Goal: Task Accomplishment & Management: Manage account settings

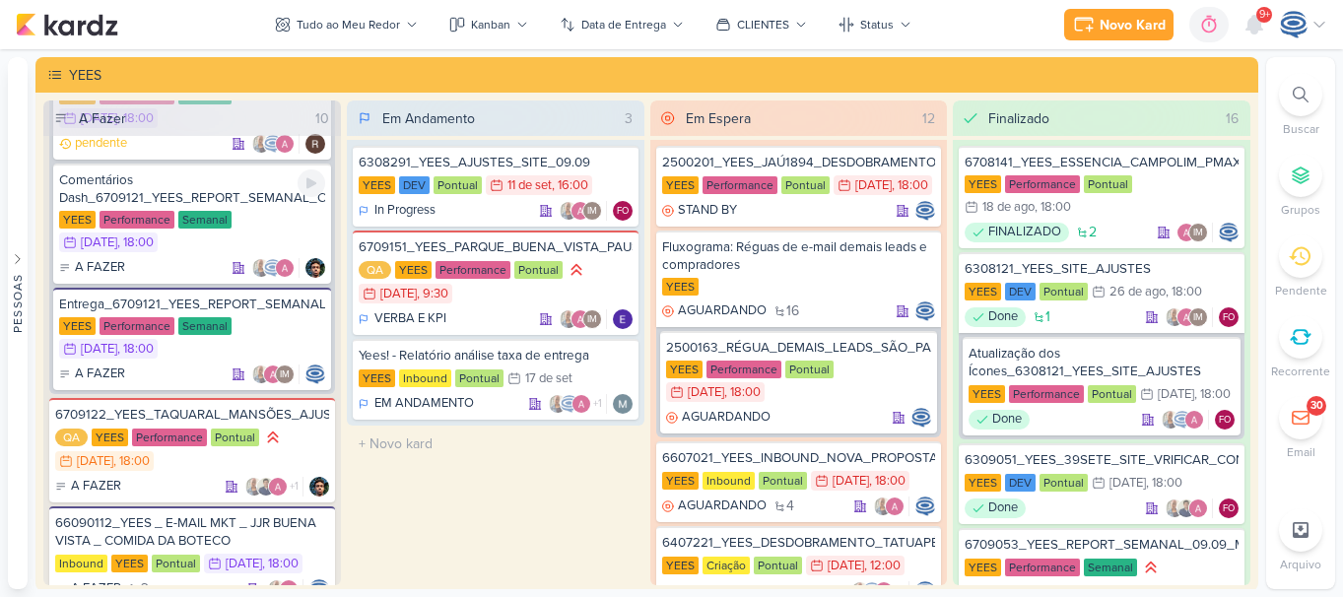
scroll to position [975, 0]
click at [232, 202] on div "Comentários Dash_6709121_YEES_REPORT_SEMANAL_COMERCIAL_16.09" at bounding box center [192, 188] width 266 height 35
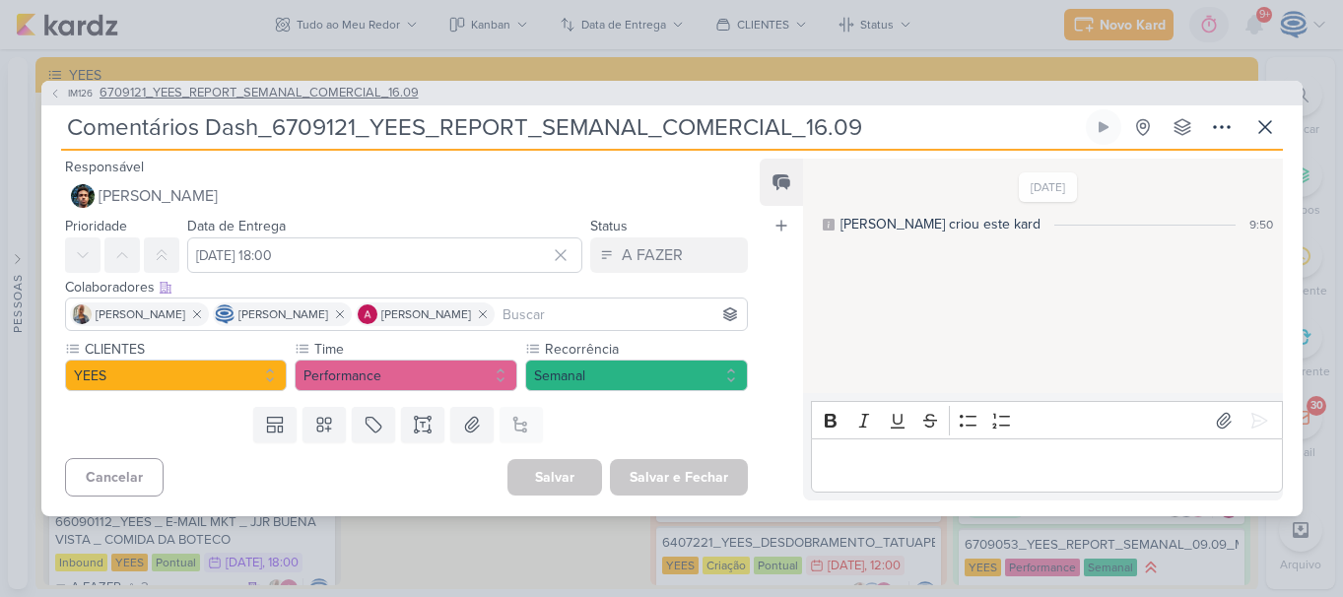
click at [317, 100] on span "6709121_YEES_REPORT_SEMANAL_COMERCIAL_16.09" at bounding box center [259, 94] width 319 height 20
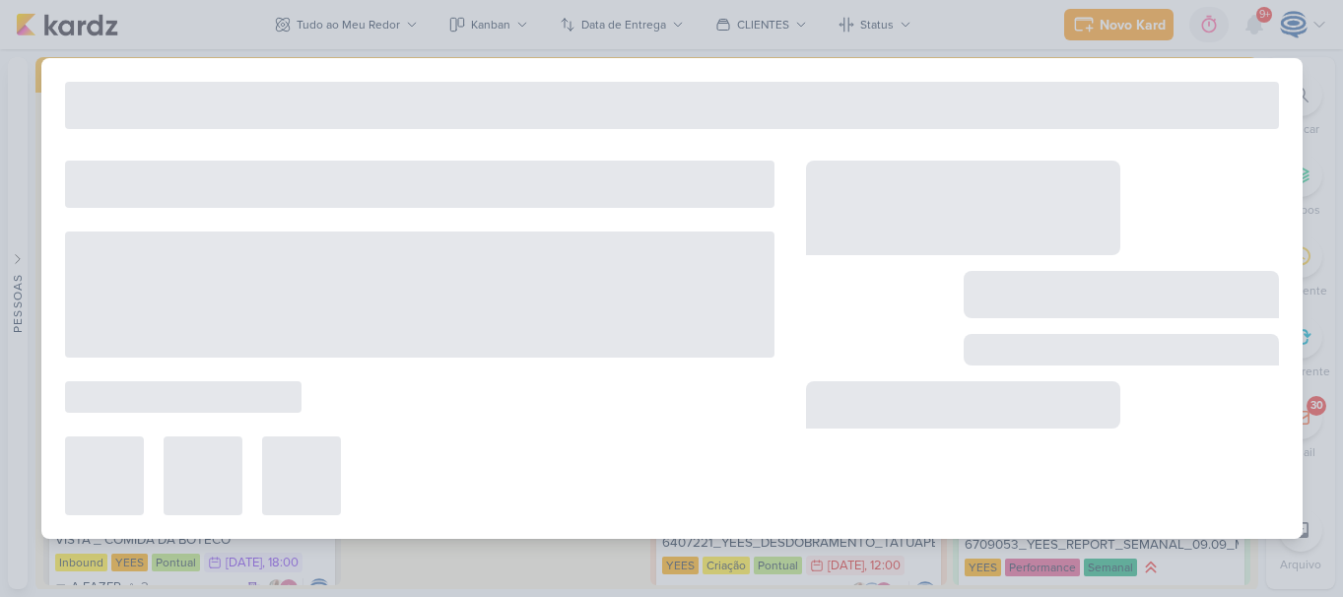
type input "6709121_YEES_REPORT_SEMANAL_COMERCIAL_16.09"
type input "15 de setembro de 2025 às 18:00"
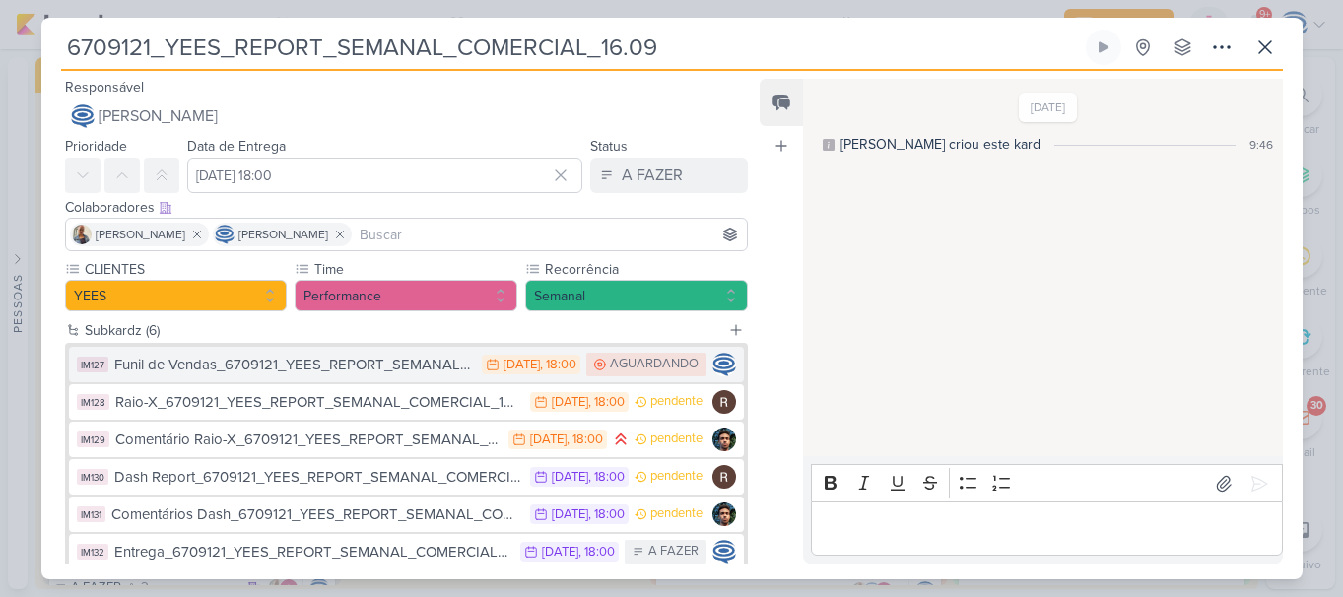
click at [328, 363] on div "Funil de Vendas_6709121_YEES_REPORT_SEMANAL_COMERCIAL_16.09" at bounding box center [293, 365] width 359 height 23
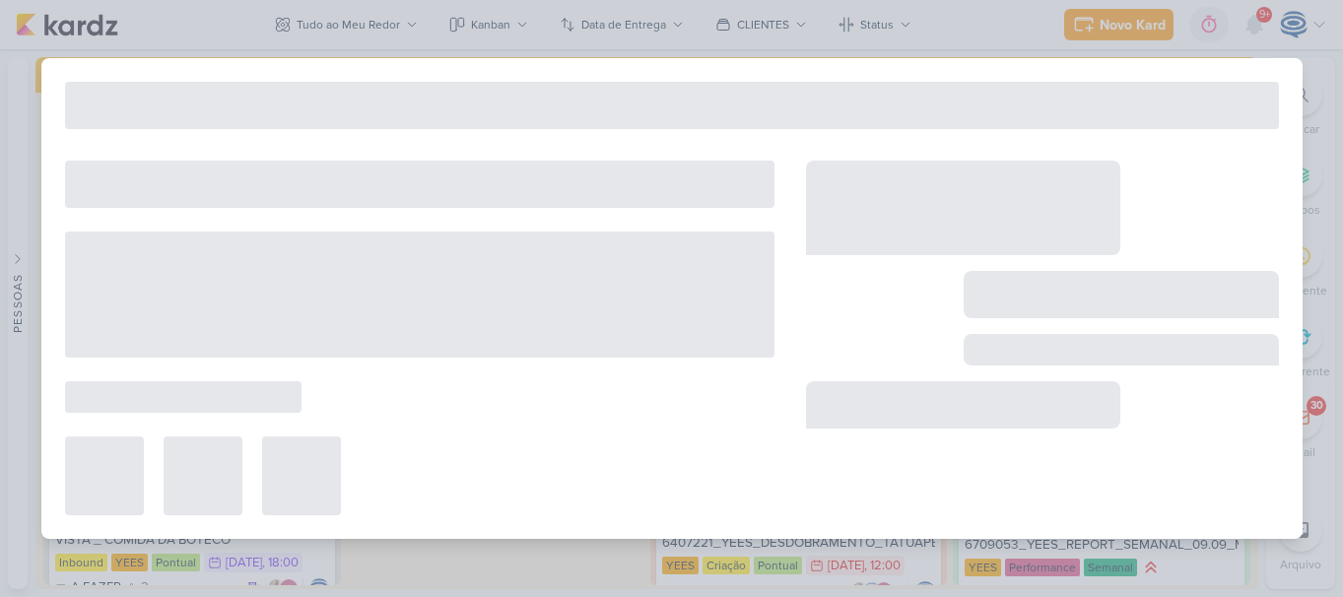
type input "Funil de Vendas_6709121_YEES_REPORT_SEMANAL_COMERCIAL_16.09"
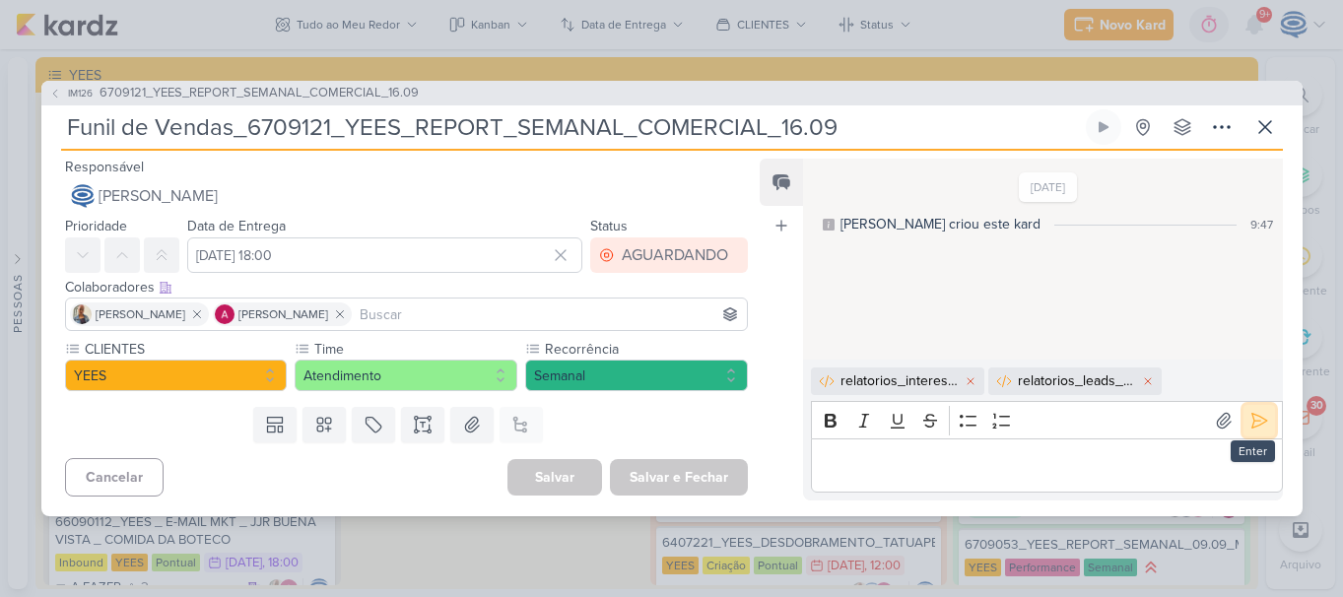
click at [1255, 420] on icon at bounding box center [1260, 421] width 20 height 20
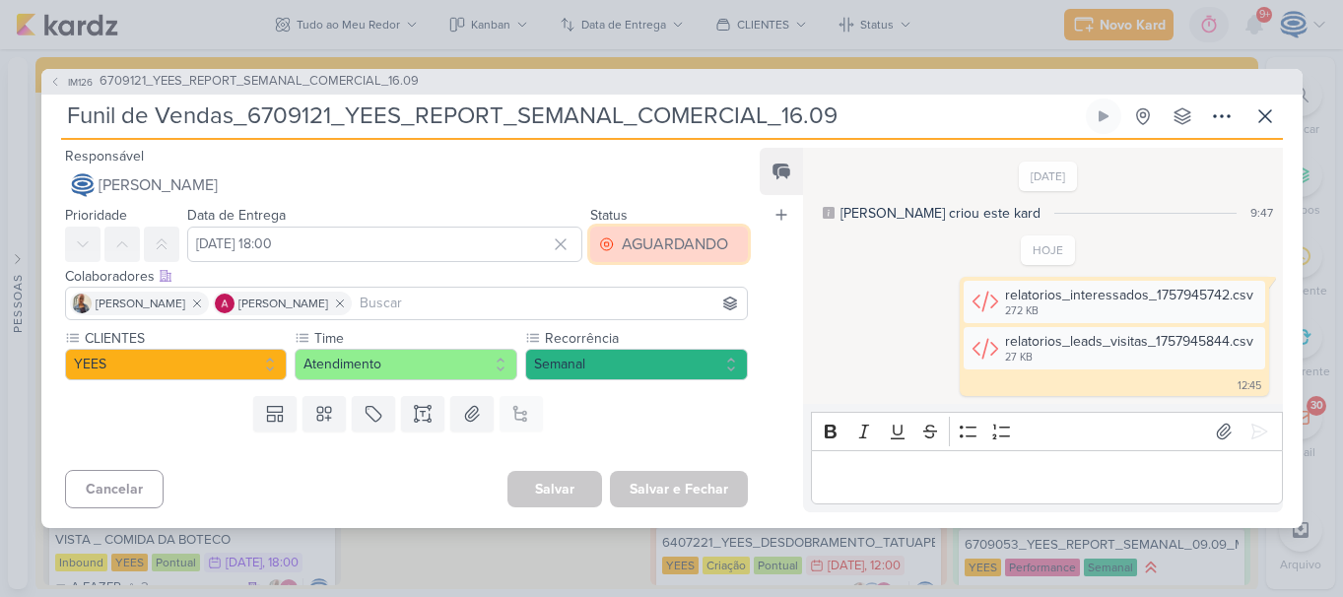
click at [695, 242] on div "AGUARDANDO" at bounding box center [675, 245] width 106 height 24
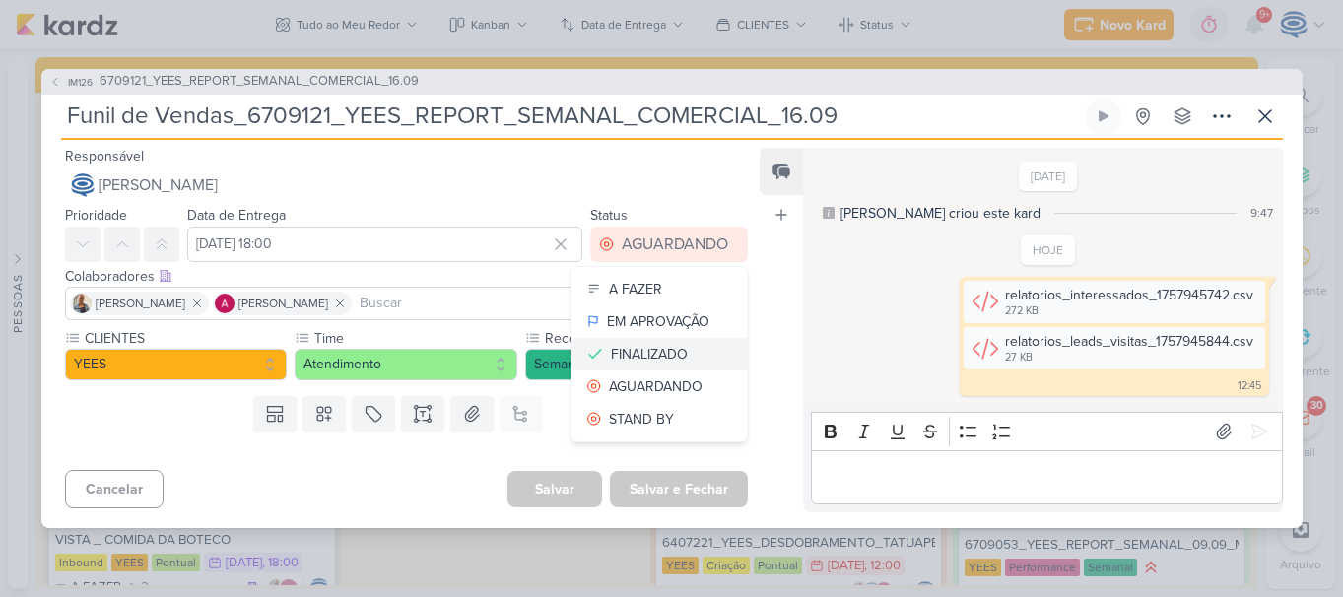
click at [641, 344] on div "FINALIZADO" at bounding box center [649, 354] width 77 height 21
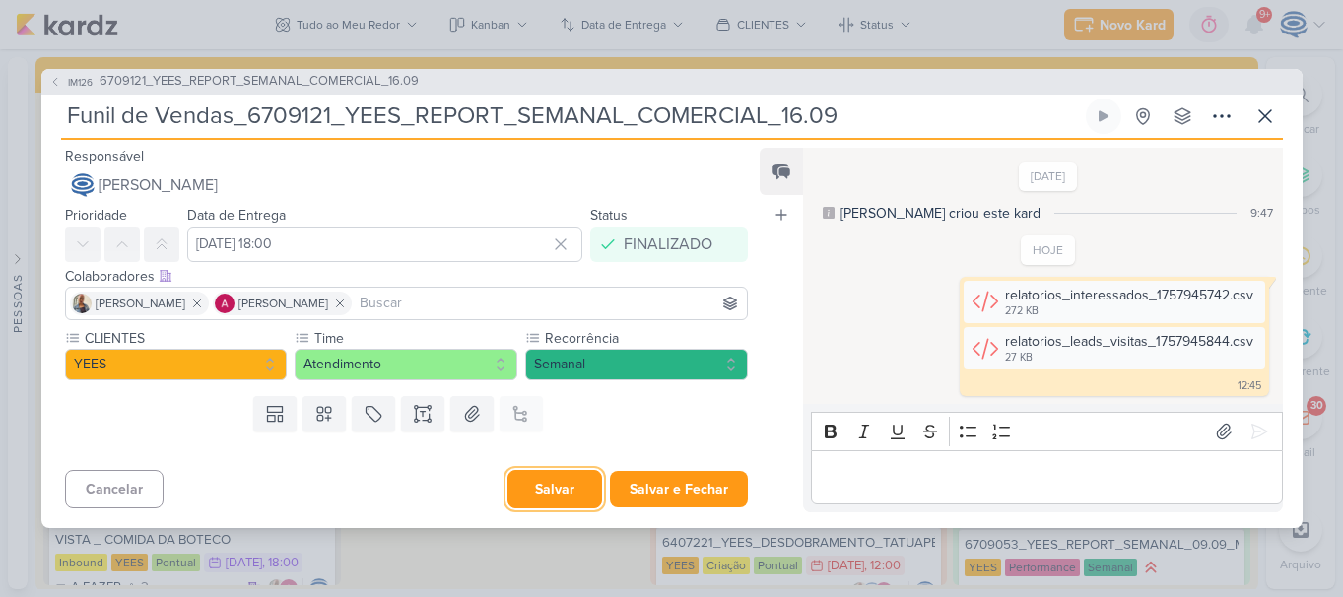
click at [531, 500] on button "Salvar" at bounding box center [555, 489] width 95 height 38
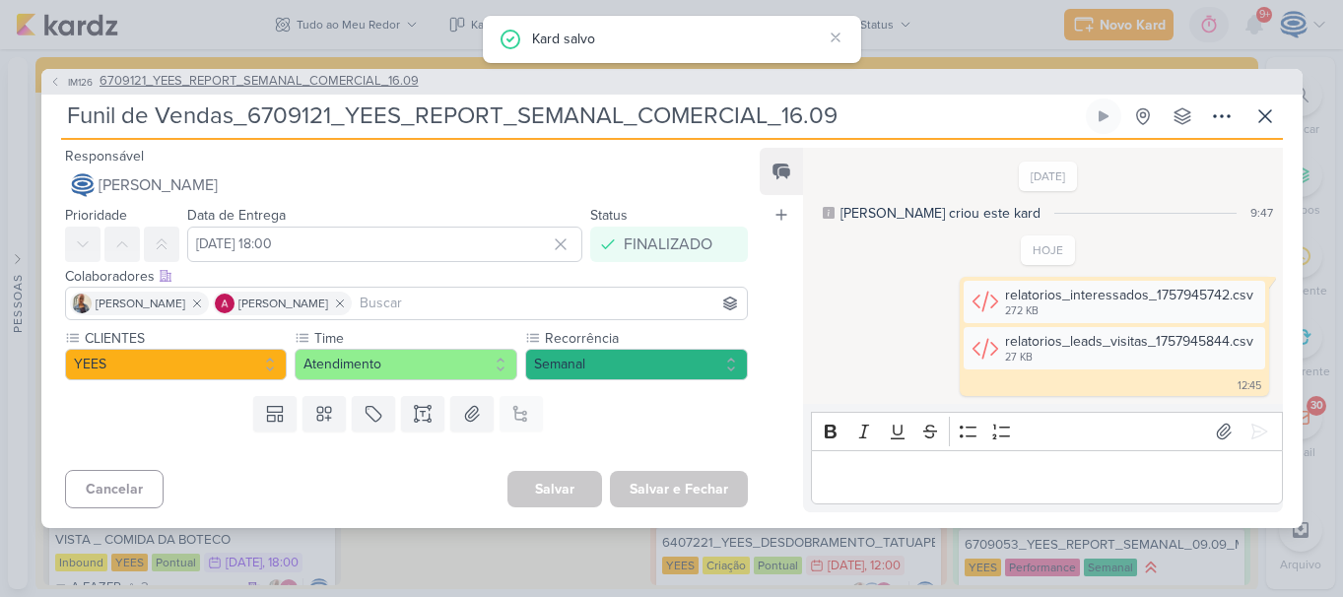
click at [380, 79] on span "6709121_YEES_REPORT_SEMANAL_COMERCIAL_16.09" at bounding box center [259, 82] width 319 height 20
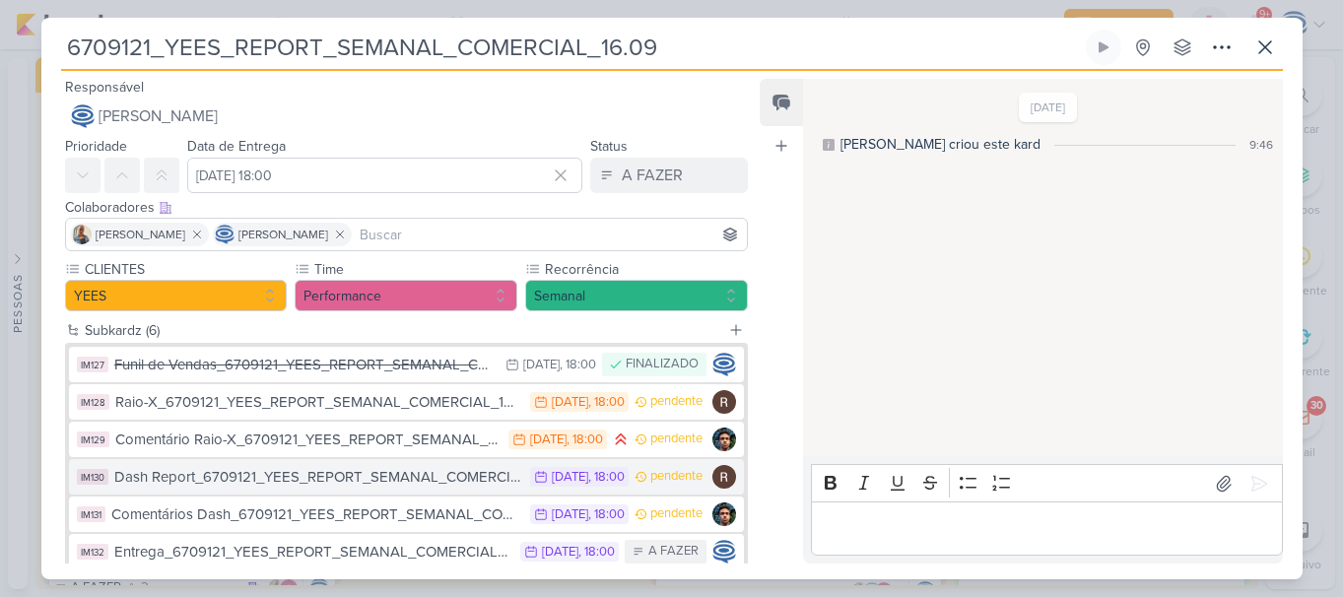
click at [412, 477] on div "Dash Report_6709121_YEES_REPORT_SEMANAL_COMERCIAL_16.09" at bounding box center [317, 477] width 407 height 23
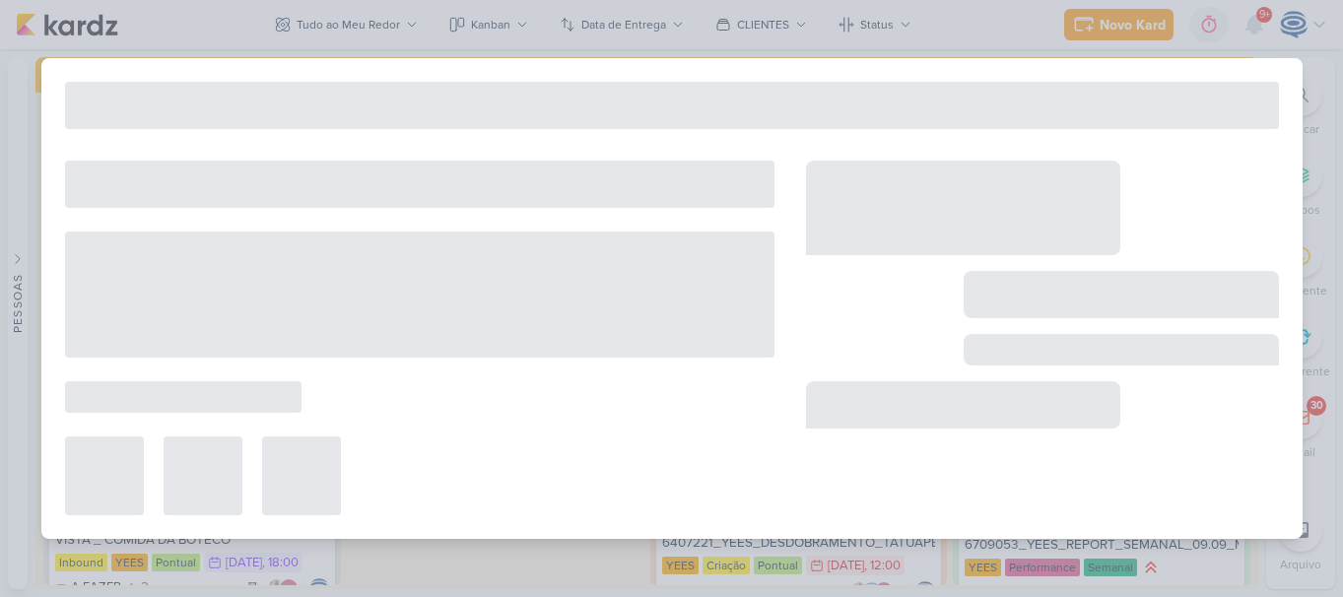
type input "Dash Report_6709121_YEES_REPORT_SEMANAL_COMERCIAL_16.09"
type input "16 de setembro de 2025 às 18:00"
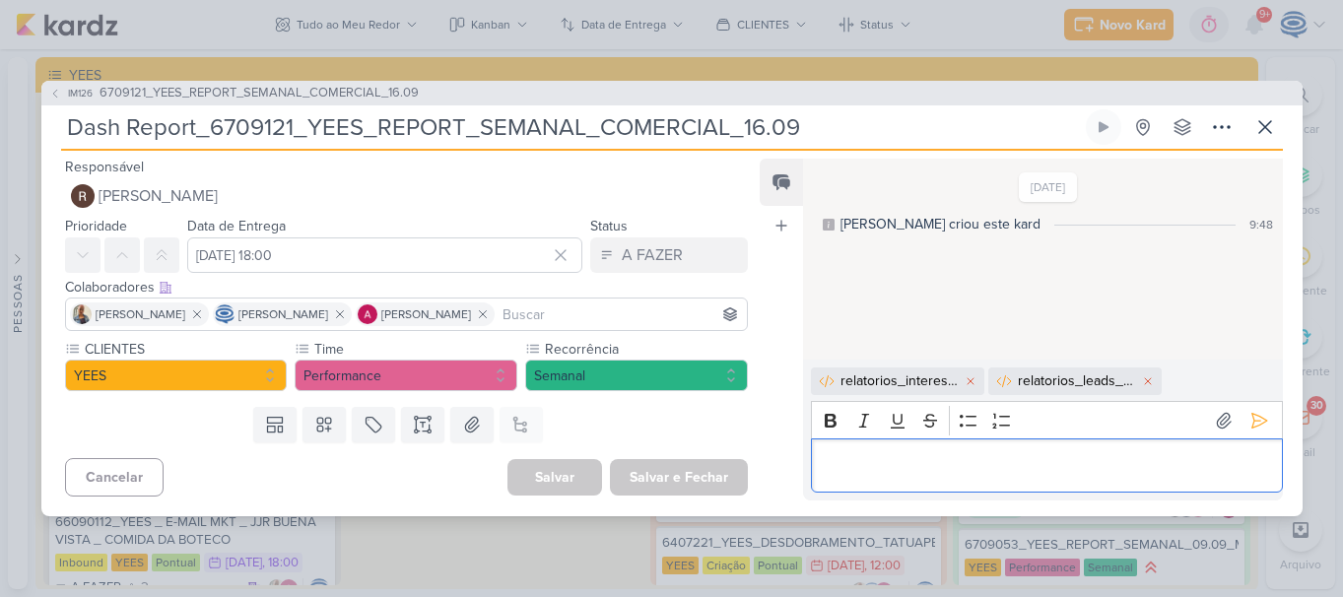
click at [1142, 481] on div "Editor editing area: main" at bounding box center [1046, 466] width 471 height 54
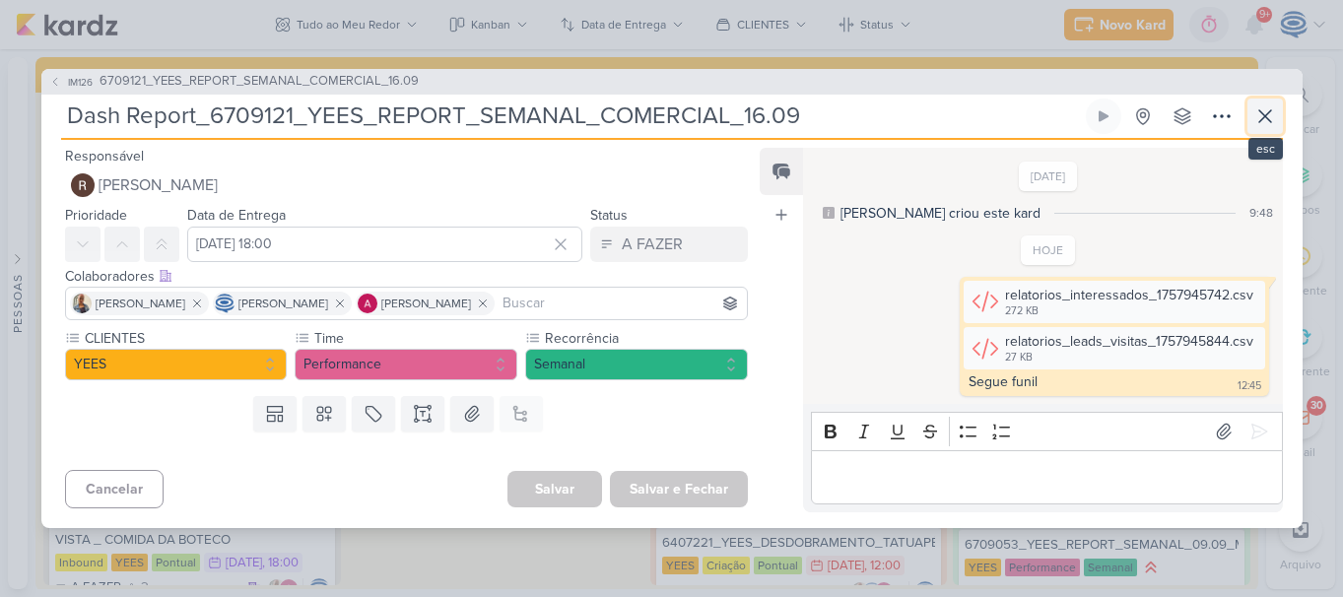
click at [1272, 130] on button at bounding box center [1265, 116] width 35 height 35
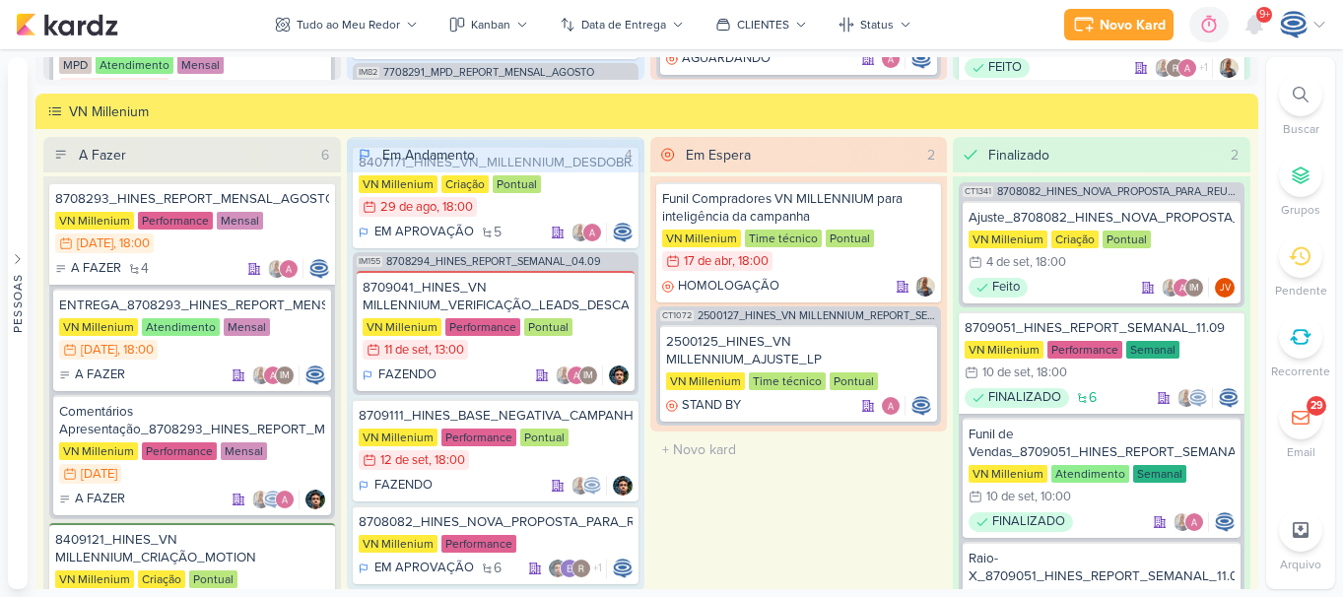
scroll to position [0, 0]
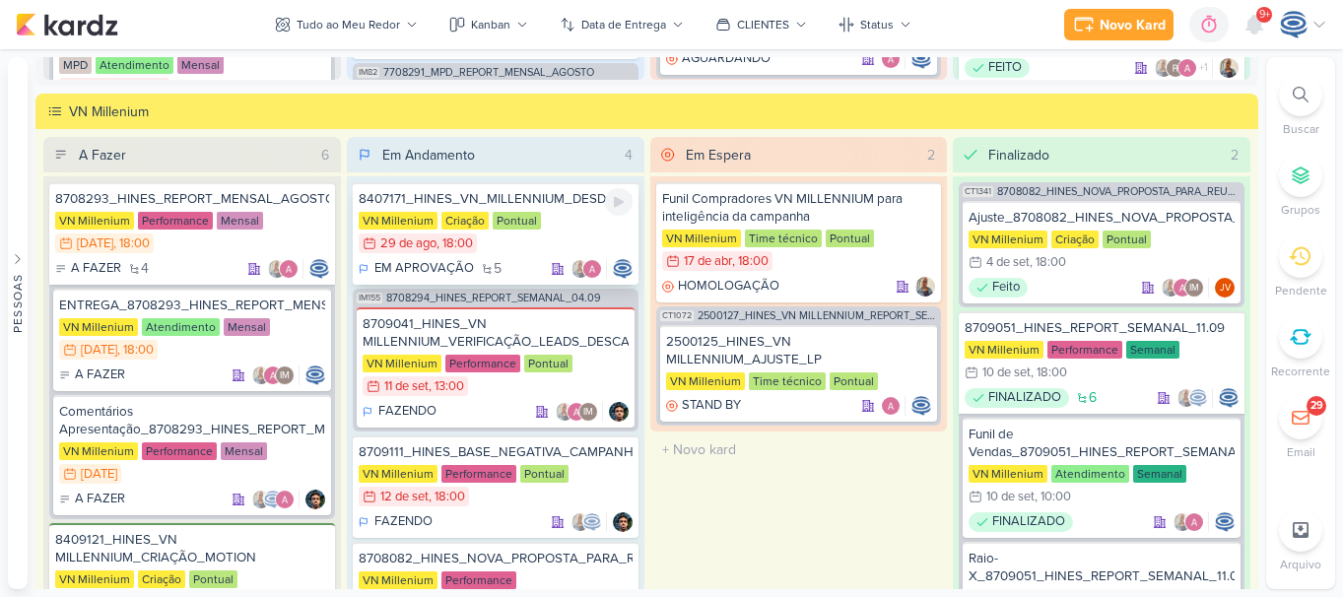
click at [561, 210] on div "8407171_HINES_VN_MILLENNIUM_DESDOBRAMENTO_DE_PEÇAS_V1 VN Millenium Criação Pont…" at bounding box center [496, 233] width 286 height 103
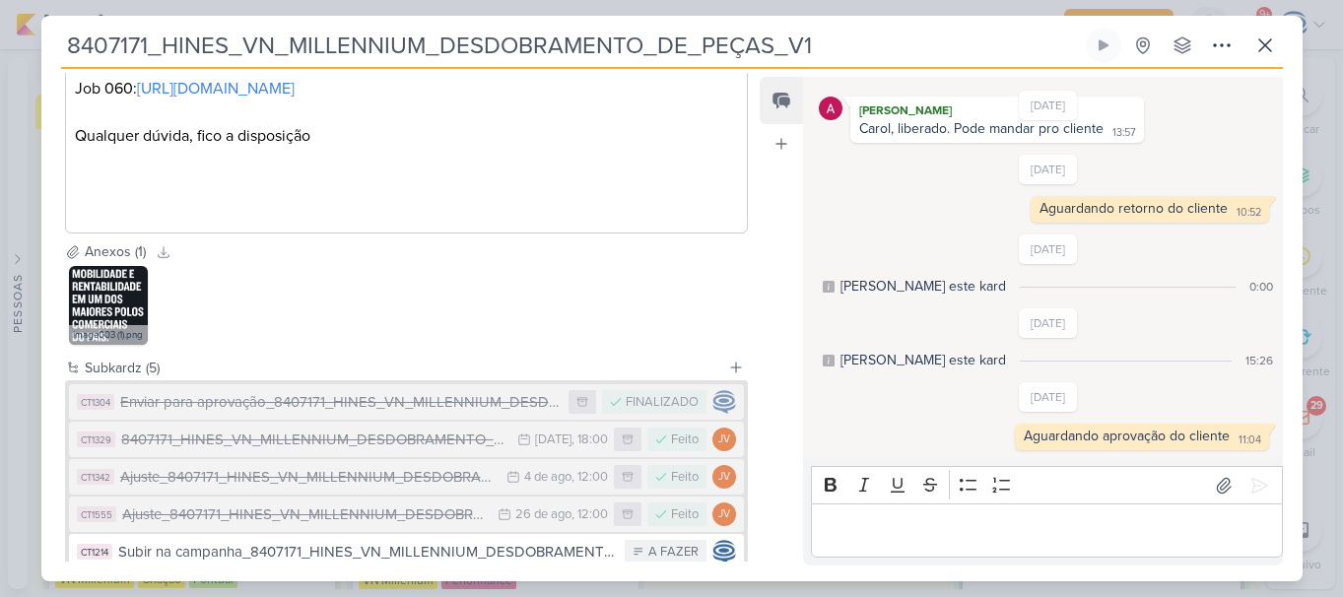
scroll to position [696, 0]
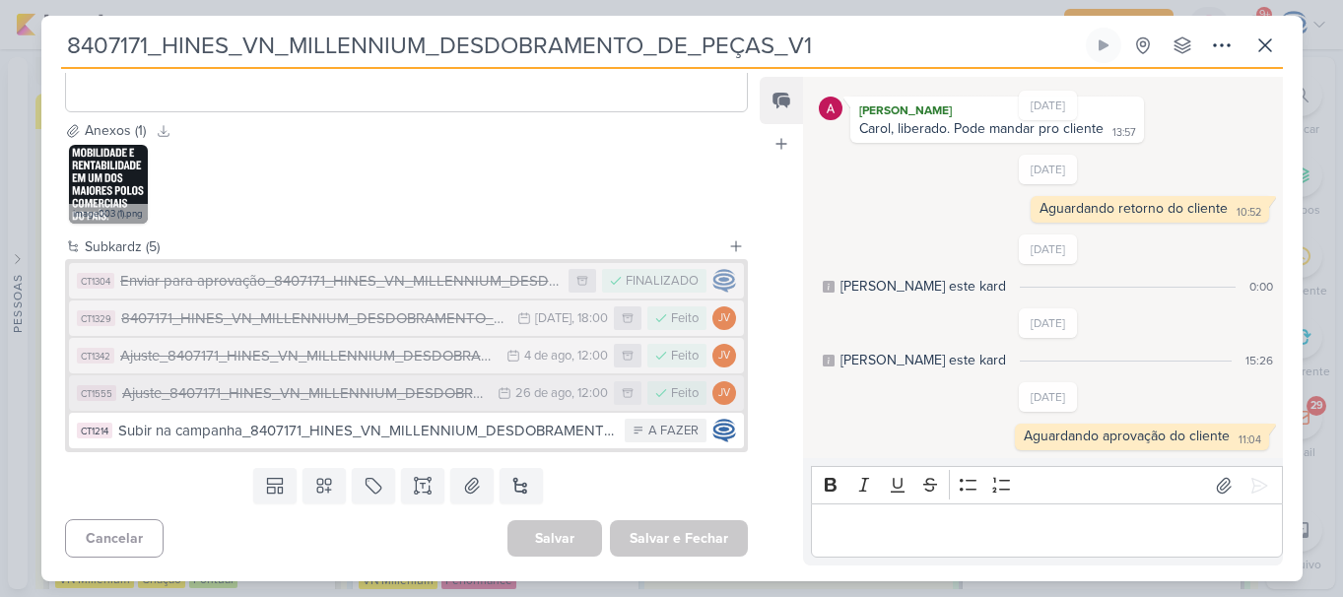
click at [379, 399] on div "Ajuste_8407171_HINES_VN_MILLENNIUM_DESDOBRAMENTO_DE_PEÇAS_V3" at bounding box center [305, 393] width 367 height 23
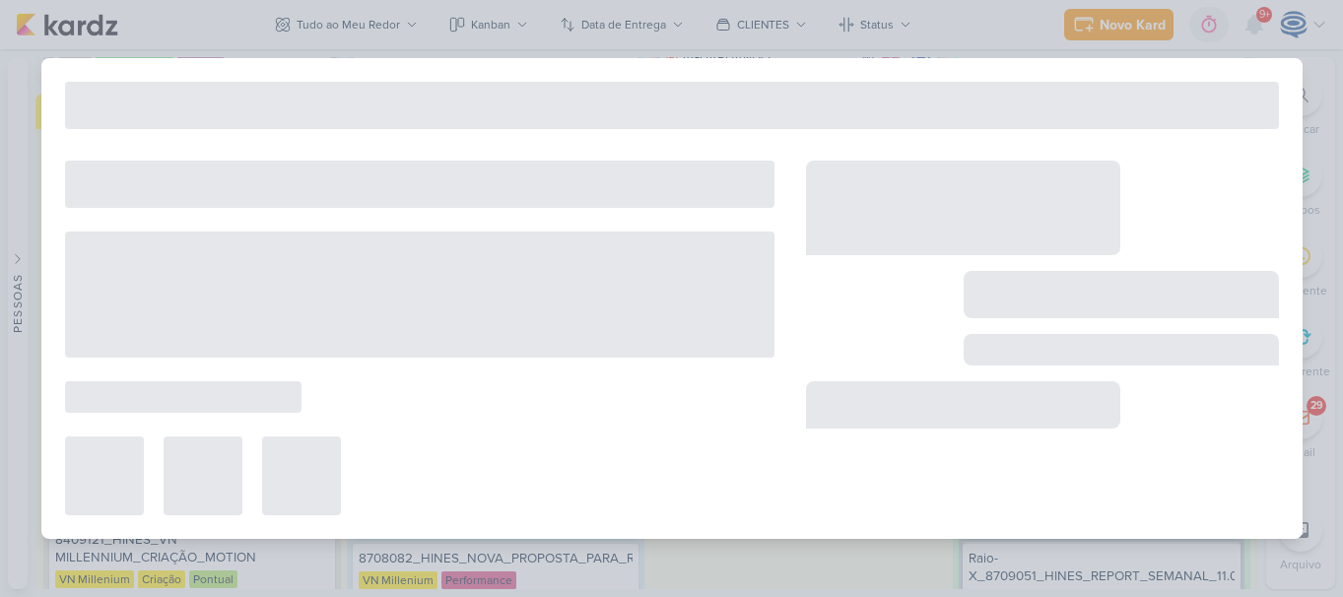
type input "Ajuste_8407171_HINES_VN_MILLENNIUM_DESDOBRAMENTO_DE_PEÇAS_V3"
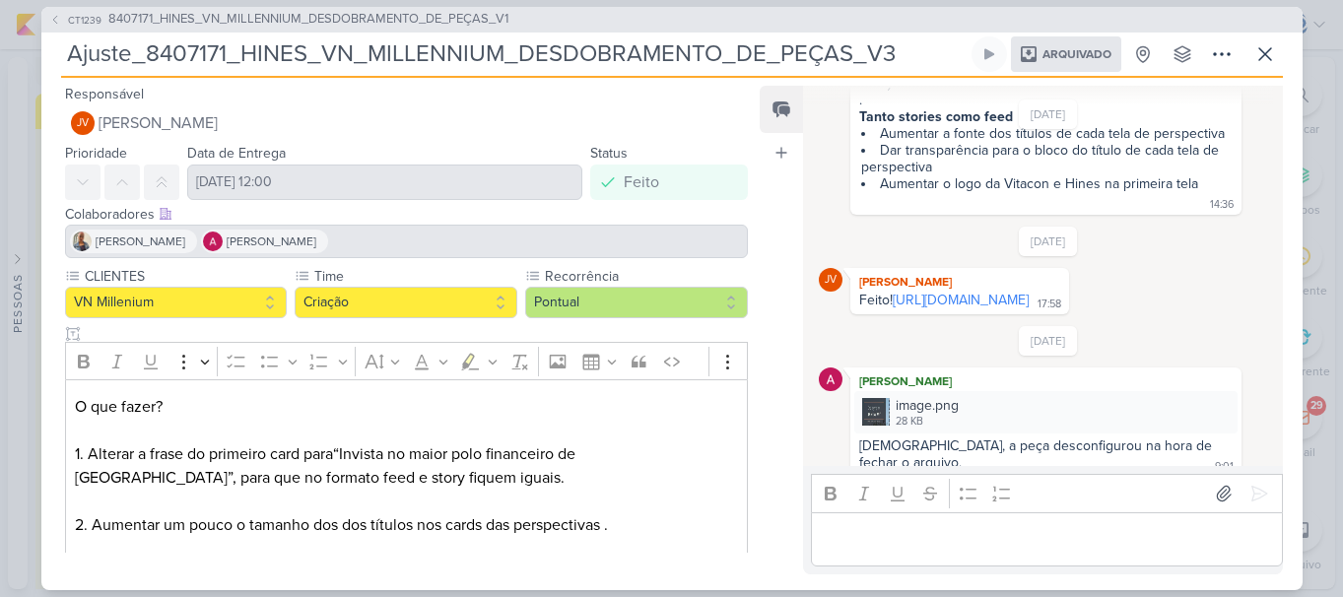
scroll to position [730, 0]
click at [916, 311] on link "https://drive.google.com/drive/folders/1zmO5n_vhwbjPn_UuamX8h5UU1KTUZFsC?usp=sh…" at bounding box center [961, 303] width 136 height 17
click at [1265, 52] on icon at bounding box center [1266, 54] width 24 height 24
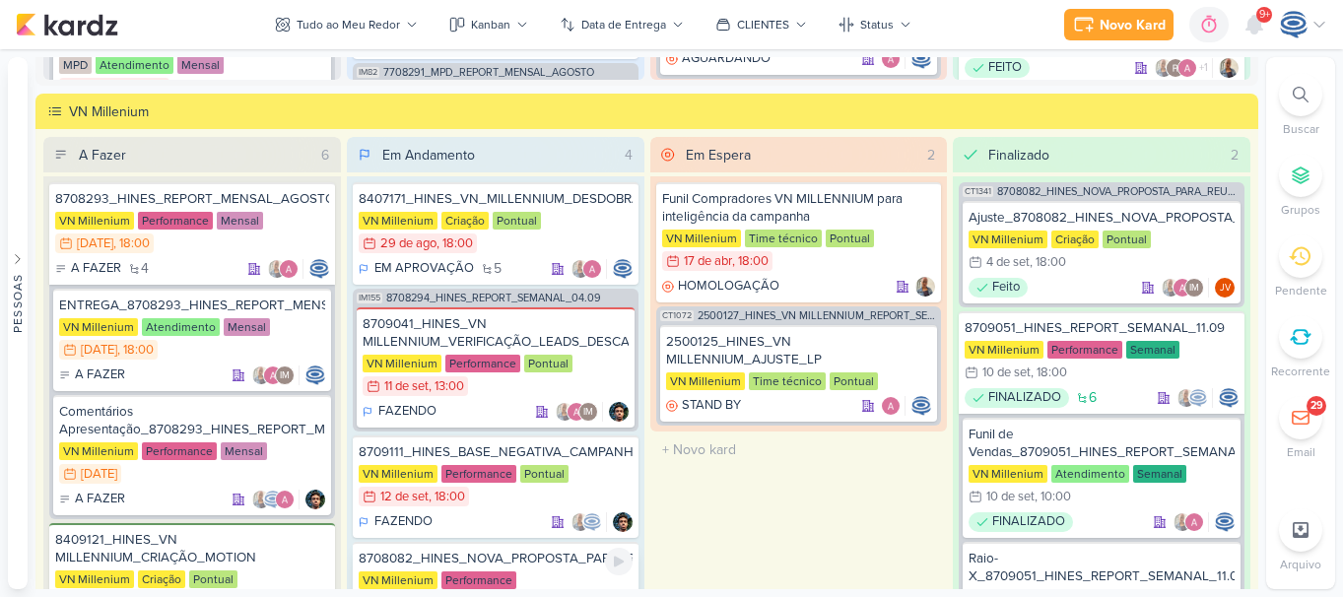
click at [548, 558] on div "8708082_HINES_NOVA_PROPOSTA_PARA_REUNIAO" at bounding box center [496, 559] width 274 height 18
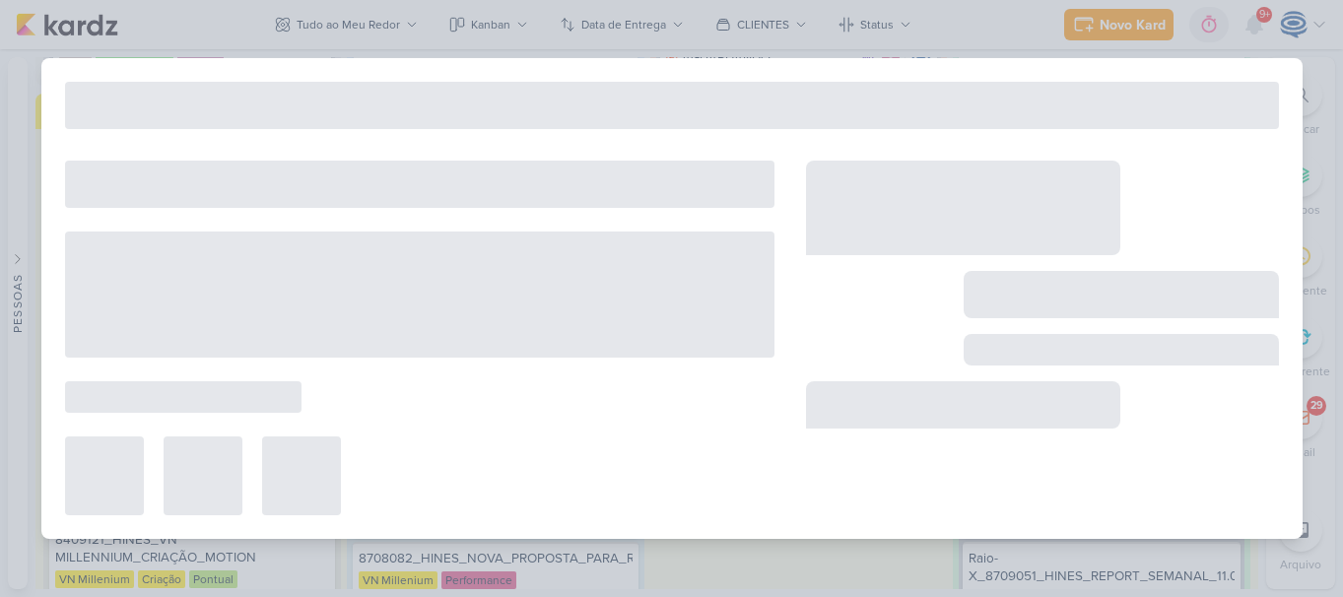
click at [557, 528] on div at bounding box center [672, 298] width 1262 height 481
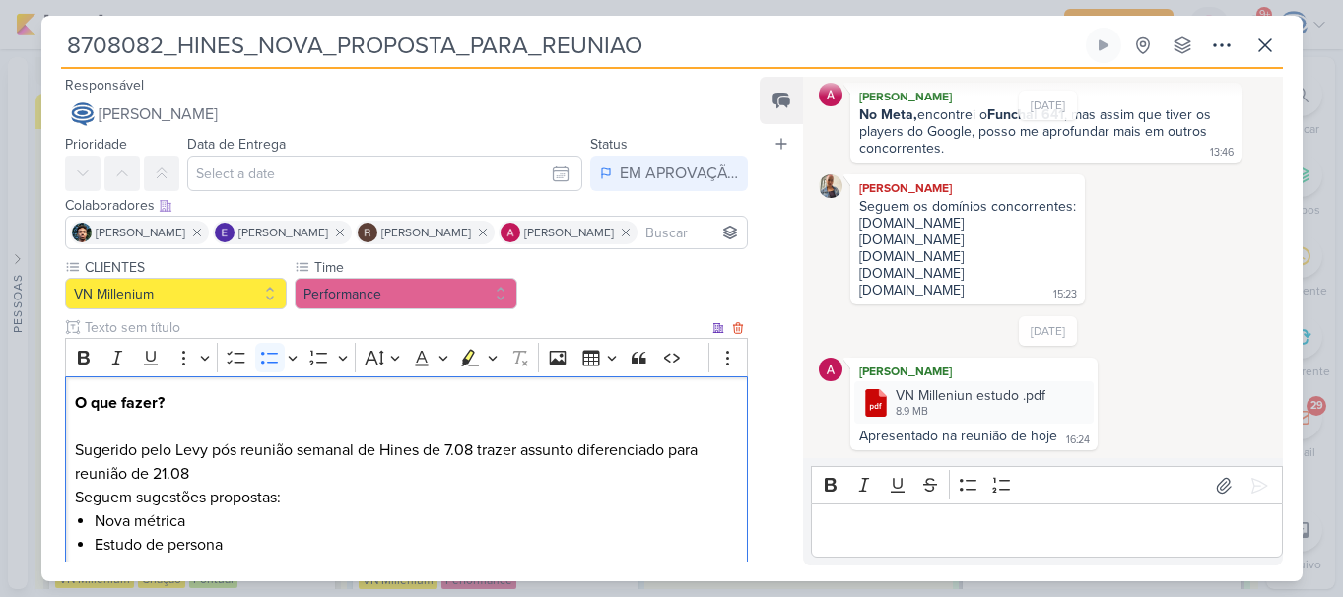
scroll to position [405, 0]
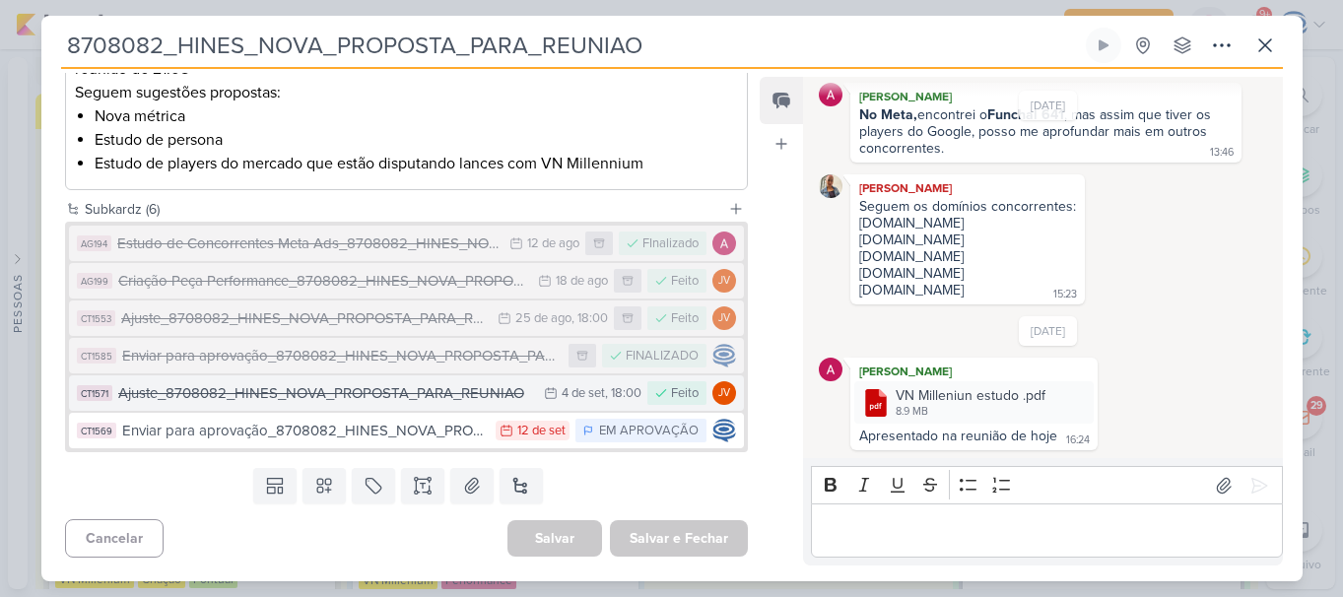
click at [475, 393] on div "Ajuste_8708082_HINES_NOVA_PROPOSTA_PARA_REUNIAO" at bounding box center [326, 393] width 417 height 23
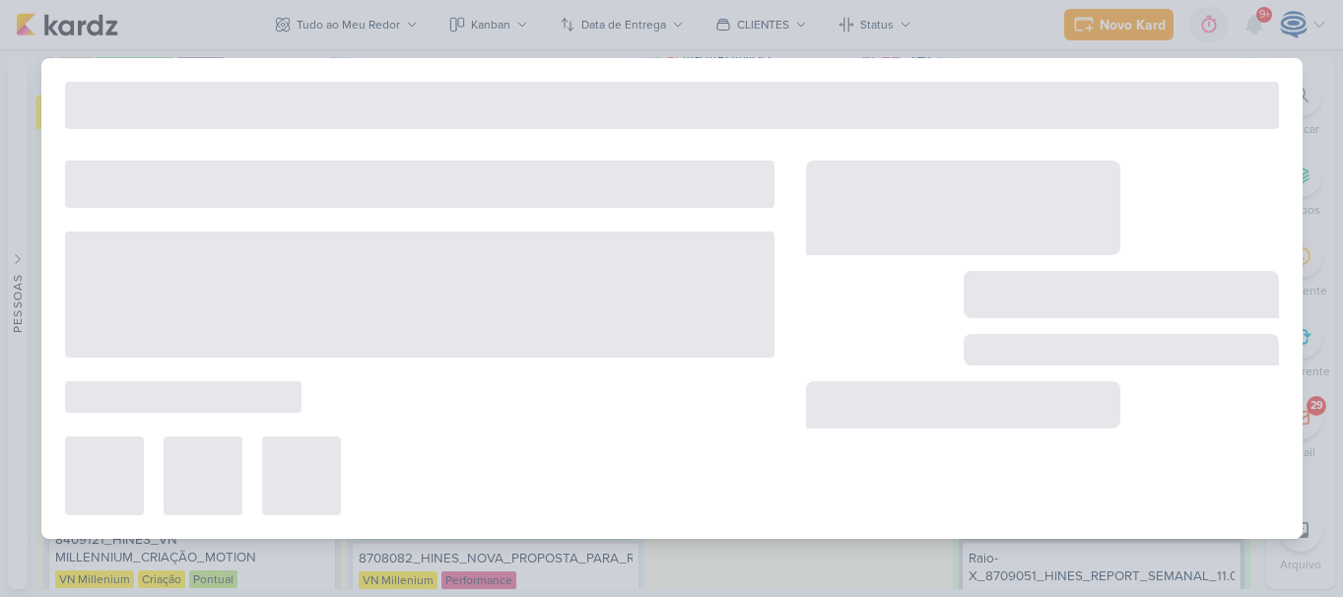
type input "Ajuste_8708082_HINES_NOVA_PROPOSTA_PARA_REUNIAO"
type input "4 de setembro de 2025 às 18:00"
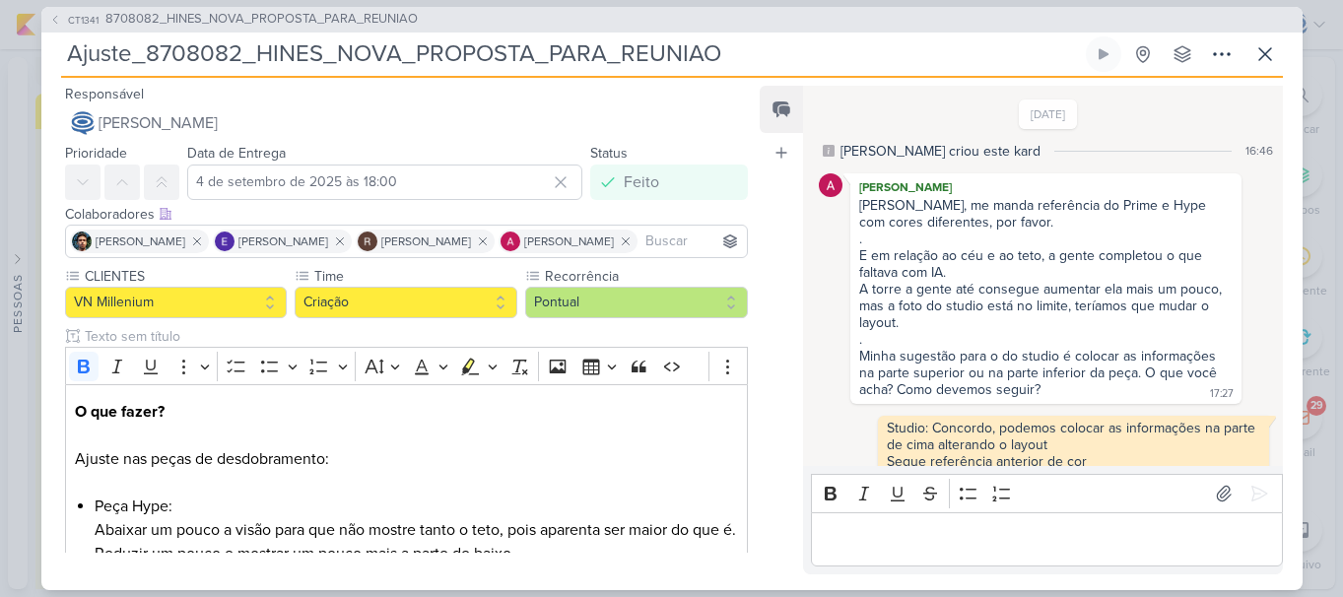
scroll to position [577, 0]
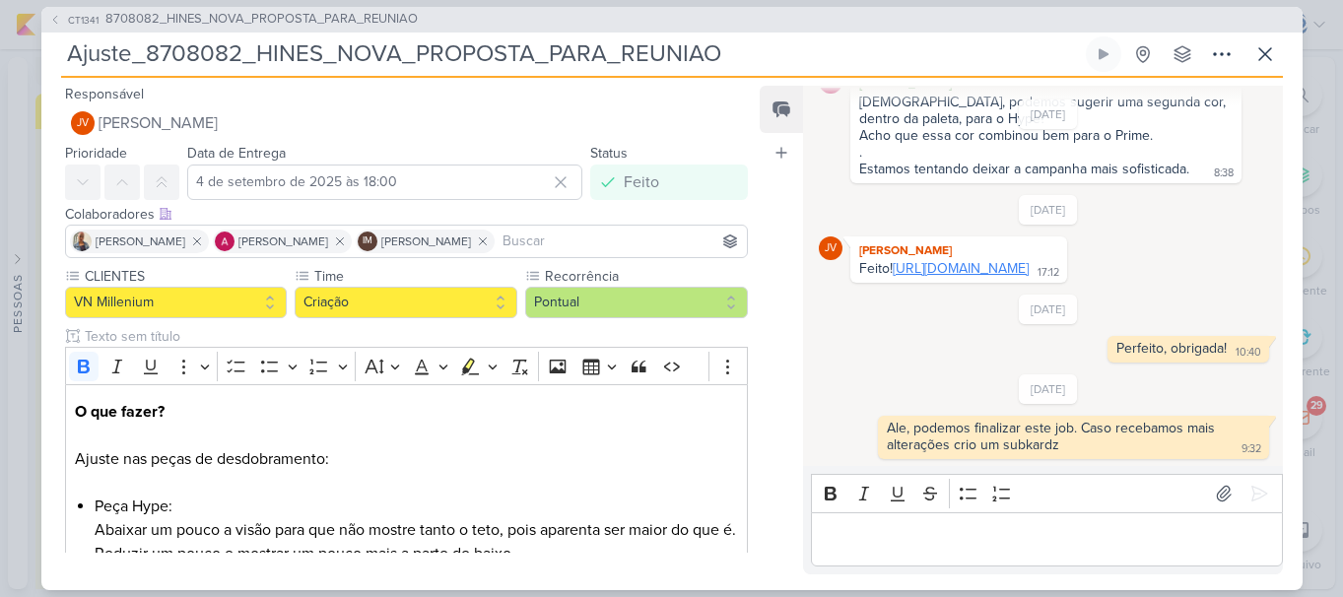
click at [969, 260] on link "https://drive.google.com/drive/folders/1H9RNG_CMbl1Vj51lL1K0-BachpJHP6wc?usp=sh…" at bounding box center [961, 268] width 136 height 17
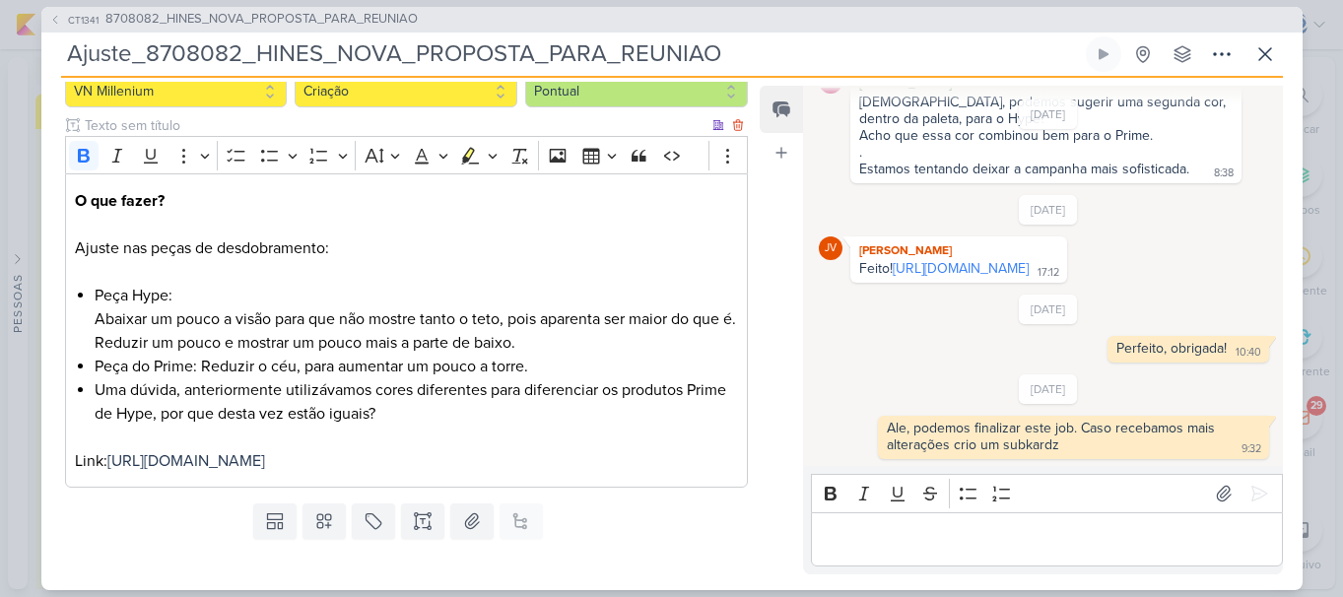
scroll to position [212, 0]
click at [353, 20] on span "8708082_HINES_NOVA_PROPOSTA_PARA_REUNIAO" at bounding box center [261, 20] width 312 height 20
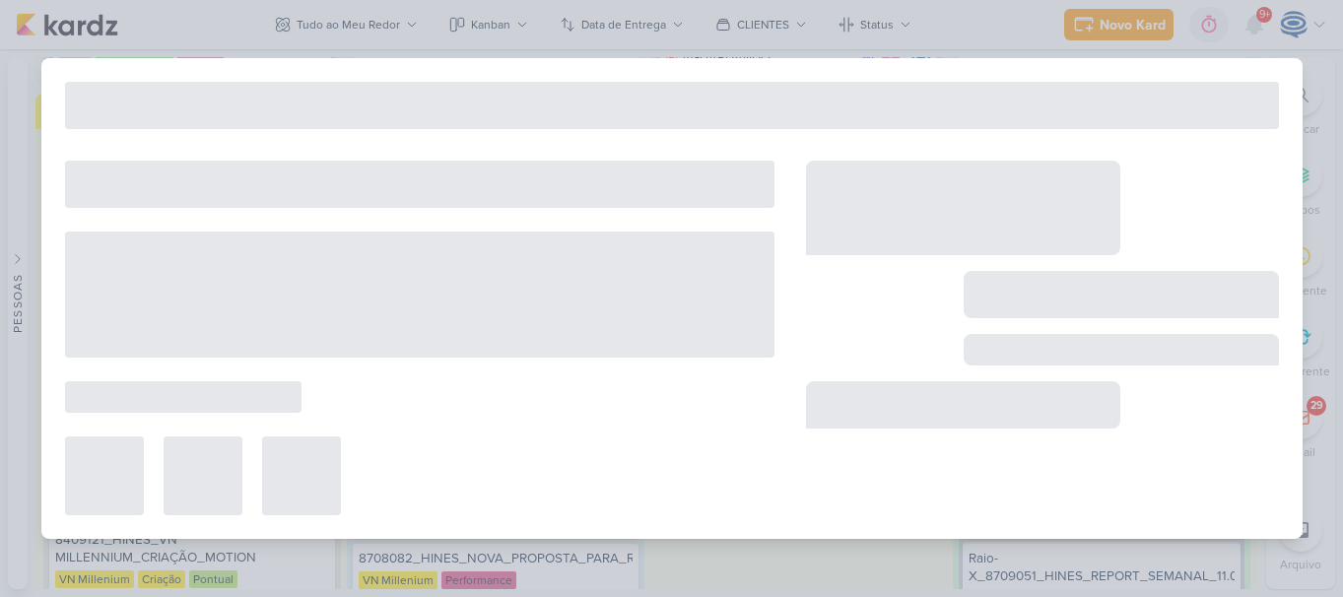
type input "8708082_HINES_NOVA_PROPOSTA_PARA_REUNIAO"
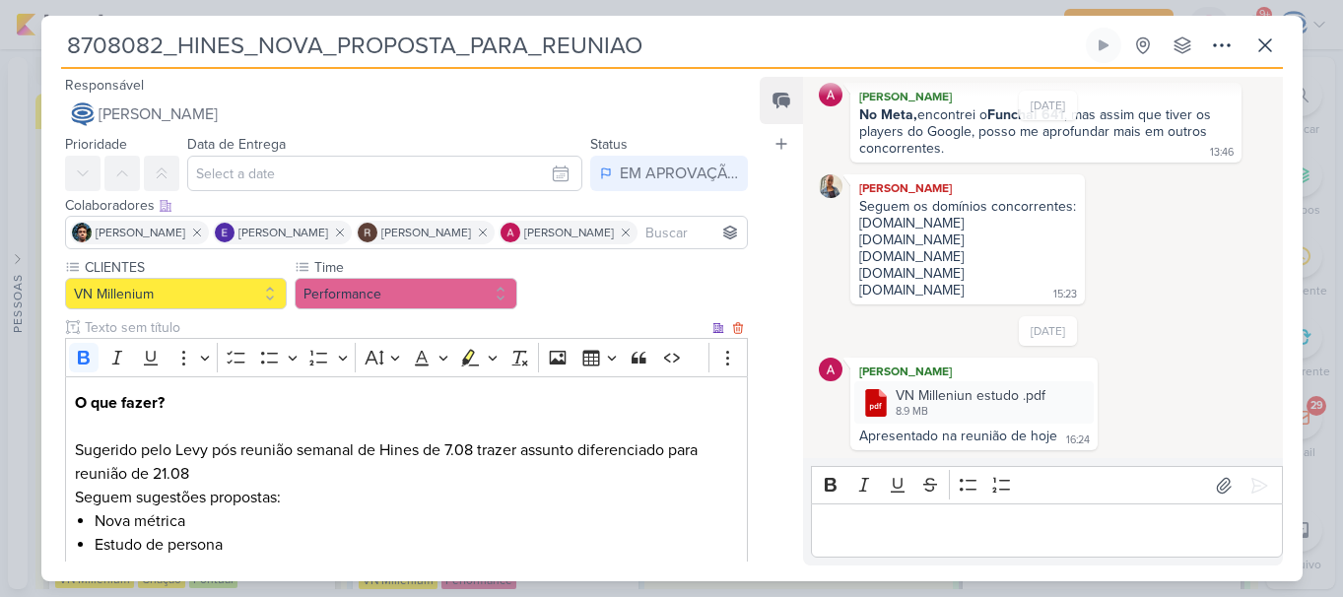
scroll to position [405, 0]
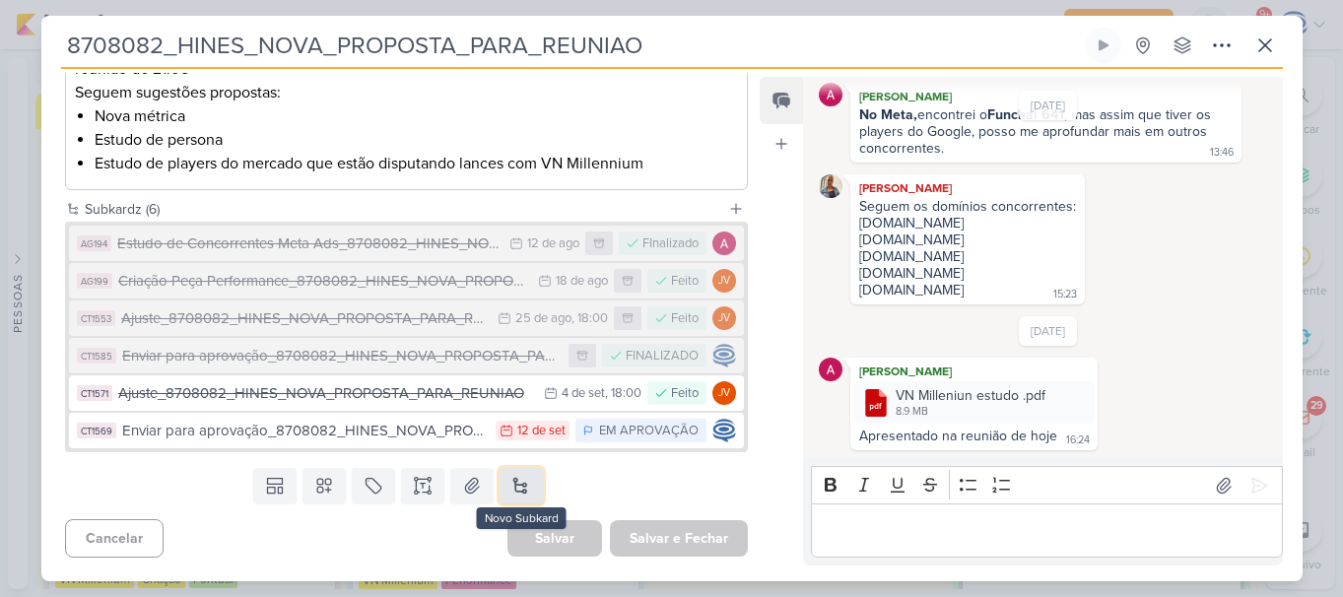
click at [508, 476] on button at bounding box center [521, 485] width 43 height 35
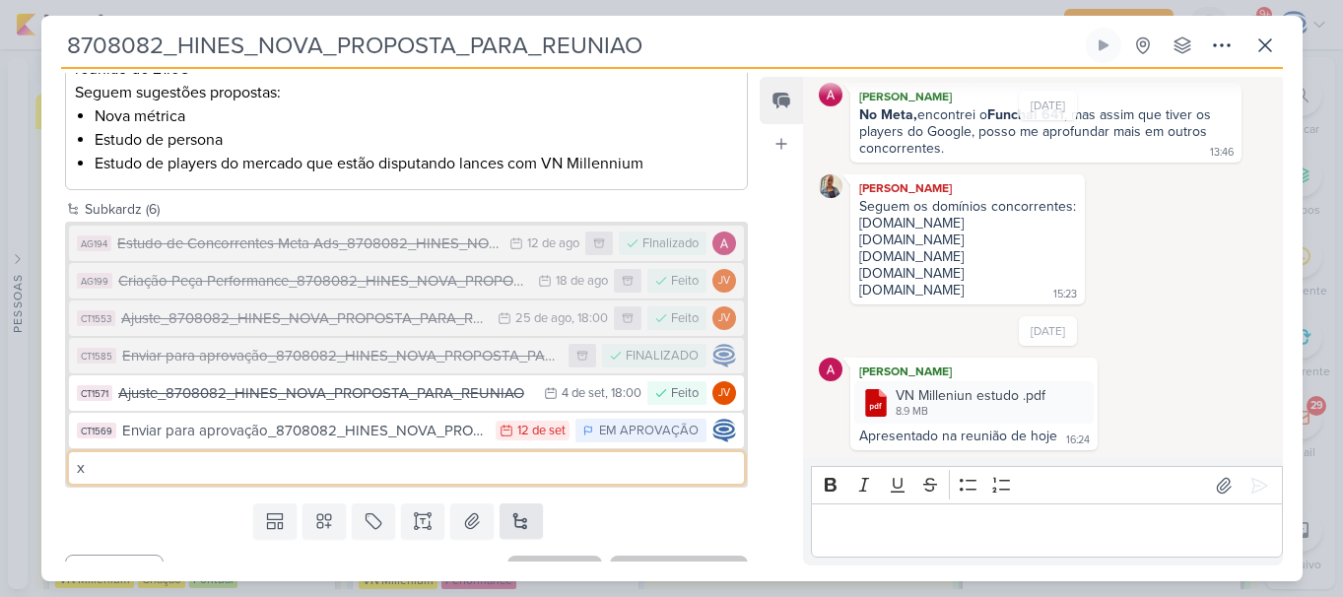
type input "x"
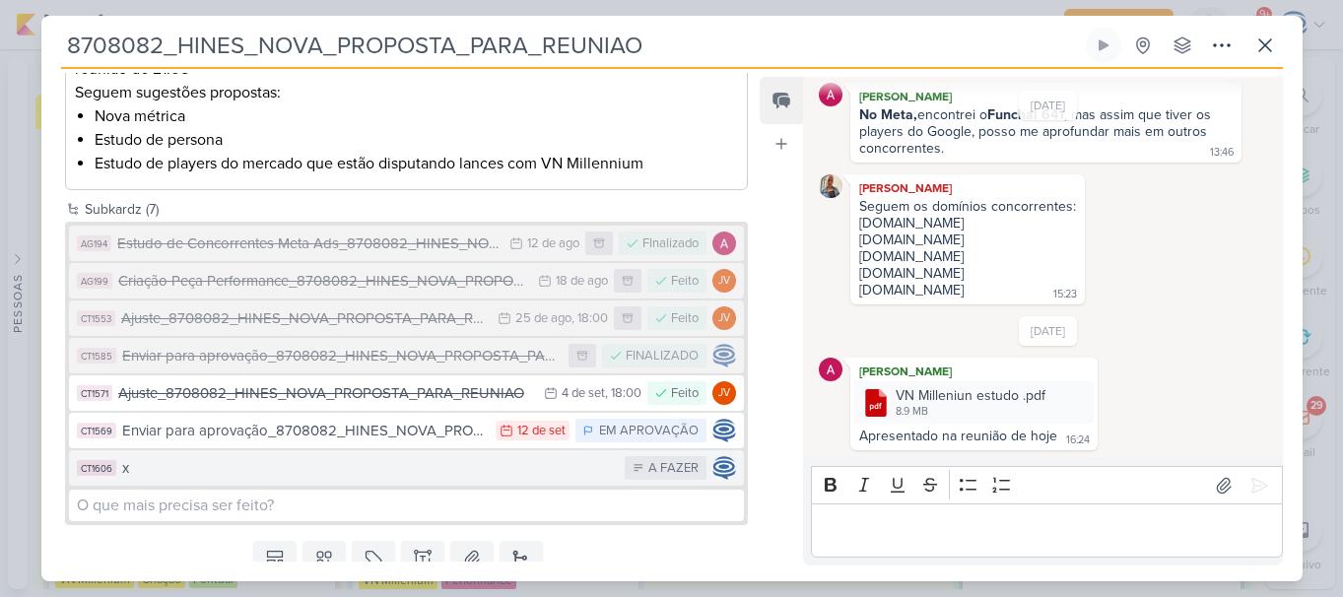
click at [506, 461] on div "x" at bounding box center [369, 468] width 494 height 23
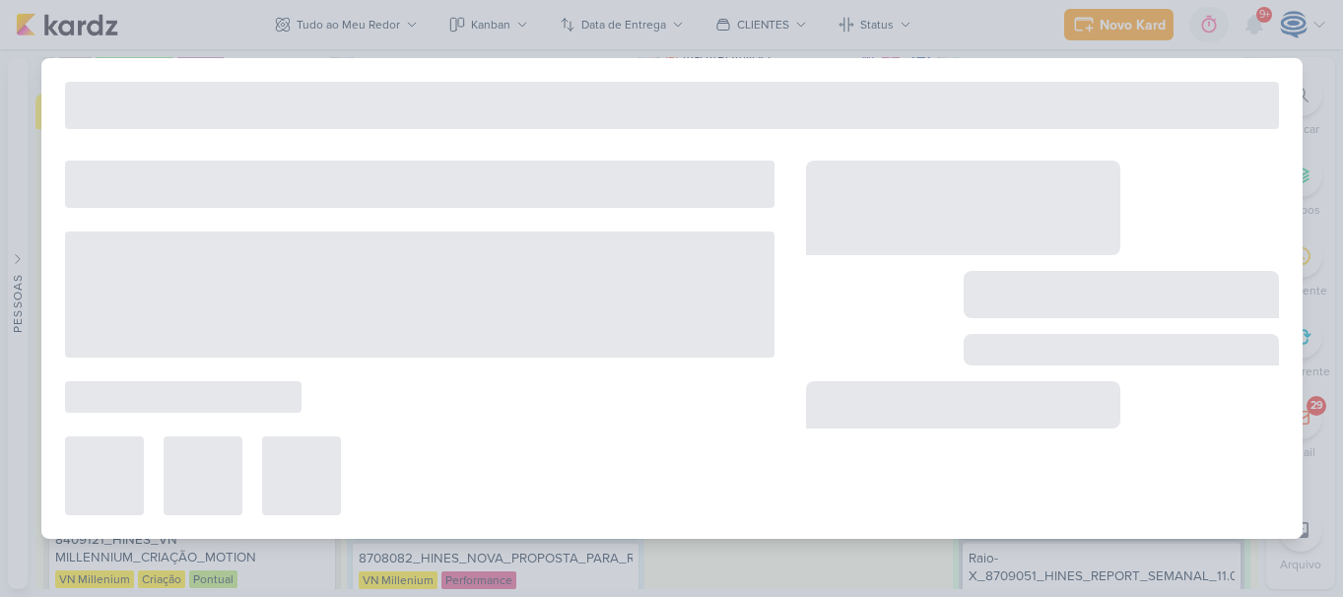
type input "x"
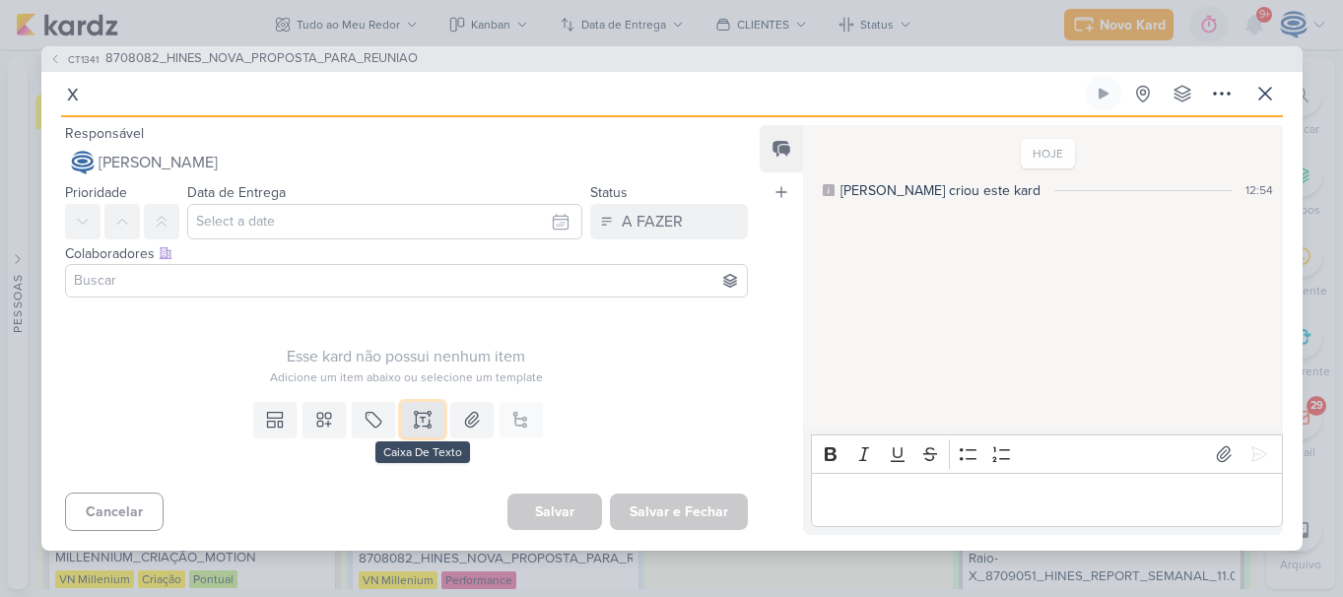
click at [421, 417] on icon at bounding box center [423, 417] width 5 height 0
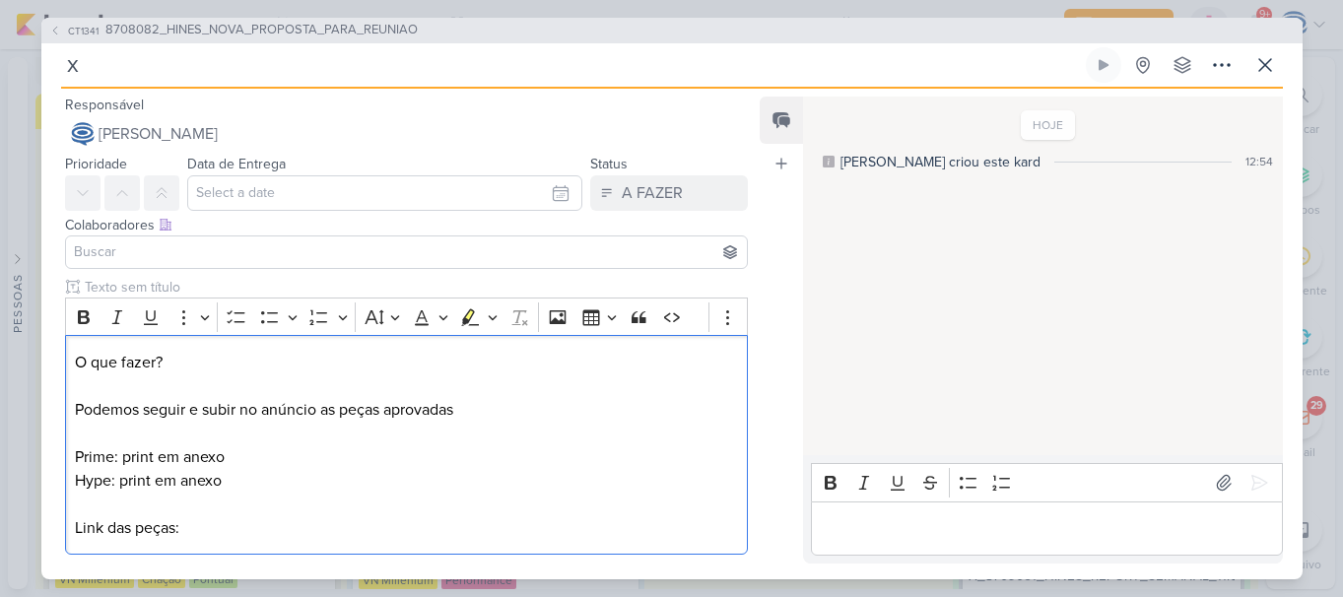
drag, startPoint x: 194, startPoint y: 370, endPoint x: 34, endPoint y: 317, distance: 168.9
click at [34, 317] on div "CT1341 8708082_HINES_NOVA_PROPOSTA_PARA_REUNIAO x" at bounding box center [671, 298] width 1343 height 597
click at [81, 325] on icon "Editor toolbar" at bounding box center [84, 318] width 20 height 20
click at [333, 519] on p "O que fazer? Podemos seguir e subir no anúncio as peças aprovadas Prime: print …" at bounding box center [406, 445] width 662 height 189
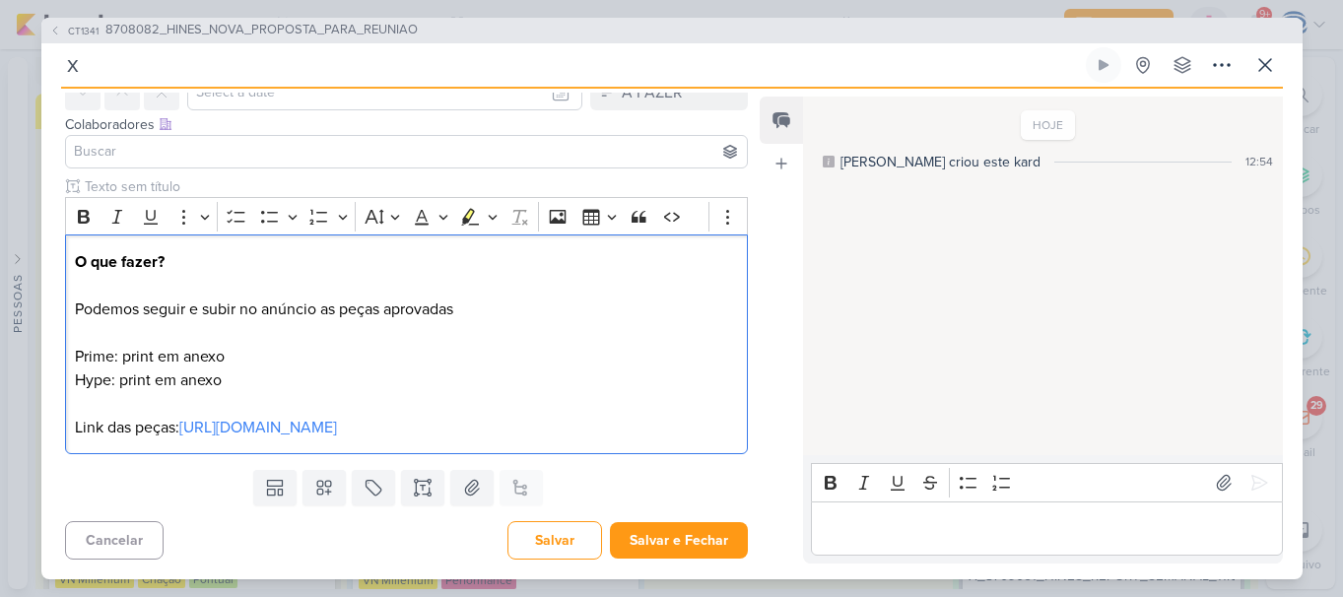
click at [587, 497] on div "Templates Campos Personalizados Marcadores Caixa De Texto Anexo Este kard já é …" at bounding box center [399, 487] width 716 height 51
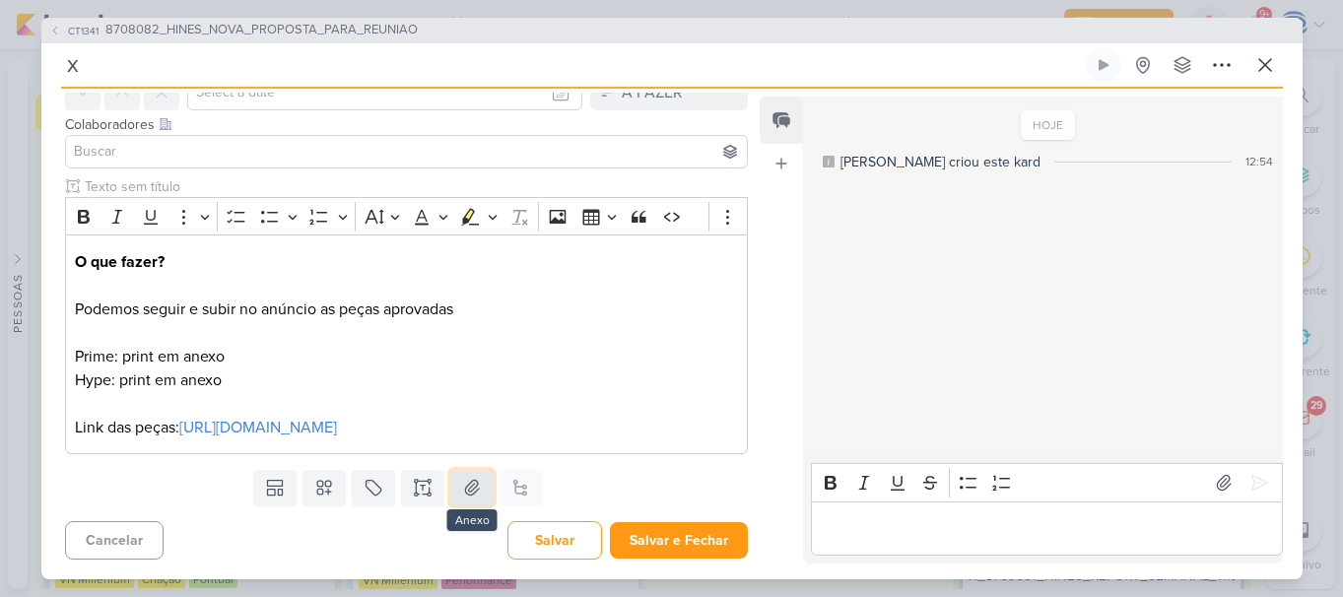
click at [468, 472] on button at bounding box center [471, 487] width 43 height 35
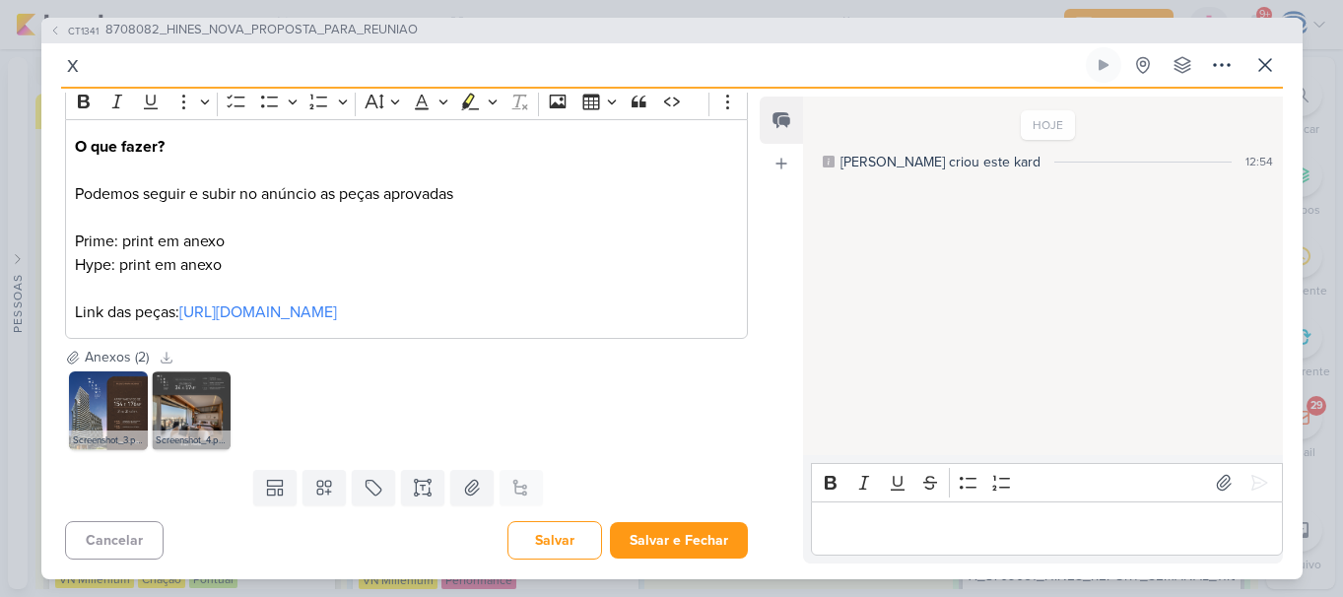
scroll to position [0, 0]
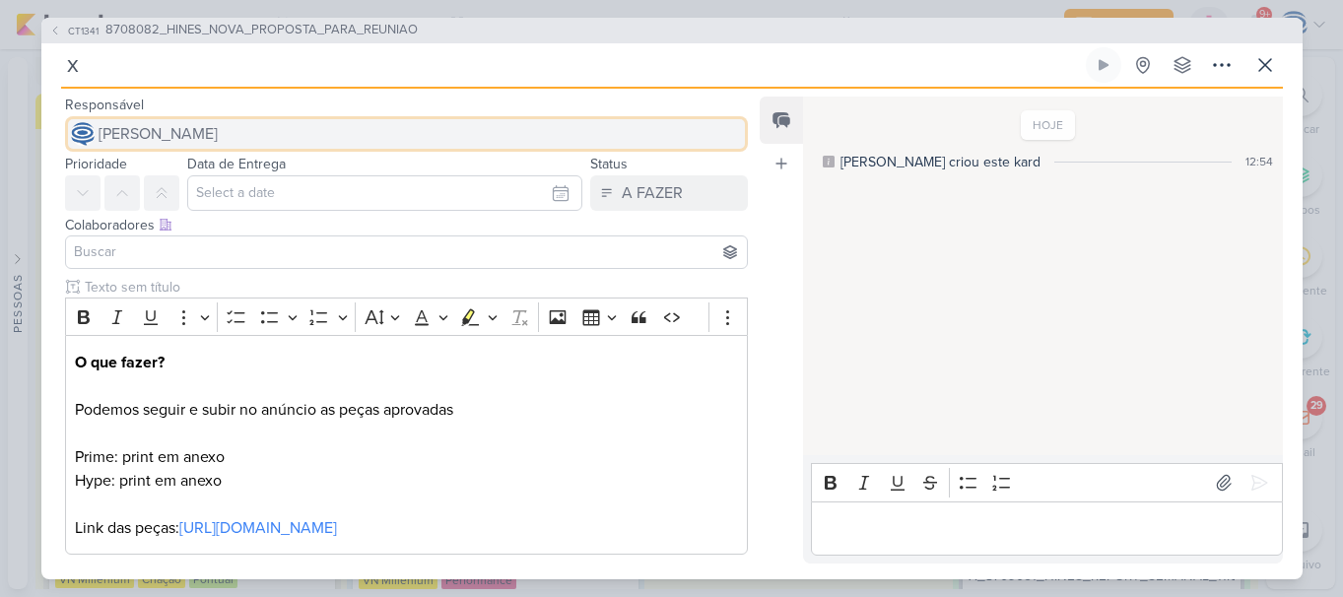
click at [218, 129] on span "[PERSON_NAME]" at bounding box center [158, 134] width 119 height 24
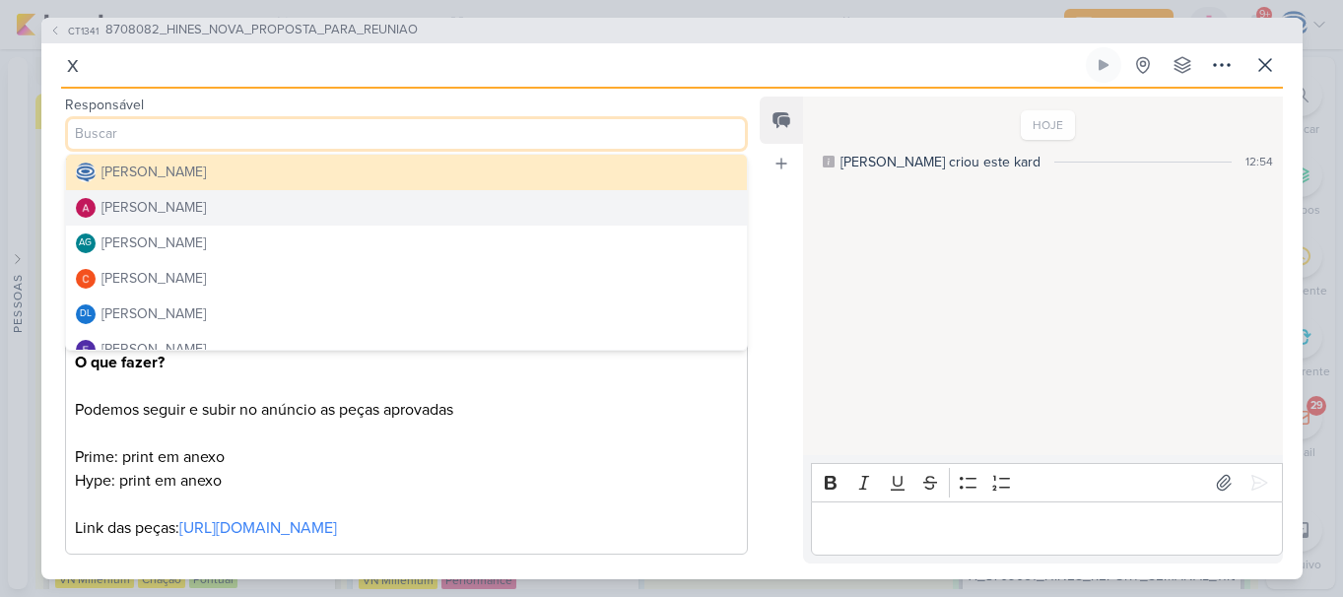
click at [201, 200] on div "[PERSON_NAME]" at bounding box center [154, 207] width 104 height 21
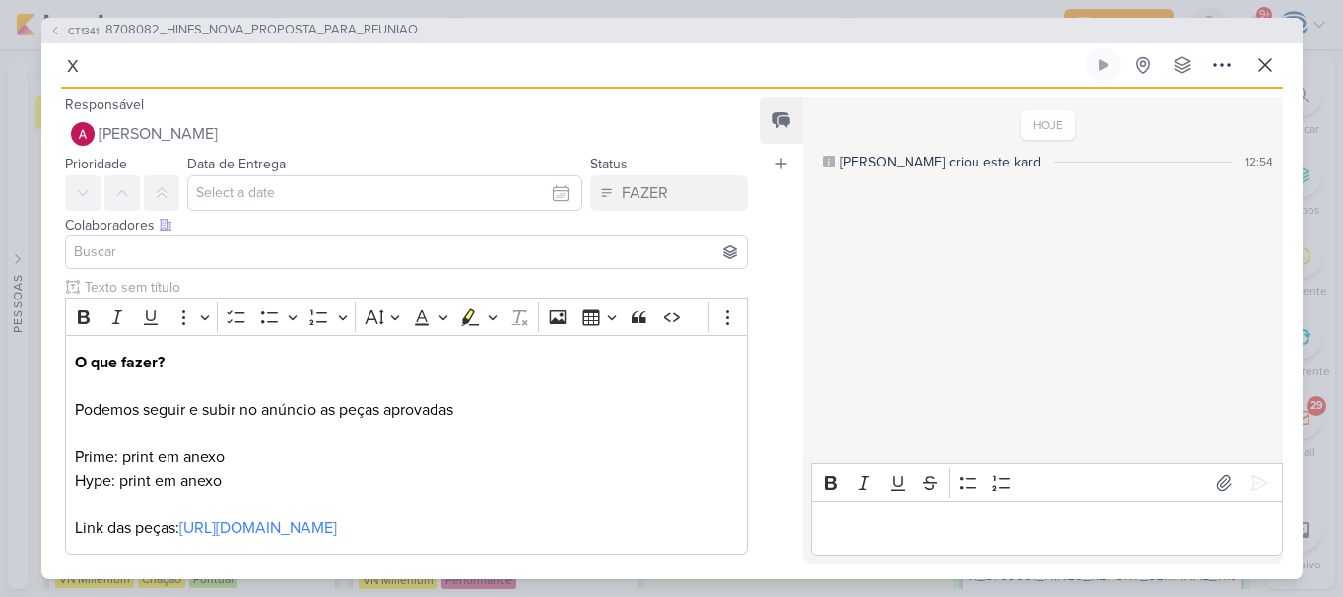
drag, startPoint x: 435, startPoint y: 21, endPoint x: 425, endPoint y: 34, distance: 17.0
drag, startPoint x: 424, startPoint y: 31, endPoint x: 104, endPoint y: 40, distance: 319.5
click at [104, 40] on div "CT1341 8708082_HINES_NOVA_PROPOSTA_PARA_REUNIAO" at bounding box center [672, 31] width 1262 height 26
copy span "8708082_HINES_NOVA_PROPOSTA_PARA_REUNIAO"
click at [217, 67] on input "x" at bounding box center [571, 64] width 1021 height 35
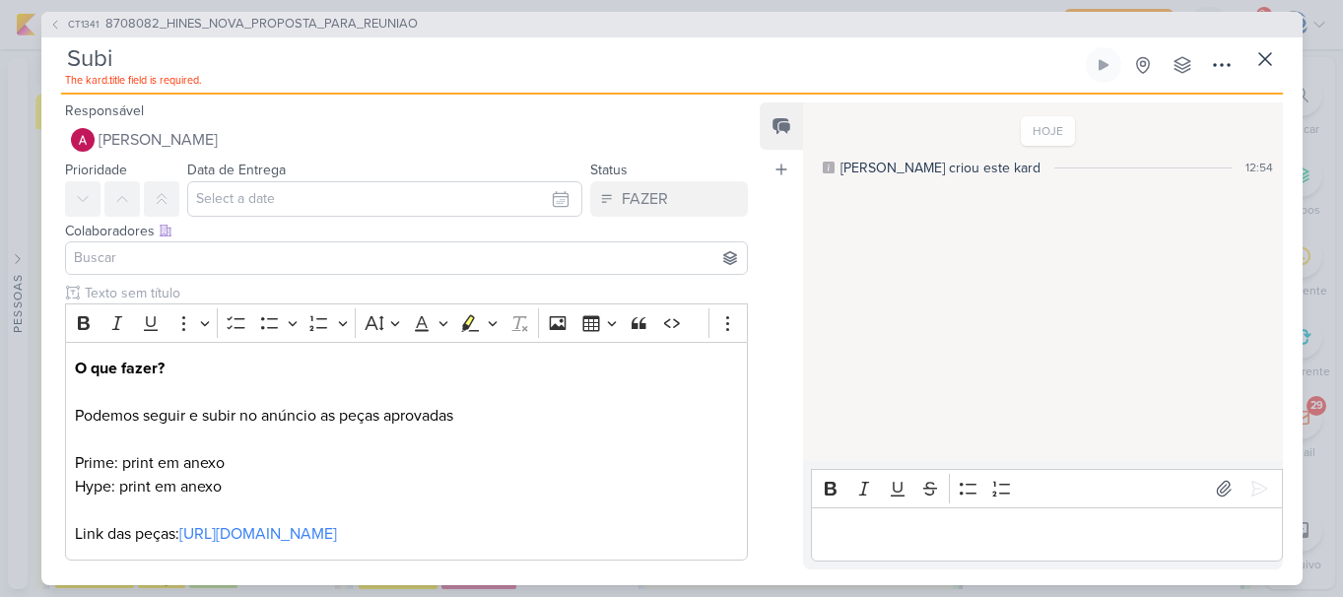
type input "Subir"
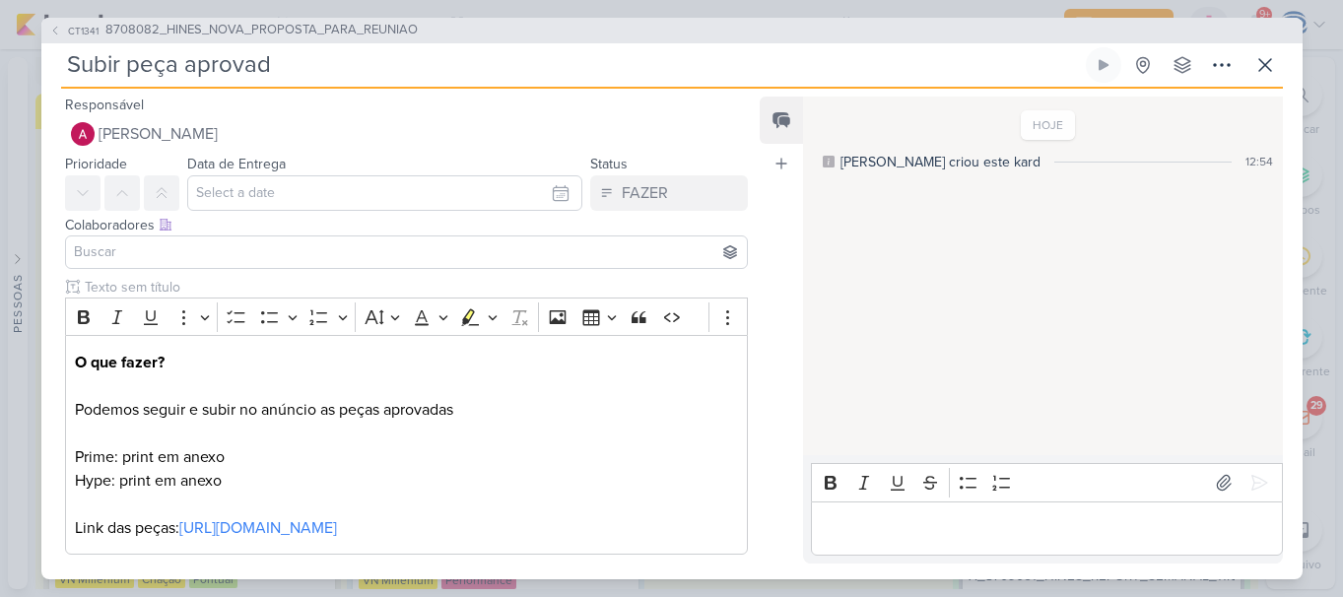
type input "Subir peça aprovada"
type input "Subir peça aprovada_"
paste input "8708082_HINES_NOVA_PROPOSTA_PARA_REUNIAO"
type input "Subir peça aprovada_8708082_HINES_NOVA_PROPOSTA_PARA_REUNIAO"
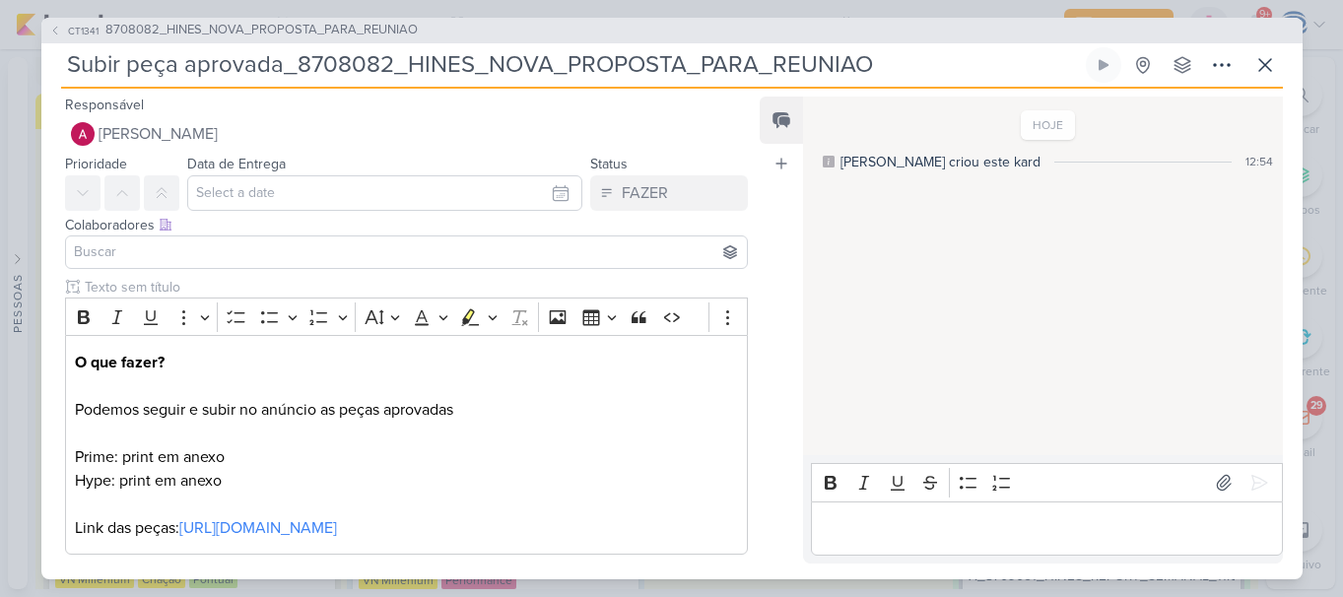
type input "Subir peça aprovada_8708082_HINES_NOVA_PROPOSTA_PARA_REUNIAO"
click at [240, 254] on input at bounding box center [407, 252] width 674 height 24
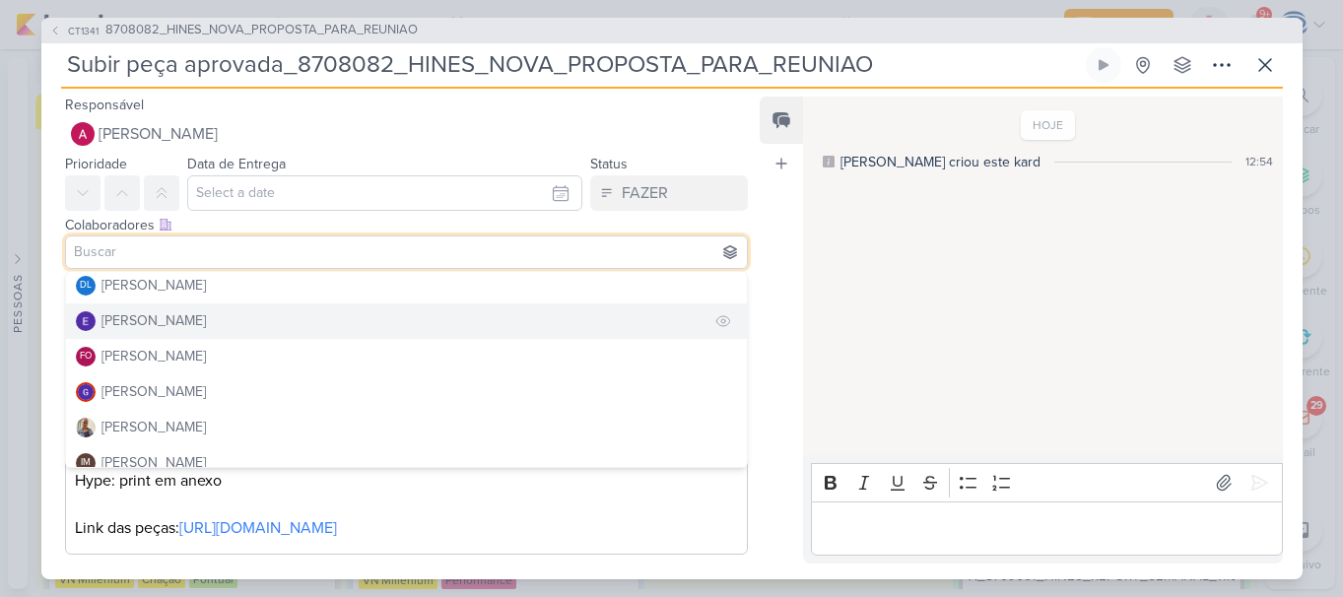
scroll to position [148, 0]
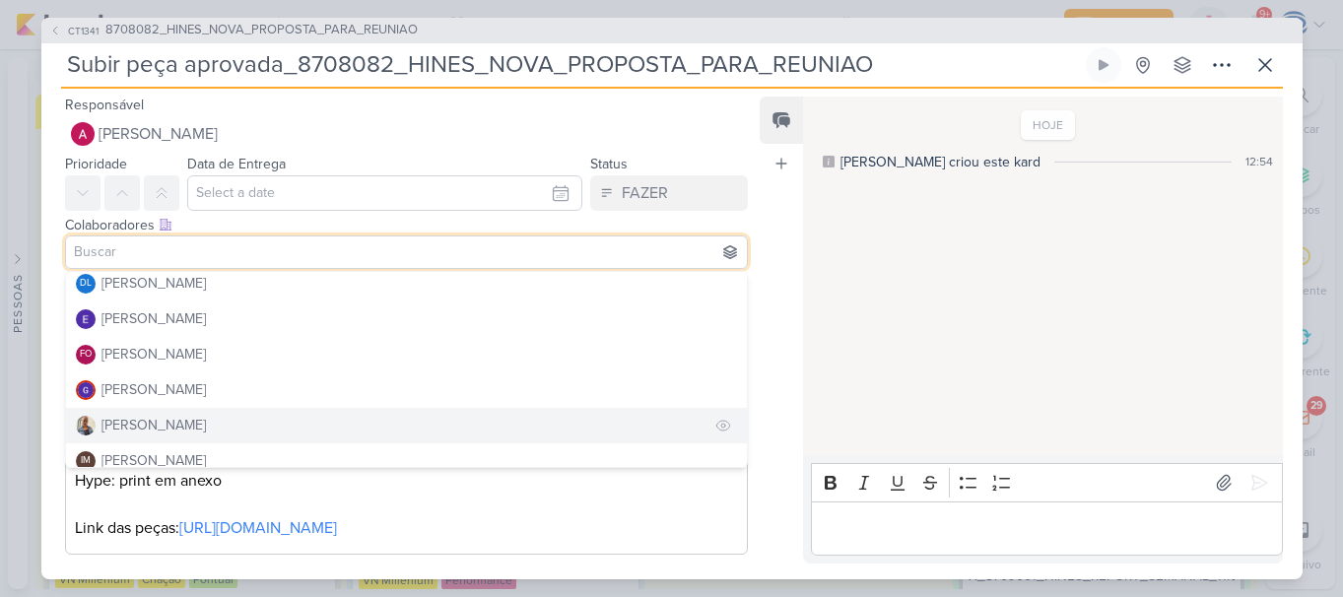
click at [195, 425] on button "[PERSON_NAME]" at bounding box center [407, 425] width 682 height 35
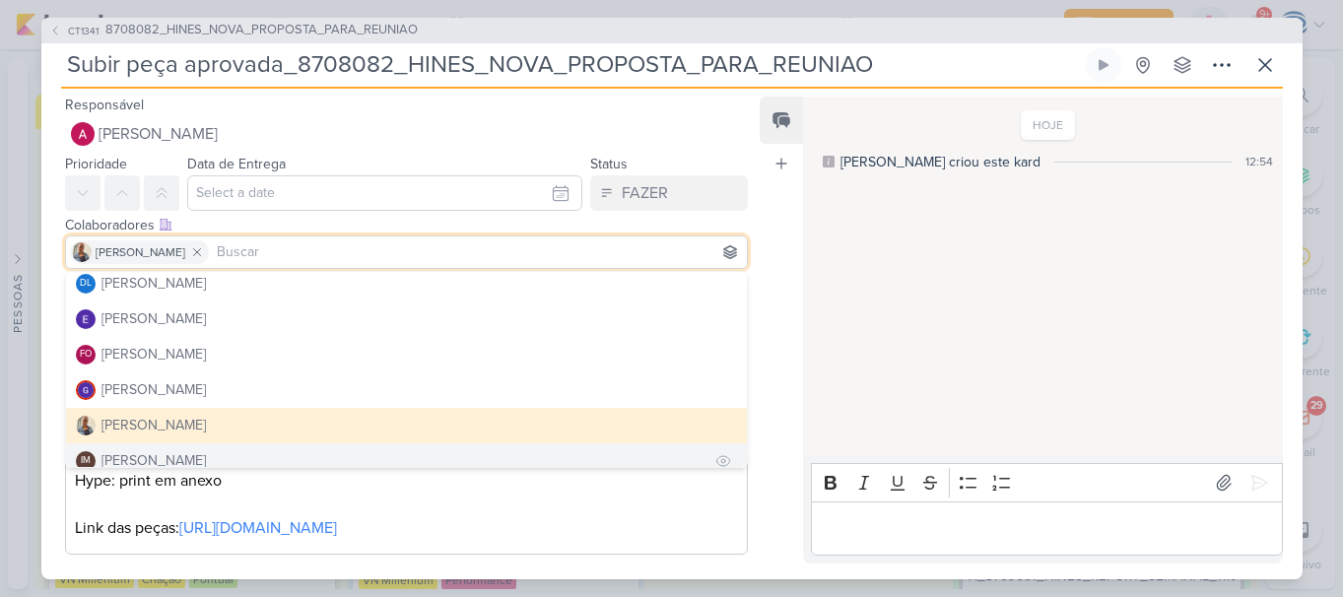
click at [204, 458] on div "[PERSON_NAME]" at bounding box center [154, 460] width 104 height 21
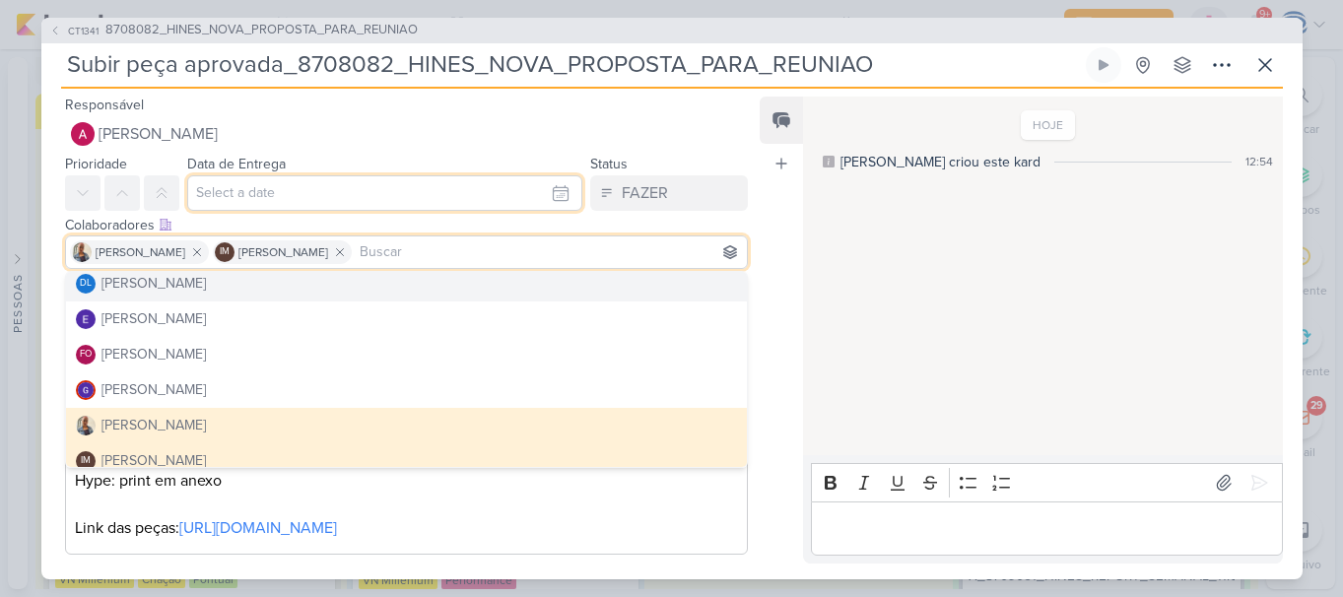
click at [236, 188] on input "text" at bounding box center [385, 192] width 396 height 35
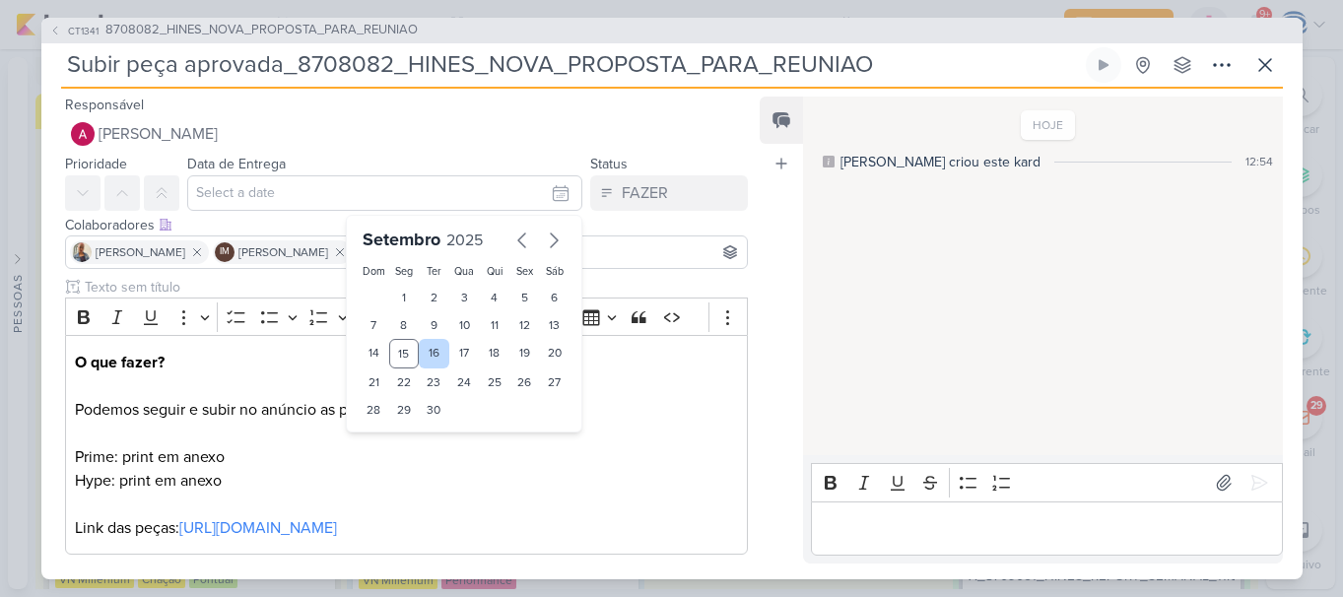
click at [439, 355] on div "16" at bounding box center [434, 354] width 31 height 30
type input "16 de setembro de 2025 às 23:59"
click at [404, 436] on select "00 01 02 03 04 05 06 07 08 09 10 11 12 13 14 15 16 17 18 19 20 21 22 23" at bounding box center [404, 444] width 28 height 24
select select "18"
click at [390, 432] on select "00 01 02 03 04 05 06 07 08 09 10 11 12 13 14 15 16 17 18 19 20 21 22 23" at bounding box center [404, 444] width 28 height 24
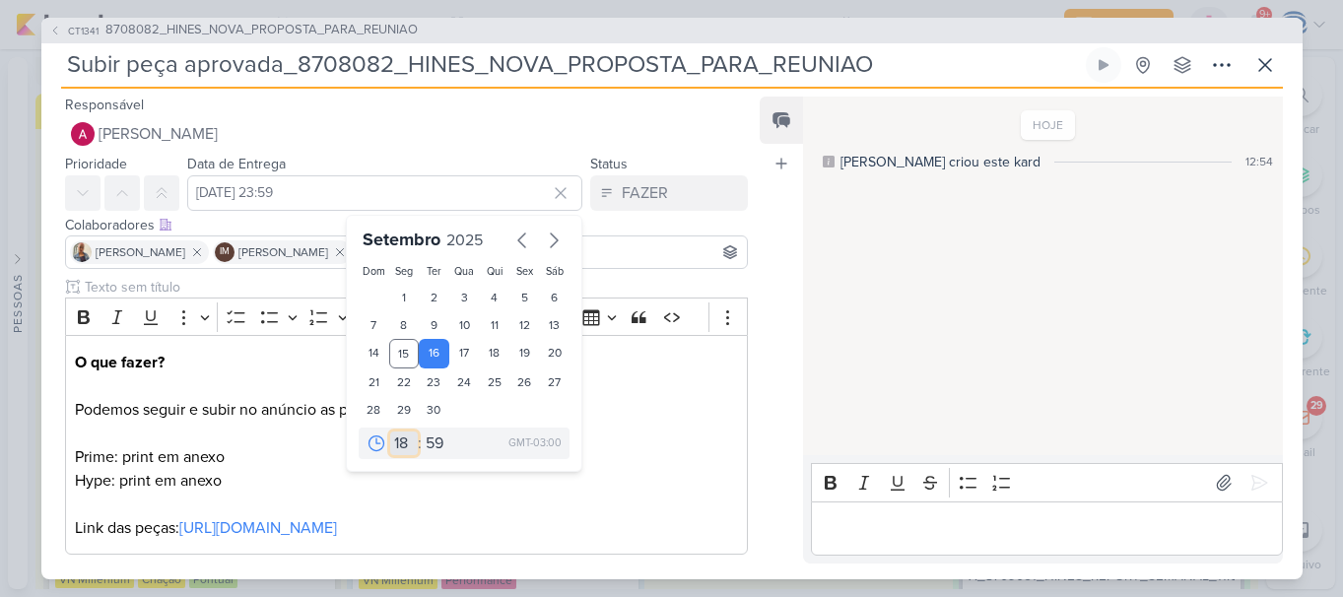
type input "16 de setembro de 2025 às 18:59"
drag, startPoint x: 430, startPoint y: 449, endPoint x: 430, endPoint y: 111, distance: 338.1
click at [430, 111] on div "Responsável Alessandra Gomes Caroline Traven De Andrade Alessandra Gomes AG Ali…" at bounding box center [399, 328] width 716 height 471
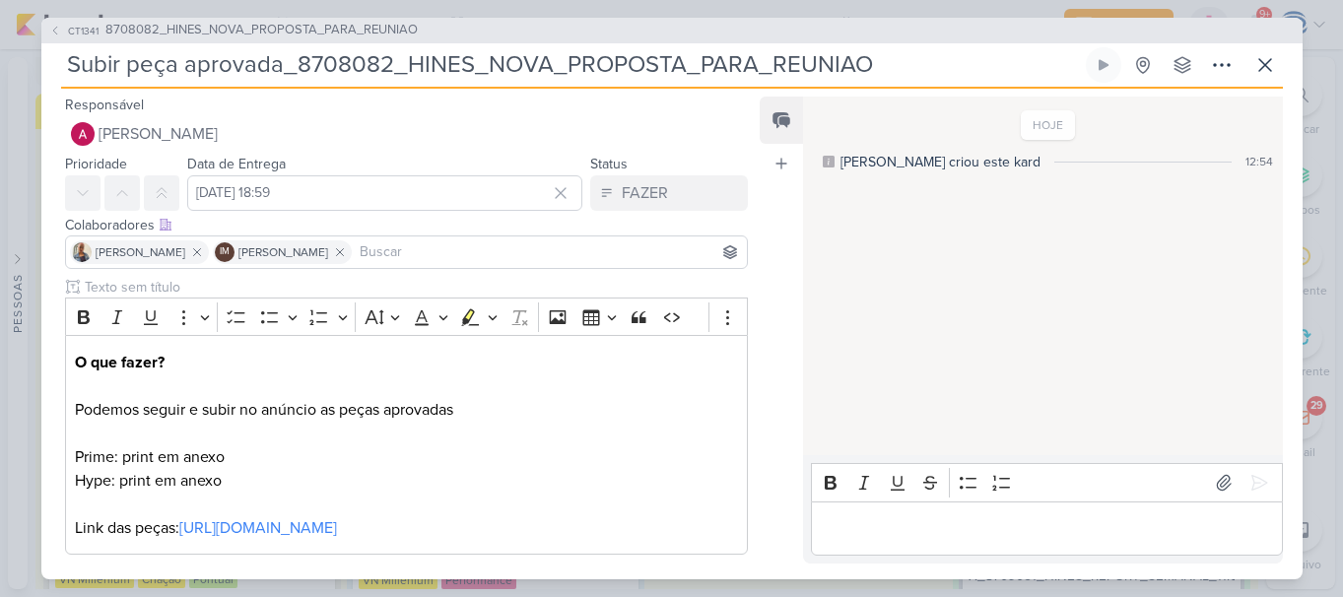
click at [430, 111] on div "Responsável Alessandra Gomes Caroline Traven De Andrade Alessandra Gomes AG Ali…" at bounding box center [399, 122] width 716 height 59
click at [400, 191] on input "16 de setembro de 2025 às 18:59" at bounding box center [385, 192] width 396 height 35
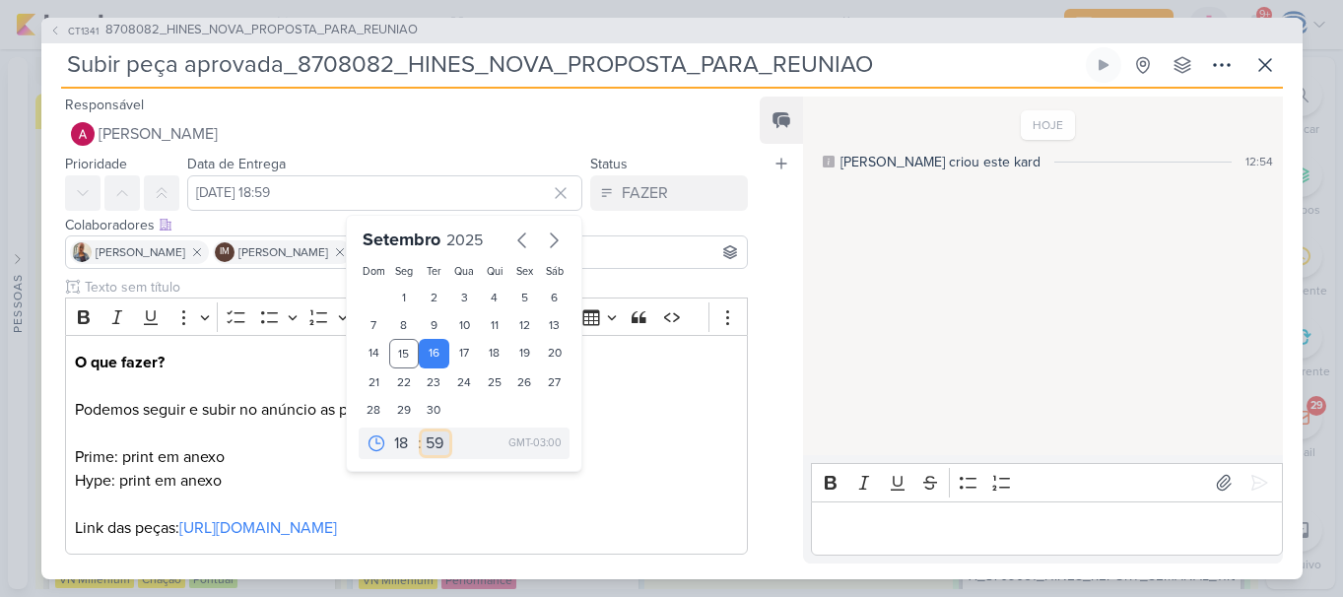
click at [435, 445] on select "00 05 10 15 20 25 30 35 40 45 50 55 59" at bounding box center [436, 444] width 28 height 24
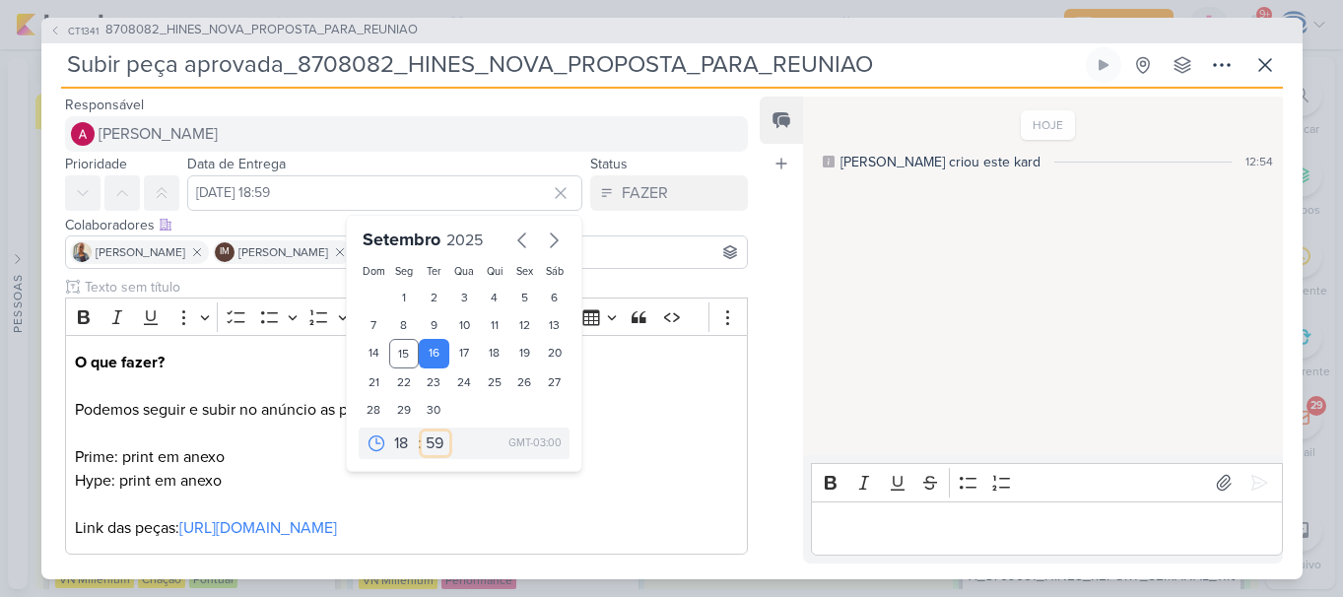
select select "0"
click at [422, 432] on select "00 05 10 15 20 25 30 35 40 45 50 55 59" at bounding box center [436, 444] width 28 height 24
type input "[DATE] 18:00"
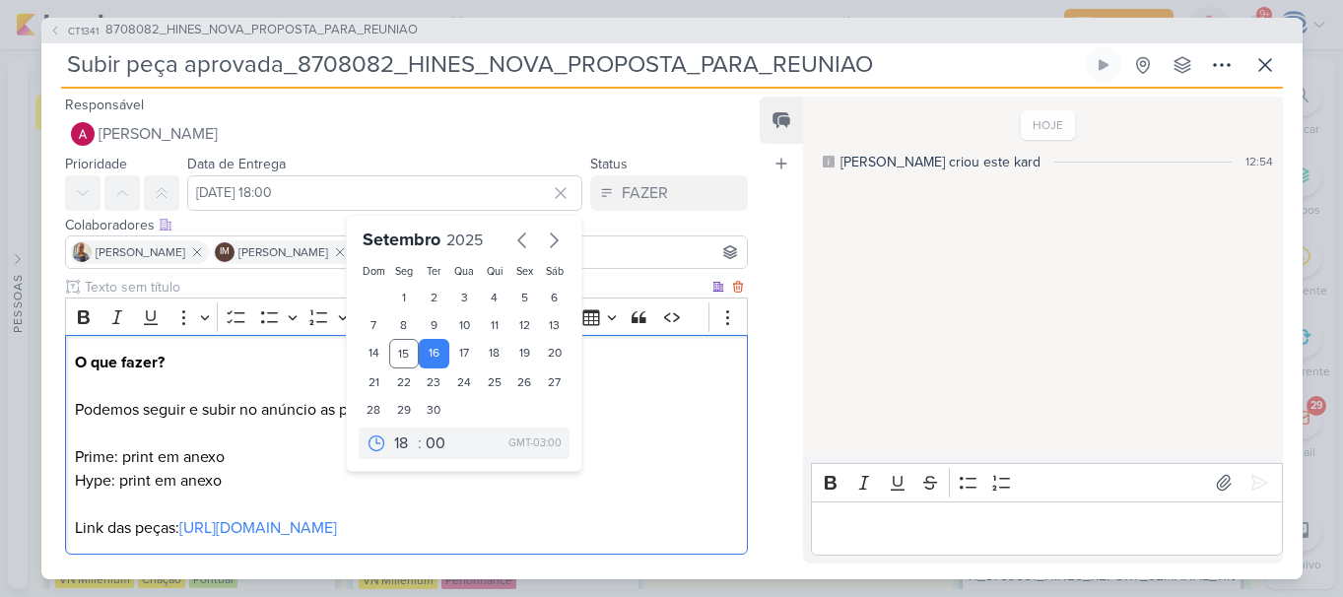
click at [614, 476] on p "O que fazer? Podemos seguir e subir no anúncio as peças aprovadas Prime: print …" at bounding box center [406, 445] width 662 height 189
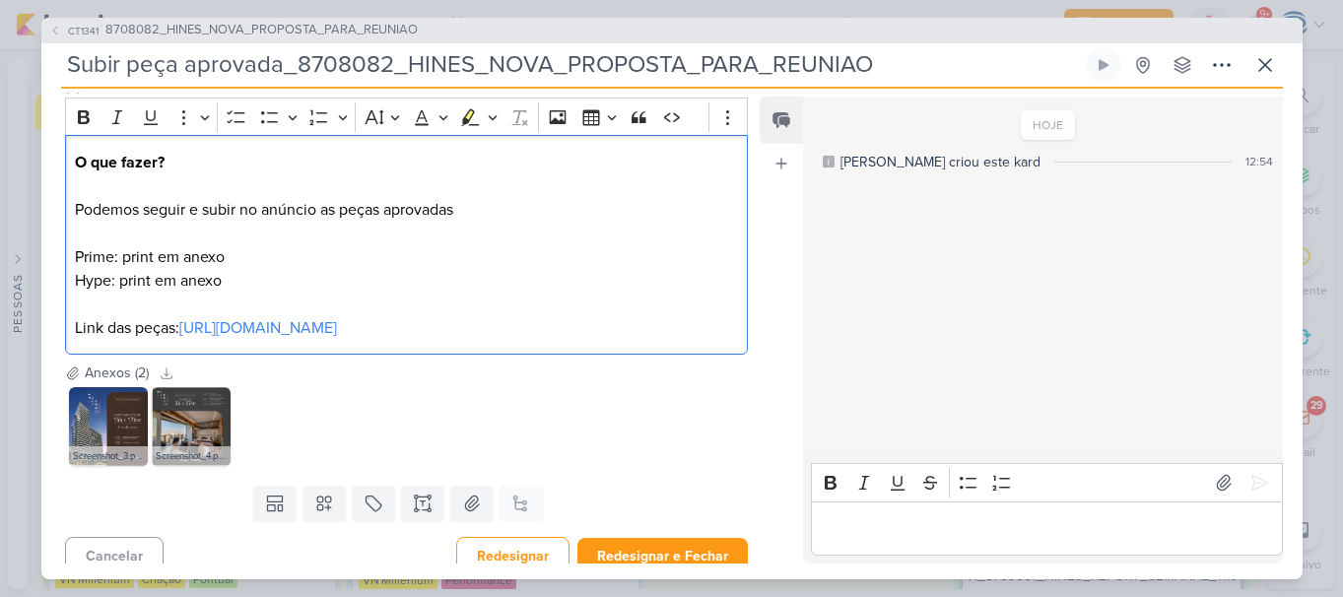
scroll to position [170, 0]
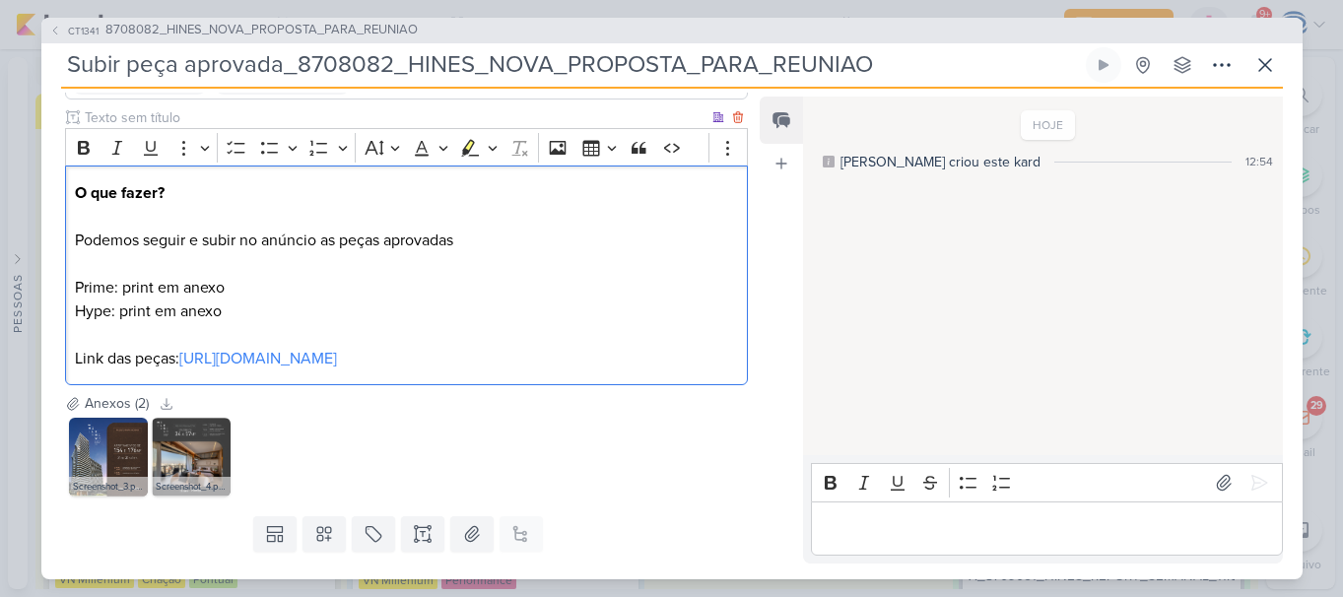
click at [467, 235] on p "O que fazer? Podemos seguir e subir no anúncio as peças aprovadas Prime: print …" at bounding box center [406, 275] width 662 height 189
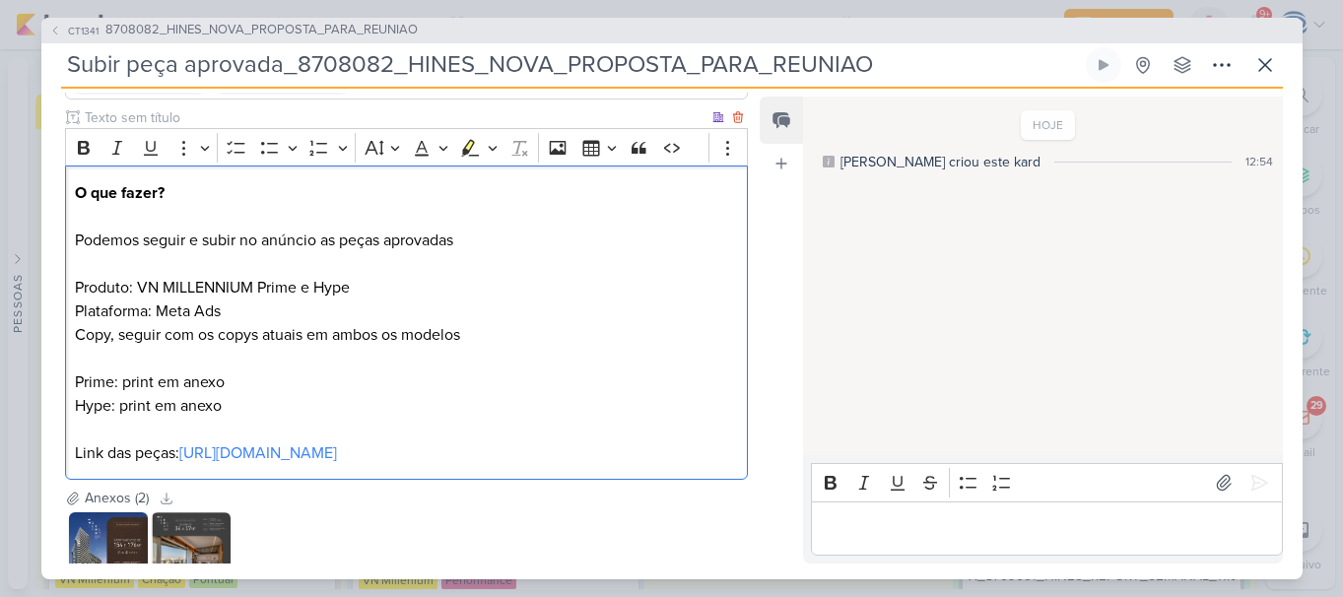
click at [112, 337] on p "Plataforma: Meta Ads ⁠⁠⁠⁠⁠⁠⁠Copy, seguir com os copys atuais em ambos os modelo…" at bounding box center [406, 383] width 662 height 166
click at [347, 394] on p "Plataforma: Meta Ads ⁠⁠⁠⁠⁠⁠⁠Copy: seguir com os copys atuais em ambos os modelo…" at bounding box center [406, 383] width 662 height 166
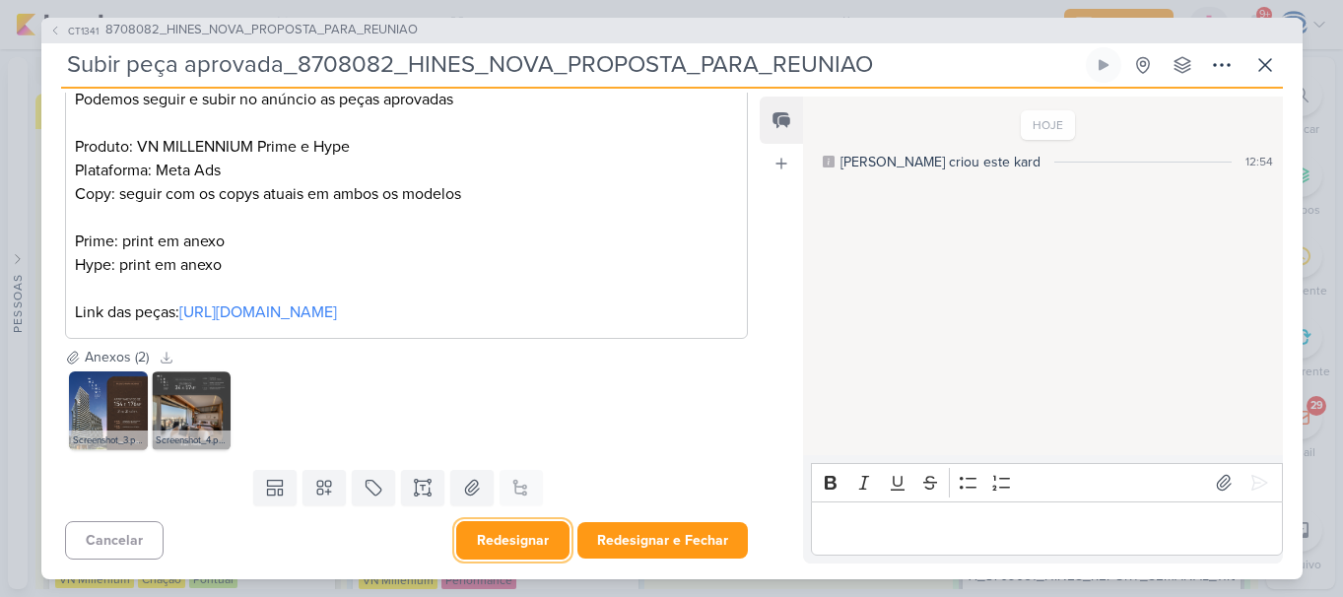
click at [485, 542] on button "Redesignar" at bounding box center [512, 540] width 113 height 38
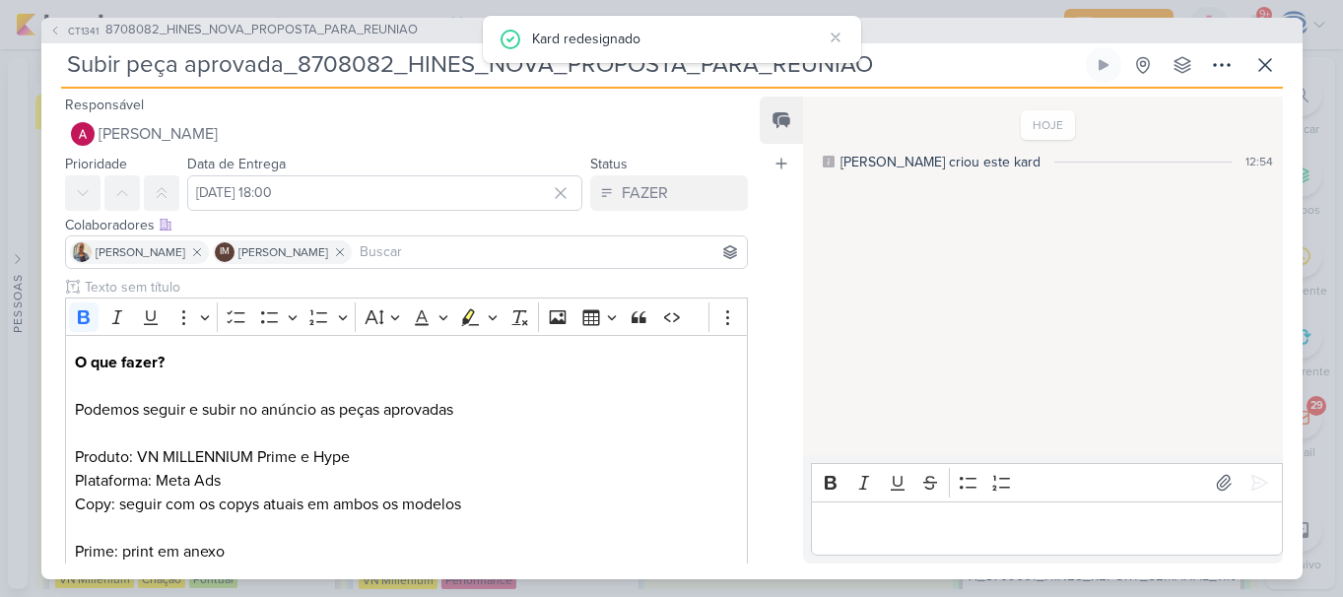
scroll to position [190, 0]
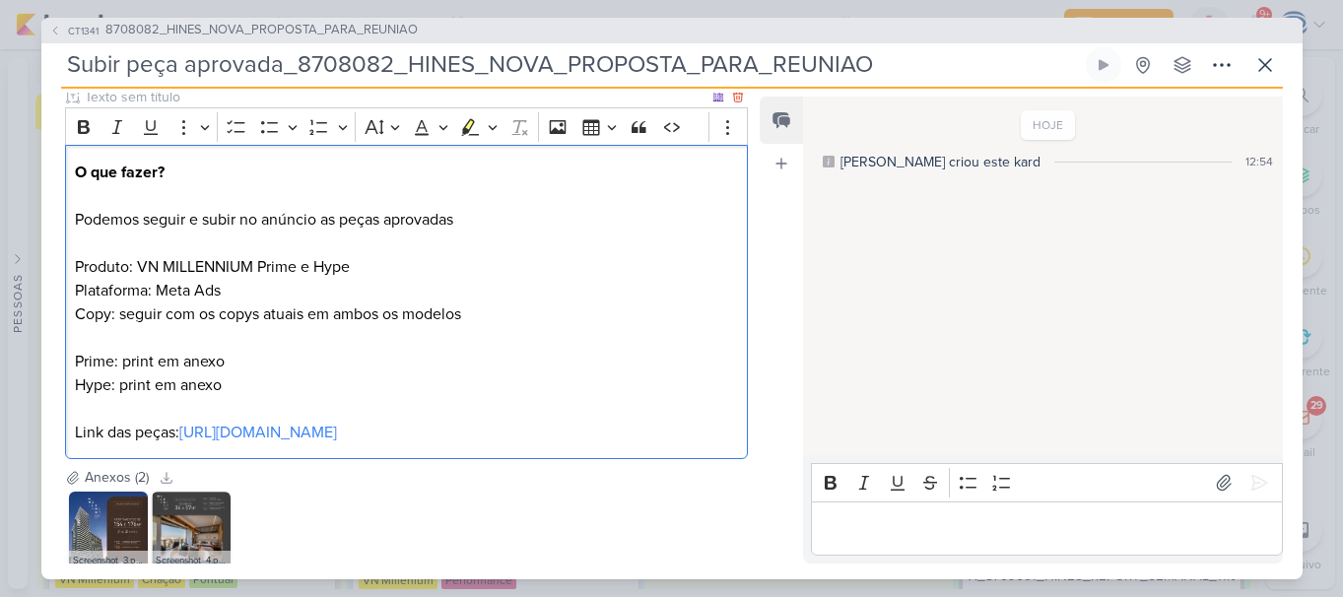
click at [155, 363] on p "Plataforma: Meta Ads Copy: seguir com os copys atuais em ambos os modelos Prime…" at bounding box center [406, 362] width 662 height 166
click at [157, 381] on p "Plataforma: Meta Ads Copy: seguir com os copys atuais em ambos os modelos Prime…" at bounding box center [406, 362] width 662 height 166
click at [348, 392] on p "Plataforma: Meta Ads Copy: seguir com os copys atuais em ambos os modelos Prime…" at bounding box center [406, 362] width 662 height 166
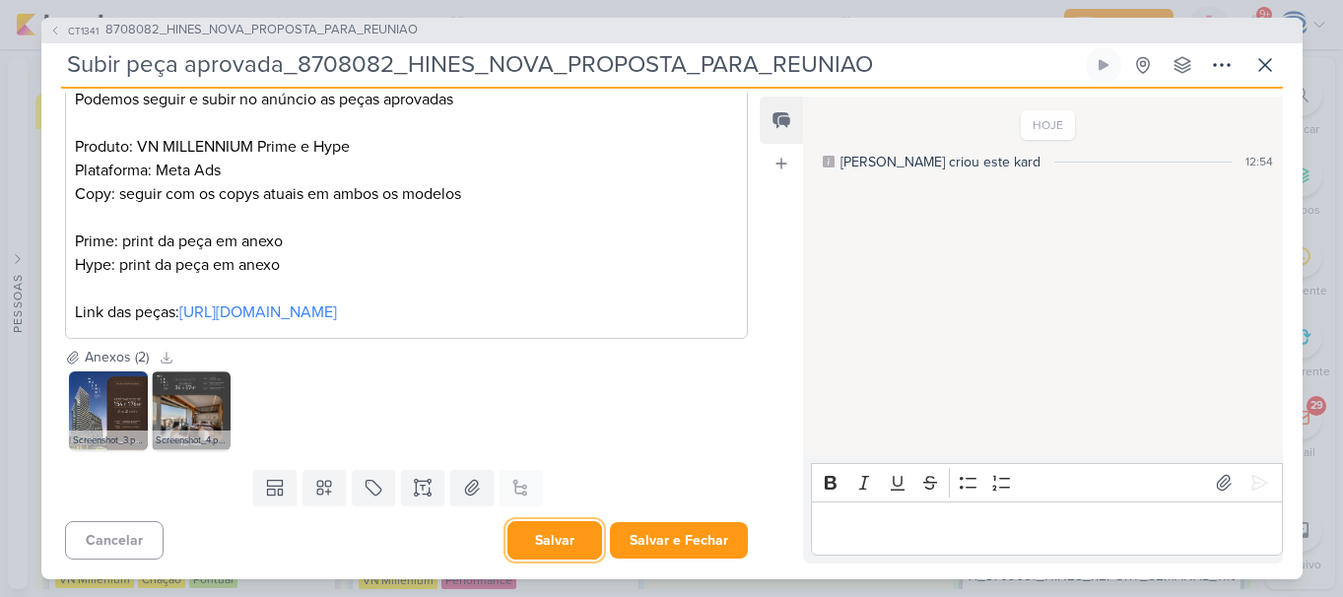
click at [534, 532] on button "Salvar" at bounding box center [555, 540] width 95 height 38
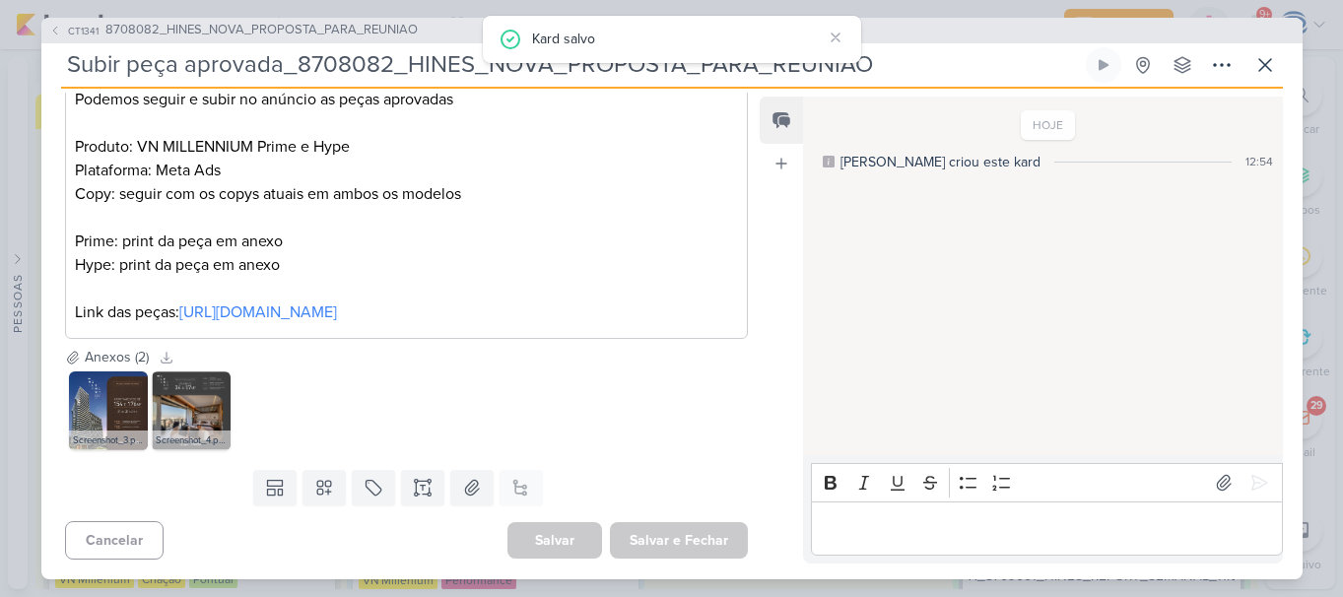
drag, startPoint x: 903, startPoint y: 56, endPoint x: 52, endPoint y: 58, distance: 850.6
click at [52, 58] on div "CT1341 8708082_HINES_NOVA_PROPOSTA_PARA_REUNIAO Subir peça aprovada_8708082_HIN…" at bounding box center [672, 299] width 1262 height 562
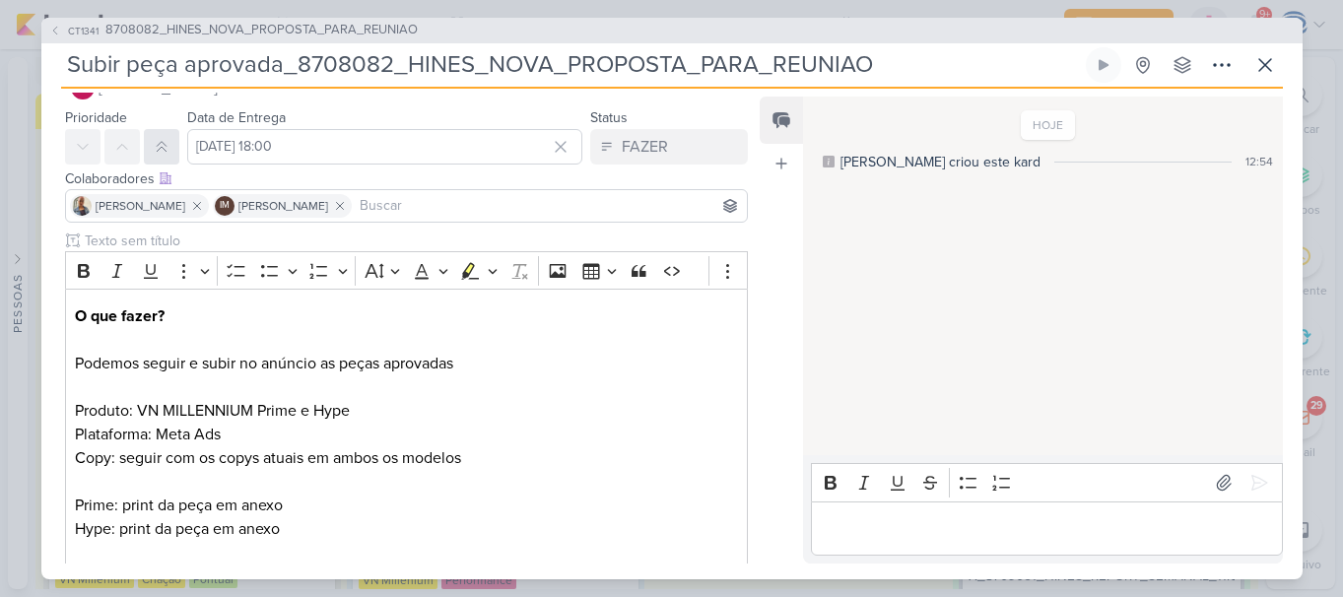
scroll to position [0, 0]
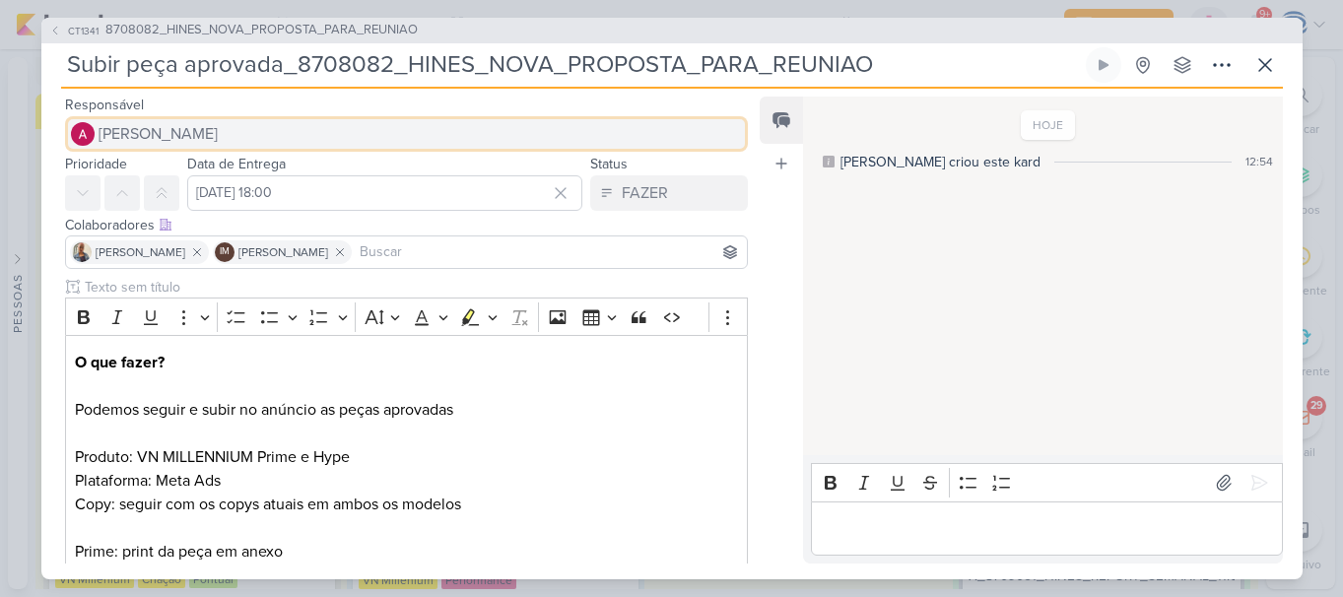
click at [127, 138] on span "[PERSON_NAME]" at bounding box center [158, 134] width 119 height 24
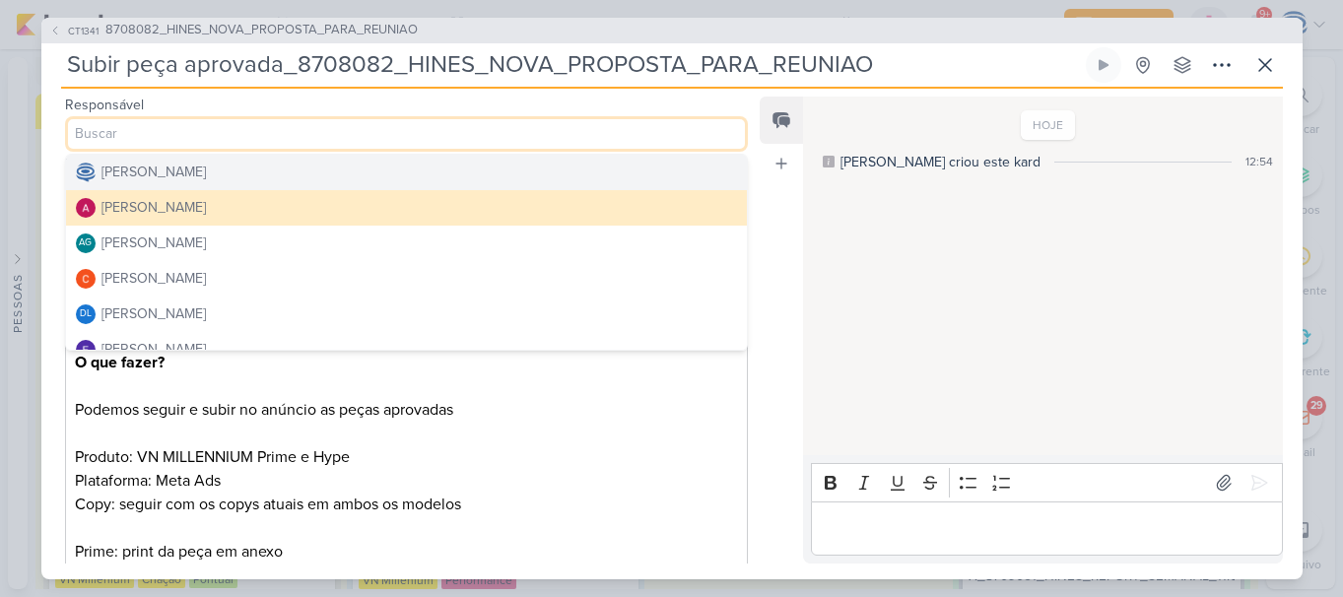
click at [184, 168] on div "[PERSON_NAME]" at bounding box center [154, 172] width 104 height 21
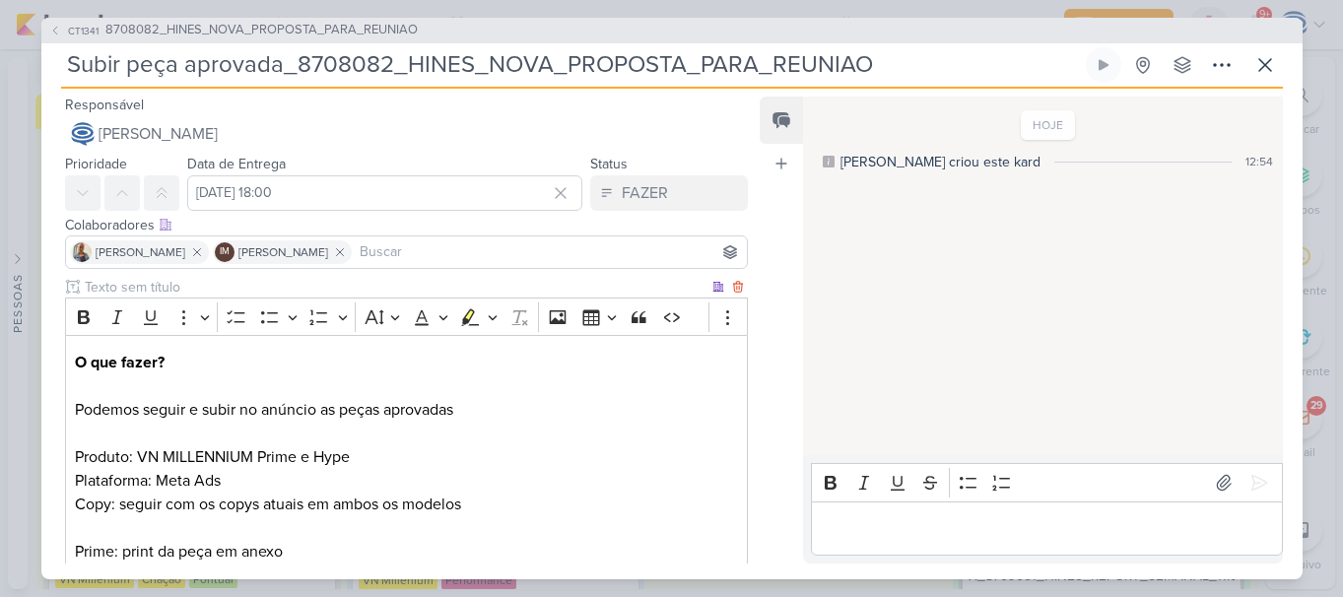
scroll to position [334, 0]
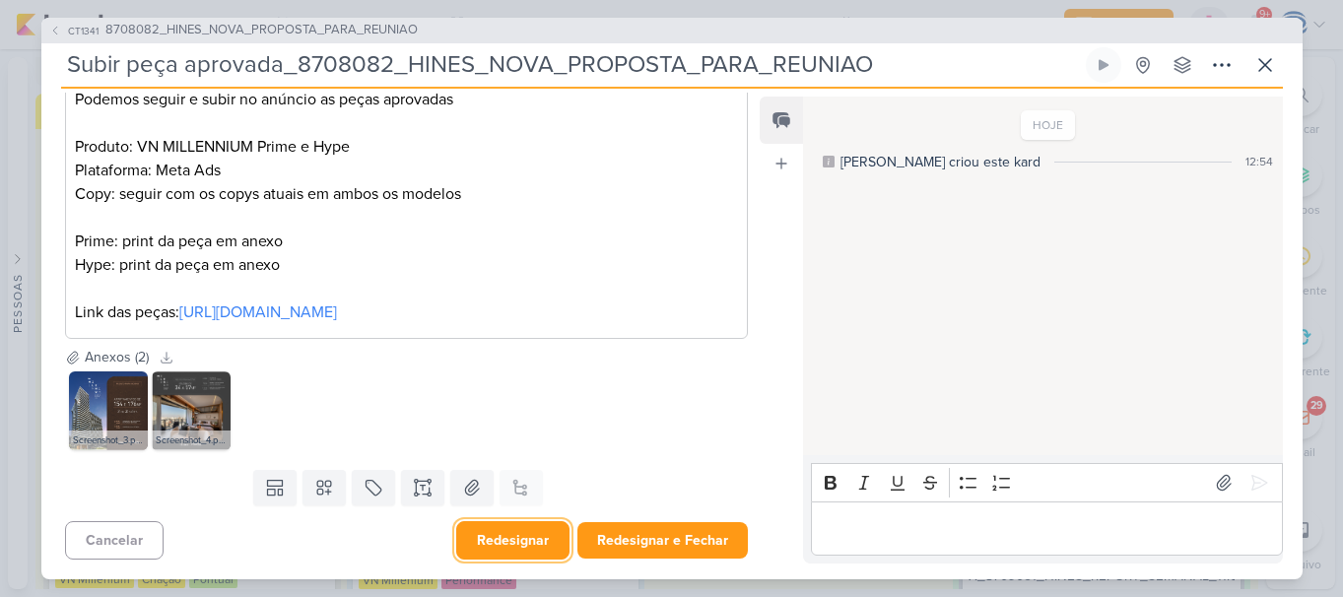
click at [519, 549] on button "Redesignar" at bounding box center [512, 540] width 113 height 38
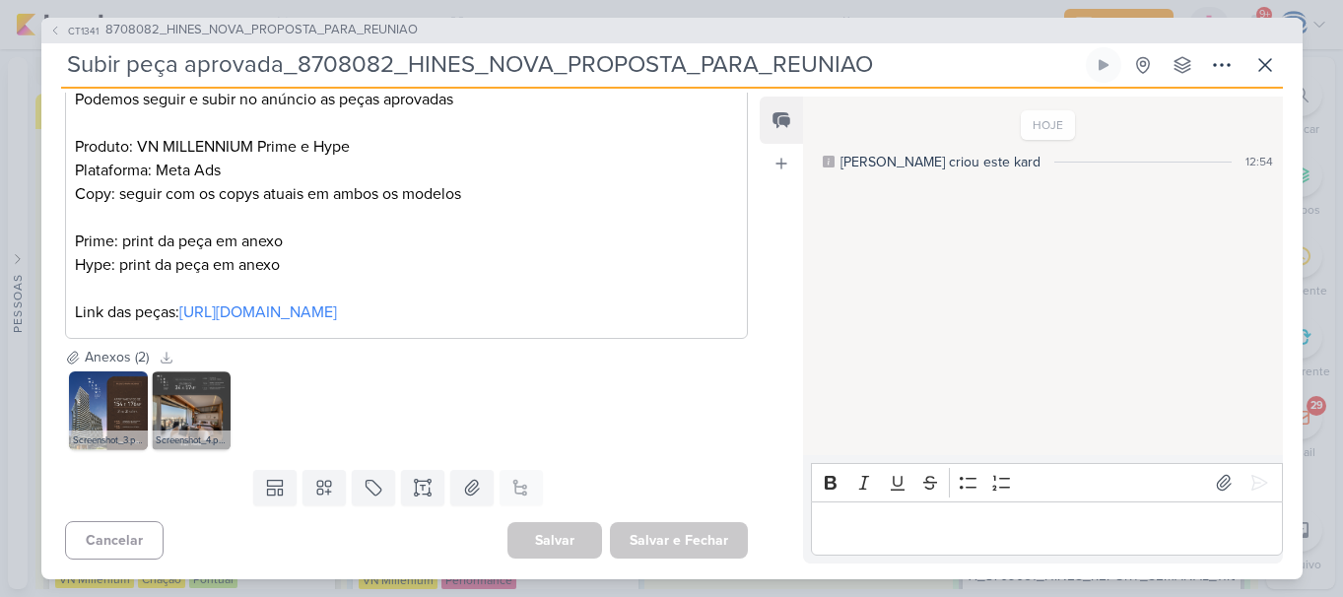
drag, startPoint x: 299, startPoint y: 64, endPoint x: 934, endPoint y: 82, distance: 636.0
click at [934, 82] on input "Subir peça aprovada_8708082_HINES_NOVA_PROPOSTA_PARA_REUNIAO" at bounding box center [571, 64] width 1021 height 35
click at [372, 32] on span "8708082_HINES_NOVA_PROPOSTA_PARA_REUNIAO" at bounding box center [261, 31] width 312 height 20
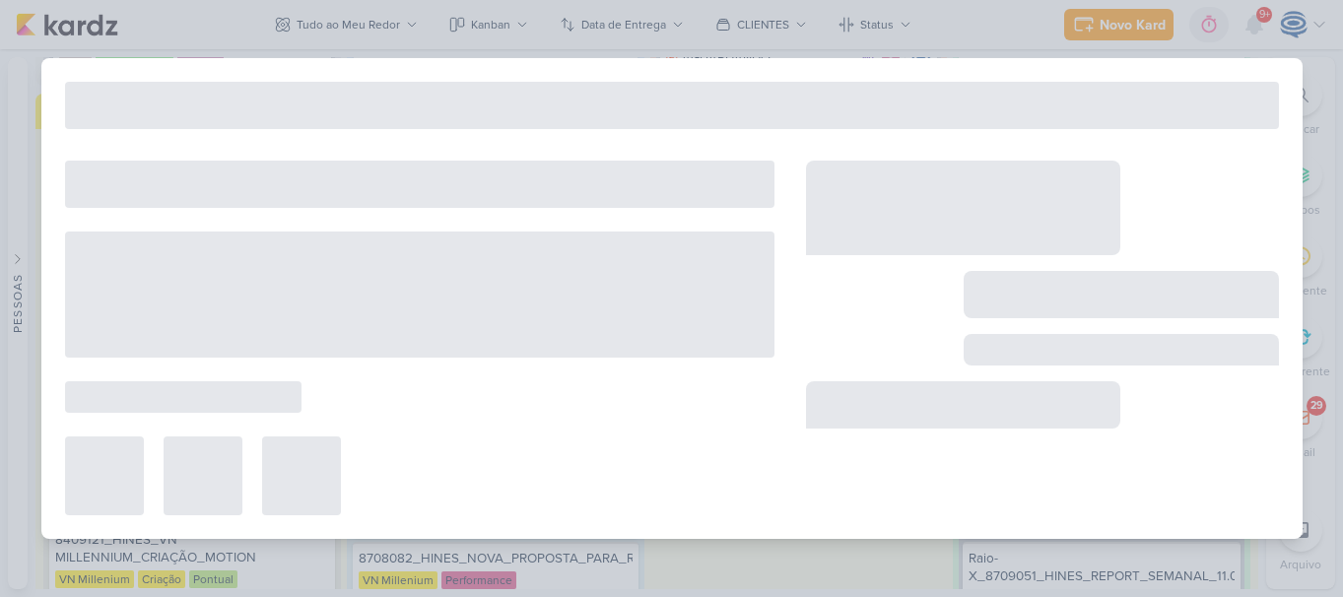
type input "8708082_HINES_NOVA_PROPOSTA_PARA_REUNIAO"
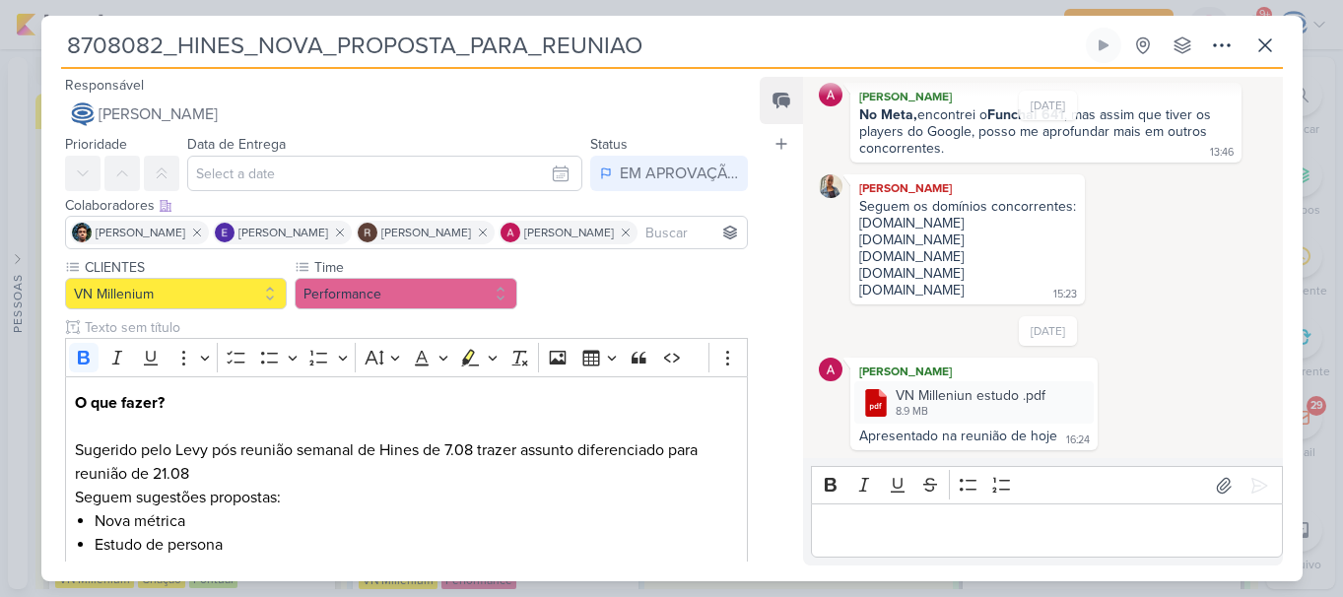
scroll to position [443, 0]
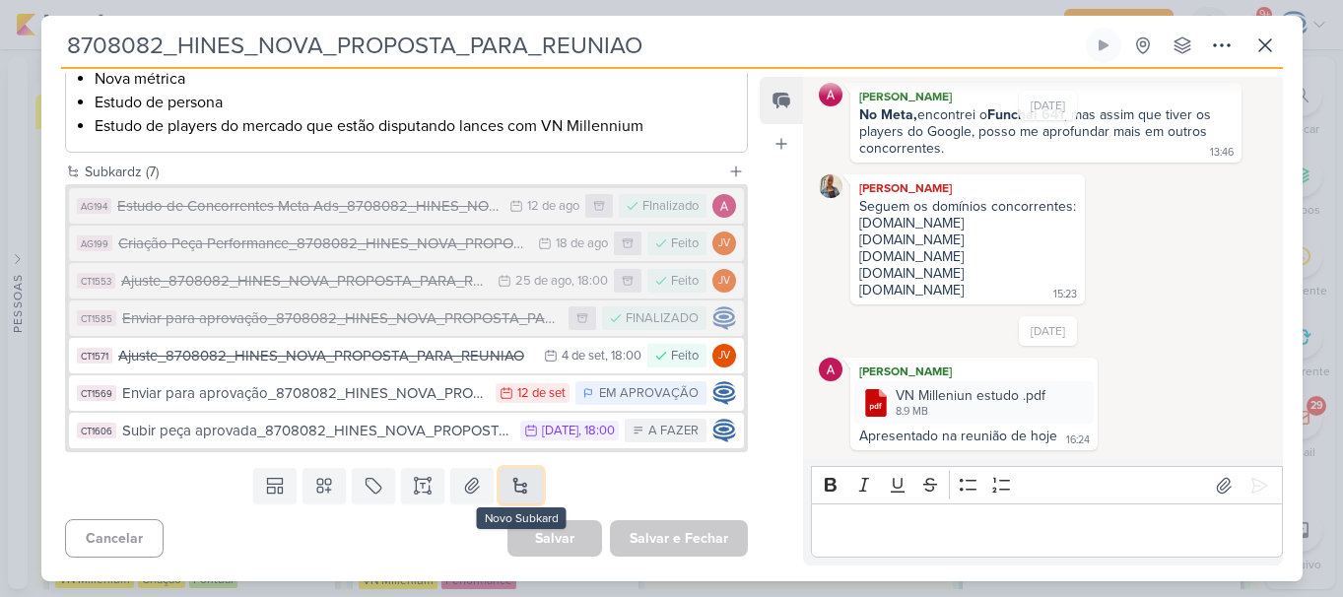
click at [505, 492] on button at bounding box center [521, 485] width 43 height 35
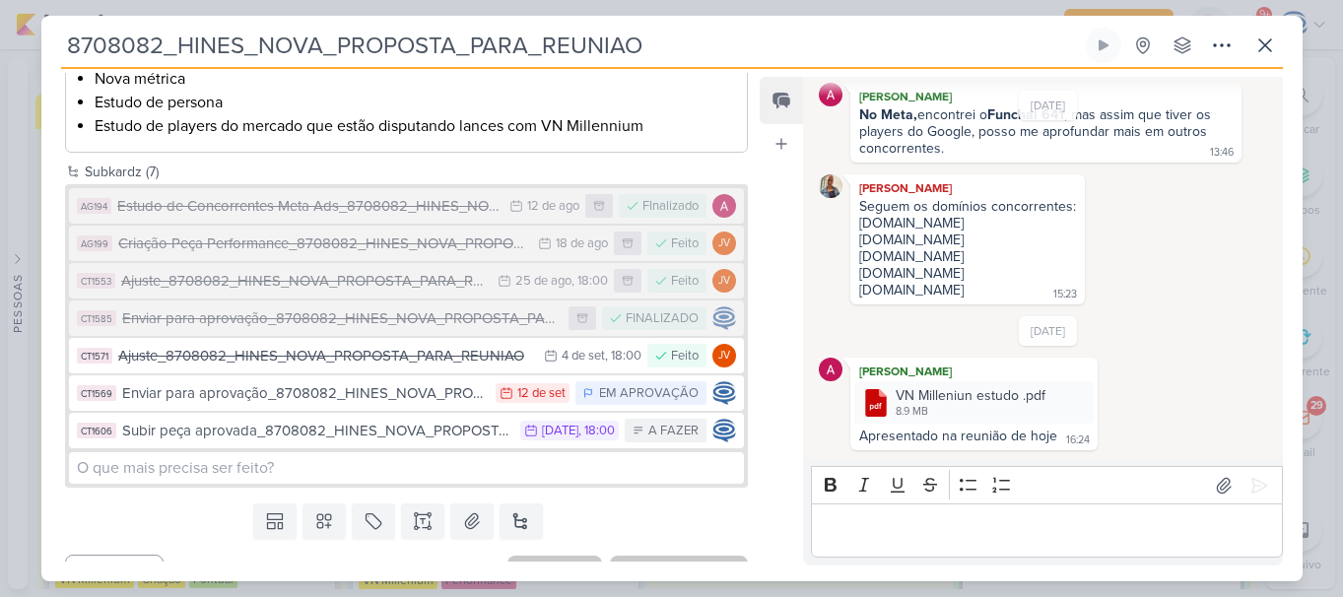
click at [189, 507] on div "Templates Campos Personalizados Marcadores Caixa De Texto Anexo Novo Subkard" at bounding box center [399, 521] width 716 height 51
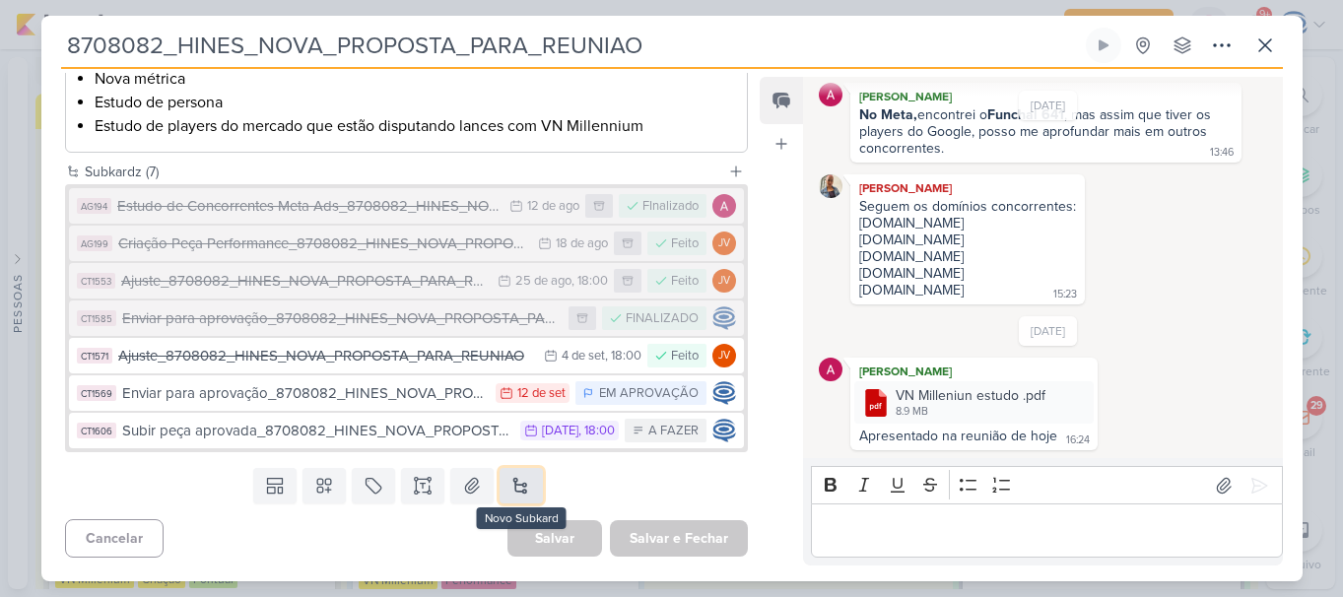
click at [512, 485] on button at bounding box center [521, 485] width 43 height 35
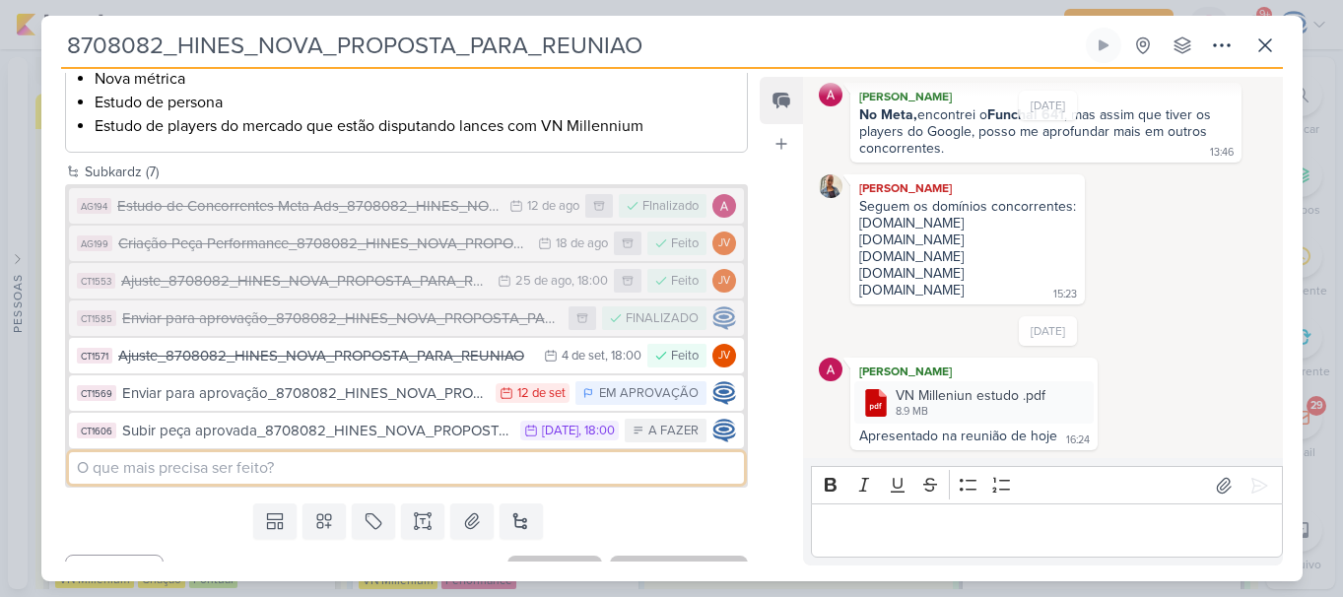
type input "F"
paste input "8708082_HINES_NOVA_PROPOSTA_PARA_REUNIAO"
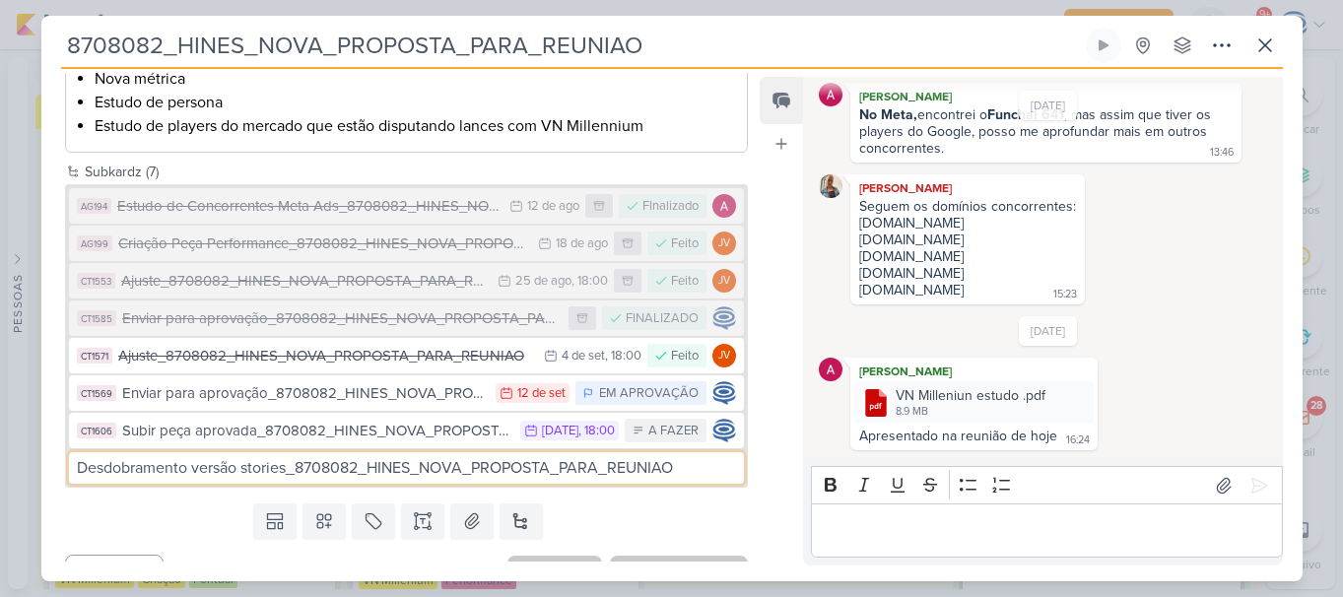
type input "Desdobramento versão stories_8708082_HINES_NOVA_PROPOSTA_PARA_REUNIAO"
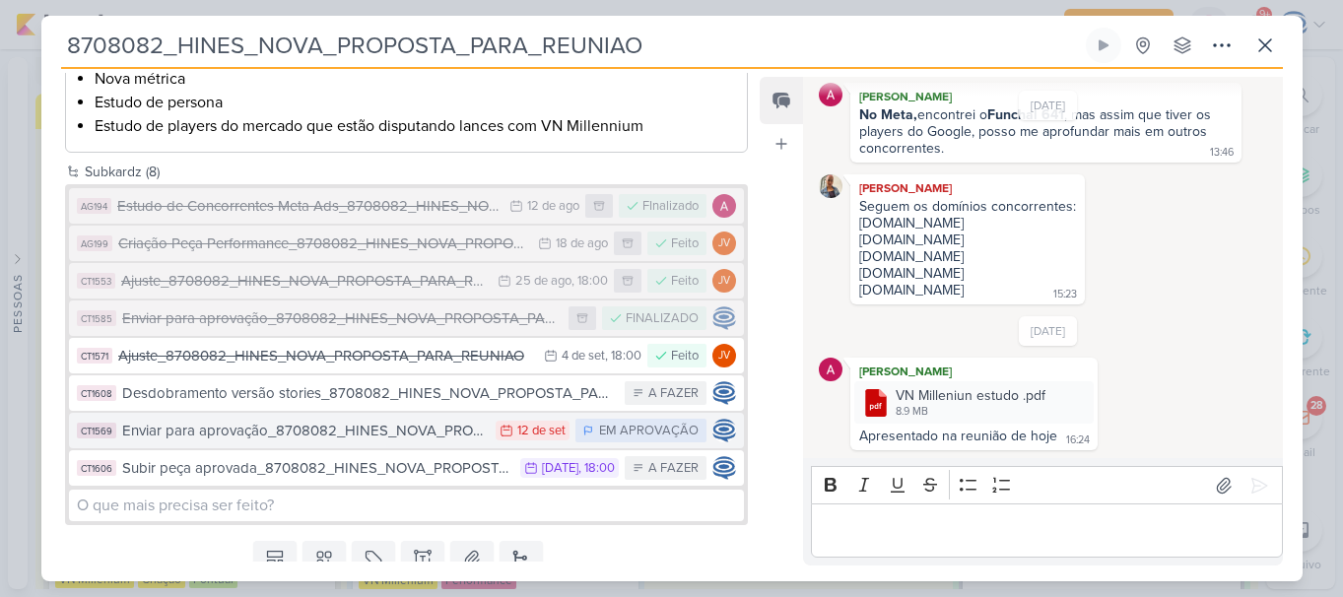
click at [335, 430] on div "Enviar para aprovação_8708082_HINES_NOVA_PROPOSTA_PARA_REUNIAO" at bounding box center [304, 431] width 365 height 23
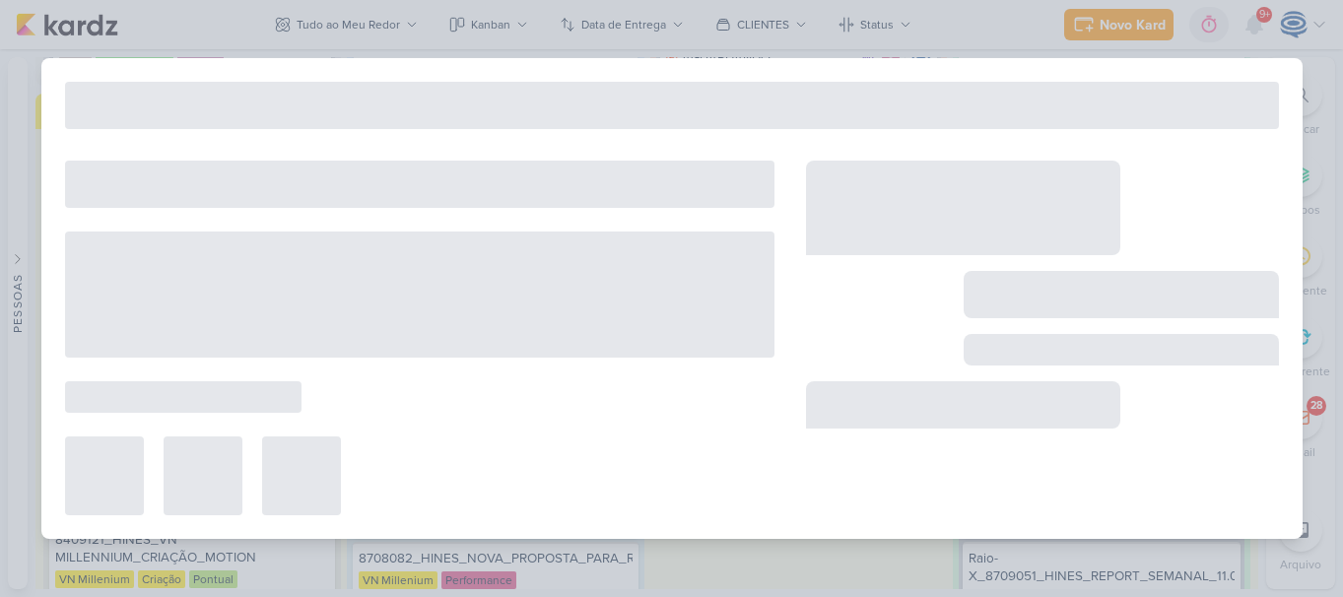
type input "Enviar para aprovação_8708082_HINES_NOVA_PROPOSTA_PARA_REUNIAO"
type input "12 de setembro de 2025 às 23:59"
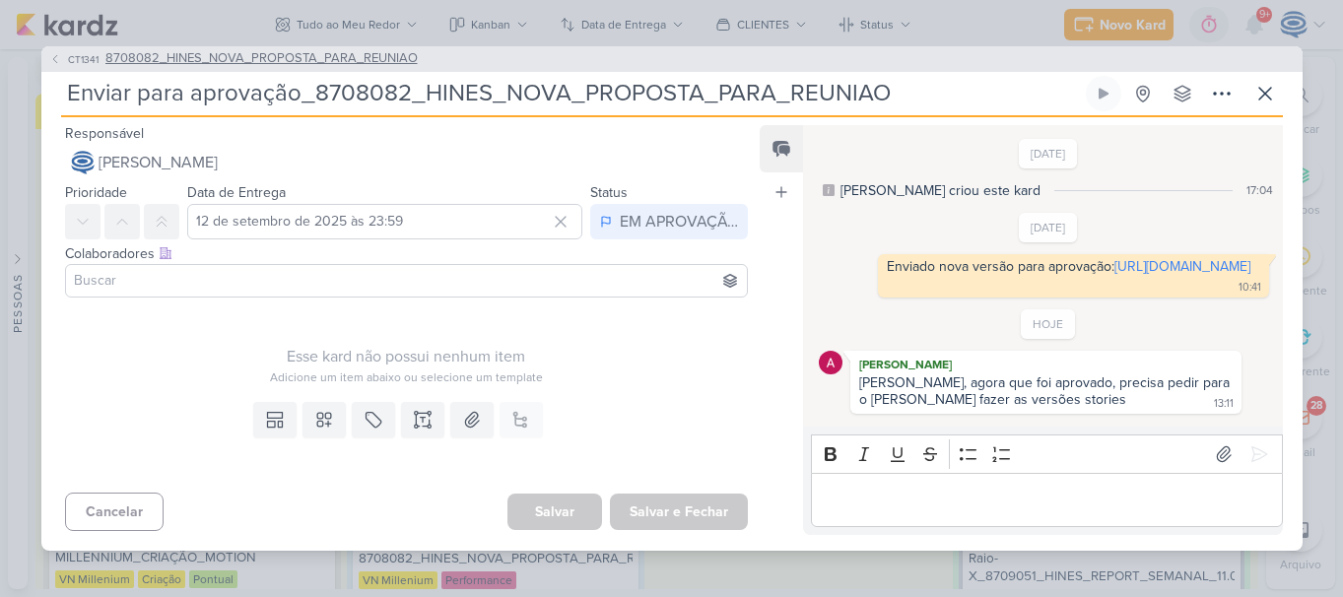
click at [364, 56] on span "8708082_HINES_NOVA_PROPOSTA_PARA_REUNIAO" at bounding box center [261, 59] width 312 height 20
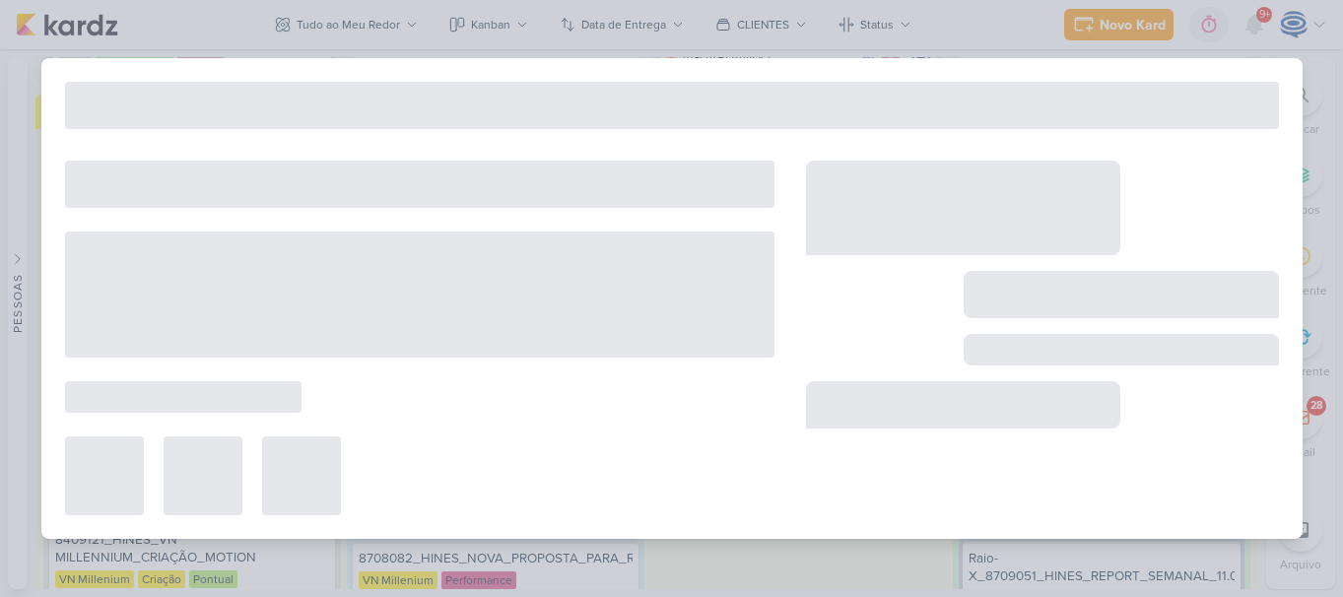
type input "8708082_HINES_NOVA_PROPOSTA_PARA_REUNIAO"
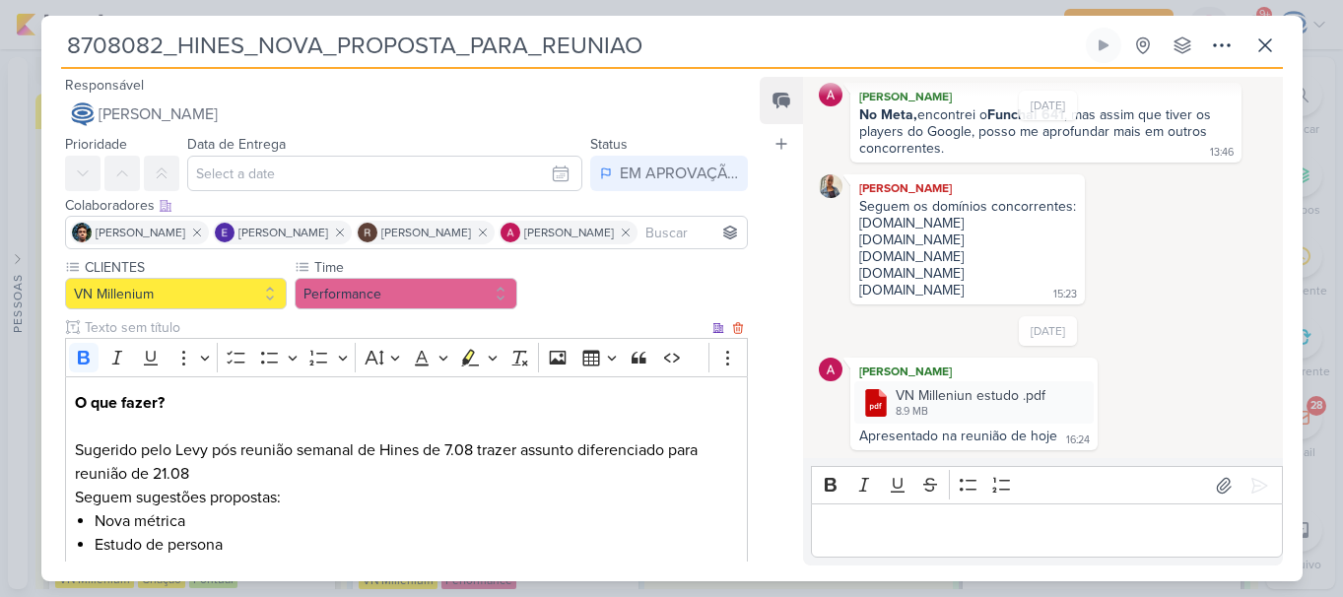
scroll to position [480, 0]
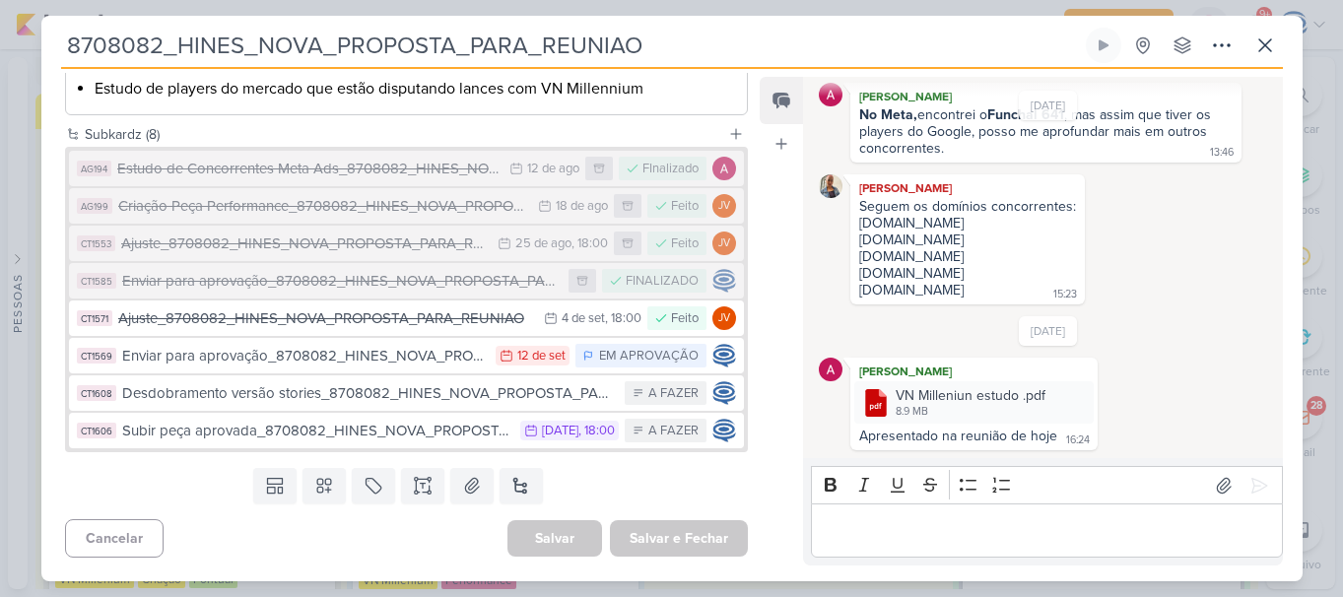
click at [333, 352] on div "Enviar para aprovação_8708082_HINES_NOVA_PROPOSTA_PARA_REUNIAO" at bounding box center [304, 356] width 365 height 23
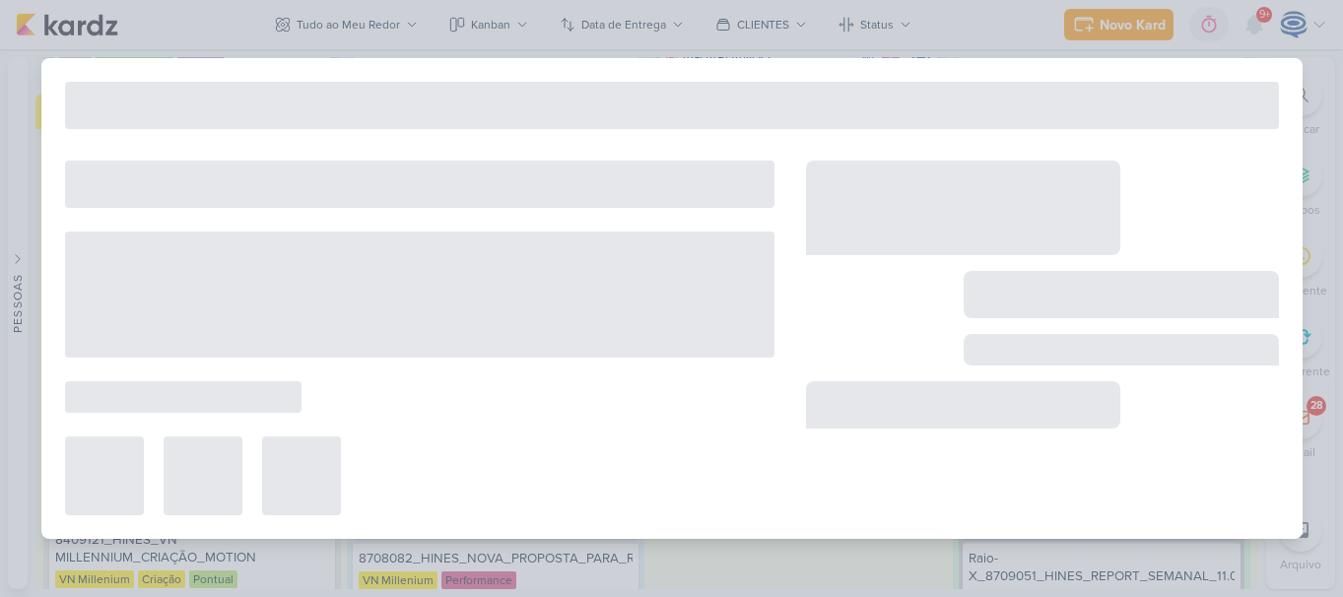
type input "Enviar para aprovação_8708082_HINES_NOVA_PROPOSTA_PARA_REUNIAO"
type input "12 de setembro de 2025 às 23:59"
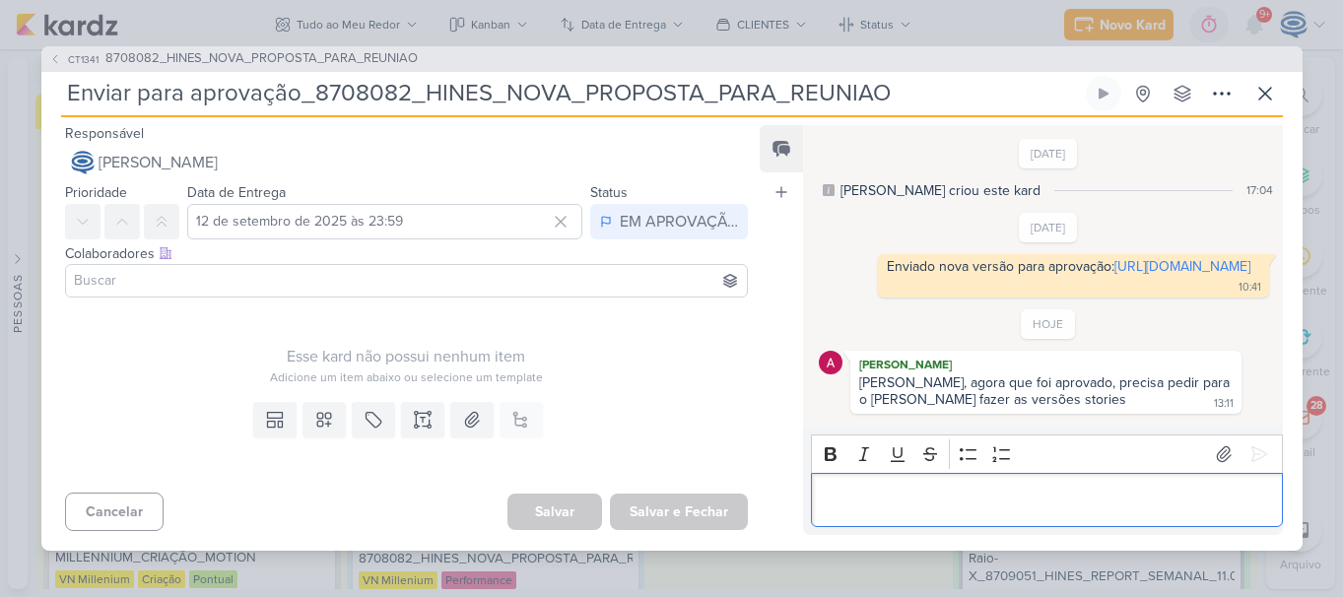
click at [959, 512] on p "Editor editing area: main" at bounding box center [1047, 500] width 450 height 24
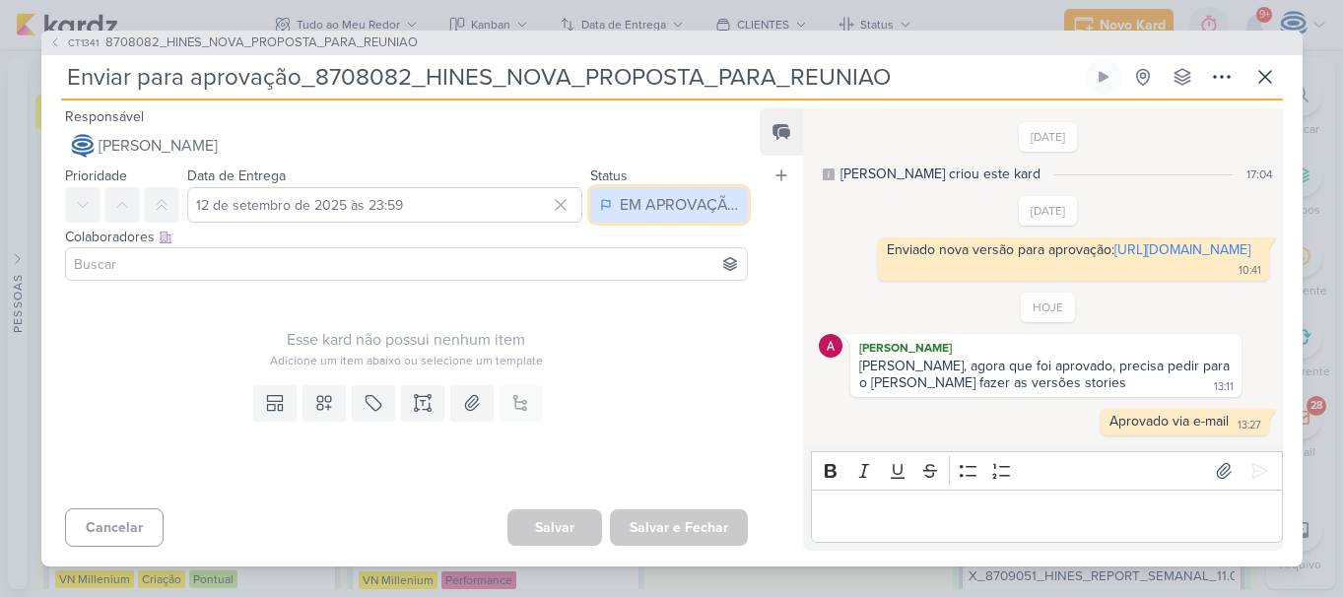
click at [620, 193] on div "EM APROVAÇÃO" at bounding box center [679, 205] width 118 height 24
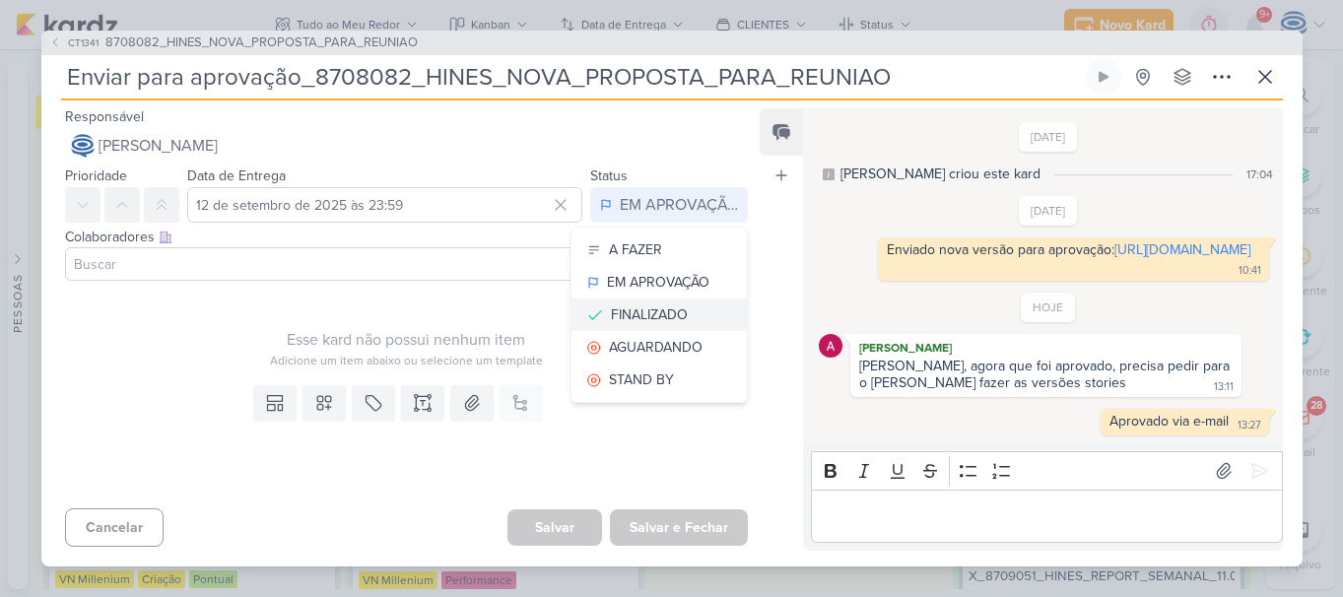
click at [631, 305] on div "FINALIZADO" at bounding box center [649, 315] width 77 height 21
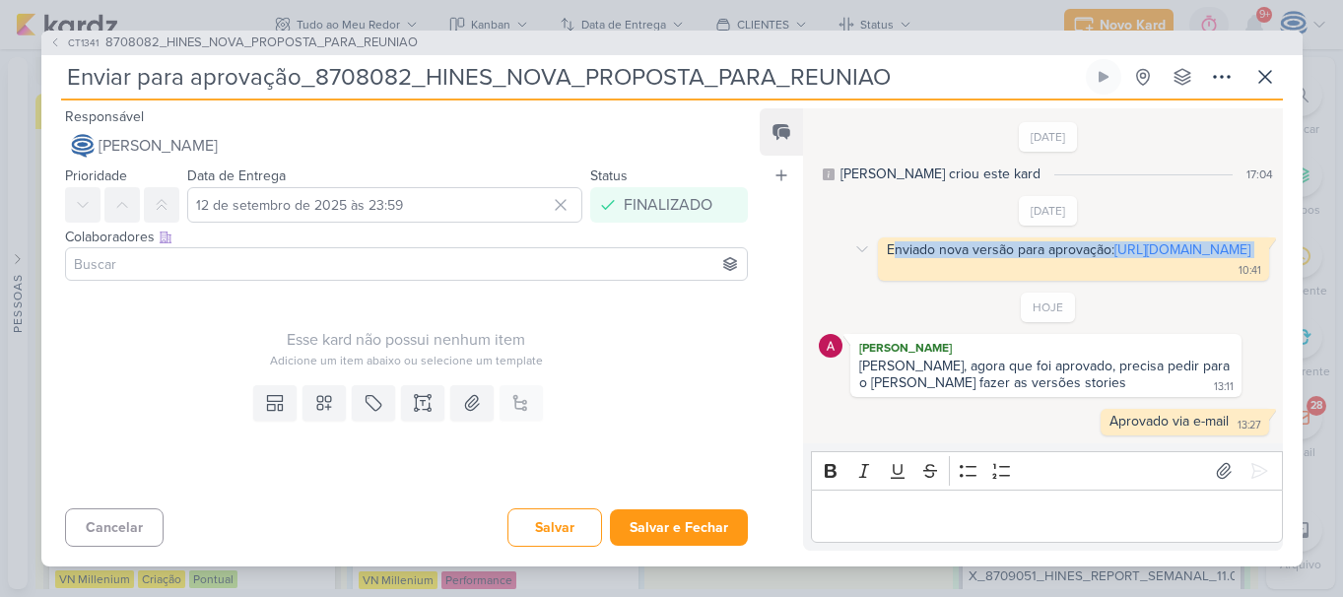
drag, startPoint x: 1001, startPoint y: 277, endPoint x: 896, endPoint y: 240, distance: 111.6
click at [896, 241] on div "Enviado nova versão para aprovação: https://drive.google.com/drive/folders/1H9R…" at bounding box center [1073, 258] width 382 height 35
copy div "nviado nova versão para aprovação: https://drive.google.com/drive/folders/1H9RN…"
click at [547, 520] on button "Salvar" at bounding box center [555, 528] width 95 height 38
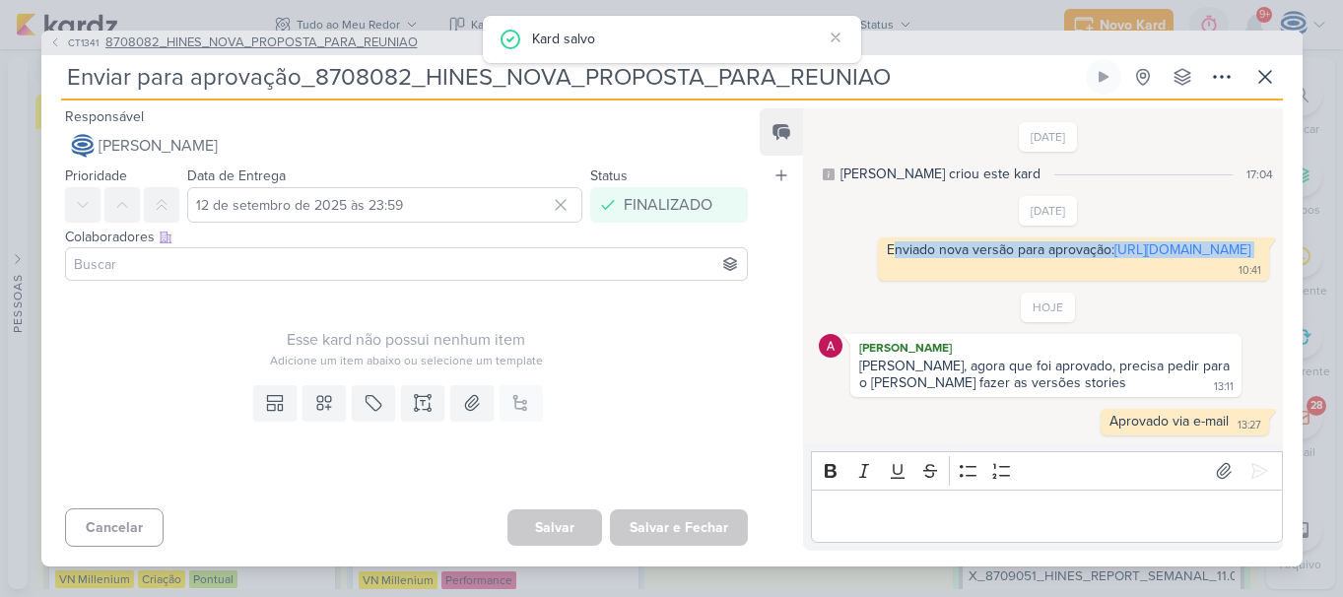
click at [332, 39] on span "8708082_HINES_NOVA_PROPOSTA_PARA_REUNIAO" at bounding box center [261, 44] width 312 height 20
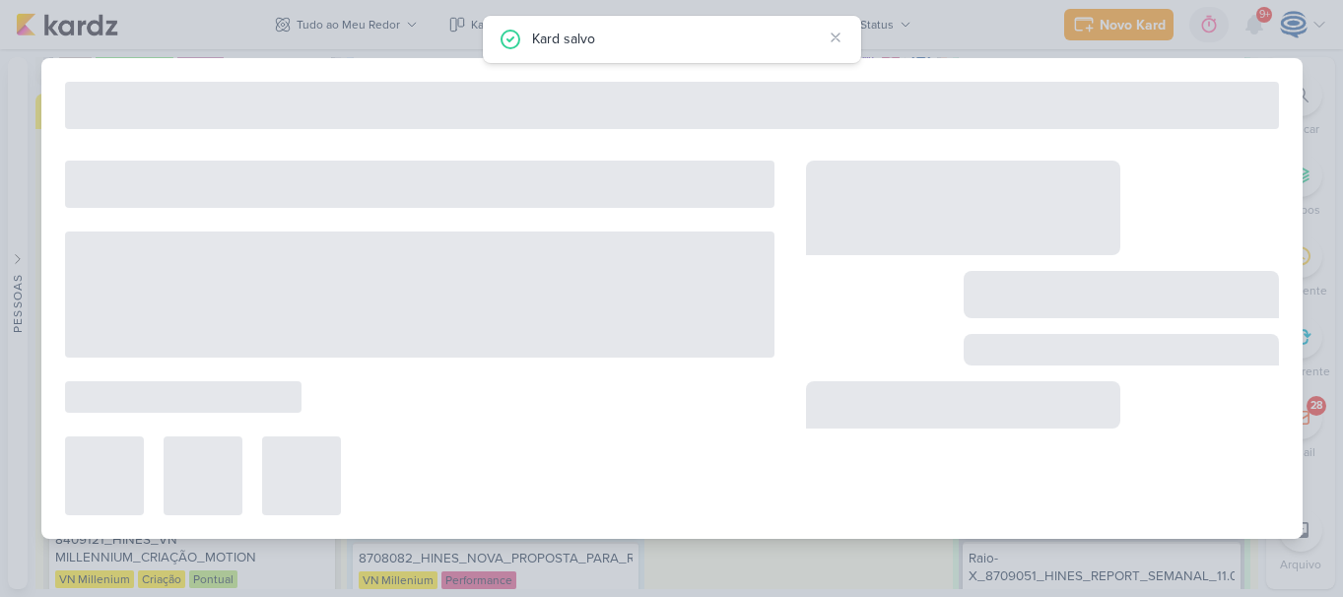
type input "8708082_HINES_NOVA_PROPOSTA_PARA_REUNIAO"
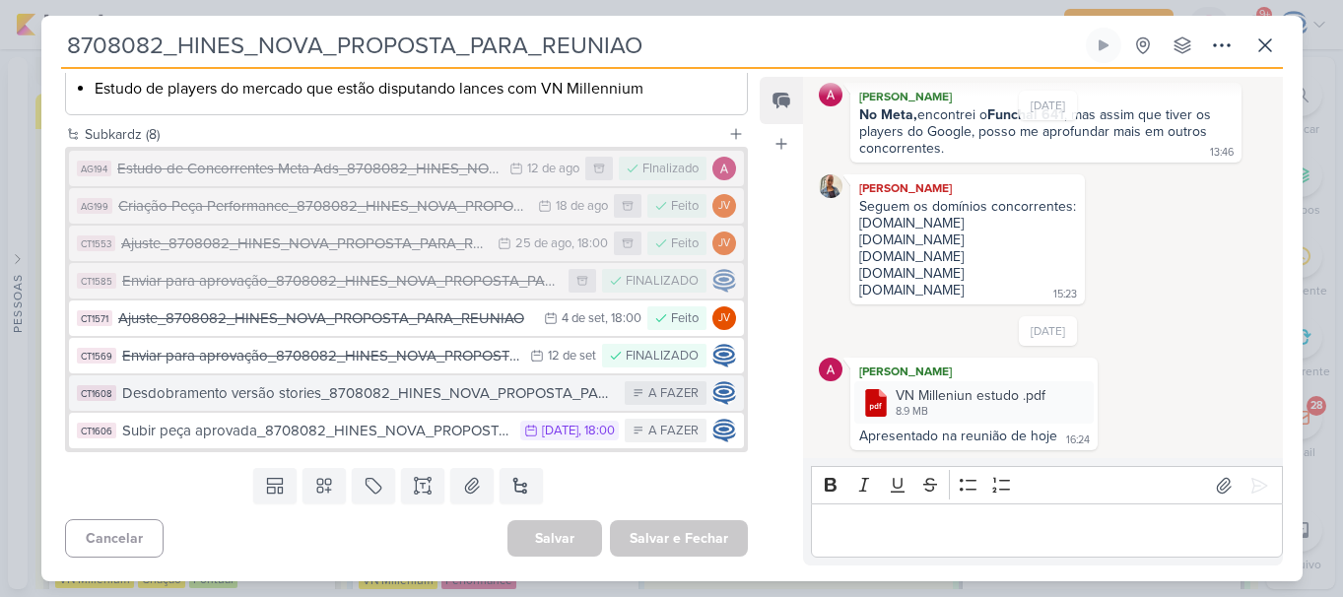
click at [358, 401] on div "Desdobramento versão stories_8708082_HINES_NOVA_PROPOSTA_PARA_REUNIAO" at bounding box center [369, 393] width 494 height 23
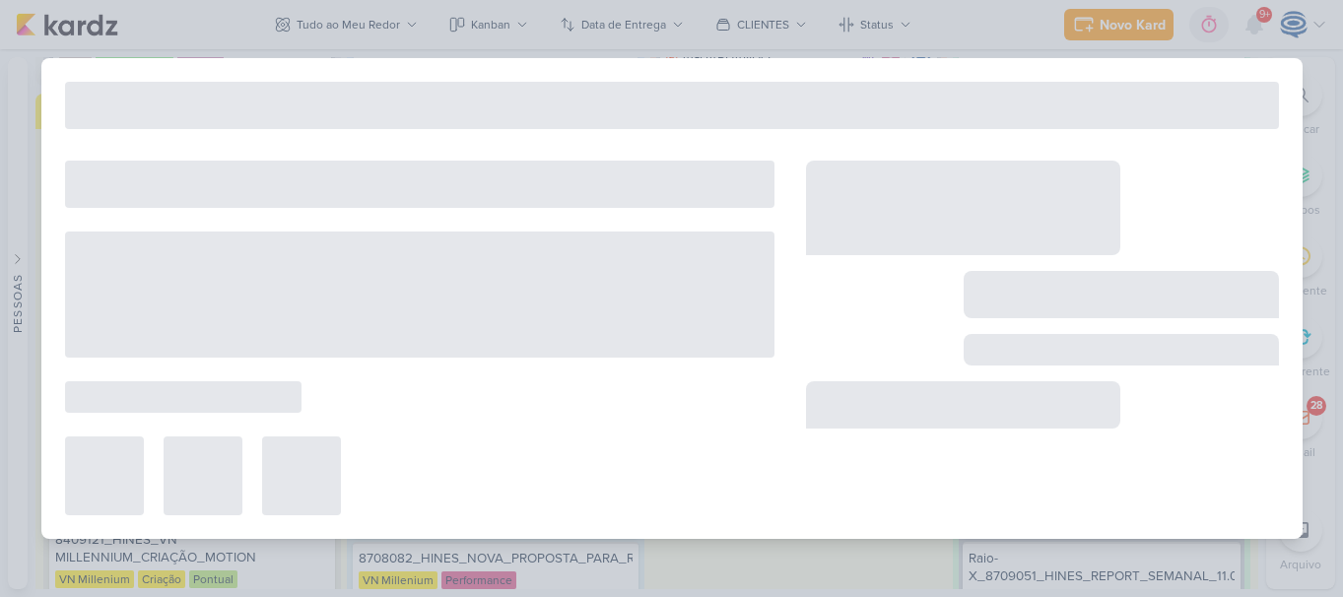
type input "Desdobramento versão stories_8708082_HINES_NOVA_PROPOSTA_PARA_REUNIAO"
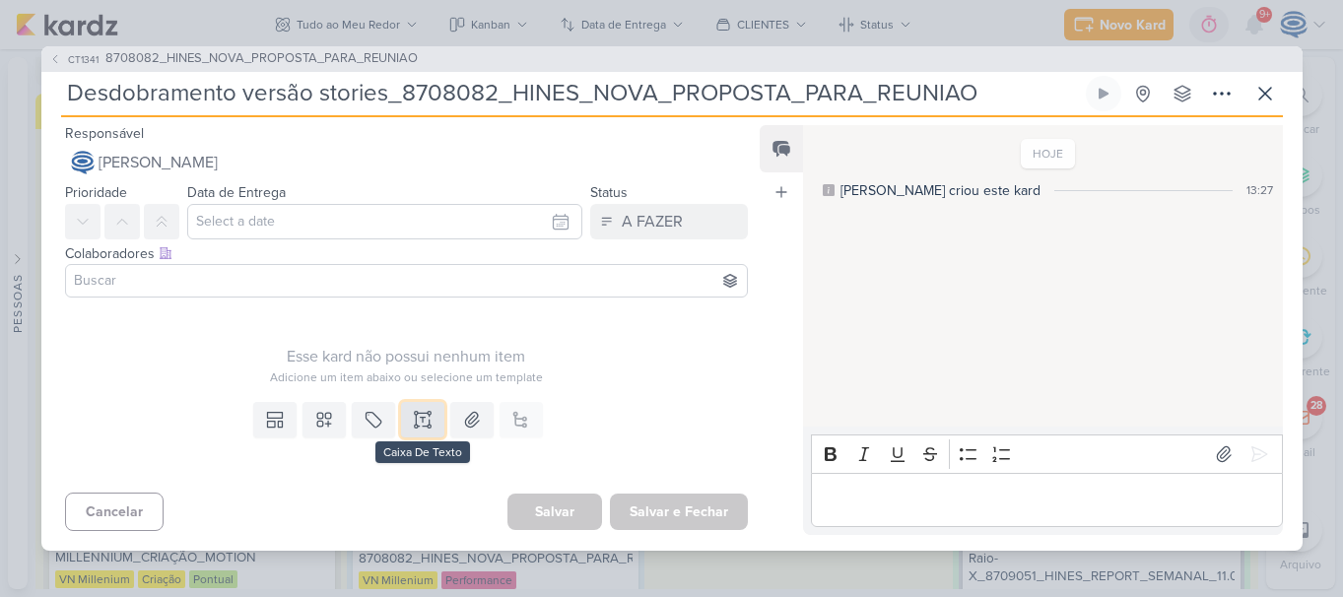
click at [429, 416] on icon at bounding box center [423, 420] width 20 height 20
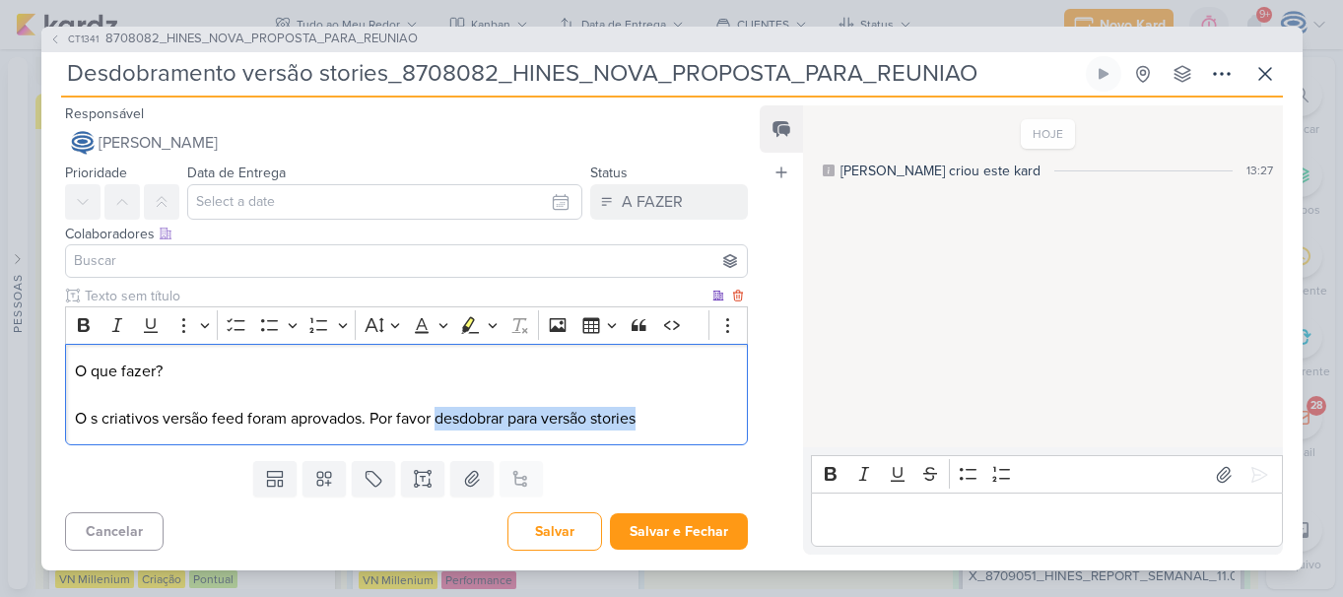
drag, startPoint x: 443, startPoint y: 422, endPoint x: 678, endPoint y: 431, distance: 235.7
click at [678, 431] on div "O que fazer? O s criativos versão feed foram aprovados. Por favor desdobrar par…" at bounding box center [407, 395] width 684 height 102
click at [78, 340] on button "Bold" at bounding box center [84, 325] width 30 height 30
click at [709, 418] on p "O que fazer? O s criativos versão feed foram aprovados. Por favor desdobrar par…" at bounding box center [406, 395] width 662 height 71
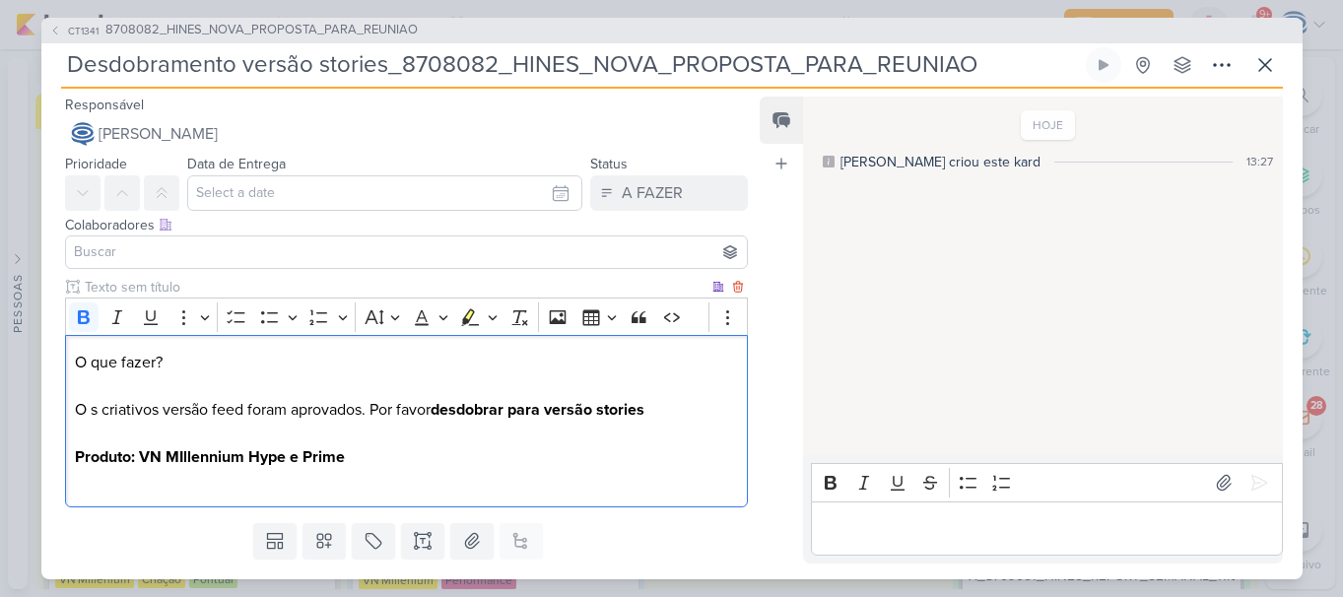
scroll to position [53, 0]
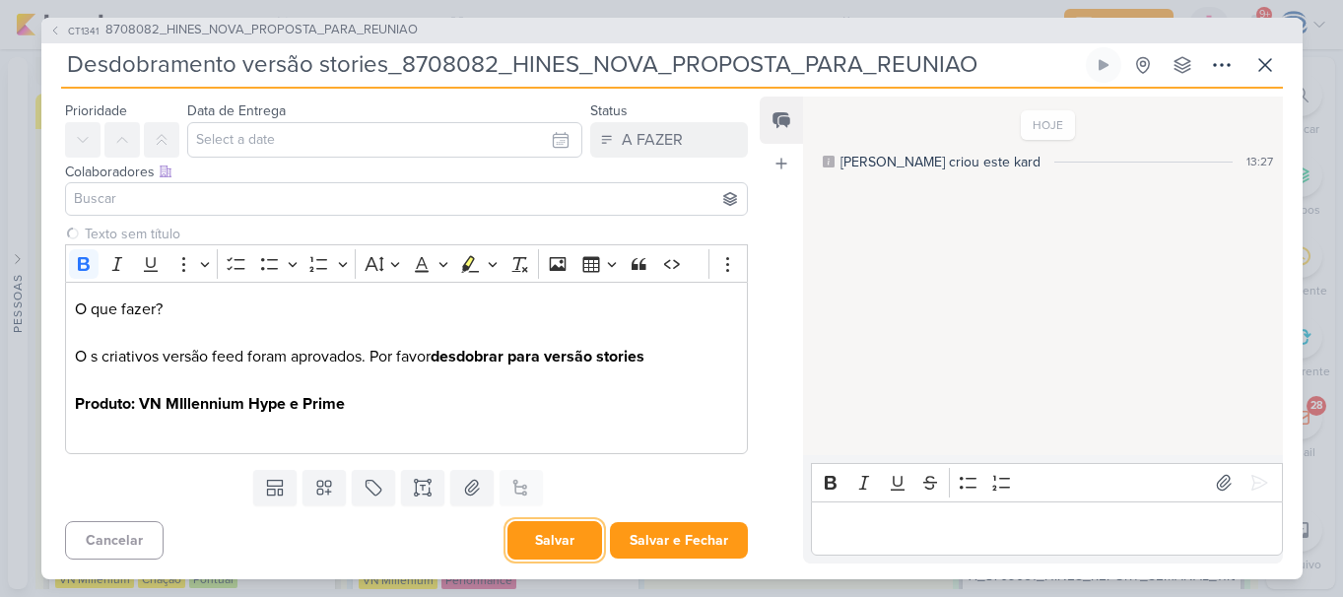
click at [552, 536] on button "Salvar" at bounding box center [555, 540] width 95 height 38
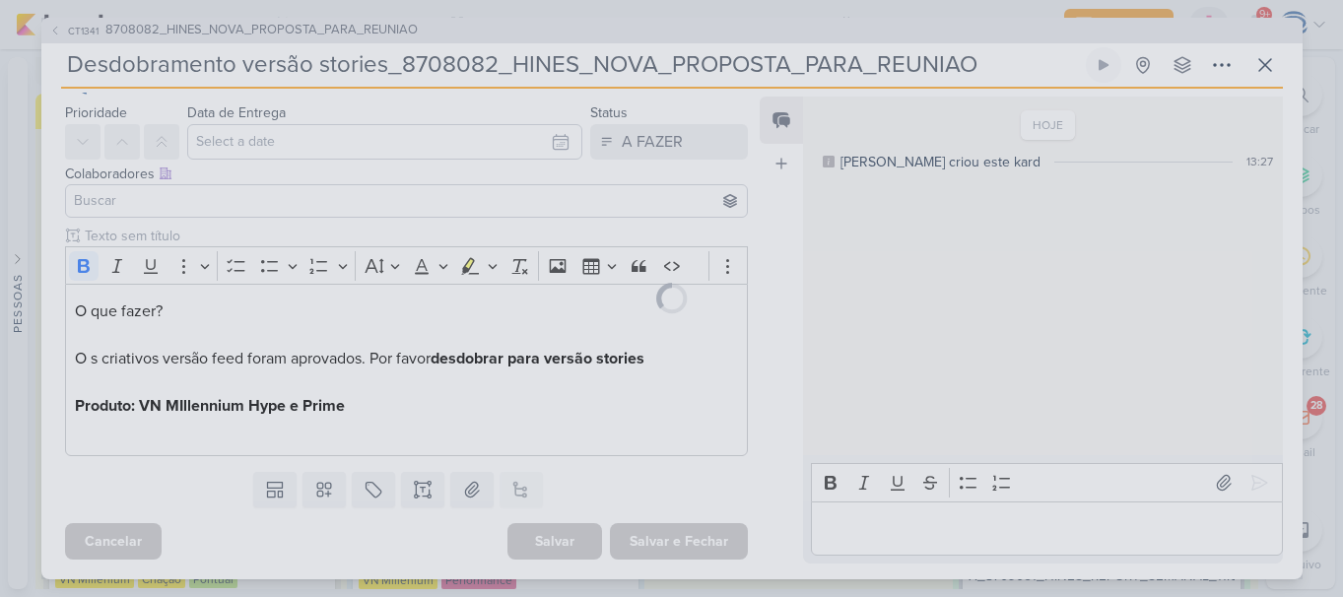
scroll to position [0, 0]
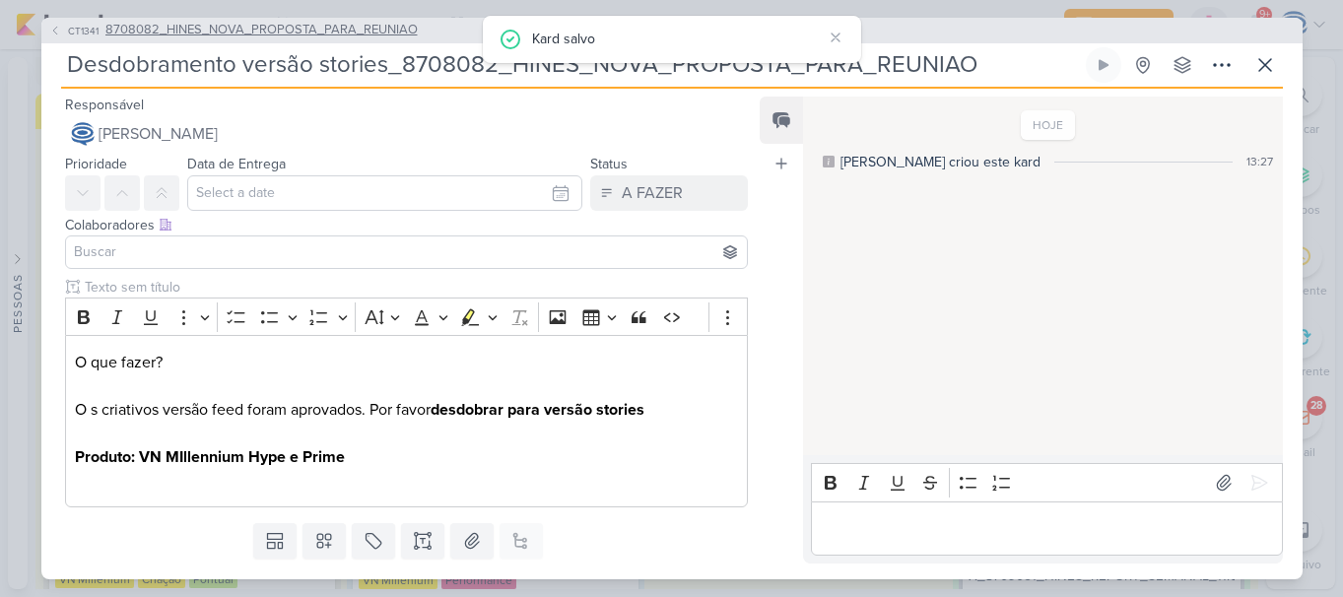
click at [339, 34] on span "8708082_HINES_NOVA_PROPOSTA_PARA_REUNIAO" at bounding box center [261, 31] width 312 height 20
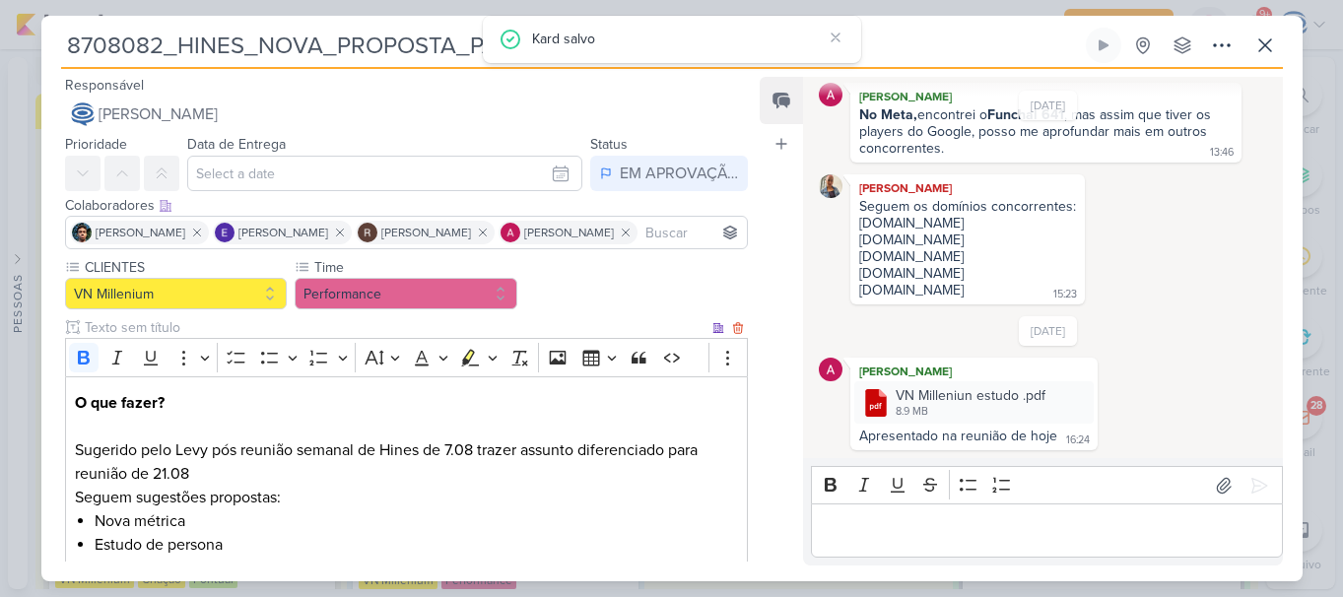
scroll to position [480, 0]
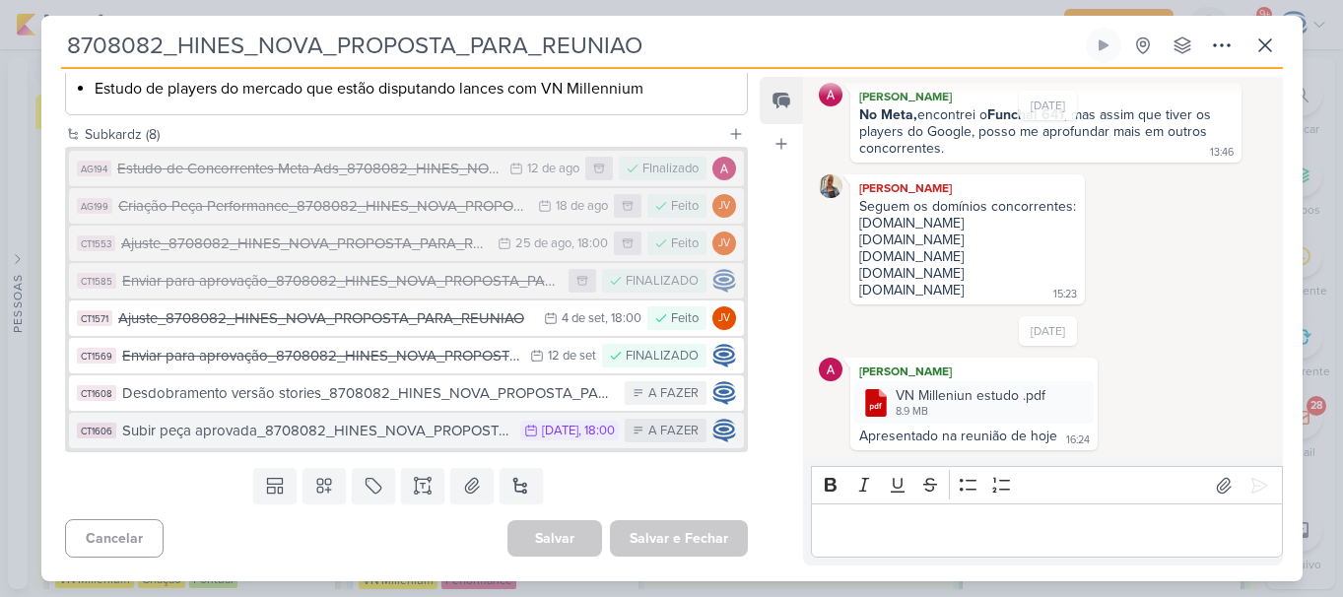
click at [299, 440] on div "Subir peça aprovada_8708082_HINES_NOVA_PROPOSTA_PARA_REUNIAO" at bounding box center [316, 431] width 389 height 23
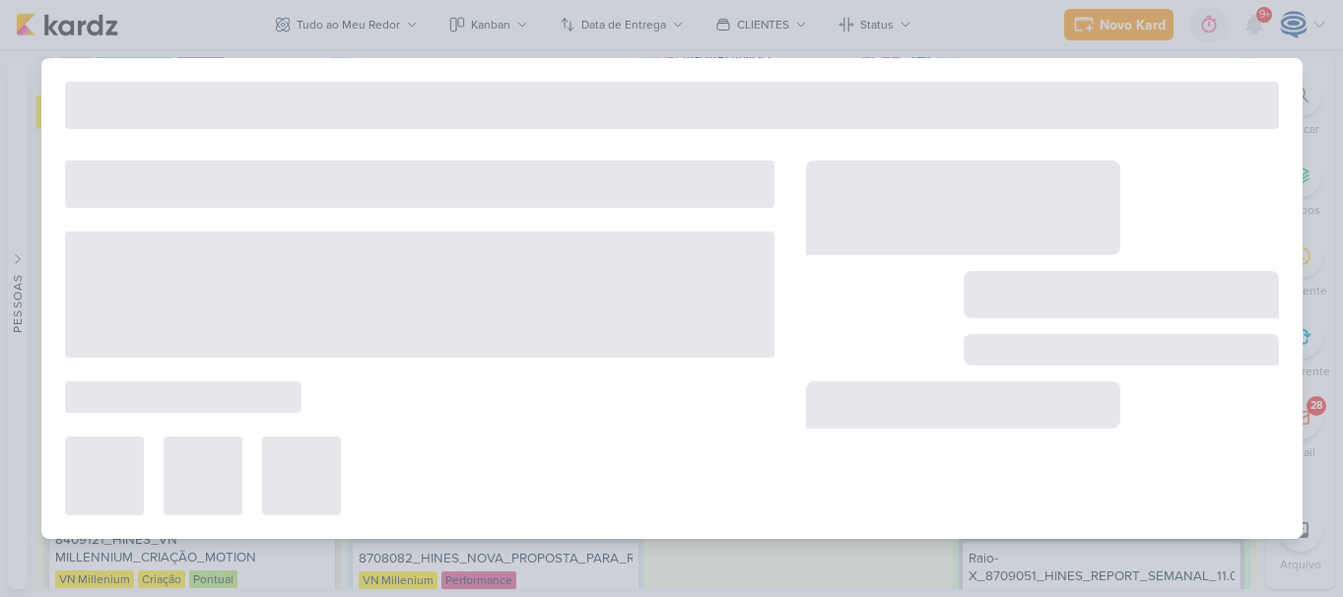
type input "Subir peça aprovada_8708082_HINES_NOVA_PROPOSTA_PARA_REUNIAO"
type input "[DATE] 18:00"
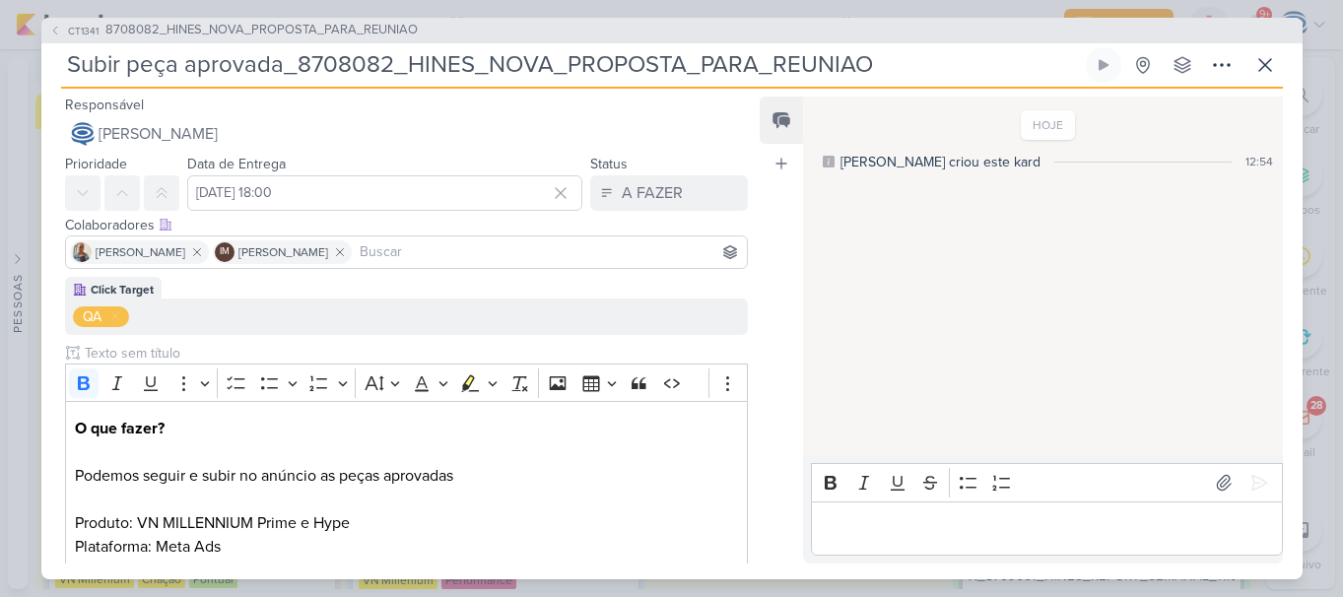
scroll to position [400, 0]
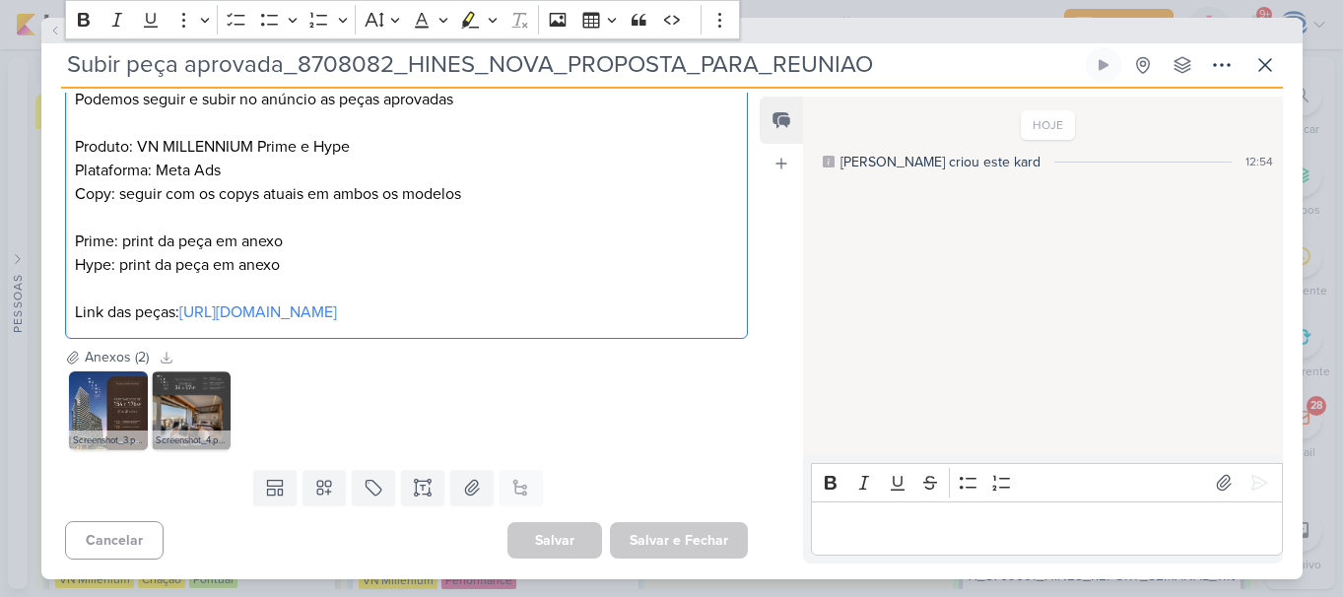
drag, startPoint x: 409, startPoint y: 326, endPoint x: 308, endPoint y: 266, distance: 117.1
click at [308, 266] on div "O que fazer? Podemos seguir e subir no anúncio as peças aprovadas Produto: VN M…" at bounding box center [407, 182] width 684 height 314
click at [80, 159] on p "Plataforma: Meta Ads Copy: seguir com os copys atuais em ambos os modelos Prime…" at bounding box center [406, 242] width 662 height 166
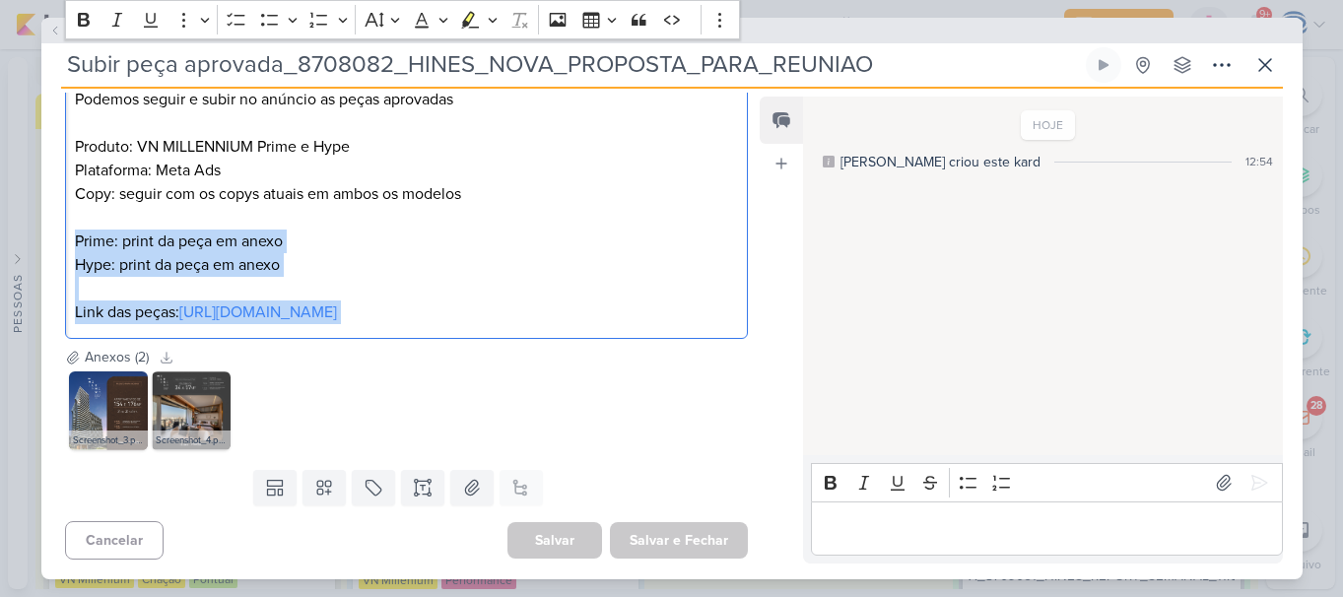
drag, startPoint x: 73, startPoint y: 208, endPoint x: 277, endPoint y: 353, distance: 250.2
click at [277, 353] on div "Responsável Caroline Traven De Andrade Caroline Traven De Andrade Alessandra Go…" at bounding box center [399, 328] width 716 height 471
copy p "Prime: print da peça em anexo Hype: print da peça em anexo Link das peças: http…"
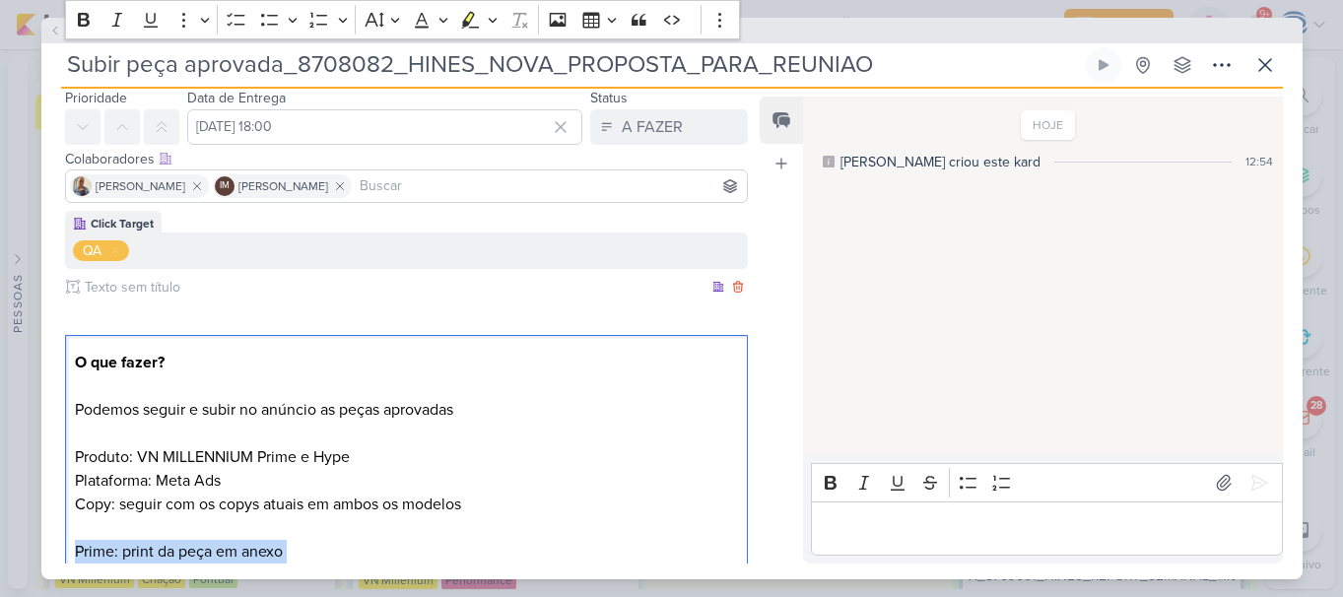
scroll to position [0, 0]
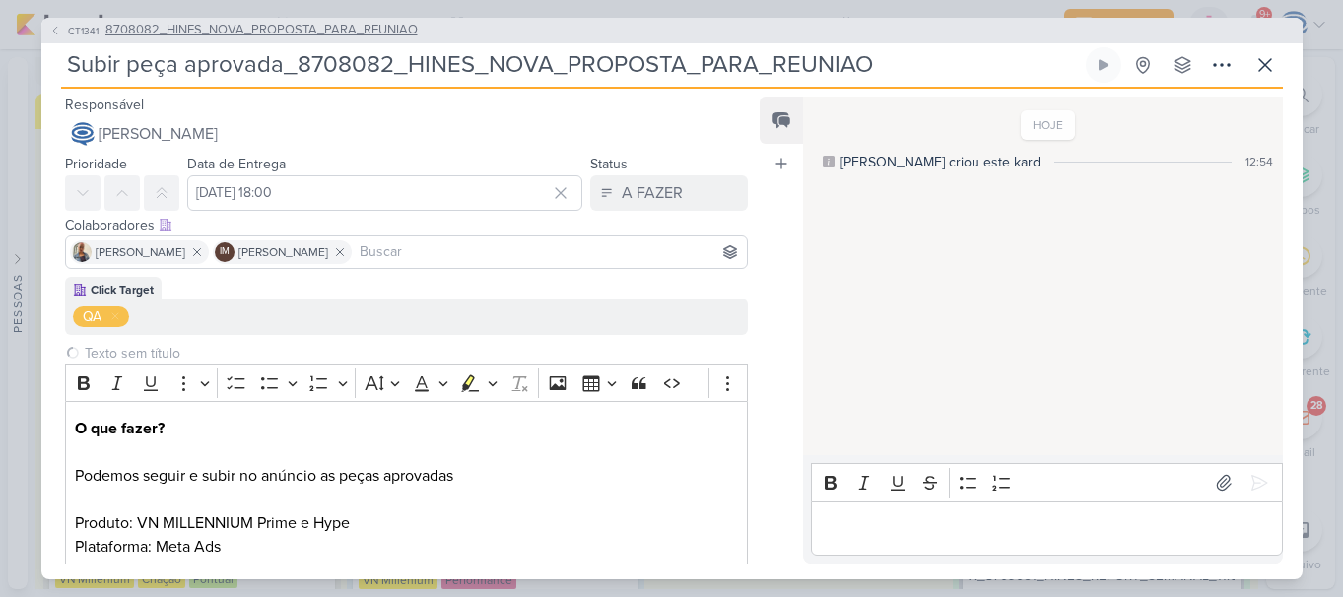
click at [49, 26] on icon at bounding box center [55, 31] width 12 height 12
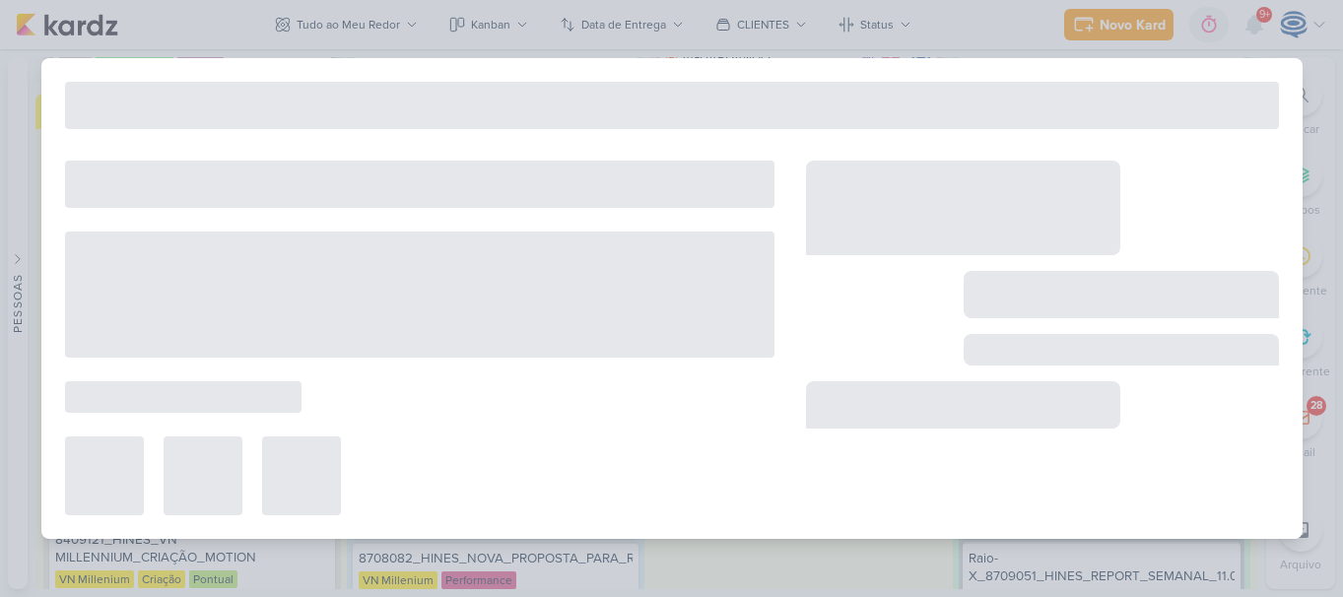
type input "8708082_HINES_NOVA_PROPOSTA_PARA_REUNIAO"
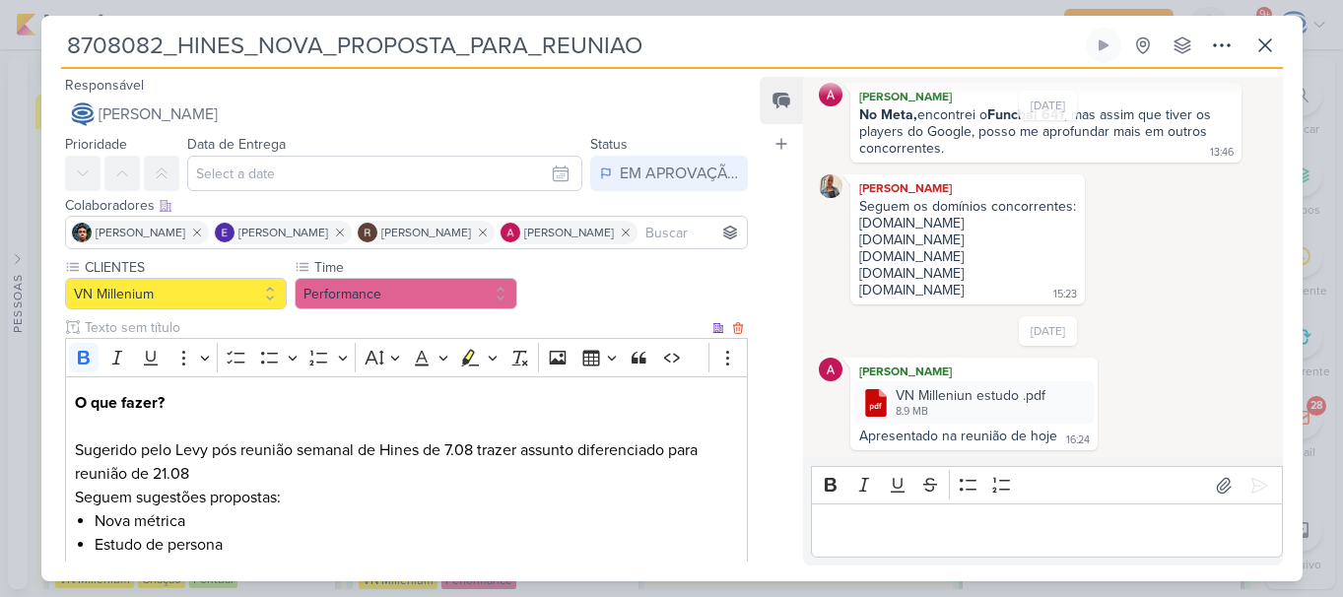
scroll to position [480, 0]
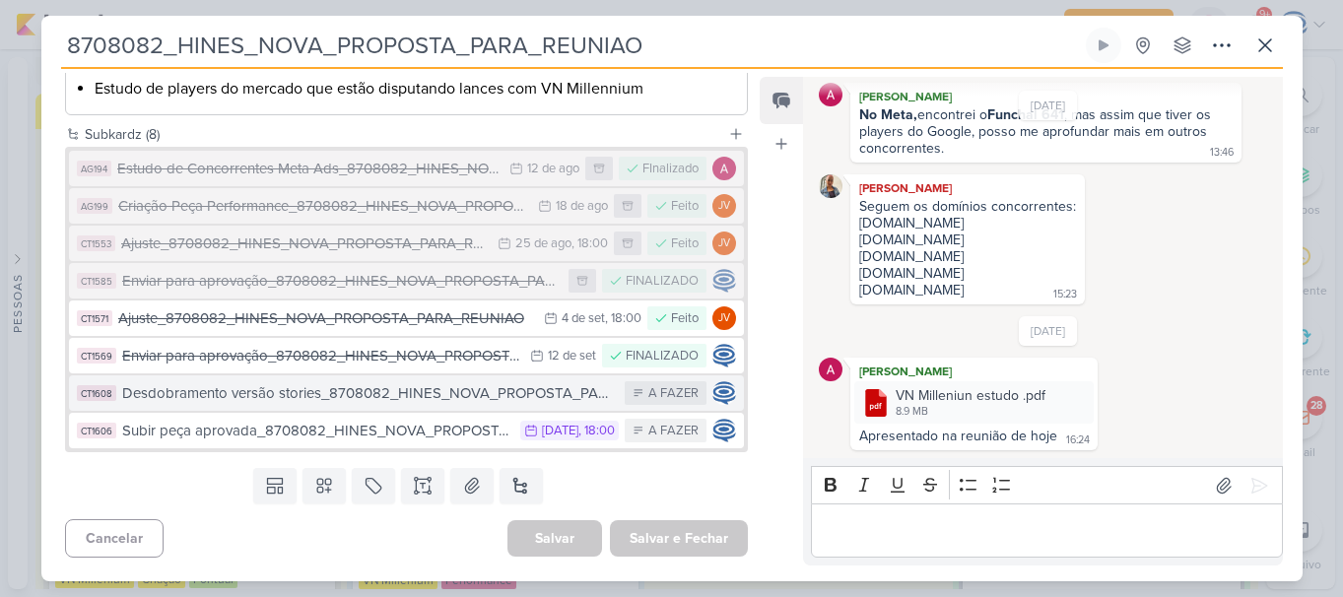
click at [343, 400] on div "Desdobramento versão stories_8708082_HINES_NOVA_PROPOSTA_PARA_REUNIAO" at bounding box center [369, 393] width 494 height 23
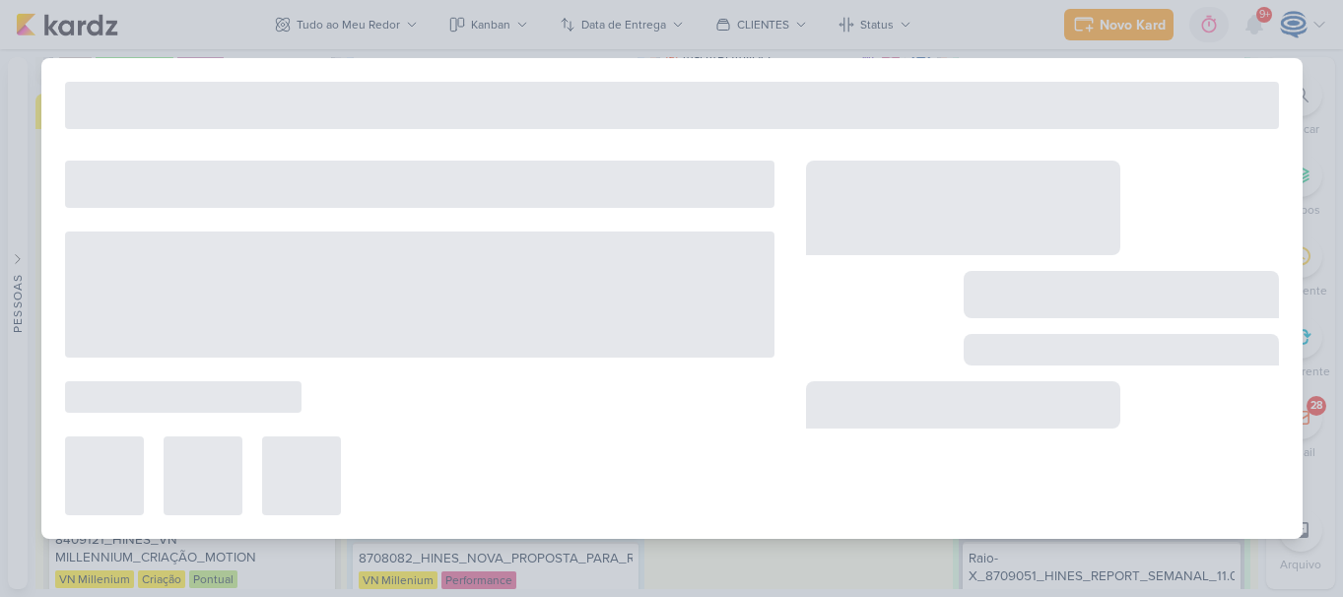
type input "Desdobramento versão stories_8708082_HINES_NOVA_PROPOSTA_PARA_REUNIAO"
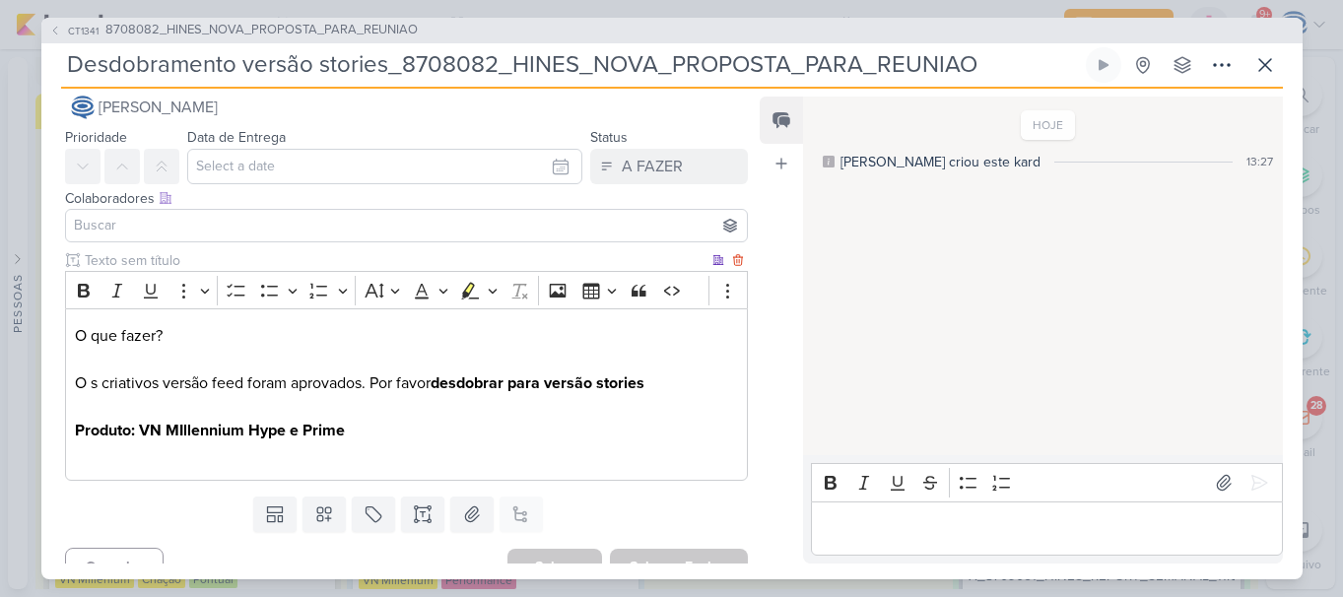
scroll to position [28, 0]
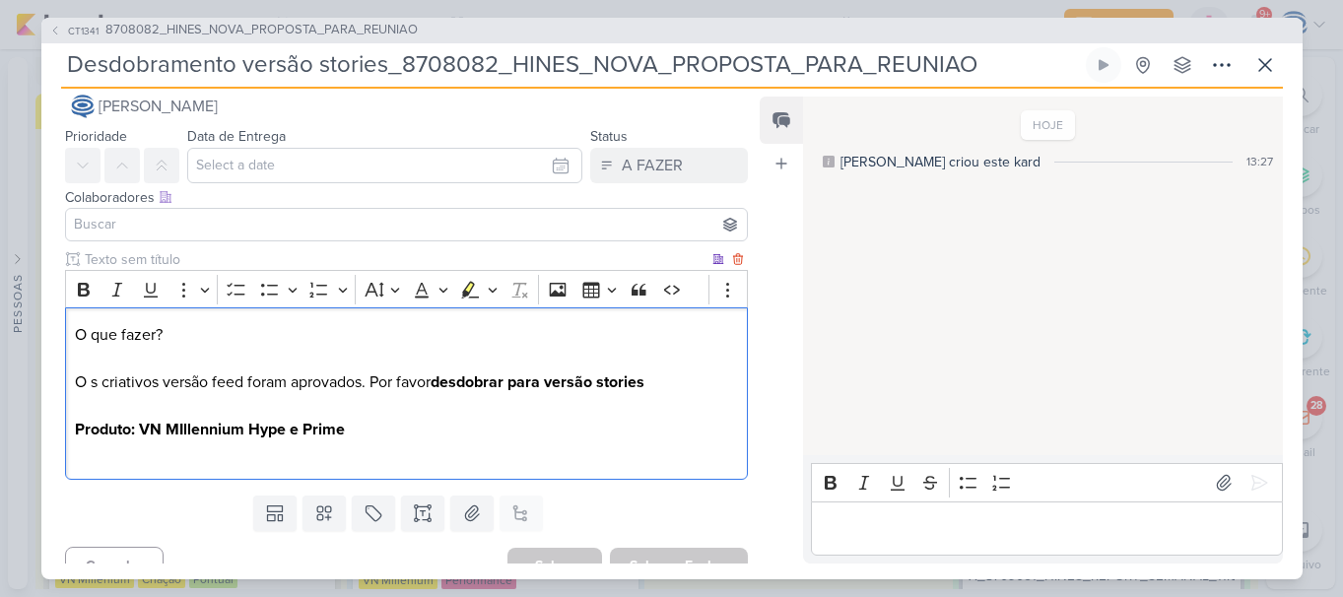
click at [248, 462] on p "O que fazer? O s criativos versão feed foram aprovados. Por favor desdobrar par…" at bounding box center [406, 394] width 662 height 142
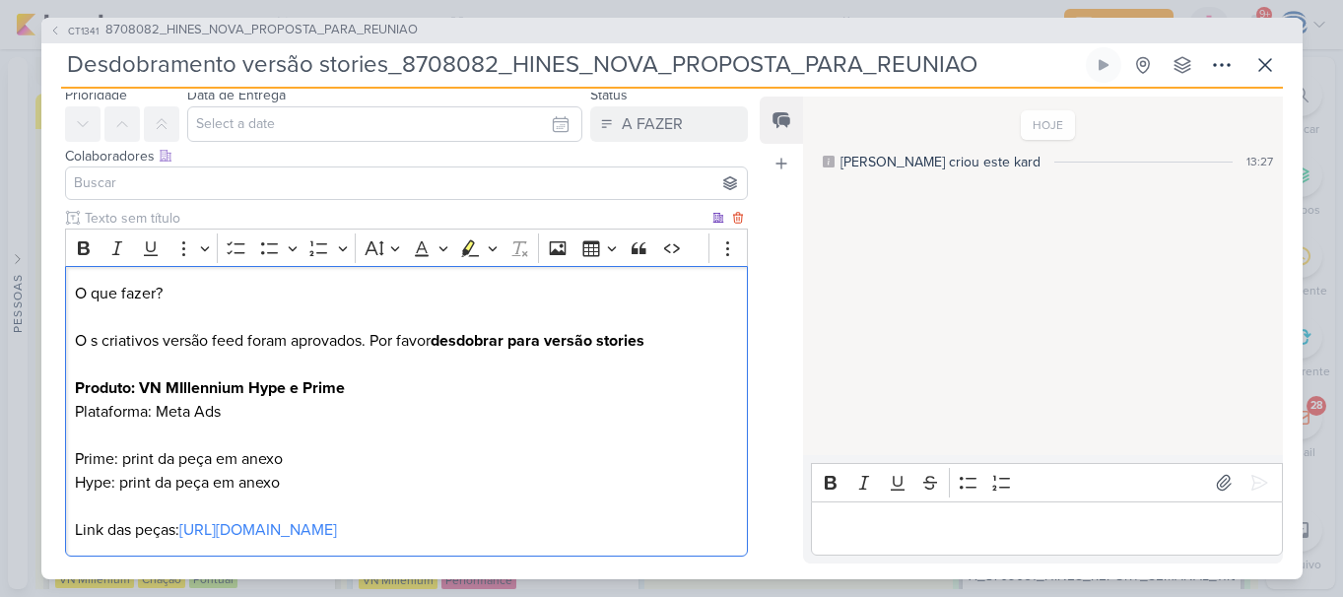
scroll to position [195, 0]
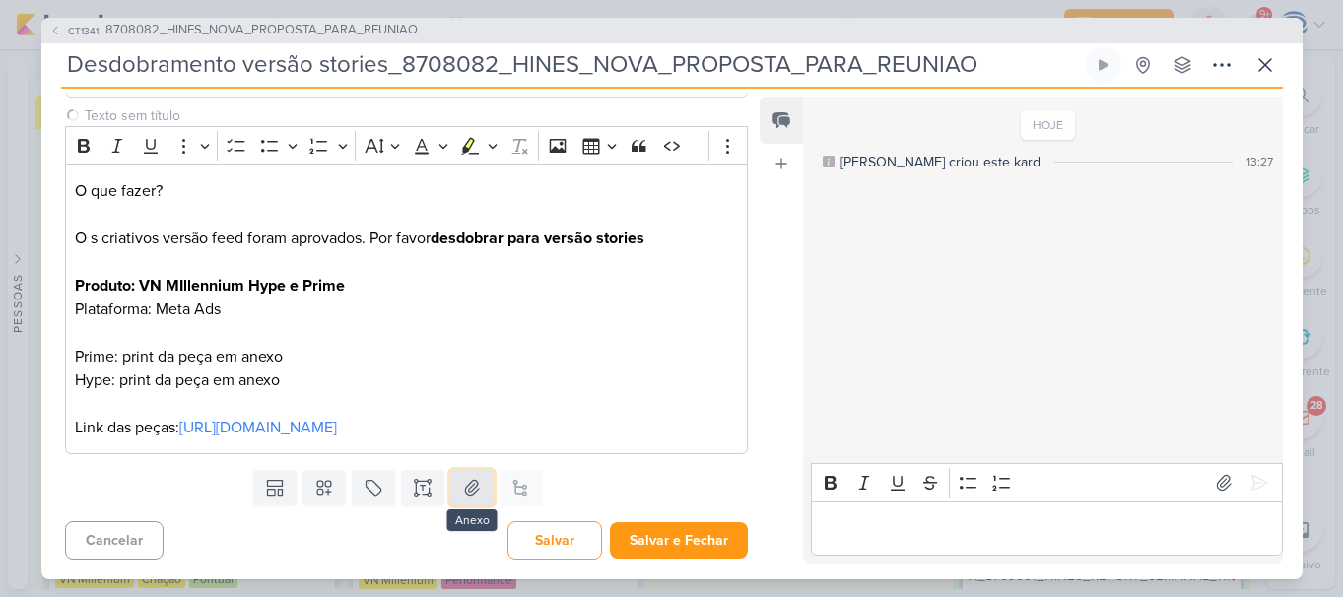
click at [455, 489] on button at bounding box center [471, 487] width 43 height 35
click at [553, 546] on button "Salvar" at bounding box center [555, 540] width 95 height 38
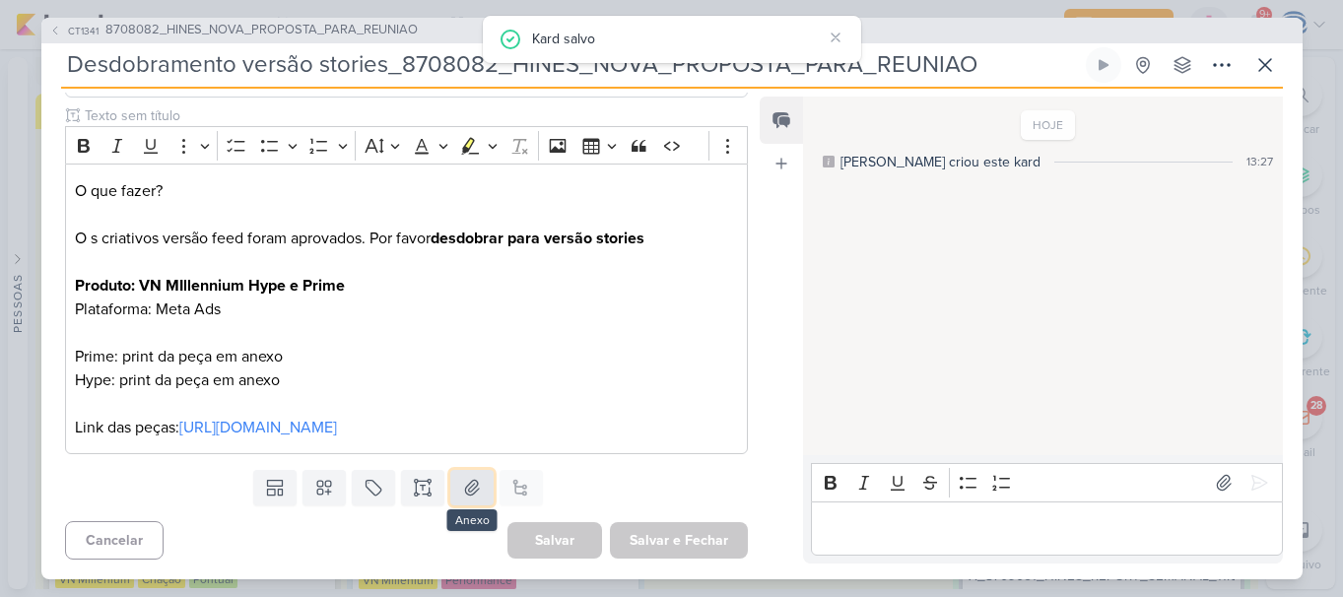
click at [463, 479] on icon at bounding box center [472, 488] width 20 height 20
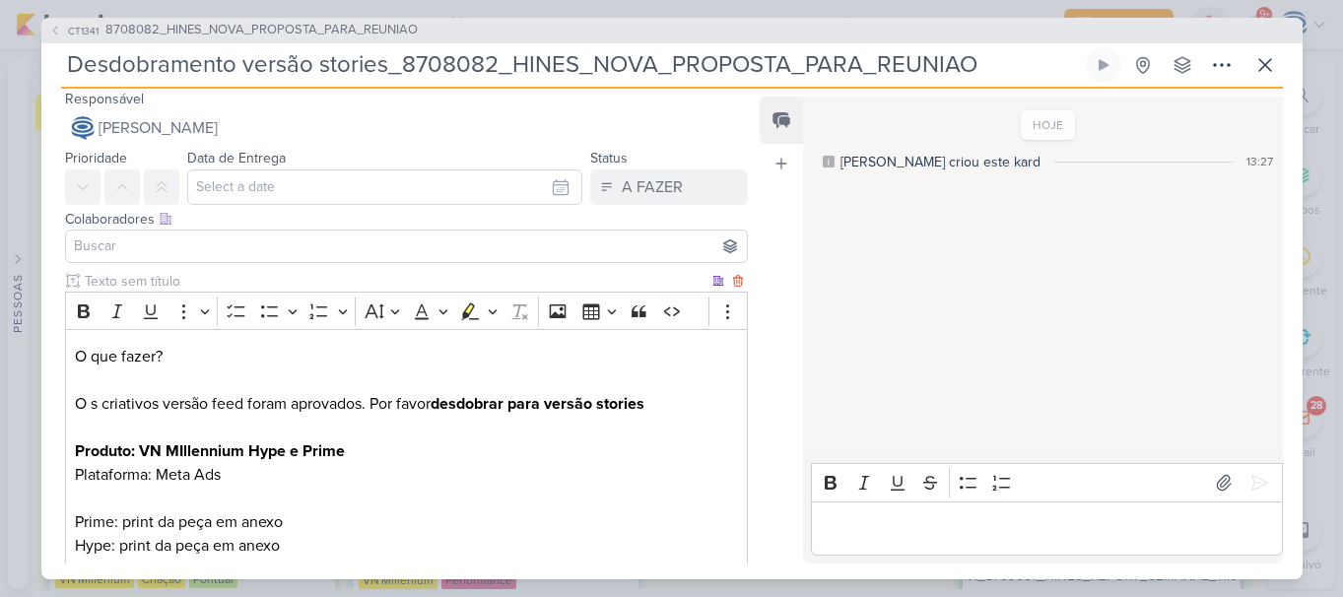
scroll to position [0, 0]
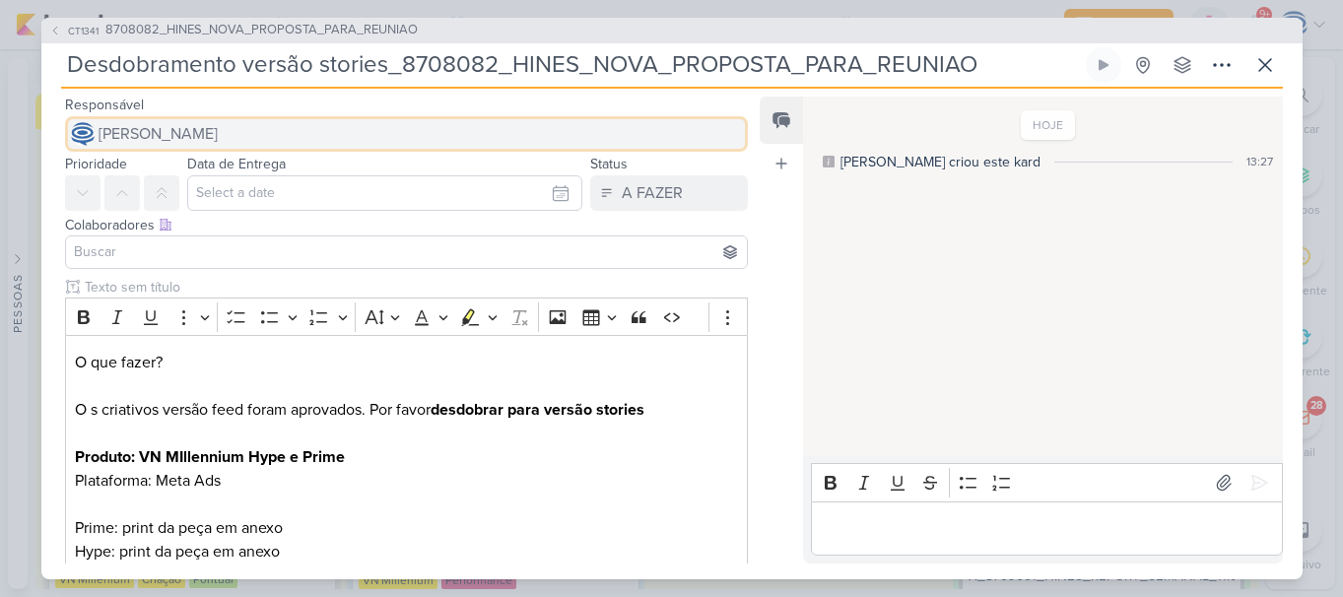
click at [218, 143] on span "[PERSON_NAME]" at bounding box center [158, 134] width 119 height 24
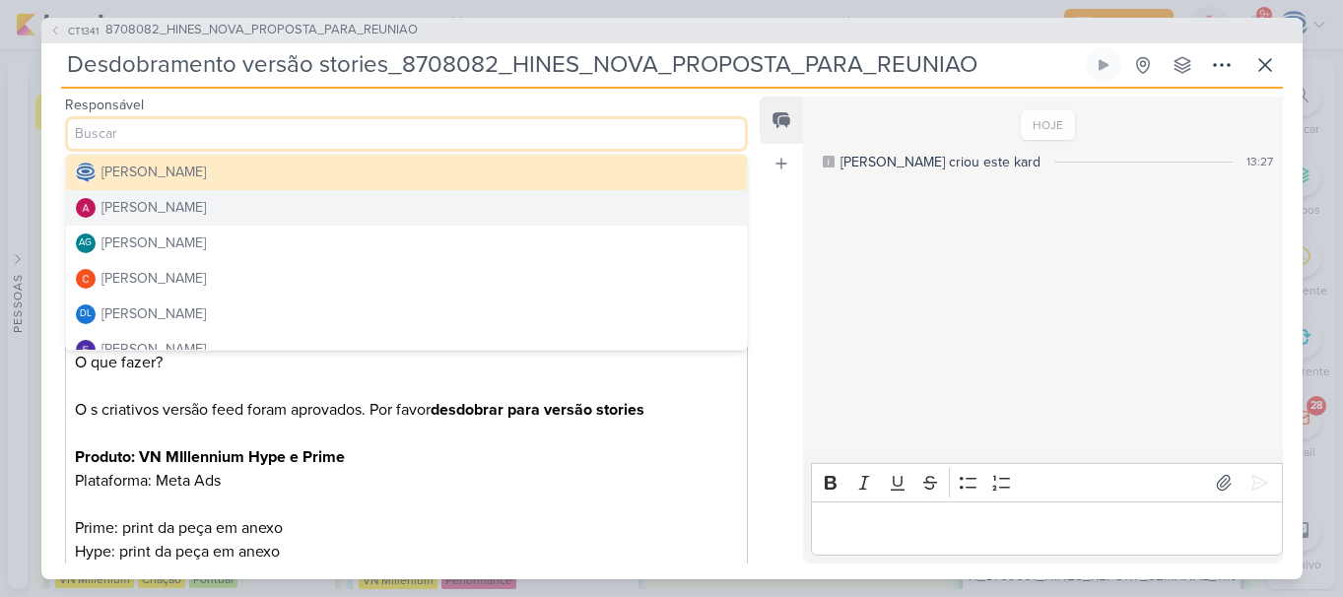
click at [261, 213] on button "[PERSON_NAME]" at bounding box center [407, 207] width 682 height 35
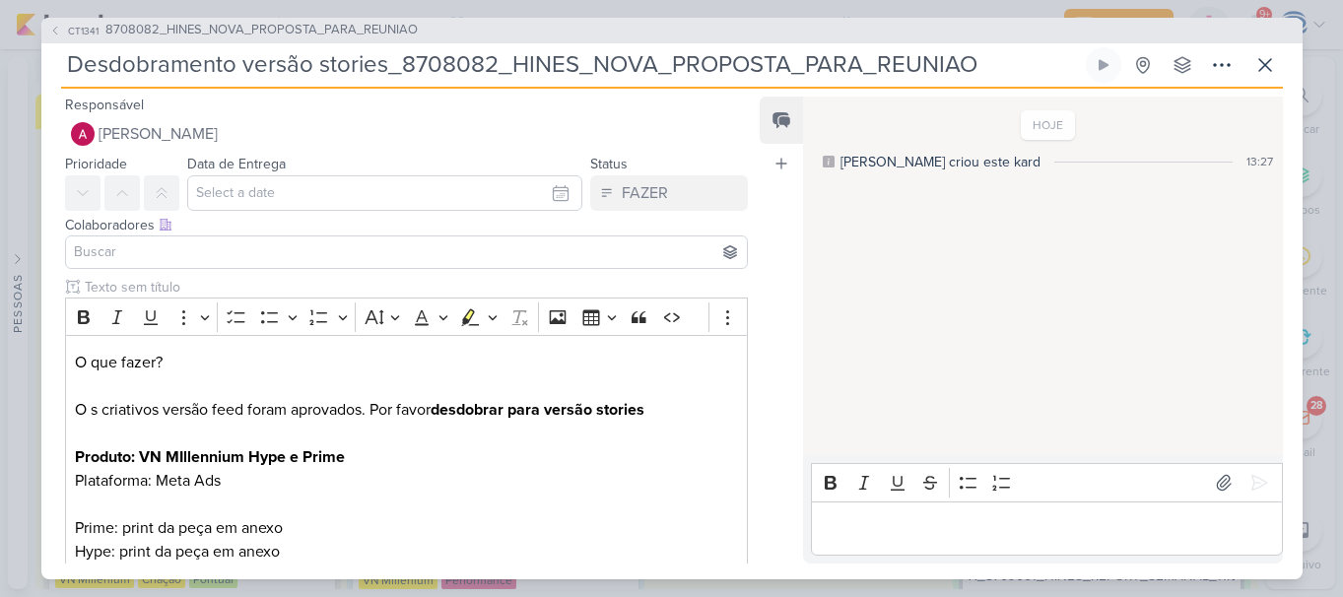
click at [214, 246] on input at bounding box center [407, 252] width 674 height 24
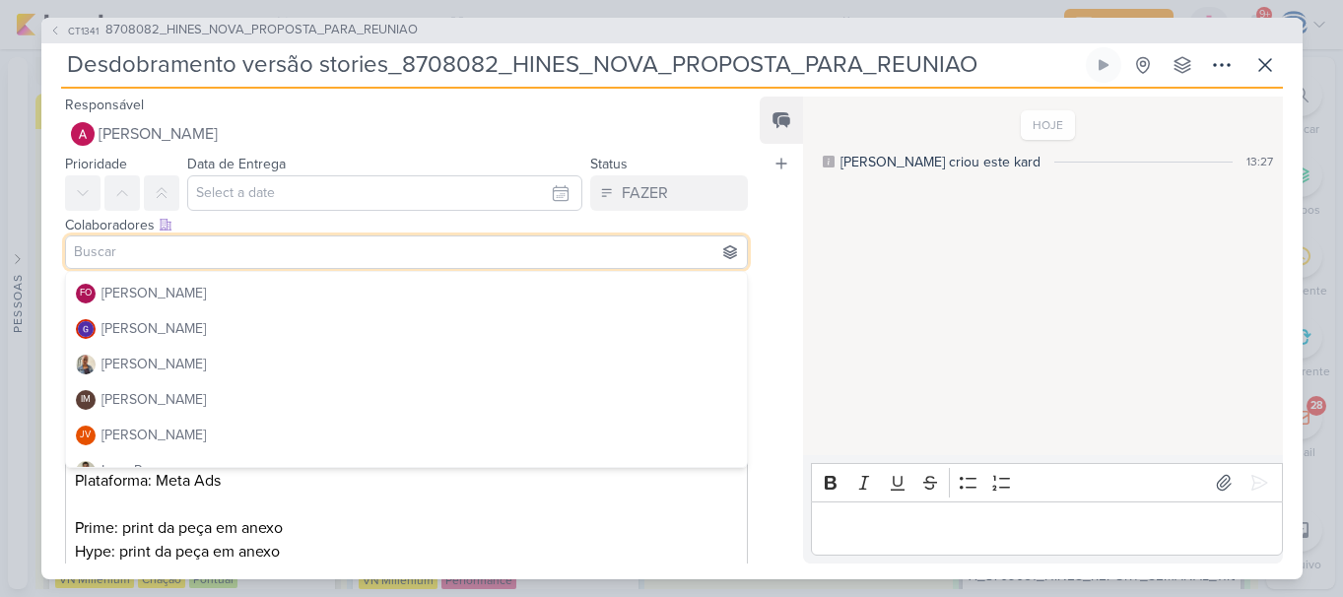
scroll to position [210, 0]
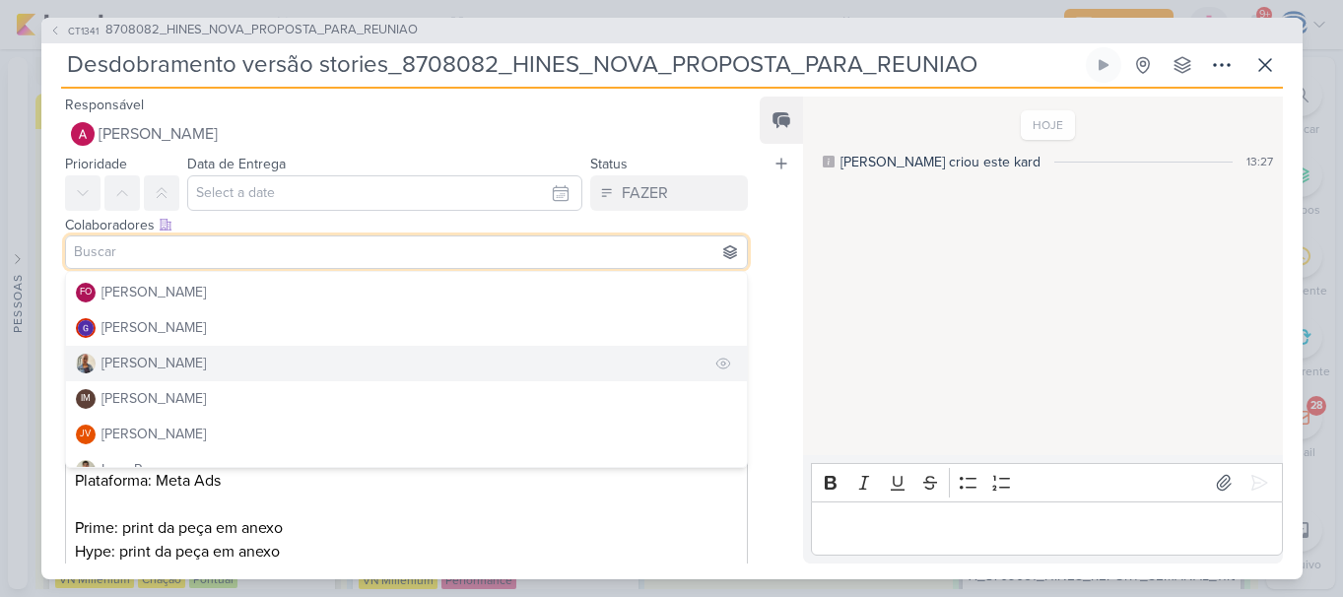
click at [178, 357] on button "[PERSON_NAME]" at bounding box center [407, 363] width 682 height 35
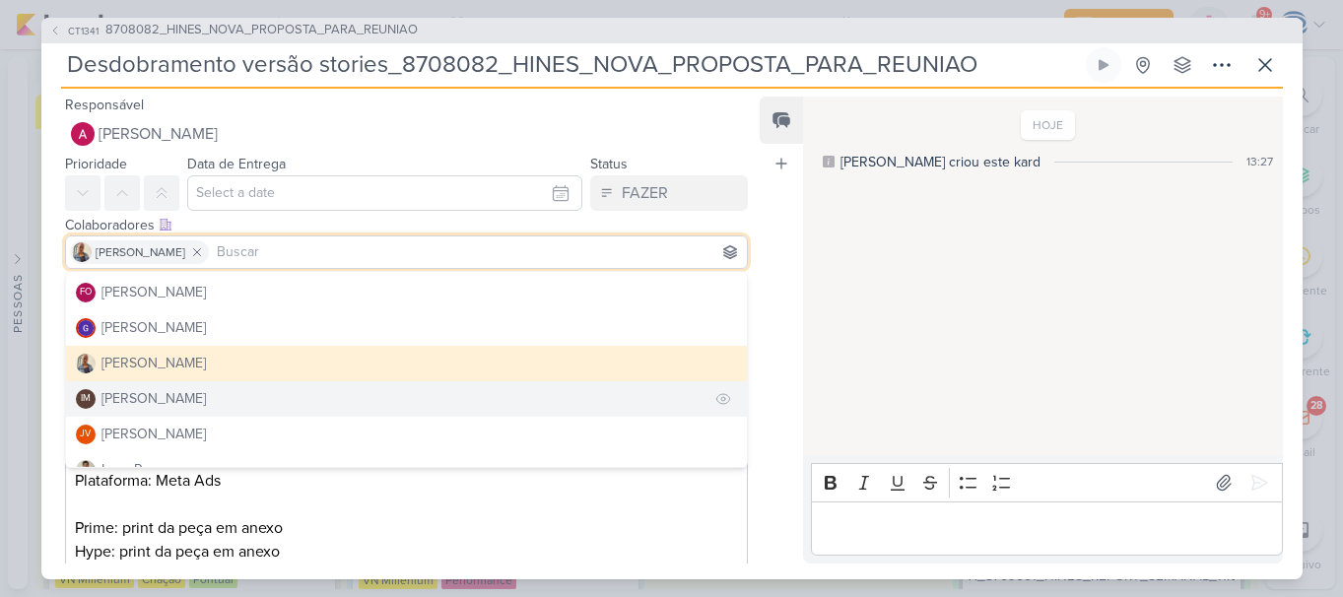
click at [185, 395] on div "[PERSON_NAME]" at bounding box center [154, 398] width 104 height 21
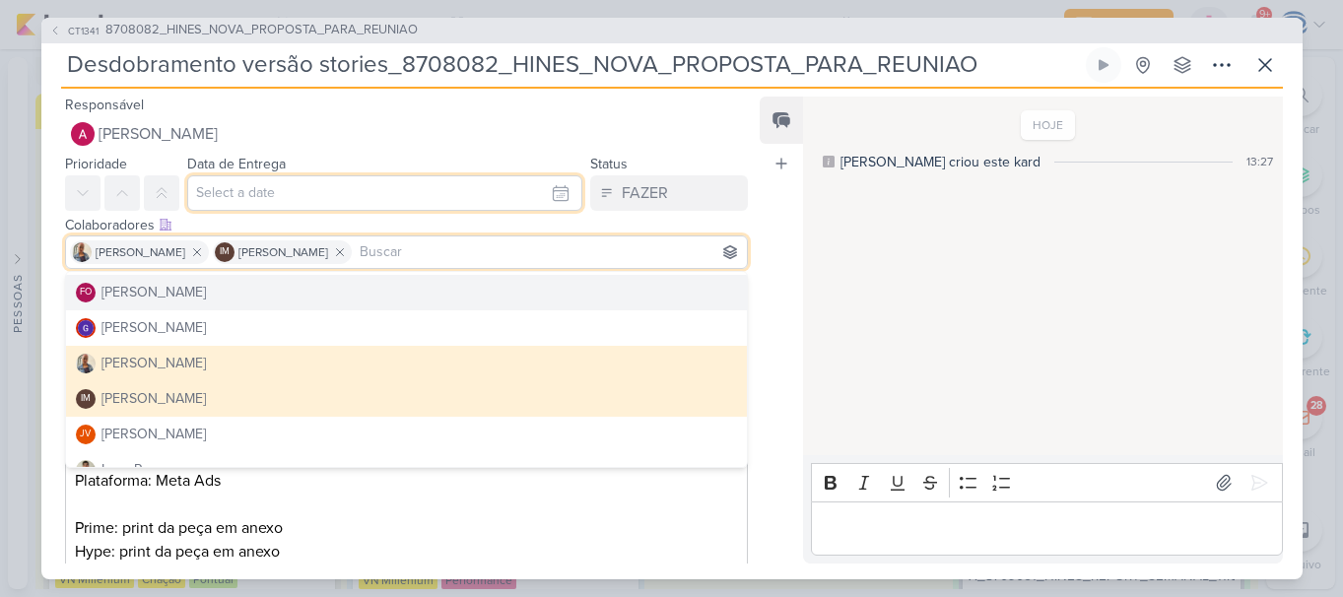
click at [270, 189] on input "text" at bounding box center [385, 192] width 396 height 35
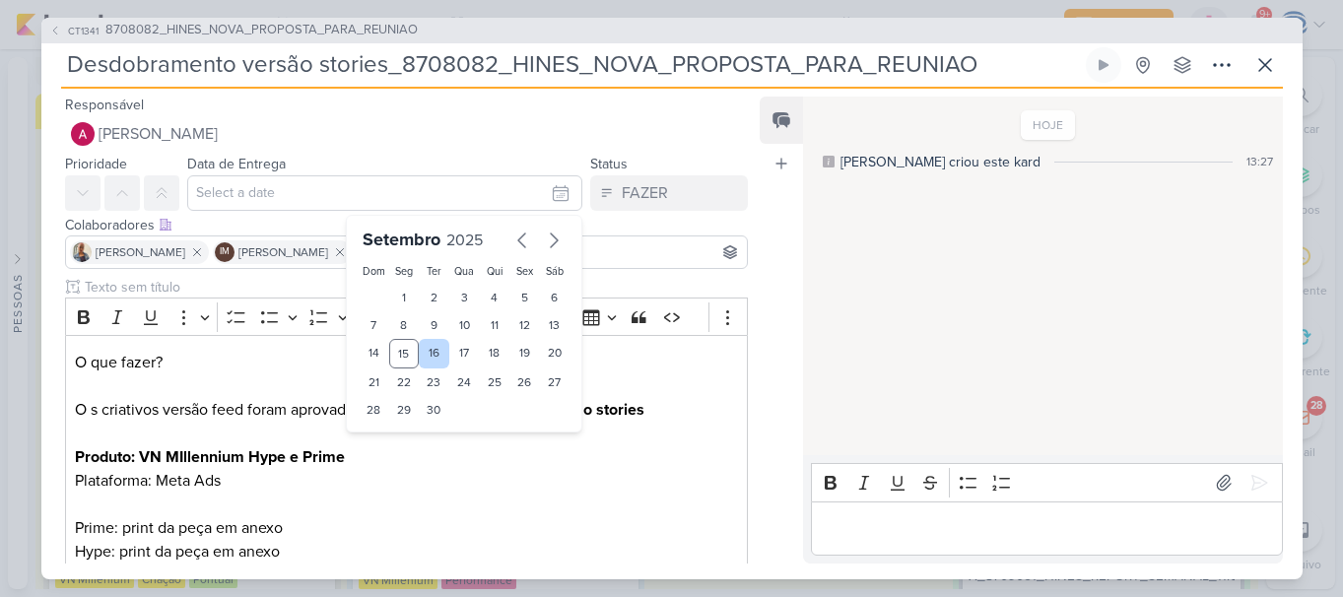
click at [419, 350] on div "16" at bounding box center [434, 354] width 31 height 30
type input "16 de setembro de 2025 às 23:59"
click at [390, 446] on select "00 01 02 03 04 05 06 07 08 09 10 11 12 13 14 15 16 17 18 19 20 21 22 23" at bounding box center [404, 444] width 28 height 24
select select "19"
click at [390, 432] on select "00 01 02 03 04 05 06 07 08 09 10 11 12 13 14 15 16 17 18 19 20 21 22 23" at bounding box center [404, 444] width 28 height 24
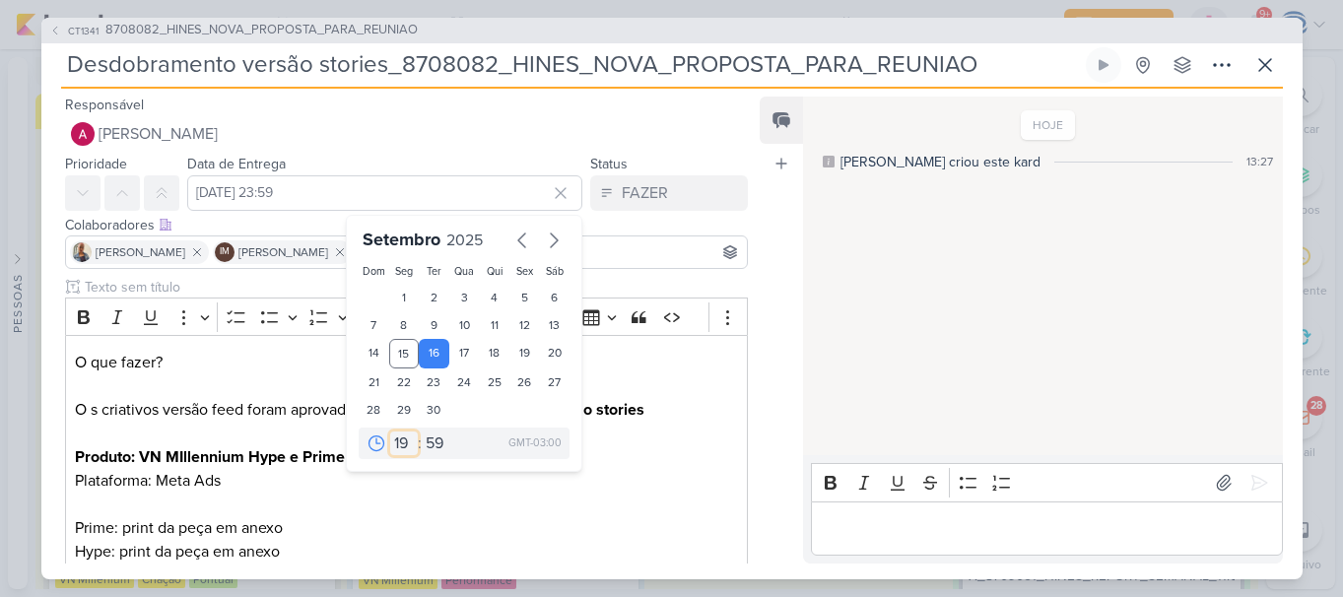
type input "16 de setembro de 2025 às 19:59"
drag, startPoint x: 392, startPoint y: 438, endPoint x: 396, endPoint y: 343, distance: 94.7
click at [396, 343] on div "Setembro 2025 Dom Seg Ter Qua Qui Sex Sáb 1 2 3 4 5 6 7 8 9 10 11 12 13 14 15 1…" at bounding box center [464, 343] width 237 height 257
select select "16"
click at [390, 432] on select "00 01 02 03 04 05 06 07 08 09 10 11 12 13 14 15 16 17 18 19 20 21 22 23" at bounding box center [404, 444] width 28 height 24
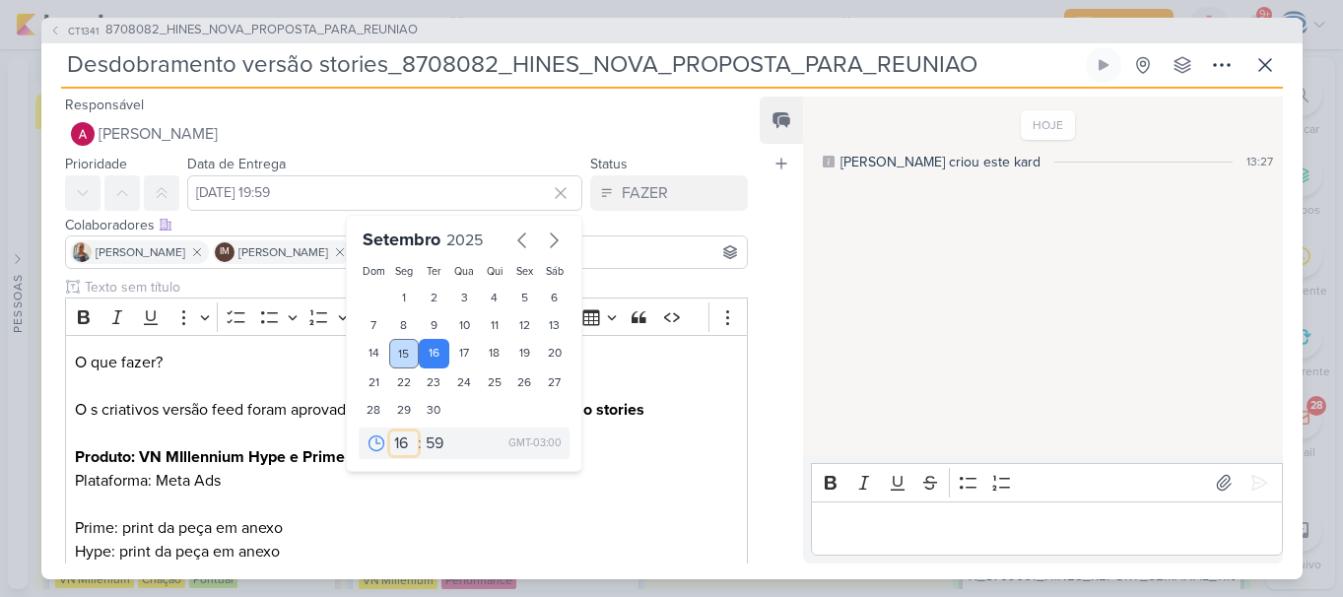
type input "16 de setembro de 2025 às 16:59"
click at [422, 448] on select "00 05 10 15 20 25 30 35 40 45 50 55 59" at bounding box center [436, 444] width 28 height 24
select select "0"
click at [422, 432] on select "00 05 10 15 20 25 30 35 40 45 50 55 59" at bounding box center [436, 444] width 28 height 24
type input "16 de setembro de 2025 às 16:00"
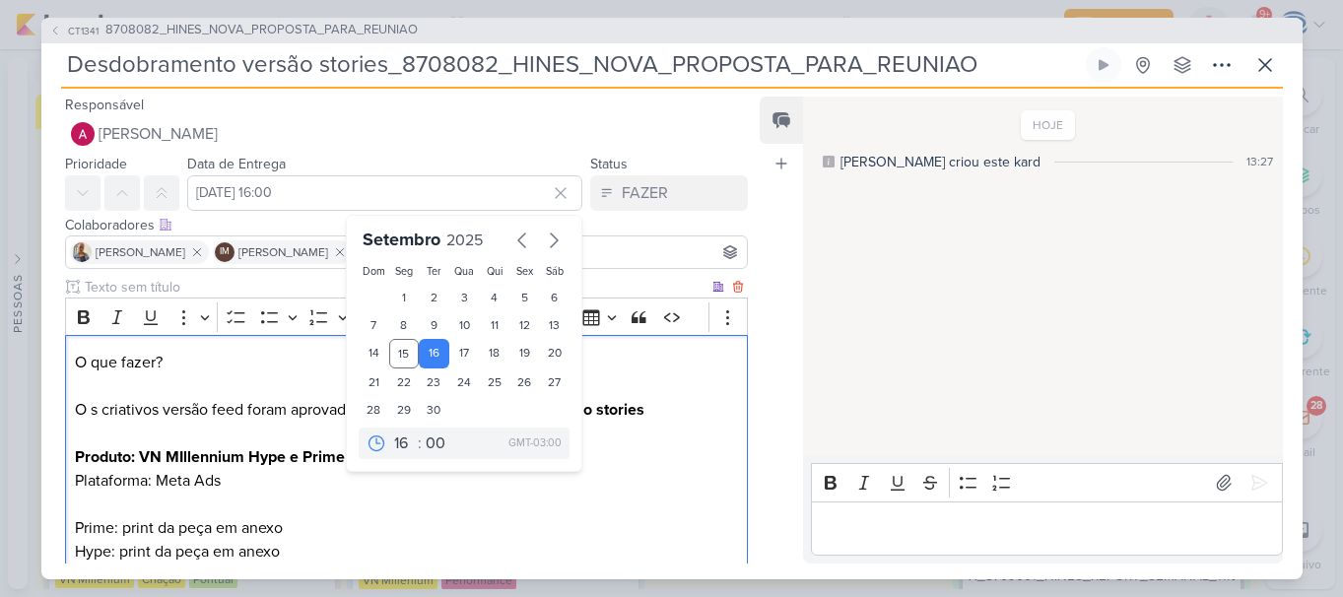
click at [580, 494] on p "O que fazer? O s criativos versão feed foram aprovados. Por favor desdobrar par…" at bounding box center [406, 481] width 662 height 260
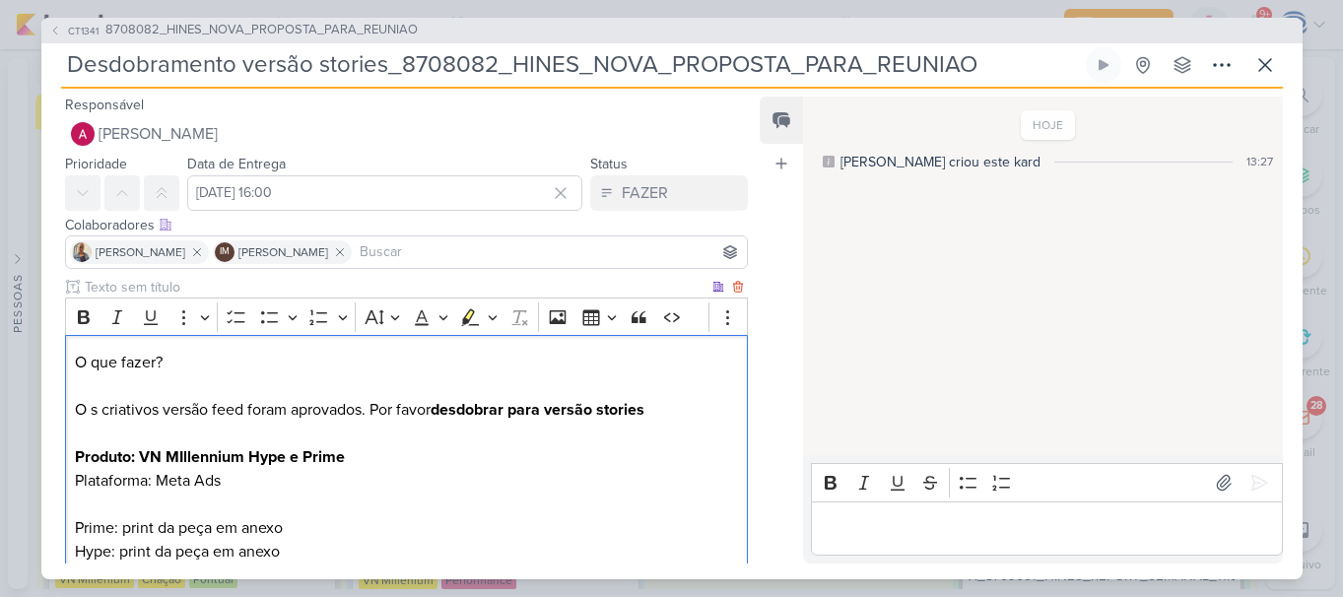
scroll to position [195, 0]
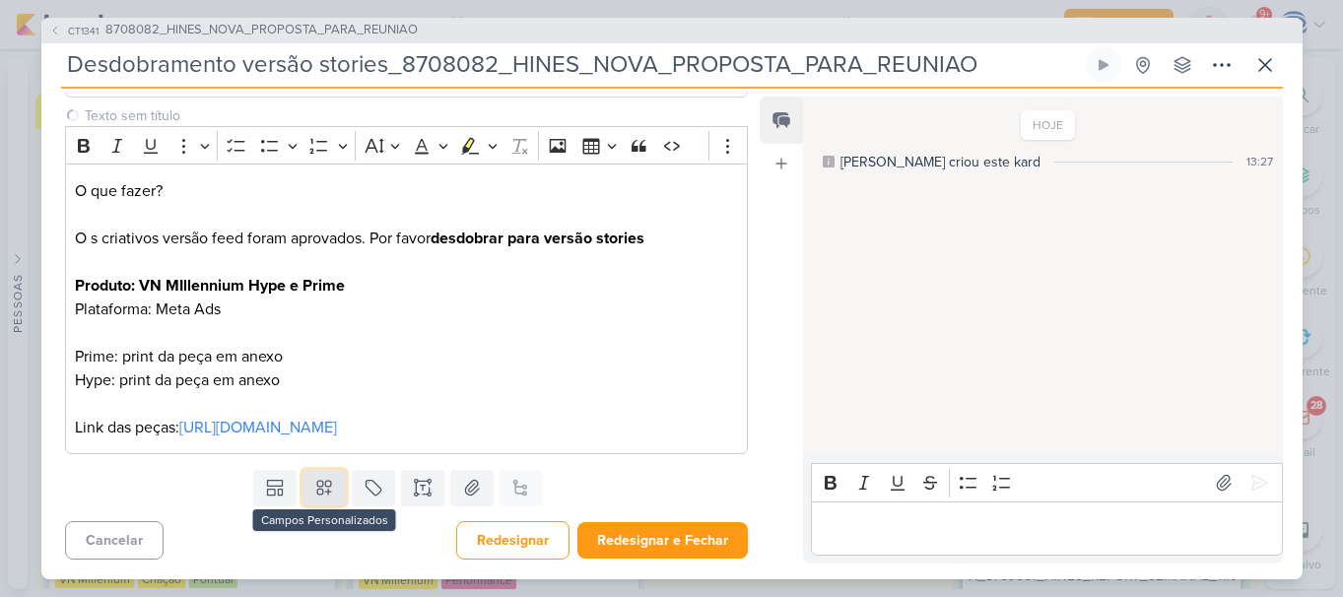
click at [317, 493] on icon at bounding box center [324, 488] width 14 height 14
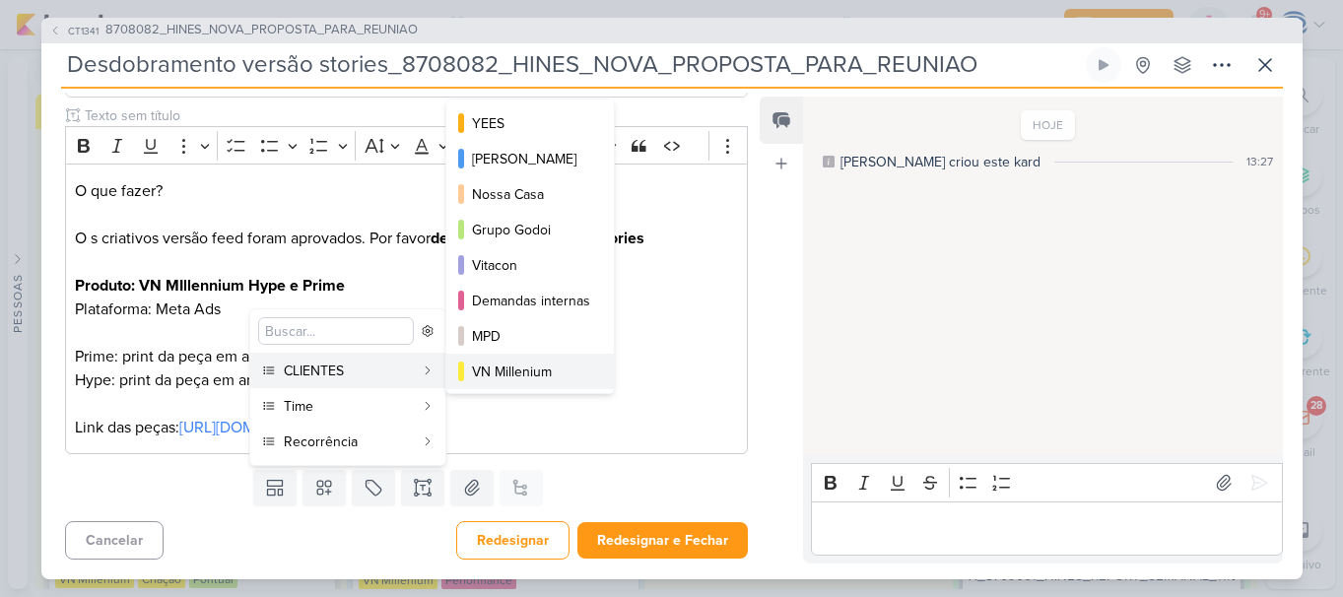
click at [497, 370] on div "VN Millenium" at bounding box center [531, 372] width 118 height 21
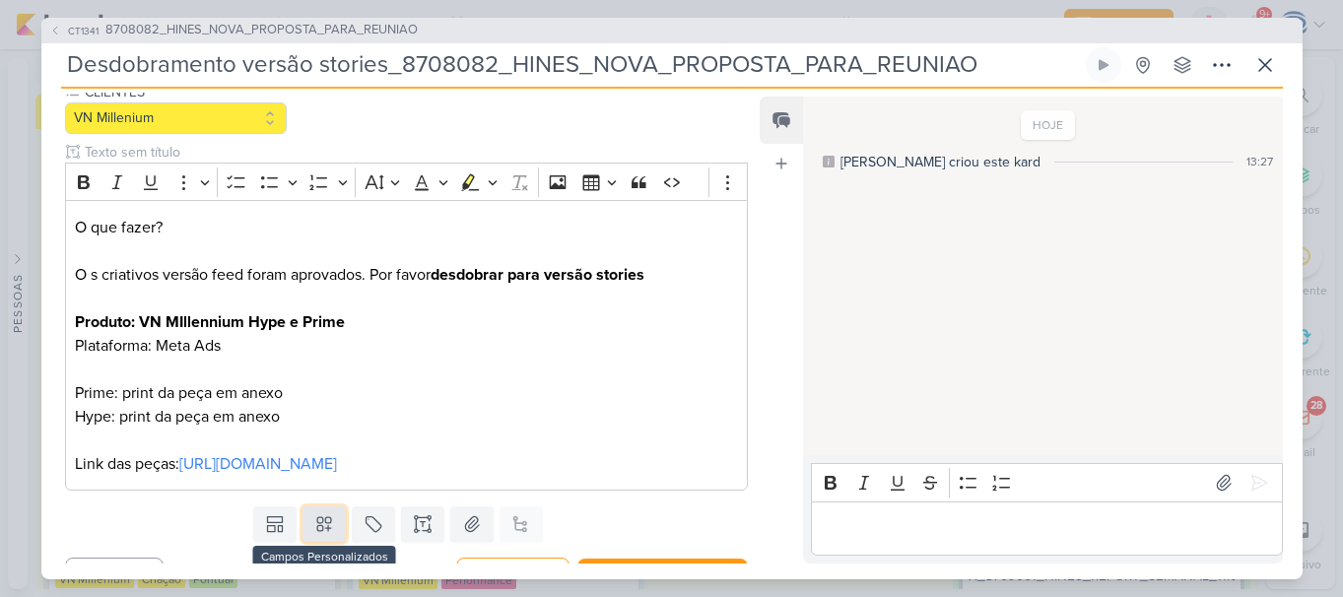
click at [314, 534] on icon at bounding box center [324, 524] width 20 height 20
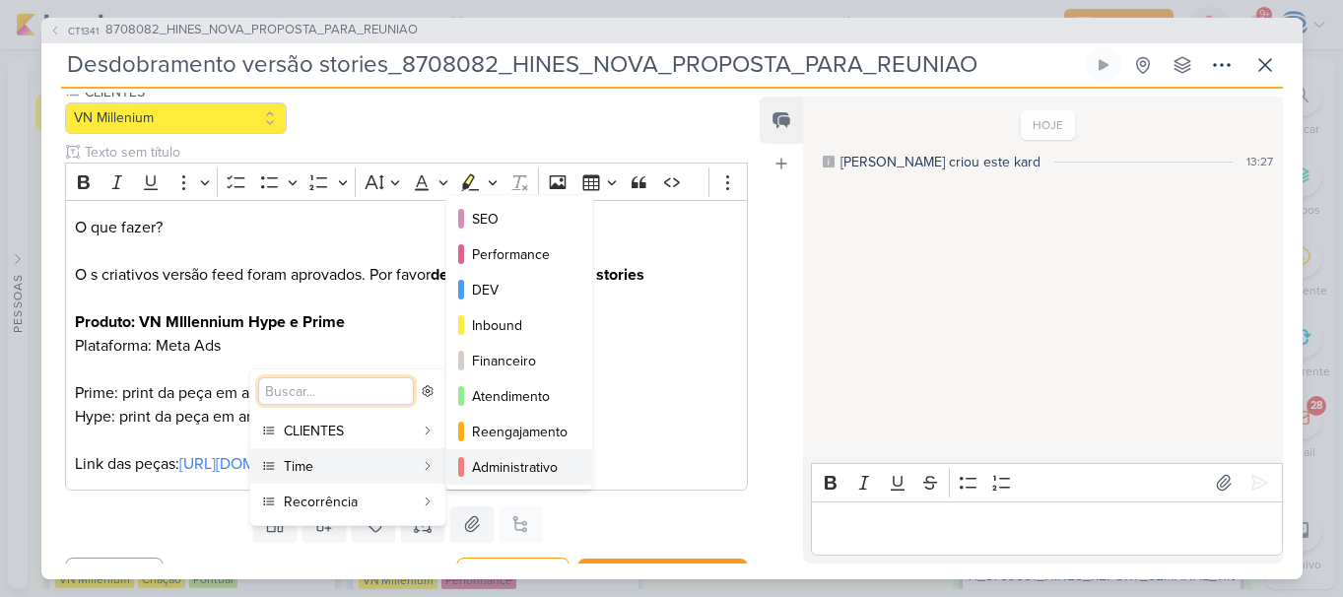
scroll to position [179, 0]
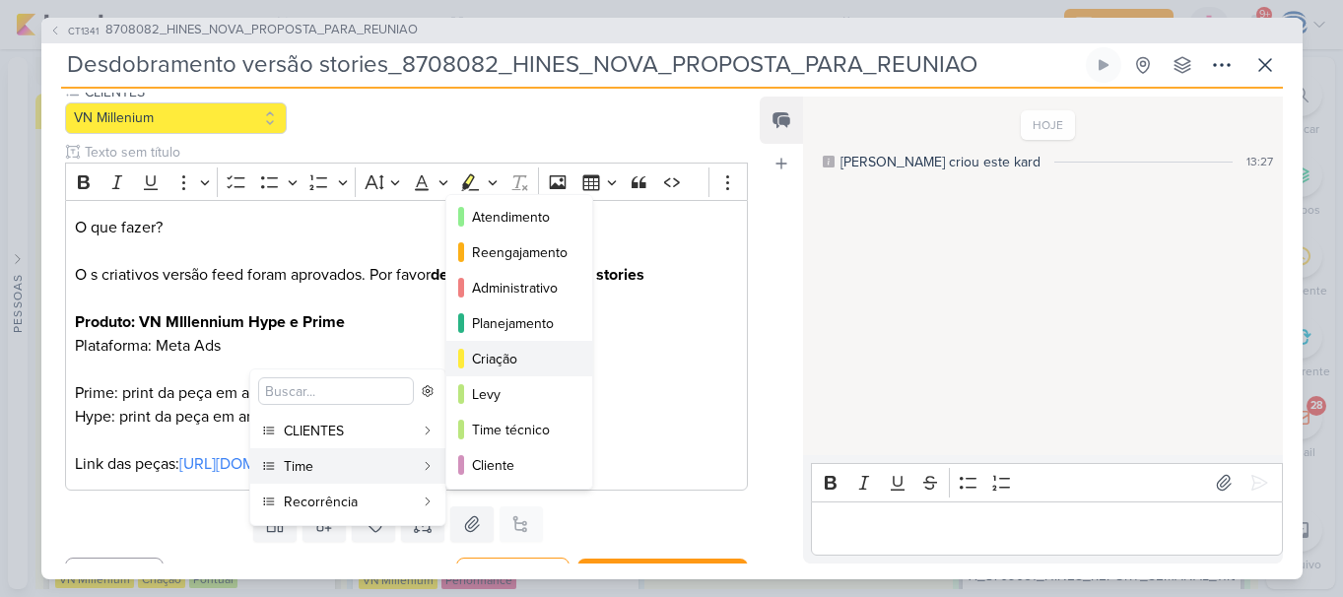
click at [496, 357] on div "Criação" at bounding box center [520, 359] width 97 height 21
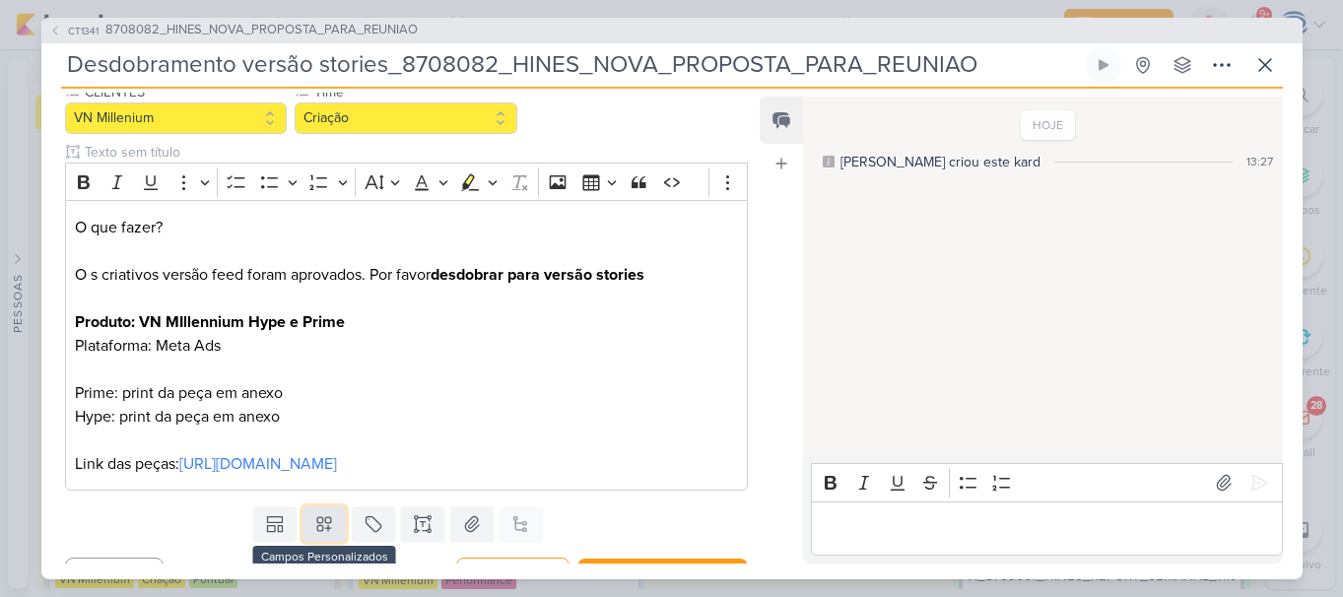
click at [320, 534] on icon at bounding box center [324, 524] width 20 height 20
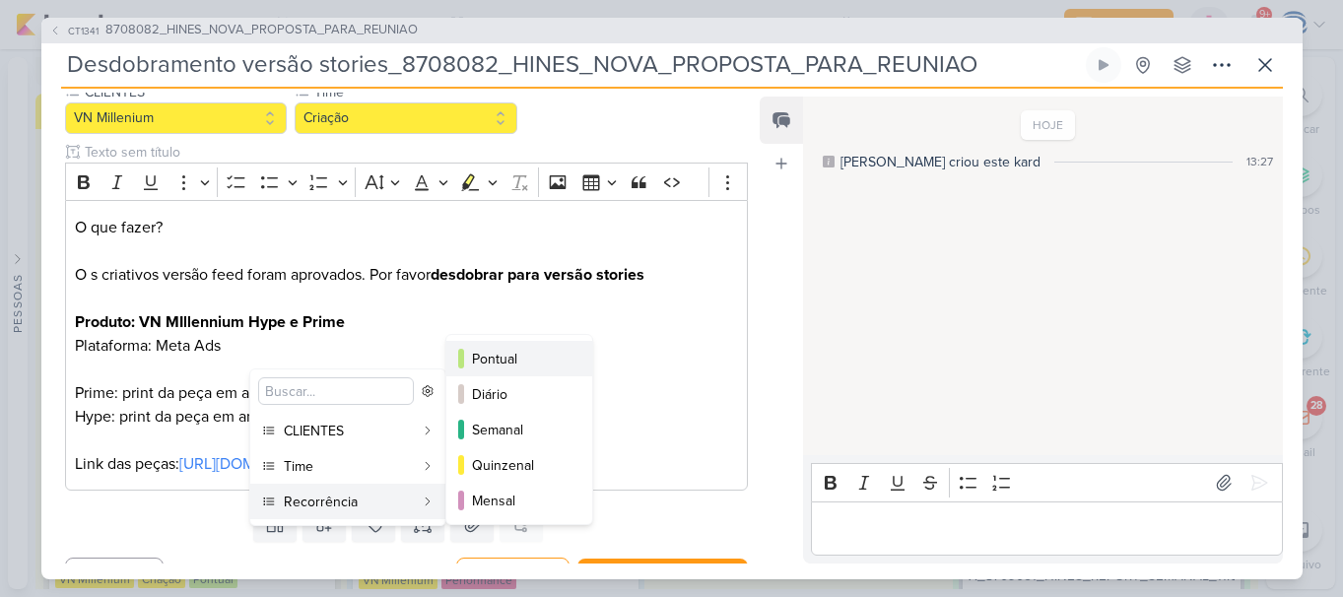
click at [489, 370] on button "Pontual" at bounding box center [519, 358] width 146 height 35
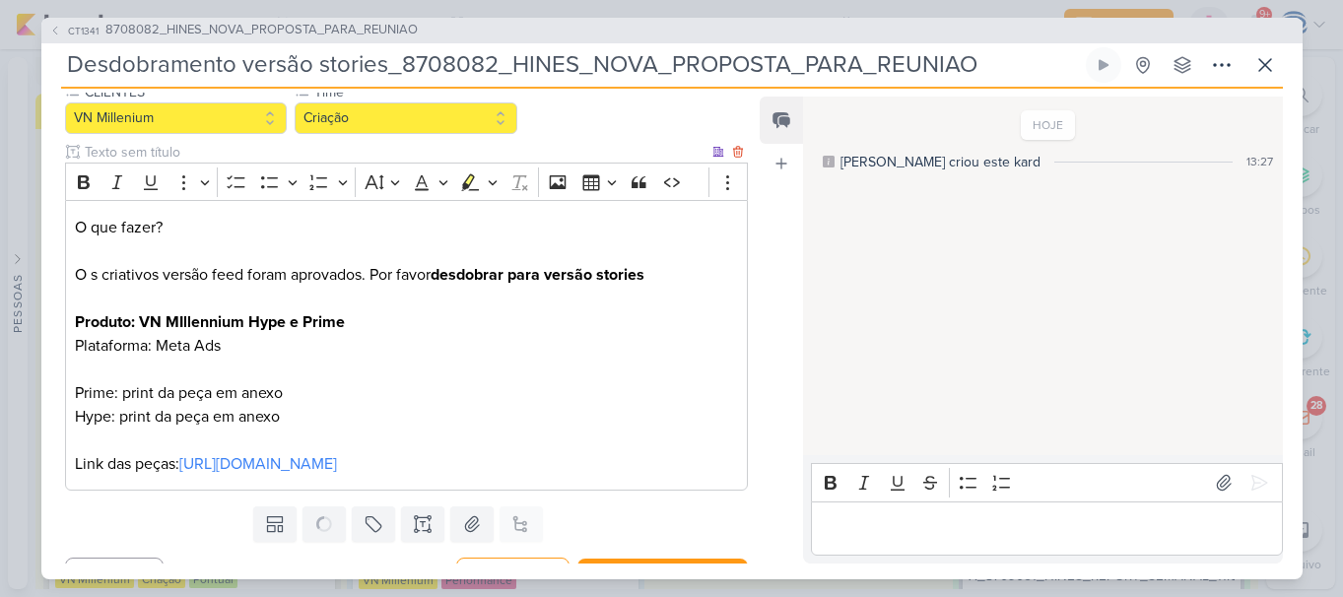
scroll to position [255, 0]
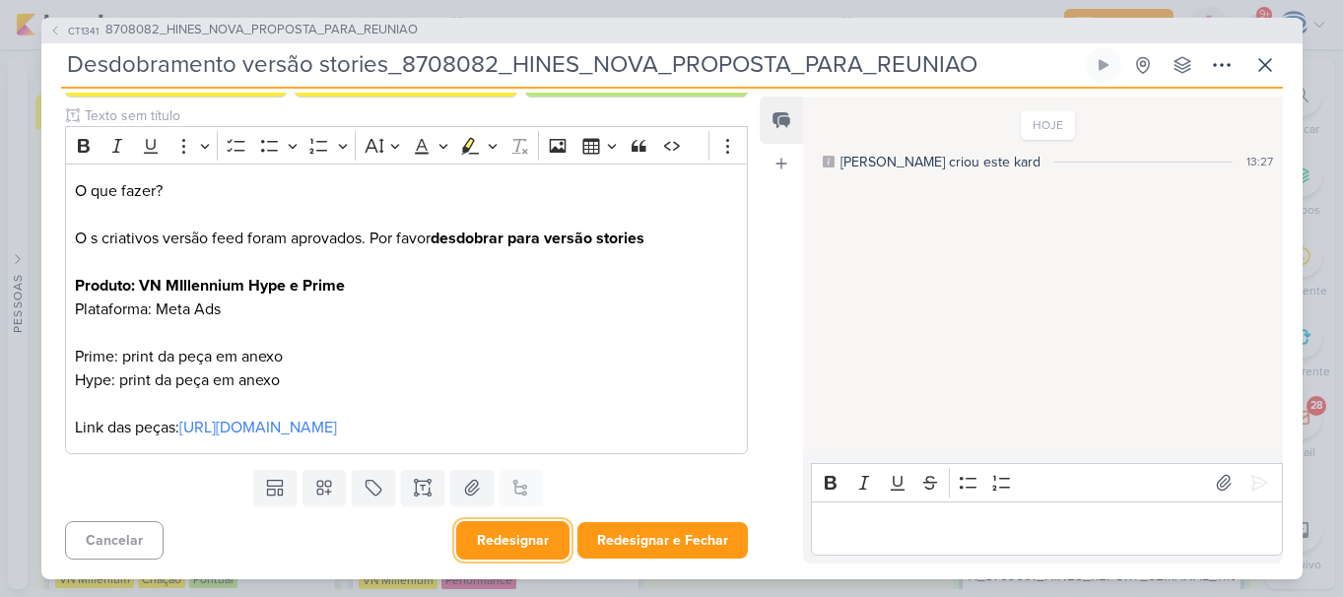
click at [488, 543] on button "Redesignar" at bounding box center [512, 540] width 113 height 38
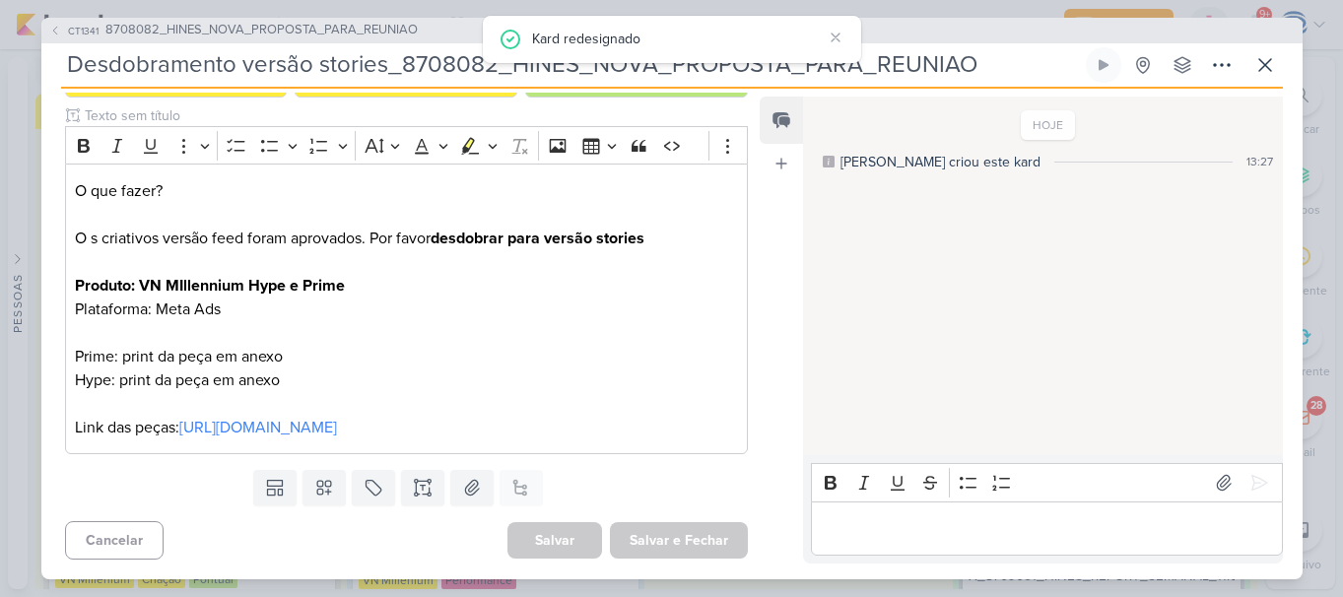
scroll to position [0, 0]
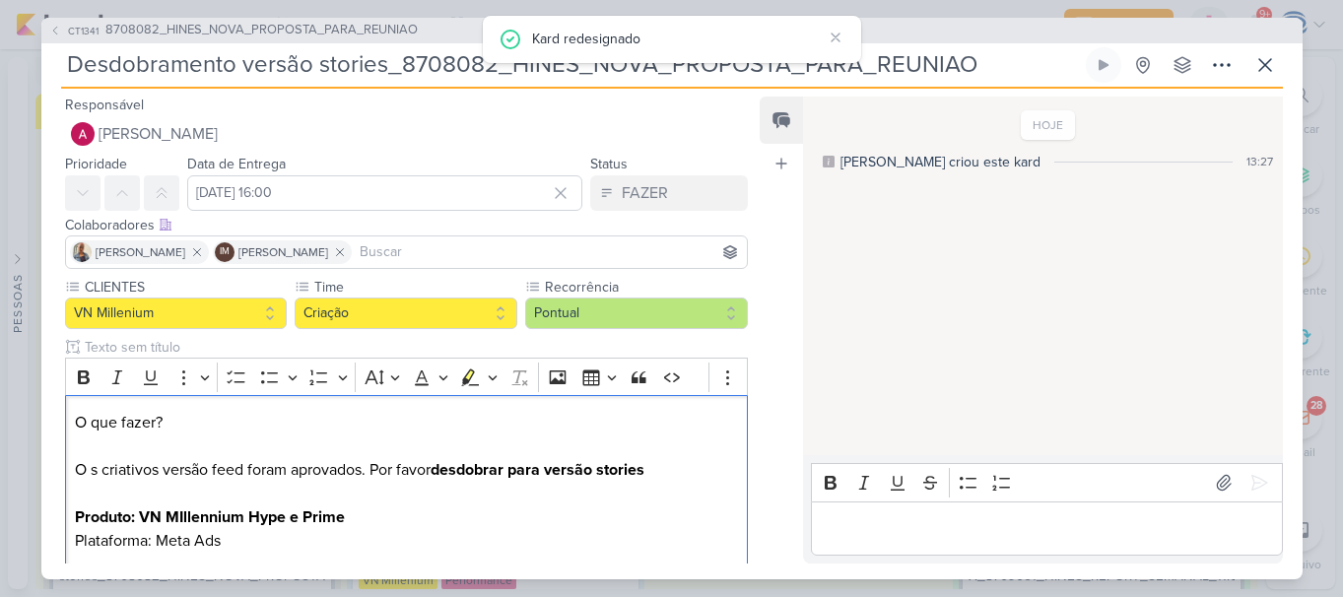
drag, startPoint x: 173, startPoint y: 428, endPoint x: 23, endPoint y: 419, distance: 151.1
click at [23, 419] on div "CT1341 8708082_HINES_NOVA_PROPOSTA_PARA_REUNIAO Desdobramento versão stories_87…" at bounding box center [671, 298] width 1343 height 597
click at [77, 373] on icon "Editor toolbar" at bounding box center [84, 378] width 20 height 20
click at [92, 476] on p "O que fazer? O s criativos versão feed foram aprovados. Por favor desdobrar par…" at bounding box center [406, 541] width 662 height 260
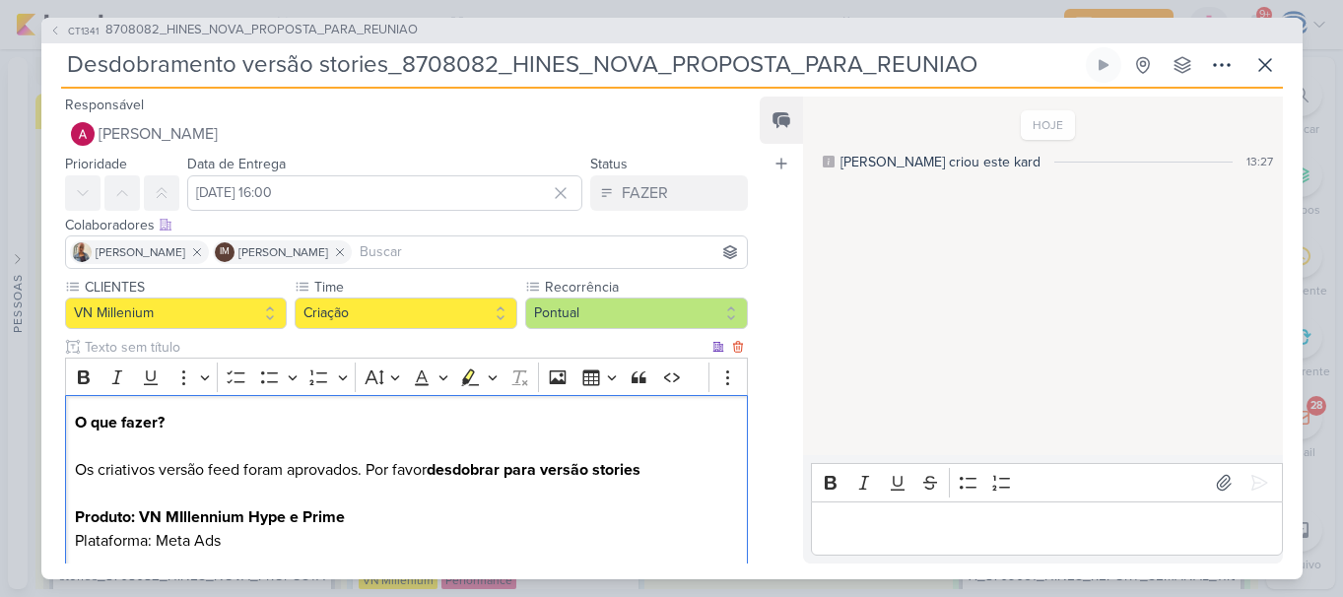
scroll to position [255, 0]
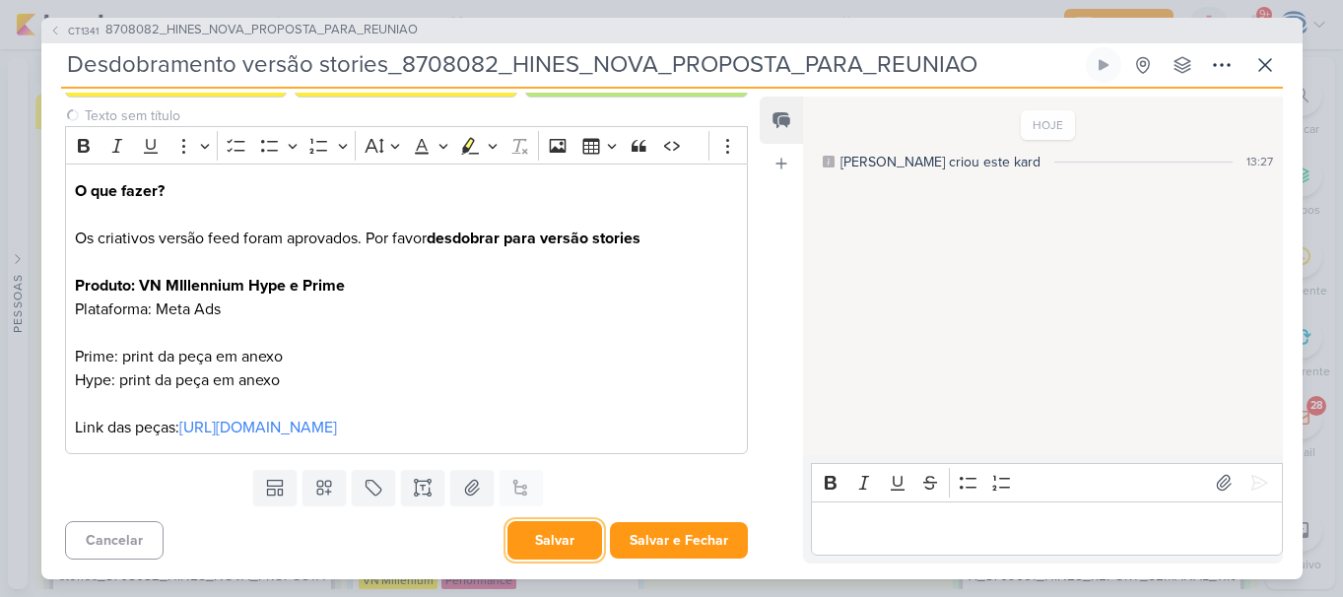
click at [530, 534] on button "Salvar" at bounding box center [555, 540] width 95 height 38
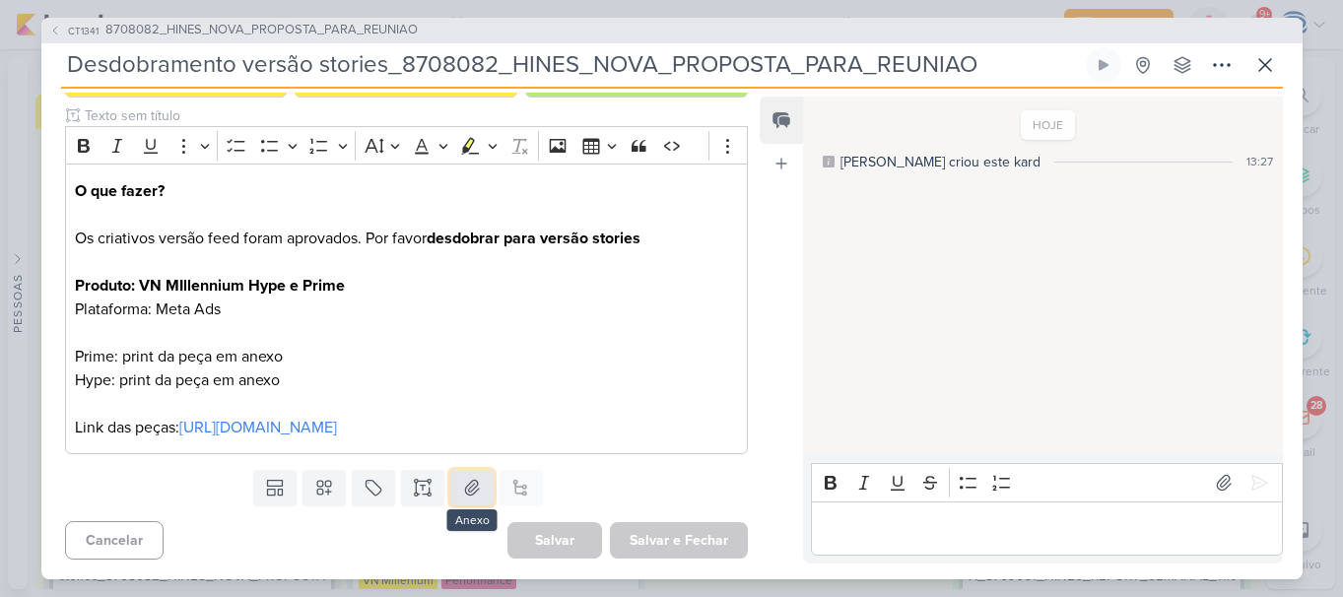
click at [466, 499] on button at bounding box center [471, 487] width 43 height 35
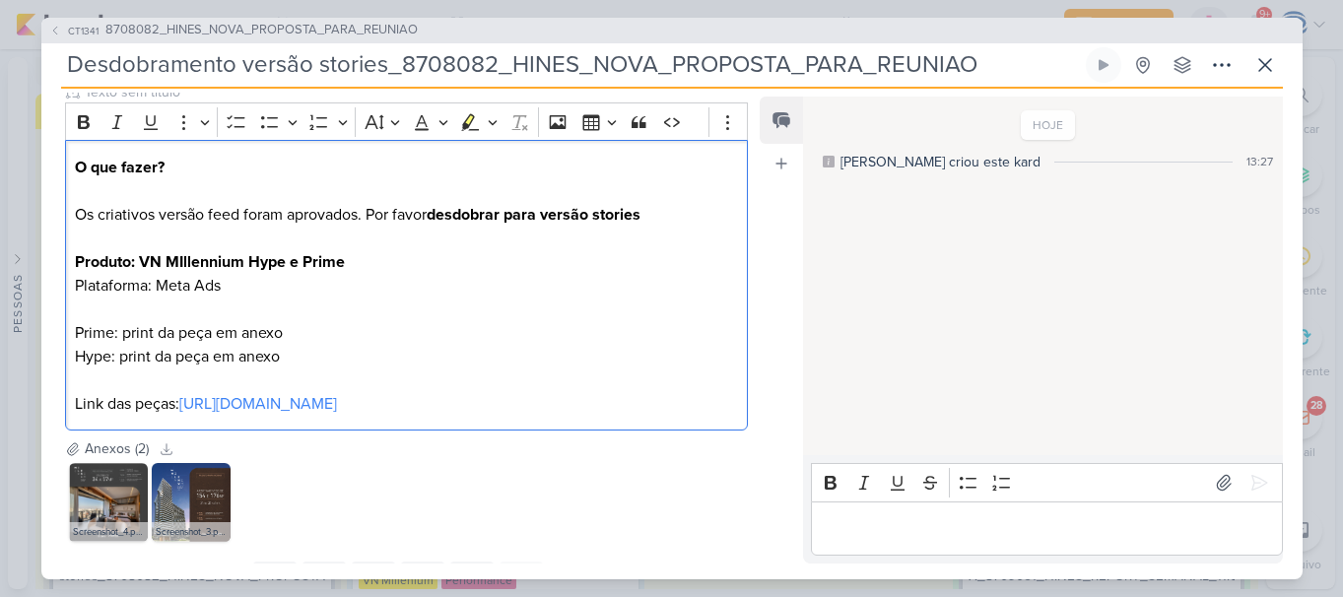
scroll to position [371, 0]
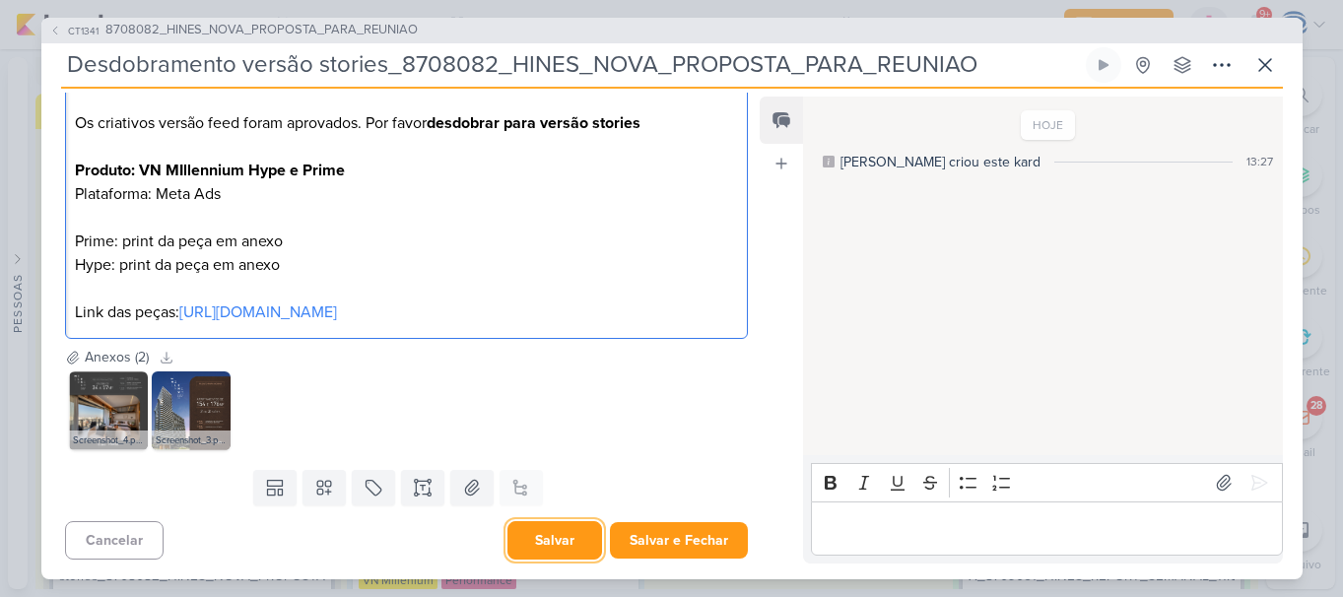
click at [549, 543] on button "Salvar" at bounding box center [555, 540] width 95 height 38
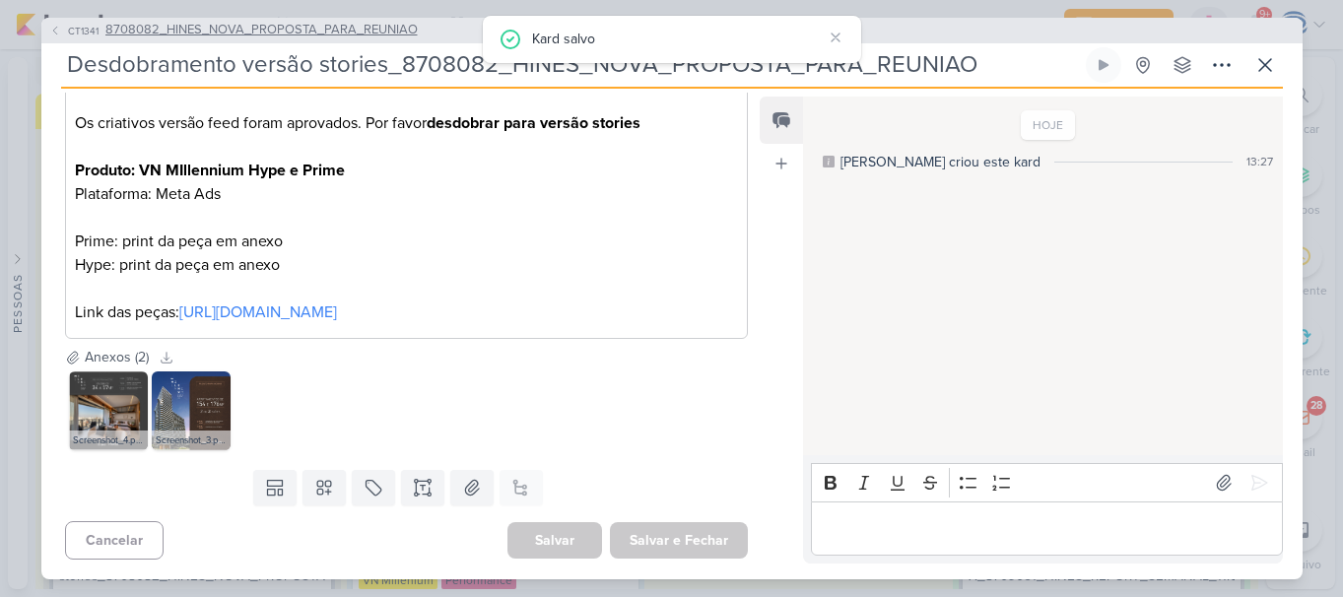
click at [277, 26] on span "8708082_HINES_NOVA_PROPOSTA_PARA_REUNIAO" at bounding box center [261, 31] width 312 height 20
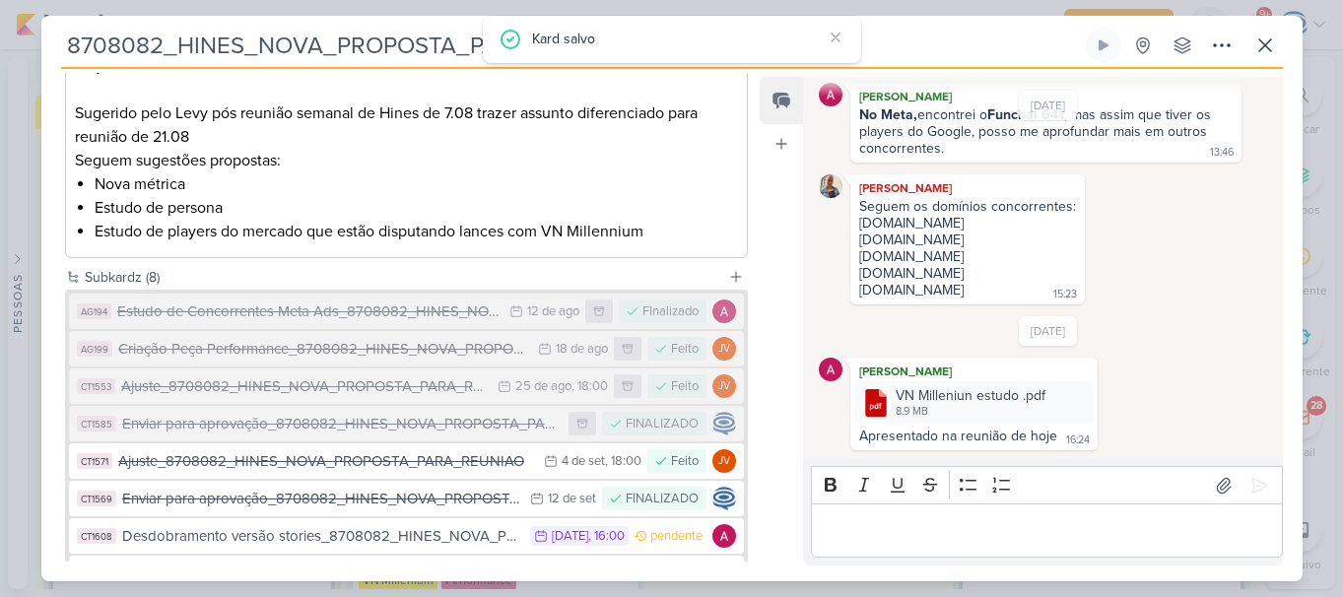
scroll to position [480, 0]
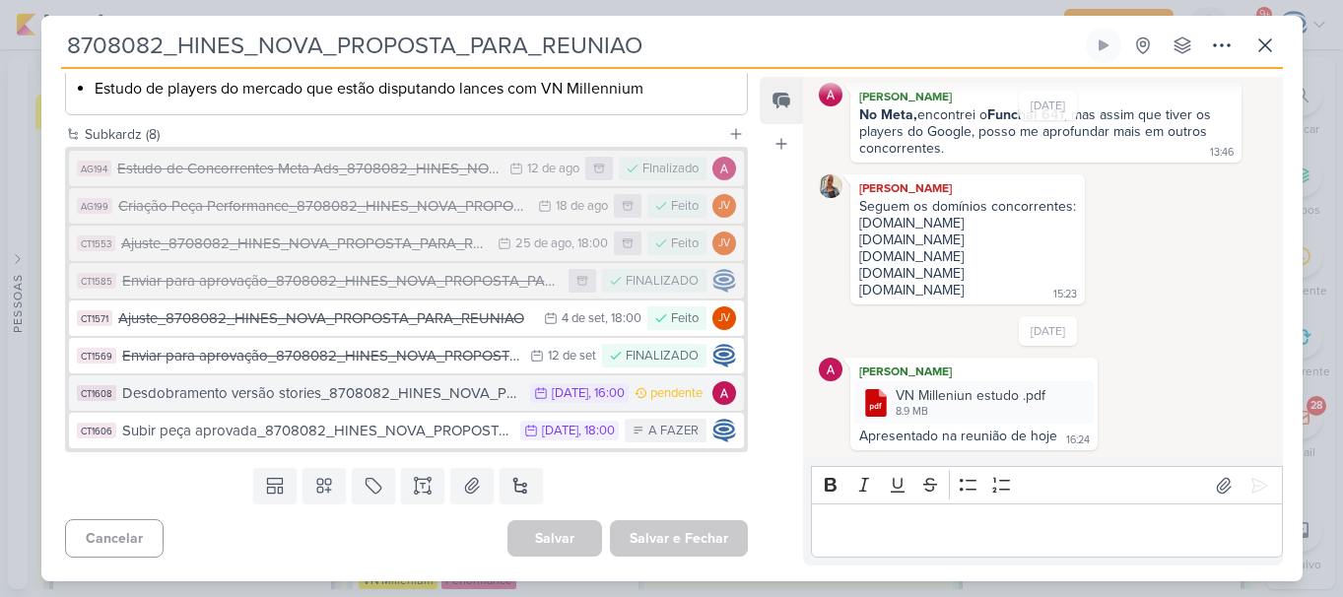
click at [301, 384] on div "Desdobramento versão stories_8708082_HINES_NOVA_PROPOSTA_PARA_REUNIAO" at bounding box center [321, 393] width 399 height 23
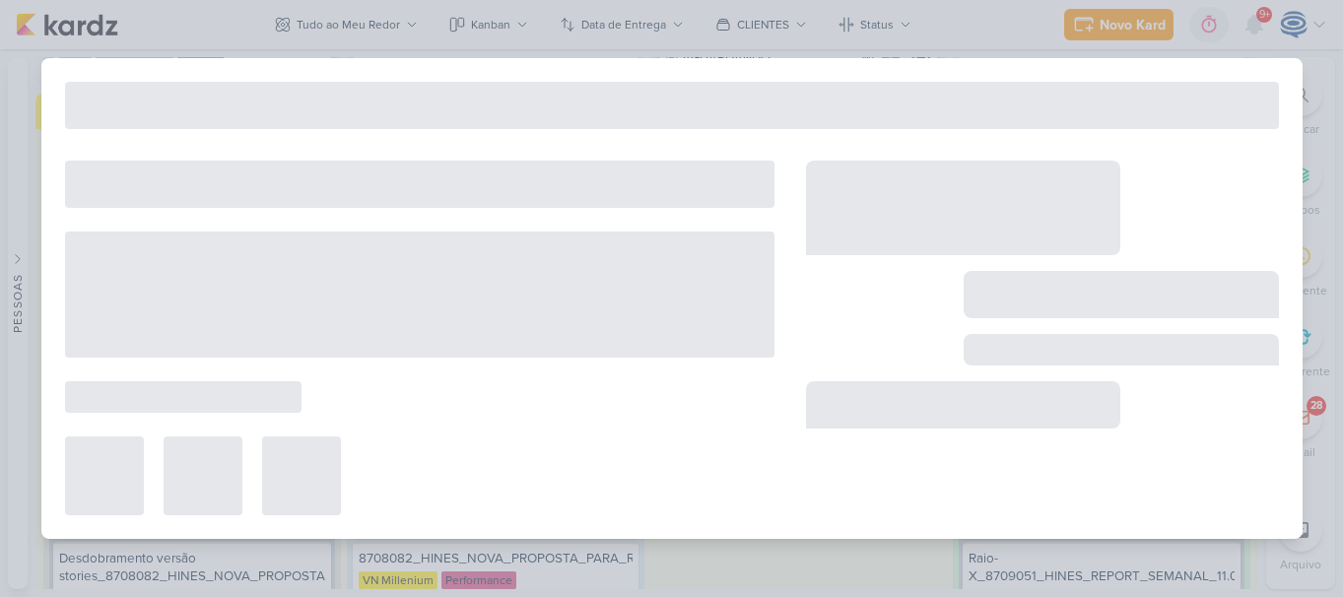
type input "Desdobramento versão stories_8708082_HINES_NOVA_PROPOSTA_PARA_REUNIAO"
type input "16 de setembro de 2025 às 16:00"
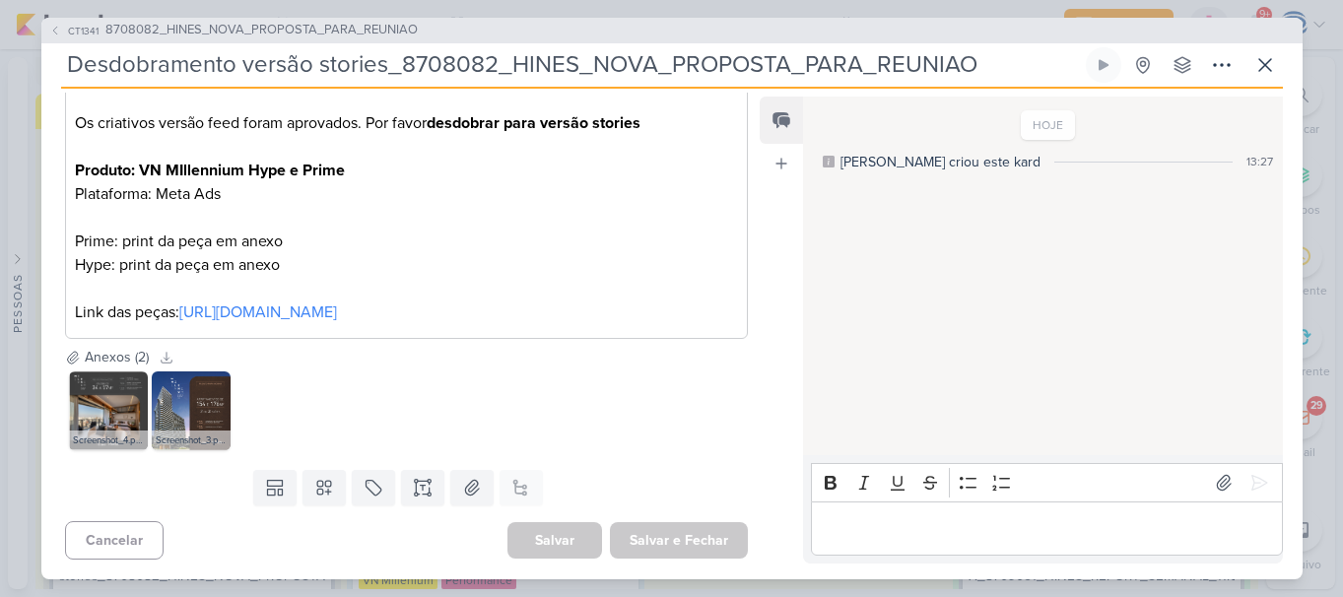
scroll to position [0, 0]
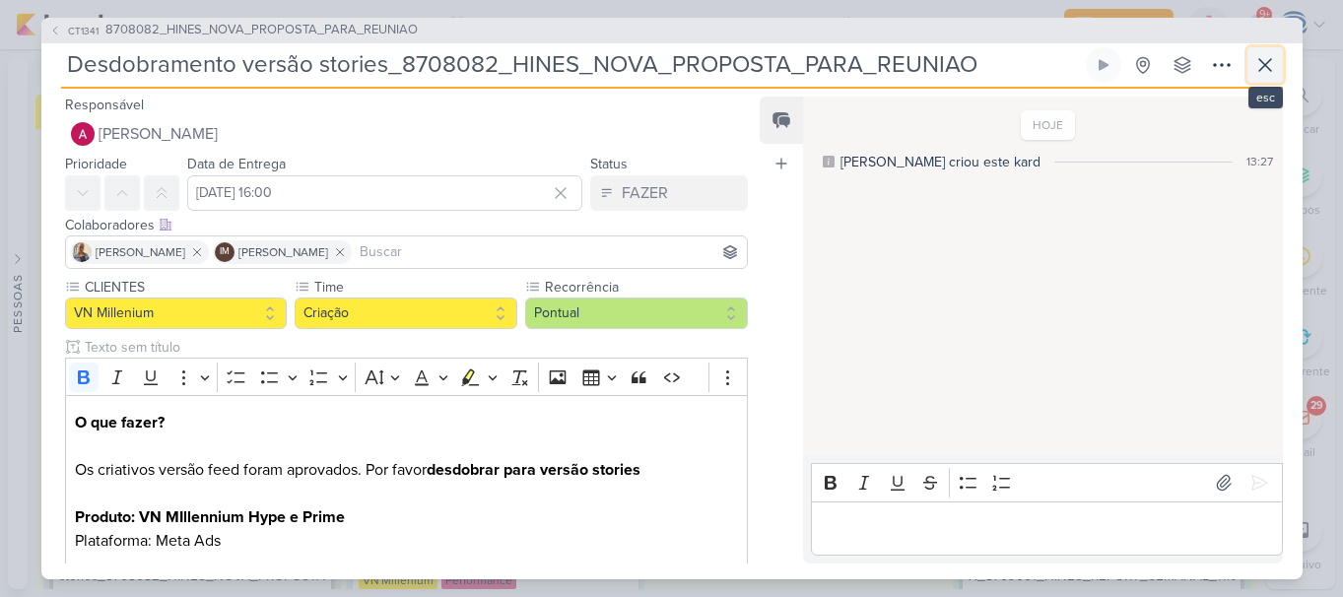
click at [1276, 62] on icon at bounding box center [1266, 65] width 24 height 24
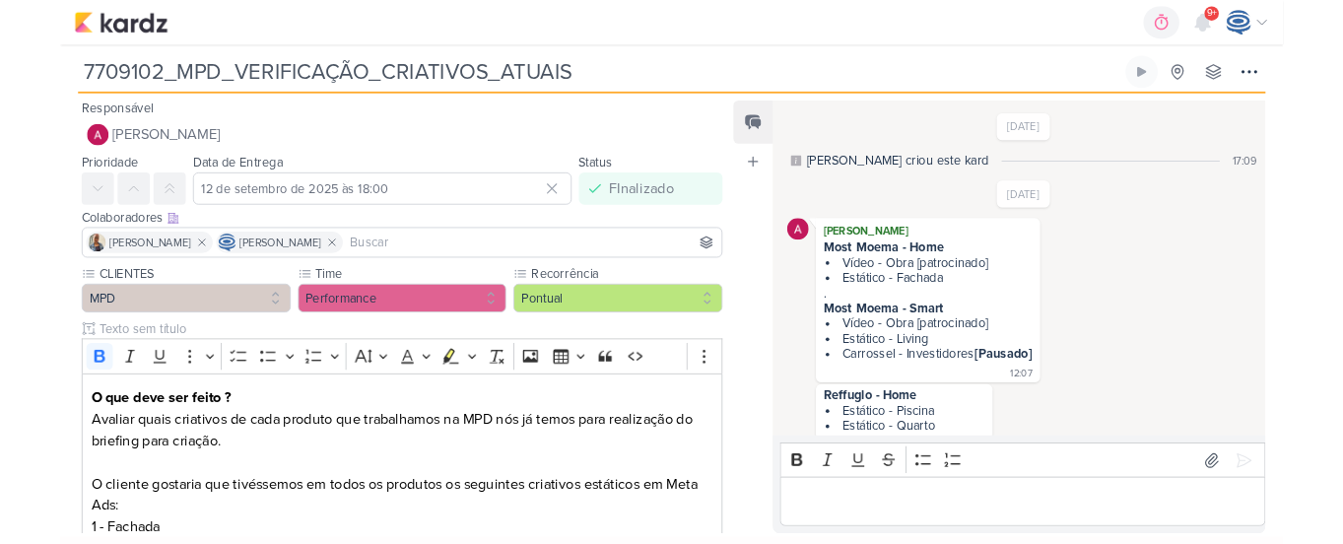
scroll to position [909, 0]
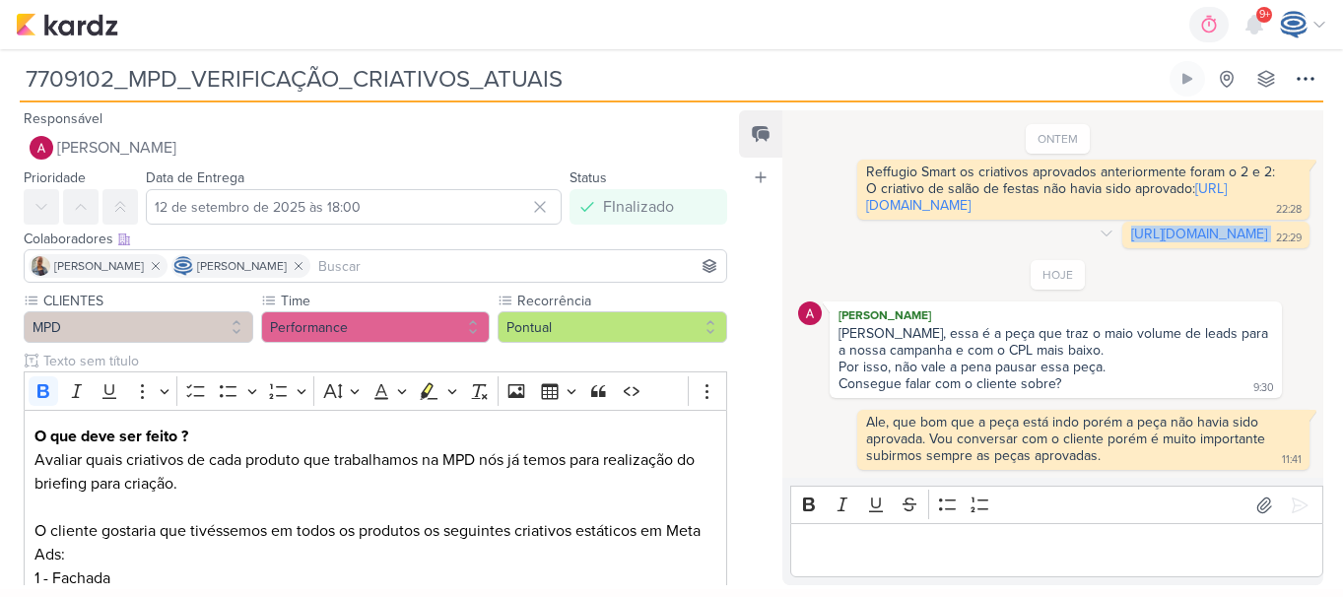
drag, startPoint x: 1021, startPoint y: 243, endPoint x: 856, endPoint y: 199, distance: 170.5
click at [1123, 222] on div "https://app.kardz.app/kard-window/1USwC6uamAoirv6fAUSPBlIv6u0u8DefHpaipGIvMIJ6A…" at bounding box center [1216, 235] width 187 height 27
copy div "https://app.kardz.app/kard-window/1USwC6uamAoirv6fAUSPBlIv6u0u8DefHpaipGIvMIJ6A…"
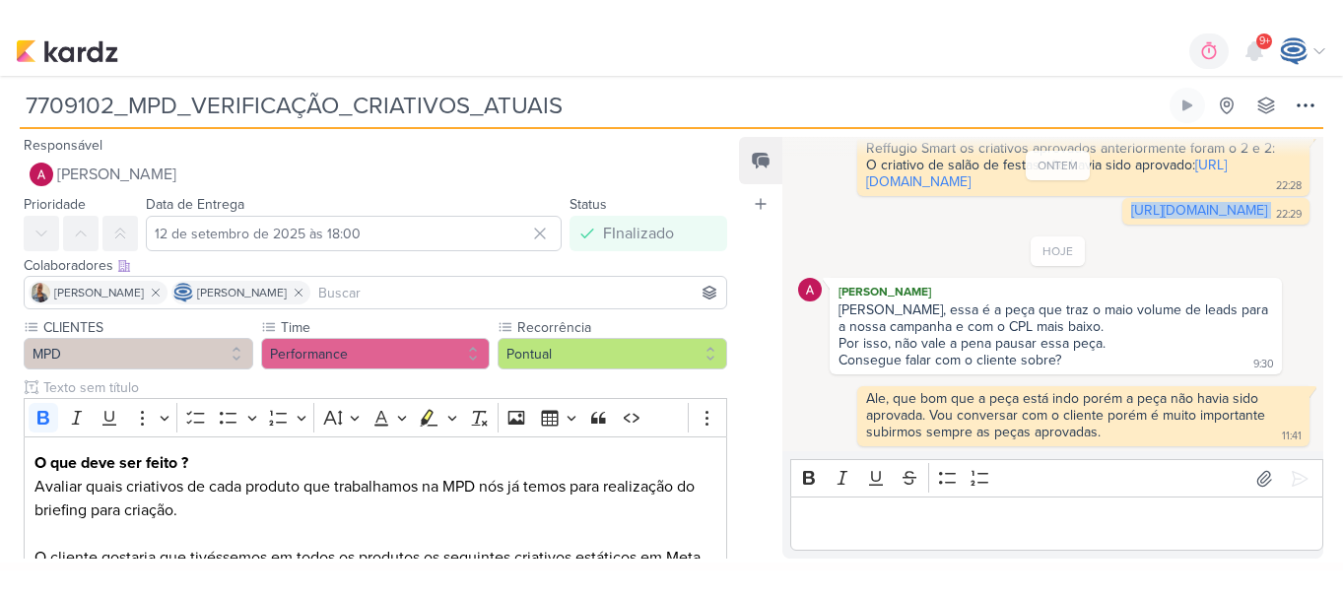
scroll to position [962, 0]
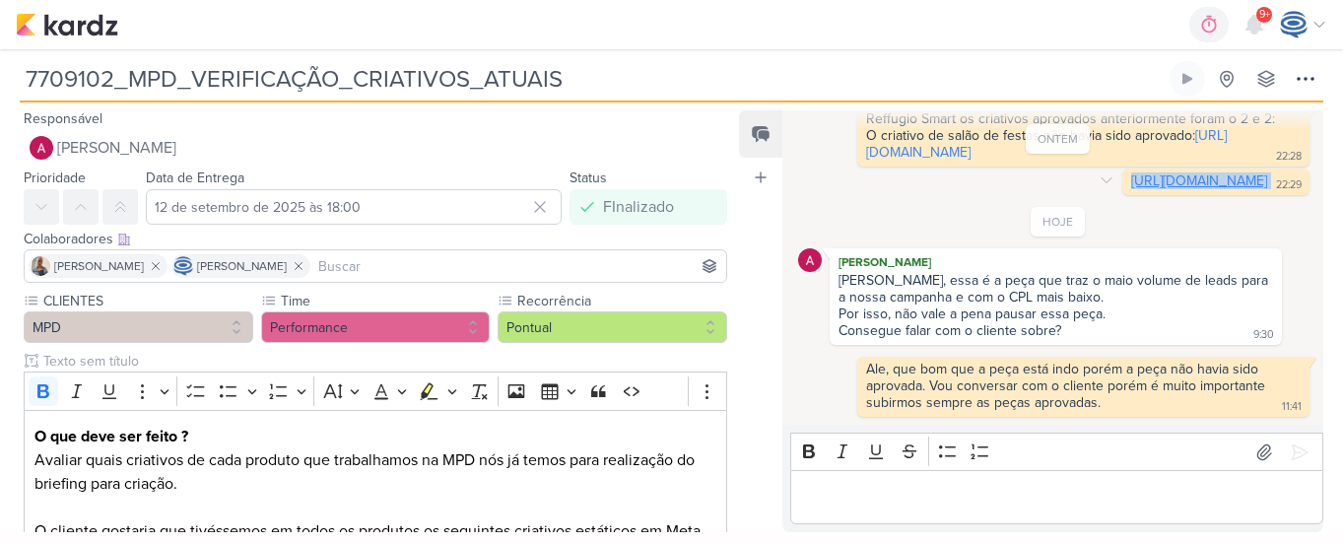
click at [1131, 172] on link "https://app.kardz.app/kard-window/1USwC6uamAoirv6fAUSPBlIv6u0u8DefHpaipGIvMIJ6A…" at bounding box center [1199, 180] width 136 height 17
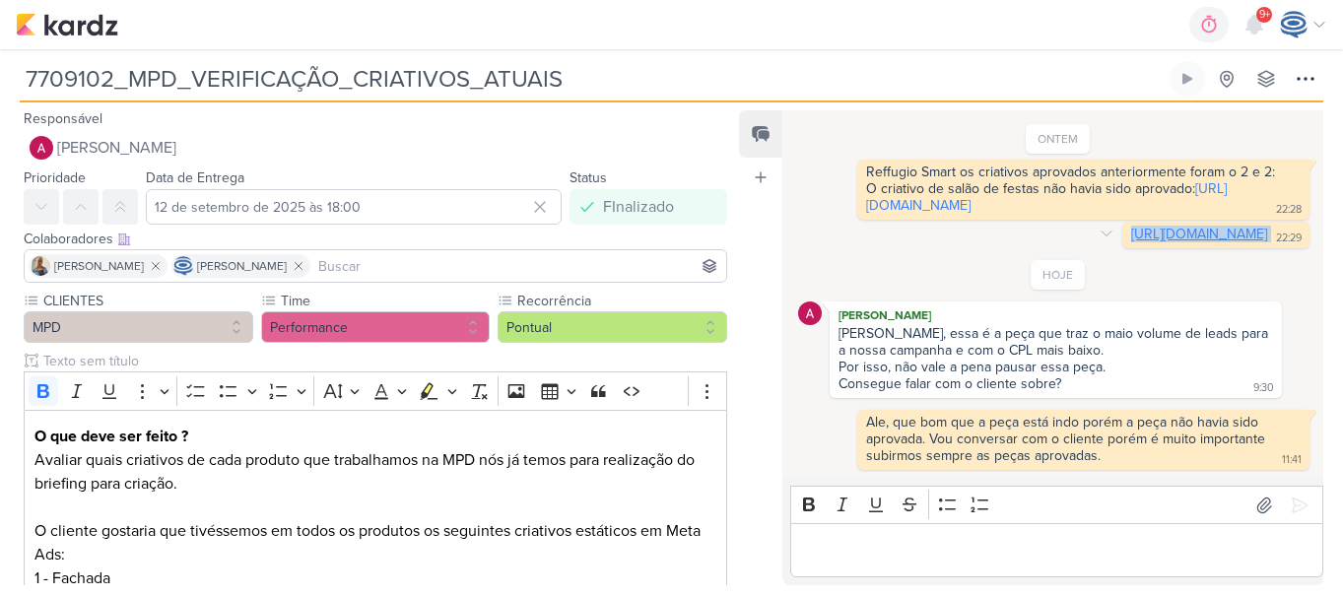
scroll to position [909, 0]
click at [1123, 245] on div "https://app.kardz.app/kard-window/1USwC6uamAoirv6fAUSPBlIv6u0u8DefHpaipGIvMIJ6A…" at bounding box center [1216, 235] width 187 height 27
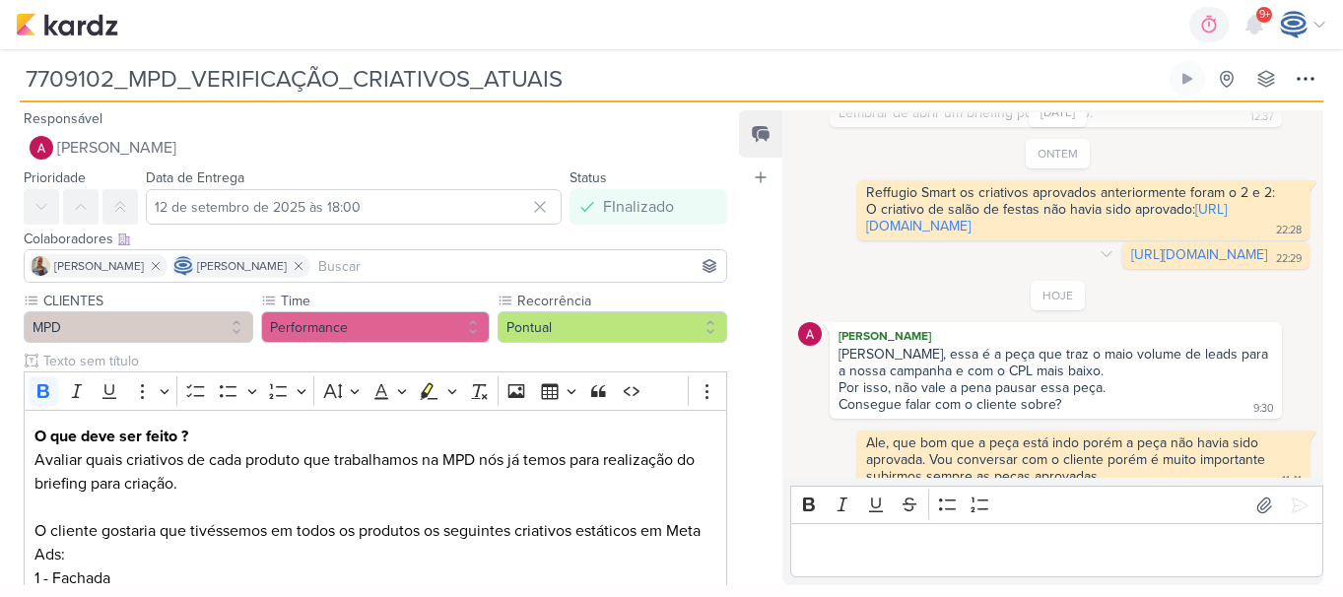
scroll to position [834, 0]
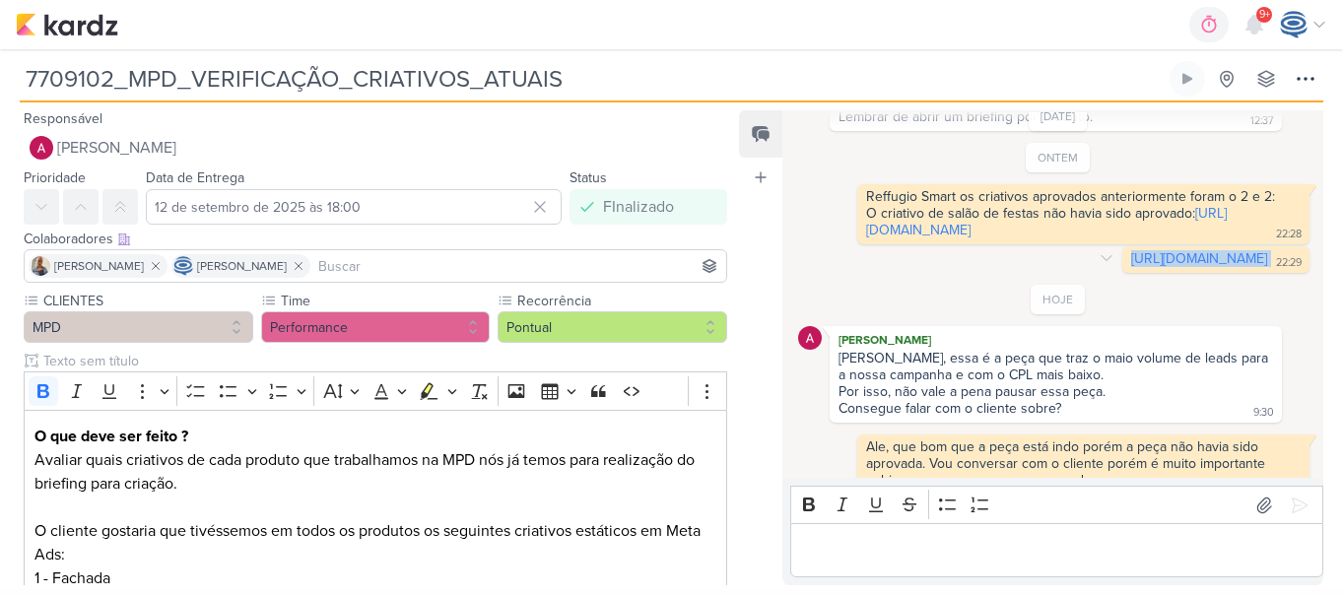
drag, startPoint x: 982, startPoint y: 310, endPoint x: 863, endPoint y: 273, distance: 124.1
click at [1127, 269] on div "https://app.kardz.app/kard-window/1USwC6uamAoirv6fAUSPBlIv6u0u8DefHpaipGIvMIJ6A…" at bounding box center [1216, 259] width 179 height 19
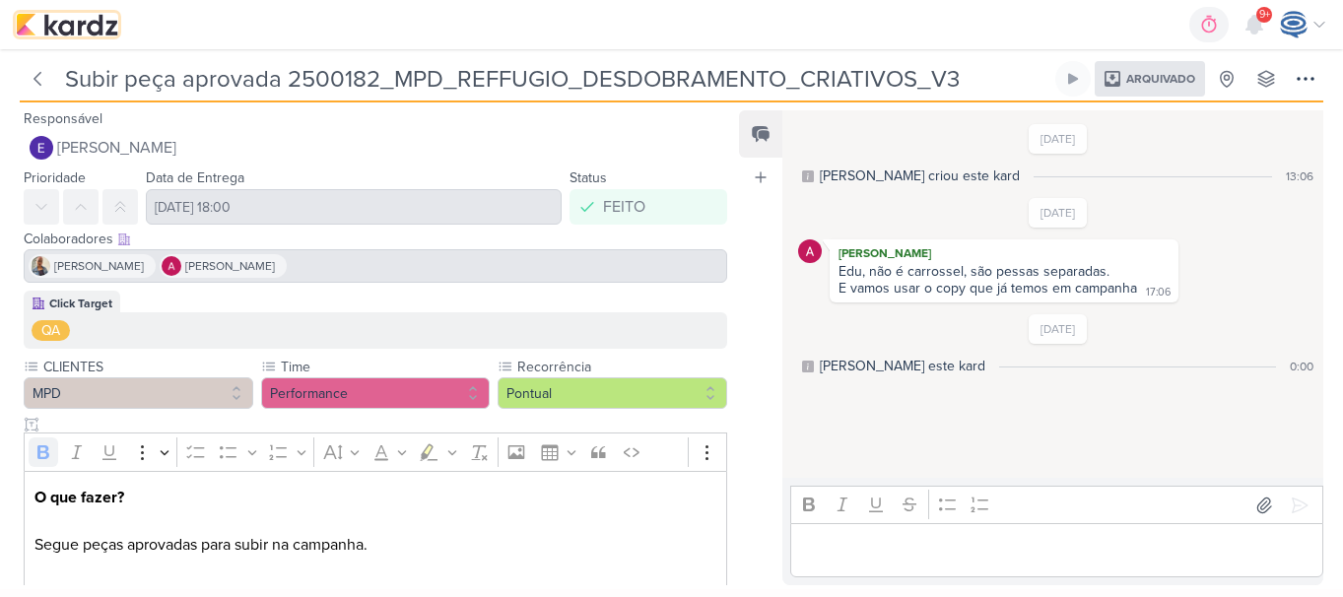
click at [64, 29] on img at bounding box center [67, 25] width 103 height 24
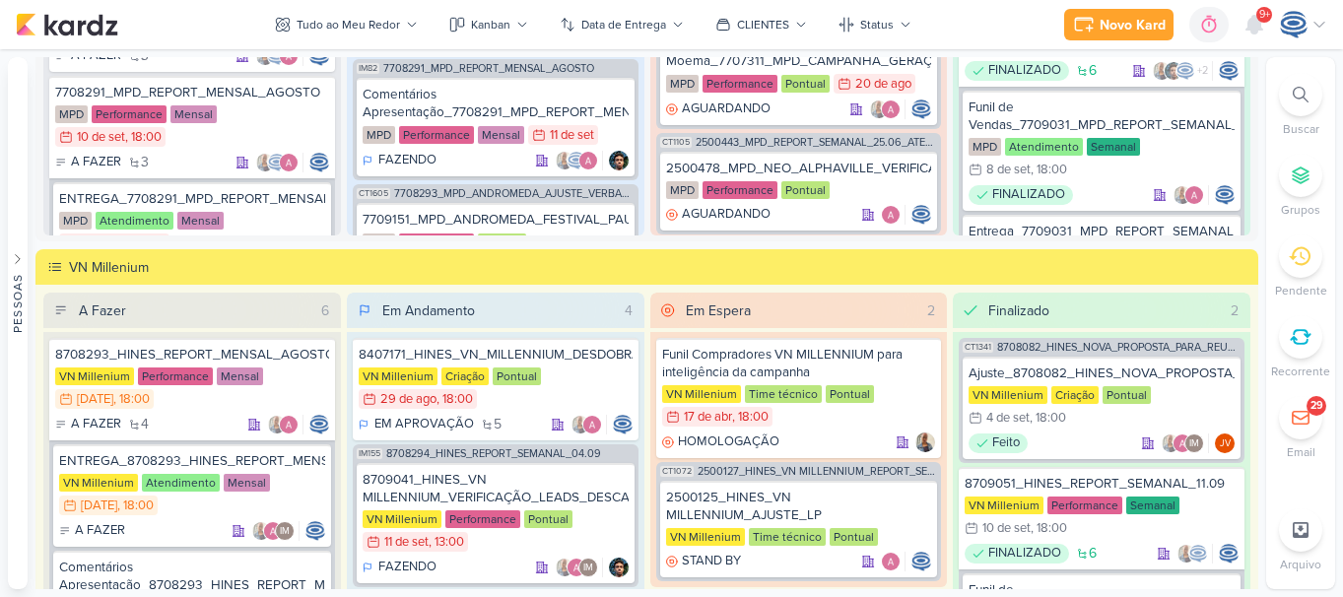
scroll to position [161, 0]
click at [562, 364] on div "8407171_HINES_VN_MILLENNIUM_DESDOBRAMENTO_DE_PEÇAS_V1 VN Millenium Criação Pont…" at bounding box center [496, 389] width 286 height 103
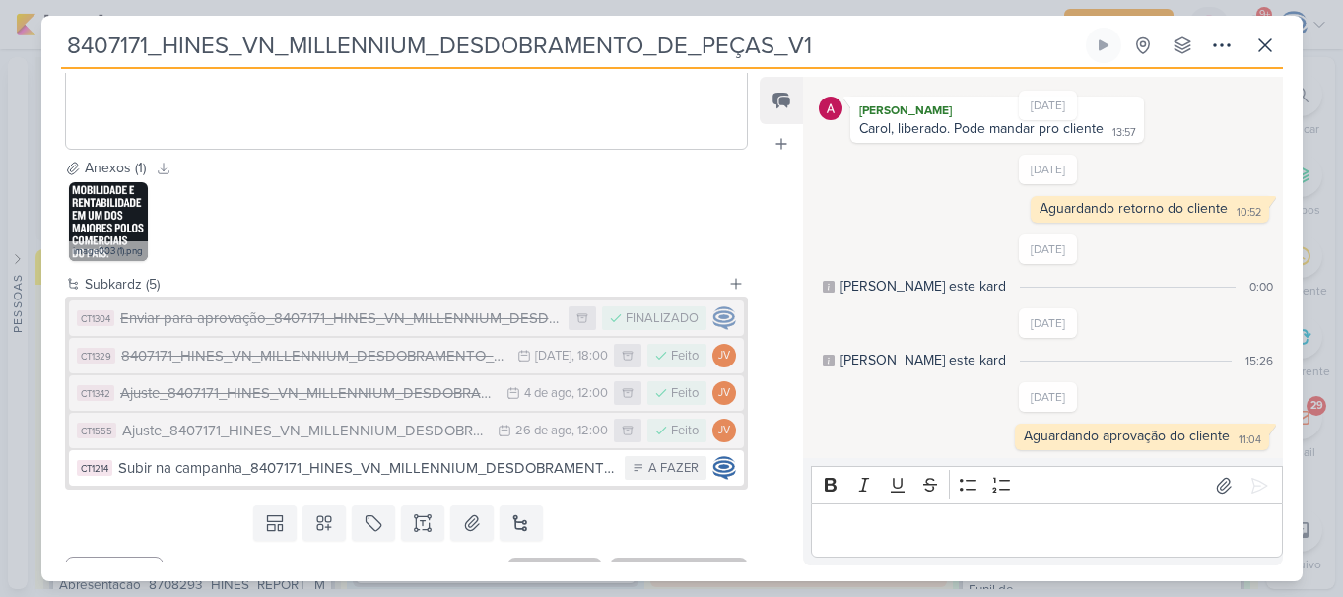
scroll to position [696, 0]
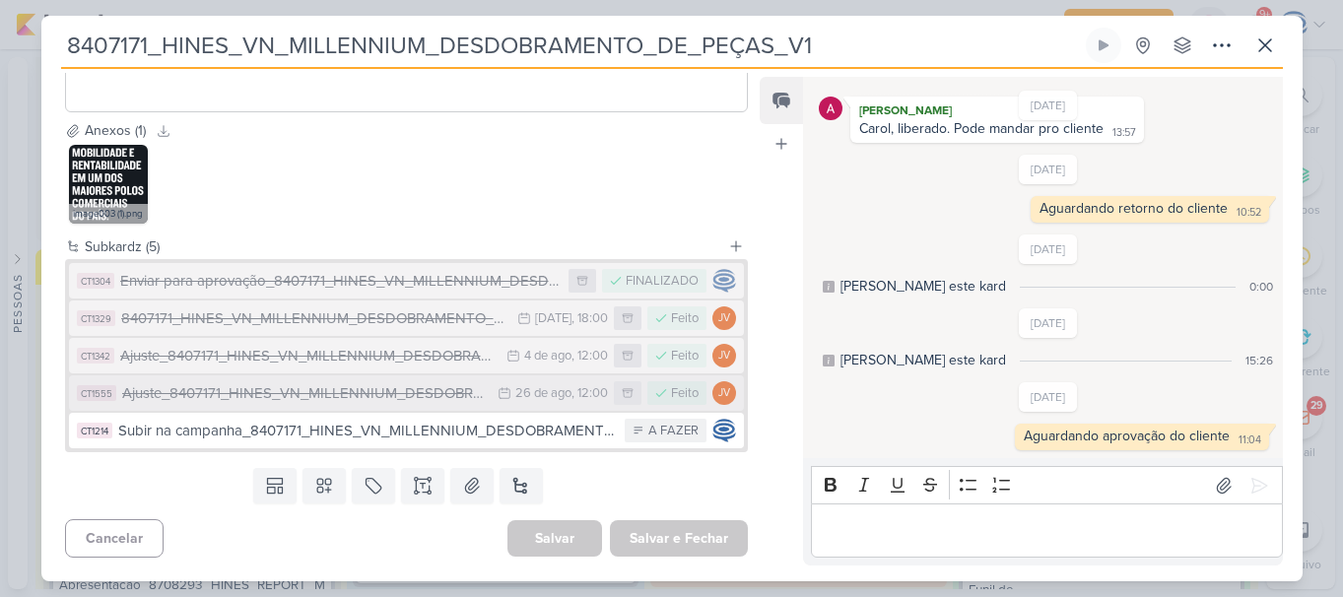
click at [468, 393] on div "Ajuste_8407171_HINES_VN_MILLENNIUM_DESDOBRAMENTO_DE_PEÇAS_V3" at bounding box center [305, 393] width 367 height 23
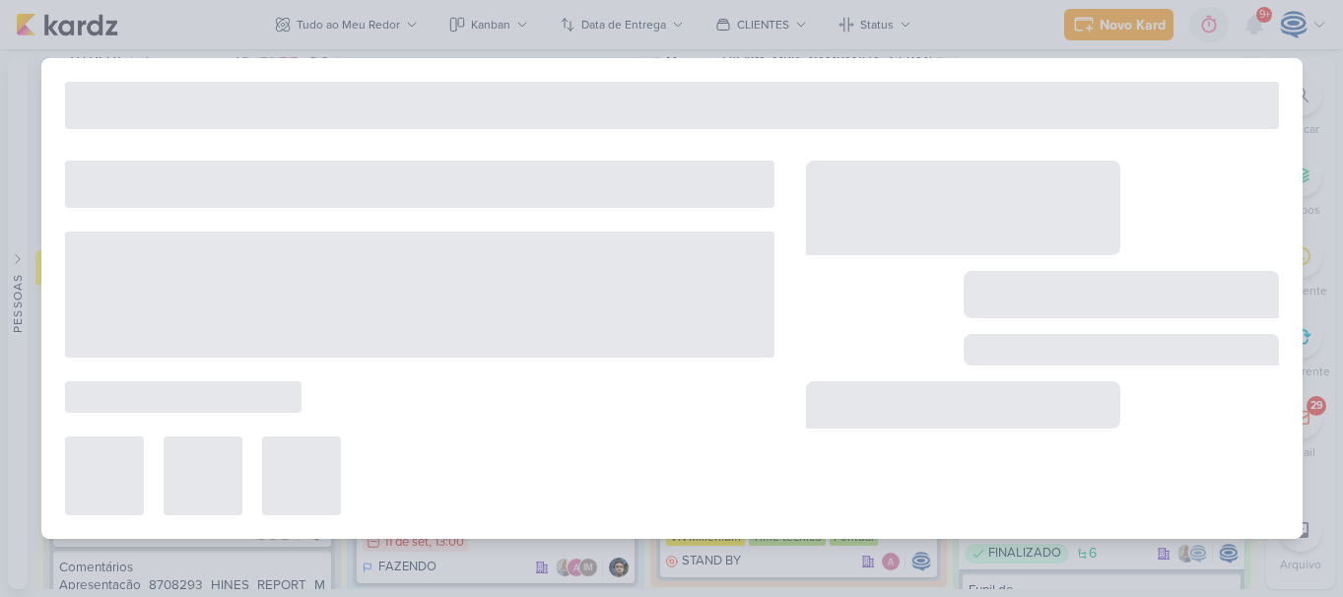
type input "Ajuste_8407171_HINES_VN_MILLENNIUM_DESDOBRAMENTO_DE_PEÇAS_V3"
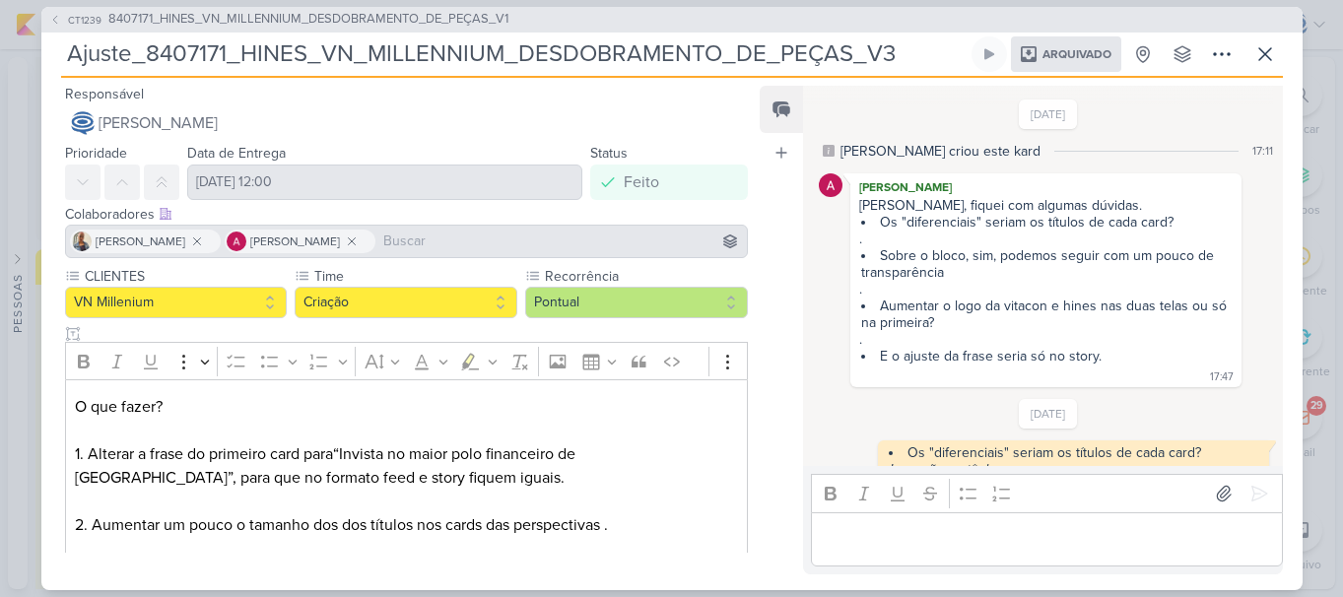
scroll to position [958, 0]
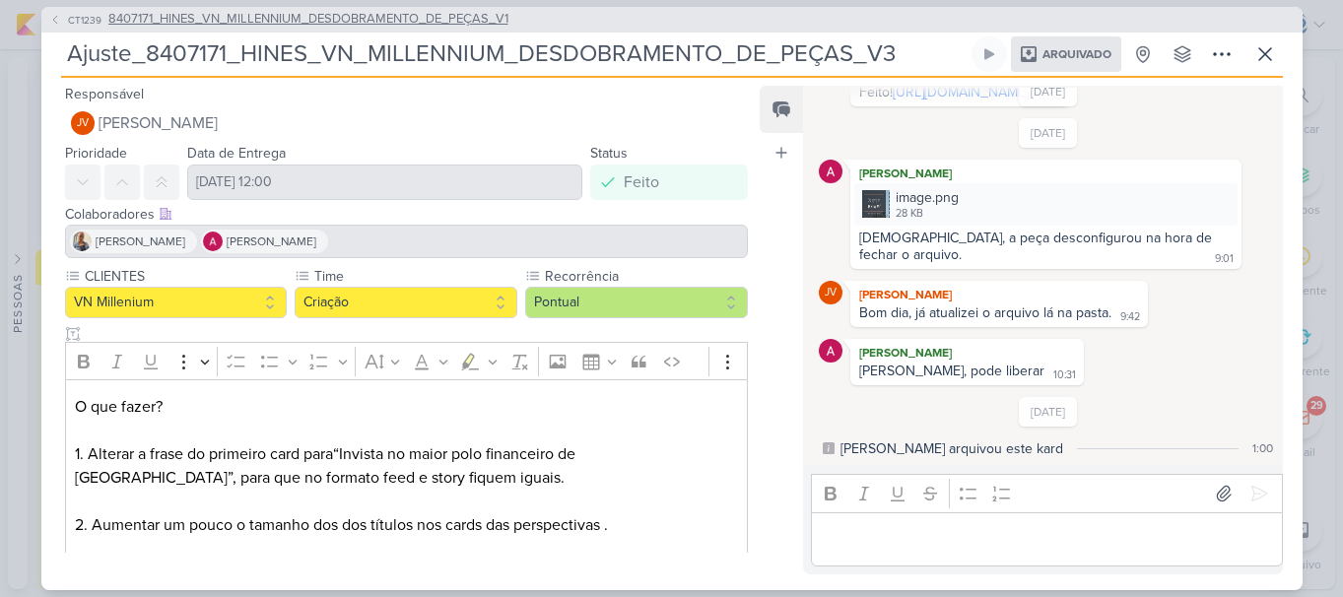
click at [445, 18] on span "8407171_HINES_VN_MILLENNIUM_DESDOBRAMENTO_DE_PEÇAS_V1" at bounding box center [308, 20] width 400 height 20
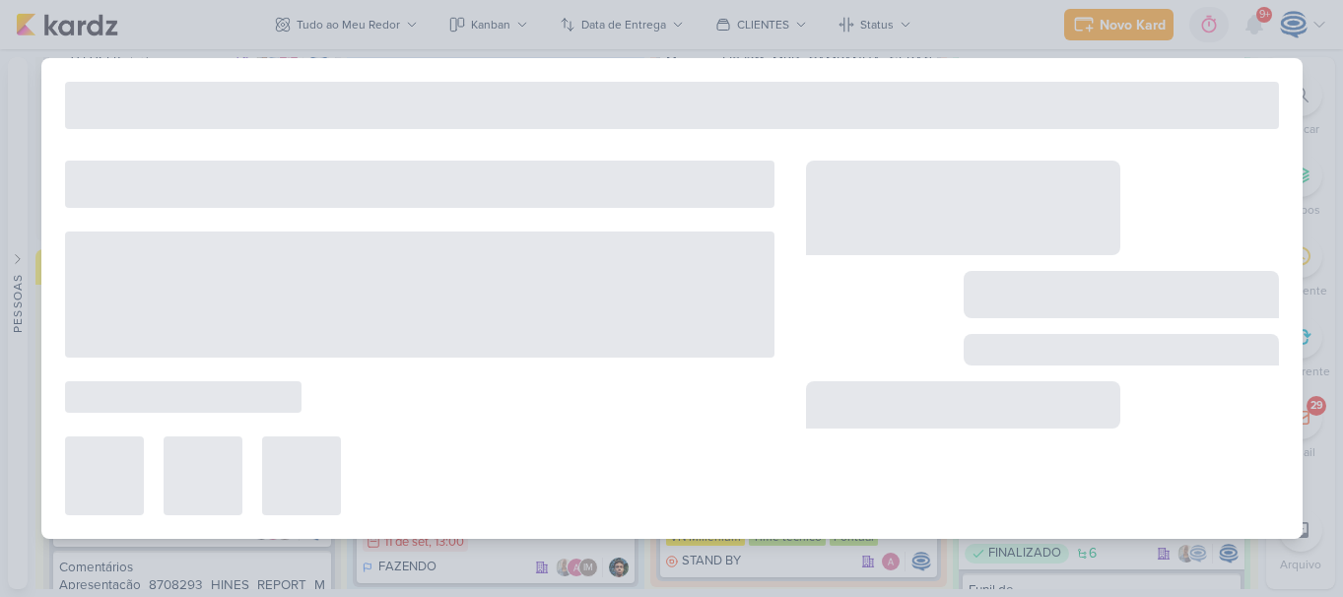
type input "8407171_HINES_VN_MILLENNIUM_DESDOBRAMENTO_DE_PEÇAS_V1"
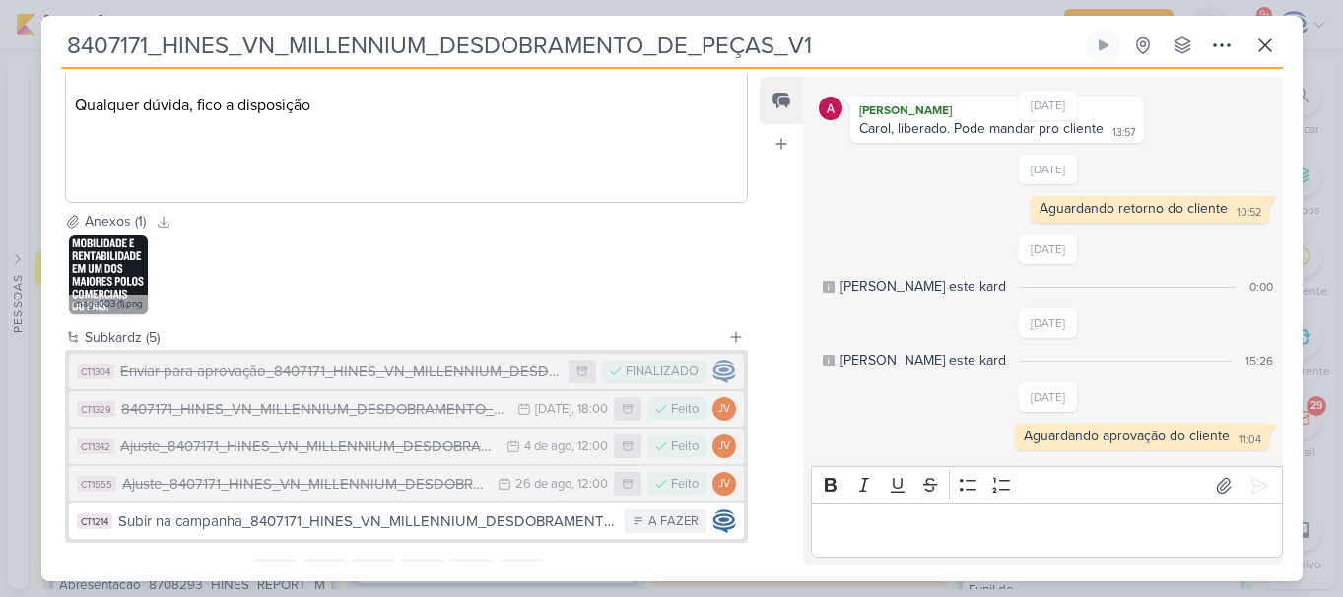
scroll to position [696, 0]
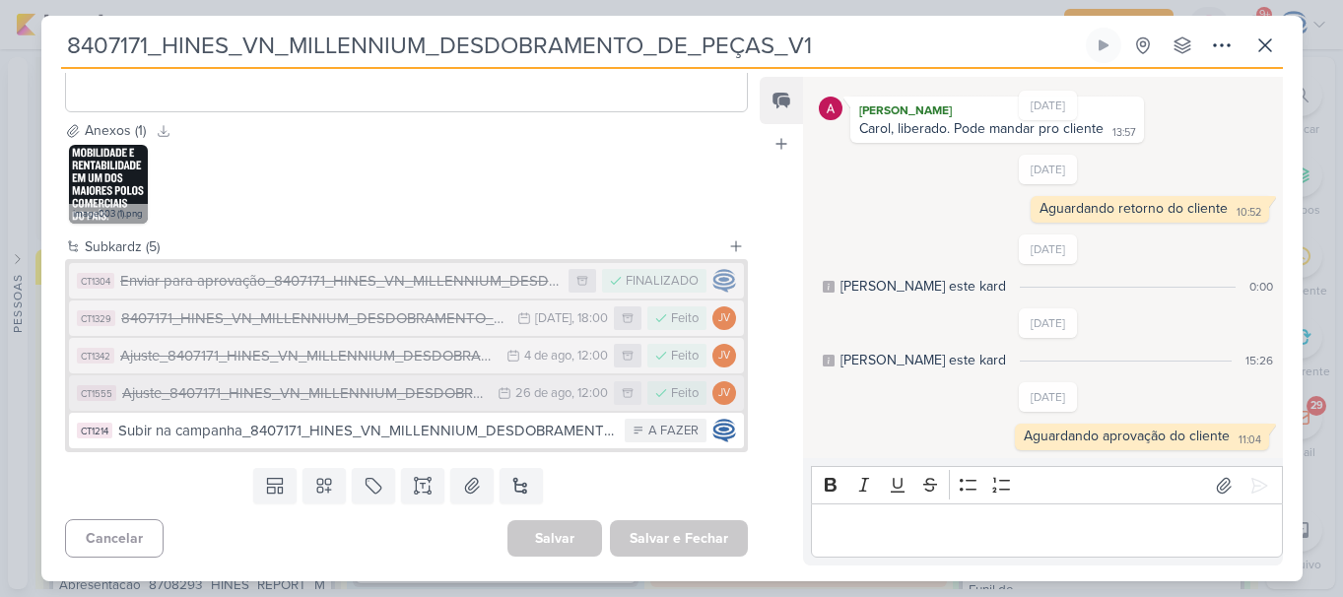
click at [455, 399] on div "Ajuste_8407171_HINES_VN_MILLENNIUM_DESDOBRAMENTO_DE_PEÇAS_V3" at bounding box center [305, 393] width 367 height 23
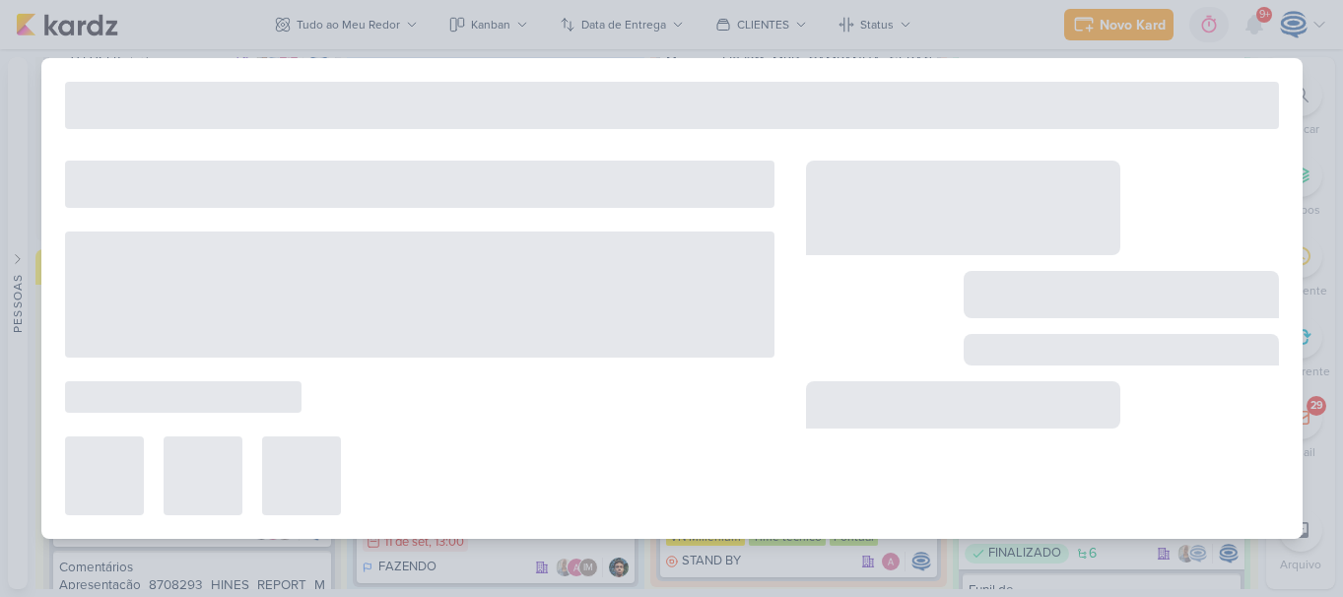
type input "Ajuste_8407171_HINES_VN_MILLENNIUM_DESDOBRAMENTO_DE_PEÇAS_V3"
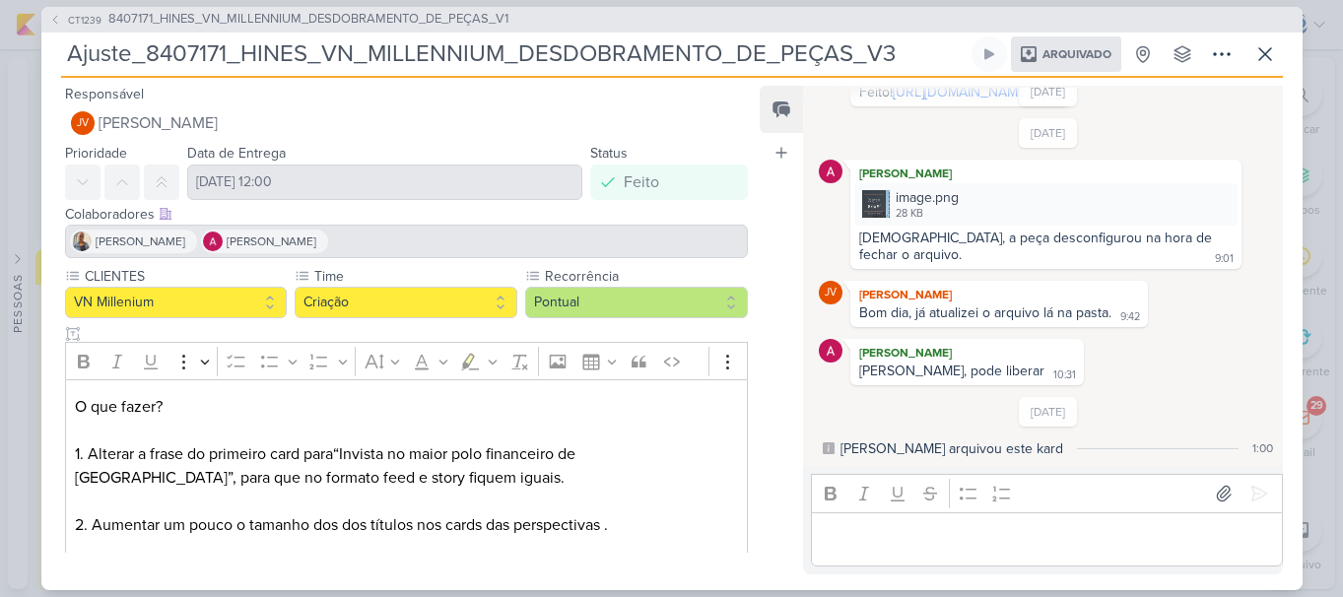
scroll to position [232, 0]
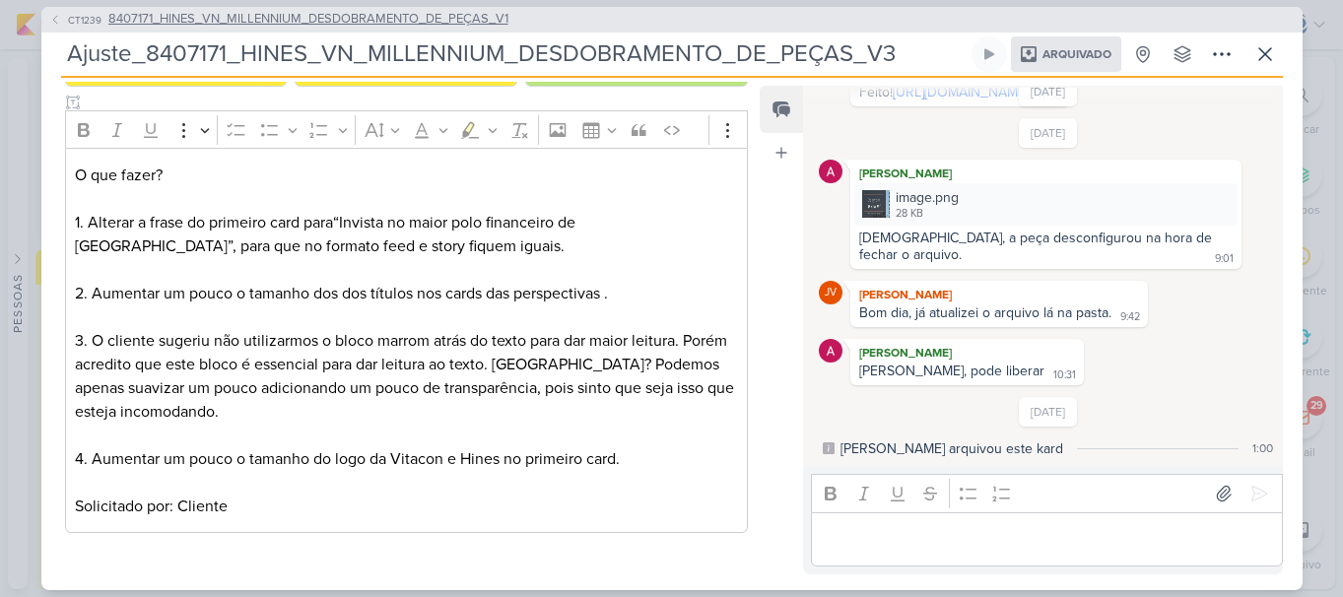
click at [193, 10] on span "8407171_HINES_VN_MILLENNIUM_DESDOBRAMENTO_DE_PEÇAS_V1" at bounding box center [308, 20] width 400 height 20
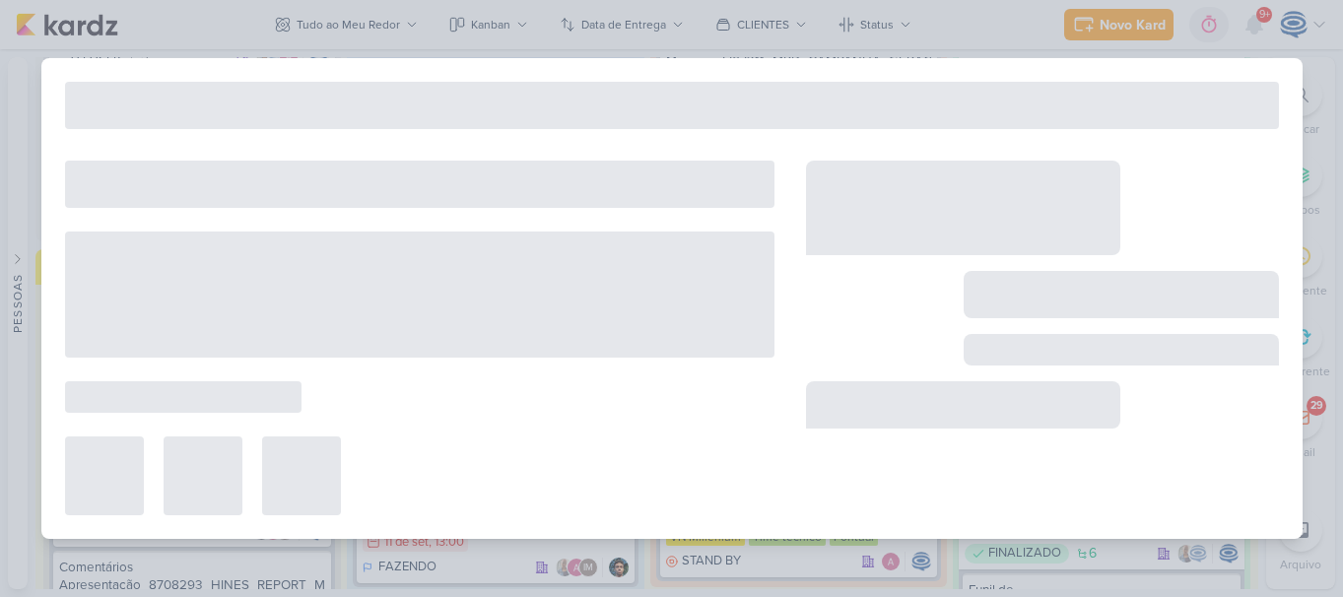
type input "8407171_HINES_VN_MILLENNIUM_DESDOBRAMENTO_DE_PEÇAS_V1"
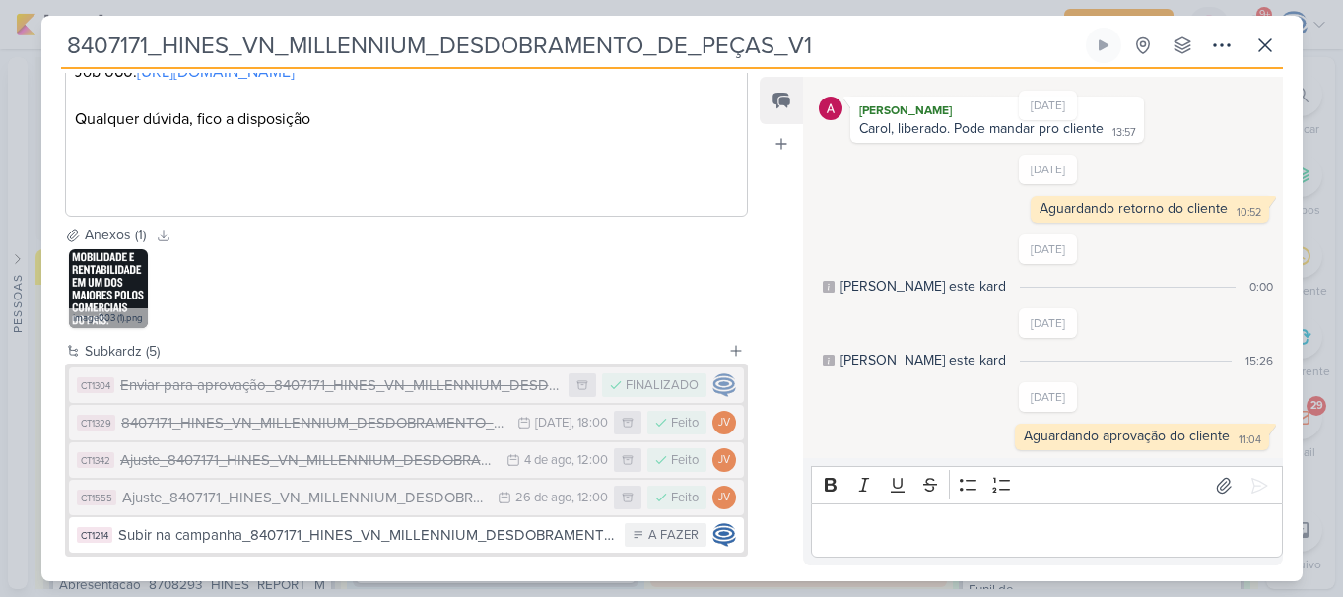
scroll to position [696, 0]
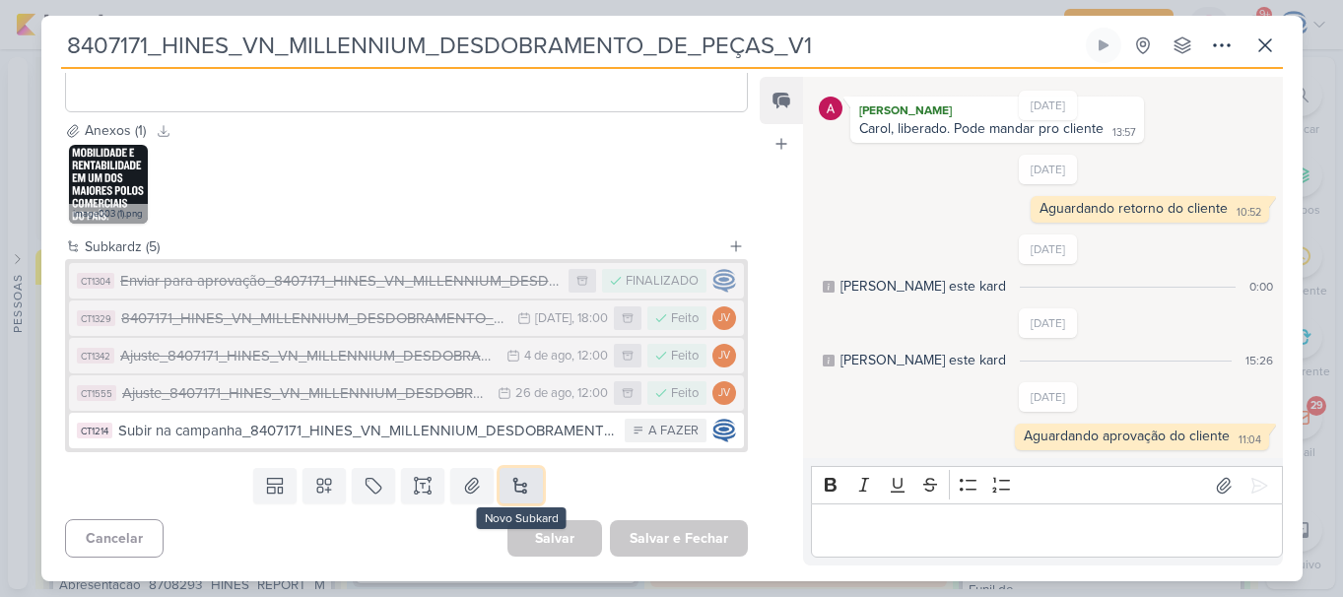
click at [517, 483] on button at bounding box center [521, 485] width 43 height 35
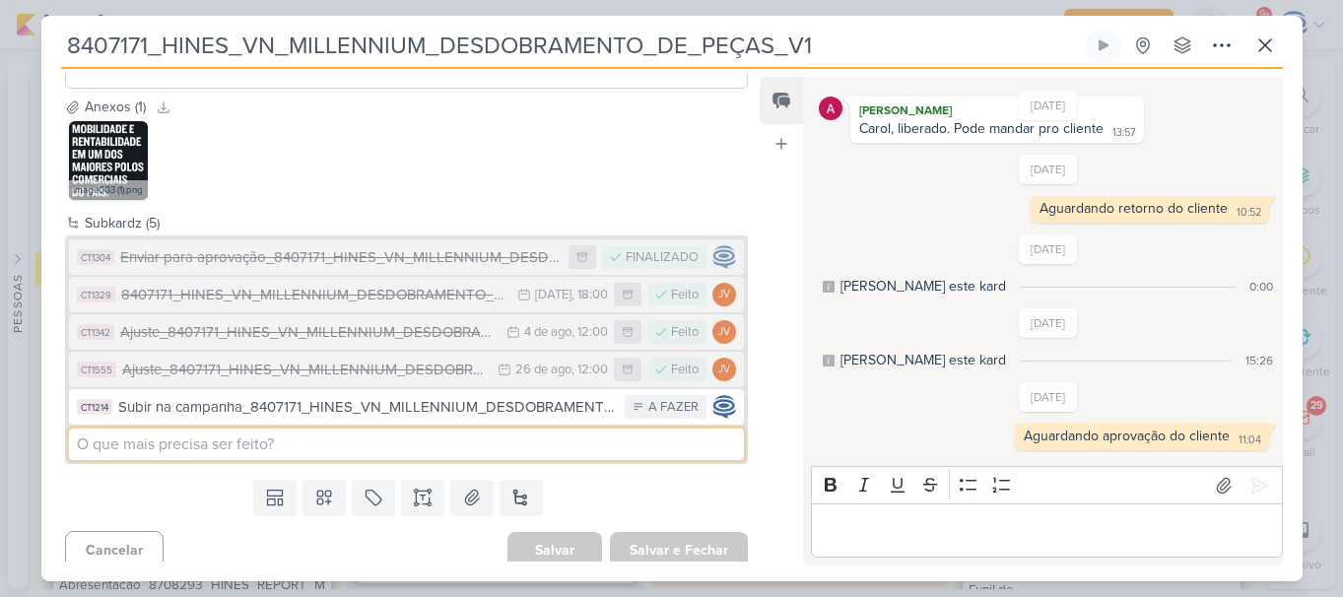
paste input "Ajuste_8407171_HINES_VN_MILLENNIUM_DESDOBRAMENTO_DE_PEÇAS_V3"
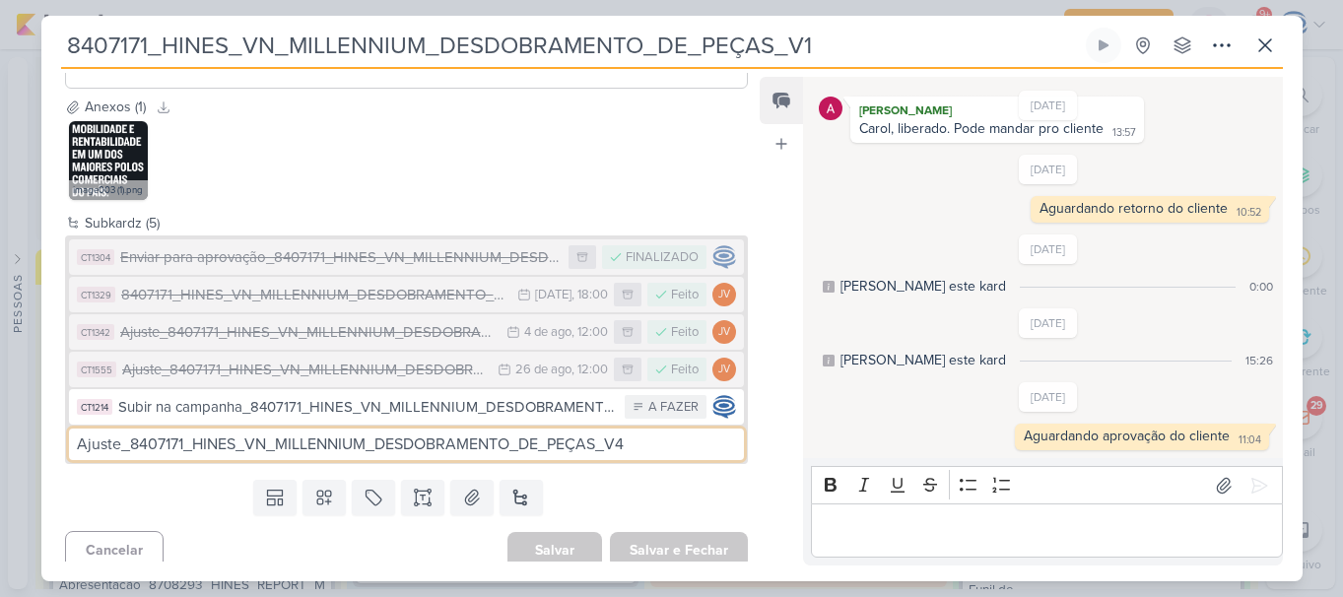
type input "Ajuste_8407171_HINES_VN_MILLENNIUM_DESDOBRAMENTO_DE_PEÇAS_V4"
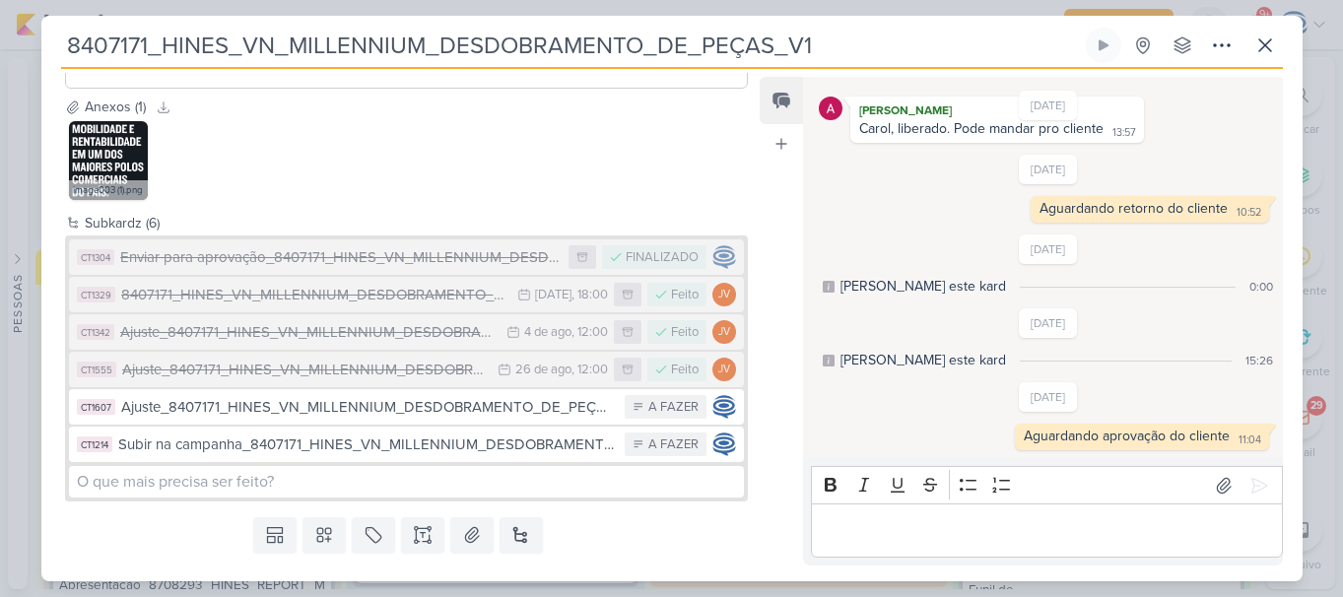
click at [604, 535] on div "Templates Campos Personalizados Marcadores Caixa De Texto Anexo Novo Subkard" at bounding box center [399, 535] width 716 height 51
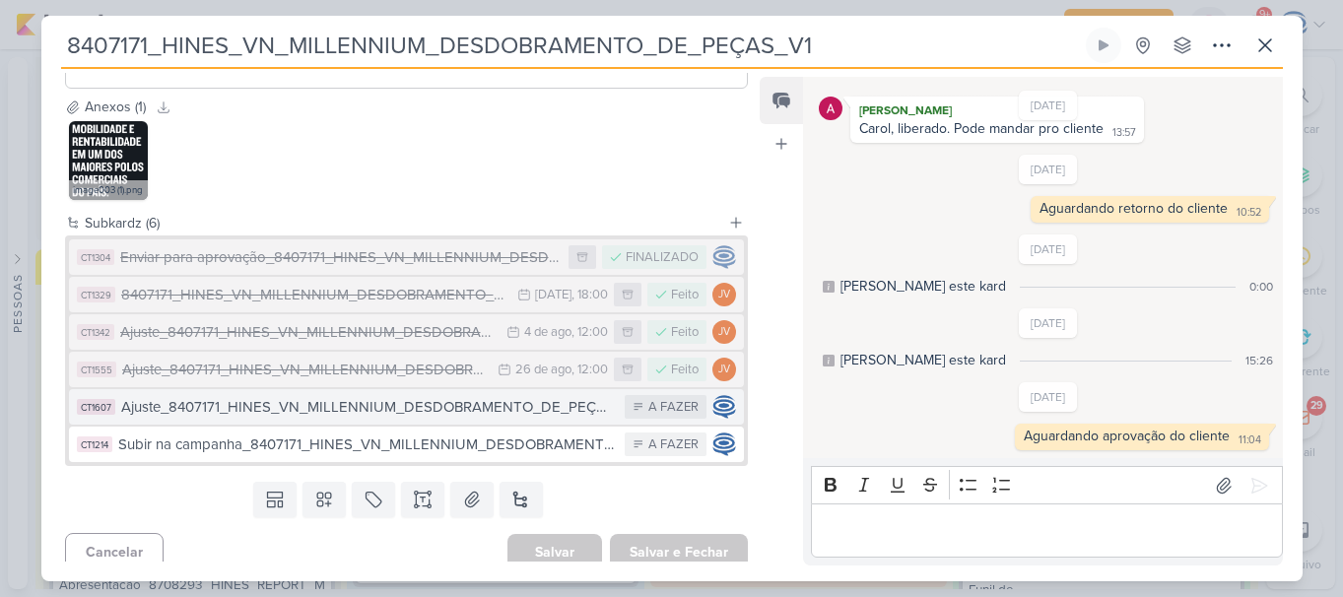
click at [570, 419] on div "Ajuste_8407171_HINES_VN_MILLENNIUM_DESDOBRAMENTO_DE_PEÇAS_V4" at bounding box center [368, 407] width 495 height 23
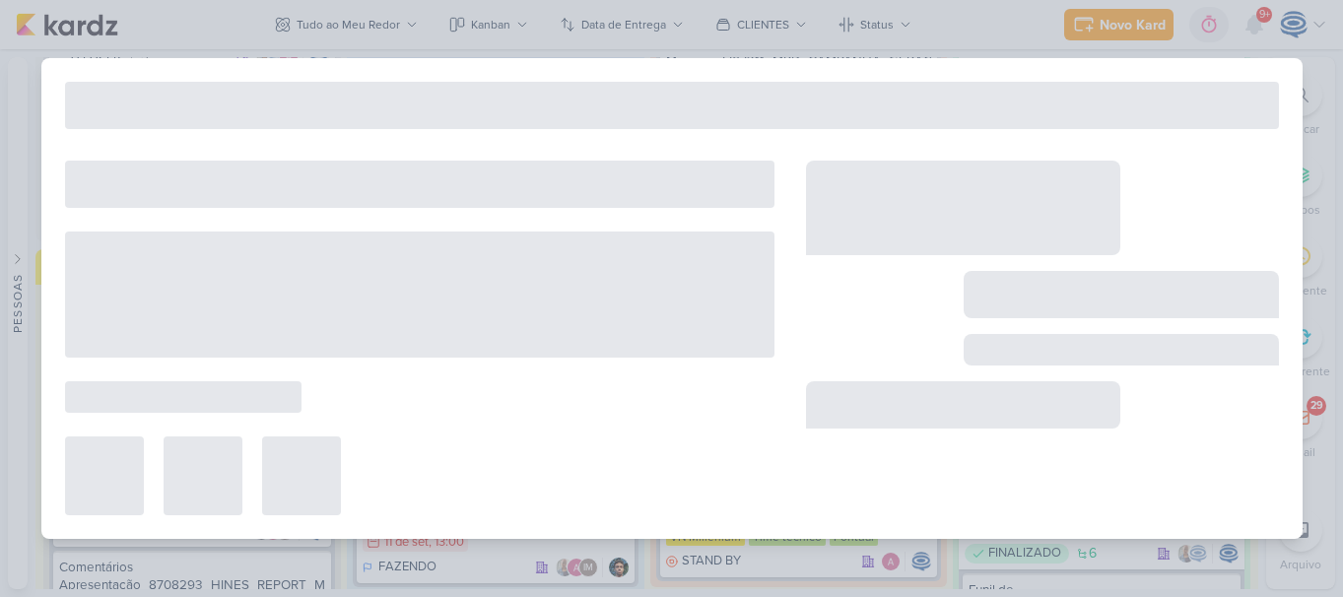
type input "Ajuste_8407171_HINES_VN_MILLENNIUM_DESDOBRAMENTO_DE_PEÇAS_V4"
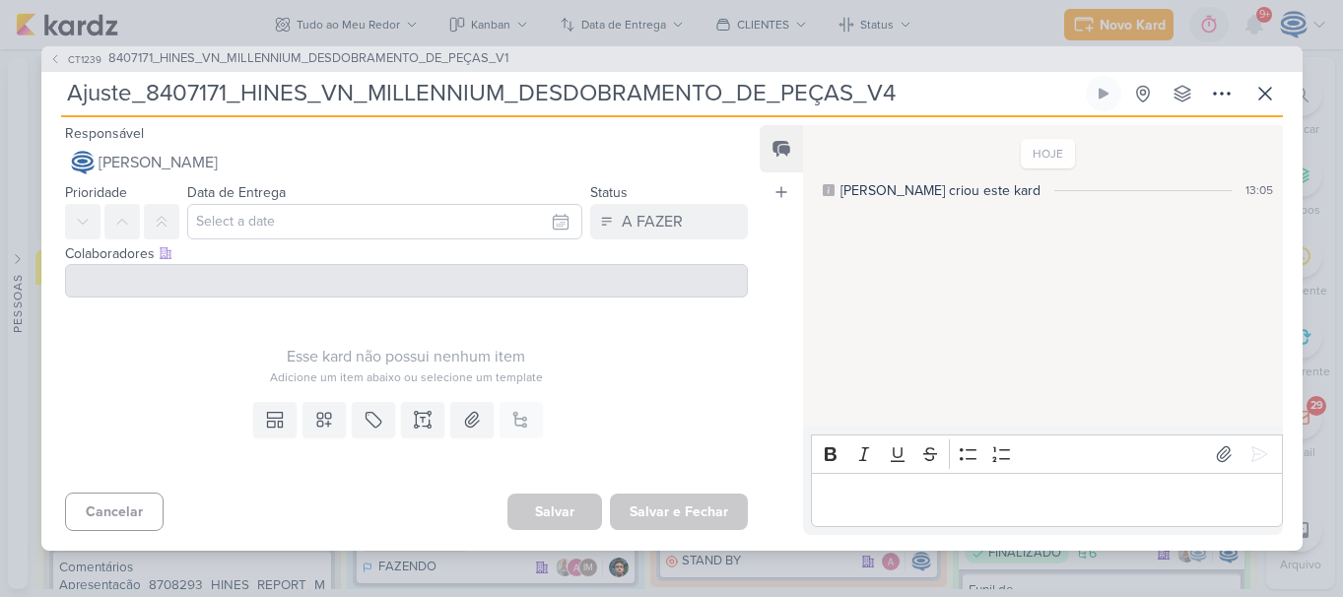
drag, startPoint x: 892, startPoint y: 103, endPoint x: 23, endPoint y: 88, distance: 869.4
click at [23, 88] on div "CT1239 8407171_HINES_VN_MILLENNIUM_DESDOBRAMENTO_DE_PEÇAS_V1 Ajuste_8407171_HIN…" at bounding box center [671, 298] width 1343 height 597
click at [635, 436] on div "Templates Campos Personalizados Marcadores Caixa De Texto Anexo Este kard já é …" at bounding box center [399, 439] width 716 height 91
drag, startPoint x: 921, startPoint y: 106, endPoint x: 34, endPoint y: 128, distance: 887.3
click at [34, 128] on div "CT1239 8407171_HINES_VN_MILLENNIUM_DESDOBRAMENTO_DE_PEÇAS_V1 Ajuste_8407171_HIN…" at bounding box center [671, 298] width 1343 height 597
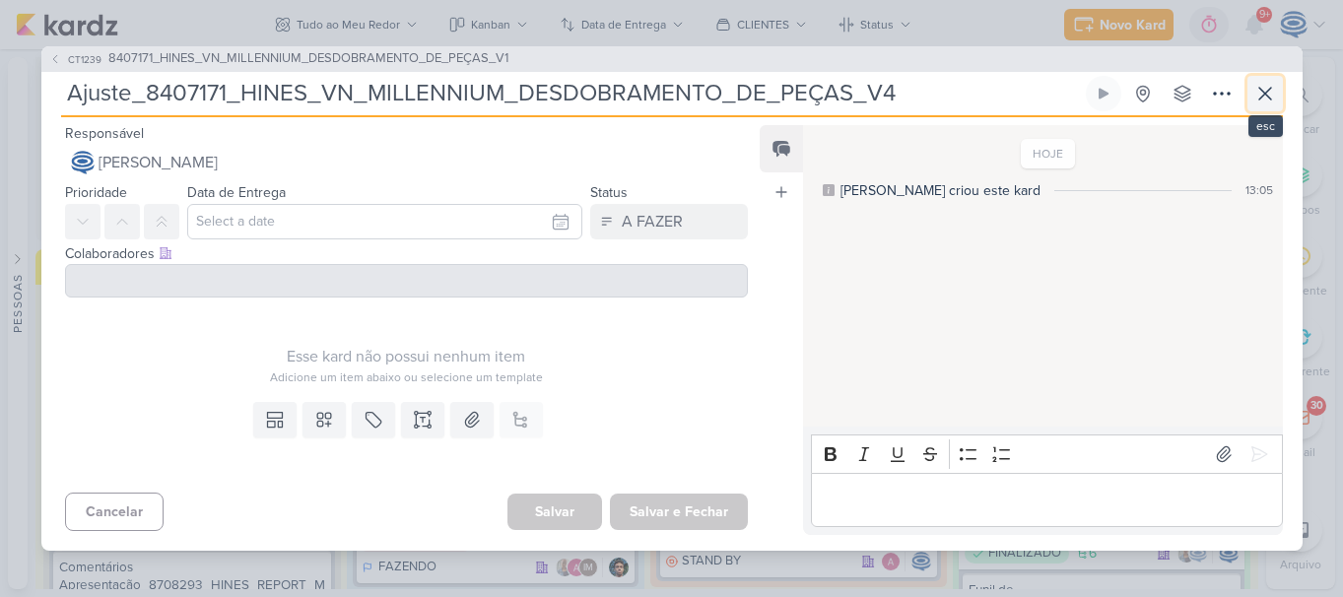
click at [1275, 95] on icon at bounding box center [1266, 94] width 24 height 24
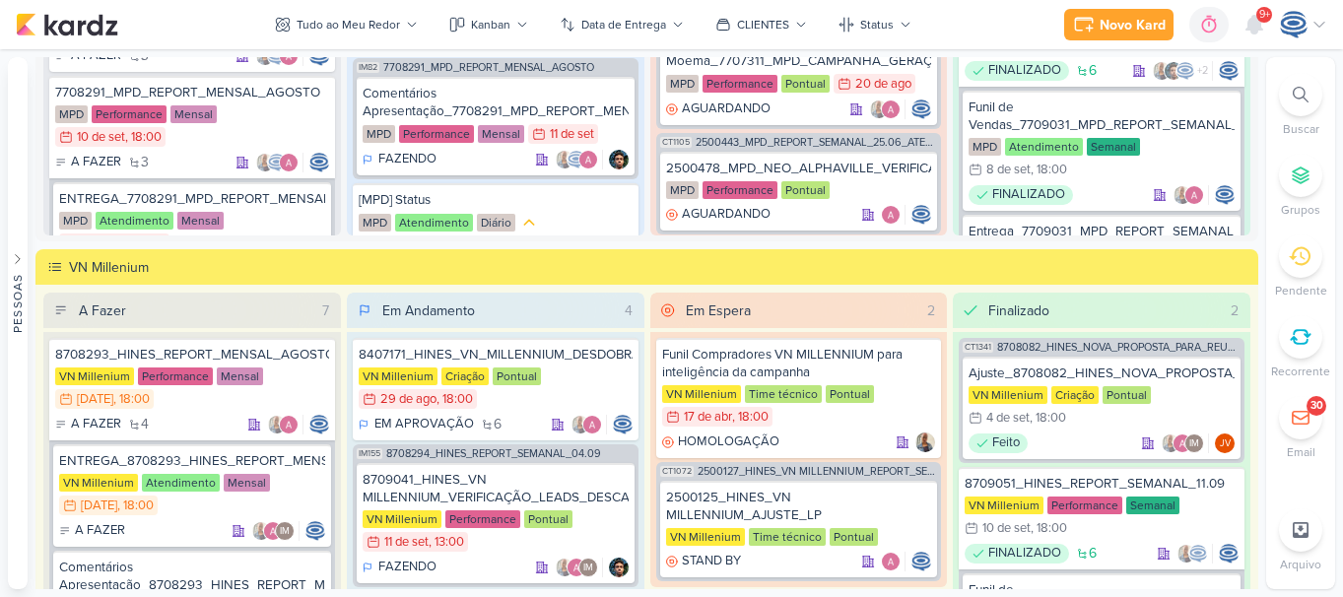
click at [1304, 96] on icon at bounding box center [1301, 95] width 16 height 16
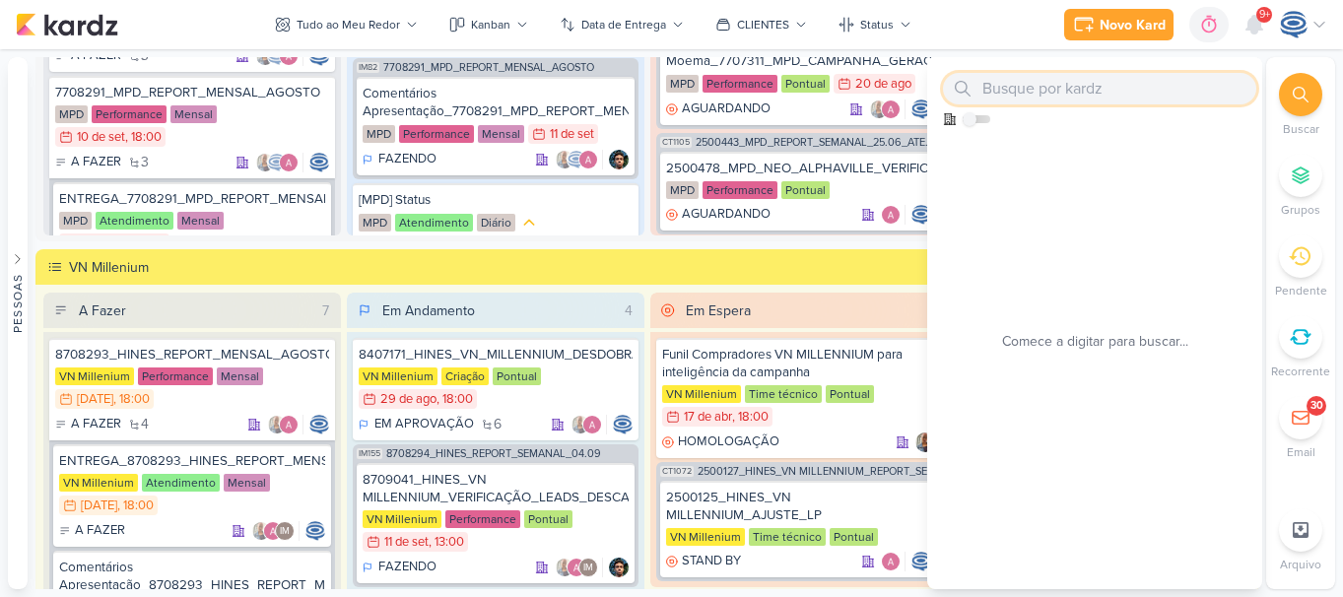
paste input "Ajuste_8407171_HINES_VN_MILLENNIUM_DESDOBRAMENTO_DE_PEÇAS_V4"
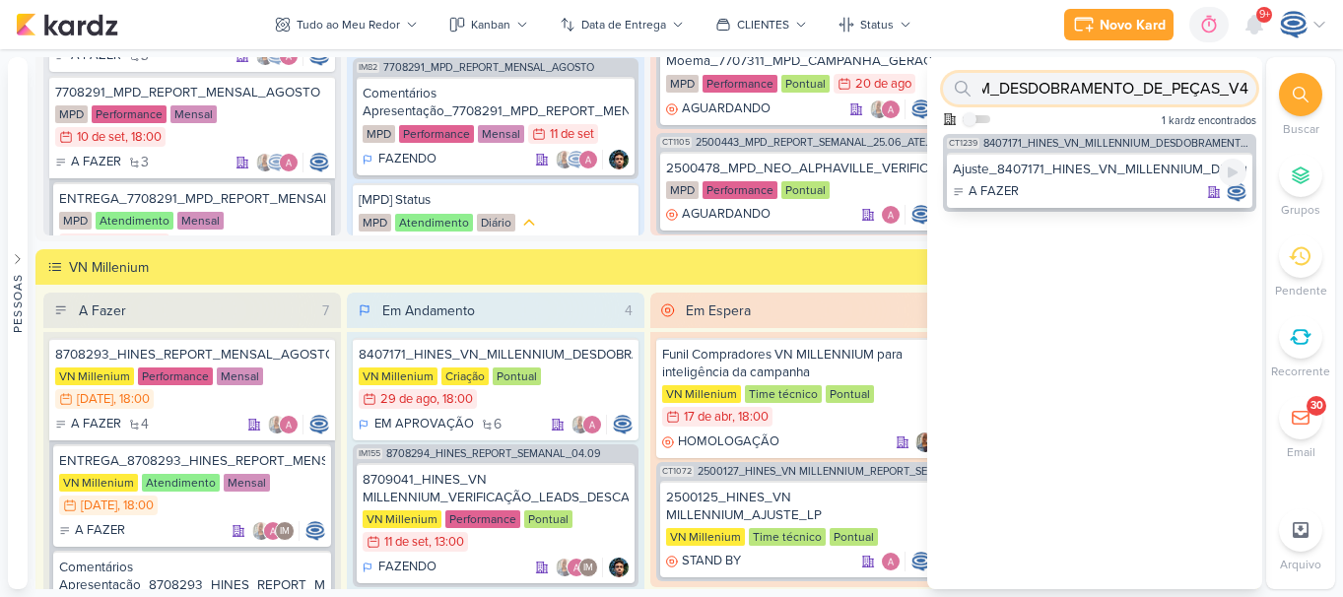
type input "Ajuste_8407171_HINES_VN_MILLENNIUM_DESDOBRAMENTO_DE_PEÇAS_V4"
click at [1091, 169] on div "Ajuste_8407171_HINES_VN_MILLENNIUM_DESDOBRAMENTO_DE_PEÇAS_V4" at bounding box center [1100, 170] width 294 height 18
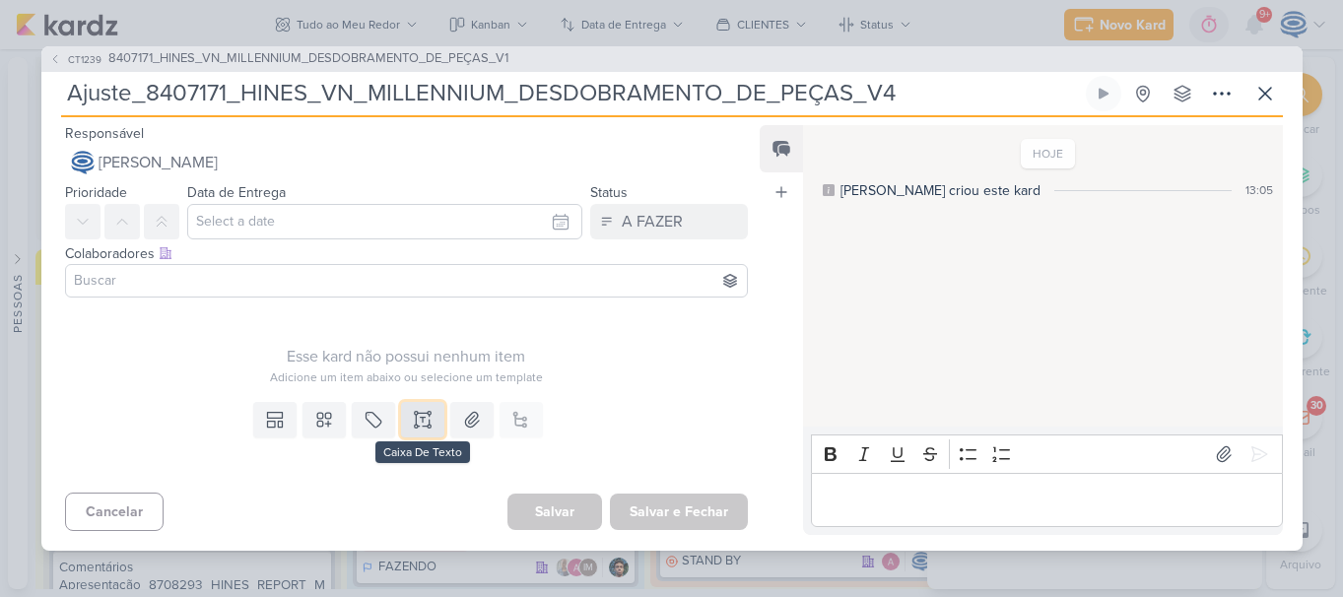
click at [417, 410] on icon at bounding box center [423, 420] width 20 height 20
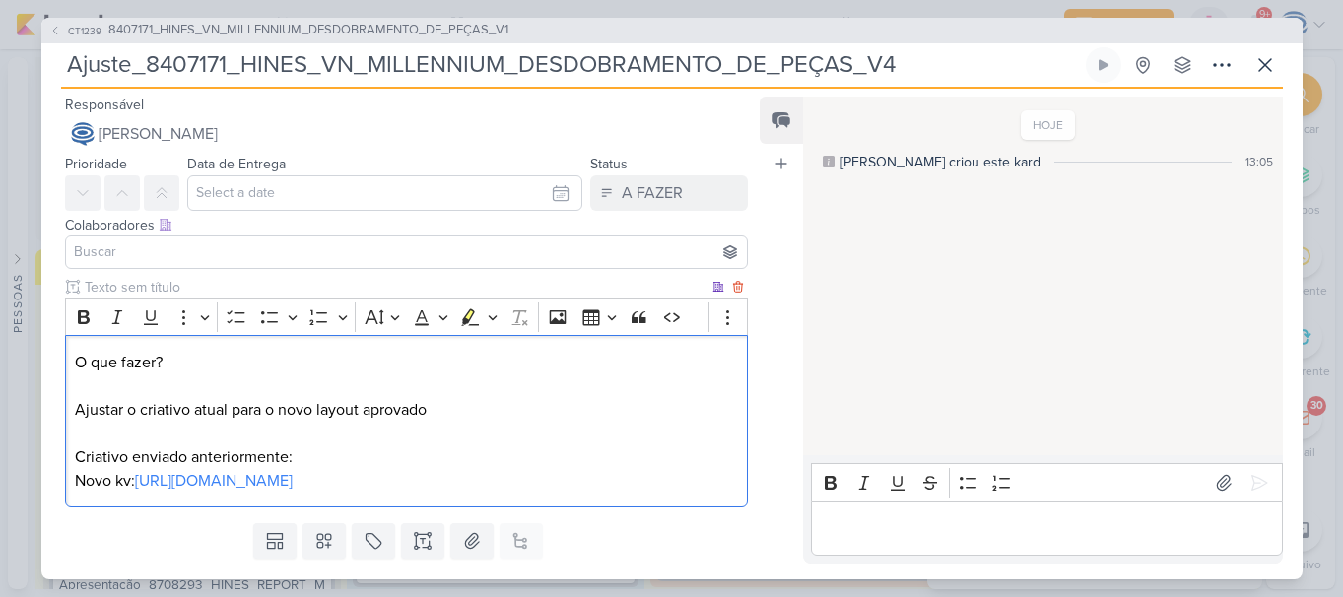
click at [310, 455] on p "O que fazer? Ajustar o criativo atual para o novo layout aprovado Criativo envi…" at bounding box center [406, 422] width 662 height 142
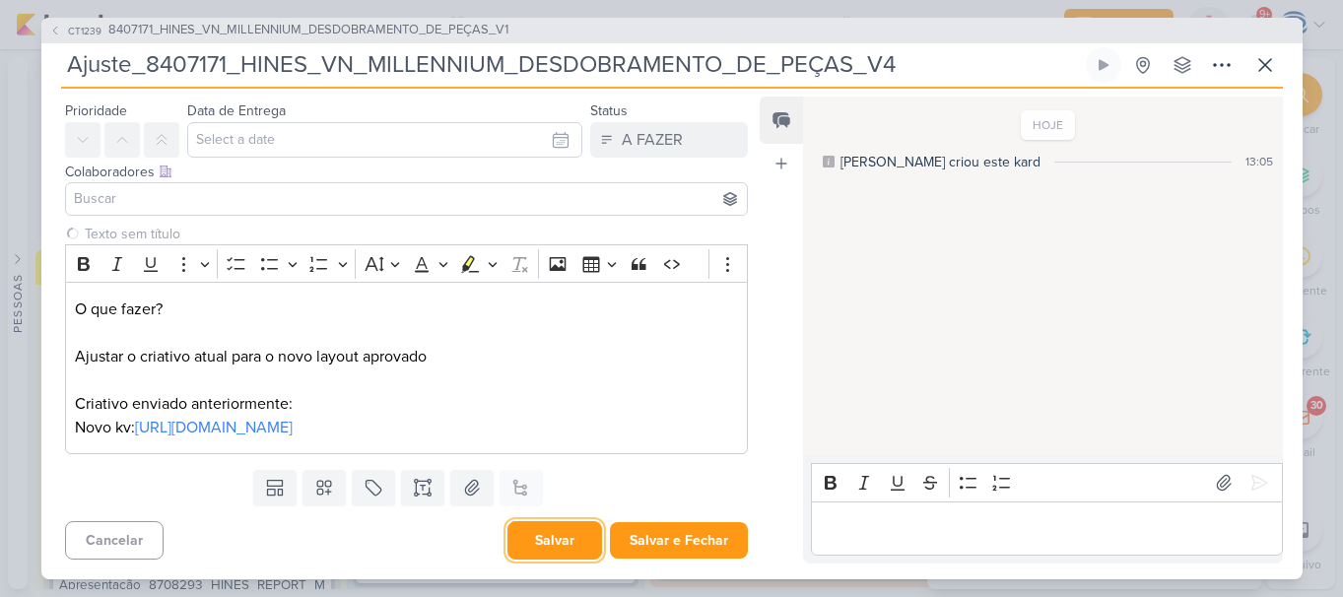
click at [550, 544] on button "Salvar" at bounding box center [555, 540] width 95 height 38
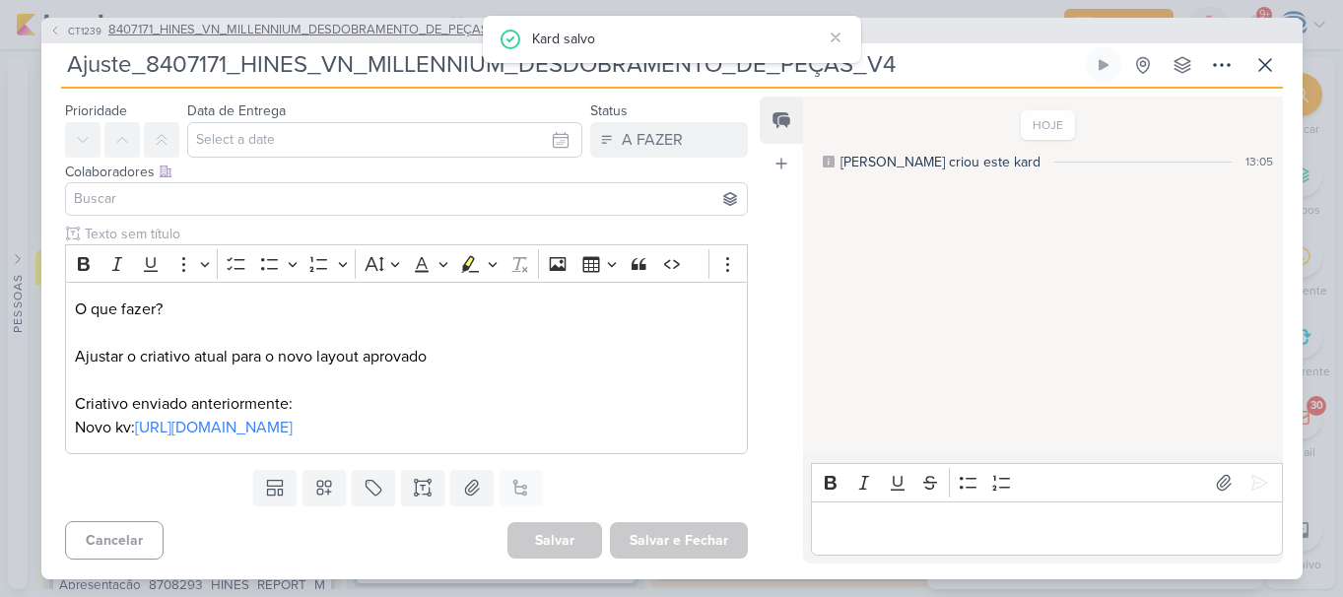
scroll to position [0, 0]
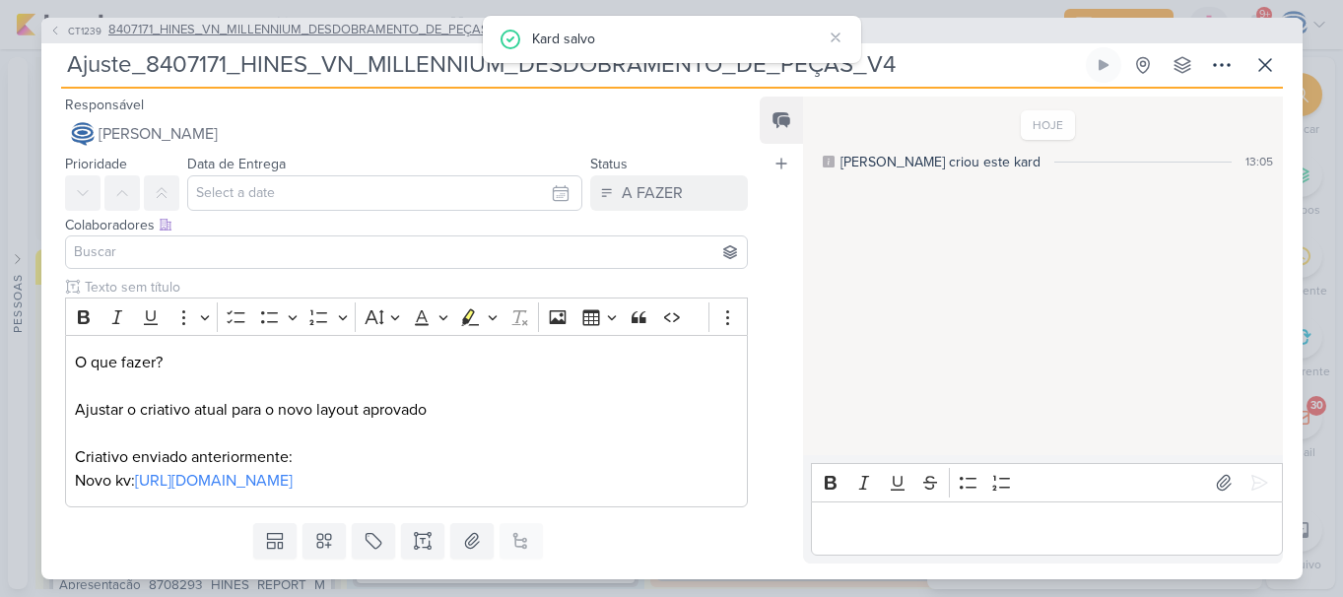
click at [283, 25] on span "8407171_HINES_VN_MILLENNIUM_DESDOBRAMENTO_DE_PEÇAS_V1" at bounding box center [308, 31] width 400 height 20
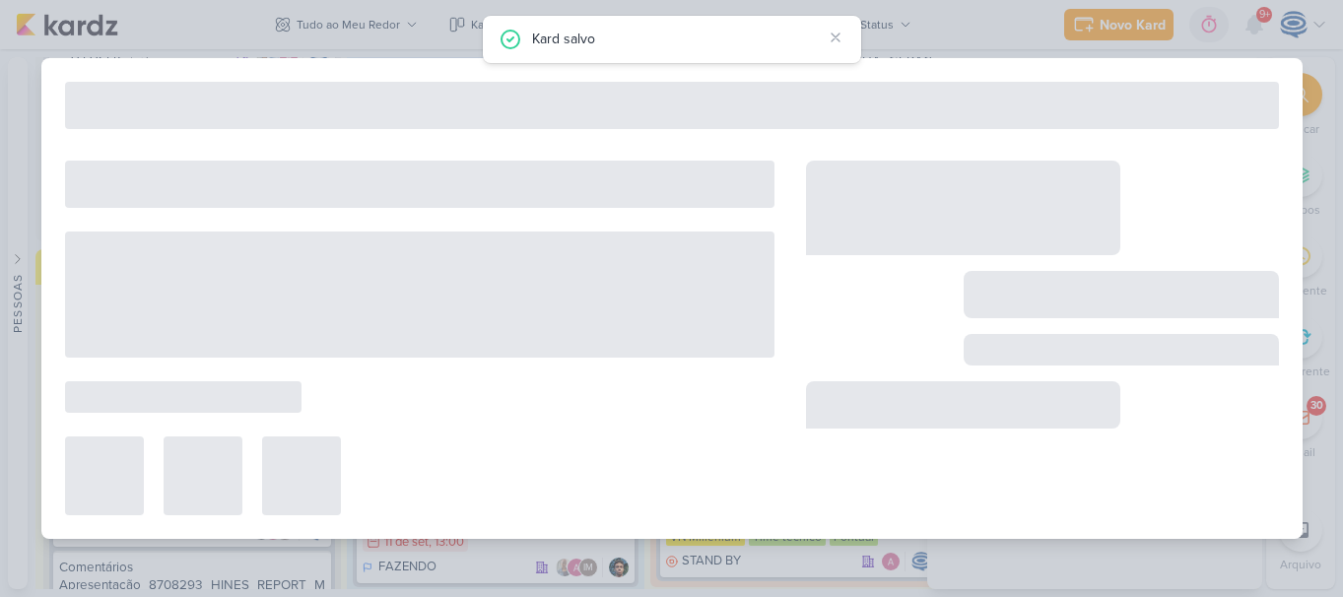
type input "8407171_HINES_VN_MILLENNIUM_DESDOBRAMENTO_DE_PEÇAS_V1"
type input "29 de agosto de 2025 às 18:00"
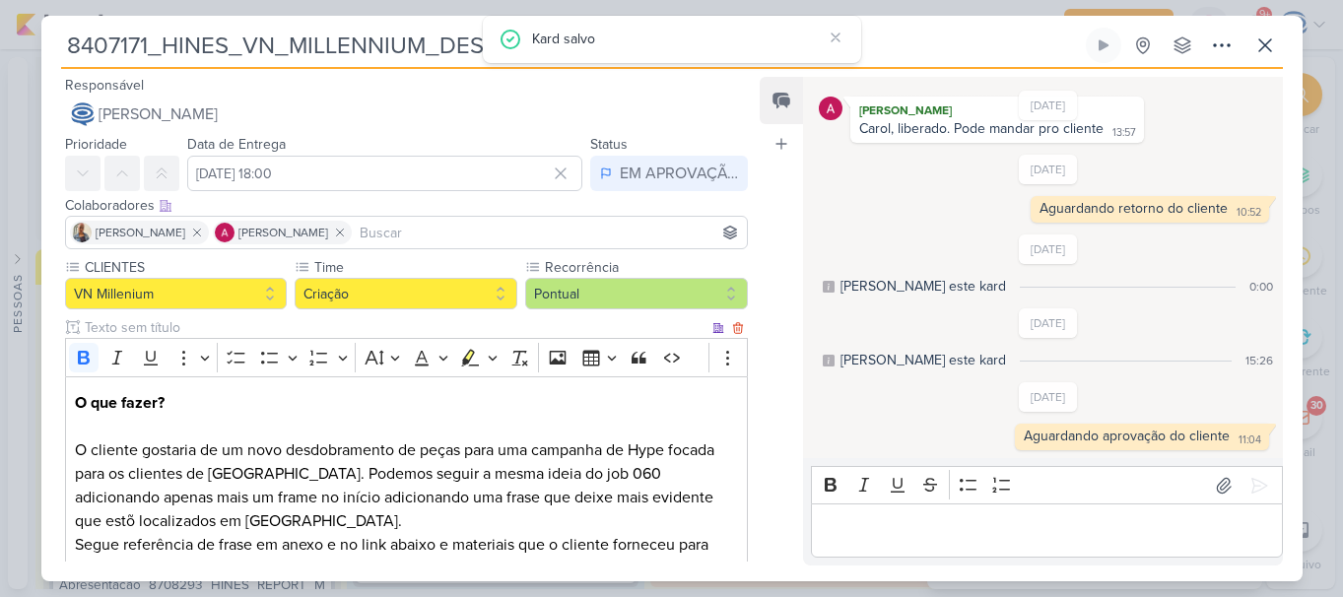
scroll to position [733, 0]
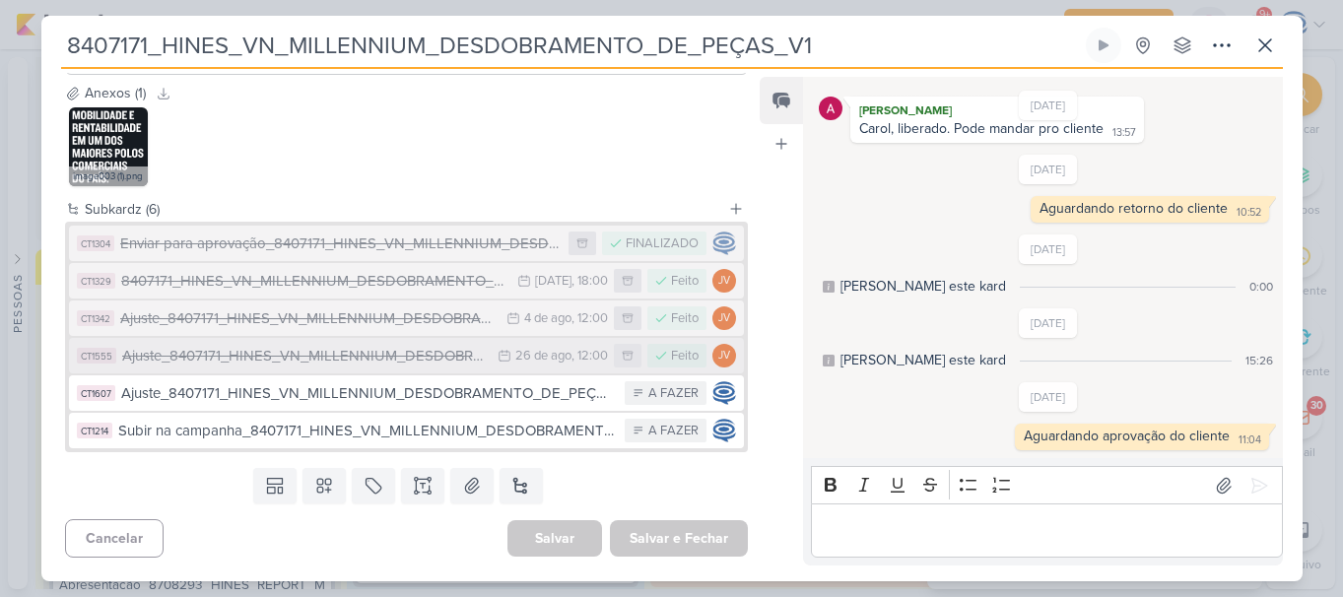
click at [266, 359] on div "Ajuste_8407171_HINES_VN_MILLENNIUM_DESDOBRAMENTO_DE_PEÇAS_V3" at bounding box center [305, 356] width 367 height 23
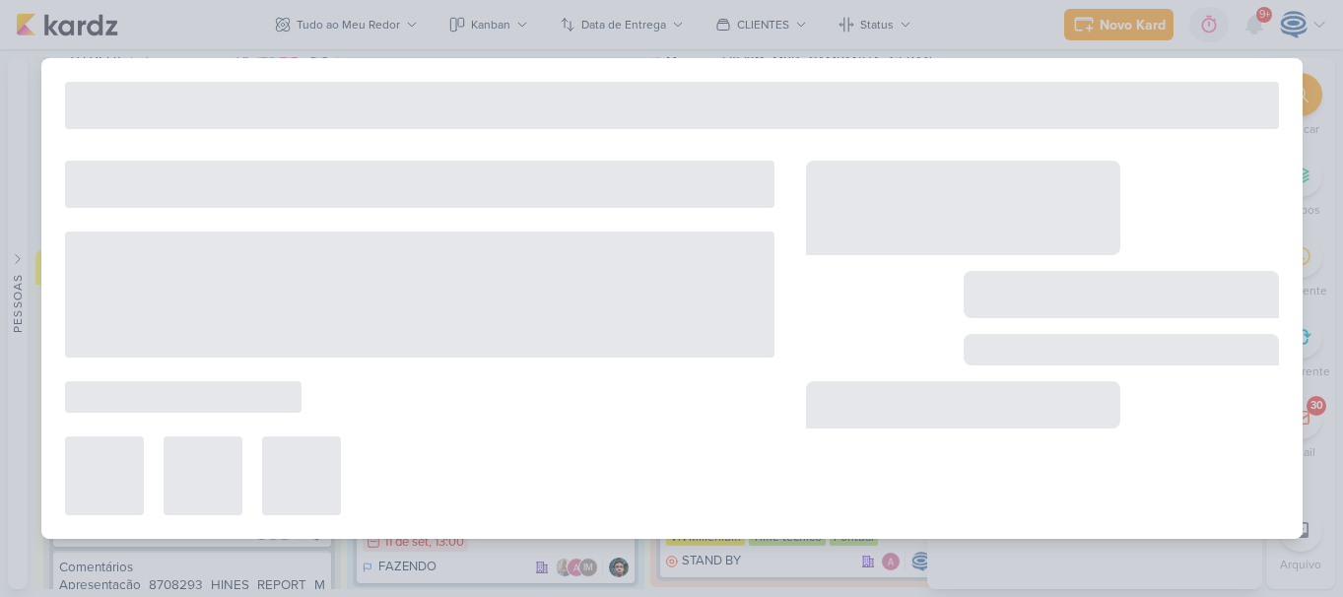
type input "Ajuste_8407171_HINES_VN_MILLENNIUM_DESDOBRAMENTO_DE_PEÇAS_V3"
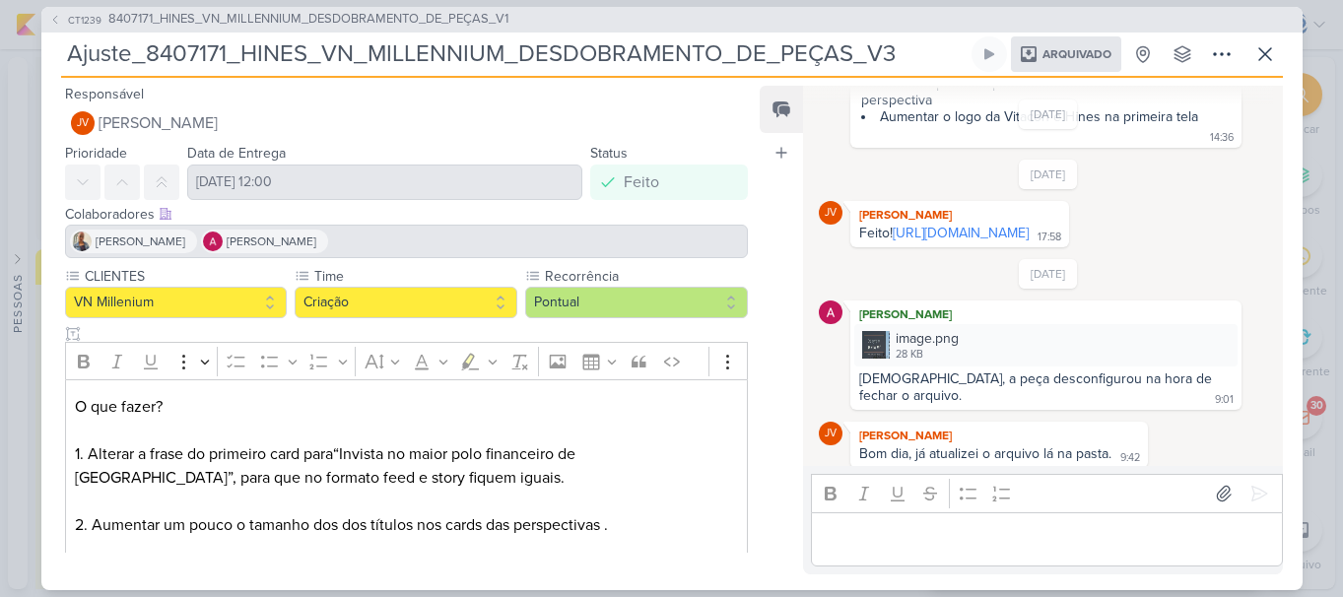
scroll to position [799, 0]
drag, startPoint x: 1111, startPoint y: 249, endPoint x: 850, endPoint y: 236, distance: 261.5
drag, startPoint x: 850, startPoint y: 236, endPoint x: 1239, endPoint y: 265, distance: 390.4
click at [1239, 265] on div "19/8/25 Caroline criou este kard 17:11 Alessandra Gomes Carol, fiquei com algum…" at bounding box center [1041, 277] width 477 height 379
drag, startPoint x: 1093, startPoint y: 255, endPoint x: 855, endPoint y: 233, distance: 239.6
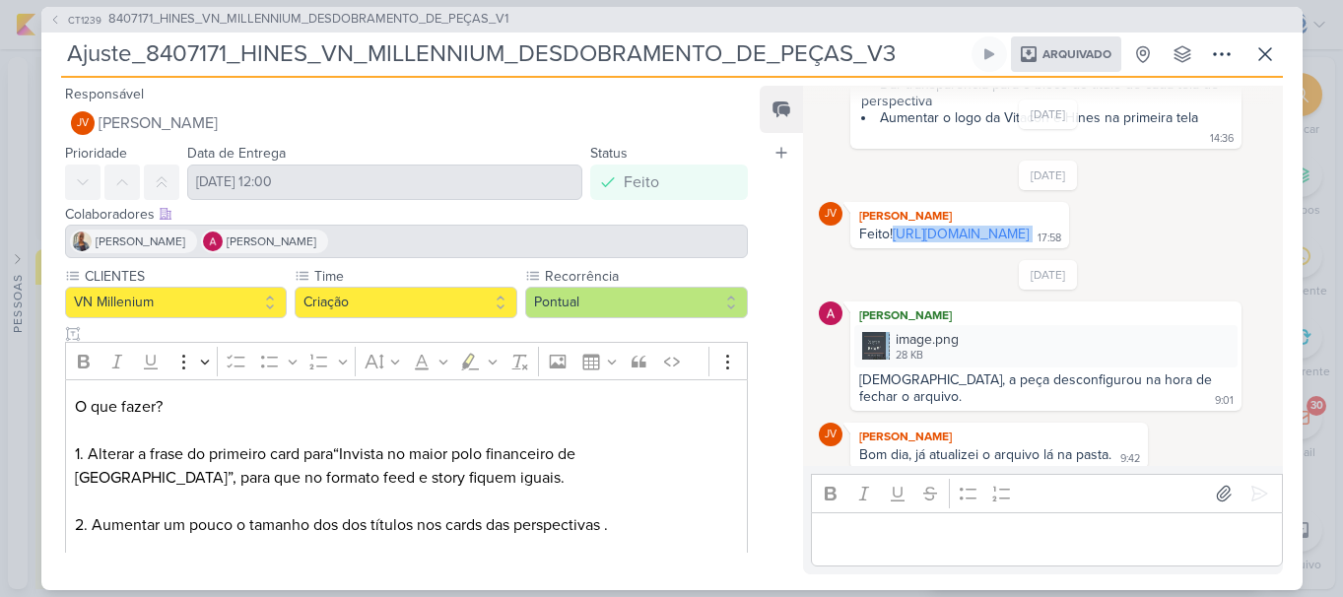
click at [855, 233] on div "Feito! https://drive.google.com/drive/folders/1zmO5n_vhwbjPn_UuamX8h5UU1KTUZFsC…" at bounding box center [960, 235] width 211 height 19
copy div "https://drive.google.com/drive/folders/1zmO5n_vhwbjPn_UuamX8h5UU1KTUZFsC?usp=sh…"
click at [336, 19] on span "8407171_HINES_VN_MILLENNIUM_DESDOBRAMENTO_DE_PEÇAS_V1" at bounding box center [308, 20] width 400 height 20
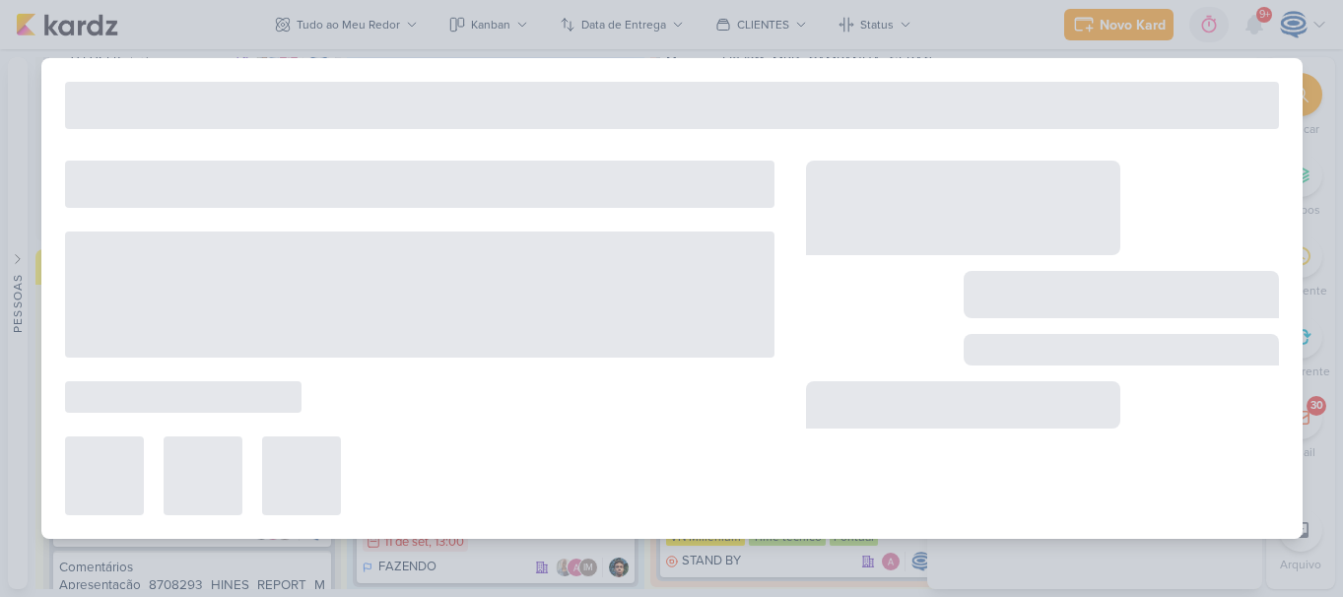
type input "8407171_HINES_VN_MILLENNIUM_DESDOBRAMENTO_DE_PEÇAS_V1"
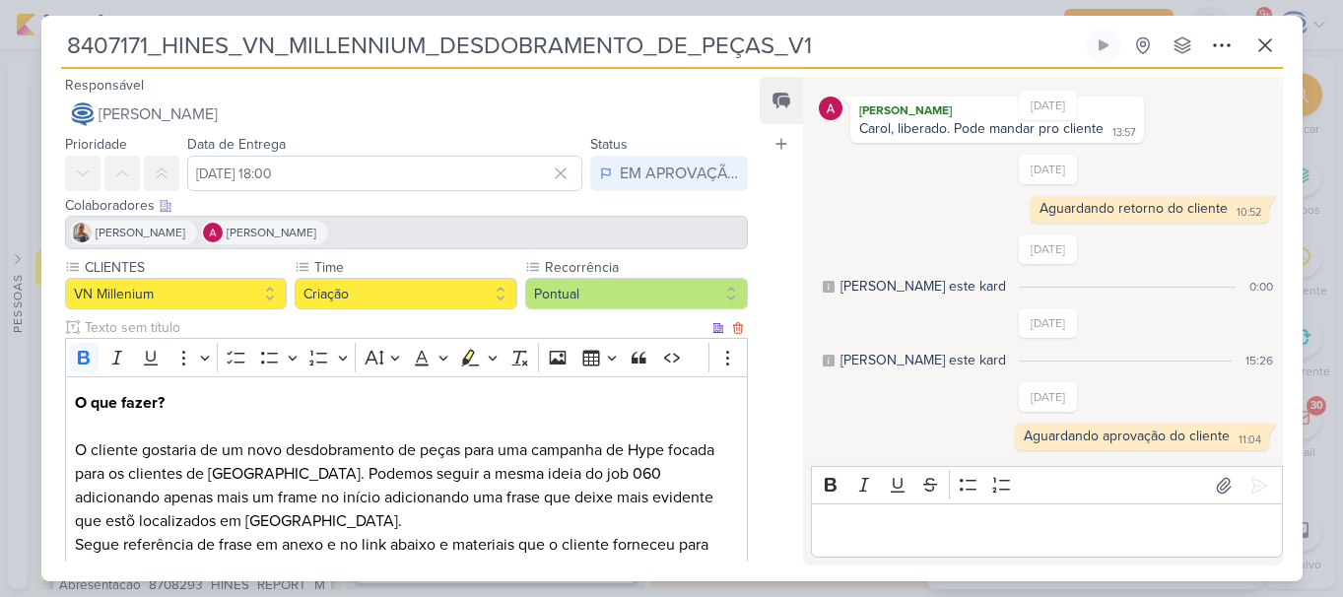
scroll to position [733, 0]
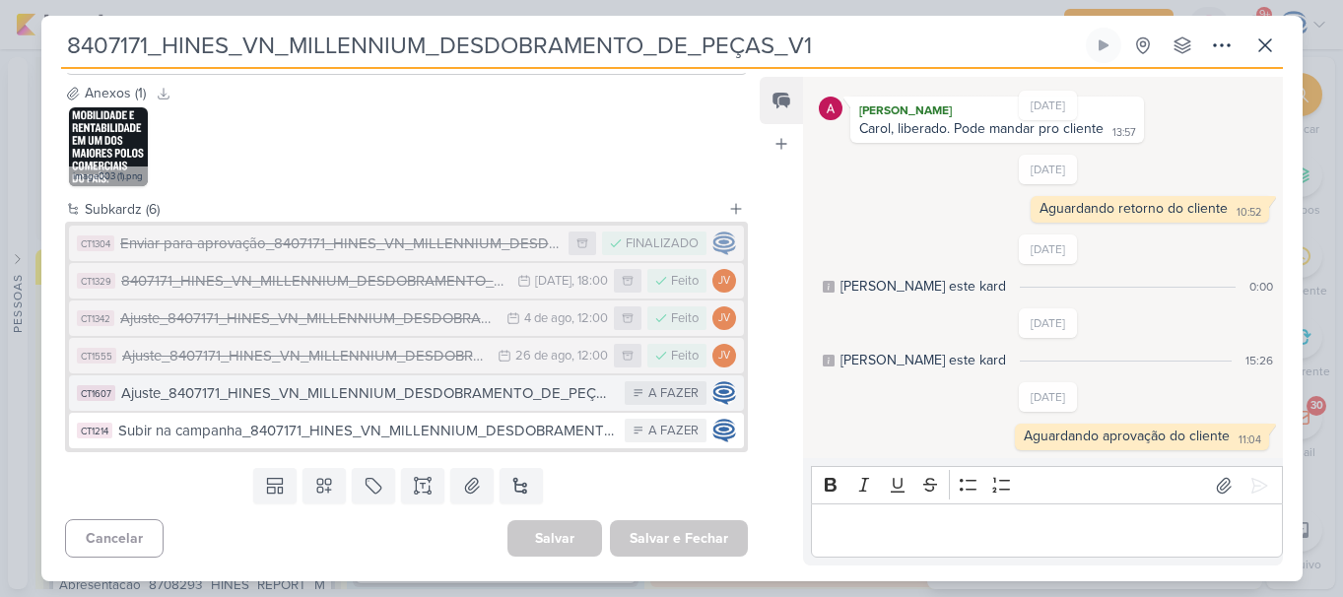
click at [234, 390] on div "Ajuste_8407171_HINES_VN_MILLENNIUM_DESDOBRAMENTO_DE_PEÇAS_V4" at bounding box center [368, 393] width 495 height 23
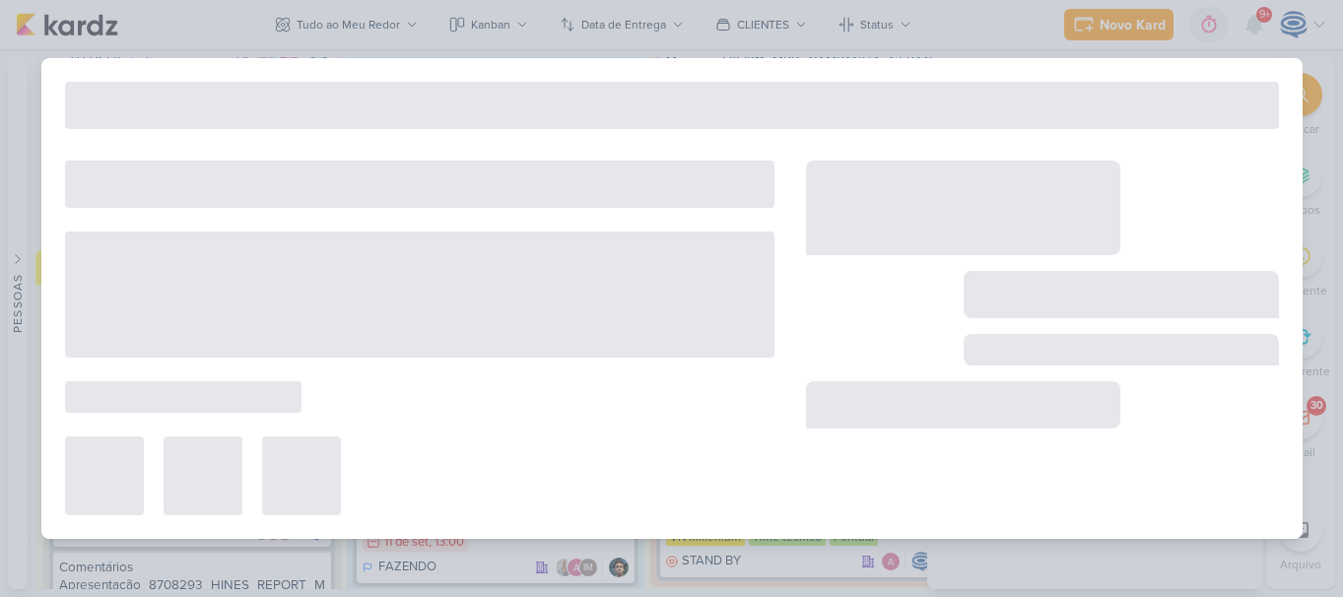
type input "Ajuste_8407171_HINES_VN_MILLENNIUM_DESDOBRAMENTO_DE_PEÇAS_V4"
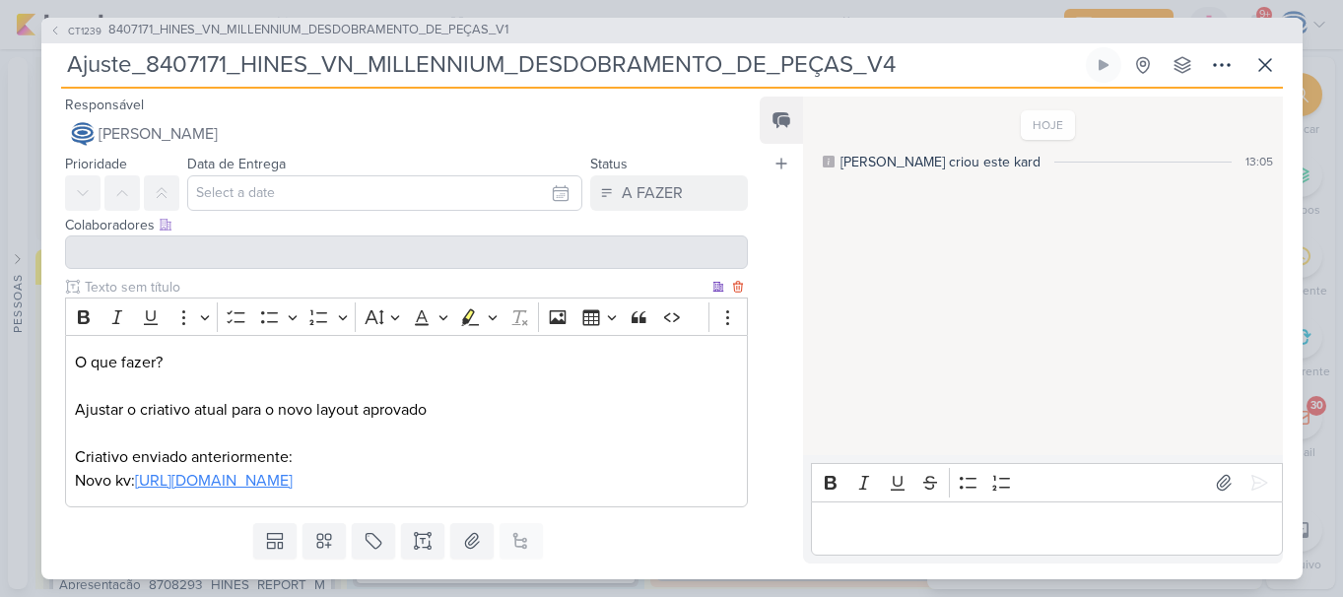
scroll to position [77, 0]
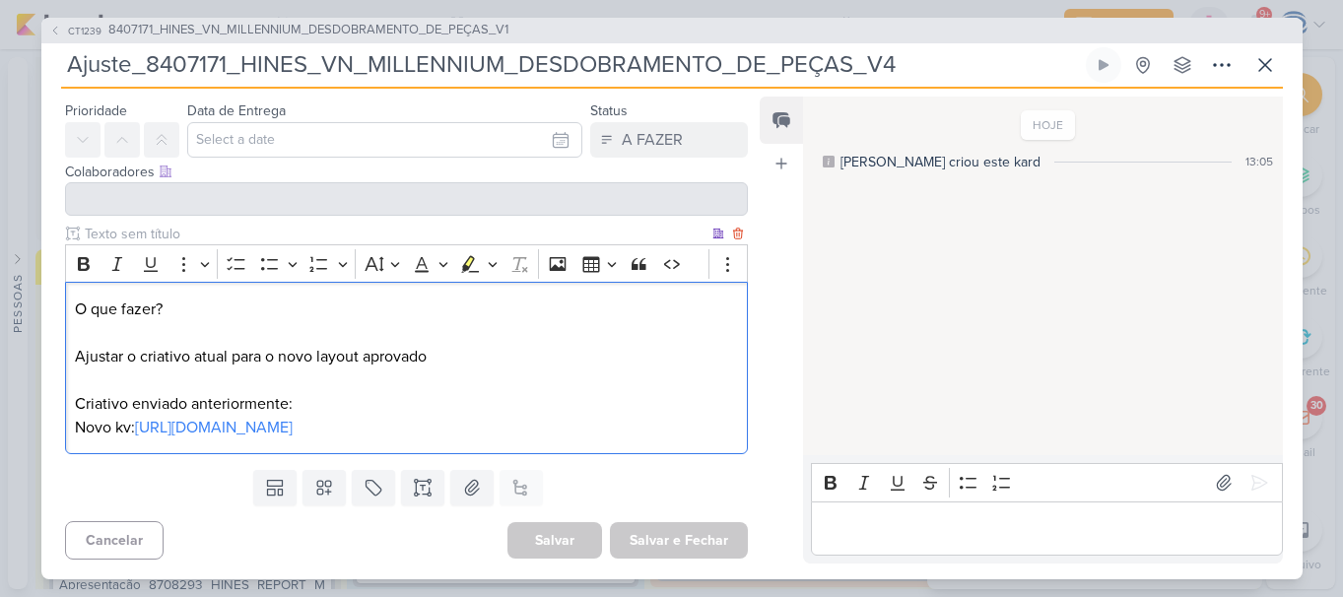
click at [325, 368] on p "O que fazer? Ajustar o criativo atual para o novo layout aprovado Criativo envi…" at bounding box center [406, 369] width 662 height 142
click at [331, 382] on p "O que fazer? Ajustar o criativo atual para o novo layout aprovado ⁠⁠⁠⁠⁠⁠⁠ Criat…" at bounding box center [406, 369] width 662 height 142
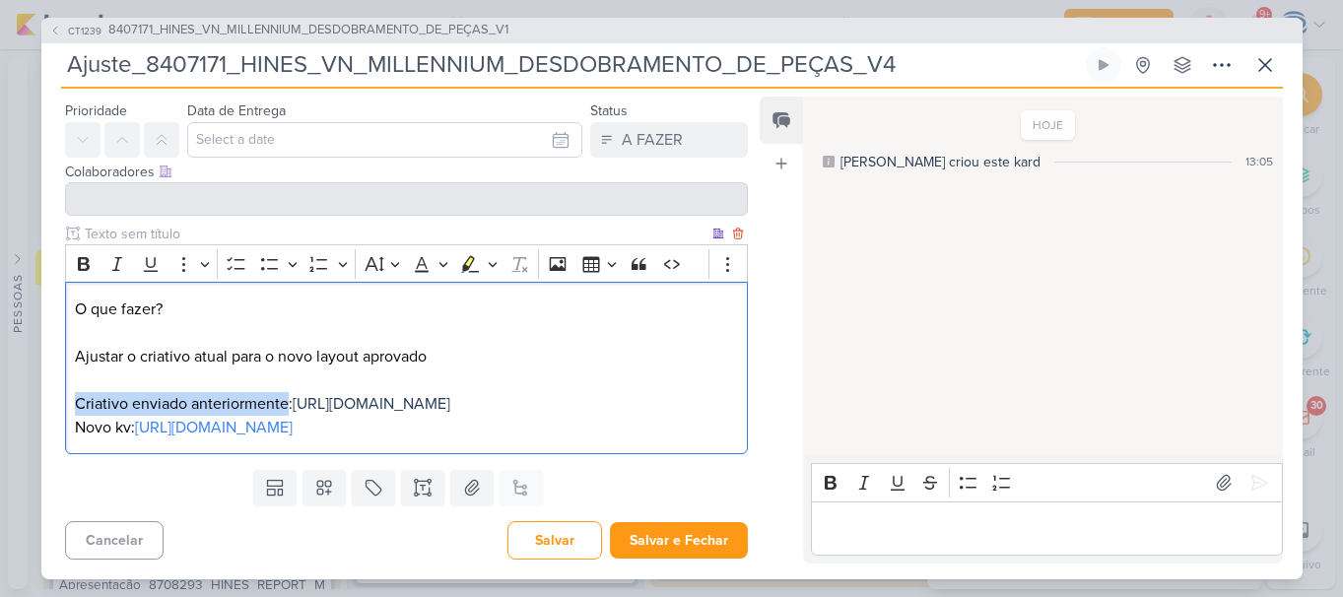
drag, startPoint x: 76, startPoint y: 377, endPoint x: 172, endPoint y: 414, distance: 103.2
click at [172, 414] on p "O que fazer? Ajustar o criativo atual para o novo layout aprovado Criativo envi…" at bounding box center [406, 369] width 662 height 142
click at [84, 257] on icon "Editor toolbar" at bounding box center [84, 264] width 12 height 14
drag, startPoint x: 74, startPoint y: 452, endPoint x: 135, endPoint y: 451, distance: 61.1
click at [137, 440] on p "O que fazer? Ajustar o criativo atual para o novo layout aprovado Criativo envi…" at bounding box center [406, 369] width 662 height 142
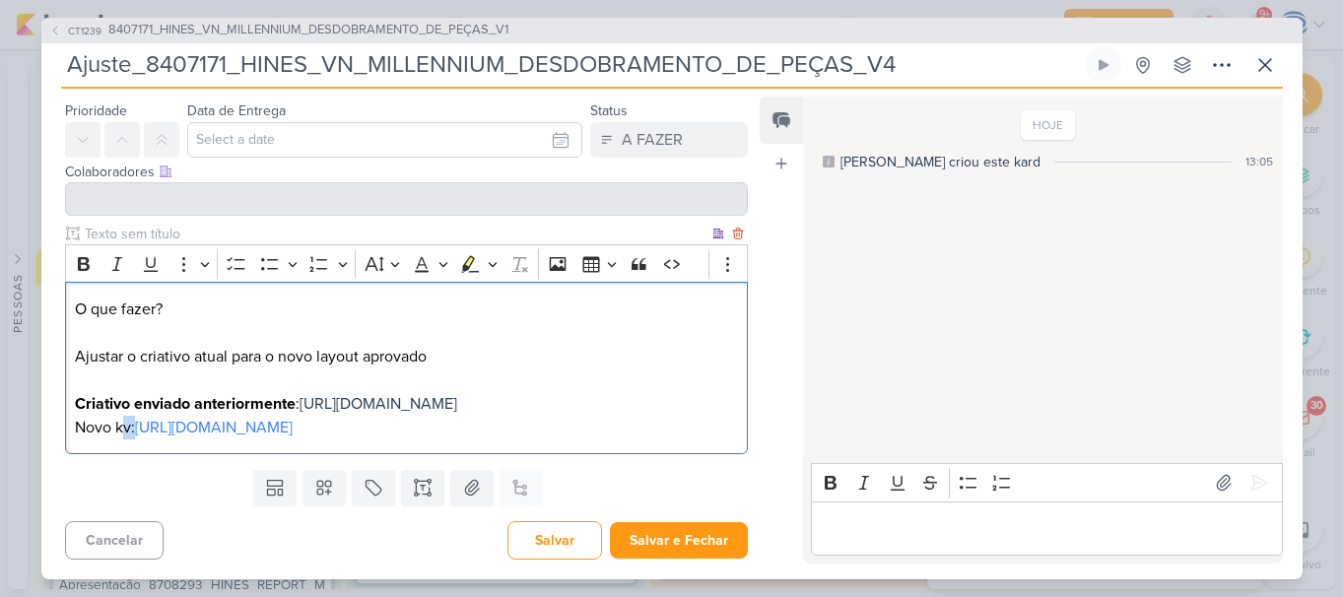
click at [137, 440] on p "O que fazer? Ajustar o criativo atual para o novo layout aprovado Criativo envi…" at bounding box center [406, 369] width 662 height 142
click at [81, 254] on icon "Editor toolbar" at bounding box center [84, 264] width 20 height 20
drag, startPoint x: 183, startPoint y: 288, endPoint x: 73, endPoint y: 279, distance: 110.7
click at [69, 282] on div "O que fazer? Ajustar o criativo atual para o novo layout aprovado Criativo envi…" at bounding box center [407, 368] width 684 height 172
drag, startPoint x: 77, startPoint y: 283, endPoint x: 178, endPoint y: 301, distance: 103.1
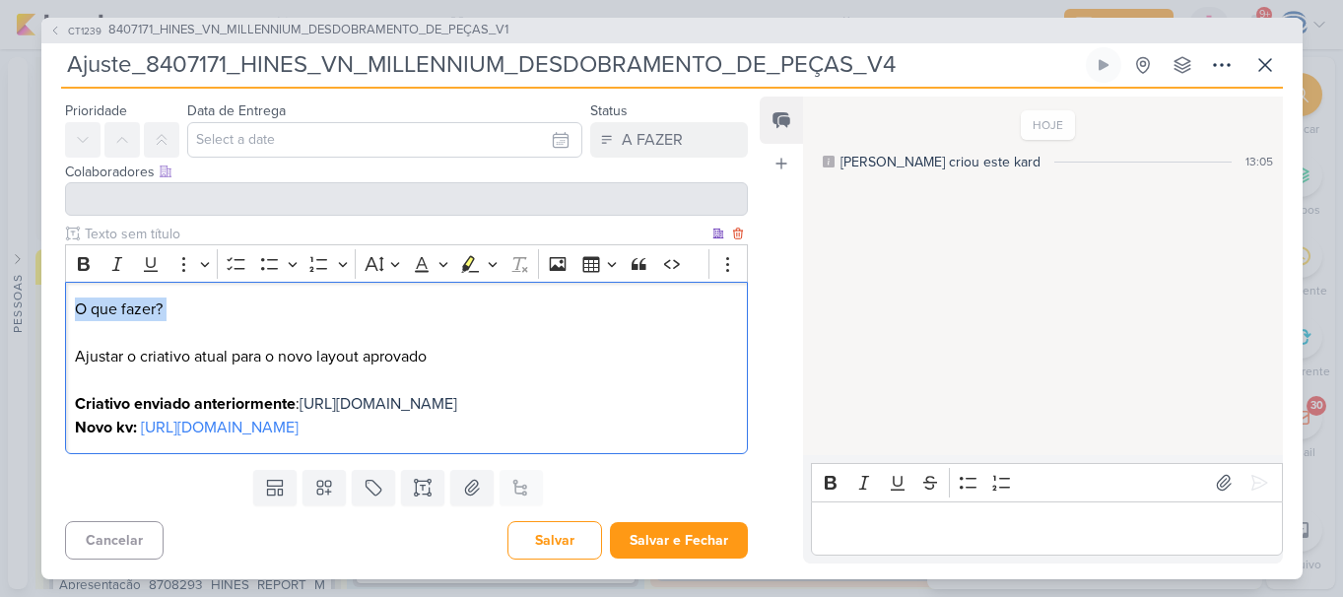
click at [178, 301] on p "O que fazer? Ajustar o criativo atual para o novo layout aprovado Criativo envi…" at bounding box center [406, 369] width 662 height 142
click at [73, 249] on button "Bold" at bounding box center [84, 264] width 30 height 30
click at [564, 532] on button "Salvar" at bounding box center [555, 540] width 95 height 38
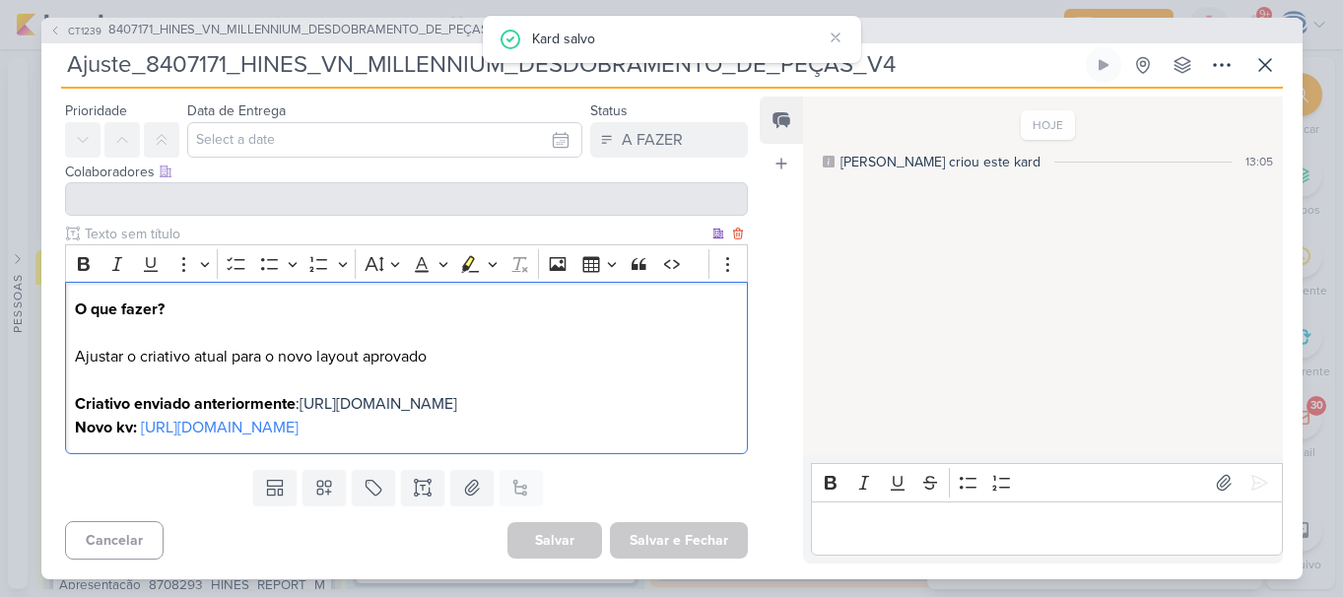
click at [434, 298] on p "O que fazer? Ajustar o criativo atual para o novo layout aprovado Criativo envi…" at bounding box center [406, 369] width 662 height 142
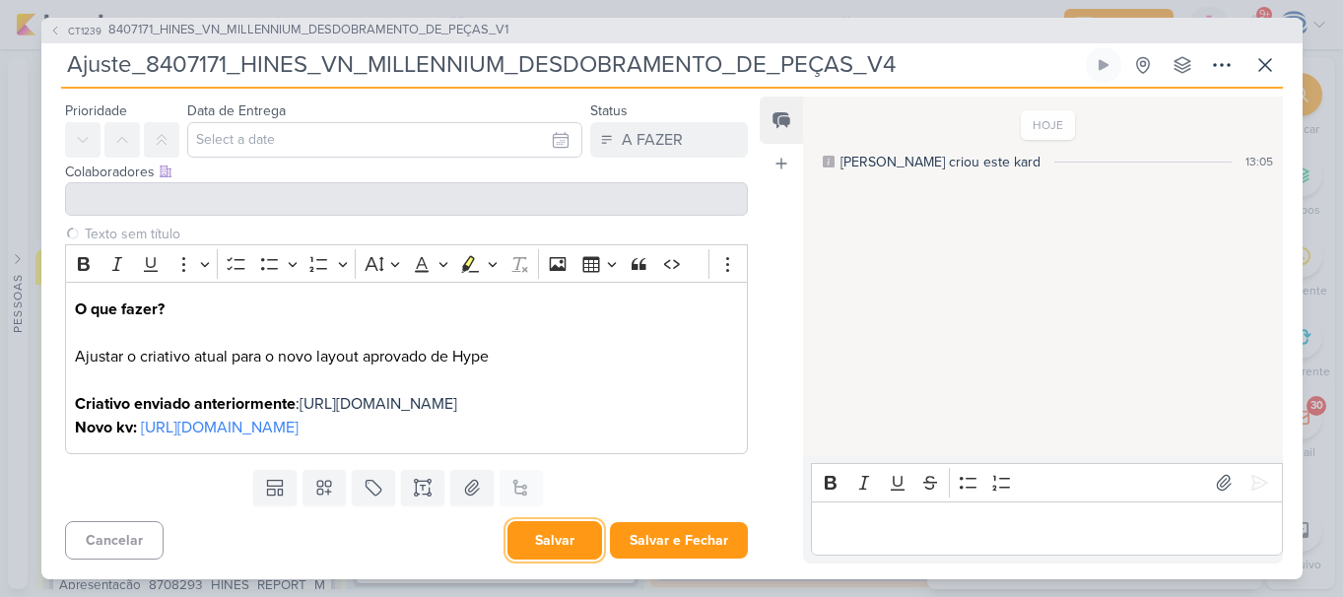
click at [526, 541] on button "Salvar" at bounding box center [555, 540] width 95 height 38
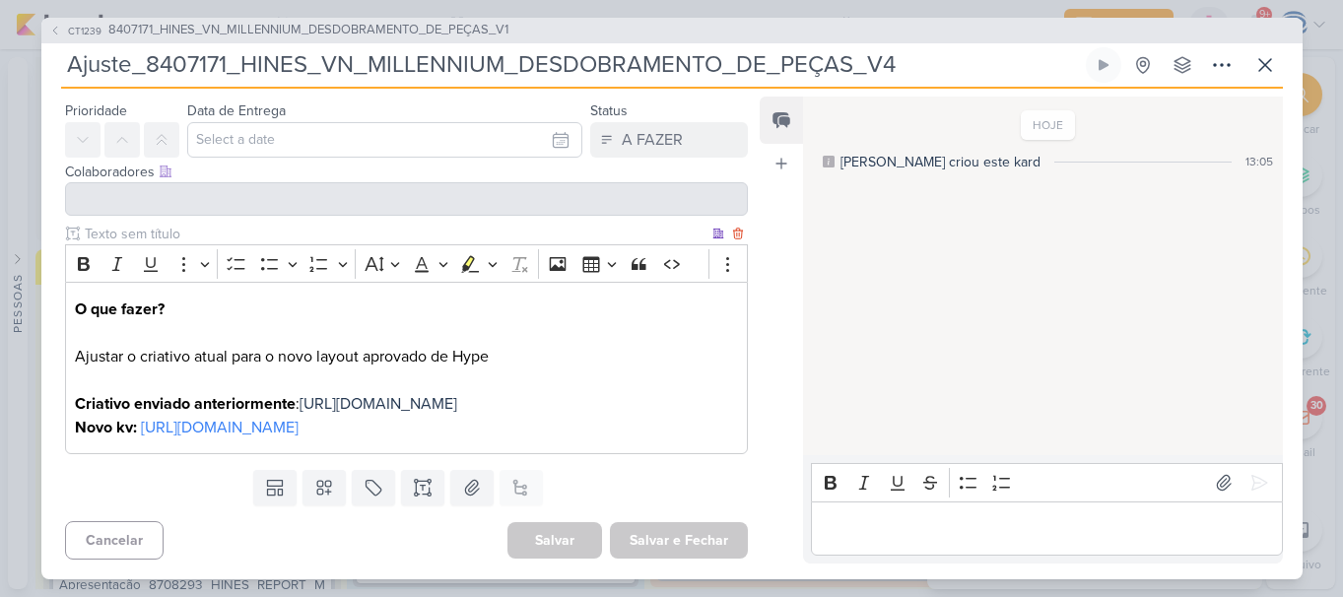
scroll to position [0, 0]
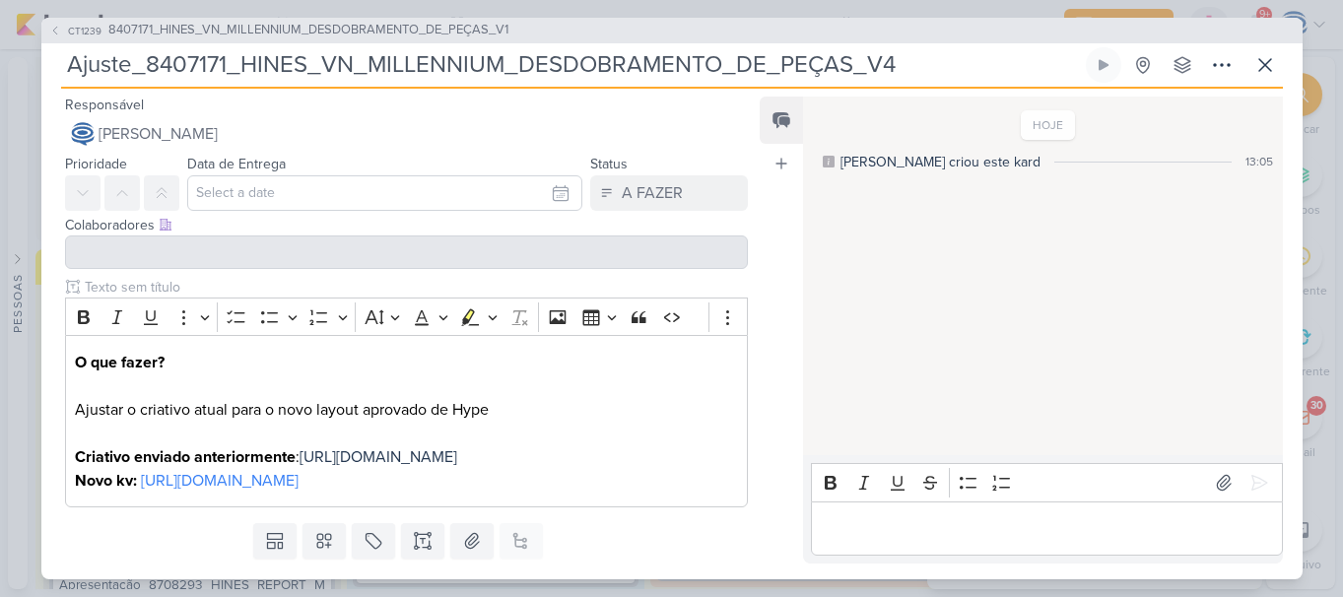
drag, startPoint x: 932, startPoint y: 69, endPoint x: 33, endPoint y: 128, distance: 901.8
click at [33, 128] on div "CT1239 8407171_HINES_VN_MILLENNIUM_DESDOBRAMENTO_DE_PEÇAS_V1 Ajuste_8407171_HIN…" at bounding box center [671, 298] width 1343 height 597
click at [1259, 57] on icon at bounding box center [1266, 65] width 24 height 24
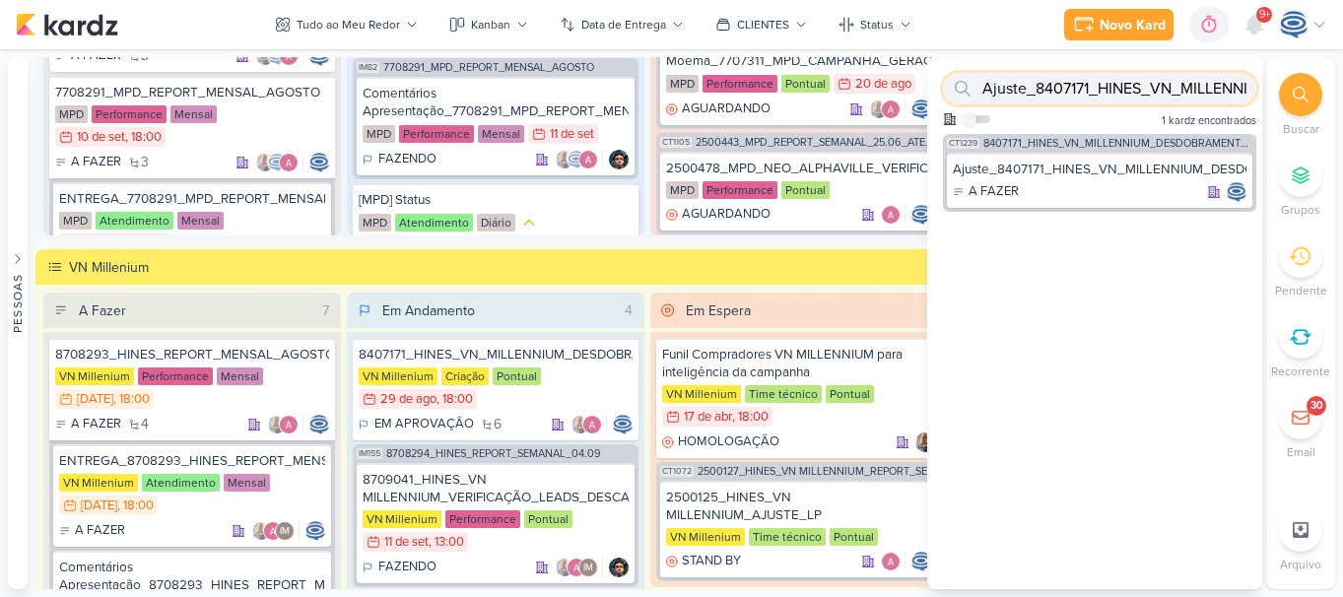
click at [1151, 89] on input "Ajuste_8407171_HINES_VN_MILLENNIUM_DESDOBRAMENTO_DE_PEÇAS_V4" at bounding box center [1099, 89] width 313 height 32
click at [1144, 171] on div "Ajuste_8407171_HINES_VN_MILLENNIUM_DESDOBRAMENTO_DE_PEÇAS_V4" at bounding box center [1100, 170] width 294 height 18
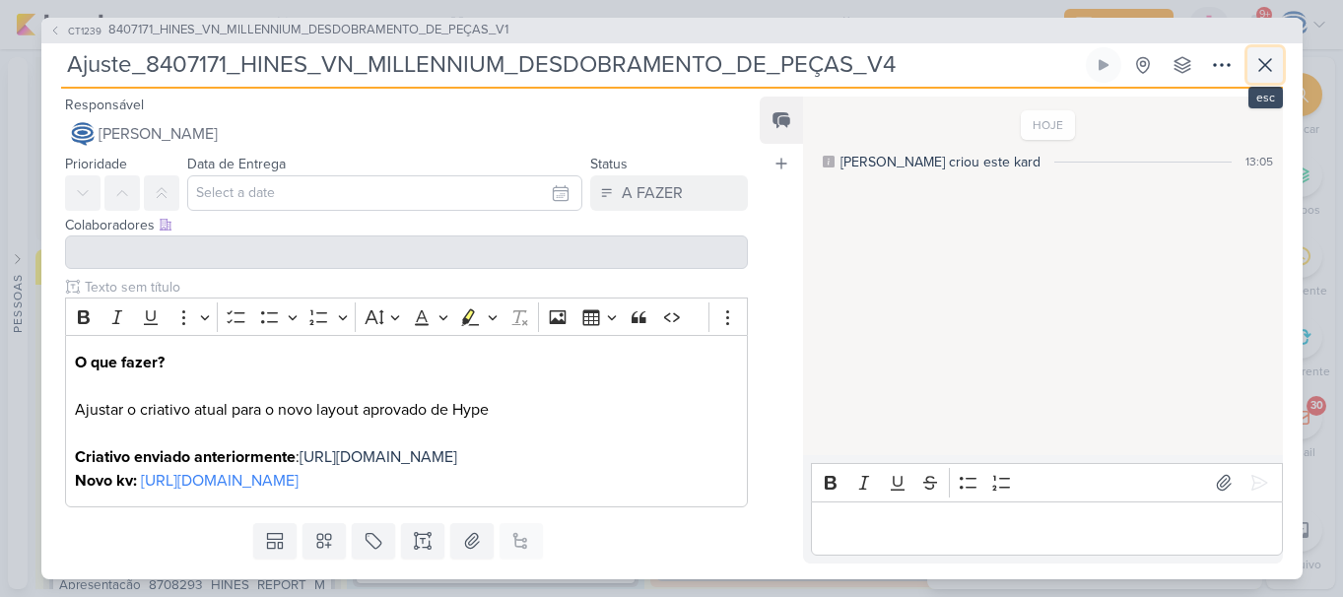
click at [1266, 59] on icon at bounding box center [1266, 65] width 24 height 24
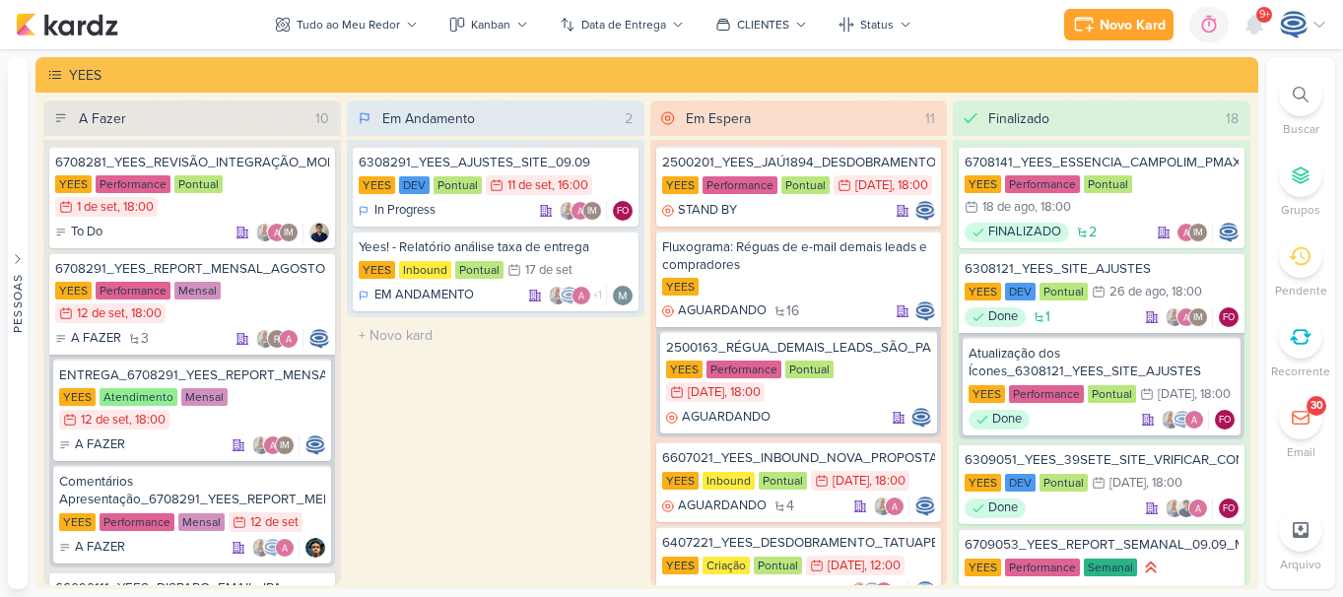
click at [1279, 88] on div at bounding box center [1300, 94] width 43 height 43
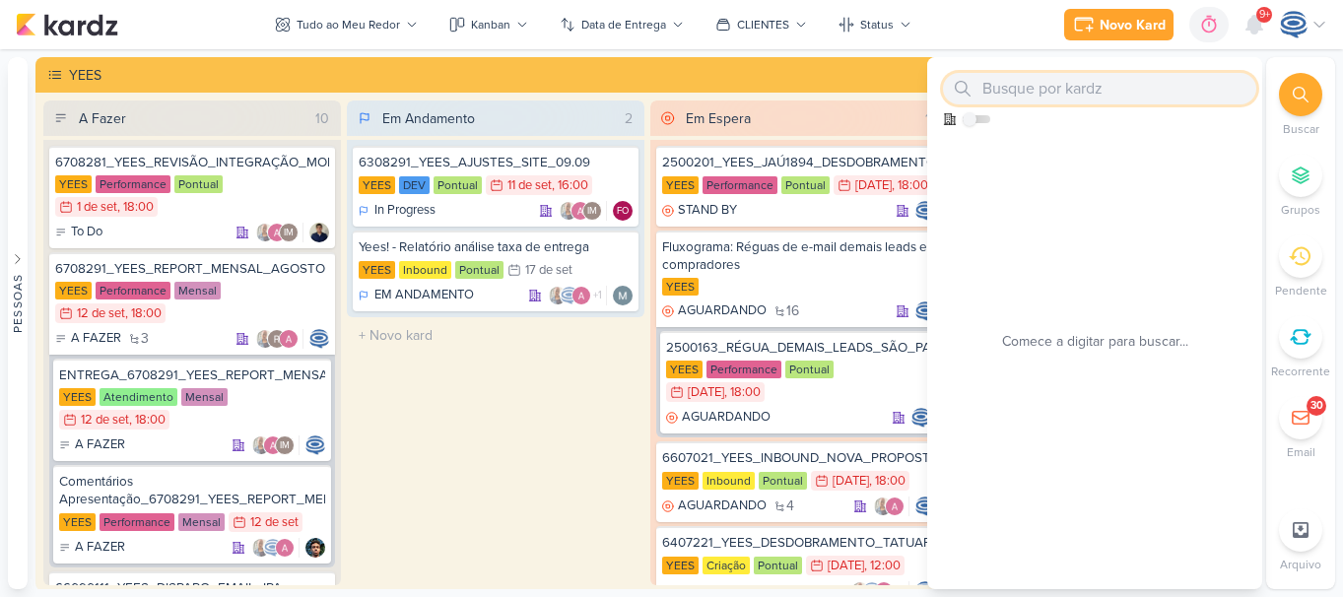
paste input "Ajuste_8407171_HINES_VN_MILLENNIUM_DESDOBRAMENTO_DE_PEÇAS_V4"
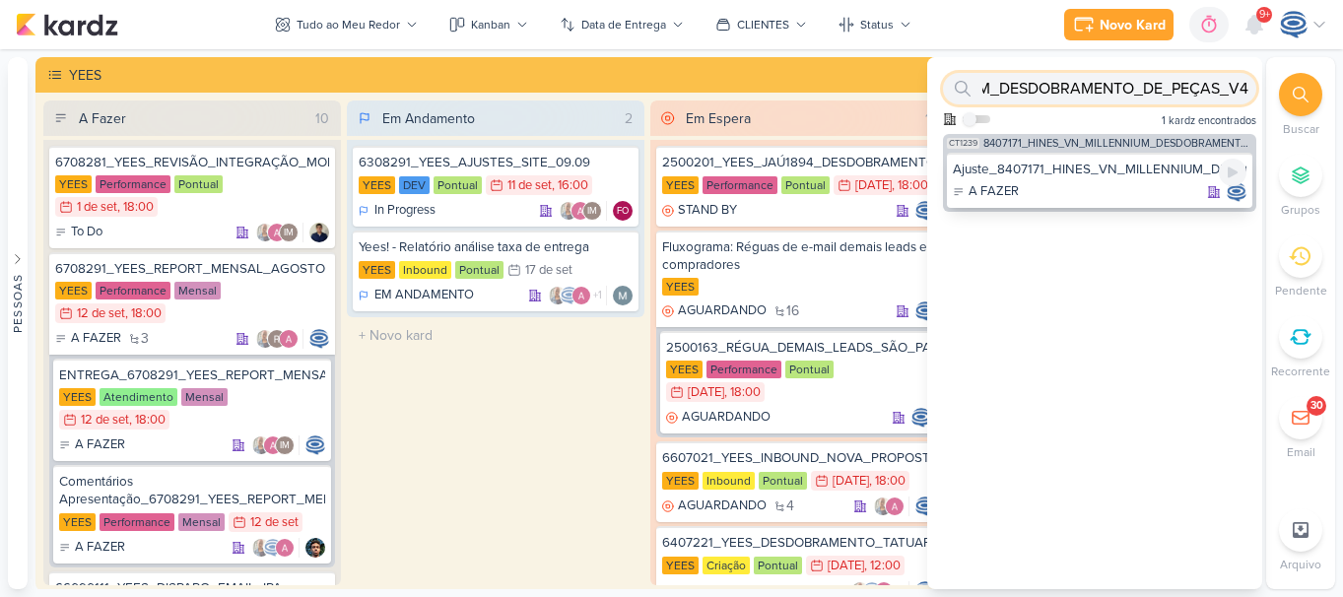
type input "Ajuste_8407171_HINES_VN_MILLENNIUM_DESDOBRAMENTO_DE_PEÇAS_V4"
click at [1088, 176] on div "Ajuste_8407171_HINES_VN_MILLENNIUM_DESDOBRAMENTO_DE_PEÇAS_V4" at bounding box center [1100, 170] width 294 height 18
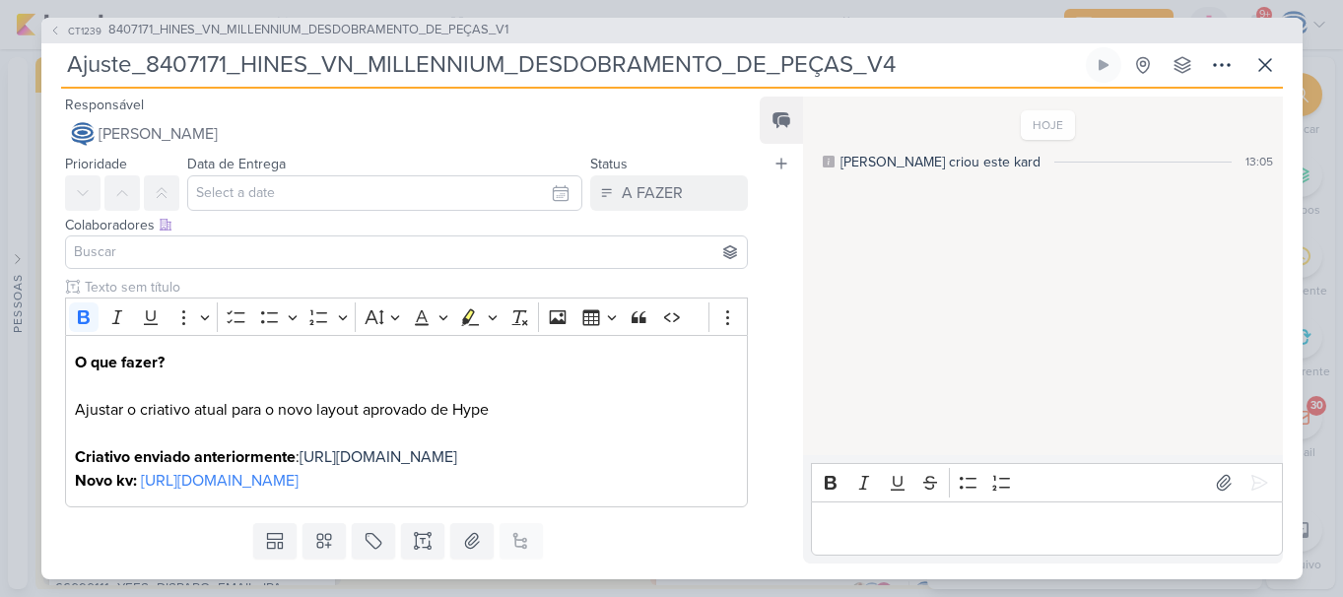
click at [320, 263] on input at bounding box center [407, 252] width 674 height 24
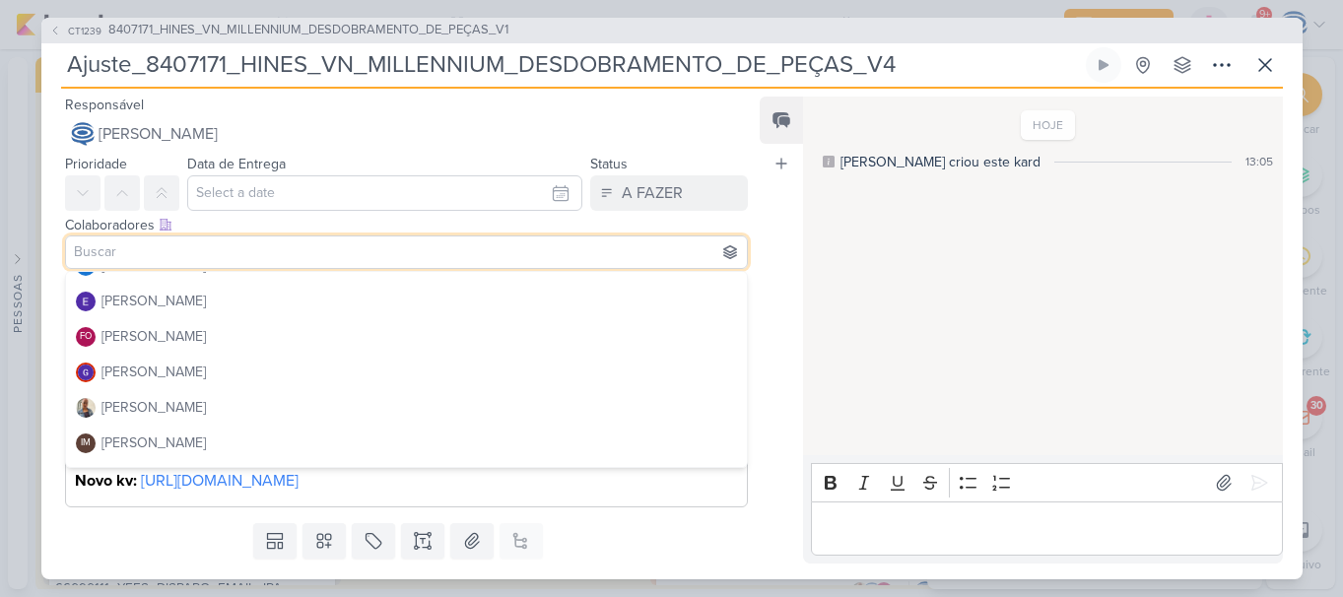
scroll to position [175, 0]
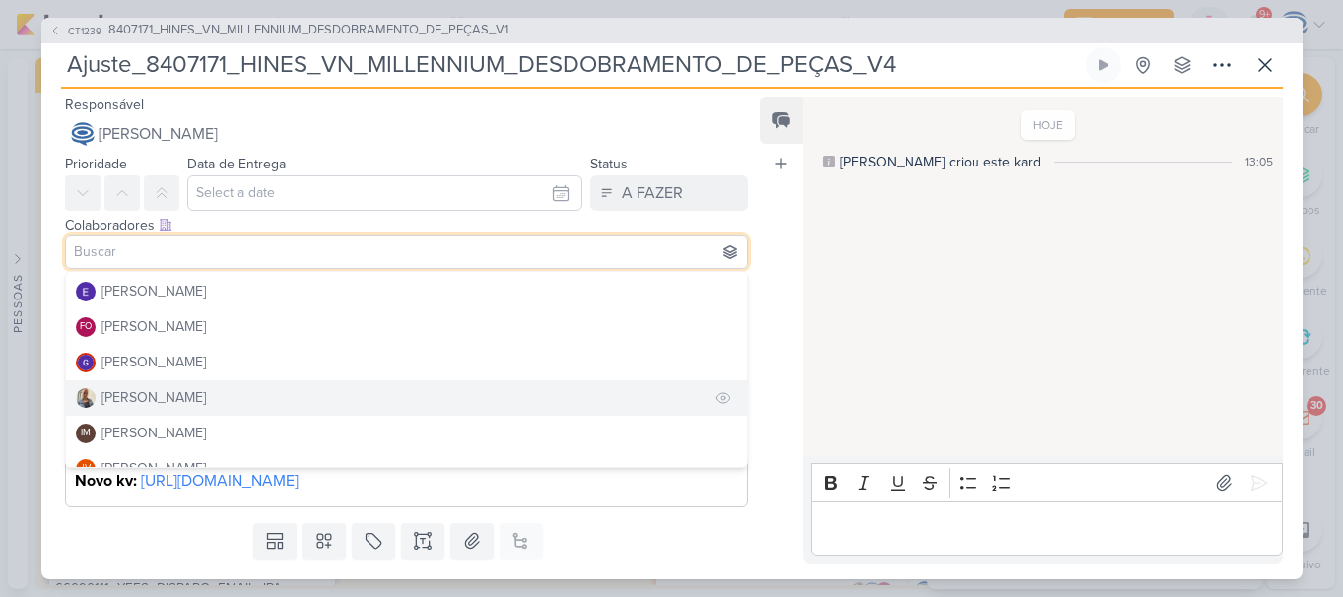
click at [167, 396] on div "[PERSON_NAME]" at bounding box center [154, 397] width 104 height 21
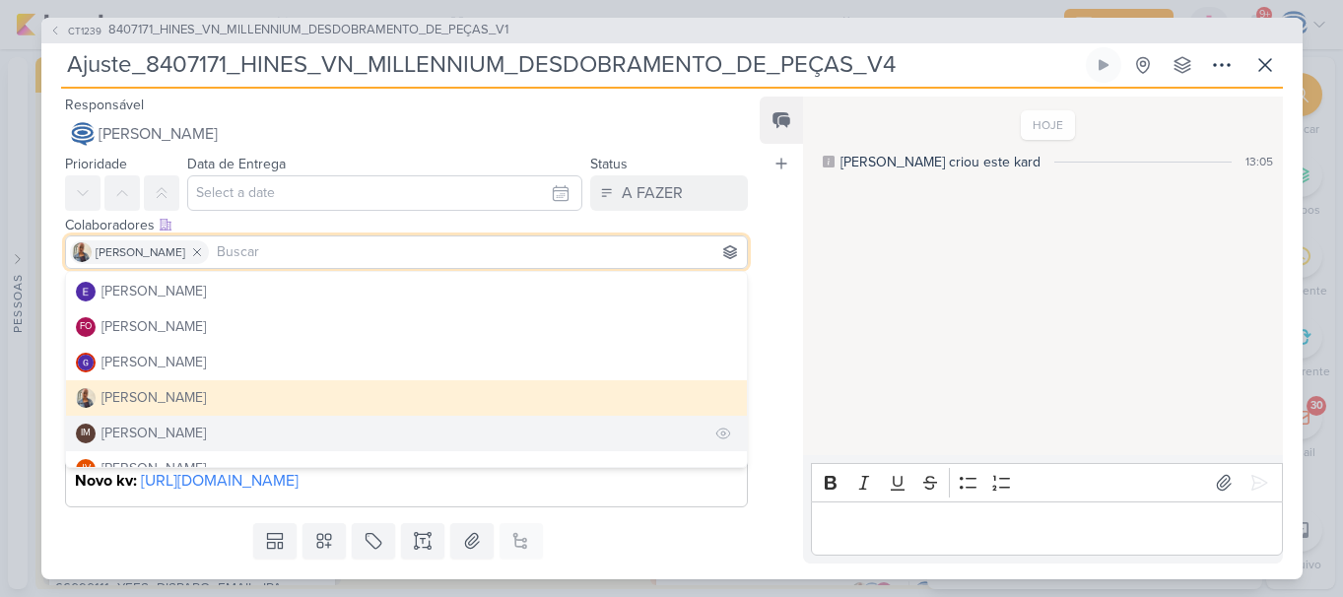
click at [163, 427] on div "[PERSON_NAME]" at bounding box center [154, 433] width 104 height 21
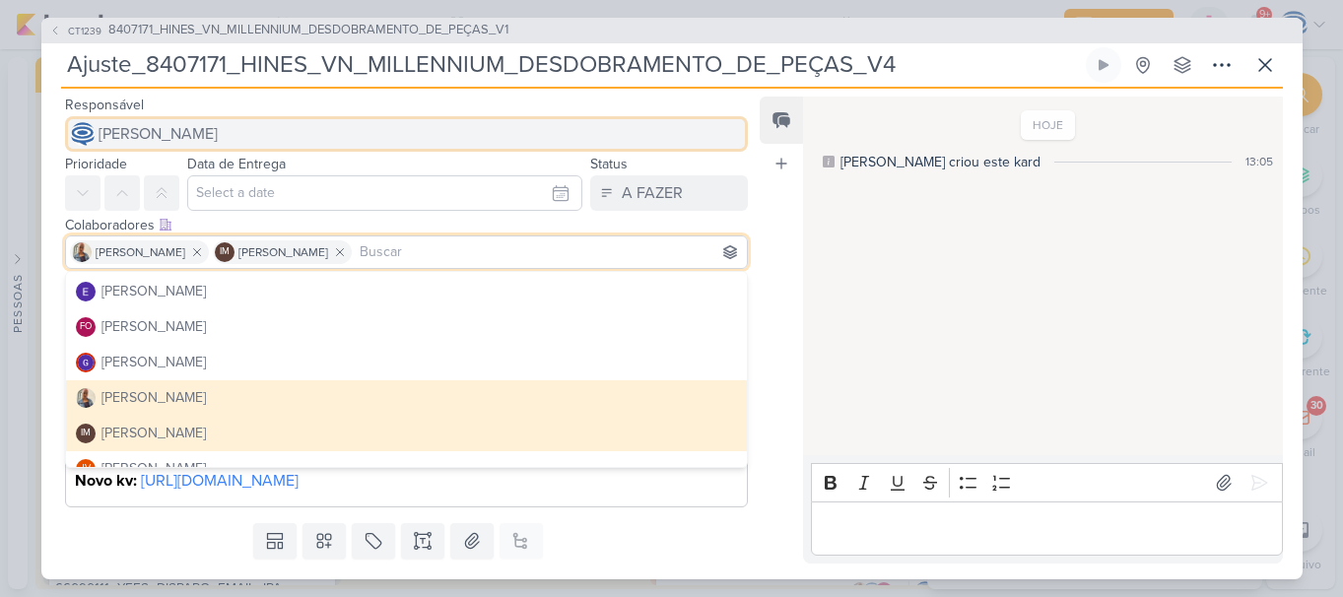
click at [162, 128] on span "[PERSON_NAME]" at bounding box center [158, 134] width 119 height 24
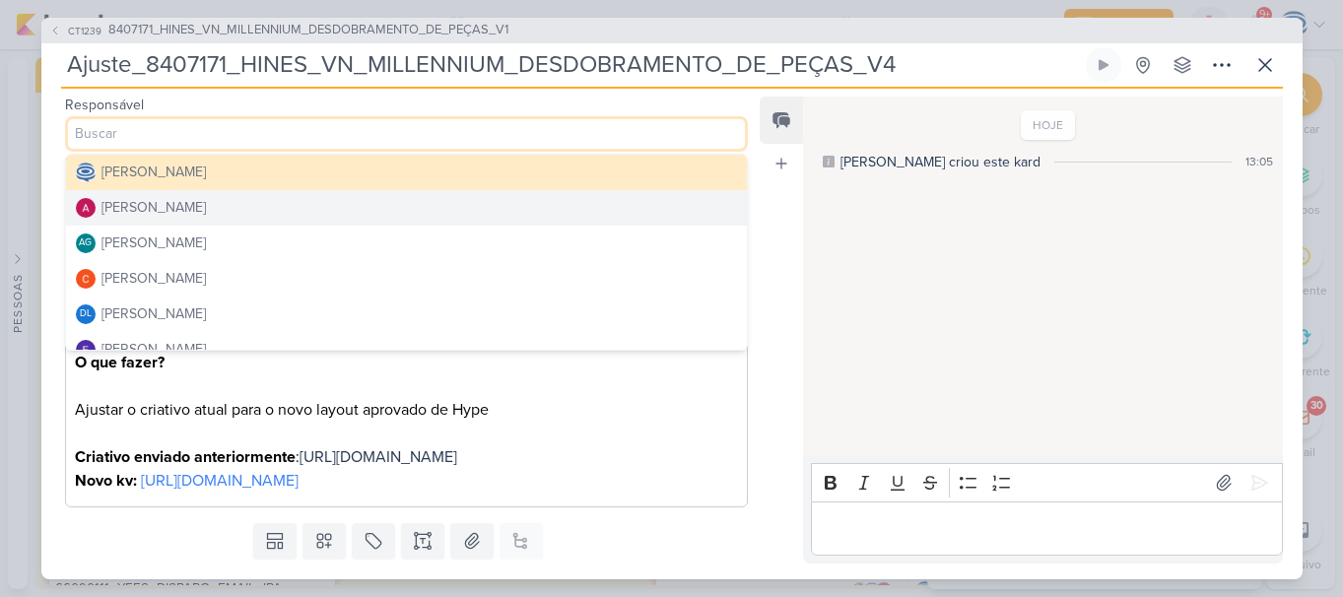
click at [182, 210] on div "[PERSON_NAME]" at bounding box center [154, 207] width 104 height 21
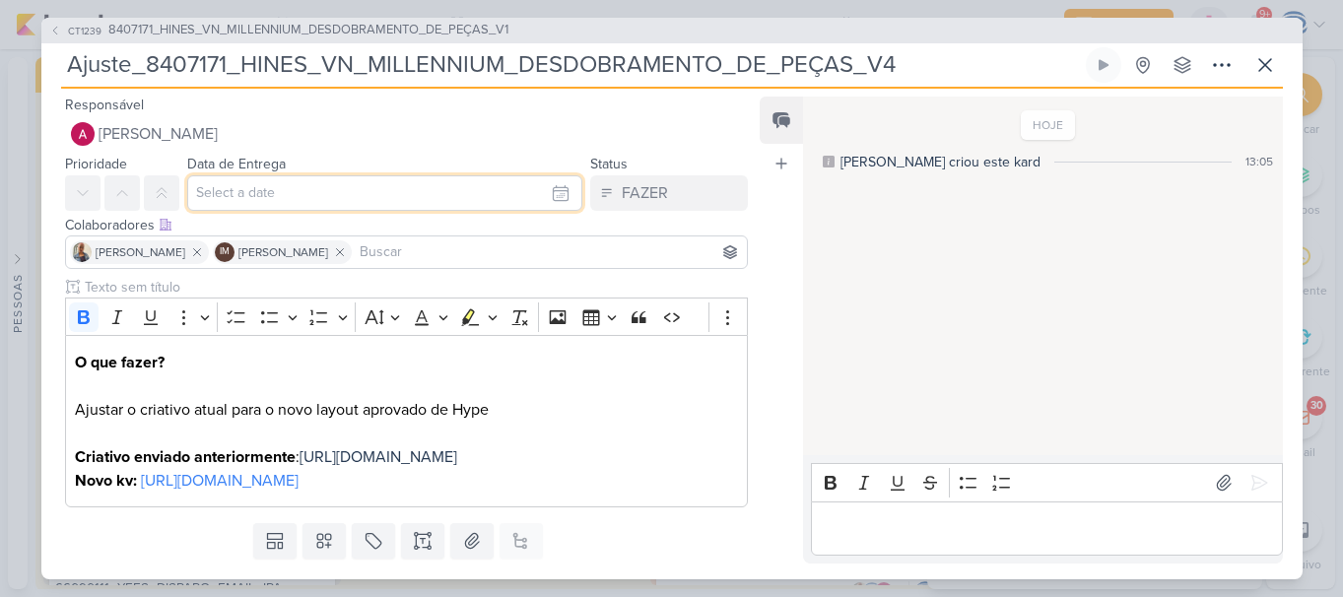
click at [211, 190] on input "text" at bounding box center [385, 192] width 396 height 35
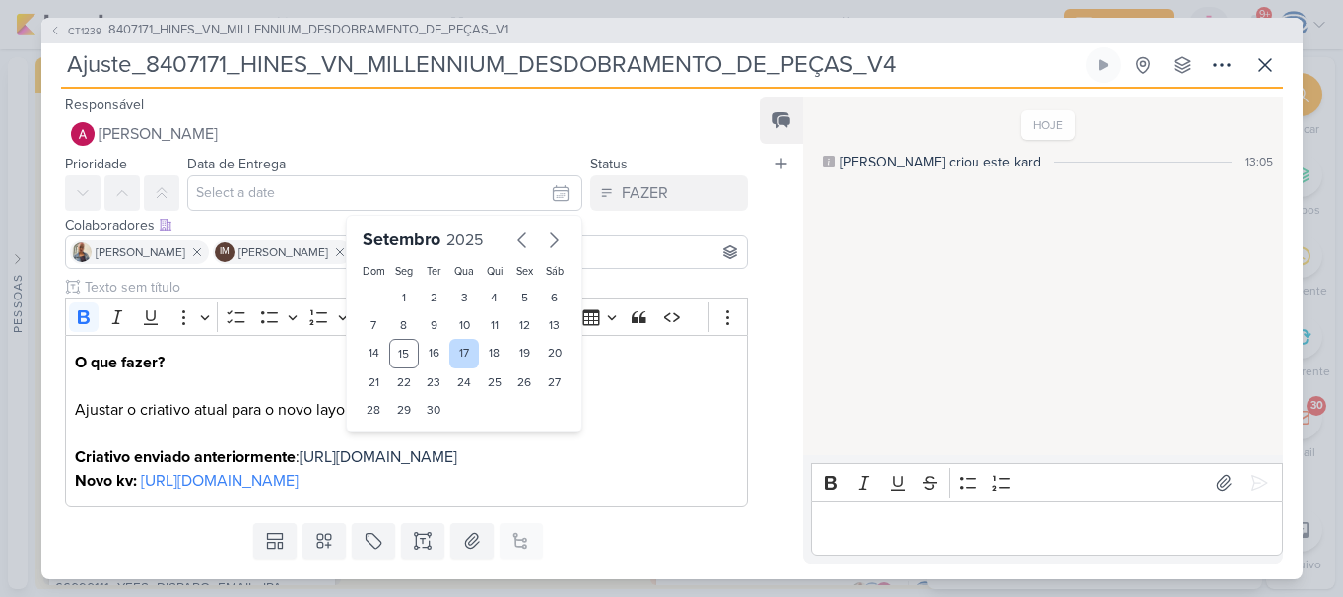
click at [457, 355] on div "17" at bounding box center [464, 354] width 31 height 30
type input "17 de setembro de 2025 às 23:59"
drag, startPoint x: 395, startPoint y: 449, endPoint x: 392, endPoint y: 278, distance: 171.5
click at [392, 278] on div "Setembro 2025 Dom Seg Ter Qua Qui Sex Sáb 1 2 3 4 5 6 7 8 9 10 11 12 13 14 15 1…" at bounding box center [464, 343] width 237 height 257
select select "18"
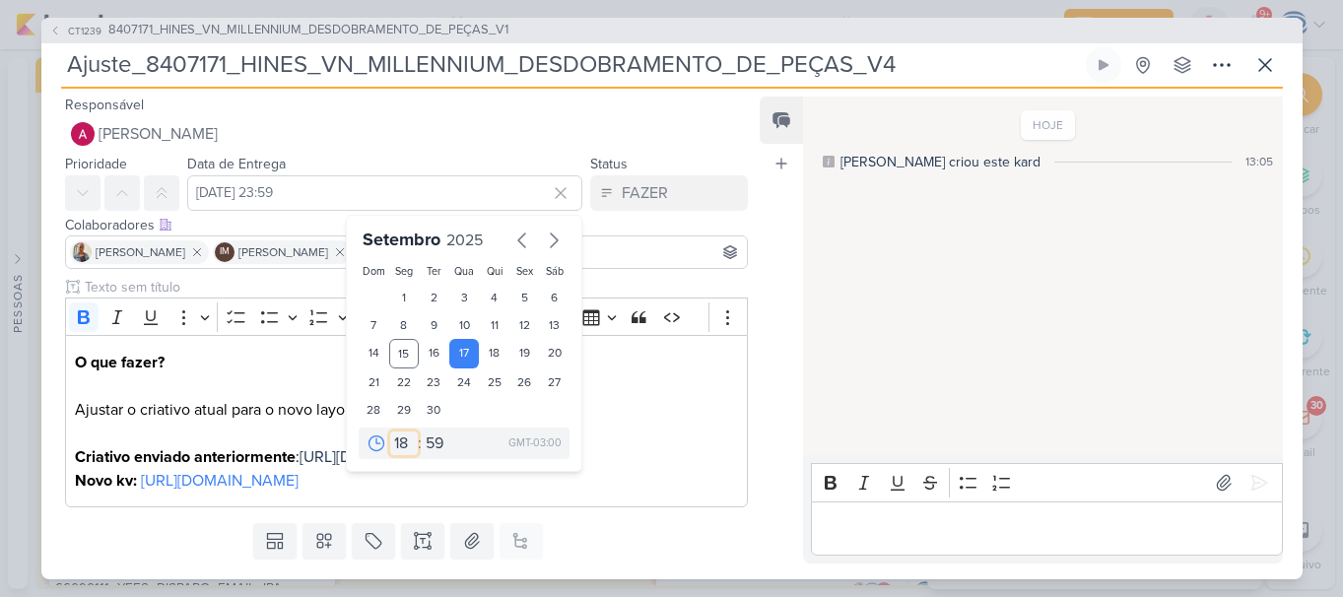
click at [390, 432] on select "00 01 02 03 04 05 06 07 08 09 10 11 12 13 14 15 16 17 18 19 20 21 22 23" at bounding box center [404, 444] width 28 height 24
type input "17 de setembro de 2025 às 18:59"
click at [425, 438] on select "00 05 10 15 20 25 30 35 40 45 50 55 59" at bounding box center [436, 444] width 28 height 24
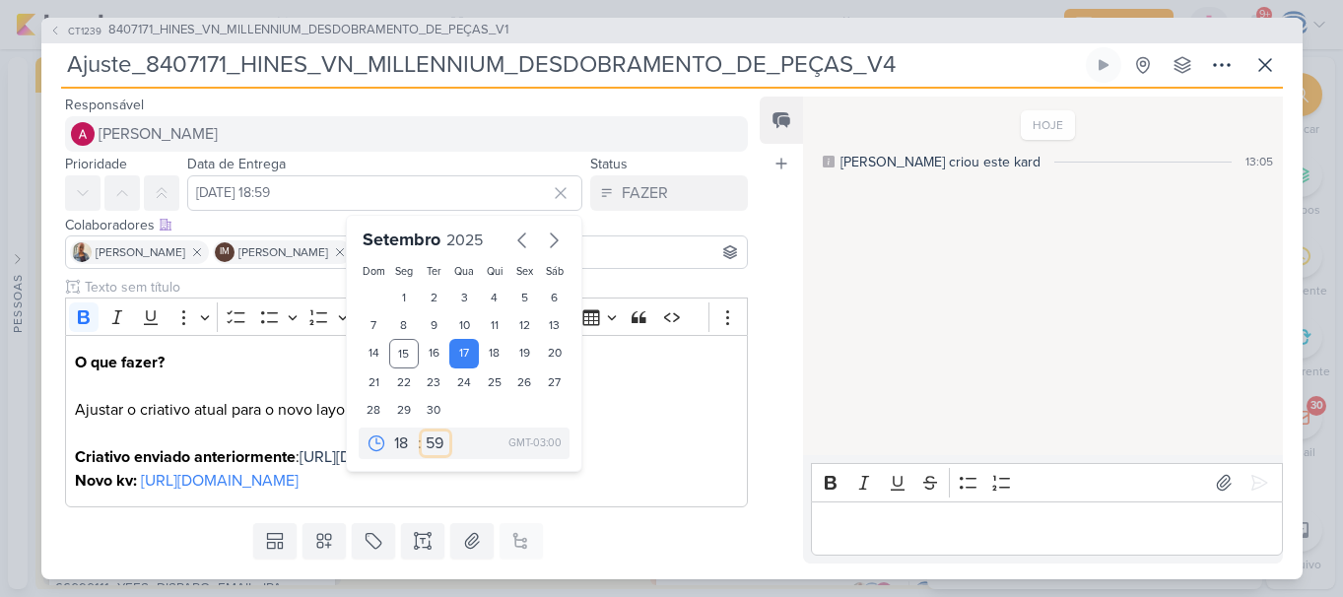
select select "0"
click at [422, 432] on select "00 05 10 15 20 25 30 35 40 45 50 55 59" at bounding box center [436, 444] width 28 height 24
type input "[DATE] 18:00"
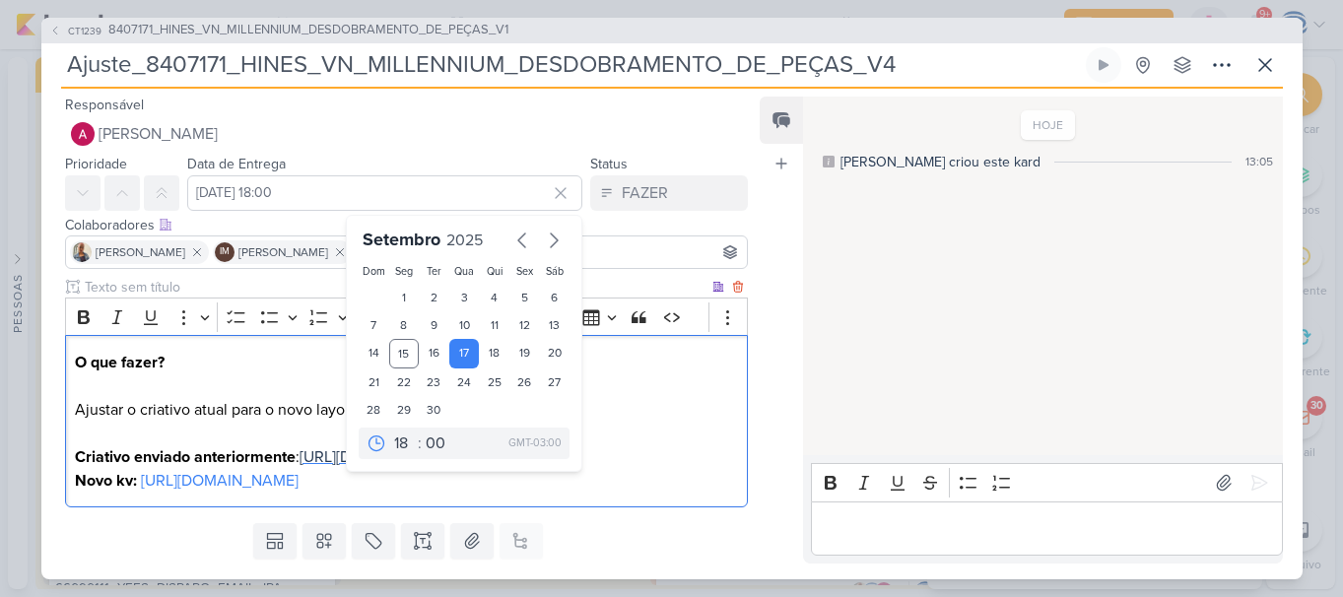
click at [457, 467] on span "https://drive.google.com/drive/folders/1zmO5n_vhwbjPn_UuamX8h5UU1KTUZFsC?usp=sh…" at bounding box center [379, 457] width 158 height 20
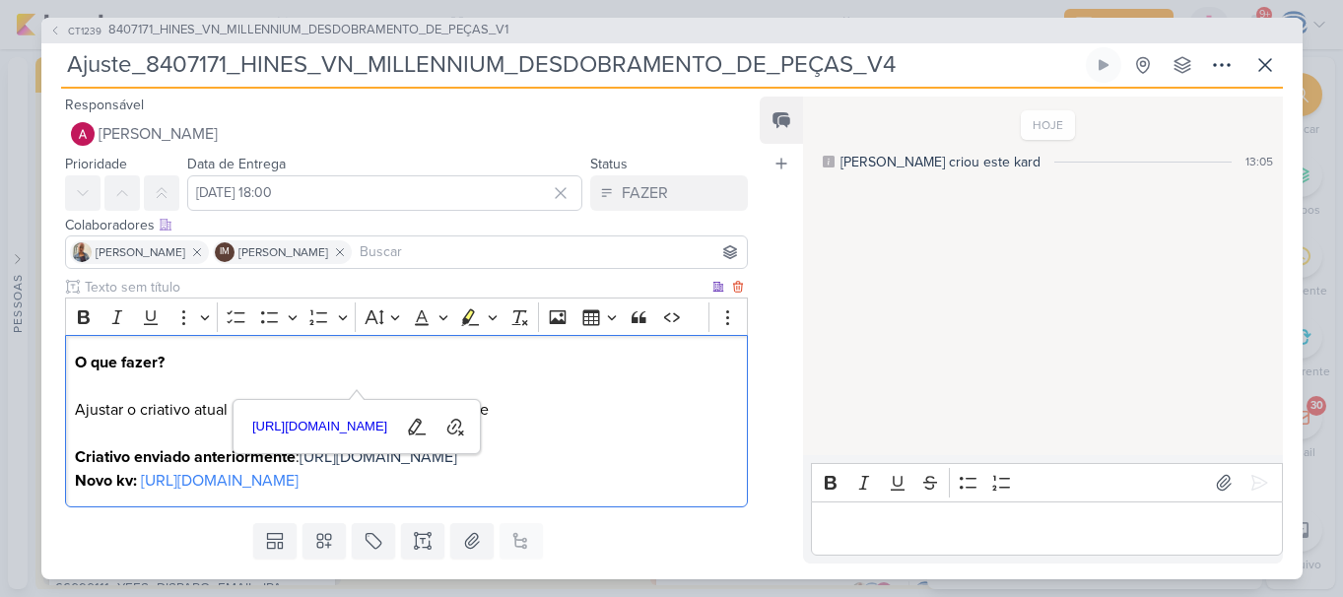
scroll to position [124, 0]
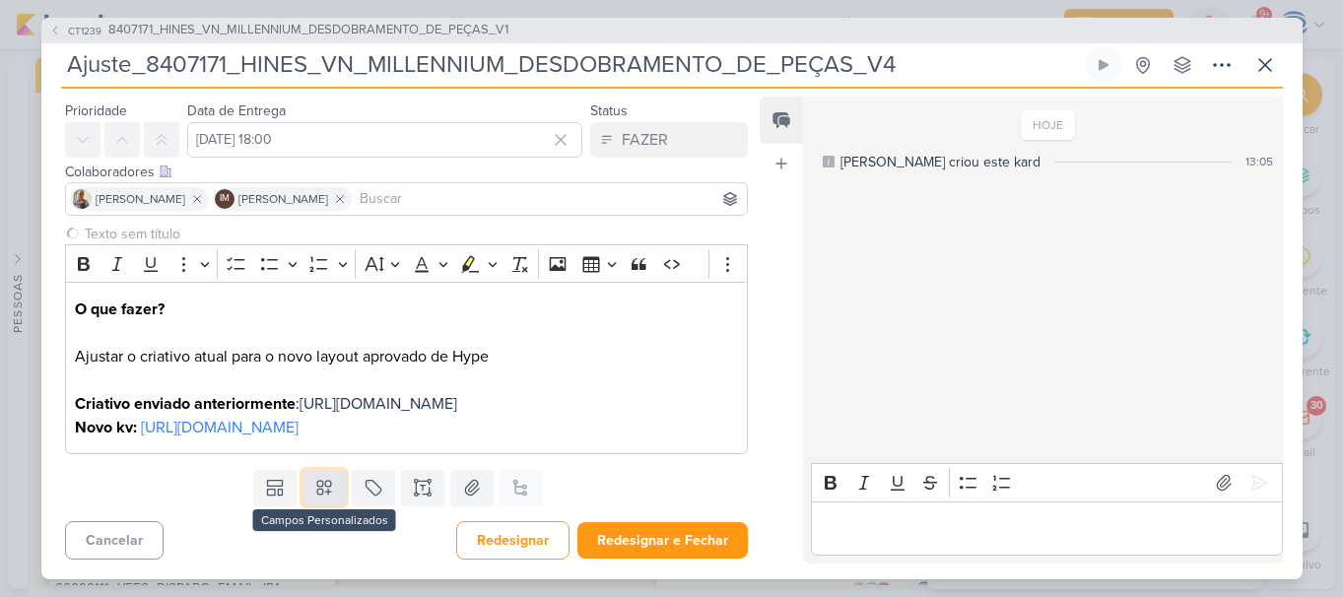
click at [314, 492] on icon at bounding box center [324, 488] width 20 height 20
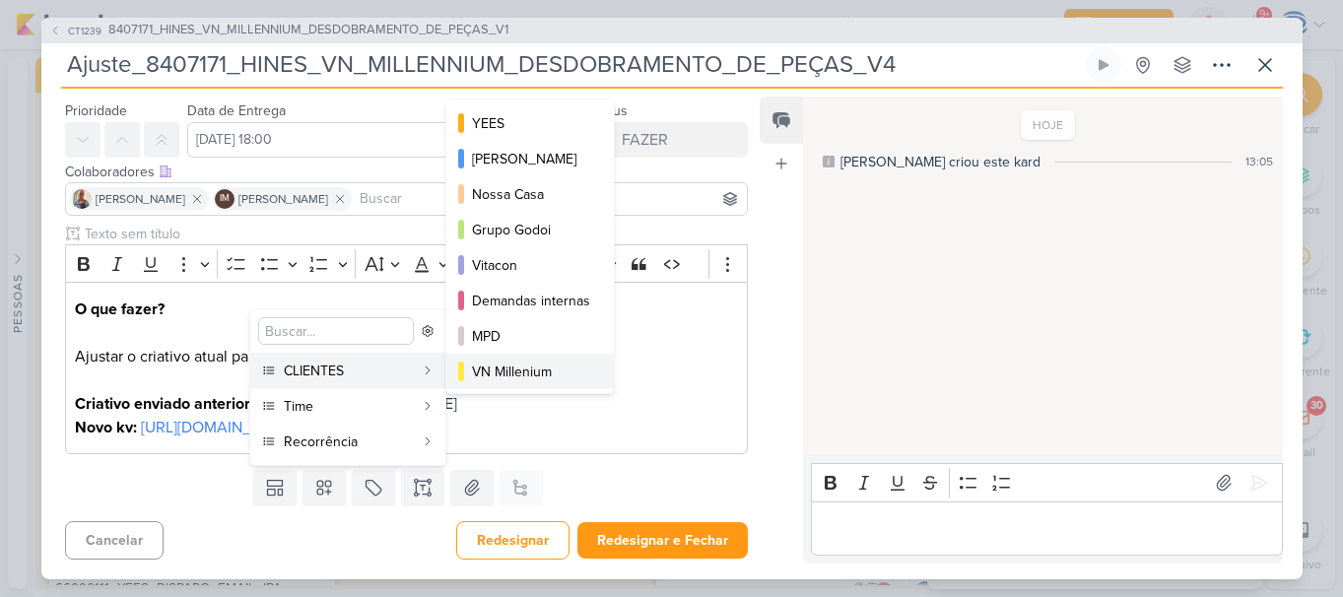
click at [529, 372] on div "VN Millenium" at bounding box center [531, 372] width 118 height 21
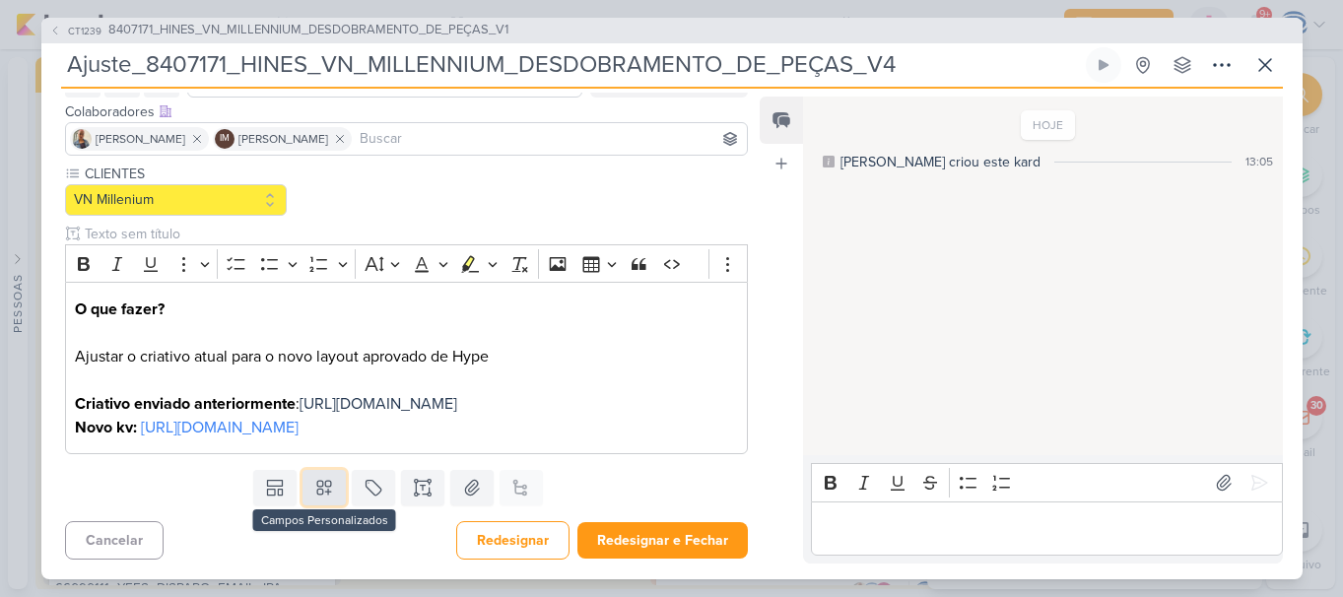
click at [317, 506] on button at bounding box center [324, 487] width 43 height 35
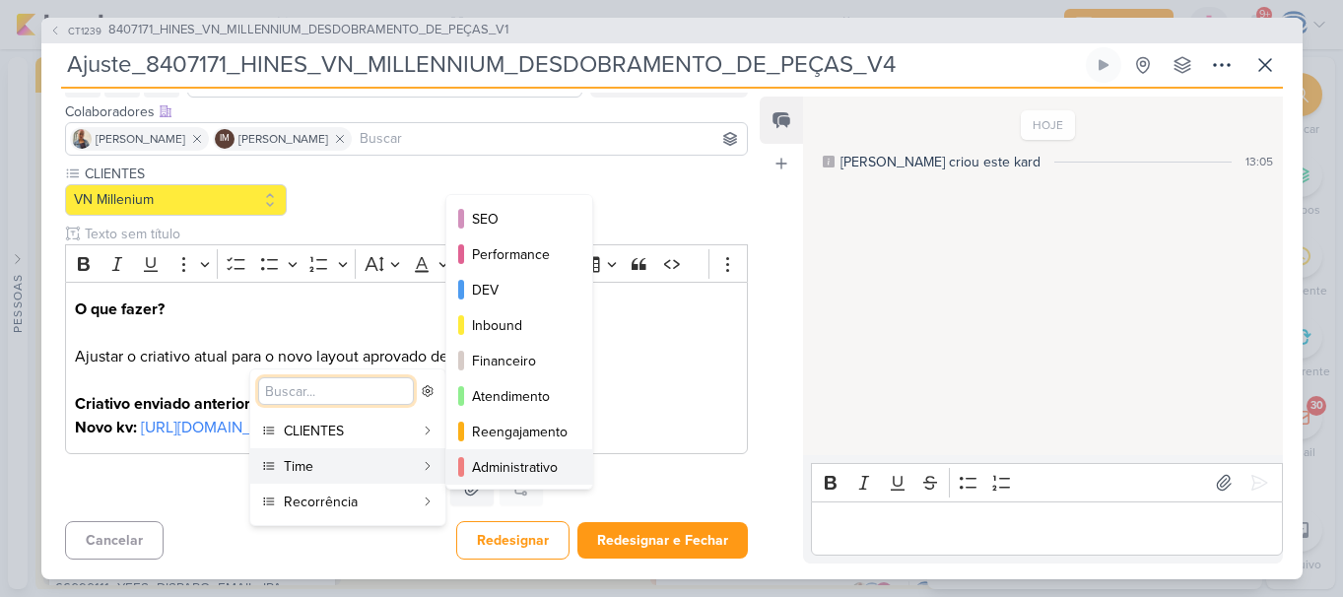
scroll to position [179, 0]
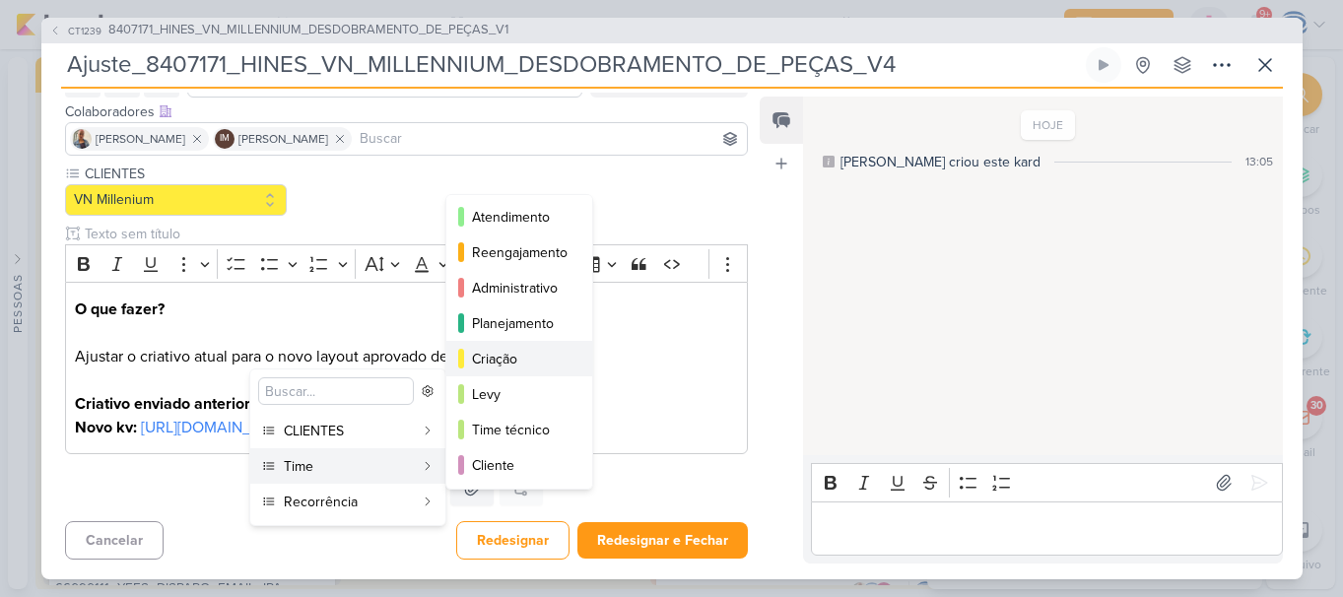
click at [517, 358] on div "Criação" at bounding box center [520, 359] width 97 height 21
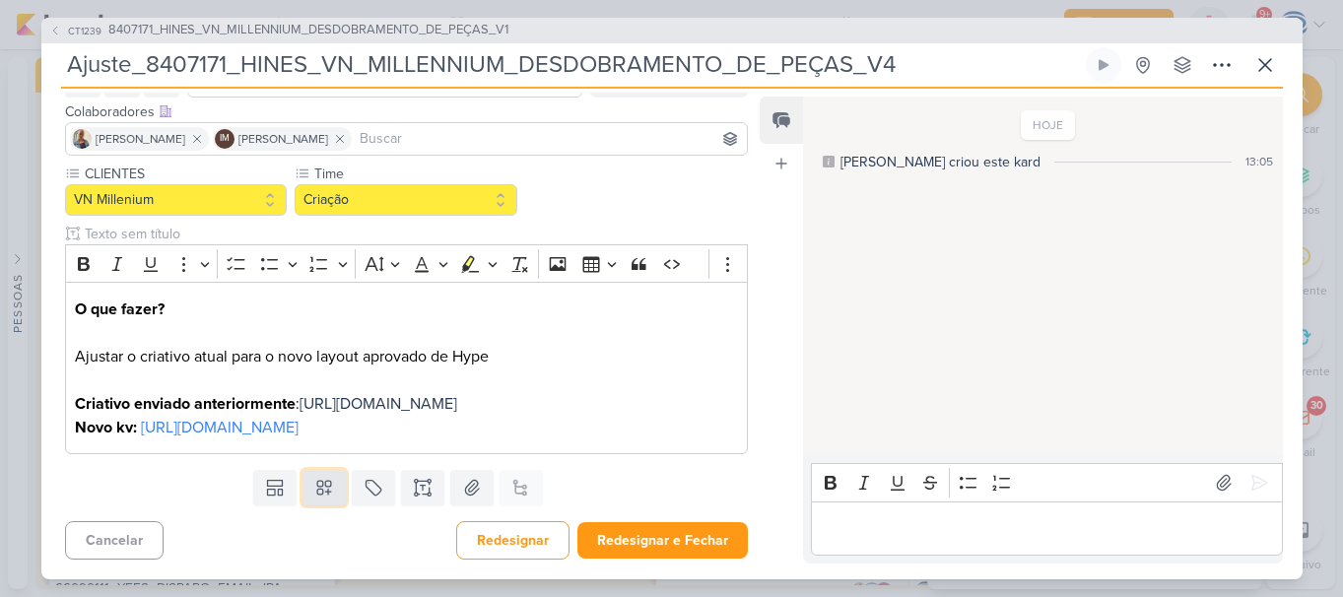
drag, startPoint x: 313, startPoint y: 553, endPoint x: 308, endPoint y: 537, distance: 16.5
click at [308, 506] on button at bounding box center [324, 487] width 43 height 35
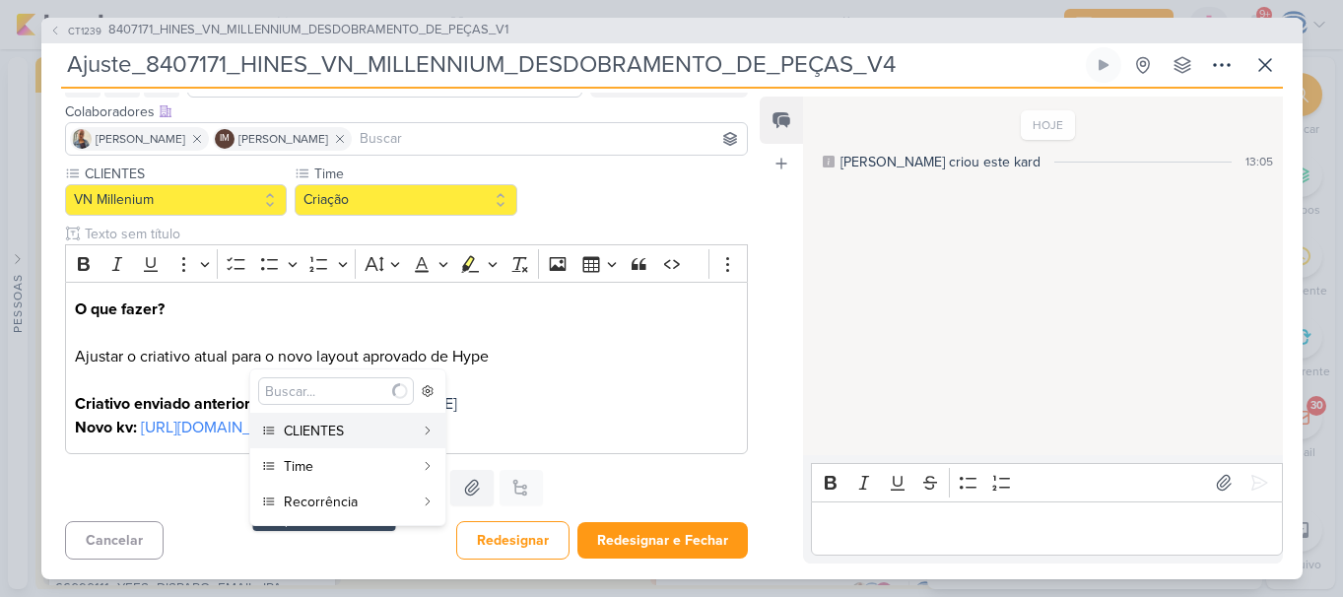
click at [308, 506] on button at bounding box center [324, 487] width 43 height 35
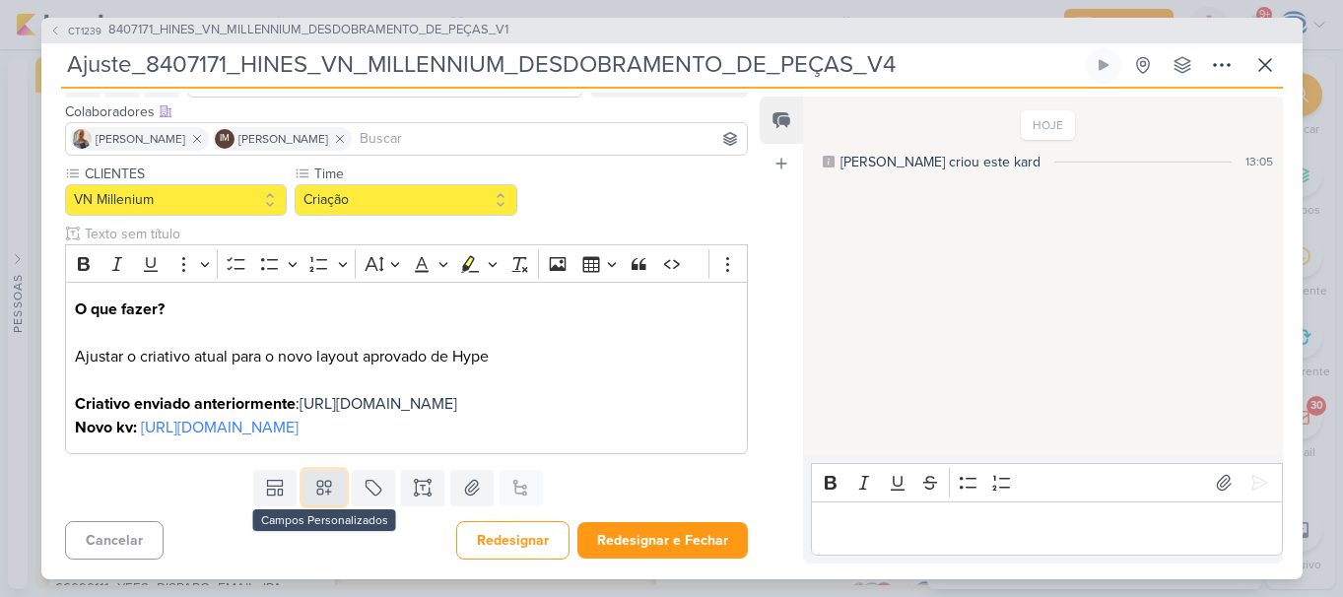
click at [308, 506] on button at bounding box center [324, 487] width 43 height 35
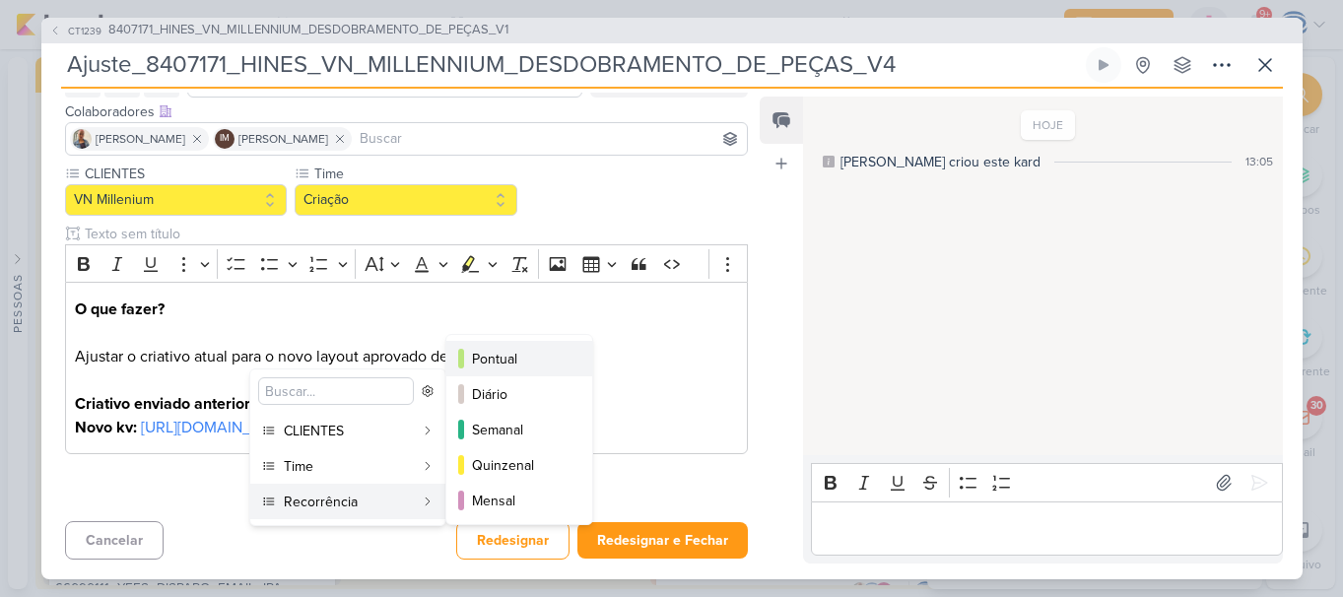
click at [486, 362] on div "Pontual" at bounding box center [520, 359] width 97 height 21
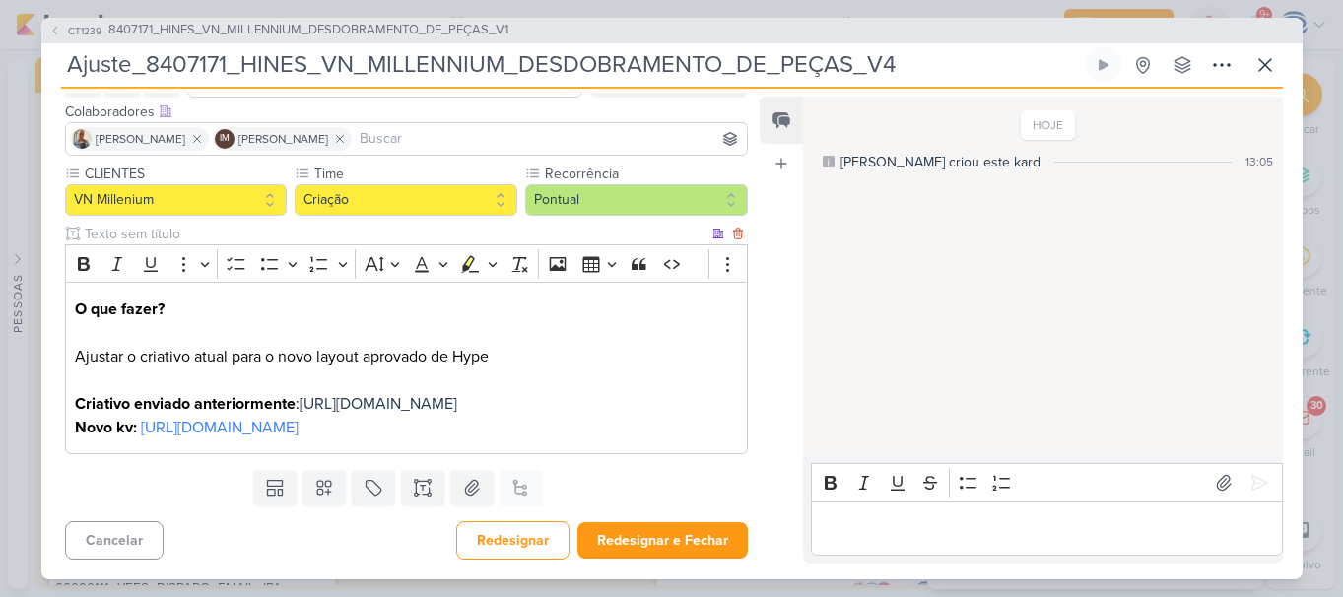
scroll to position [184, 0]
click at [523, 538] on button "Redesignar" at bounding box center [512, 540] width 113 height 38
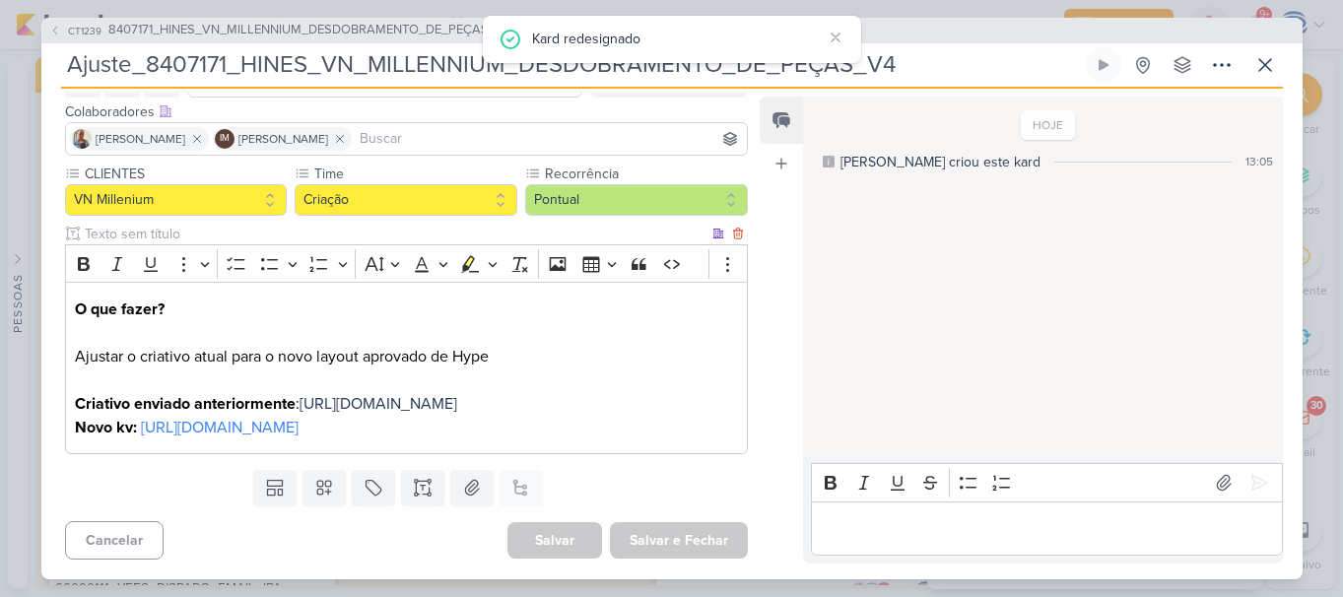
scroll to position [0, 0]
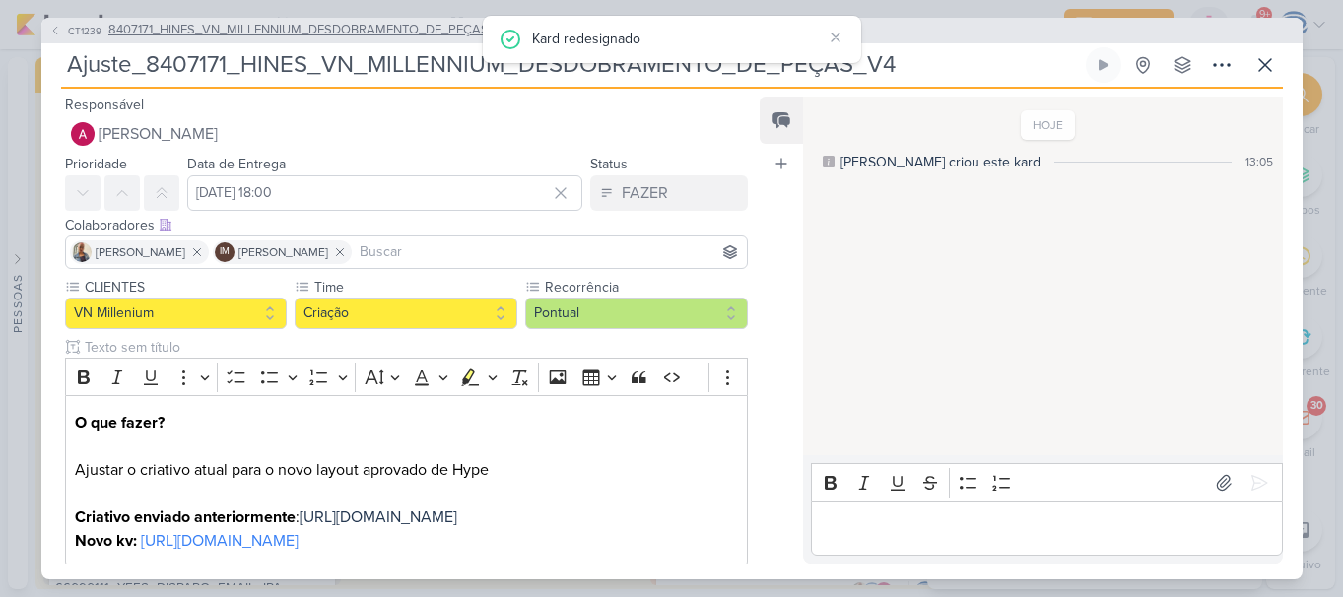
click at [427, 34] on span "8407171_HINES_VN_MILLENNIUM_DESDOBRAMENTO_DE_PEÇAS_V1" at bounding box center [308, 31] width 400 height 20
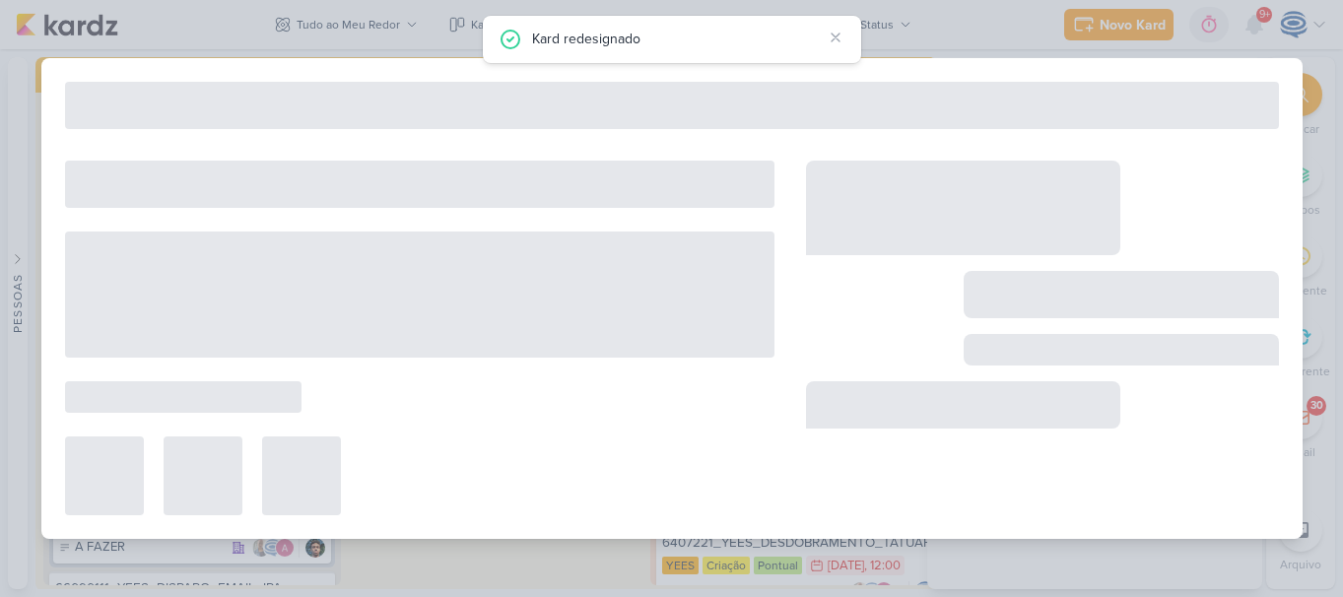
type input "8407171_HINES_VN_MILLENNIUM_DESDOBRAMENTO_DE_PEÇAS_V1"
type input "29 de agosto de 2025 às 18:00"
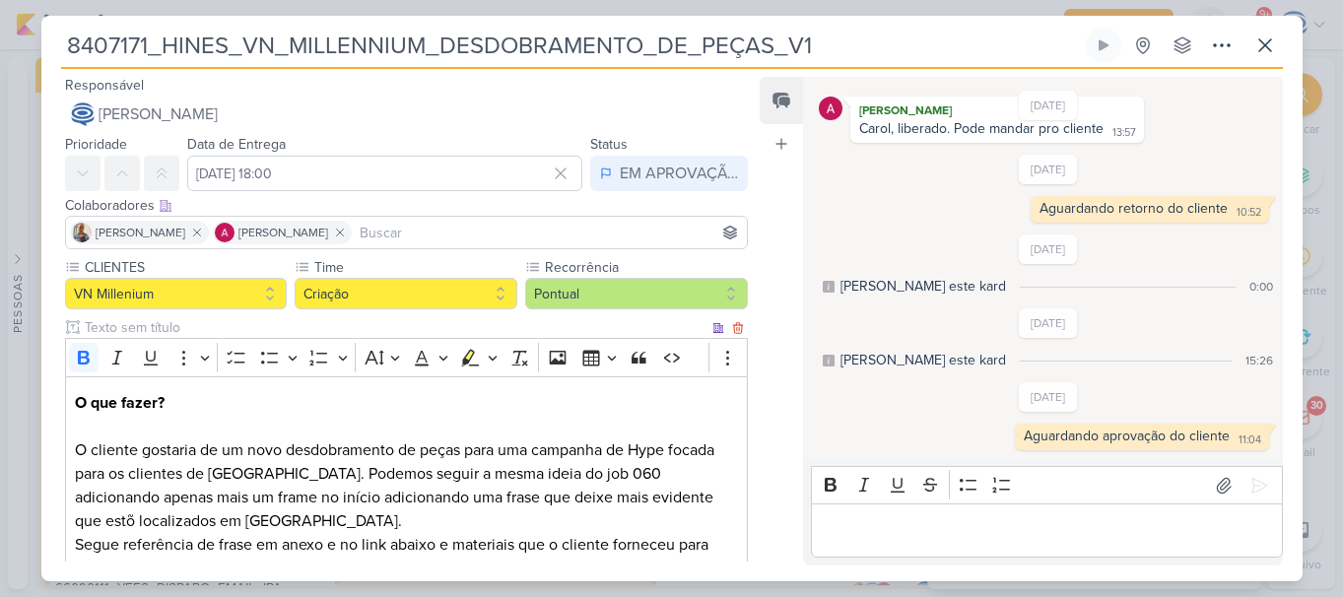
scroll to position [733, 0]
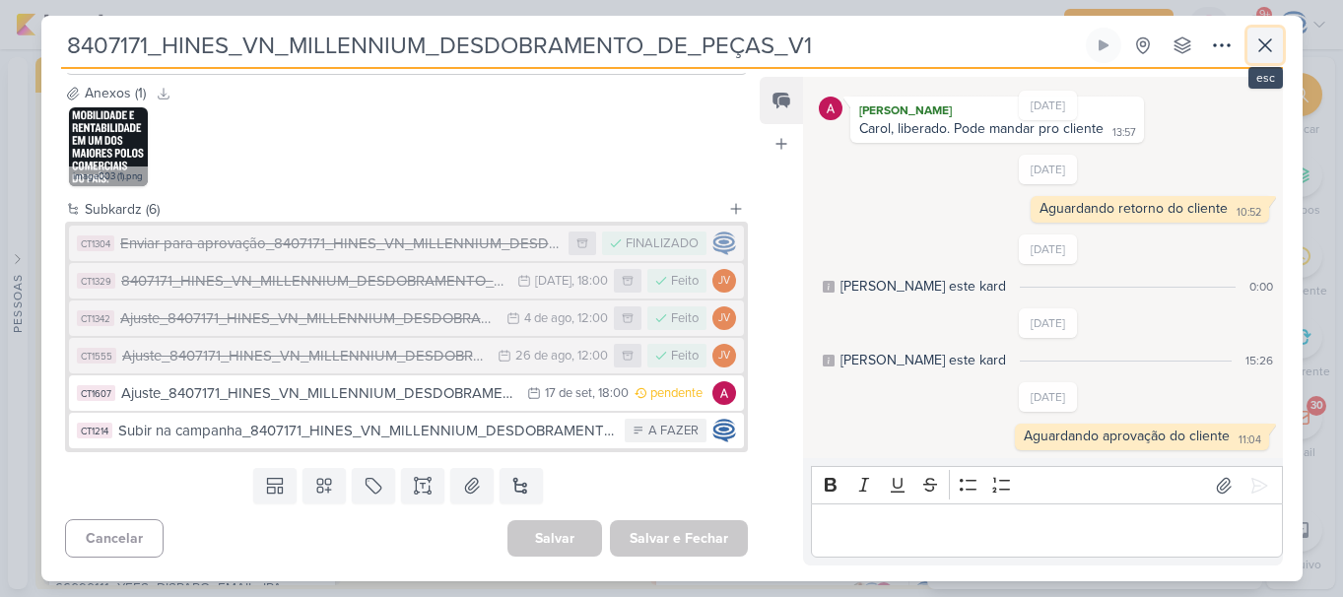
click at [1266, 53] on icon at bounding box center [1266, 46] width 24 height 24
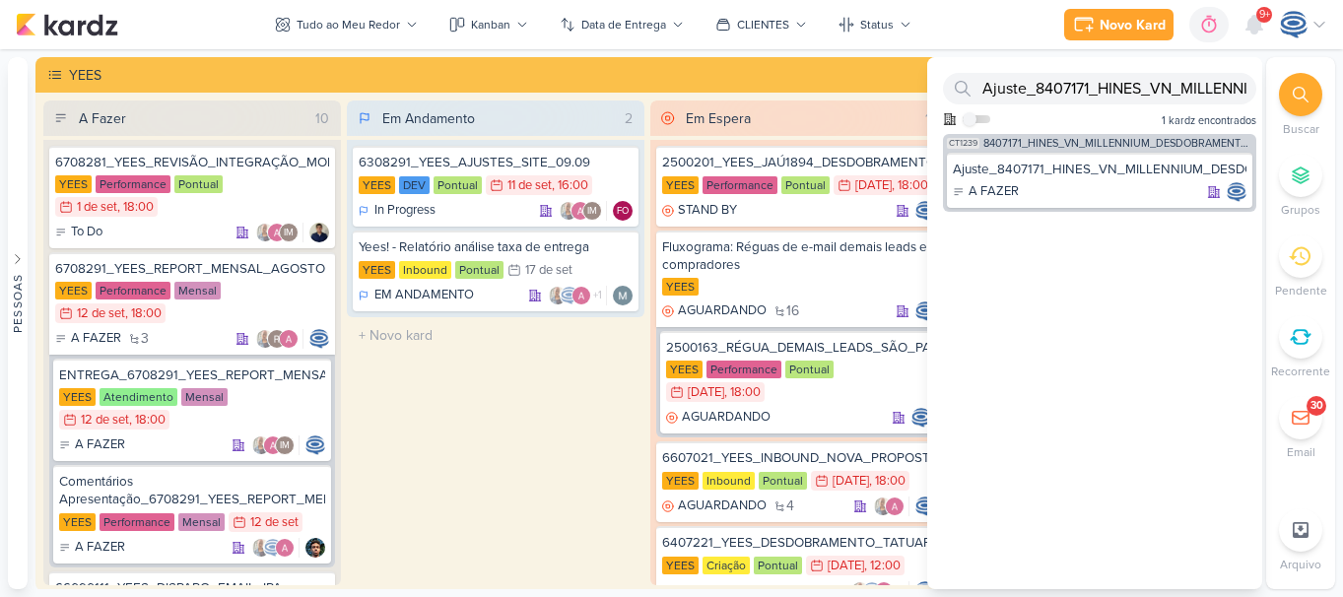
click at [1299, 93] on icon at bounding box center [1301, 95] width 16 height 16
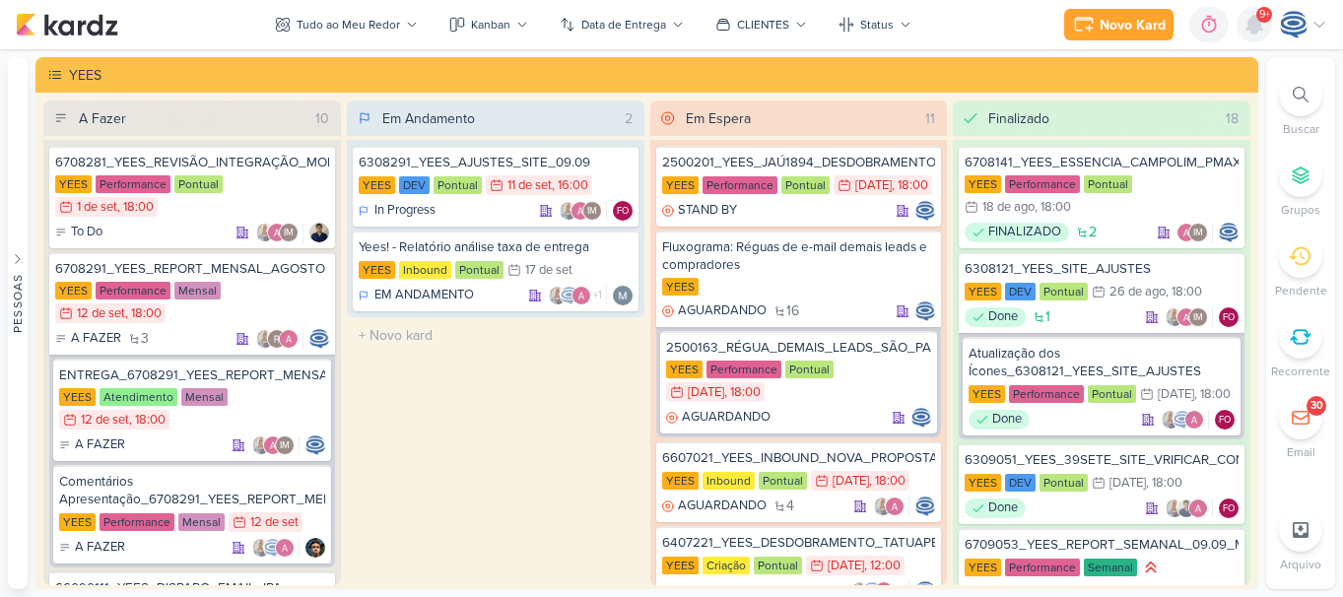
click at [1250, 34] on icon at bounding box center [1255, 25] width 24 height 24
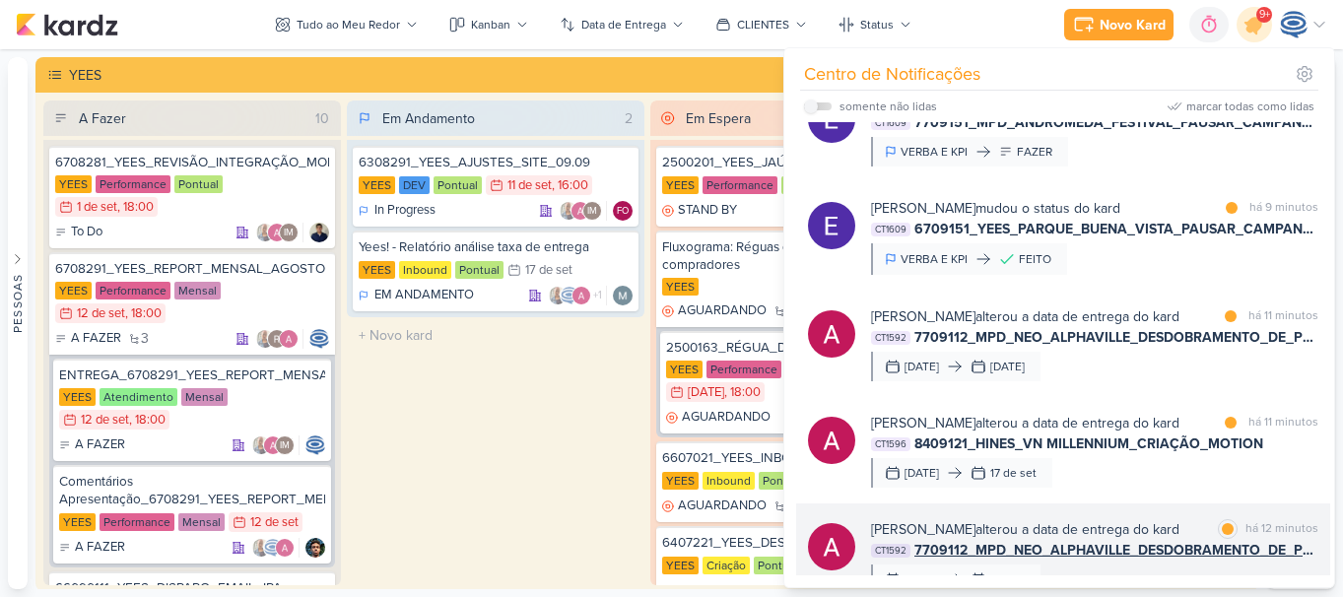
scroll to position [0, 0]
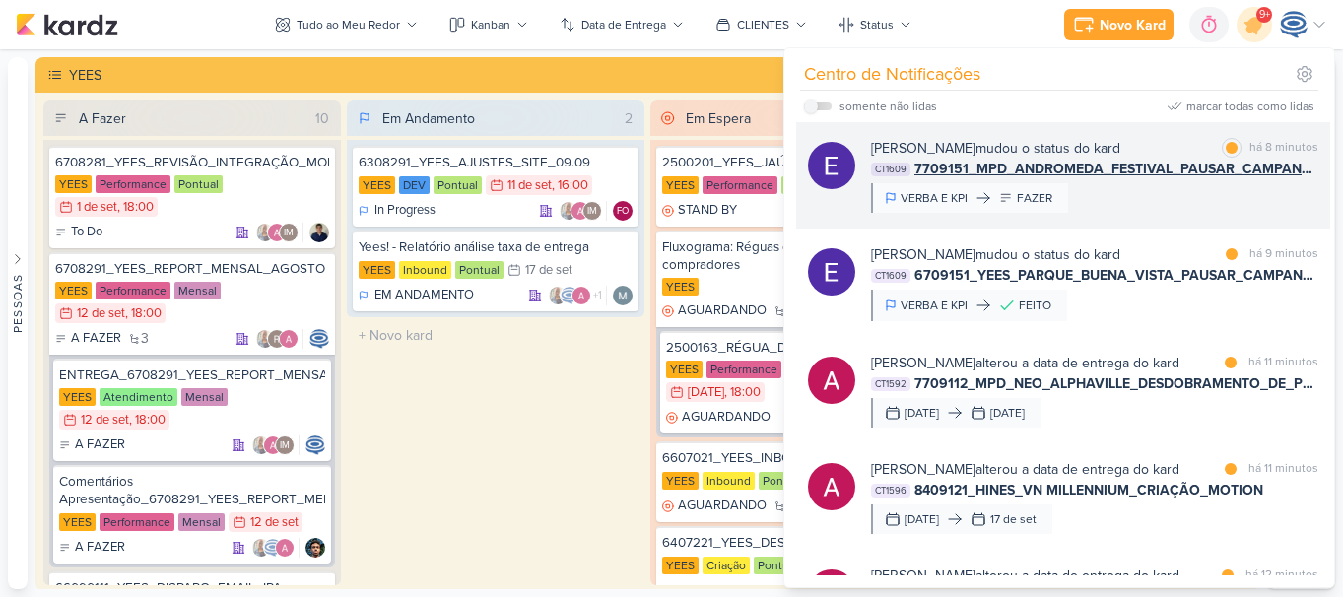
click at [1100, 177] on span "7709151_MPD_ANDROMEDA_FESTIVAL_PAUSAR_CAMPANHA_PRINCIPAIS_MÉTRICAS" at bounding box center [1117, 169] width 404 height 21
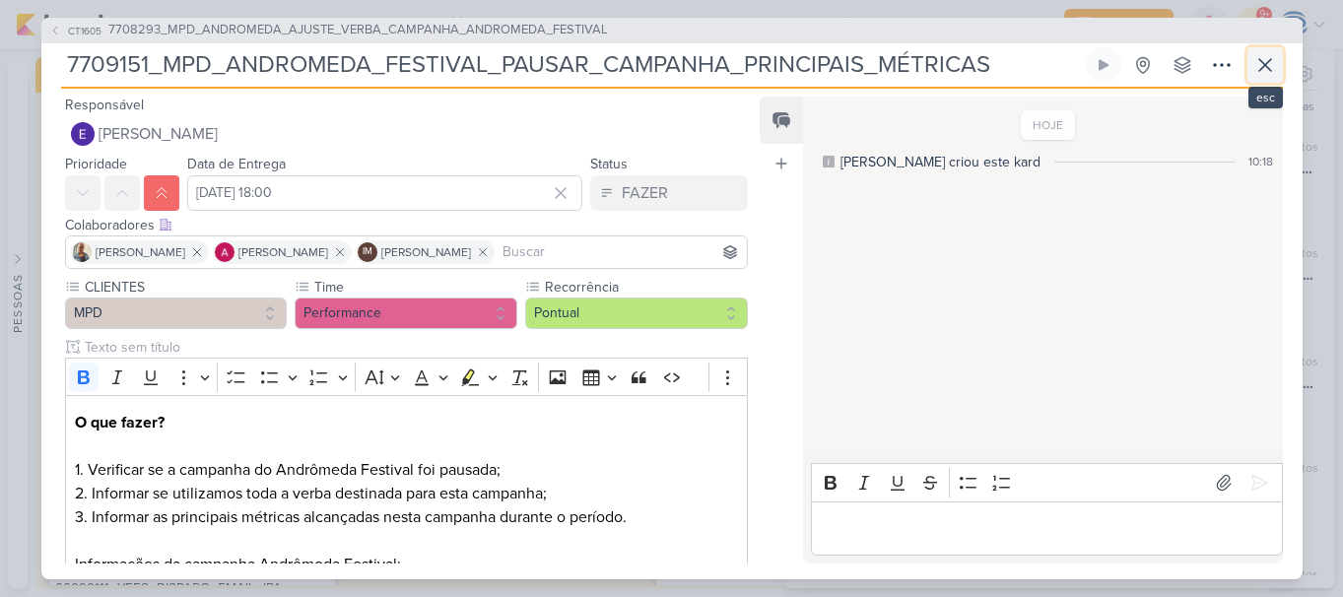
click at [1262, 67] on icon at bounding box center [1266, 65] width 24 height 24
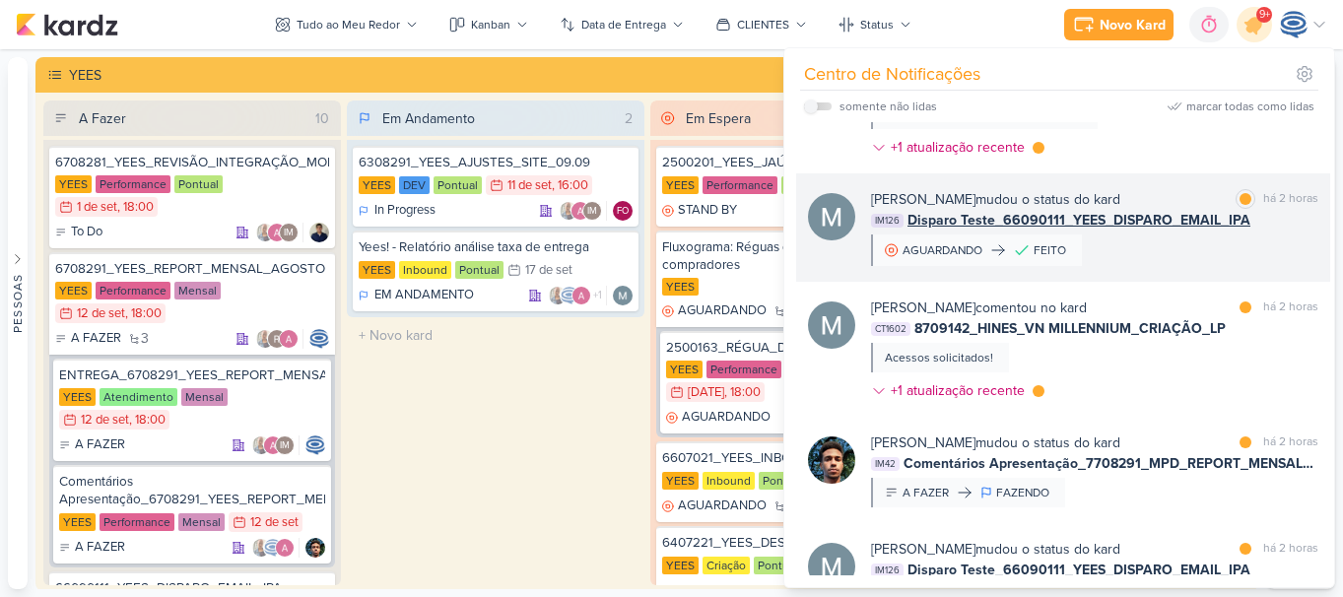
scroll to position [1077, 0]
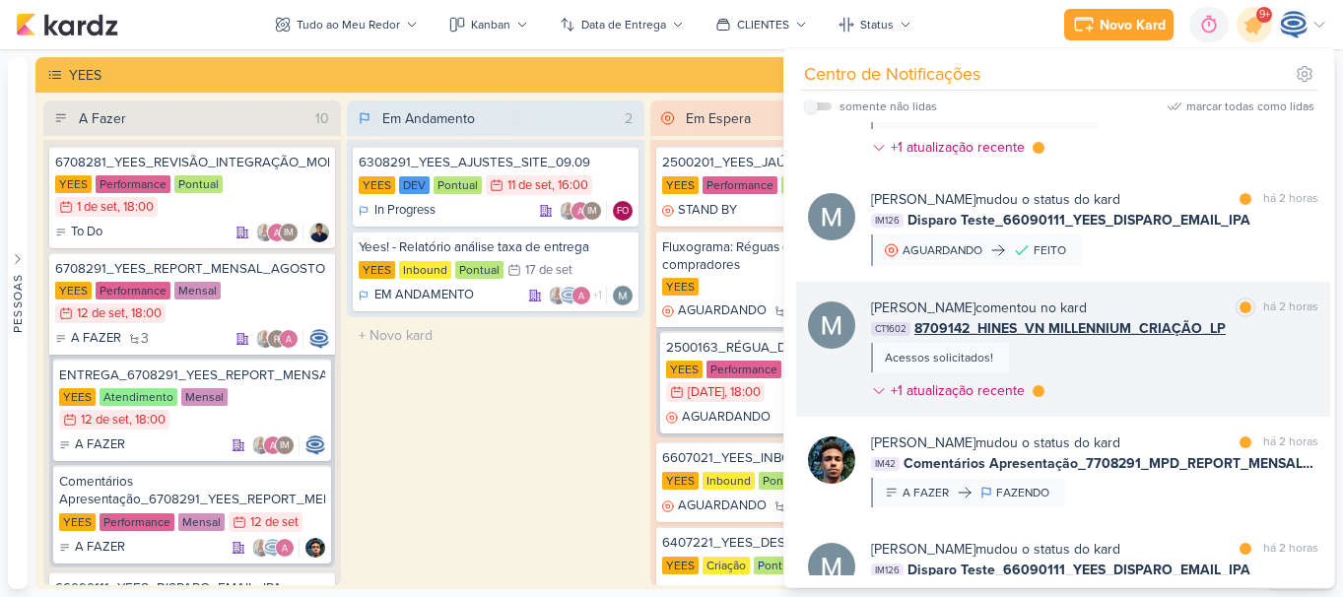
click at [1024, 328] on span "8709142_HINES_VN MILLENNIUM_CRIAÇÃO_LP" at bounding box center [1070, 328] width 311 height 21
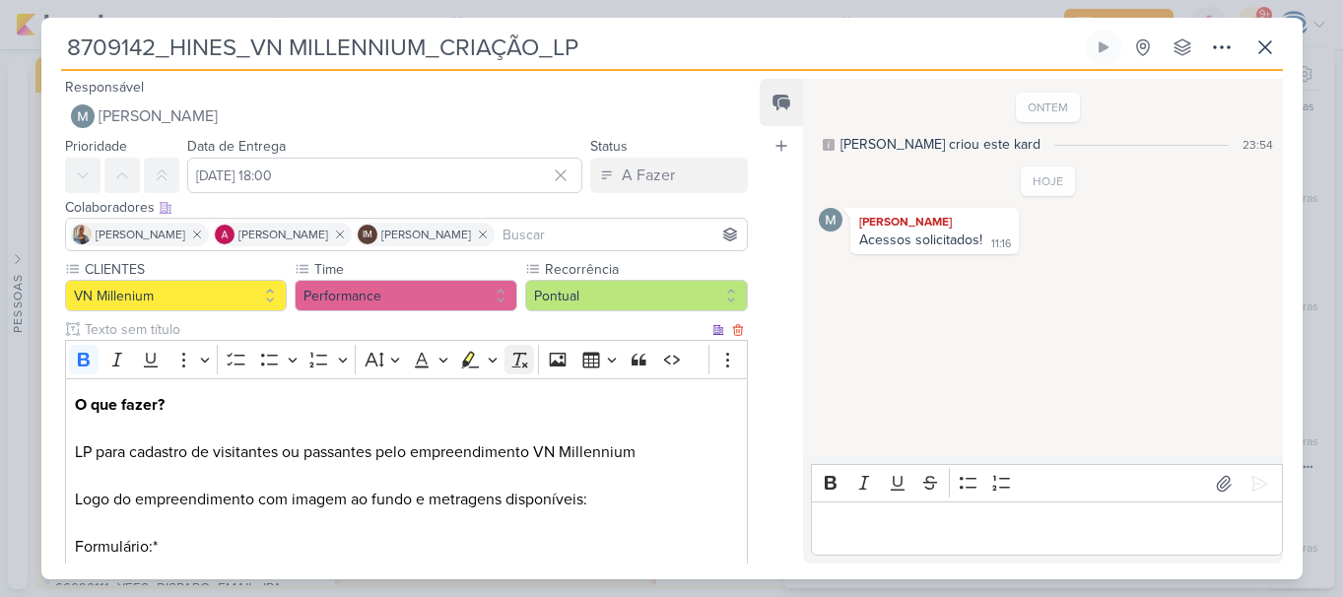
scroll to position [498, 0]
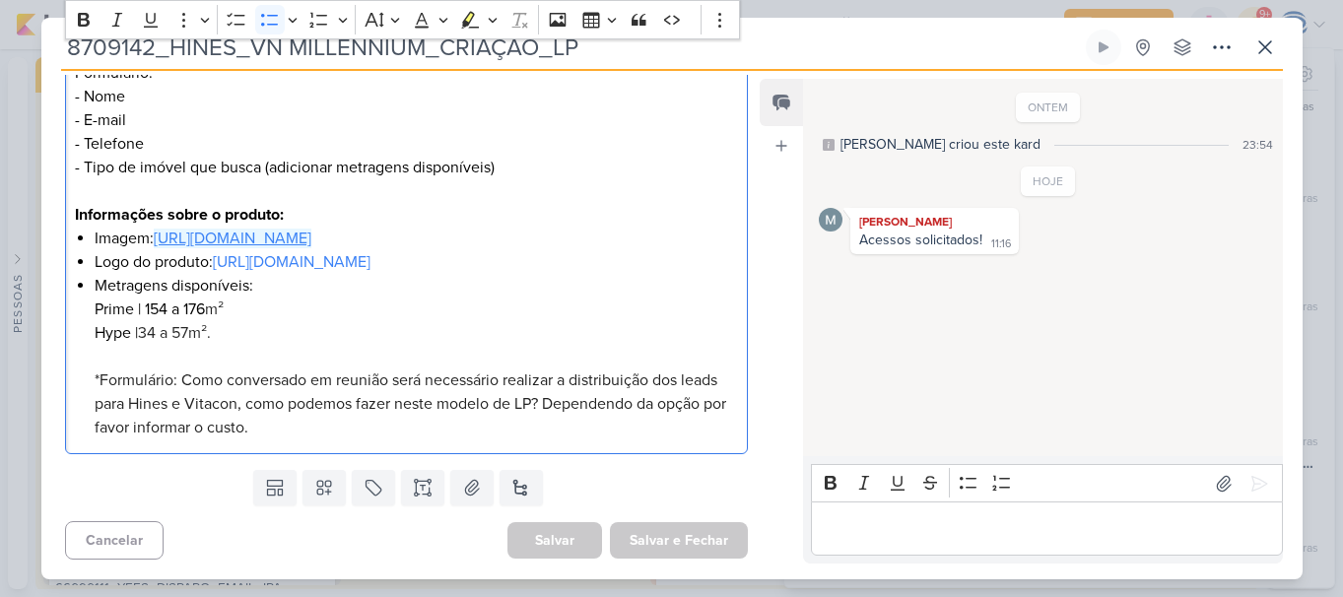
click at [311, 229] on link "[URL][DOMAIN_NAME]" at bounding box center [233, 239] width 158 height 20
click at [213, 255] on link "[URL][DOMAIN_NAME]" at bounding box center [292, 262] width 158 height 20
click at [311, 229] on link "https://drive.google.com/drive/folders/1iUe71Bop_vQ6qzsNIxp6gGeWO6zDYGD-" at bounding box center [233, 239] width 158 height 20
click at [920, 536] on p "Editor editing area: main" at bounding box center [1047, 529] width 450 height 24
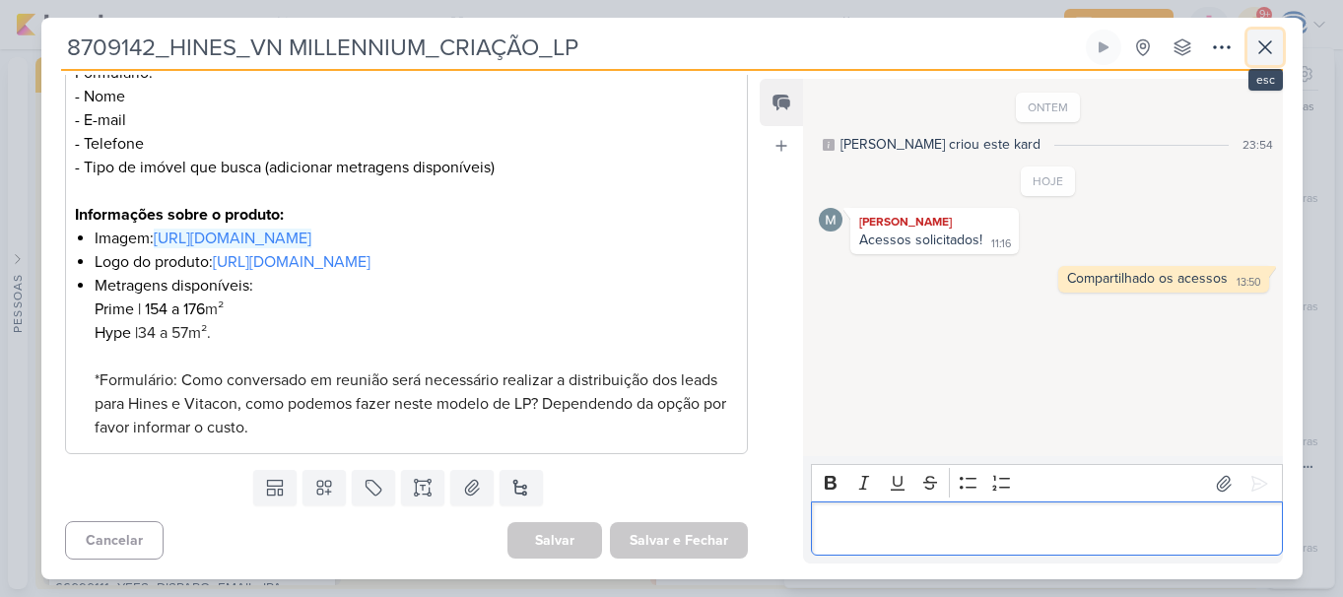
click at [1252, 38] on button at bounding box center [1265, 47] width 35 height 35
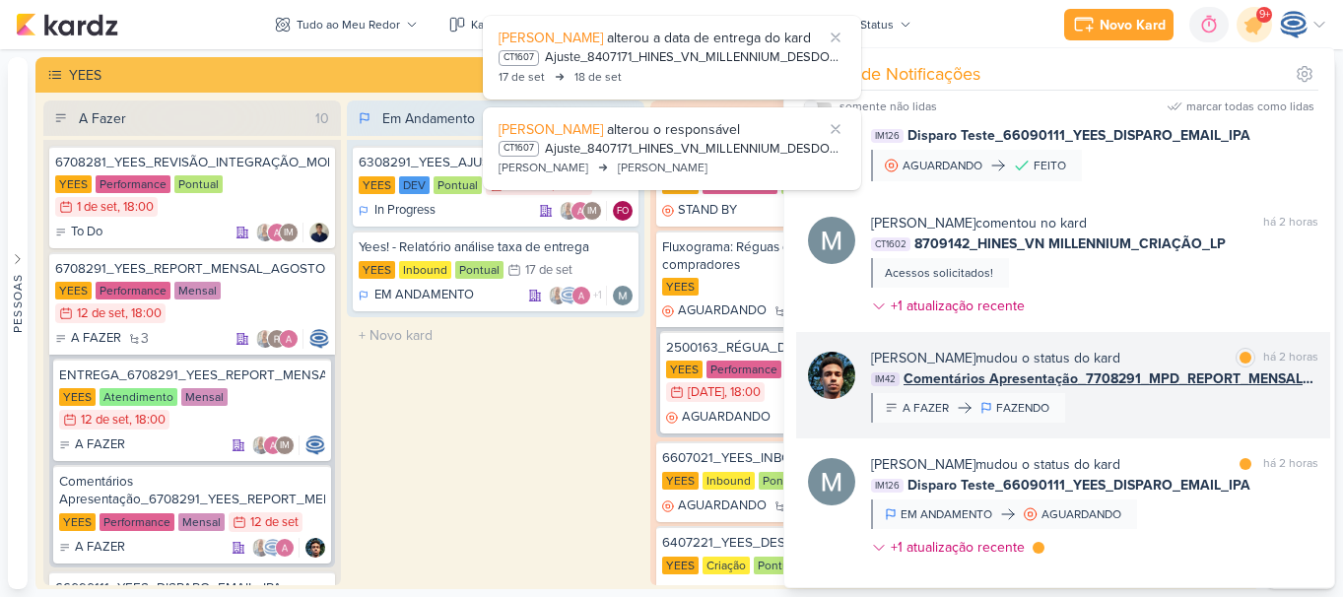
scroll to position [1304, 0]
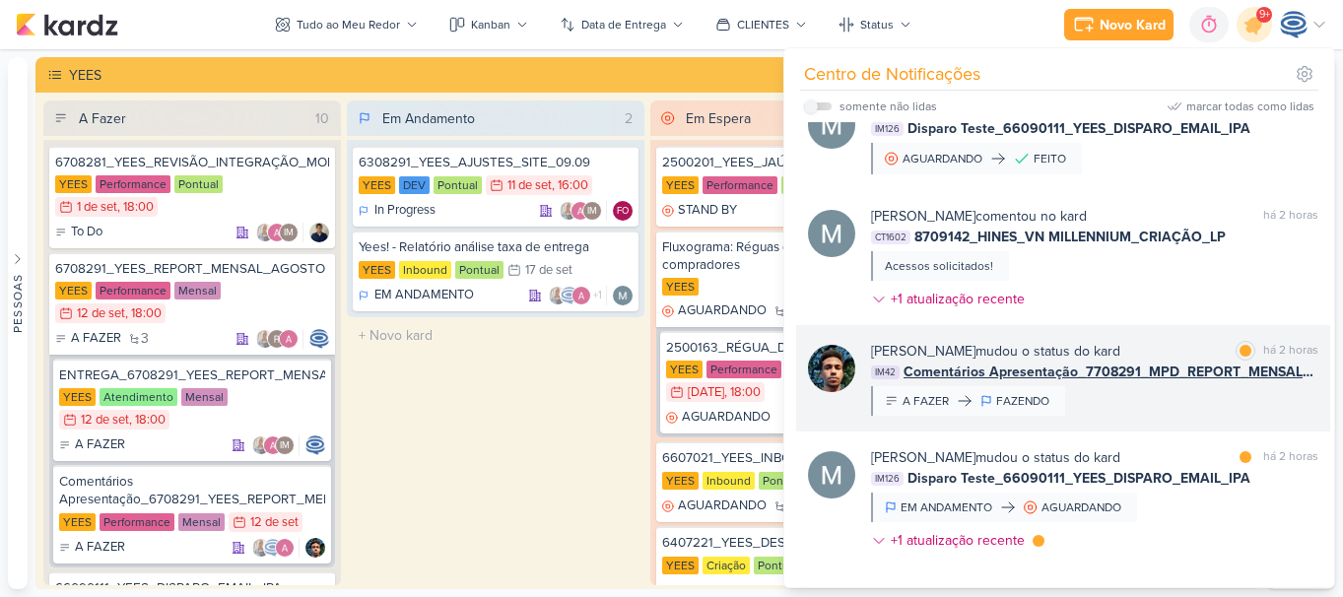
drag, startPoint x: 1134, startPoint y: 377, endPoint x: 1154, endPoint y: 374, distance: 20.1
click at [1154, 374] on span "Comentários Apresentação_7708291_MPD_REPORT_MENSAL_AGOSTO" at bounding box center [1111, 372] width 415 height 21
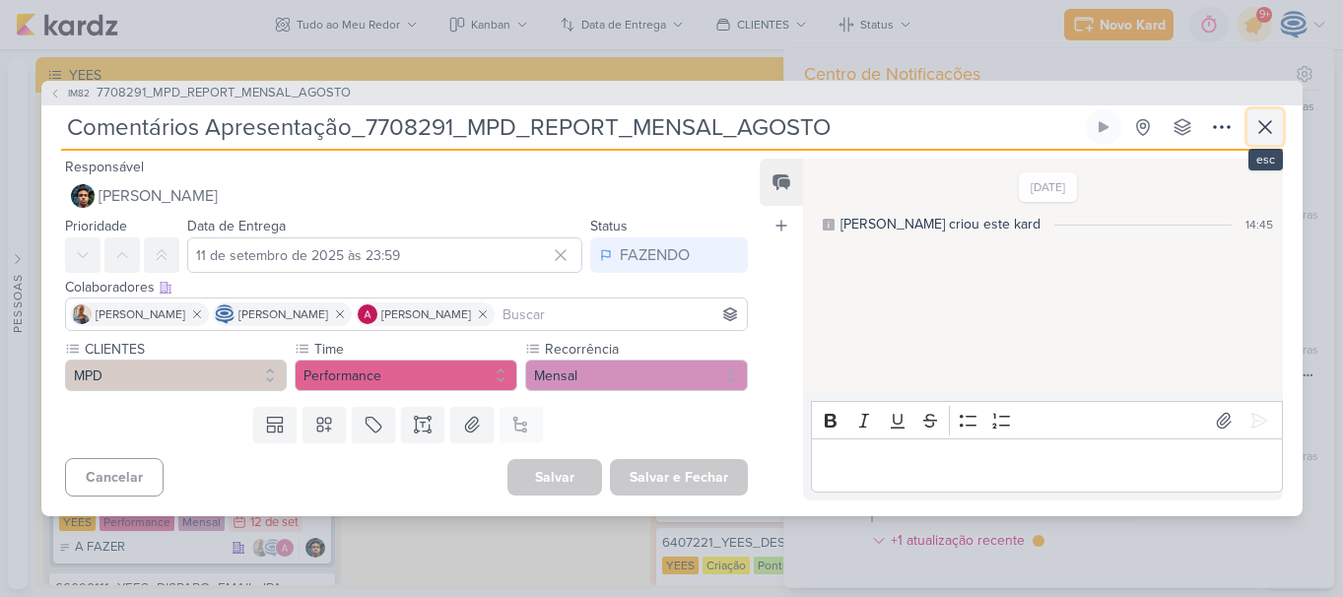
click at [1258, 119] on icon at bounding box center [1266, 127] width 24 height 24
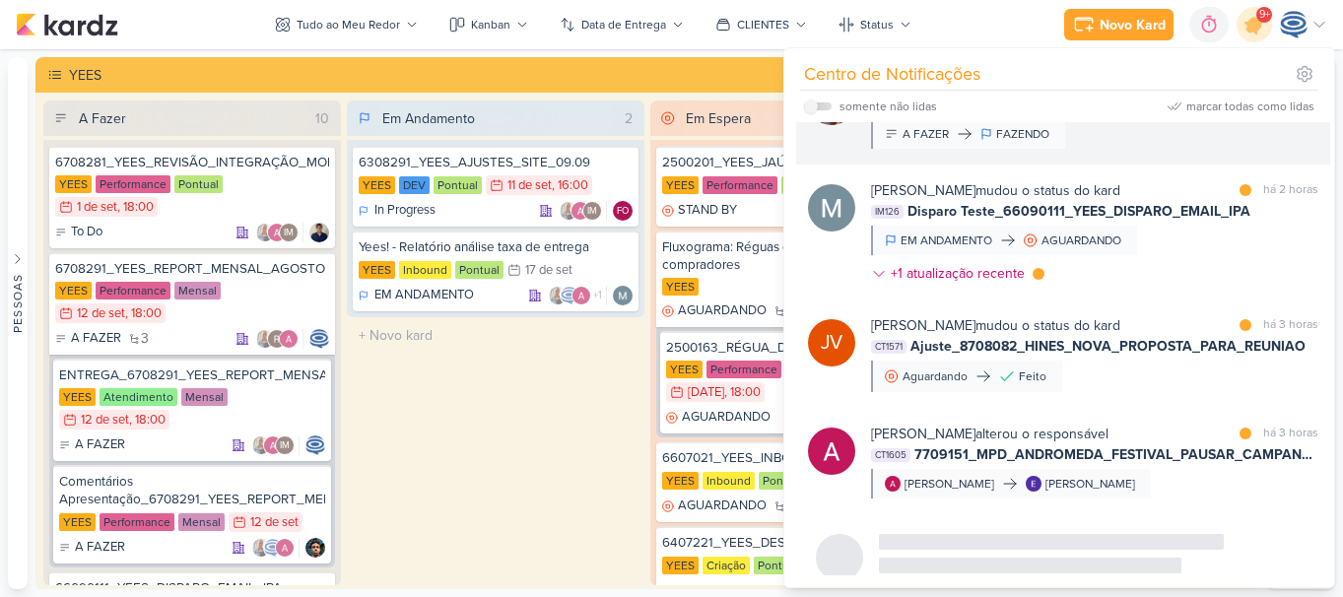
scroll to position [1601, 0]
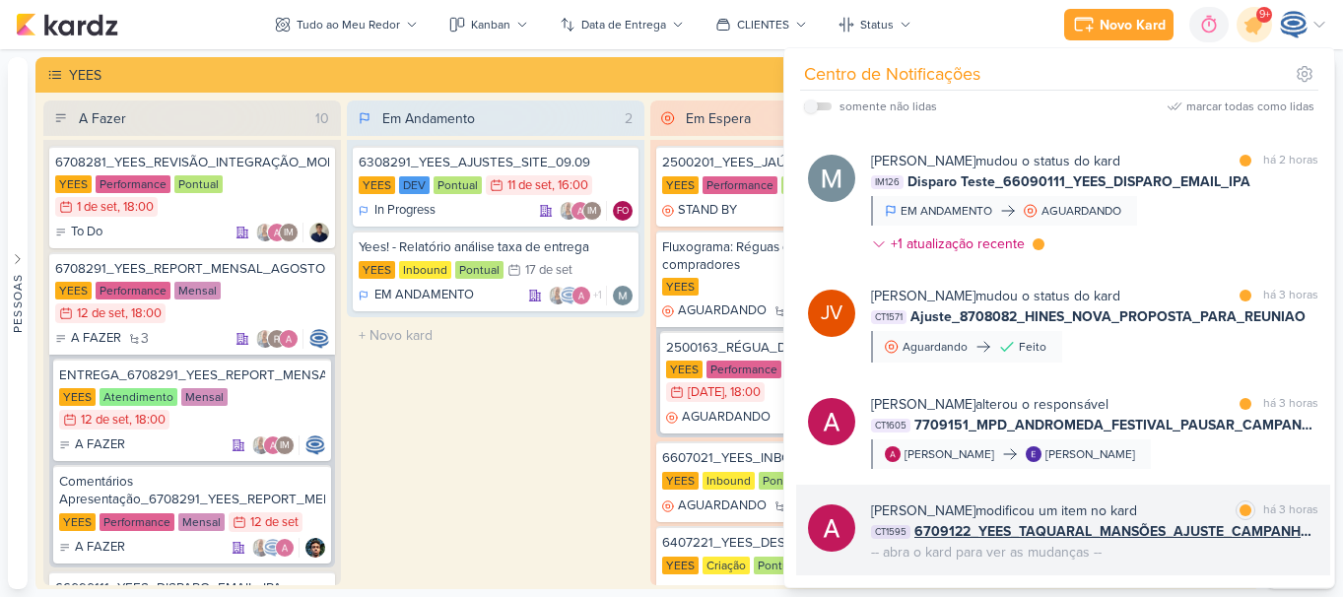
click at [1059, 521] on span "6709122_YEES_TAQUARAL_MANSÕES_AJUSTE_CAMPANHA_MIA" at bounding box center [1117, 531] width 404 height 21
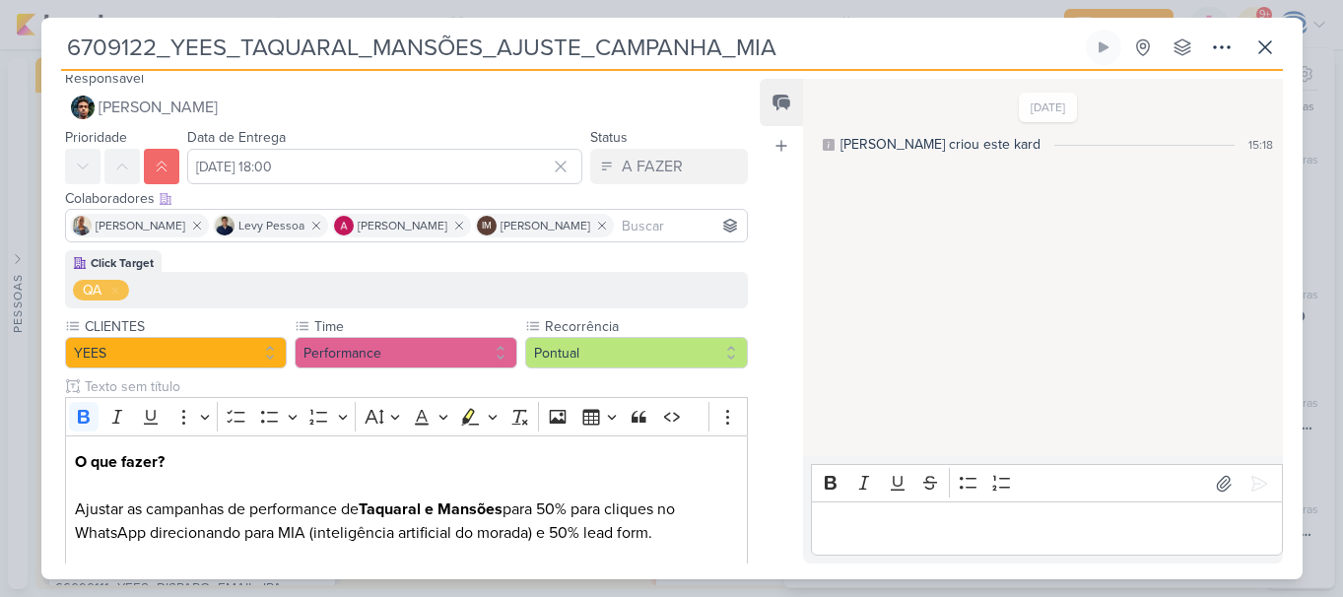
scroll to position [233, 0]
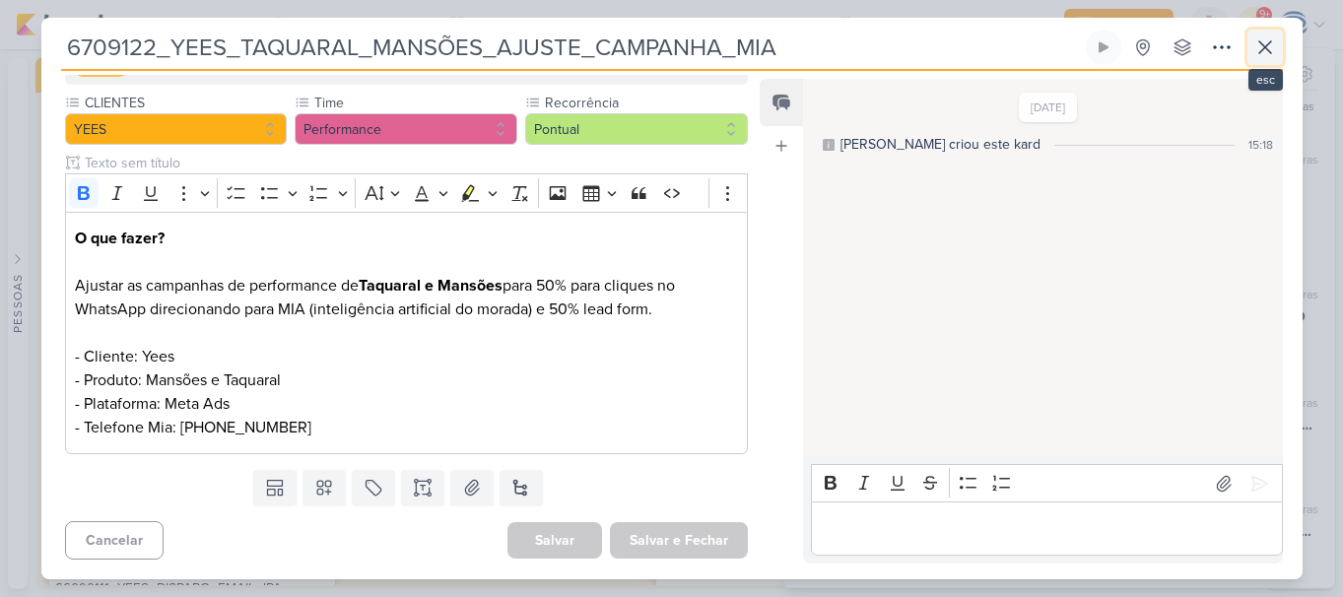
click at [1266, 50] on icon at bounding box center [1266, 47] width 24 height 24
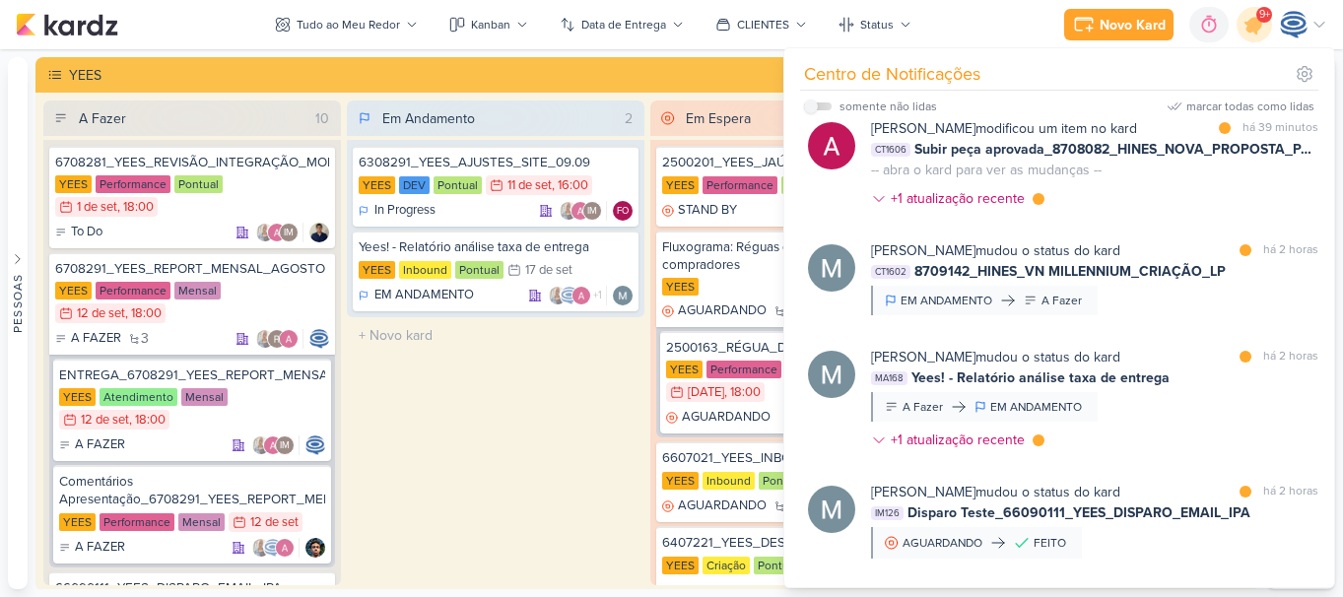
scroll to position [0, 0]
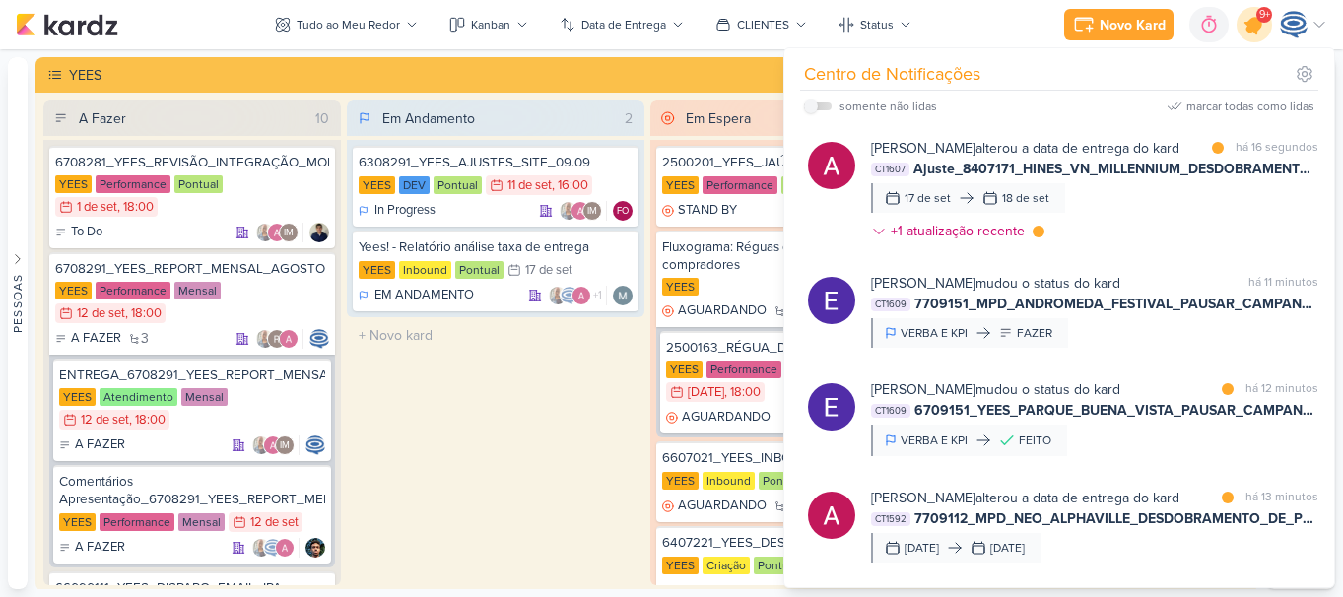
click at [1268, 34] on div at bounding box center [1255, 25] width 50 height 50
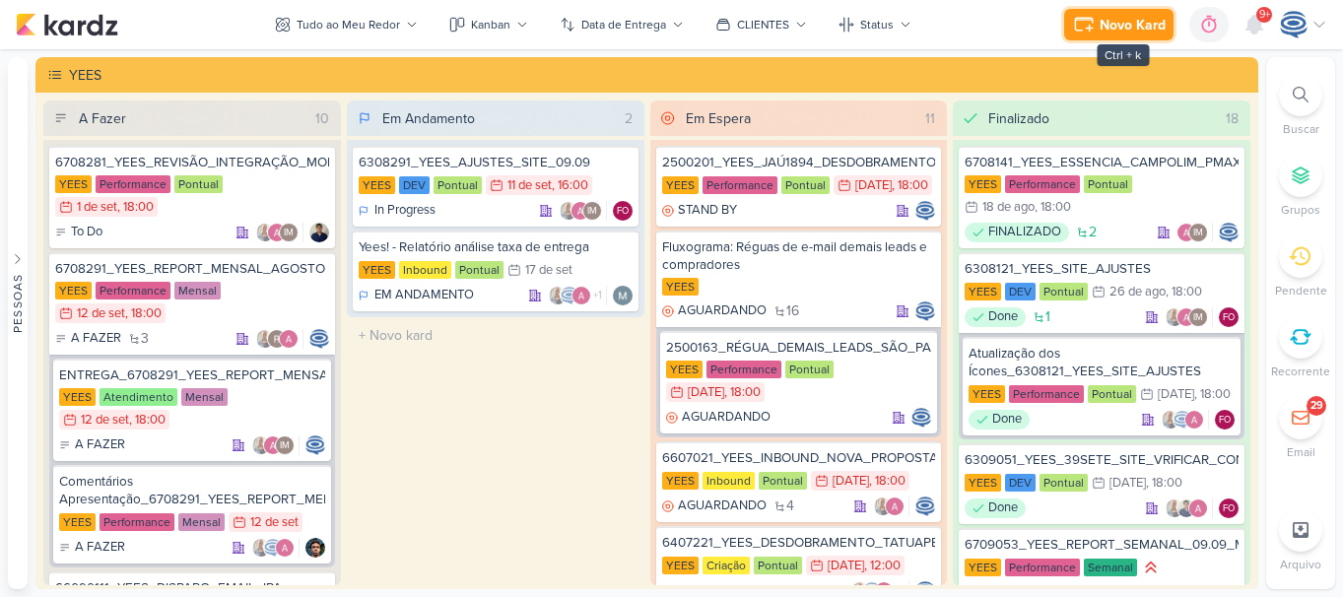
click at [1131, 15] on div "Novo Kard" at bounding box center [1133, 25] width 66 height 21
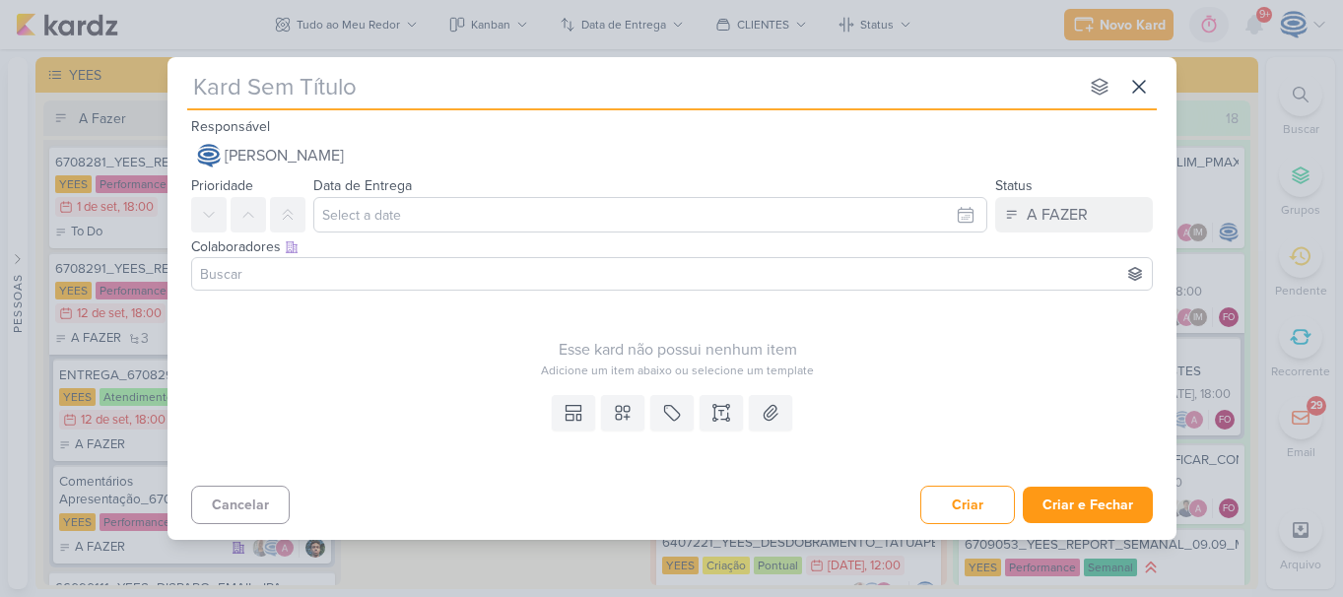
type input "6709152_YEES_SITE_VERIFICAR_ENTRADA_DE_LEADS"
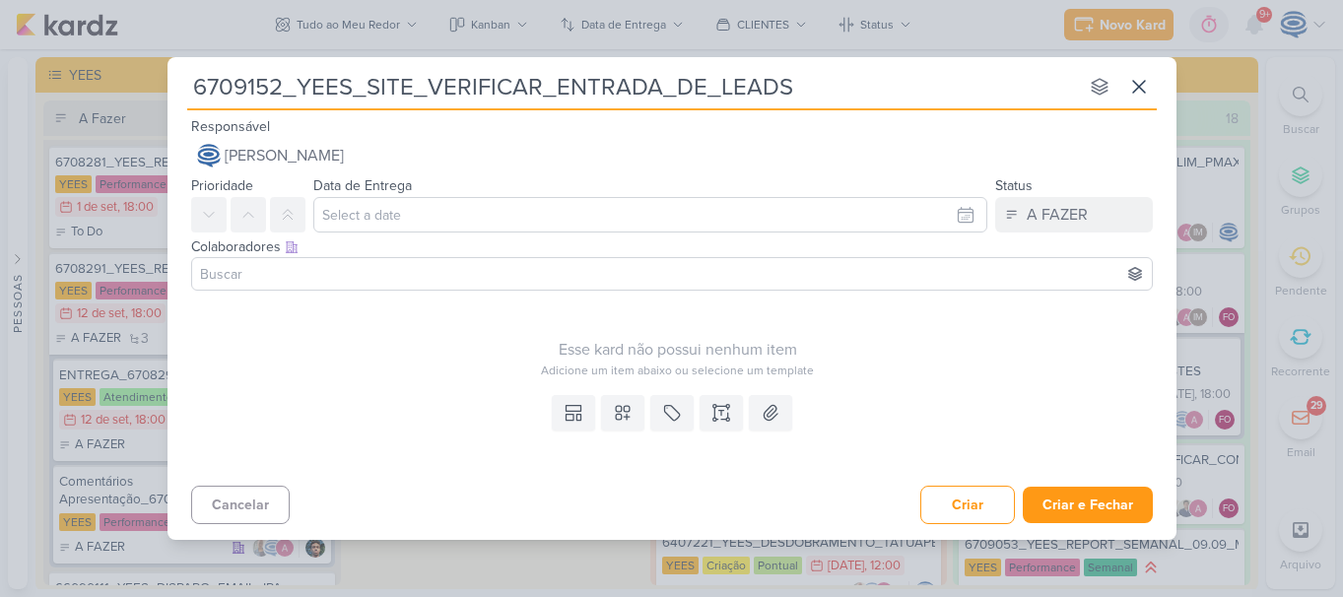
type input "6709152_YEES_SITE_VERIFICAR_ENTRADA_DE_LEADS"
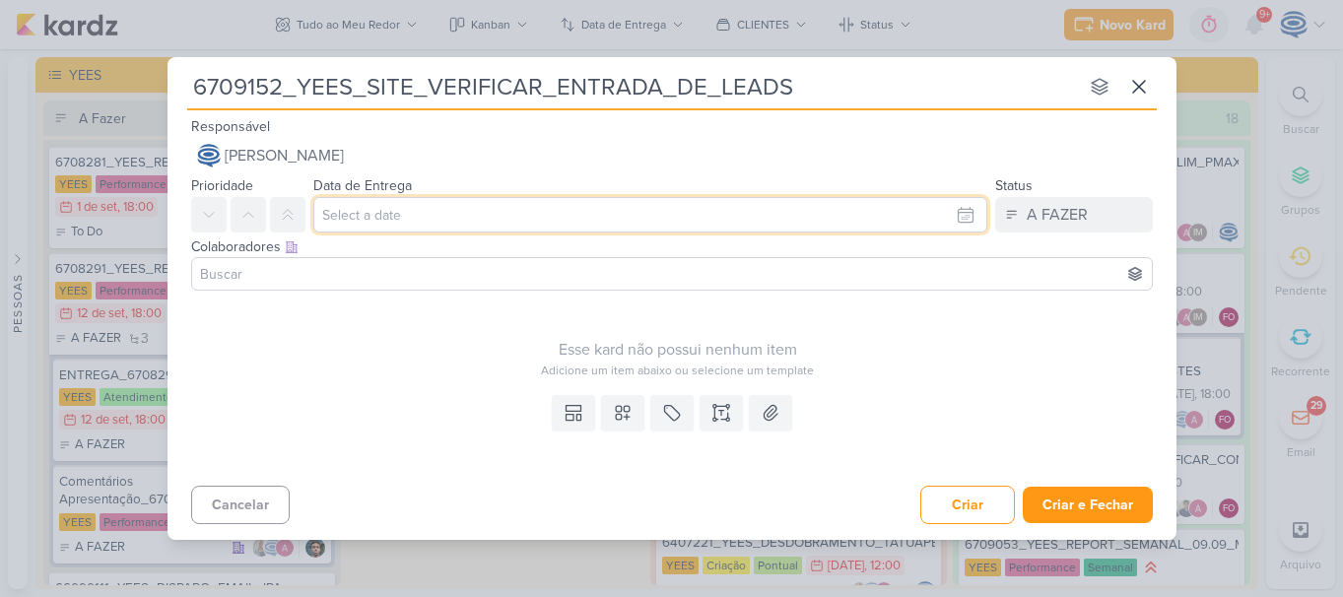
click at [504, 219] on input "text" at bounding box center [650, 214] width 674 height 35
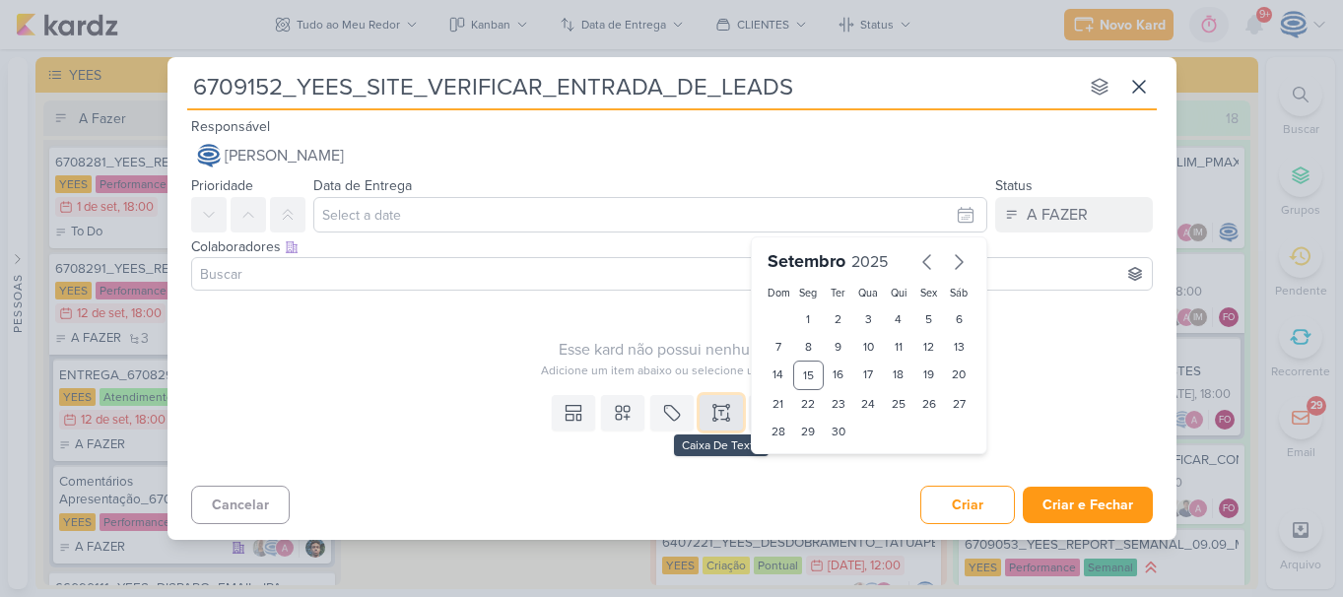
click at [736, 413] on button at bounding box center [721, 412] width 43 height 35
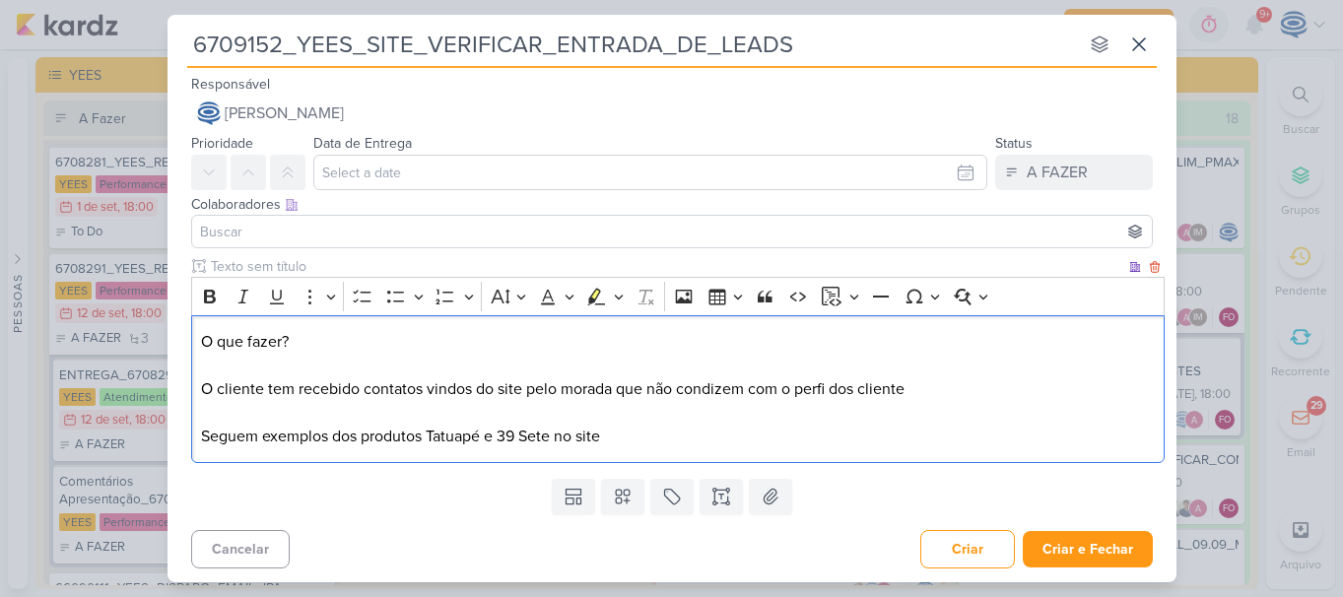
click at [612, 389] on p "O que fazer? O cliente tem recebido contatos vindos do site pelo morada que não…" at bounding box center [677, 389] width 953 height 118
click at [1053, 400] on p "O que fazer? O cliente tem recebido contatos vindos do site pelo morada (inteli…" at bounding box center [677, 389] width 953 height 118
click at [824, 388] on p "O que fazer? O cliente tem recebido contatos vindos do site pelo morada (inteli…" at bounding box center [677, 389] width 953 height 118
click at [1071, 393] on p "O que fazer? O cliente tem recebido contatos vindos do site pelo morada (inteli…" at bounding box center [677, 389] width 953 height 118
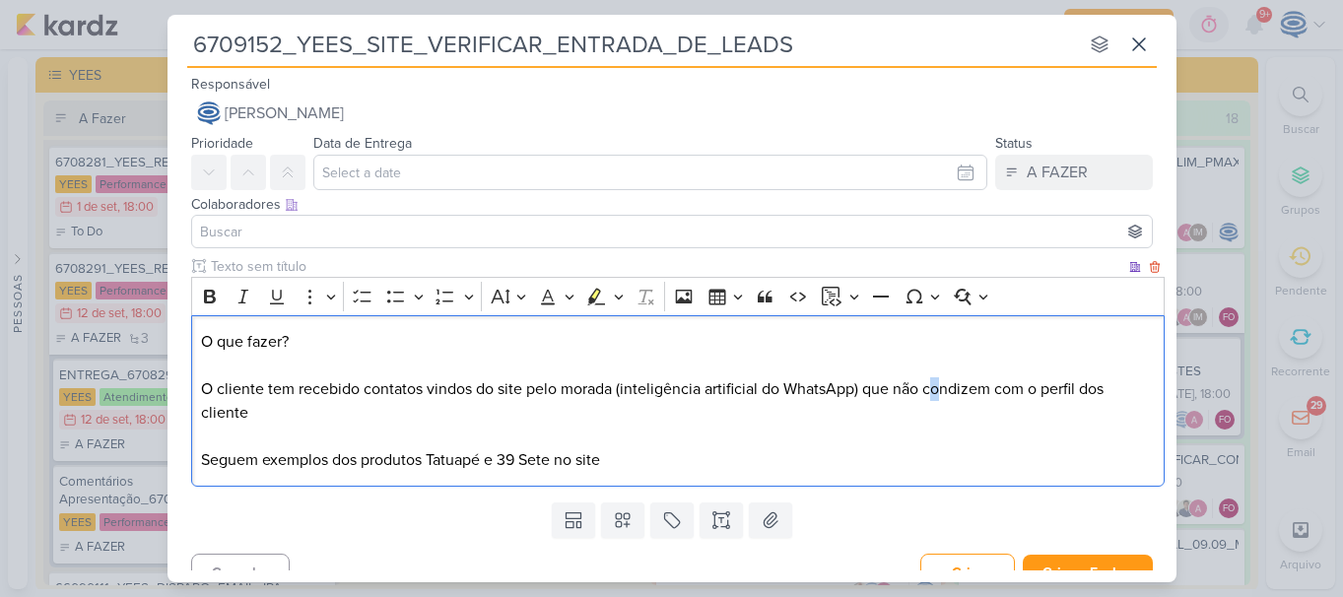
drag, startPoint x: 944, startPoint y: 400, endPoint x: 932, endPoint y: 401, distance: 11.9
click at [932, 401] on p "O que fazer? O cliente tem recebido contatos vindos do site pelo morada (inteli…" at bounding box center [677, 401] width 953 height 142
click at [931, 407] on p "O que fazer? O cliente tem recebido contatos vindos do site pelo morada (inteli…" at bounding box center [677, 401] width 953 height 142
click at [709, 463] on p "O que fazer? O cliente tem recebido contatos vindos do site pelo morada (inteli…" at bounding box center [677, 401] width 953 height 142
click at [261, 459] on p "O que fazer? O cliente tem recebido contatos vindos do site pelo morada (inteli…" at bounding box center [677, 401] width 953 height 142
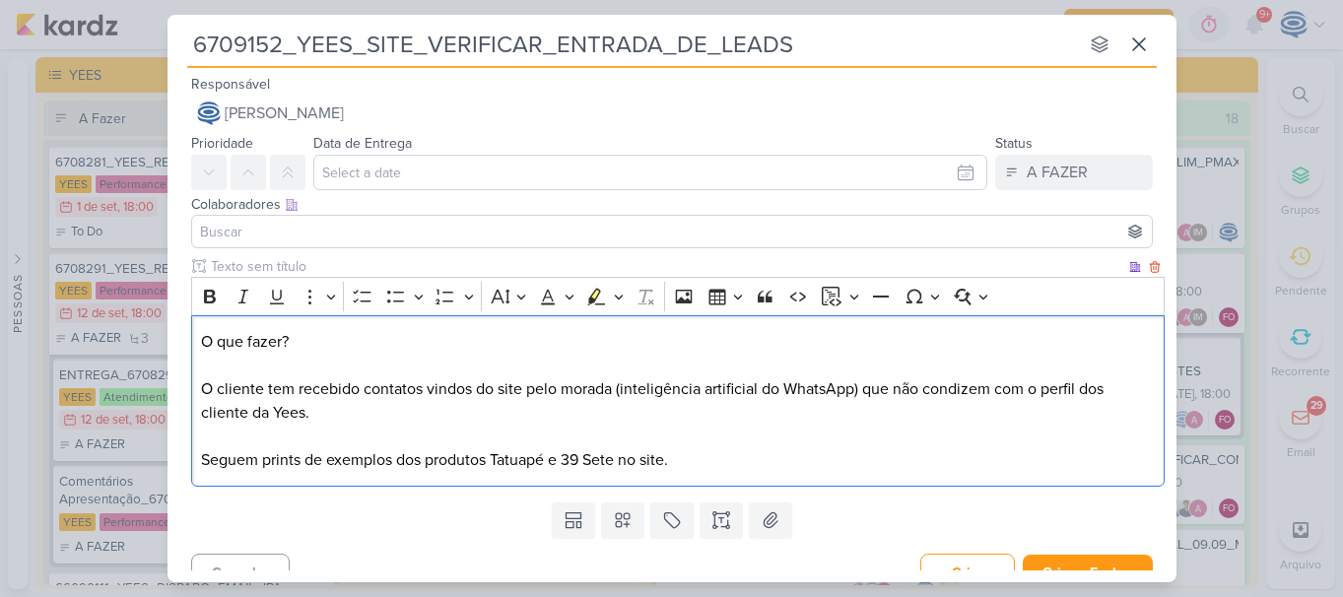
drag, startPoint x: 305, startPoint y: 331, endPoint x: 205, endPoint y: 312, distance: 101.3
click at [205, 312] on div "Rich Text Editor Bold Italic Underline More To-do List Bulleted List Bulleted L…" at bounding box center [678, 382] width 974 height 210
click at [212, 303] on icon "Editor toolbar" at bounding box center [210, 297] width 12 height 14
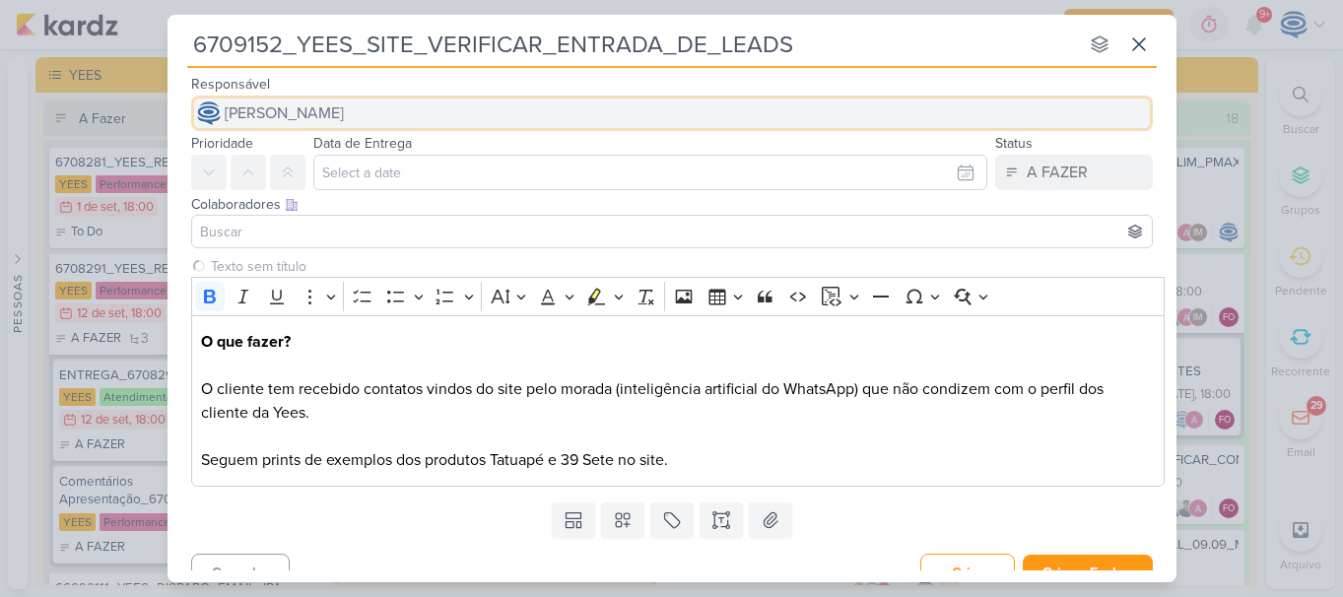
click at [344, 115] on span "[PERSON_NAME]" at bounding box center [284, 114] width 119 height 24
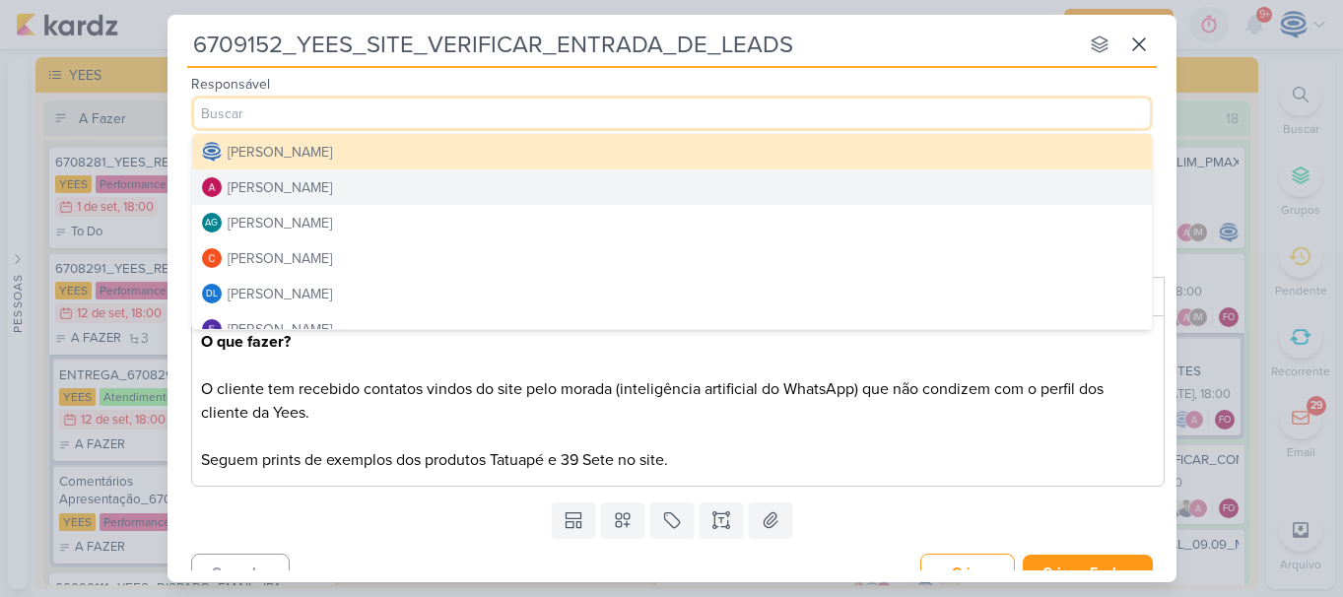
click at [378, 196] on button "[PERSON_NAME]" at bounding box center [672, 187] width 960 height 35
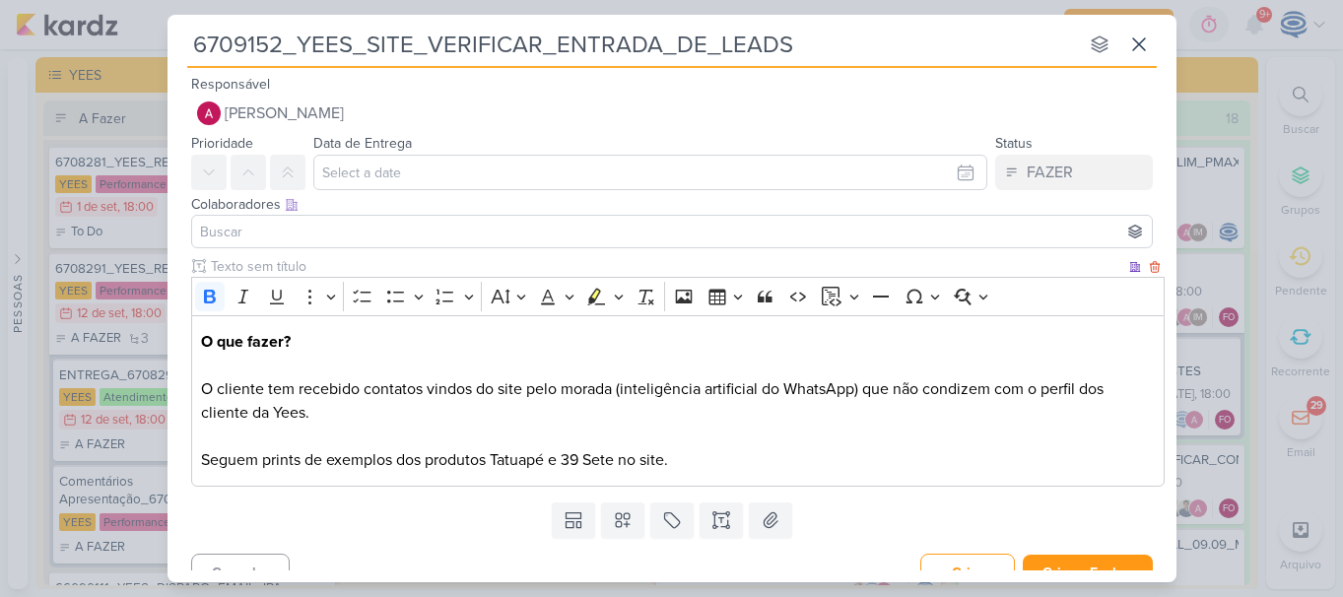
scroll to position [26, 0]
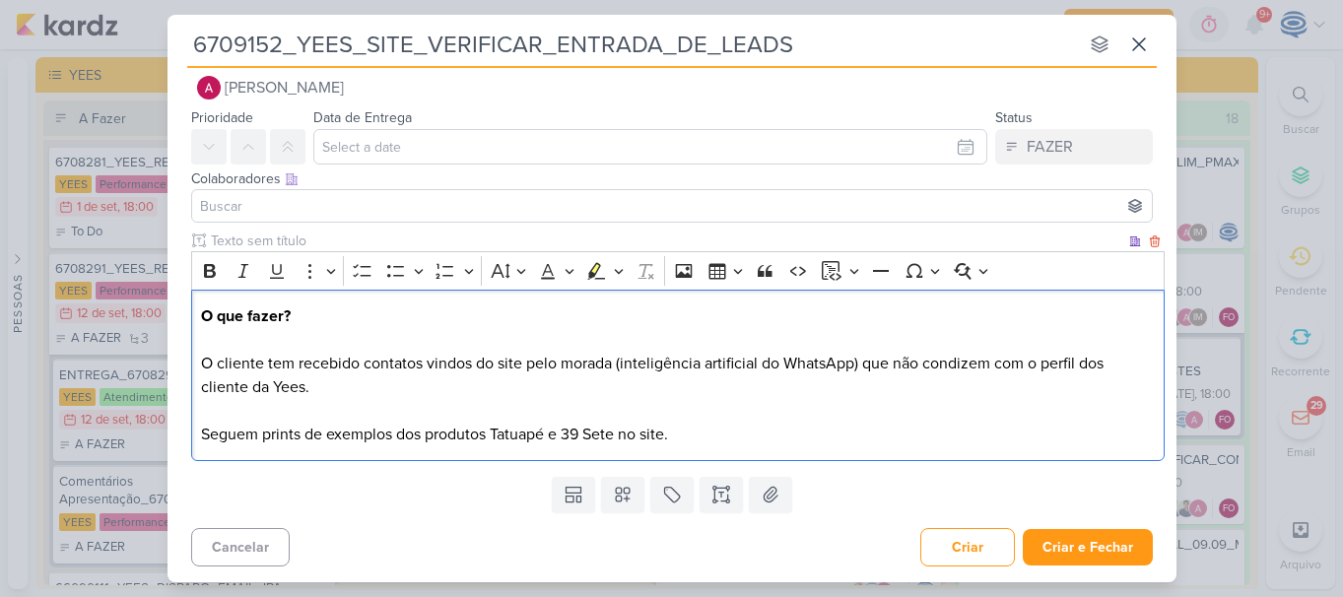
click at [410, 384] on p "O que fazer? O cliente tem recebido contatos vindos do site pelo morada (inteli…" at bounding box center [677, 376] width 953 height 142
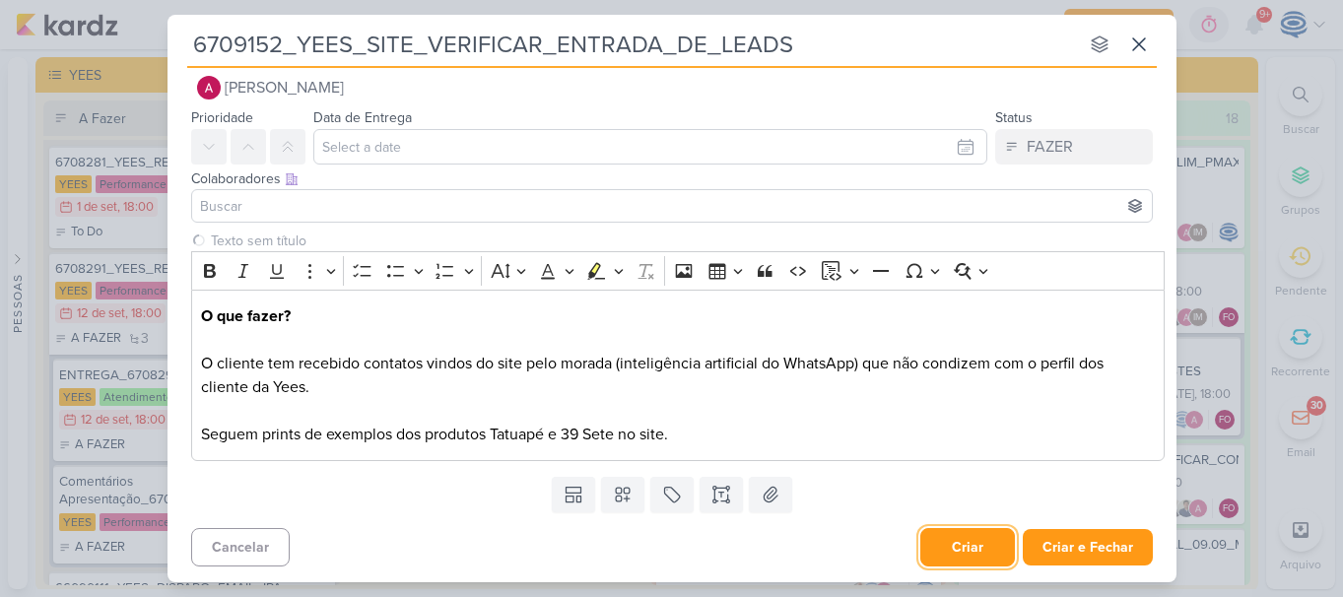
click at [934, 558] on button "Criar" at bounding box center [968, 547] width 95 height 38
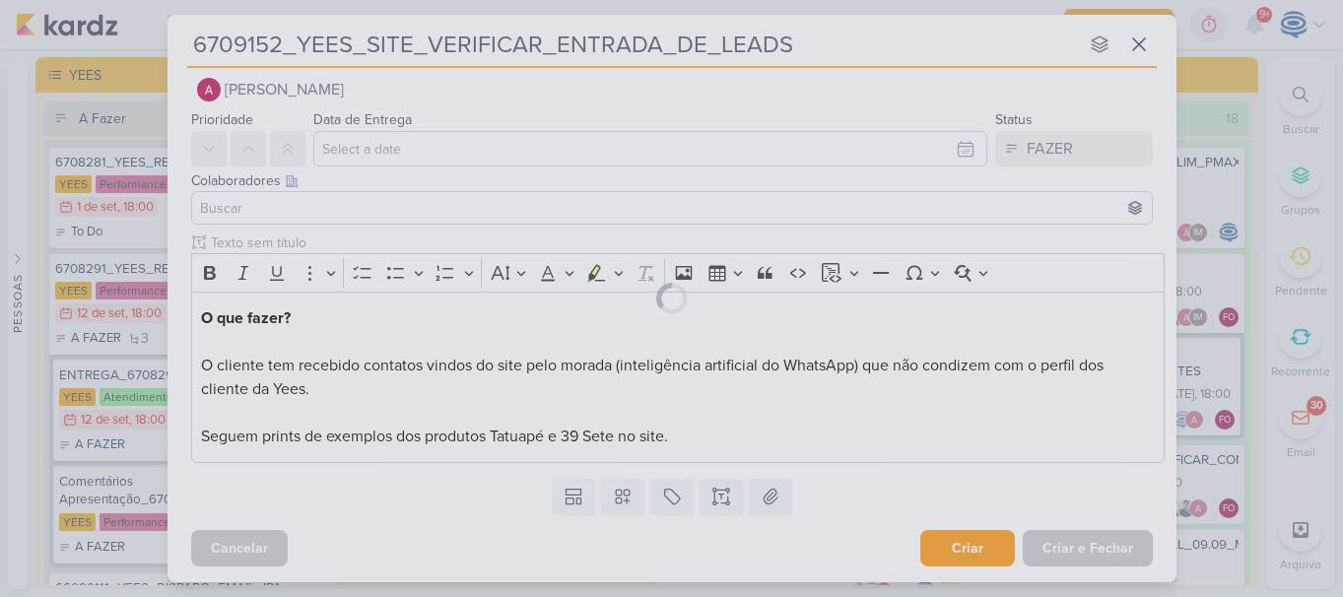
scroll to position [0, 0]
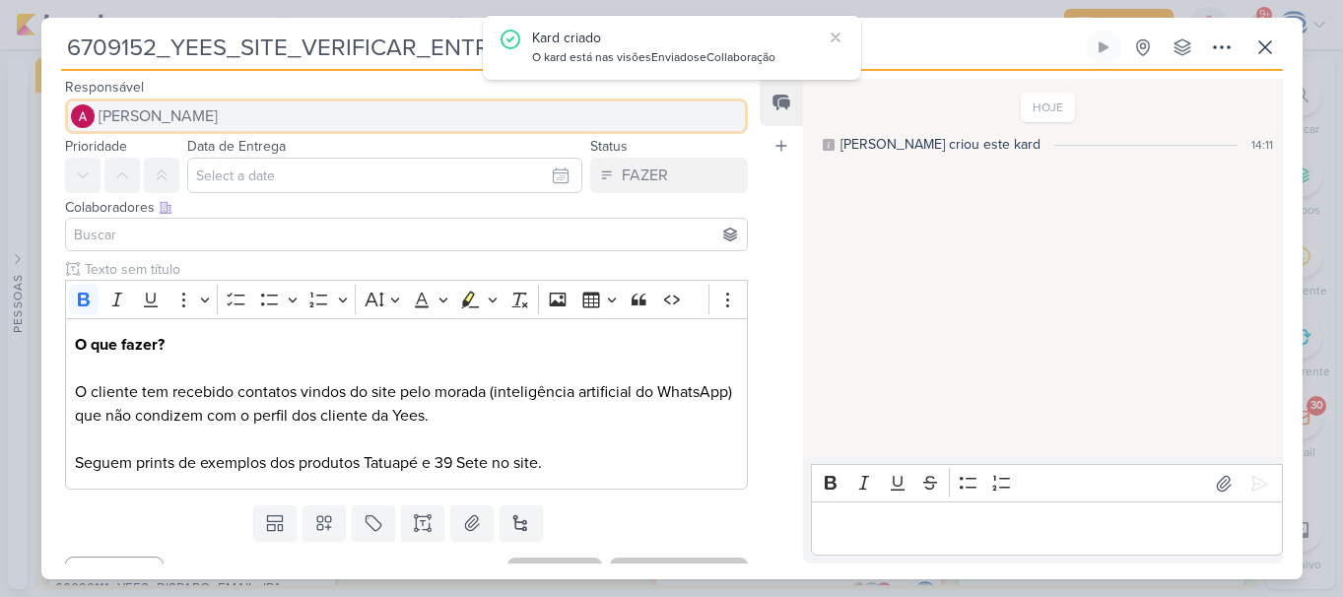
click at [213, 120] on span "[PERSON_NAME]" at bounding box center [158, 116] width 119 height 24
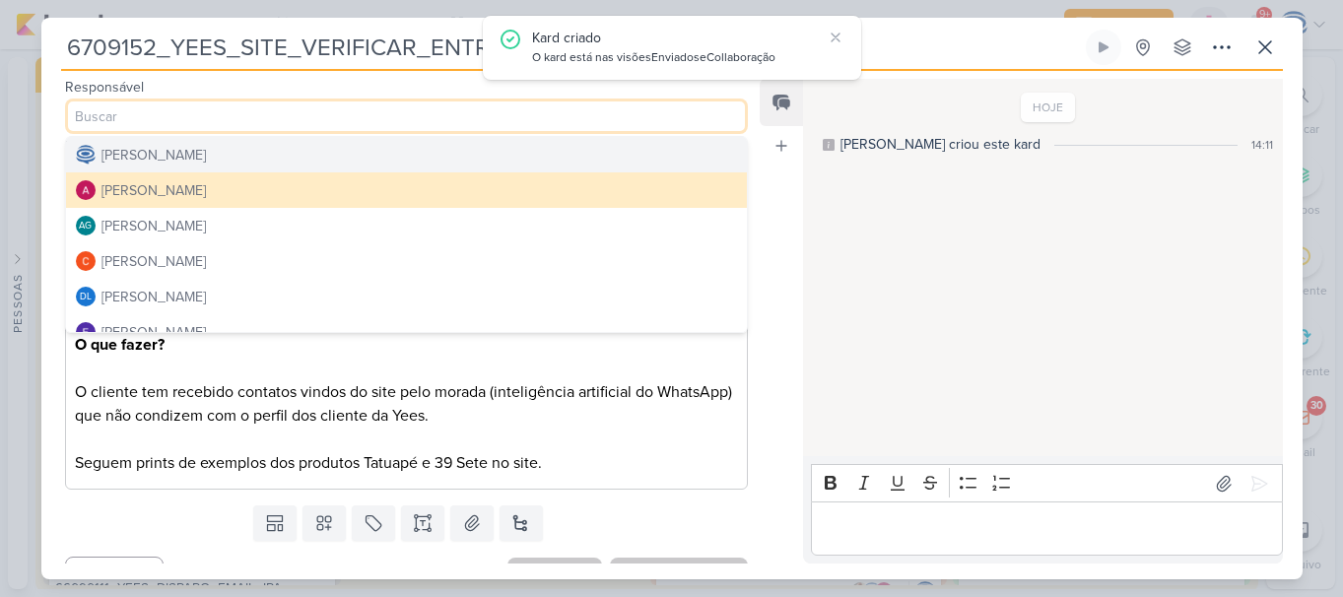
click at [223, 167] on button "[PERSON_NAME]" at bounding box center [407, 154] width 682 height 35
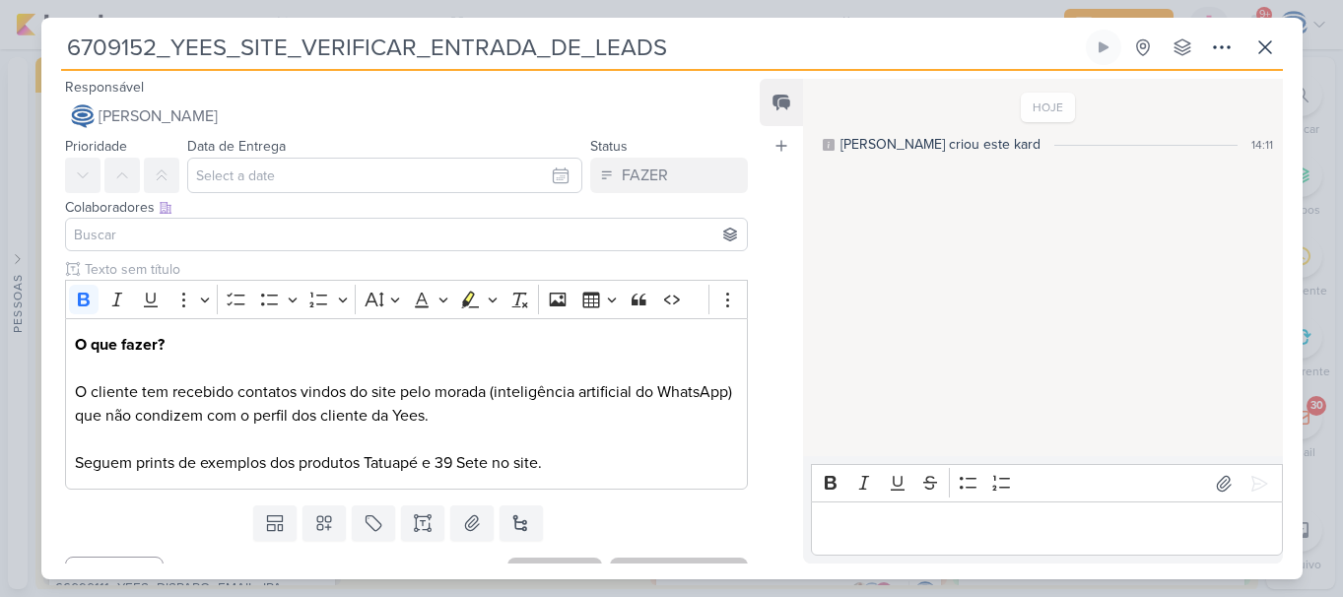
scroll to position [35, 0]
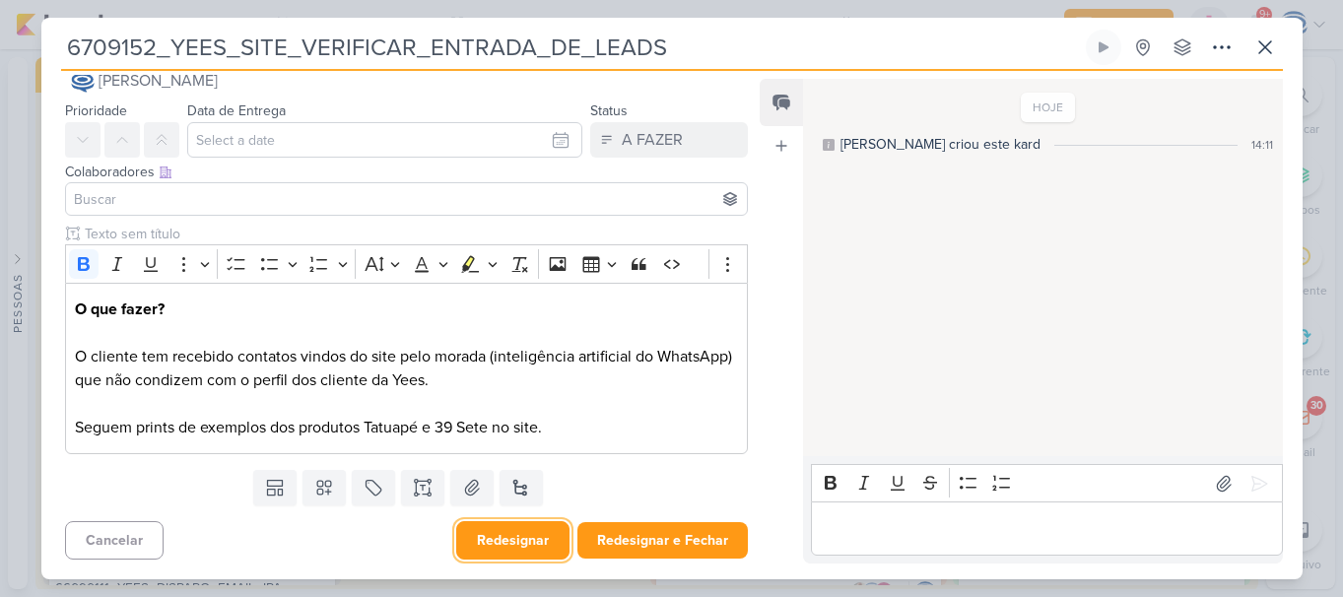
click at [529, 543] on button "Redesignar" at bounding box center [512, 540] width 113 height 38
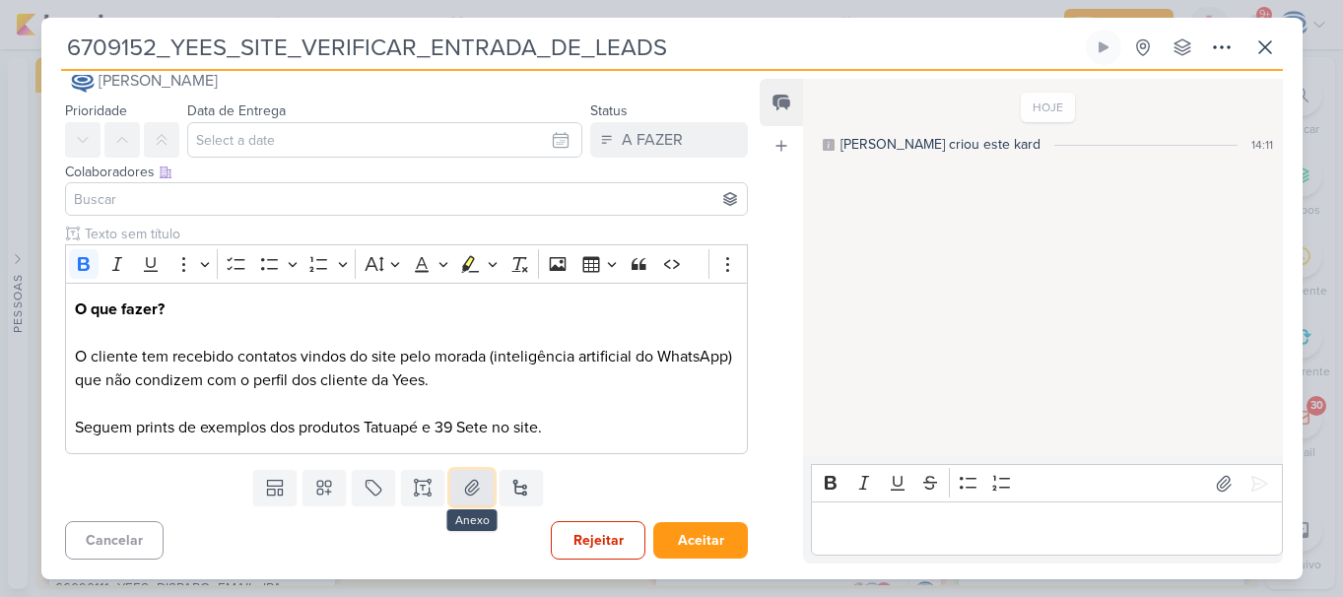
click at [470, 486] on icon at bounding box center [473, 488] width 14 height 15
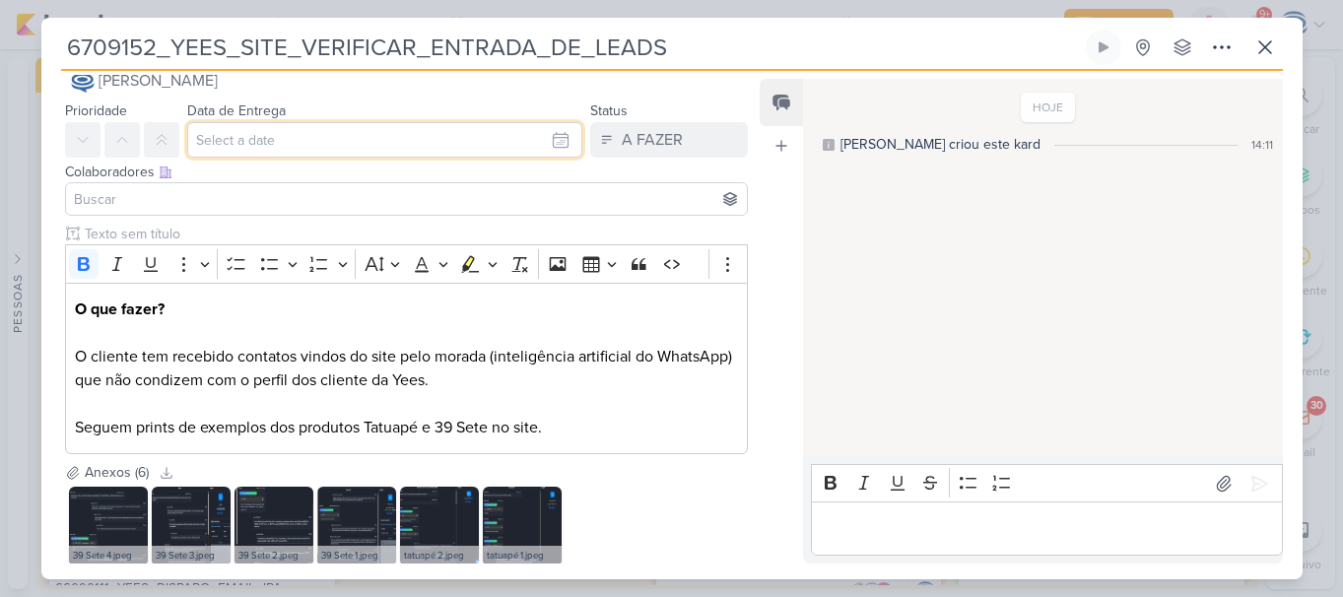
click at [282, 152] on input "text" at bounding box center [385, 139] width 396 height 35
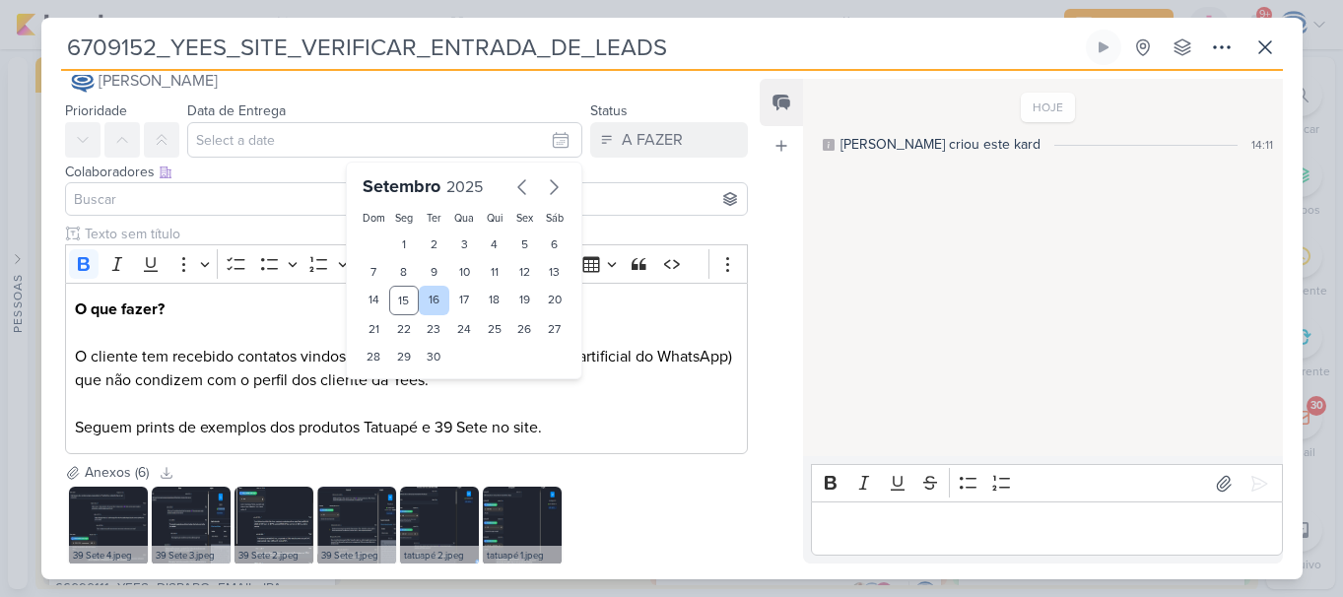
click at [421, 303] on div "16" at bounding box center [434, 301] width 31 height 30
type input "16 de setembro de 2025 às 23:59"
click at [390, 399] on select "00 01 02 03 04 05 06 07 08 09 10 11 12 13 14 15 16 17 18 19 20 21 22 23" at bounding box center [404, 390] width 28 height 24
select select "18"
click at [390, 378] on select "00 01 02 03 04 05 06 07 08 09 10 11 12 13 14 15 16 17 18 19 20 21 22 23" at bounding box center [404, 390] width 28 height 24
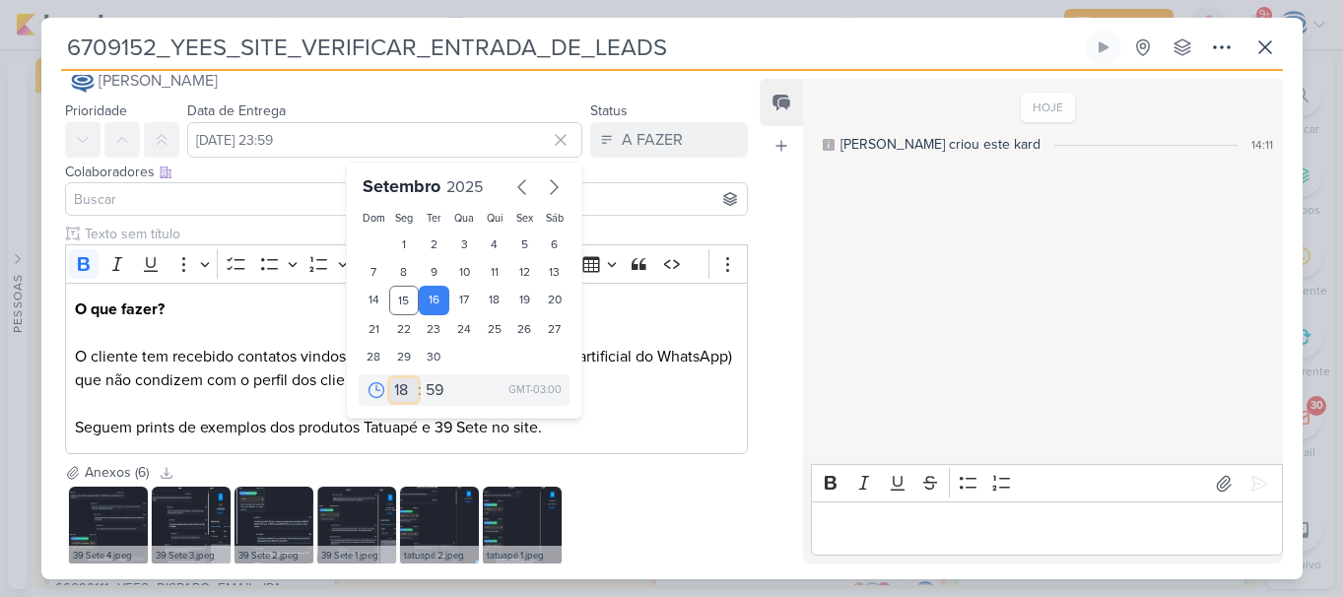
type input "16 de setembro de 2025 às 18:59"
click at [430, 394] on select "00 05 10 15 20 25 30 35 40 45 50 55 59" at bounding box center [436, 390] width 28 height 24
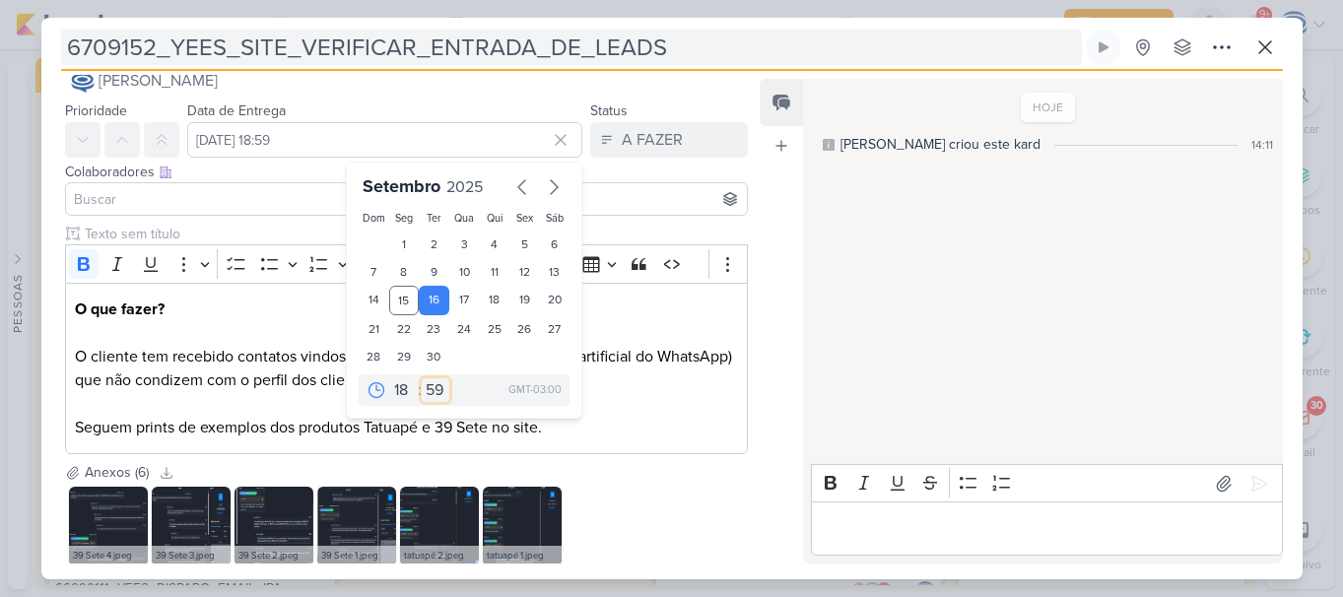
select select "0"
click at [422, 378] on select "00 05 10 15 20 25 30 35 40 45 50 55 59" at bounding box center [436, 390] width 28 height 24
type input "16 de setembro de 2025 às 18:00"
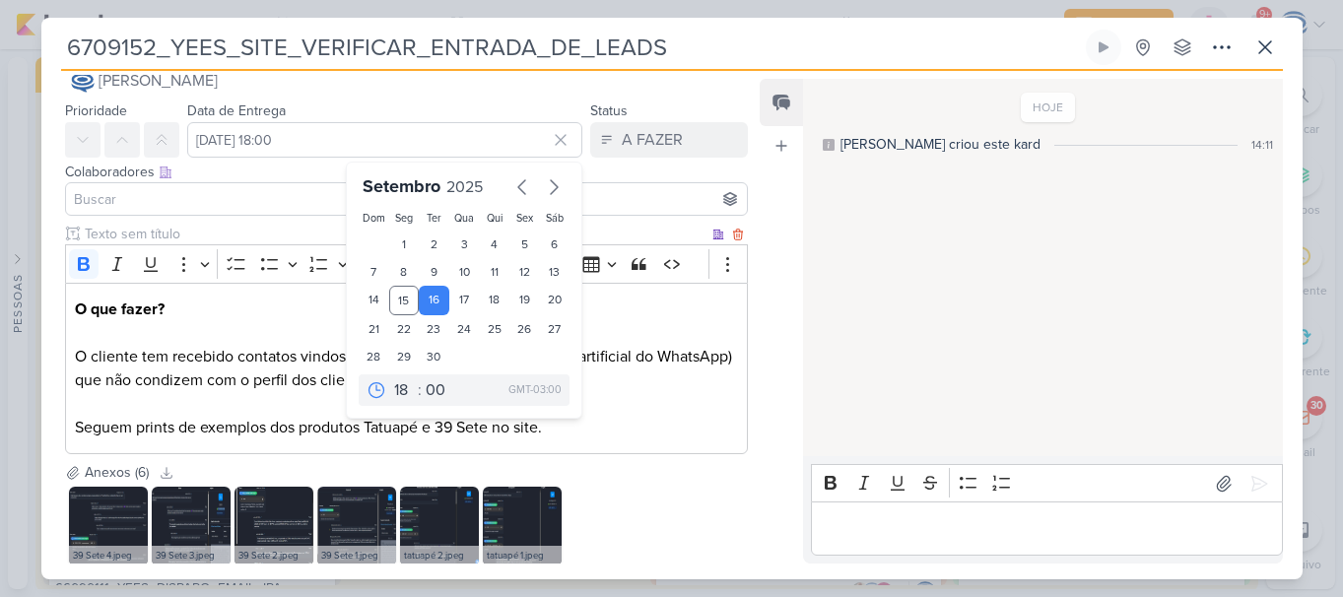
click at [631, 345] on p "O que fazer? O cliente tem recebido contatos vindos do site pelo morada (inteli…" at bounding box center [406, 369] width 662 height 142
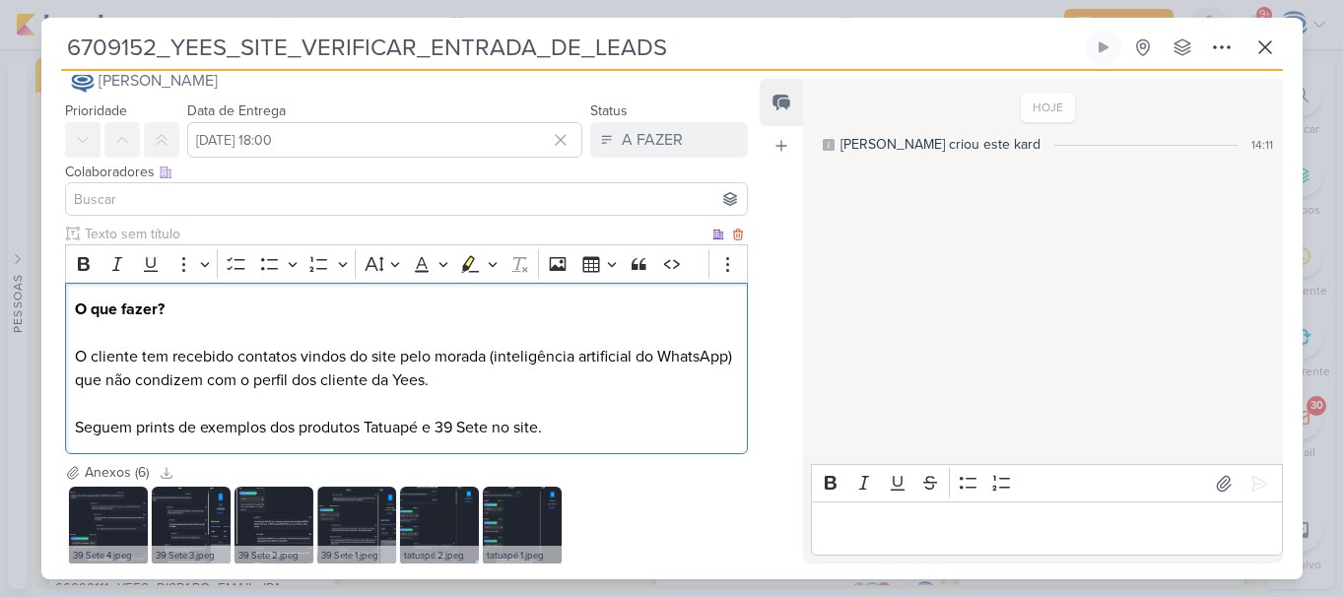
scroll to position [151, 0]
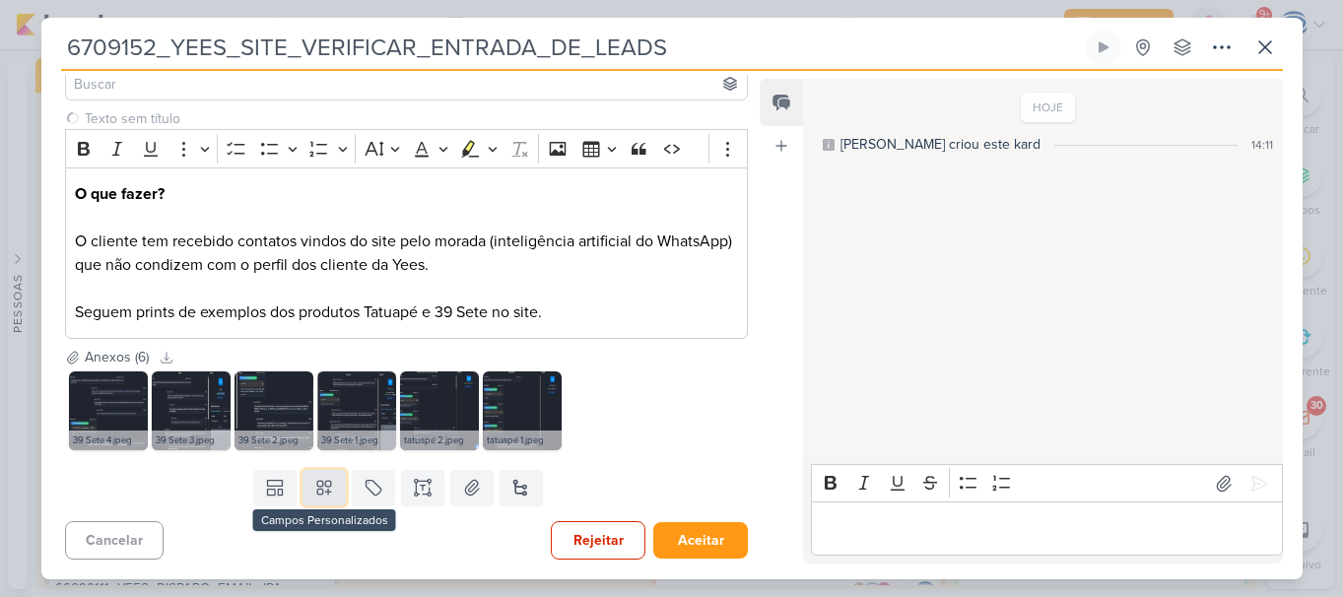
click at [314, 493] on icon at bounding box center [324, 488] width 20 height 20
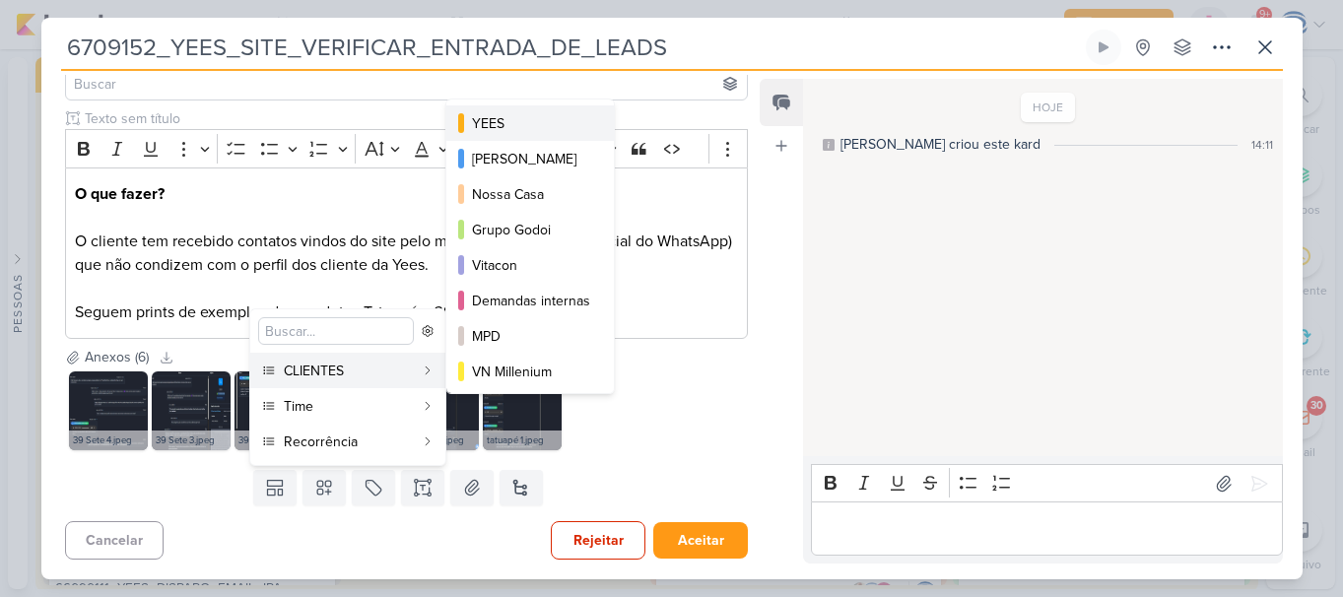
click at [514, 117] on div "YEES" at bounding box center [531, 123] width 118 height 21
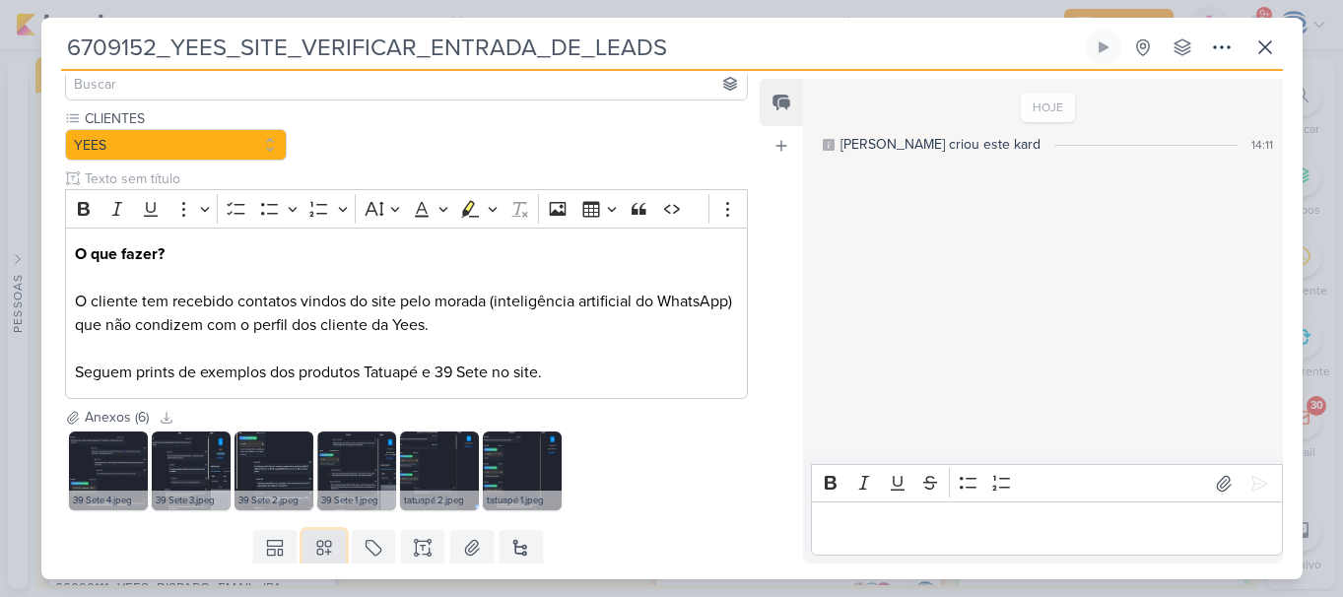
click at [314, 546] on icon at bounding box center [324, 548] width 20 height 20
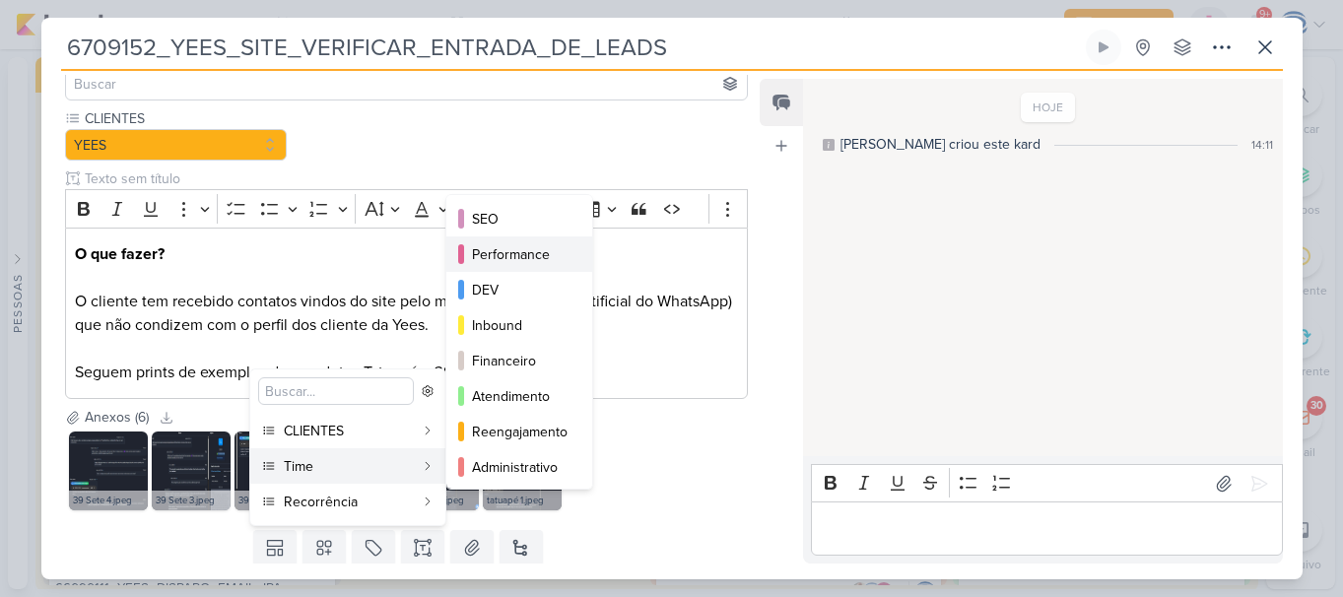
click at [551, 242] on button "Performance" at bounding box center [519, 254] width 146 height 35
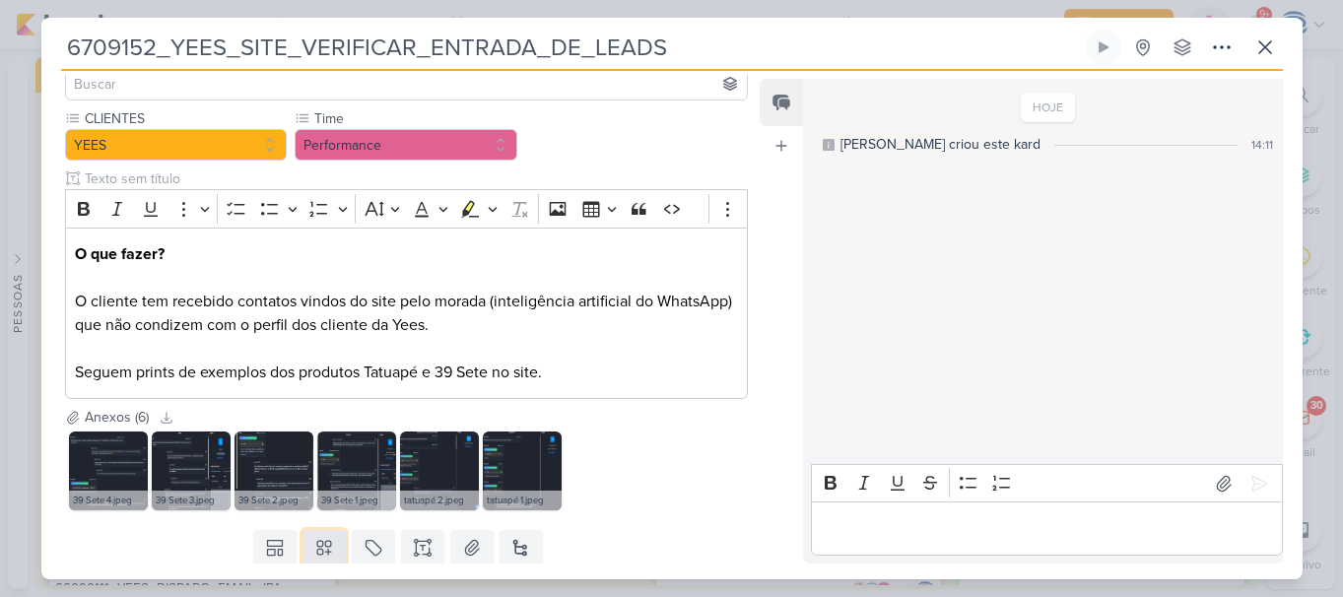
click at [321, 551] on icon at bounding box center [324, 548] width 20 height 20
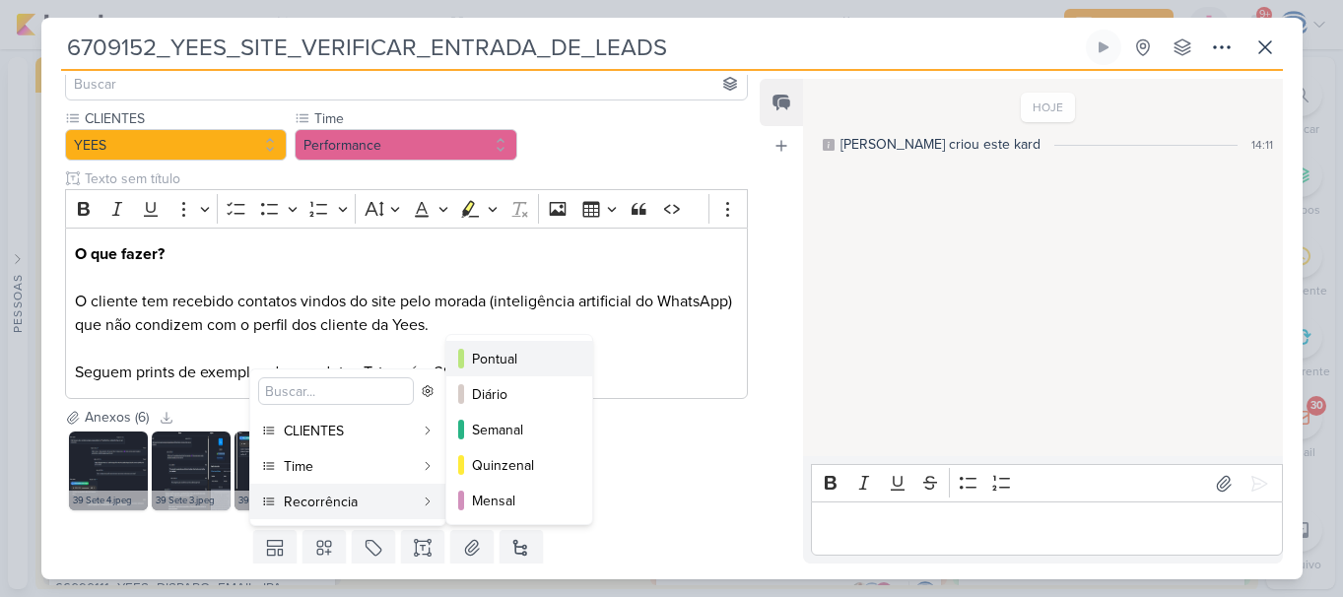
click at [538, 371] on button "Pontual" at bounding box center [519, 358] width 146 height 35
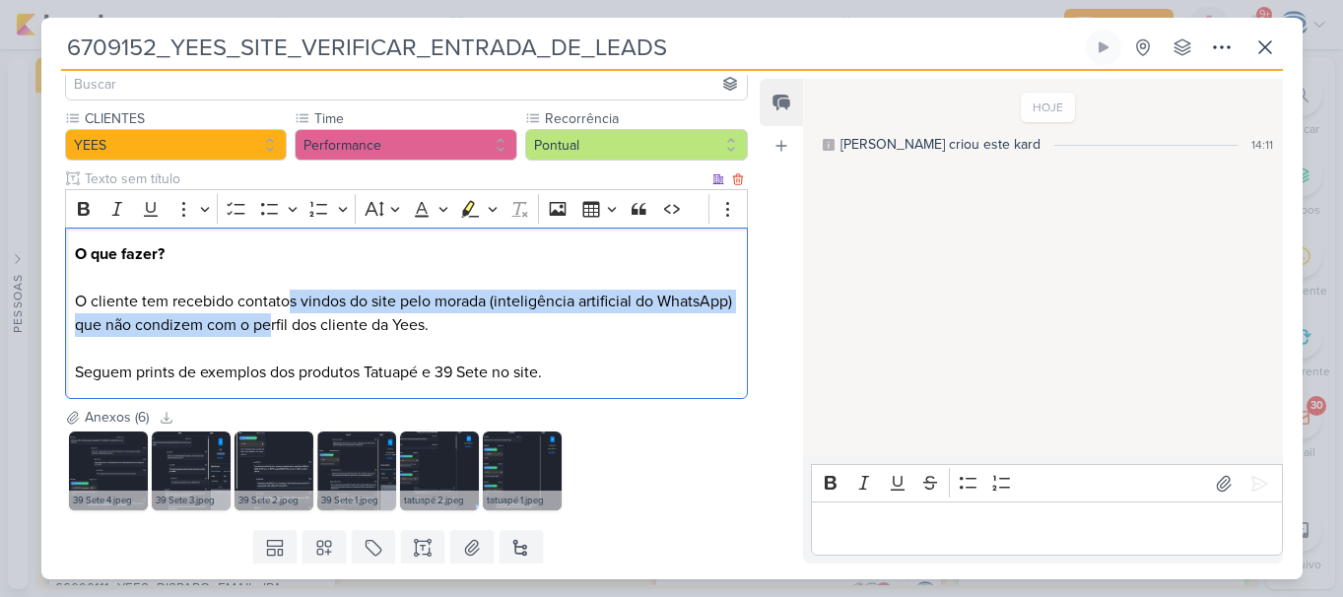
drag, startPoint x: 285, startPoint y: 303, endPoint x: 352, endPoint y: 331, distance: 72.9
click at [352, 331] on p "O que fazer? ⁠⁠⁠⁠⁠⁠⁠ O cliente tem recebido contatos vindos do site pelo morada…" at bounding box center [406, 313] width 662 height 142
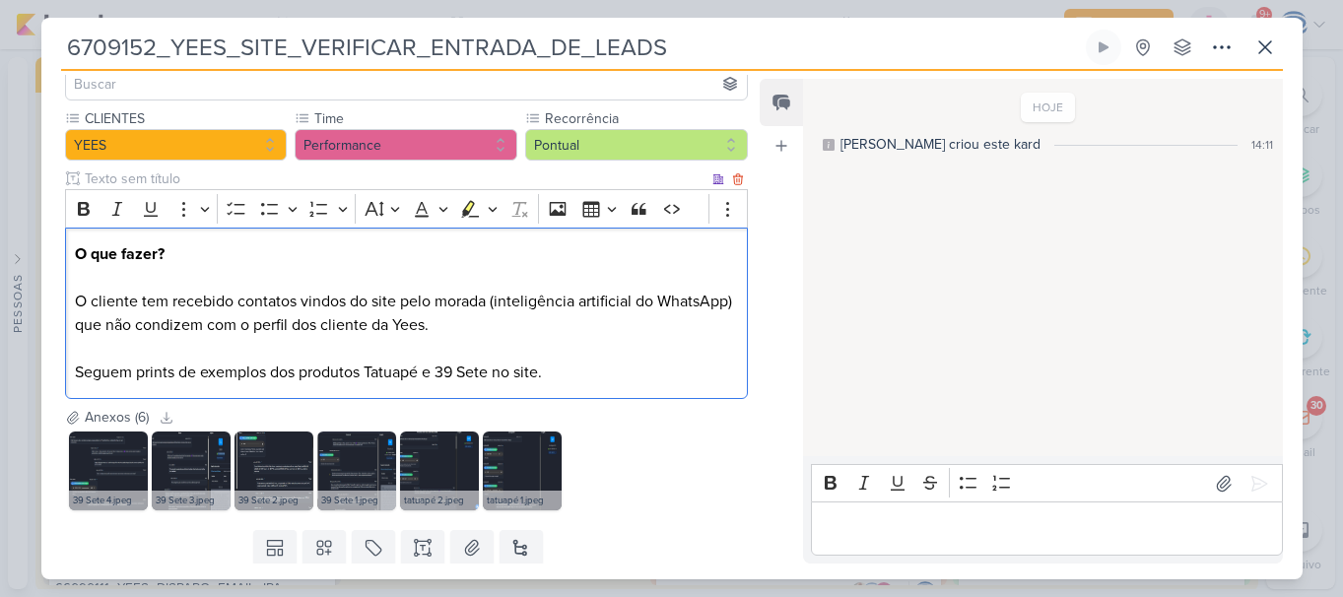
click at [392, 336] on p "O que fazer? O cliente tem recebido contatos vindos do site pelo morada (inteli…" at bounding box center [406, 313] width 662 height 142
click at [584, 371] on p "O que fazer? O cliente tem recebido contatos vindos do site pelo morada (inteli…" at bounding box center [406, 313] width 662 height 142
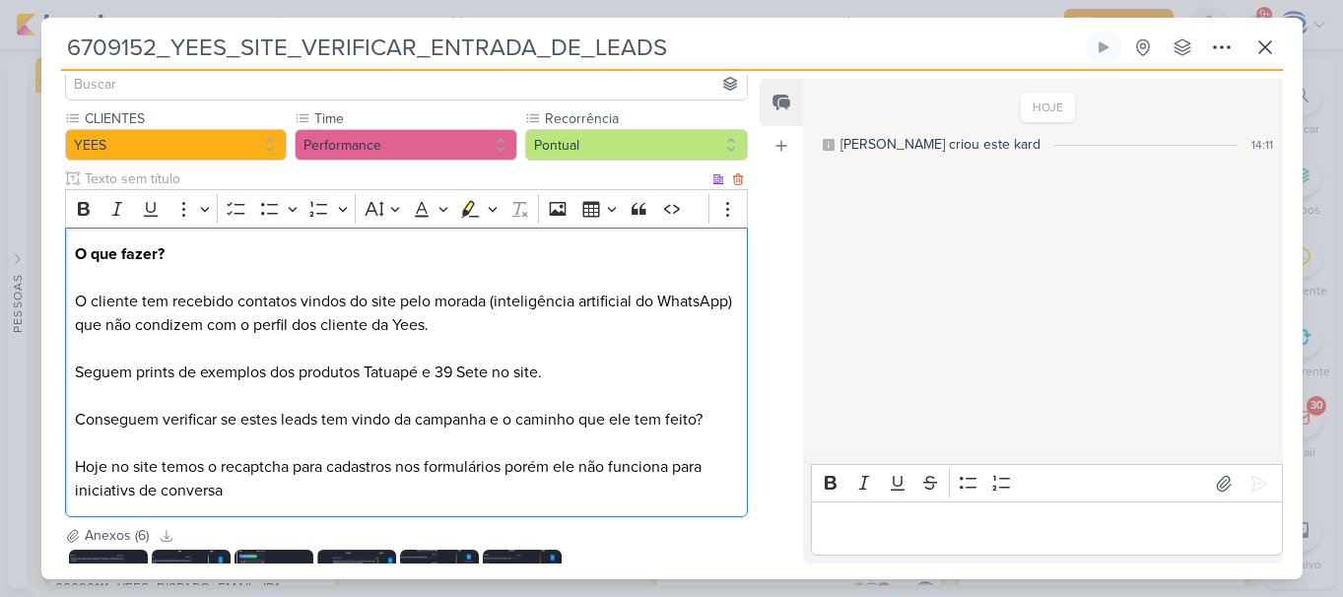
click at [126, 493] on p "O que fazer? O cliente tem recebido contatos vindos do site pelo morada (inteli…" at bounding box center [406, 372] width 662 height 260
click at [280, 502] on p "O que fazer? O cliente tem recebido contatos vindos do site pelo morada (inteli…" at bounding box center [406, 372] width 662 height 260
click at [272, 461] on p "O que fazer? O cliente tem recebido contatos vindos do site pelo morada (inteli…" at bounding box center [406, 372] width 662 height 260
click at [288, 500] on p "O que fazer? O cliente tem recebido contatos vindos do site pelo morada (inteli…" at bounding box center [406, 372] width 662 height 260
click at [73, 467] on div "O que fazer? O cliente tem recebido contatos vindos do site pelo morada (inteli…" at bounding box center [407, 373] width 684 height 291
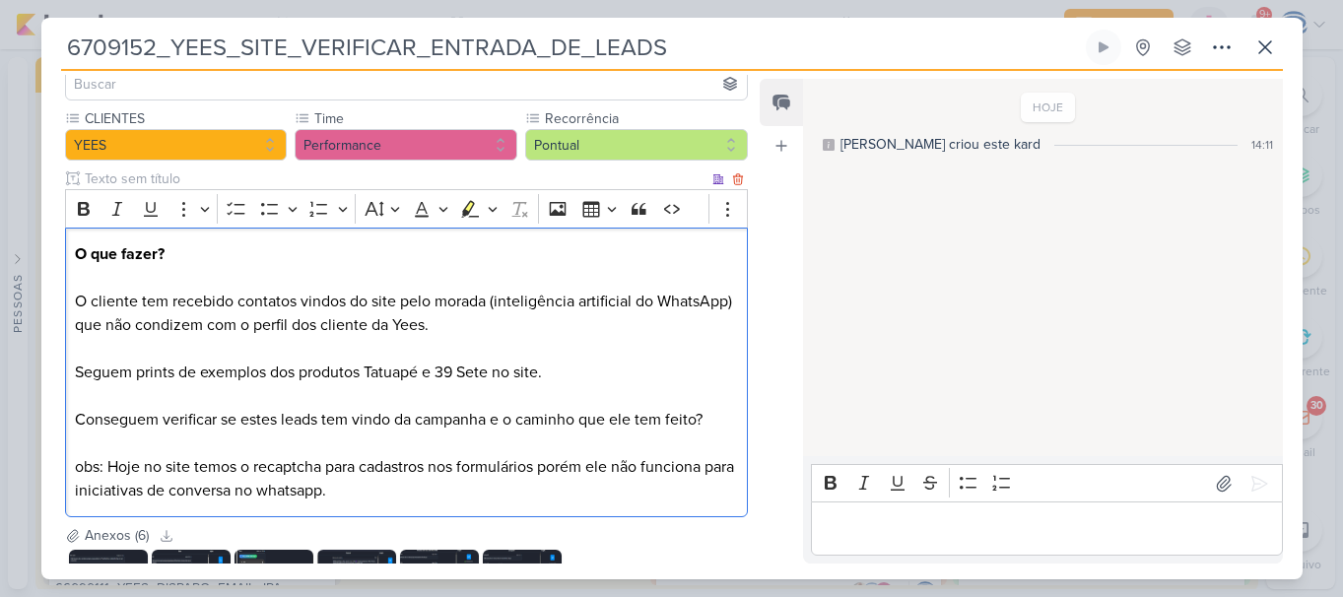
scroll to position [329, 0]
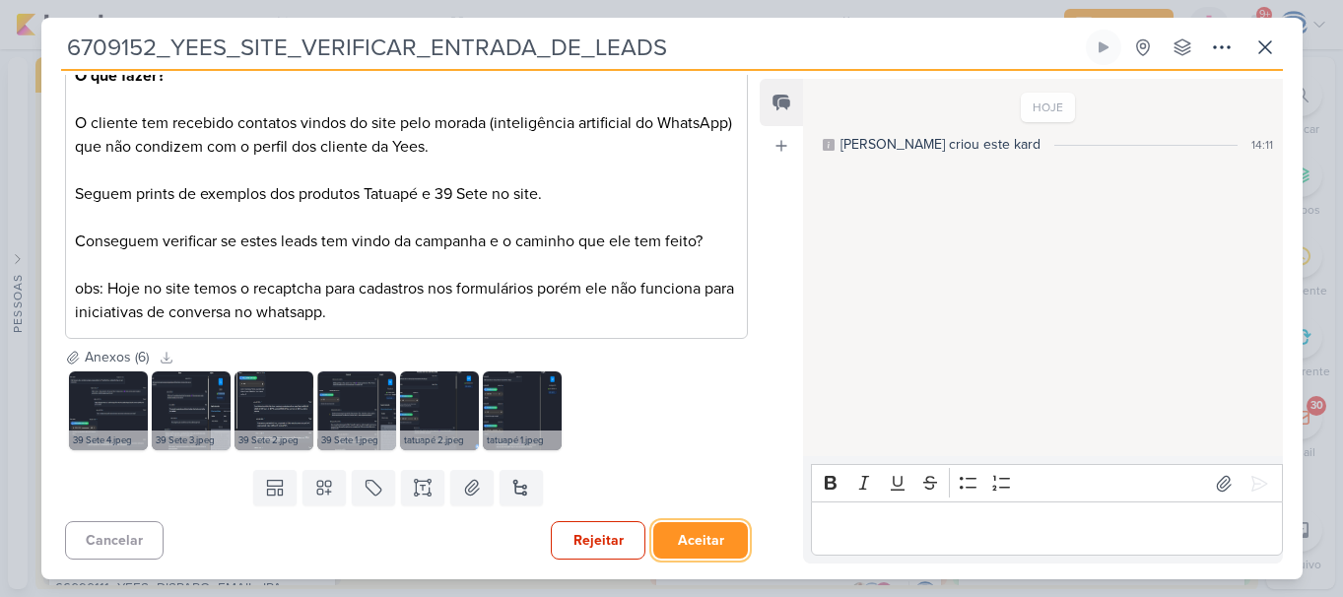
click at [689, 529] on button "Aceitar" at bounding box center [700, 540] width 95 height 36
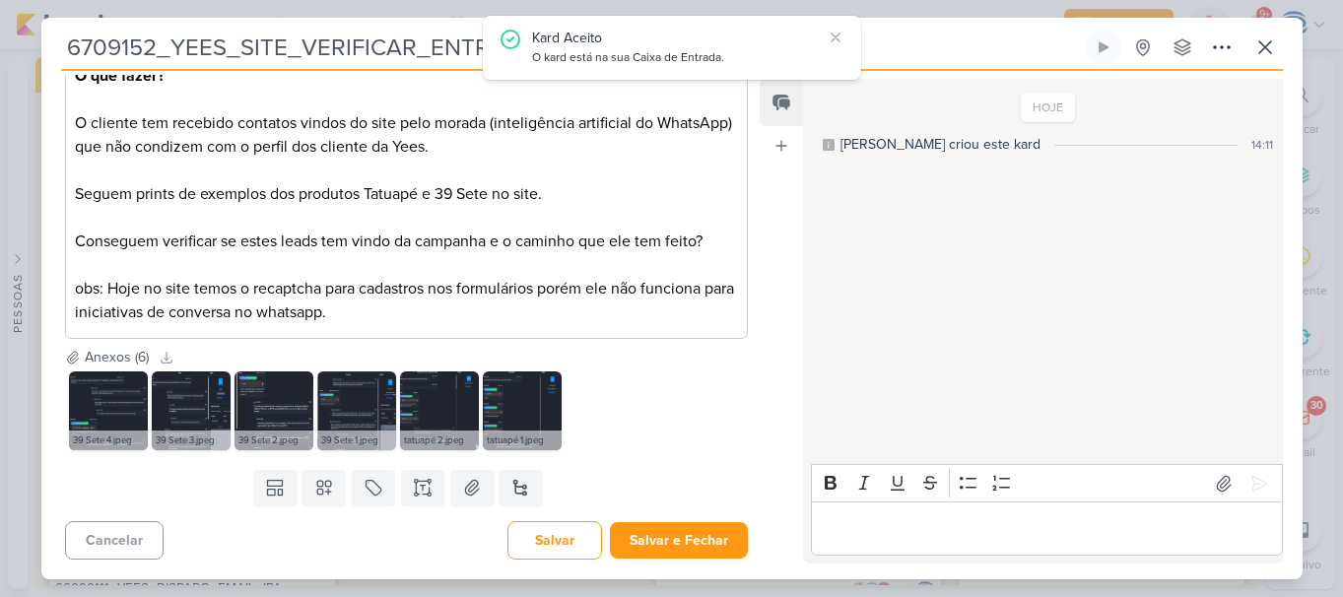
scroll to position [0, 0]
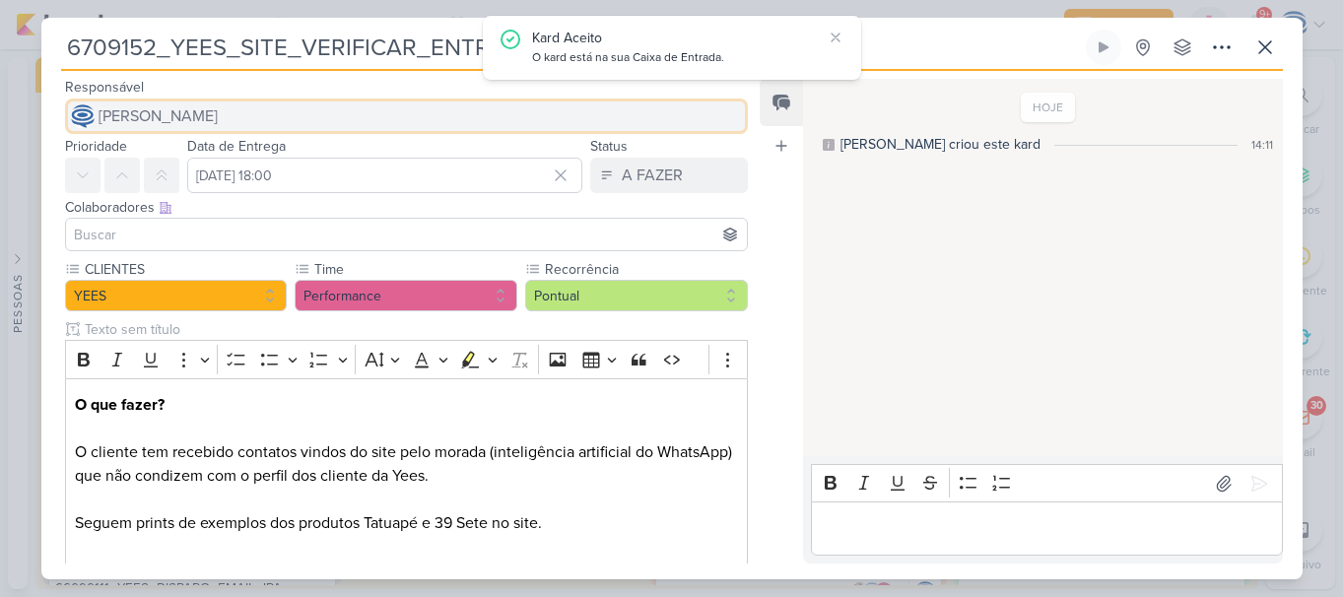
click at [166, 119] on span "[PERSON_NAME]" at bounding box center [158, 116] width 119 height 24
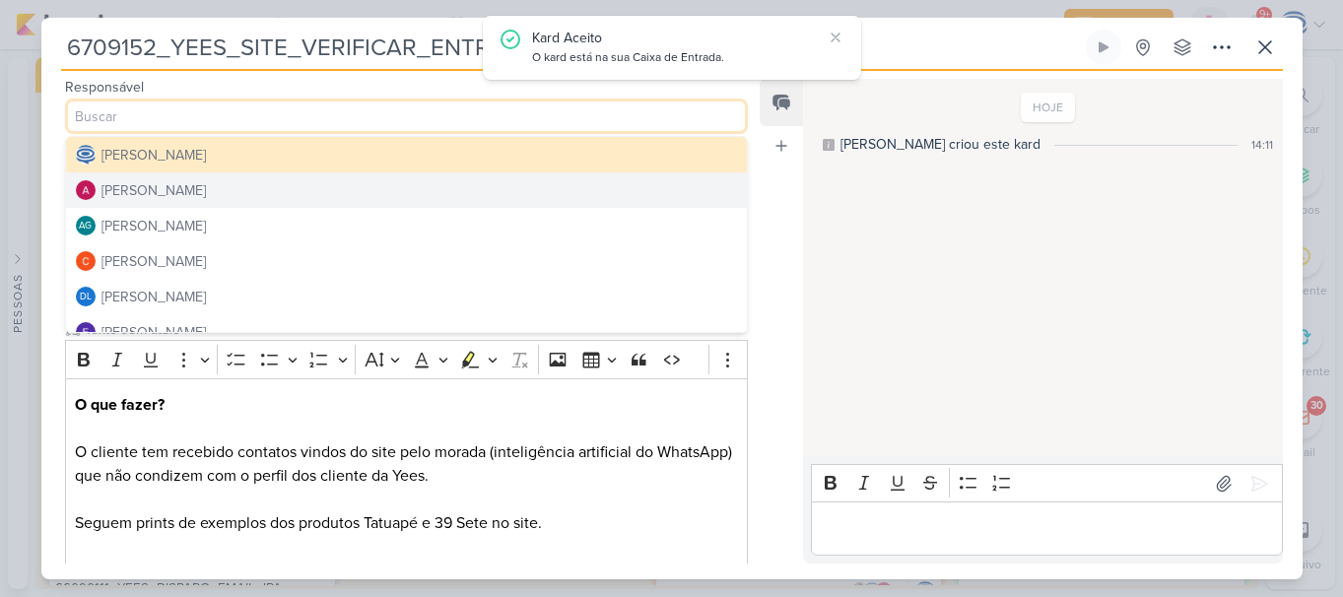
click at [181, 200] on div "[PERSON_NAME]" at bounding box center [154, 190] width 104 height 21
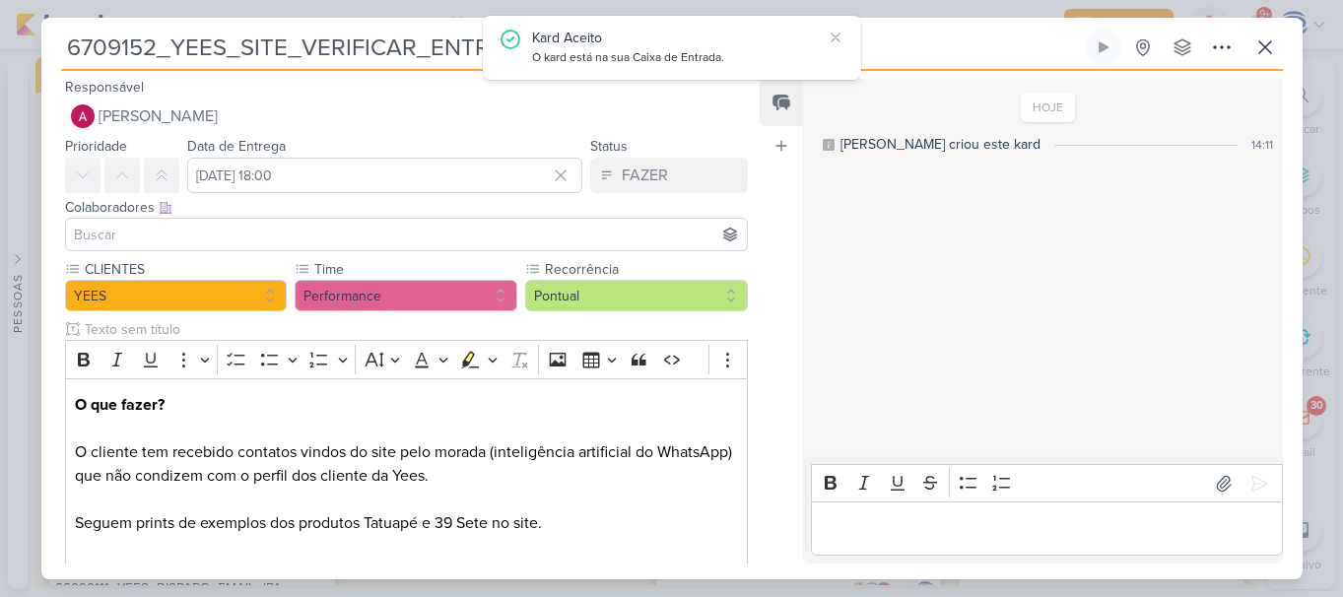
click at [183, 245] on input at bounding box center [407, 235] width 674 height 24
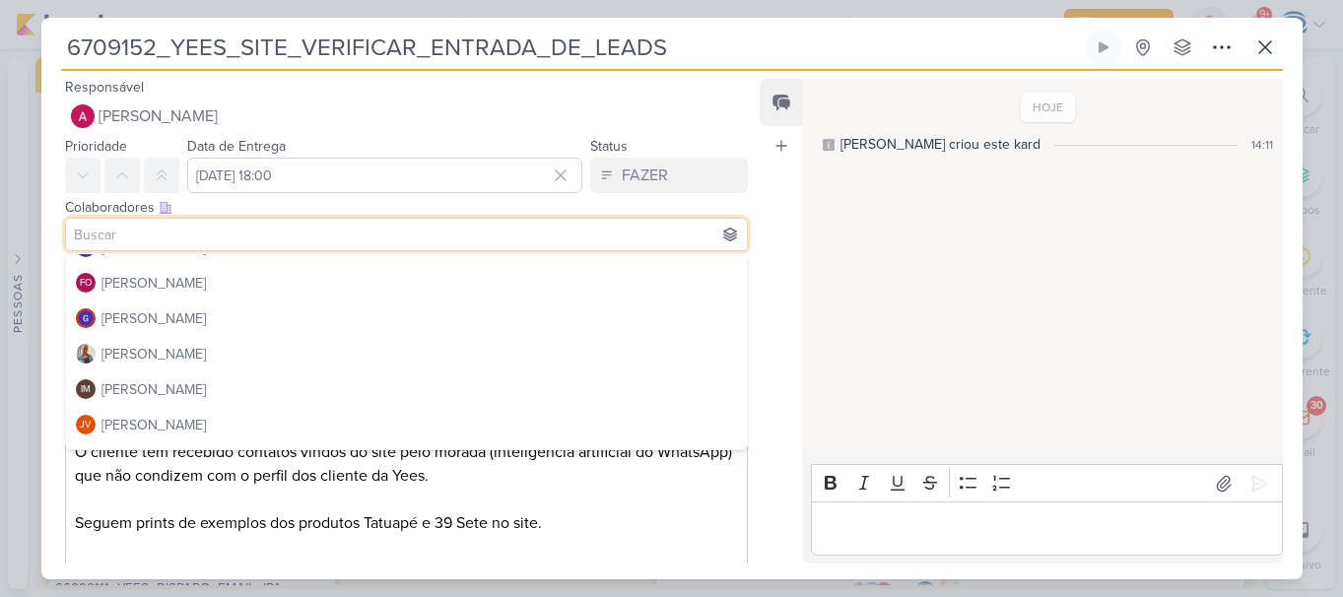
scroll to position [203, 0]
click at [205, 354] on button "[PERSON_NAME]" at bounding box center [407, 352] width 682 height 35
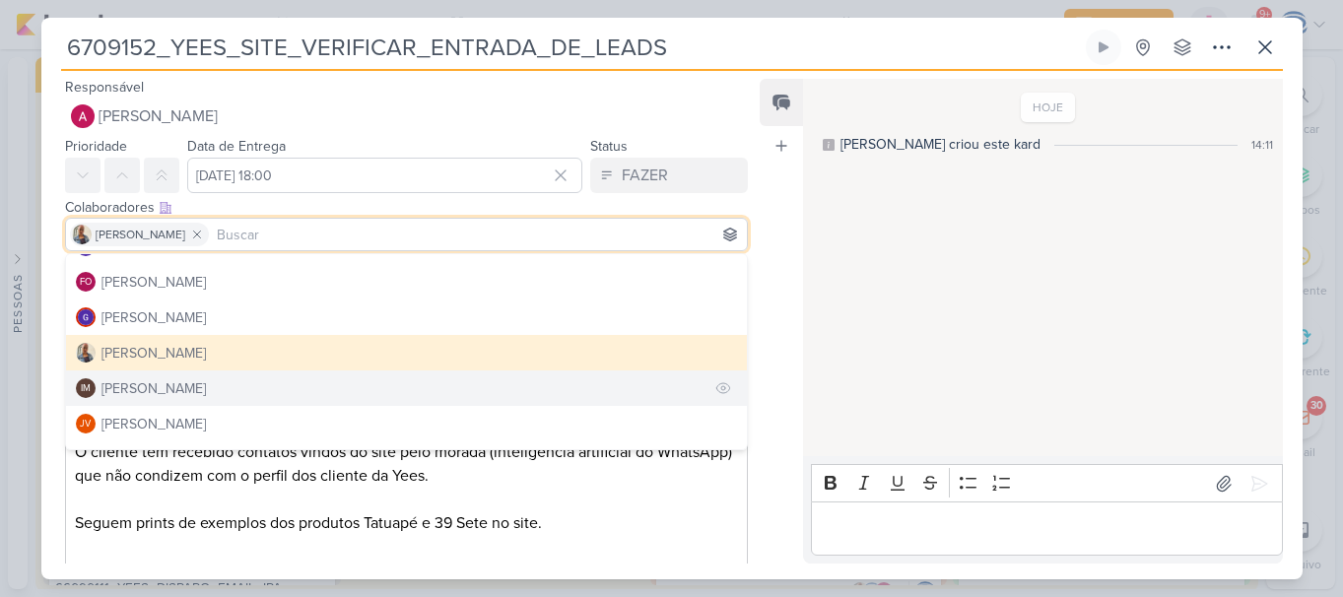
click at [205, 383] on div "[PERSON_NAME]" at bounding box center [154, 388] width 104 height 21
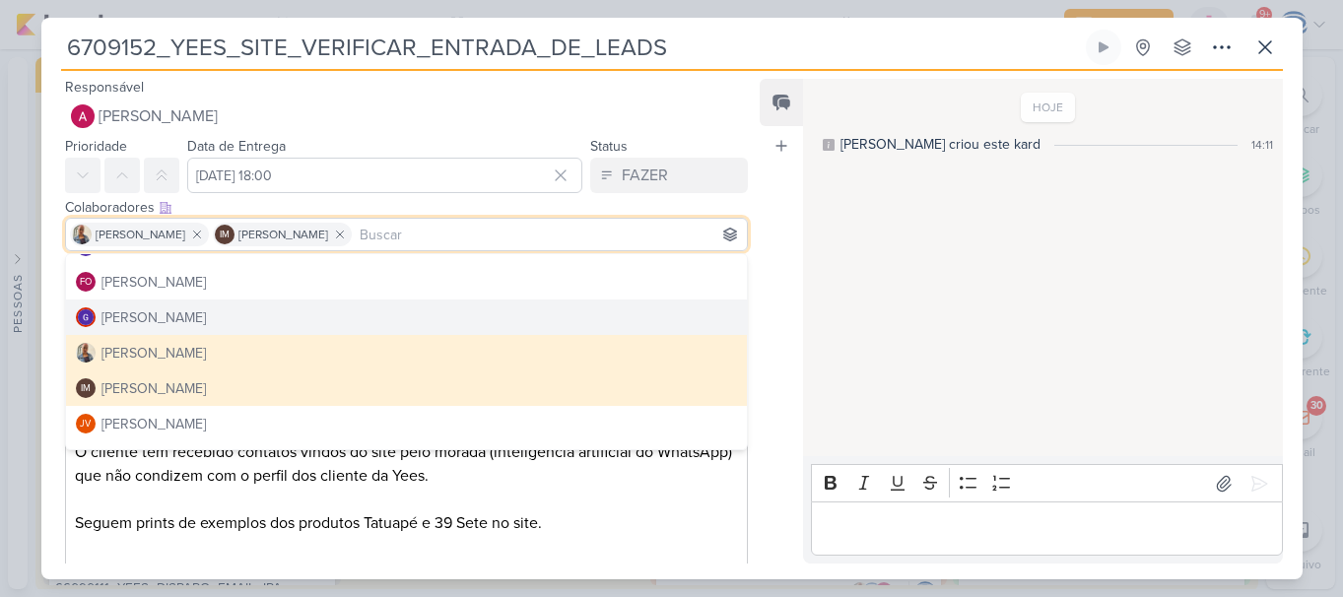
click at [776, 246] on div "Feed Atrelar email Solte o email para atrelar ao kard" at bounding box center [781, 321] width 43 height 485
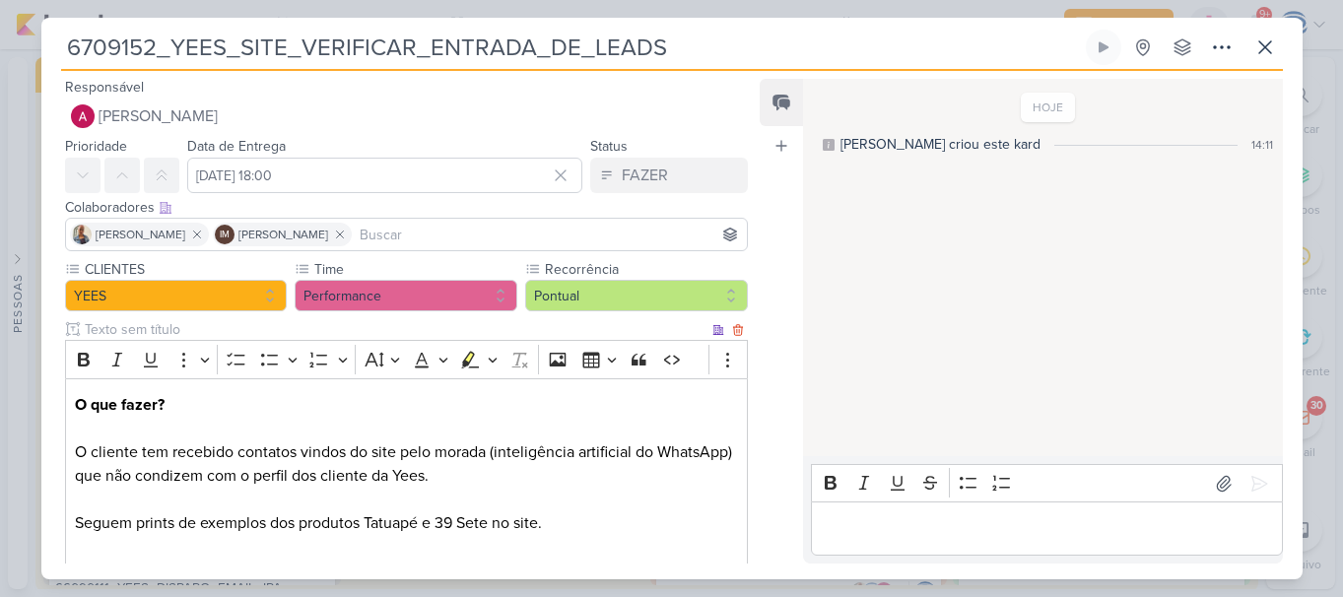
scroll to position [329, 0]
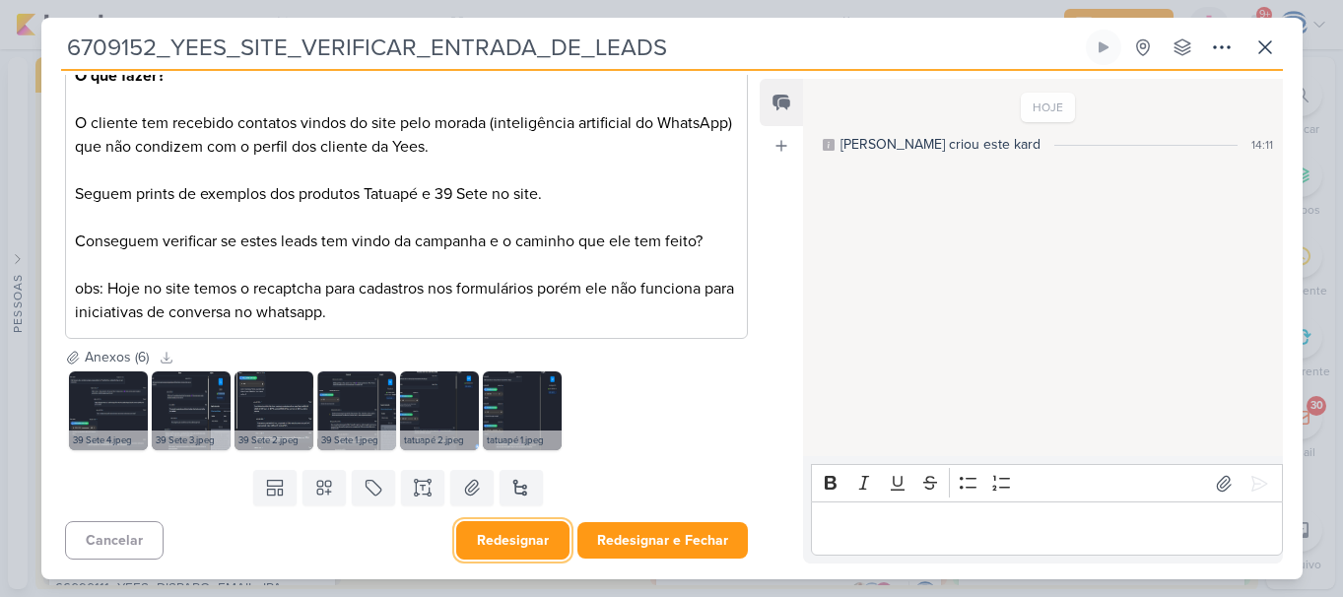
click at [537, 543] on button "Redesignar" at bounding box center [512, 540] width 113 height 38
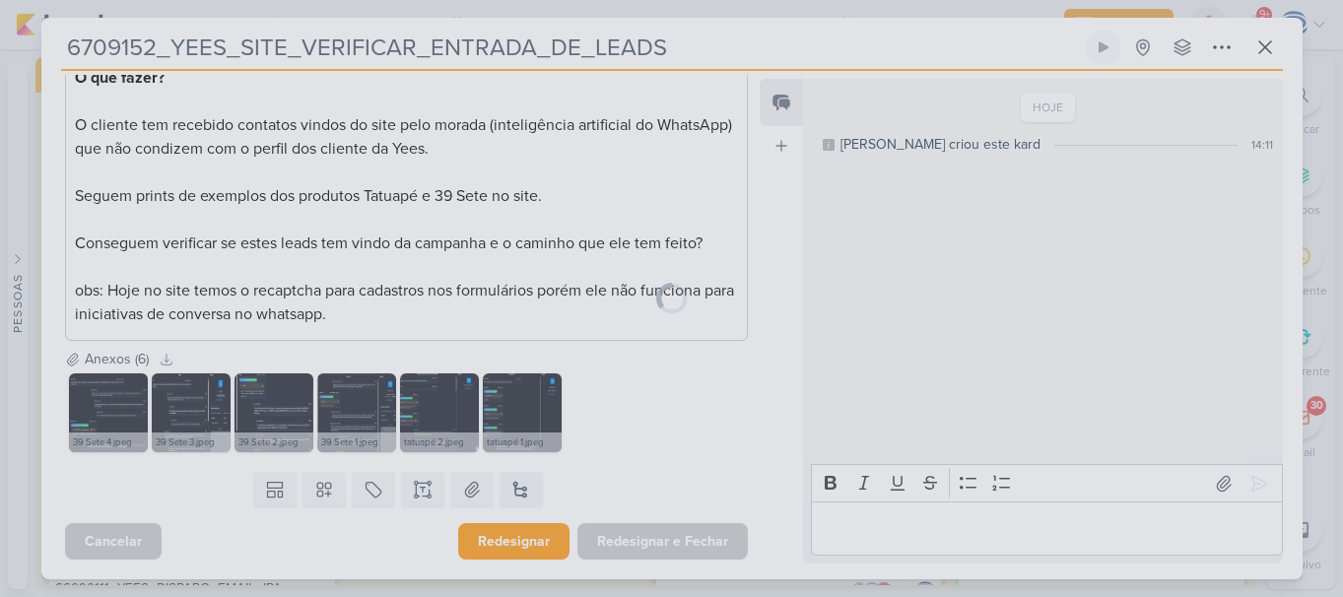
scroll to position [327, 0]
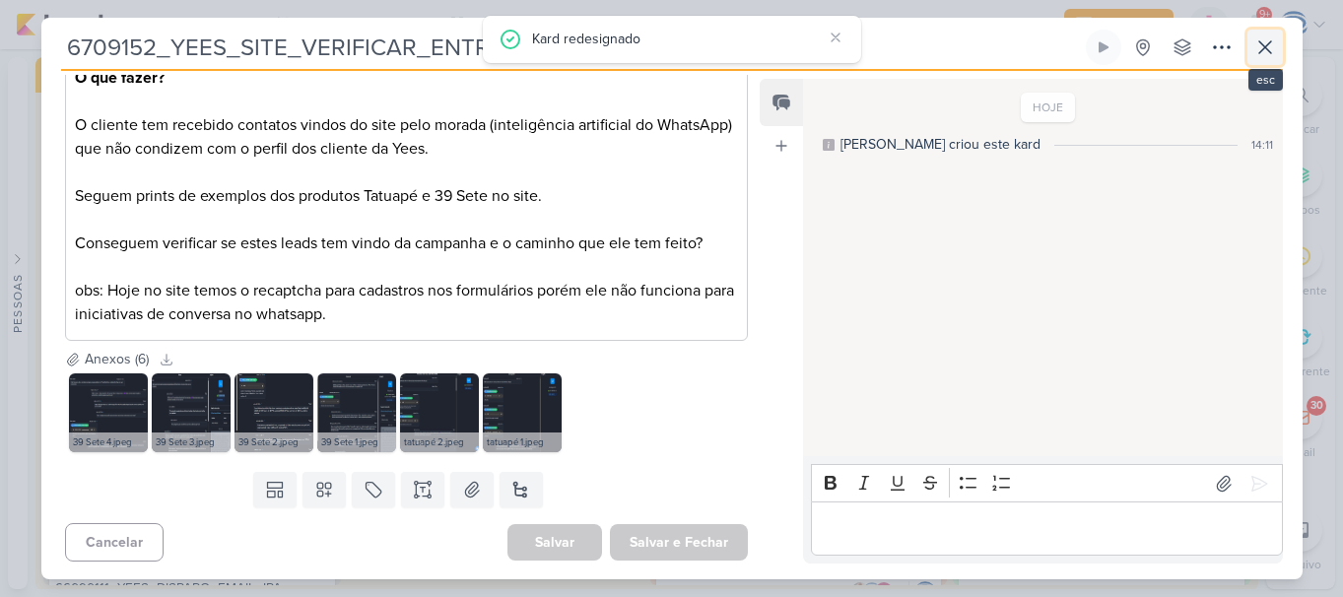
click at [1263, 48] on icon at bounding box center [1266, 47] width 24 height 24
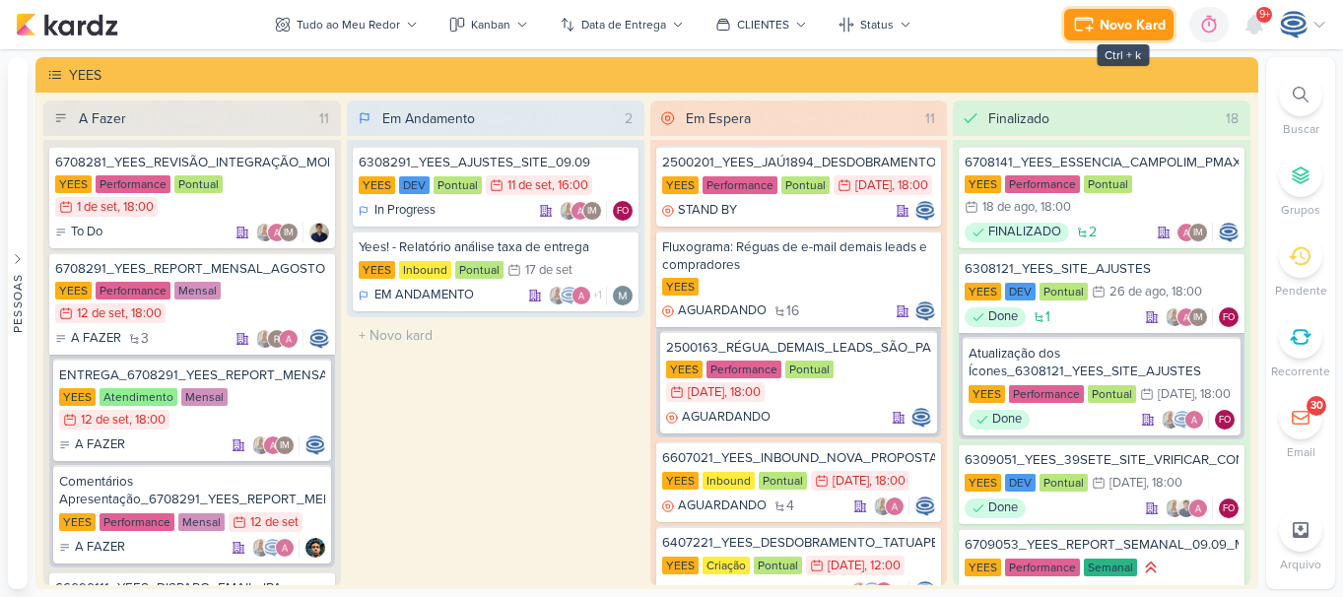
click at [1132, 22] on div "Novo Kard" at bounding box center [1133, 25] width 66 height 21
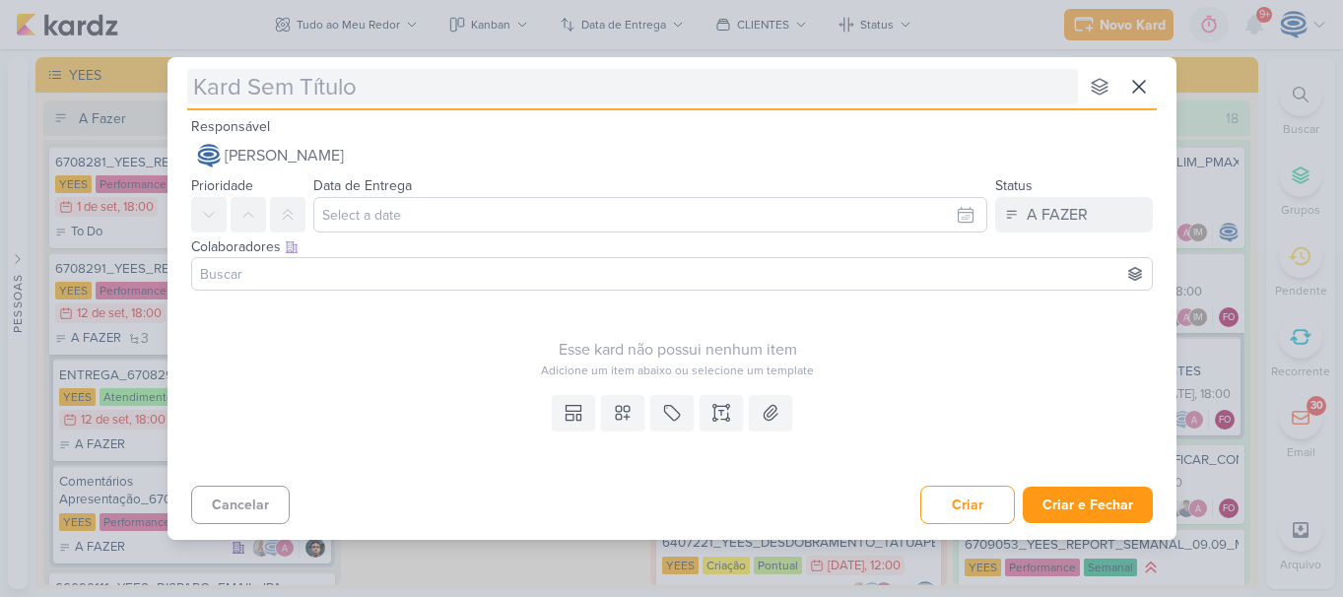
type input "6109152_YEES_SITE_MAPEAR_ALTERAÇÃO_LOGO_SITE"
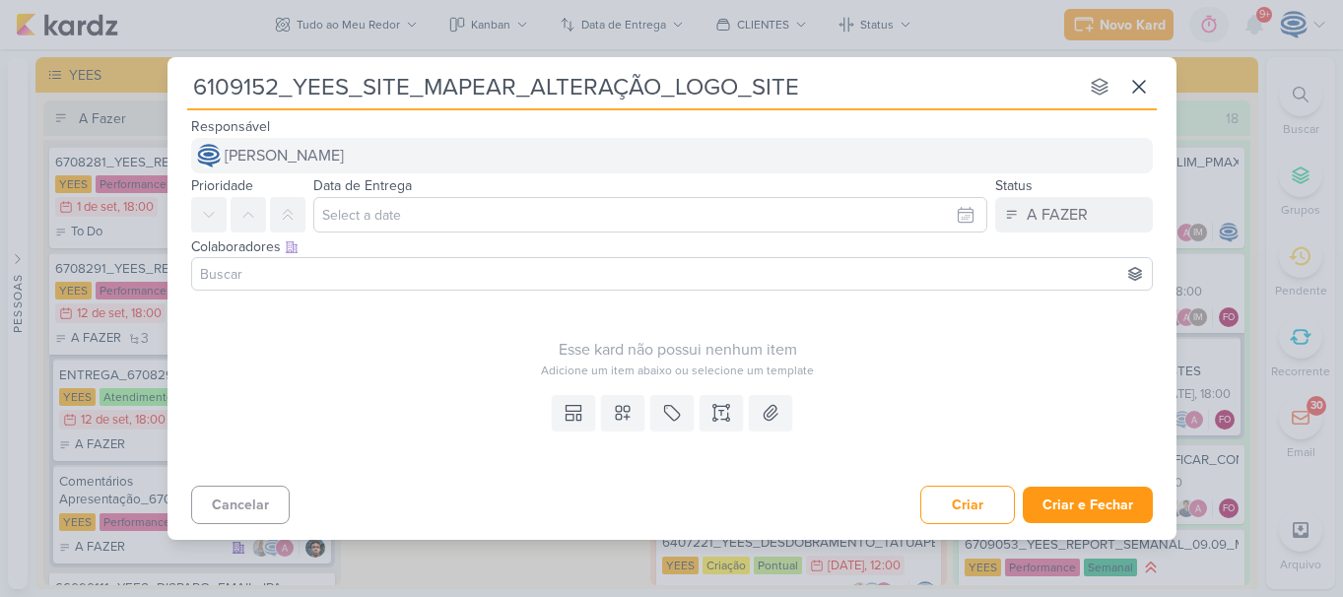
type input "6109152_YEES_SITE_MAPEAR_ALTERAÇÃO_LOGO_SITE"
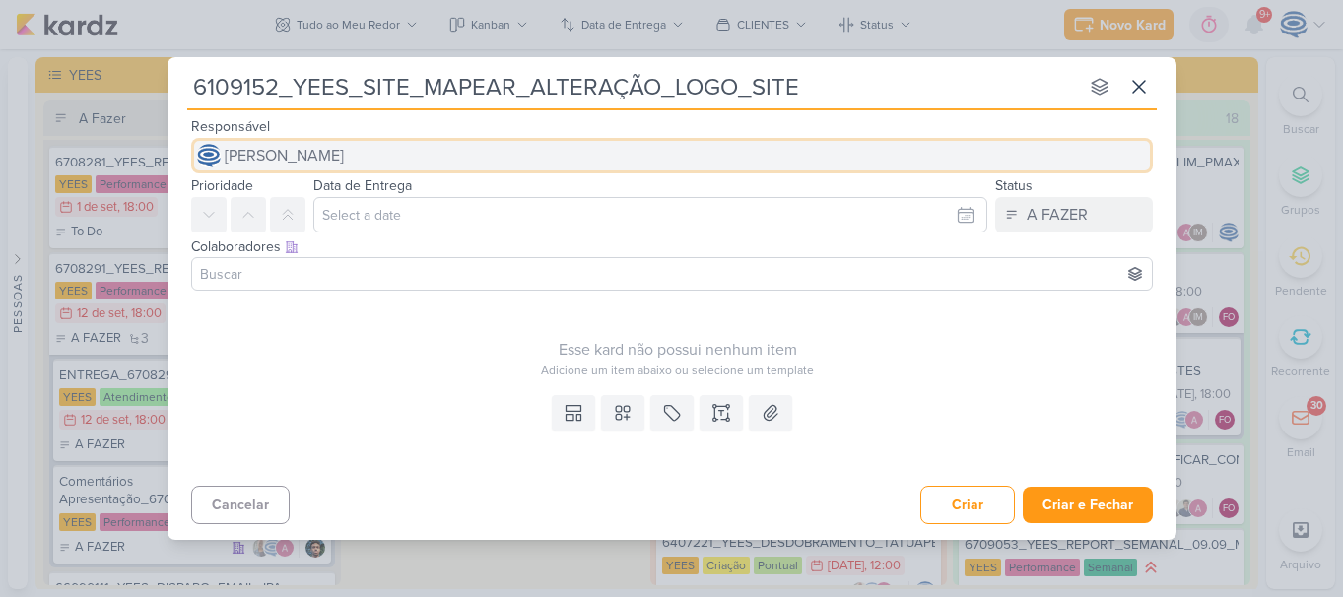
click at [344, 150] on span "[PERSON_NAME]" at bounding box center [284, 156] width 119 height 24
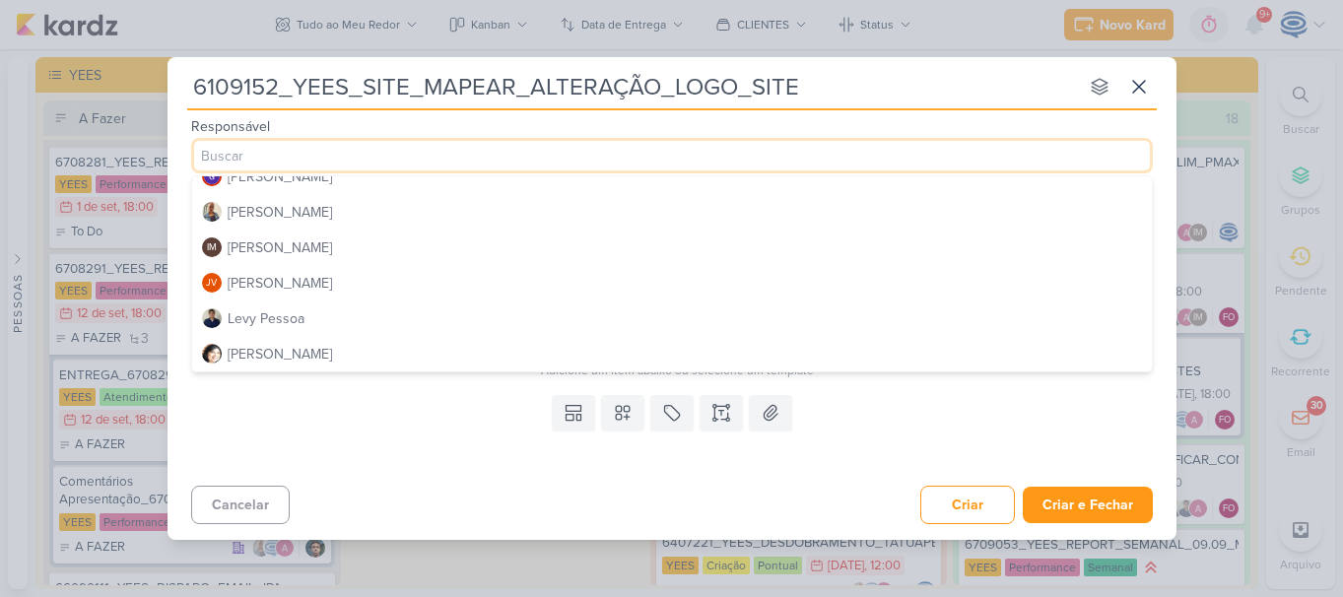
scroll to position [268, 0]
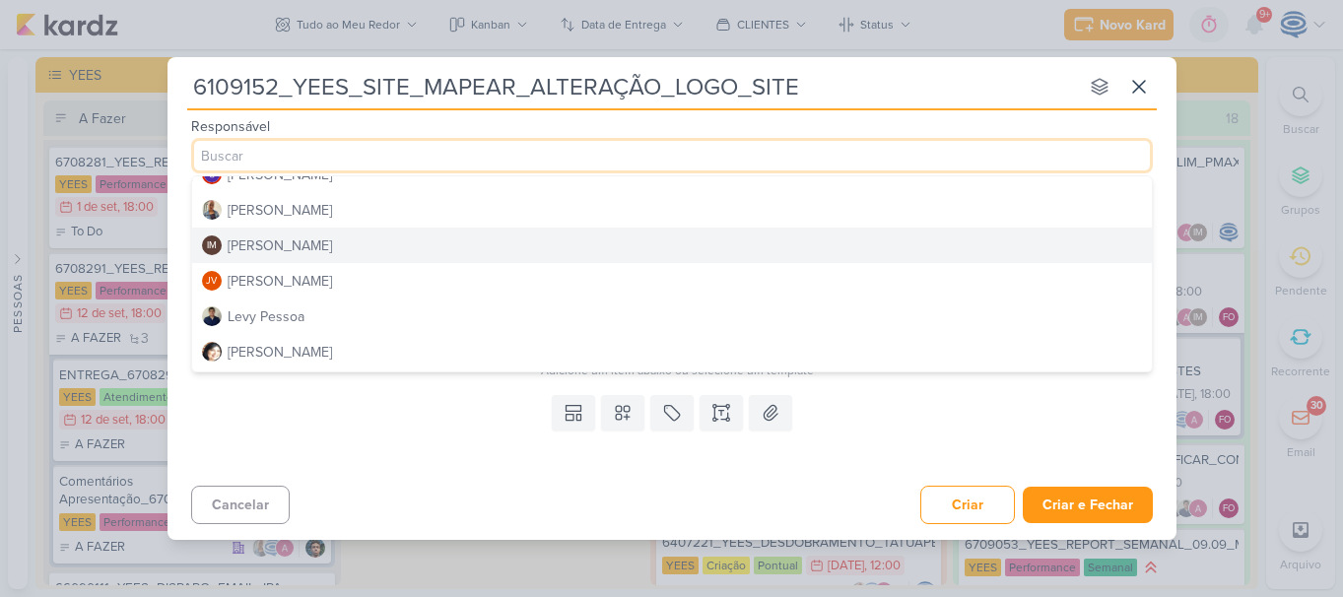
click at [395, 258] on button "IM [PERSON_NAME]" at bounding box center [672, 245] width 960 height 35
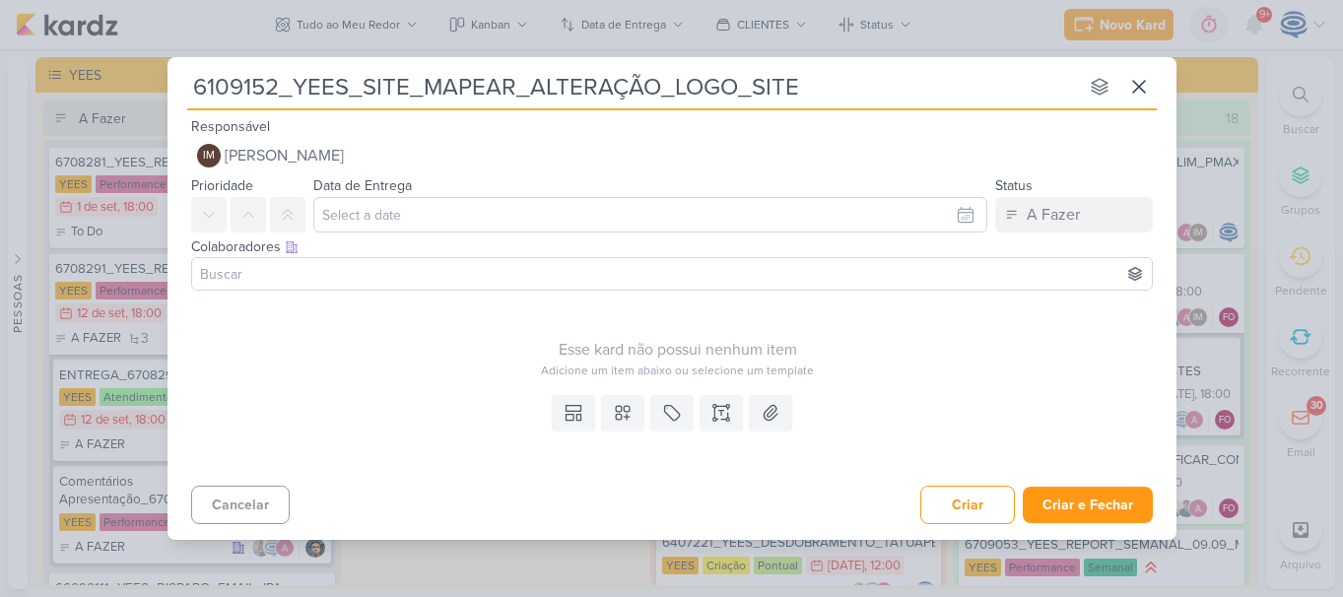
click at [358, 277] on input at bounding box center [672, 274] width 952 height 24
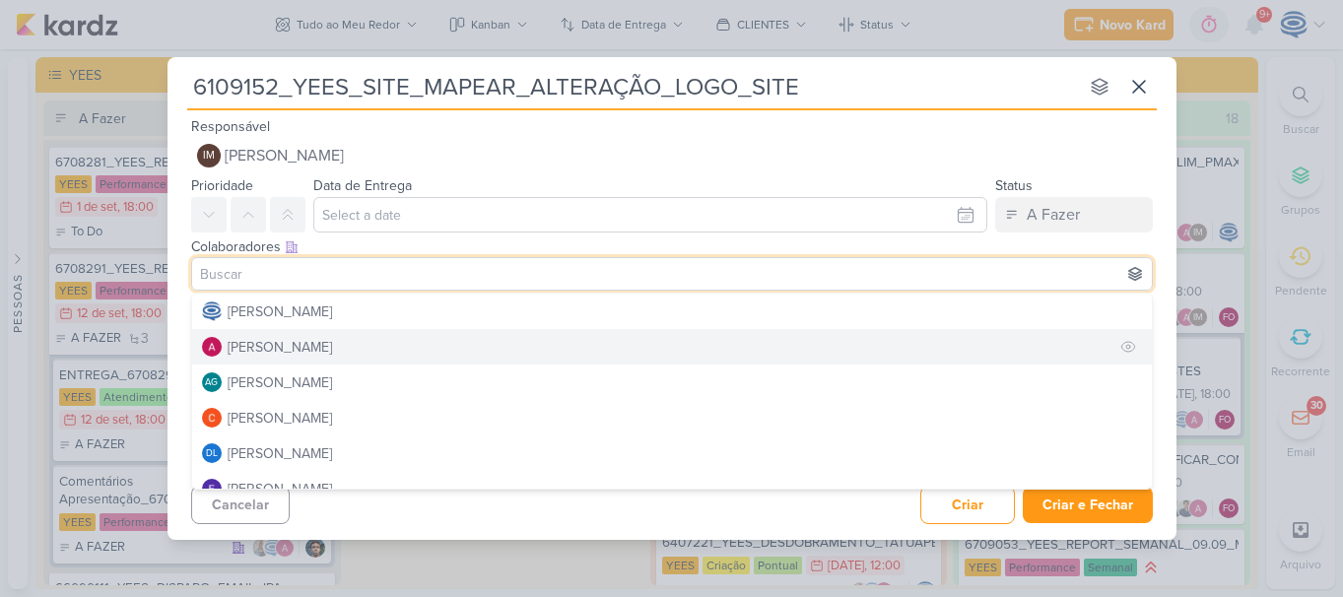
click at [347, 344] on button "[PERSON_NAME]" at bounding box center [672, 346] width 960 height 35
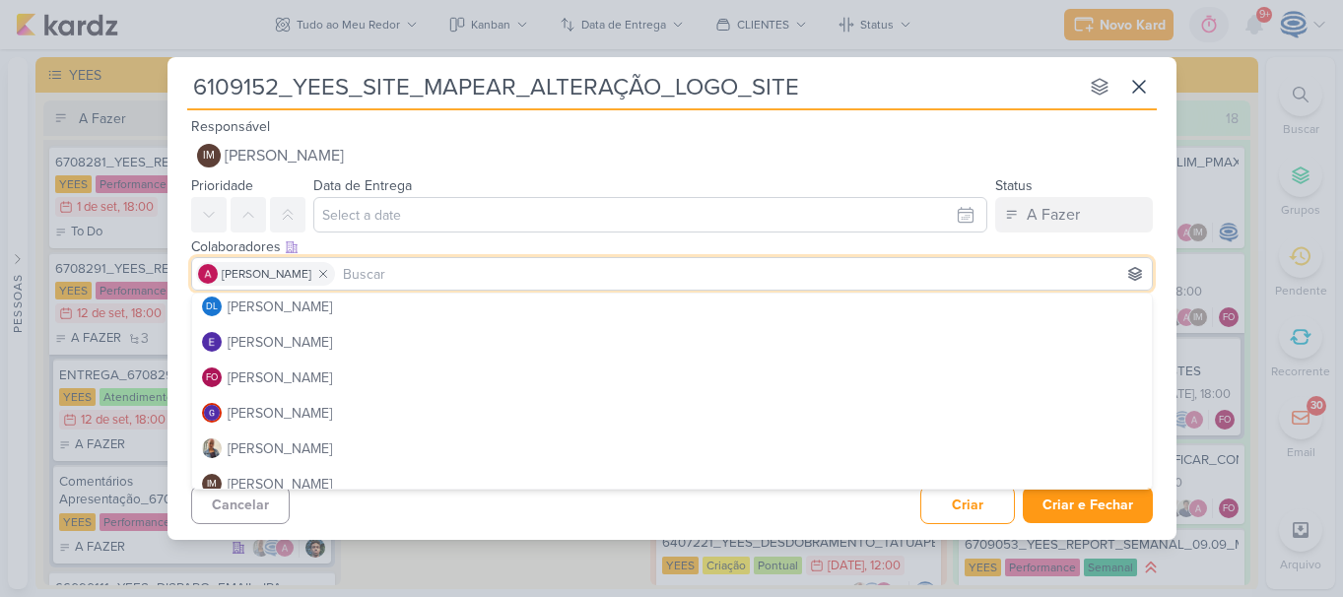
scroll to position [134, 0]
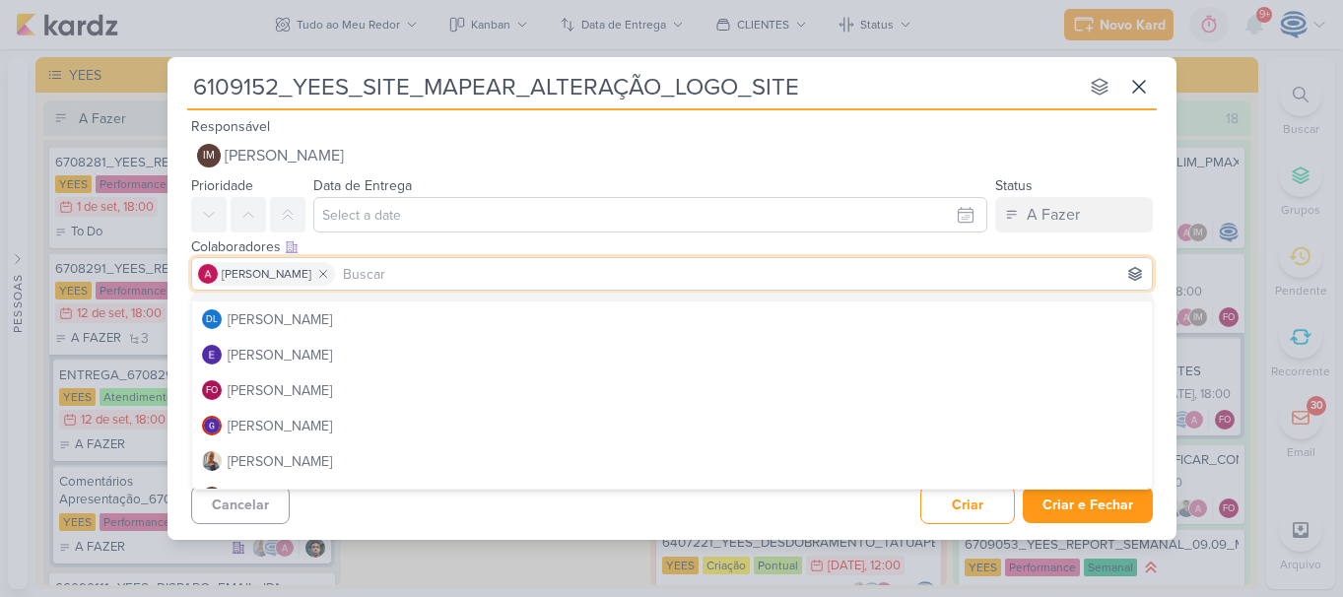
click at [418, 247] on div "Colaboradores Este kard pode ser visível a usuários da sua organização Este kar…" at bounding box center [672, 247] width 962 height 21
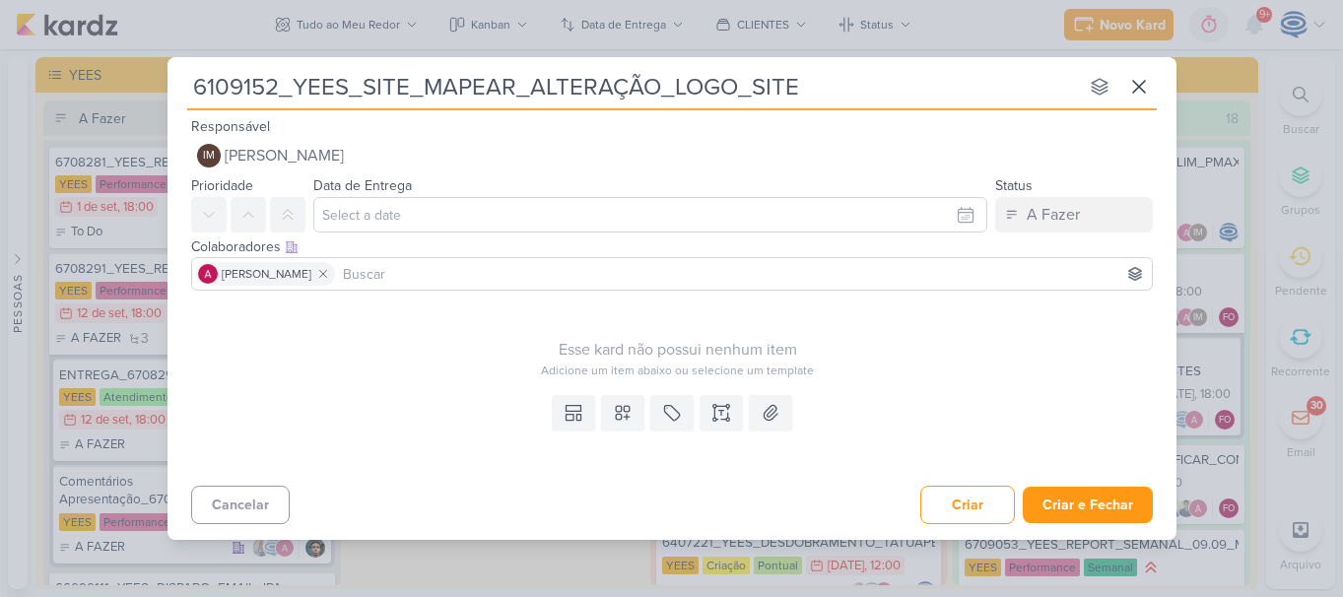
click at [421, 270] on input at bounding box center [743, 274] width 809 height 24
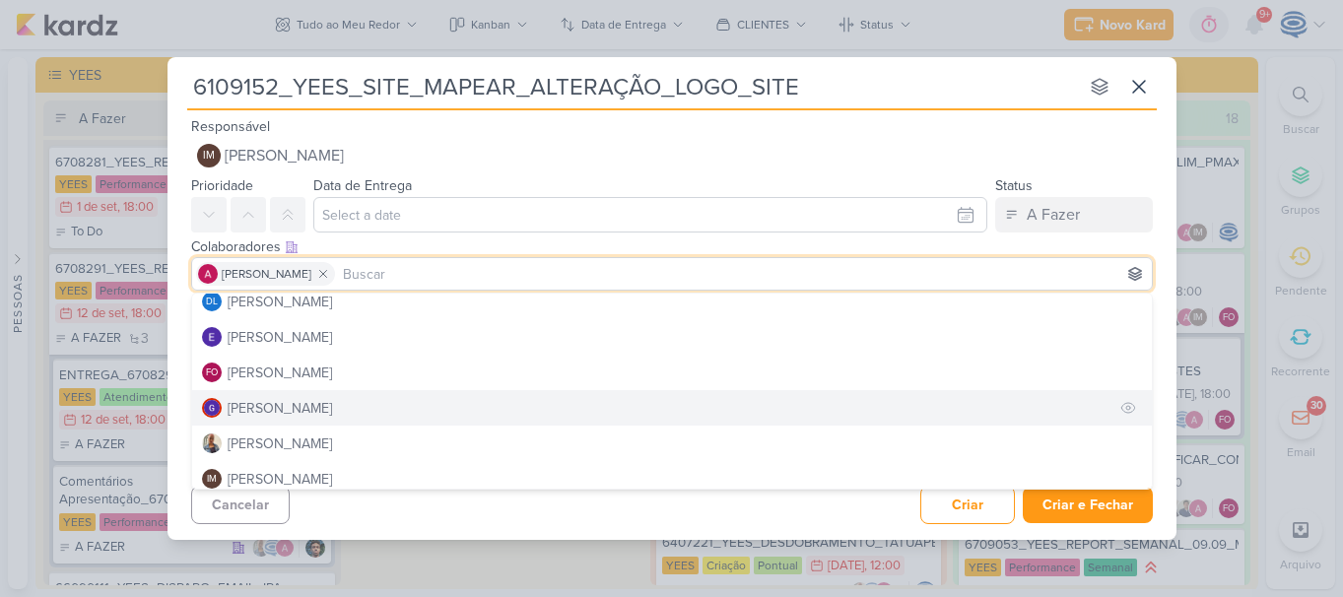
scroll to position [153, 0]
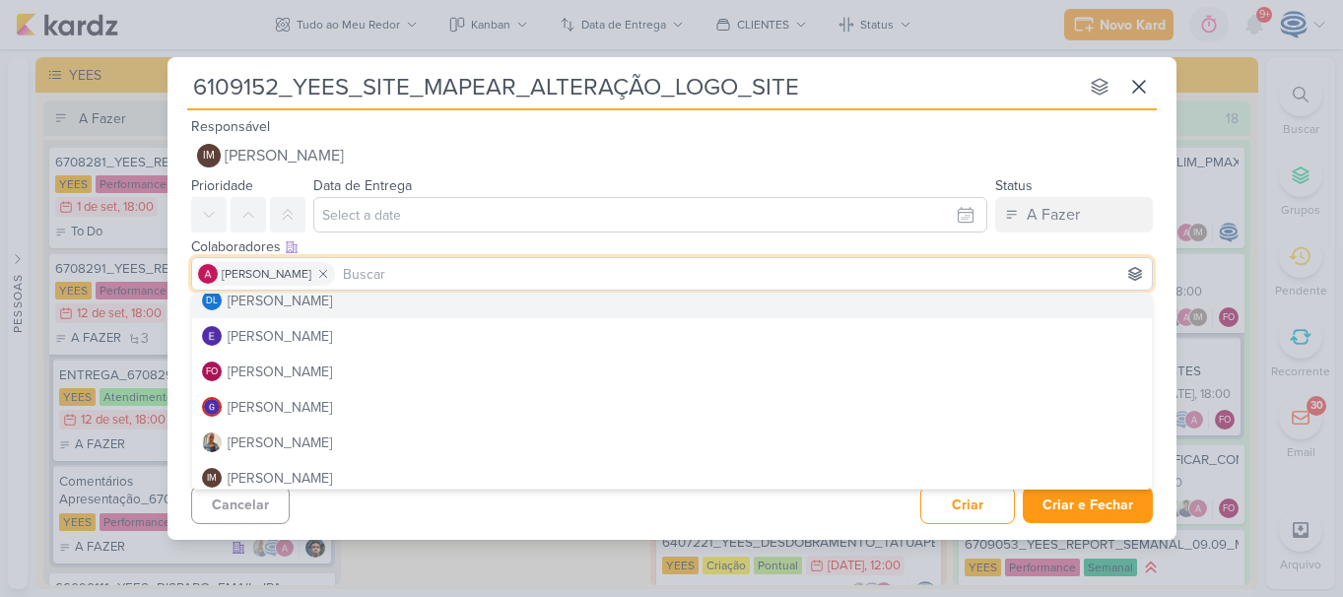
click at [500, 241] on div "Colaboradores Este kard pode ser visível a usuários da sua organização Este kar…" at bounding box center [672, 247] width 962 height 21
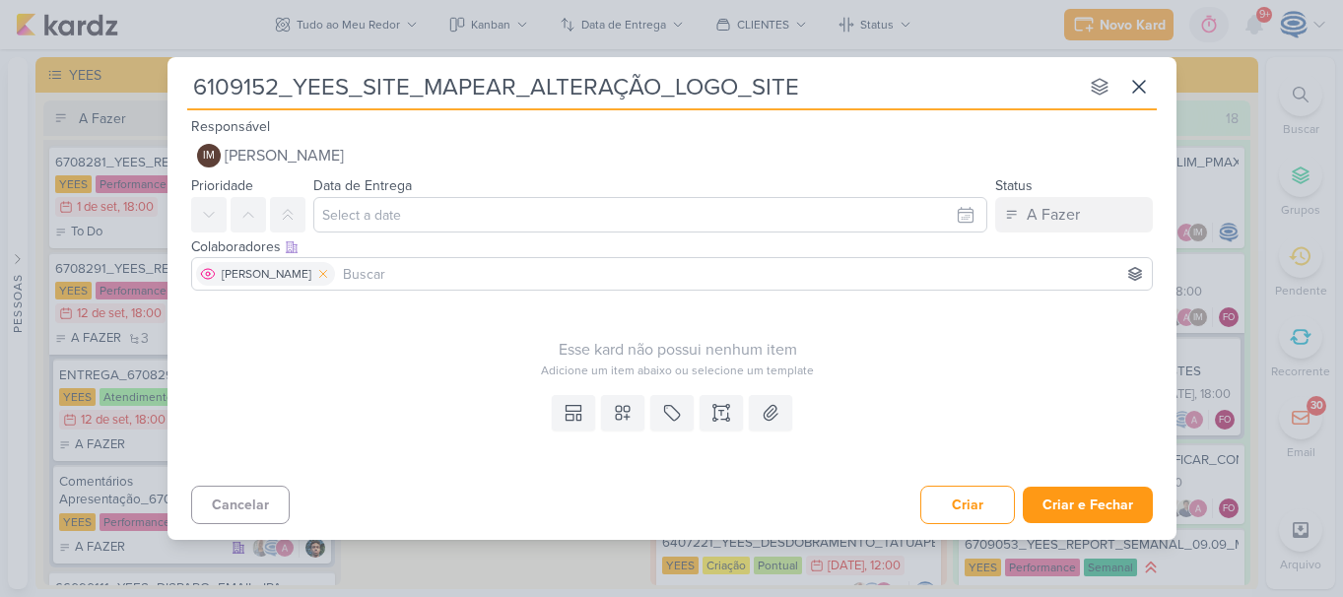
click at [331, 264] on button at bounding box center [323, 274] width 24 height 24
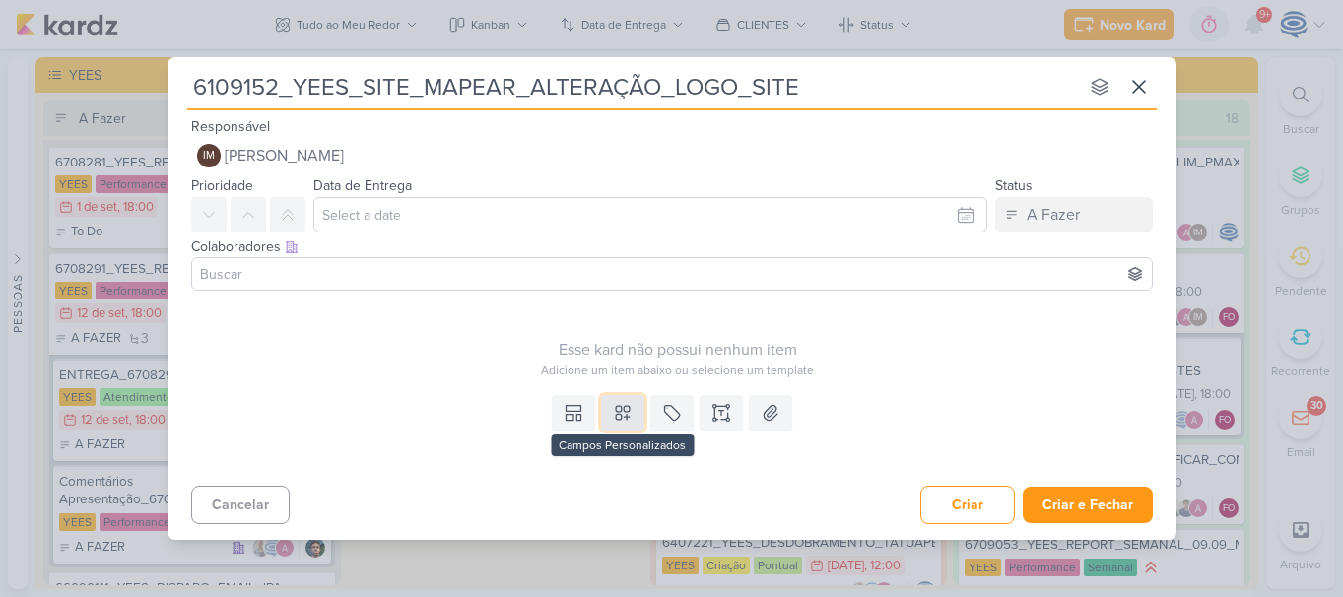
click at [625, 417] on icon at bounding box center [623, 413] width 14 height 14
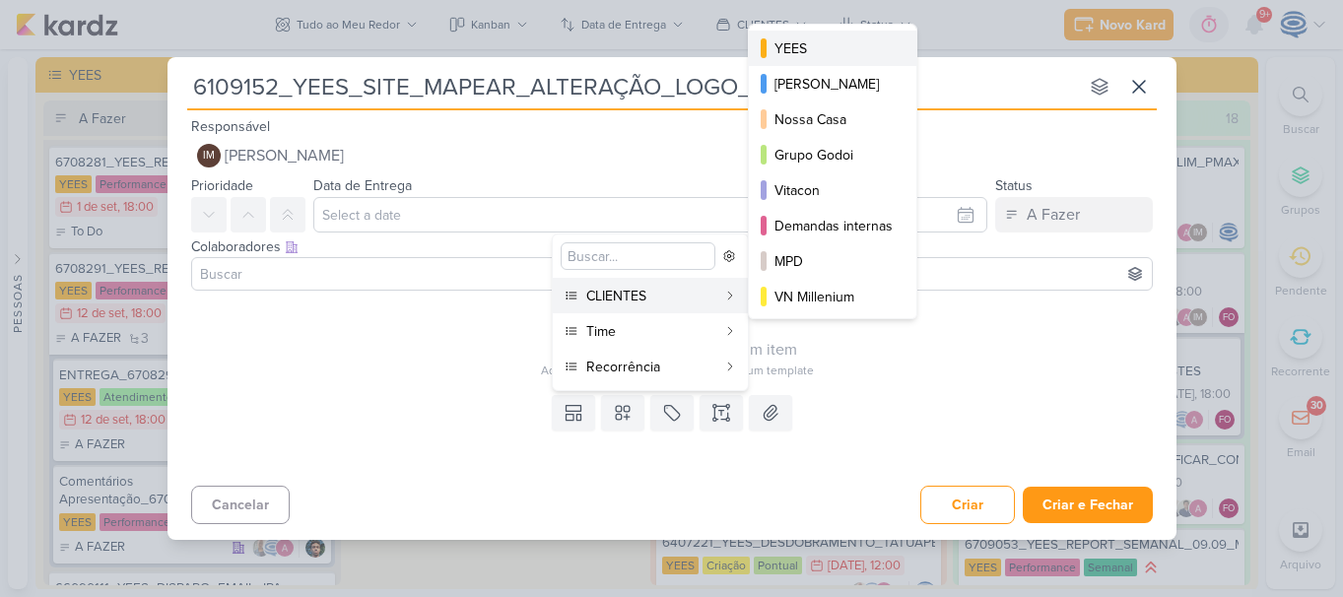
click at [820, 61] on button "YEES" at bounding box center [833, 48] width 168 height 35
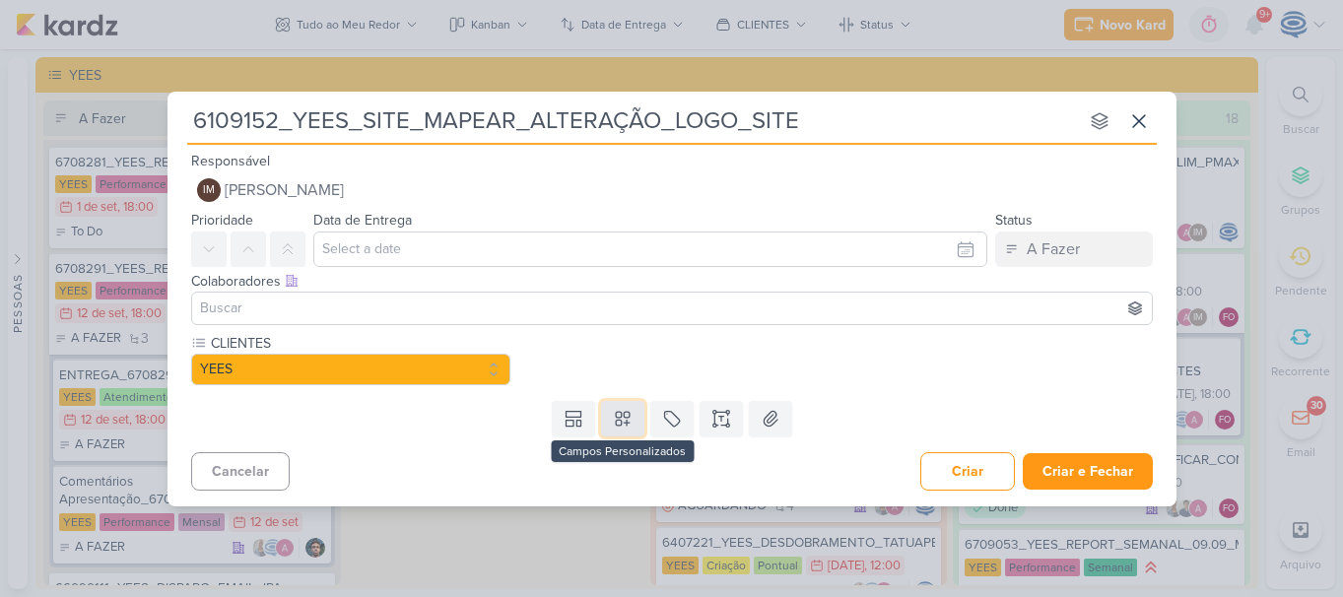
click at [626, 426] on icon at bounding box center [623, 419] width 20 height 20
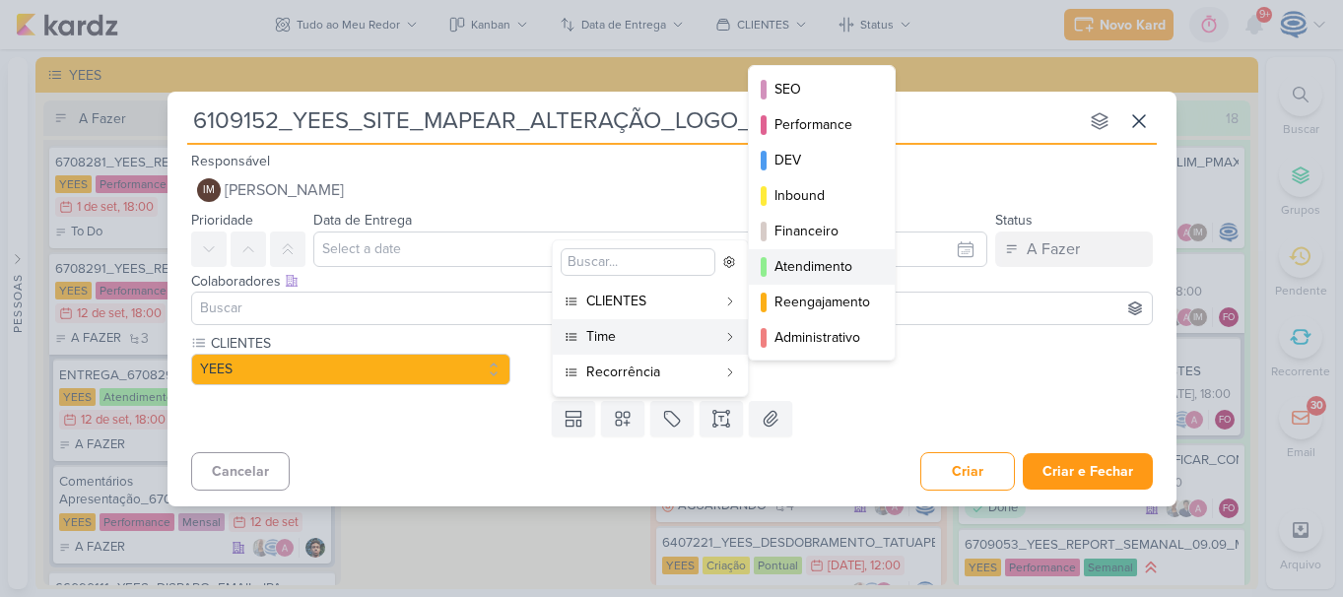
click at [820, 265] on div "Atendimento" at bounding box center [823, 266] width 97 height 21
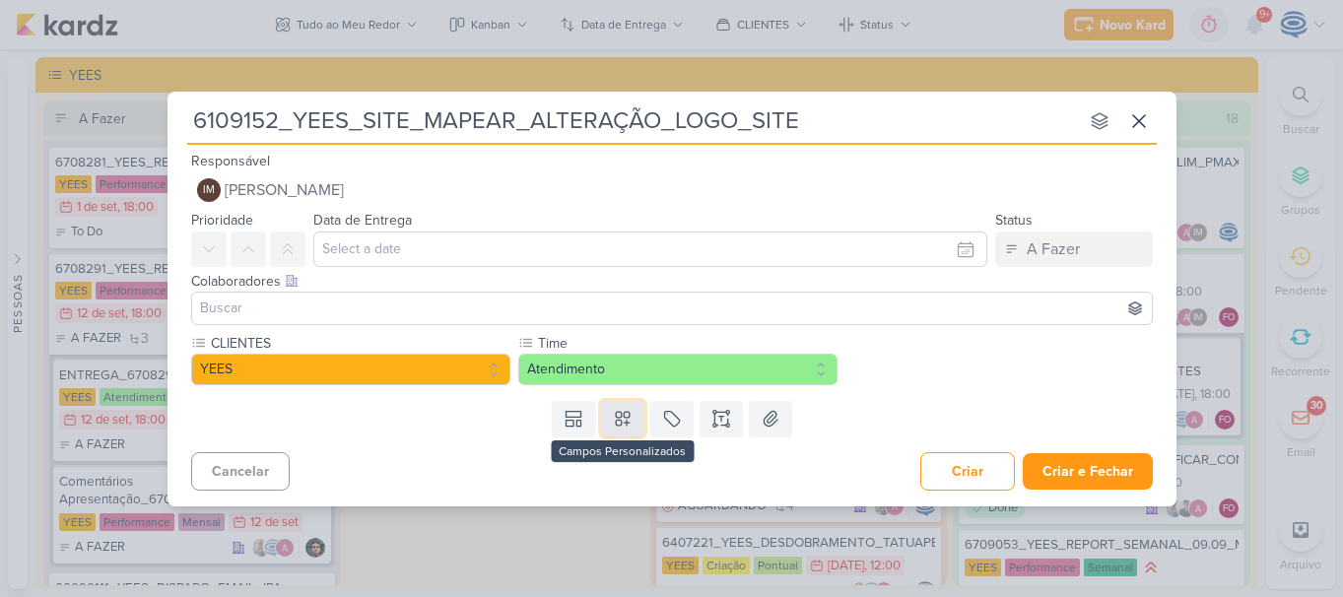
click at [611, 428] on button at bounding box center [622, 418] width 43 height 35
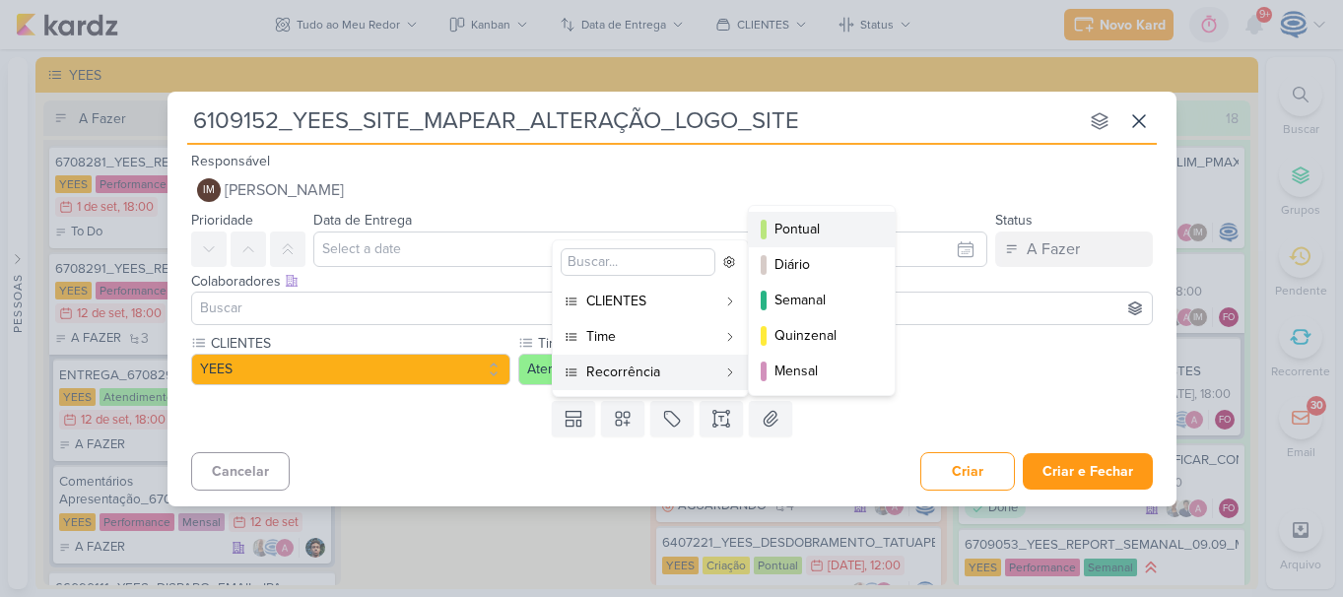
click at [797, 233] on div "Pontual" at bounding box center [823, 229] width 97 height 21
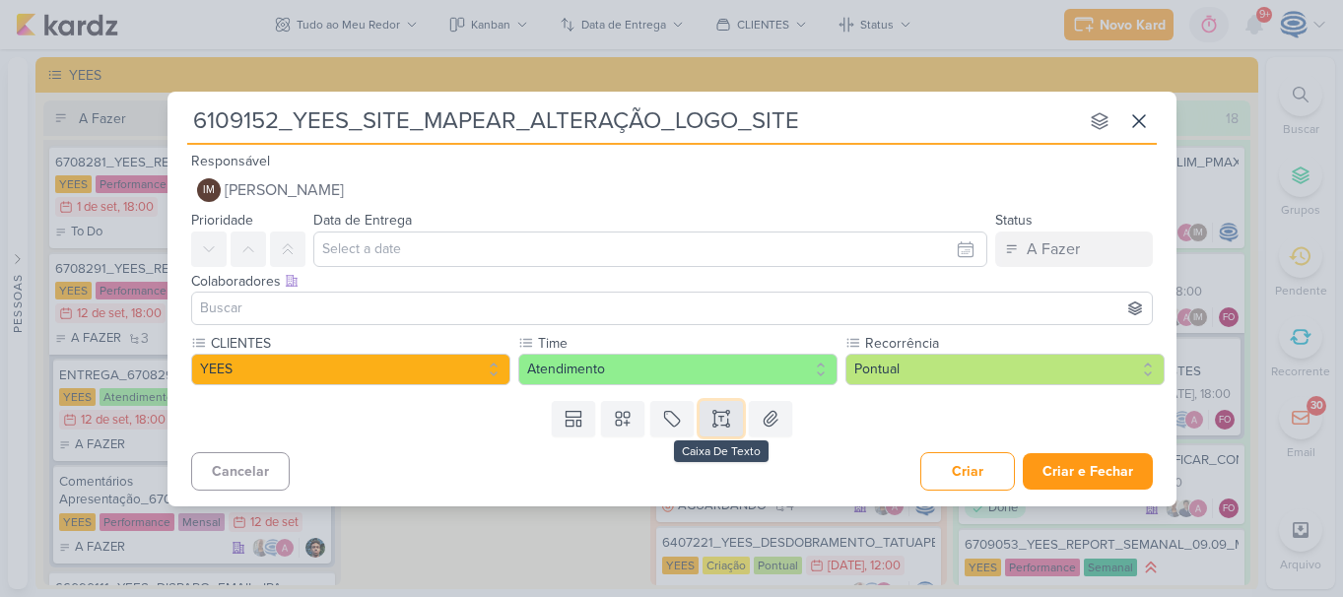
click at [724, 427] on icon at bounding box center [722, 419] width 20 height 20
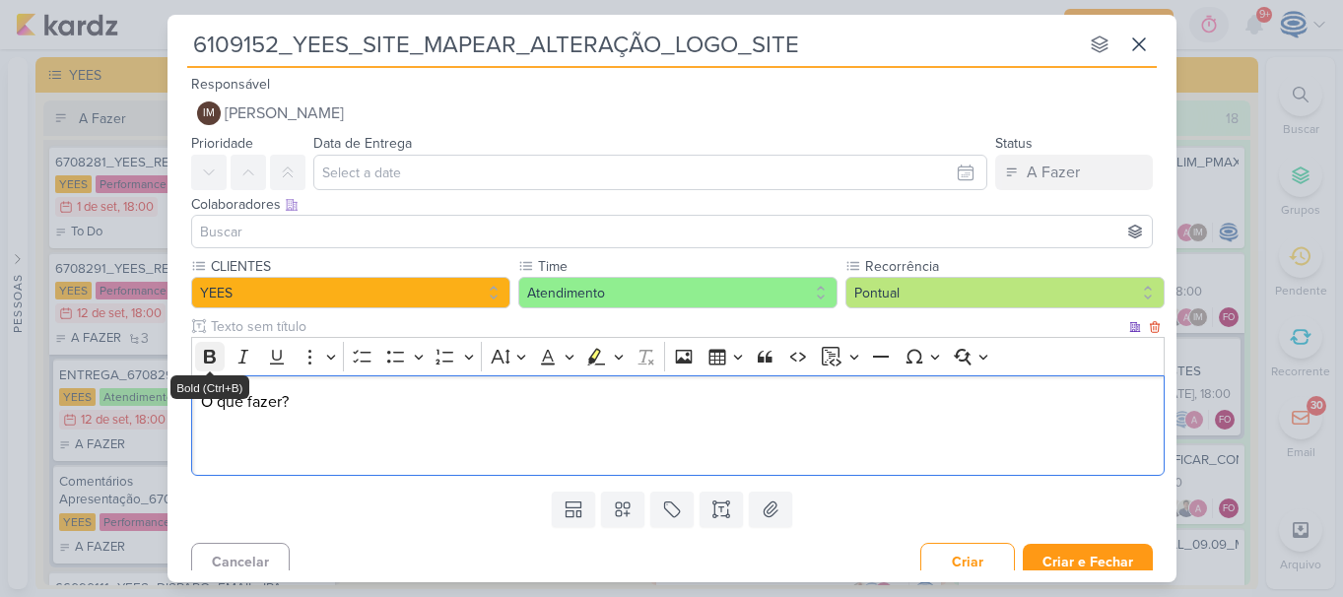
drag, startPoint x: 298, startPoint y: 399, endPoint x: 203, endPoint y: 352, distance: 105.8
click at [203, 352] on div "Rich Text Editor Bold Italic Underline More To-do List Bulleted List Bulleted L…" at bounding box center [678, 406] width 974 height 139
click at [203, 352] on icon "Editor toolbar" at bounding box center [210, 357] width 20 height 20
click at [219, 445] on p "O que fazer?" at bounding box center [677, 425] width 953 height 71
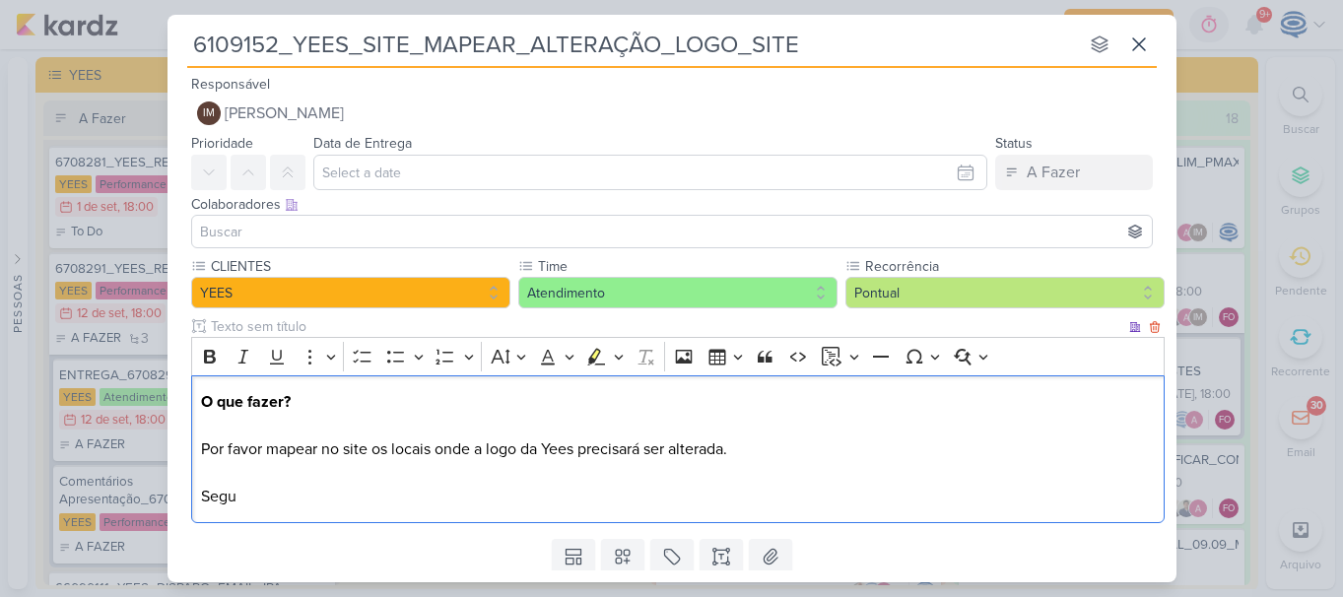
click at [830, 444] on p "O que fazer? Por favor mapear no site os locais onde a logo da Yees precisará s…" at bounding box center [677, 449] width 953 height 118
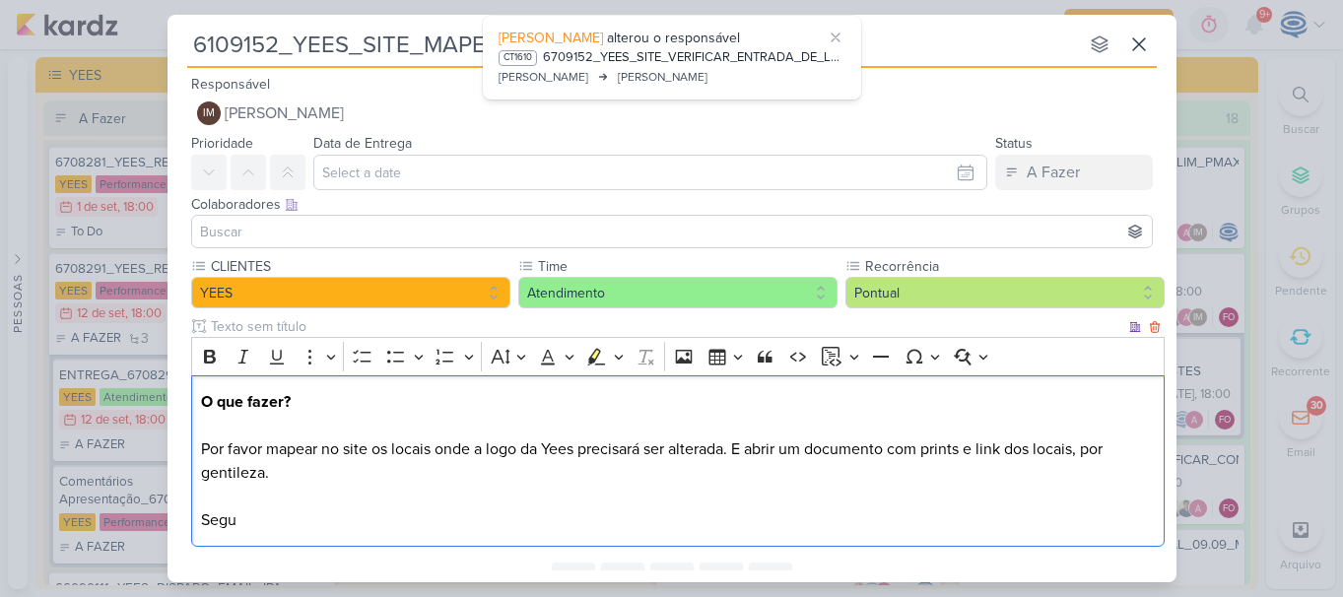
click at [785, 530] on p "O que fazer? Por favor mapear no site os locais onde a logo da Yees precisará s…" at bounding box center [677, 461] width 953 height 142
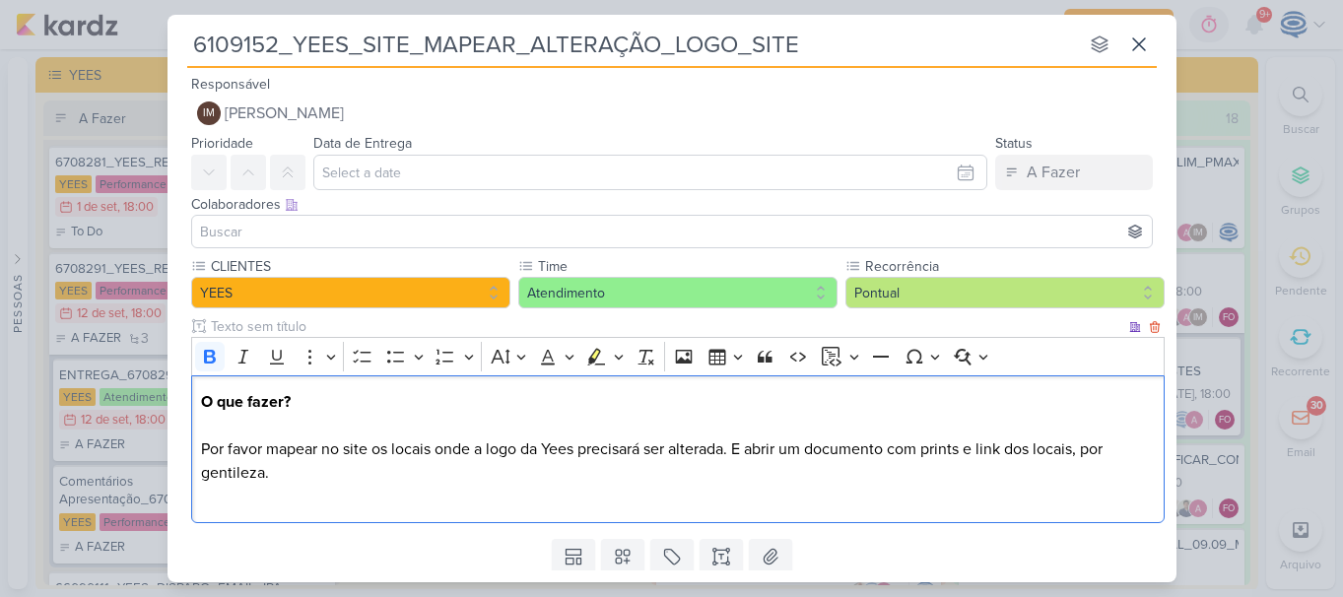
click at [342, 392] on p "O que fazer? Por favor mapear no site os locais onde a logo da Yees precisará s…" at bounding box center [677, 449] width 953 height 118
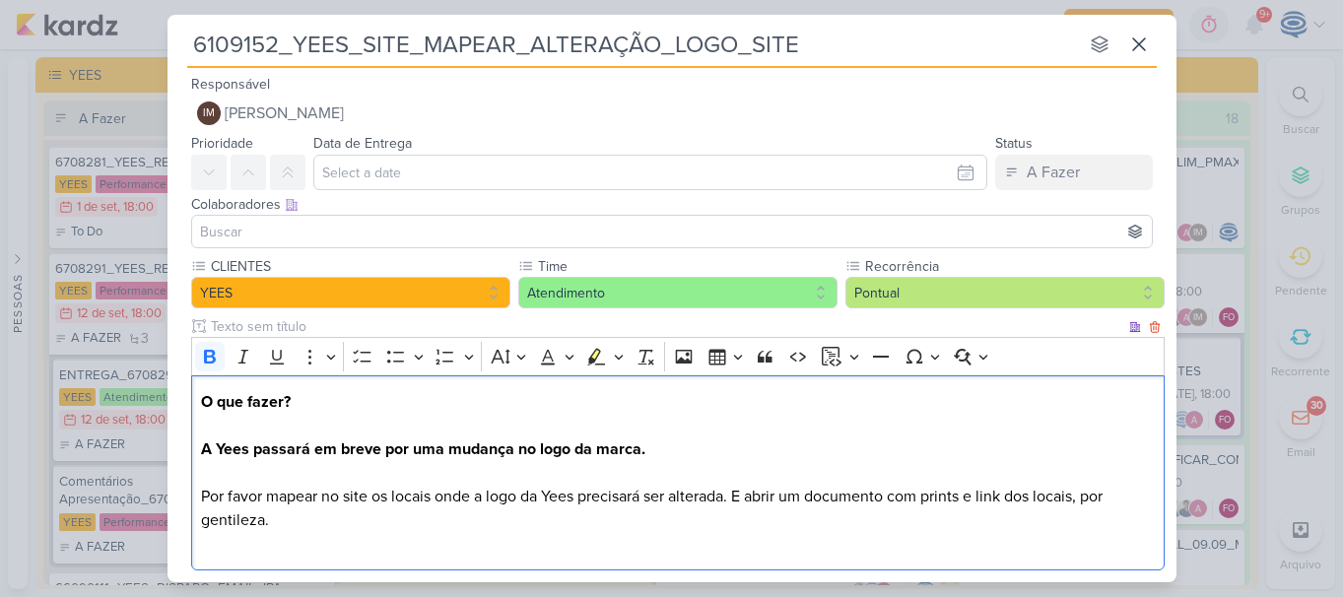
scroll to position [109, 0]
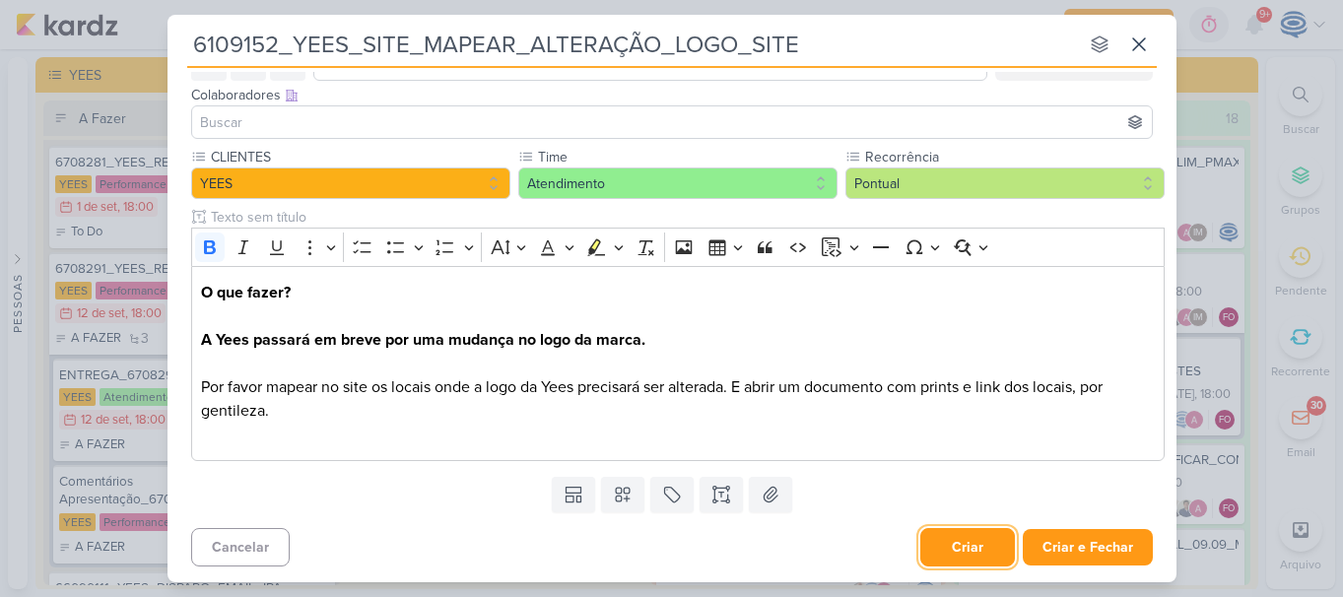
click at [970, 541] on button "Criar" at bounding box center [968, 547] width 95 height 38
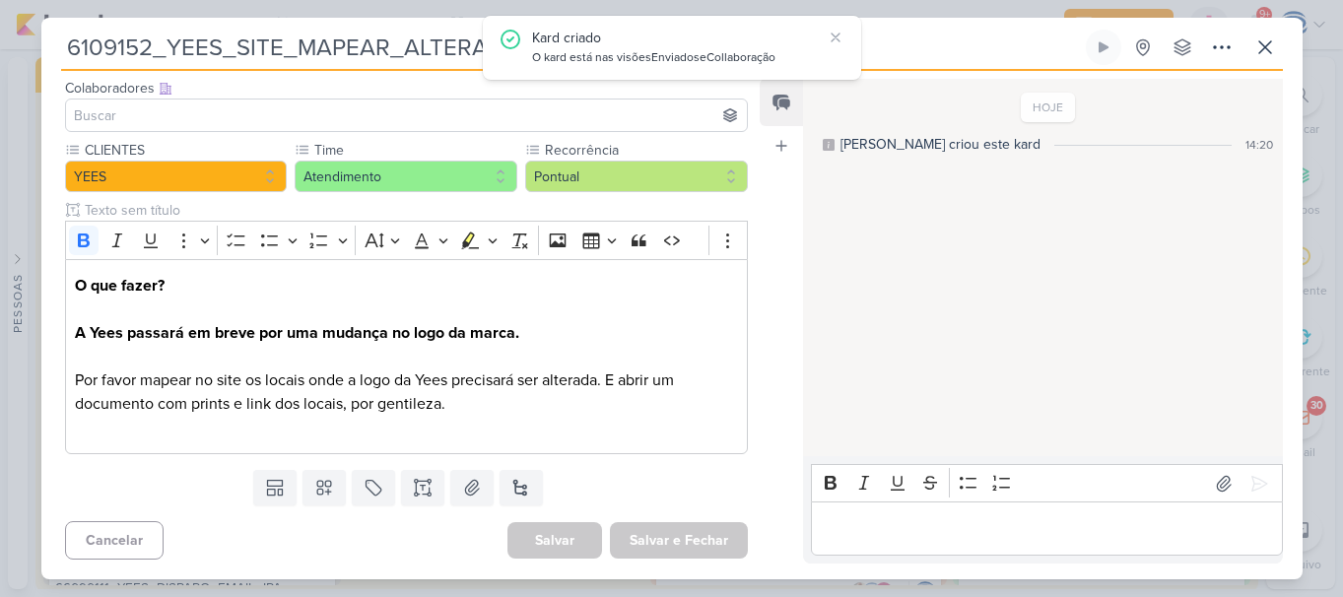
scroll to position [0, 0]
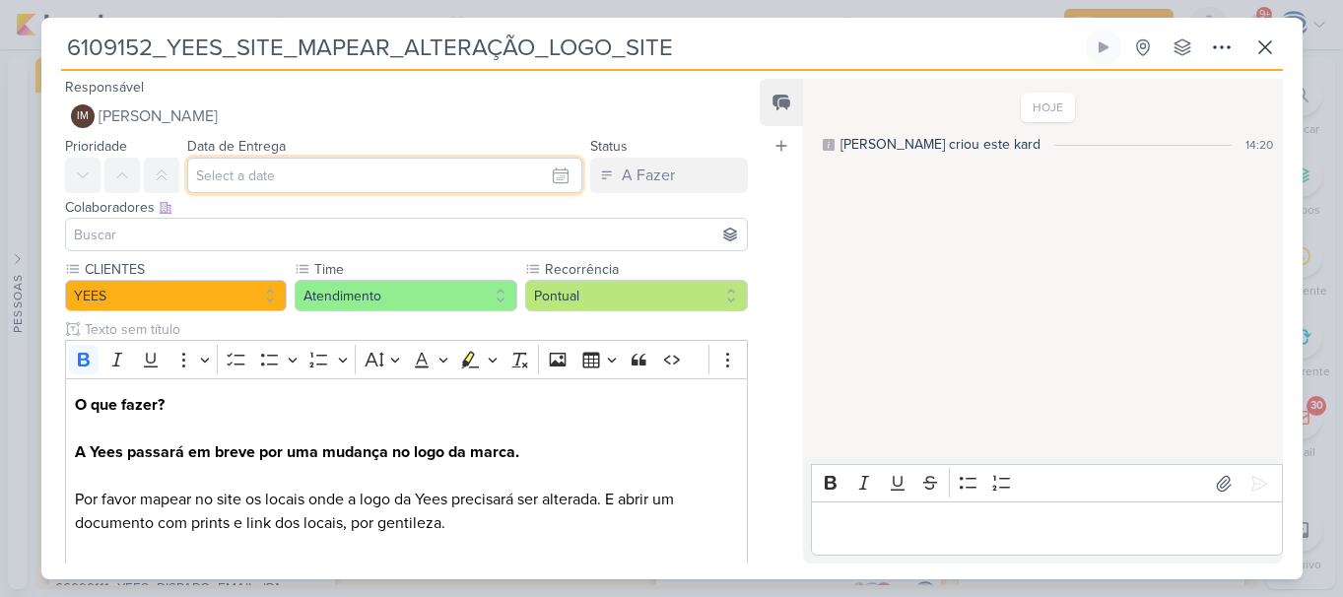
drag, startPoint x: 348, startPoint y: 248, endPoint x: 266, endPoint y: 178, distance: 107.7
click at [266, 178] on input "text" at bounding box center [385, 175] width 396 height 35
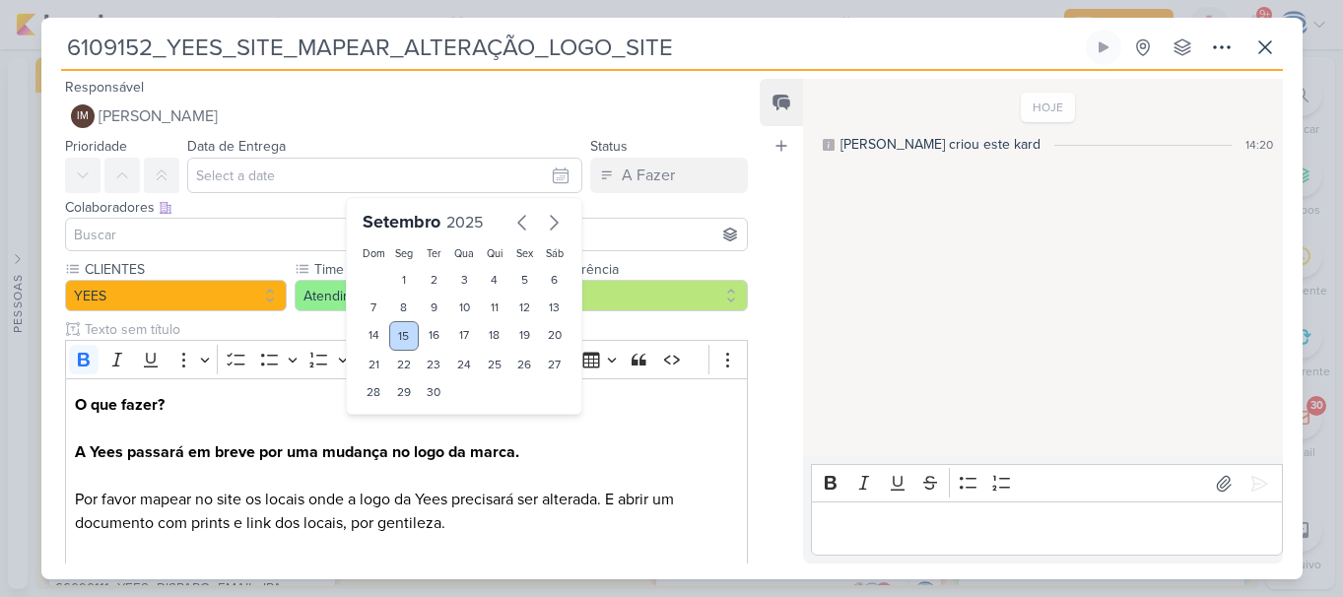
click at [403, 333] on div "15" at bounding box center [404, 336] width 31 height 30
type input "15 de setembro de 2025 às 23:59"
click at [401, 419] on select "00 01 02 03 04 05 06 07 08 09 10 11 12 13 14 15 16 17 18 19 20 21 22 23" at bounding box center [404, 426] width 28 height 24
select select "18"
click at [390, 414] on select "00 01 02 03 04 05 06 07 08 09 10 11 12 13 14 15 16 17 18 19 20 21 22 23" at bounding box center [404, 426] width 28 height 24
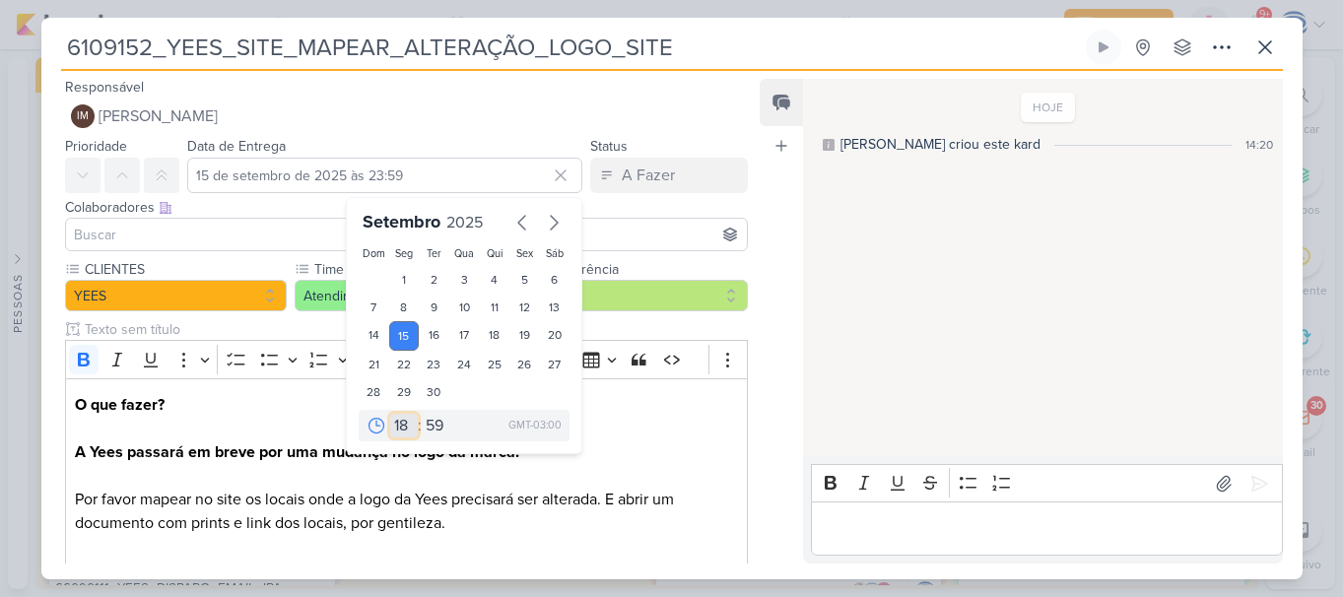
type input "15 de setembro de 2025 às 18:59"
click at [424, 420] on select "00 05 10 15 20 25 30 35 40 45 50 55 59" at bounding box center [436, 426] width 28 height 24
select select "0"
click at [422, 414] on select "00 05 10 15 20 25 30 35 40 45 50 55 59" at bounding box center [436, 426] width 28 height 24
type input "15 de setembro de 2025 às 18:00"
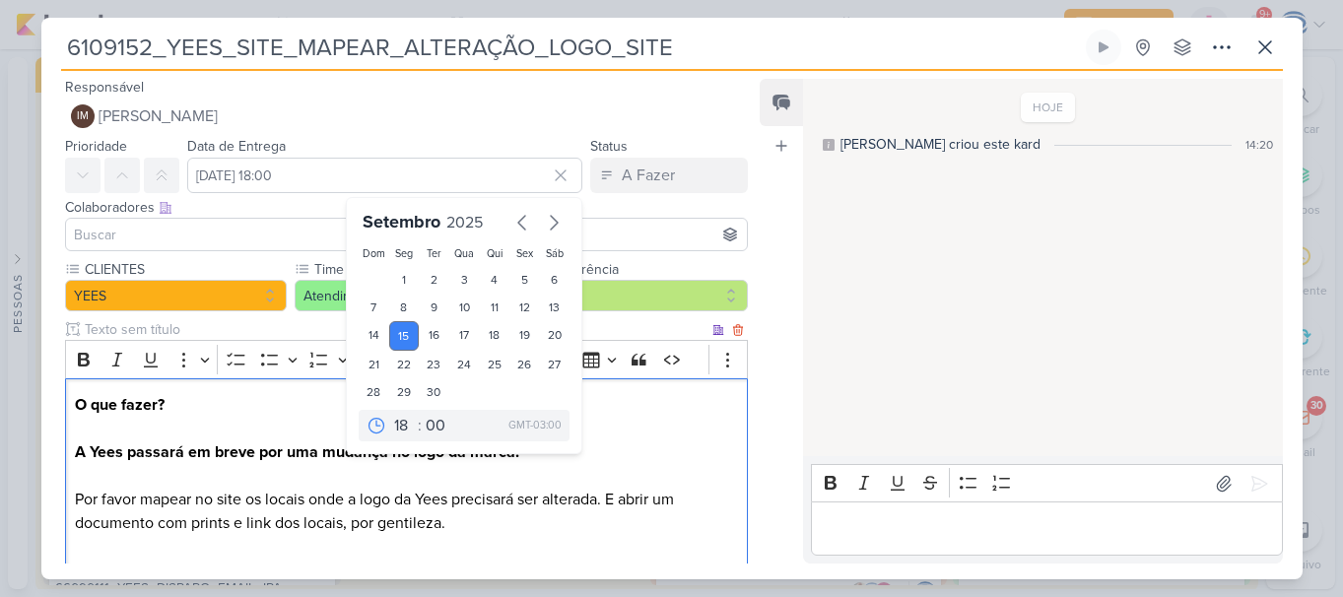
click at [480, 540] on p "O que fazer? A Yees passará em breve por uma mudança no logo da marca. Por favo…" at bounding box center [406, 476] width 662 height 166
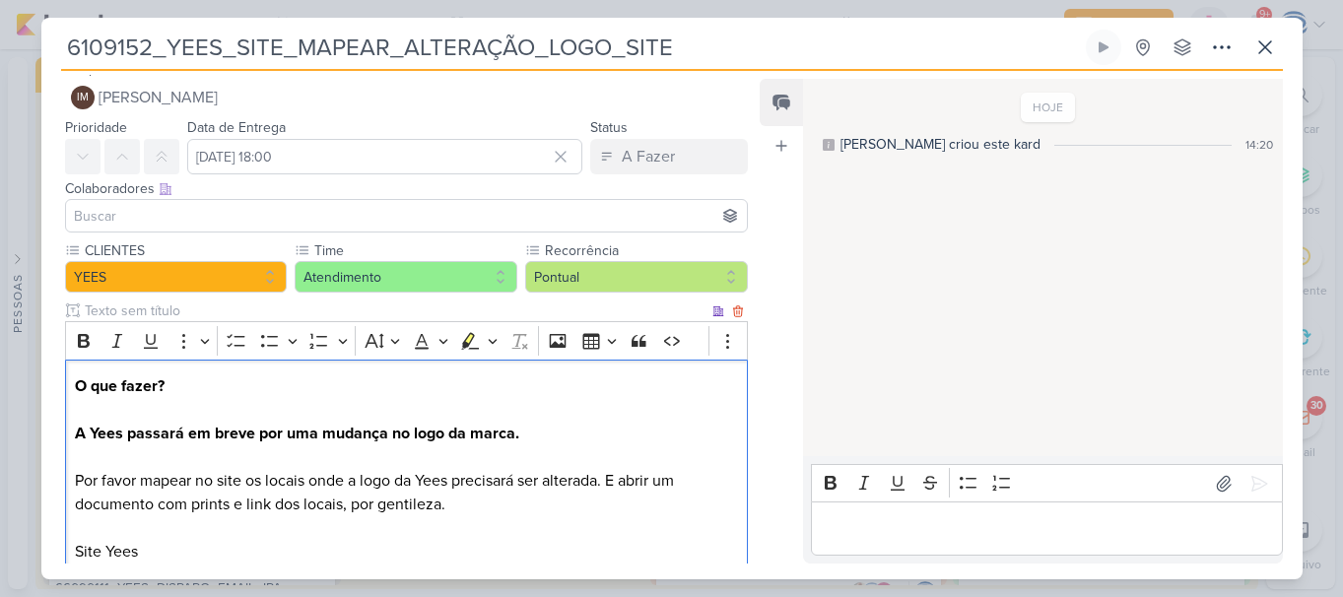
scroll to position [42, 0]
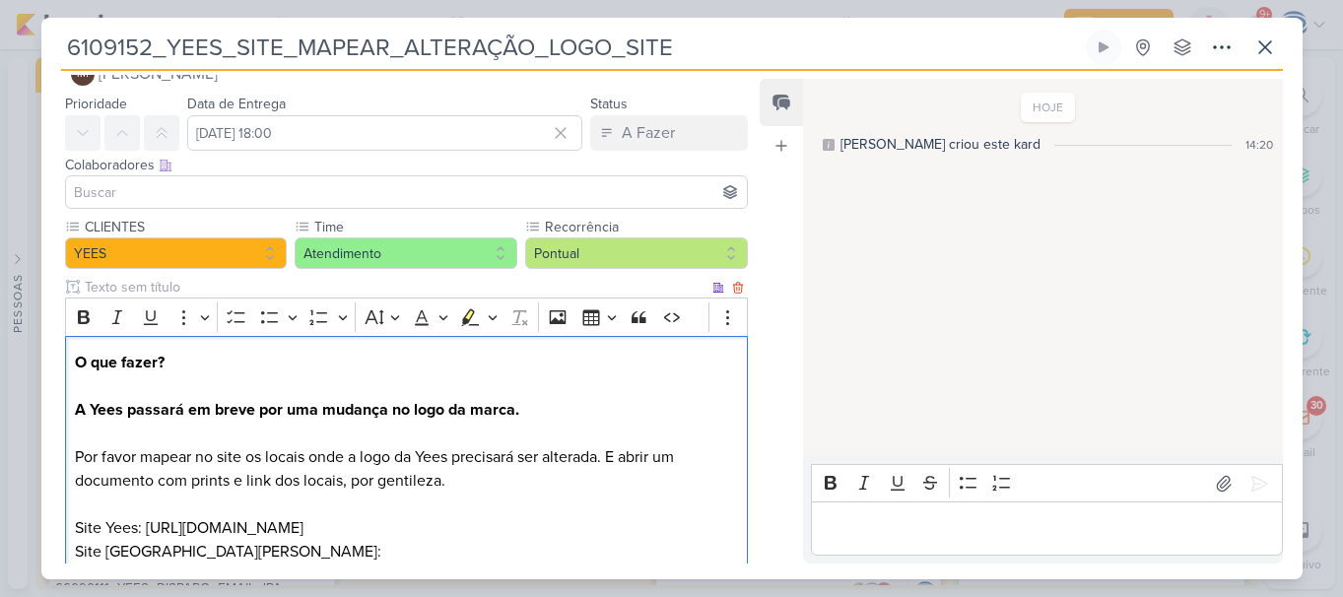
click at [220, 547] on p "O que fazer? A Yees passará em breve por uma mudança no logo da marca. Por favo…" at bounding box center [406, 457] width 662 height 213
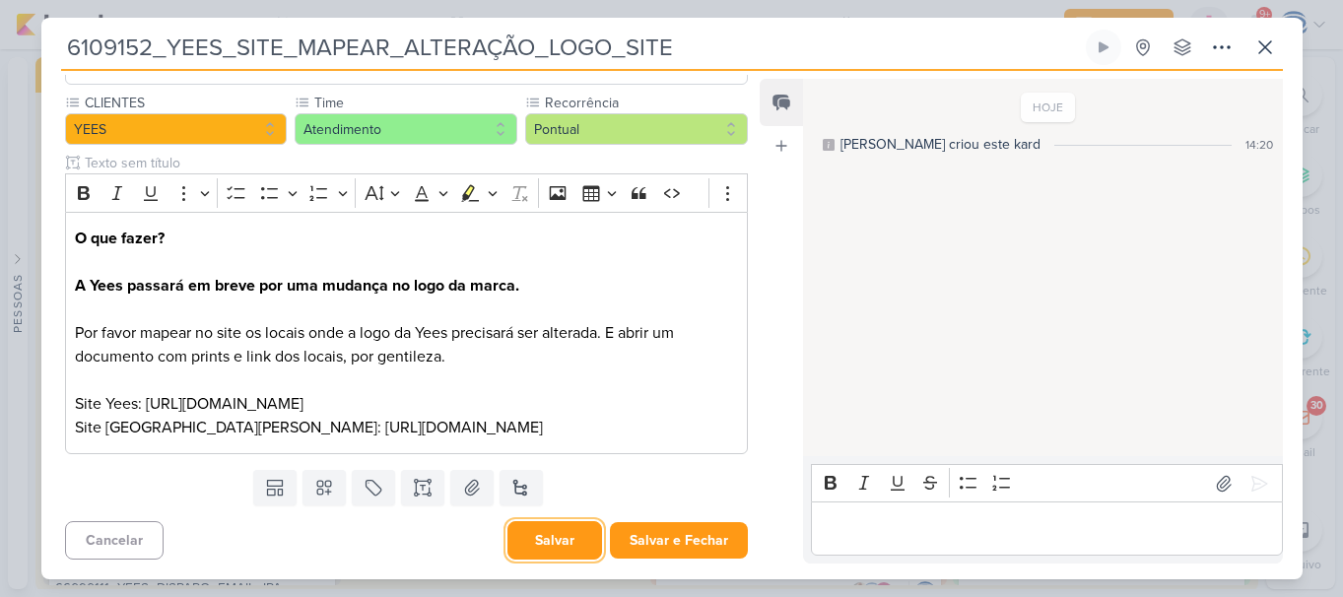
click at [555, 555] on button "Salvar" at bounding box center [555, 540] width 95 height 38
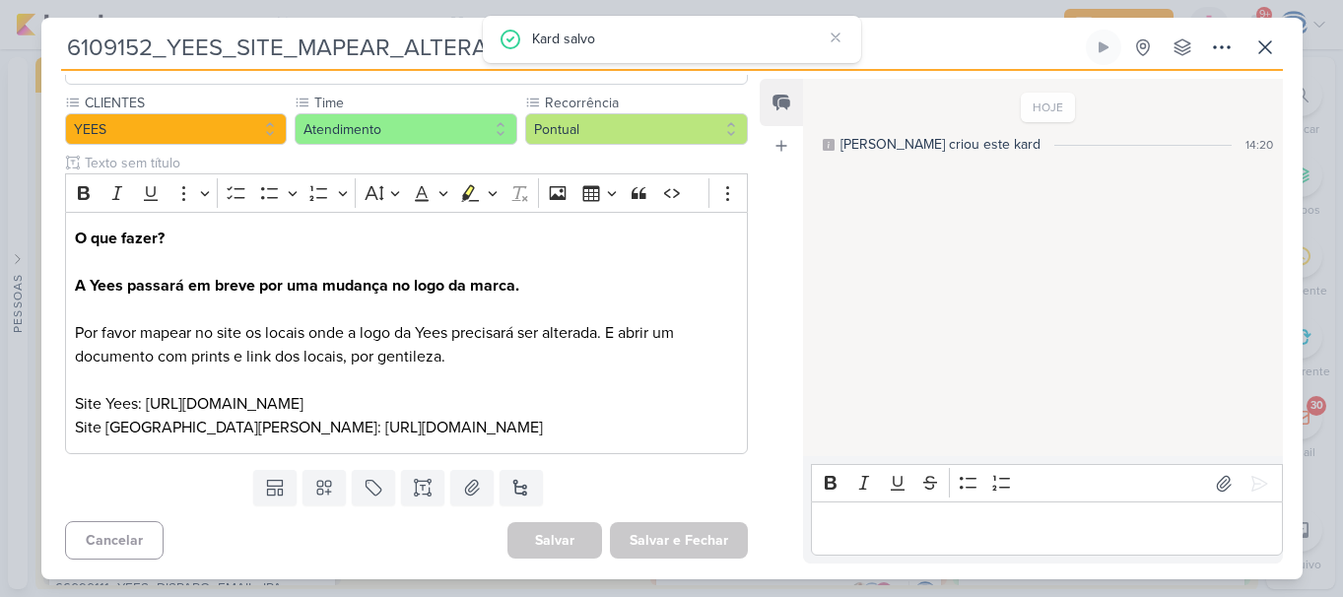
scroll to position [0, 0]
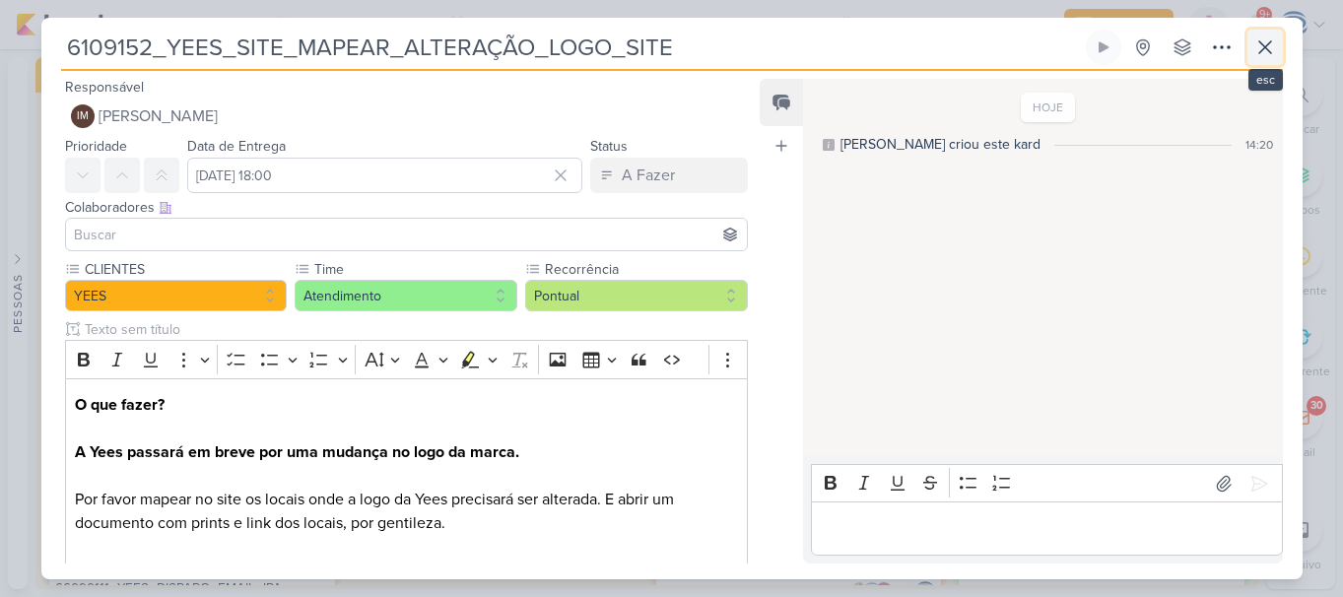
click at [1265, 45] on icon at bounding box center [1266, 47] width 24 height 24
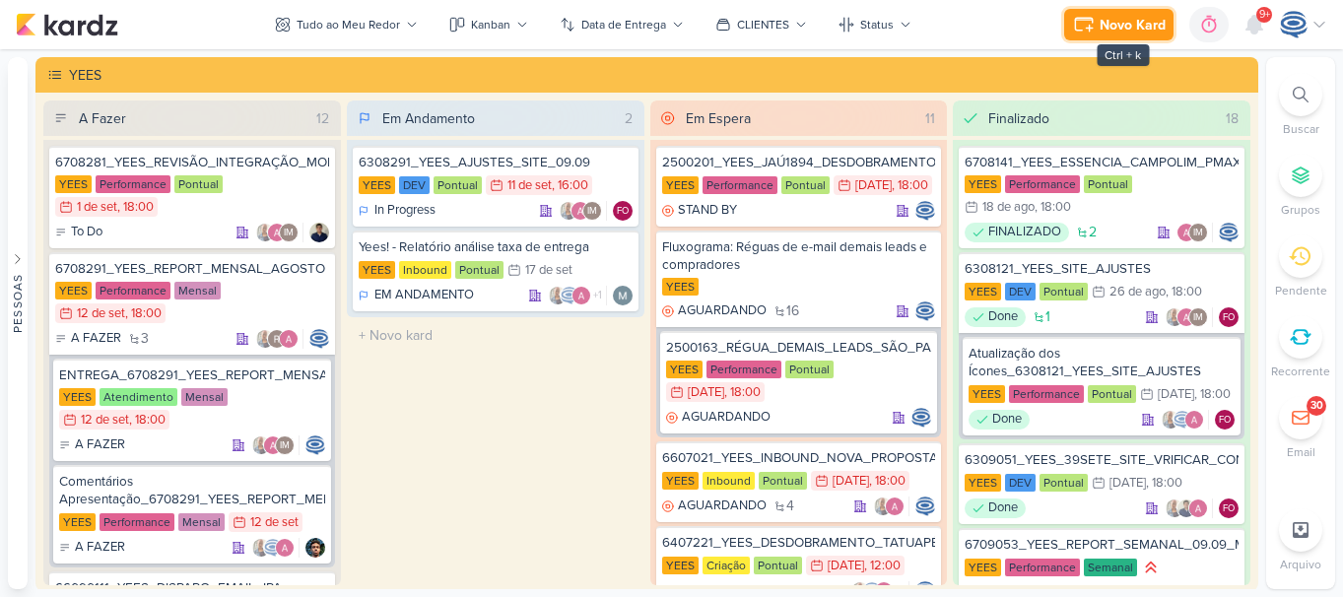
click at [1114, 31] on div "Novo Kard" at bounding box center [1133, 25] width 66 height 21
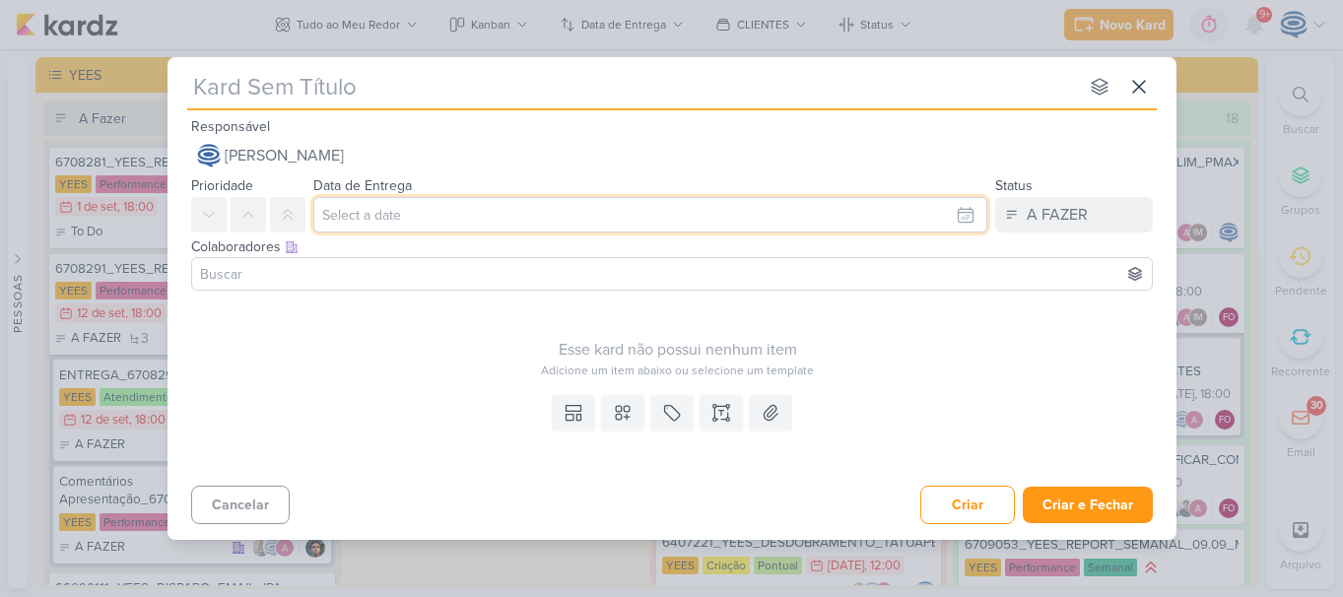
click at [436, 209] on input "text" at bounding box center [650, 214] width 674 height 35
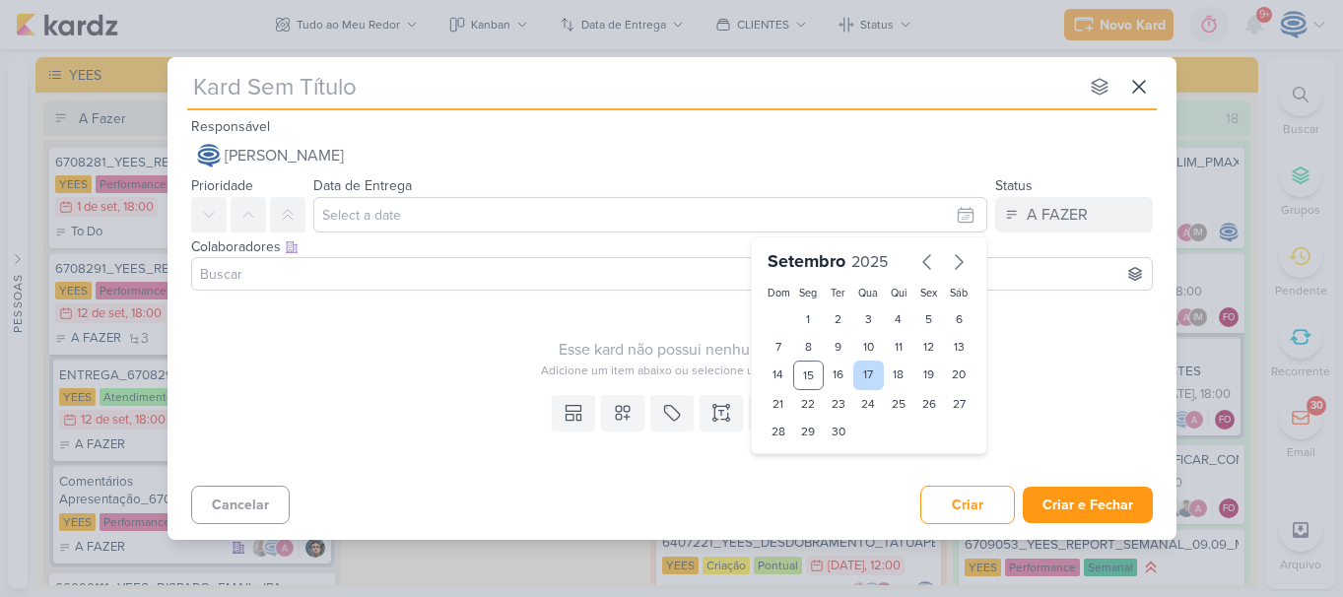
click at [875, 374] on div "17" at bounding box center [869, 376] width 31 height 30
type input "17 de setembro de 2025 às 23:59"
click at [812, 466] on select "00 01 02 03 04 05 06 07 08 09 10 11 12 13 14 15 16 17 18 19 20 21 22 23" at bounding box center [809, 465] width 28 height 24
select select "18"
click at [795, 453] on select "00 01 02 03 04 05 06 07 08 09 10 11 12 13 14 15 16 17 18 19 20 21 22 23" at bounding box center [809, 465] width 28 height 24
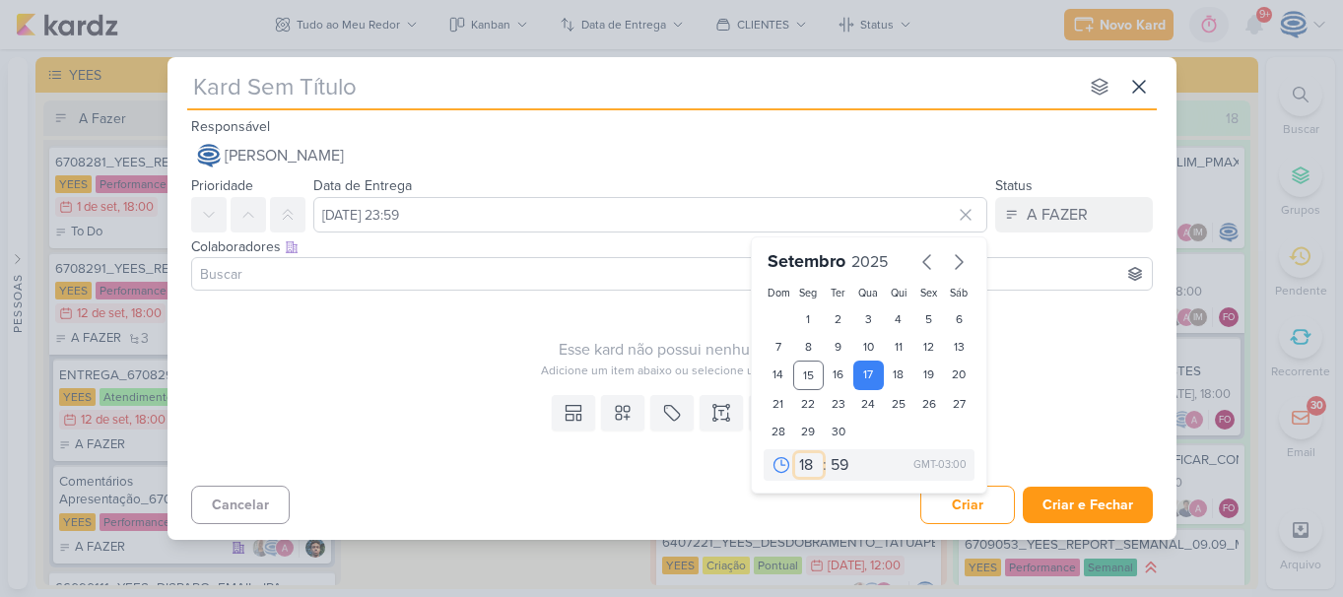
type input "17 de setembro de 2025 às 18:59"
click at [839, 467] on select "00 05 10 15 20 25 30 35 40 45 50 55 59" at bounding box center [841, 465] width 28 height 24
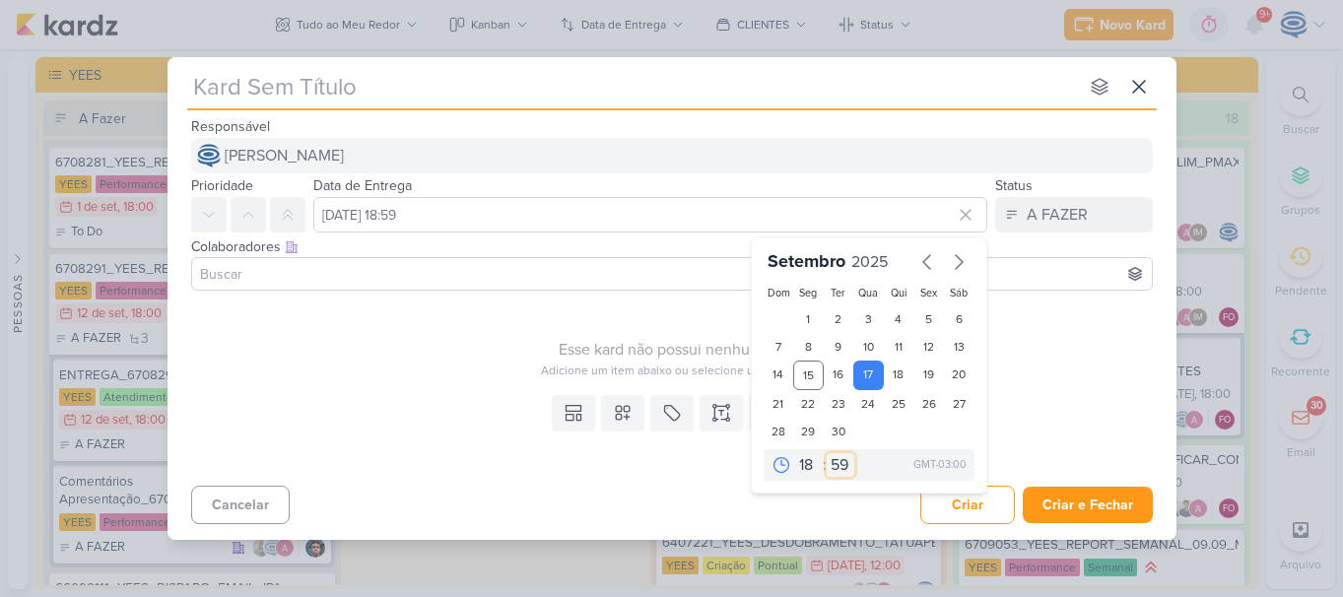
select select "0"
click at [827, 453] on select "00 05 10 15 20 25 30 35 40 45 50 55 59" at bounding box center [841, 465] width 28 height 24
type input "17 de setembro de 2025 às 18:00"
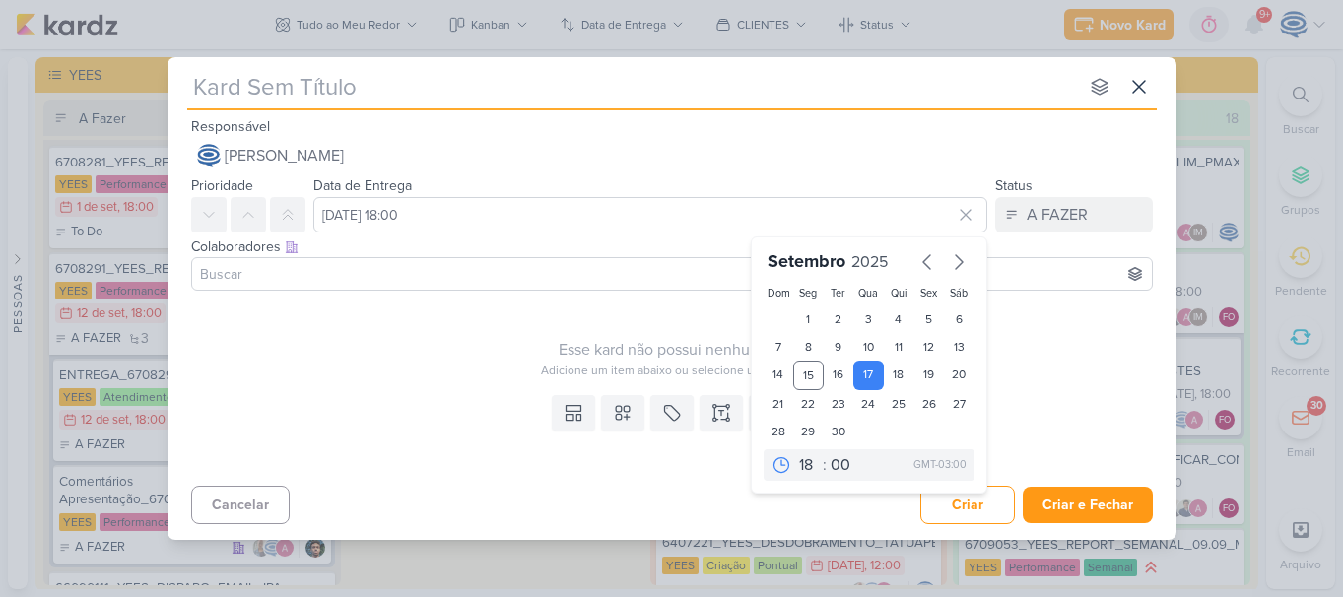
click at [498, 93] on input "text" at bounding box center [632, 86] width 891 height 35
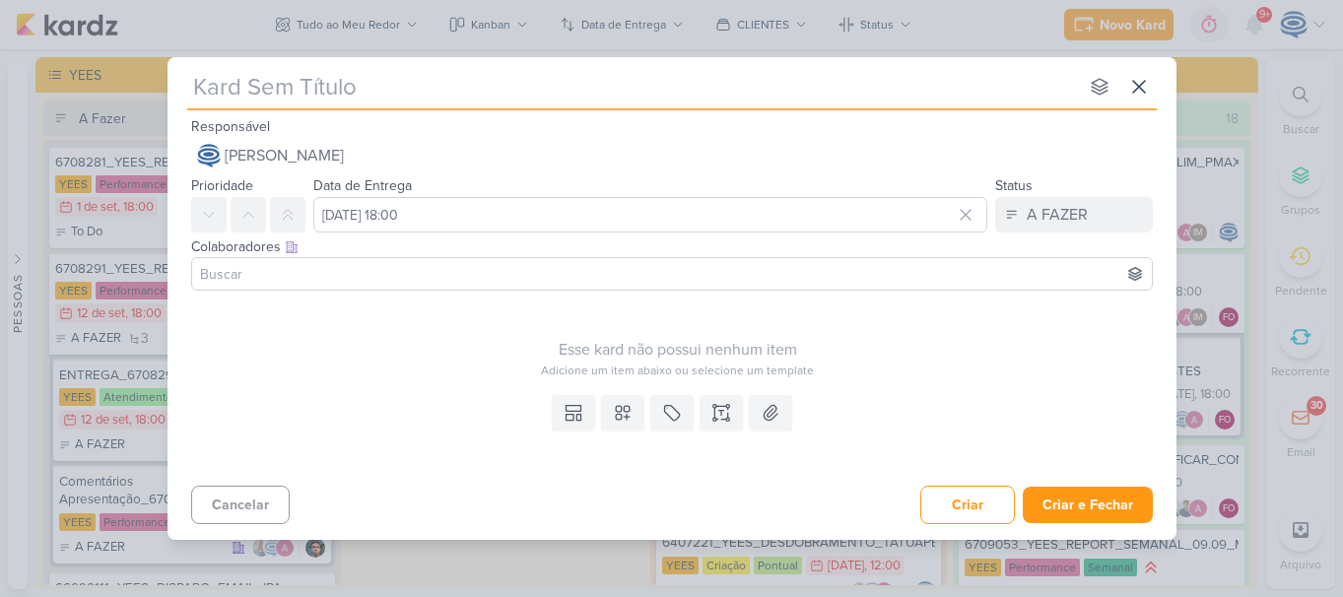
paste input "6709153_YEES_LEVANTAMENTO_DE_CRIATIVOS_ATIVOS"
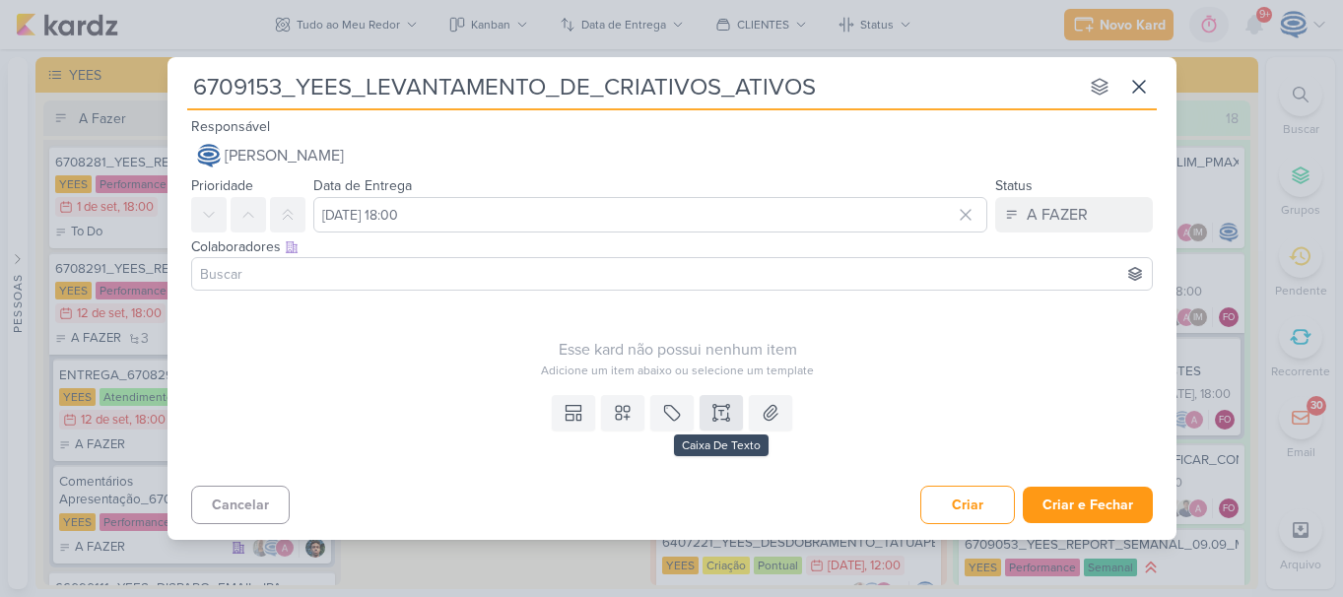
type input "6709153_YEES_LEVANTAMENTO_DE_CRIATIVOS_ATIVOS"
click at [719, 411] on icon at bounding box center [721, 411] width 5 height 0
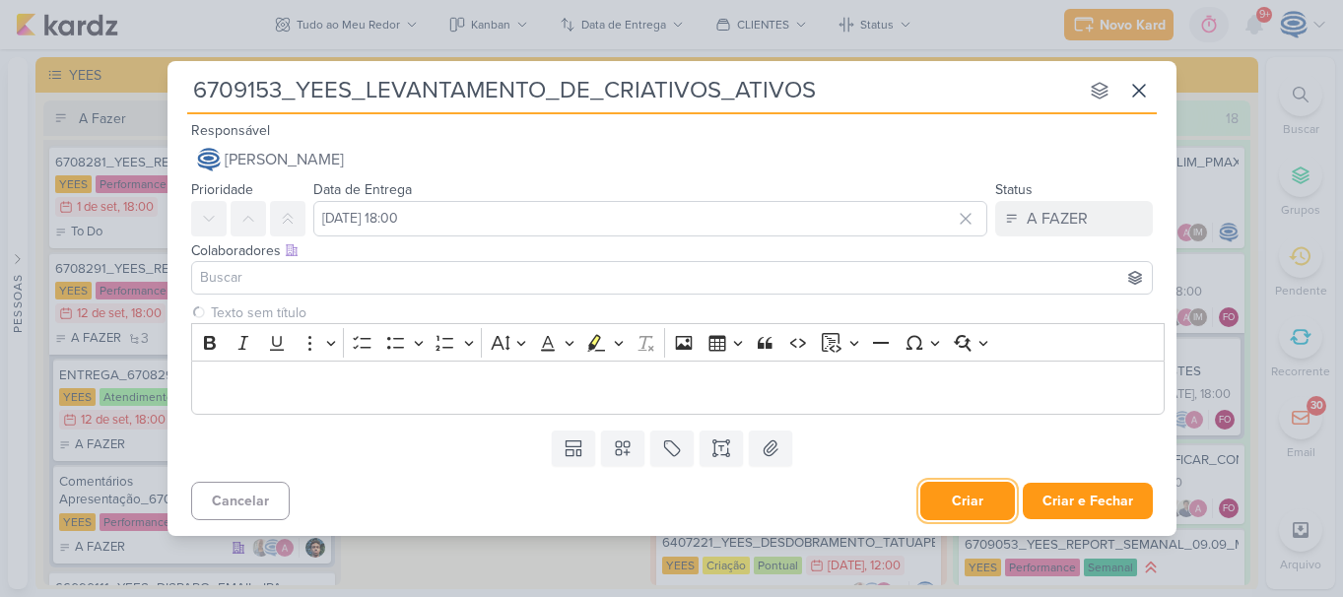
click at [954, 503] on button "Criar" at bounding box center [968, 501] width 95 height 38
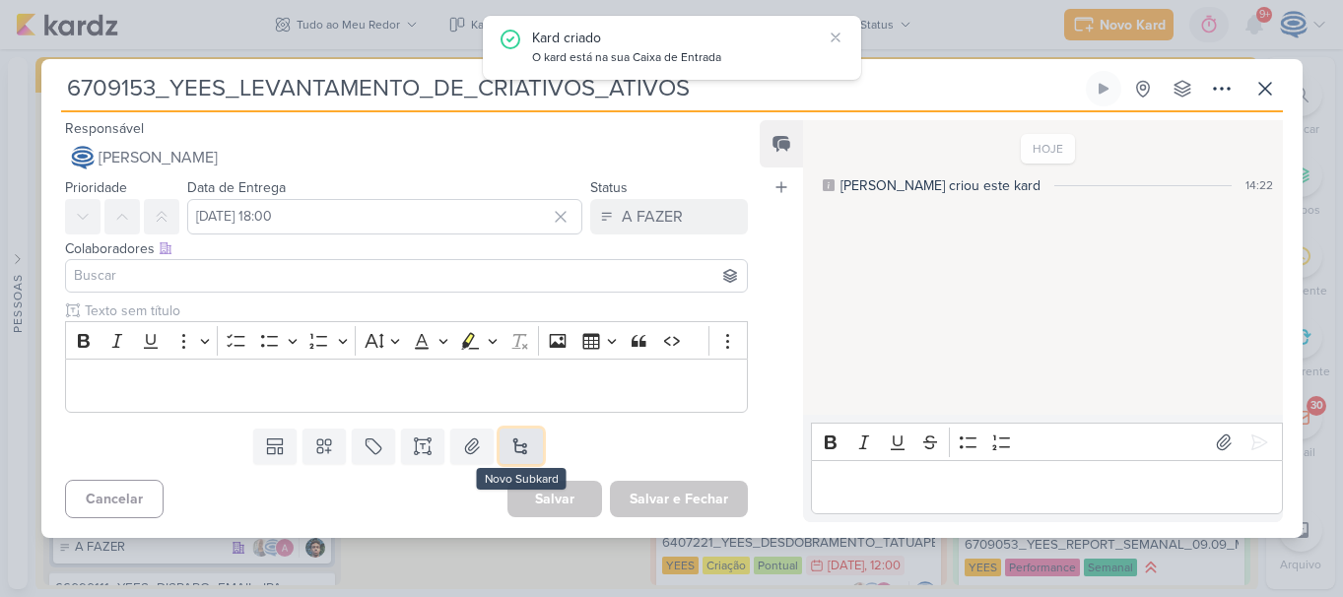
click at [504, 441] on button at bounding box center [521, 446] width 43 height 35
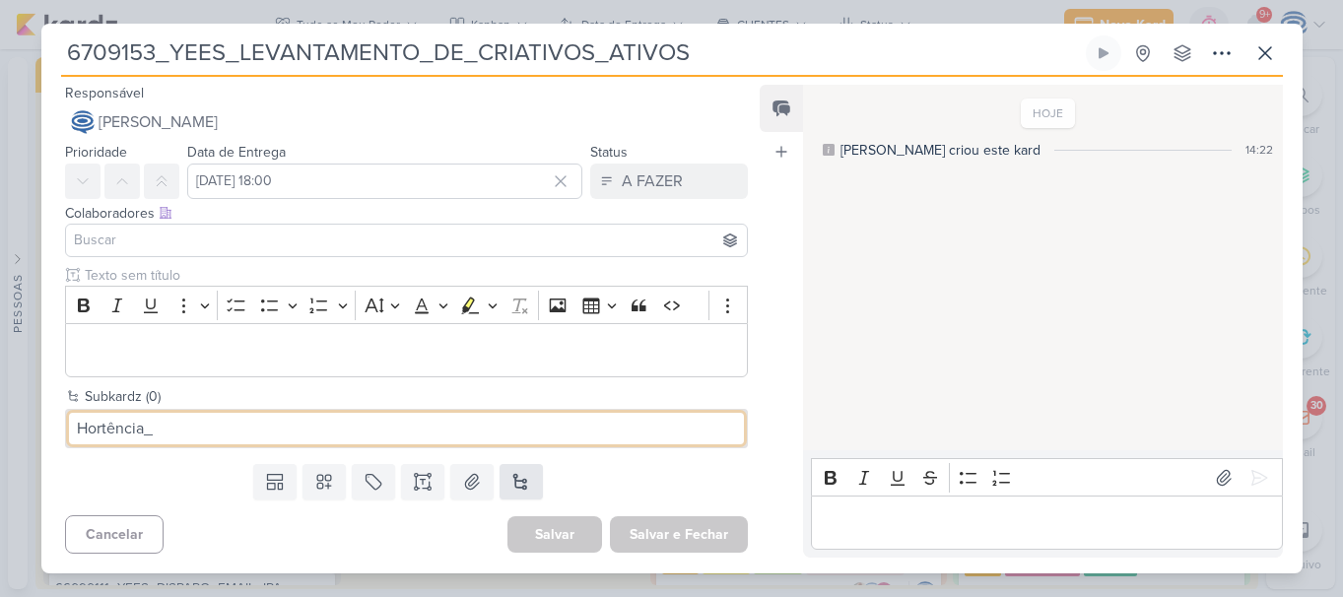
paste input "6709153_YEES_LEVANTAMENTO_DE_CRIATIVOS_ATIVOS"
type input "Hortência_6709153_YEES_LEVANTAMENTO_DE_CRIATIVOS_ATIVOS"
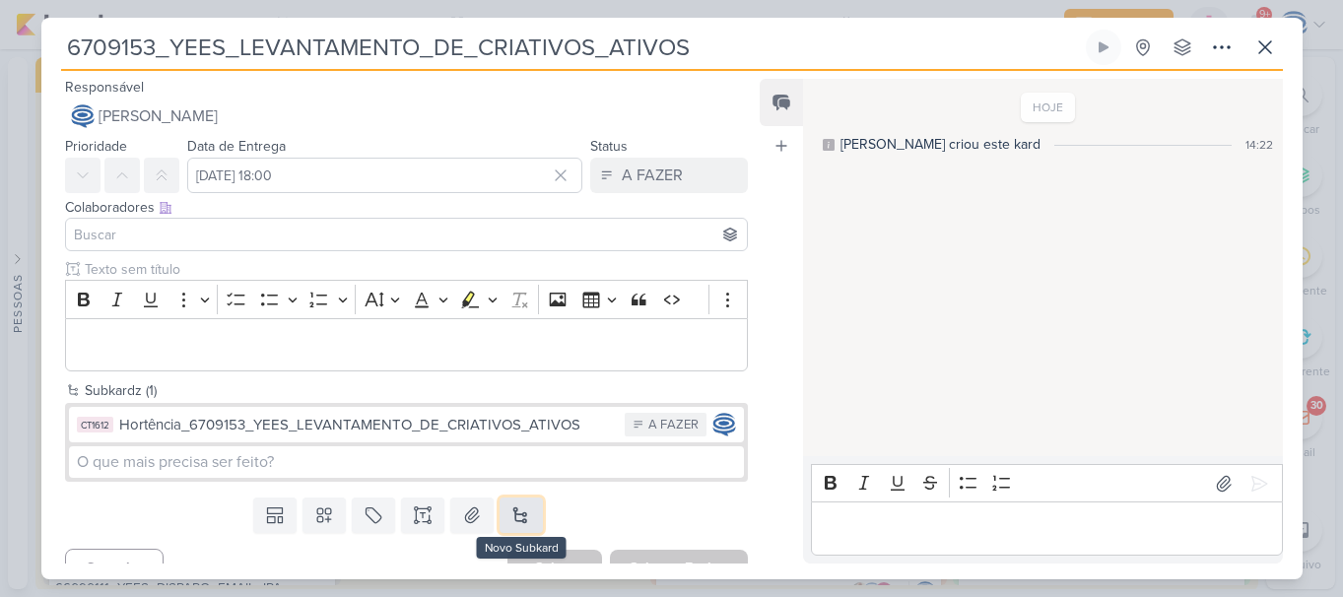
click at [519, 503] on button at bounding box center [521, 515] width 43 height 35
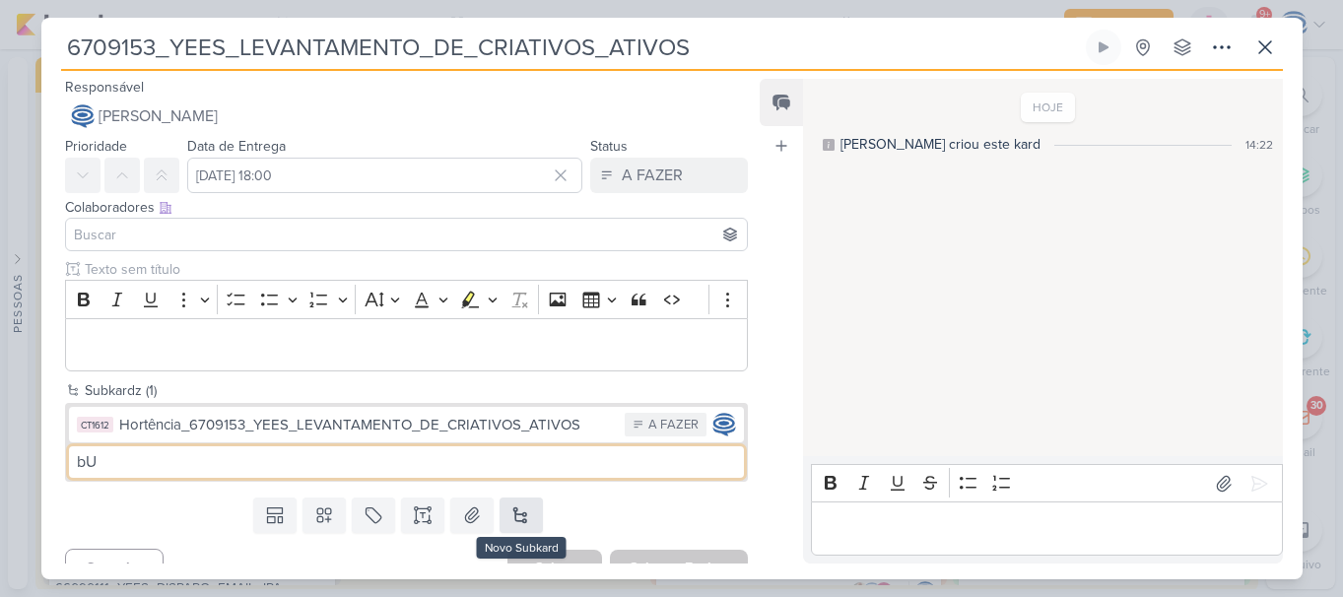
type input "b"
paste input "6709153_YEES_LEVANTAMENTO_DE_CRIATIVOS_ATIVOS"
type input "Buena Vista_6709153_YEES_LEVANTAMENTO_DE_CRIATIVOS_ATIVOS"
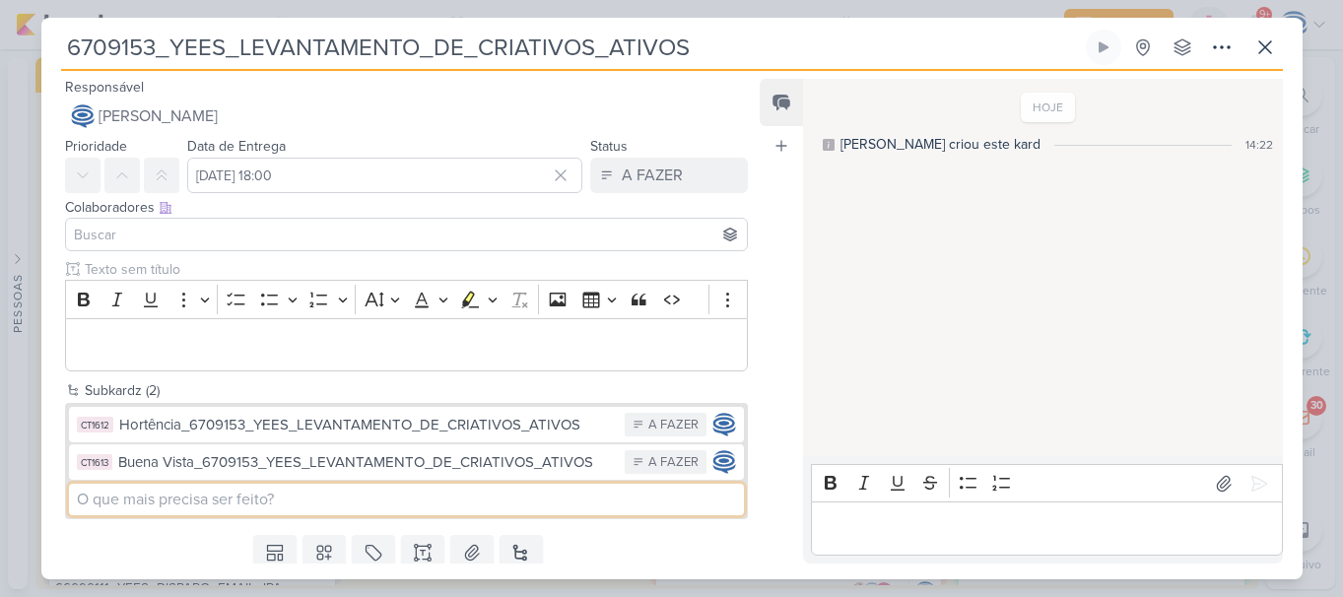
type input "p"
paste input "6709153_YEES_LEVANTAMENTO_DE_CRIATIVOS_ATIVOS"
type input "39Sete_6709153_YEES_LEVANTAMENTO_DE_CRIATIVOS_ATIVOS"
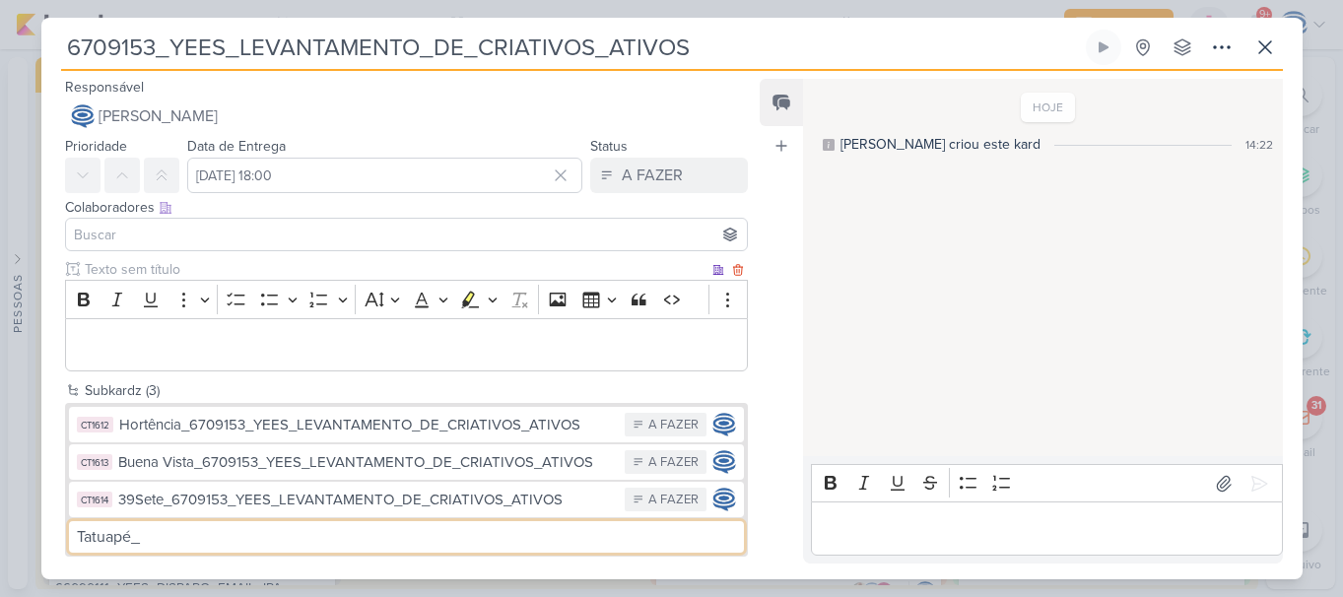
paste input "6709153_YEES_LEVANTAMENTO_DE_CRIATIVOS_ATIVOS"
type input "Tatuapé_6709153_YEES_LEVANTAMENTO_DE_CRIATIVOS_ATIVOS"
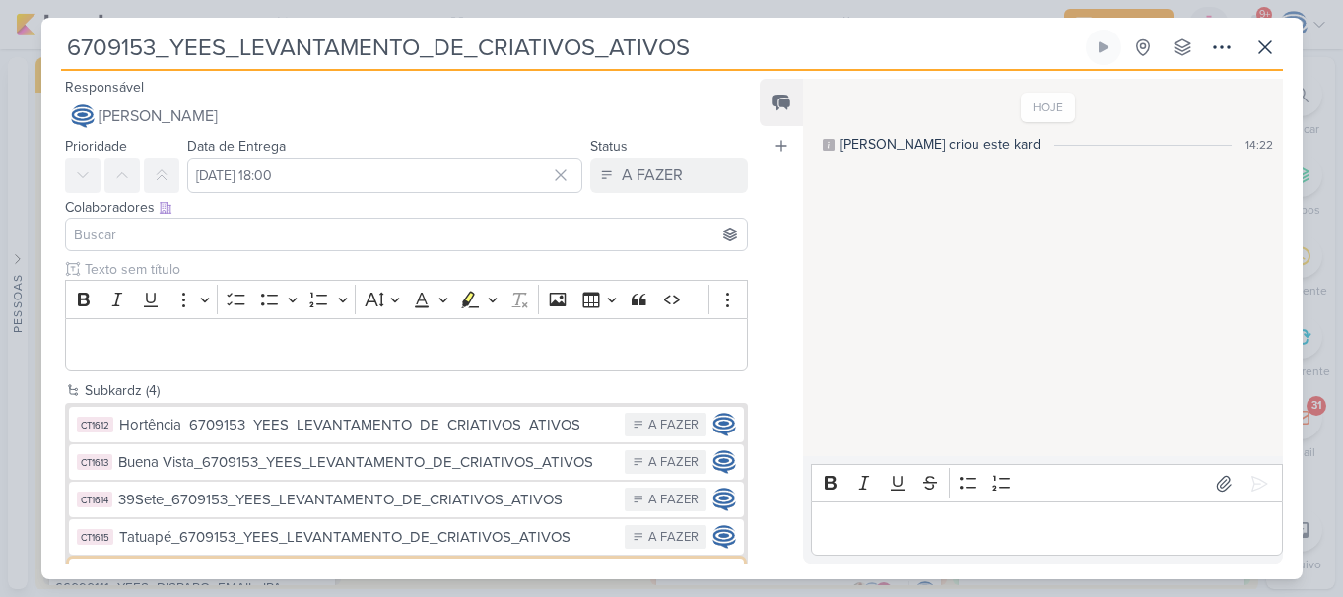
scroll to position [140, 0]
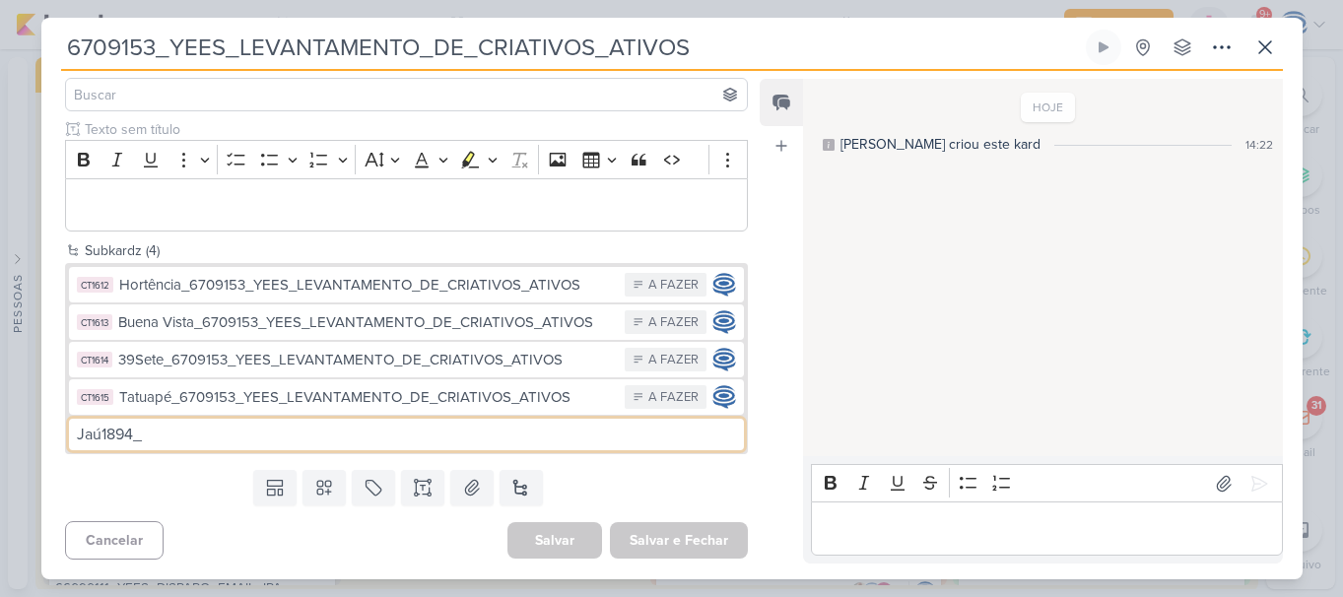
paste input "6709153_YEES_LEVANTAMENTO_DE_CRIATIVOS_ATIVOS"
type input "Jaú1894_6709153_YEES_LEVANTAMENTO_DE_CRIATIVOS_ATIVOS"
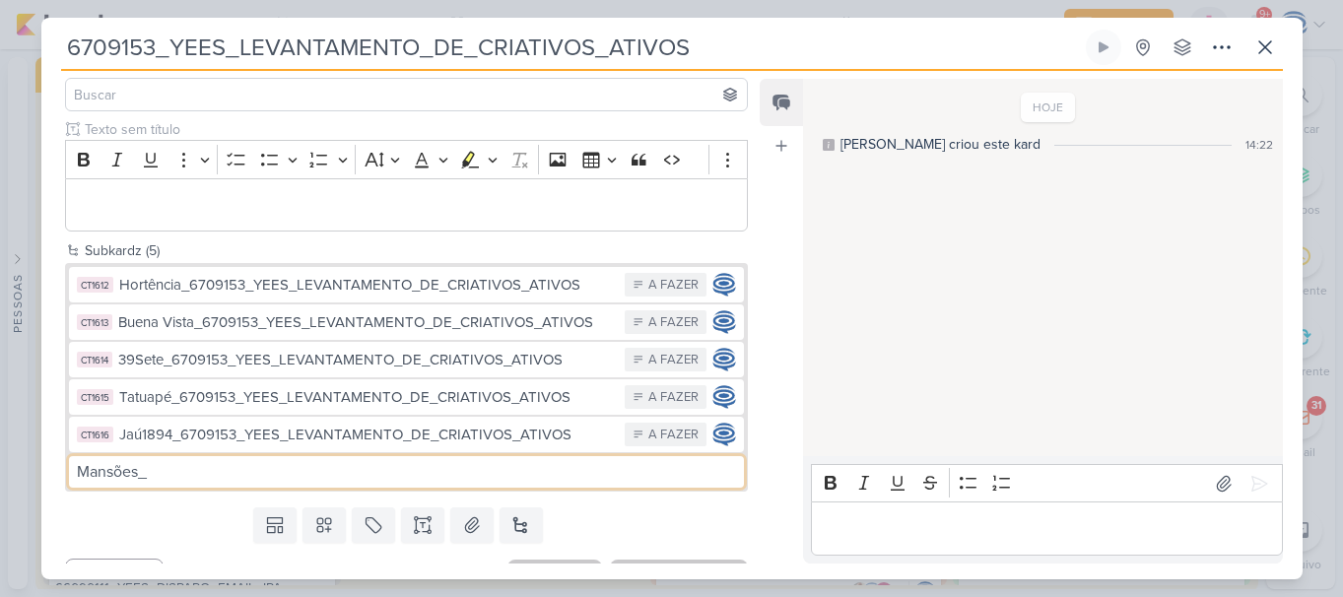
paste input "6709153_YEES_LEVANTAMENTO_DE_CRIATIVOS_ATIVOS"
type input "Mansões_6709153_YEES_LEVANTAMENTO_DE_CRIATIVOS_ATIVOS"
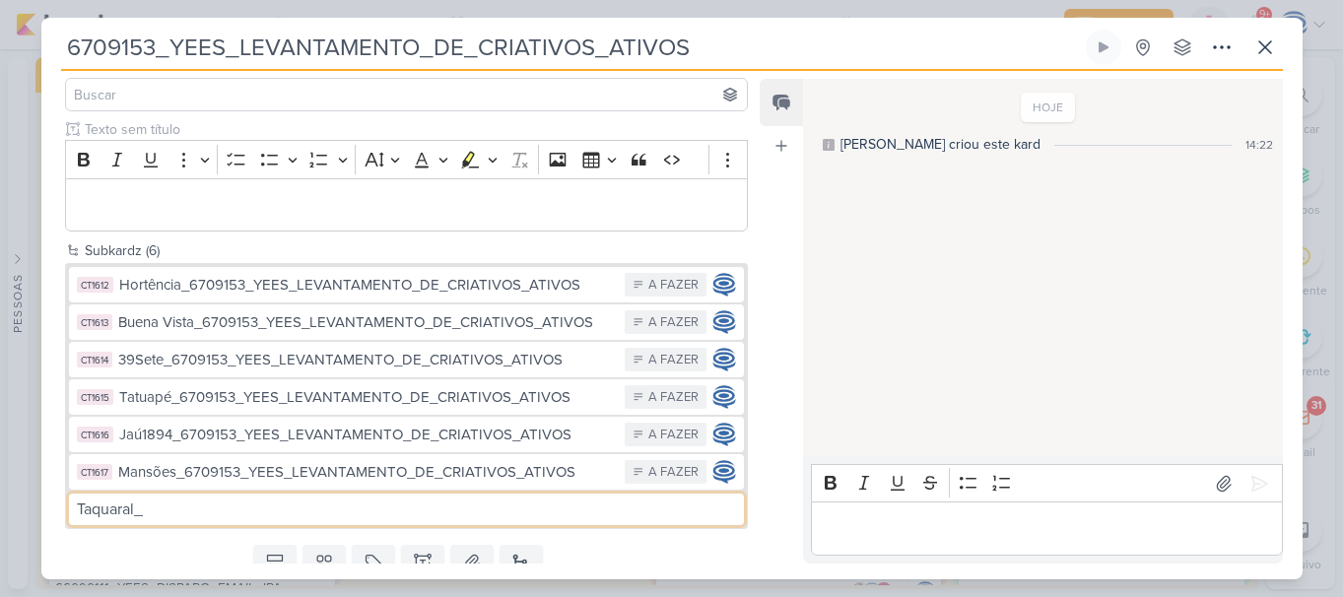
paste input "6709153_YEES_LEVANTAMENTO_DE_CRIATIVOS_ATIVOS"
type input "Taquaral_6709153_YEES_LEVANTAMENTO_DE_CRIATIVOS_ATIVOS"
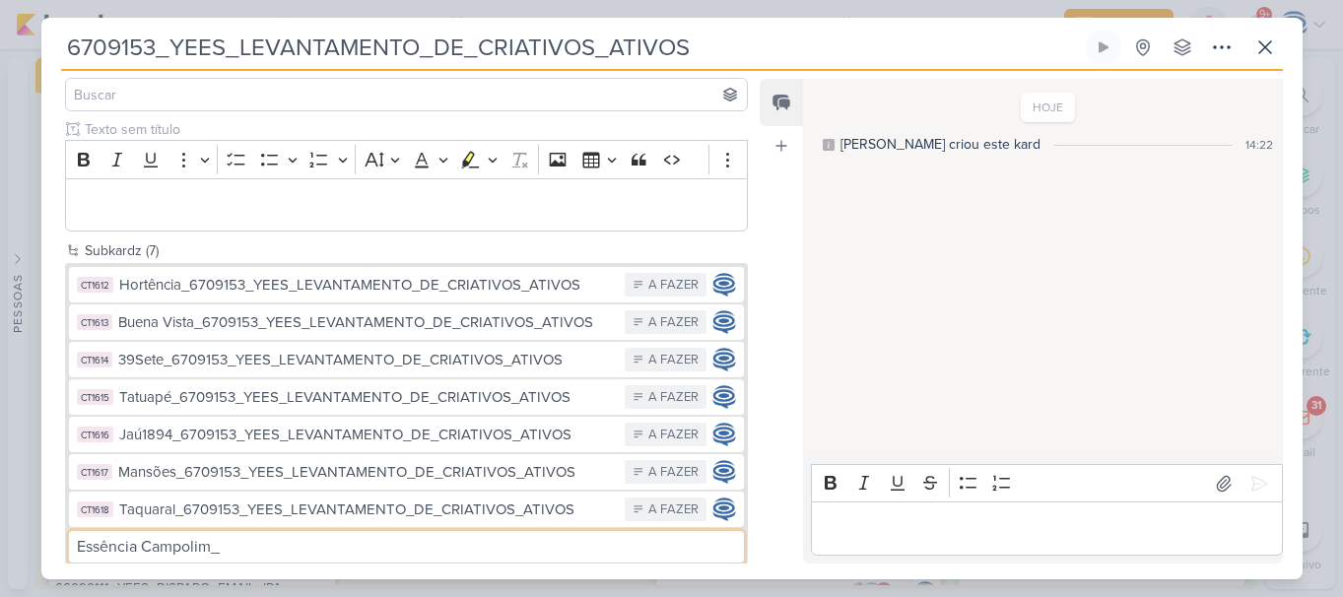
paste input "6709153_YEES_LEVANTAMENTO_DE_CRIATIVOS_ATIVOS"
type input "Essência Campolim_6709153_YEES_LEVANTAMENTO_DE_CRIATIVOS_ATIVOS"
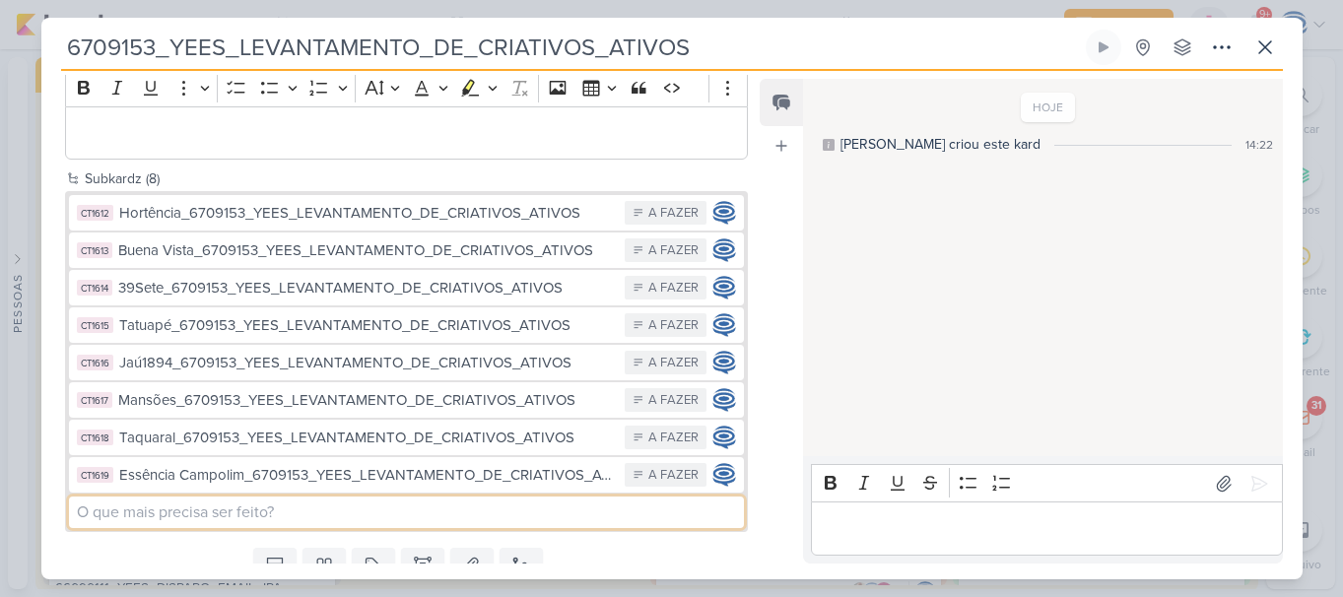
scroll to position [226, 0]
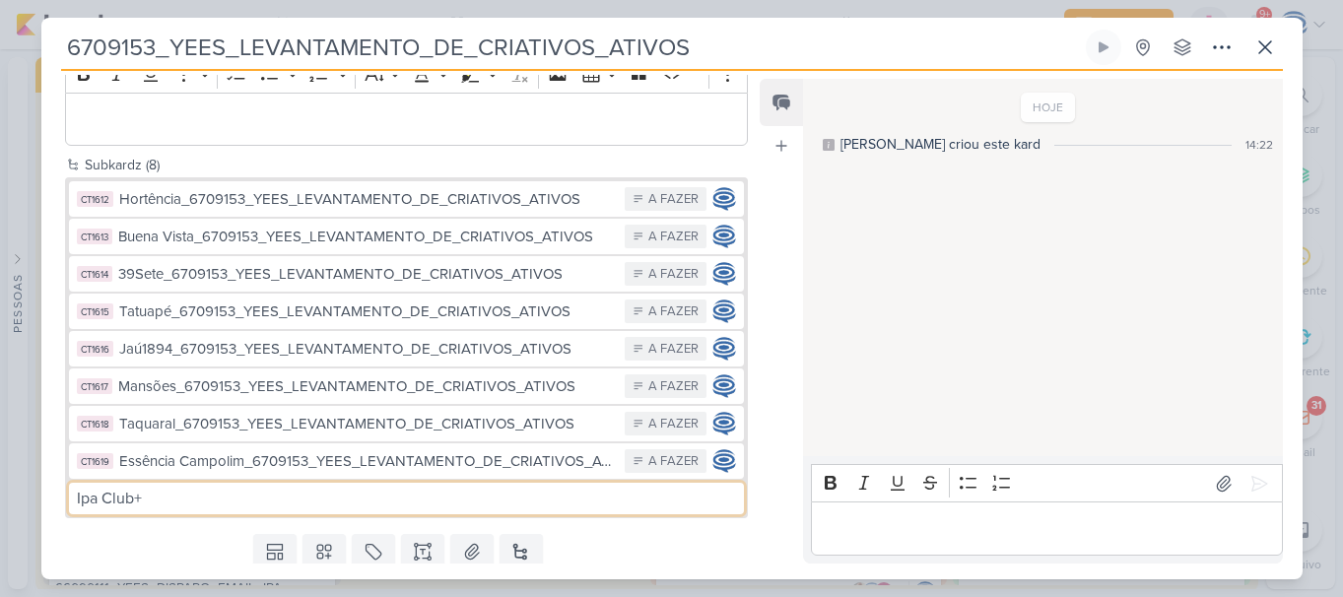
paste input "6709153_YEES_LEVANTAMENTO_DE_CRIATIVOS_ATIVOS"
type input "Ipa Club_6709153_YEES_LEVANTAMENTO_DE_CRIATIVOS_ATIVOS"
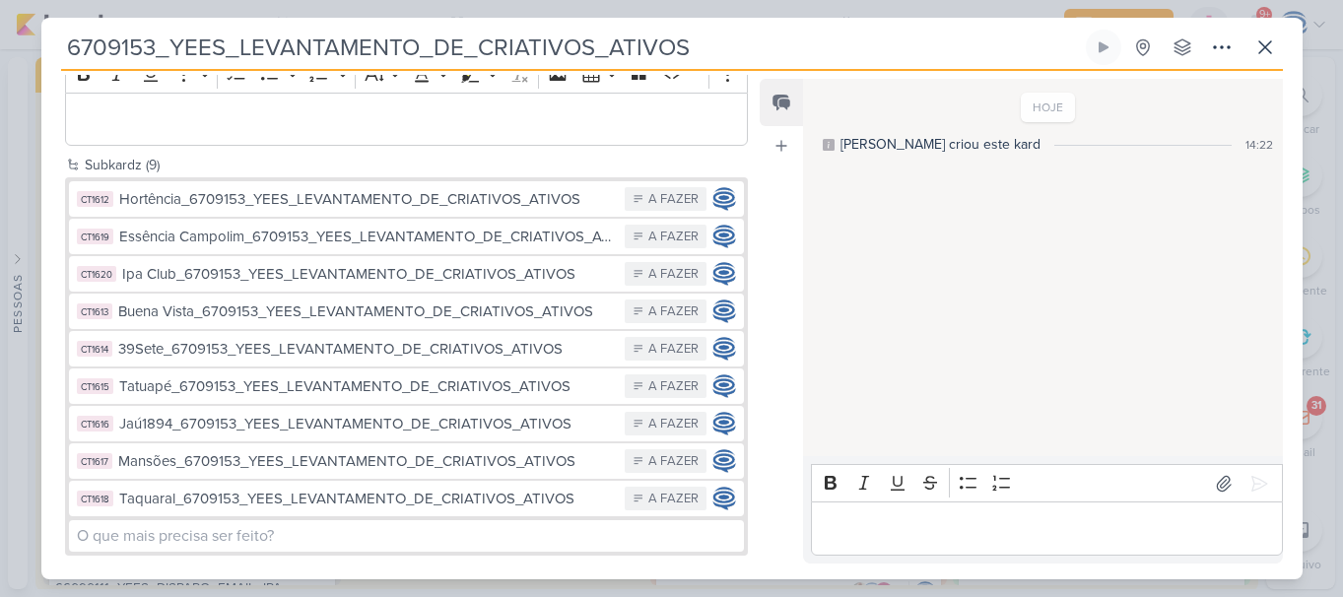
scroll to position [327, 0]
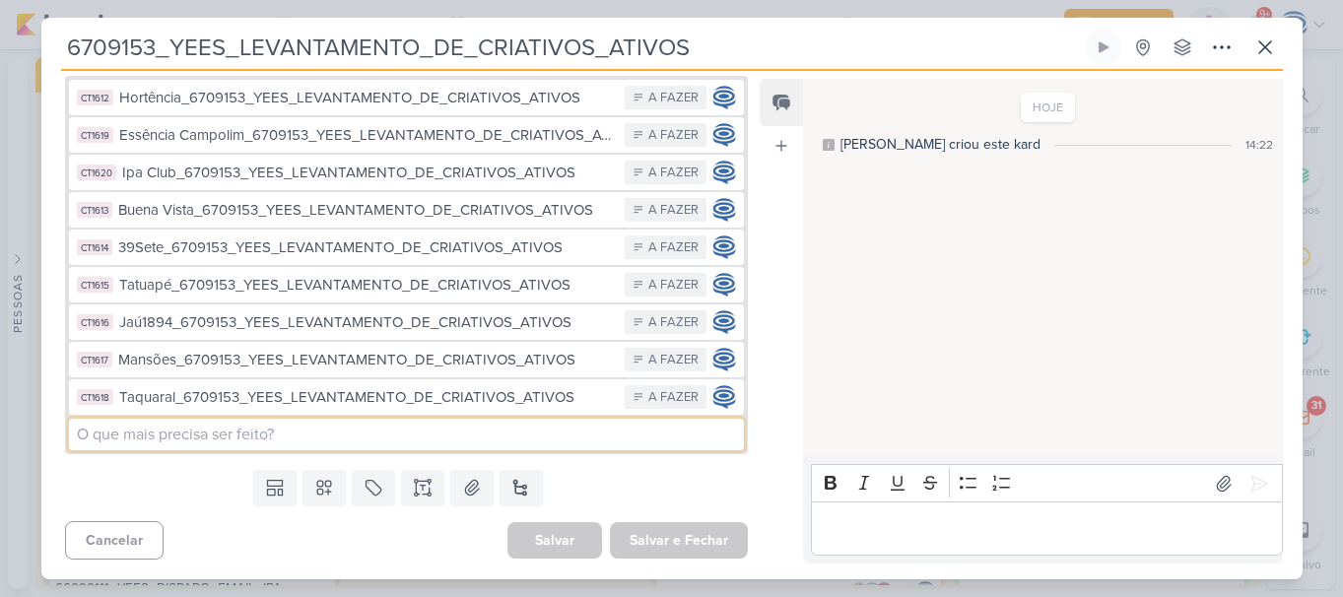
click at [281, 421] on input at bounding box center [407, 435] width 676 height 32
paste input "6709153_YEES_LEVANTAMENTO_DE_CRIATIVOS_ATIVOS"
type input "SP II_6709153_YEES_LEVANTAMENTO_DE_CRIATIVOS_ATIVOS"
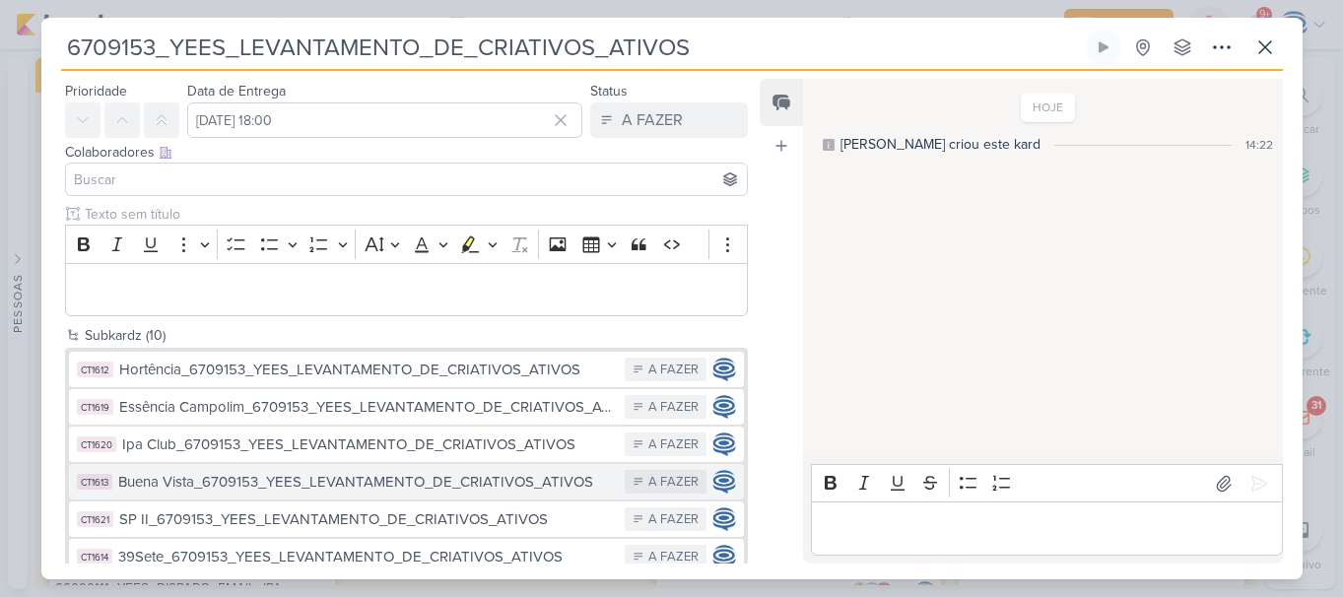
scroll to position [0, 0]
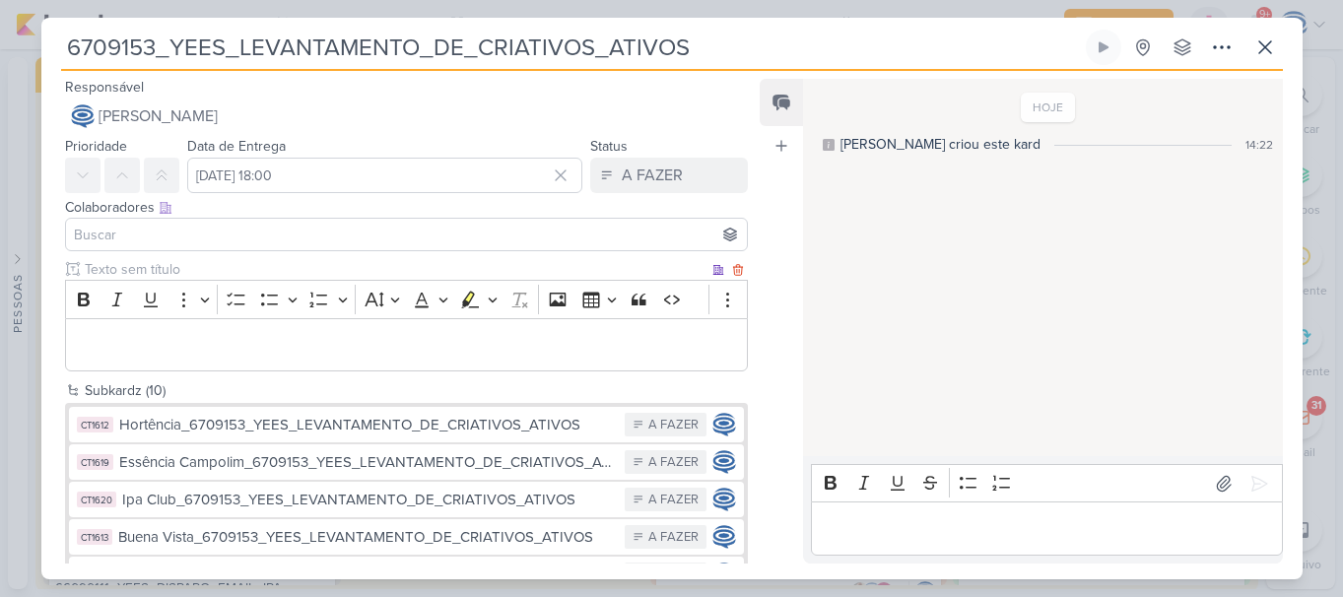
click at [304, 366] on div "Editor editing area: main" at bounding box center [407, 345] width 684 height 54
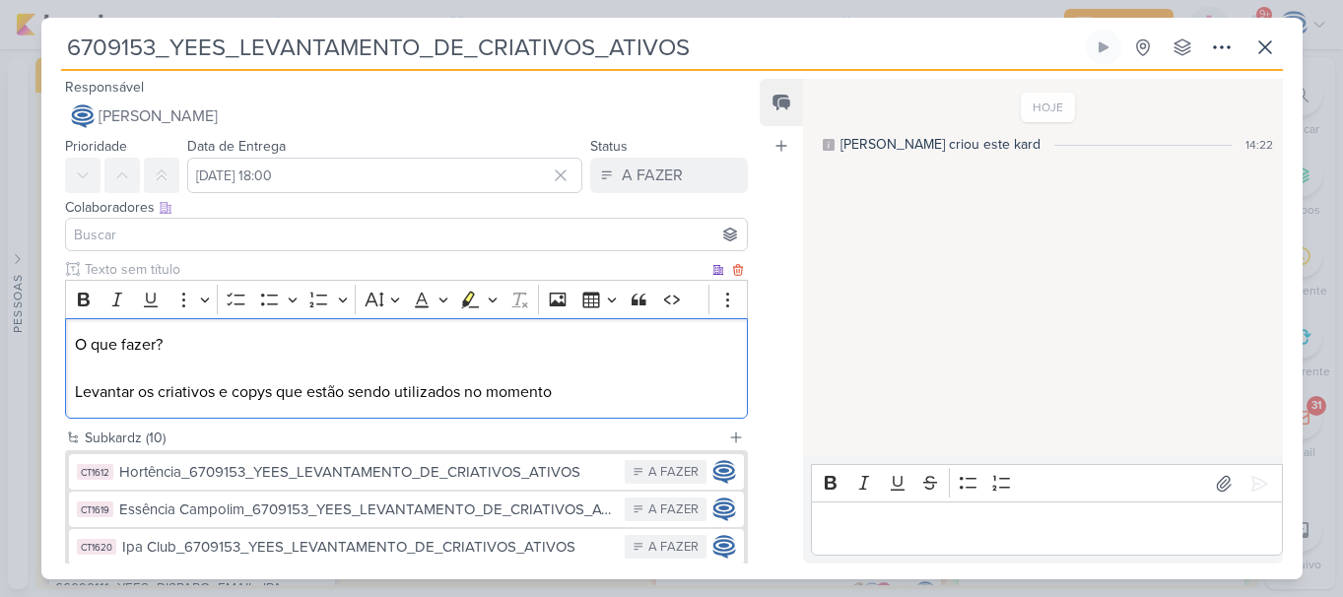
click at [251, 364] on p "O que fazer? Levantar os criativos e copys que estão sendo utilizados no momento" at bounding box center [406, 368] width 662 height 71
drag, startPoint x: 223, startPoint y: 340, endPoint x: 105, endPoint y: 297, distance: 125.0
click at [73, 321] on div "O que fazer? ⁠⁠⁠⁠⁠⁠⁠ Levantar os criativos e copys que estão sendo utilizados n…" at bounding box center [407, 369] width 684 height 102
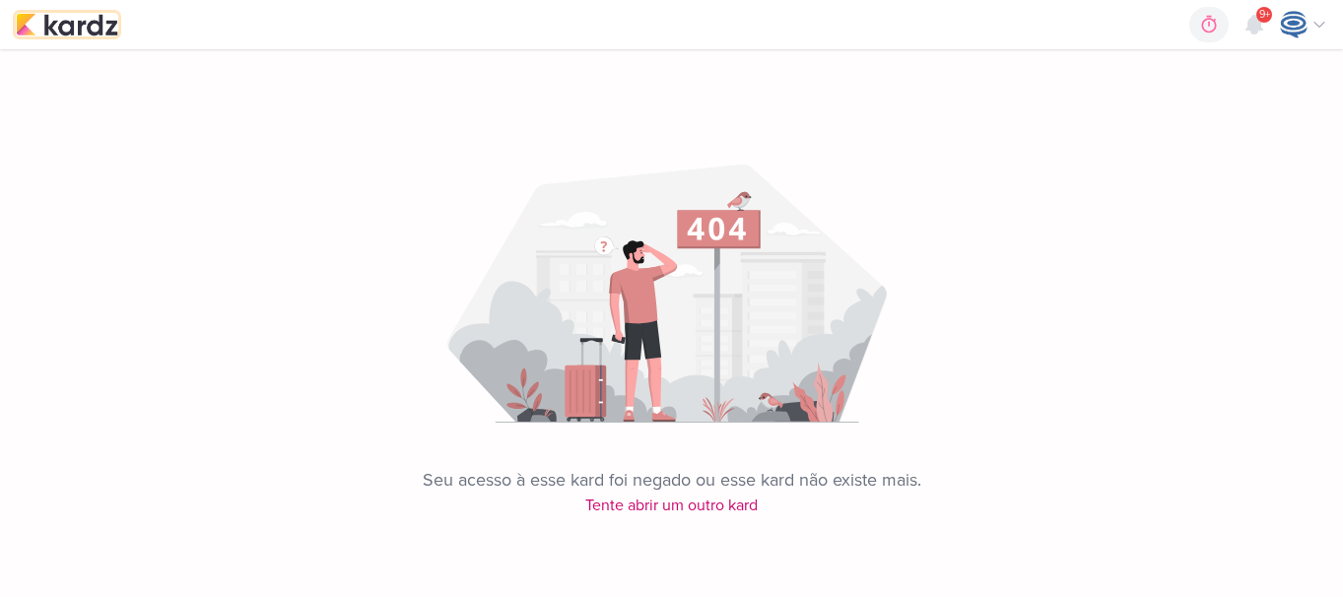
click at [30, 20] on img at bounding box center [67, 25] width 103 height 24
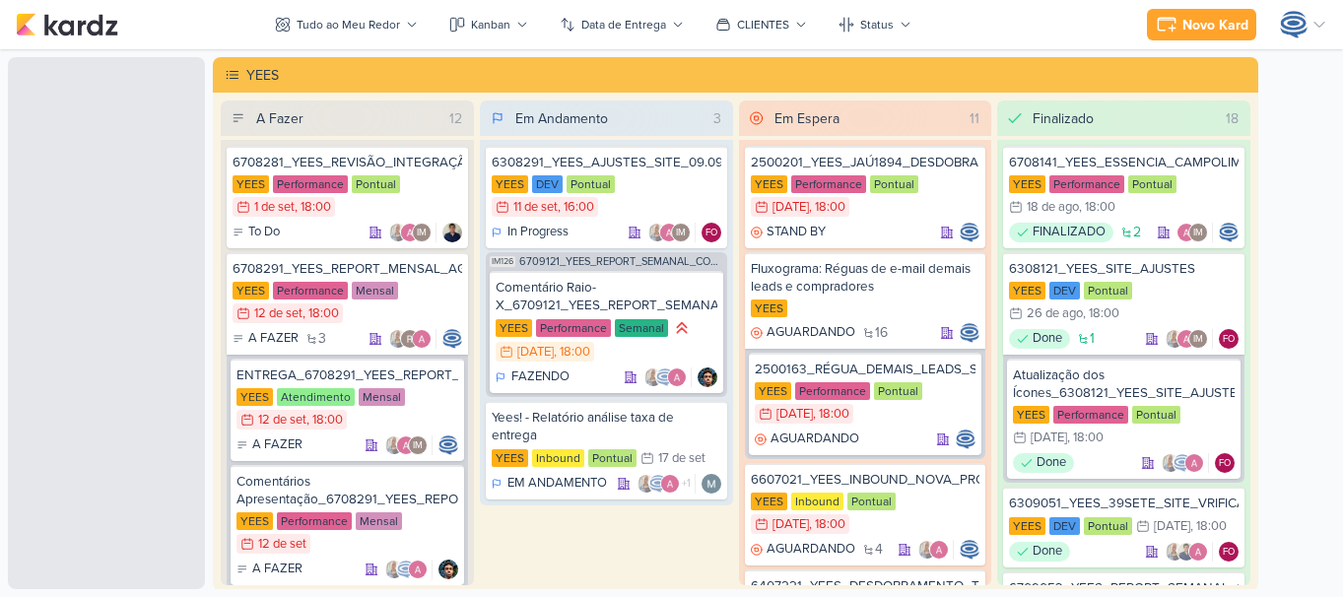
click at [654, 140] on div "6308291_YEES_AJUSTES_SITE_09.09 [GEOGRAPHIC_DATA] DEV Pontual 11/9 [DATE] 16:00…" at bounding box center [606, 323] width 253 height 366
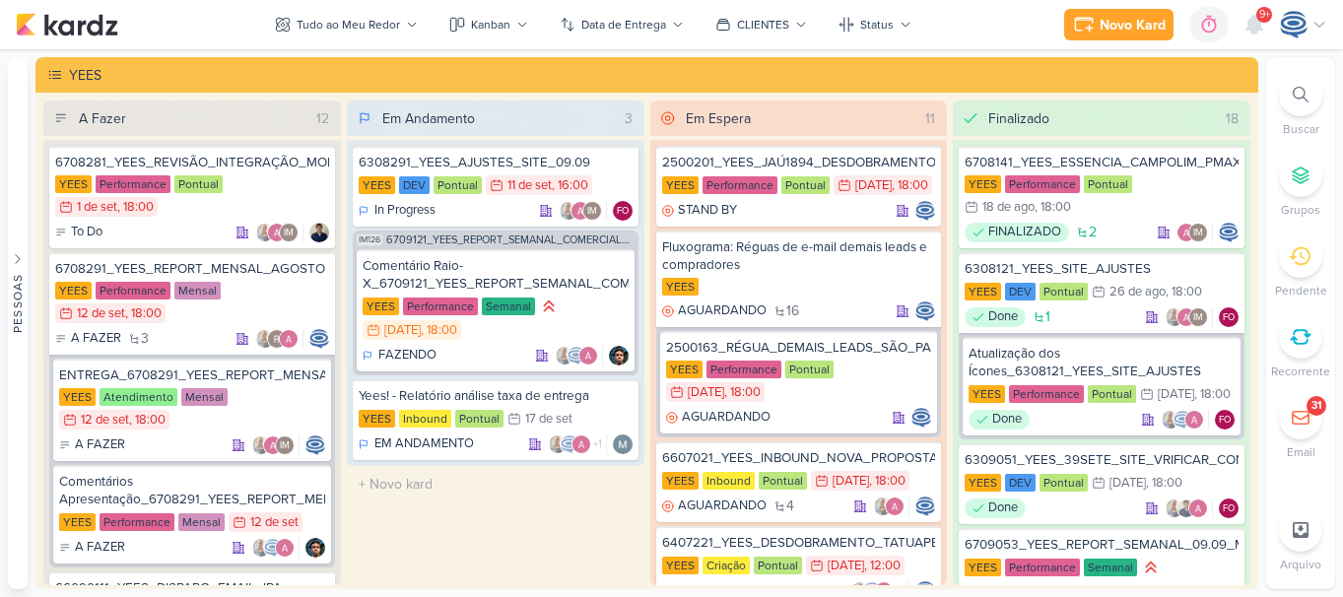
click at [1289, 93] on div at bounding box center [1300, 94] width 43 height 43
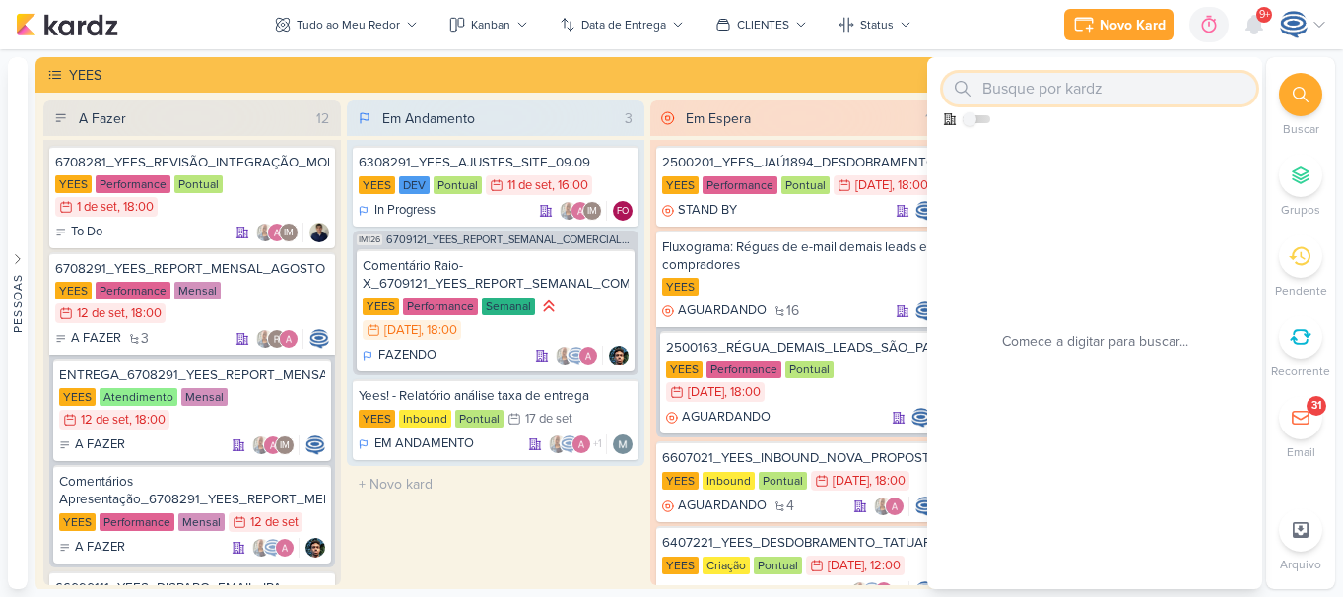
paste input "[YEES!] Compilado de criativos ativos"
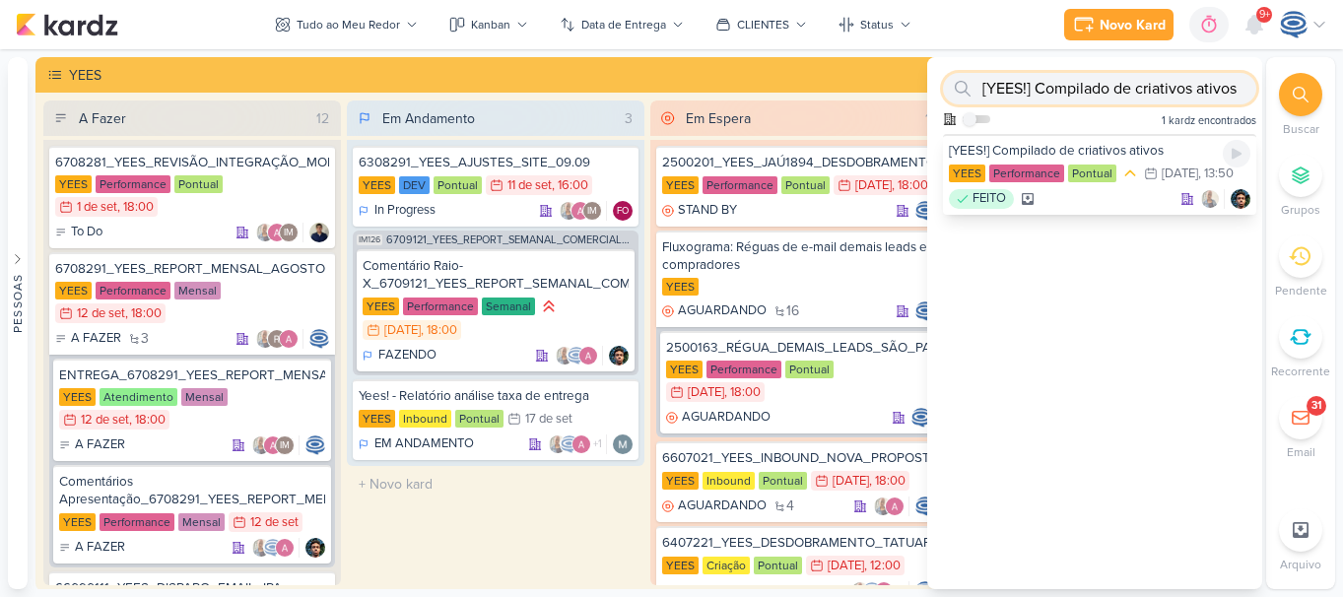
type input "[YEES!] Compilado de criativos ativos"
click at [1155, 143] on div "[YEES!] Compilado de criativos ativos" at bounding box center [1100, 151] width 302 height 18
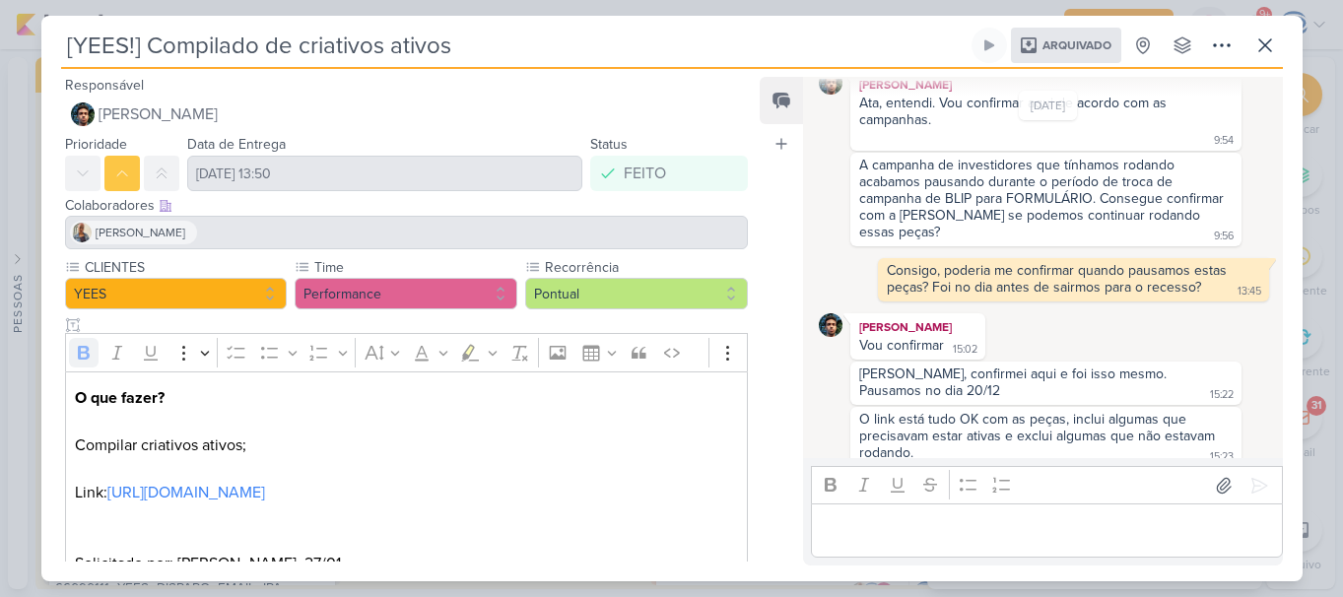
scroll to position [72, 0]
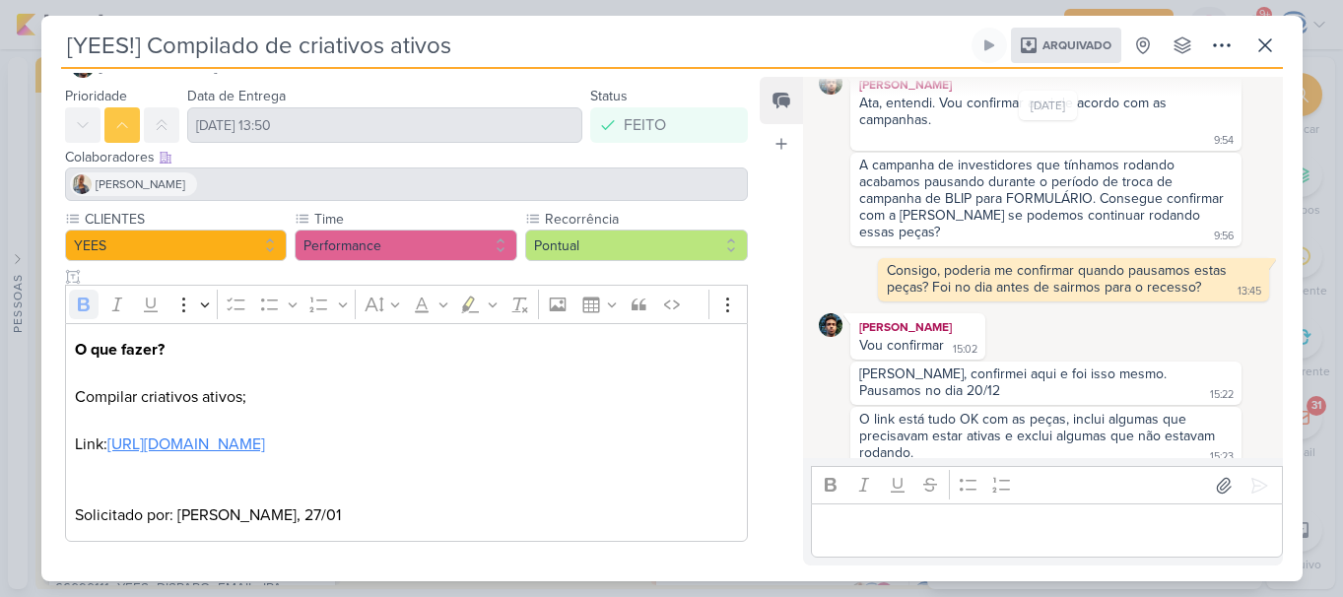
click at [265, 435] on link "[URL][DOMAIN_NAME]" at bounding box center [186, 445] width 158 height 20
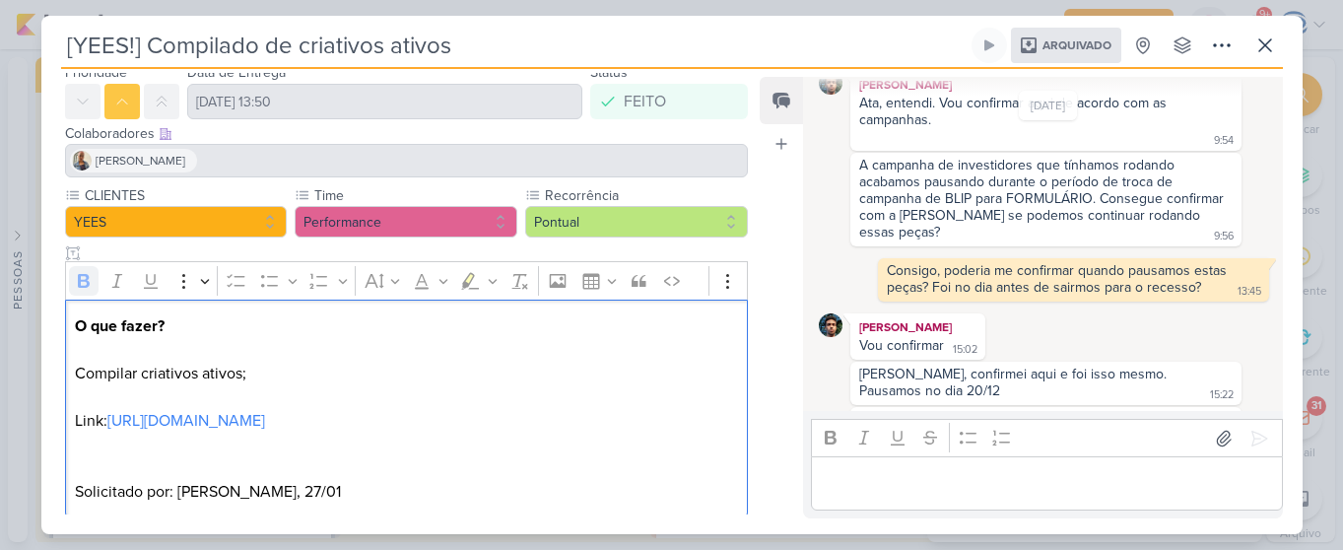
scroll to position [530, 0]
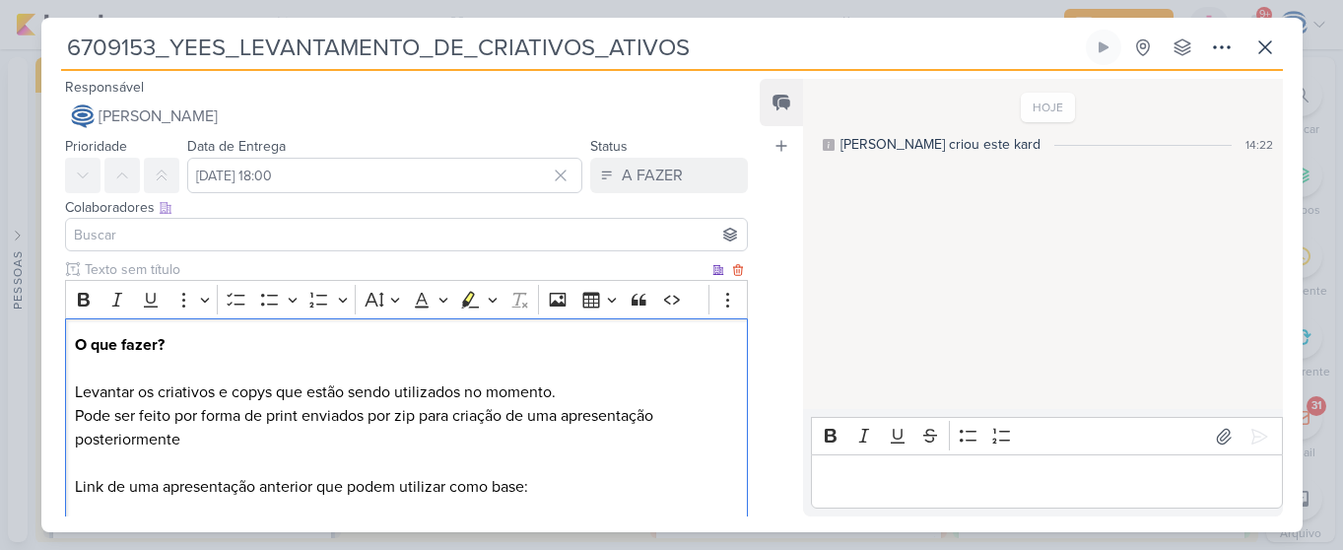
scroll to position [226, 0]
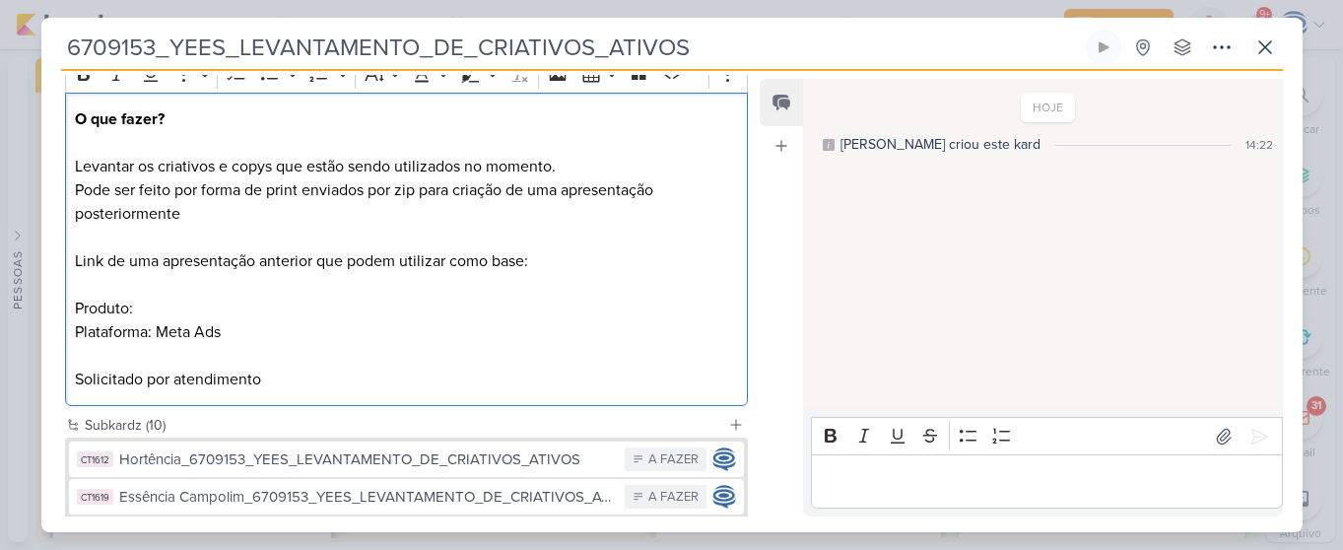
drag, startPoint x: 566, startPoint y: 272, endPoint x: 544, endPoint y: 267, distance: 22.2
click at [544, 267] on p "Pode ser feito por forma de print enviados por zip para criação de uma apresent…" at bounding box center [406, 284] width 662 height 213
click at [524, 265] on p "Pode ser feito por forma de print enviados por zip para criação de uma apresent…" at bounding box center [406, 284] width 662 height 213
drag, startPoint x: 537, startPoint y: 263, endPoint x: 185, endPoint y: 233, distance: 353.2
click at [185, 233] on p "Pode ser feito por forma de print enviados por zip para criação de uma apresent…" at bounding box center [406, 284] width 662 height 213
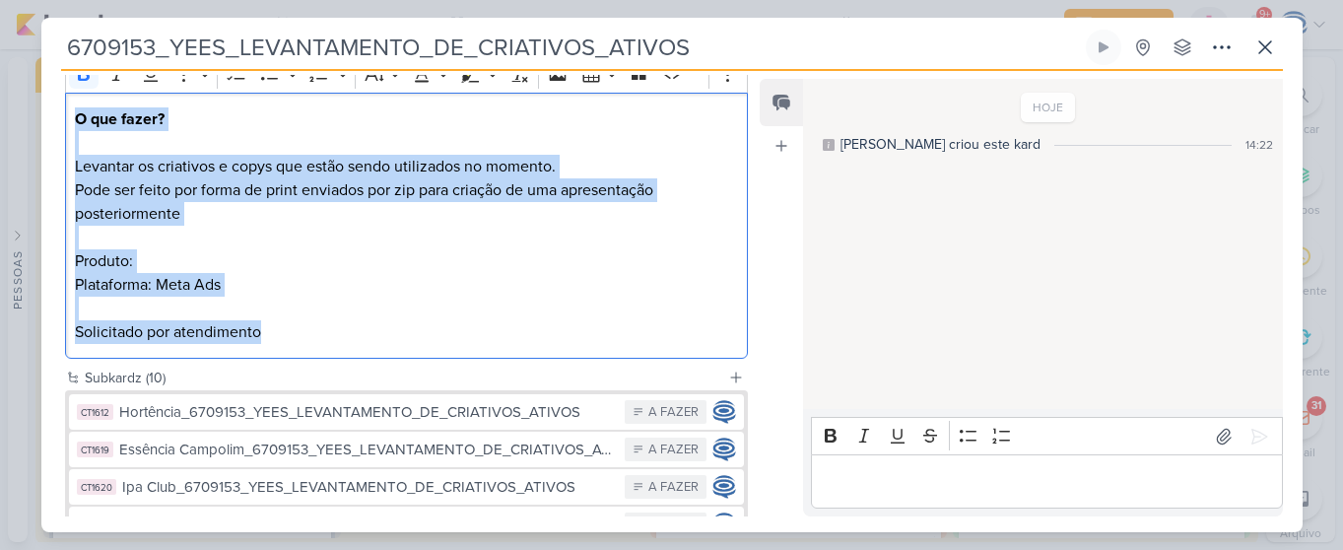
drag, startPoint x: 273, startPoint y: 330, endPoint x: 66, endPoint y: 121, distance: 294.1
click at [66, 121] on div "O que fazer? Levantar os criativos e copys que estão sendo utilizados no moment…" at bounding box center [407, 226] width 684 height 267
copy div "O que fazer? Levantar os criativos e copys que estão sendo utilizados no moment…"
click at [490, 281] on p "Pode ser feito por forma de print enviados por zip para criação de uma apresent…" at bounding box center [406, 261] width 662 height 166
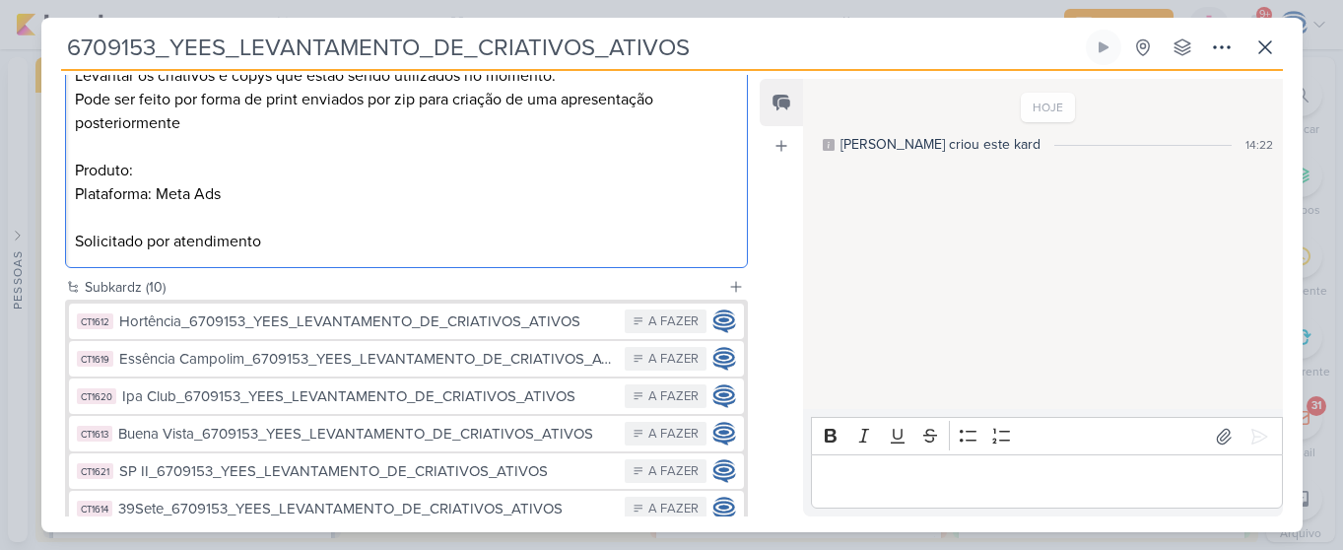
scroll to position [589, 0]
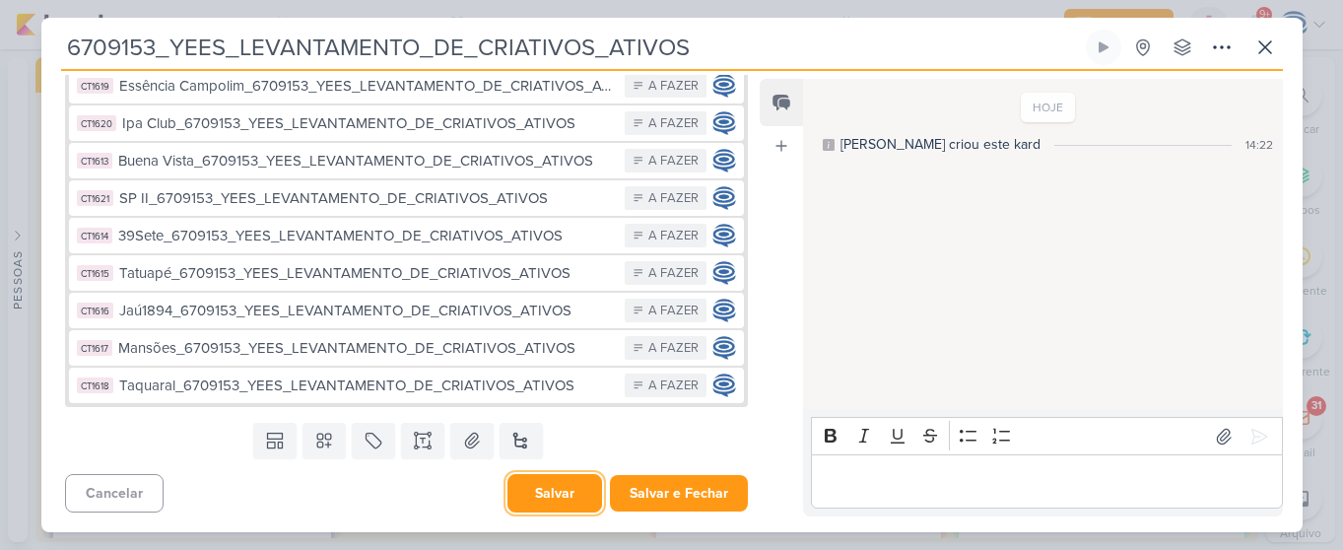
click at [557, 504] on button "Salvar" at bounding box center [555, 493] width 95 height 38
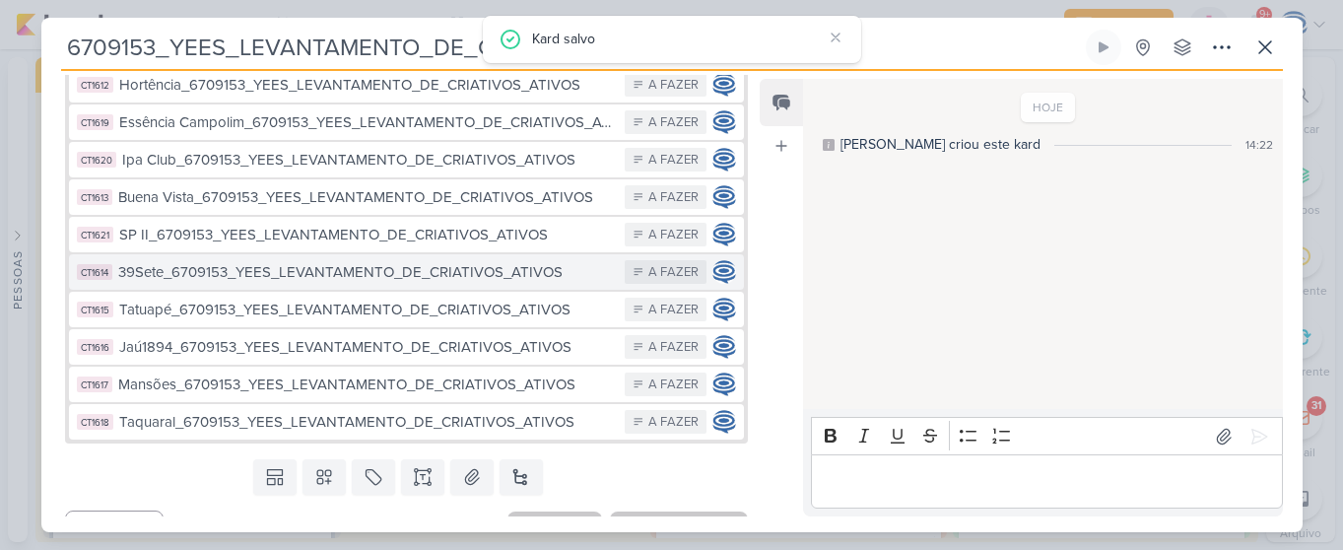
scroll to position [484, 0]
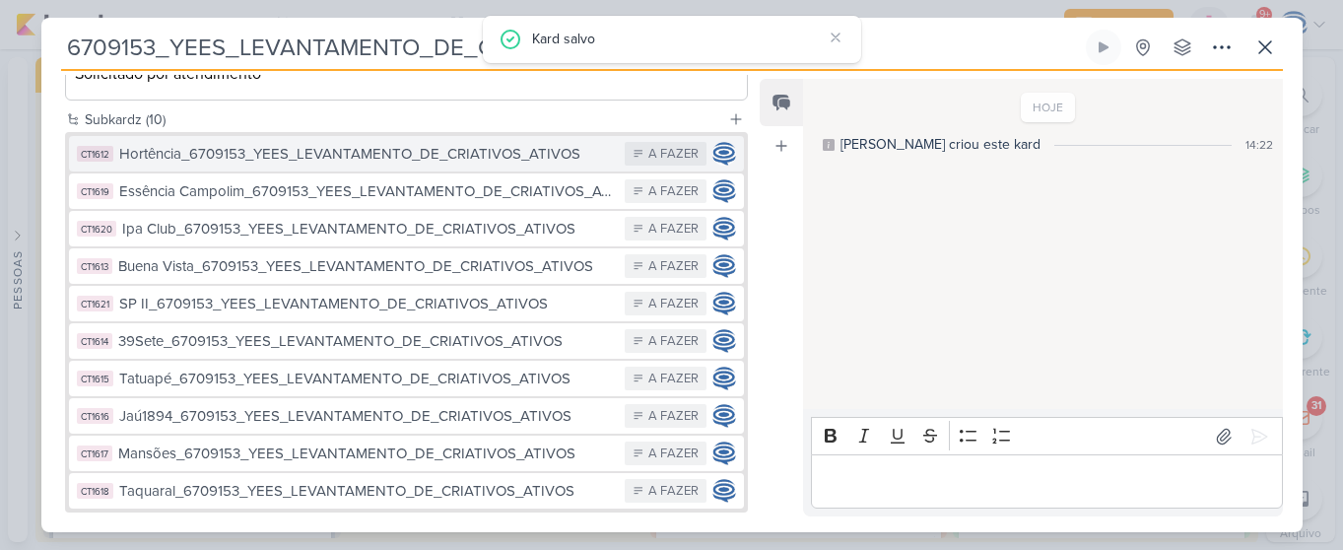
click at [329, 163] on div "Hortência_6709153_YEES_LEVANTAMENTO_DE_CRIATIVOS_ATIVOS" at bounding box center [367, 154] width 497 height 23
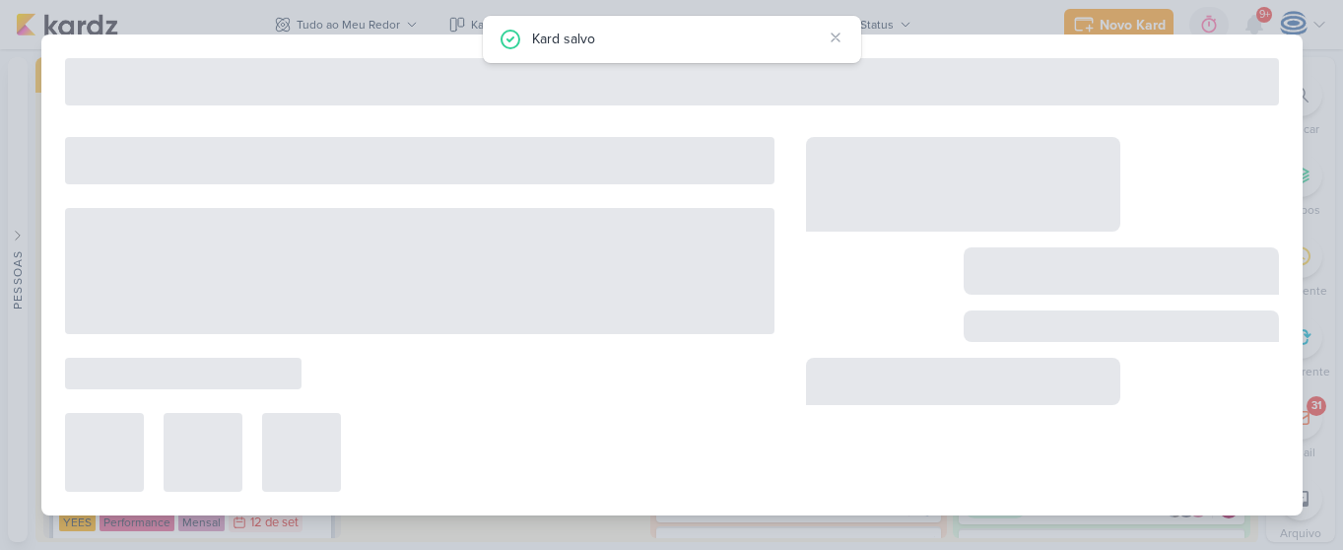
type input "Hortência_6709153_YEES_LEVANTAMENTO_DE_CRIATIVOS_ATIVOS"
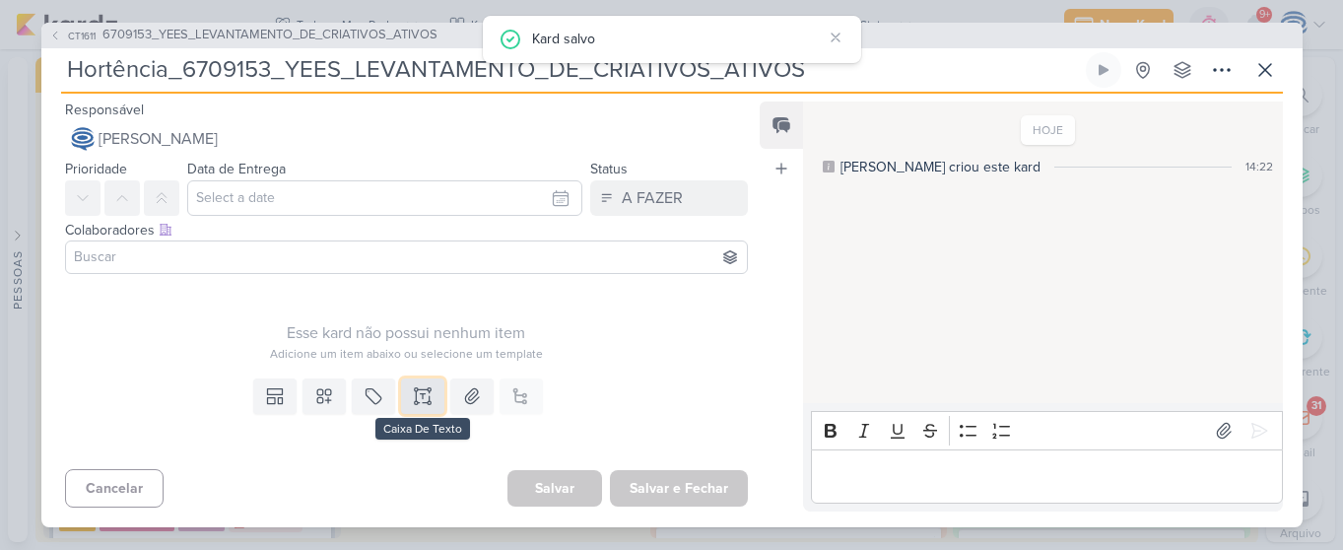
click at [424, 389] on icon at bounding box center [423, 389] width 10 height 0
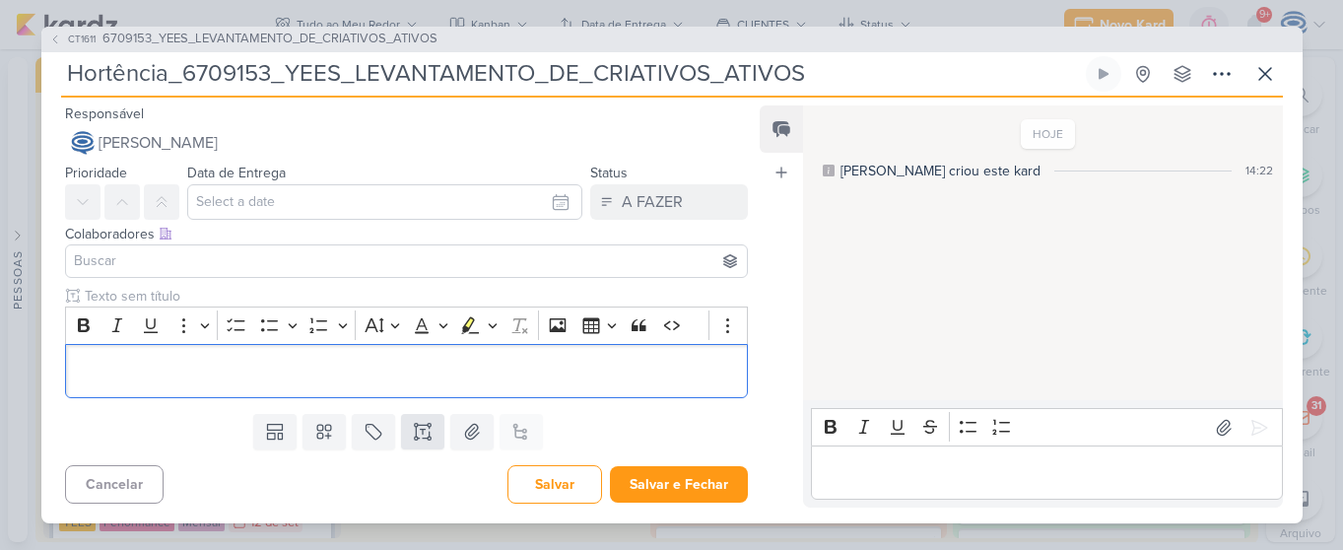
scroll to position [69, 0]
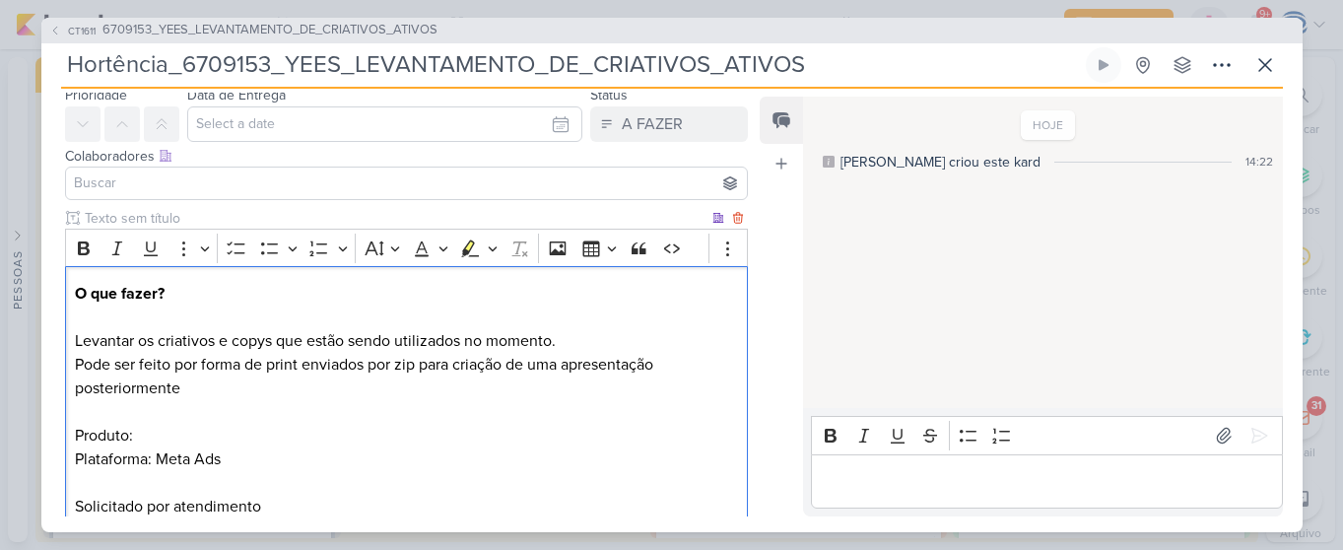
click at [295, 422] on p "Pode ser feito por forma de print enviados por zip para criação de uma apresent…" at bounding box center [406, 436] width 662 height 166
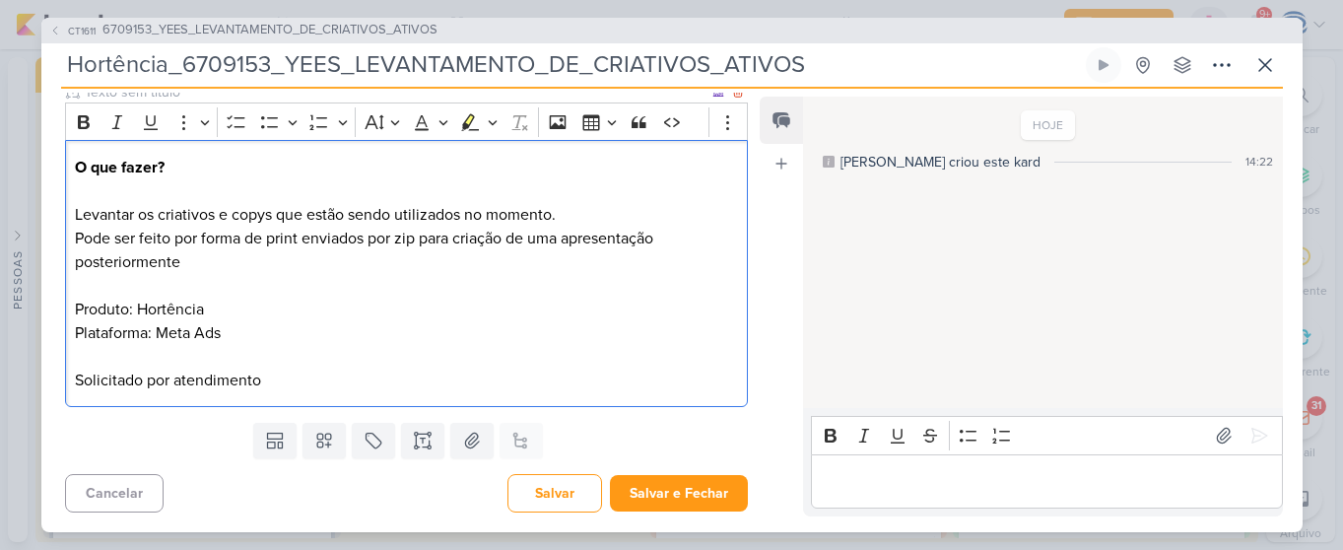
scroll to position [0, 0]
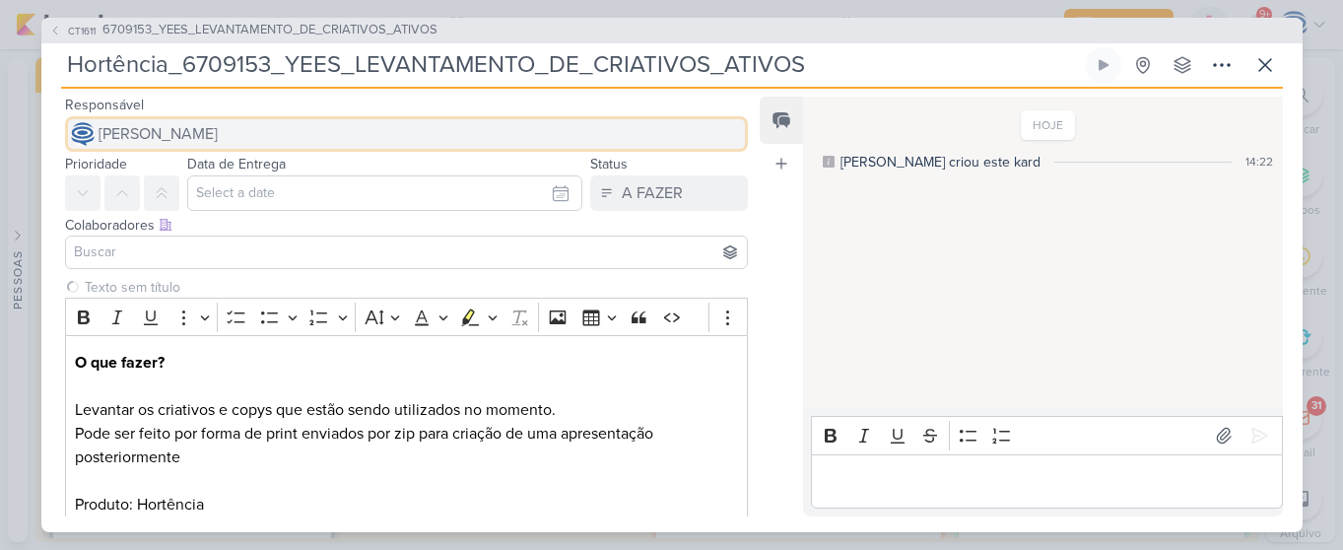
click at [165, 143] on span "[PERSON_NAME]" at bounding box center [158, 134] width 119 height 24
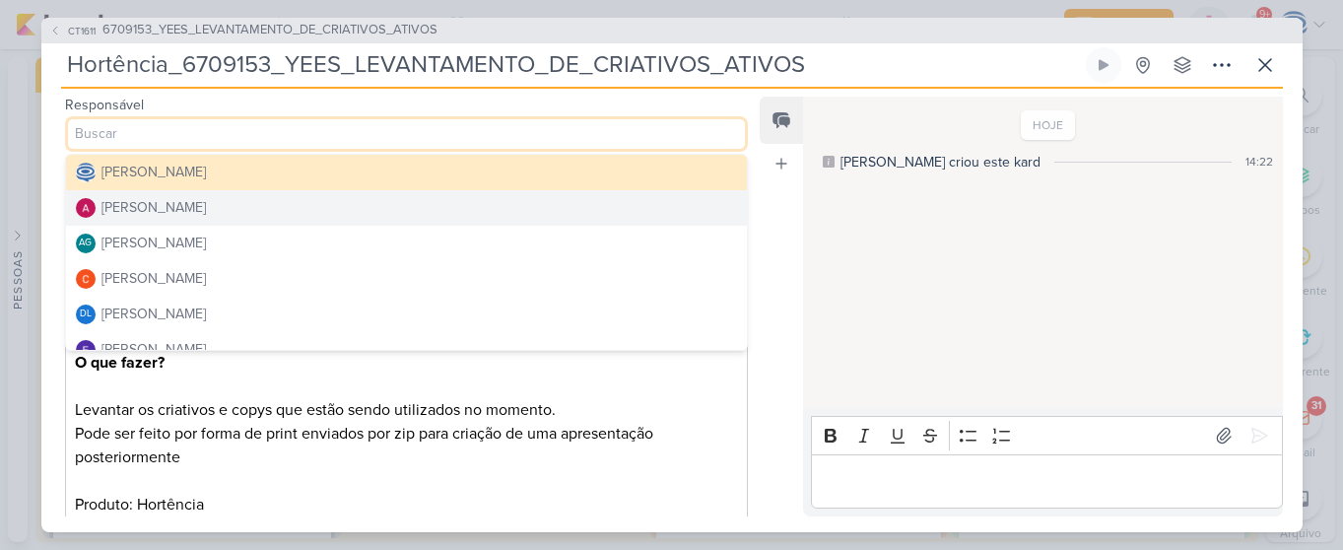
click at [167, 208] on div "[PERSON_NAME]" at bounding box center [154, 207] width 104 height 21
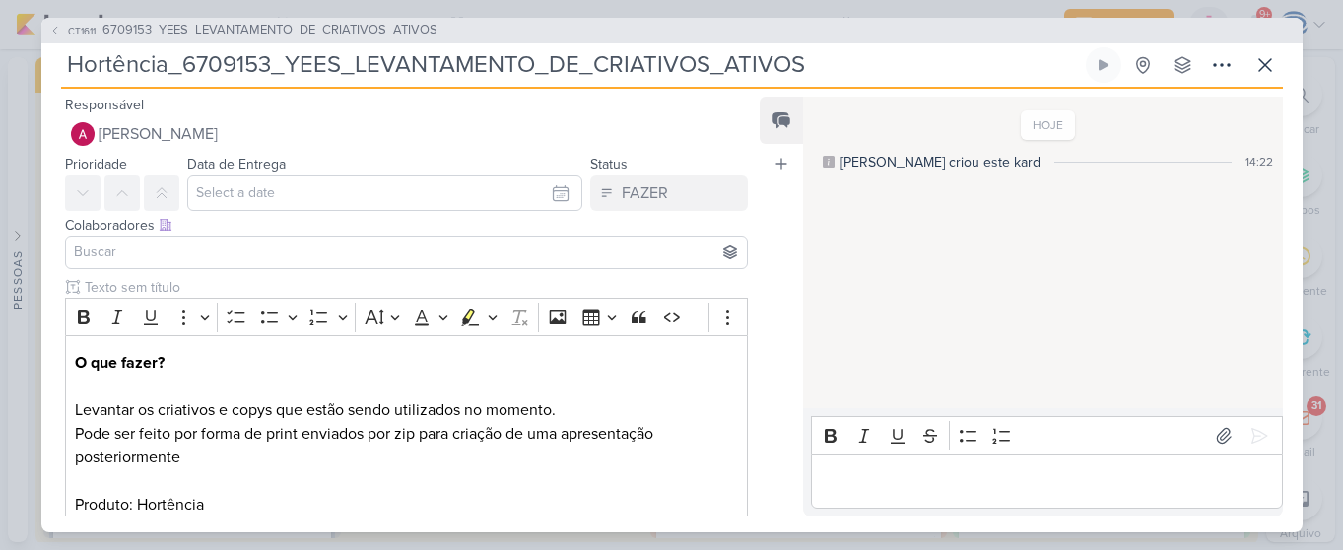
click at [182, 262] on input at bounding box center [407, 252] width 674 height 24
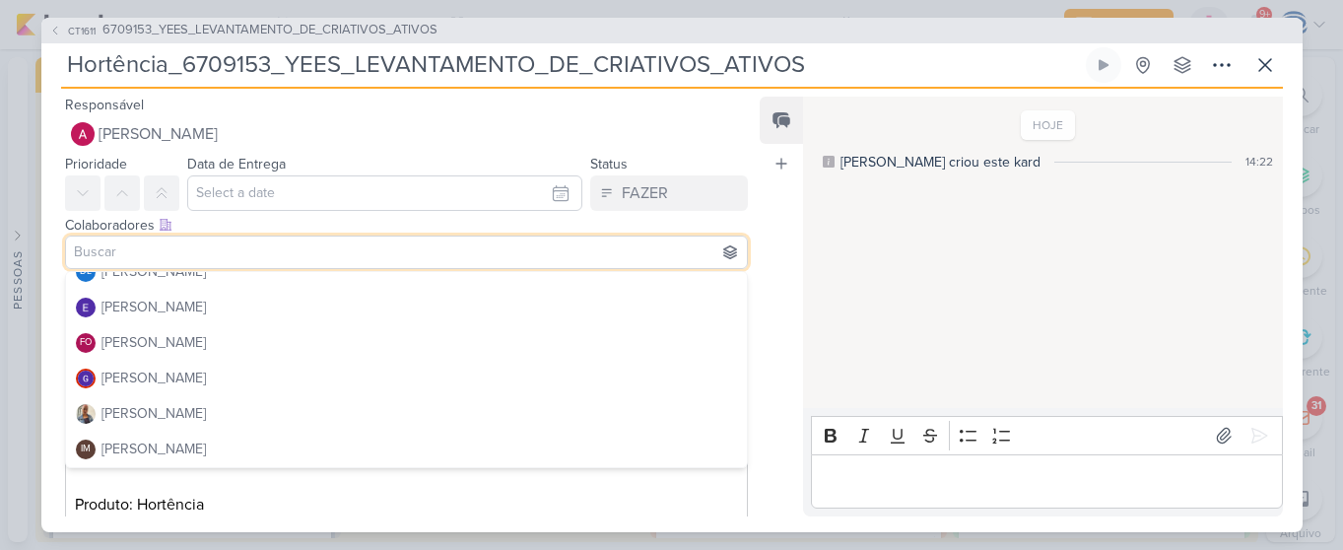
scroll to position [179, 0]
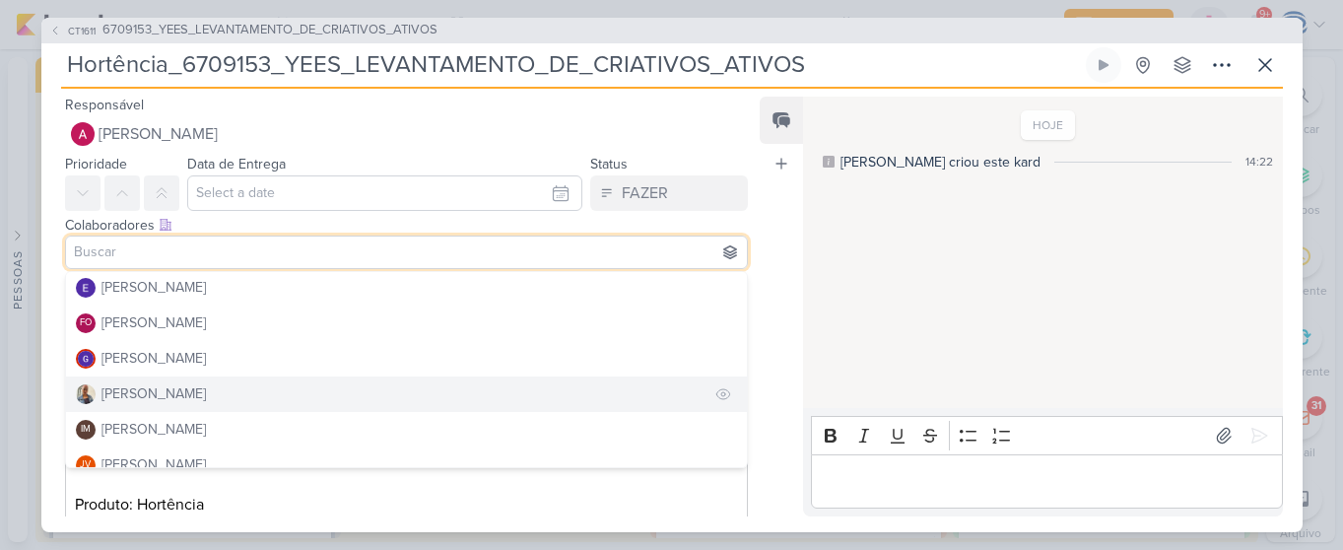
click at [187, 387] on button "[PERSON_NAME]" at bounding box center [407, 394] width 682 height 35
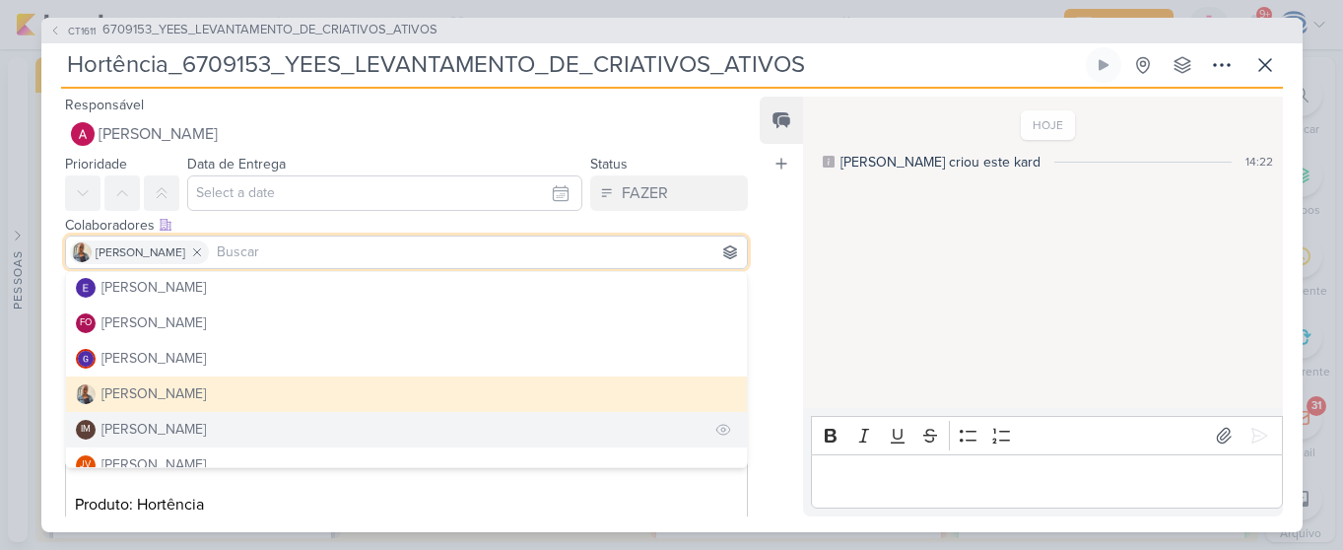
click at [188, 426] on div "[PERSON_NAME]" at bounding box center [154, 429] width 104 height 21
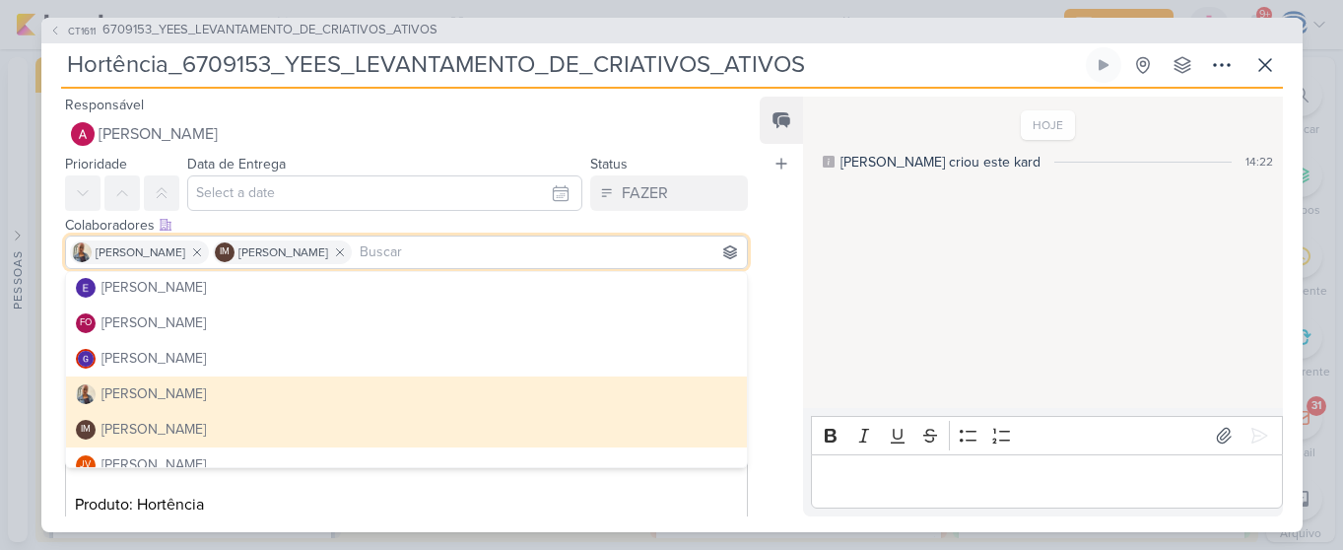
click at [247, 173] on div "Data de Entrega [DATE] Dom Seg Ter Qua Qui Sex Sáb 00 01 02 03 04 05 06 07 08 0…" at bounding box center [385, 181] width 396 height 59
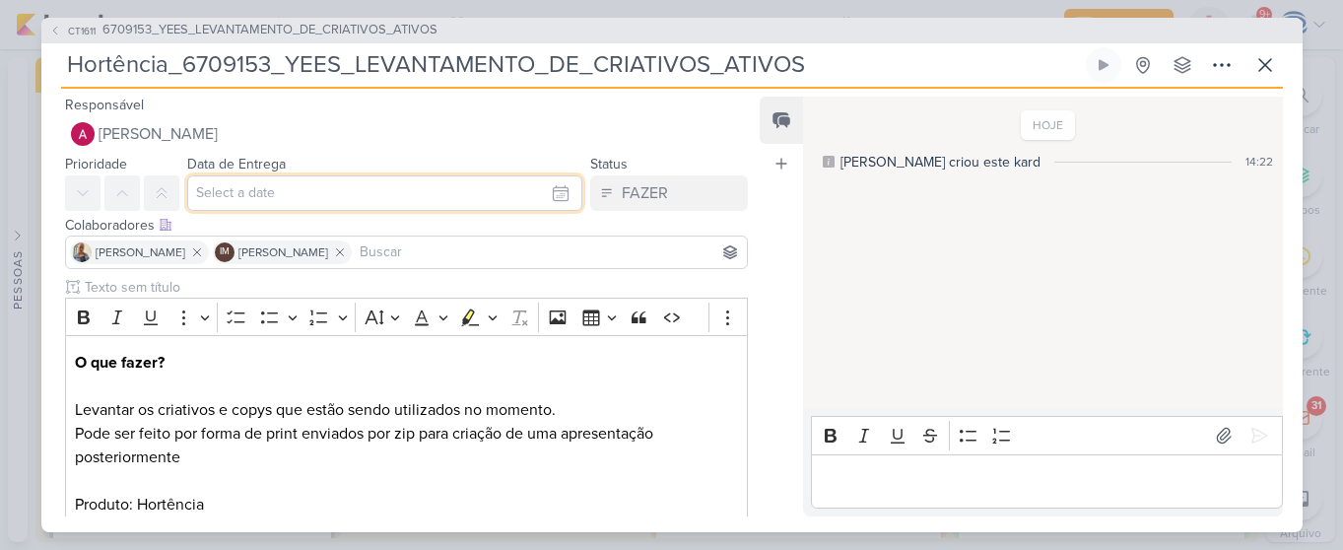
click at [248, 186] on input "text" at bounding box center [385, 192] width 396 height 35
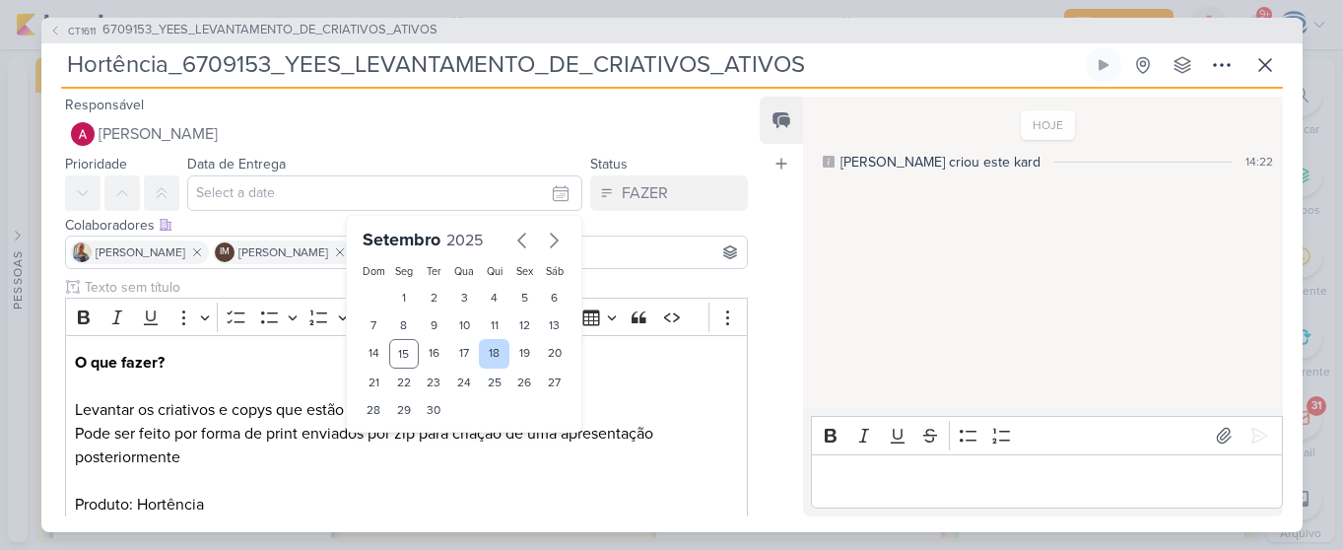
click at [484, 356] on div "18" at bounding box center [494, 354] width 31 height 30
type input "[DATE] 23:59"
click at [398, 434] on select "00 01 02 03 04 05 06 07 08 09 10 11 12 13 14 15 16 17 18 19 20 21 22 23" at bounding box center [404, 444] width 28 height 24
select select "18"
click at [390, 432] on select "00 01 02 03 04 05 06 07 08 09 10 11 12 13 14 15 16 17 18 19 20 21 22 23" at bounding box center [404, 444] width 28 height 24
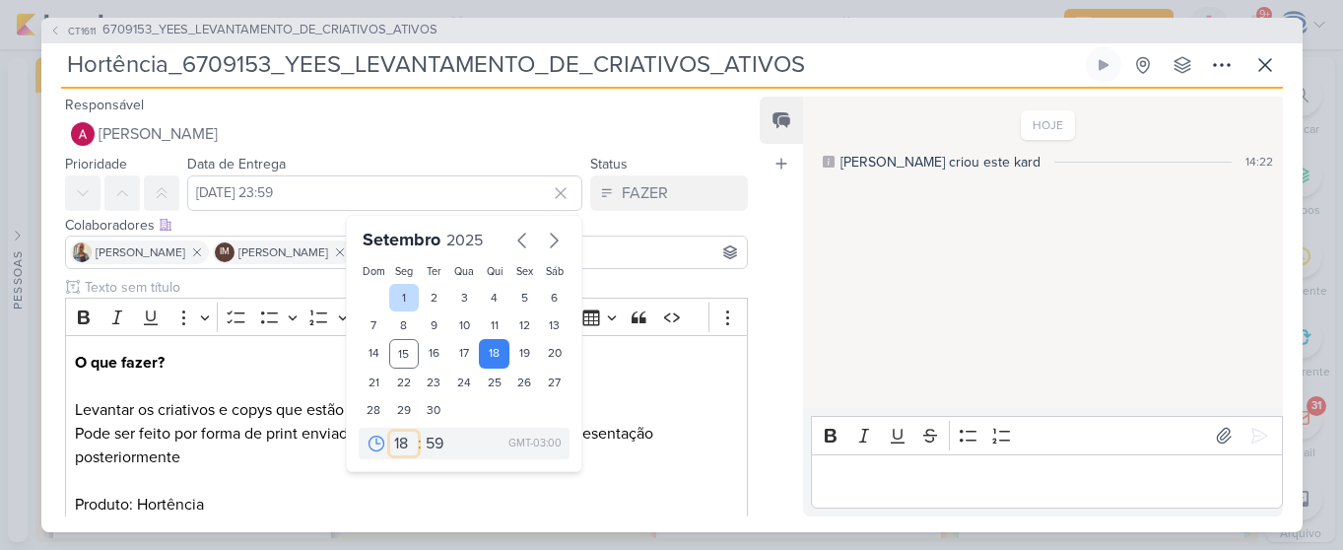
type input "[DATE] 18:59"
click at [438, 449] on select "00 05 10 15 20 25 30 35 40 45 50 55 59" at bounding box center [436, 444] width 28 height 24
select select "0"
click at [422, 432] on select "00 05 10 15 20 25 30 35 40 45 50 55 59" at bounding box center [436, 444] width 28 height 24
type input "[DATE] 18:00"
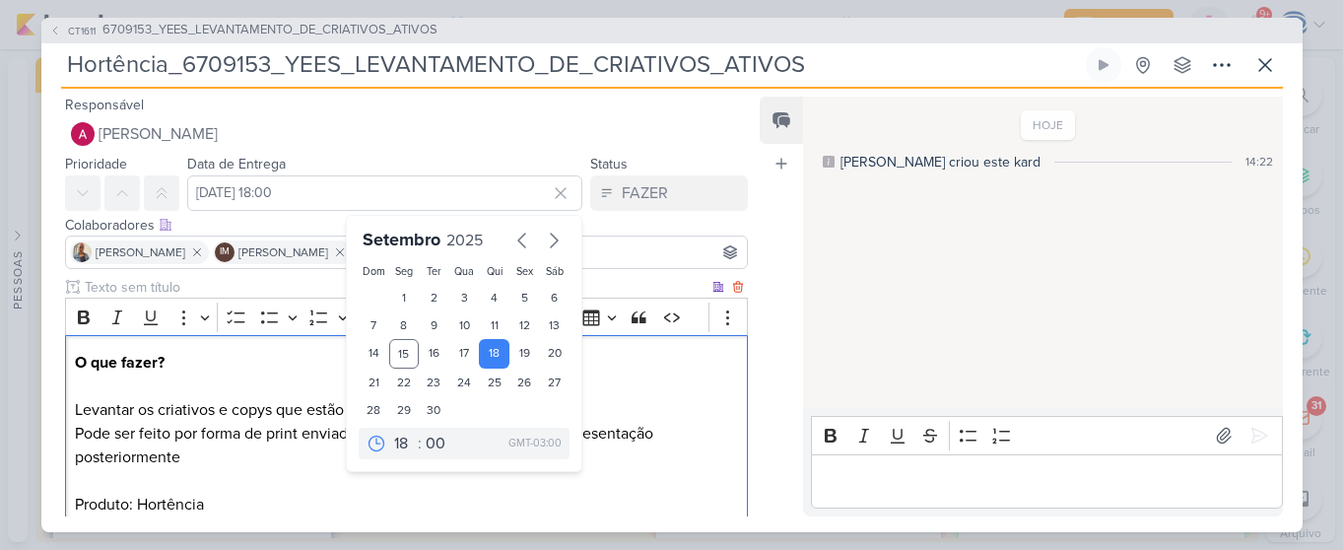
click at [664, 469] on p "Pode ser feito por forma de print enviados por zip para criação de uma apresent…" at bounding box center [406, 505] width 662 height 166
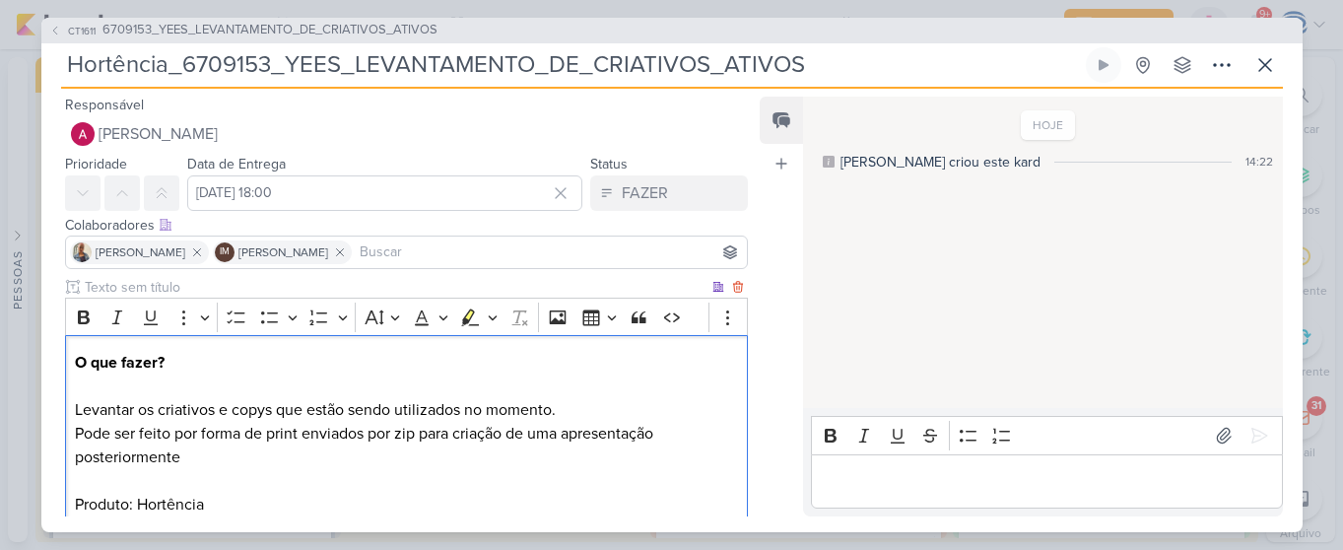
scroll to position [195, 0]
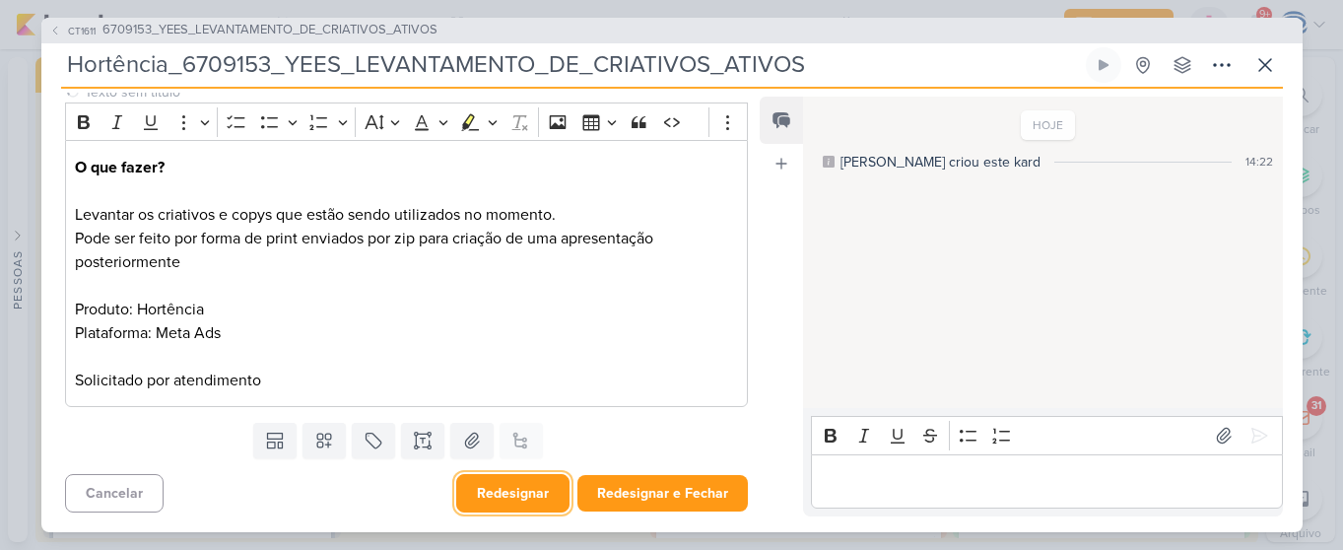
click at [513, 501] on button "Redesignar" at bounding box center [512, 493] width 113 height 38
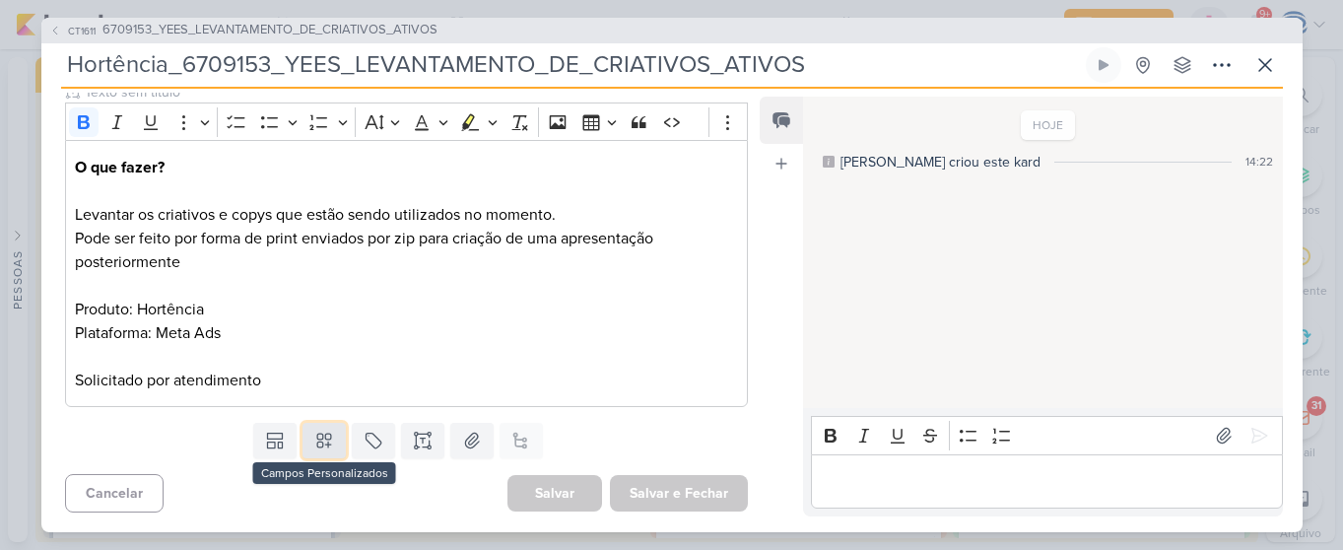
click at [328, 444] on icon at bounding box center [324, 441] width 20 height 20
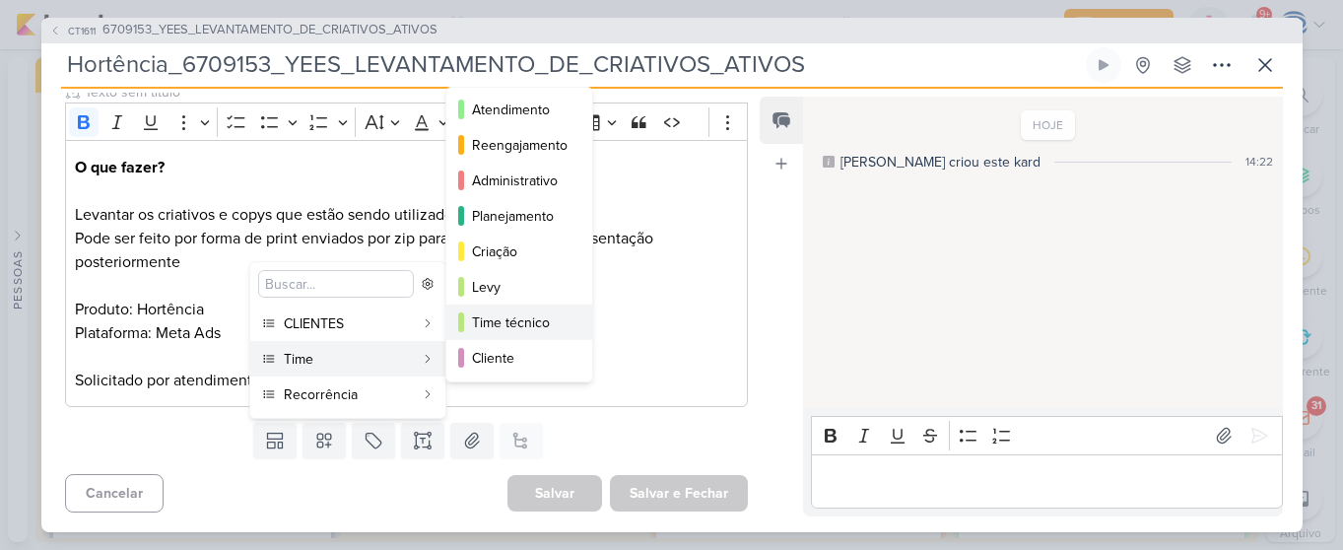
scroll to position [0, 0]
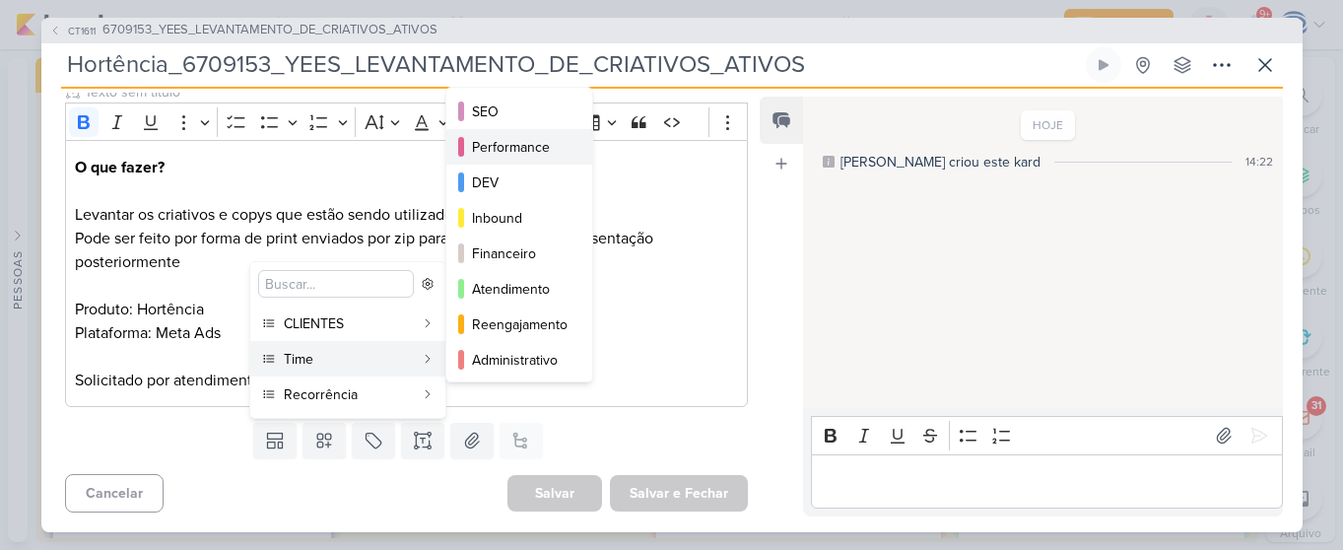
click at [508, 140] on div "Performance" at bounding box center [520, 147] width 97 height 21
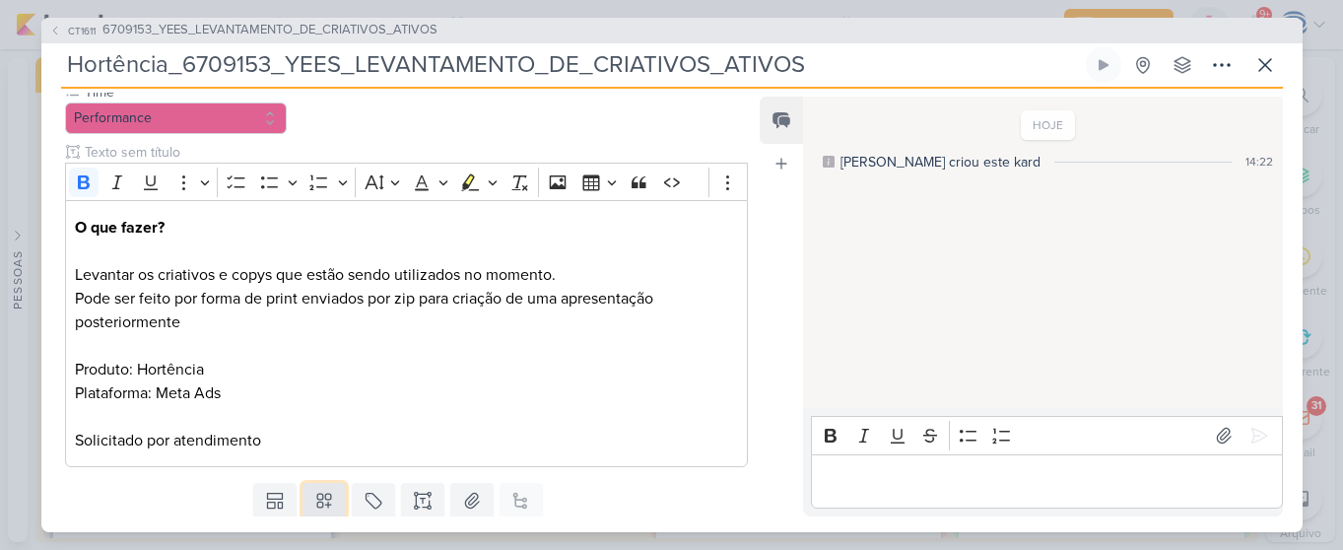
click at [321, 505] on icon at bounding box center [324, 501] width 14 height 14
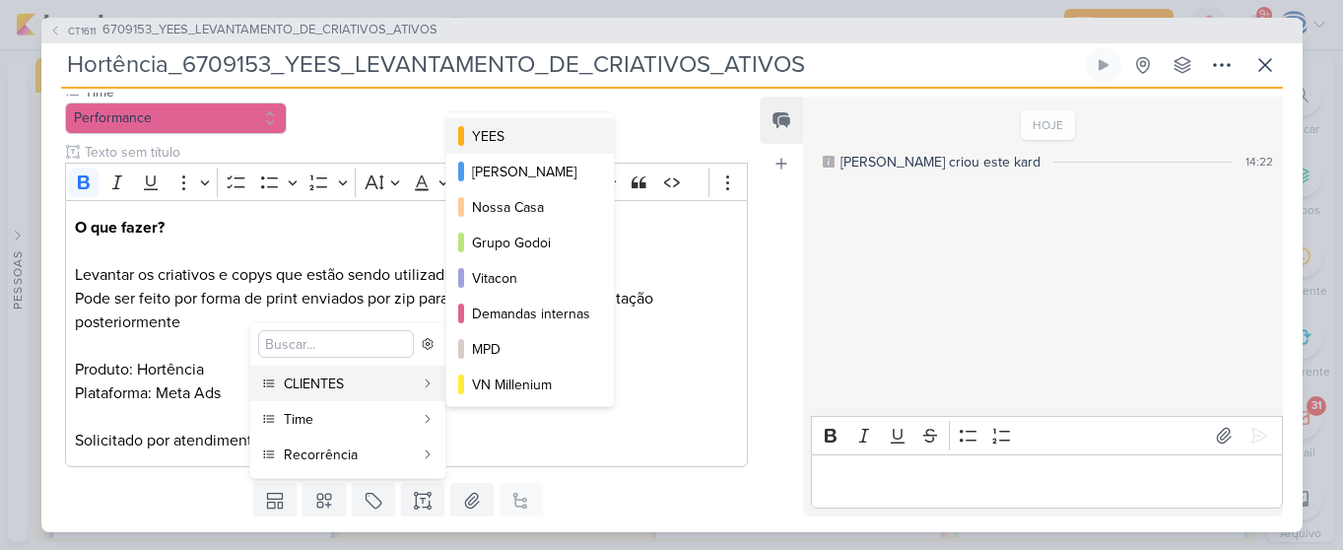
click at [513, 133] on div "YEES" at bounding box center [531, 136] width 118 height 21
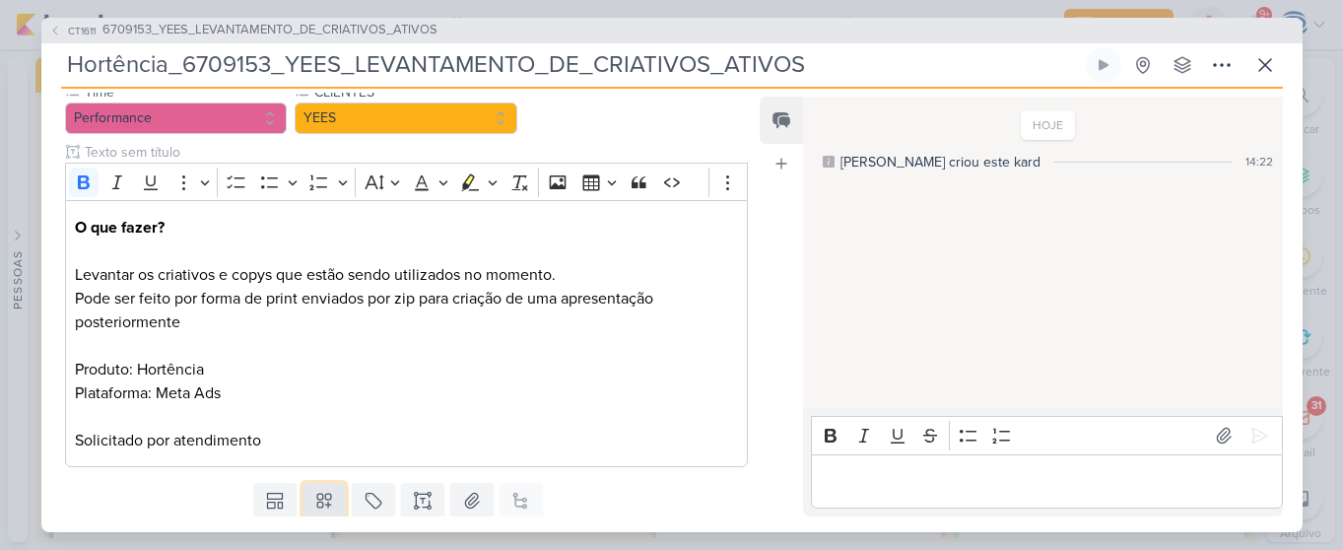
click at [317, 507] on icon at bounding box center [324, 501] width 20 height 20
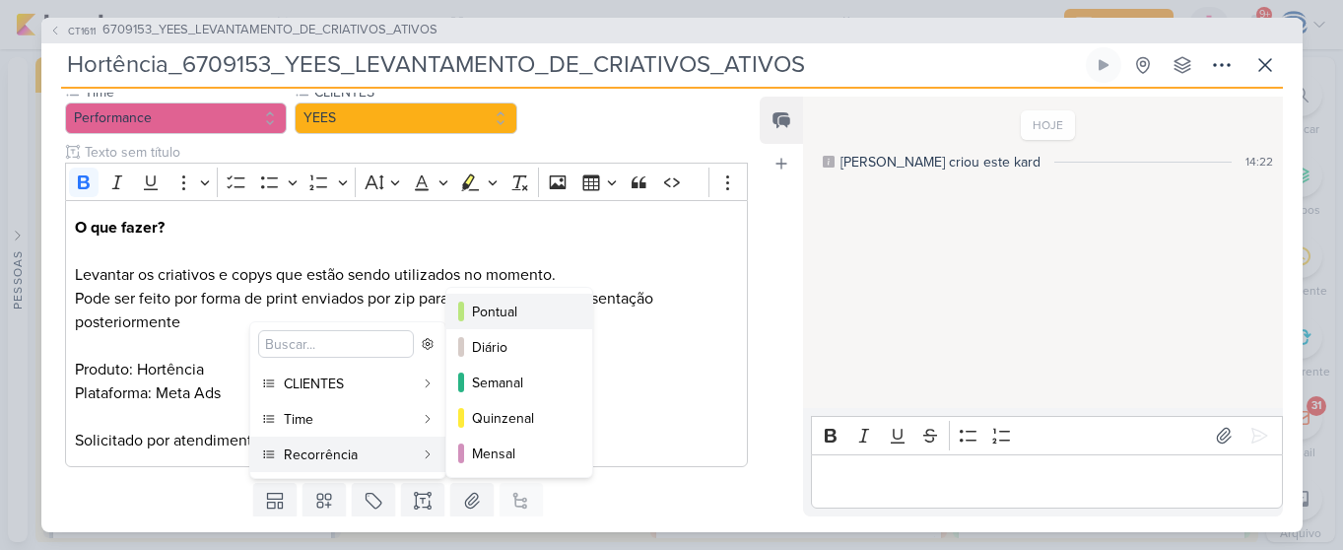
click at [510, 312] on div "Pontual" at bounding box center [520, 312] width 97 height 21
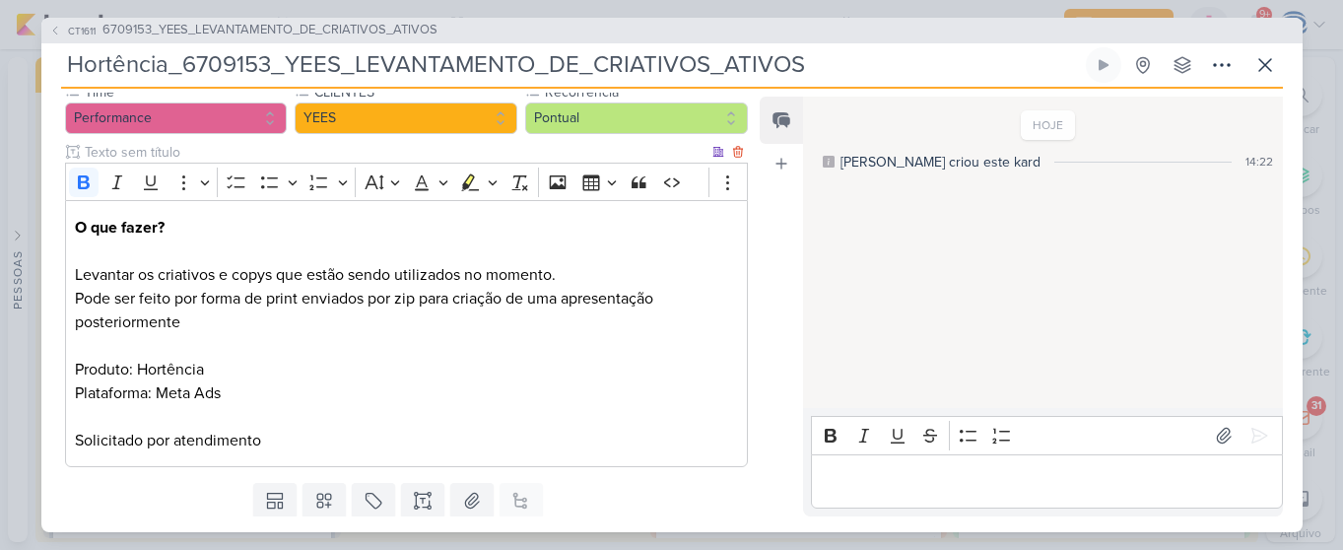
scroll to position [255, 0]
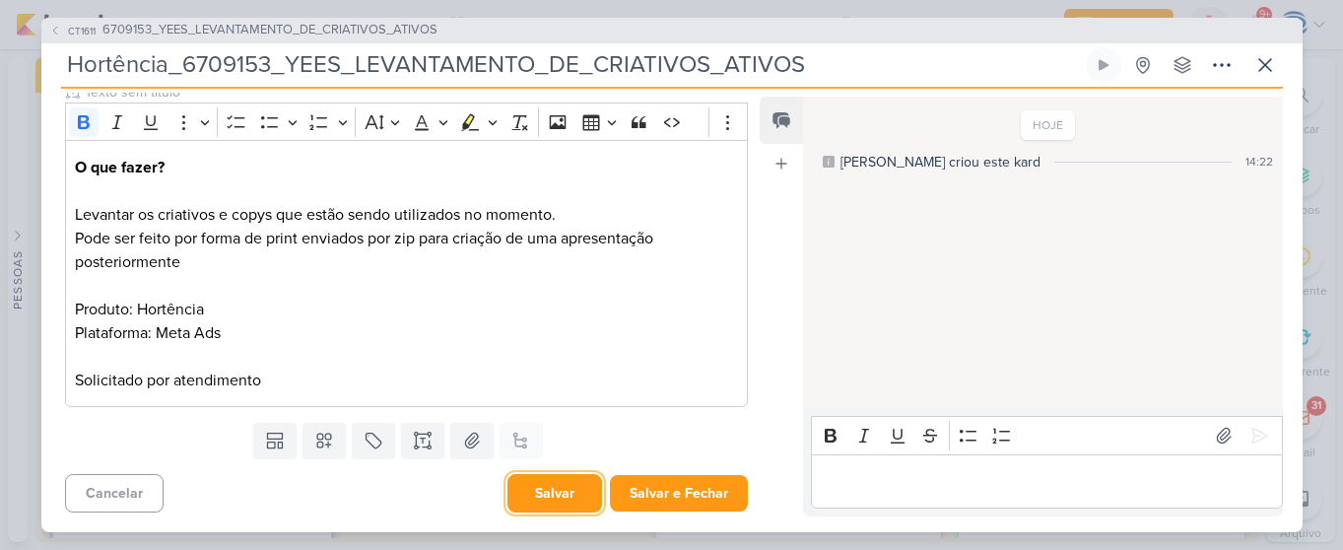
click at [552, 496] on button "Salvar" at bounding box center [555, 493] width 95 height 38
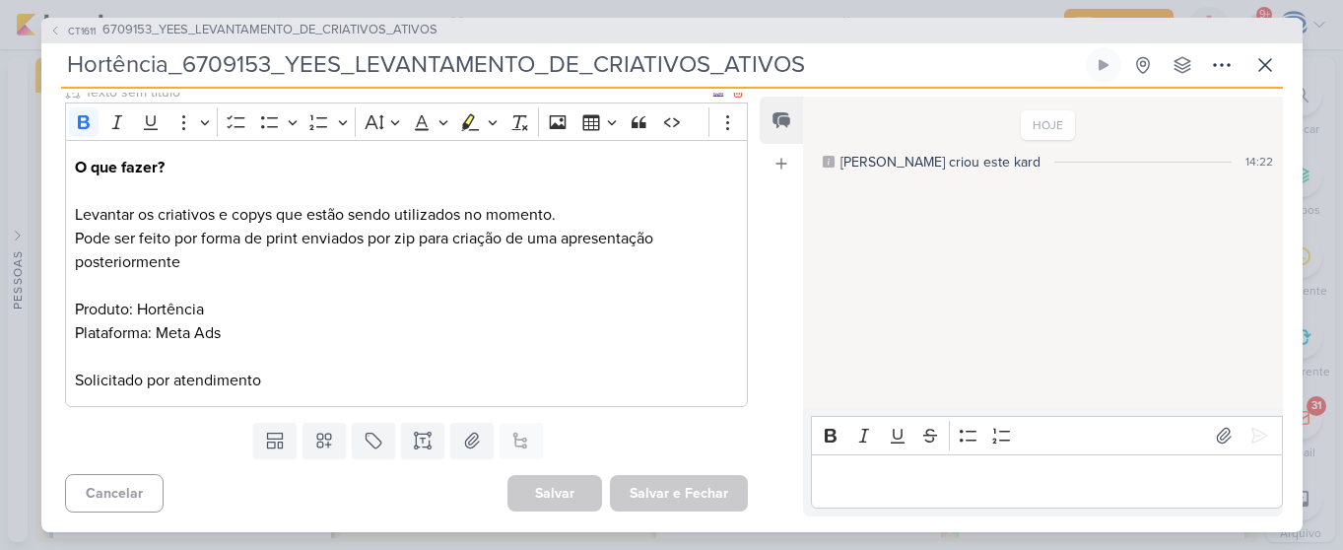
scroll to position [0, 0]
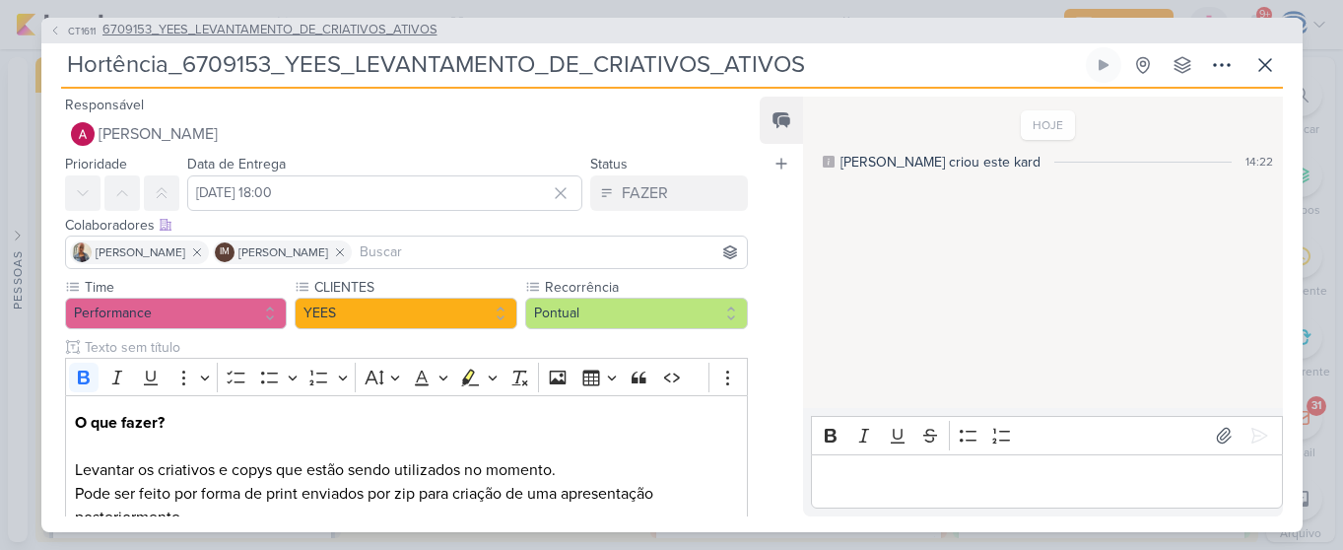
click at [124, 28] on span "6709153_YEES_LEVANTAMENTO_DE_CRIATIVOS_ATIVOS" at bounding box center [270, 31] width 335 height 20
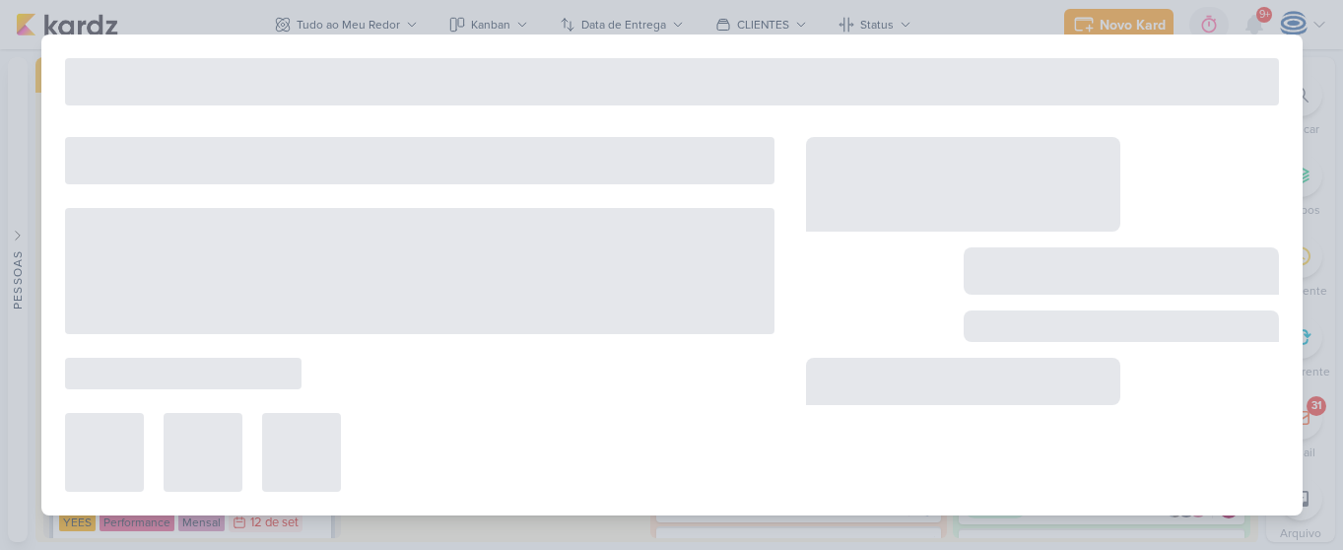
type input "6709153_YEES_LEVANTAMENTO_DE_CRIATIVOS_ATIVOS"
type input "[DATE] 18:00"
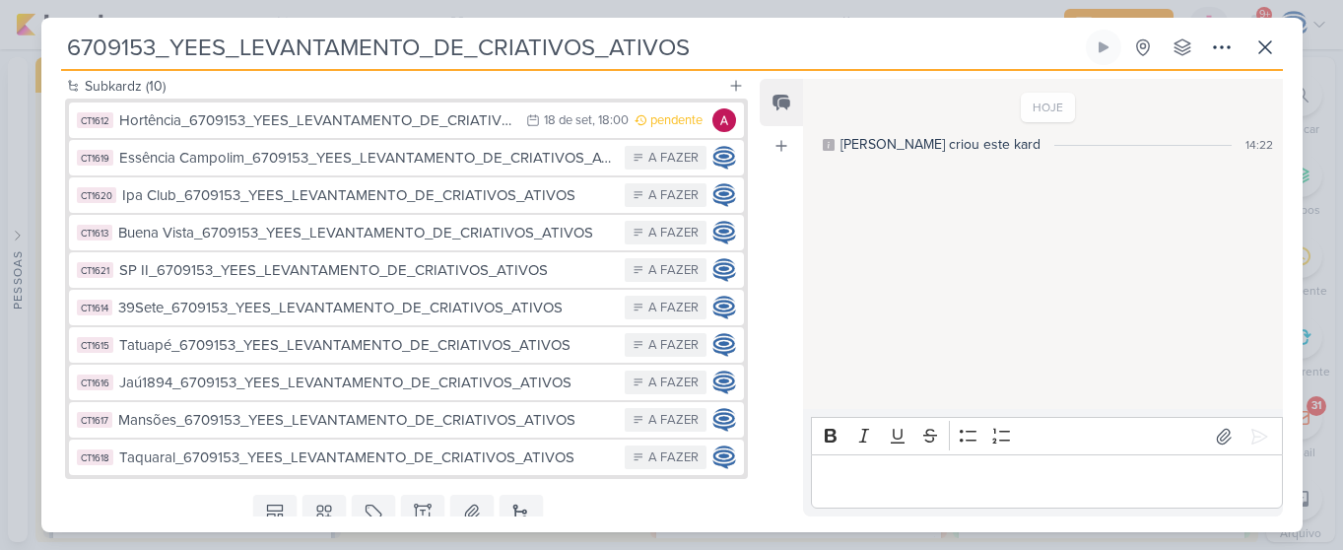
scroll to position [519, 0]
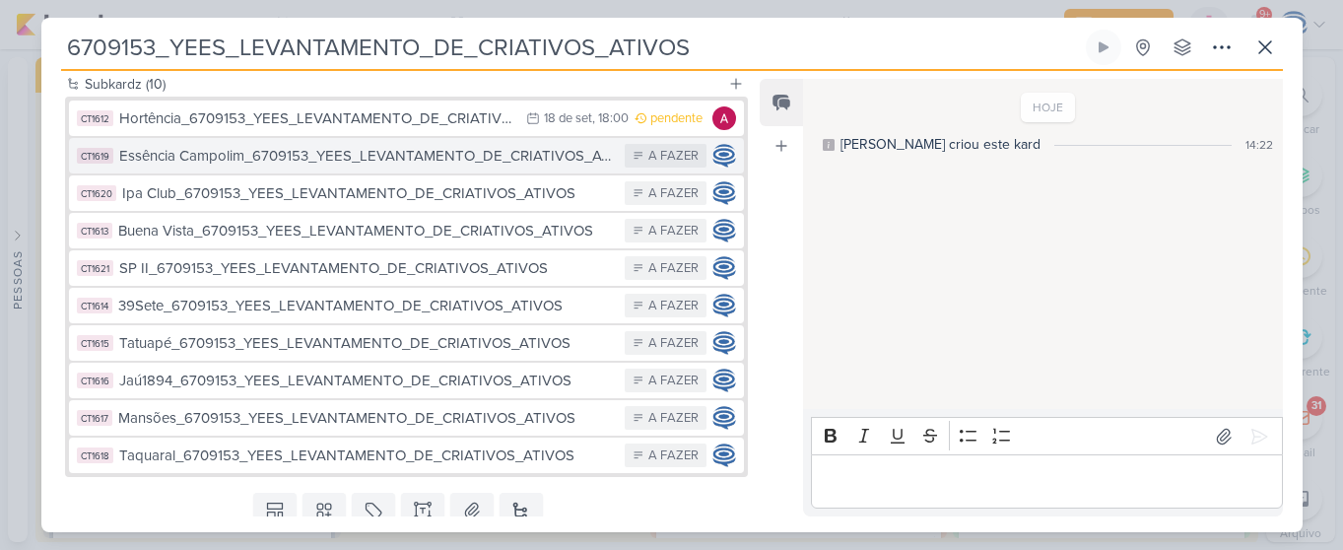
click at [164, 161] on div "Essência Campolim_6709153_YEES_LEVANTAMENTO_DE_CRIATIVOS_ATIVOS" at bounding box center [367, 156] width 497 height 23
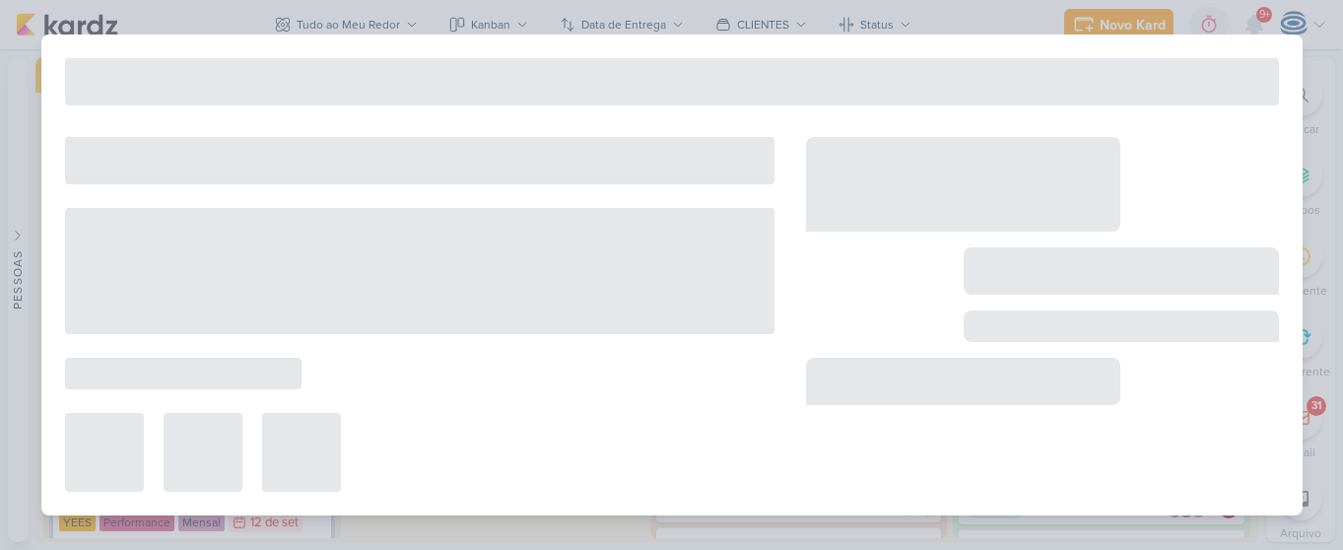
type input "Essência Campolim_6709153_YEES_LEVANTAMENTO_DE_CRIATIVOS_ATIVOS"
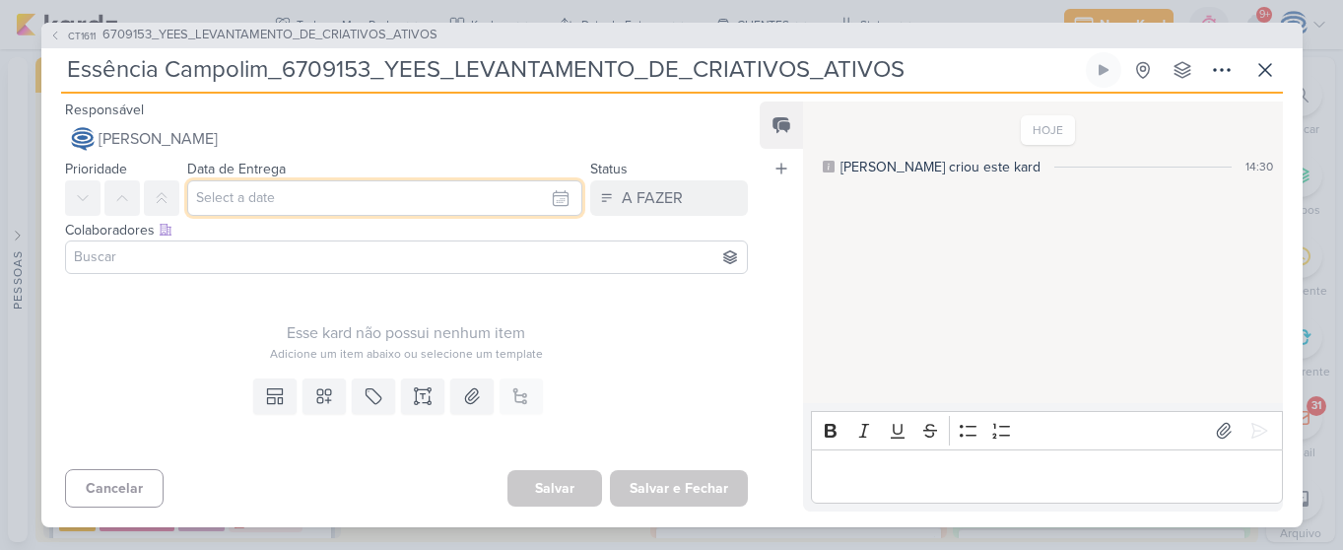
click at [248, 203] on input "text" at bounding box center [385, 197] width 396 height 35
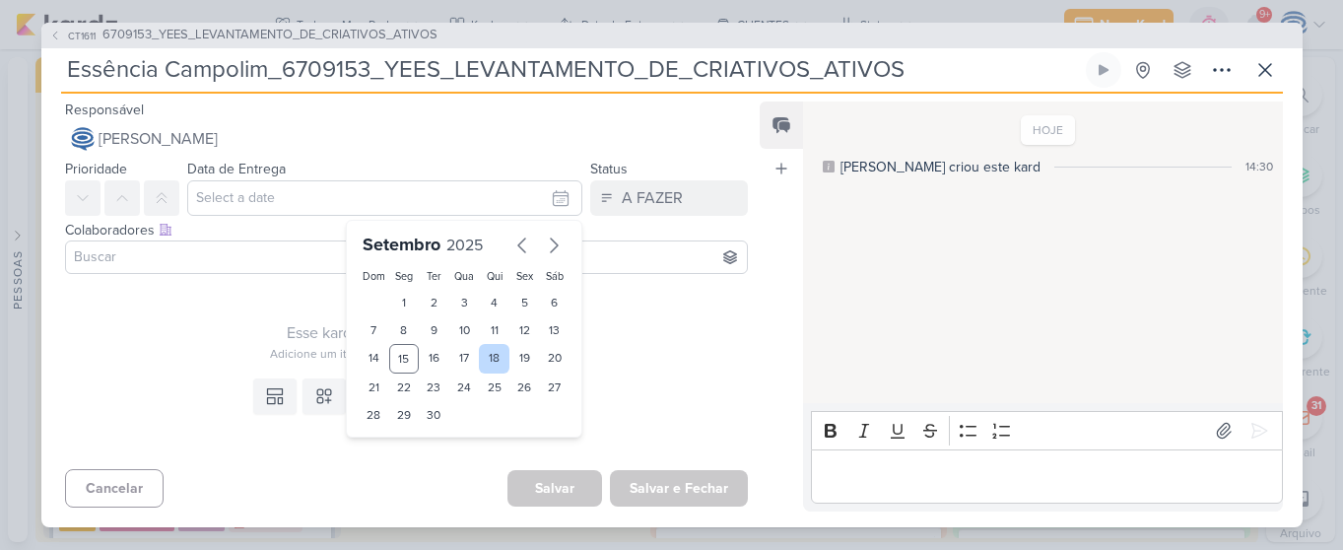
click at [492, 362] on div "18" at bounding box center [494, 359] width 31 height 30
type input "[DATE] 23:59"
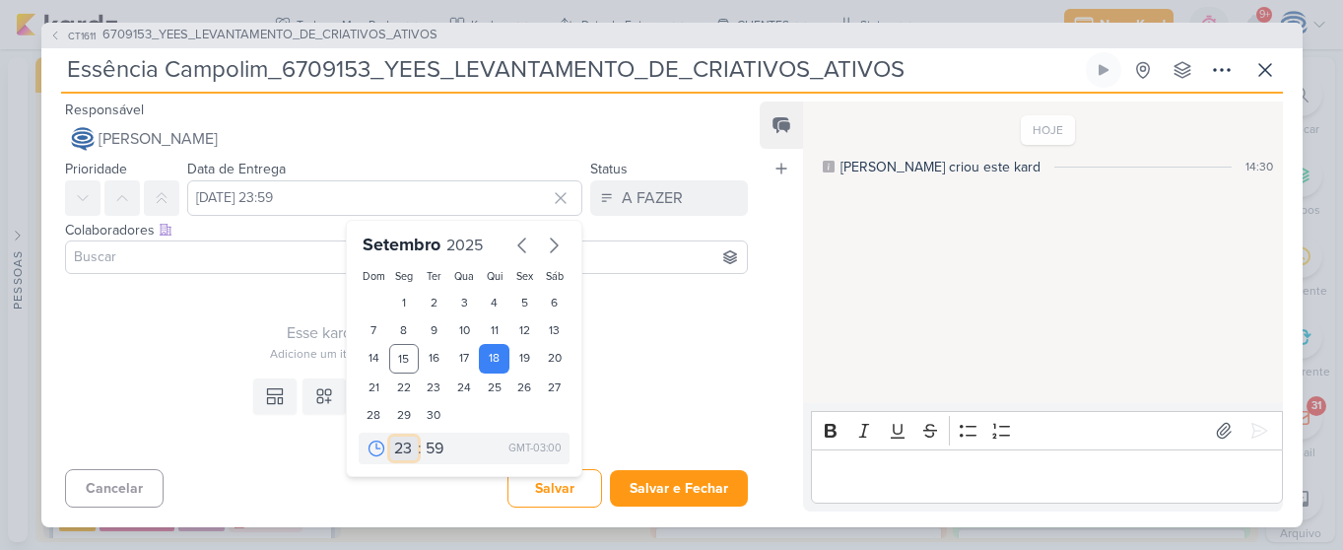
click at [402, 456] on select "00 01 02 03 04 05 06 07 08 09 10 11 12 13 14 15 16 17 18 19 20 21 22 23" at bounding box center [404, 449] width 28 height 24
select select "18"
click at [390, 437] on select "00 01 02 03 04 05 06 07 08 09 10 11 12 13 14 15 16 17 18 19 20 21 22 23" at bounding box center [404, 449] width 28 height 24
type input "[DATE] 18:59"
click at [422, 442] on select "00 05 10 15 20 25 30 35 40 45 50 55 59" at bounding box center [436, 449] width 28 height 24
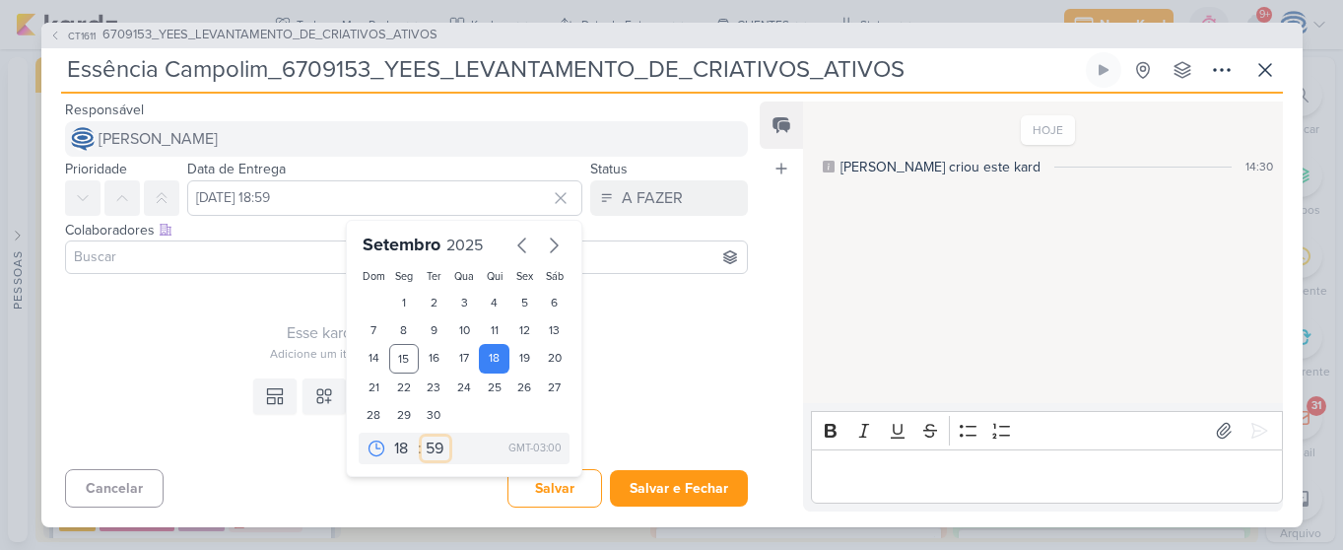
select select "0"
click at [422, 437] on select "00 05 10 15 20 25 30 35 40 45 50 55 59" at bounding box center [436, 449] width 28 height 24
type input "18 de setembro de 2025 às 18:00"
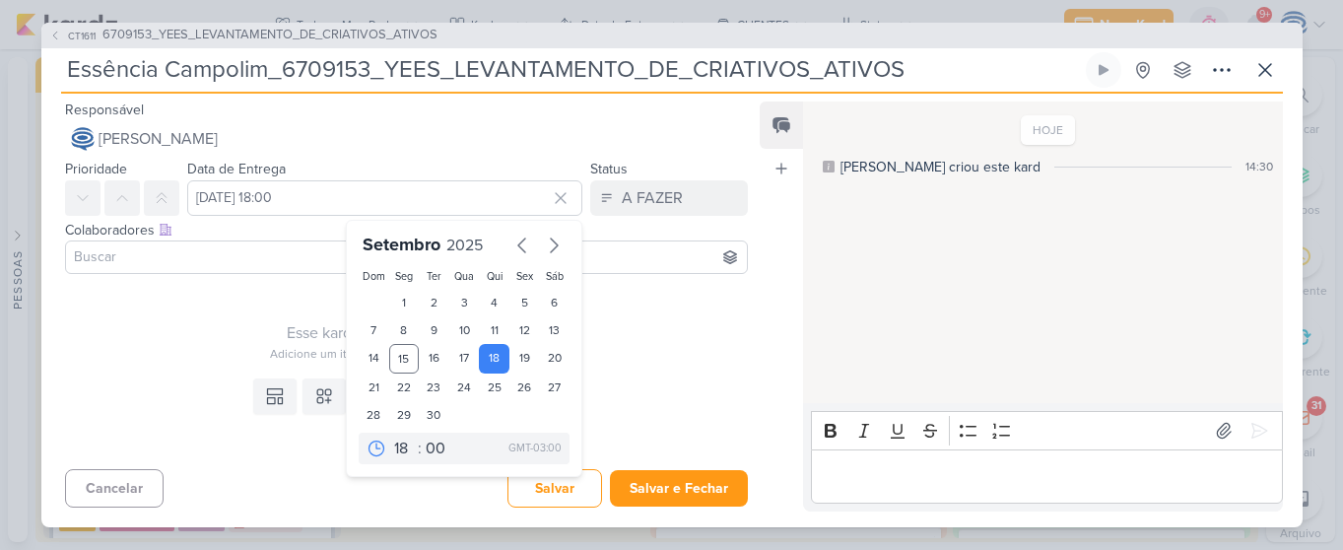
click at [266, 342] on div "Esse kard não possui nenhum item" at bounding box center [407, 333] width 684 height 24
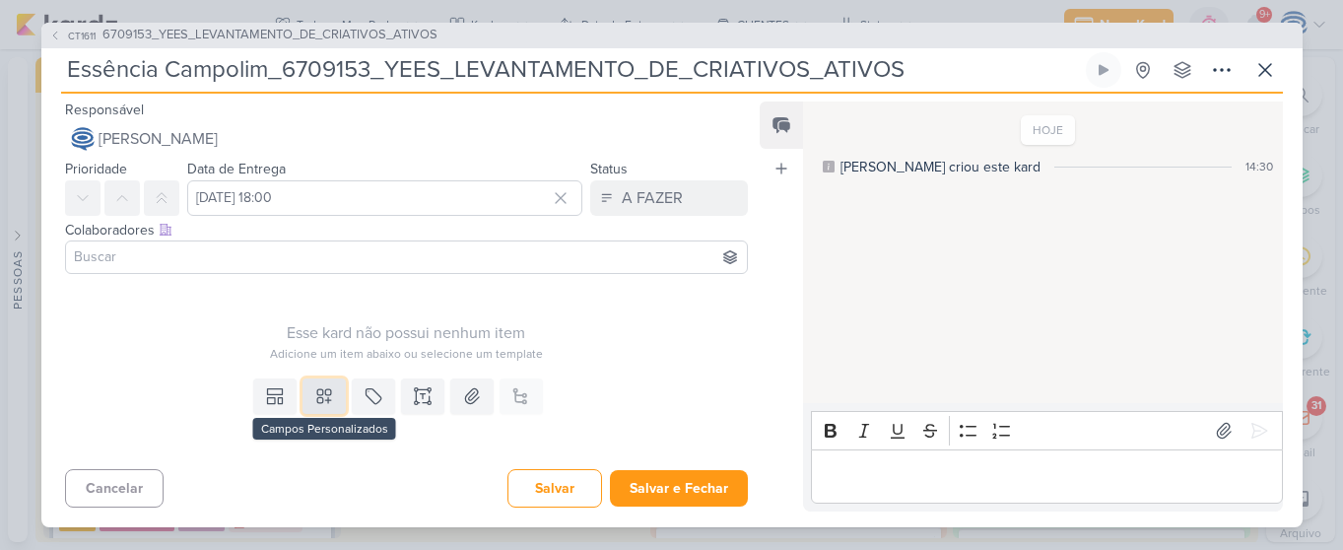
click at [308, 396] on button at bounding box center [324, 395] width 43 height 35
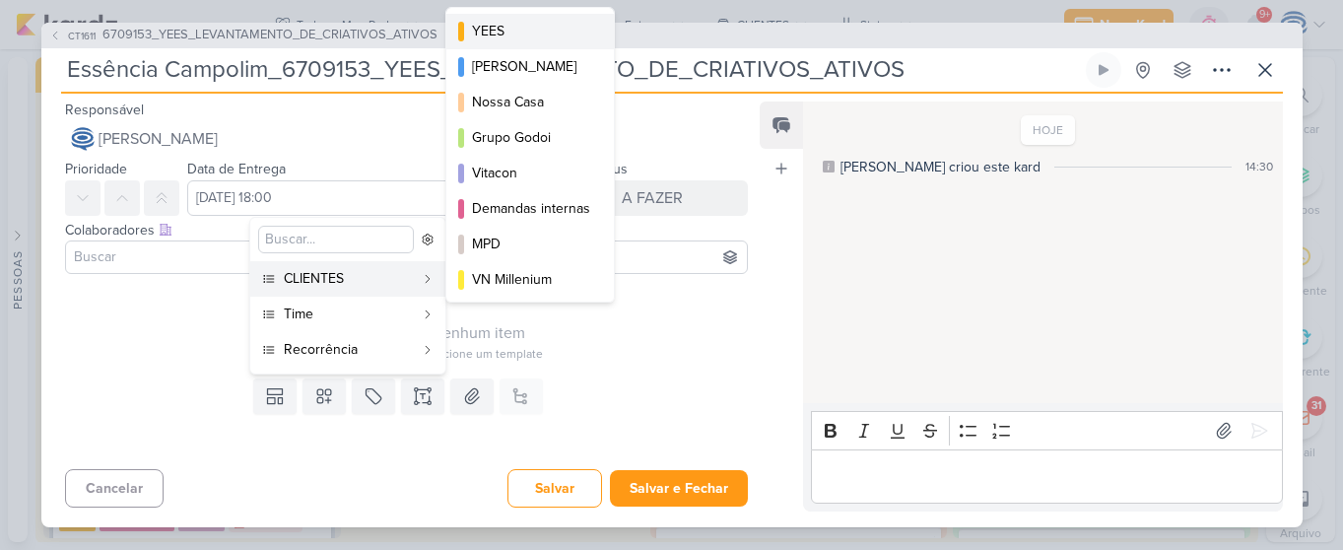
click at [478, 34] on div "YEES" at bounding box center [531, 31] width 118 height 21
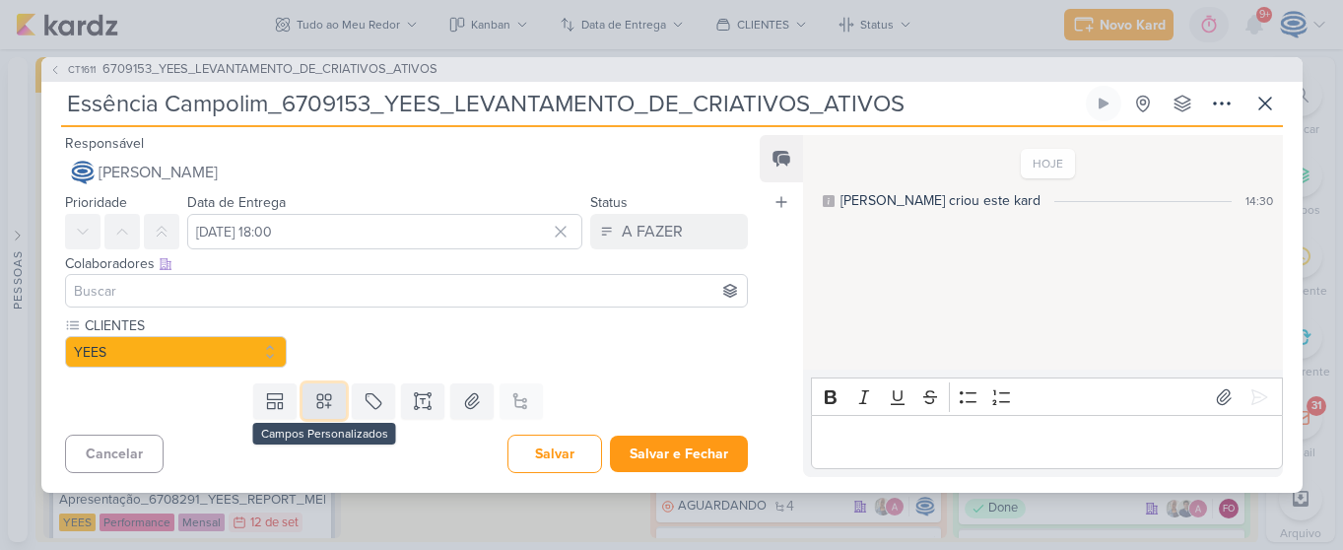
click at [320, 400] on icon at bounding box center [324, 401] width 20 height 20
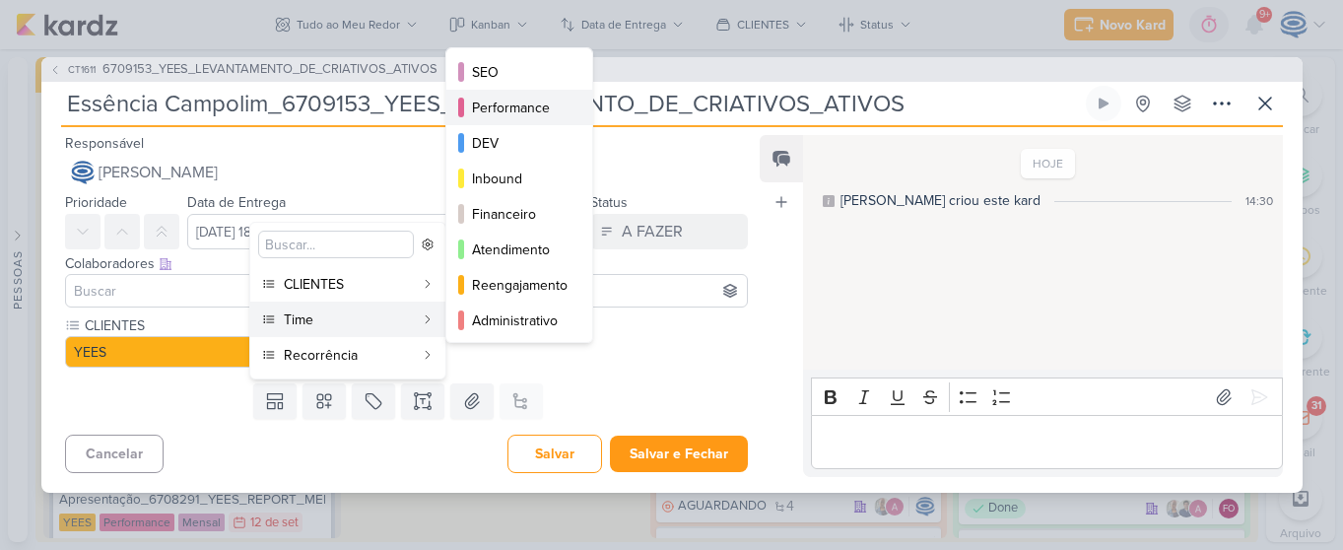
click at [499, 111] on div "Performance" at bounding box center [520, 108] width 97 height 21
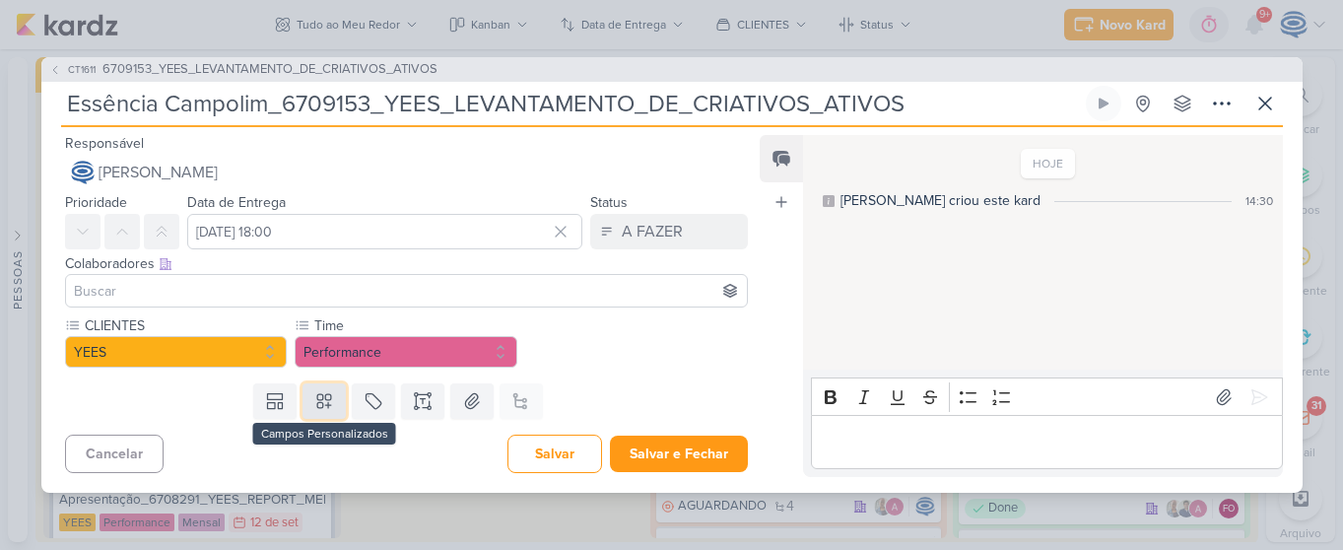
click at [314, 410] on icon at bounding box center [324, 401] width 20 height 20
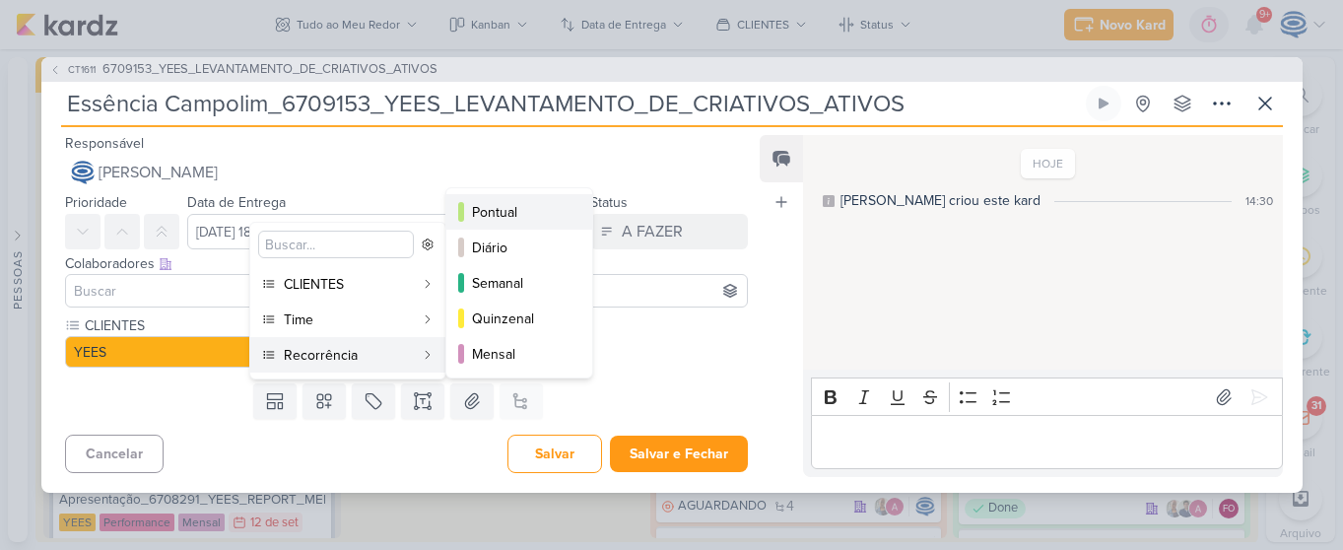
click at [502, 221] on div "Pontual" at bounding box center [520, 212] width 97 height 21
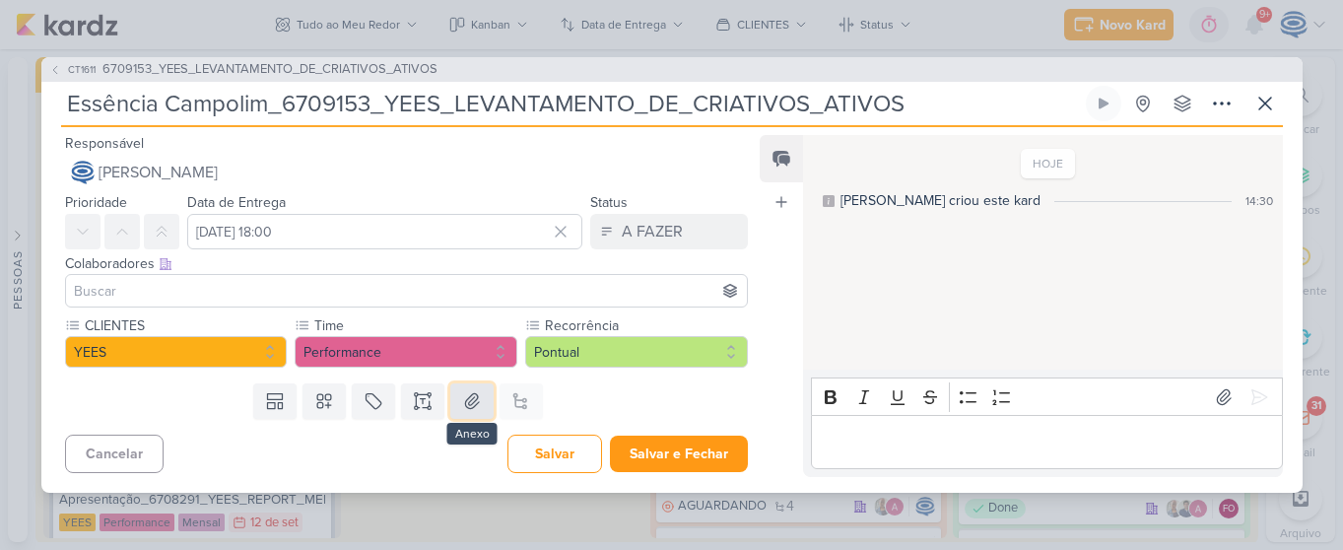
click at [475, 395] on icon at bounding box center [472, 401] width 20 height 20
click at [406, 401] on button at bounding box center [422, 400] width 43 height 35
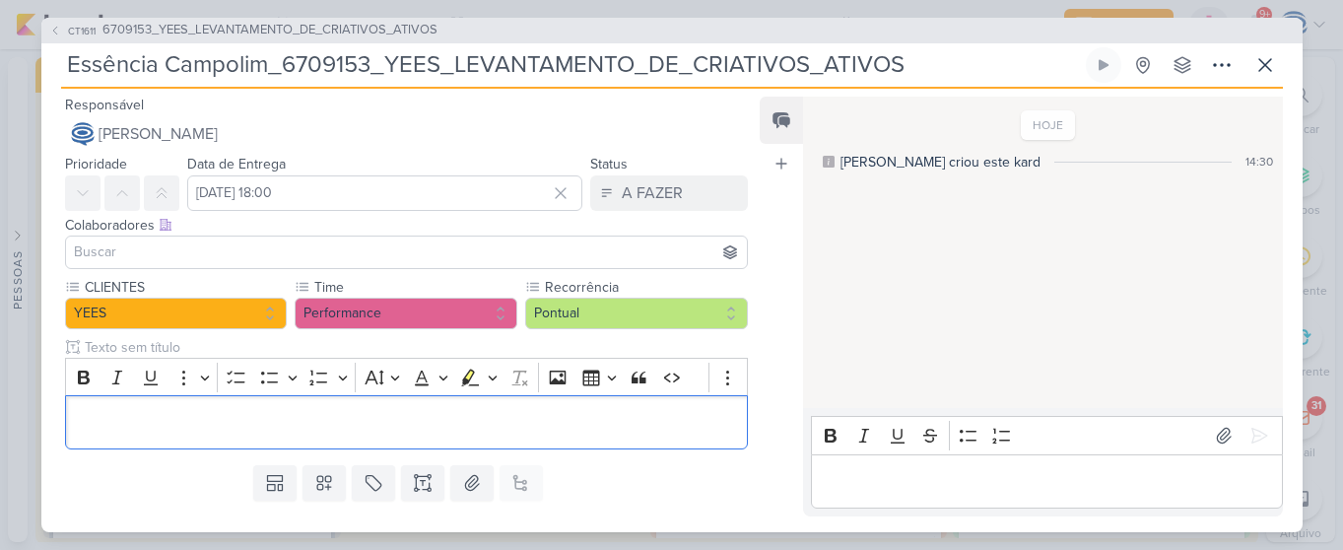
scroll to position [129, 0]
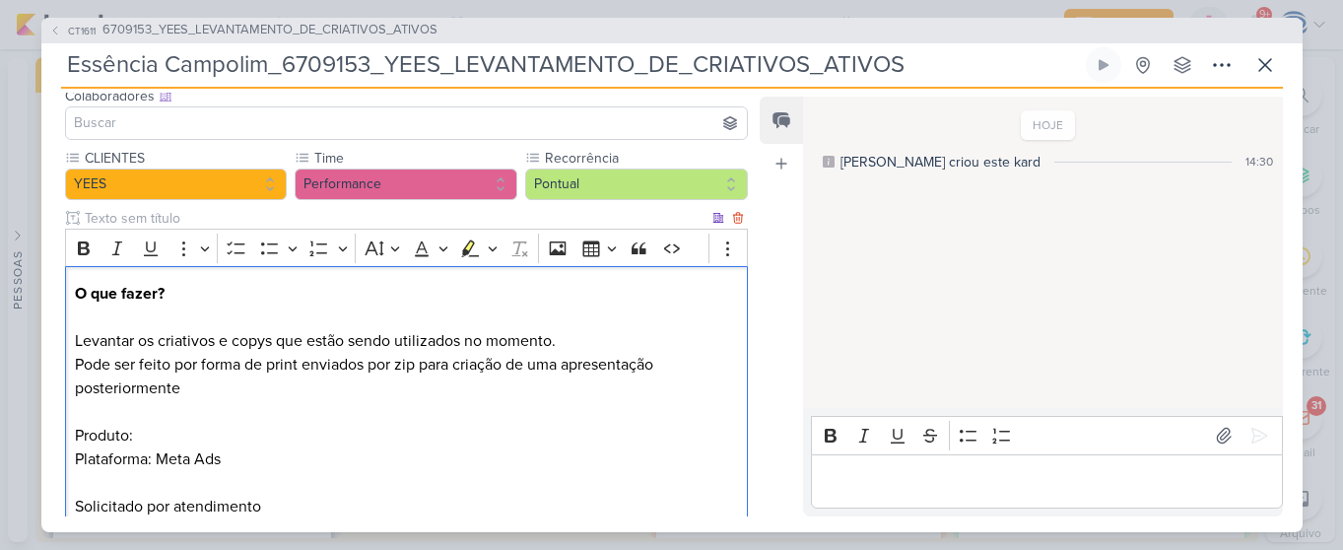
click at [153, 437] on p "Pode ser feito por forma de print enviados por zip para criação de uma apresent…" at bounding box center [406, 436] width 662 height 166
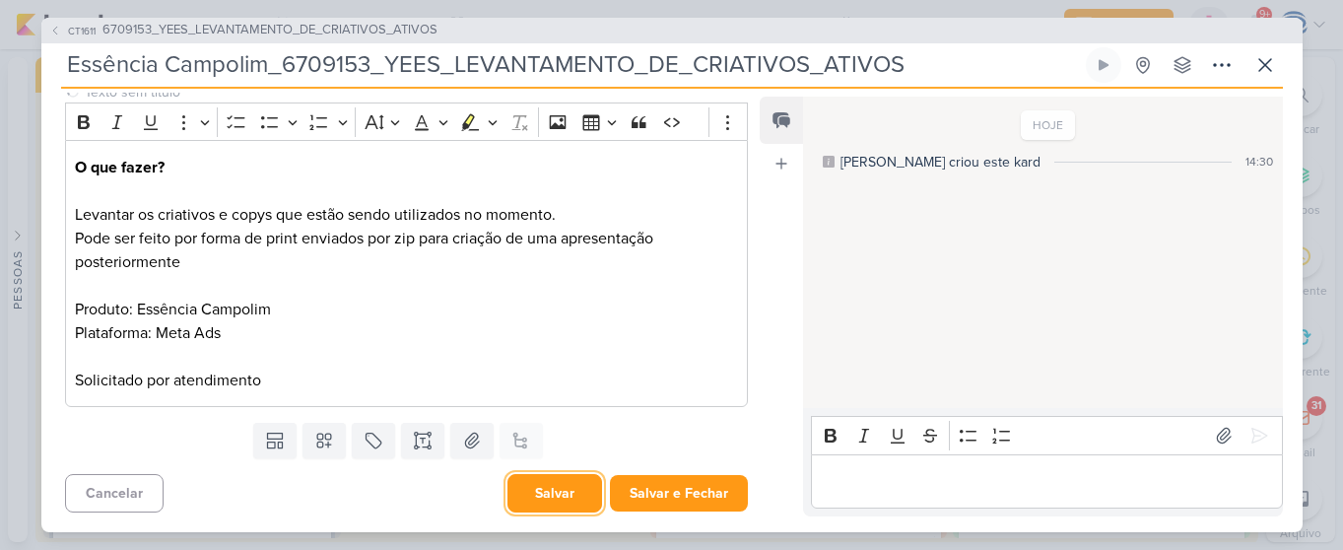
click at [526, 486] on button "Salvar" at bounding box center [555, 493] width 95 height 38
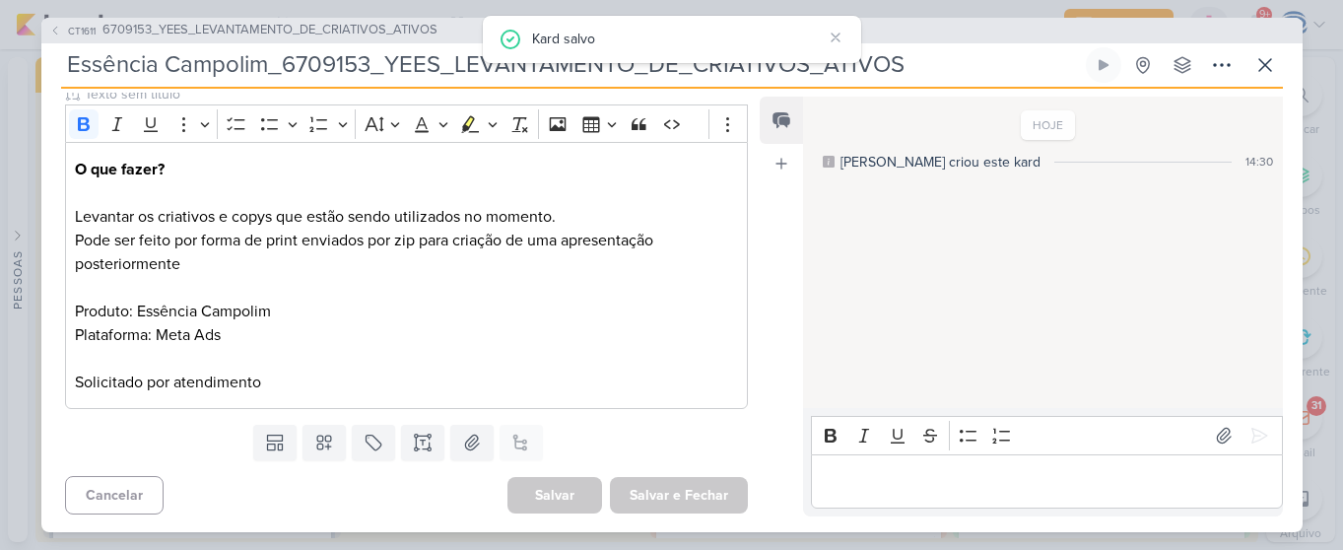
scroll to position [0, 0]
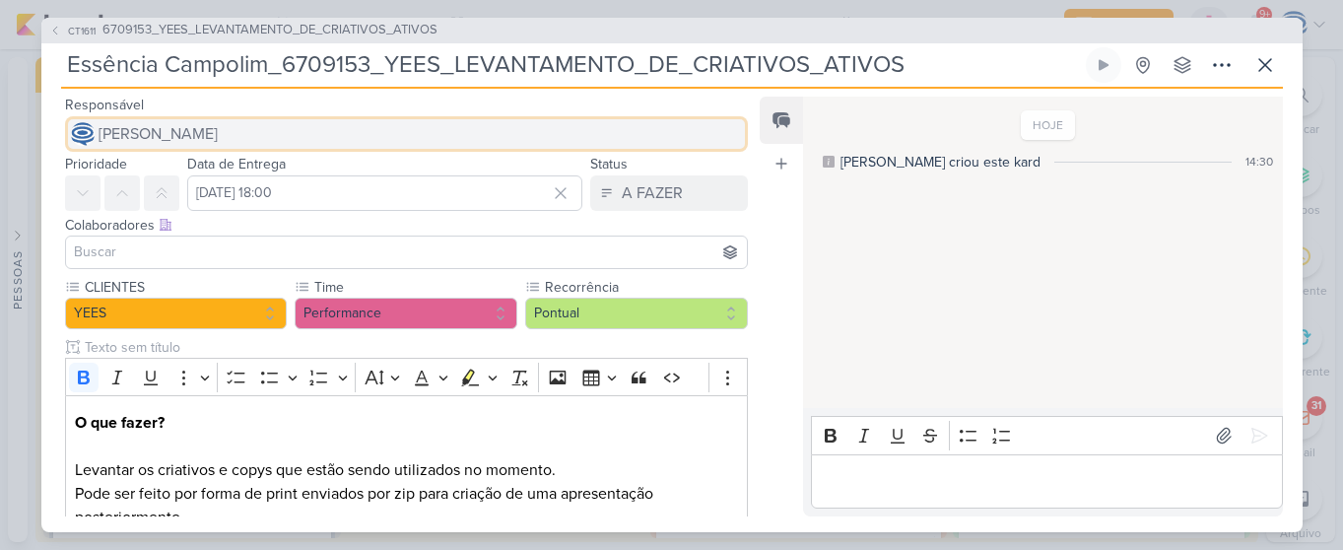
click at [329, 122] on button "[PERSON_NAME]" at bounding box center [407, 133] width 684 height 35
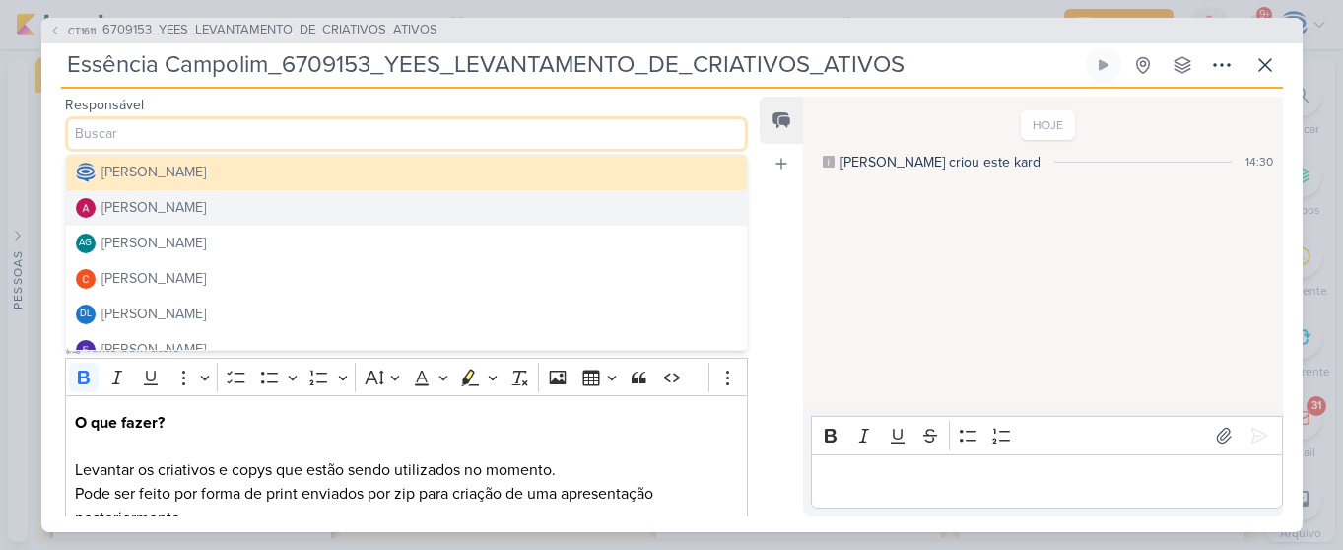
click at [206, 217] on div "[PERSON_NAME]" at bounding box center [154, 207] width 104 height 21
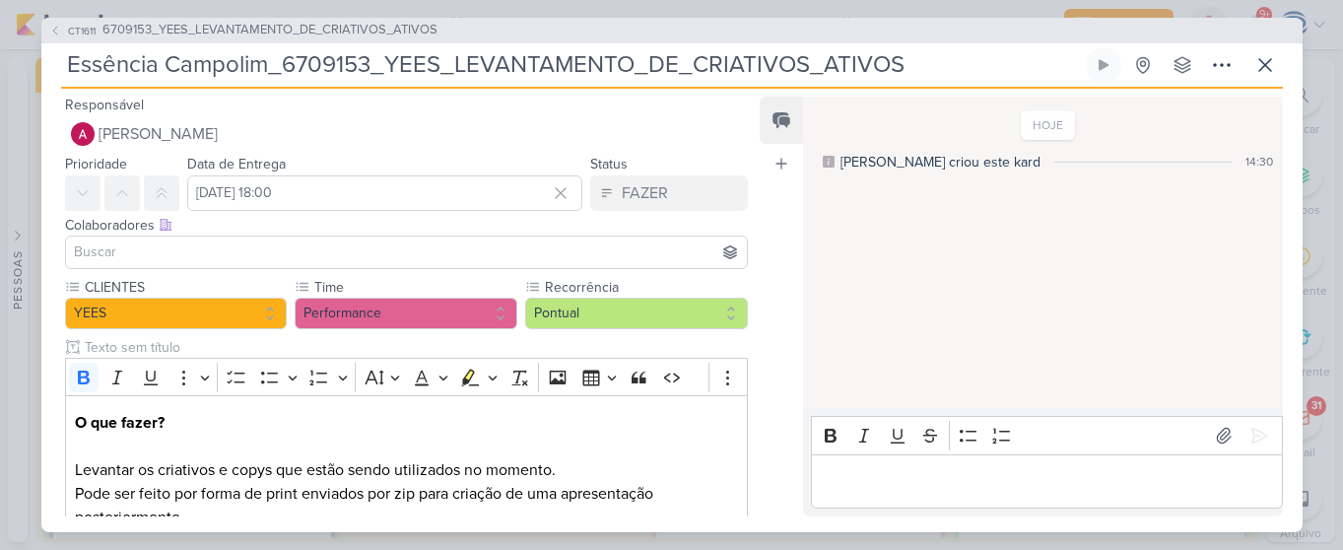
click at [216, 258] on input at bounding box center [407, 252] width 674 height 24
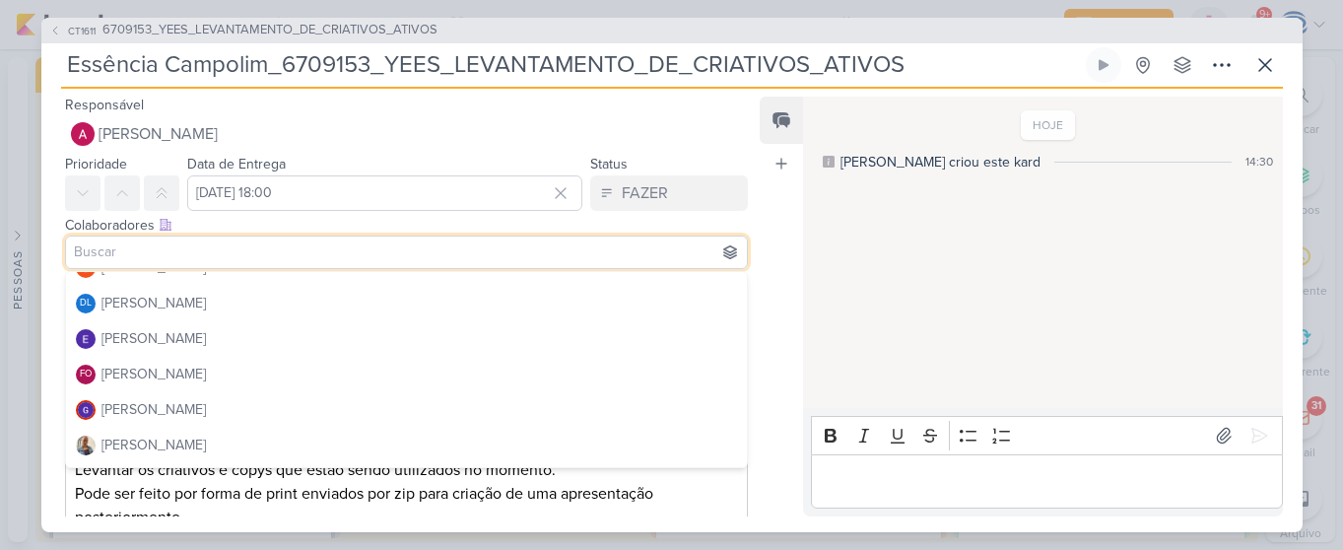
scroll to position [142, 0]
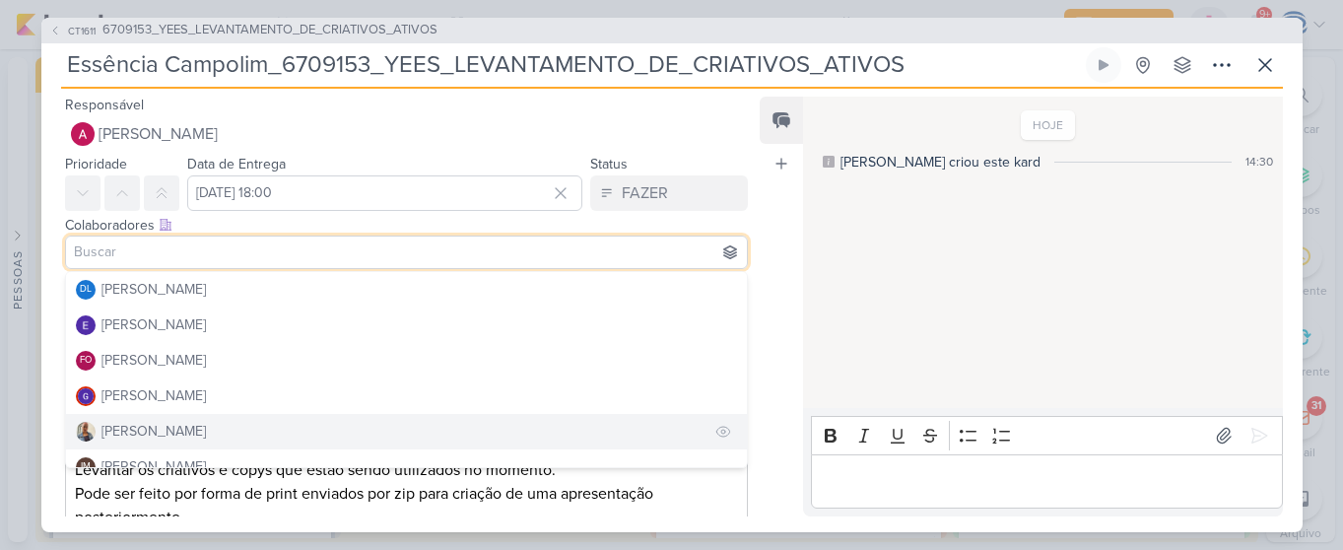
click at [220, 427] on button "[PERSON_NAME]" at bounding box center [407, 431] width 682 height 35
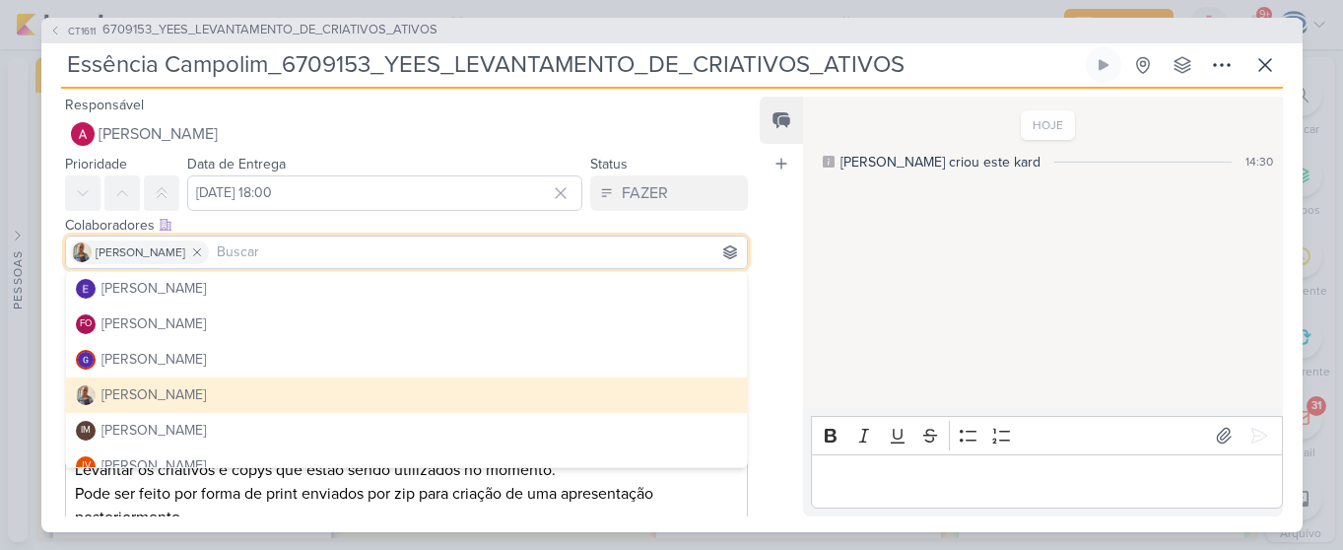
scroll to position [179, 0]
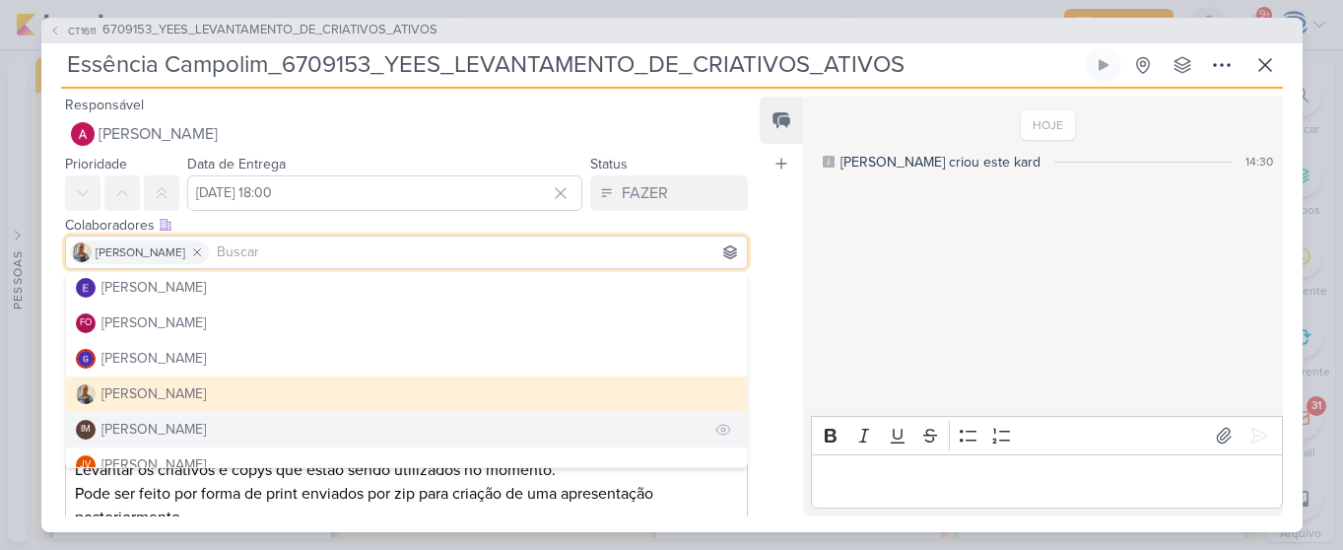
click at [206, 423] on div "[PERSON_NAME]" at bounding box center [154, 429] width 104 height 21
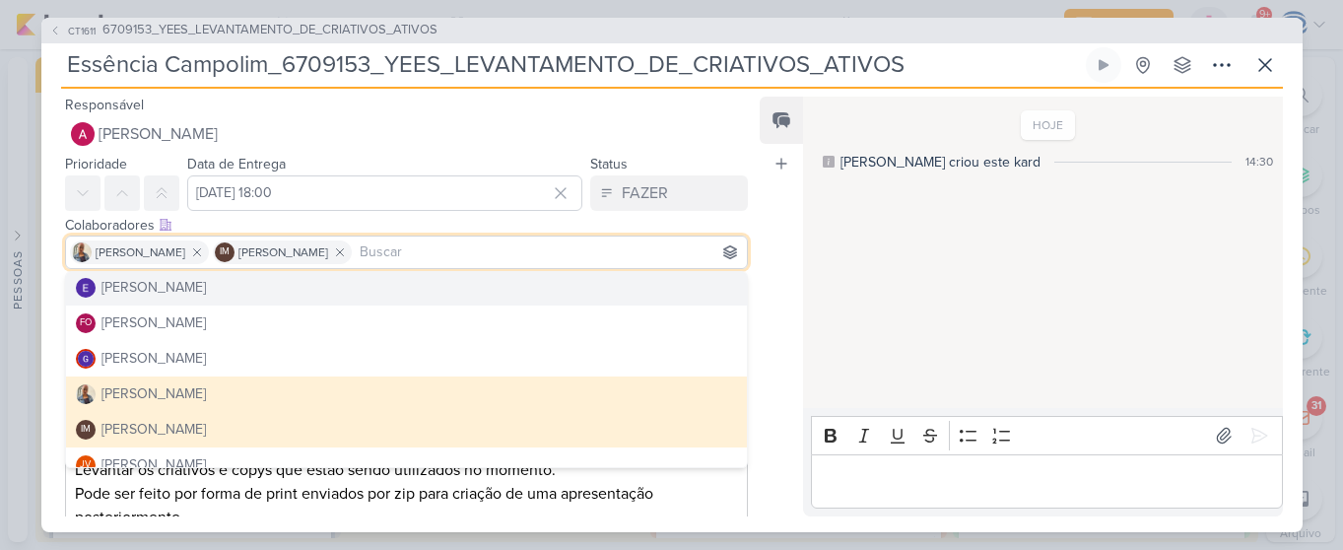
click at [344, 223] on div "Colaboradores Este kard pode ser visível a usuários da sua organização Este kar…" at bounding box center [407, 225] width 684 height 21
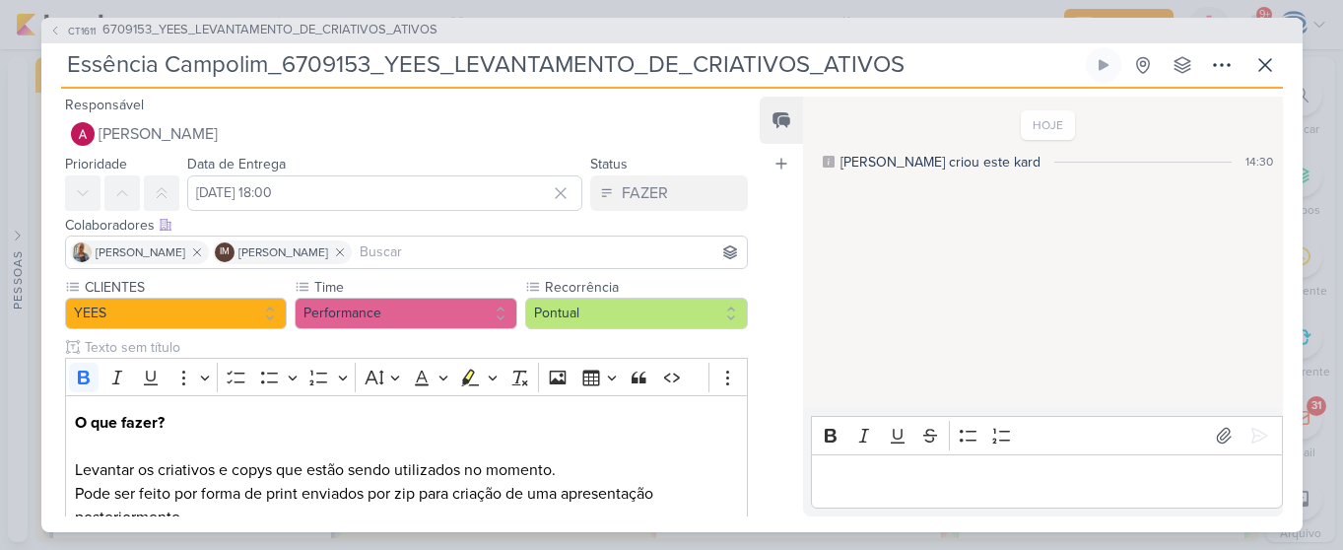
scroll to position [255, 0]
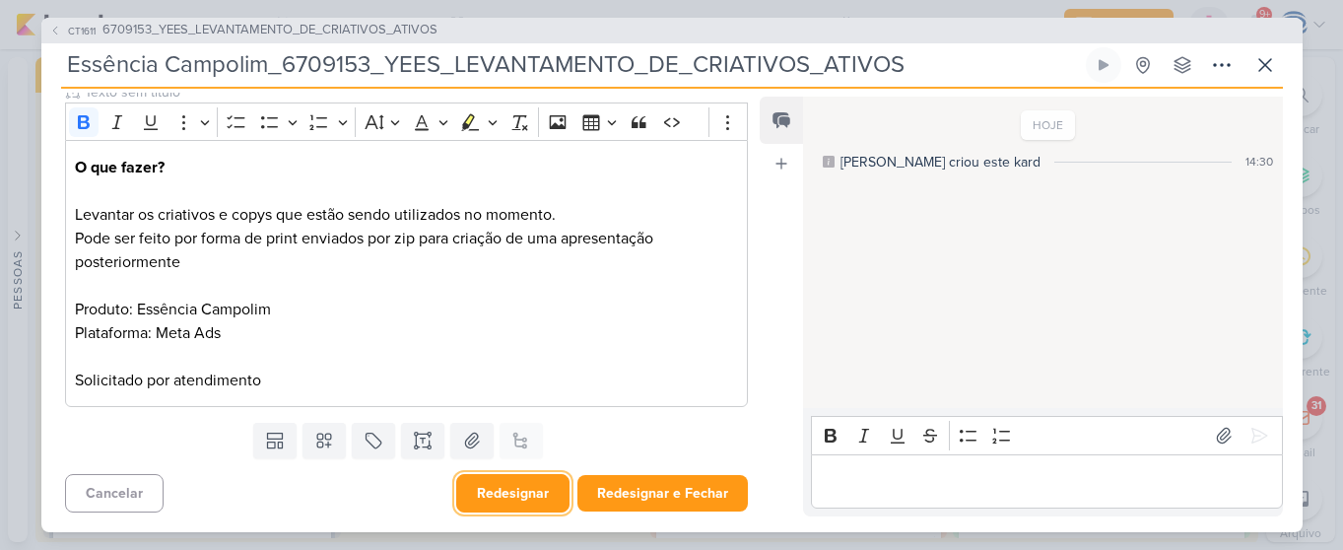
click at [514, 492] on button "Redesignar" at bounding box center [512, 493] width 113 height 38
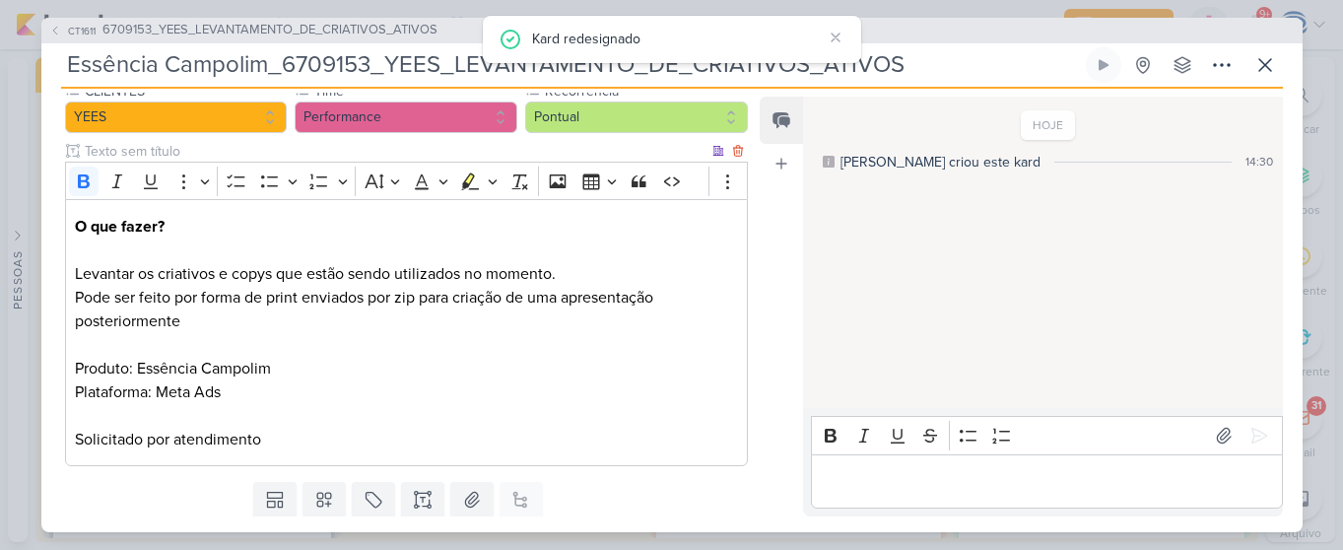
scroll to position [0, 0]
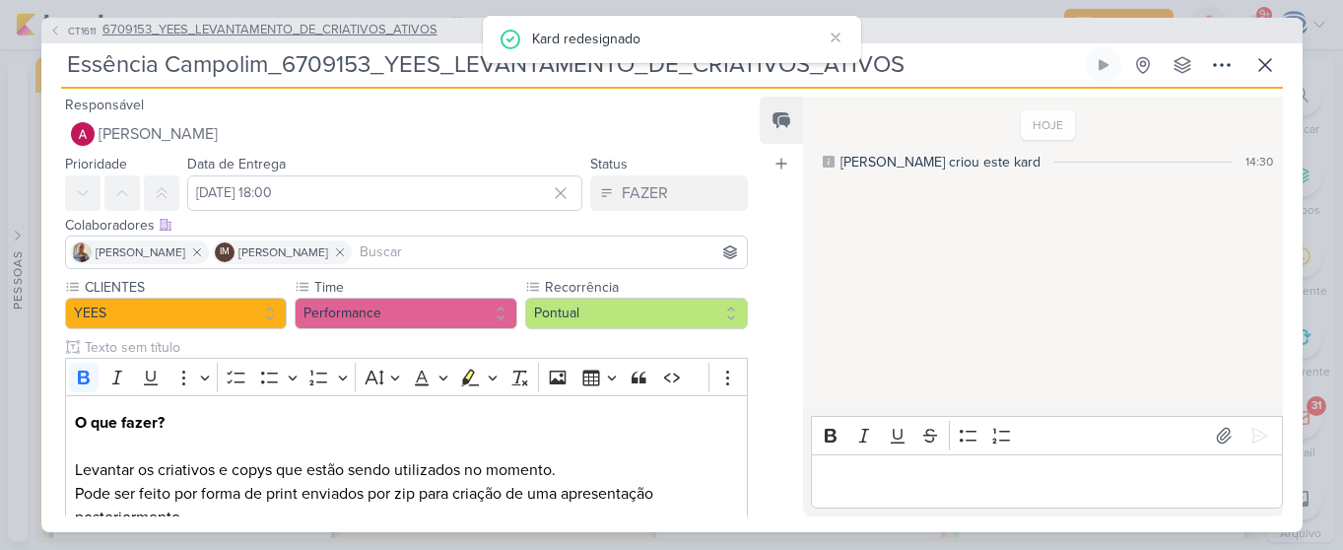
click at [160, 27] on span "6709153_YEES_LEVANTAMENTO_DE_CRIATIVOS_ATIVOS" at bounding box center [270, 31] width 335 height 20
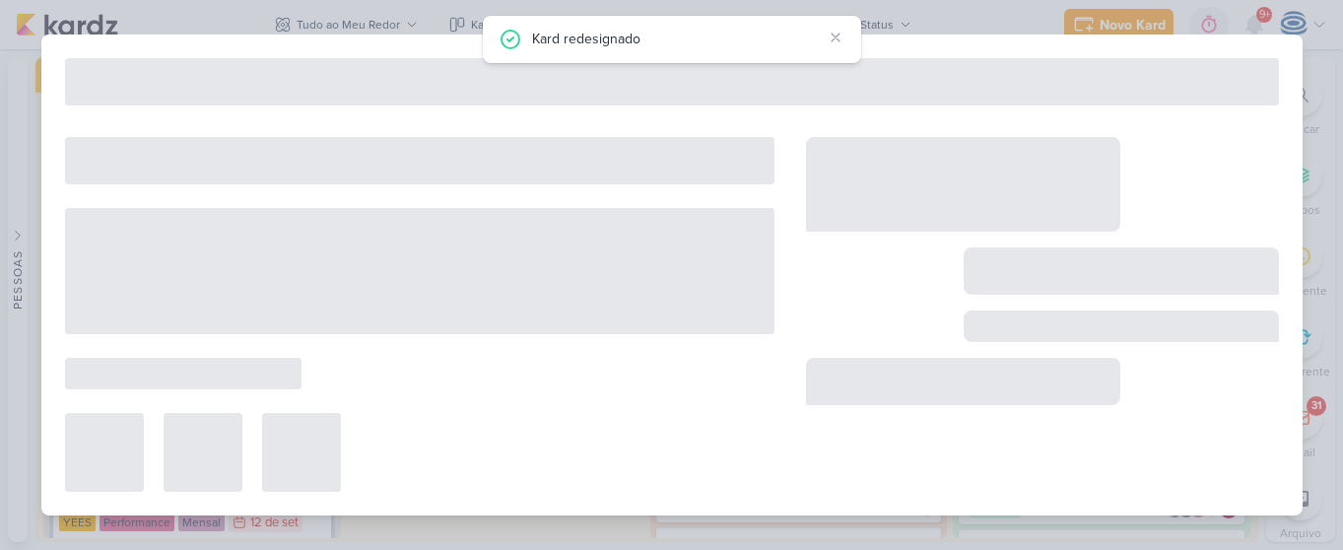
type input "6709153_YEES_LEVANTAMENTO_DE_CRIATIVOS_ATIVOS"
type input "[DATE] 18:00"
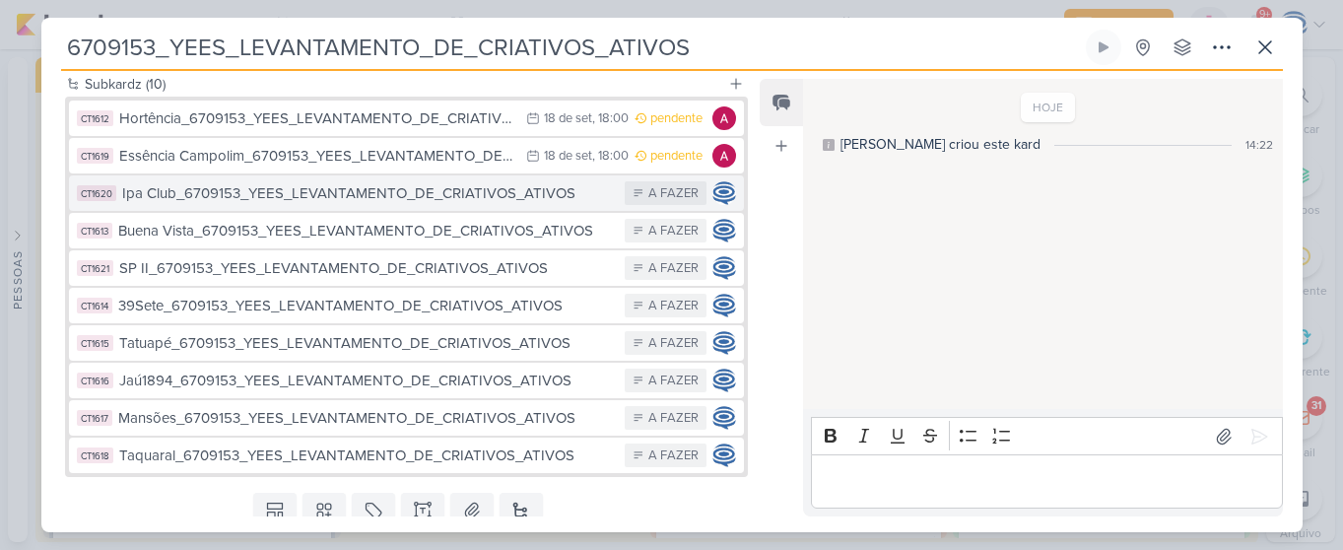
scroll to position [518, 0]
click at [267, 196] on div "Ipa Club_6709153_YEES_LEVANTAMENTO_DE_CRIATIVOS_ATIVOS" at bounding box center [369, 194] width 494 height 23
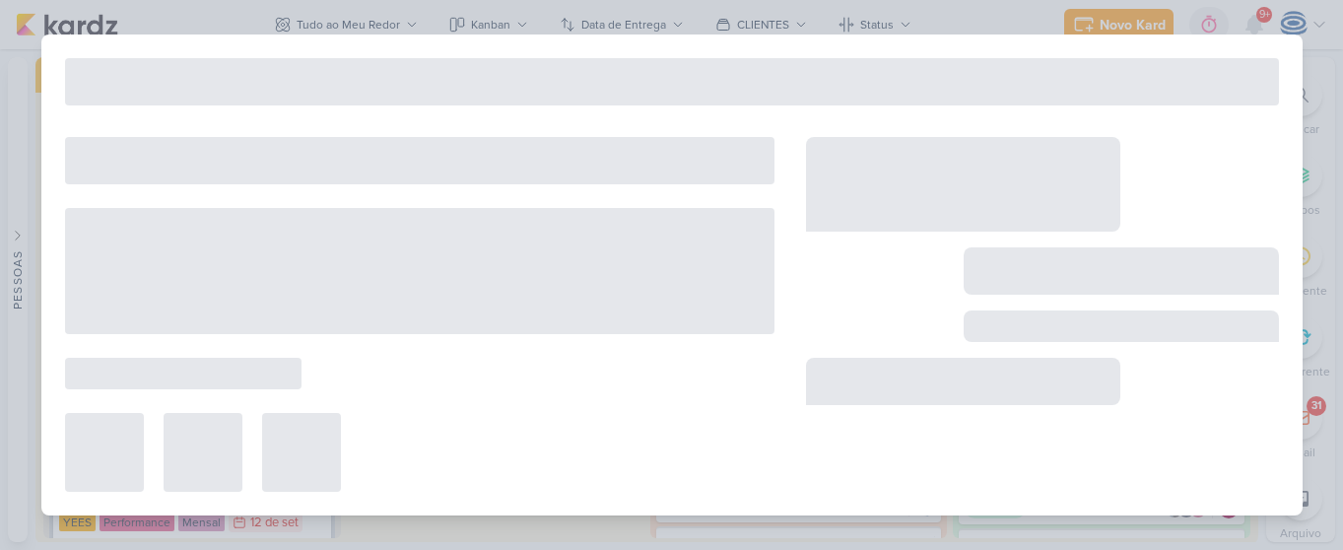
type input "Ipa Club_6709153_YEES_LEVANTAMENTO_DE_CRIATIVOS_ATIVOS"
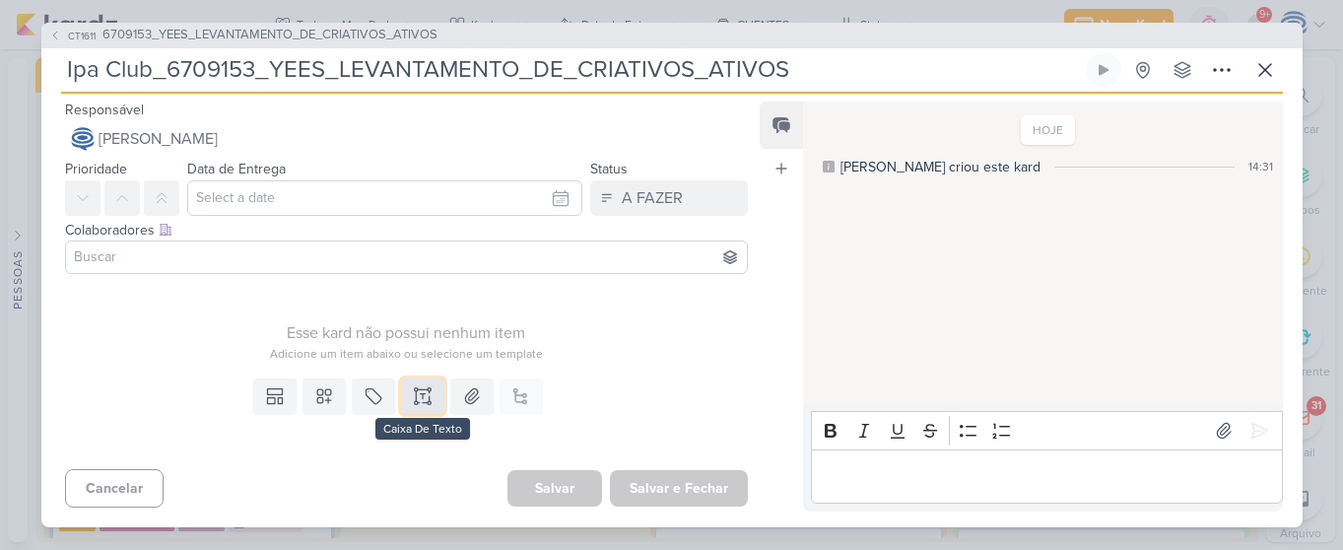
click at [417, 394] on icon at bounding box center [417, 396] width 0 height 10
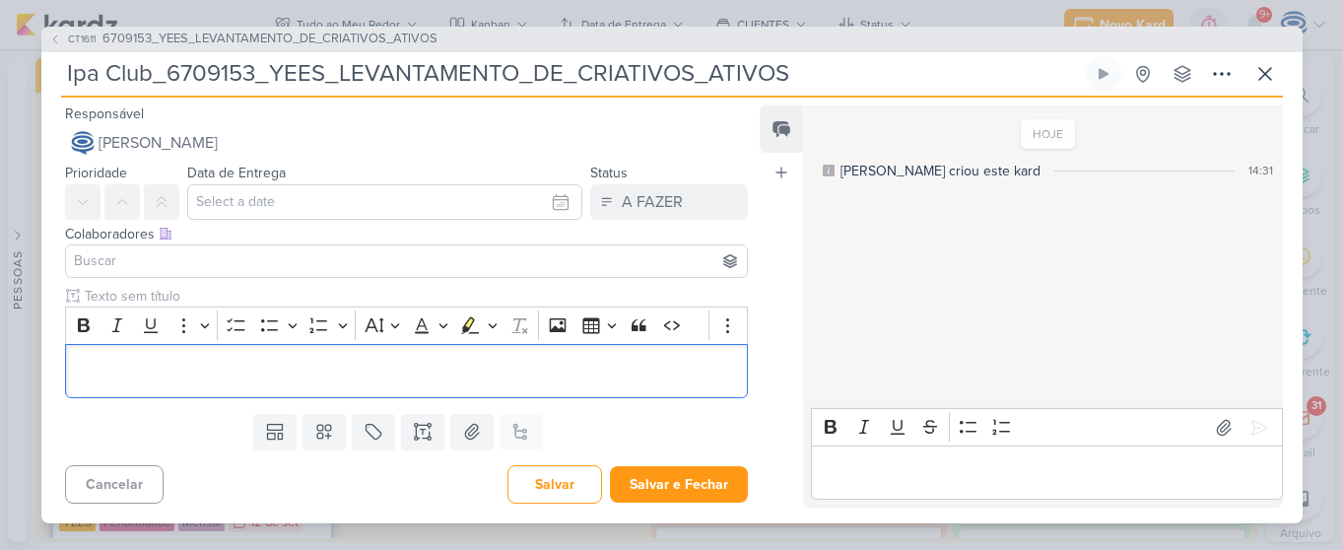
scroll to position [69, 0]
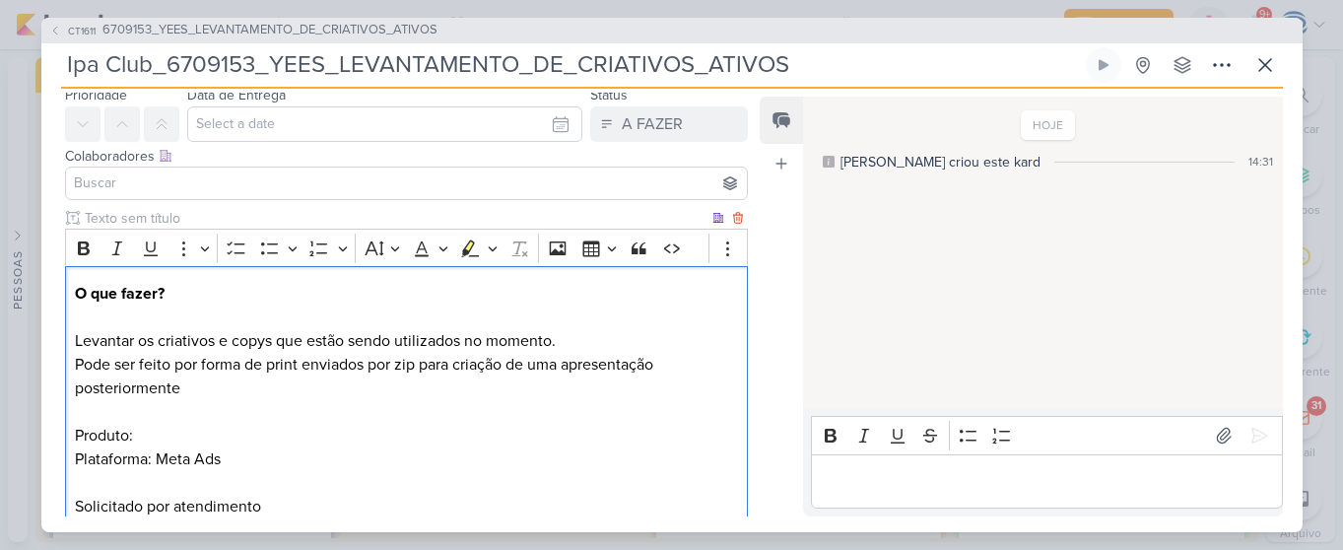
click at [310, 432] on p "Pode ser feito por forma de print enviados por zip para criação de uma apresent…" at bounding box center [406, 436] width 662 height 166
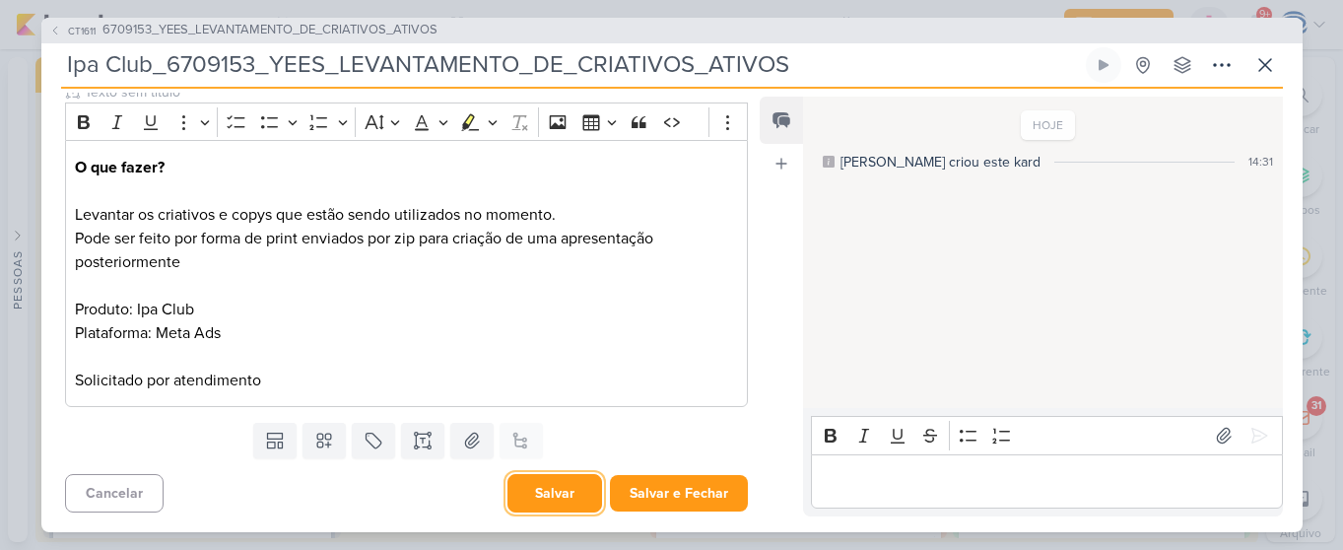
click at [544, 494] on button "Salvar" at bounding box center [555, 493] width 95 height 38
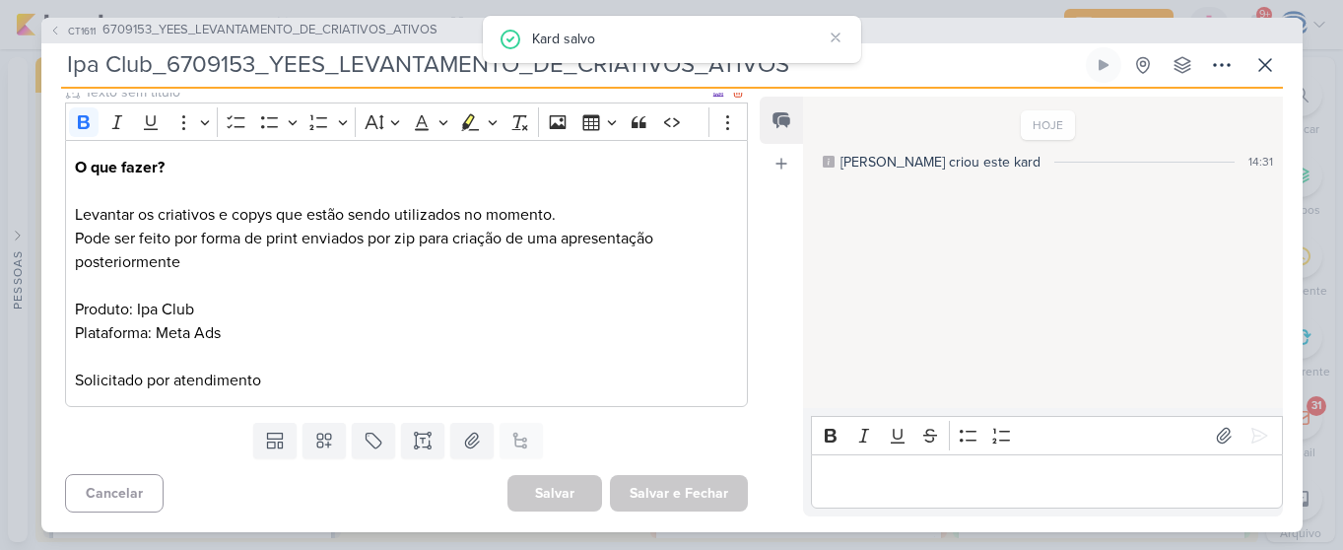
scroll to position [0, 0]
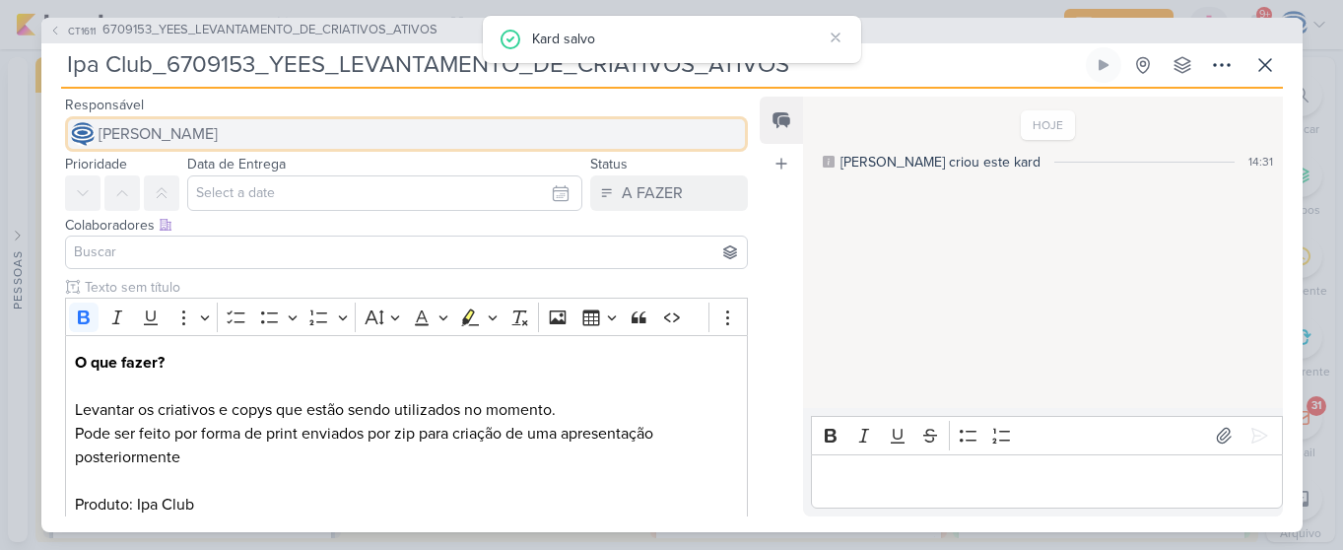
click at [218, 129] on span "[PERSON_NAME]" at bounding box center [158, 134] width 119 height 24
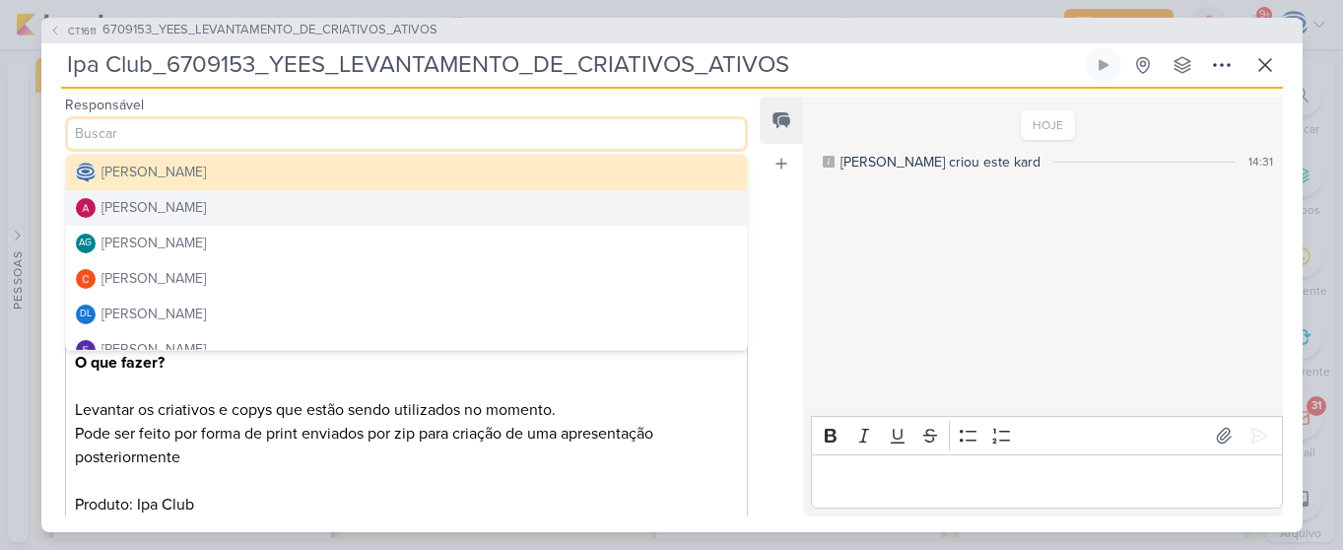
click at [199, 204] on div "[PERSON_NAME]" at bounding box center [154, 207] width 104 height 21
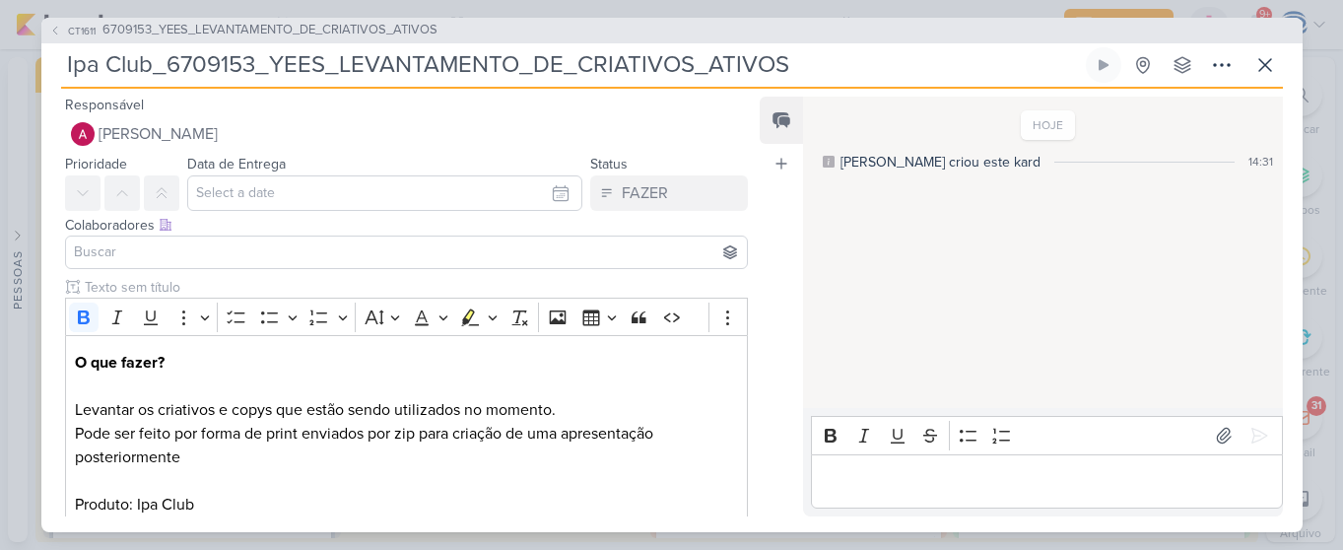
click at [201, 260] on input at bounding box center [407, 252] width 674 height 24
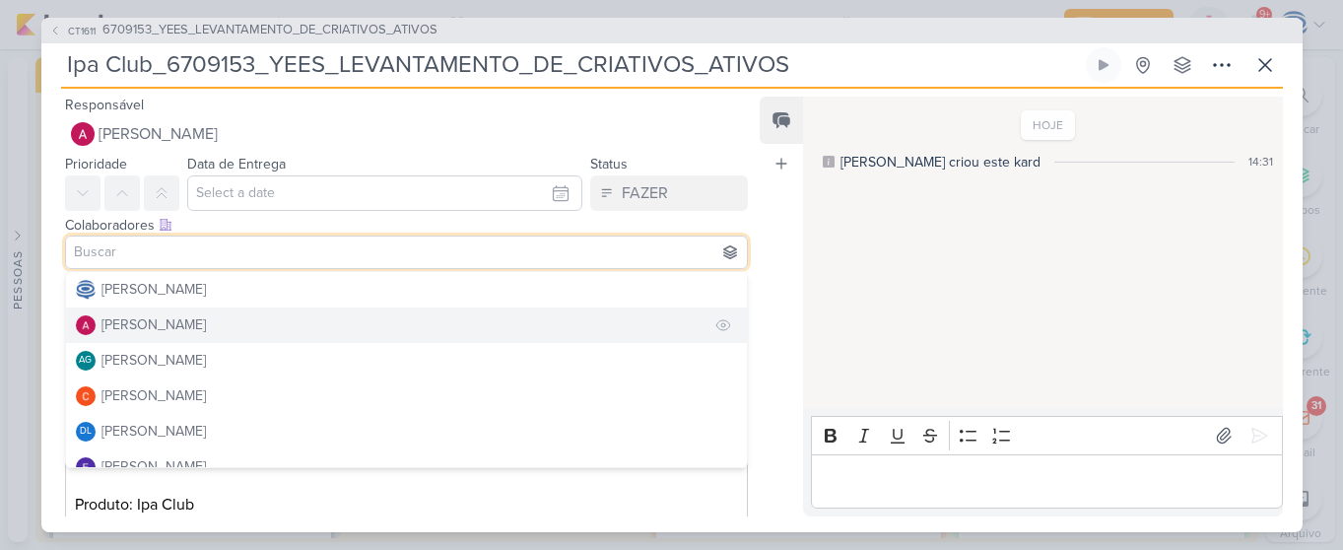
click at [197, 325] on div "[PERSON_NAME]" at bounding box center [154, 324] width 104 height 21
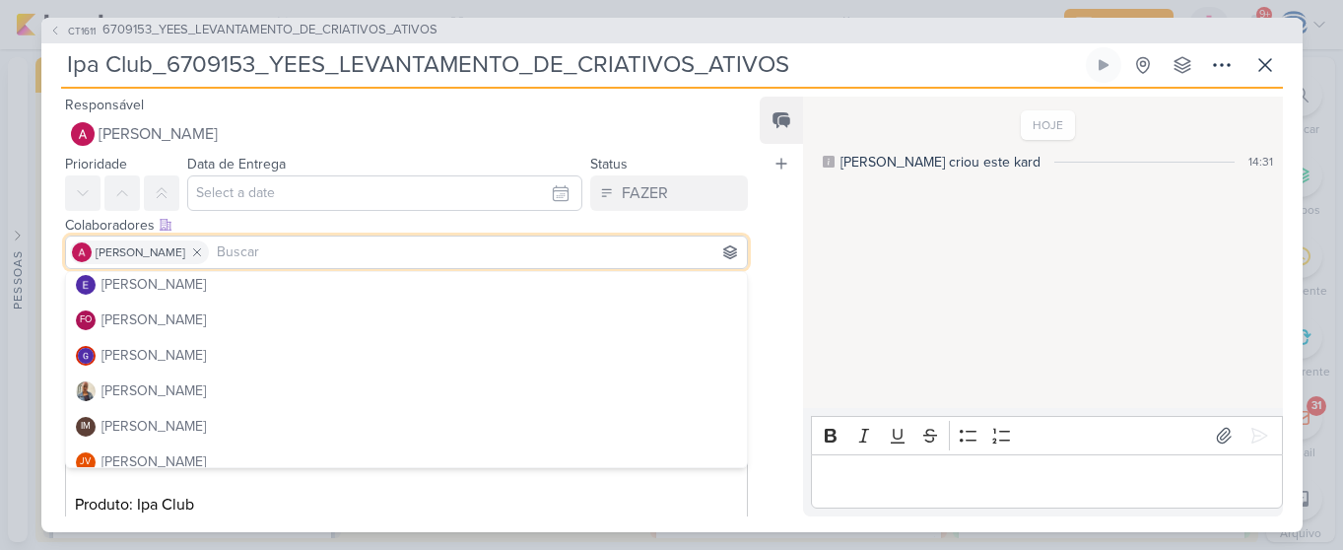
scroll to position [192, 0]
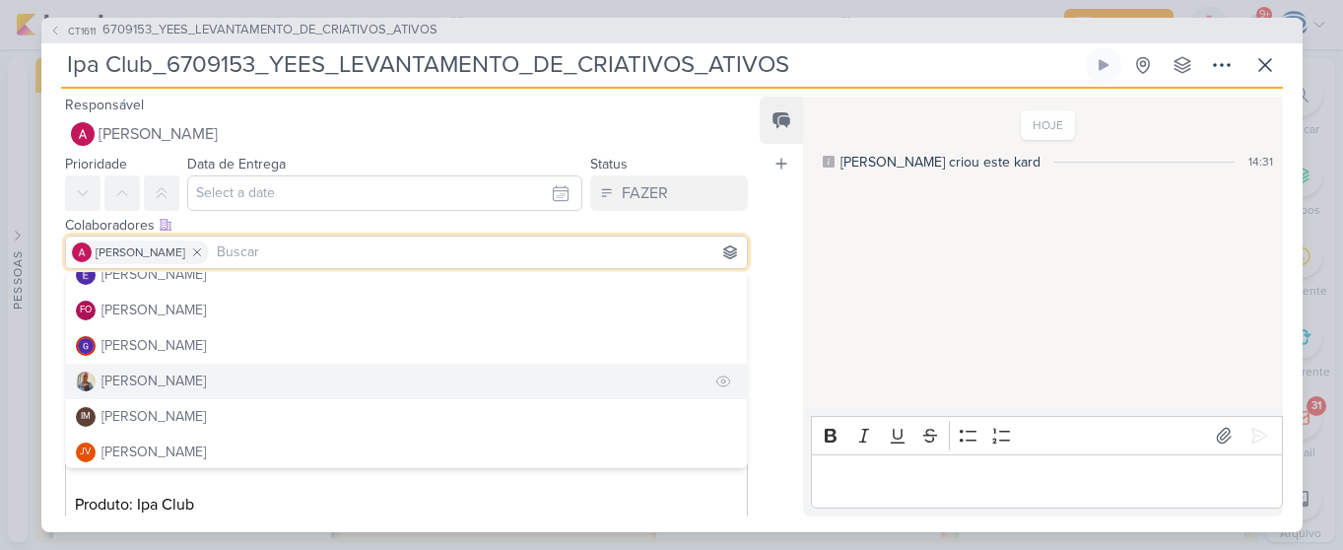
click at [229, 375] on button "[PERSON_NAME]" at bounding box center [407, 381] width 682 height 35
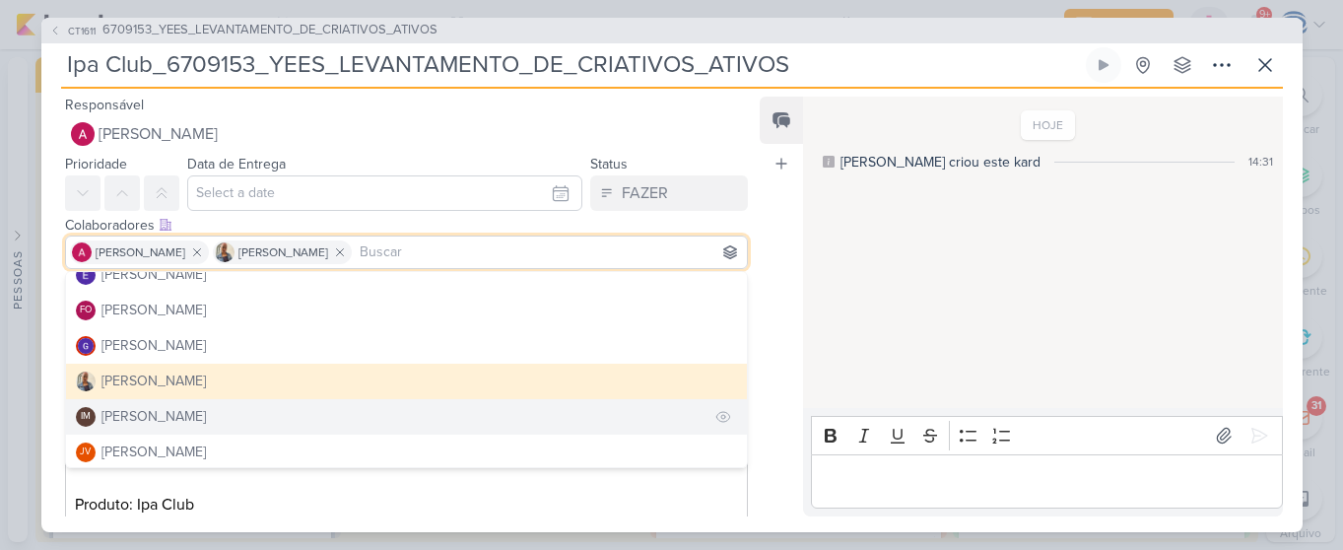
click at [206, 419] on div "[PERSON_NAME]" at bounding box center [154, 416] width 104 height 21
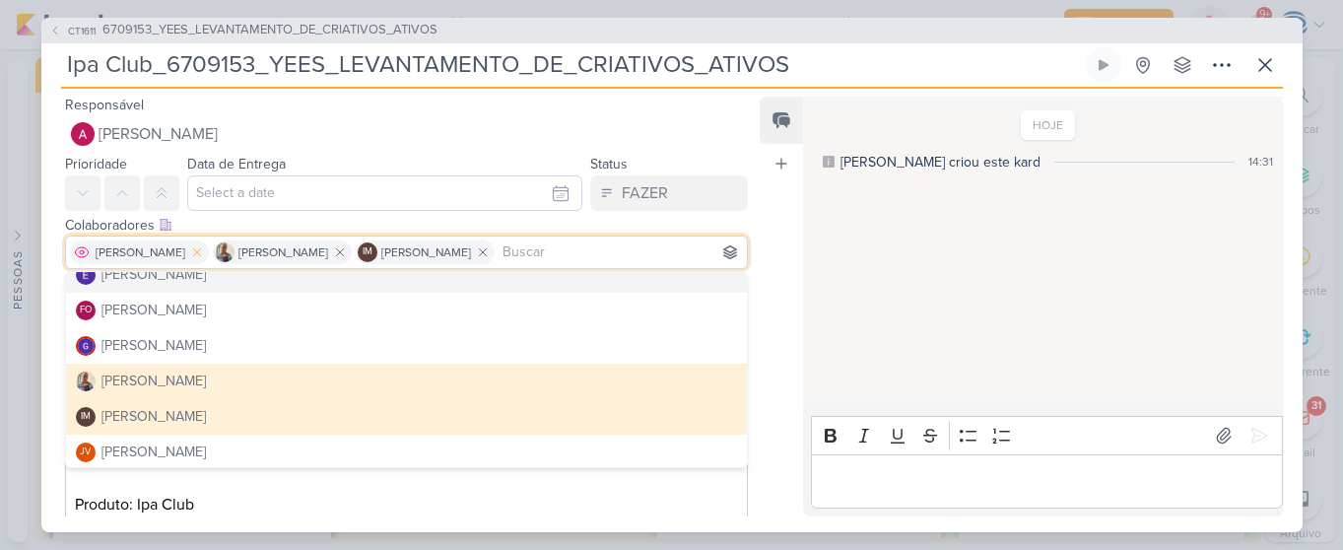
click at [204, 248] on icon at bounding box center [197, 252] width 14 height 14
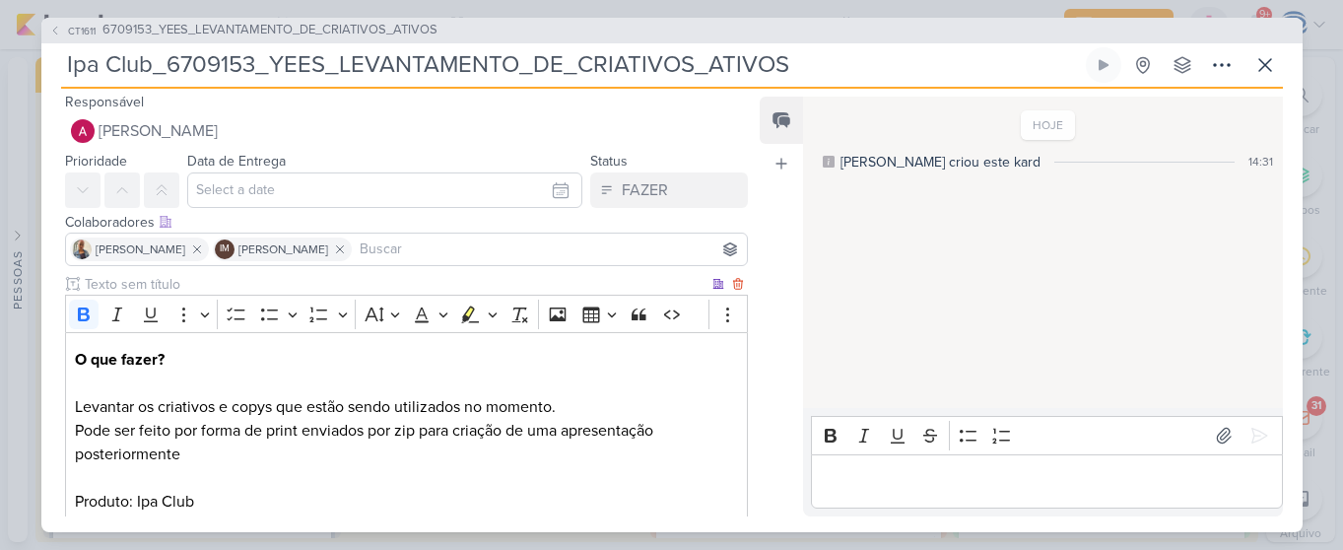
scroll to position [181, 0]
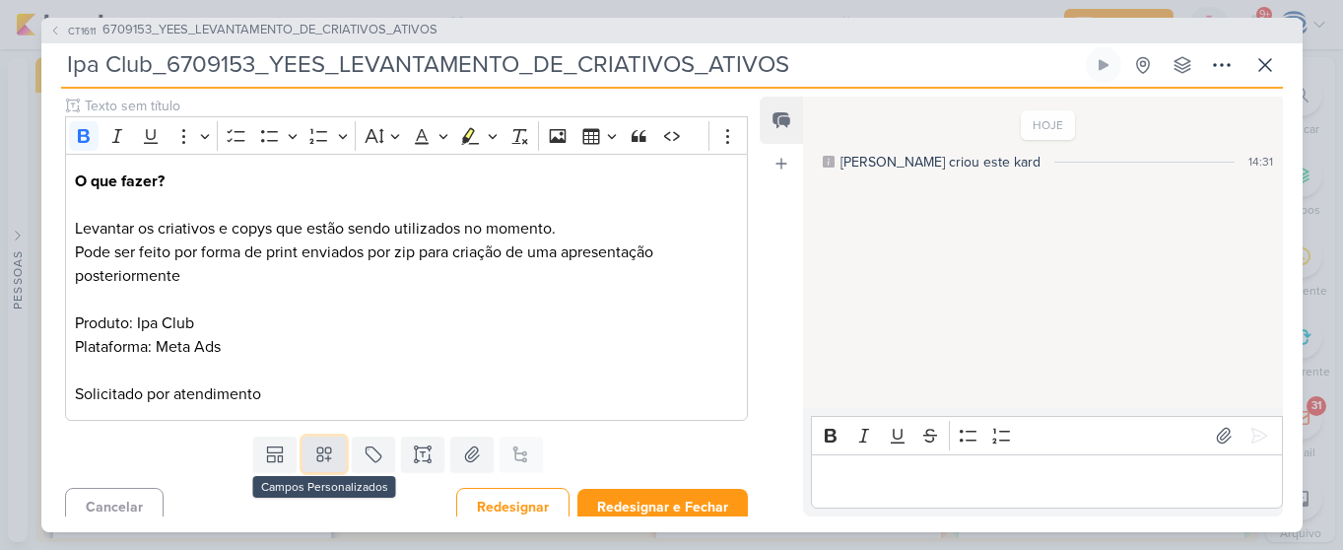
click at [316, 463] on icon at bounding box center [324, 455] width 20 height 20
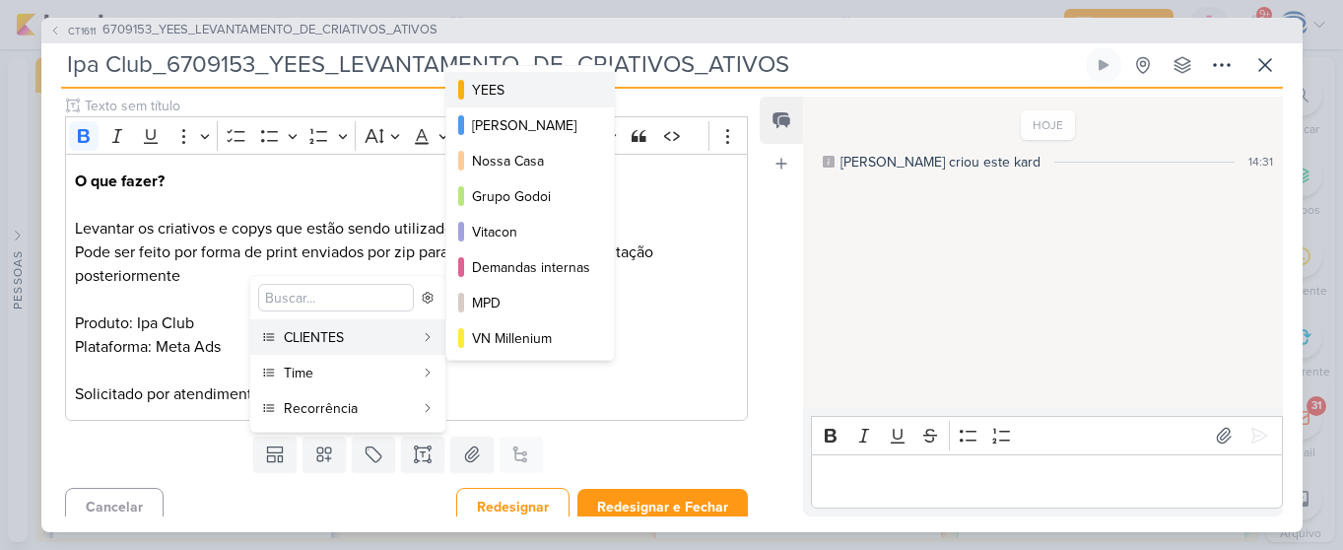
click at [514, 87] on div "YEES" at bounding box center [531, 90] width 118 height 21
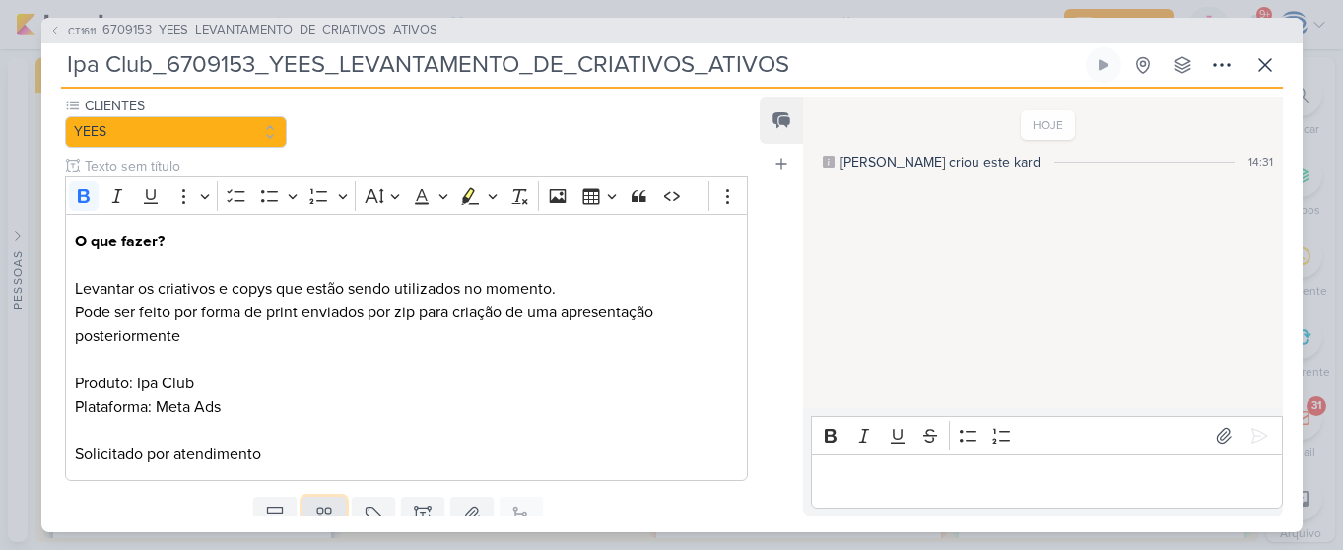
click at [314, 507] on icon at bounding box center [324, 515] width 20 height 20
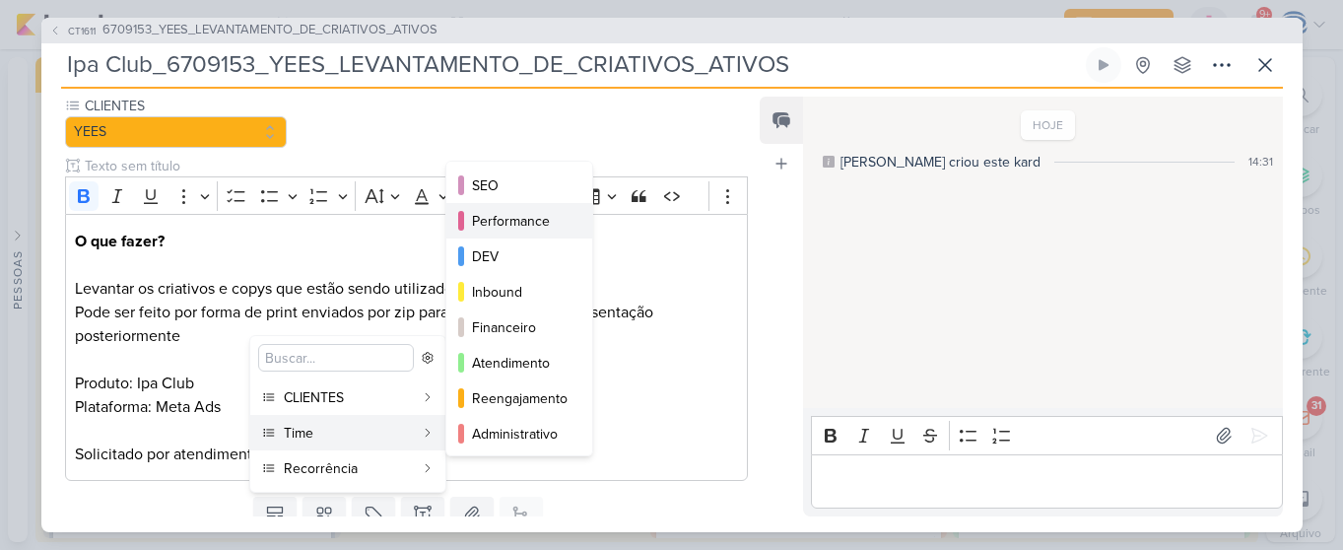
click at [502, 223] on div "Performance" at bounding box center [520, 221] width 97 height 21
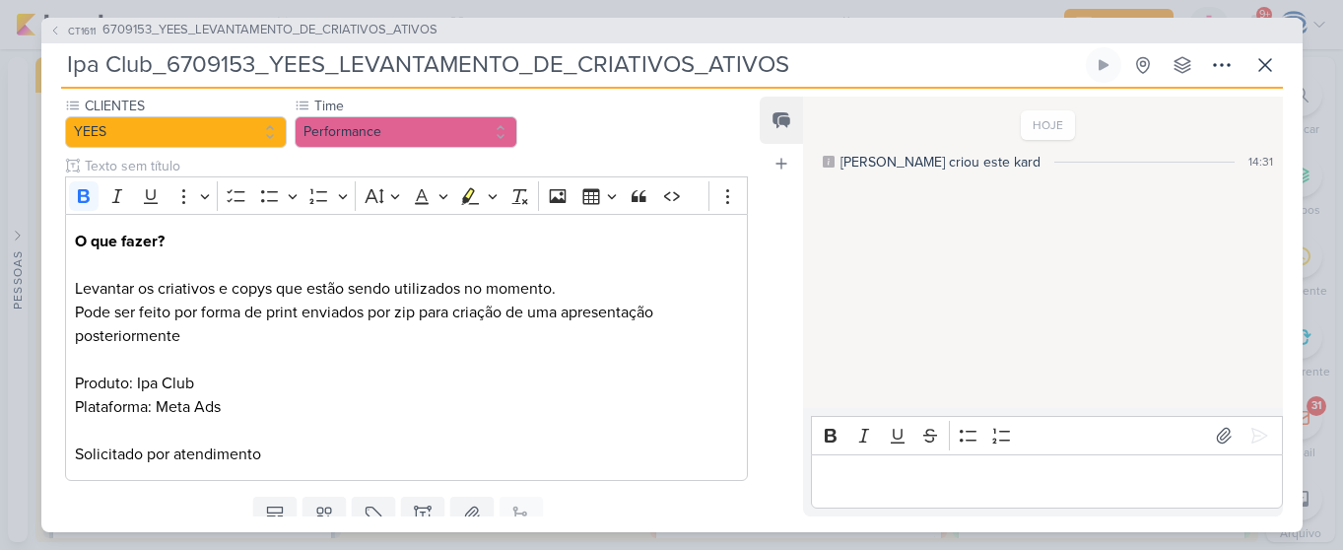
click at [318, 516] on div "Responsável Alessandra Gomes Caroline Traven De Andrade Alessandra Gomes AG Ali…" at bounding box center [672, 311] width 1262 height 444
click at [318, 509] on icon at bounding box center [324, 515] width 14 height 14
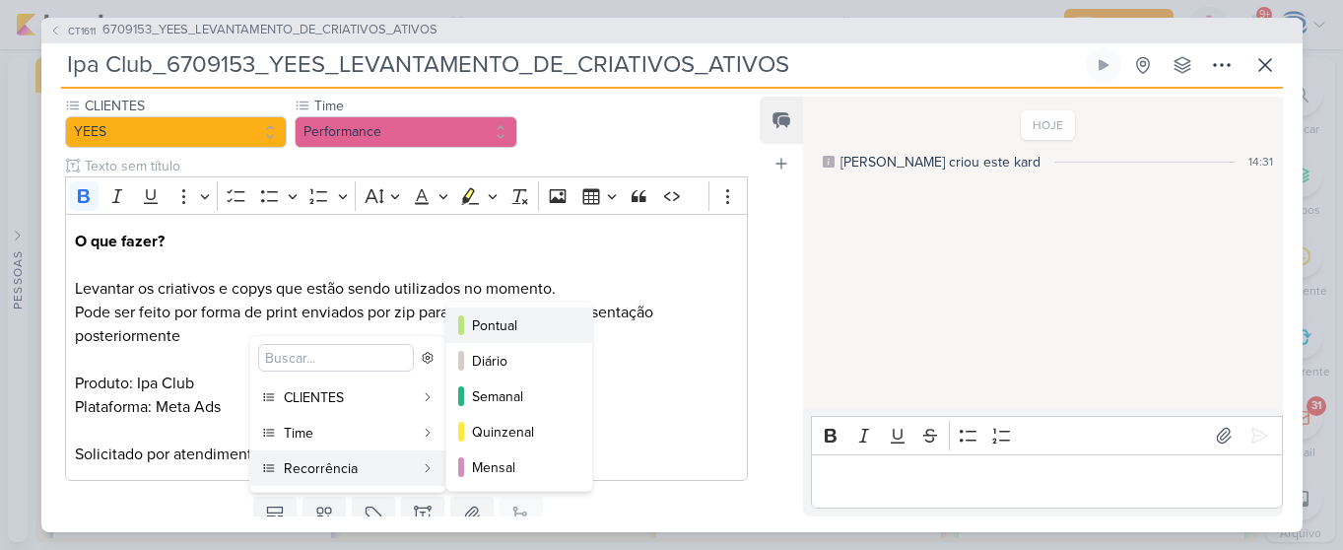
click at [502, 323] on div "Pontual" at bounding box center [520, 325] width 97 height 21
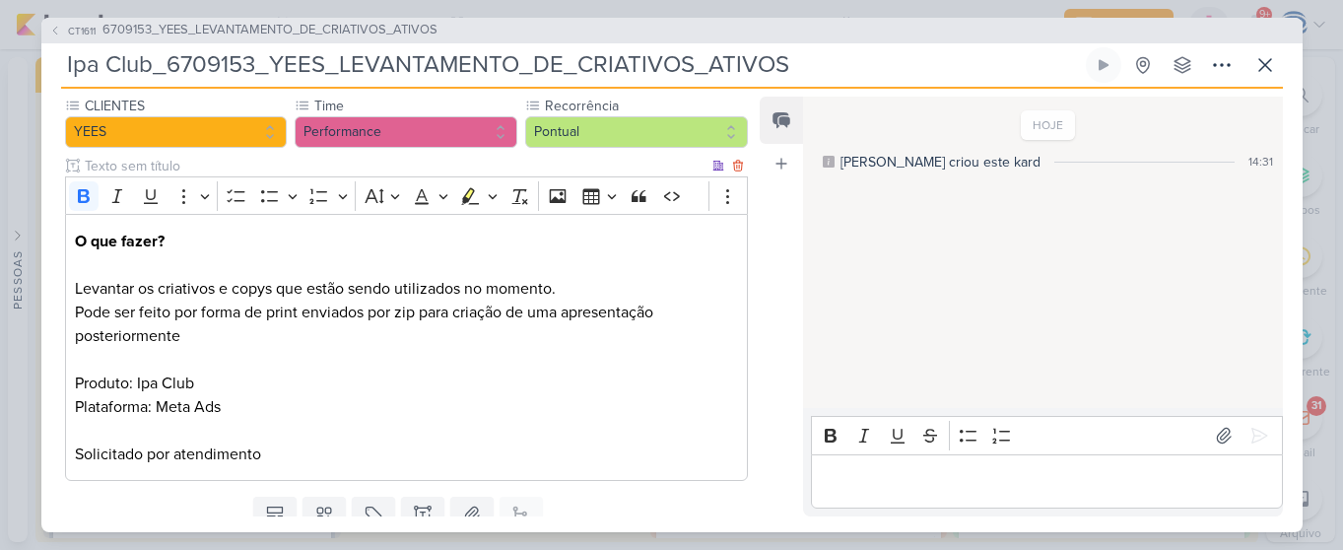
scroll to position [255, 0]
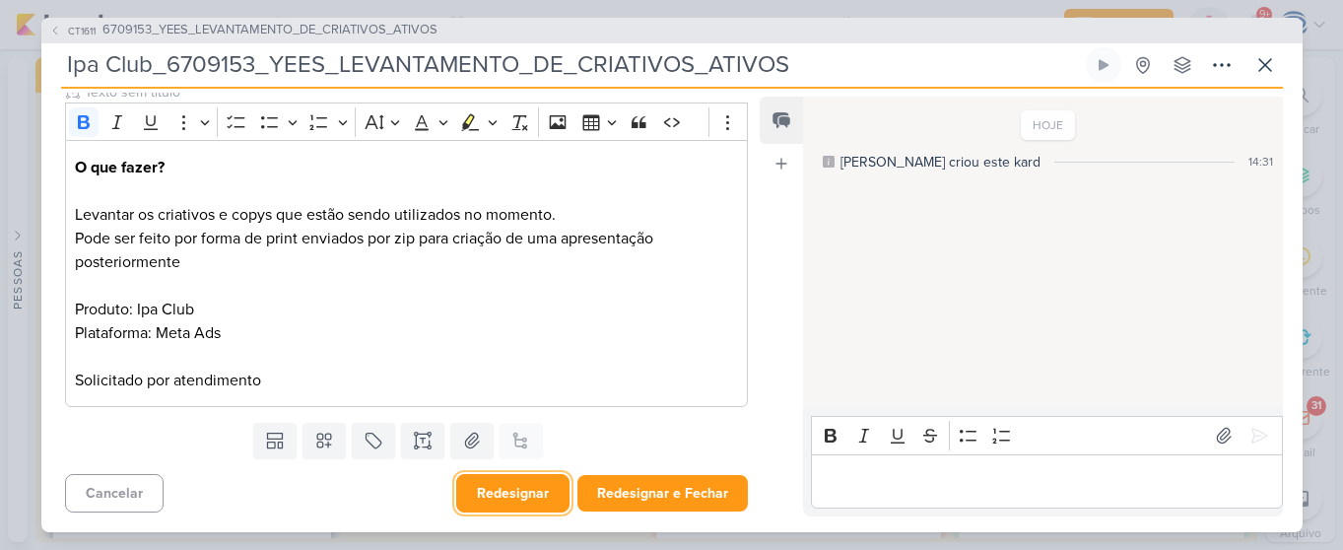
click at [521, 499] on button "Redesignar" at bounding box center [512, 493] width 113 height 38
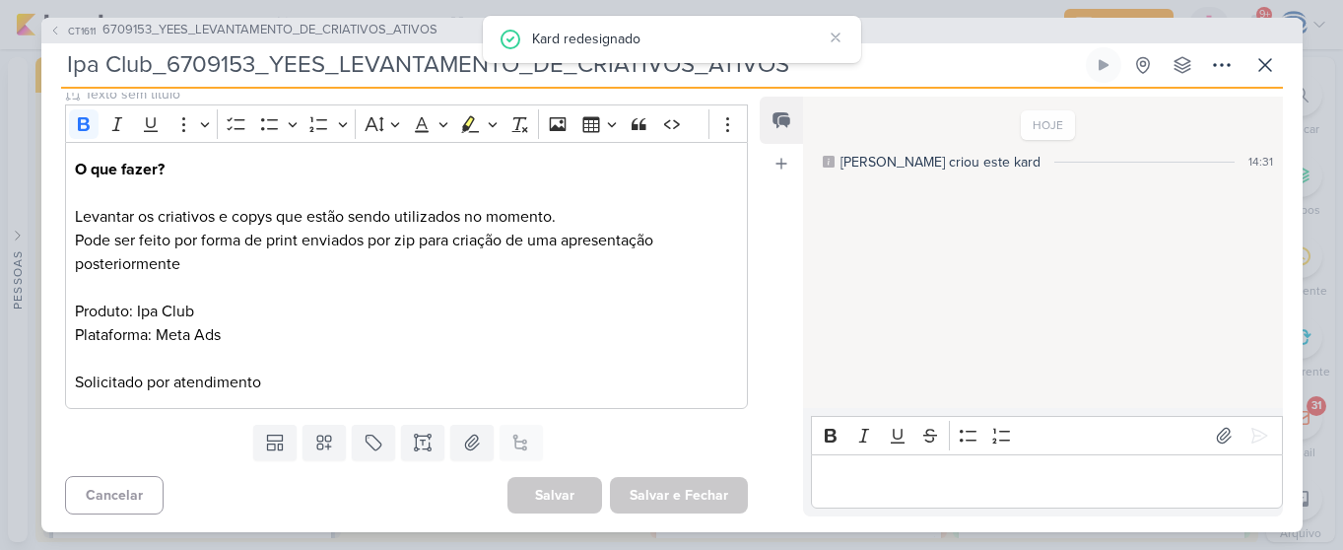
scroll to position [0, 0]
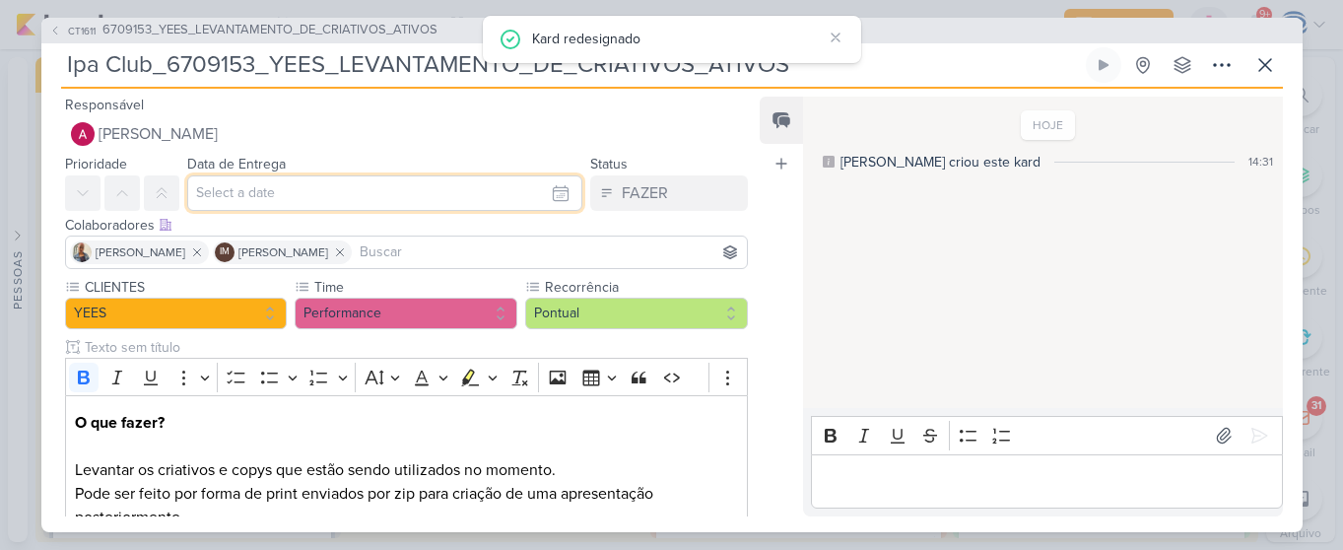
click at [353, 195] on input "text" at bounding box center [385, 192] width 396 height 35
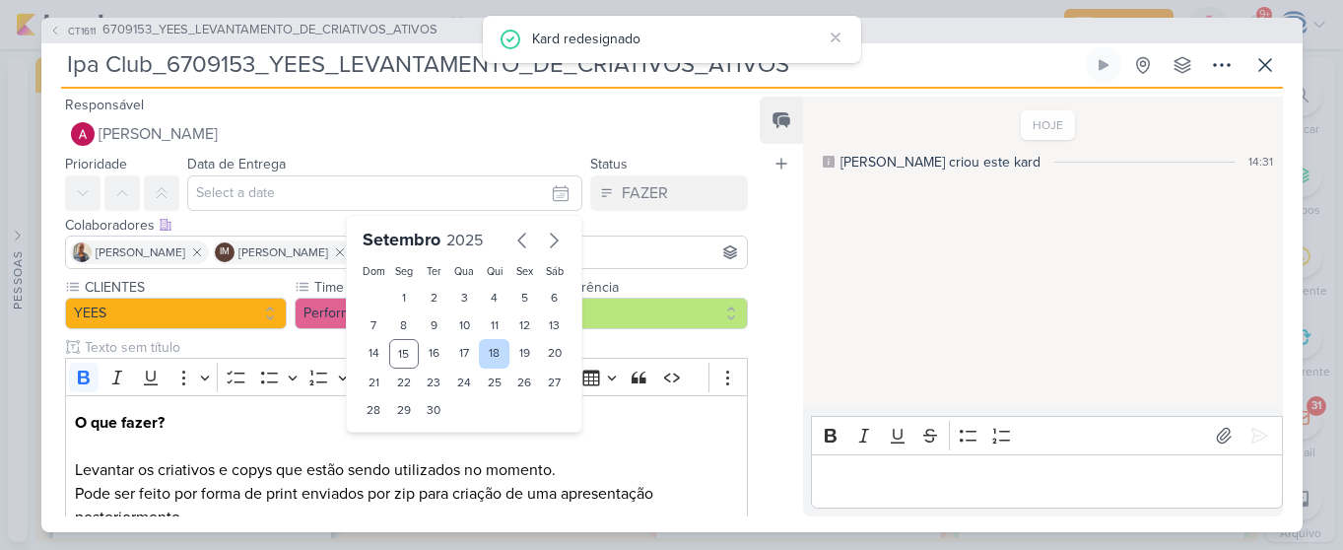
click at [492, 348] on div "18" at bounding box center [494, 354] width 31 height 30
type input "18 de setembro de 2025 às 23:59"
click at [391, 447] on select "00 01 02 03 04 05 06 07 08 09 10 11 12 13 14 15 16 17 18 19 20 21 22 23" at bounding box center [404, 444] width 28 height 24
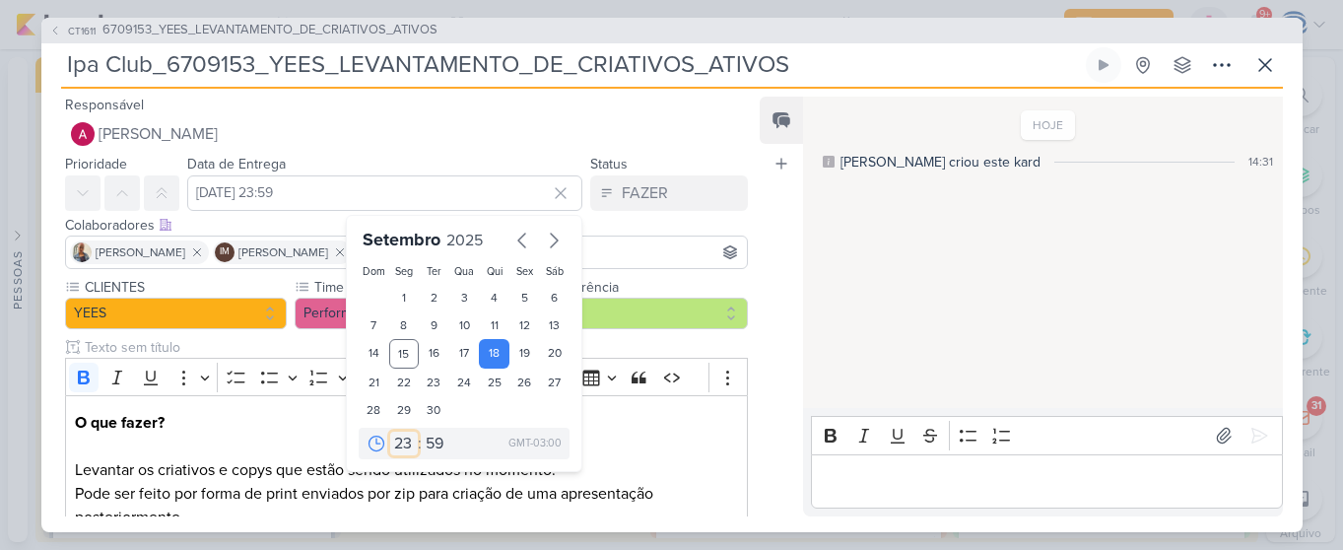
select select "18"
click at [390, 432] on select "00 01 02 03 04 05 06 07 08 09 10 11 12 13 14 15 16 17 18 19 20 21 22 23" at bounding box center [404, 444] width 28 height 24
type input "18 de setembro de 2025 às 18:59"
click at [427, 446] on select "00 05 10 15 20 25 30 35 40 45 50 55 59" at bounding box center [436, 444] width 28 height 24
select select "0"
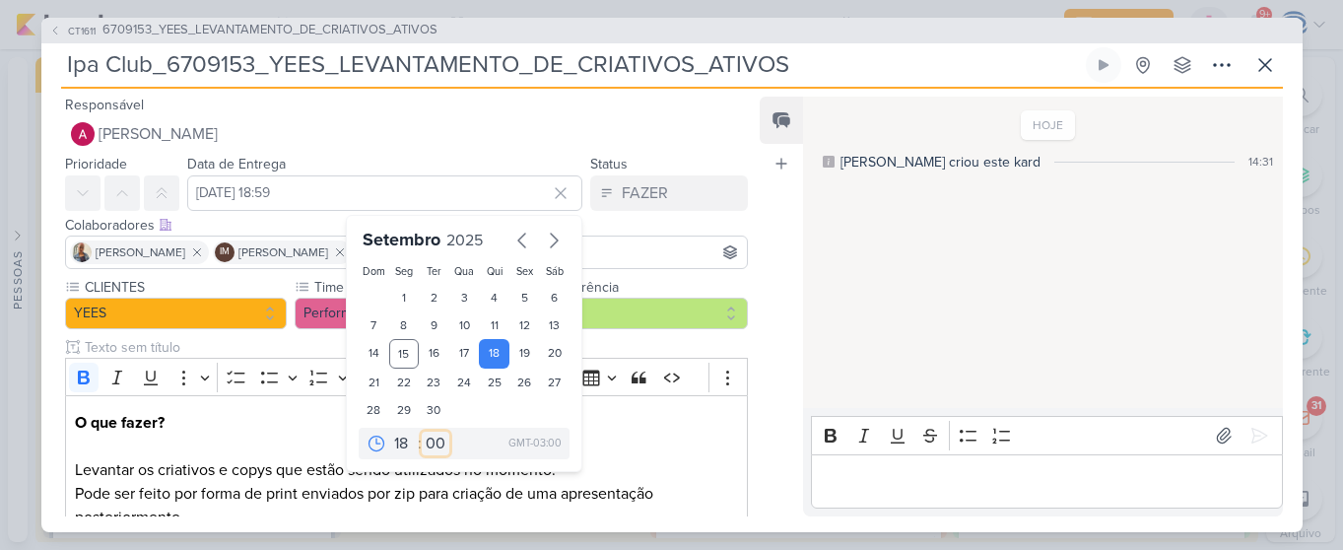
click at [422, 432] on select "00 05 10 15 20 25 30 35 40 45 50 55 59" at bounding box center [436, 444] width 28 height 24
type input "18 de setembro de 2025 às 18:00"
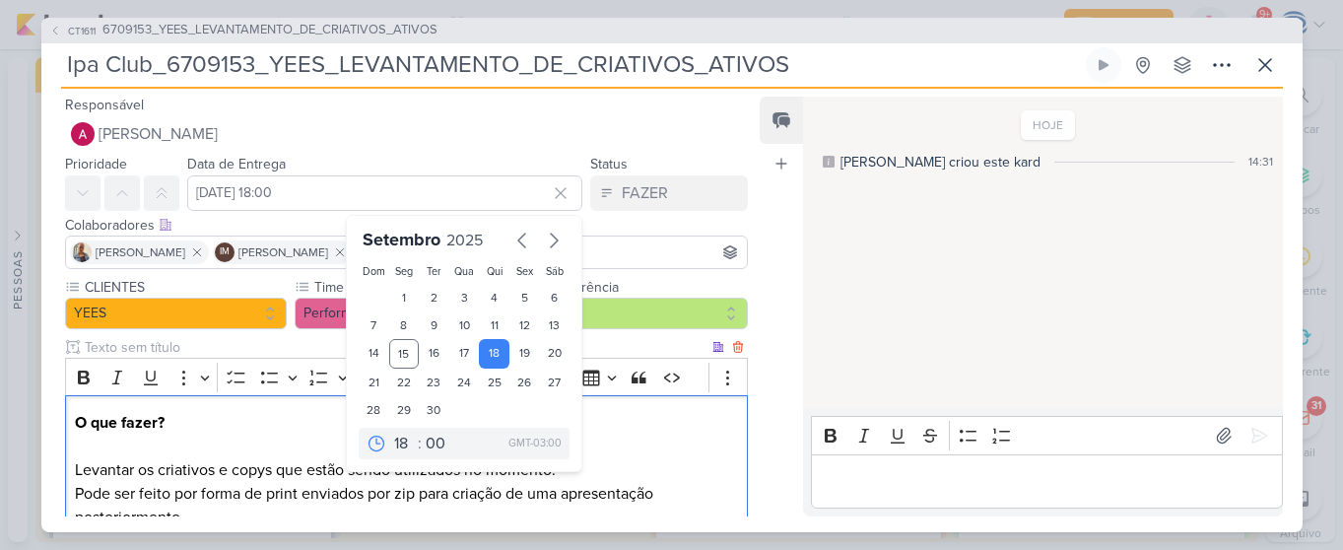
click at [627, 436] on p "O que fazer? Levantar os criativos e copys que estão sendo utilizados no moment…" at bounding box center [406, 446] width 662 height 71
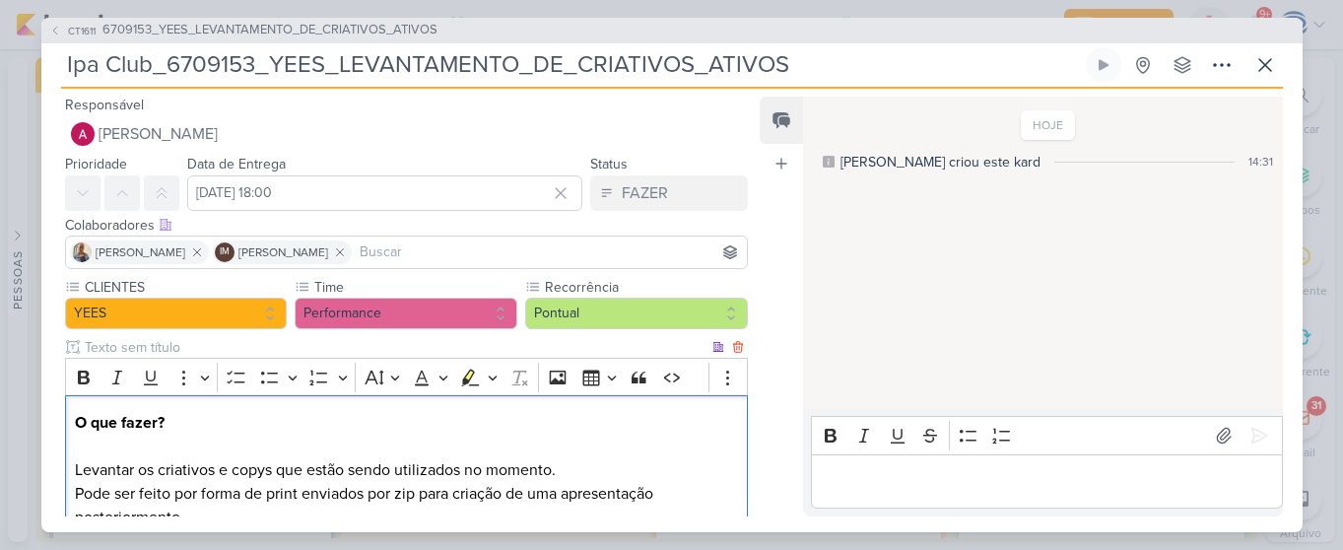
scroll to position [255, 0]
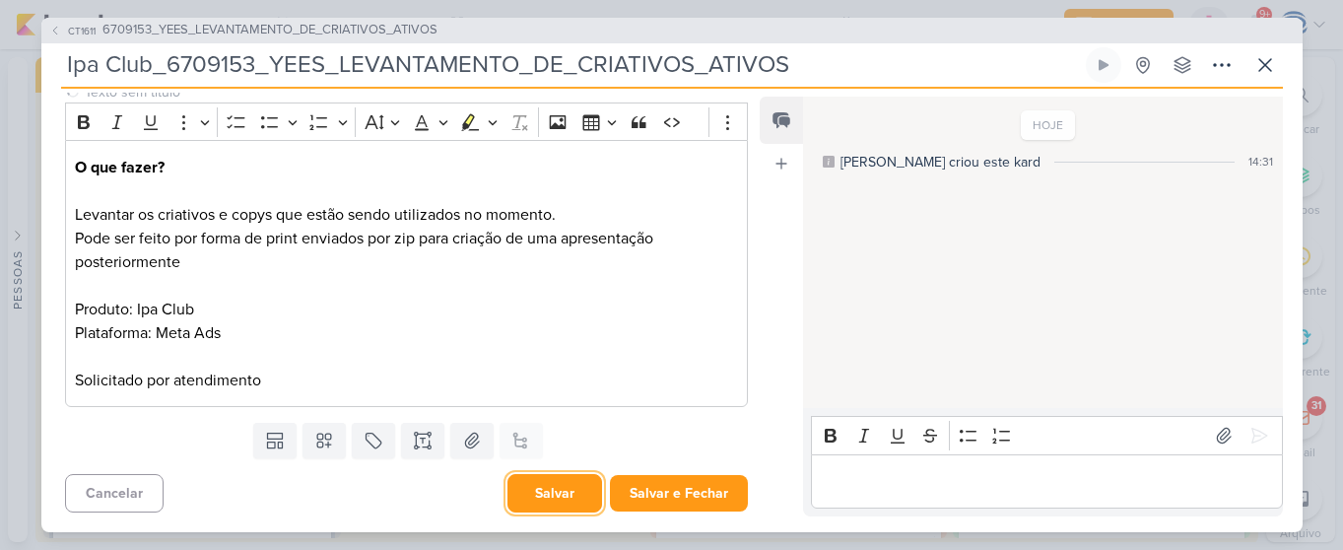
click at [559, 491] on button "Salvar" at bounding box center [555, 493] width 95 height 38
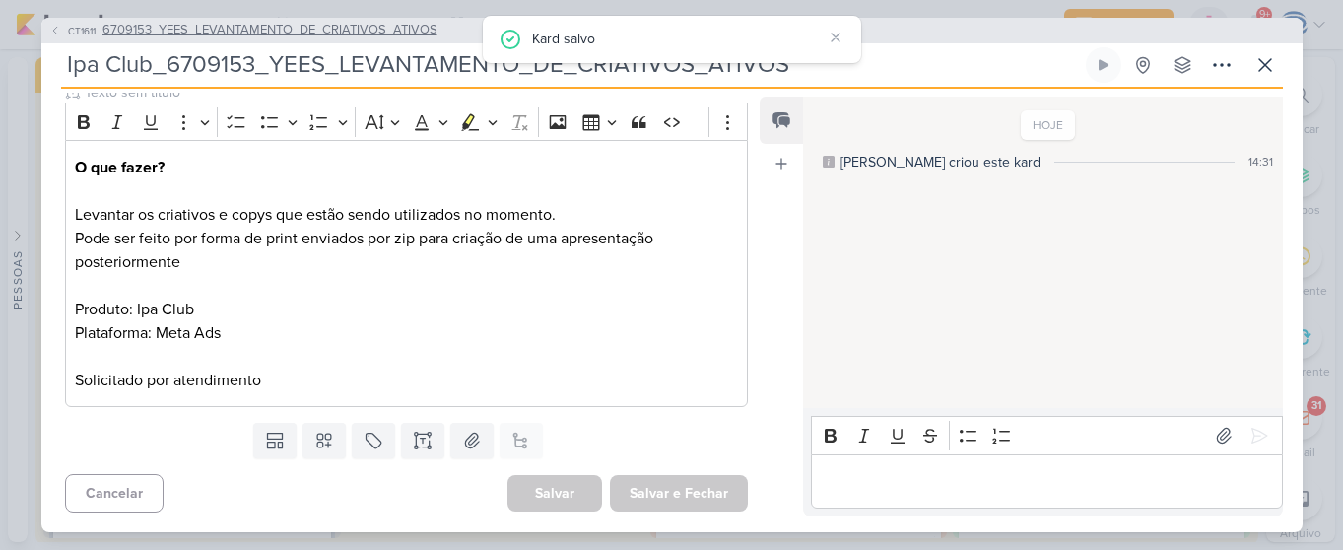
click at [294, 22] on span "6709153_YEES_LEVANTAMENTO_DE_CRIATIVOS_ATIVOS" at bounding box center [270, 31] width 335 height 20
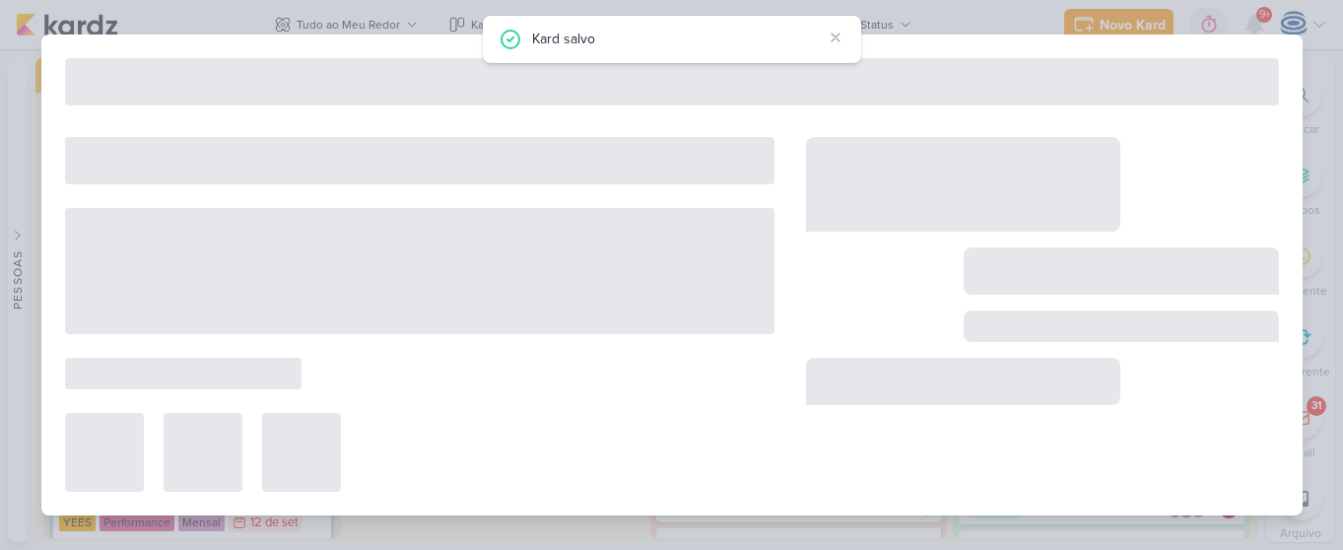
type input "6709153_YEES_LEVANTAMENTO_DE_CRIATIVOS_ATIVOS"
type input "[DATE] 18:00"
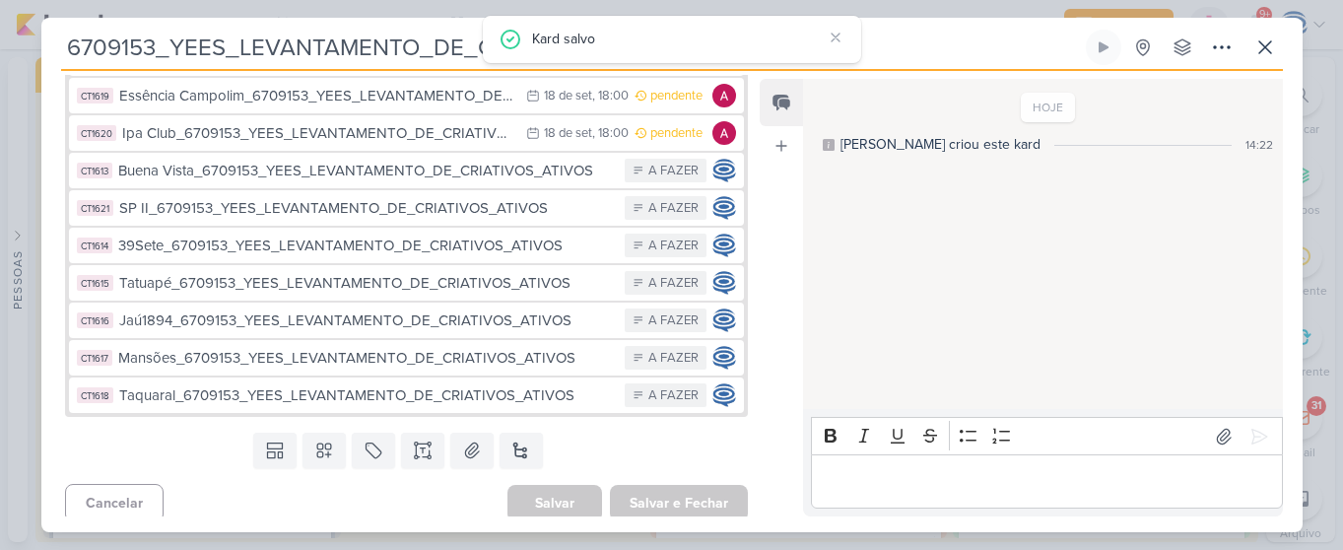
scroll to position [589, 0]
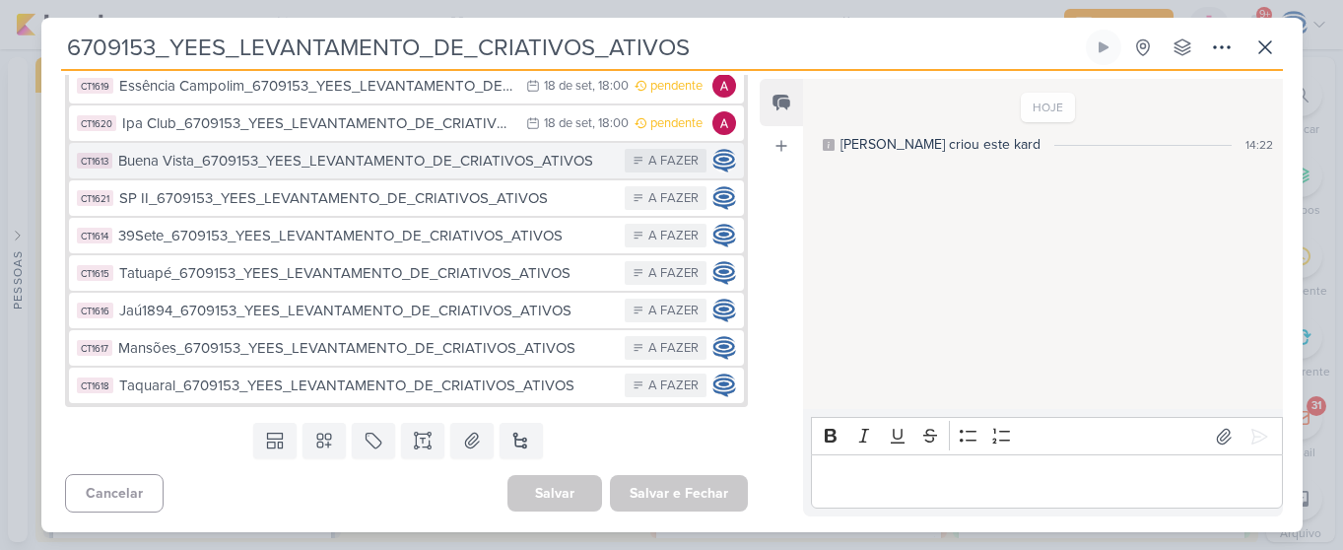
click at [277, 159] on div "Buena Vista_6709153_YEES_LEVANTAMENTO_DE_CRIATIVOS_ATIVOS" at bounding box center [367, 161] width 498 height 23
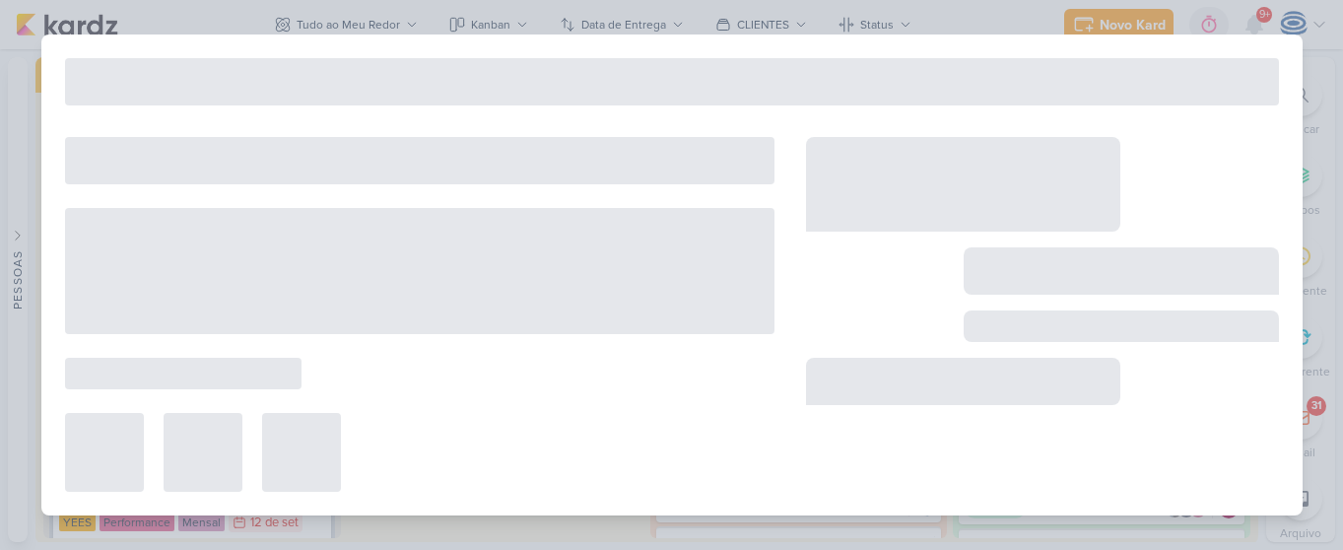
type input "Buena Vista_6709153_YEES_LEVANTAMENTO_DE_CRIATIVOS_ATIVOS"
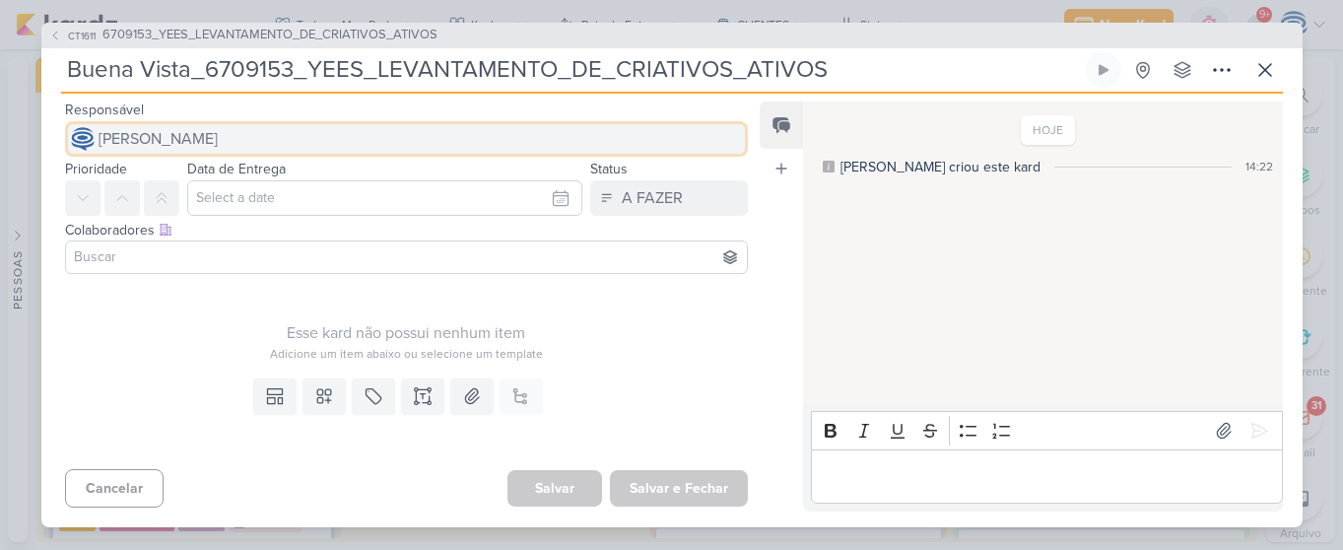
click at [415, 143] on button "[PERSON_NAME]" at bounding box center [407, 138] width 684 height 35
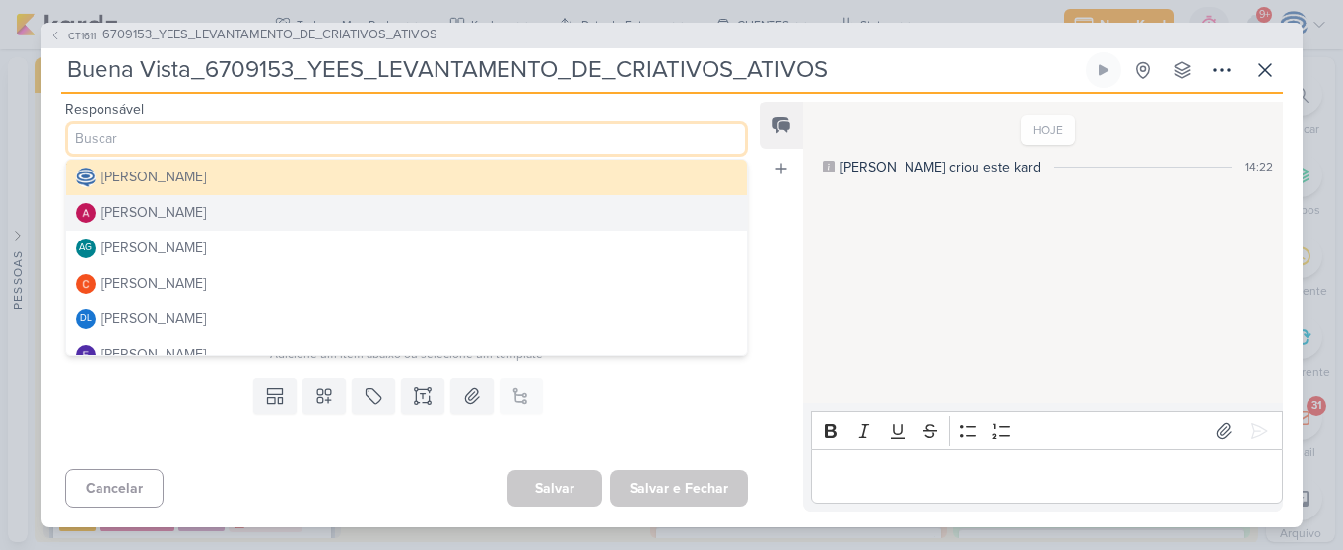
click at [225, 213] on button "[PERSON_NAME]" at bounding box center [407, 212] width 682 height 35
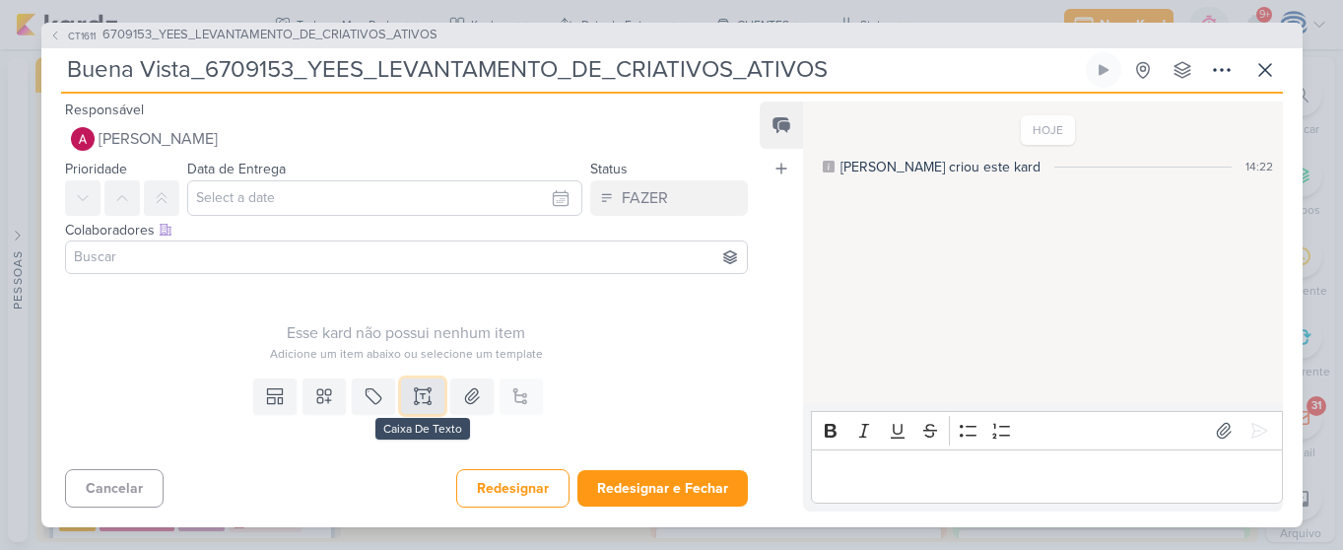
click at [418, 387] on icon at bounding box center [423, 396] width 20 height 20
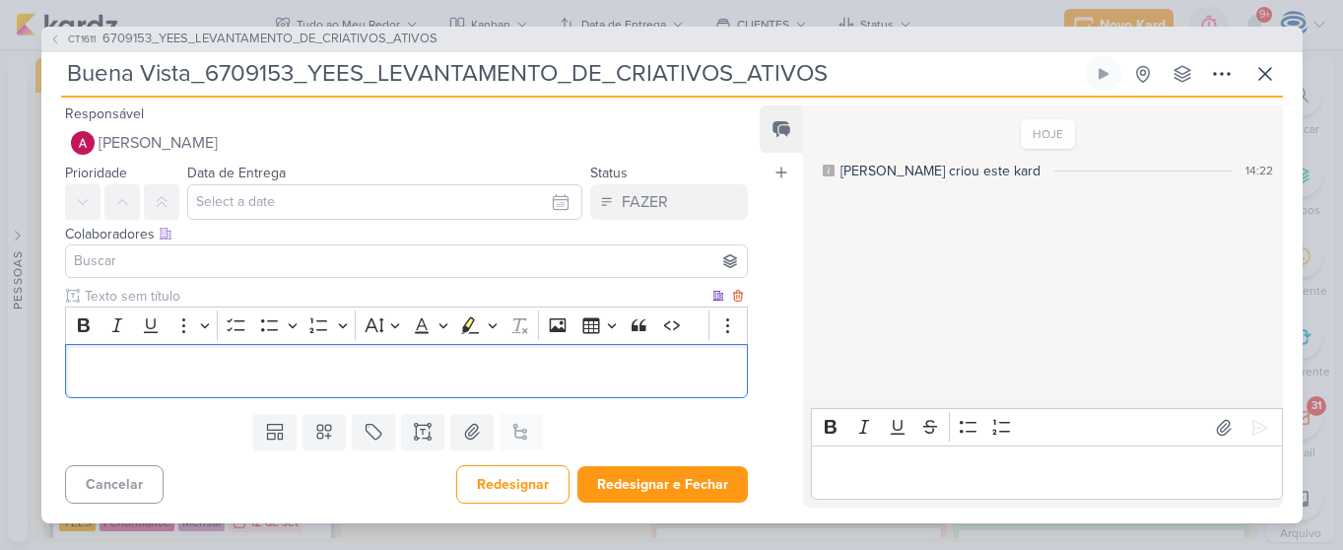
scroll to position [69, 0]
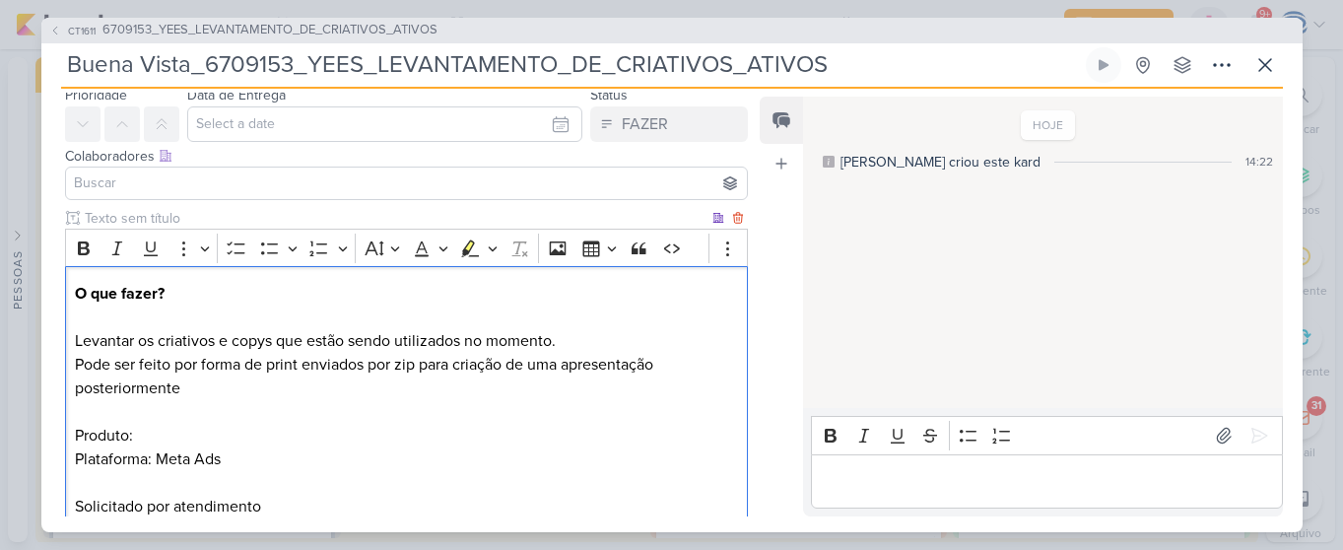
click at [178, 432] on p "Pode ser feito por forma de print enviados por zip para criação de uma apresent…" at bounding box center [406, 436] width 662 height 166
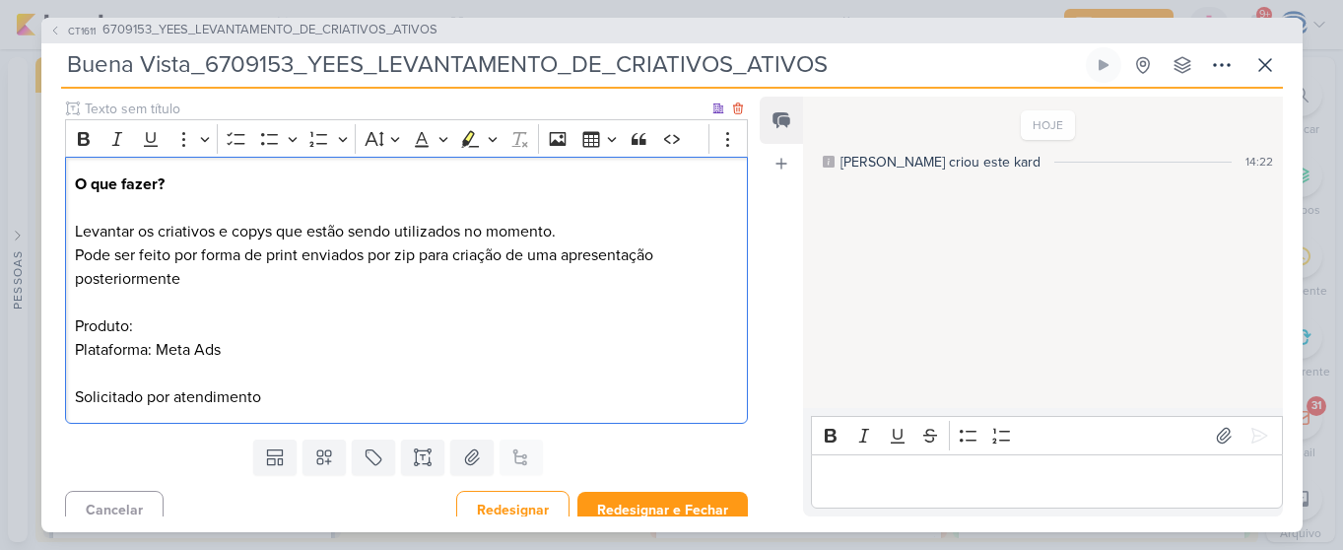
scroll to position [181, 0]
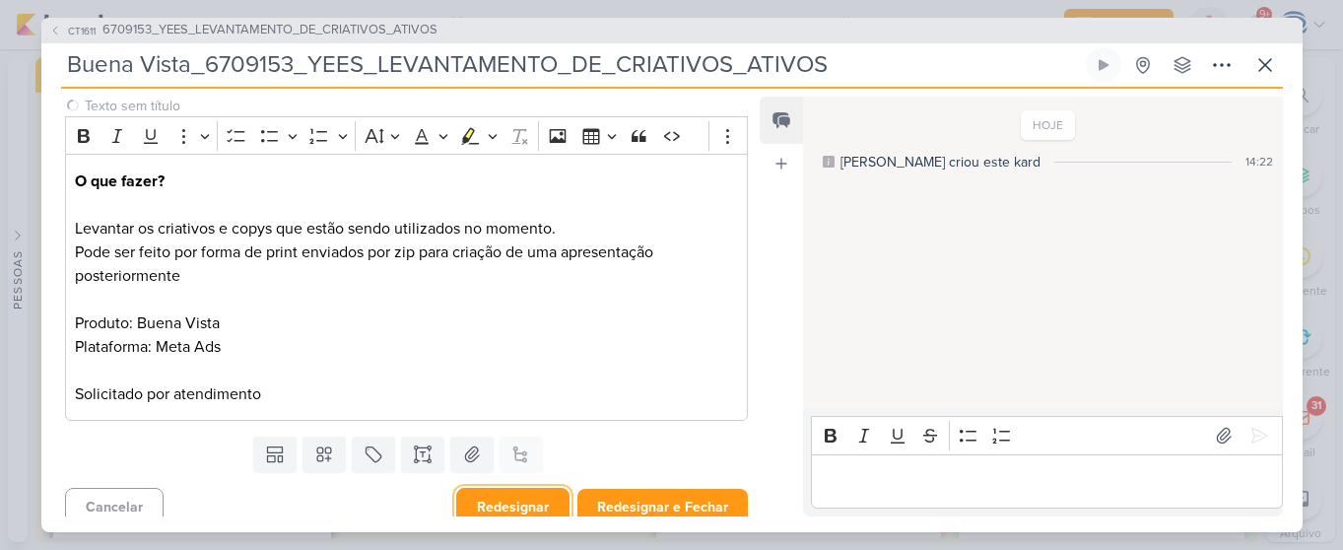
click at [513, 499] on button "Redesignar" at bounding box center [512, 507] width 113 height 38
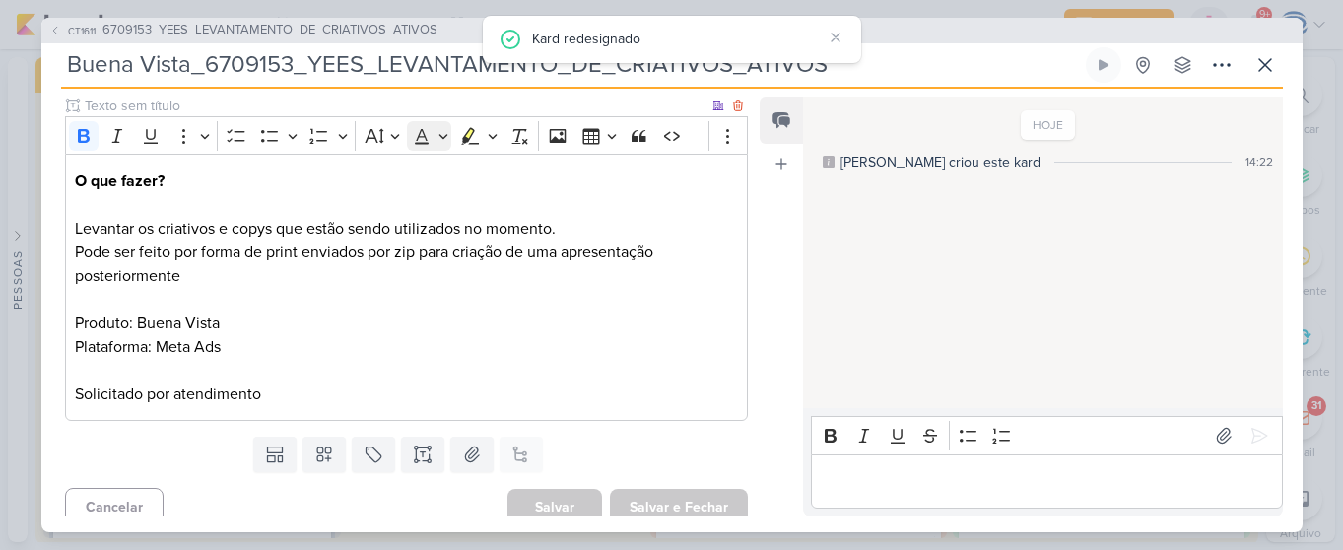
scroll to position [0, 0]
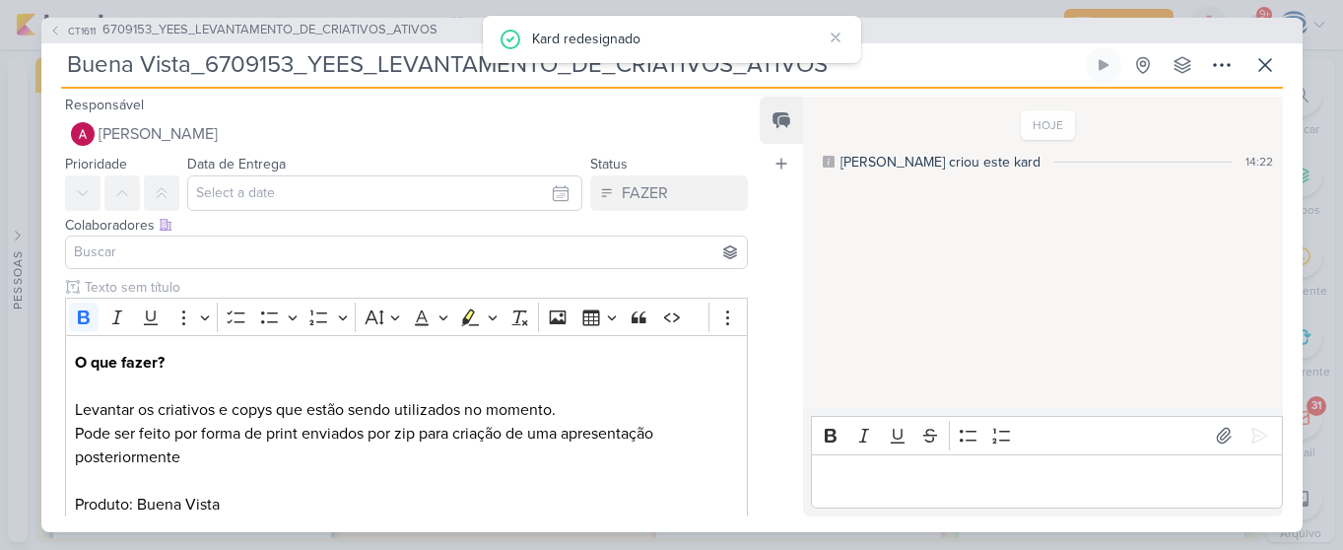
click at [291, 247] on input at bounding box center [407, 252] width 674 height 24
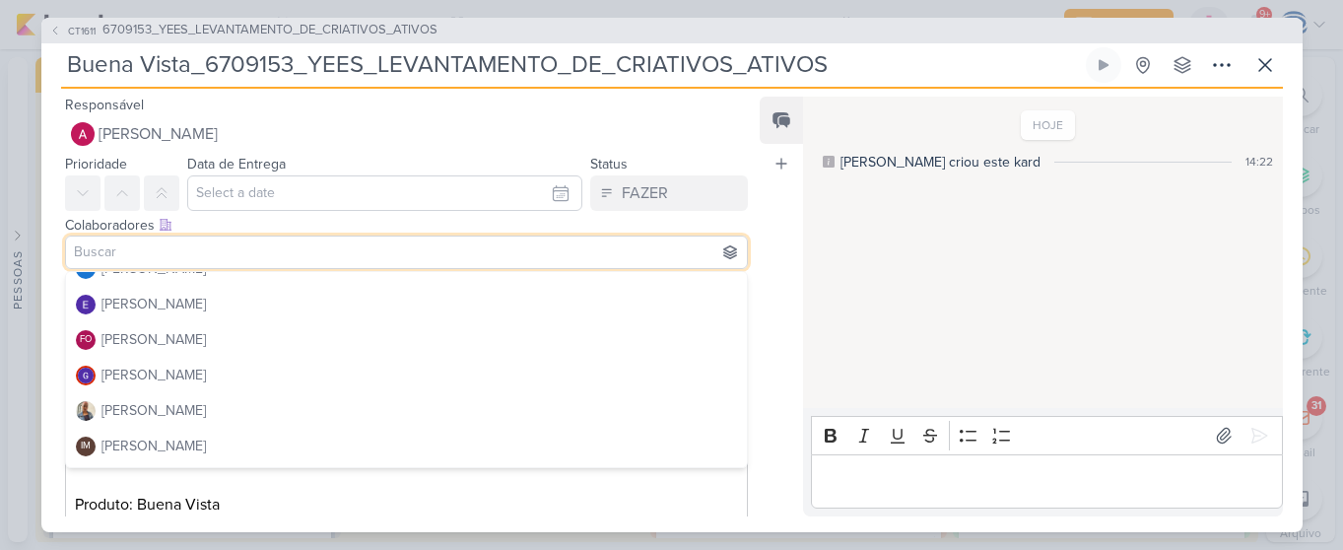
scroll to position [168, 0]
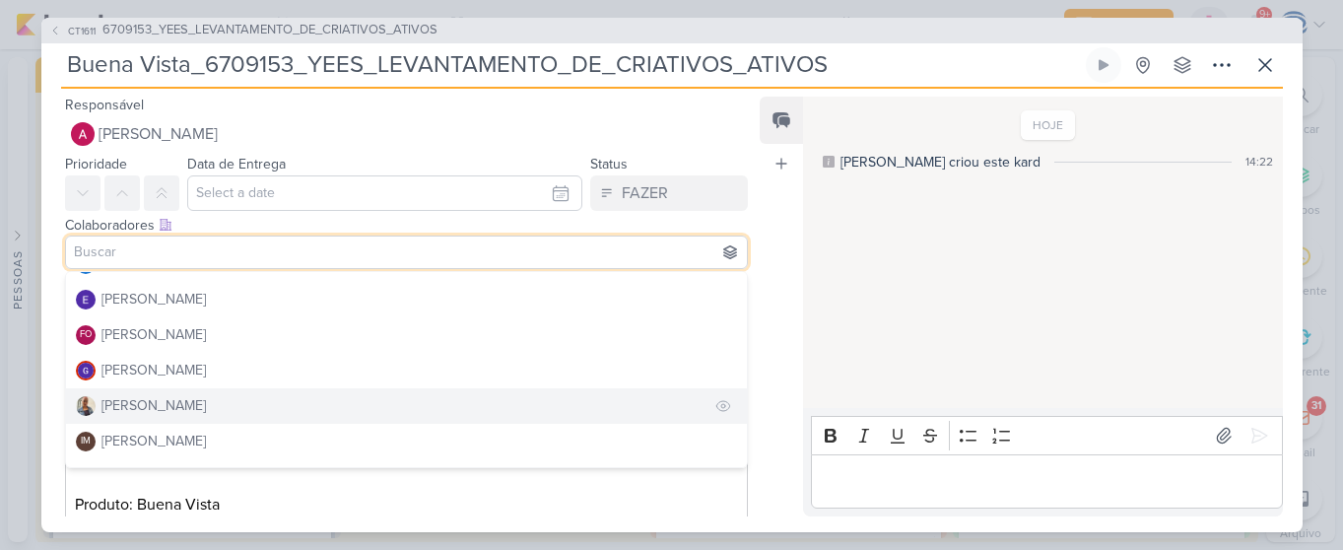
click at [286, 403] on button "[PERSON_NAME]" at bounding box center [407, 405] width 682 height 35
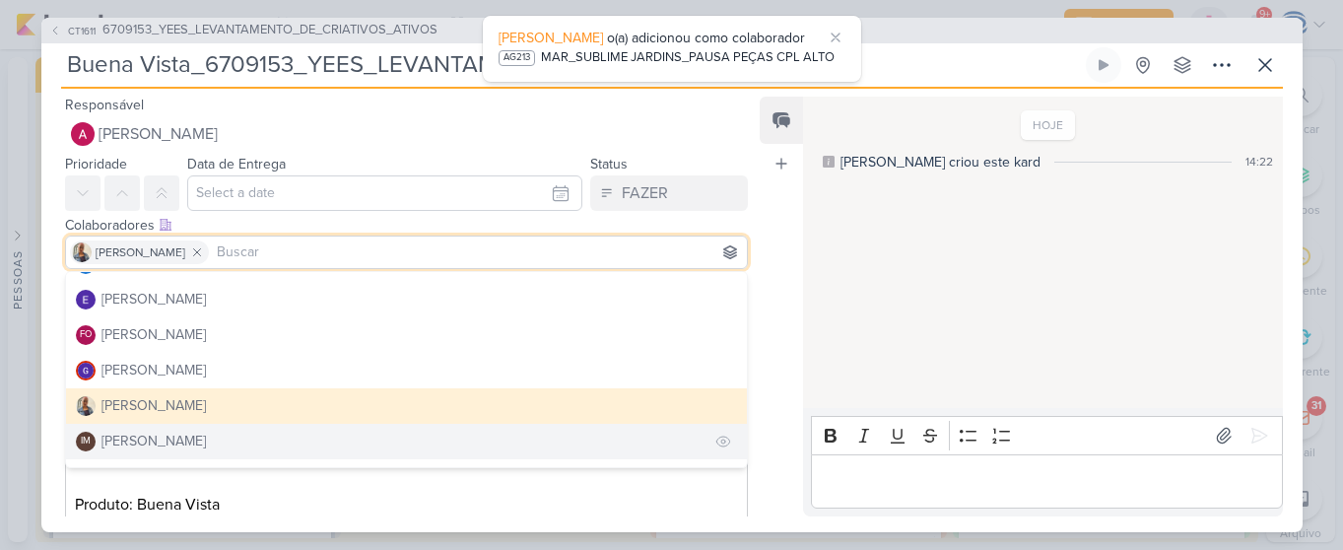
click at [206, 442] on div "[PERSON_NAME]" at bounding box center [154, 441] width 104 height 21
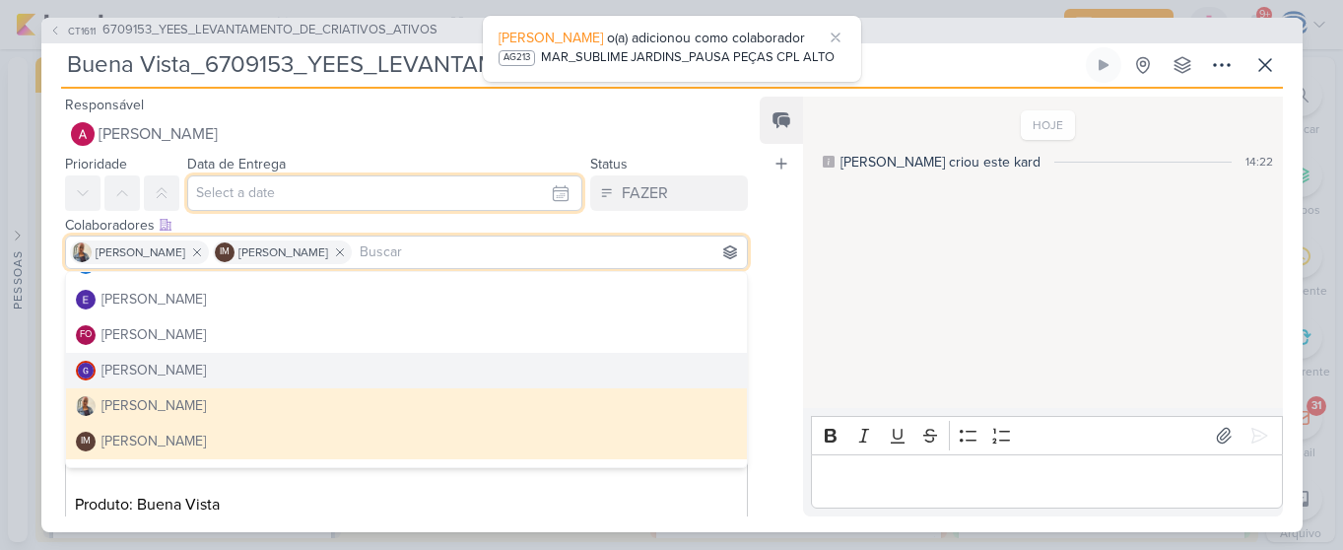
click at [268, 185] on input "text" at bounding box center [385, 192] width 396 height 35
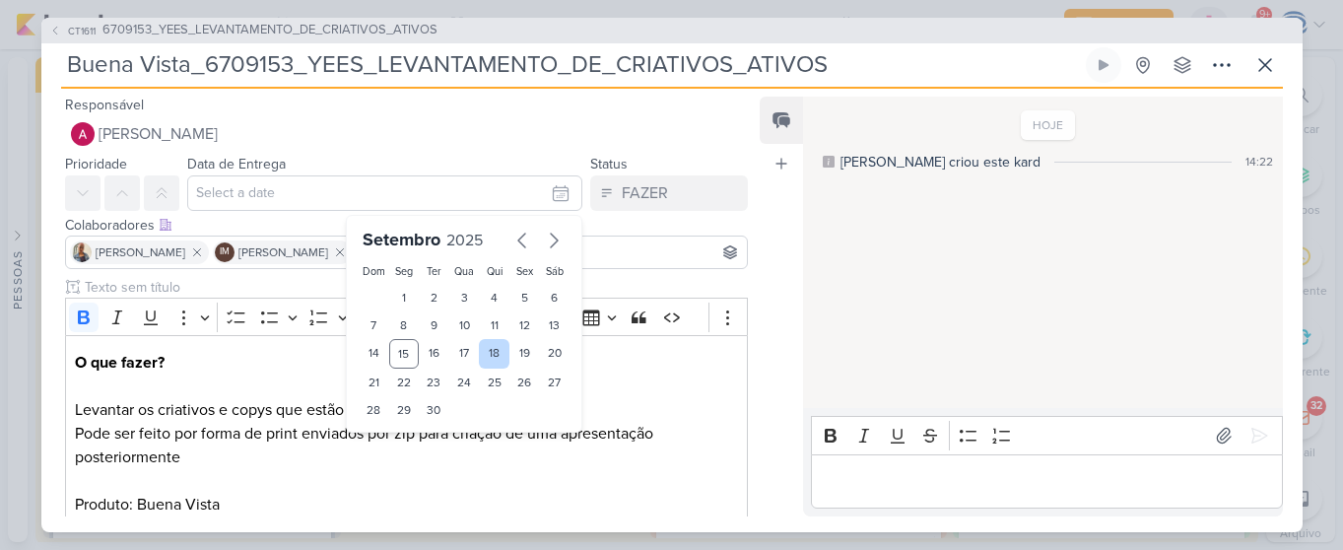
click at [487, 357] on div "18" at bounding box center [494, 354] width 31 height 30
type input "18 de setembro de 2025 às 23:59"
click at [399, 442] on select "00 01 02 03 04 05 06 07 08 09 10 11 12 13 14 15 16 17 18 19 20 21 22 23" at bounding box center [404, 444] width 28 height 24
select select "18"
click at [390, 432] on select "00 01 02 03 04 05 06 07 08 09 10 11 12 13 14 15 16 17 18 19 20 21 22 23" at bounding box center [404, 444] width 28 height 24
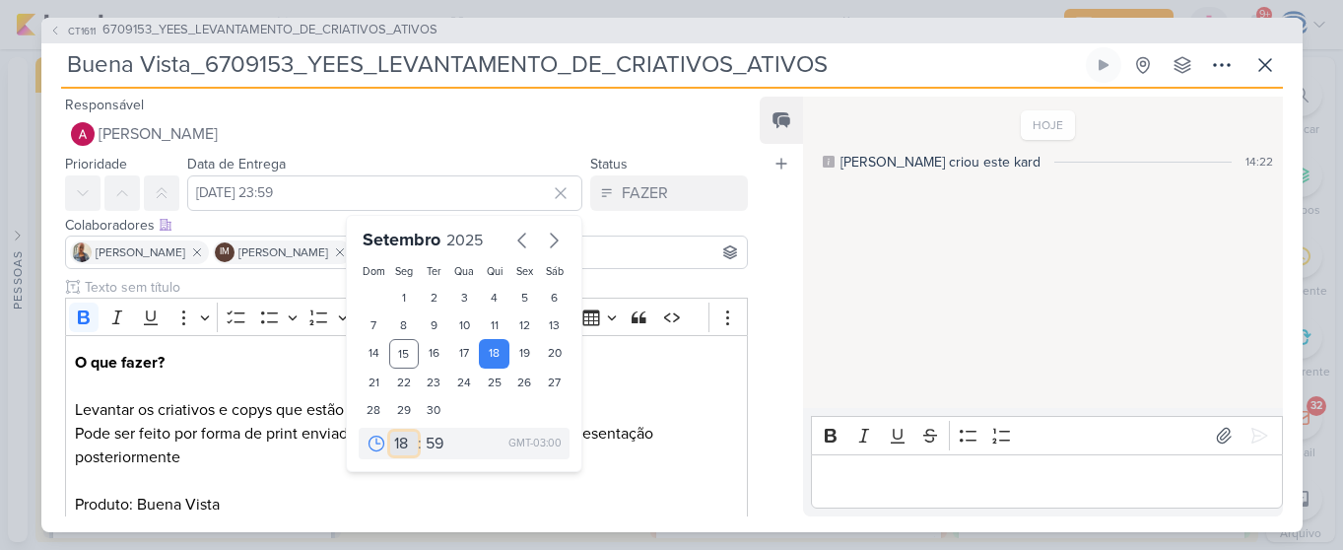
type input "18 de setembro de 2025 às 18:59"
click at [435, 447] on select "00 05 10 15 20 25 30 35 40 45 50 55 59" at bounding box center [436, 444] width 28 height 24
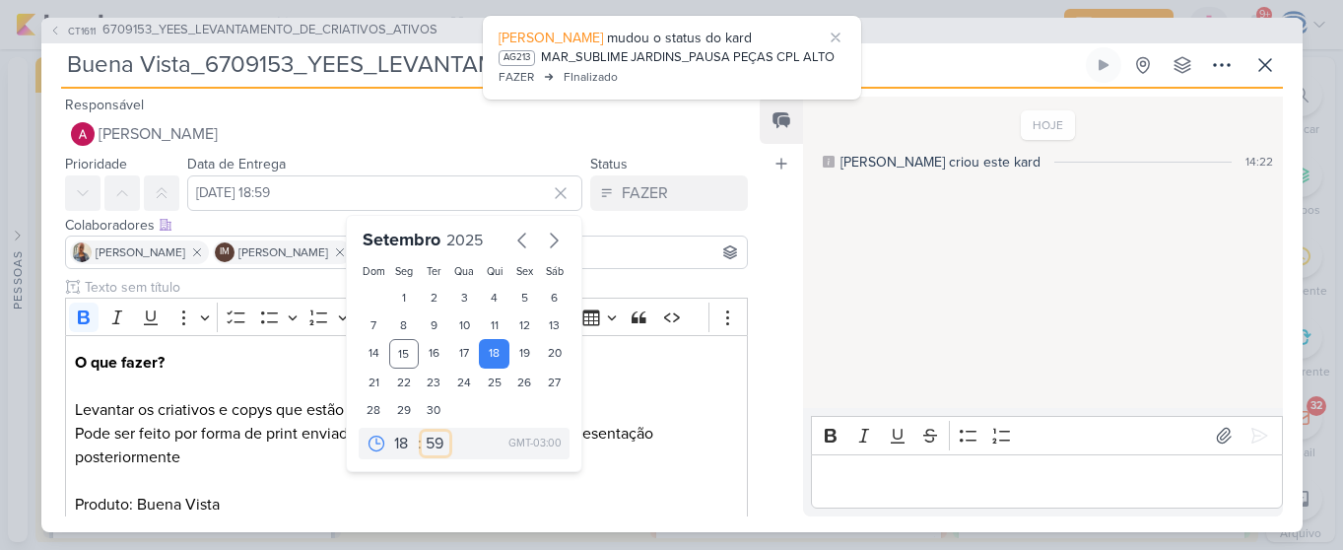
select select "0"
click at [422, 432] on select "00 05 10 15 20 25 30 35 40 45 50 55 59" at bounding box center [436, 444] width 28 height 24
type input "18 de setembro de 2025 às 18:00"
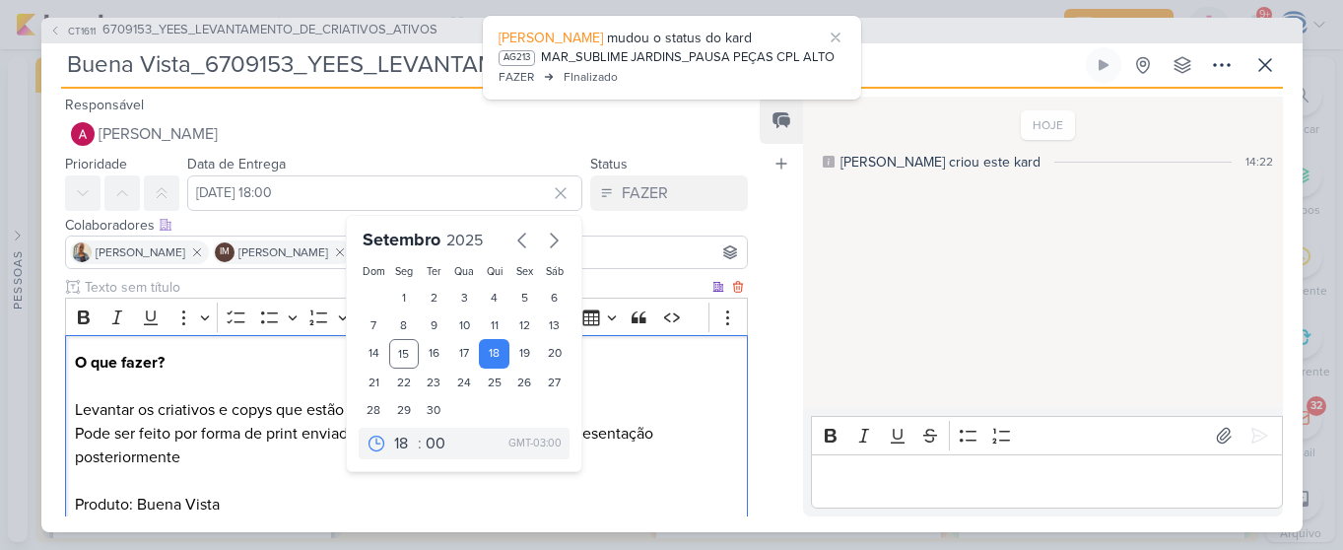
click at [645, 417] on p "O que fazer? Levantar os criativos e copys que estão sendo utilizados no moment…" at bounding box center [406, 386] width 662 height 71
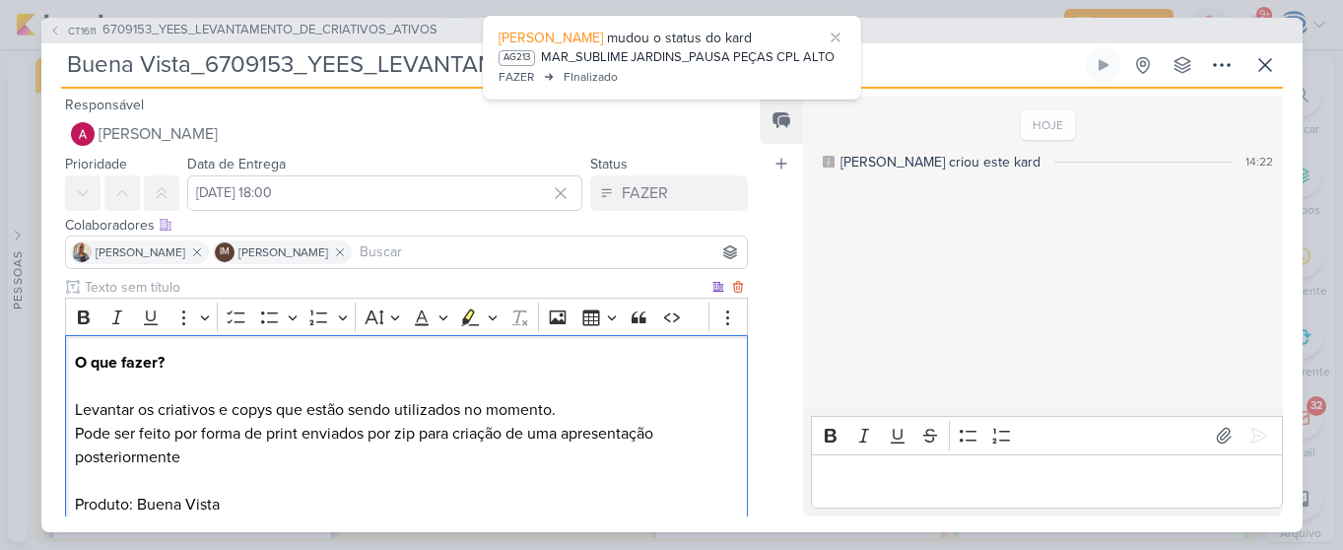
scroll to position [195, 0]
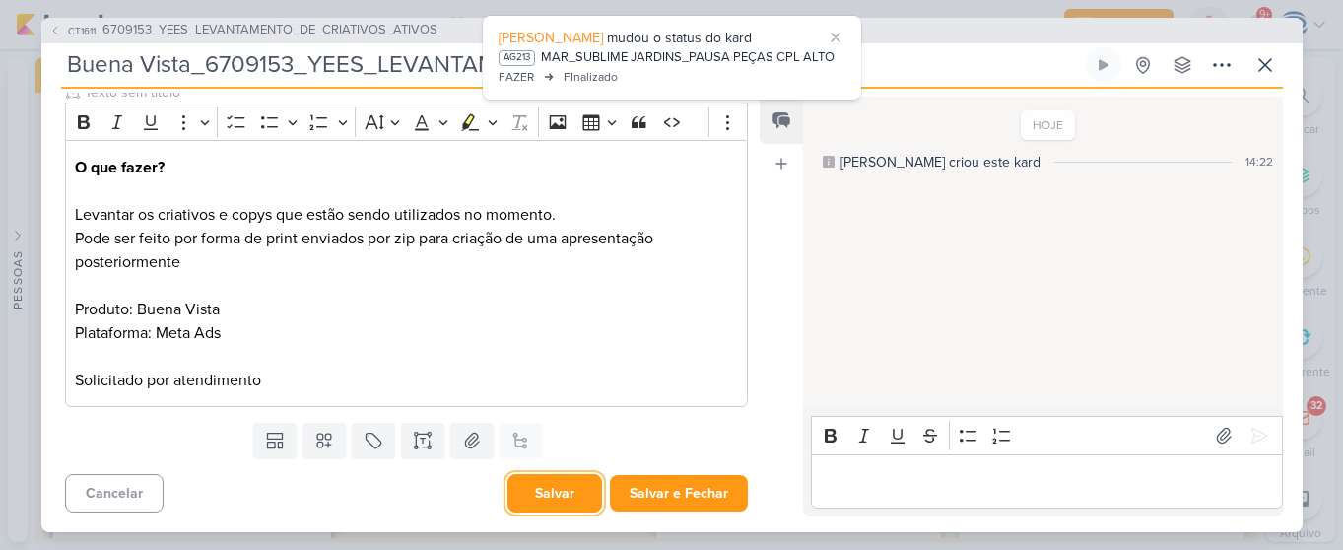
click at [541, 495] on button "Salvar" at bounding box center [555, 493] width 95 height 38
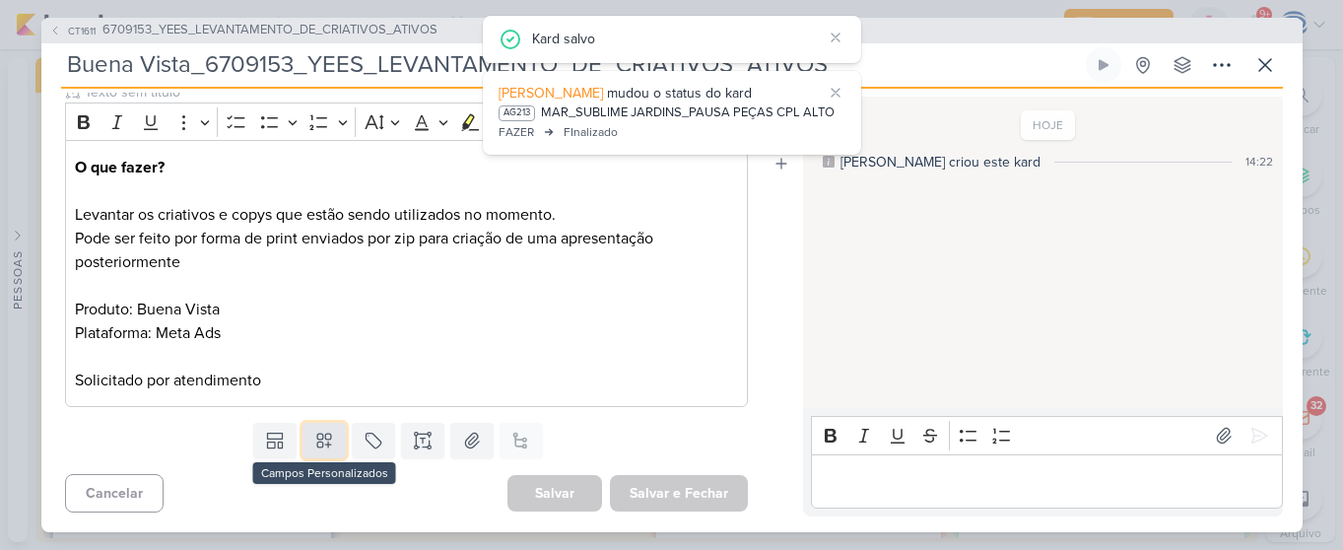
click at [312, 452] on button at bounding box center [324, 440] width 43 height 35
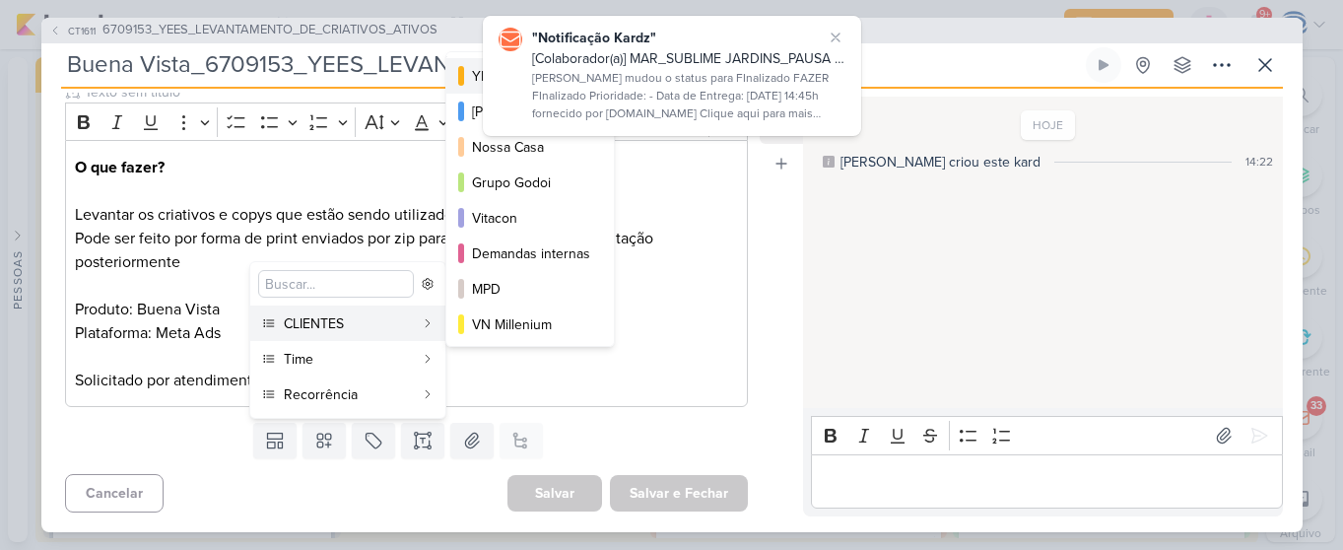
click at [471, 89] on button "YEES" at bounding box center [530, 75] width 168 height 35
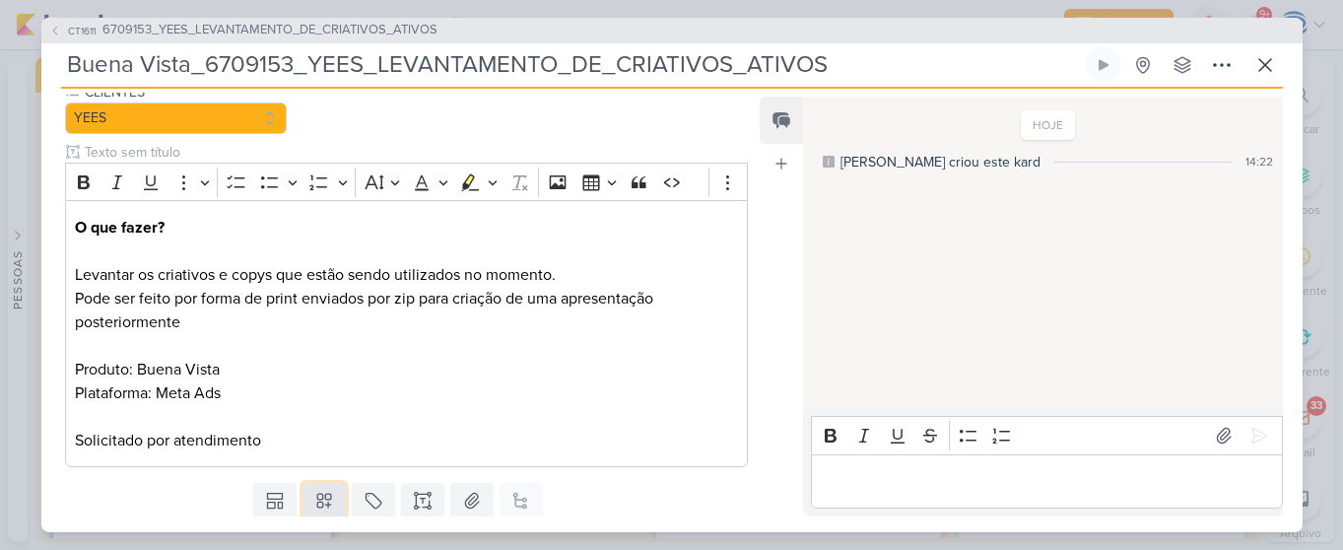
click at [324, 507] on icon at bounding box center [324, 501] width 14 height 14
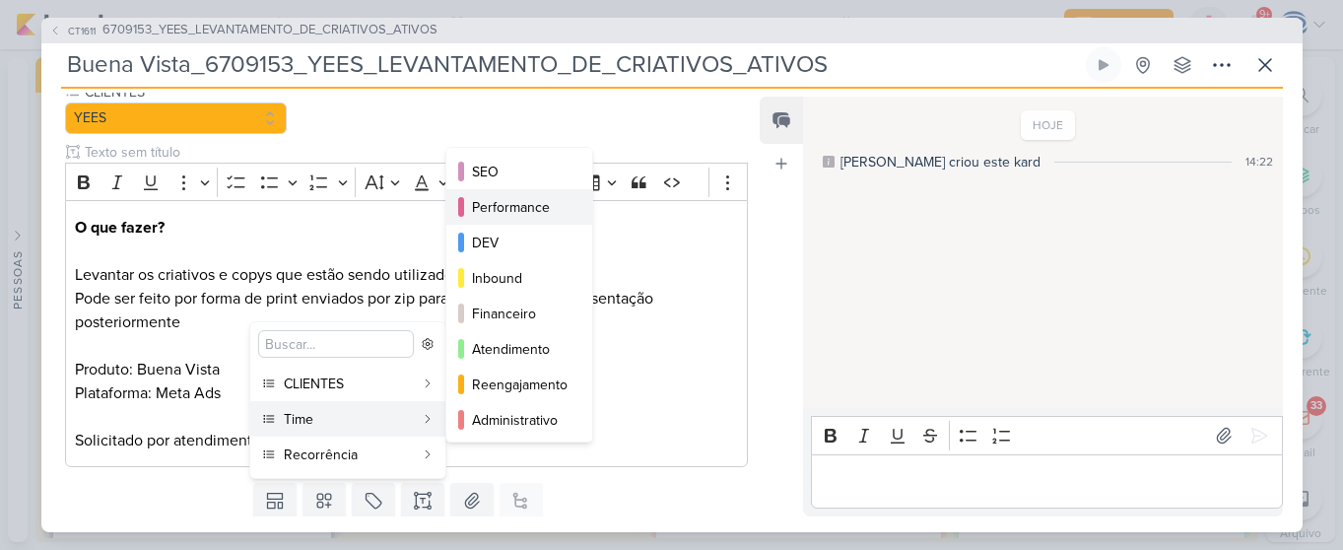
click at [486, 207] on div "Performance" at bounding box center [520, 207] width 97 height 21
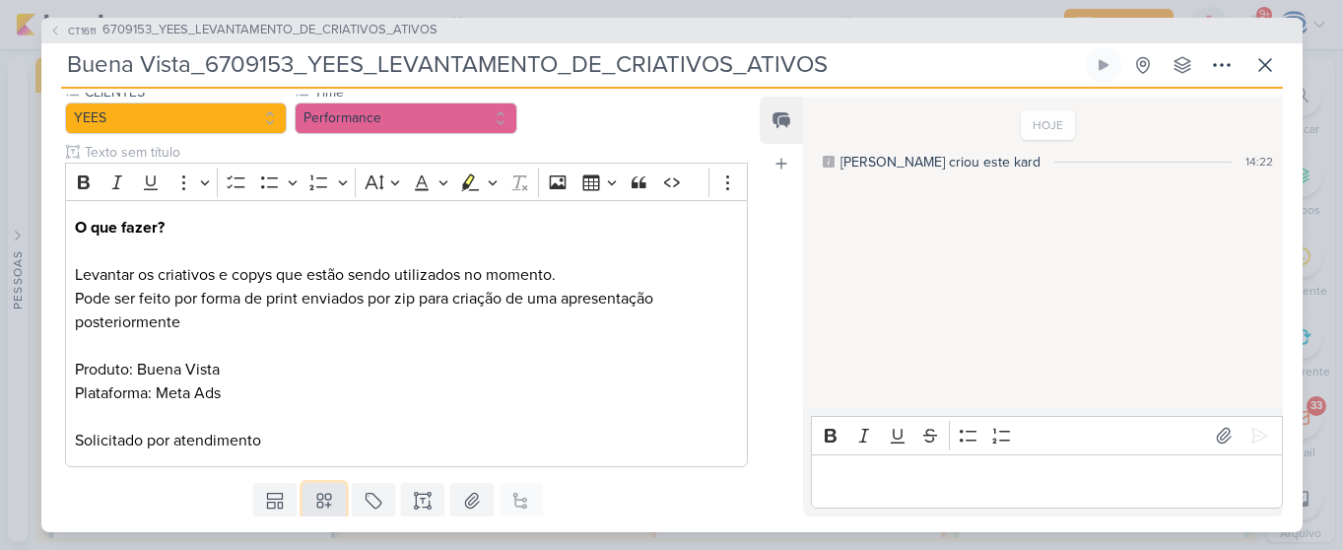
click at [324, 508] on icon at bounding box center [324, 501] width 14 height 14
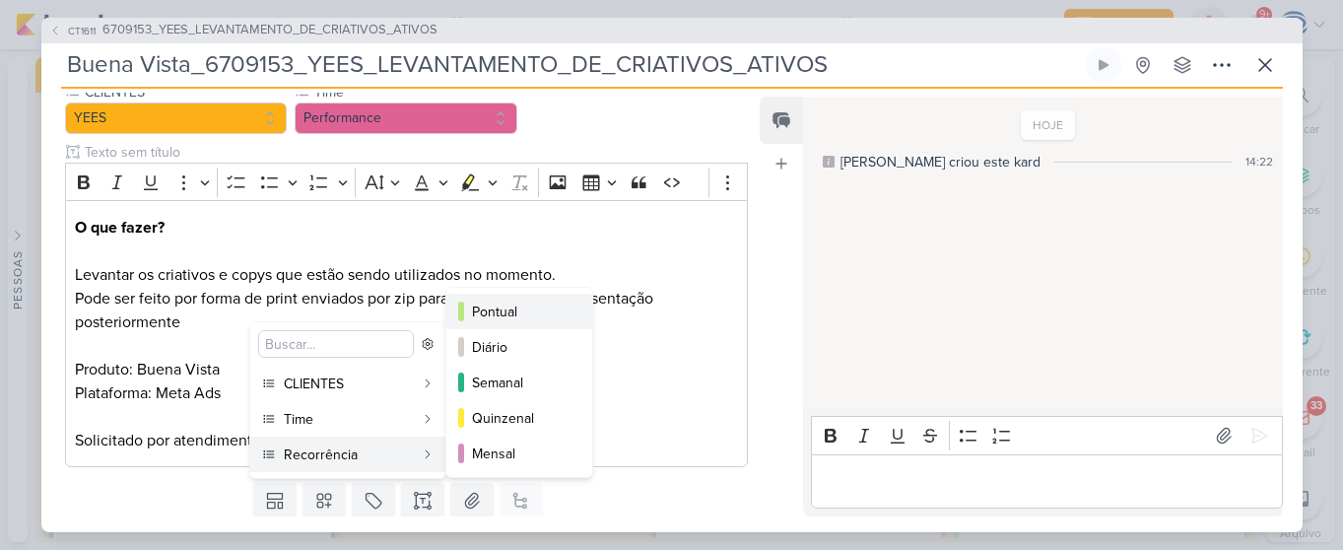
click at [503, 299] on button "Pontual" at bounding box center [519, 311] width 146 height 35
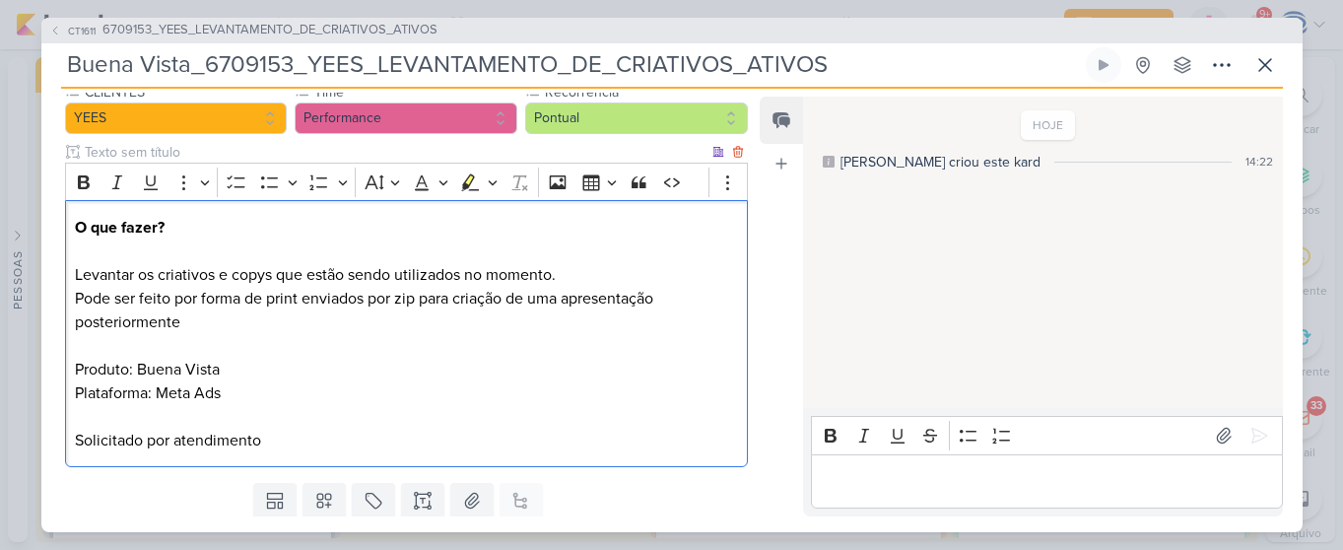
click at [545, 376] on p "Pode ser feito por forma de print enviados por zip para criação de uma apresent…" at bounding box center [406, 370] width 662 height 166
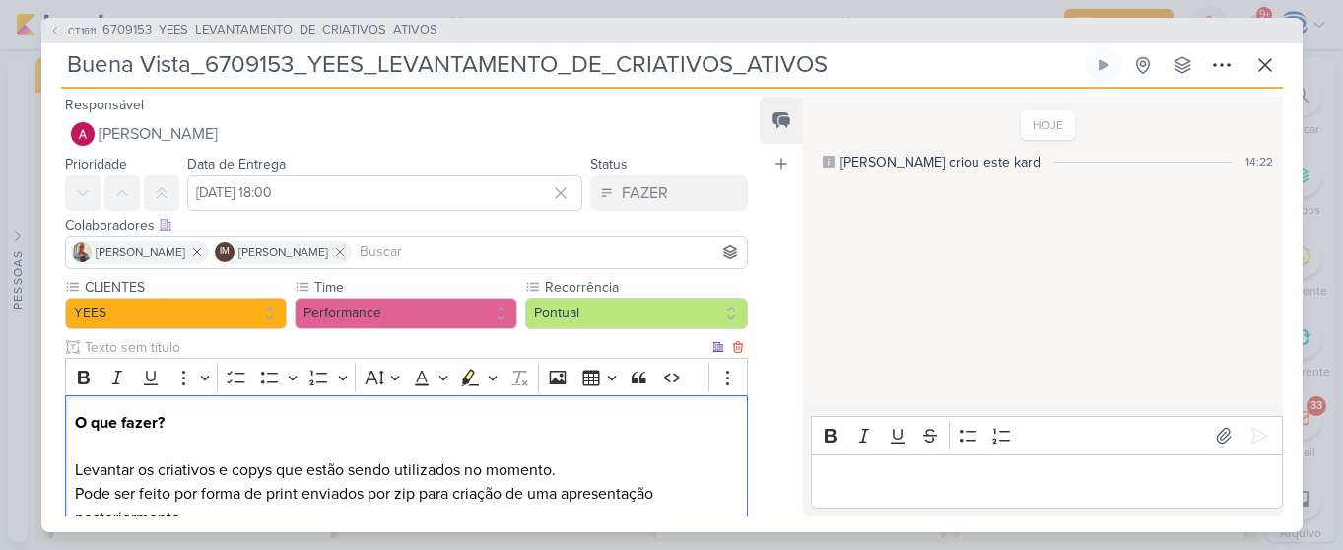
scroll to position [255, 0]
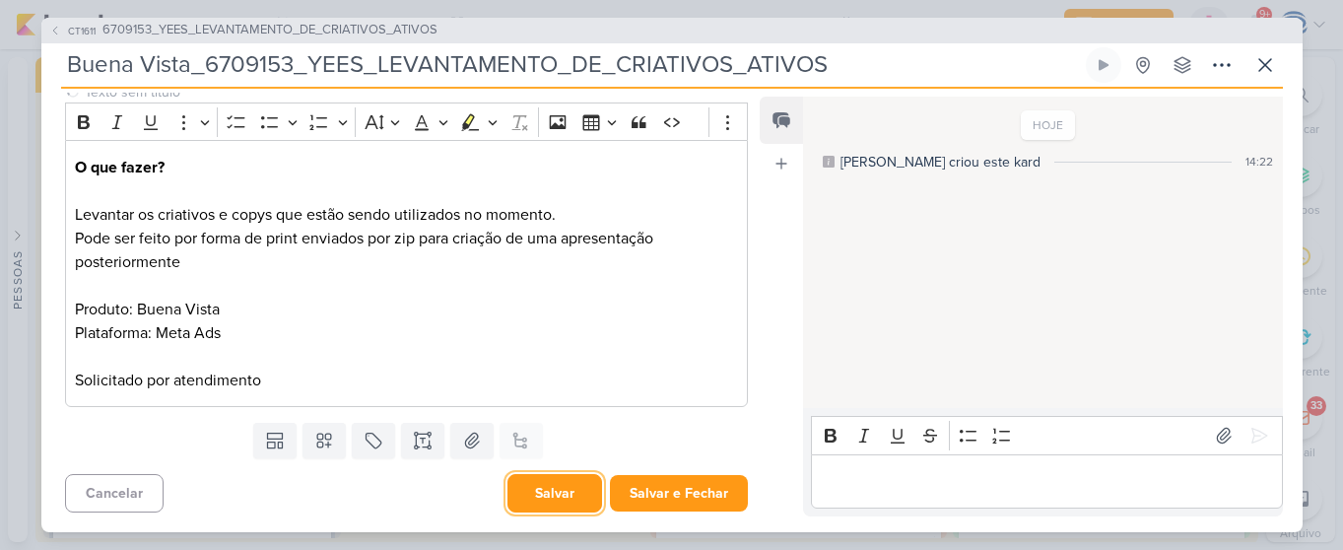
click at [527, 489] on button "Salvar" at bounding box center [555, 493] width 95 height 38
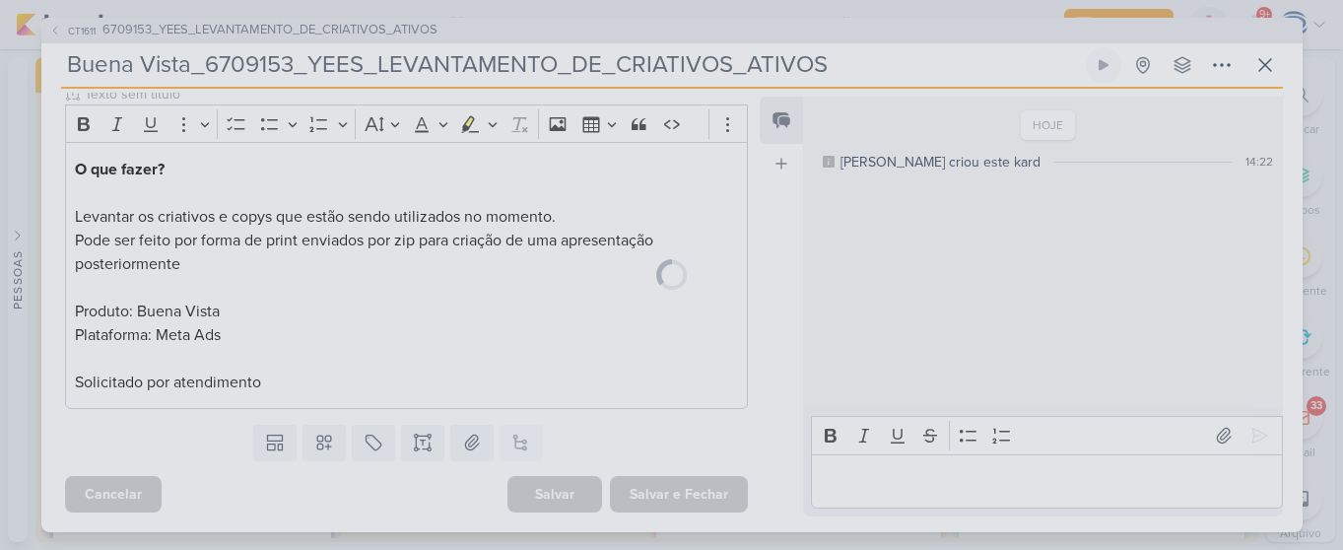
scroll to position [253, 0]
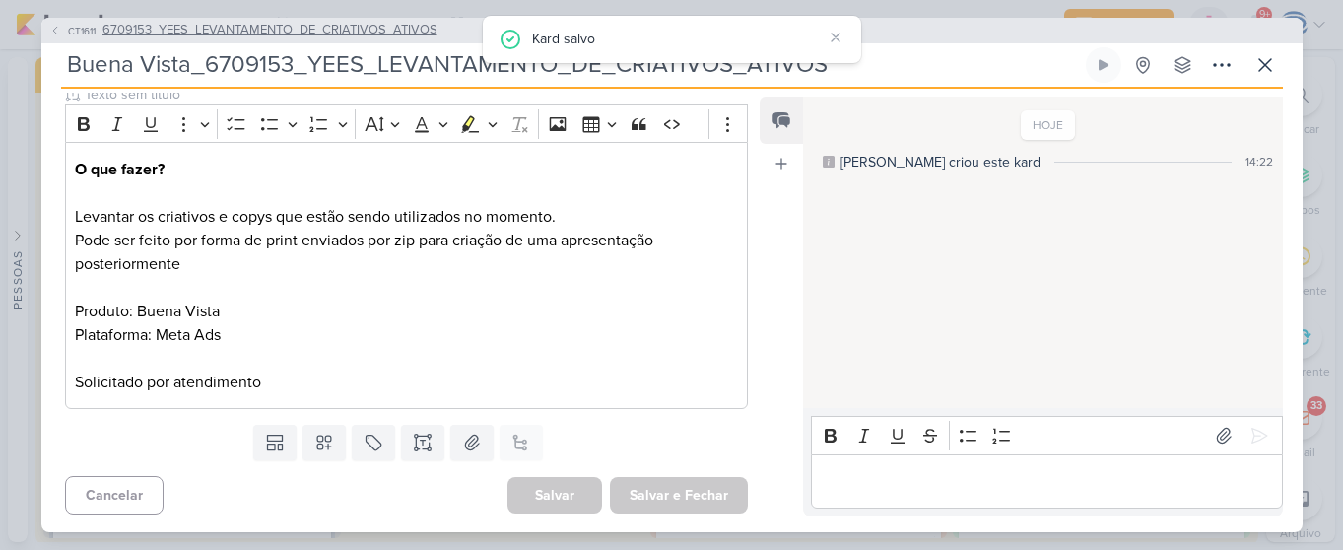
click at [267, 30] on span "6709153_YEES_LEVANTAMENTO_DE_CRIATIVOS_ATIVOS" at bounding box center [270, 31] width 335 height 20
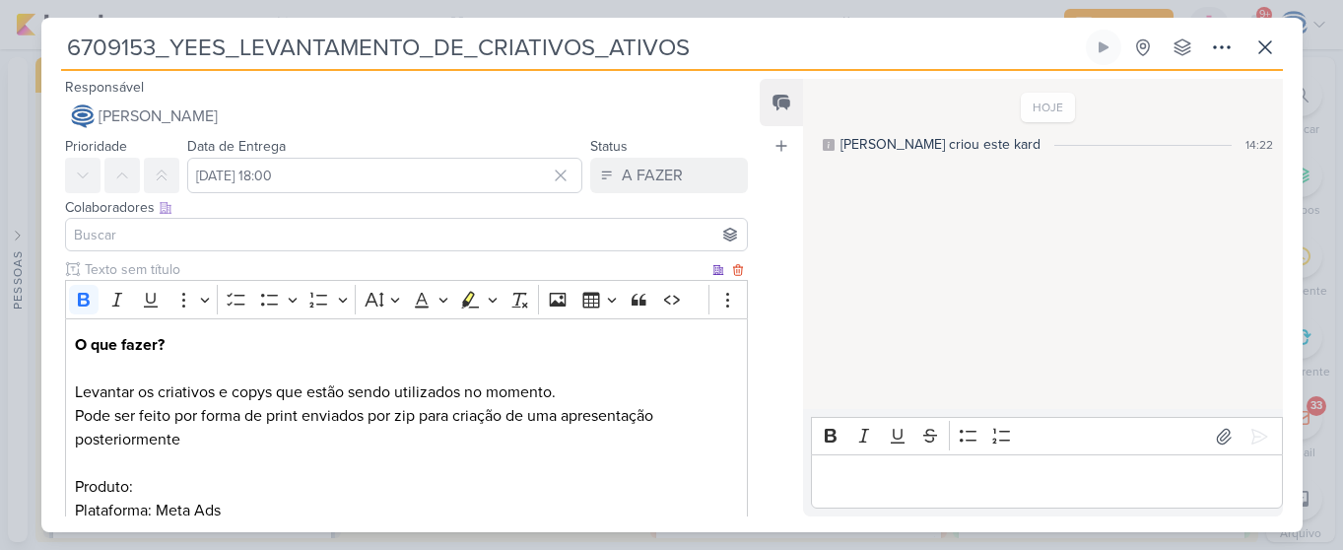
scroll to position [589, 0]
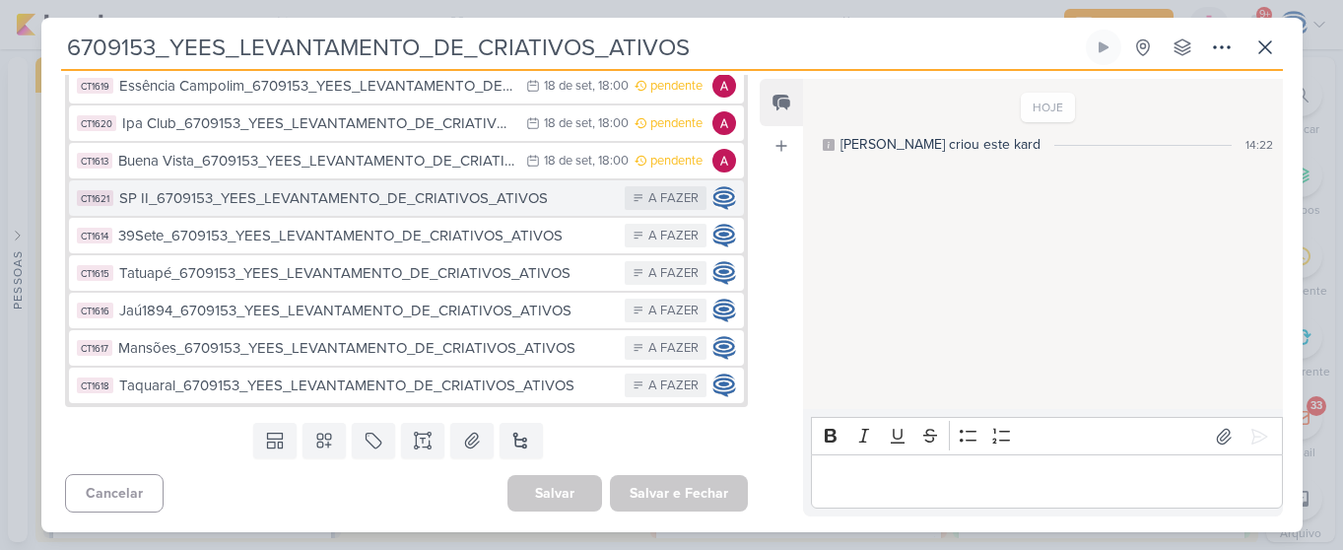
click at [297, 202] on div "SP II_6709153_YEES_LEVANTAMENTO_DE_CRIATIVOS_ATIVOS" at bounding box center [367, 198] width 497 height 23
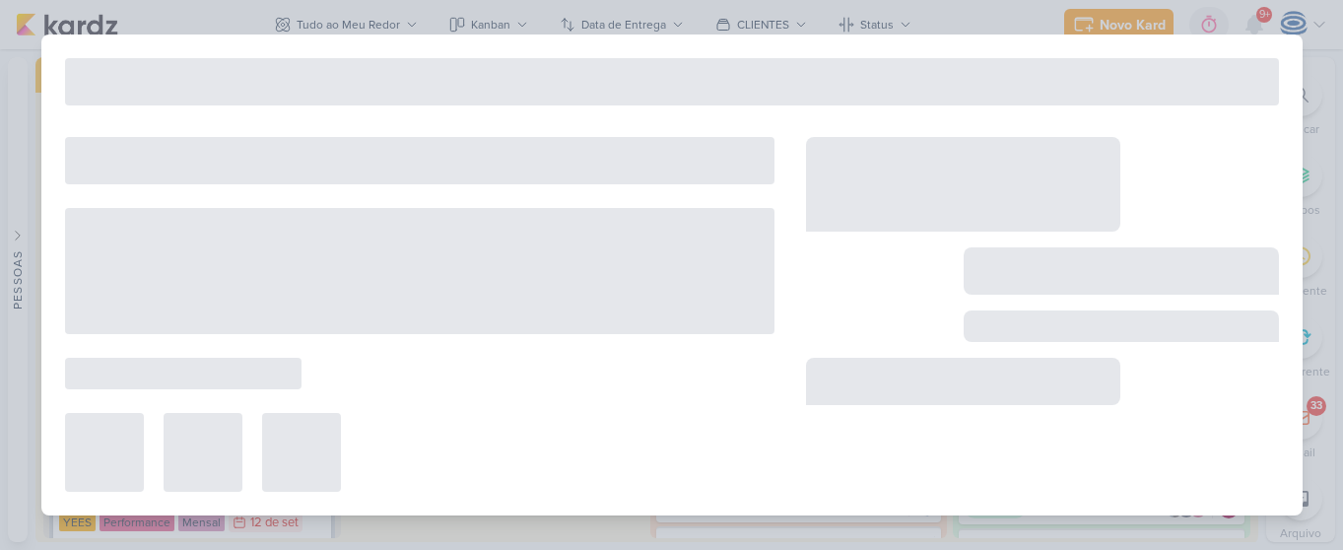
type input "SP II_6709153_YEES_LEVANTAMENTO_DE_CRIATIVOS_ATIVOS"
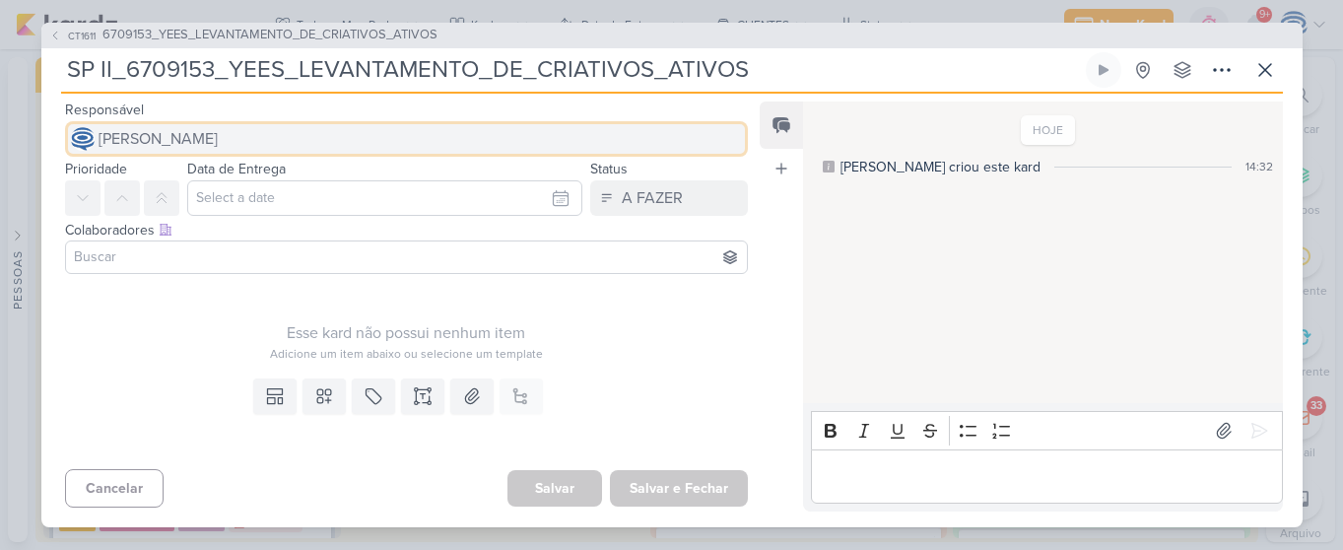
click at [218, 142] on span "[PERSON_NAME]" at bounding box center [158, 139] width 119 height 24
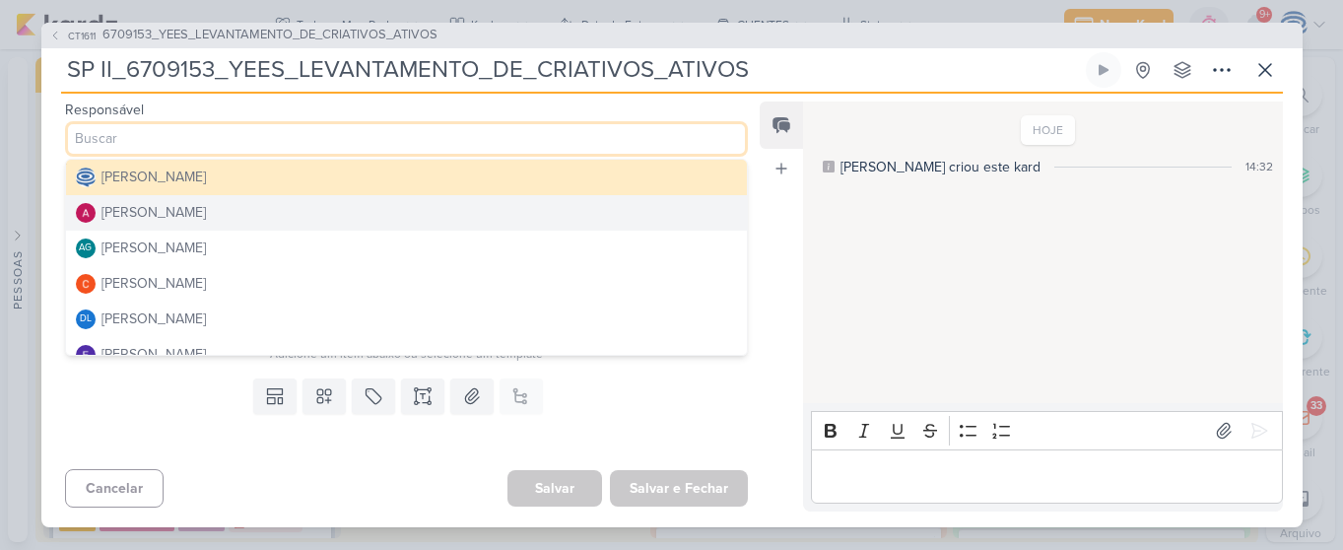
click at [184, 218] on div "[PERSON_NAME]" at bounding box center [154, 212] width 104 height 21
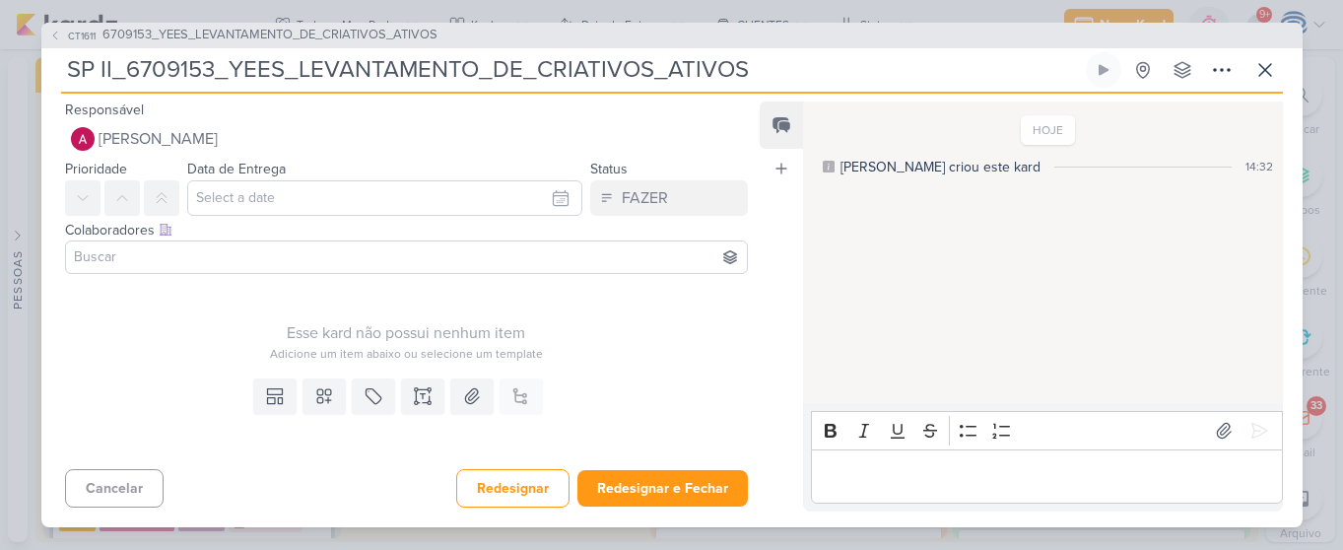
click at [206, 262] on input at bounding box center [407, 257] width 674 height 24
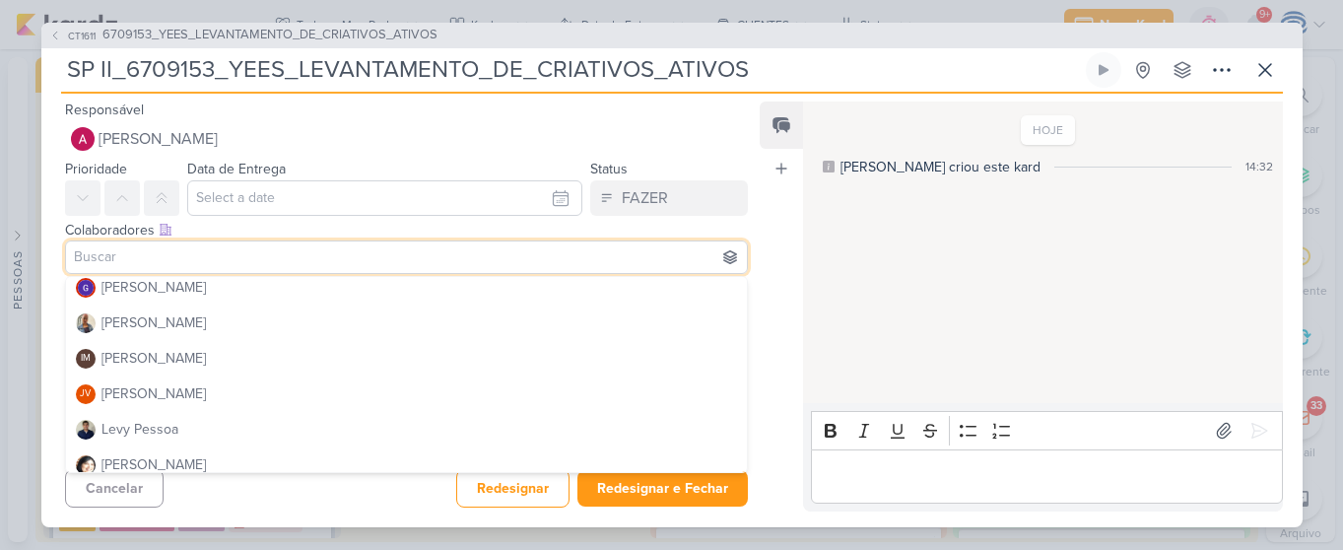
scroll to position [256, 0]
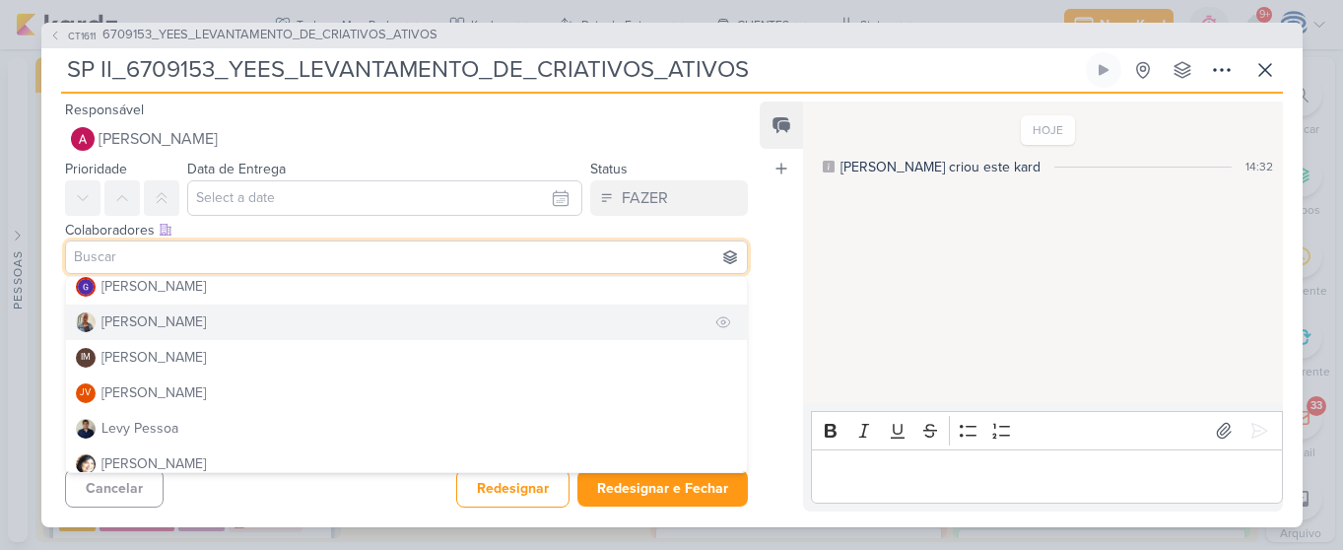
click at [204, 330] on button "[PERSON_NAME]" at bounding box center [407, 322] width 682 height 35
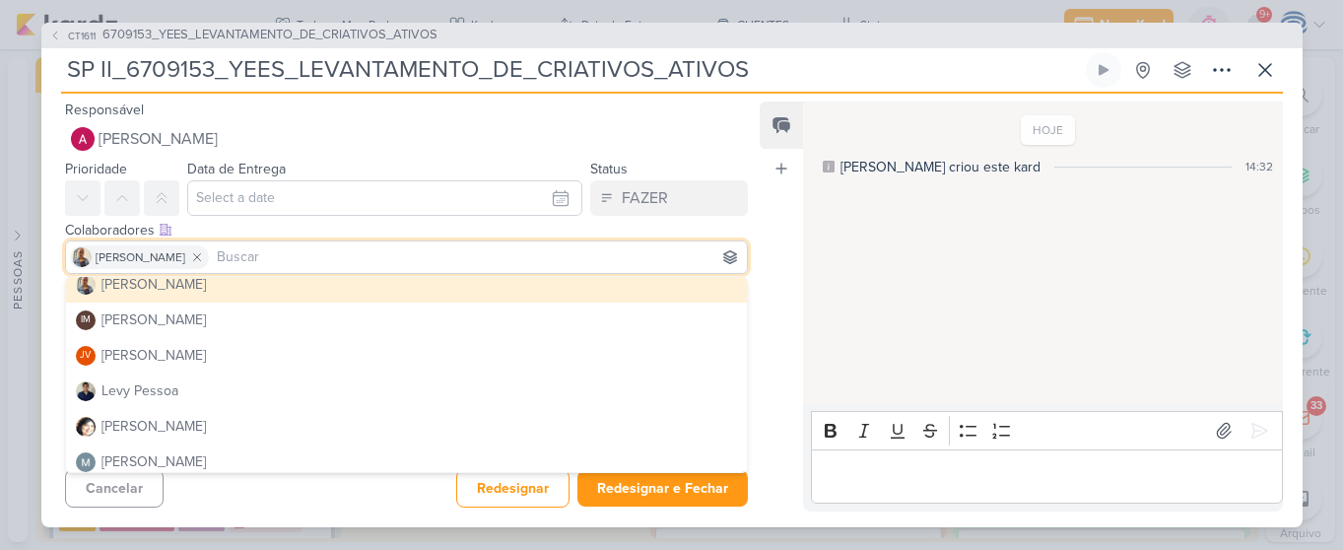
scroll to position [279, 0]
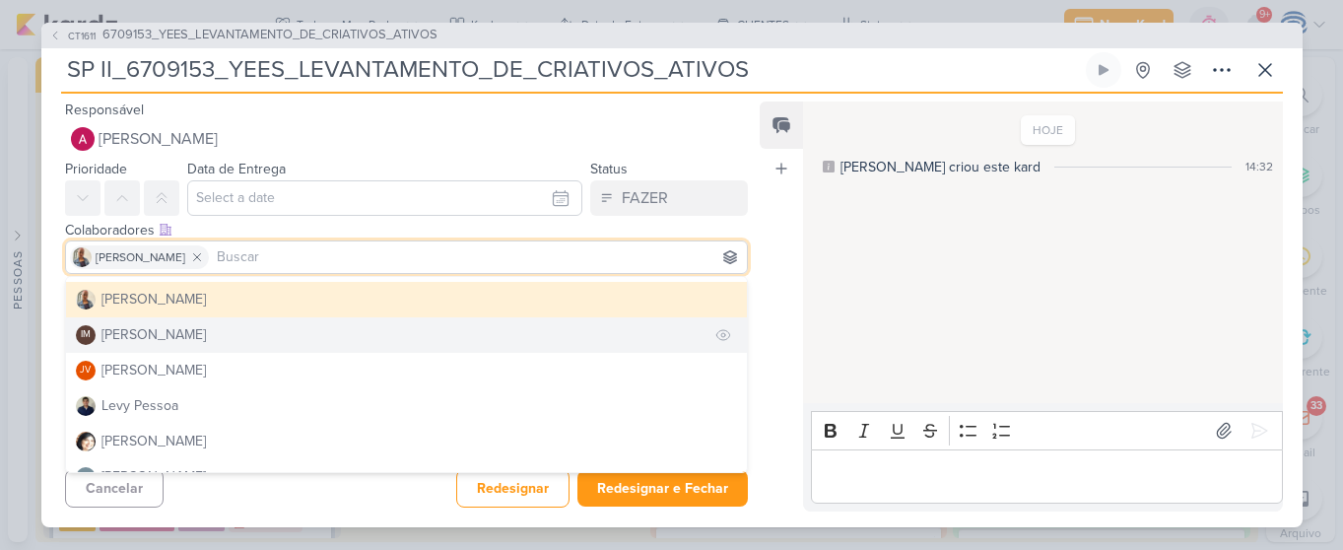
click at [206, 343] on div "[PERSON_NAME]" at bounding box center [154, 334] width 104 height 21
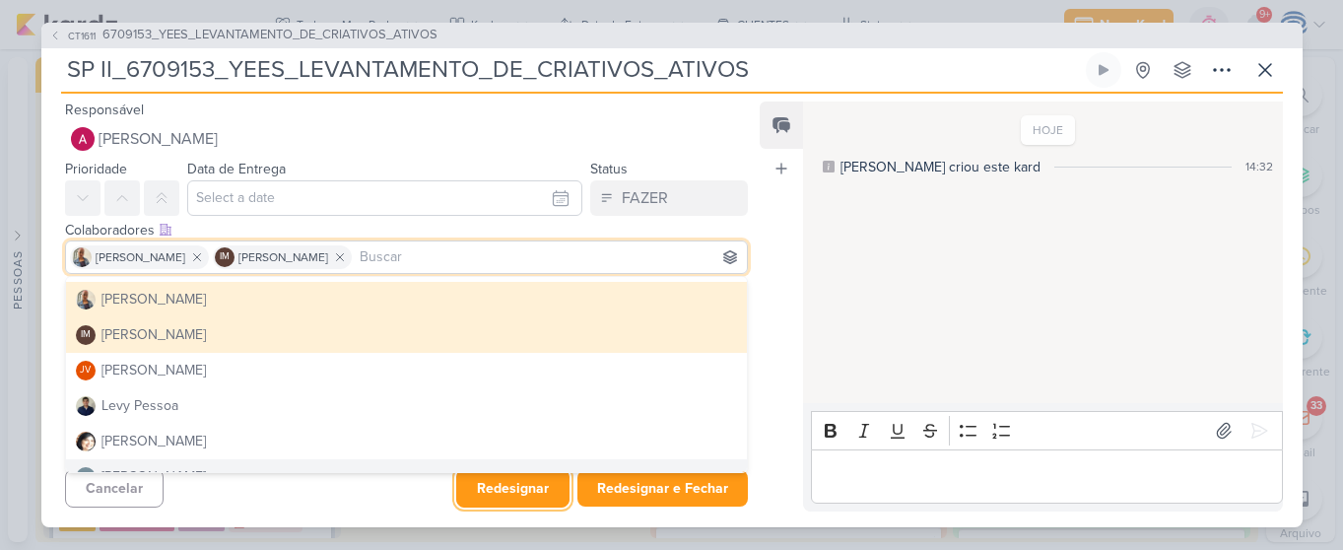
click at [517, 487] on button "Redesignar" at bounding box center [512, 488] width 113 height 38
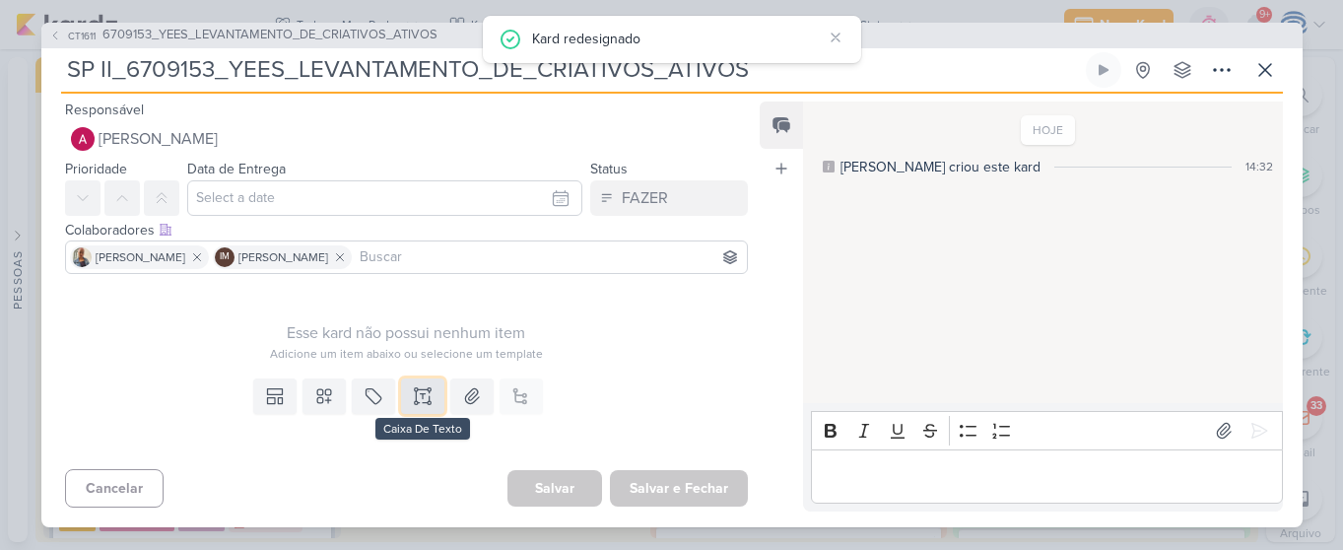
click at [427, 400] on icon at bounding box center [423, 396] width 20 height 20
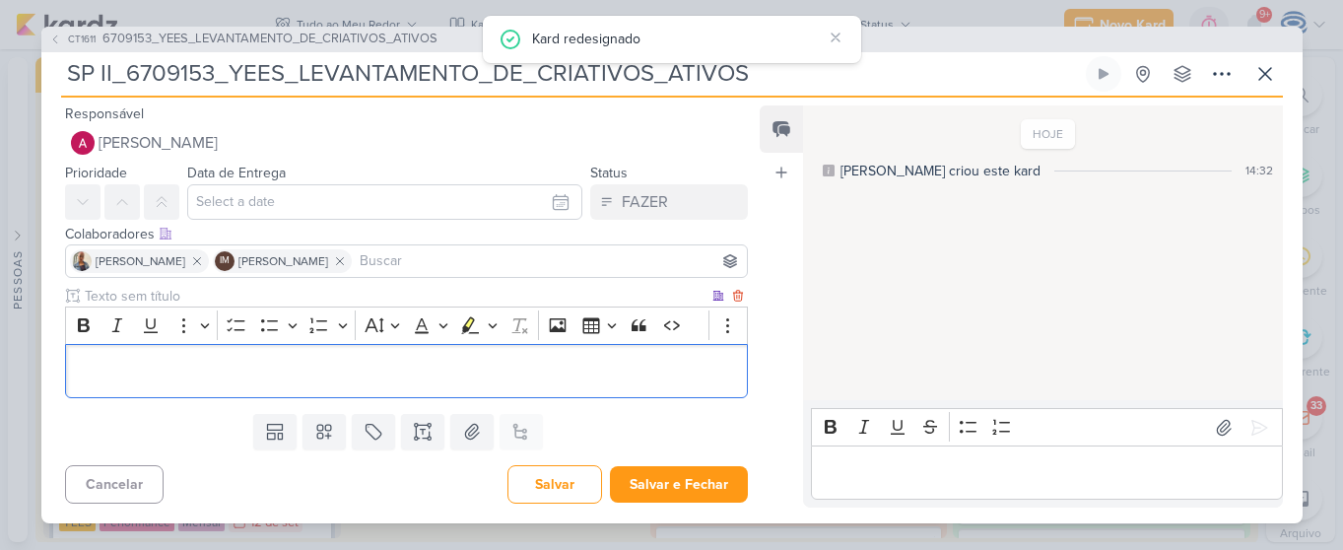
scroll to position [69, 0]
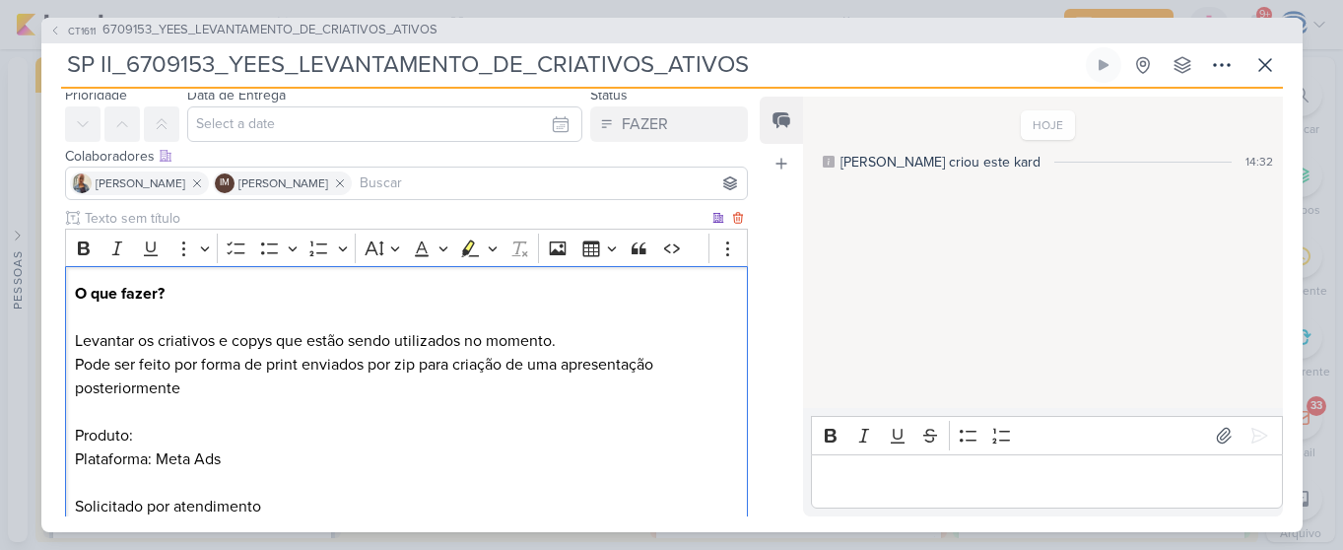
click at [222, 439] on p "Pode ser feito por forma de print enviados por zip para criação de uma apresent…" at bounding box center [406, 436] width 662 height 166
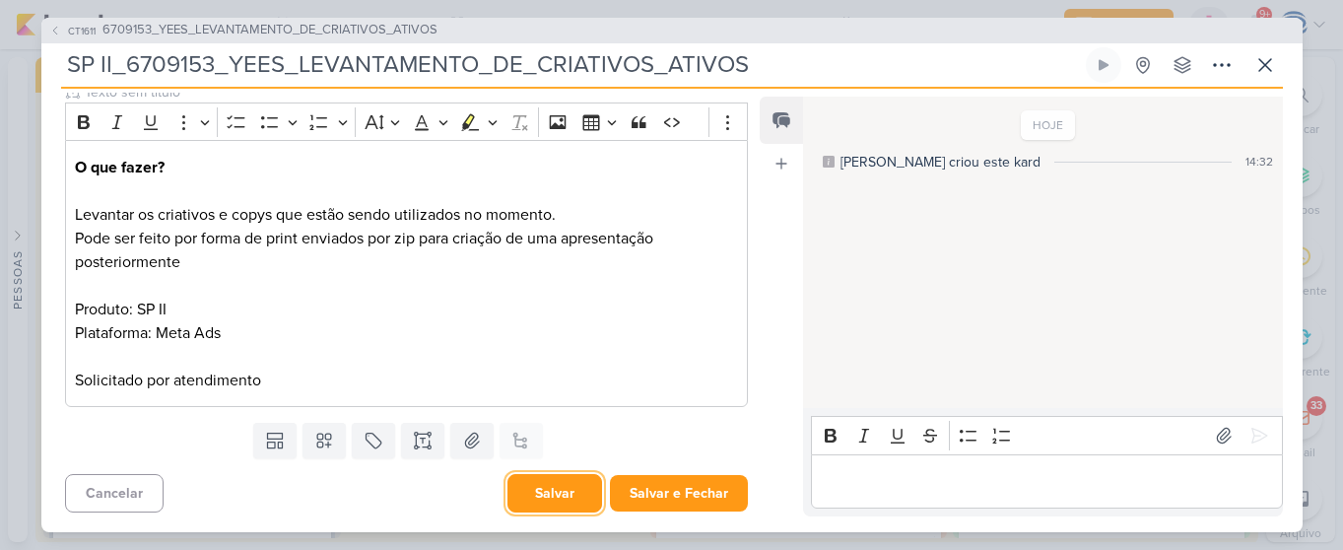
click at [528, 495] on button "Salvar" at bounding box center [555, 493] width 95 height 38
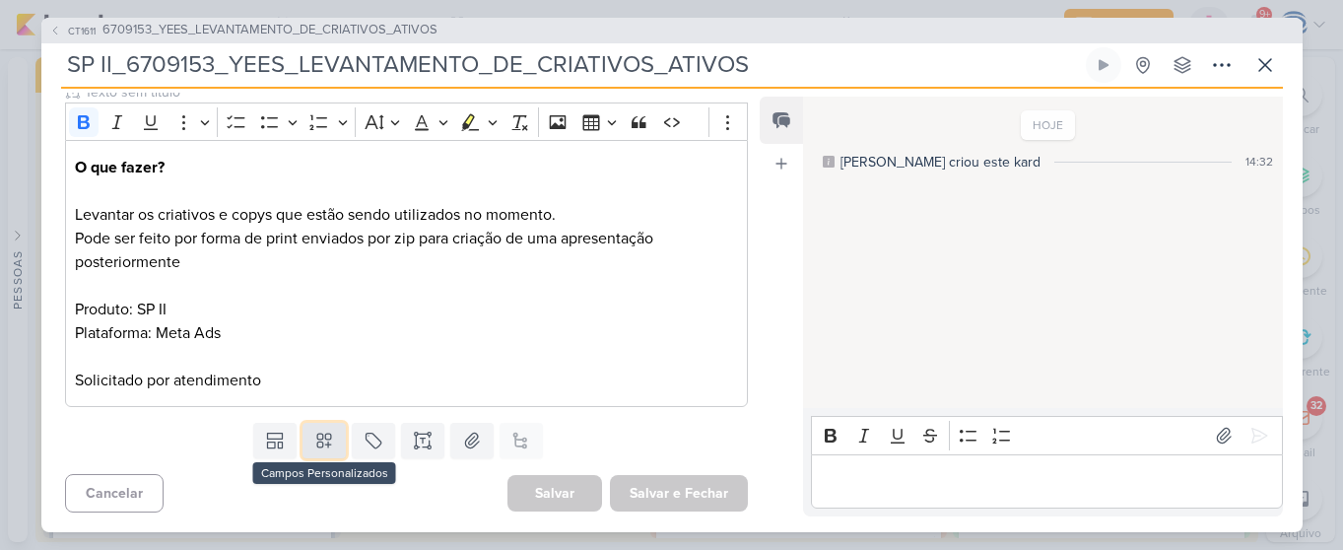
click at [321, 444] on icon at bounding box center [324, 441] width 20 height 20
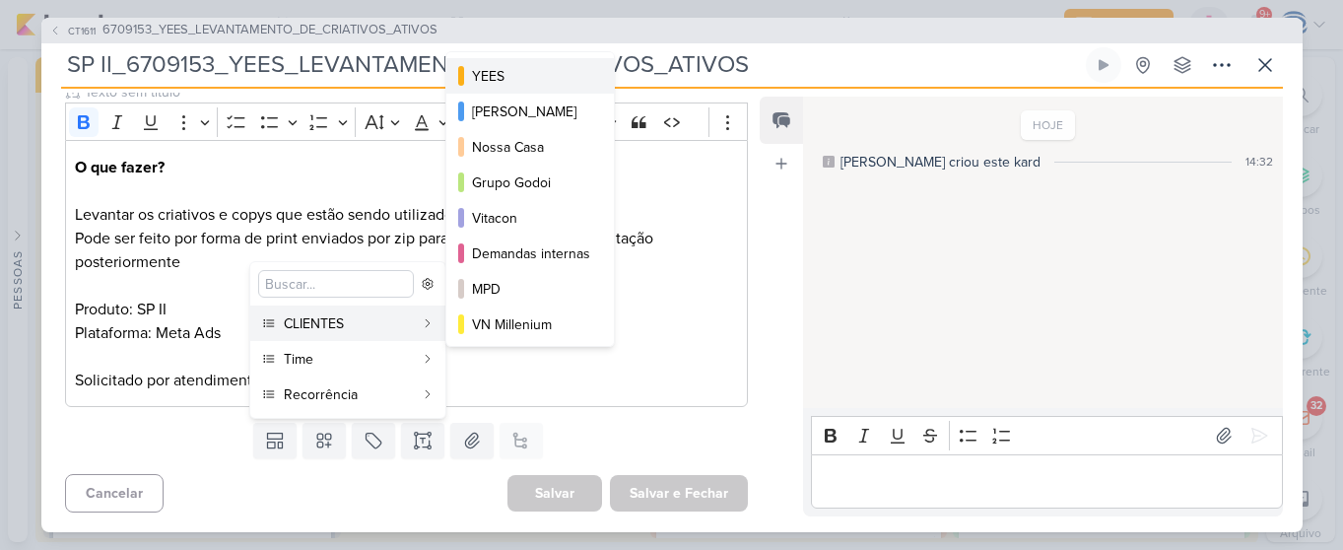
click at [503, 77] on div "YEES" at bounding box center [531, 76] width 118 height 21
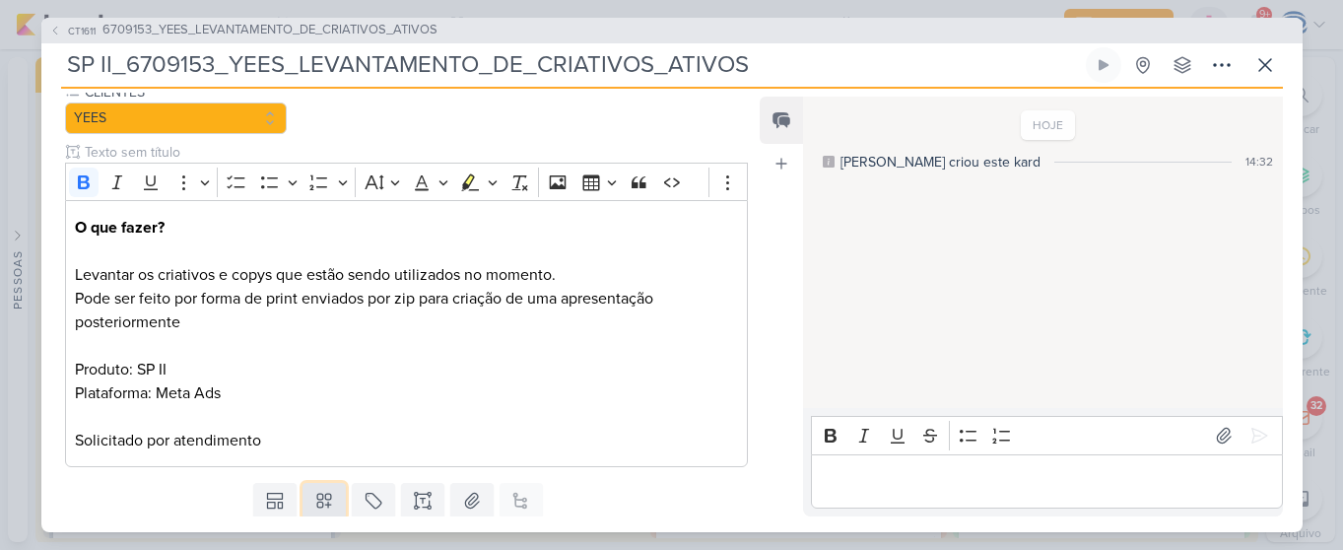
click at [325, 502] on icon at bounding box center [324, 501] width 20 height 20
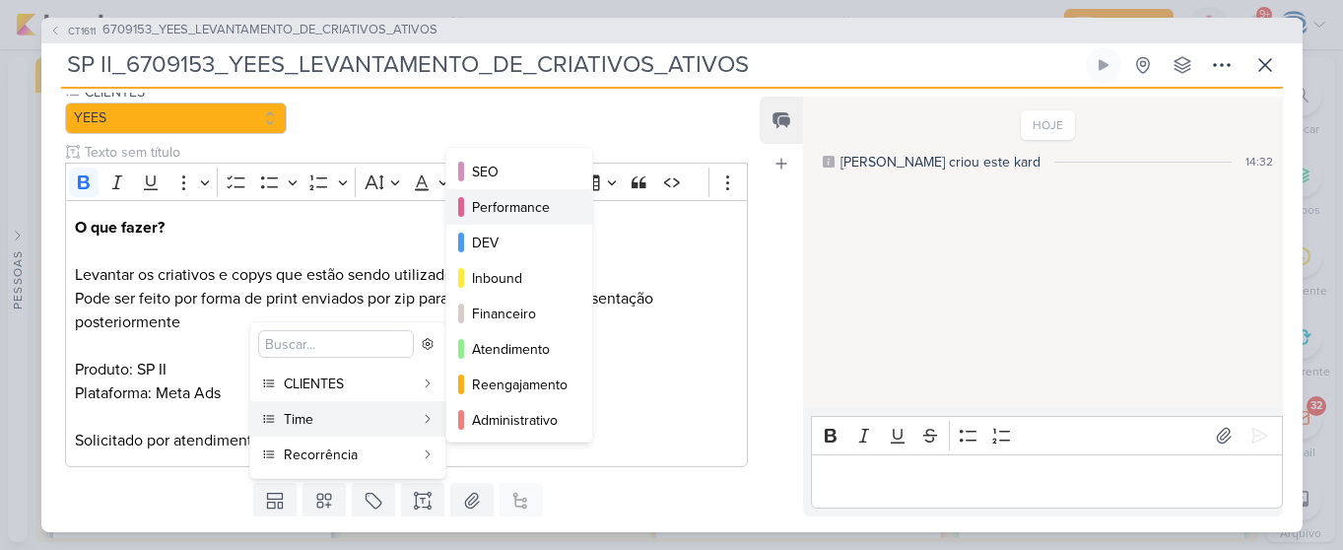
click at [510, 201] on div "Performance" at bounding box center [520, 207] width 97 height 21
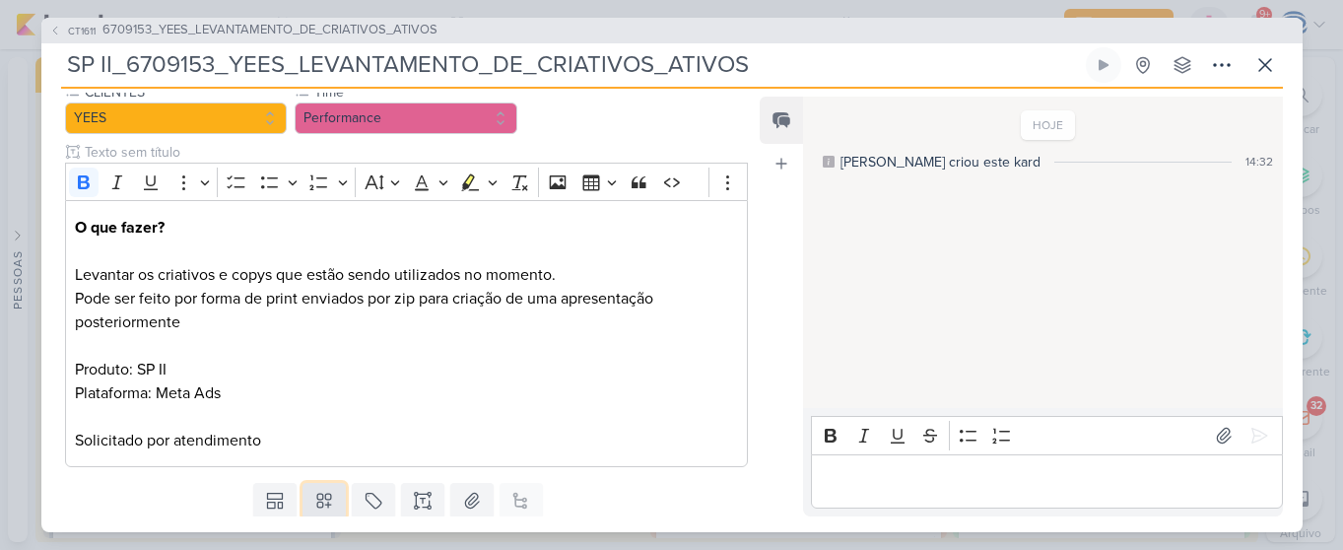
click at [317, 504] on icon at bounding box center [324, 501] width 14 height 14
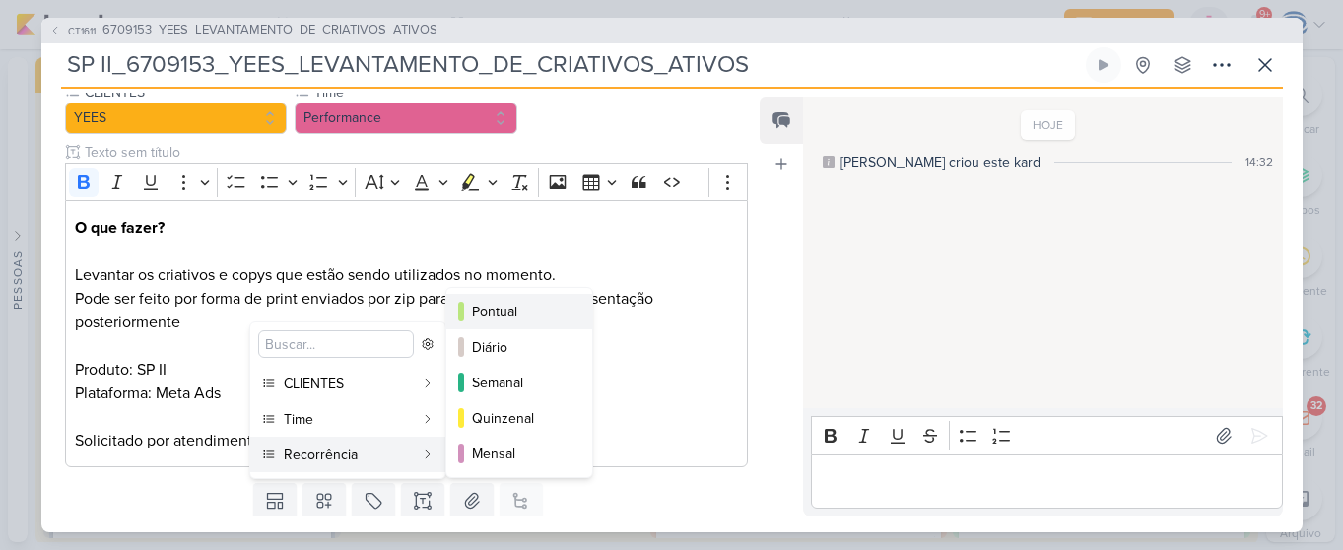
click at [526, 312] on div "Pontual" at bounding box center [520, 312] width 97 height 21
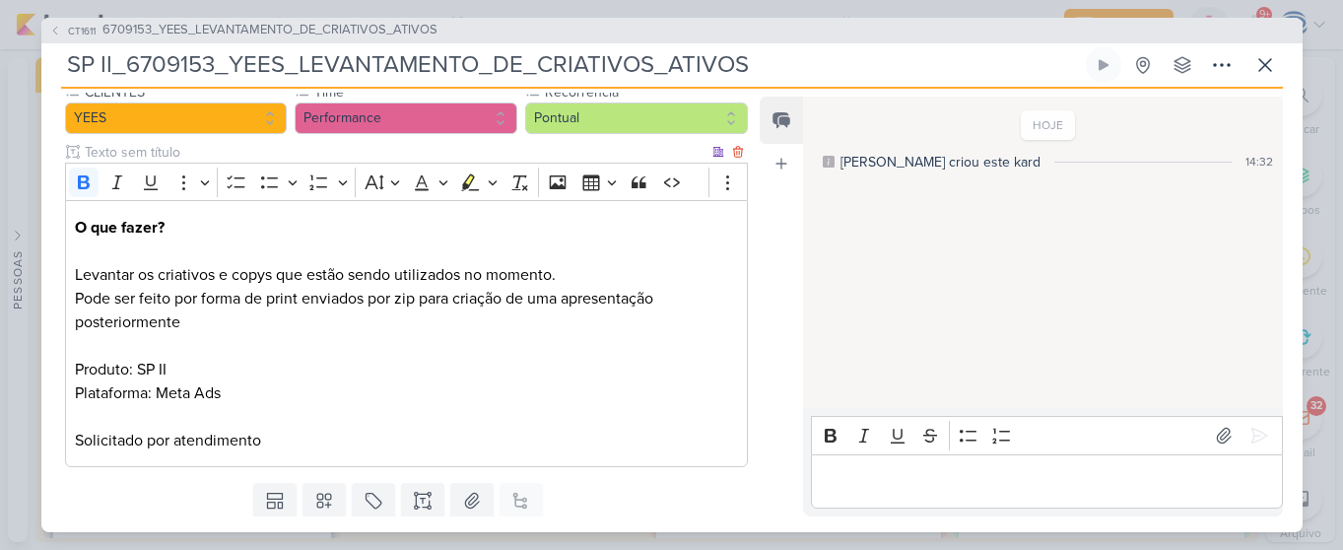
scroll to position [255, 0]
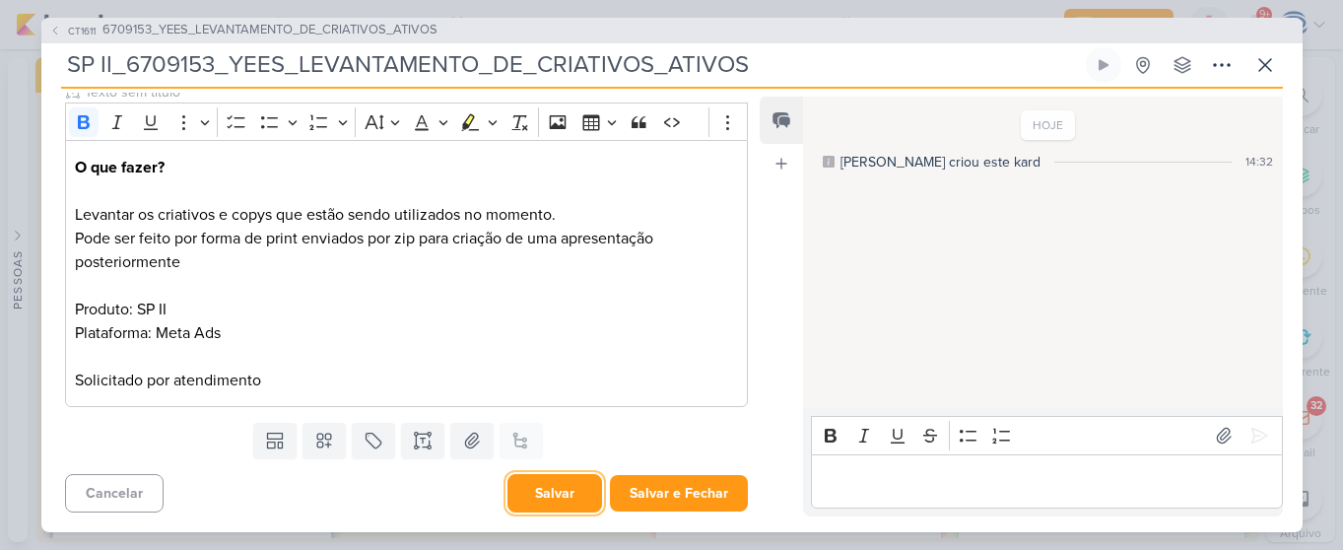
click at [548, 492] on button "Salvar" at bounding box center [555, 493] width 95 height 38
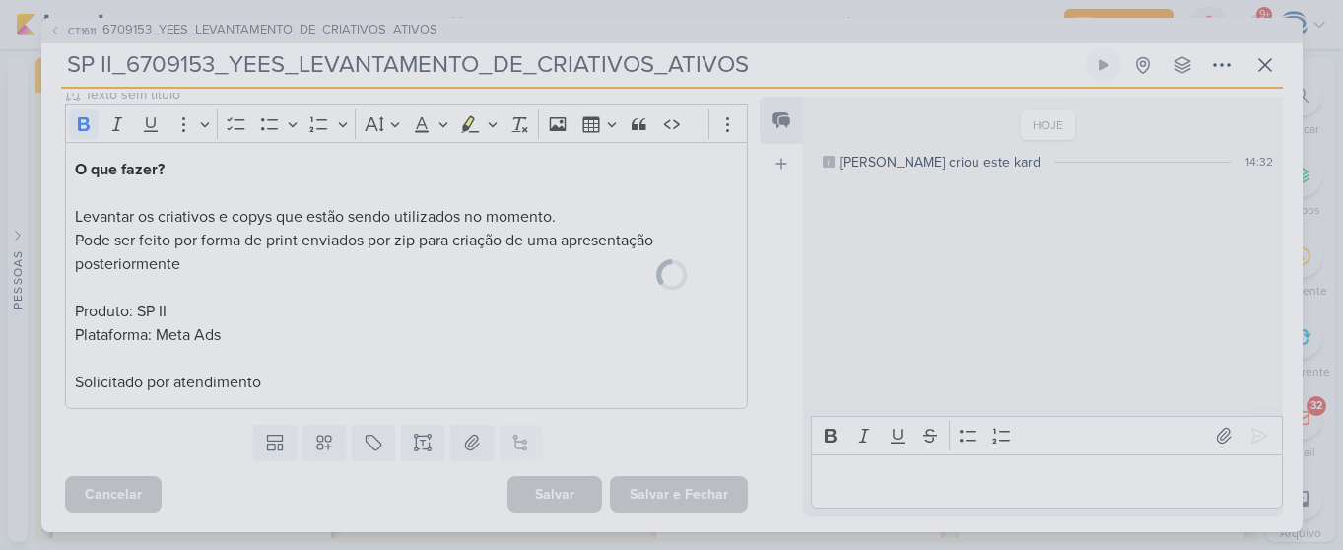
scroll to position [253, 0]
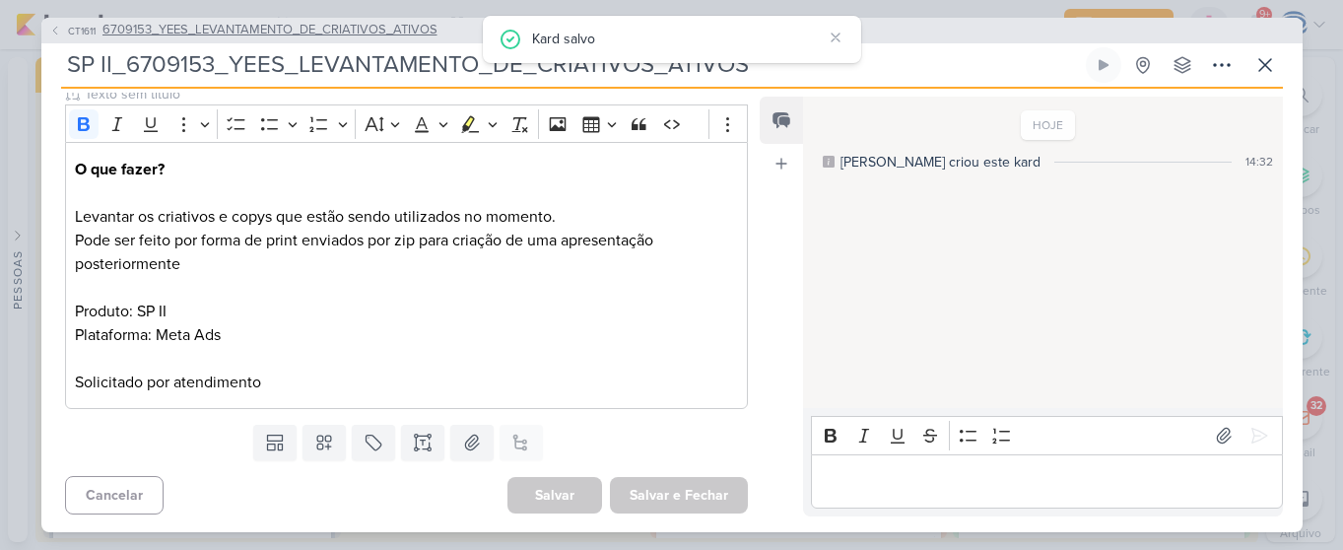
click at [270, 28] on span "6709153_YEES_LEVANTAMENTO_DE_CRIATIVOS_ATIVOS" at bounding box center [270, 31] width 335 height 20
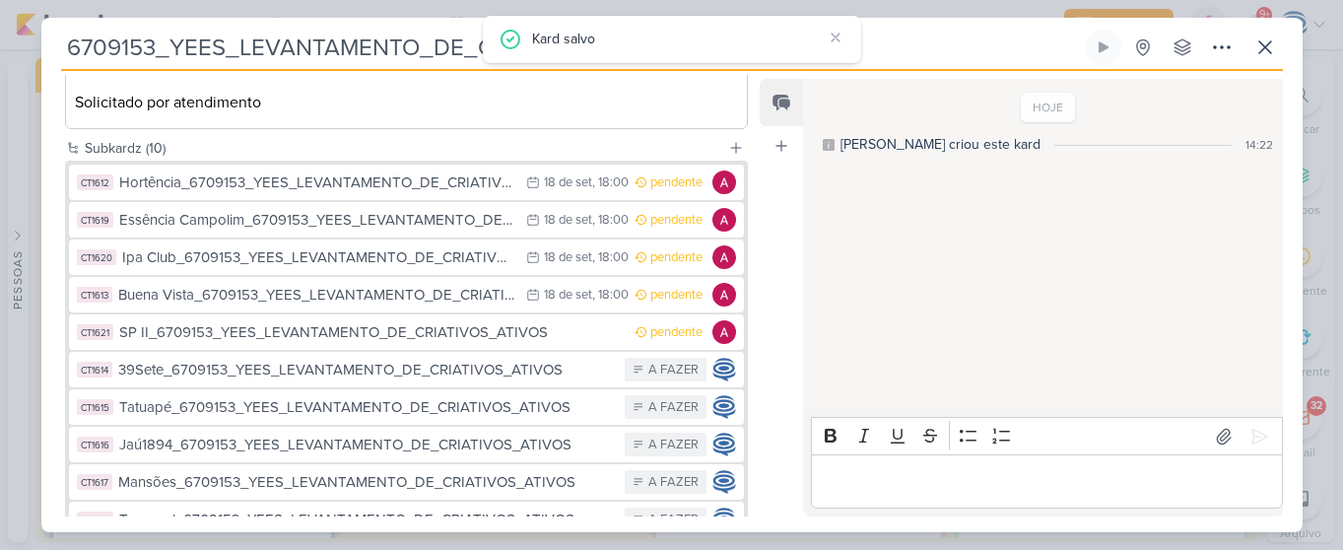
scroll to position [493, 0]
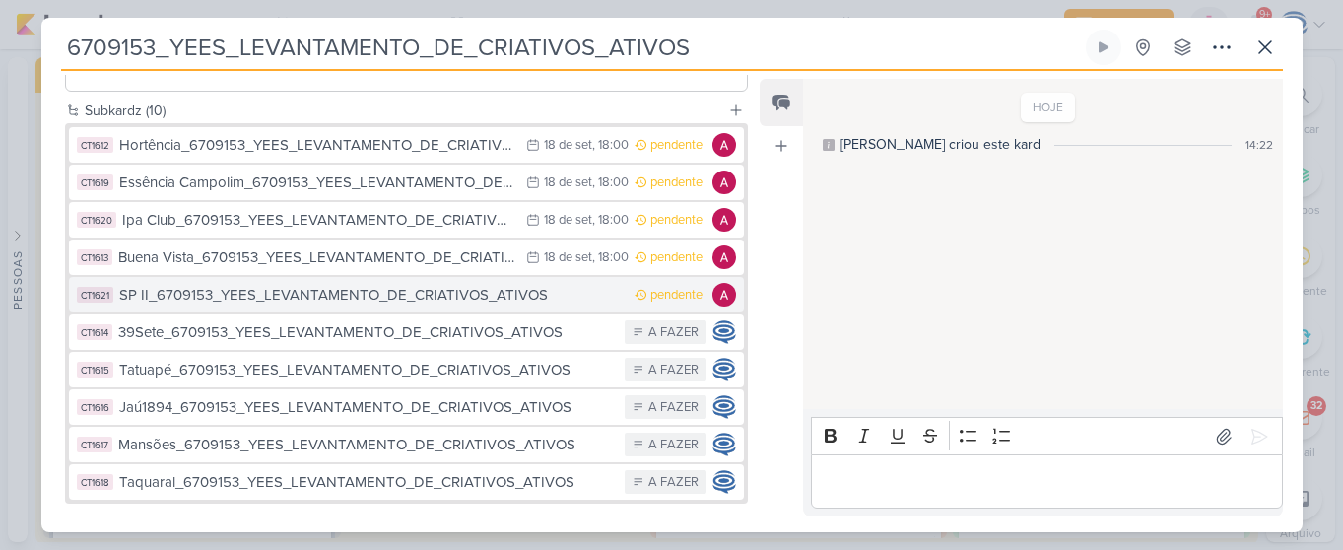
click at [256, 298] on div "SP II_6709153_YEES_LEVANTAMENTO_DE_CRIATIVOS_ATIVOS" at bounding box center [372, 295] width 507 height 23
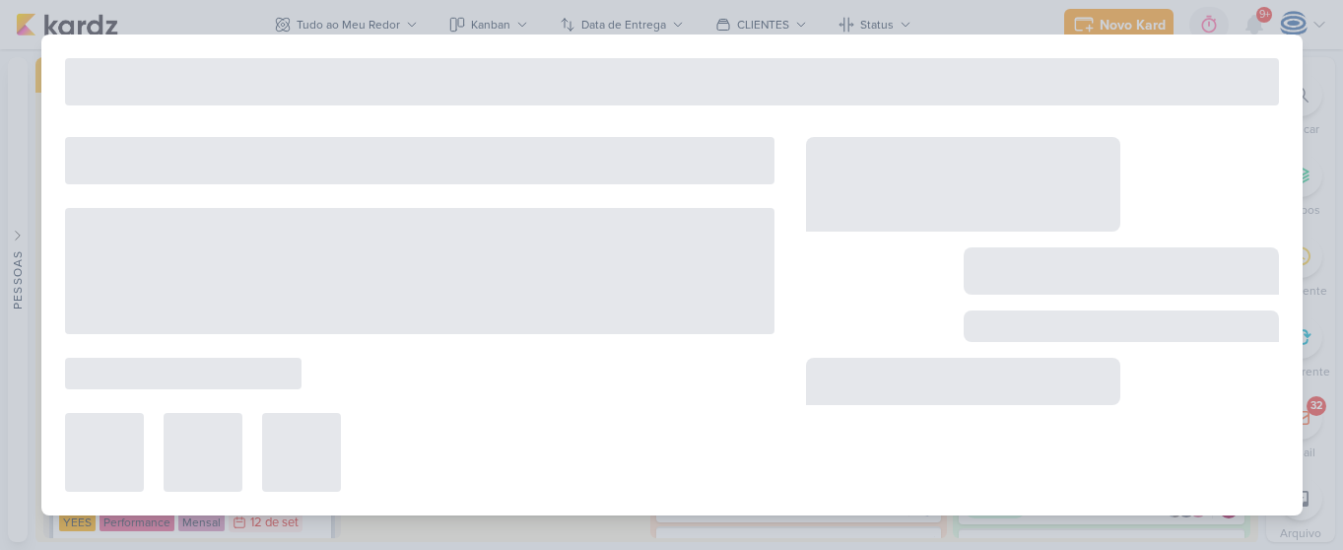
type input "SP II_6709153_YEES_LEVANTAMENTO_DE_CRIATIVOS_ATIVOS"
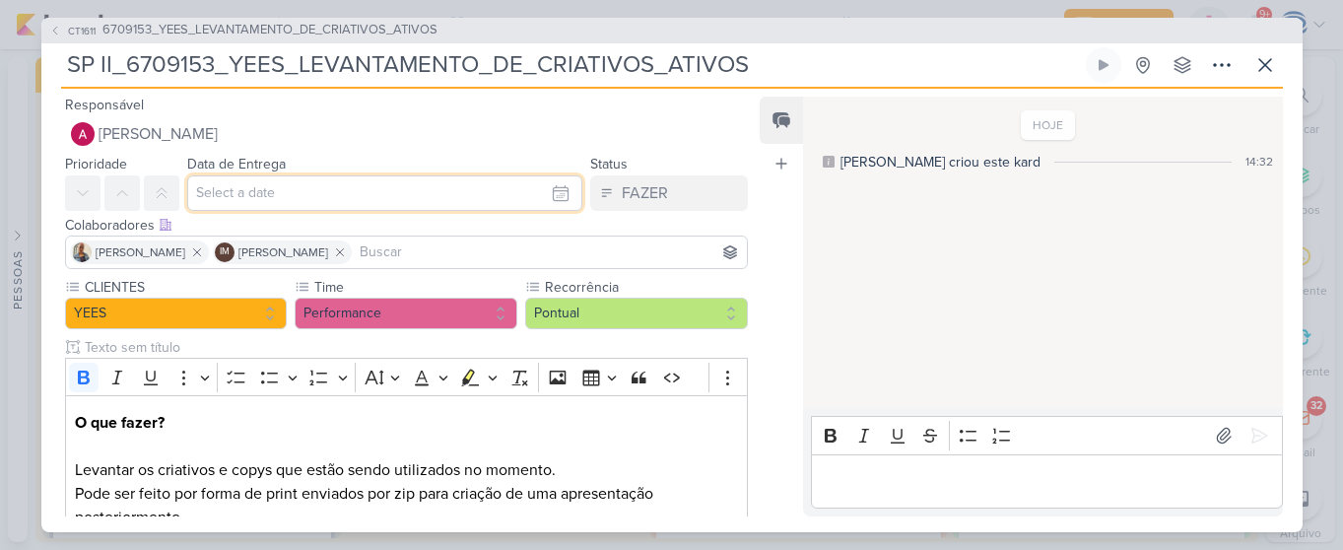
click at [261, 202] on input "text" at bounding box center [385, 192] width 396 height 35
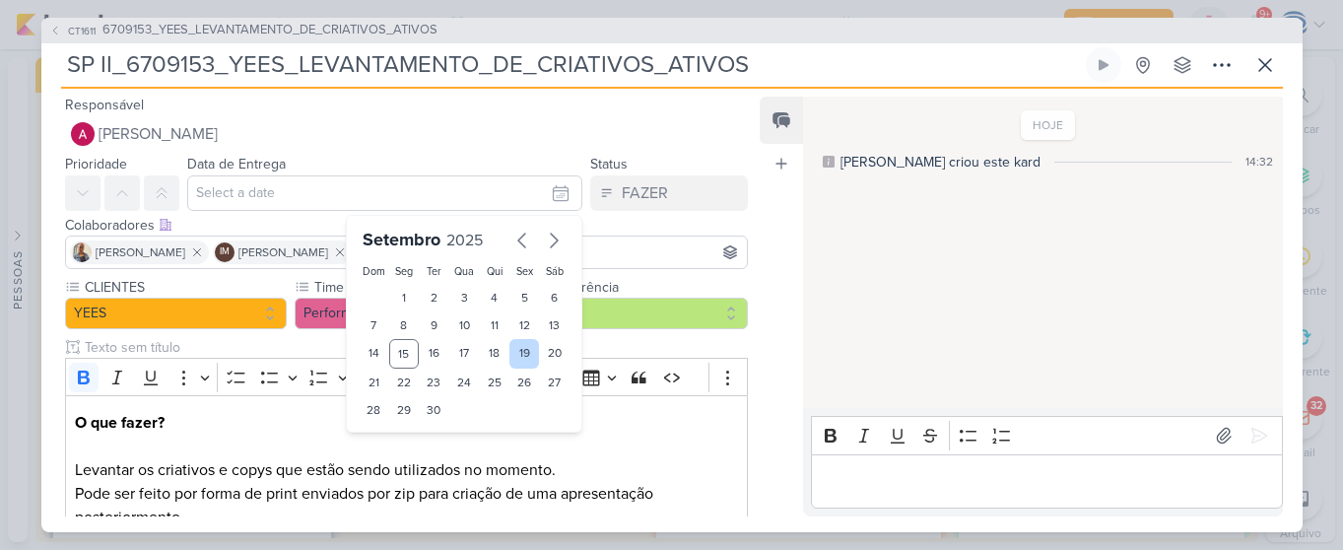
click at [525, 349] on div "19" at bounding box center [525, 354] width 31 height 30
type input "19 de setembro de 2025 às 23:59"
drag, startPoint x: 389, startPoint y: 445, endPoint x: 403, endPoint y: -110, distance: 556.1
click at [403, 0] on html "1.99.0 Novo Kard Ctrl + k 0h0m Sessão desligada... Hoje 0h0m Semana 0h0m Mês 0h…" at bounding box center [671, 275] width 1343 height 550
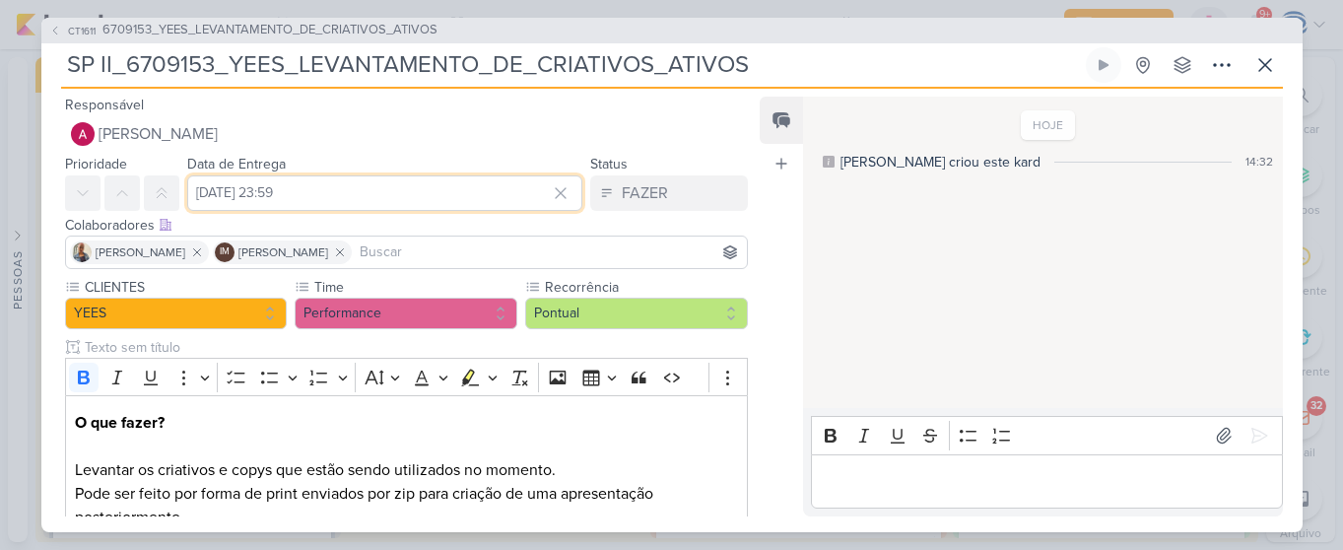
click at [398, 186] on input "19 de setembro de 2025 às 23:59" at bounding box center [385, 192] width 396 height 35
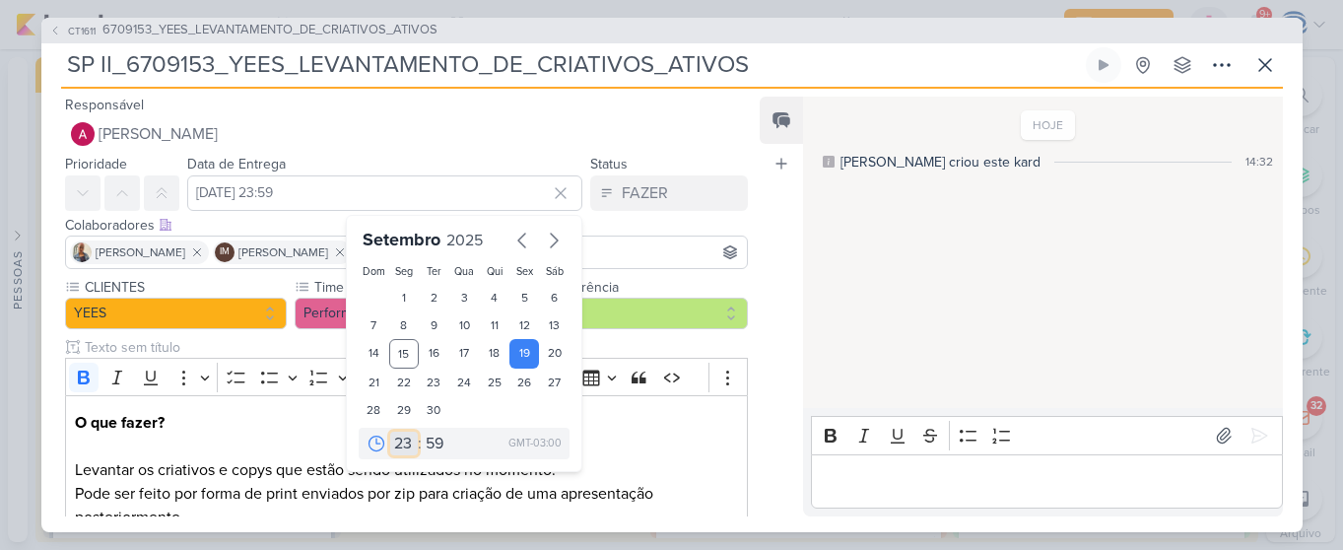
click at [390, 445] on select "00 01 02 03 04 05 06 07 08 09 10 11 12 13 14 15 16 17 18 19 20 21 22 23" at bounding box center [404, 444] width 28 height 24
select select "18"
click at [390, 432] on select "00 01 02 03 04 05 06 07 08 09 10 11 12 13 14 15 16 17 18 19 20 21 22 23" at bounding box center [404, 444] width 28 height 24
type input "19 de setembro de 2025 às 18:59"
click at [393, 280] on div "Seg" at bounding box center [404, 272] width 23 height 16
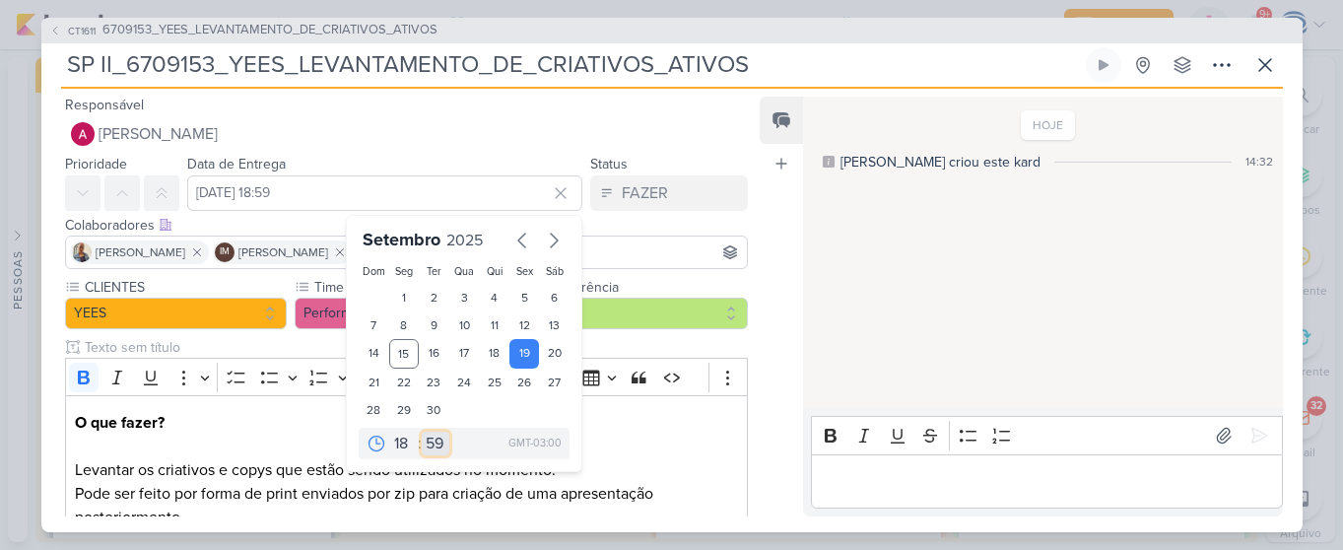
click at [435, 445] on select "00 05 10 15 20 25 30 35 40 45 50 55 59" at bounding box center [436, 444] width 28 height 24
select select "0"
click at [422, 432] on select "00 05 10 15 20 25 30 35 40 45 50 55 59" at bounding box center [436, 444] width 28 height 24
type input "19 de setembro de 2025 às 18:00"
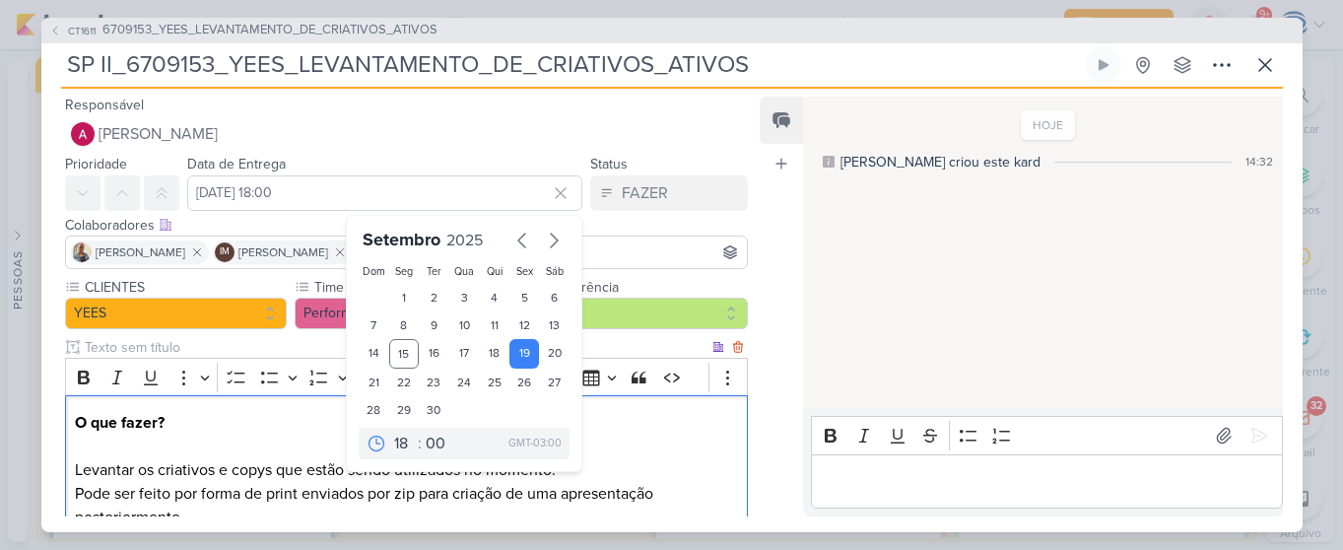
click at [627, 435] on p "O que fazer? Levantar os criativos e copys que estão sendo utilizados no moment…" at bounding box center [406, 446] width 662 height 71
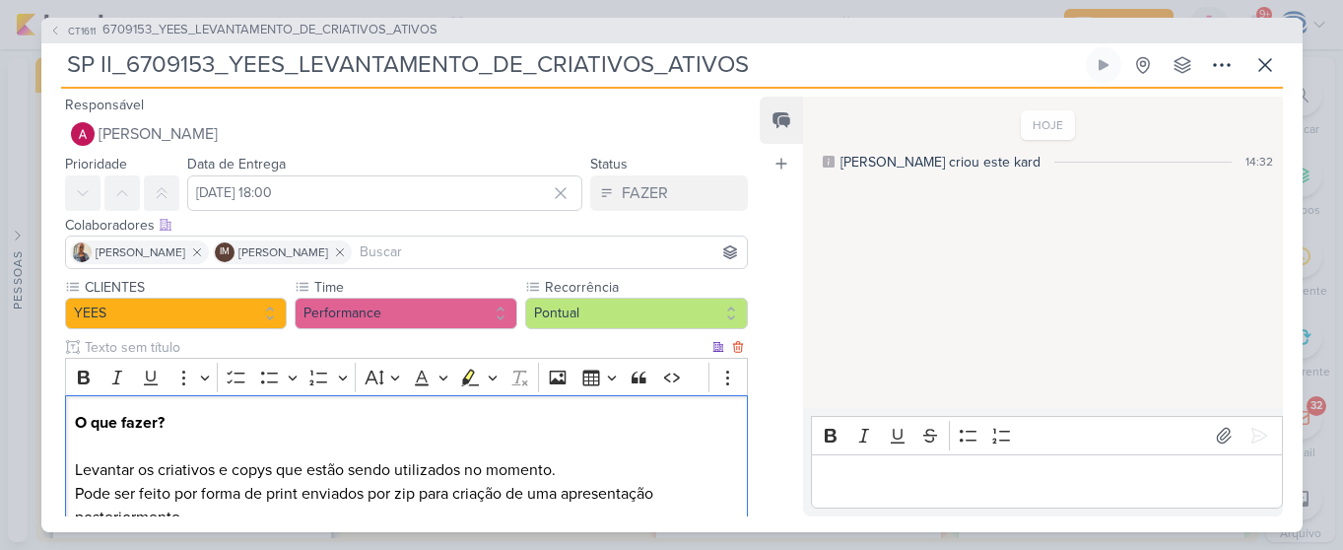
scroll to position [255, 0]
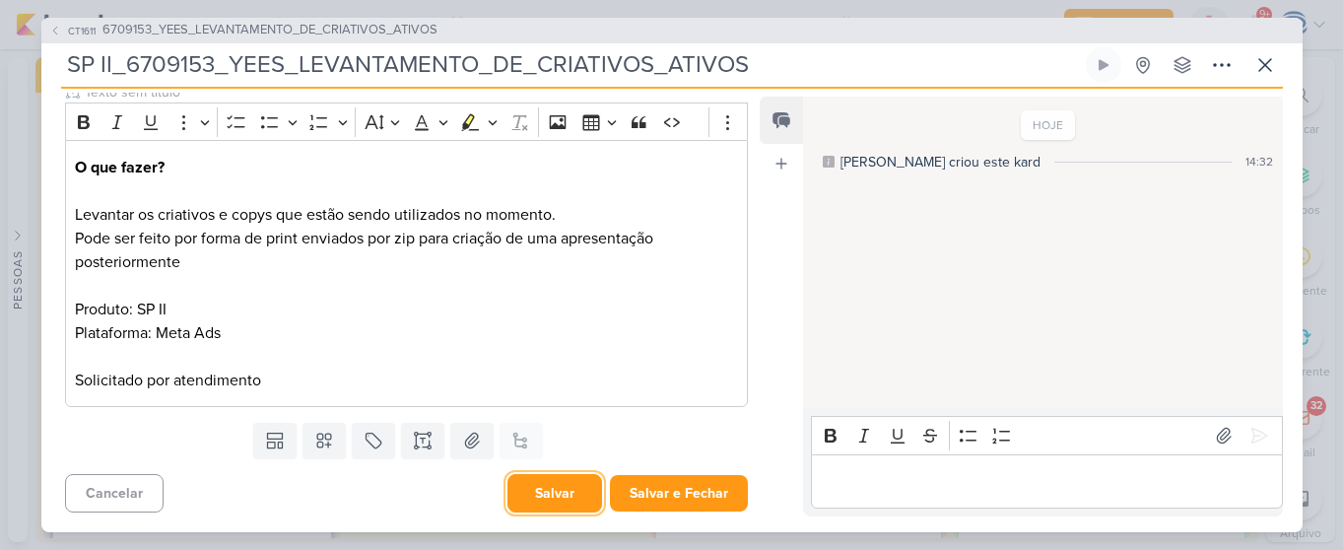
click at [547, 484] on button "Salvar" at bounding box center [555, 493] width 95 height 38
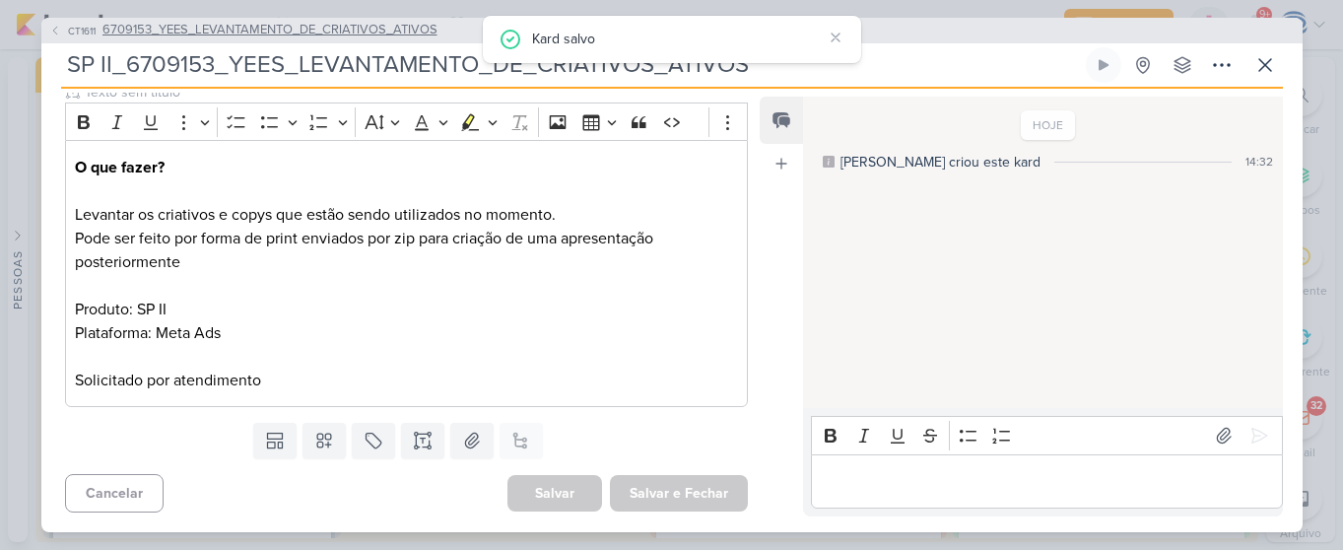
click at [358, 33] on span "6709153_YEES_LEVANTAMENTO_DE_CRIATIVOS_ATIVOS" at bounding box center [270, 31] width 335 height 20
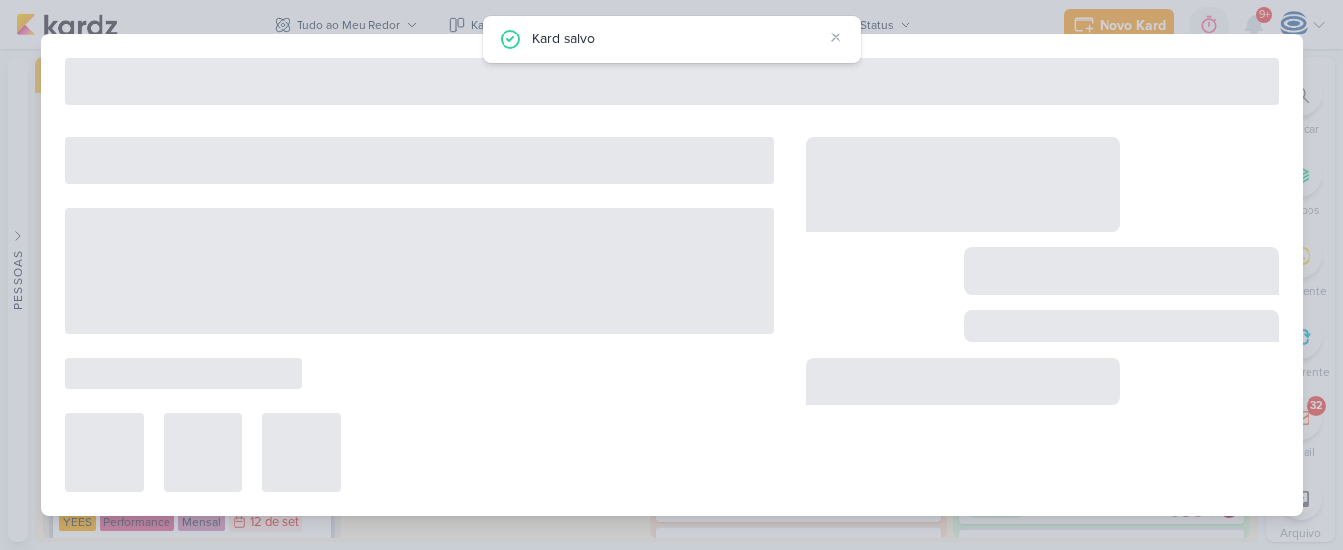
type input "6709153_YEES_LEVANTAMENTO_DE_CRIATIVOS_ATIVOS"
type input "[DATE] 18:00"
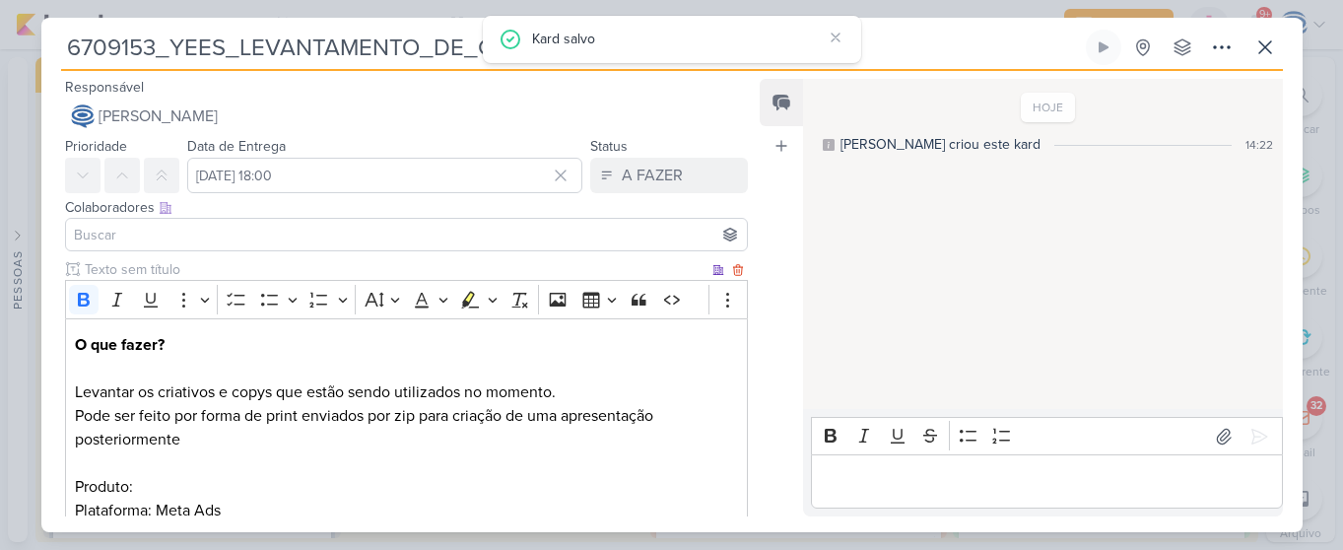
scroll to position [589, 0]
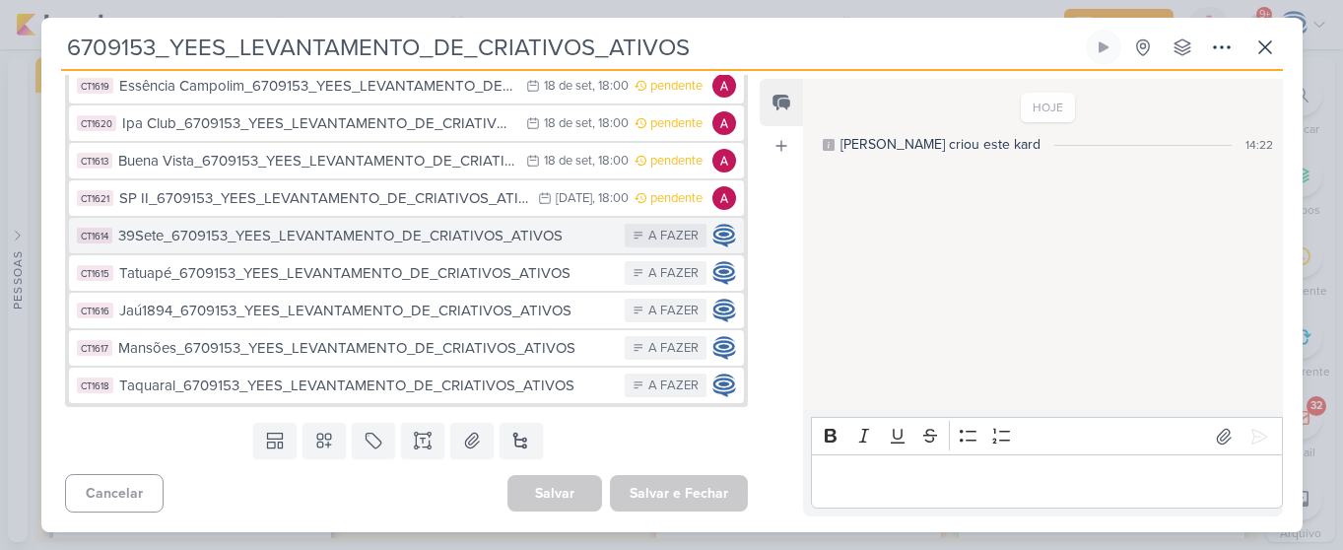
click at [256, 239] on div "39Sete_6709153_YEES_LEVANTAMENTO_DE_CRIATIVOS_ATIVOS" at bounding box center [367, 236] width 498 height 23
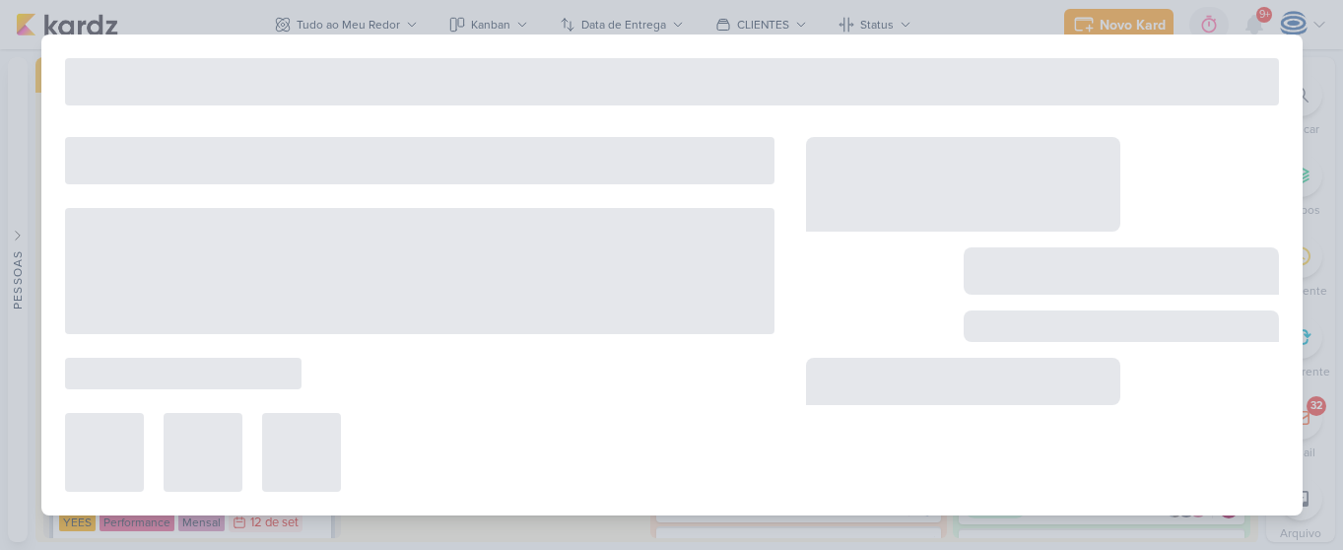
type input "39Sete_6709153_YEES_LEVANTAMENTO_DE_CRIATIVOS_ATIVOS"
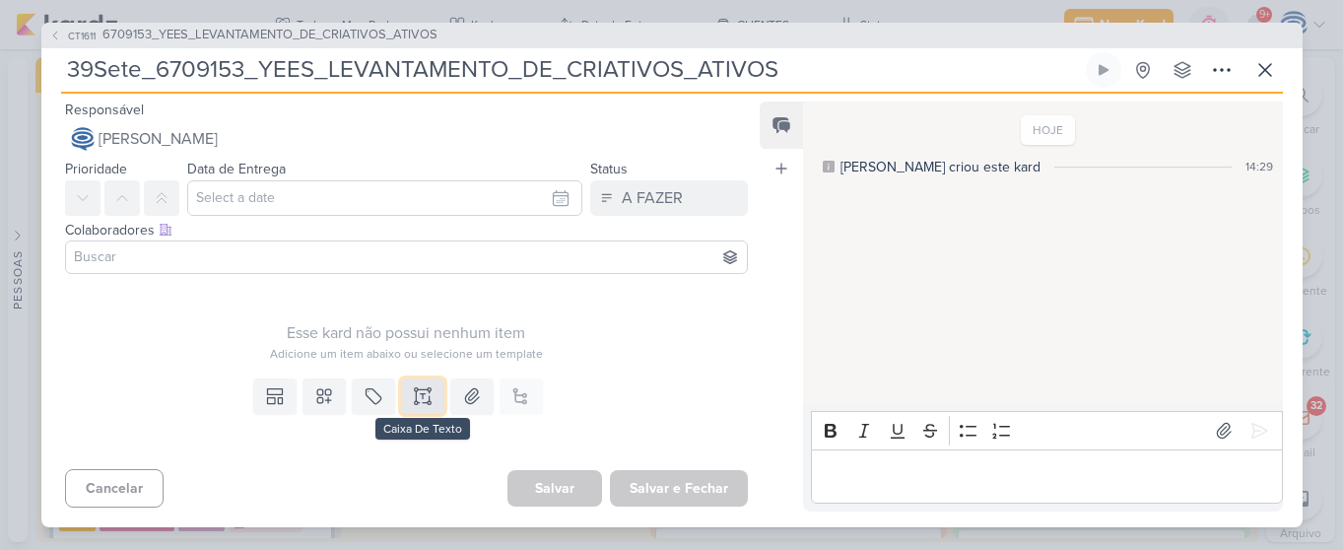
click at [428, 395] on icon at bounding box center [423, 396] width 20 height 20
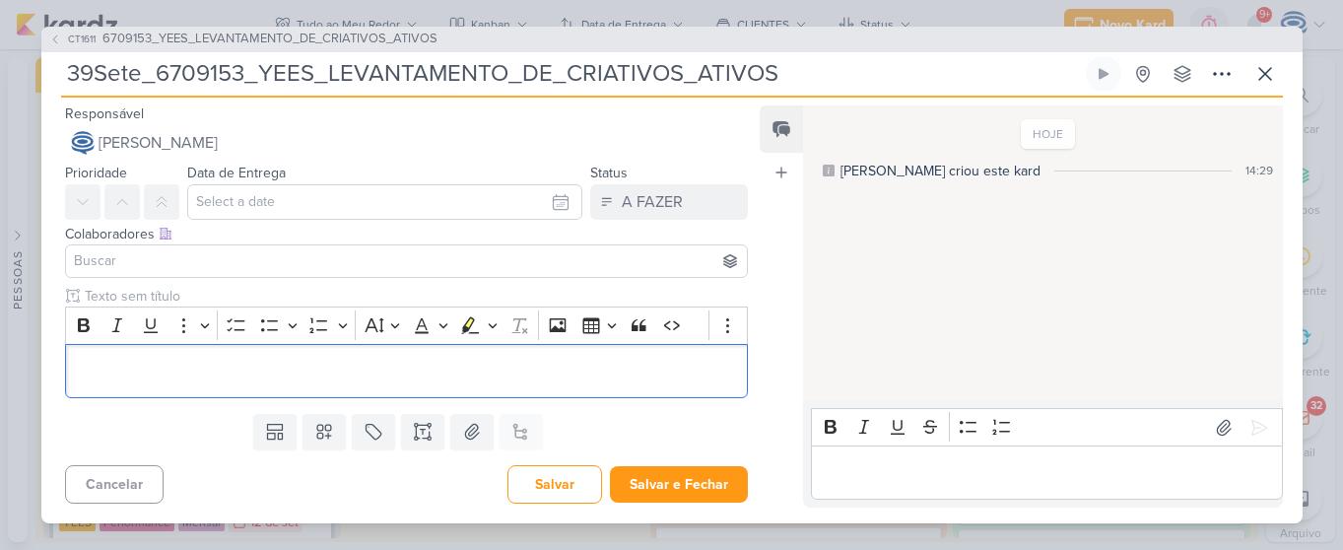
scroll to position [69, 0]
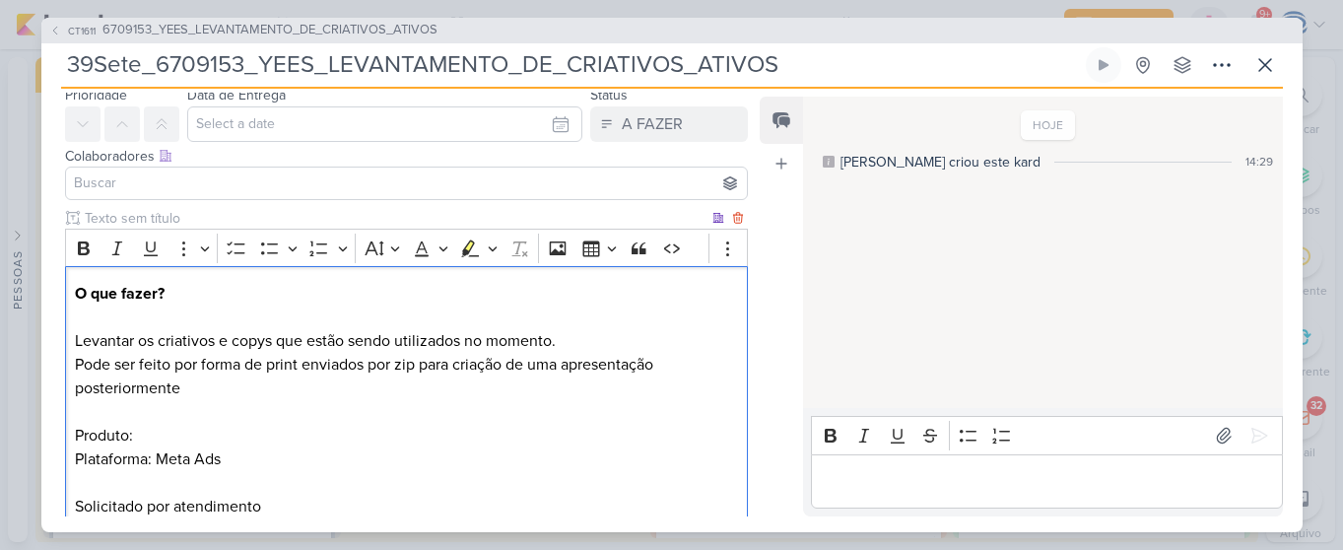
click at [381, 418] on p "Pode ser feito por forma de print enviados por zip para criação de uma apresent…" at bounding box center [406, 436] width 662 height 166
click at [380, 434] on p "Pode ser feito por forma de print enviados por zip para criação de uma apresent…" at bounding box center [406, 436] width 662 height 166
click at [338, 187] on input at bounding box center [407, 183] width 674 height 24
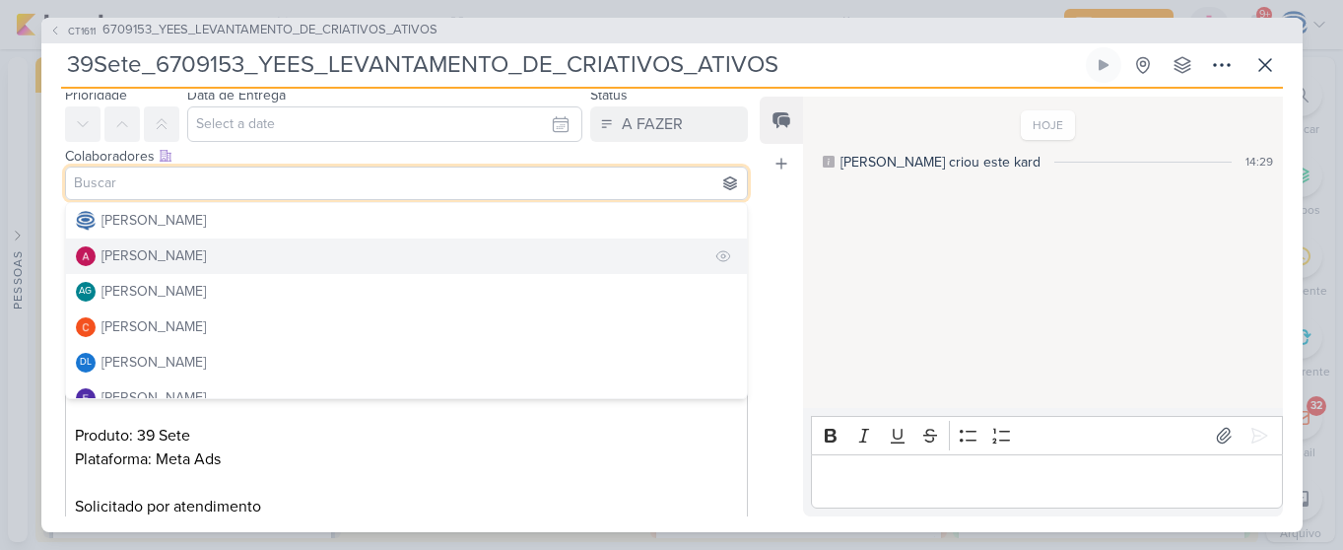
click at [326, 249] on button "[PERSON_NAME]" at bounding box center [407, 256] width 682 height 35
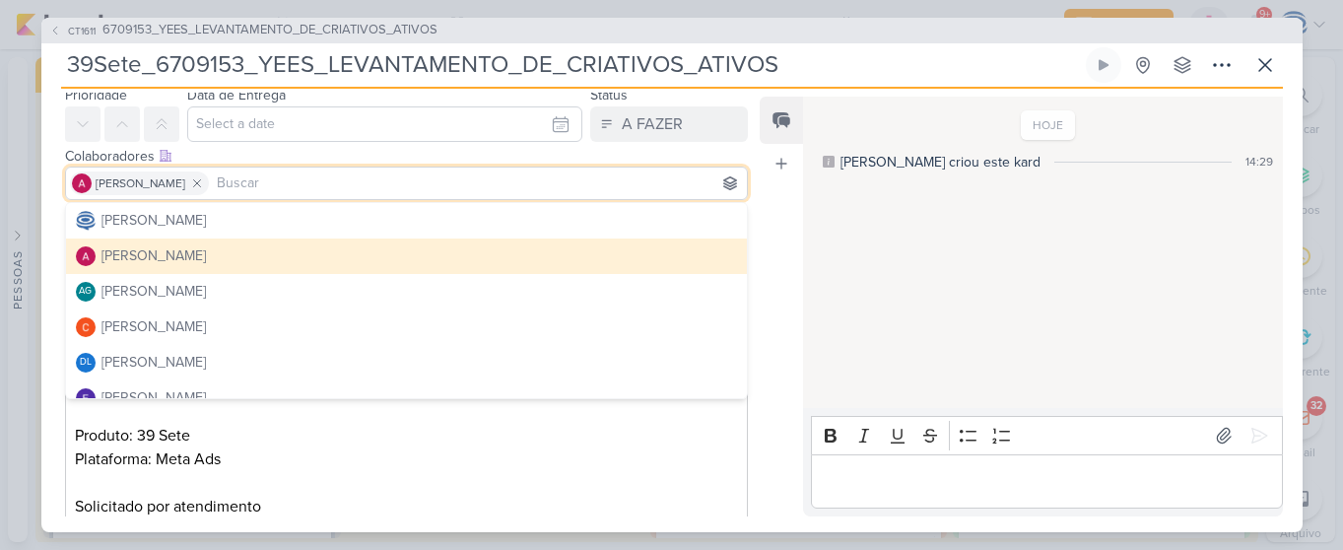
scroll to position [175, 0]
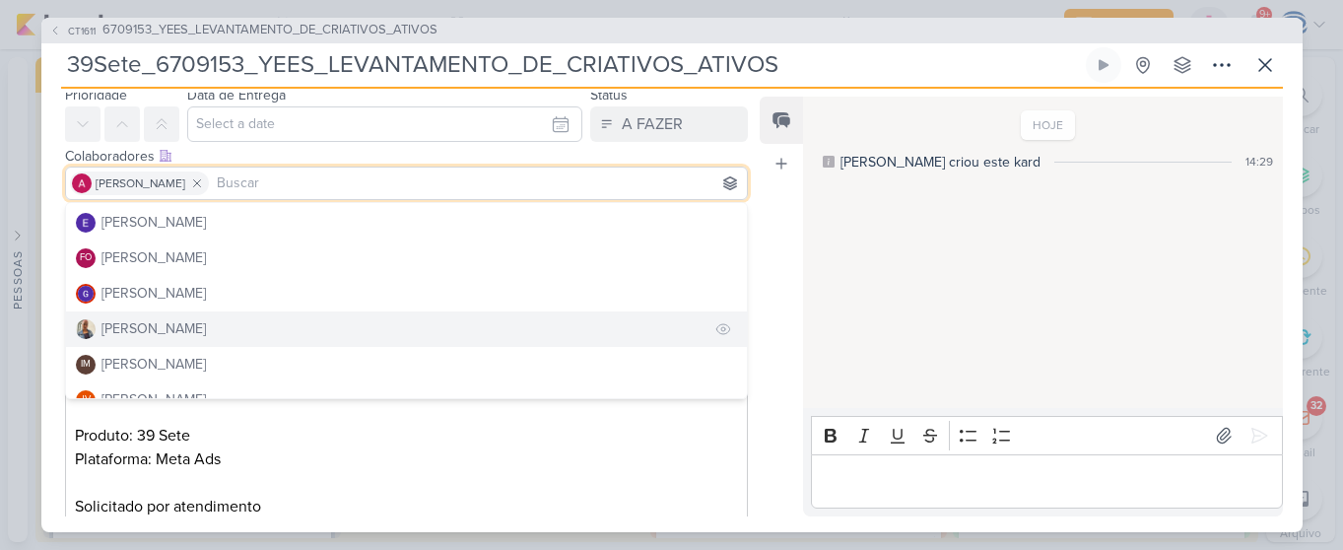
click at [309, 332] on button "[PERSON_NAME]" at bounding box center [407, 328] width 682 height 35
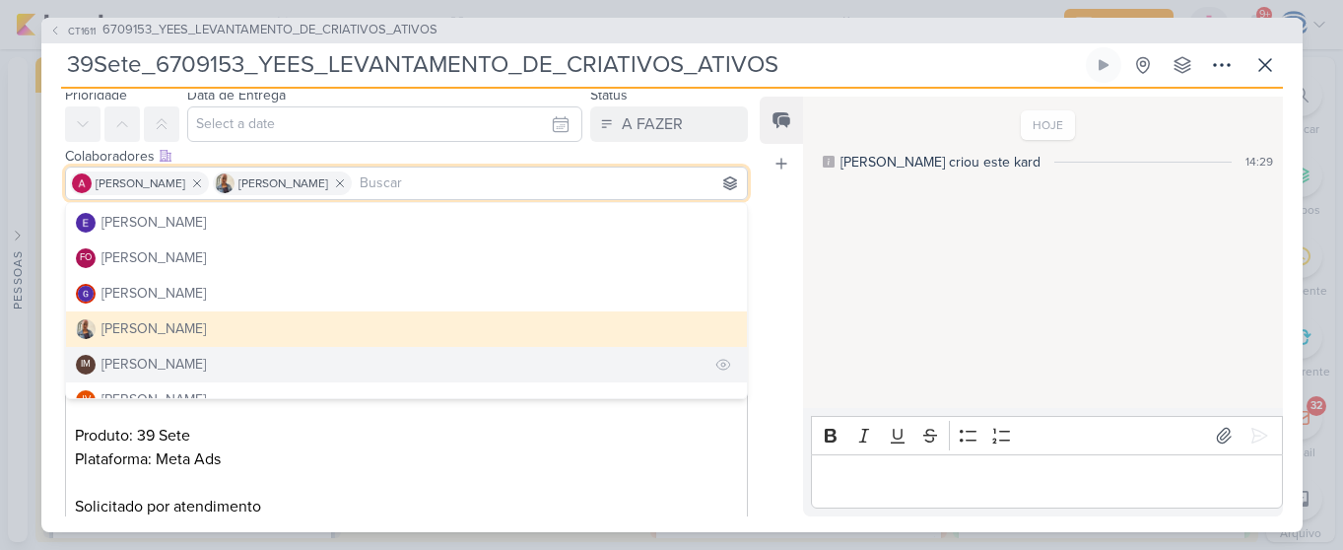
click at [309, 355] on button "IM [PERSON_NAME]" at bounding box center [407, 364] width 682 height 35
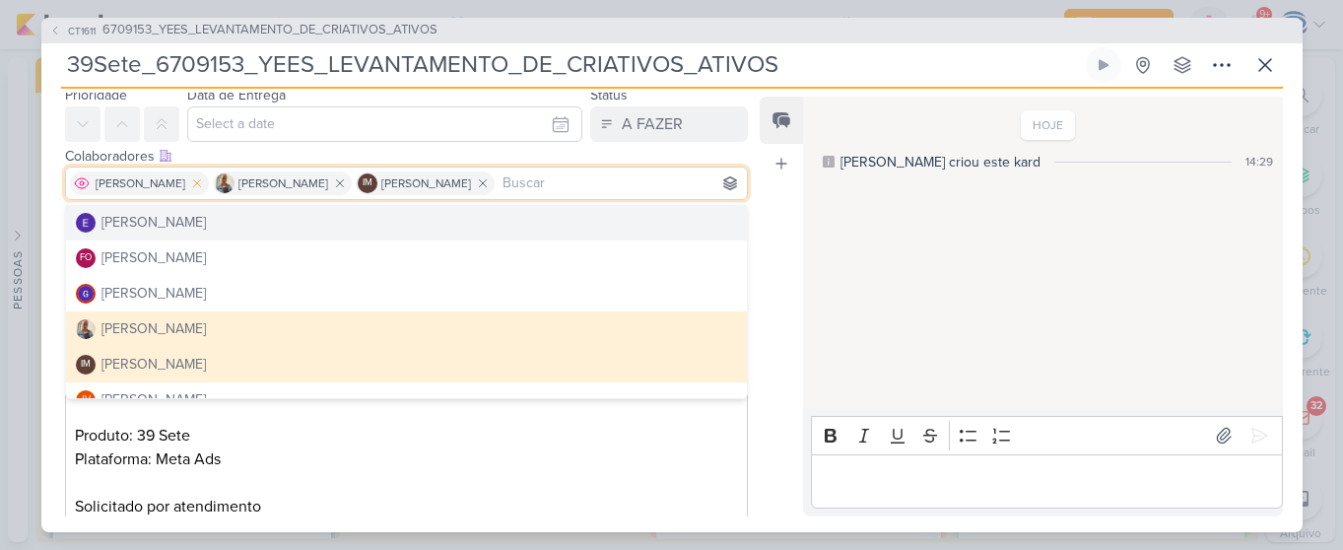
click at [200, 180] on icon at bounding box center [196, 182] width 7 height 7
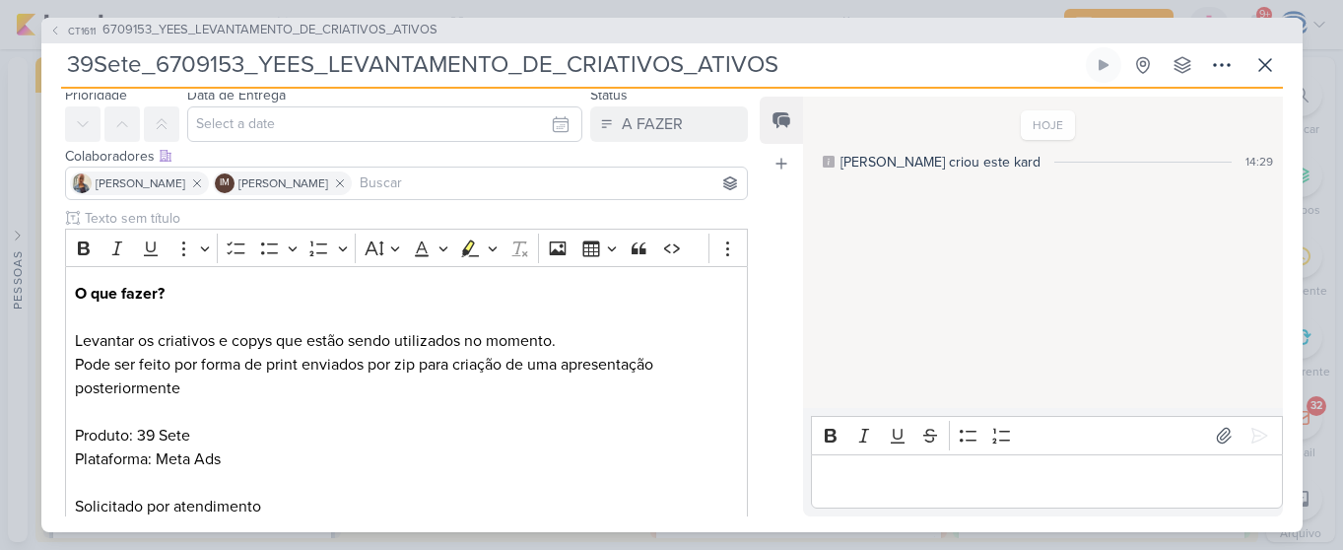
scroll to position [0, 0]
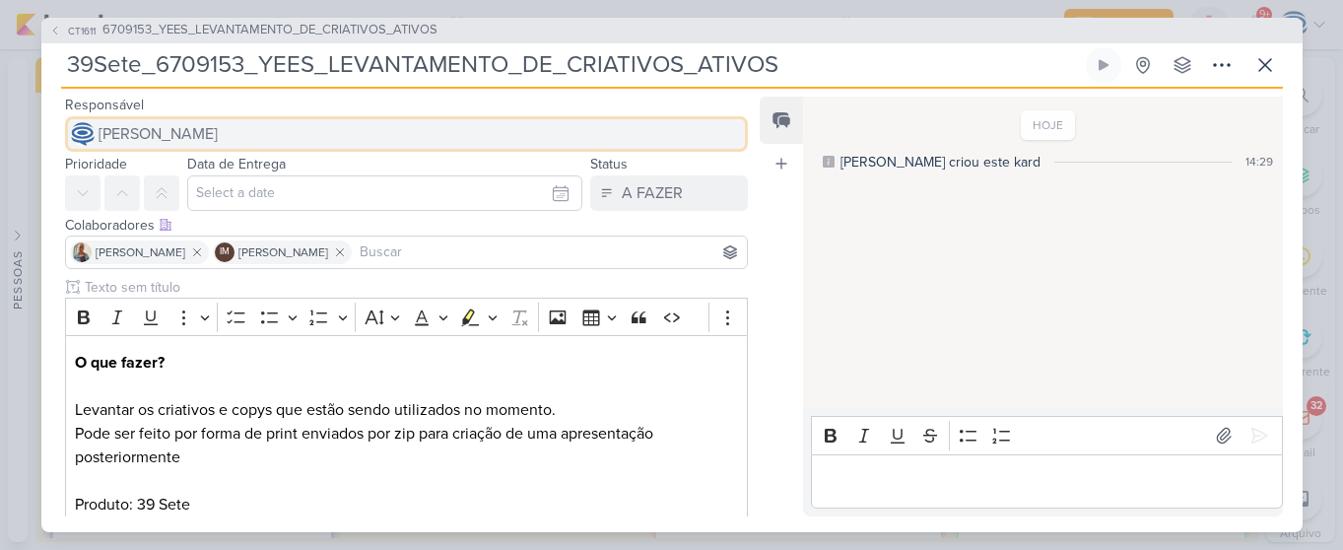
click at [218, 132] on span "[PERSON_NAME]" at bounding box center [158, 134] width 119 height 24
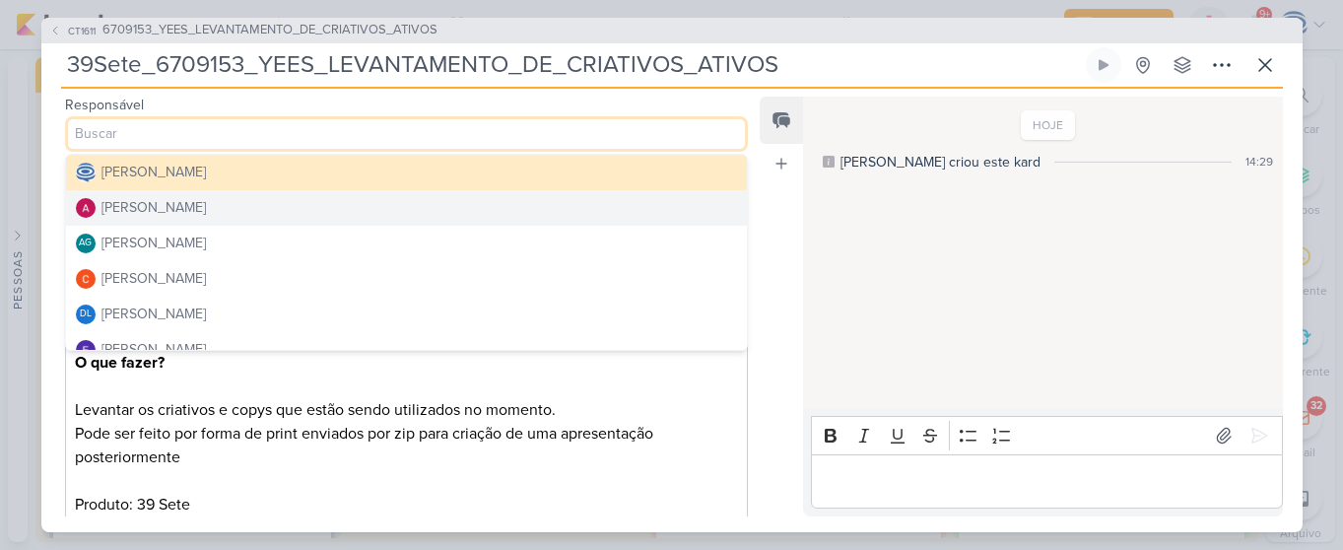
click at [250, 205] on button "[PERSON_NAME]" at bounding box center [407, 207] width 682 height 35
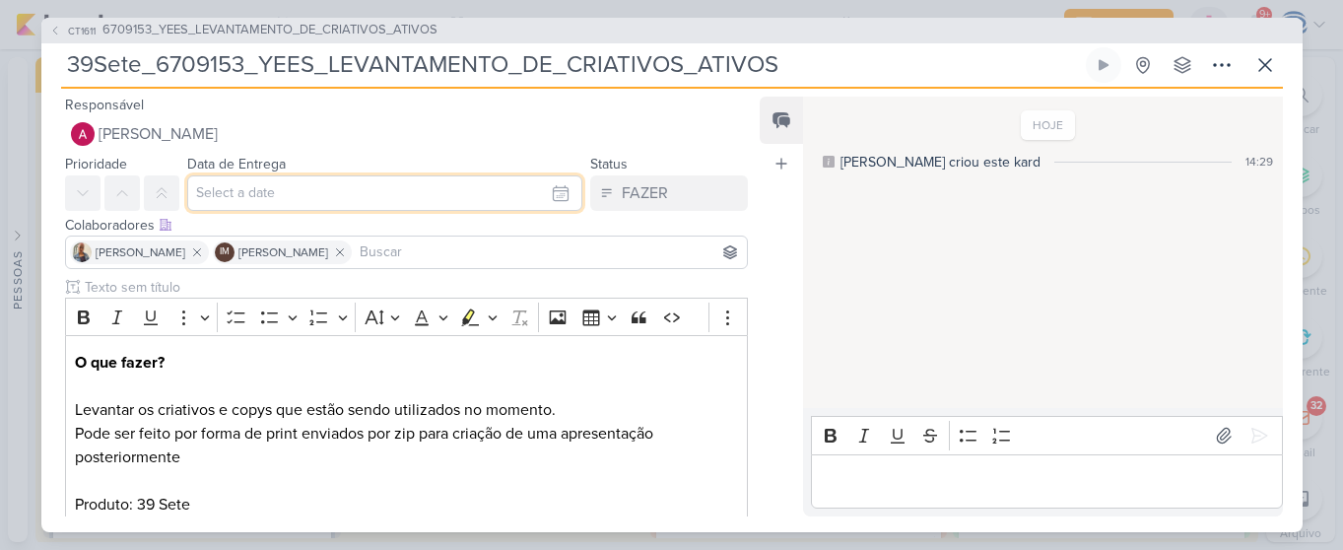
click at [266, 205] on input "text" at bounding box center [385, 192] width 396 height 35
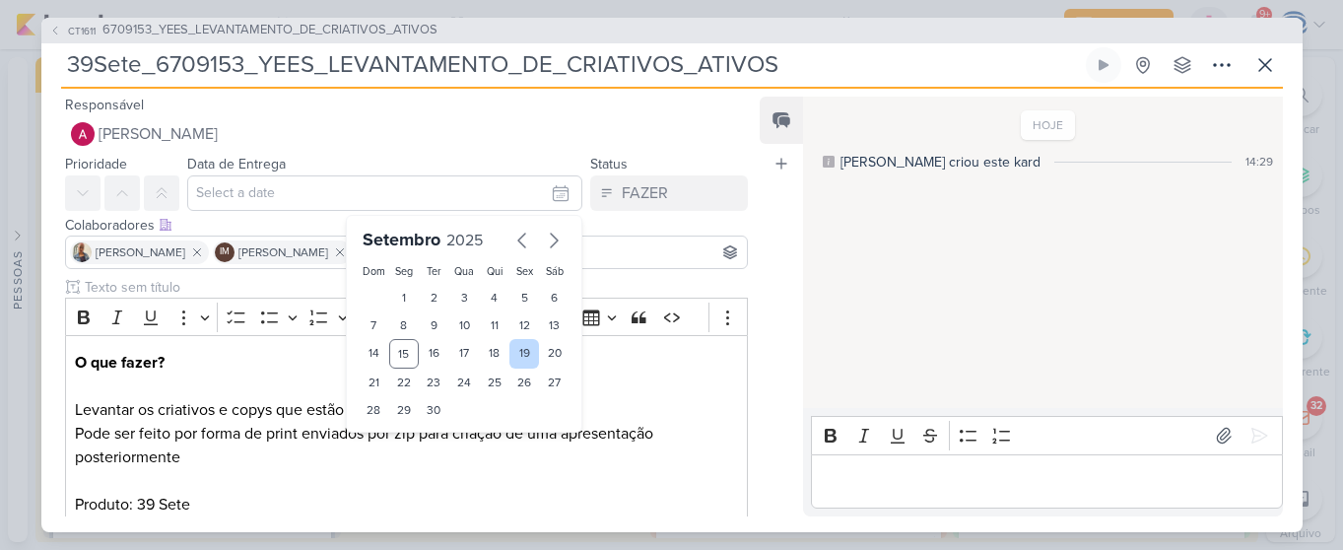
click at [522, 354] on div "19" at bounding box center [525, 354] width 31 height 30
type input "19 de setembro de 2025 às 23:59"
click at [390, 447] on div "00 01 02 03 04 05 06 07 08 09 10 11 12 13 14 15 16 17 18 19 20 21 22 23 : 00 05…" at bounding box center [408, 444] width 83 height 24
click at [390, 447] on select "00 01 02 03 04 05 06 07 08 09 10 11 12 13 14 15 16 17 18 19 20 21 22 23" at bounding box center [404, 444] width 28 height 24
select select "18"
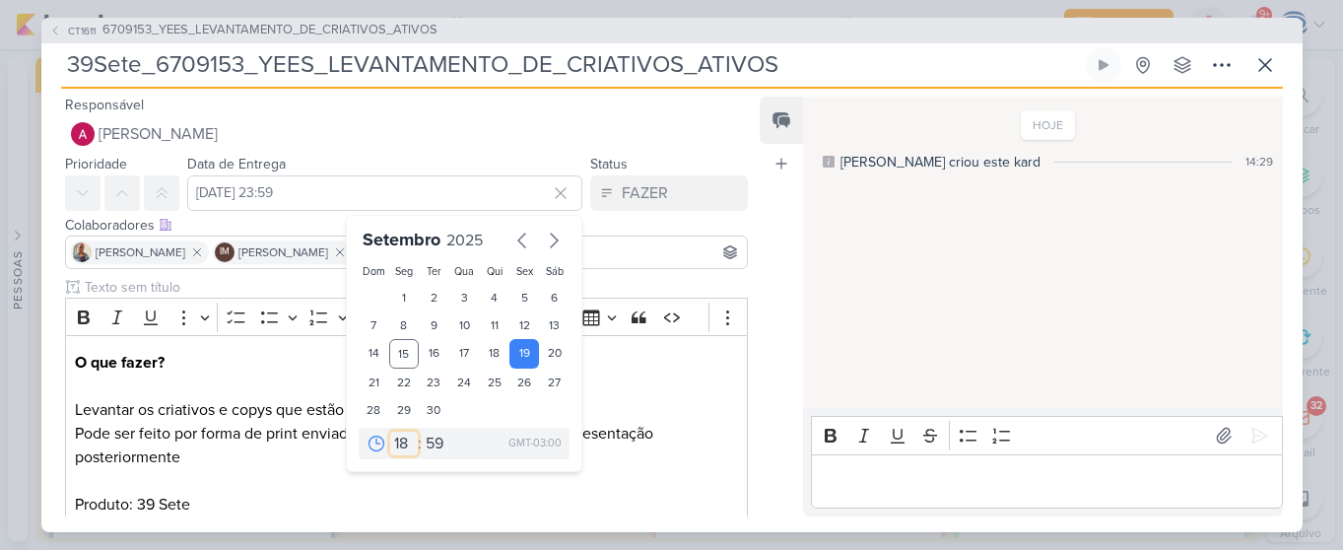
click at [390, 432] on select "00 01 02 03 04 05 06 07 08 09 10 11 12 13 14 15 16 17 18 19 20 21 22 23" at bounding box center [404, 444] width 28 height 24
type input "19 de setembro de 2025 às 18:59"
click at [425, 451] on select "00 05 10 15 20 25 30 35 40 45 50 55 59" at bounding box center [436, 444] width 28 height 24
select select "0"
click at [422, 432] on select "00 05 10 15 20 25 30 35 40 45 50 55 59" at bounding box center [436, 444] width 28 height 24
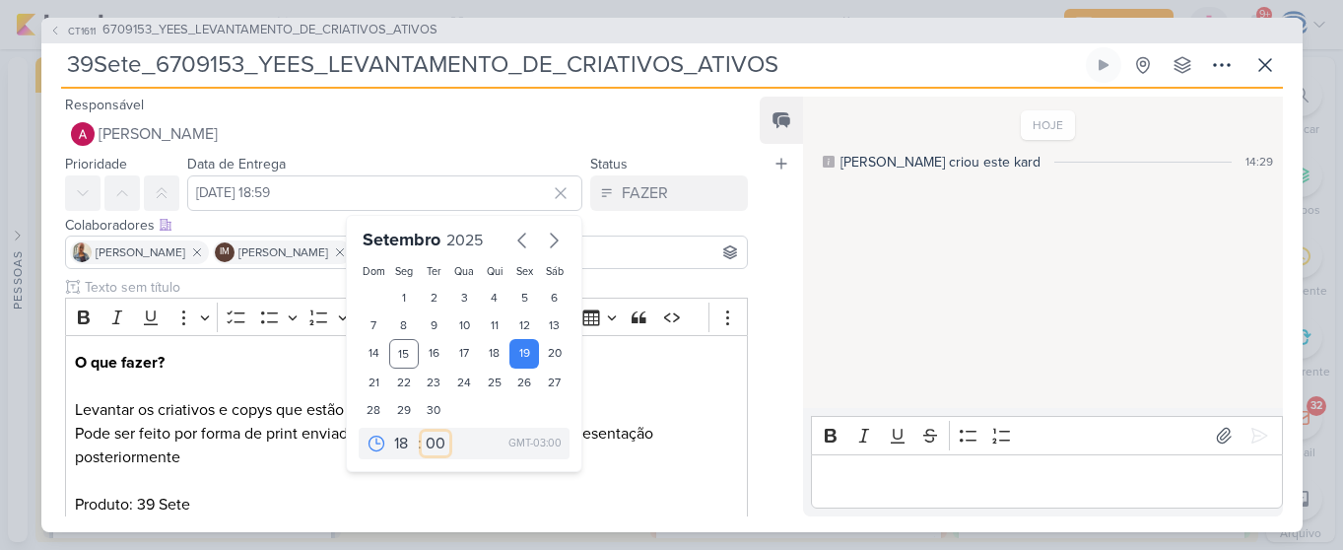
type input "19 de setembro de 2025 às 18:00"
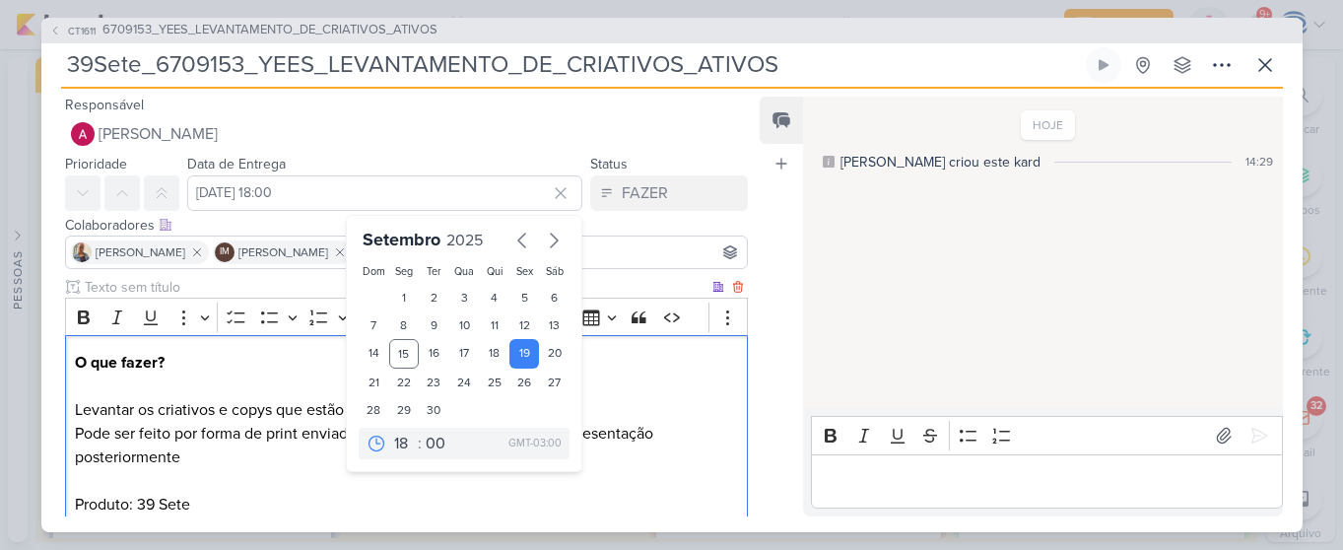
click at [600, 415] on p "O que fazer? Levantar os criativos e copys que estão sendo utilizados no moment…" at bounding box center [406, 386] width 662 height 71
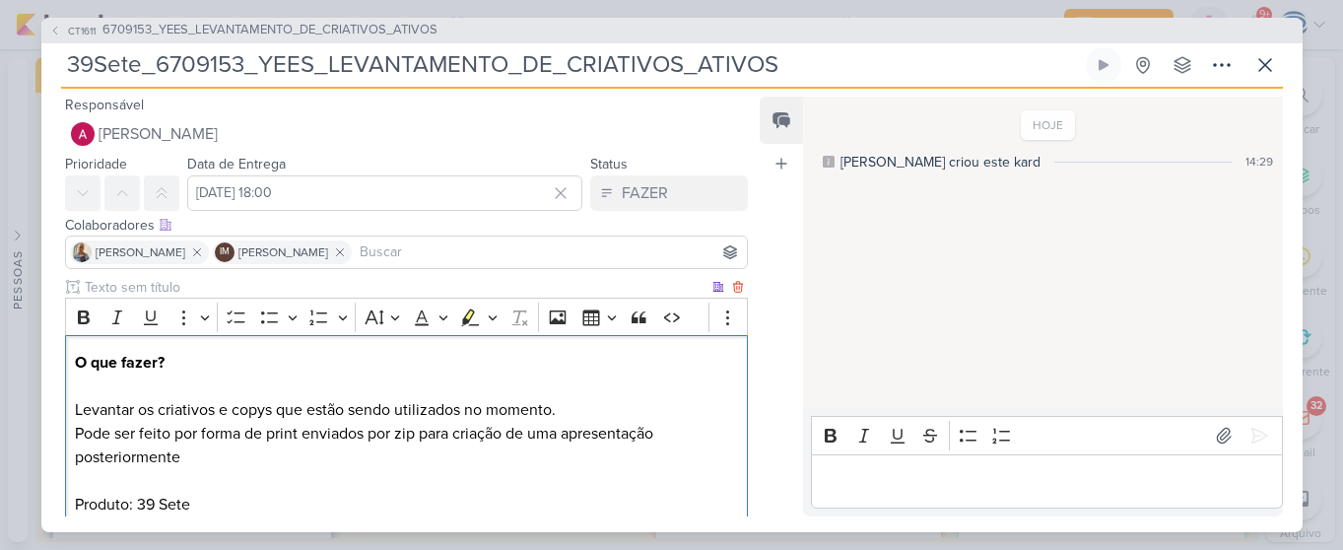
scroll to position [195, 0]
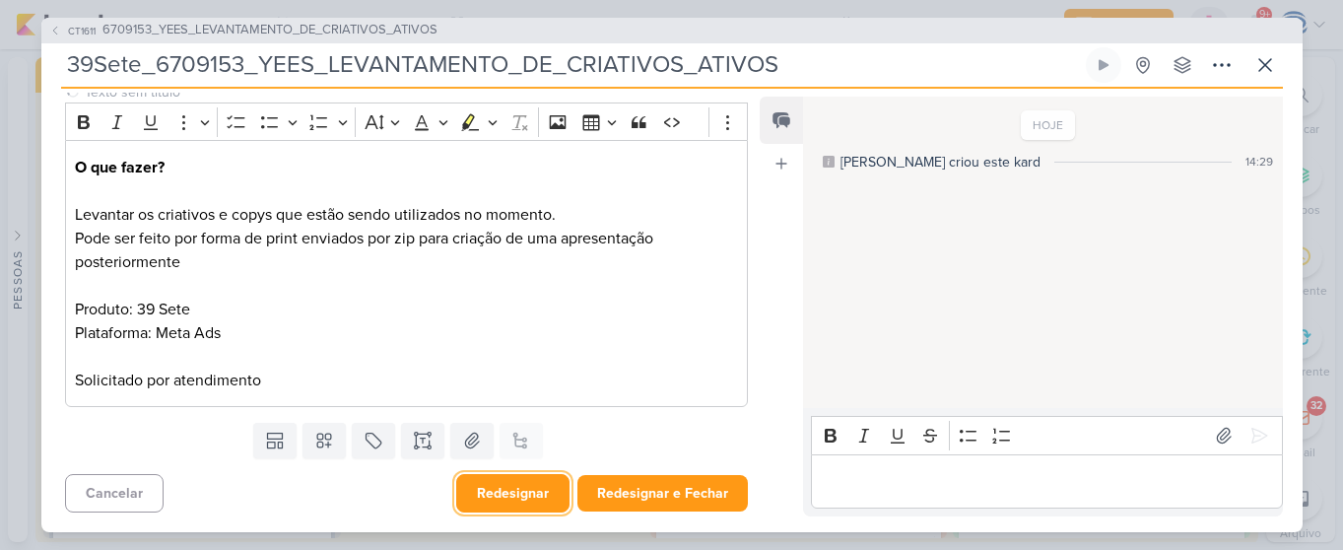
click at [535, 489] on button "Redesignar" at bounding box center [512, 493] width 113 height 38
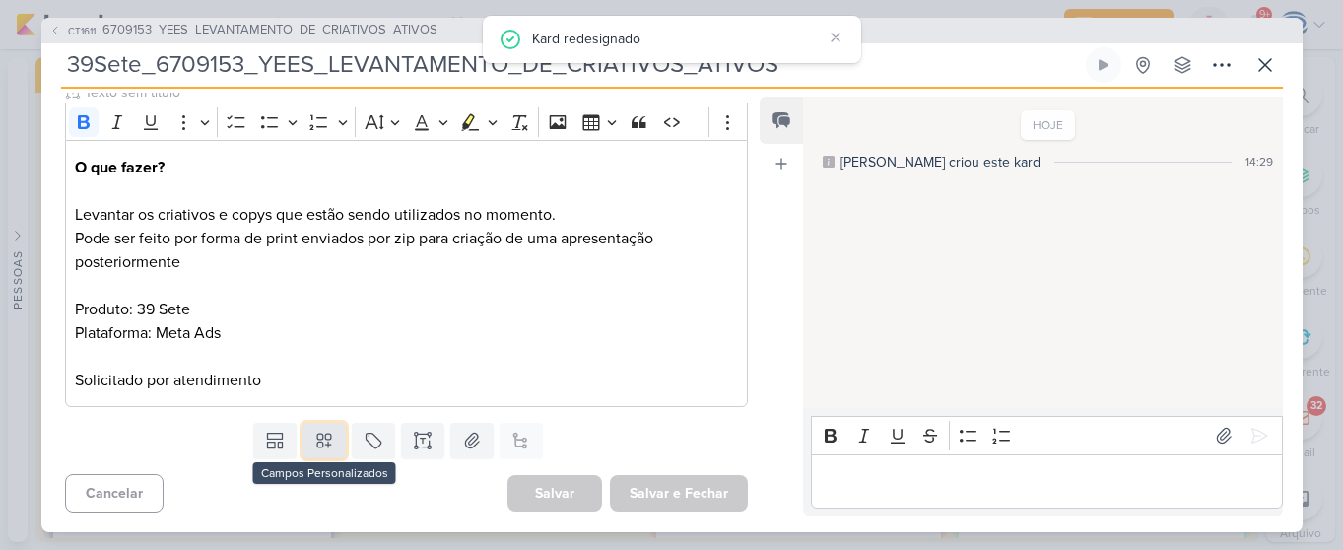
click at [321, 453] on button at bounding box center [324, 440] width 43 height 35
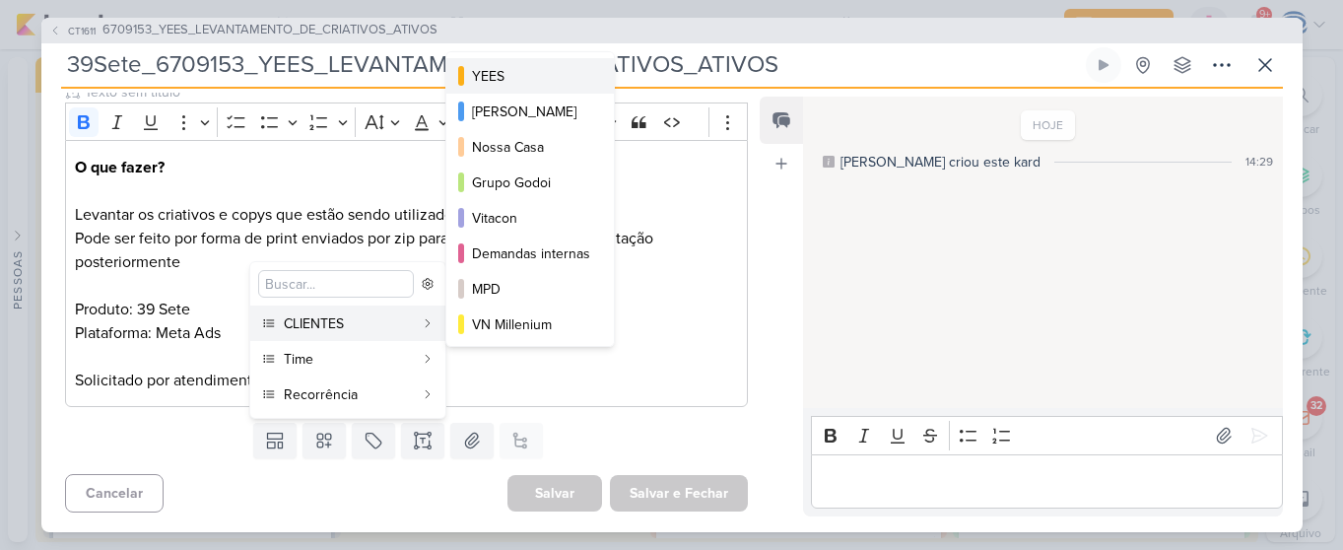
click at [545, 80] on div "YEES" at bounding box center [531, 76] width 118 height 21
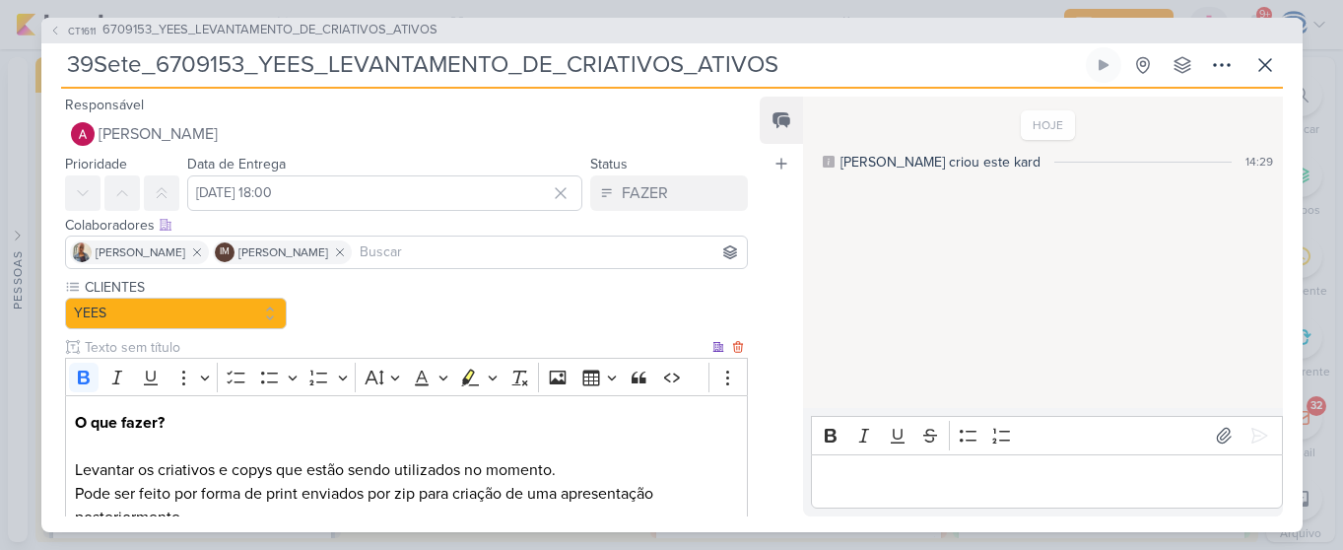
scroll to position [255, 0]
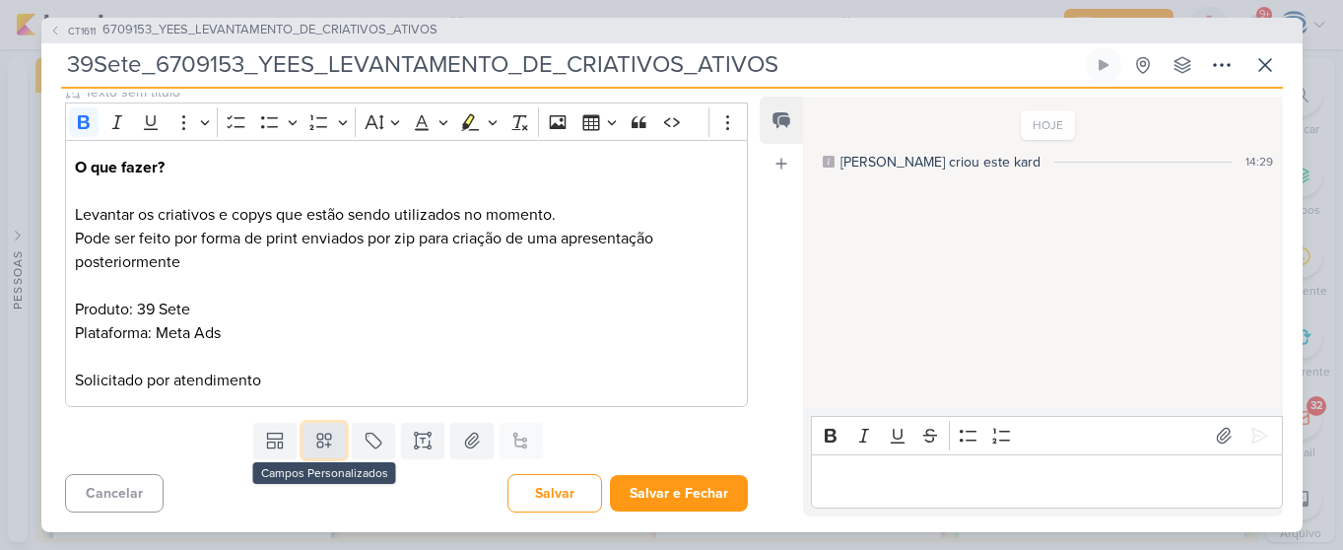
click at [323, 446] on icon at bounding box center [324, 441] width 20 height 20
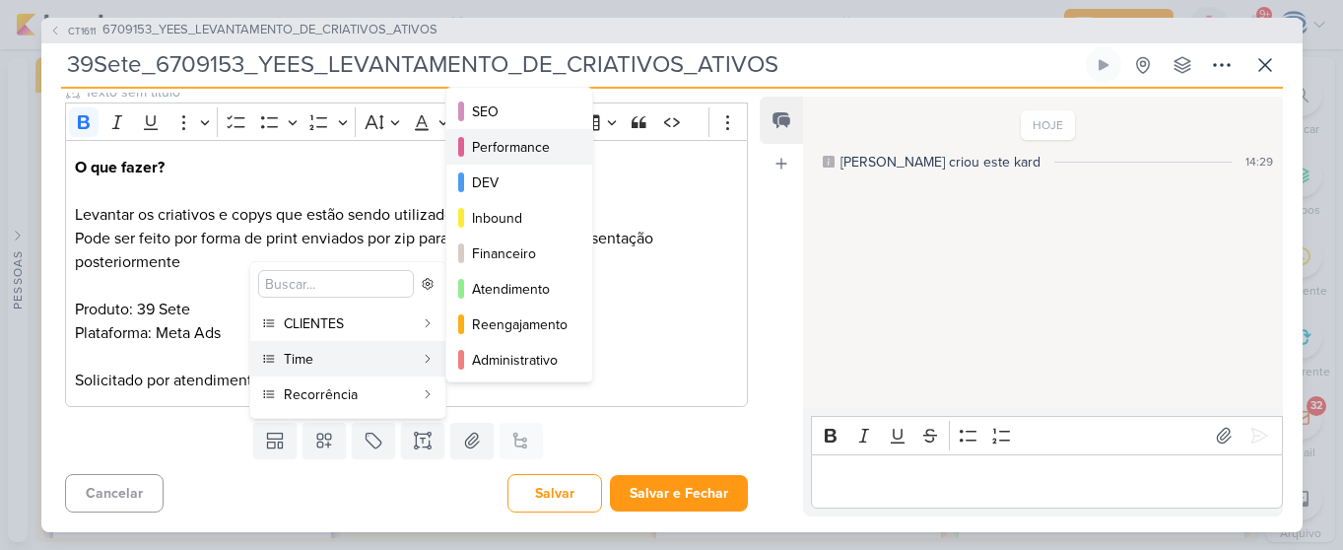
click at [527, 154] on div "Performance" at bounding box center [520, 147] width 97 height 21
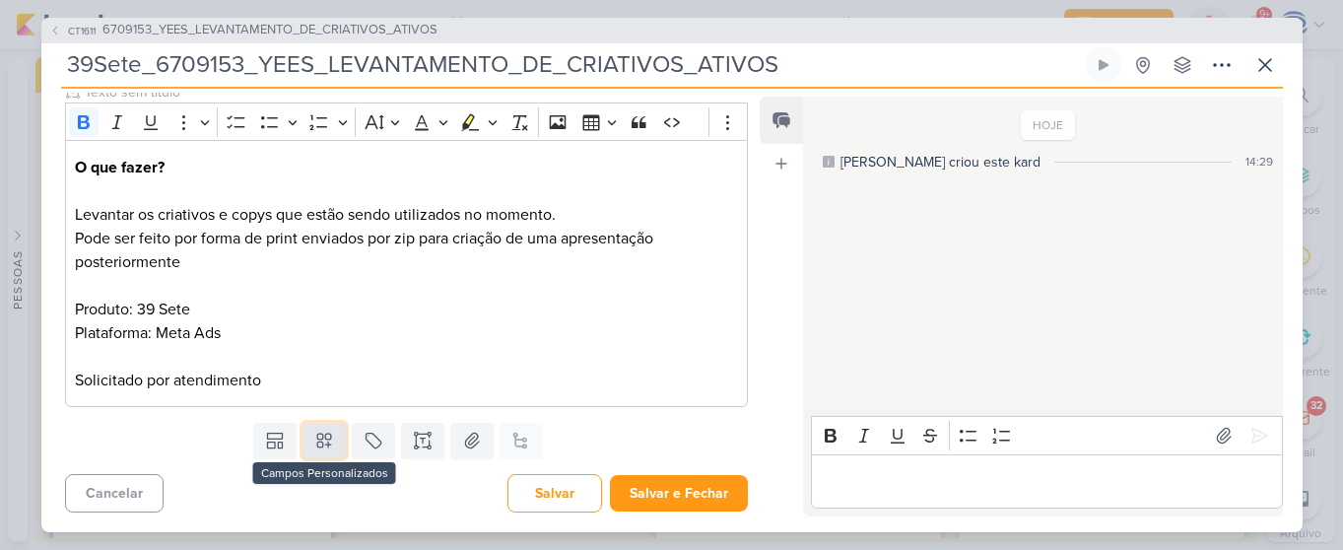
click at [322, 445] on icon at bounding box center [324, 441] width 14 height 14
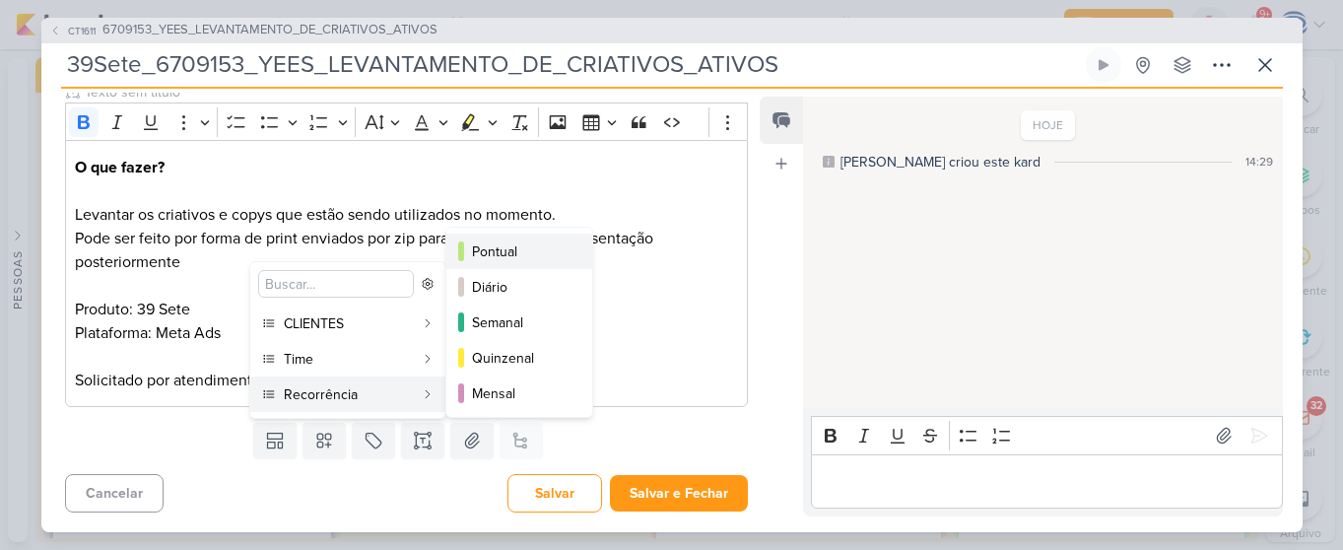
click at [513, 250] on div "Pontual" at bounding box center [520, 251] width 97 height 21
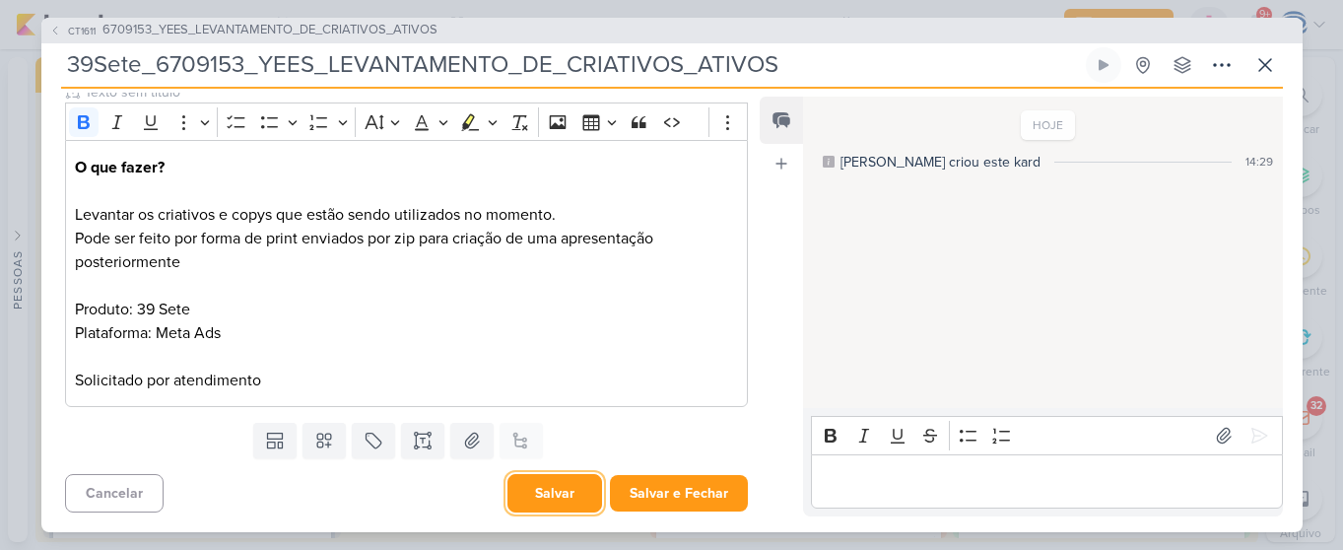
click at [546, 507] on button "Salvar" at bounding box center [555, 493] width 95 height 38
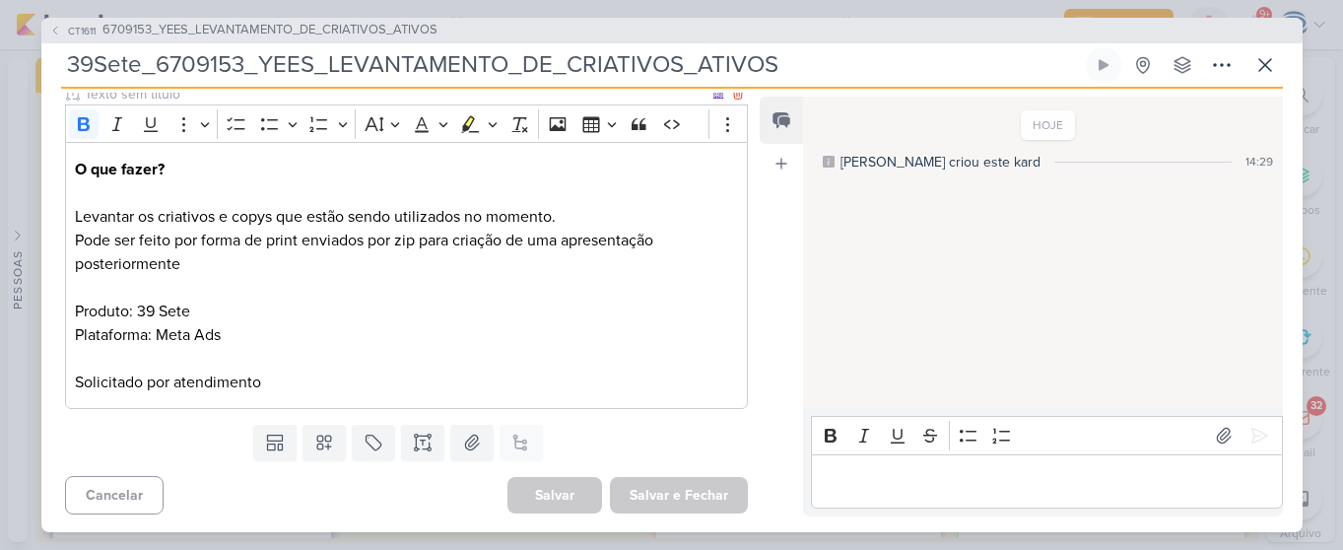
scroll to position [0, 0]
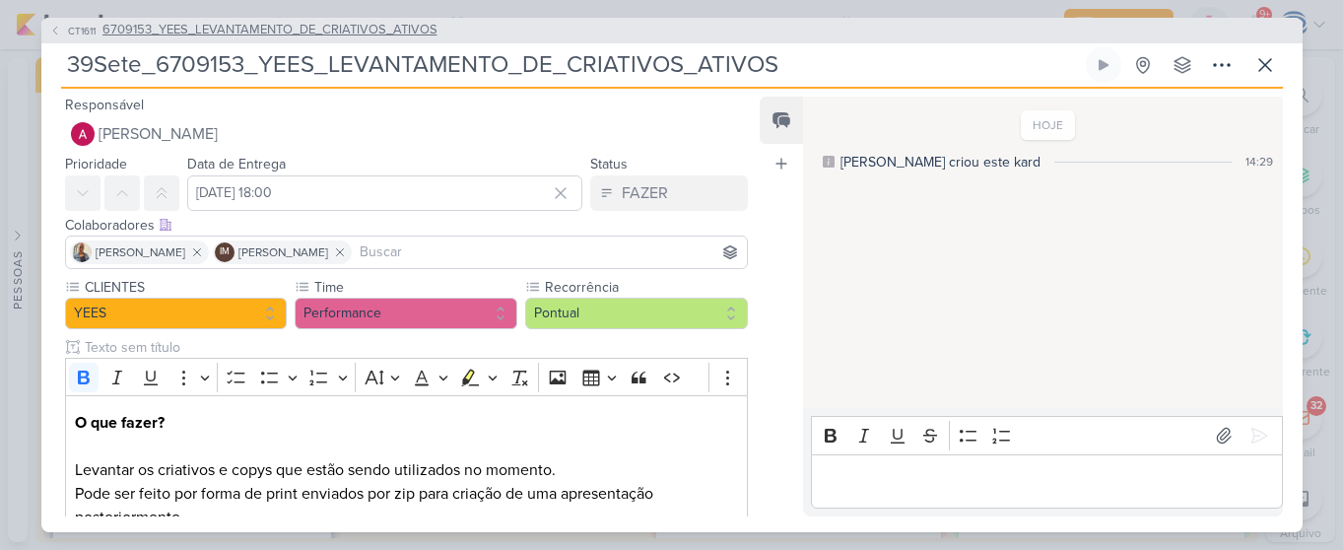
click at [207, 24] on span "6709153_YEES_LEVANTAMENTO_DE_CRIATIVOS_ATIVOS" at bounding box center [270, 31] width 335 height 20
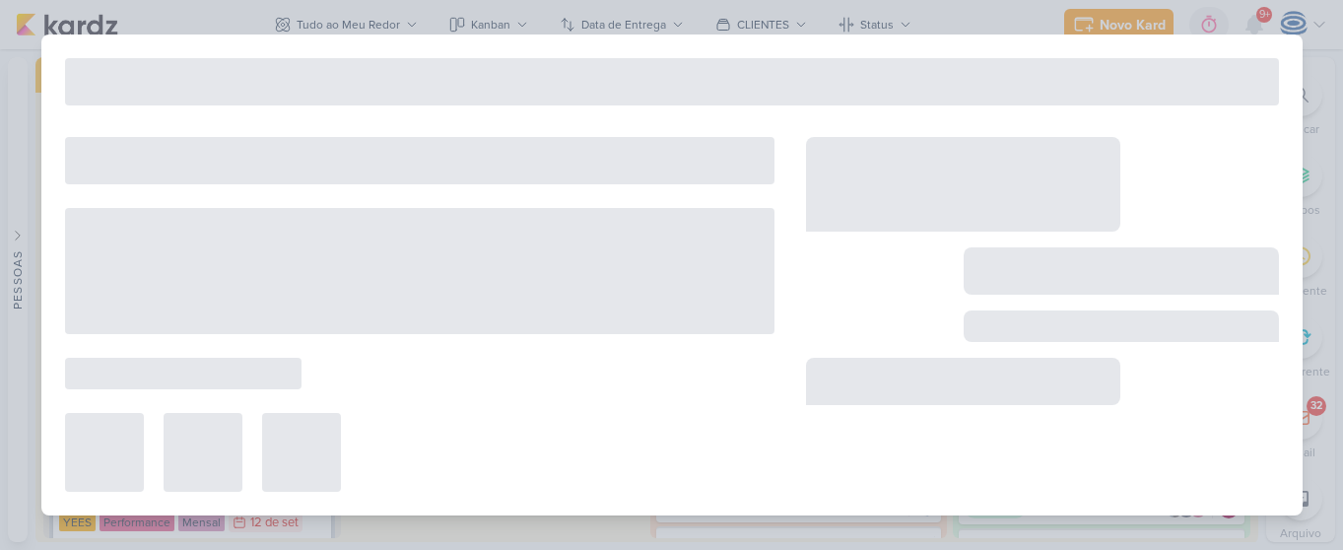
type input "6709153_YEES_LEVANTAMENTO_DE_CRIATIVOS_ATIVOS"
type input "17 de setembro de 2025 às 18:00"
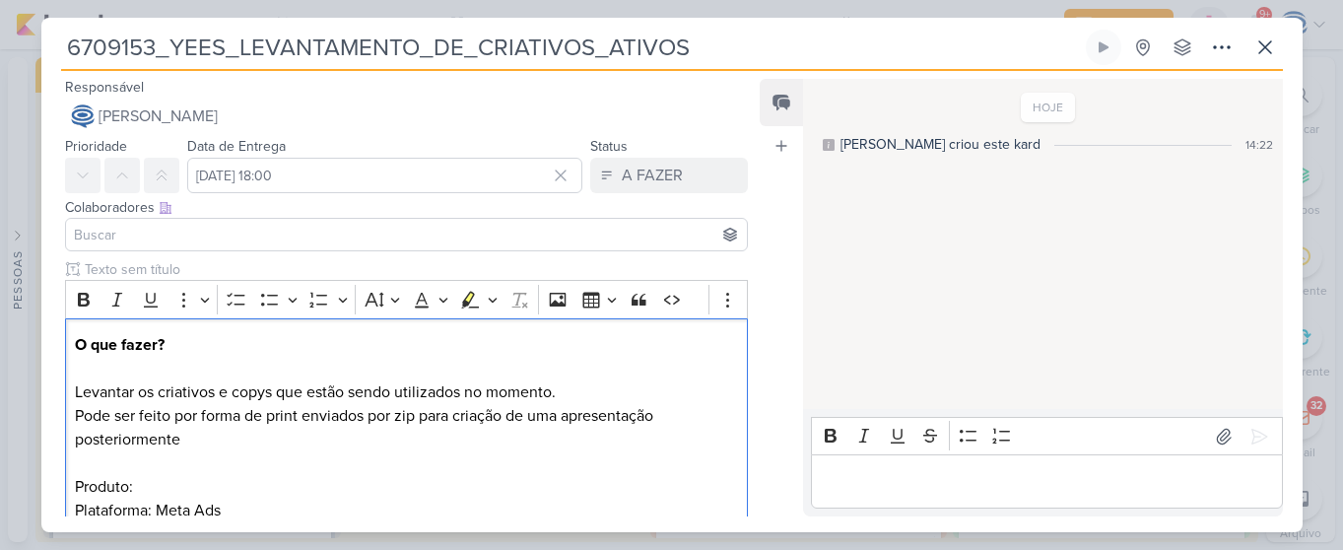
click at [296, 400] on p "O que fazer? Levantar os criativos e copys que estão sendo utilizados no moment…" at bounding box center [406, 368] width 662 height 71
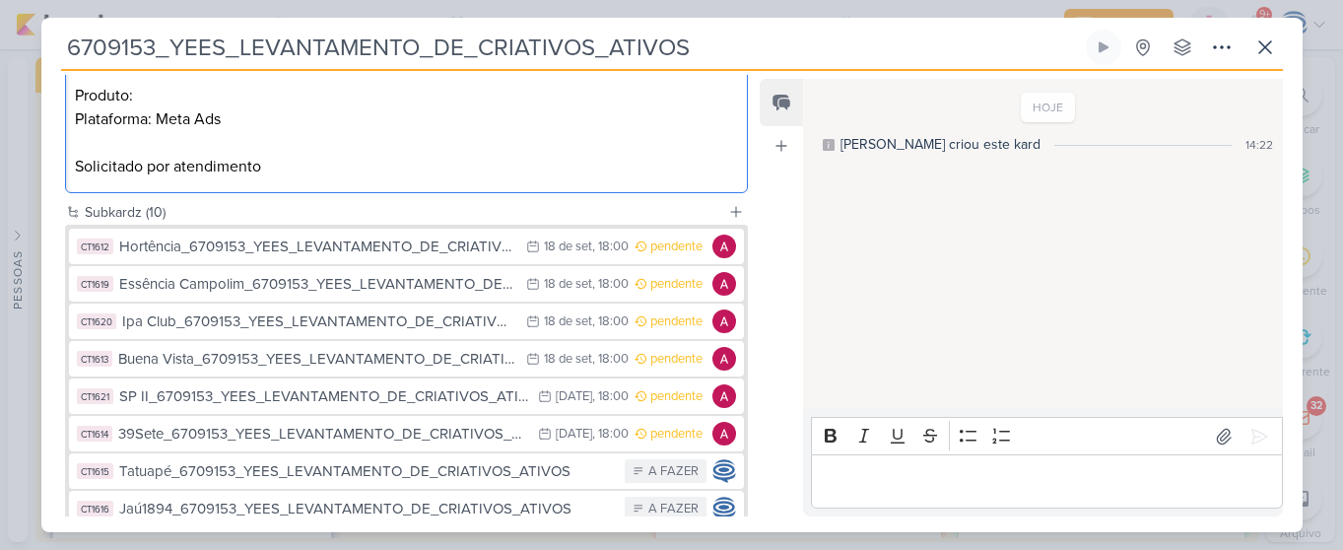
scroll to position [445, 0]
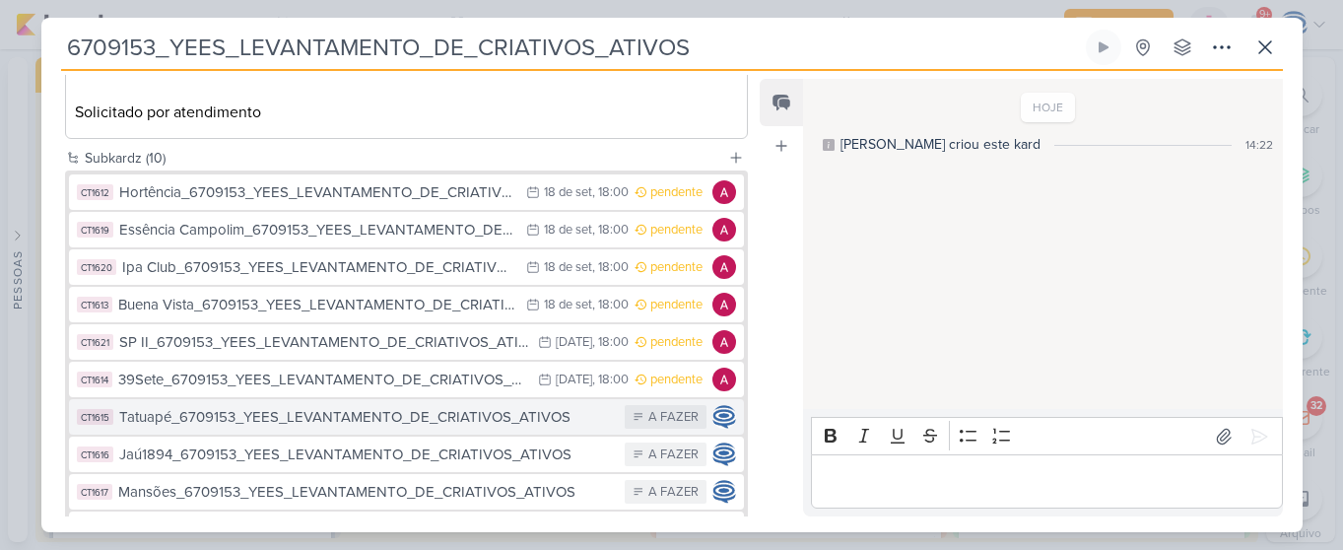
click at [317, 422] on div "Tatuapé_6709153_YEES_LEVANTAMENTO_DE_CRIATIVOS_ATIVOS" at bounding box center [367, 417] width 497 height 23
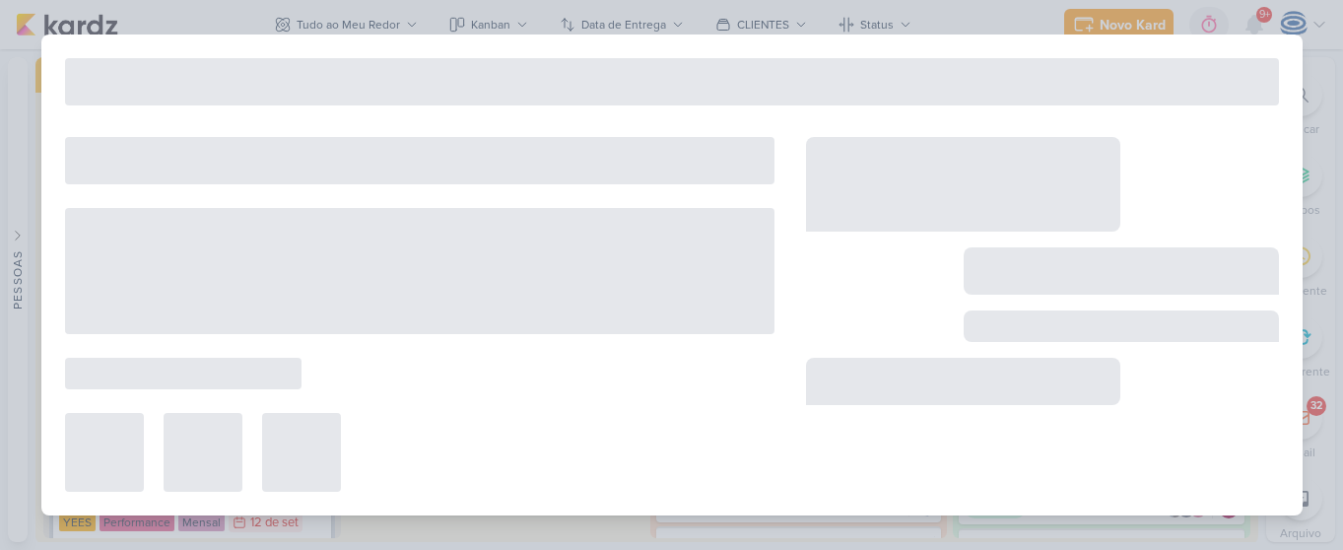
type input "Tatuapé_6709153_YEES_LEVANTAMENTO_DE_CRIATIVOS_ATIVOS"
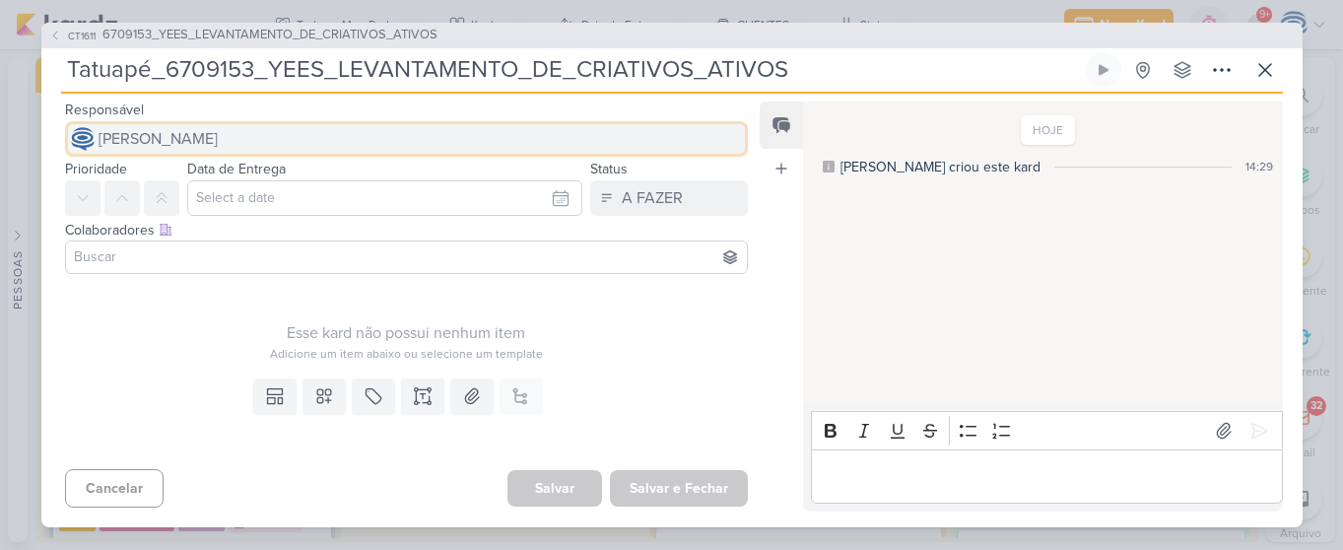
click at [218, 142] on span "[PERSON_NAME]" at bounding box center [158, 139] width 119 height 24
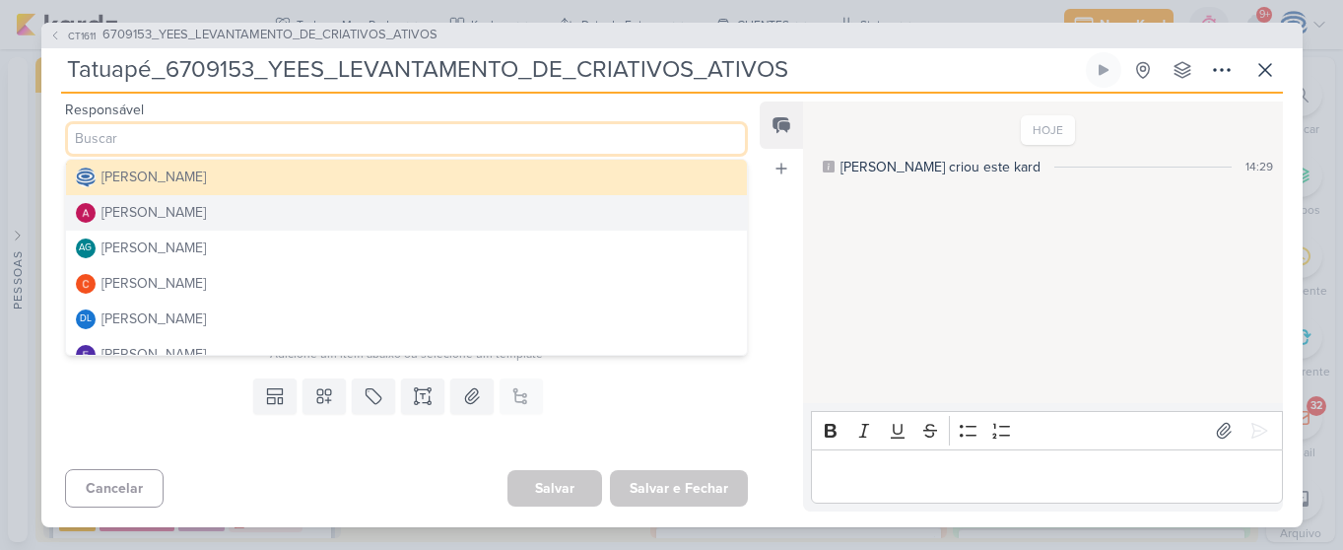
click at [263, 209] on button "[PERSON_NAME]" at bounding box center [407, 212] width 682 height 35
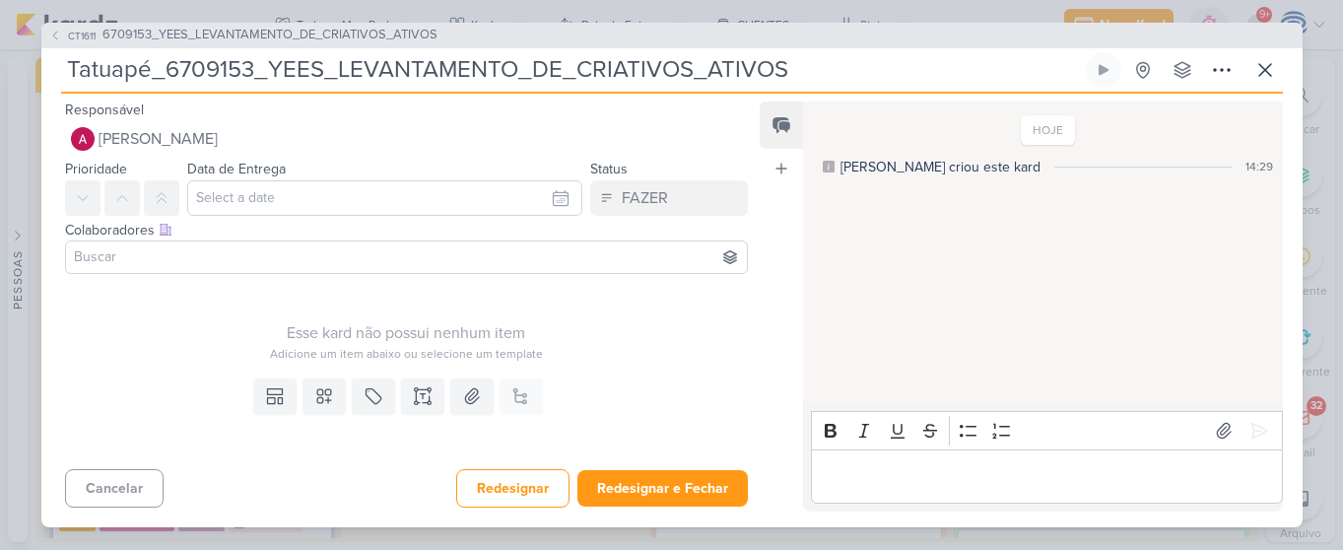
click at [229, 265] on input at bounding box center [407, 257] width 674 height 24
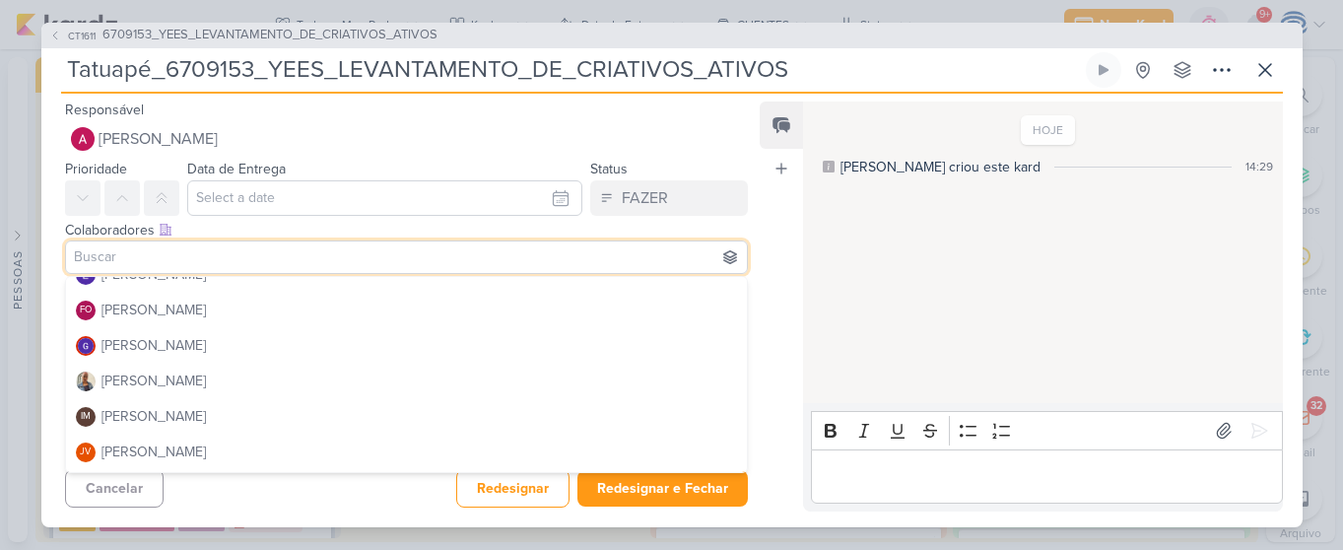
scroll to position [225, 0]
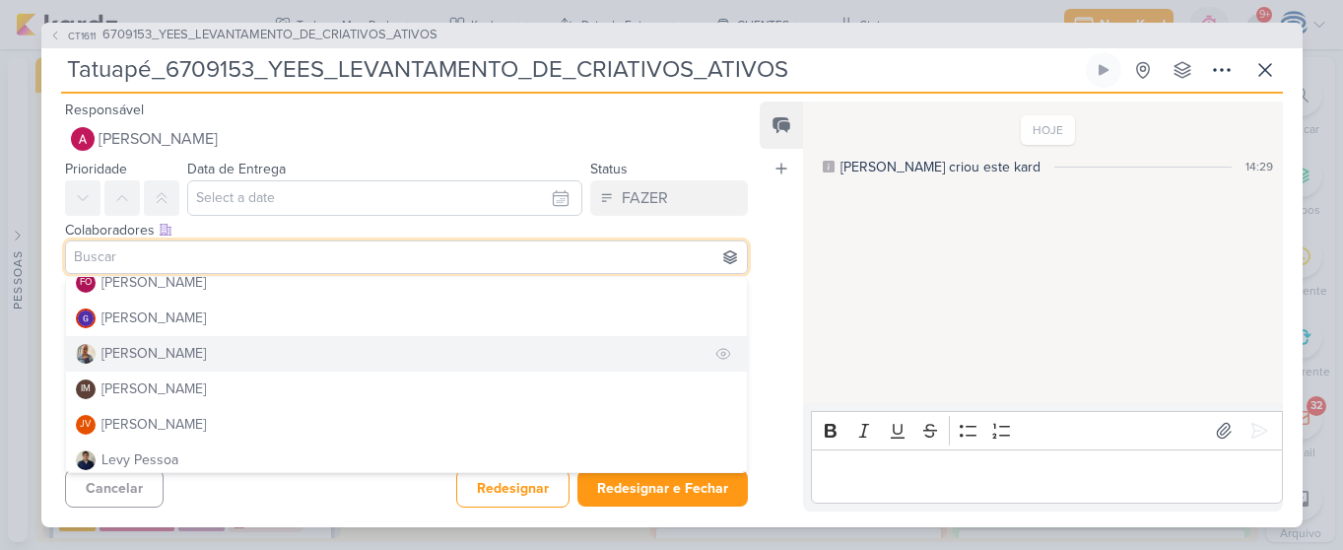
click at [196, 357] on button "[PERSON_NAME]" at bounding box center [407, 353] width 682 height 35
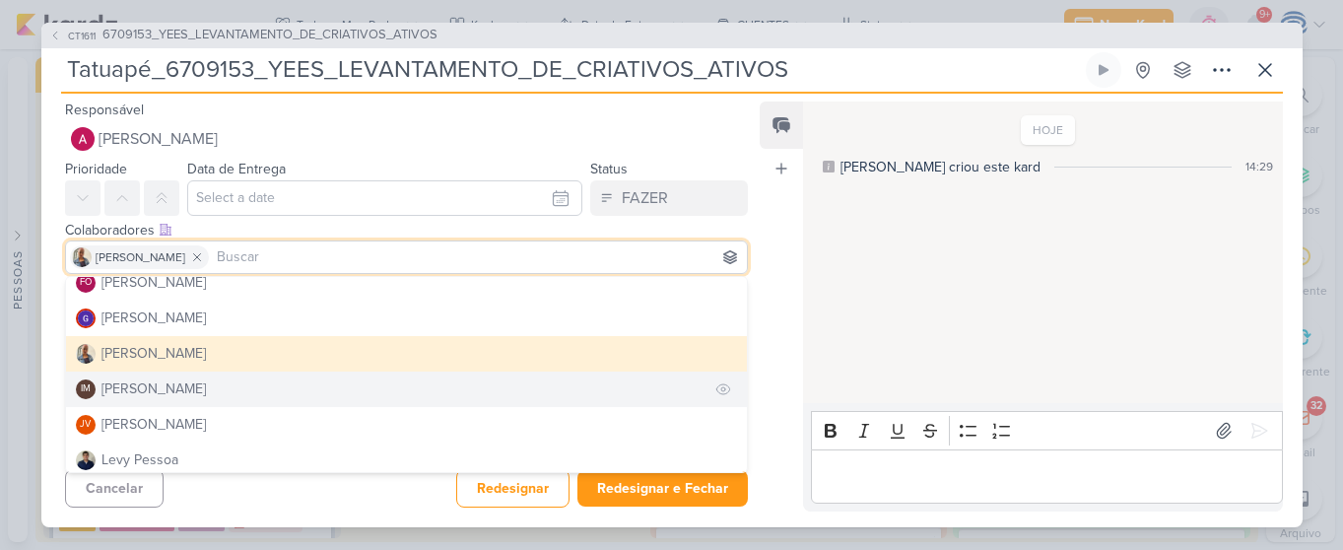
click at [186, 393] on div "[PERSON_NAME]" at bounding box center [154, 388] width 104 height 21
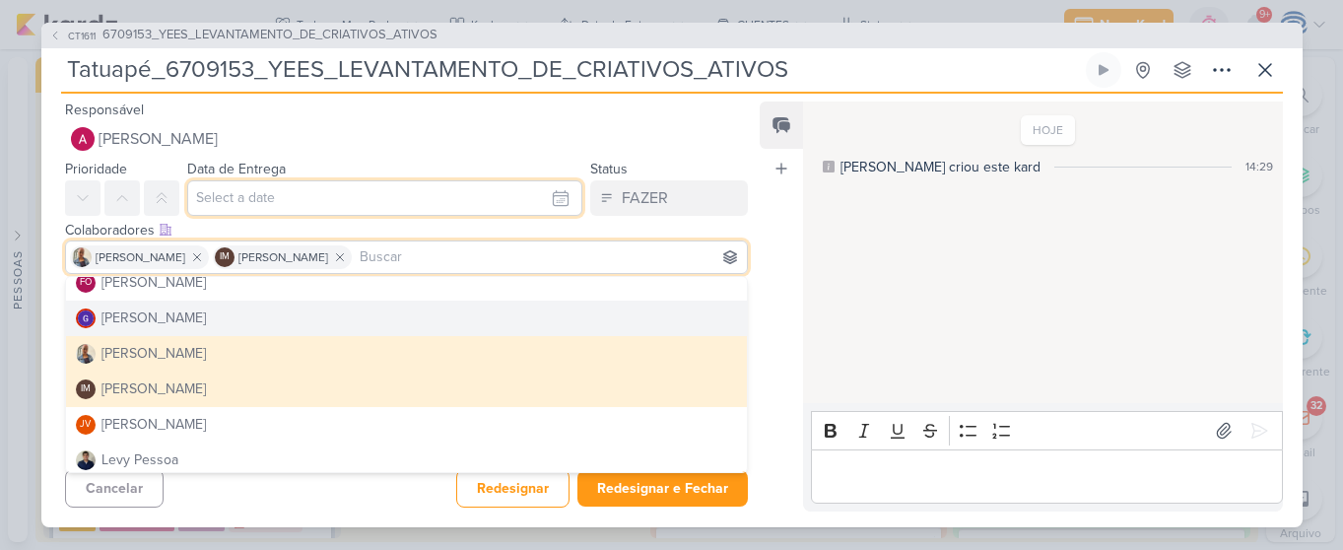
click at [309, 205] on input "text" at bounding box center [385, 197] width 396 height 35
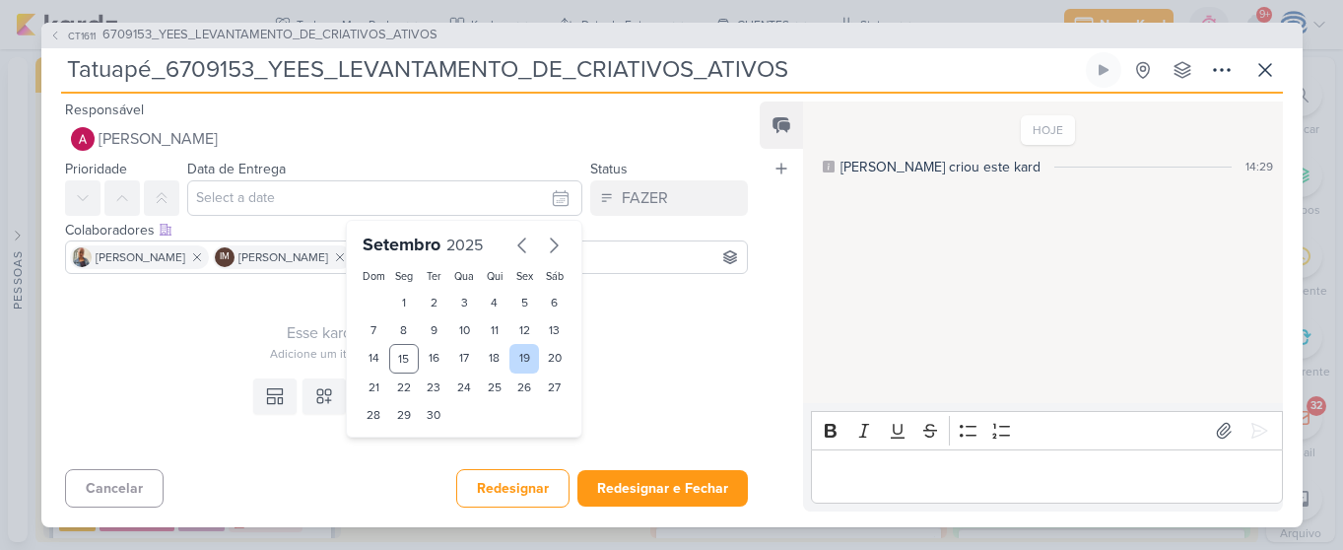
click at [518, 356] on div "19" at bounding box center [525, 359] width 31 height 30
type input "19 de setembro de 2025 às 23:59"
click at [399, 445] on select "00 01 02 03 04 05 06 07 08 09 10 11 12 13 14 15 16 17 18 19 20 21 22 23" at bounding box center [404, 449] width 28 height 24
select select "18"
click at [390, 437] on select "00 01 02 03 04 05 06 07 08 09 10 11 12 13 14 15 16 17 18 19 20 21 22 23" at bounding box center [404, 449] width 28 height 24
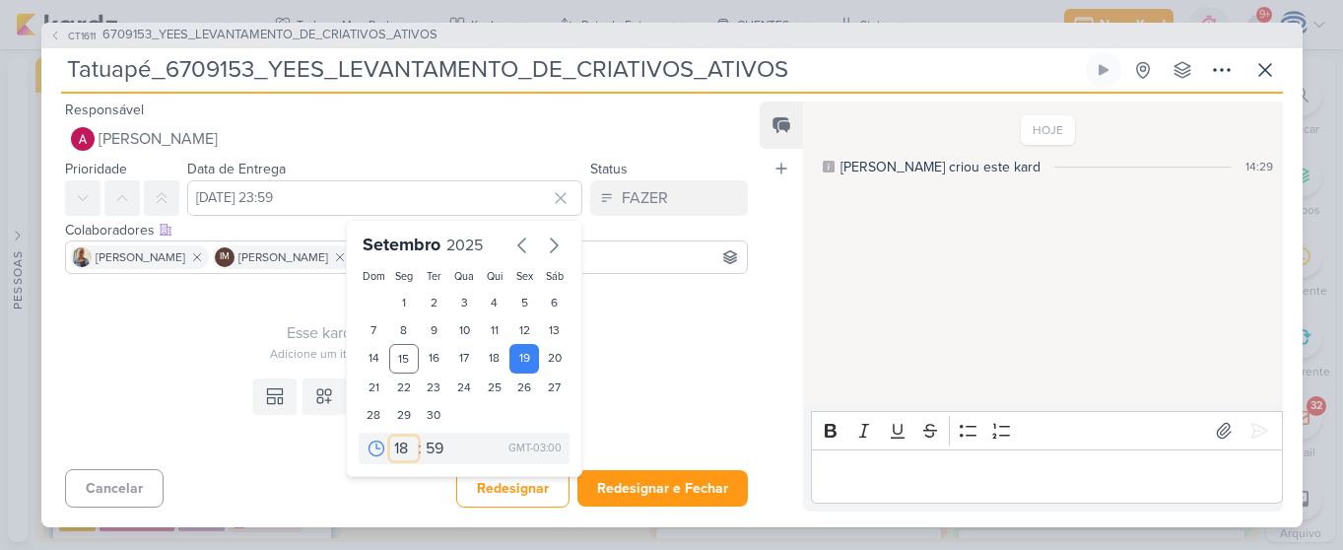
type input "19 de setembro de 2025 às 18:59"
click at [434, 455] on select "00 05 10 15 20 25 30 35 40 45 50 55 59" at bounding box center [436, 449] width 28 height 24
select select "0"
click at [422, 437] on select "00 05 10 15 20 25 30 35 40 45 50 55 59" at bounding box center [436, 449] width 28 height 24
type input "19 de setembro de 2025 às 18:00"
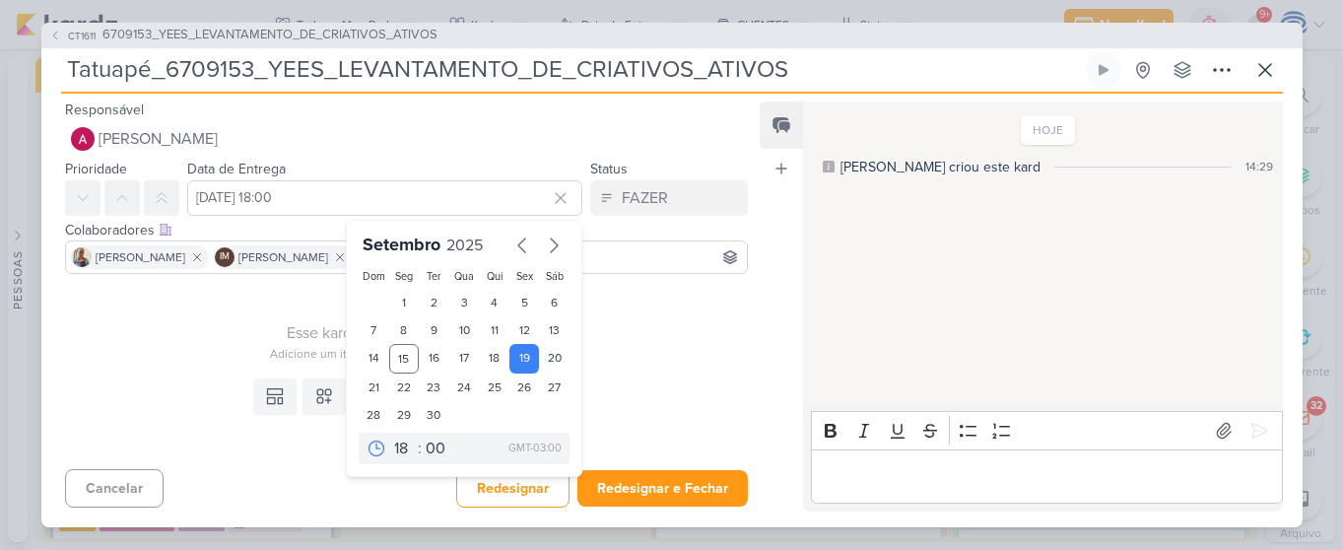
click at [237, 311] on div "Esse kard não possui nenhum item Adicione um item abaixo ou selecione um templa…" at bounding box center [407, 322] width 684 height 81
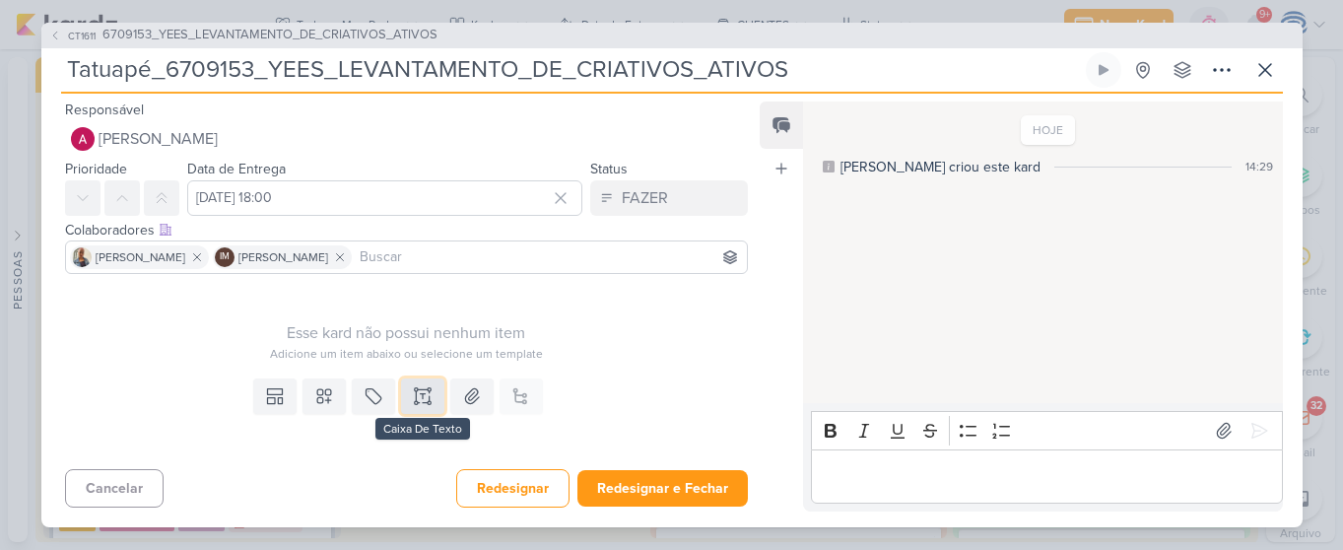
click at [416, 400] on icon at bounding box center [423, 396] width 20 height 20
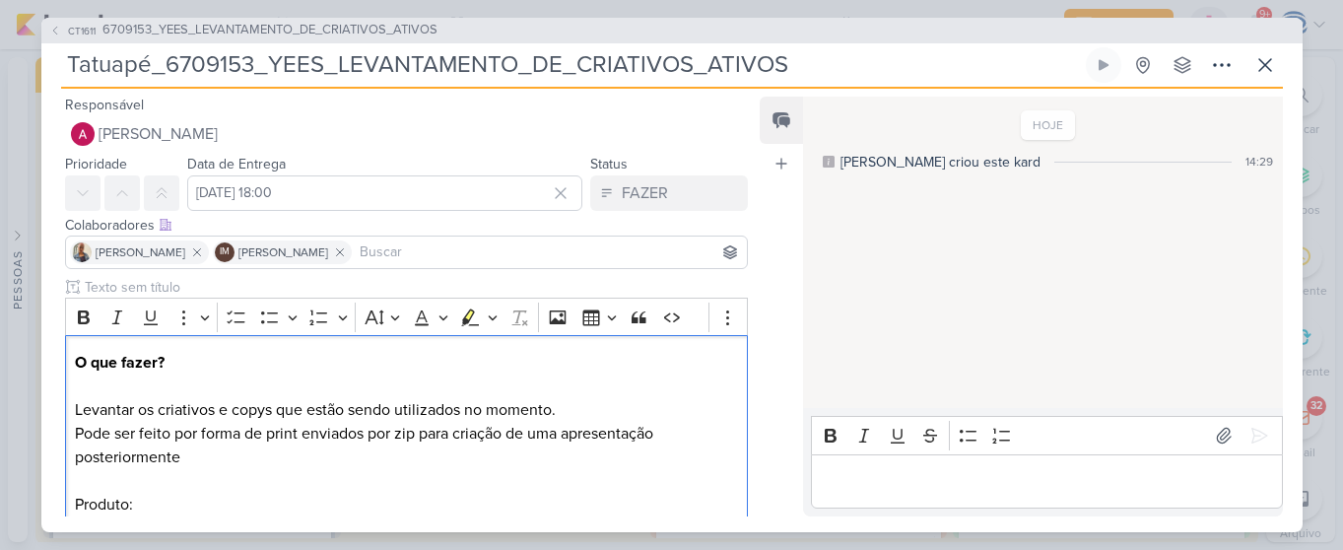
scroll to position [69, 0]
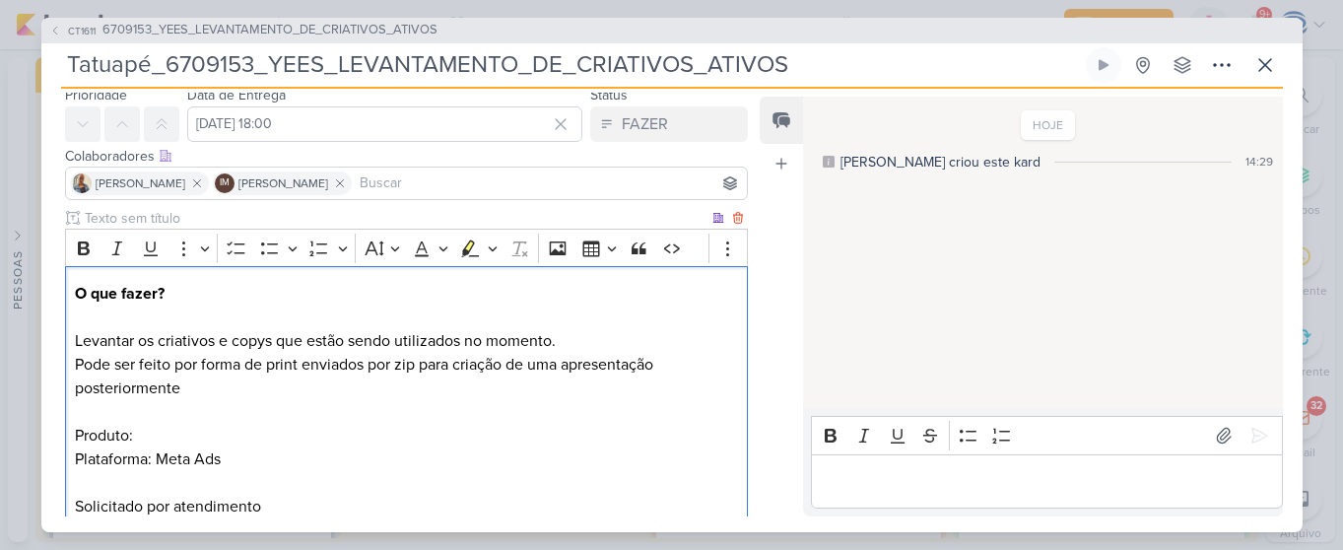
click at [228, 437] on p "Pode ser feito por forma de print enviados por zip para criação de uma apresent…" at bounding box center [406, 436] width 662 height 166
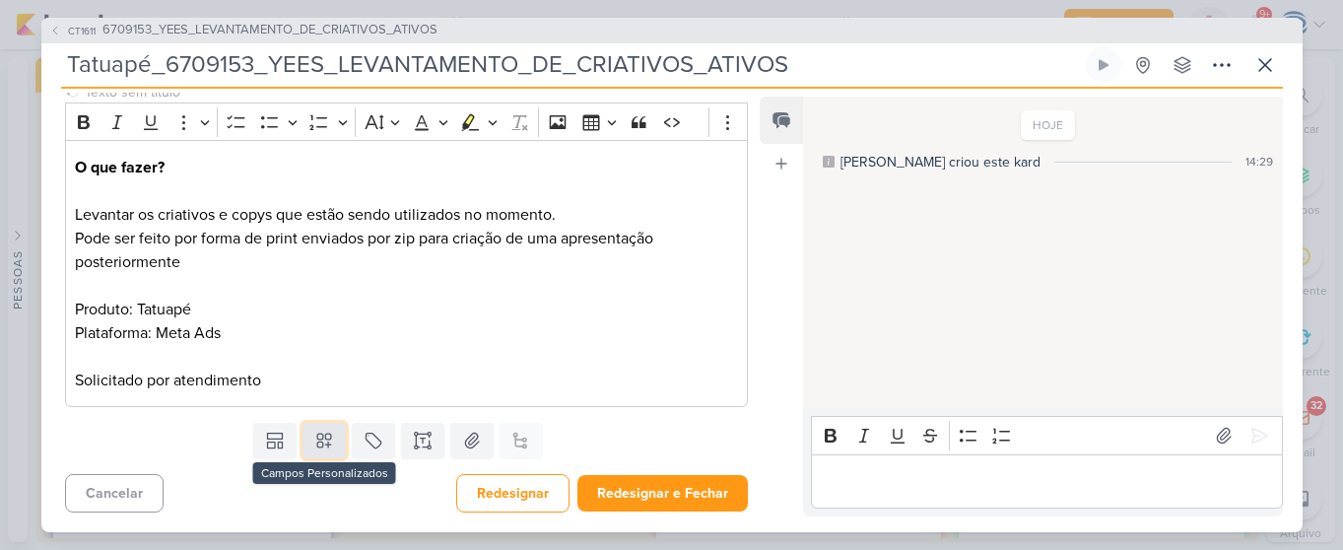
click at [314, 439] on icon at bounding box center [324, 441] width 20 height 20
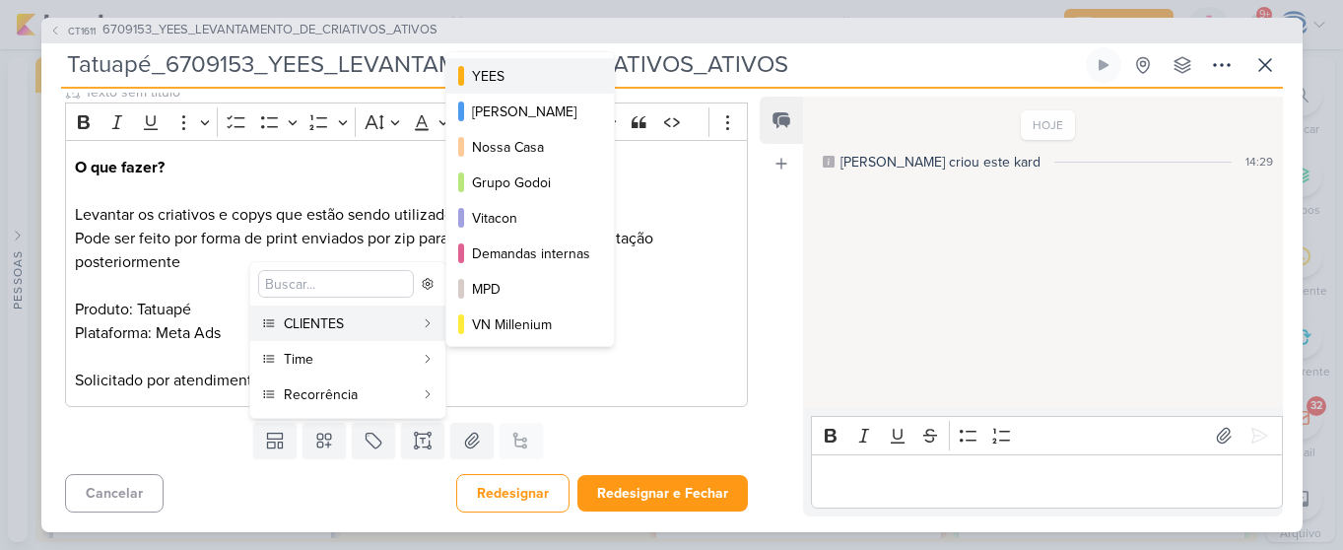
click at [499, 85] on div "YEES" at bounding box center [531, 76] width 118 height 21
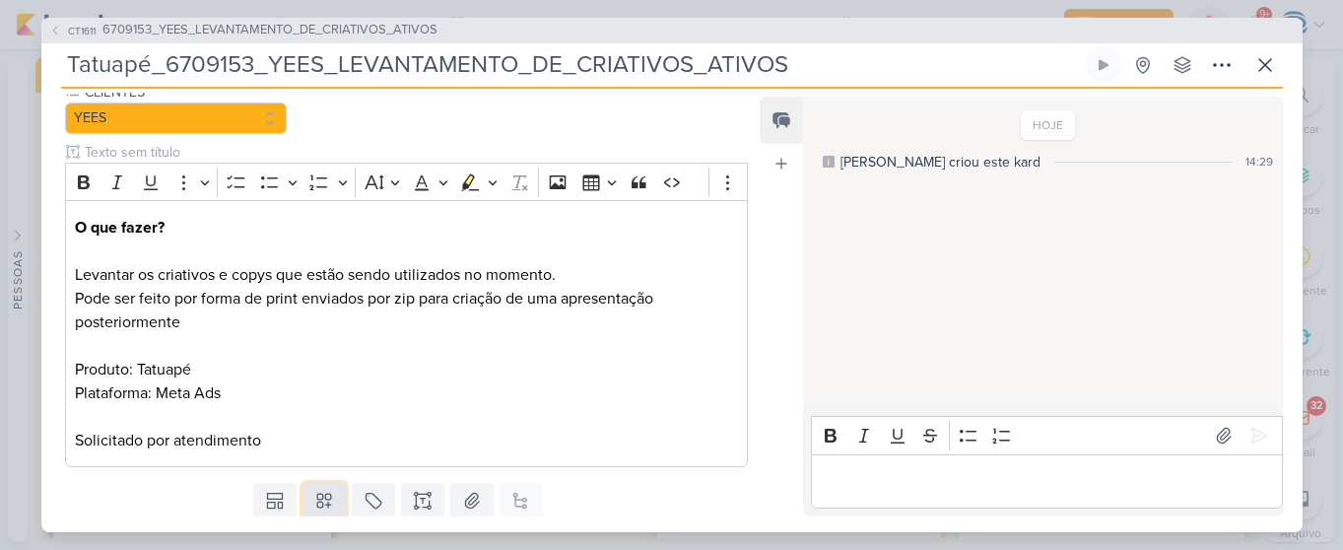
click at [322, 500] on icon at bounding box center [324, 501] width 14 height 14
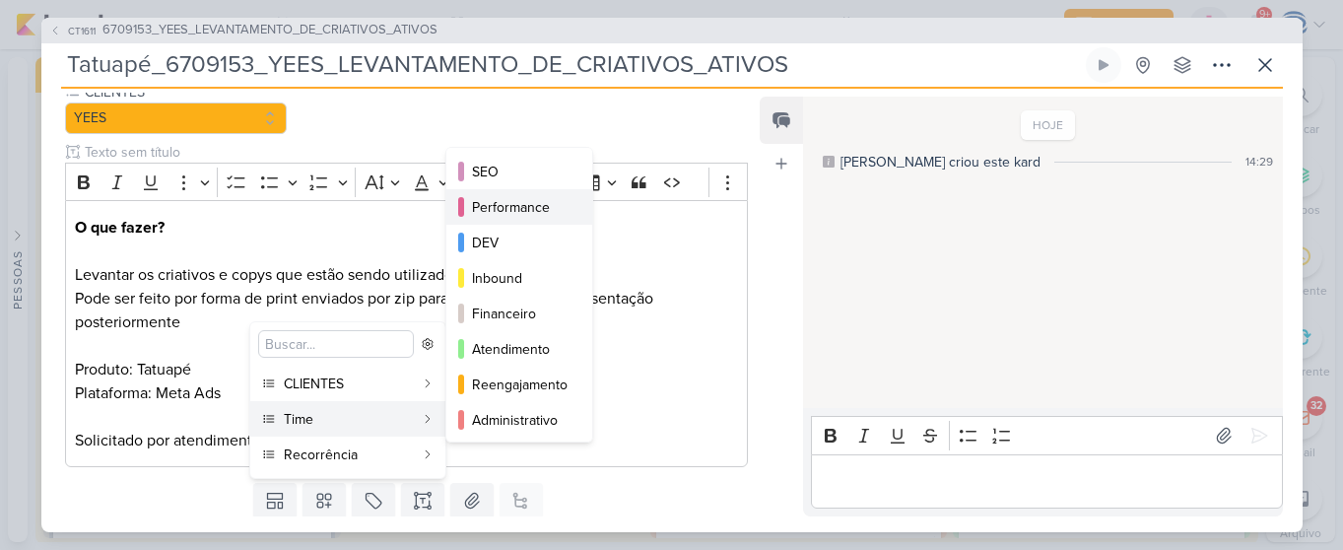
click at [480, 204] on div "Performance" at bounding box center [520, 207] width 97 height 21
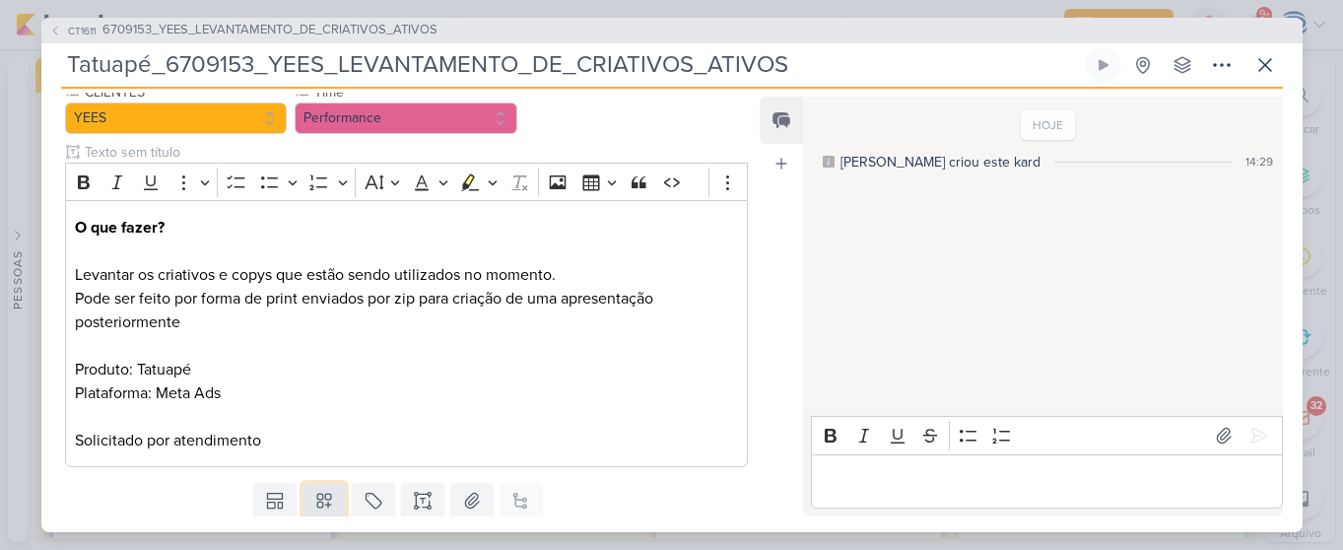
click at [317, 508] on icon at bounding box center [324, 501] width 14 height 14
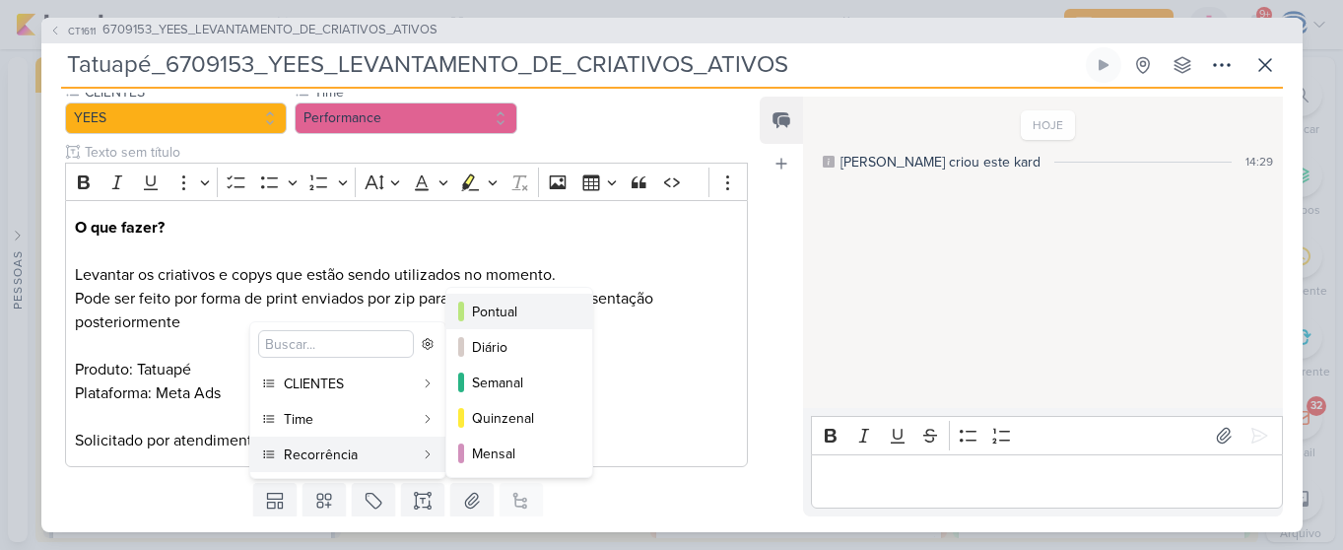
click at [488, 304] on div "Pontual" at bounding box center [520, 312] width 97 height 21
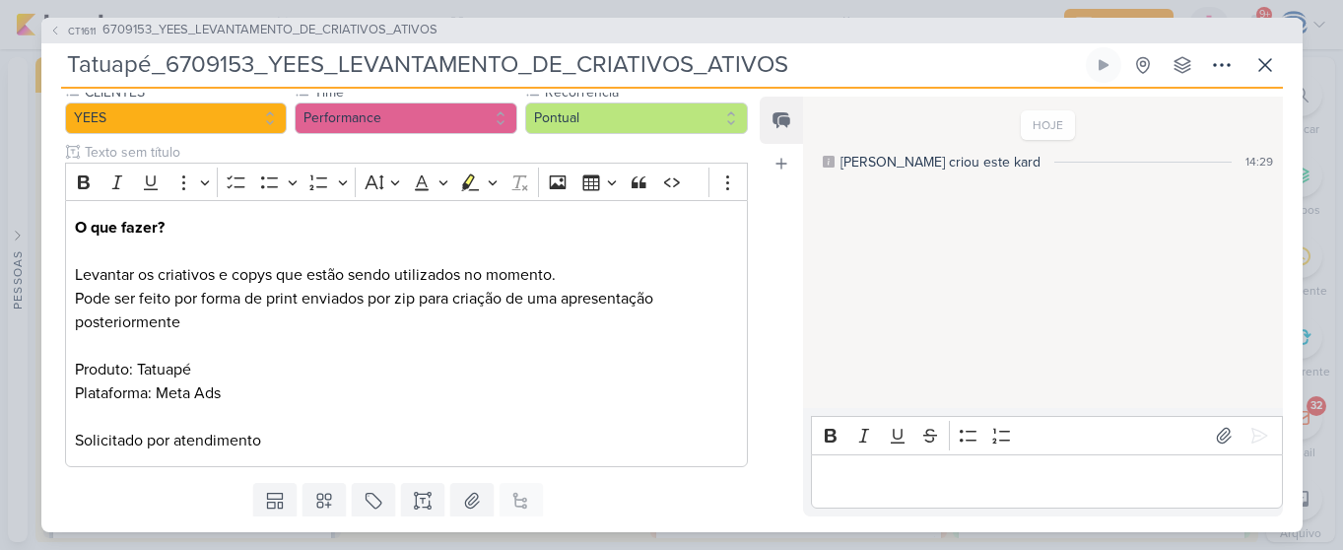
scroll to position [255, 0]
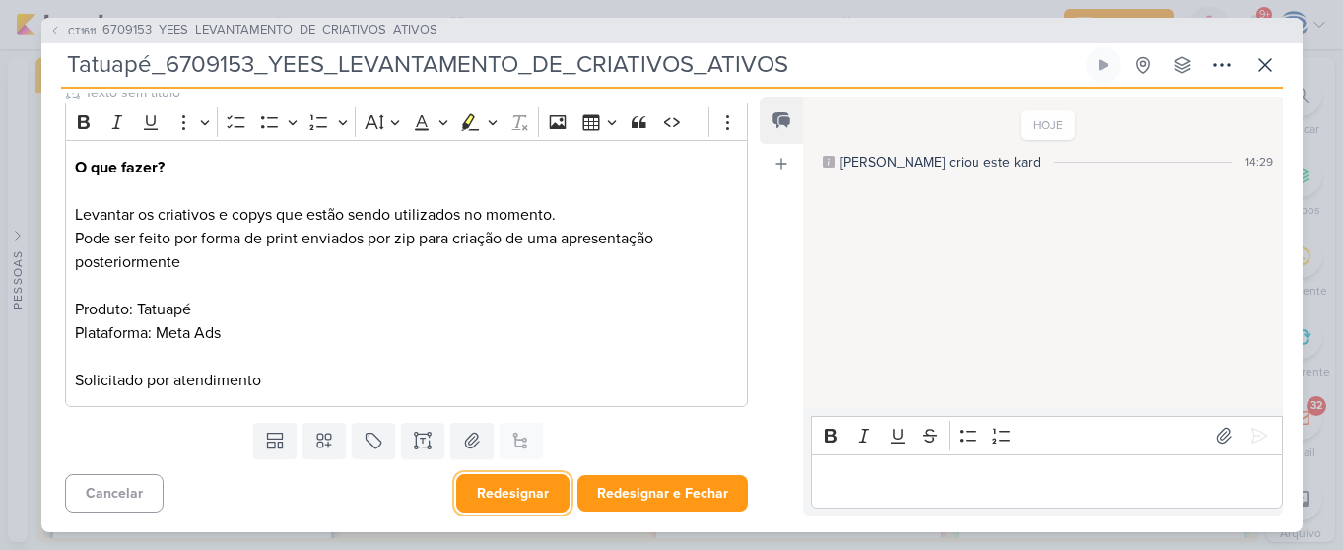
click at [499, 506] on button "Redesignar" at bounding box center [512, 493] width 113 height 38
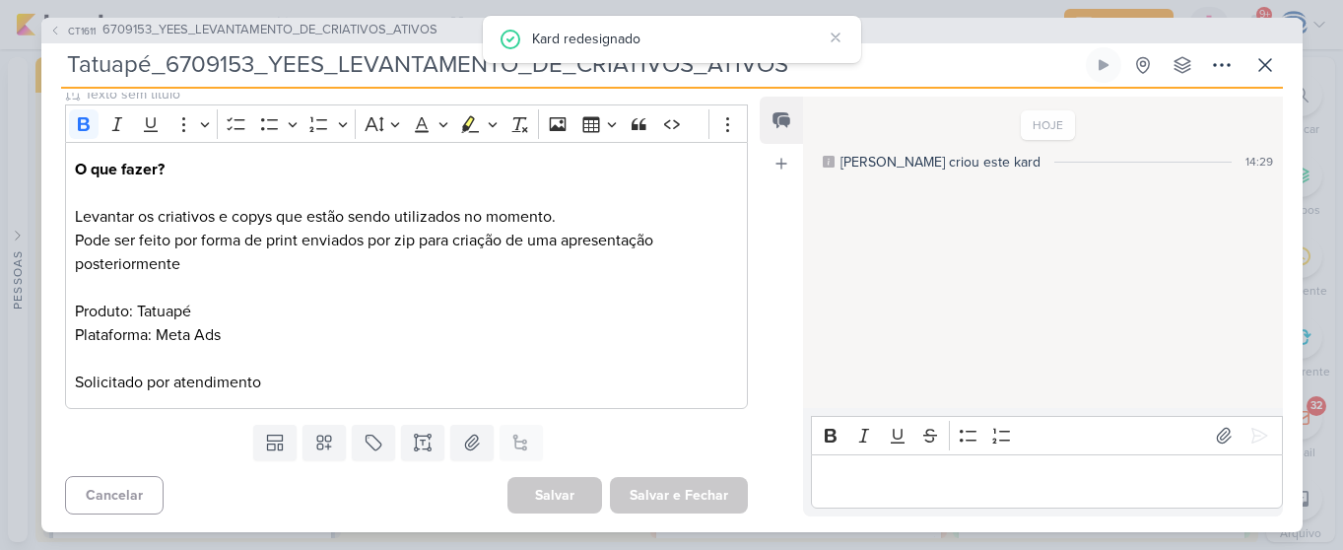
scroll to position [0, 0]
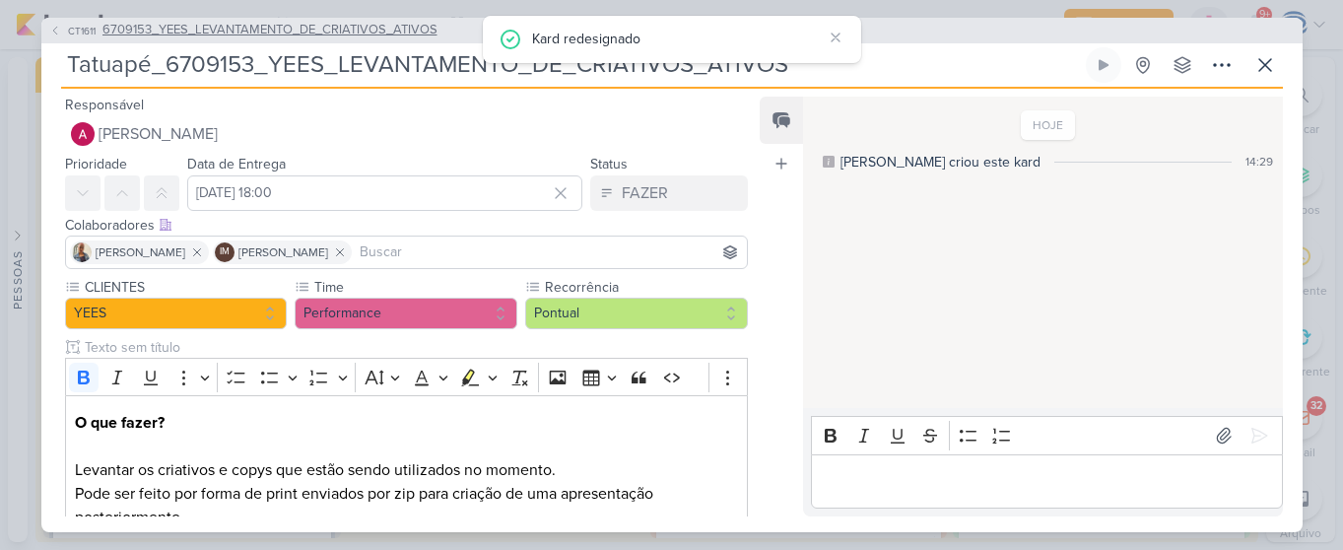
click at [287, 28] on span "6709153_YEES_LEVANTAMENTO_DE_CRIATIVOS_ATIVOS" at bounding box center [270, 31] width 335 height 20
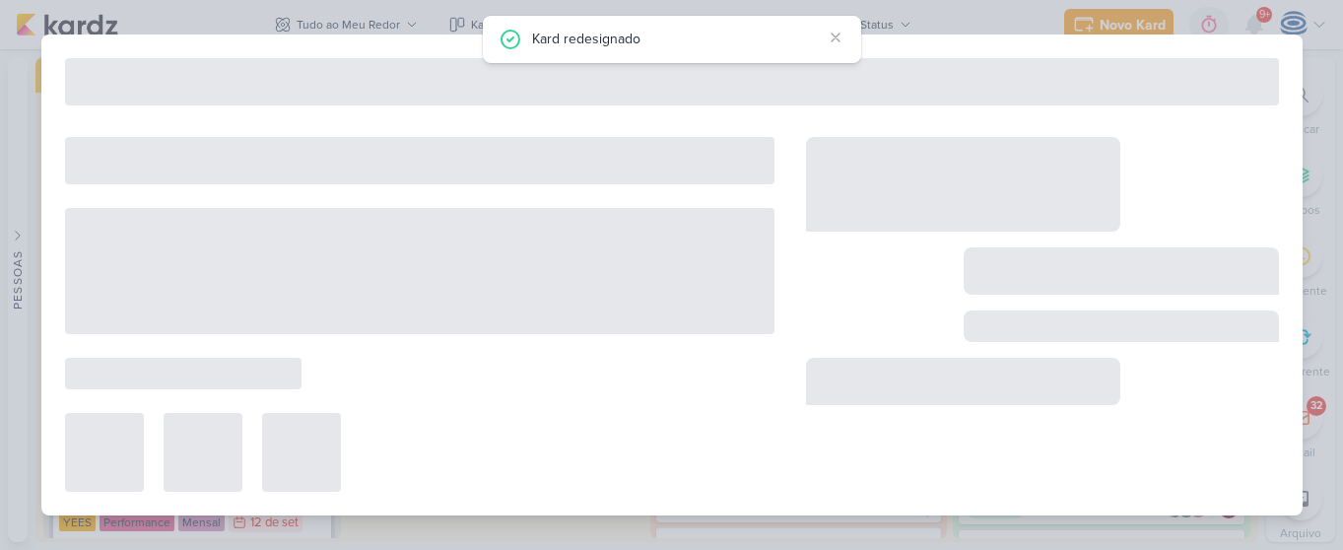
type input "6709153_YEES_LEVANTAMENTO_DE_CRIATIVOS_ATIVOS"
type input "17 de setembro de 2025 às 18:00"
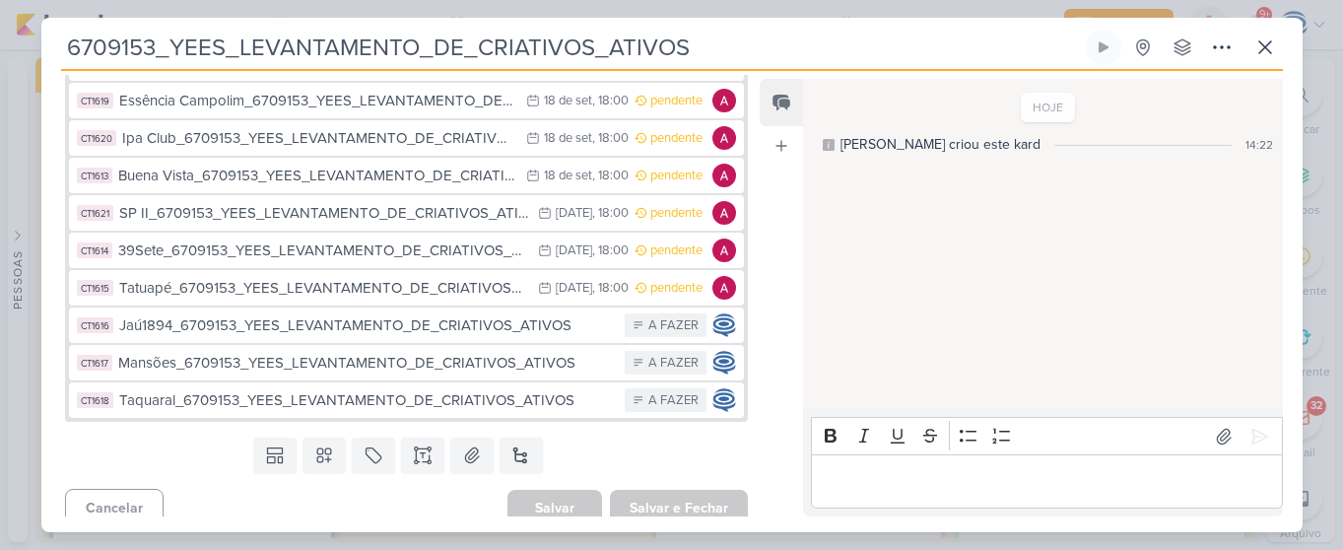
scroll to position [589, 0]
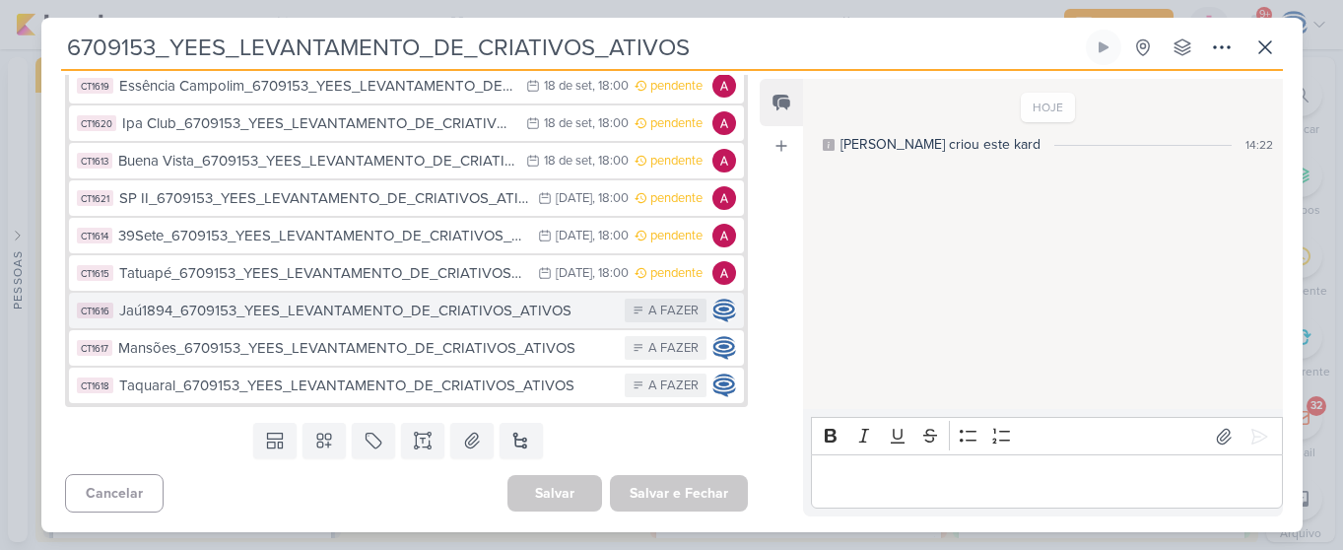
click at [333, 314] on div "Jaú1894_6709153_YEES_LEVANTAMENTO_DE_CRIATIVOS_ATIVOS" at bounding box center [367, 311] width 497 height 23
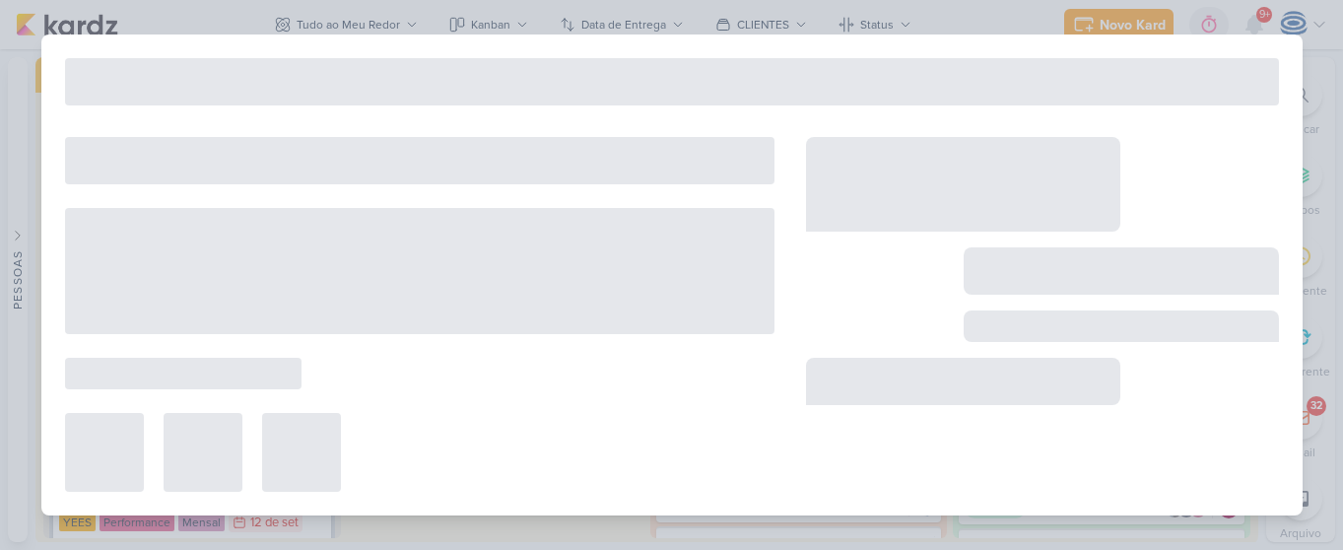
type input "Jaú1894_6709153_YEES_LEVANTAMENTO_DE_CRIATIVOS_ATIVOS"
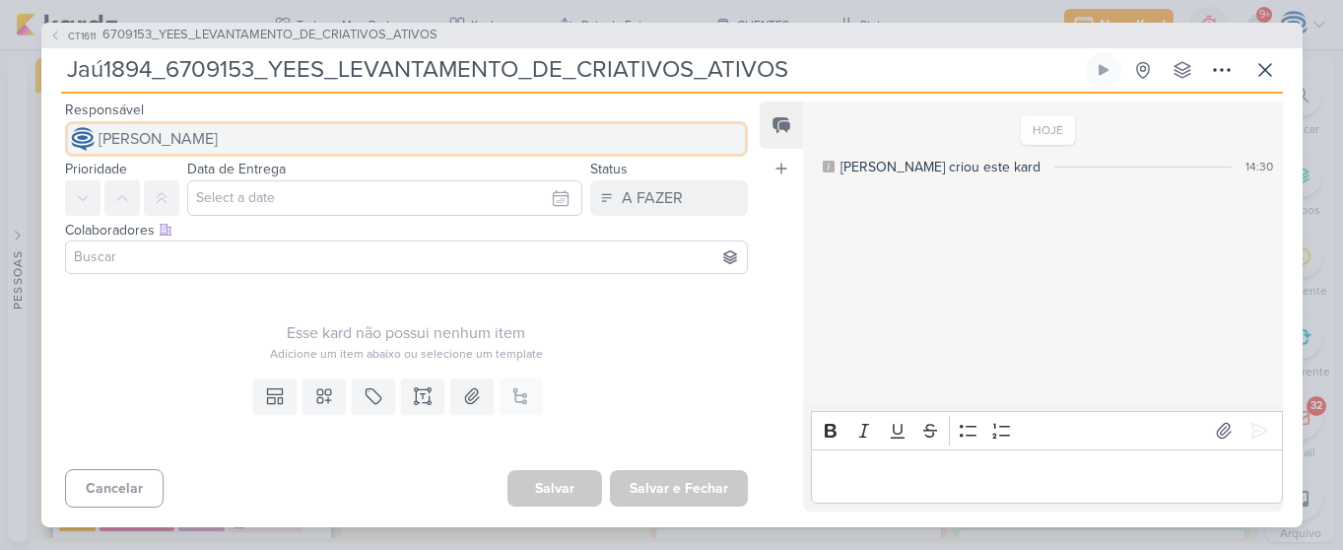
click at [217, 135] on span "[PERSON_NAME]" at bounding box center [158, 139] width 119 height 24
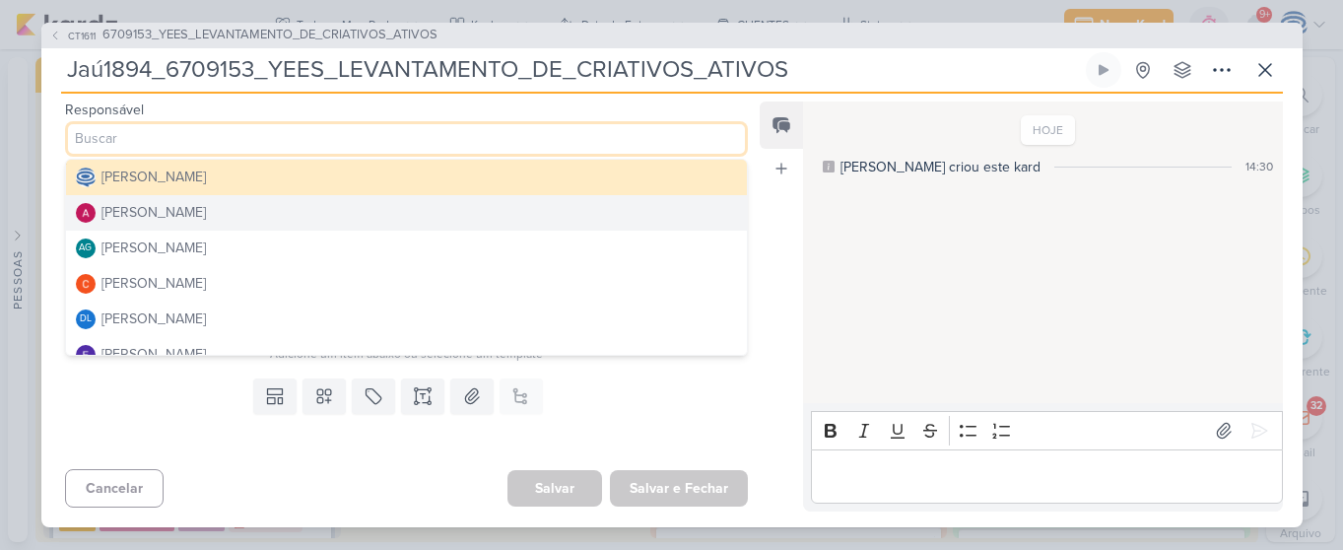
click at [188, 218] on div "[PERSON_NAME]" at bounding box center [154, 212] width 104 height 21
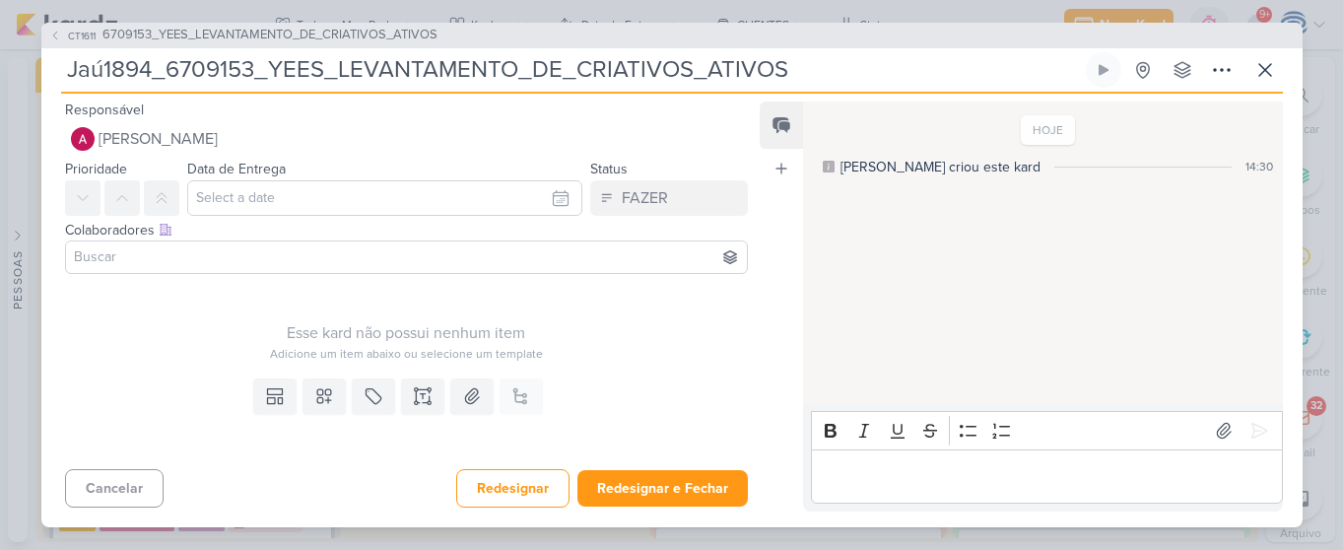
click at [183, 258] on input at bounding box center [407, 257] width 674 height 24
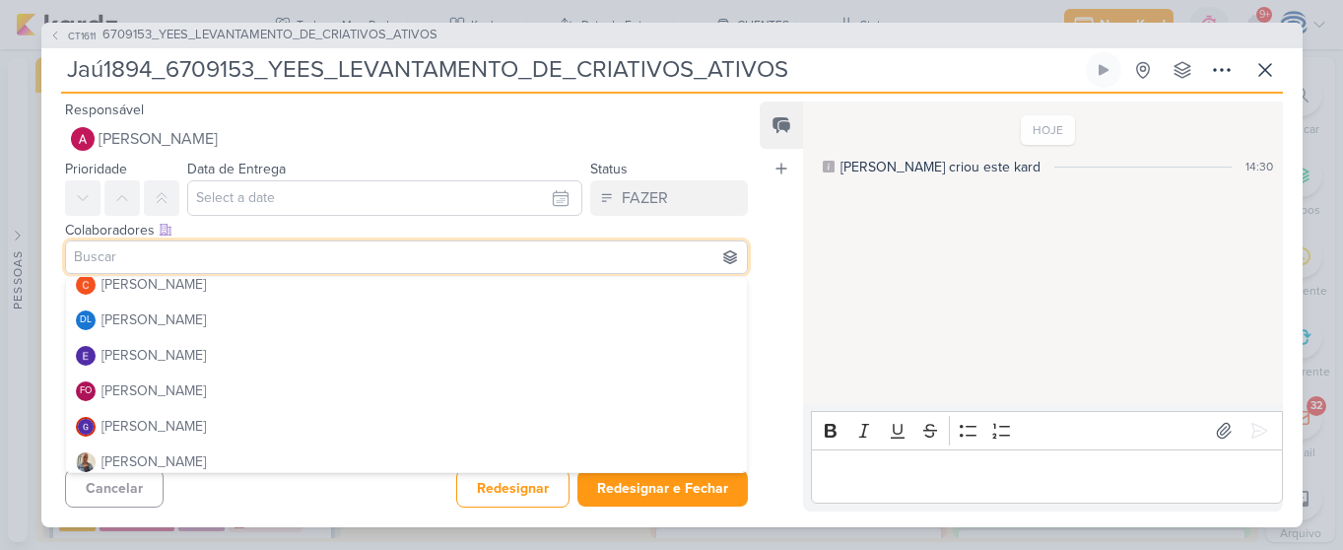
scroll to position [152, 0]
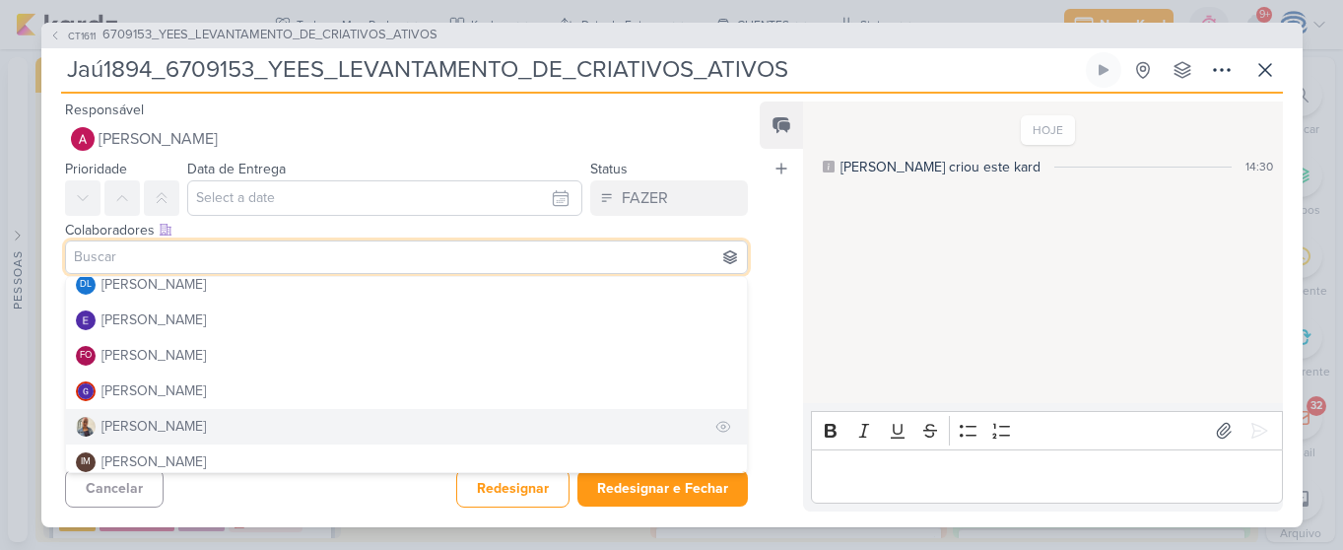
click at [167, 411] on button "[PERSON_NAME]" at bounding box center [407, 426] width 682 height 35
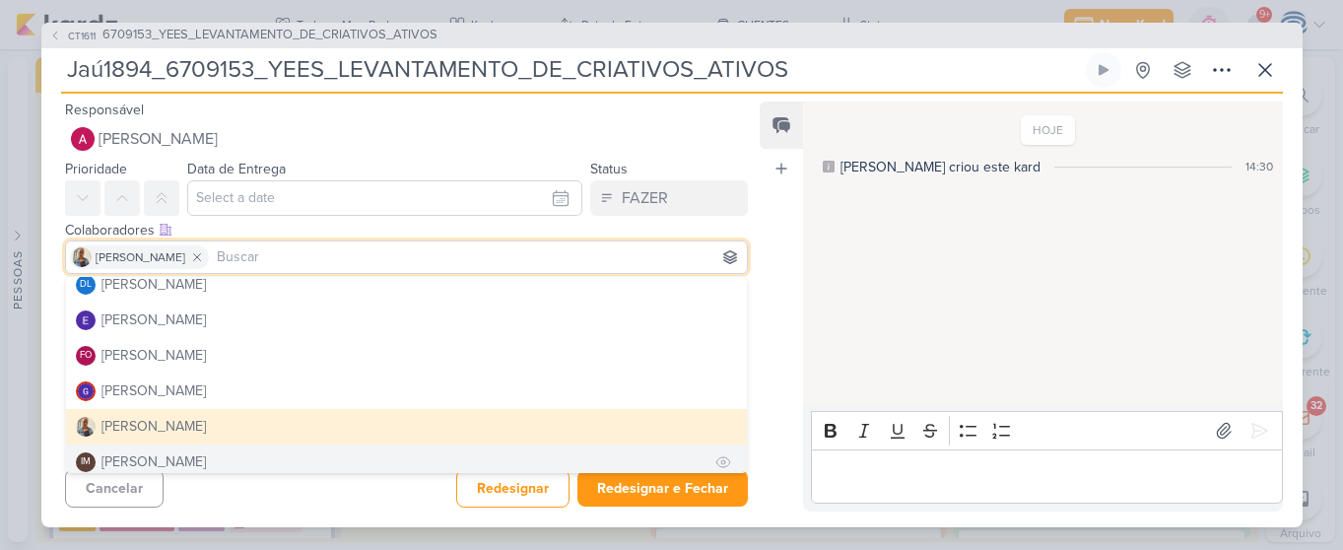
click at [171, 456] on div "[PERSON_NAME]" at bounding box center [154, 461] width 104 height 21
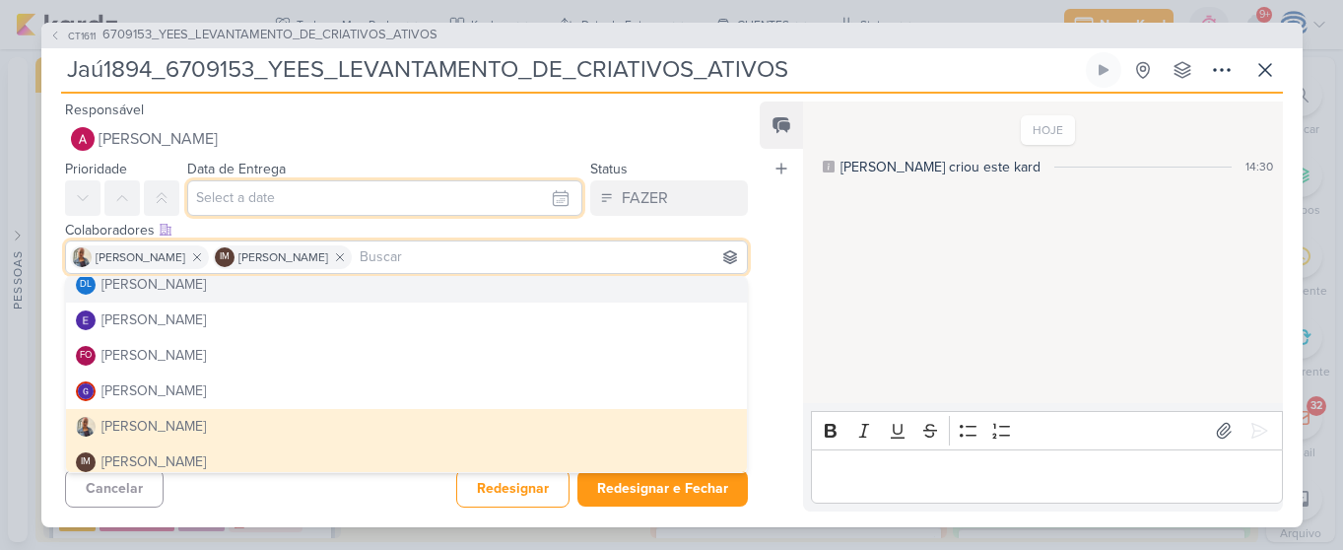
click at [251, 206] on input "text" at bounding box center [385, 197] width 396 height 35
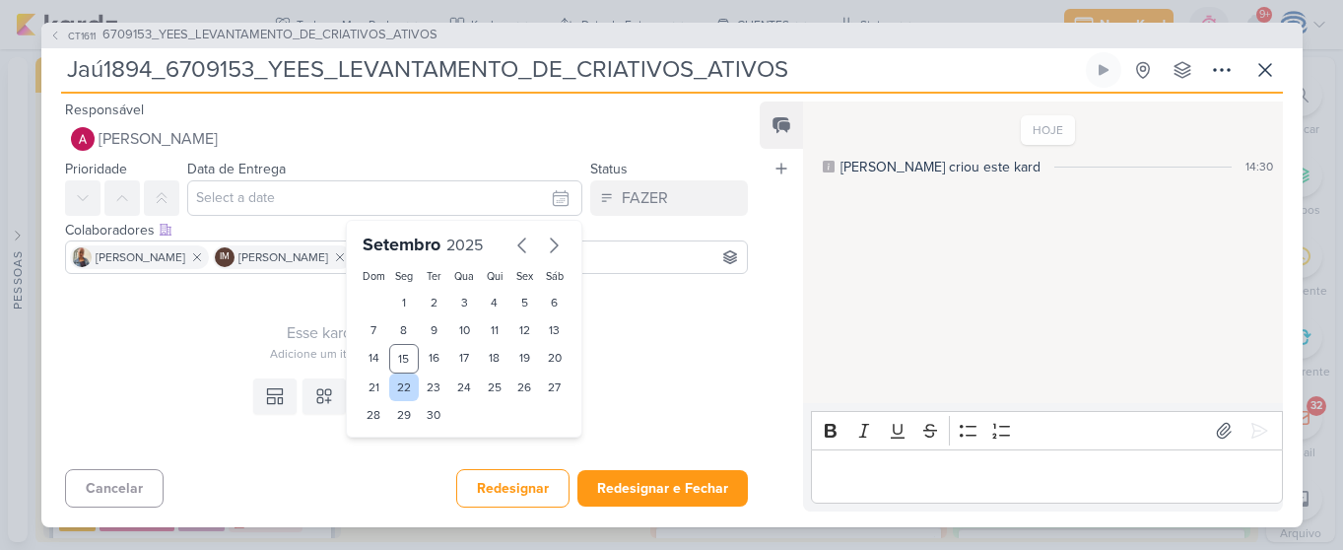
click at [399, 390] on div "22" at bounding box center [404, 388] width 31 height 28
type input "22 de setembro de 2025 às 23:59"
click at [396, 450] on select "00 01 02 03 04 05 06 07 08 09 10 11 12 13 14 15 16 17 18 19 20 21 22 23" at bounding box center [404, 449] width 28 height 24
select select "18"
click at [390, 437] on select "00 01 02 03 04 05 06 07 08 09 10 11 12 13 14 15 16 17 18 19 20 21 22 23" at bounding box center [404, 449] width 28 height 24
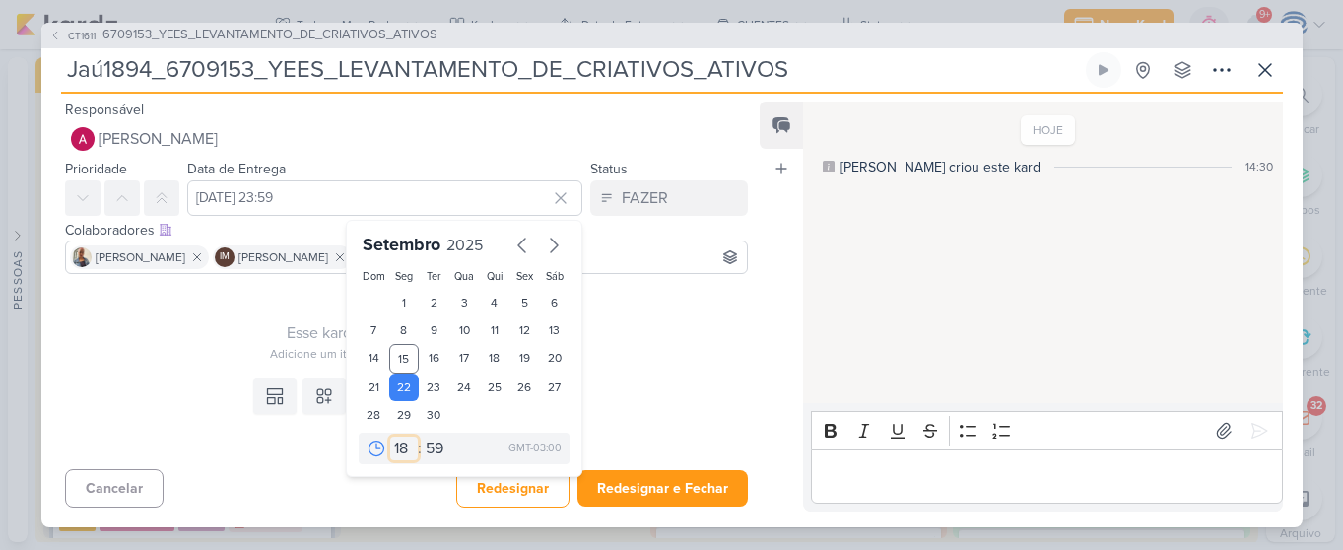
type input "22 de setembro de 2025 às 18:59"
click at [430, 444] on select "00 05 10 15 20 25 30 35 40 45 50 55 59" at bounding box center [436, 449] width 28 height 24
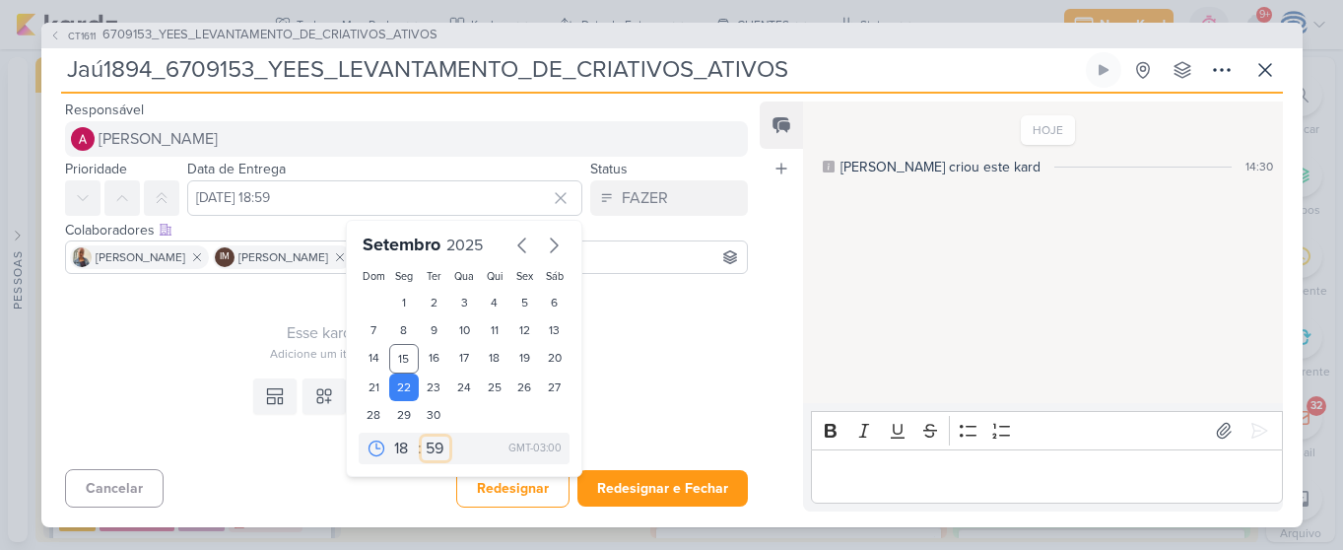
select select "0"
click at [422, 437] on select "00 05 10 15 20 25 30 35 40 45 50 55 59" at bounding box center [436, 449] width 28 height 24
type input "22 de setembro de 2025 às 18:00"
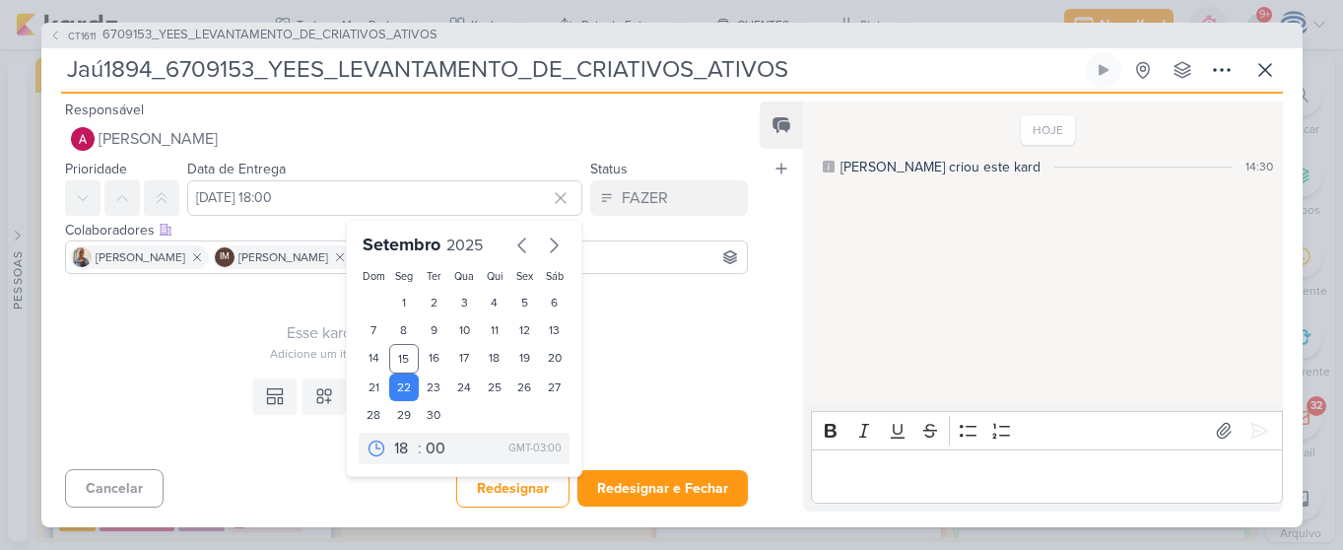
click at [191, 406] on div "Templates Campos Personalizados Marcadores Caixa De Texto Anexo Este kard já é …" at bounding box center [399, 416] width 716 height 91
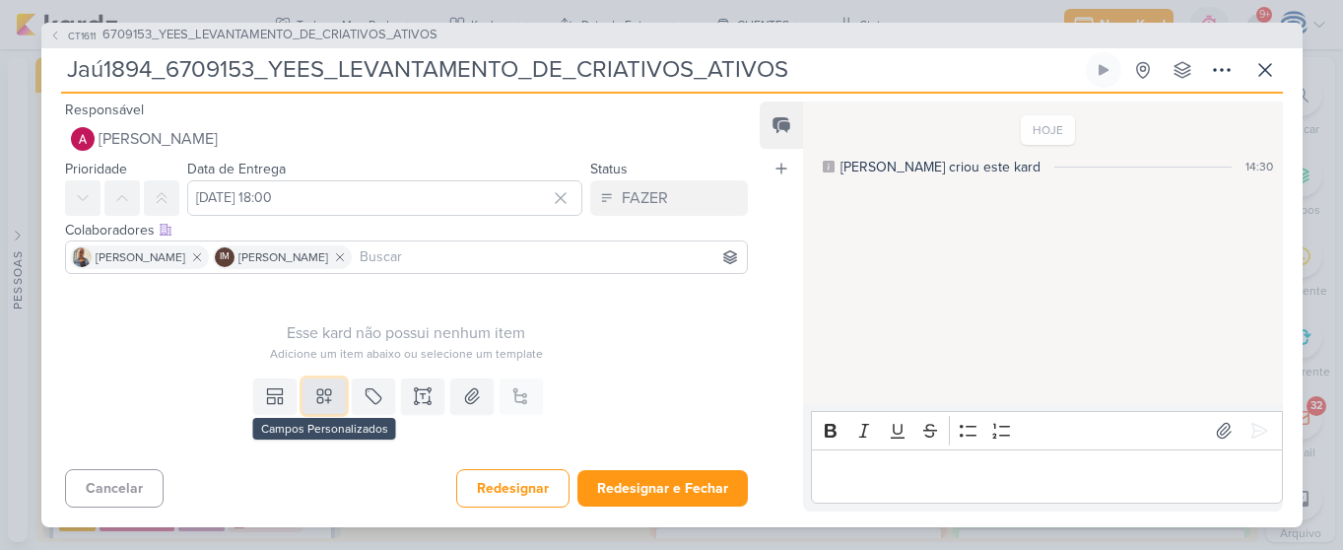
click at [324, 401] on icon at bounding box center [324, 396] width 14 height 14
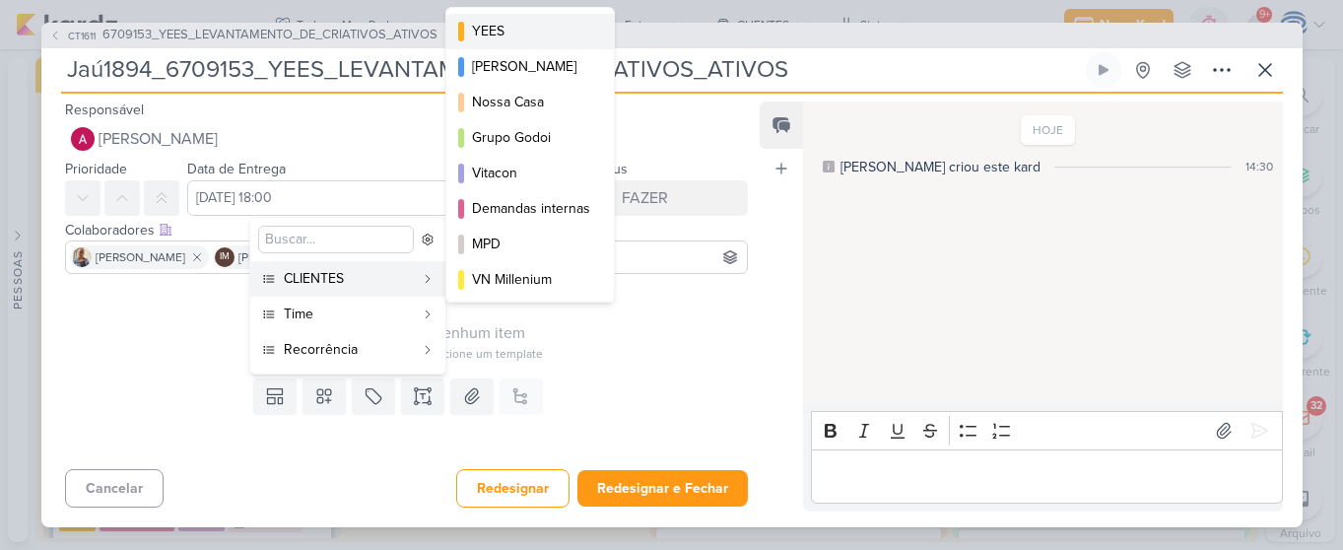
click at [516, 27] on div "YEES" at bounding box center [531, 31] width 118 height 21
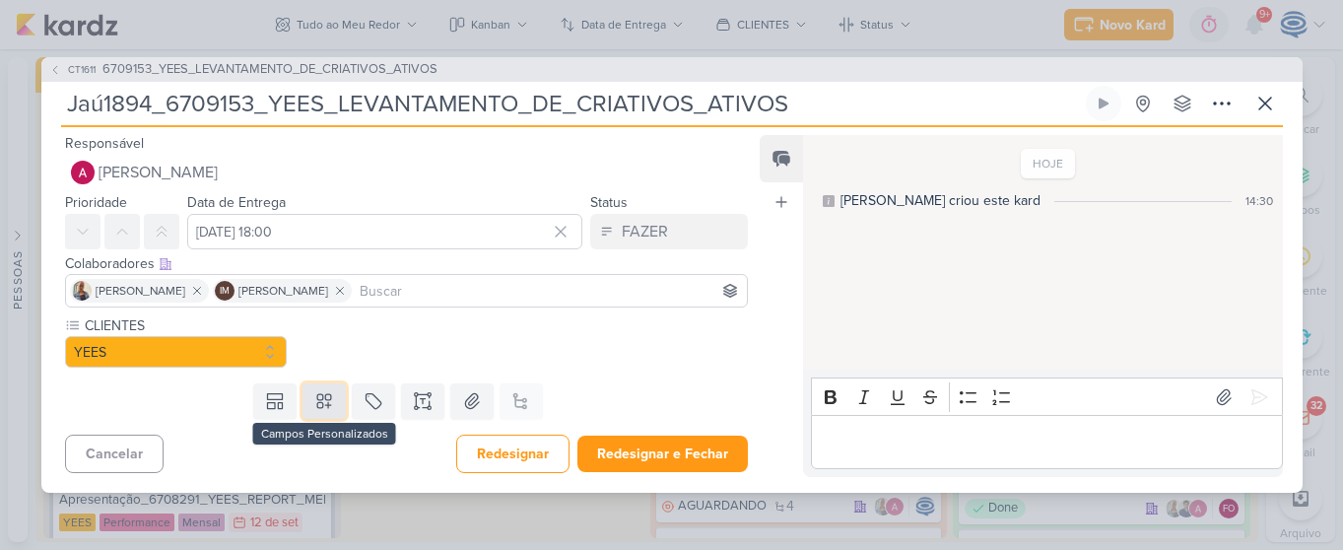
click at [317, 394] on icon at bounding box center [324, 401] width 14 height 14
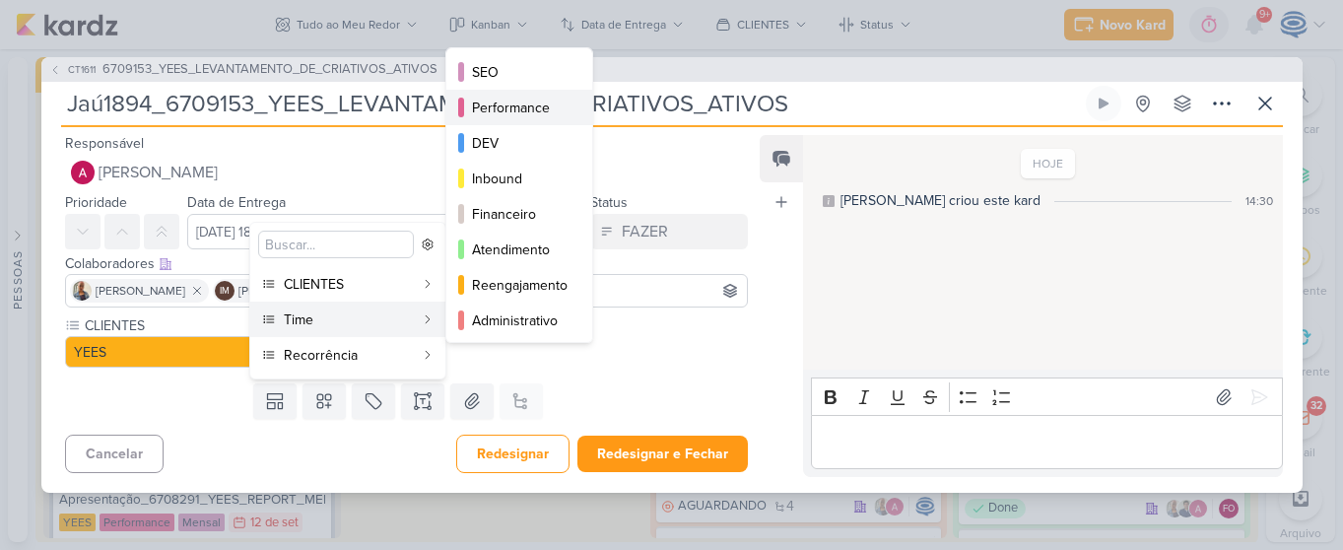
click at [511, 111] on div "Performance" at bounding box center [520, 108] width 97 height 21
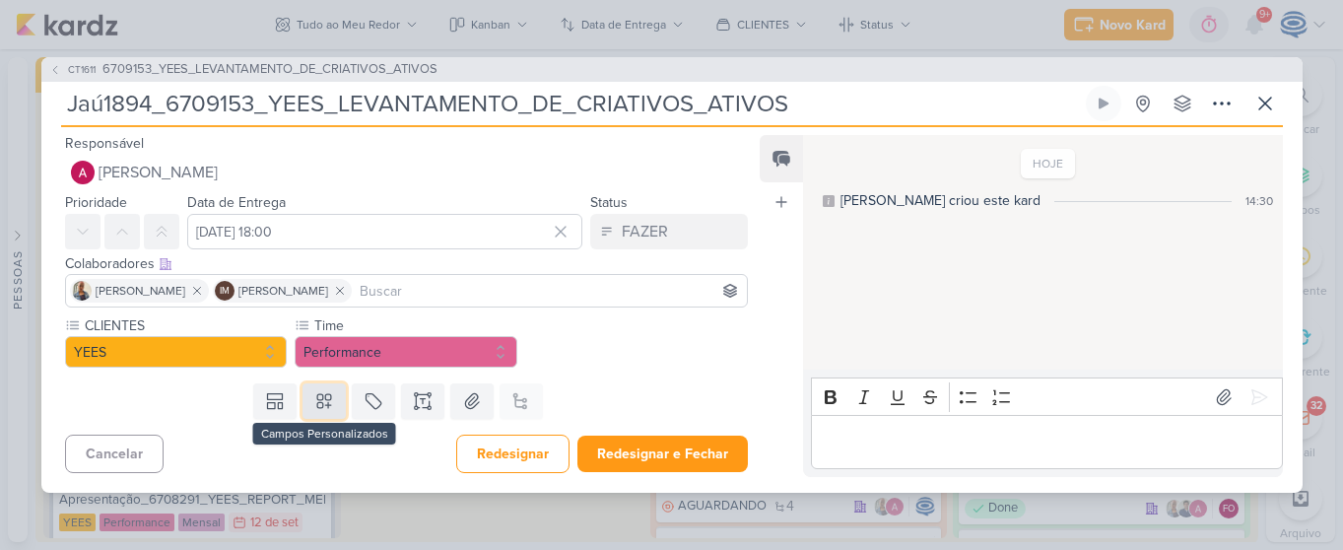
click at [319, 400] on icon at bounding box center [324, 401] width 14 height 14
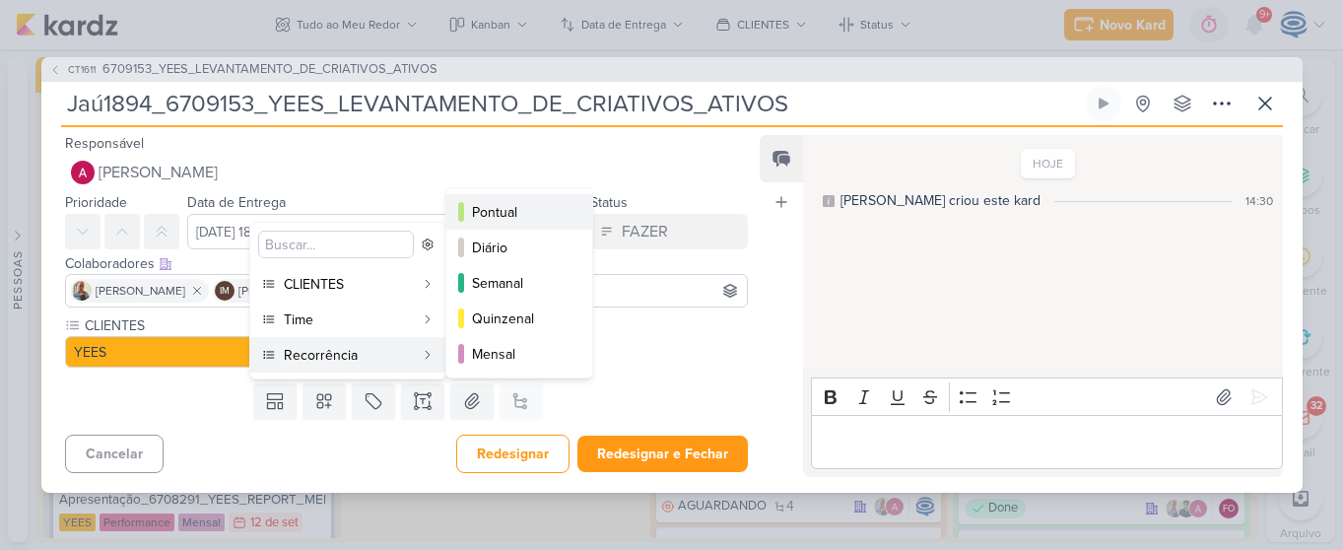
click at [516, 207] on div "Pontual" at bounding box center [520, 212] width 97 height 21
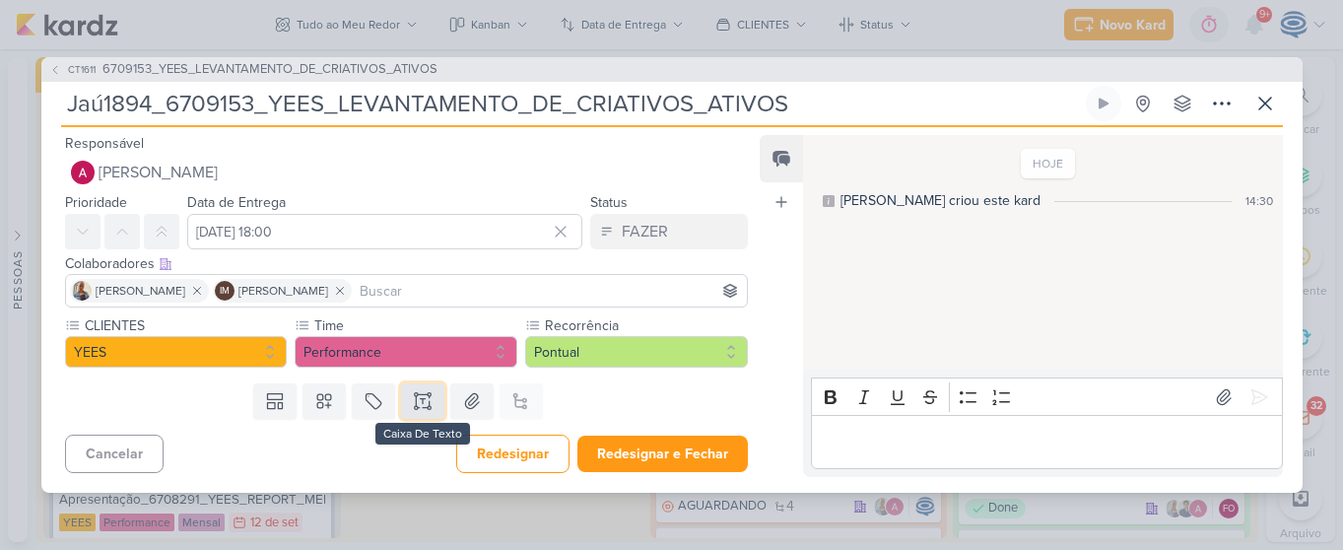
click at [424, 406] on icon at bounding box center [423, 401] width 20 height 20
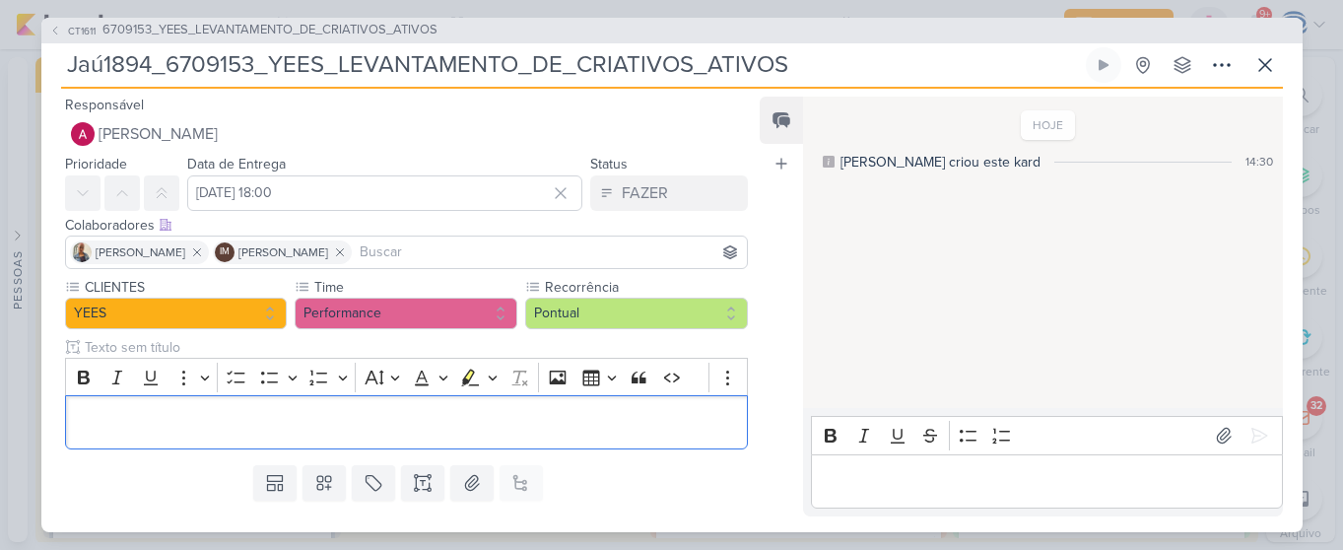
scroll to position [129, 0]
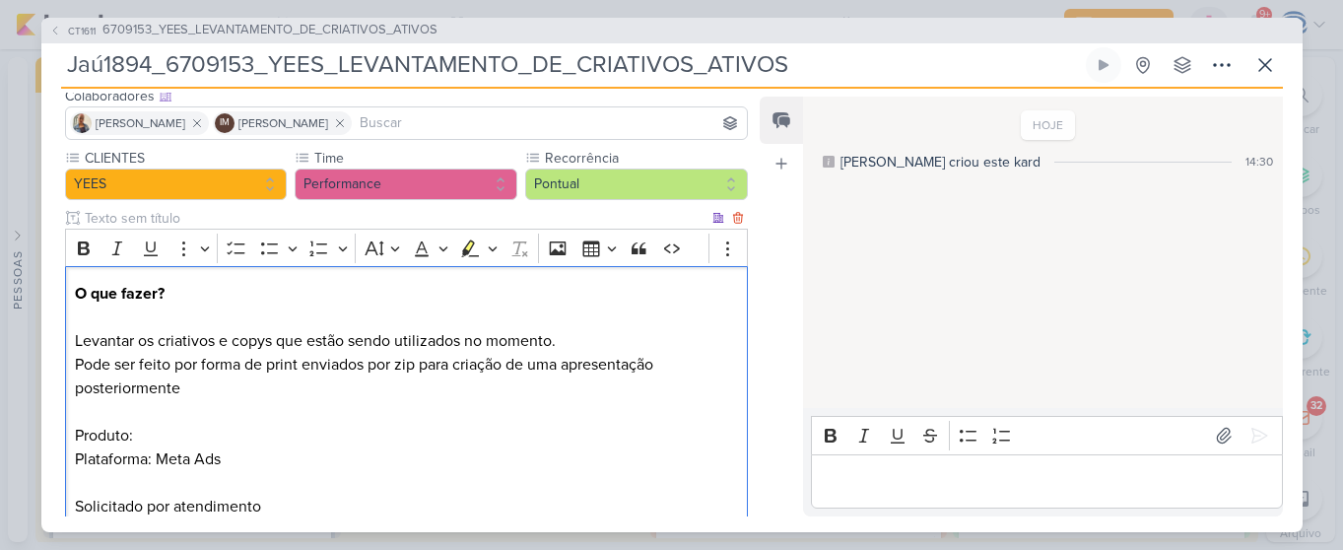
click at [245, 420] on p "Pode ser feito por forma de print enviados por zip para criação de uma apresent…" at bounding box center [406, 436] width 662 height 166
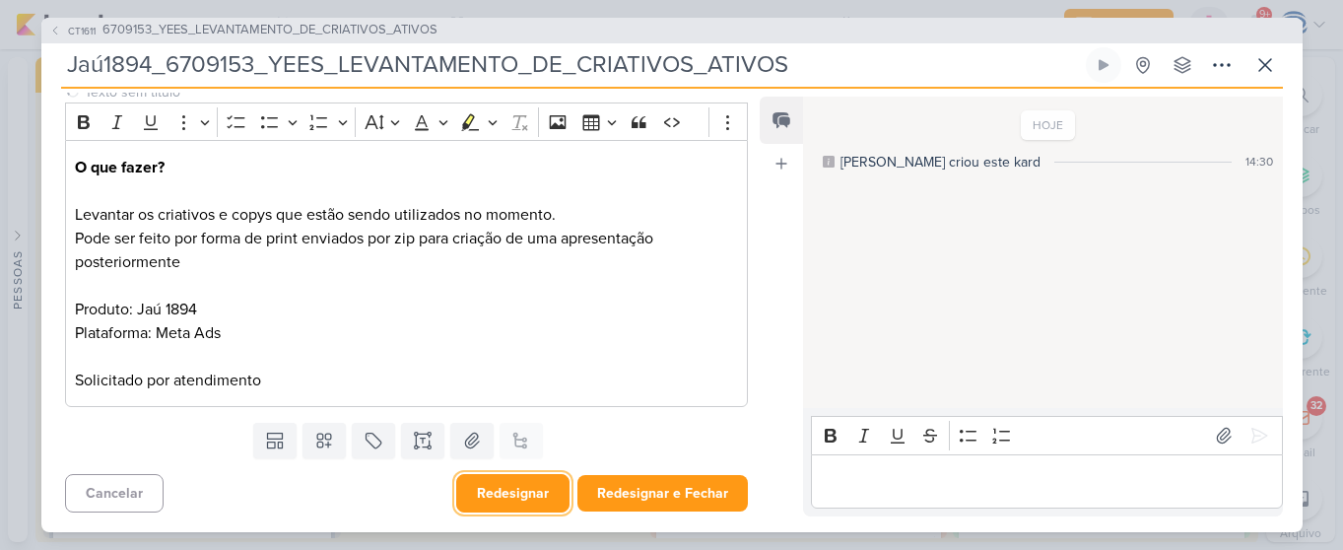
click at [500, 508] on button "Redesignar" at bounding box center [512, 493] width 113 height 38
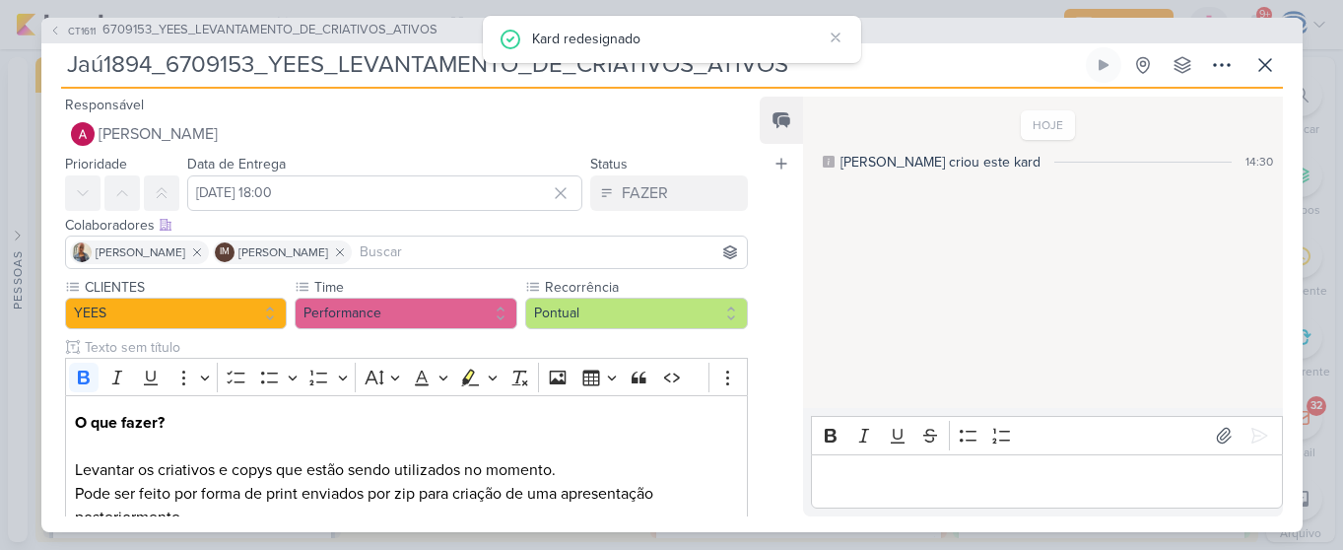
scroll to position [1, 0]
click at [249, 24] on span "6709153_YEES_LEVANTAMENTO_DE_CRIATIVOS_ATIVOS" at bounding box center [270, 31] width 335 height 20
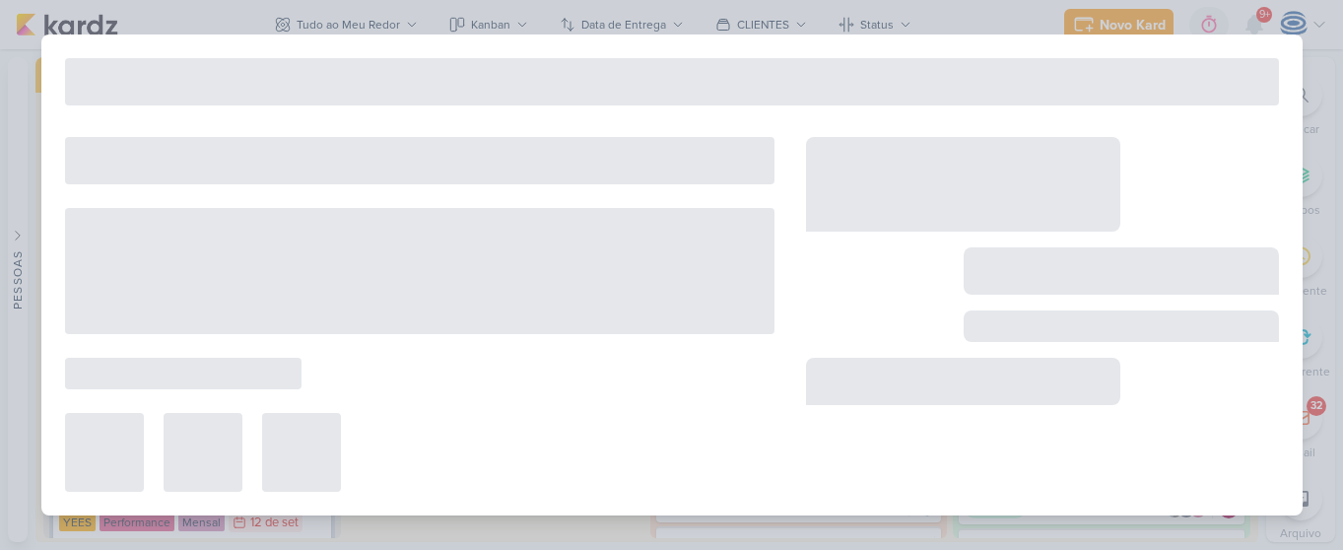
type input "6709153_YEES_LEVANTAMENTO_DE_CRIATIVOS_ATIVOS"
type input "17 de setembro de 2025 às 18:00"
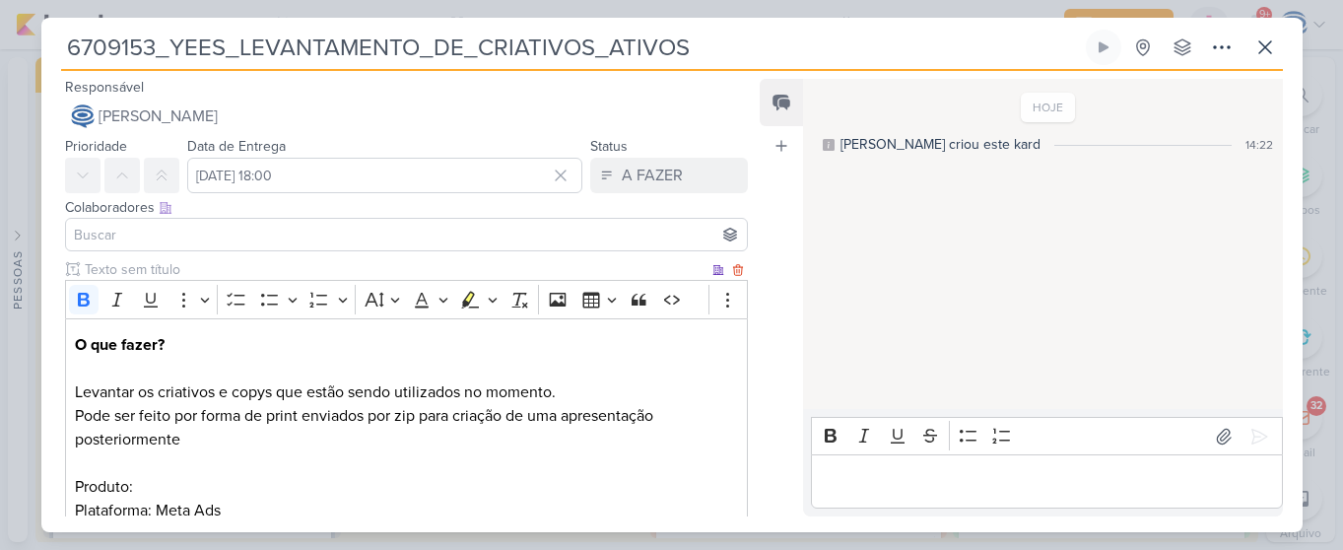
scroll to position [589, 0]
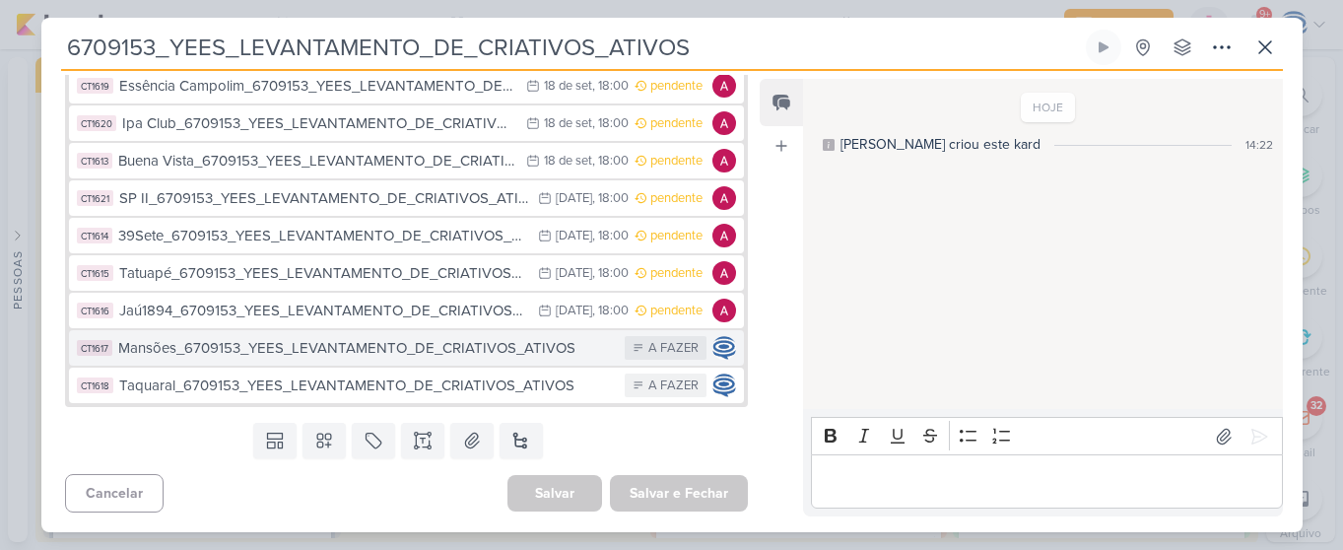
click at [342, 351] on div "Mansões_6709153_YEES_LEVANTAMENTO_DE_CRIATIVOS_ATIVOS" at bounding box center [367, 348] width 498 height 23
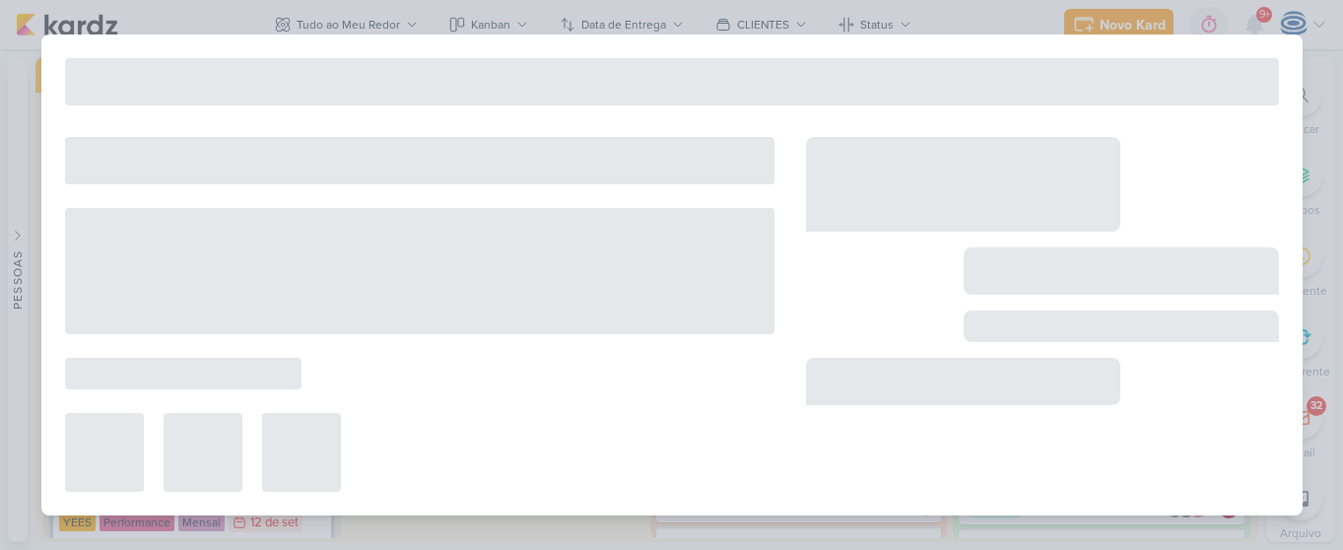
type input "Mansões_6709153_YEES_LEVANTAMENTO_DE_CRIATIVOS_ATIVOS"
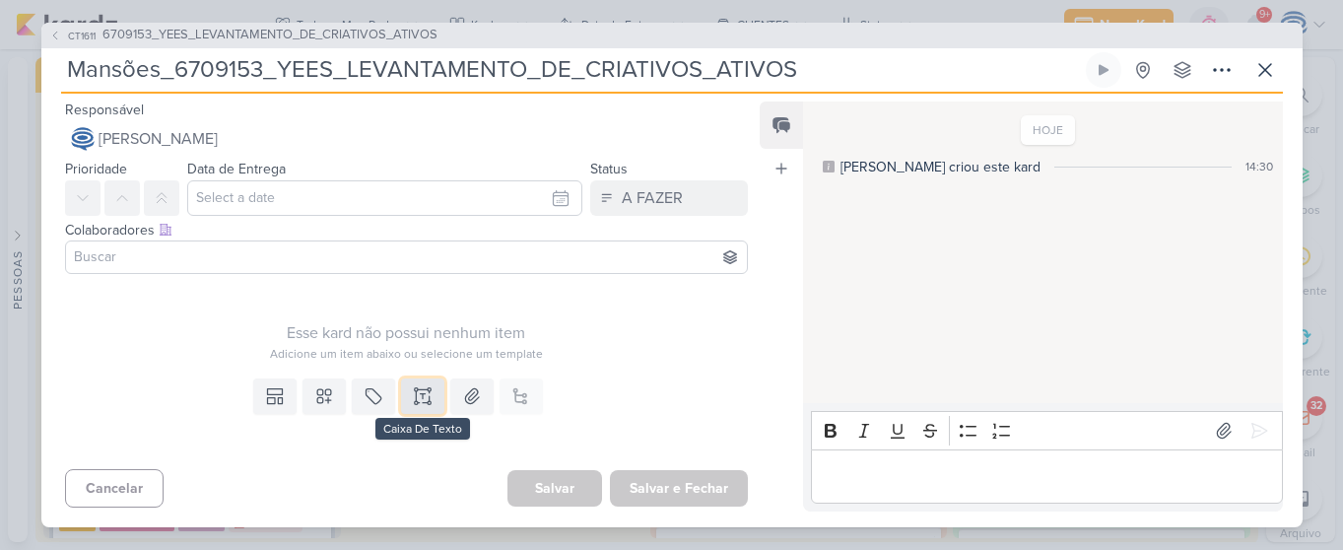
click at [420, 402] on icon at bounding box center [423, 402] width 10 height 0
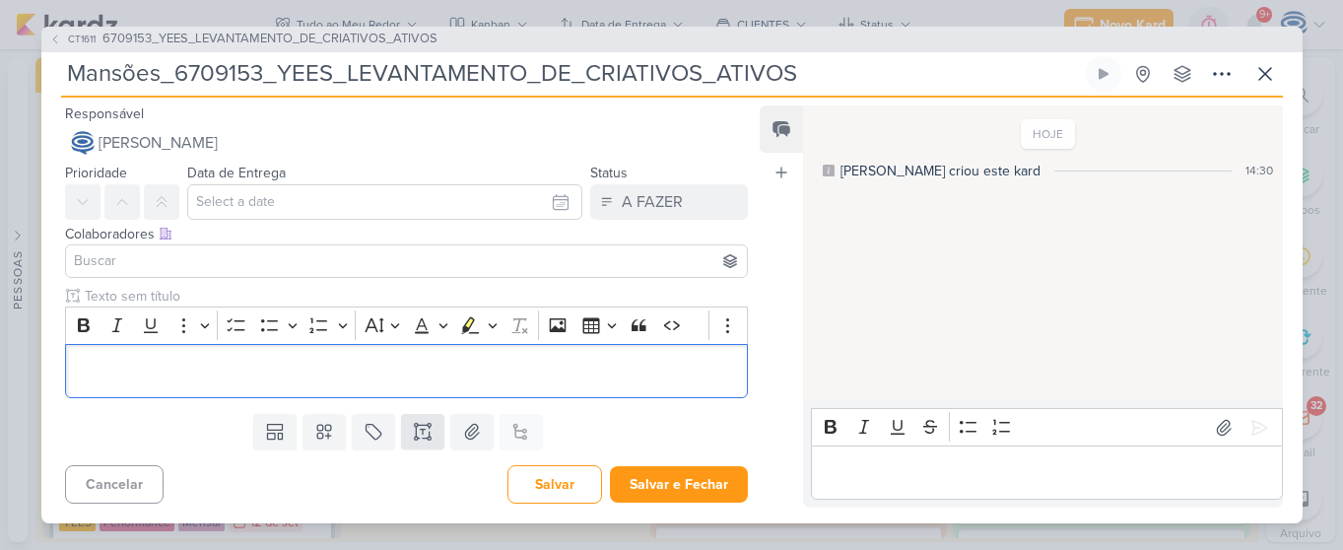
scroll to position [69, 0]
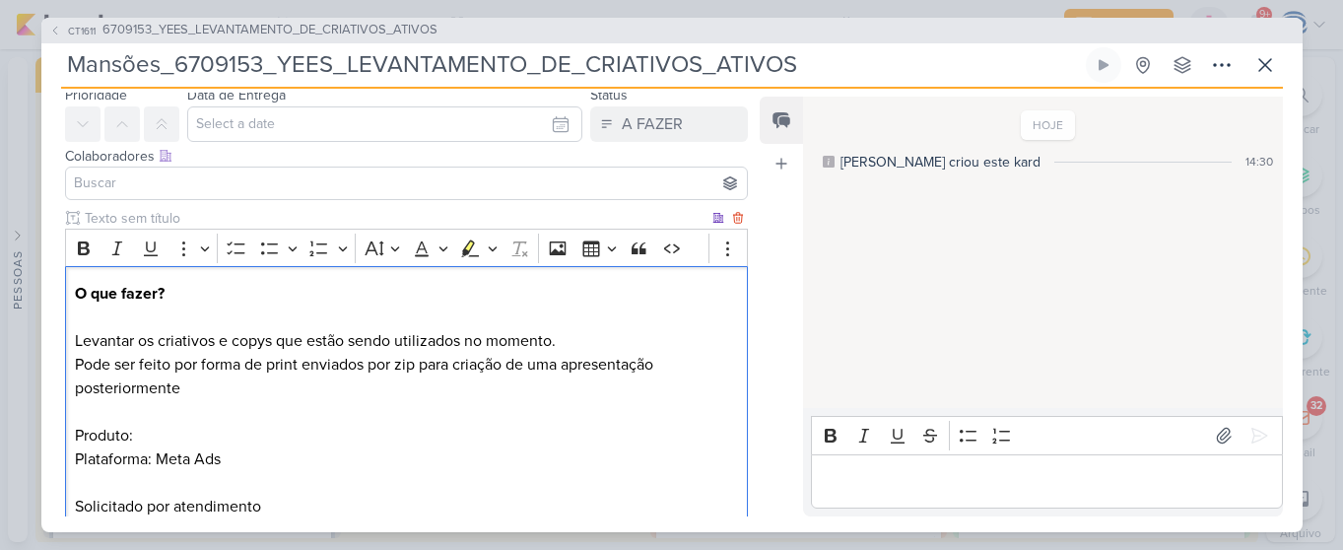
click at [332, 438] on p "Pode ser feito por forma de print enviados por zip para criação de uma apresent…" at bounding box center [406, 436] width 662 height 166
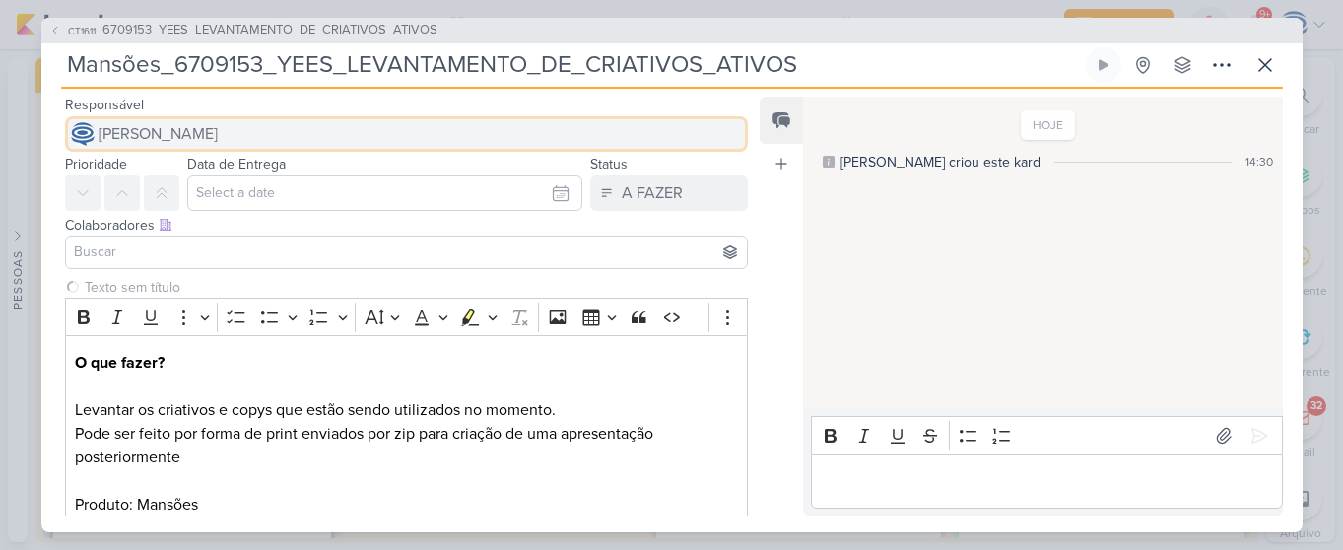
click at [218, 125] on span "[PERSON_NAME]" at bounding box center [158, 134] width 119 height 24
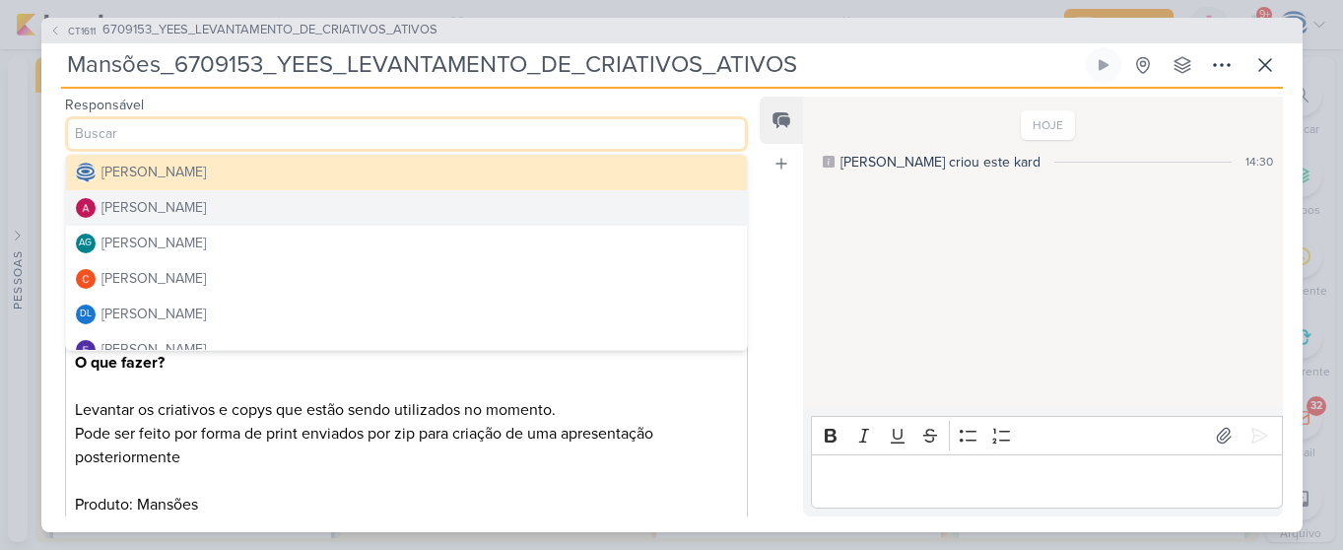
click at [206, 200] on div "[PERSON_NAME]" at bounding box center [154, 207] width 104 height 21
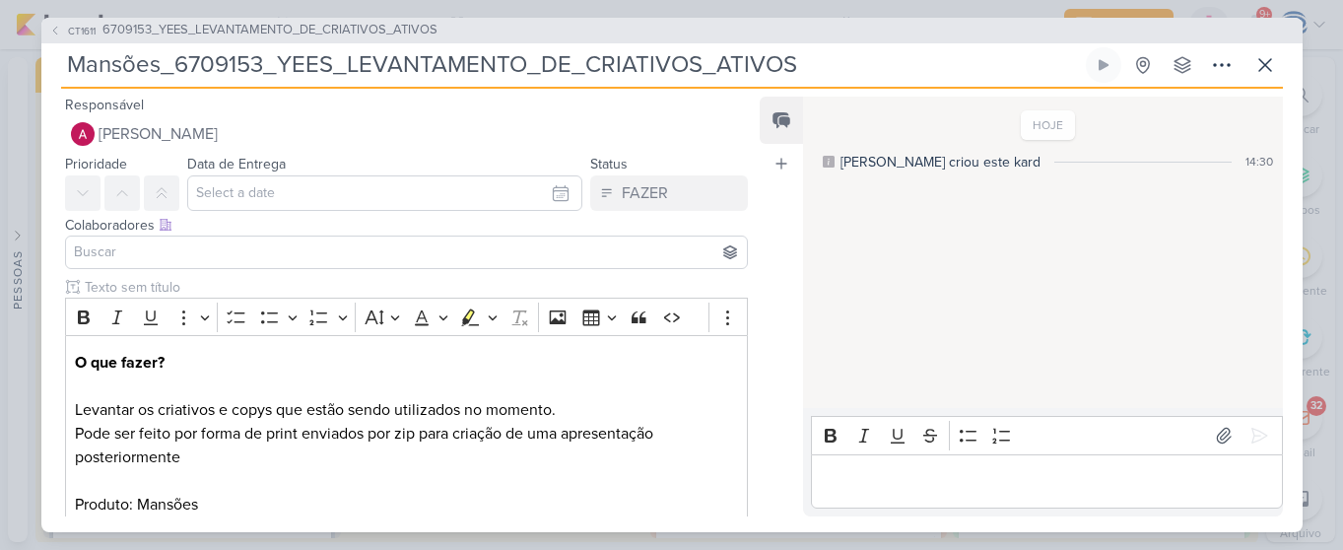
click at [194, 247] on input at bounding box center [407, 252] width 674 height 24
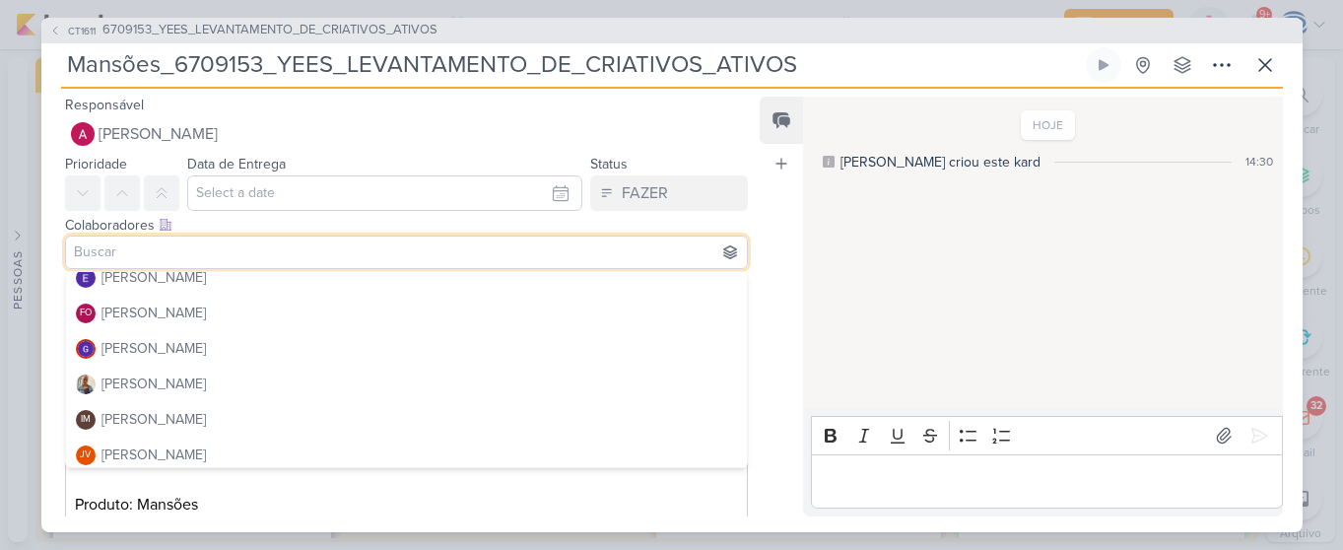
scroll to position [196, 0]
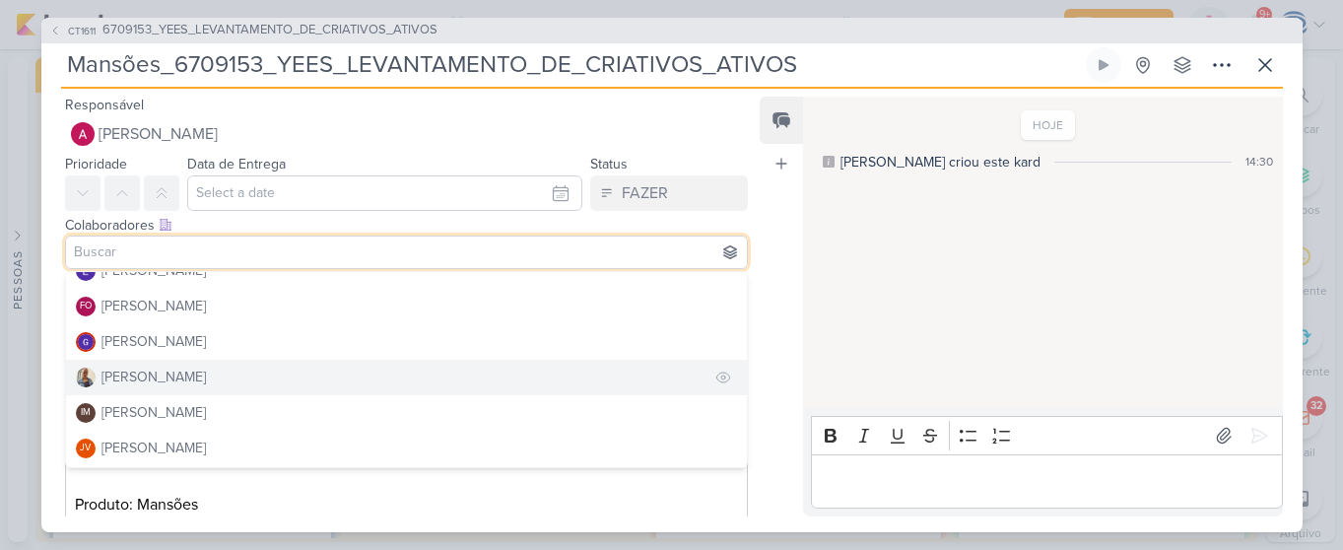
click at [213, 364] on button "[PERSON_NAME]" at bounding box center [407, 377] width 682 height 35
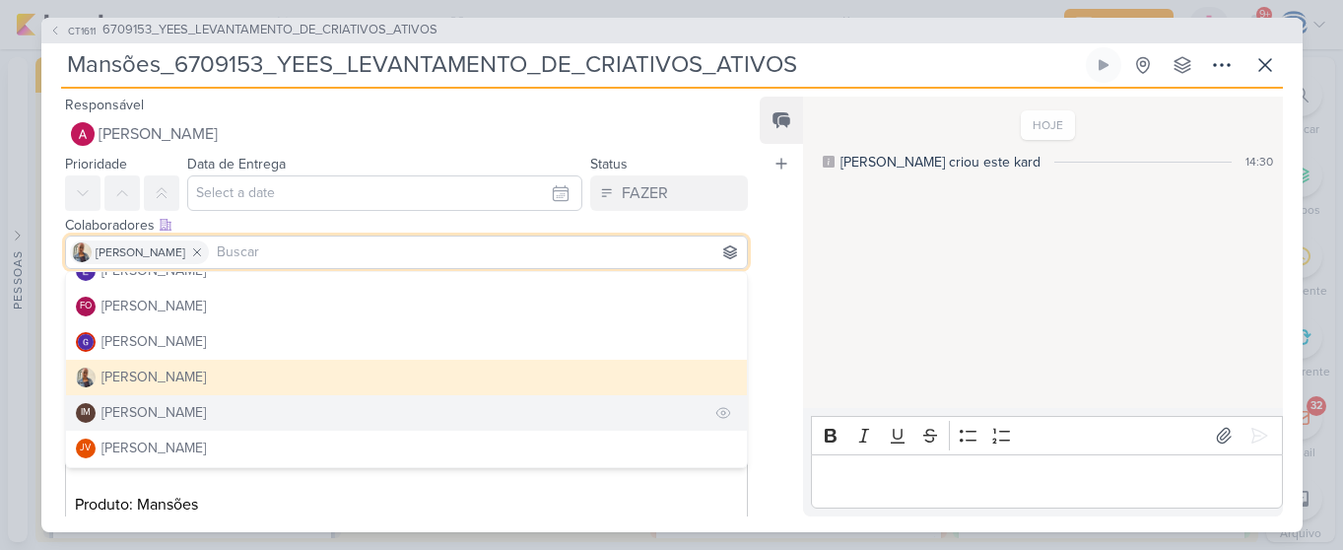
click at [206, 415] on div "[PERSON_NAME]" at bounding box center [154, 412] width 104 height 21
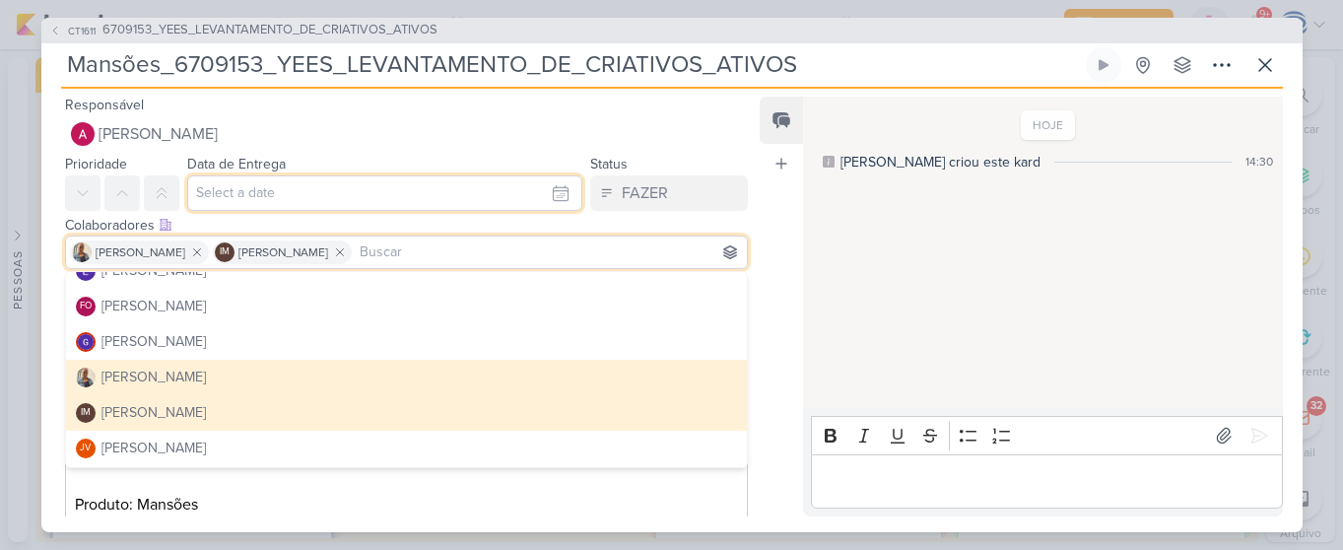
click at [276, 200] on input "text" at bounding box center [385, 192] width 396 height 35
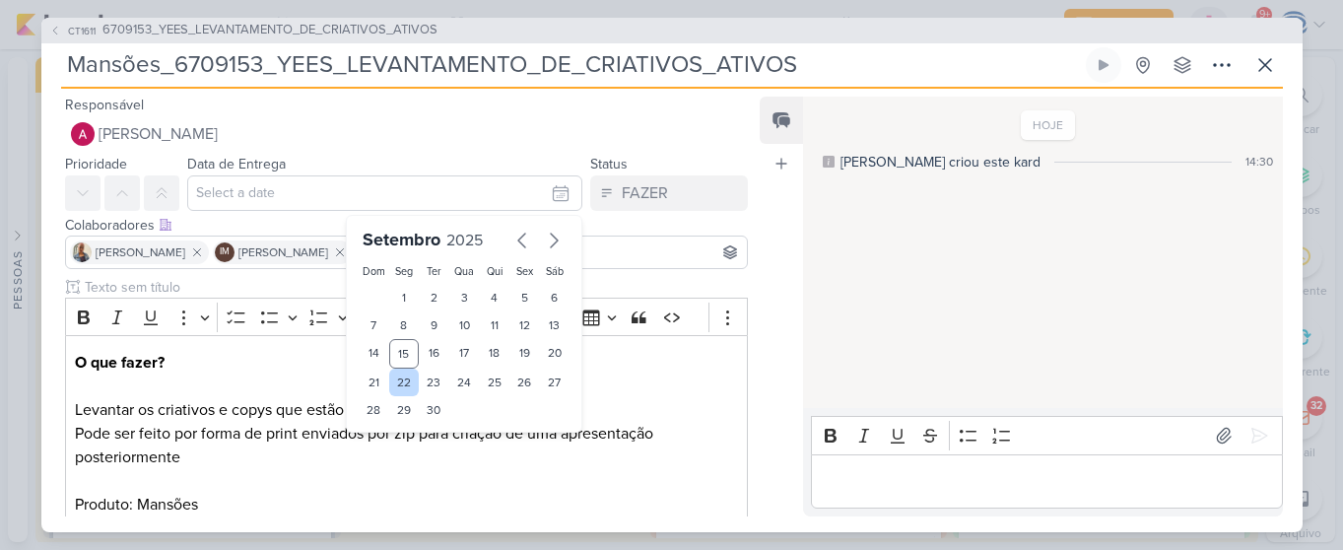
click at [389, 383] on div "22" at bounding box center [404, 383] width 31 height 28
type input "22 de setembro de 2025 às 23:59"
click at [390, 449] on select "00 01 02 03 04 05 06 07 08 09 10 11 12 13 14 15 16 17 18 19 20 21 22 23" at bounding box center [404, 444] width 28 height 24
select select "18"
click at [390, 432] on select "00 01 02 03 04 05 06 07 08 09 10 11 12 13 14 15 16 17 18 19 20 21 22 23" at bounding box center [404, 444] width 28 height 24
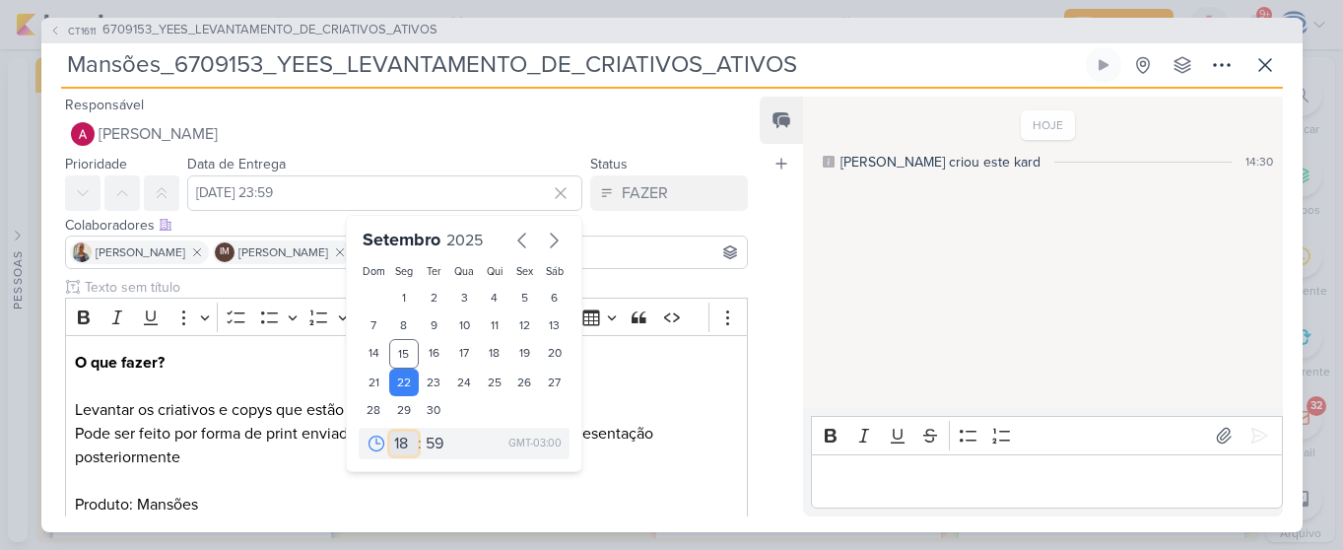
type input "22 de setembro de 2025 às 18:59"
click at [425, 444] on select "00 05 10 15 20 25 30 35 40 45 50 55 59" at bounding box center [436, 444] width 28 height 24
select select "0"
click at [422, 432] on select "00 05 10 15 20 25 30 35 40 45 50 55 59" at bounding box center [436, 444] width 28 height 24
type input "22 de setembro de 2025 às 18:00"
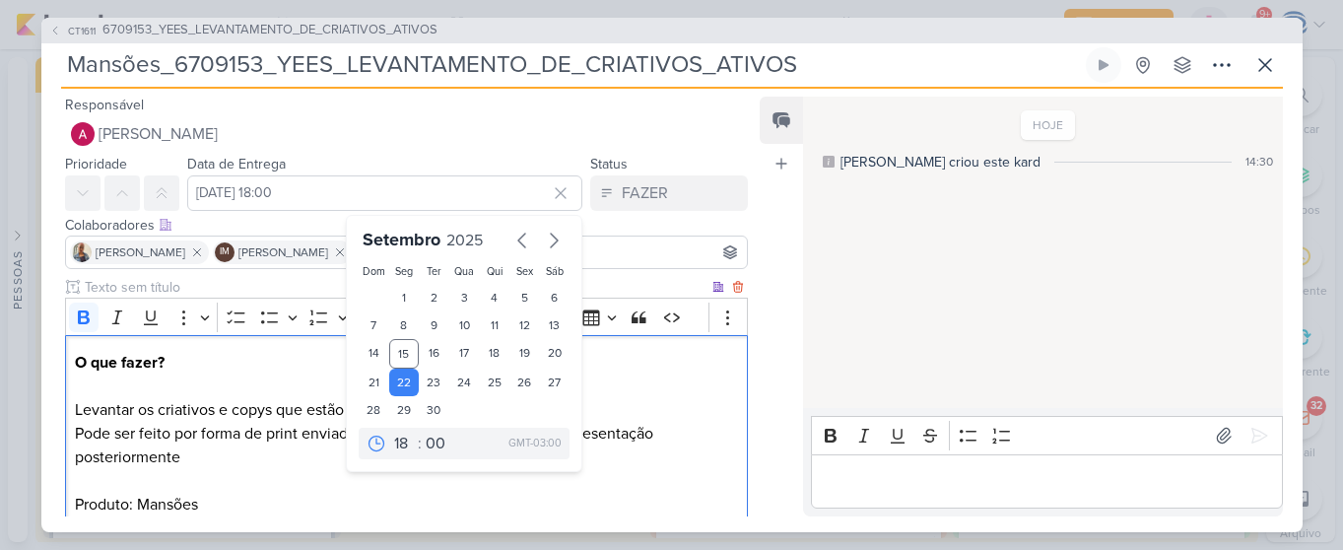
click at [284, 373] on p "O que fazer? Levantar os criativos e copys que estão sendo utilizados no moment…" at bounding box center [406, 386] width 662 height 71
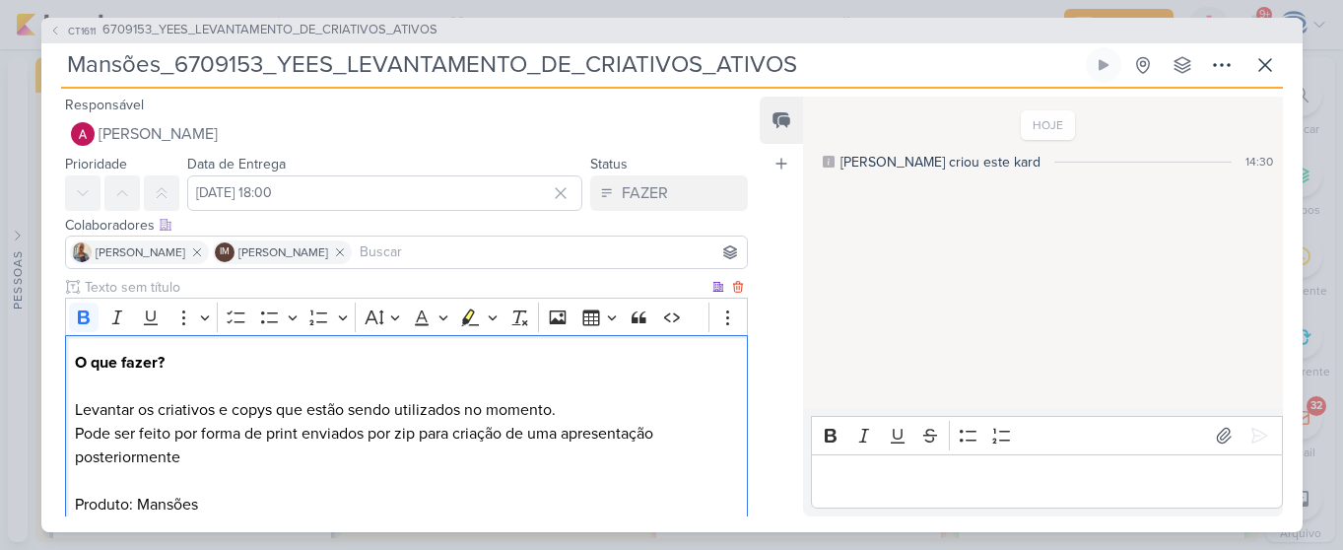
scroll to position [195, 0]
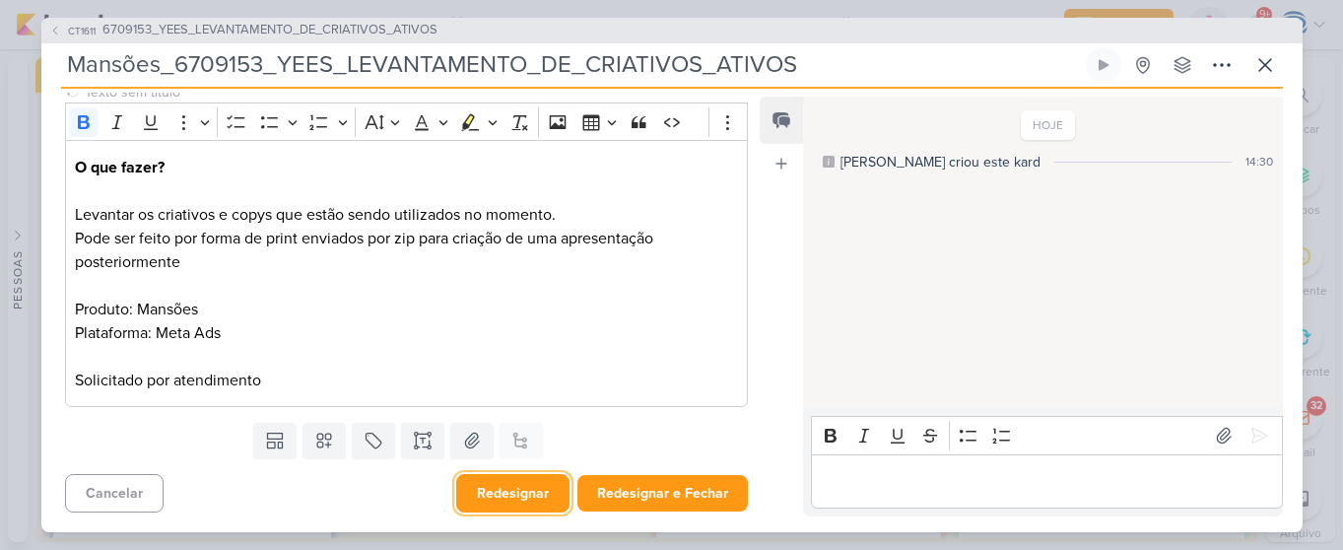
click at [533, 504] on button "Redesignar" at bounding box center [512, 493] width 113 height 38
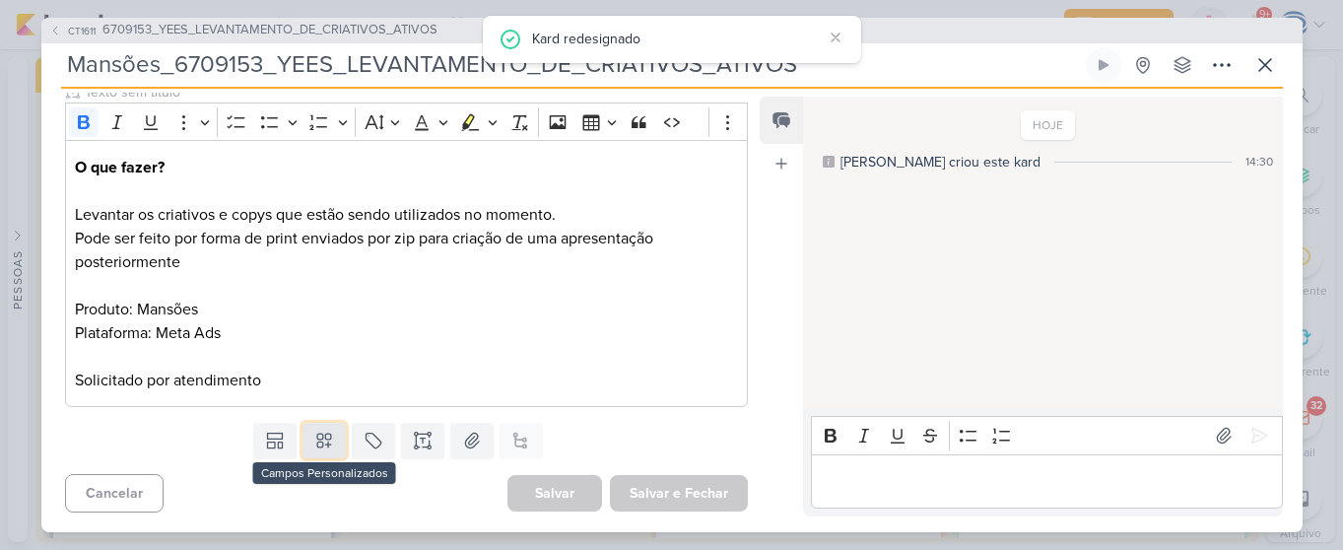
click at [314, 440] on icon at bounding box center [324, 441] width 20 height 20
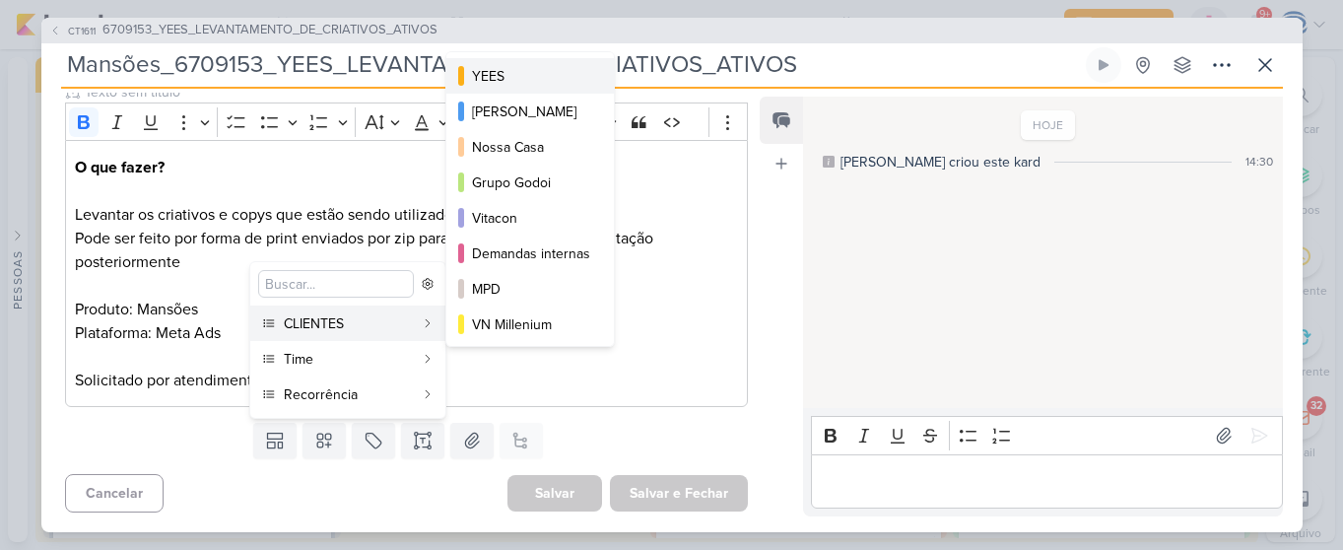
click at [514, 78] on div "YEES" at bounding box center [531, 76] width 118 height 21
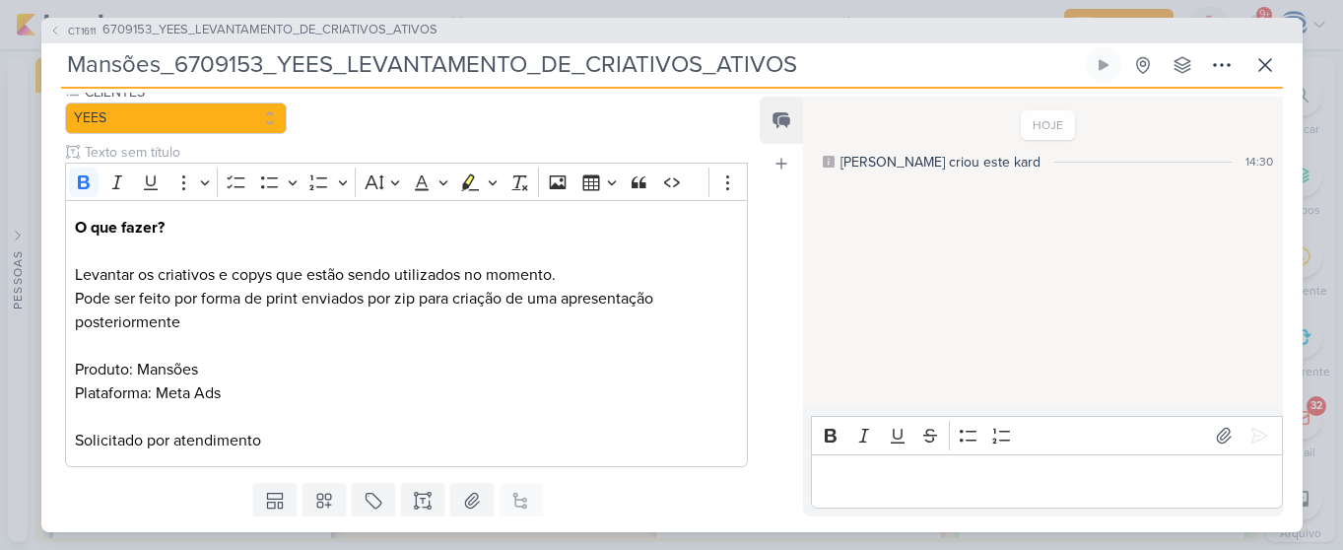
click at [318, 482] on div "Templates Campos Personalizados CLIENTES YEES" at bounding box center [399, 500] width 716 height 51
click at [319, 496] on icon at bounding box center [324, 501] width 14 height 14
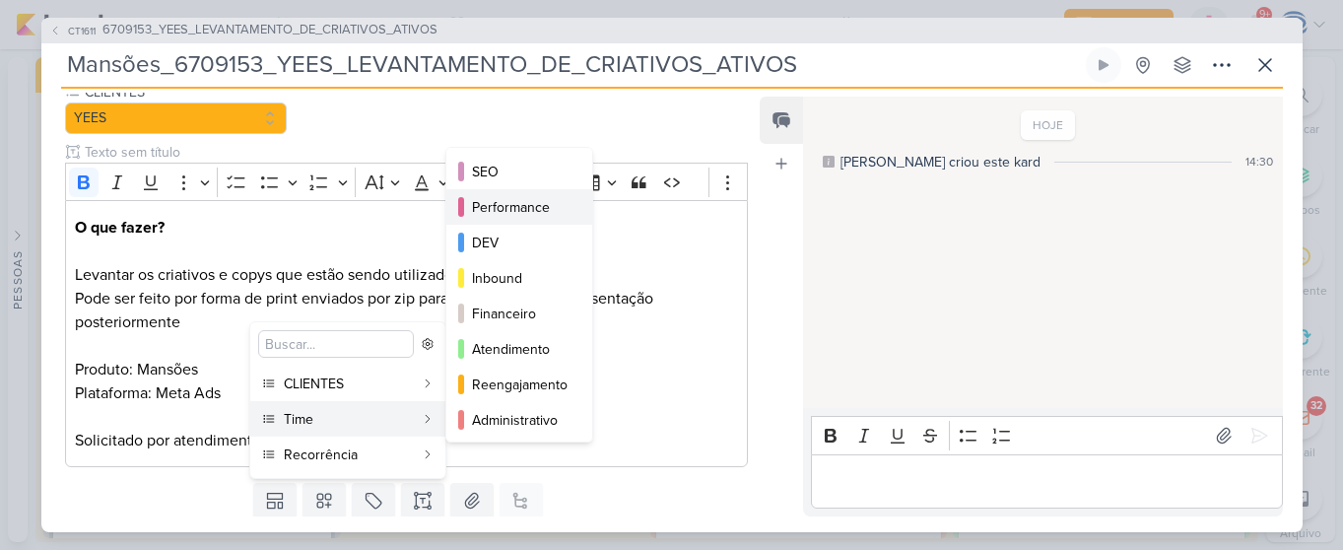
click at [512, 208] on div "Performance" at bounding box center [520, 207] width 97 height 21
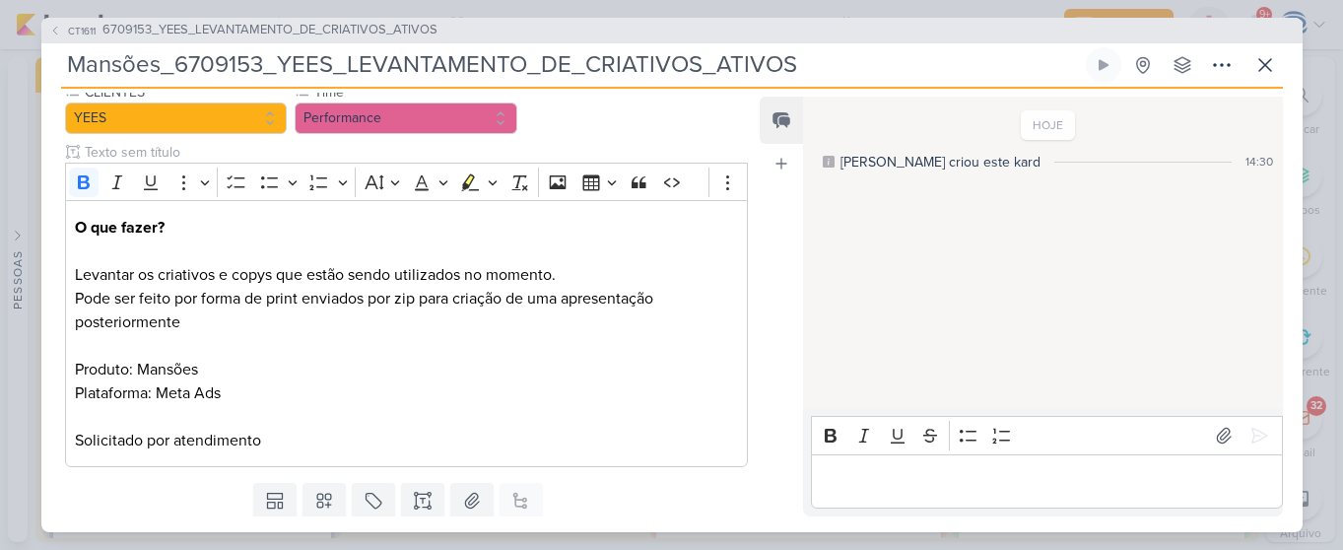
click at [314, 517] on div "Responsável Alessandra Gomes Caroline Traven De Andrade Alessandra Gomes AG Ali…" at bounding box center [672, 311] width 1262 height 444
click at [317, 508] on icon at bounding box center [324, 501] width 14 height 14
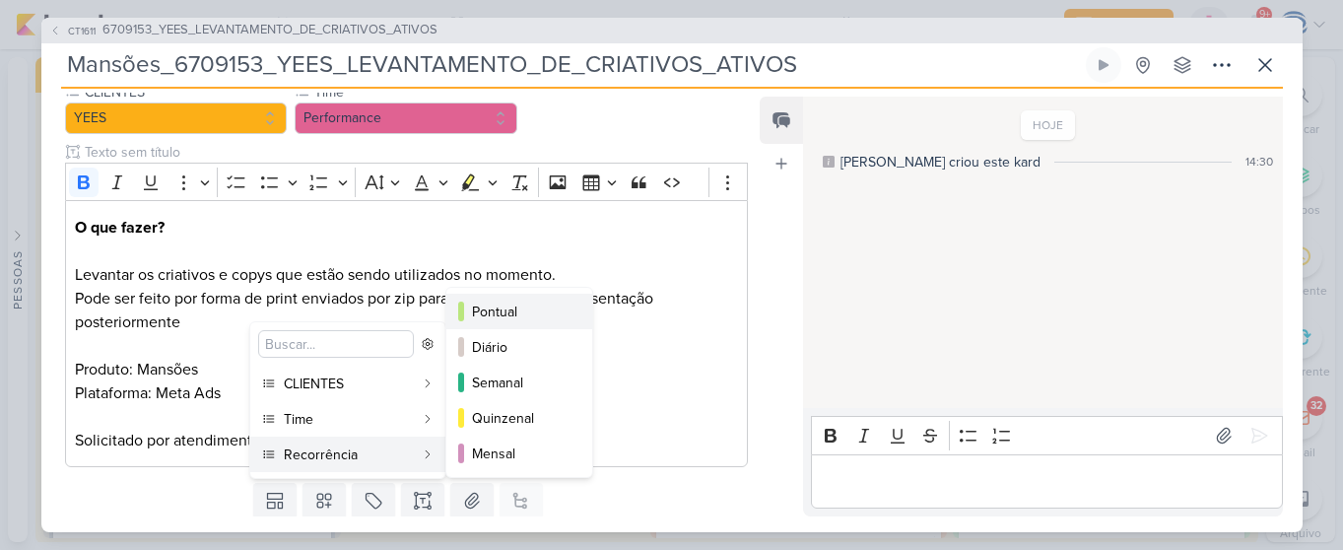
click at [504, 311] on div "Pontual" at bounding box center [520, 312] width 97 height 21
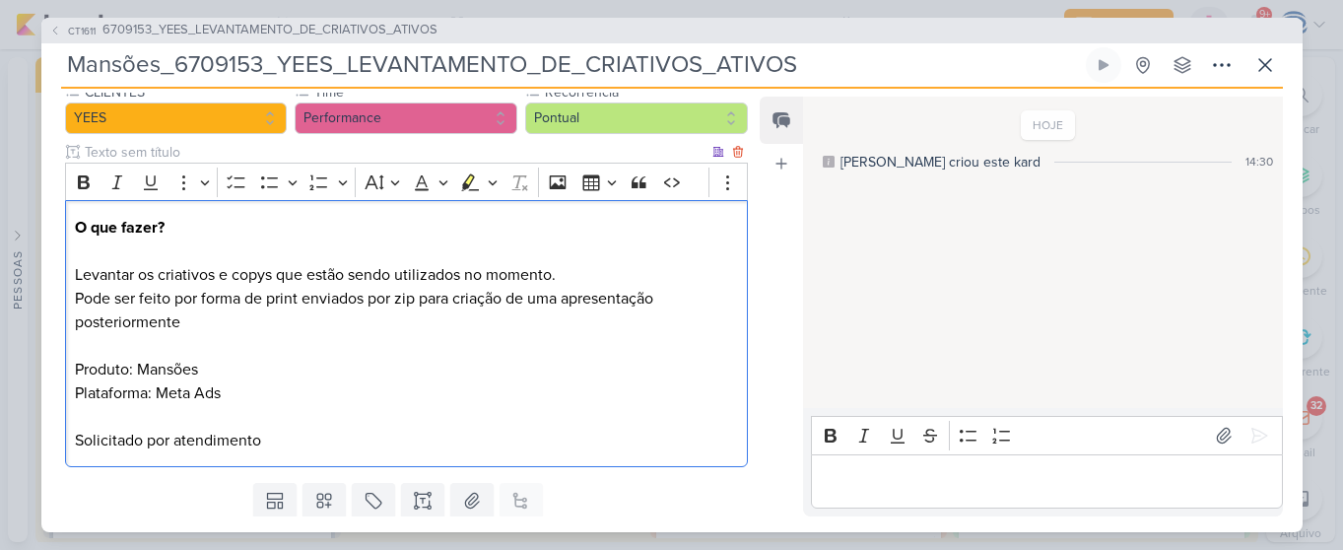
click at [680, 381] on p "Pode ser feito por forma de print enviados por zip para criação de uma apresent…" at bounding box center [406, 370] width 662 height 166
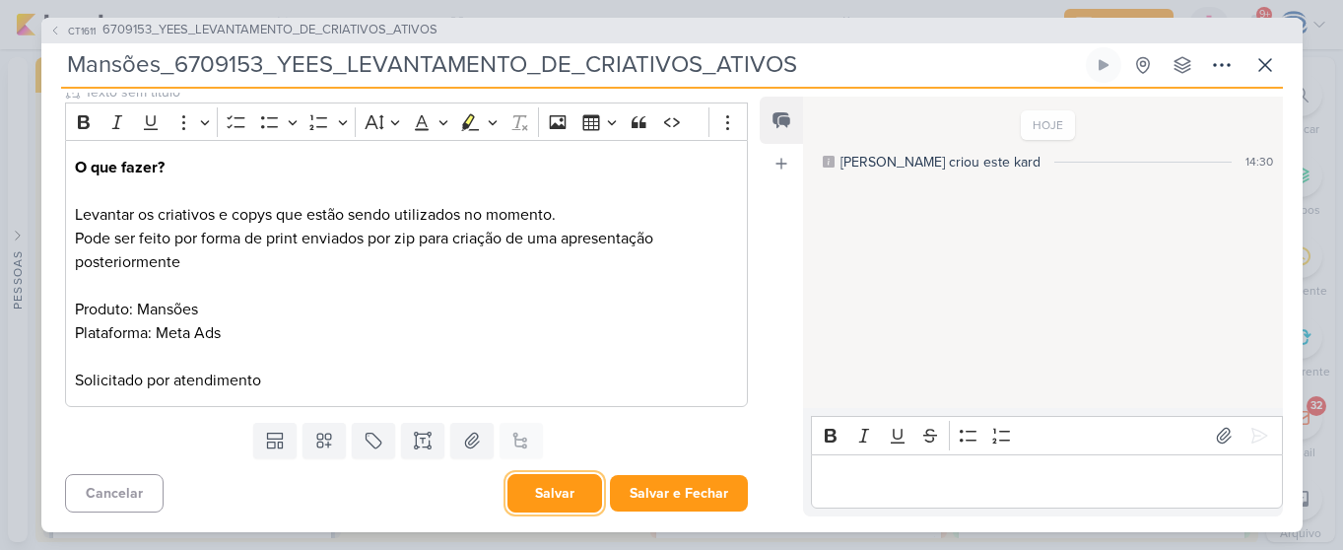
click at [530, 488] on button "Salvar" at bounding box center [555, 493] width 95 height 38
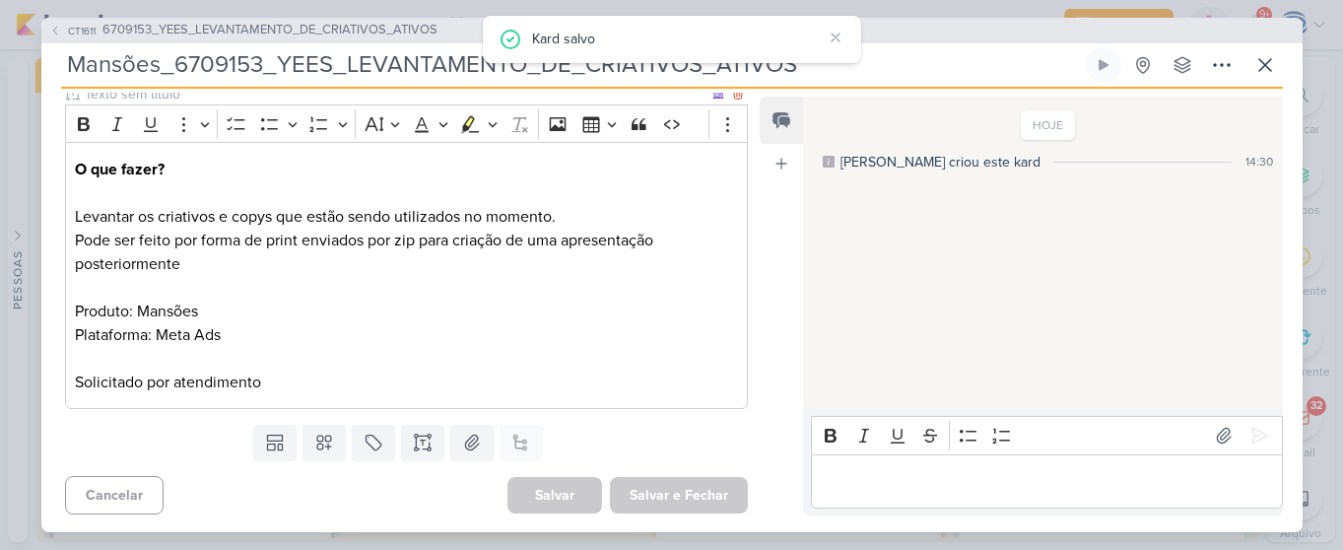
scroll to position [0, 0]
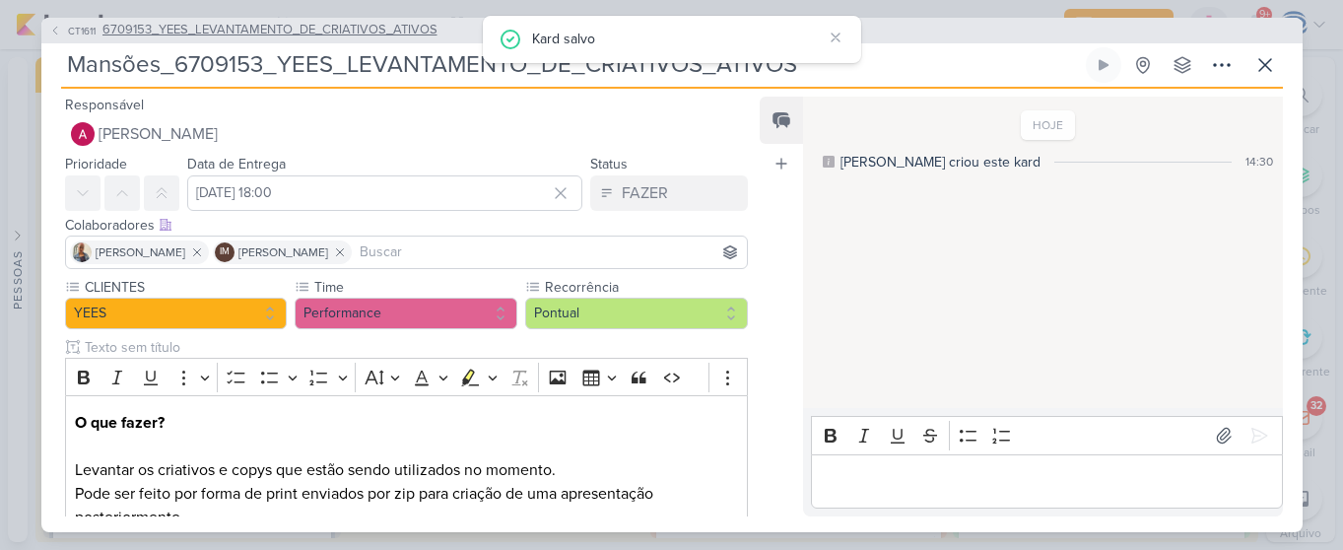
click at [283, 25] on span "6709153_YEES_LEVANTAMENTO_DE_CRIATIVOS_ATIVOS" at bounding box center [270, 31] width 335 height 20
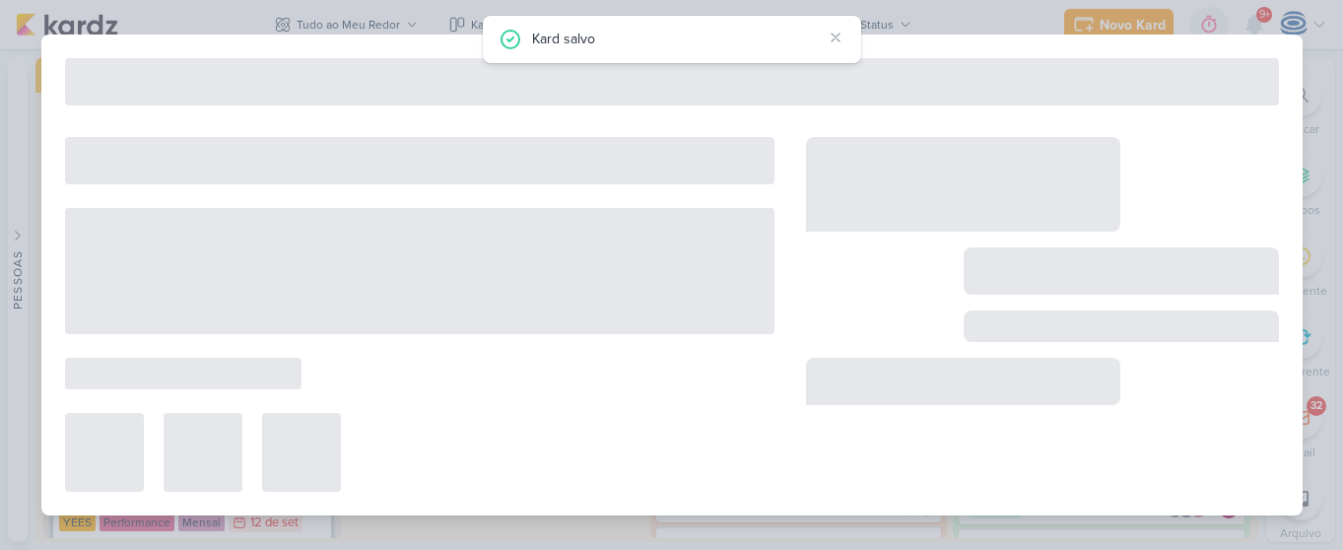
type input "6709153_YEES_LEVANTAMENTO_DE_CRIATIVOS_ATIVOS"
type input "17 de setembro de 2025 às 18:00"
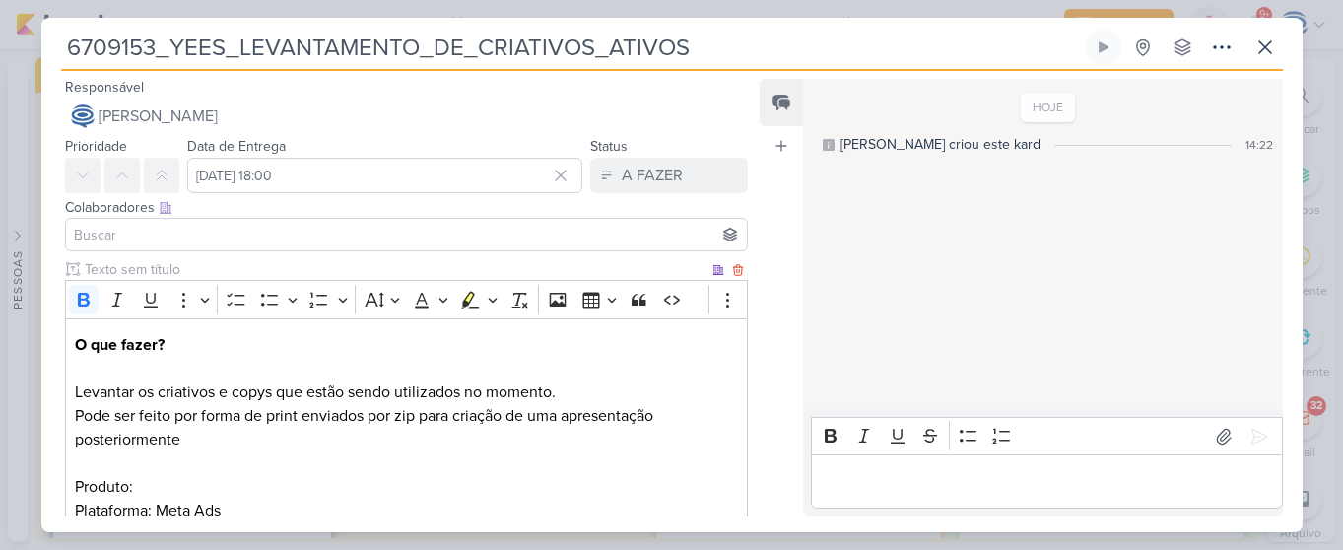
scroll to position [589, 0]
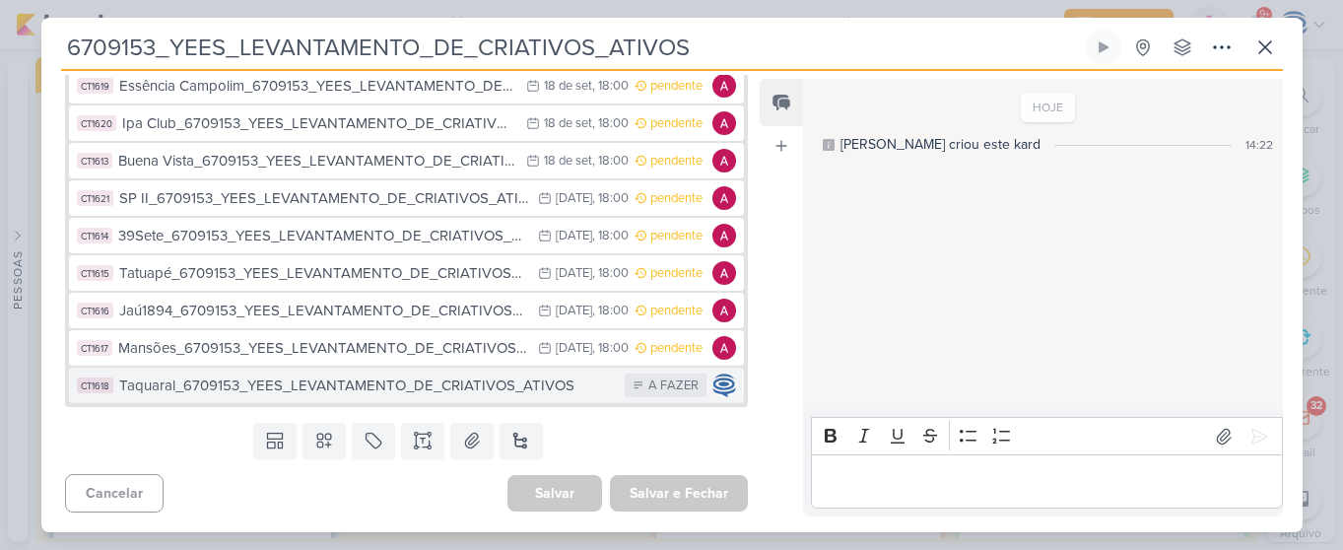
click at [327, 385] on div "Taquaral_6709153_YEES_LEVANTAMENTO_DE_CRIATIVOS_ATIVOS" at bounding box center [367, 386] width 497 height 23
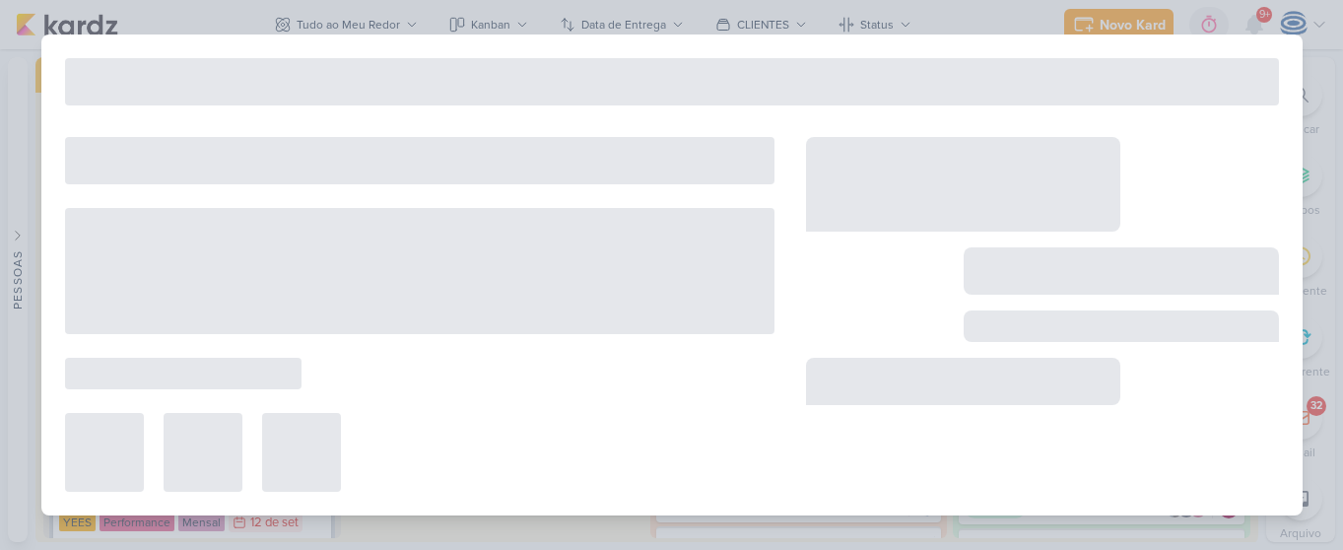
type input "Taquaral_6709153_YEES_LEVANTAMENTO_DE_CRIATIVOS_ATIVOS"
select select "18"
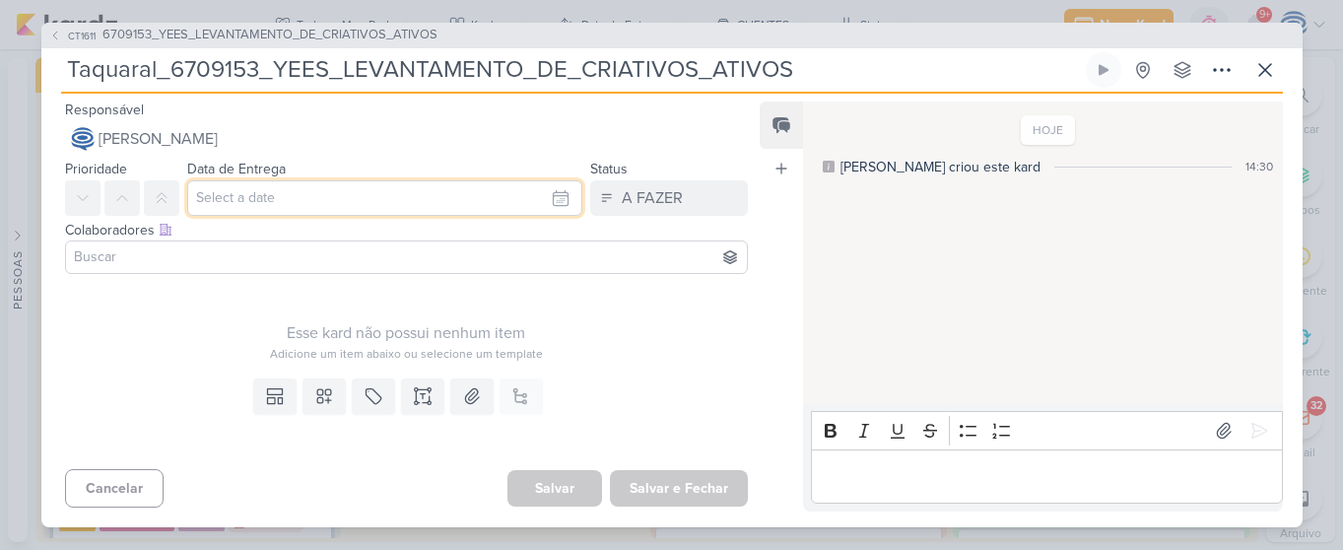
click at [346, 201] on input "text" at bounding box center [385, 197] width 396 height 35
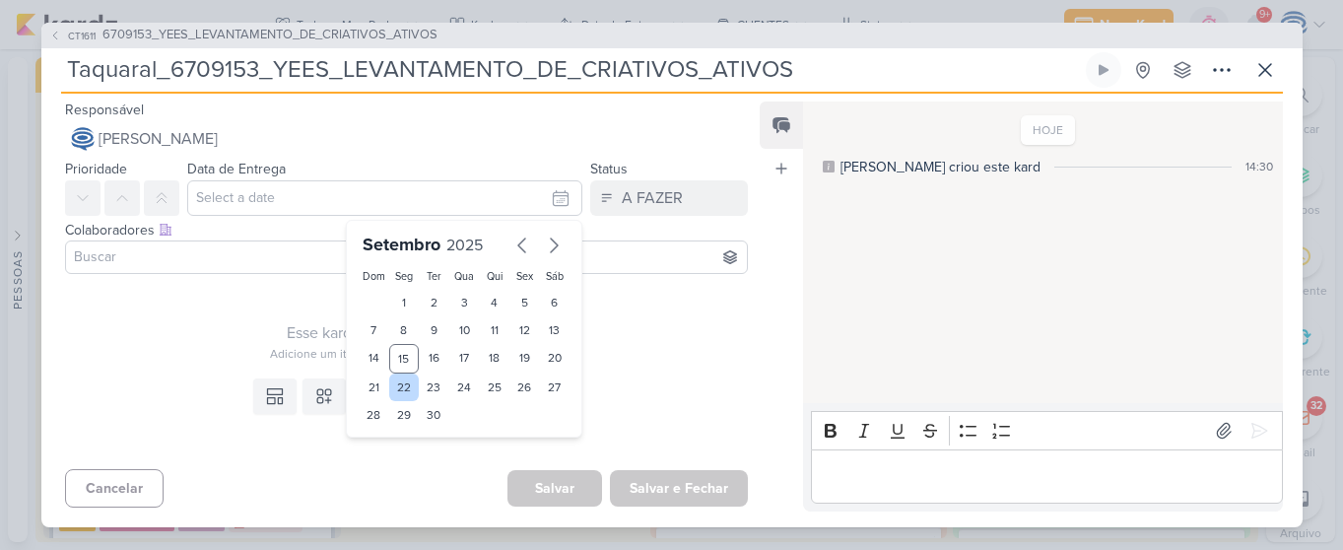
click at [400, 393] on div "22" at bounding box center [404, 388] width 31 height 28
type input "22 de setembro de 2025 às 23:59"
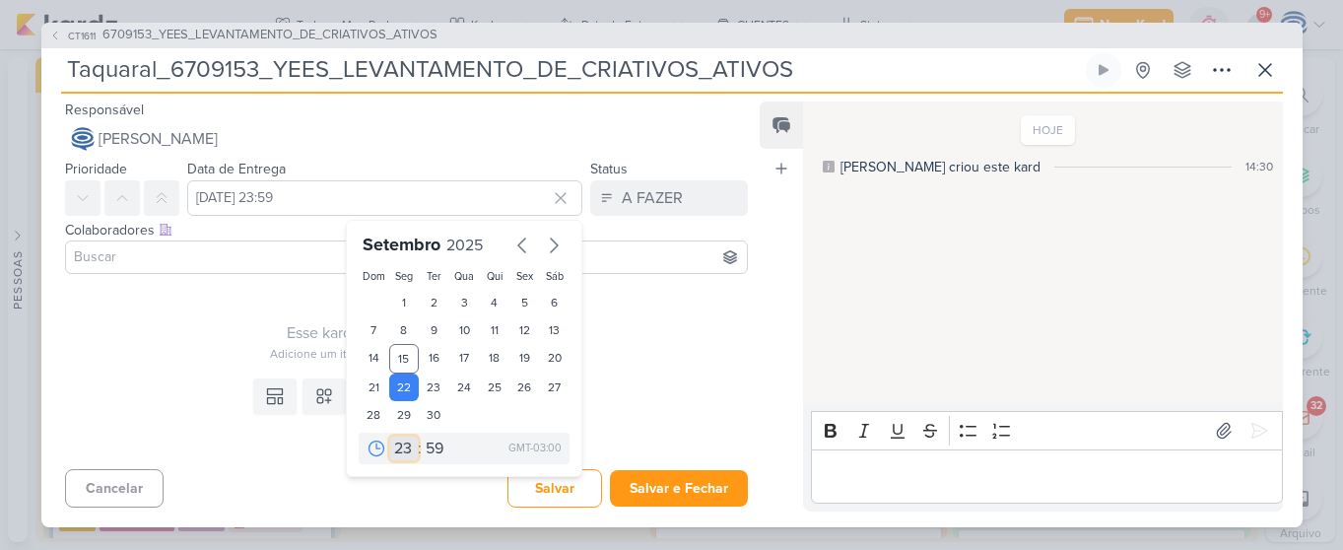
click at [401, 451] on select "00 01 02 03 04 05 06 07 08 09 10 11 12 13 14 15 16 17 18 19 20 21 22 23" at bounding box center [404, 449] width 28 height 24
select select "18"
click at [390, 437] on select "00 01 02 03 04 05 06 07 08 09 10 11 12 13 14 15 16 17 18 19 20 21 22 23" at bounding box center [404, 449] width 28 height 24
type input "22 de setembro de 2025 às 18:59"
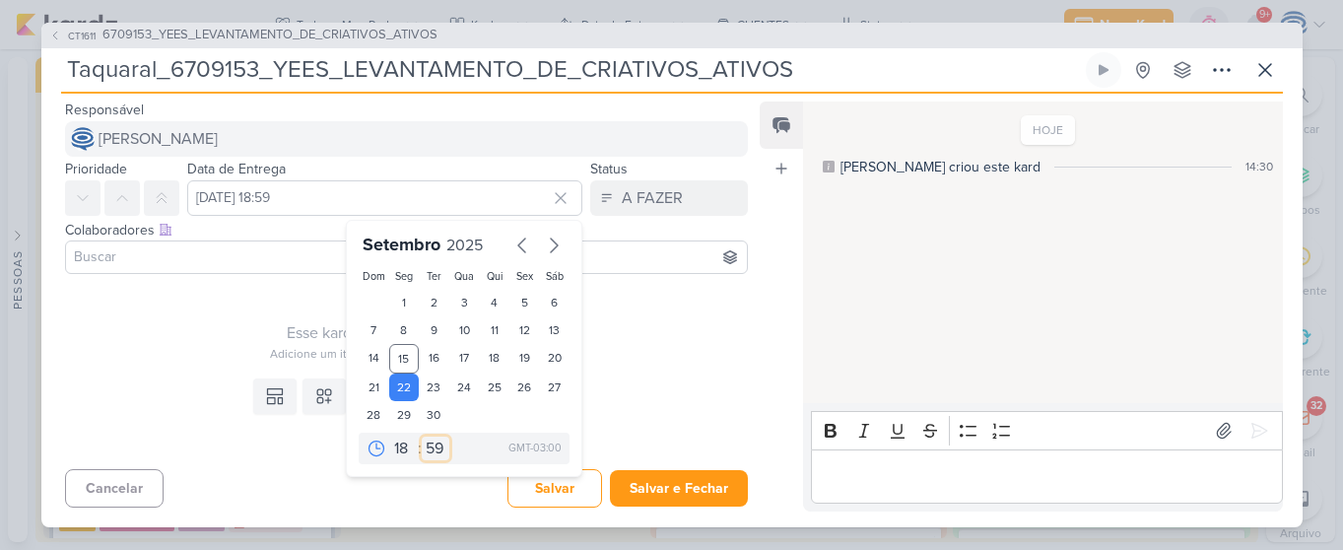
drag, startPoint x: 423, startPoint y: 444, endPoint x: 424, endPoint y: 125, distance: 318.4
click at [424, 125] on div "Responsável Caroline Traven De Andrade Caroline Traven De Andrade Alessandra Go…" at bounding box center [399, 305] width 716 height 414
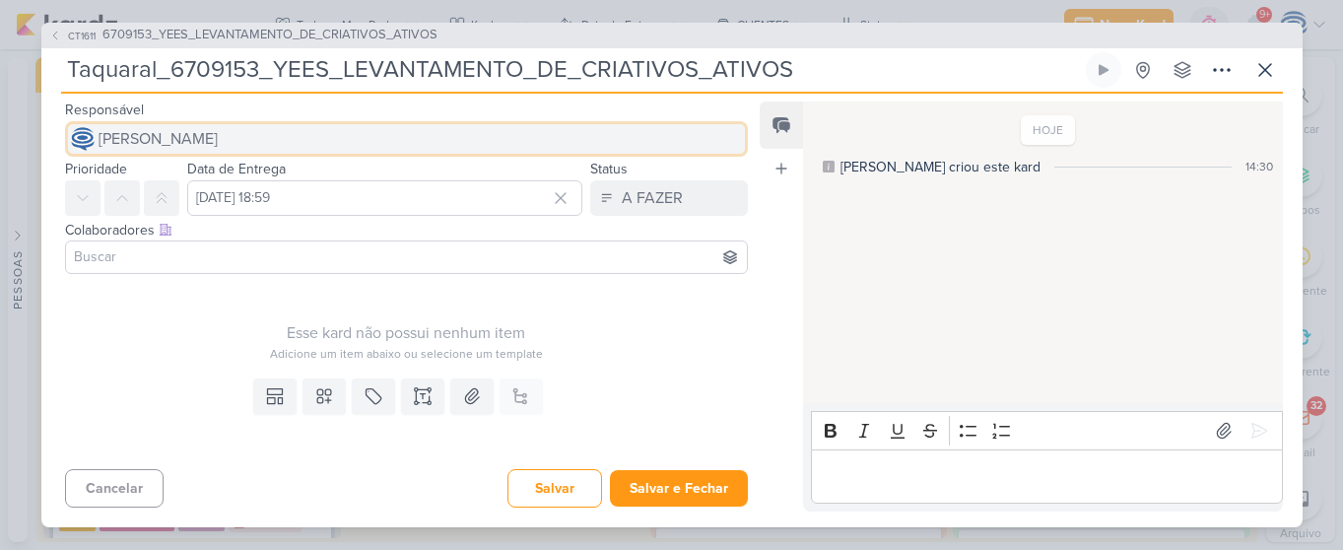
click at [424, 125] on button "[PERSON_NAME]" at bounding box center [407, 138] width 684 height 35
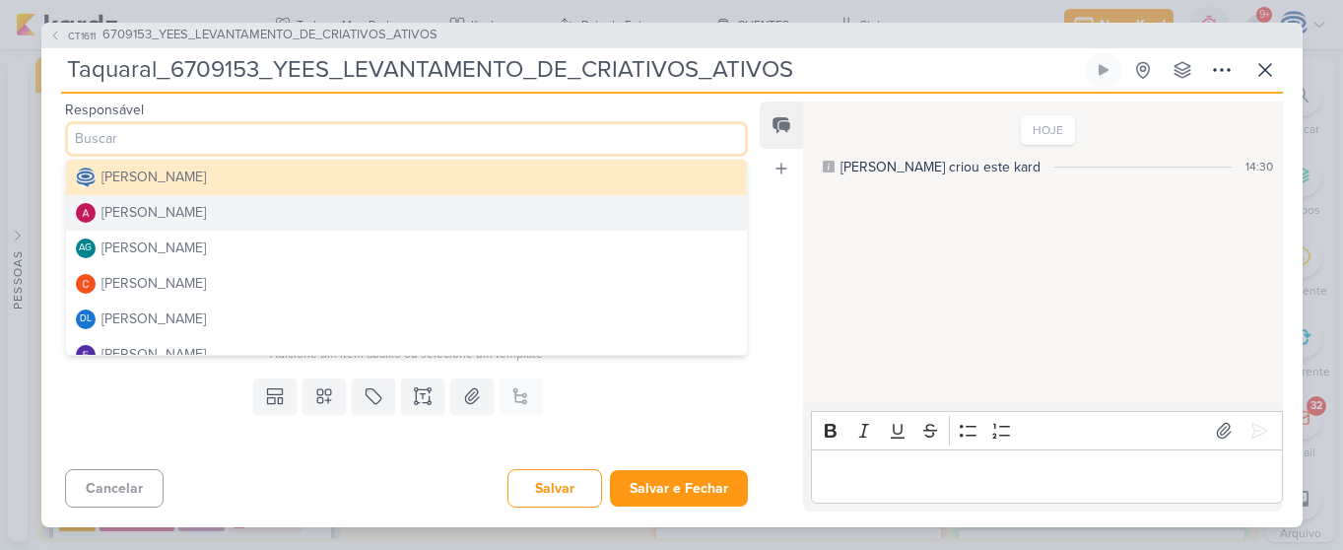
click at [275, 204] on button "[PERSON_NAME]" at bounding box center [407, 212] width 682 height 35
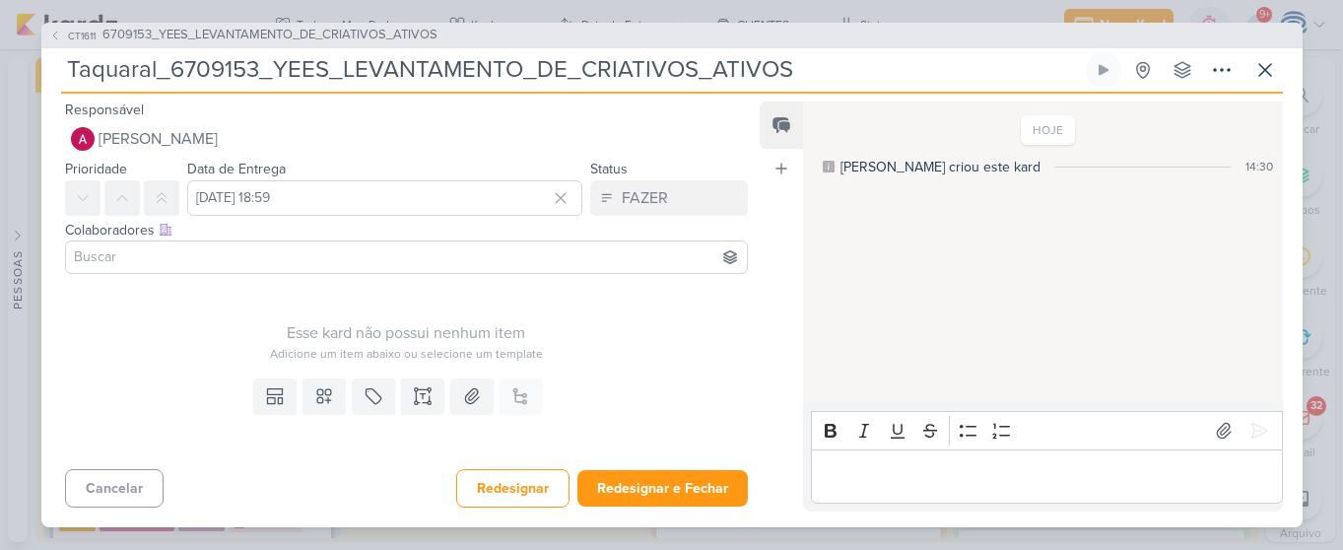
click at [271, 253] on input at bounding box center [407, 257] width 674 height 24
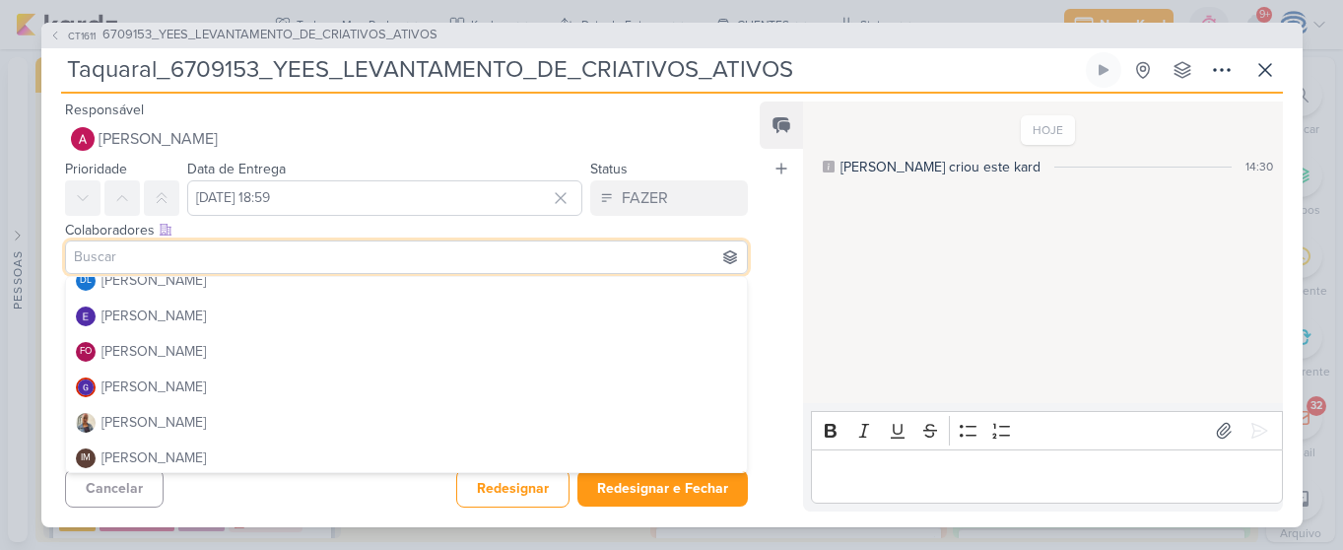
scroll to position [159, 0]
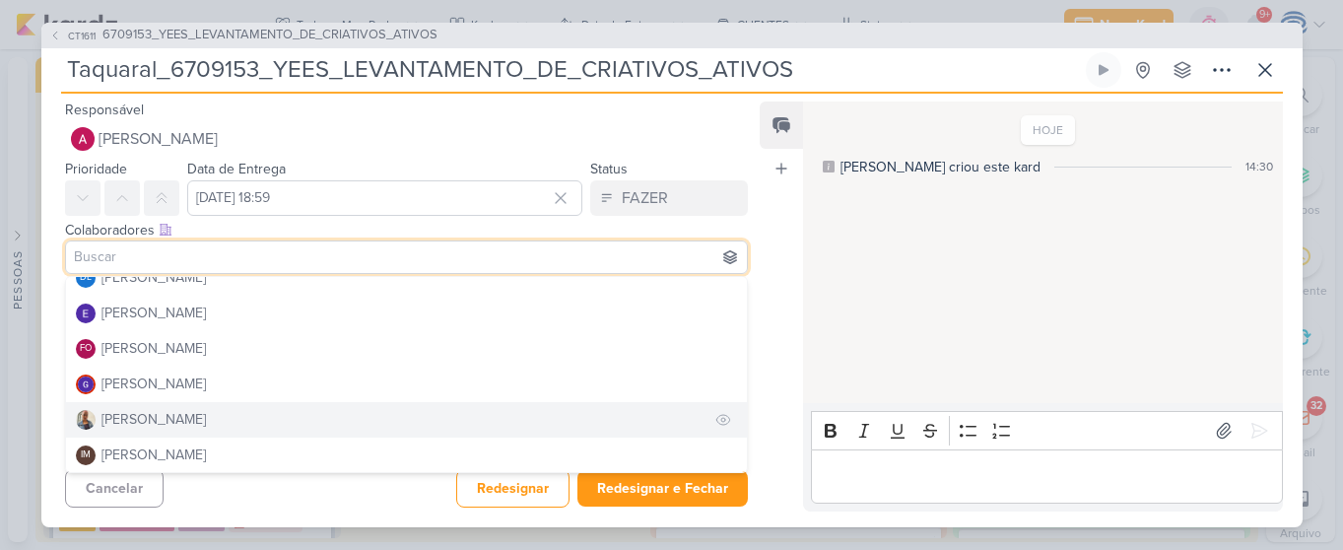
click at [215, 423] on button "[PERSON_NAME]" at bounding box center [407, 419] width 682 height 35
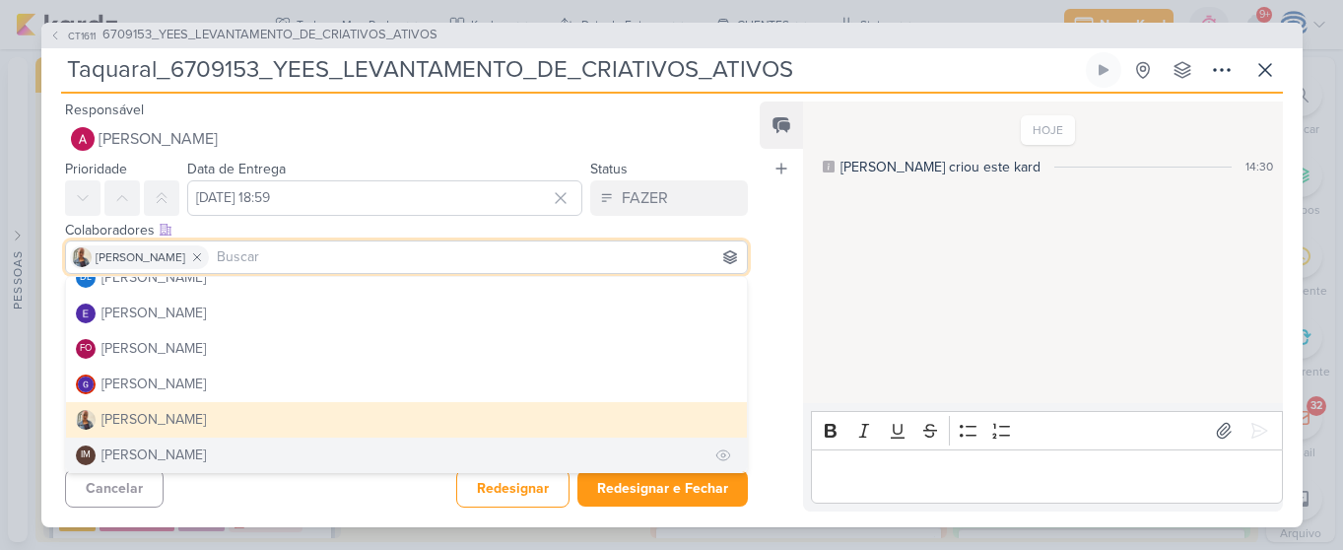
click at [206, 453] on div "[PERSON_NAME]" at bounding box center [154, 455] width 104 height 21
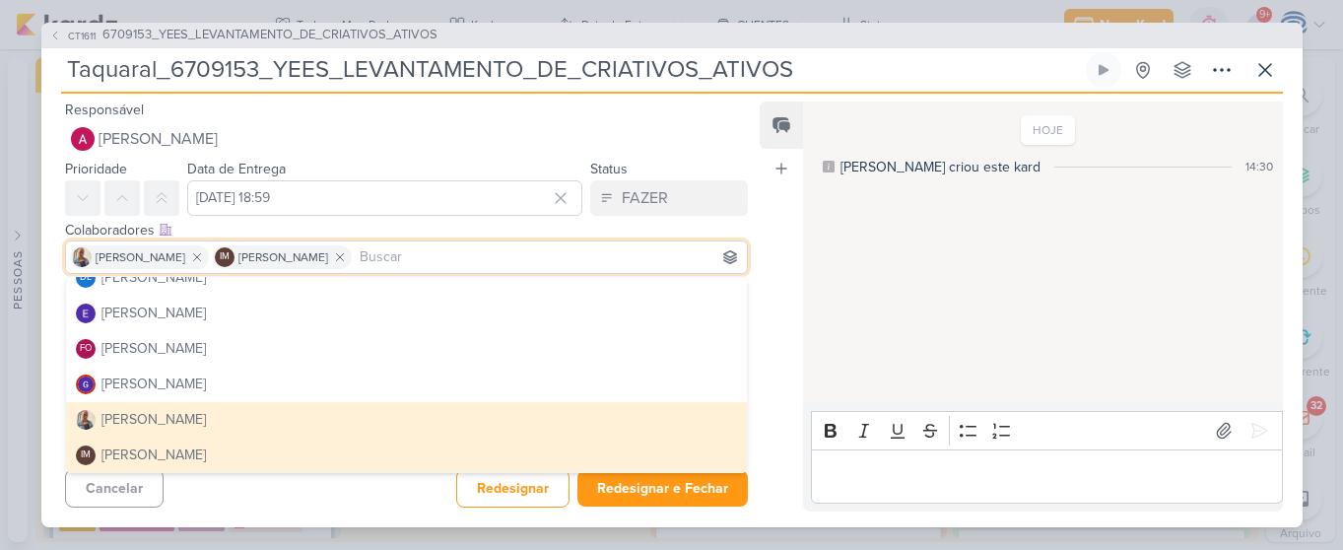
click at [421, 483] on div "Cancelar Redesignar Redesignar e Fechar Ctrl + Enter" at bounding box center [399, 486] width 716 height 50
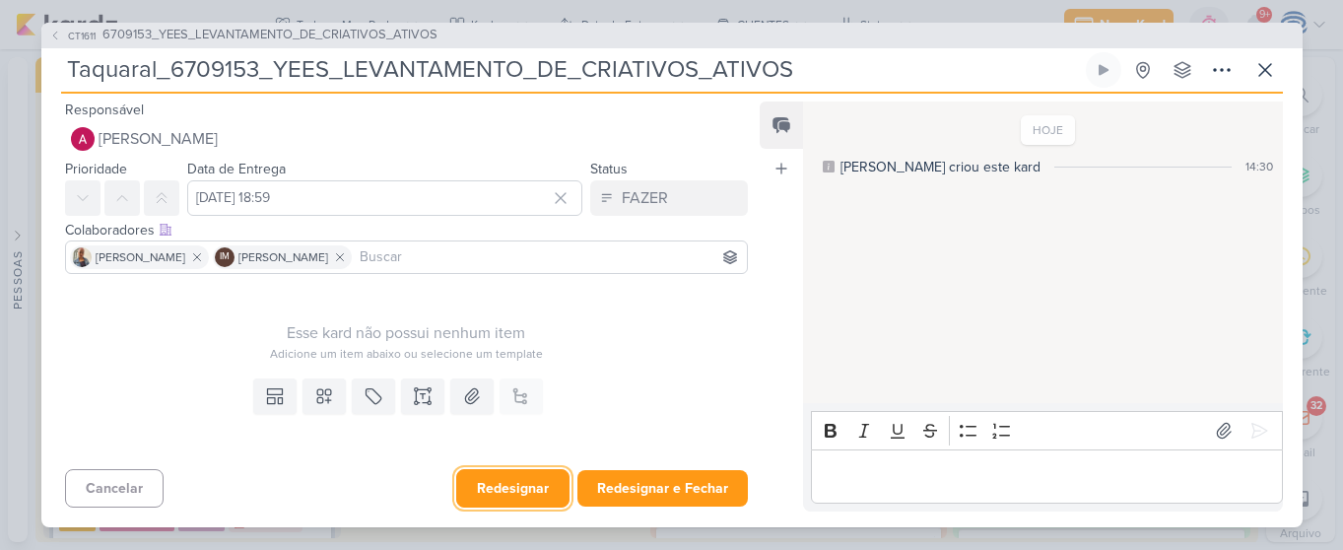
click at [481, 486] on button "Redesignar" at bounding box center [512, 488] width 113 height 38
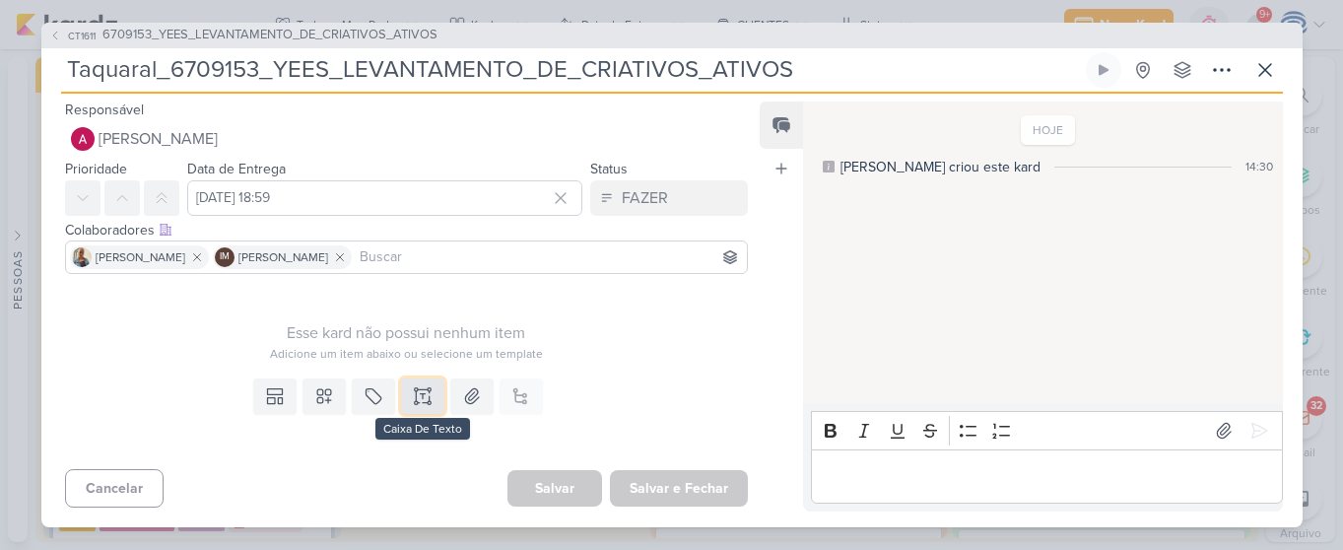
click at [422, 401] on icon at bounding box center [423, 396] width 20 height 20
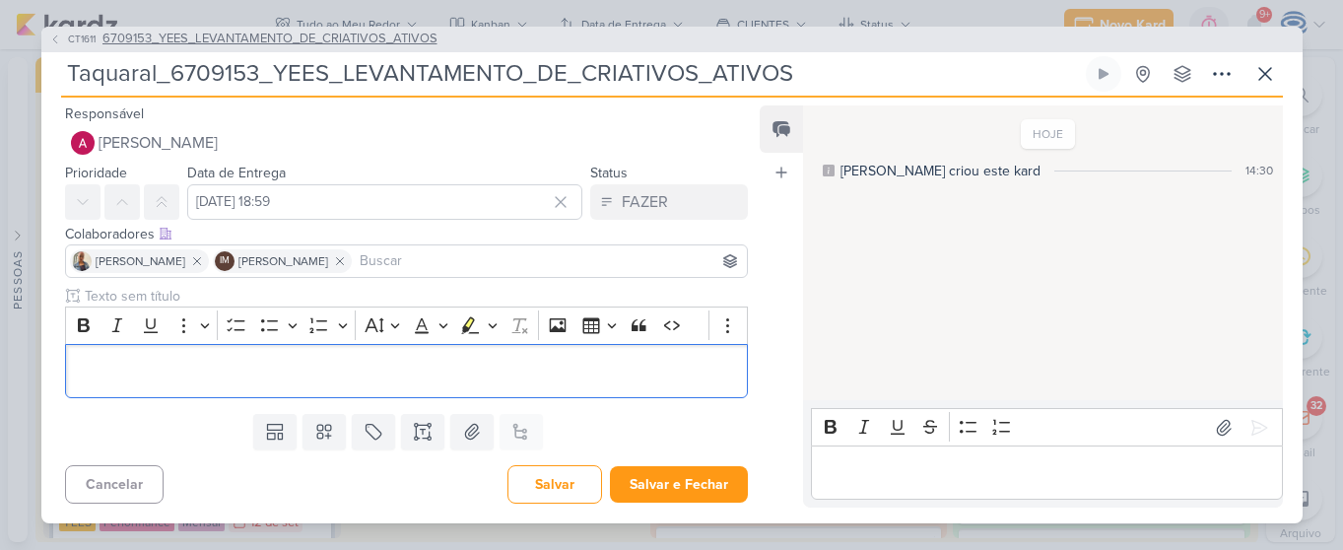
click at [391, 46] on span "6709153_YEES_LEVANTAMENTO_DE_CRIATIVOS_ATIVOS" at bounding box center [270, 40] width 335 height 20
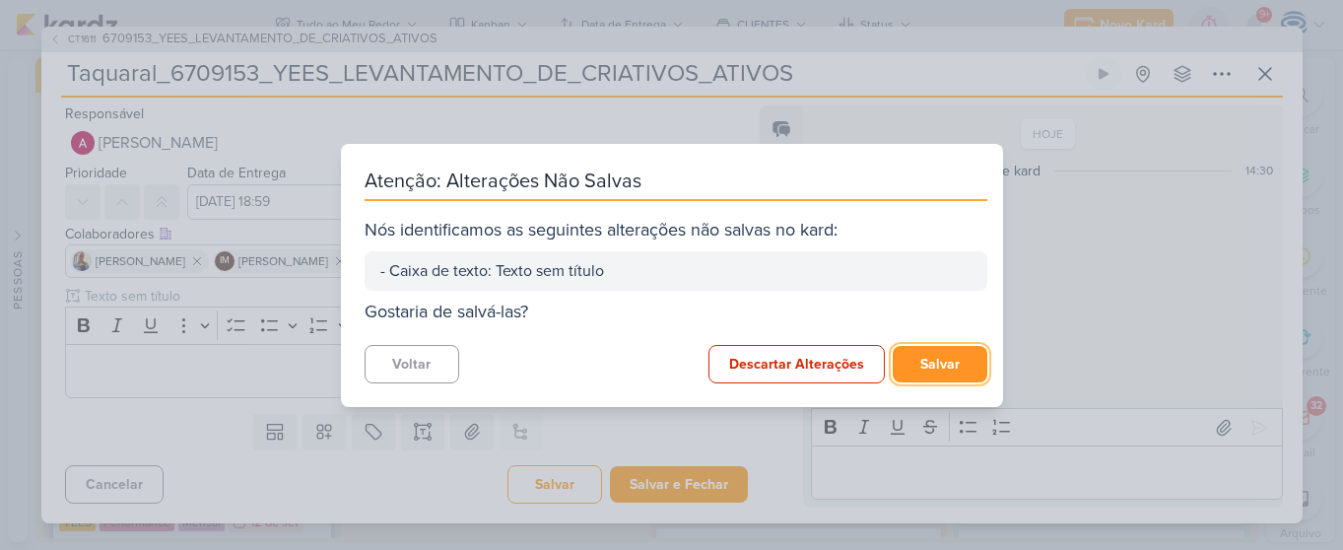
click at [941, 372] on button "Salvar" at bounding box center [940, 364] width 95 height 36
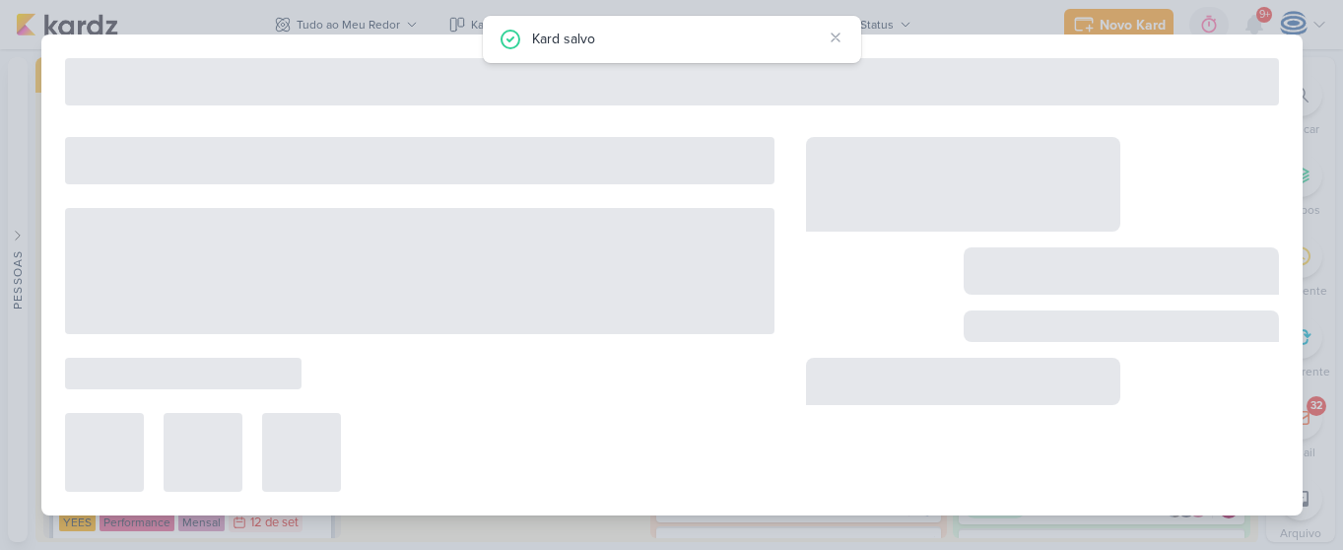
type input "6709153_YEES_LEVANTAMENTO_DE_CRIATIVOS_ATIVOS"
type input "17 de setembro de 2025 às 18:00"
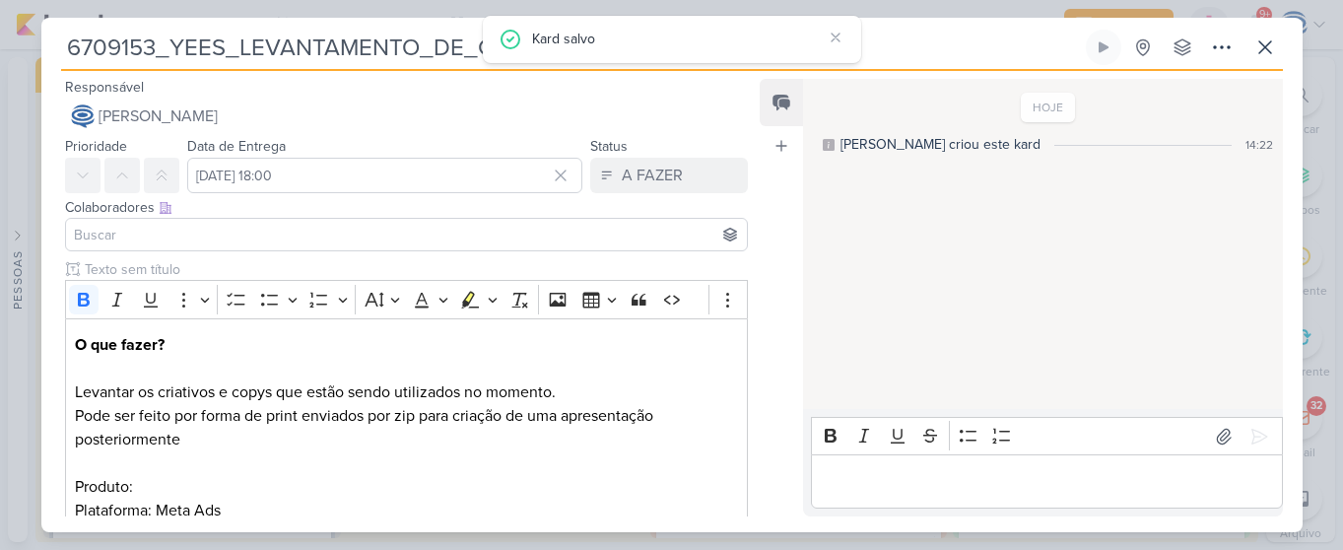
scroll to position [589, 0]
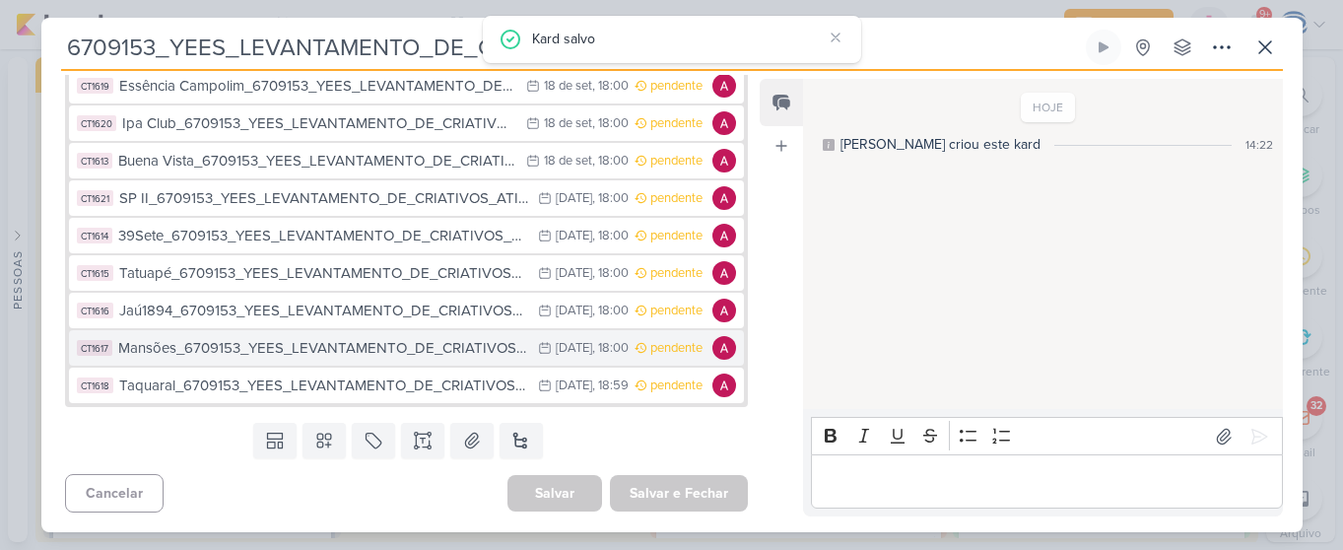
click at [365, 340] on div "Mansões_6709153_YEES_LEVANTAMENTO_DE_CRIATIVOS_ATIVOS" at bounding box center [323, 348] width 411 height 23
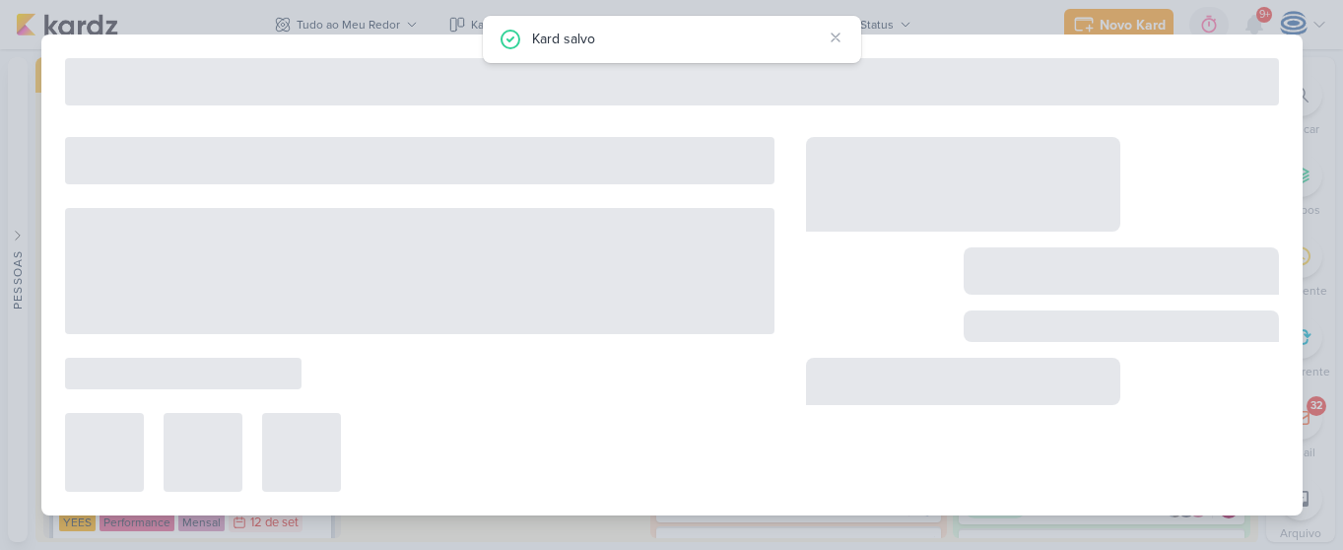
type input "Mansões_6709153_YEES_LEVANTAMENTO_DE_CRIATIVOS_ATIVOS"
type input "22 de setembro de 2025 às 18:00"
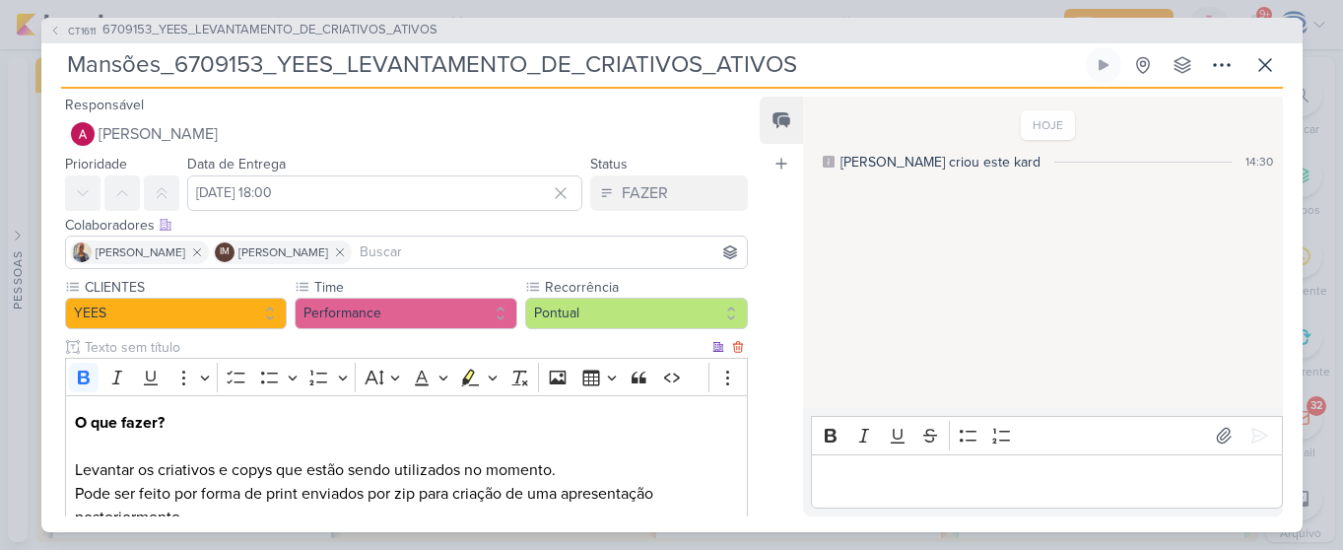
scroll to position [255, 0]
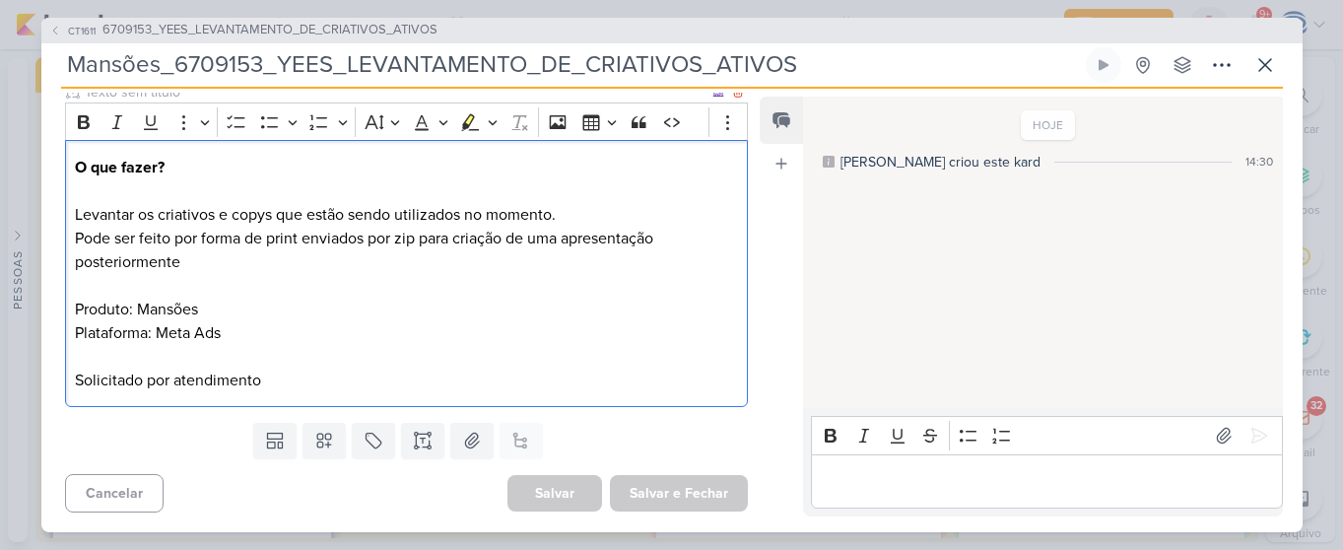
drag, startPoint x: 275, startPoint y: 377, endPoint x: 72, endPoint y: 166, distance: 292.8
click at [65, 163] on div "O que fazer? Levantar os criativos e copys que estão sendo utilizados no moment…" at bounding box center [407, 273] width 684 height 267
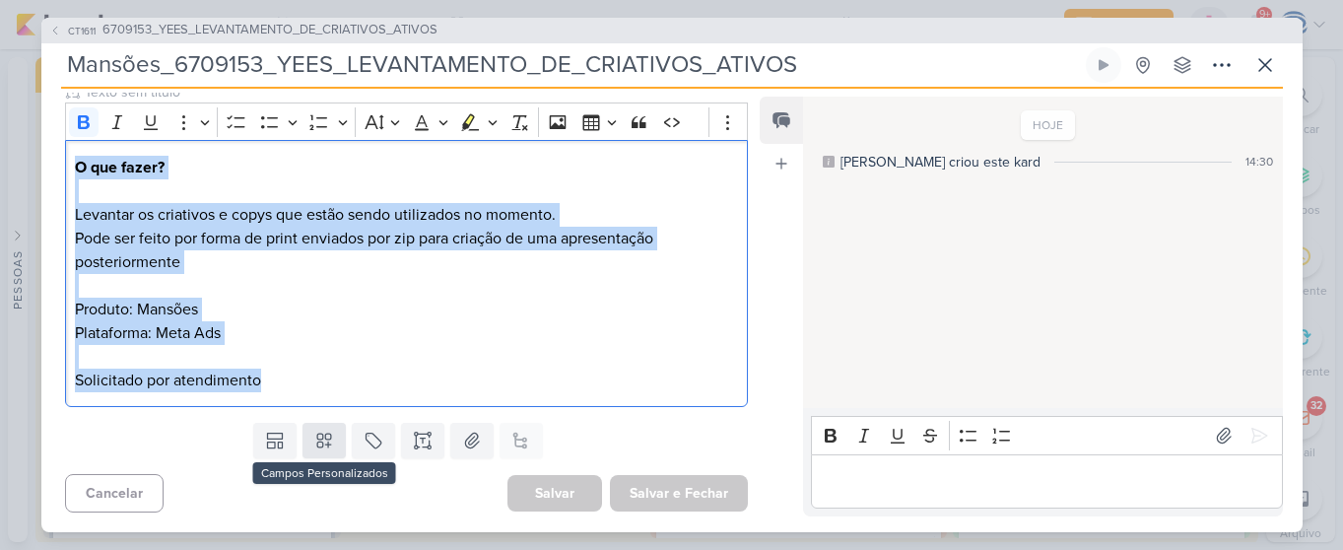
drag, startPoint x: 75, startPoint y: 167, endPoint x: 315, endPoint y: 424, distance: 352.1
click at [315, 424] on div "Responsável Alessandra Gomes Caroline Traven De Andrade Alessandra Gomes AG Ali…" at bounding box center [399, 305] width 716 height 424
copy div "O que fazer? Levantar os criativos e copys que estão sendo utilizados no moment…"
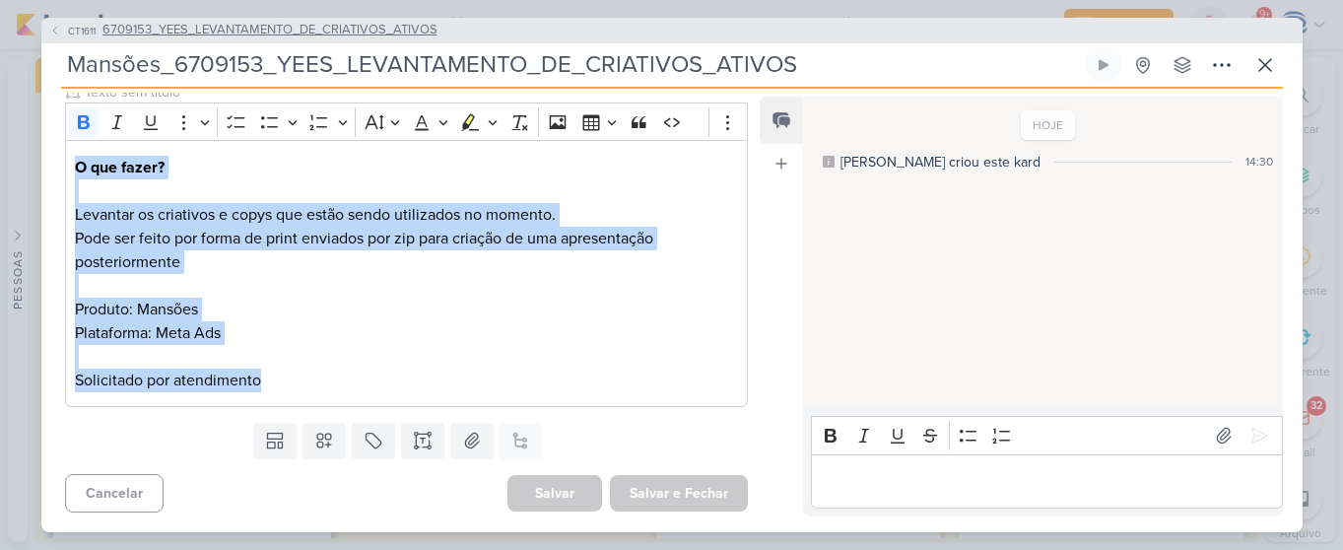
click at [297, 25] on span "6709153_YEES_LEVANTAMENTO_DE_CRIATIVOS_ATIVOS" at bounding box center [270, 31] width 335 height 20
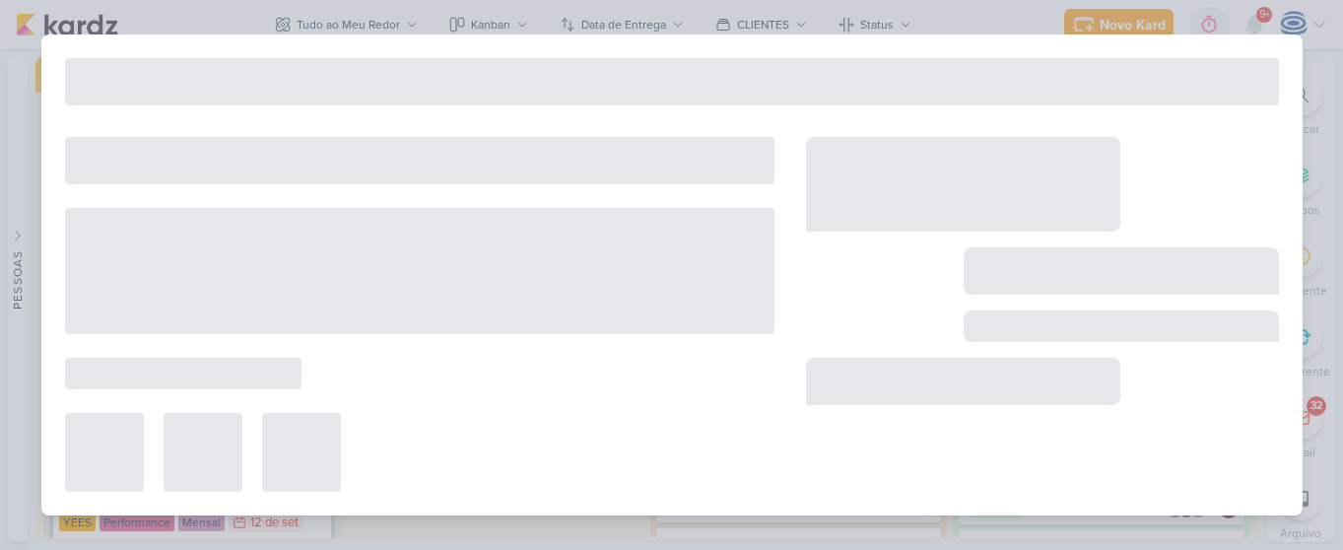
type input "6709153_YEES_LEVANTAMENTO_DE_CRIATIVOS_ATIVOS"
type input "17 de setembro de 2025 às 18:00"
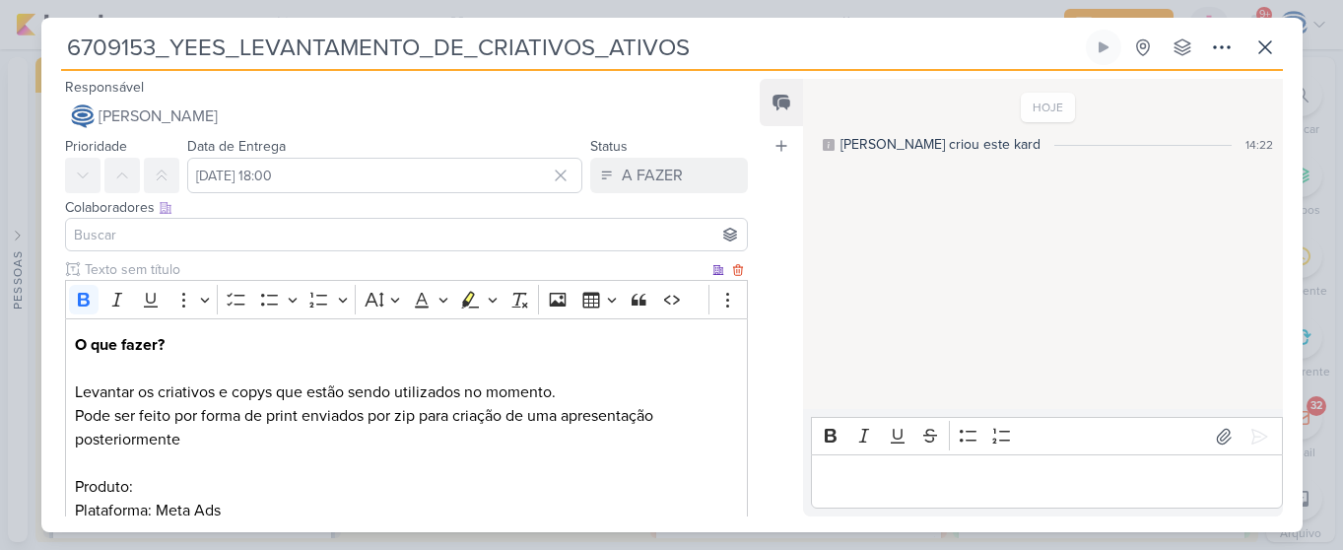
scroll to position [589, 0]
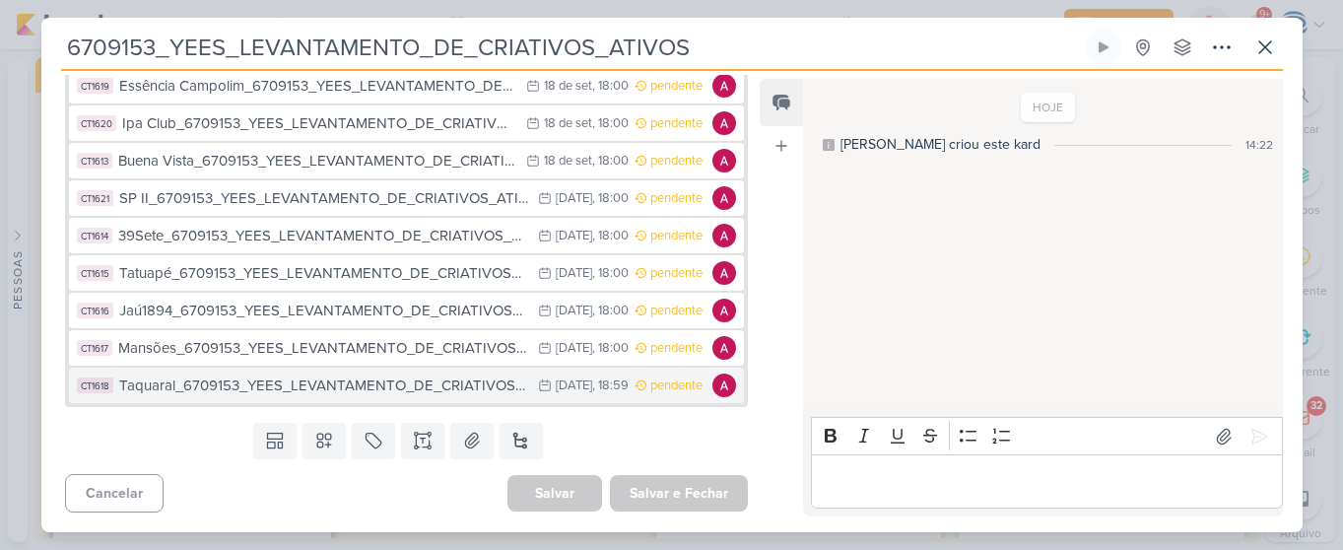
click at [398, 389] on div "Taquaral_6709153_YEES_LEVANTAMENTO_DE_CRIATIVOS_ATIVOS" at bounding box center [324, 386] width 410 height 23
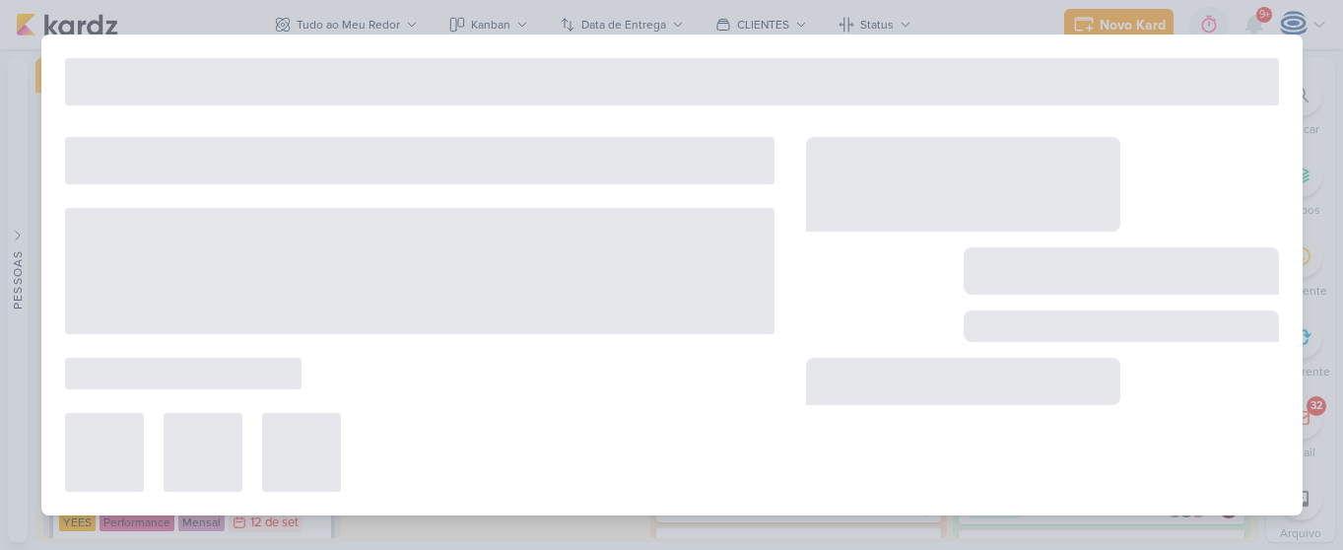
type input "Taquaral_6709153_YEES_LEVANTAMENTO_DE_CRIATIVOS_ATIVOS"
type input "22 de setembro de 2025 às 18:59"
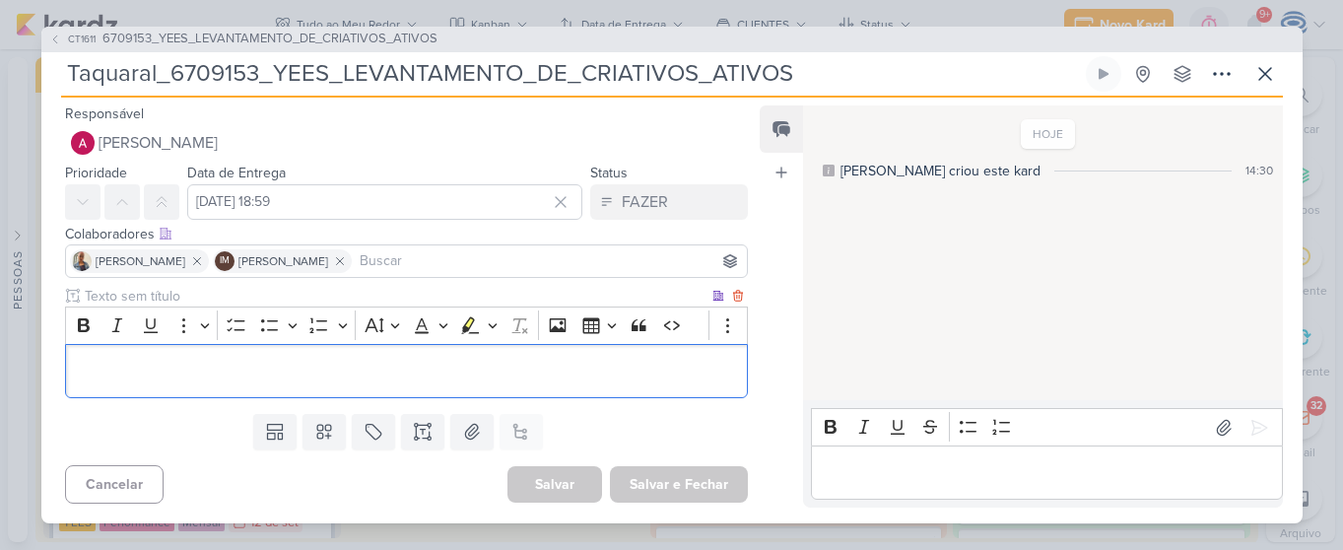
click at [592, 393] on div "Editor editing area: main" at bounding box center [407, 371] width 684 height 54
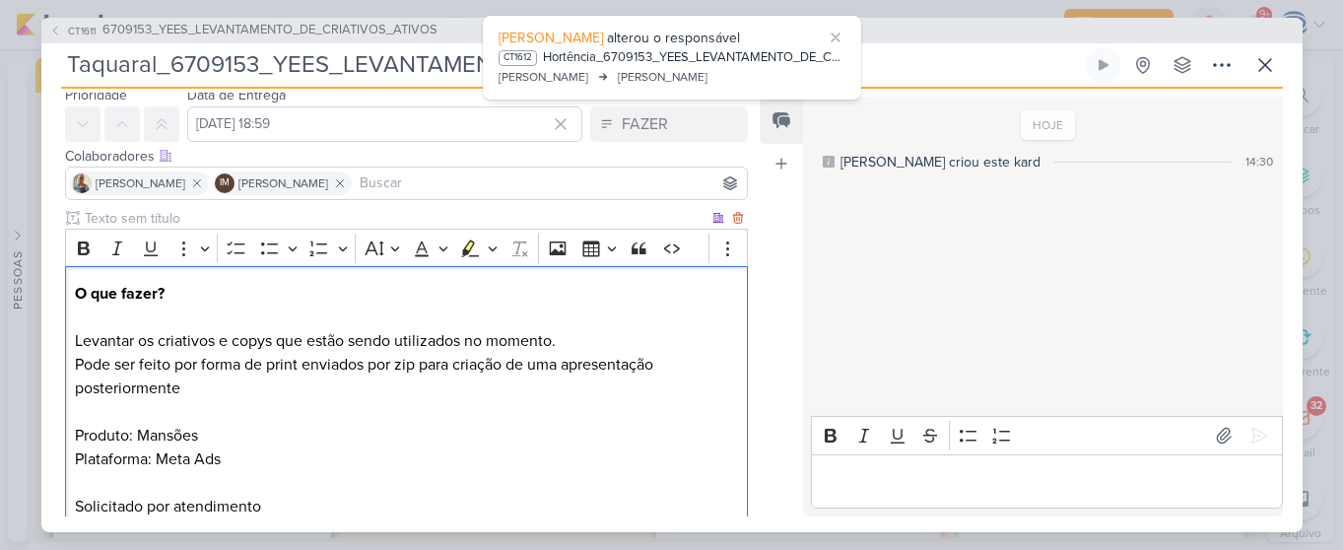
scroll to position [195, 0]
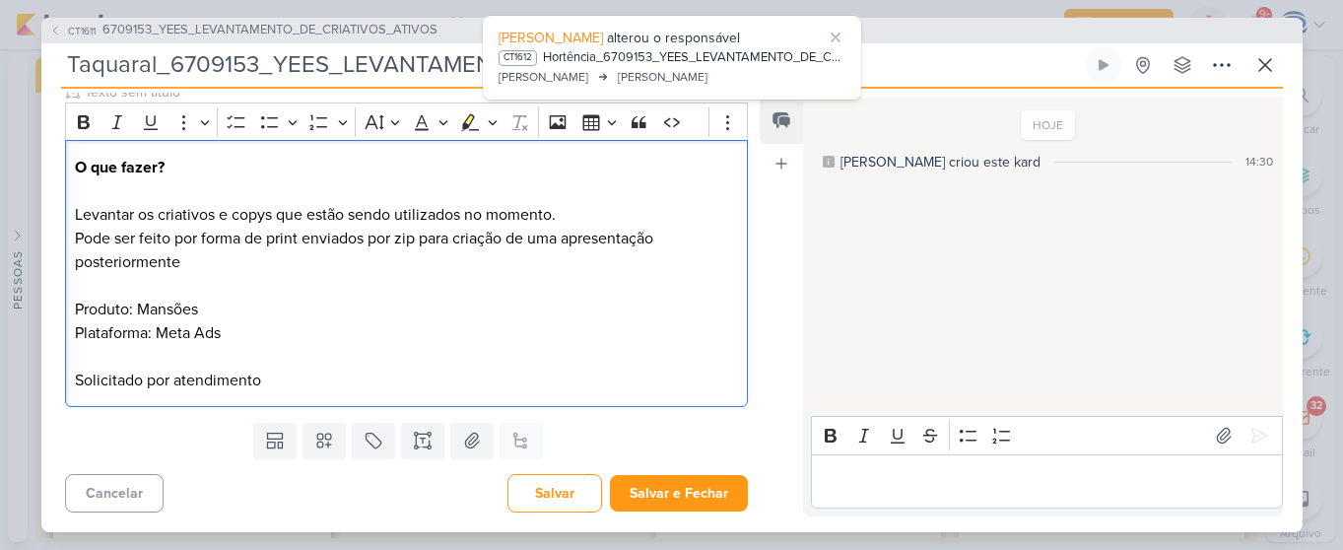
click at [215, 305] on p "Pode ser feito por forma de print enviados por zip para criação de uma apresent…" at bounding box center [406, 310] width 662 height 166
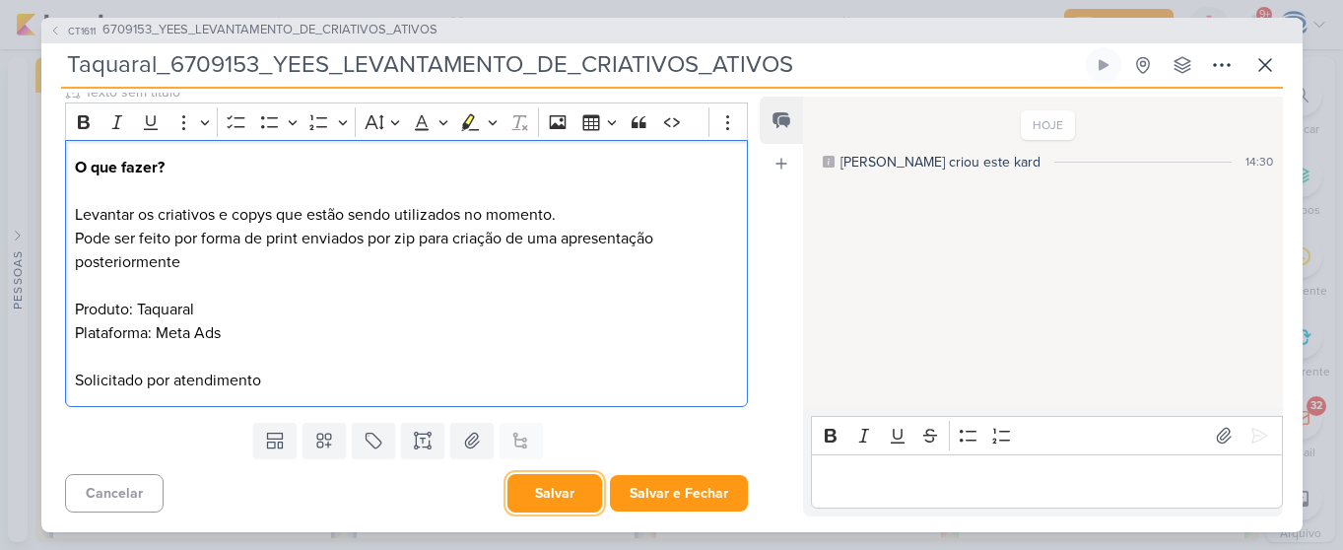
click at [513, 491] on button "Salvar" at bounding box center [555, 493] width 95 height 38
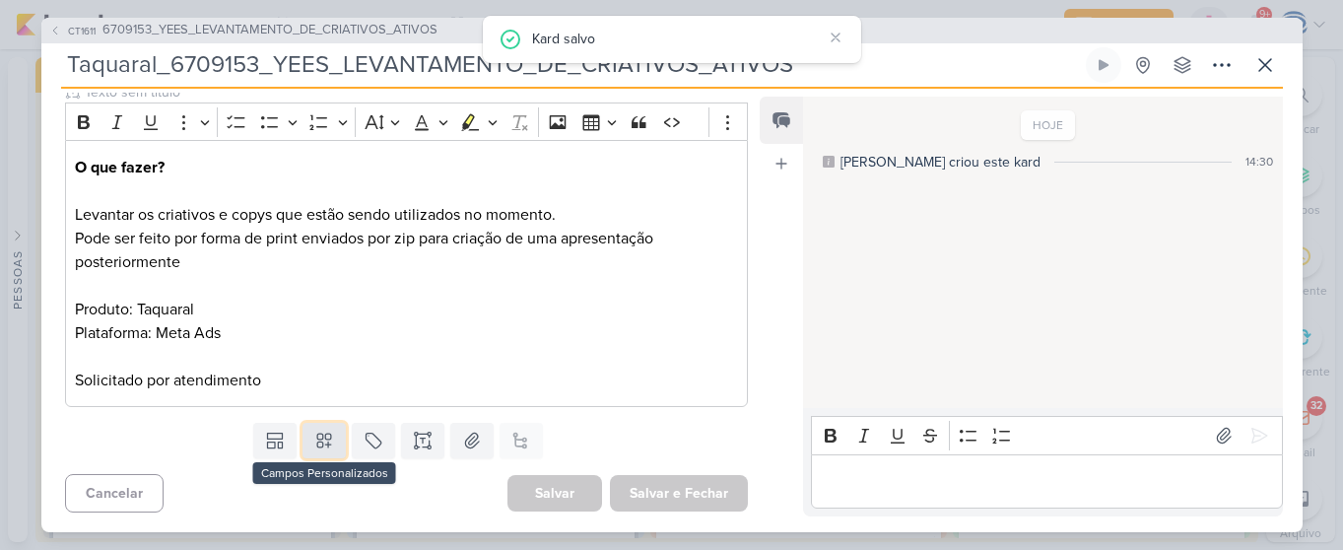
click at [314, 439] on icon at bounding box center [324, 441] width 20 height 20
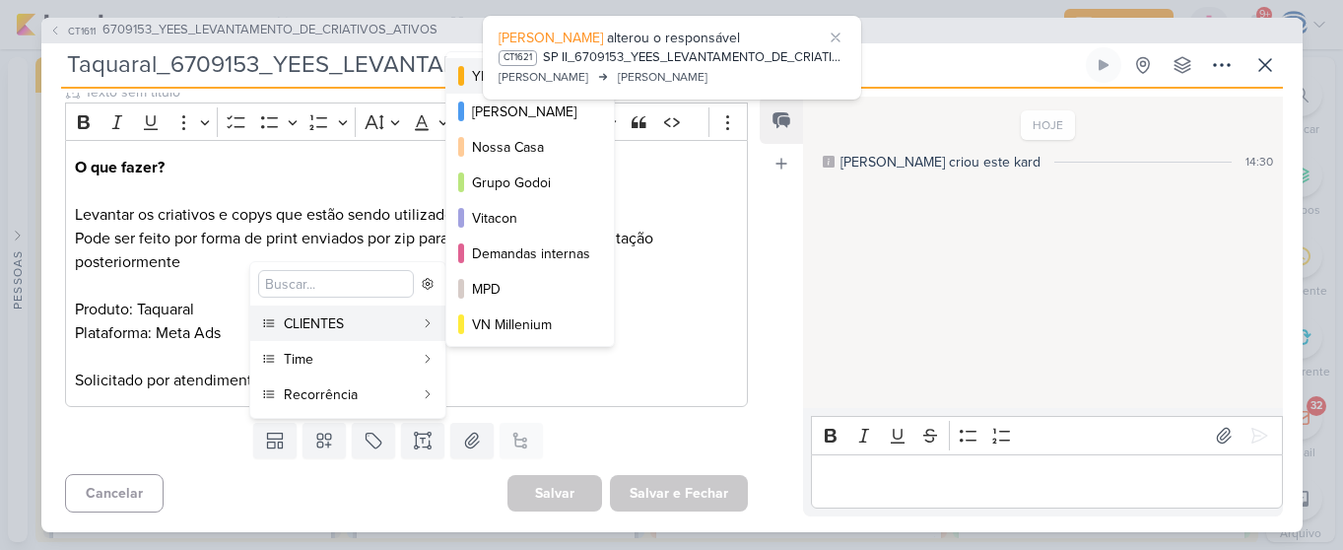
click at [461, 80] on div at bounding box center [461, 76] width 6 height 20
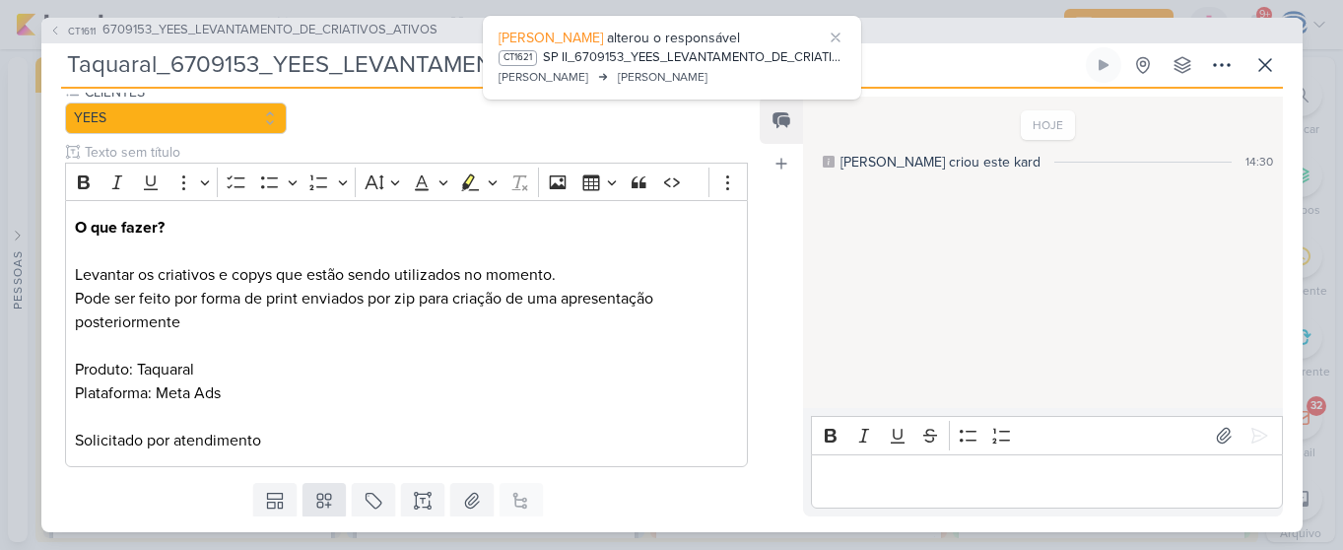
click at [323, 446] on p "Pode ser feito por forma de print enviados por zip para criação de uma apresent…" at bounding box center [406, 370] width 662 height 166
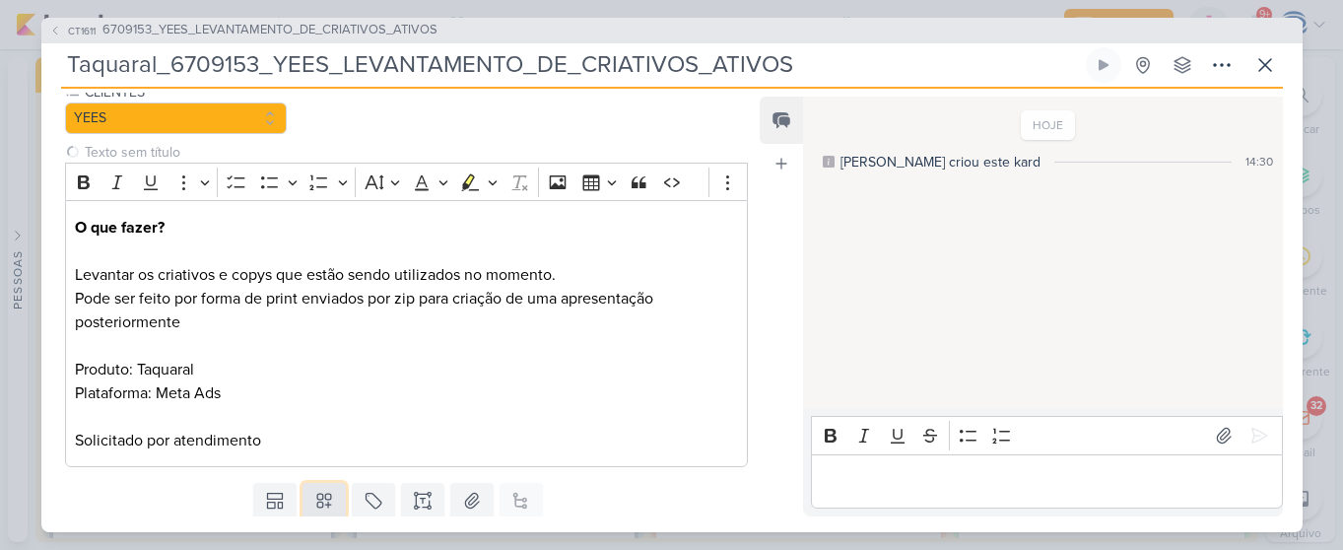
click at [317, 494] on icon at bounding box center [324, 501] width 14 height 14
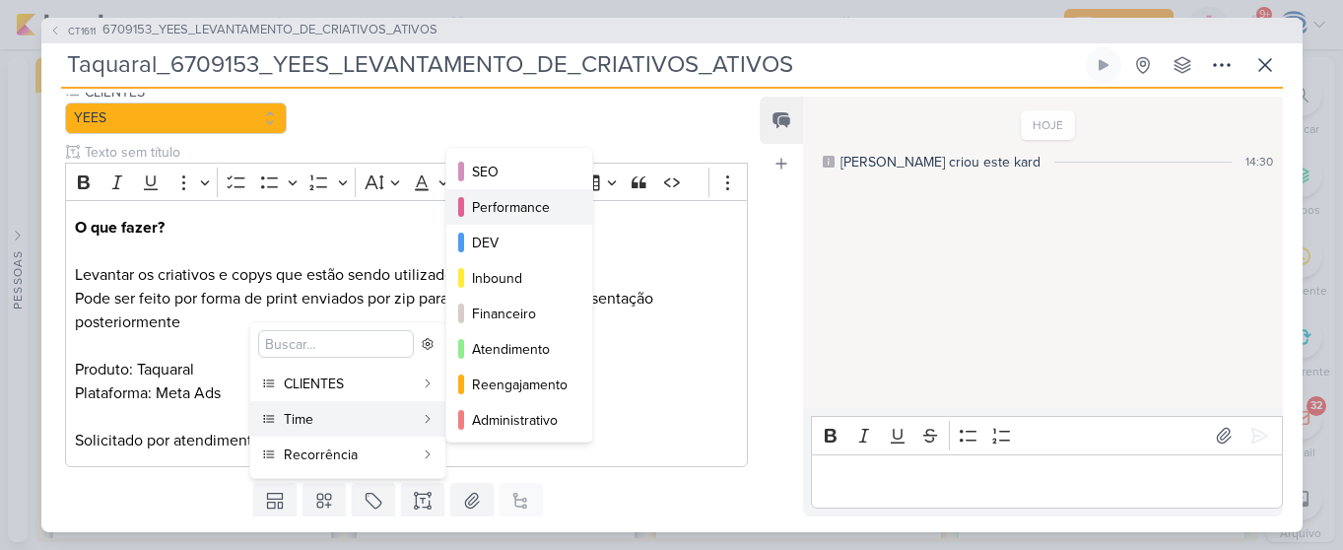
click at [490, 207] on div "Performance" at bounding box center [520, 207] width 97 height 21
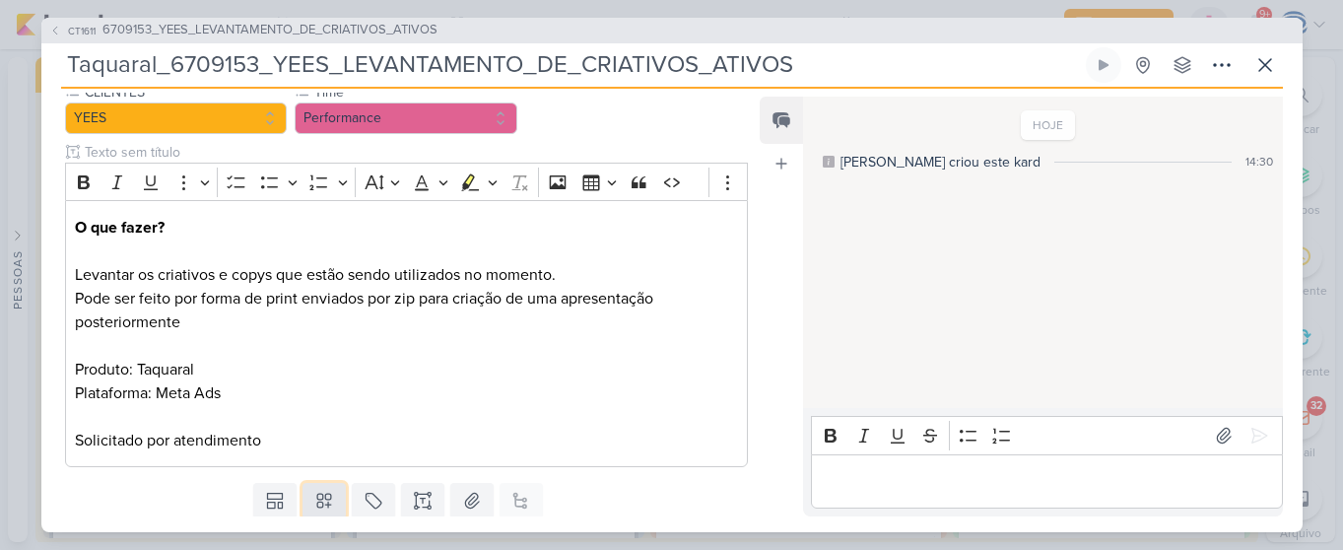
click at [320, 499] on icon at bounding box center [324, 501] width 20 height 20
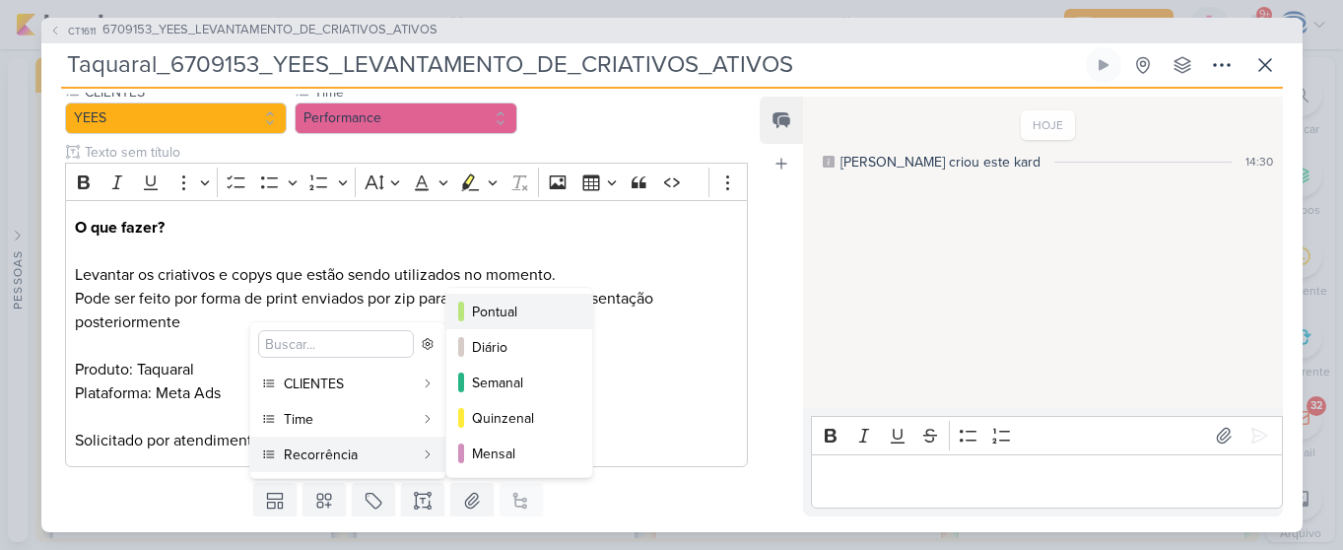
click at [493, 308] on div "Pontual" at bounding box center [520, 312] width 97 height 21
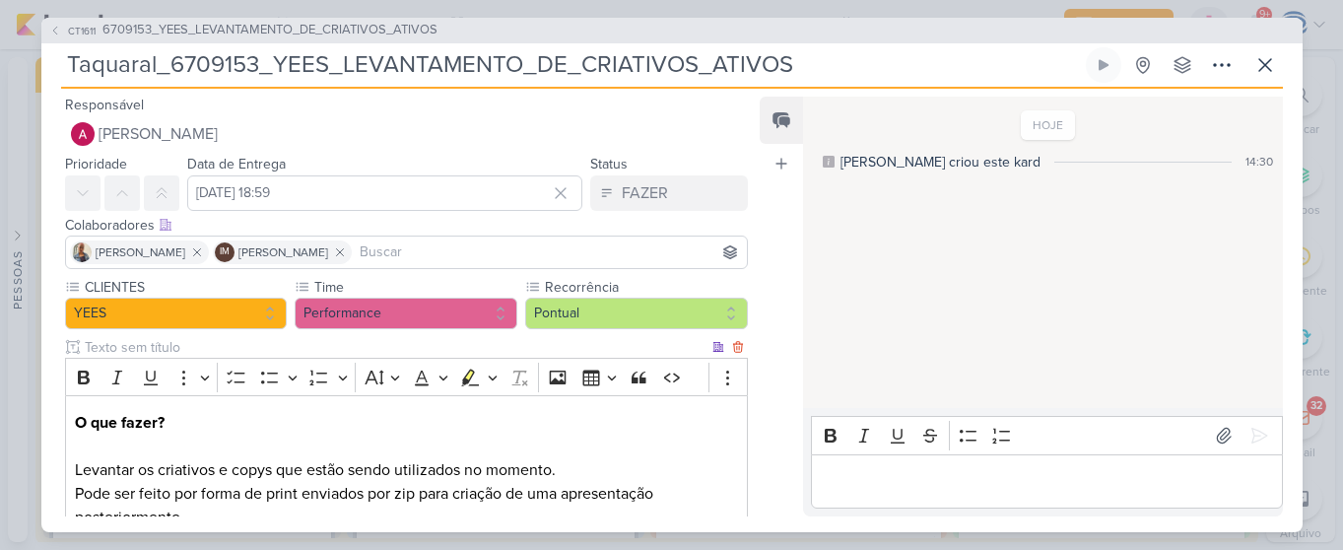
scroll to position [255, 0]
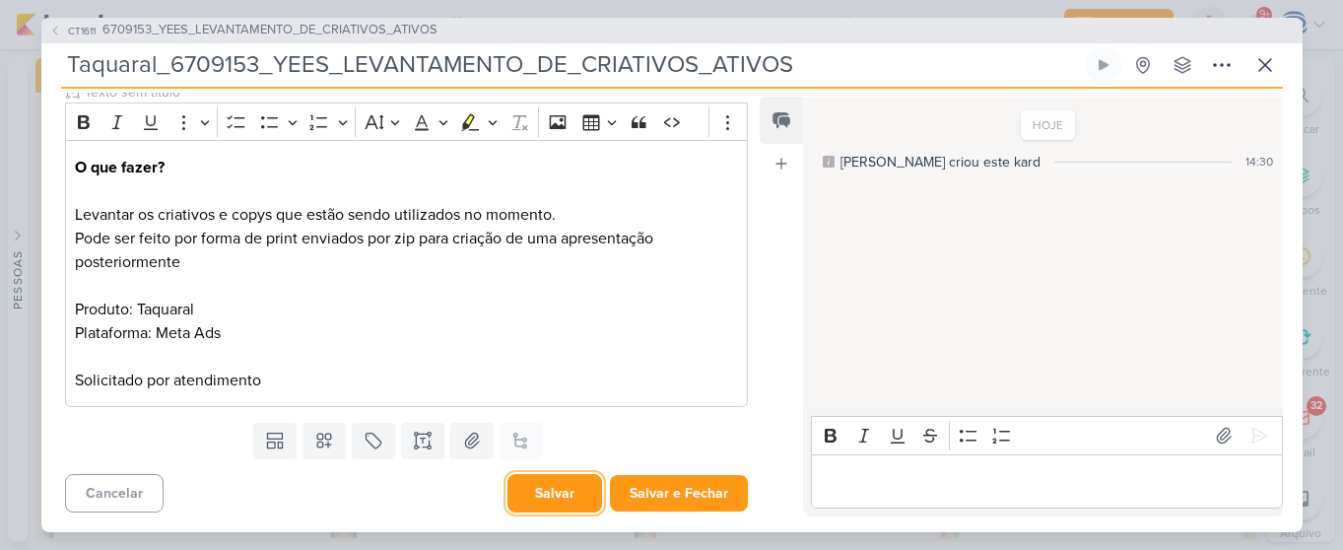
click at [510, 488] on button "Salvar" at bounding box center [555, 493] width 95 height 38
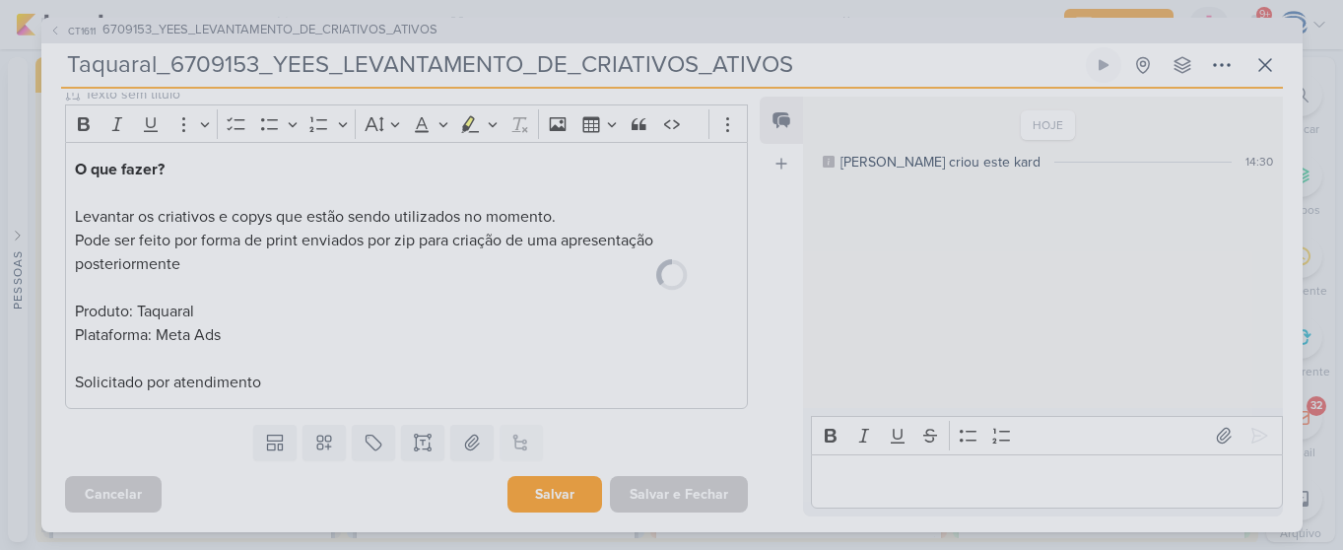
scroll to position [253, 0]
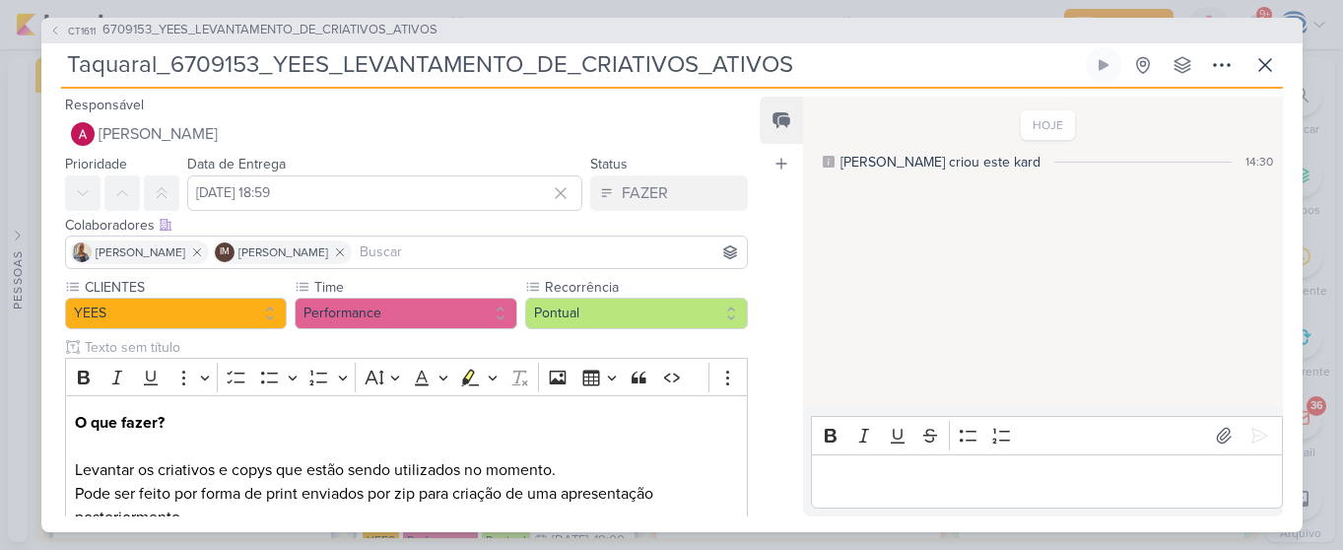
drag, startPoint x: 1001, startPoint y: 107, endPoint x: 937, endPoint y: 26, distance: 103.9
click at [937, 26] on div "CT1611 6709153_YEES_LEVANTAMENTO_DE_CRIATIVOS_ATIVOS" at bounding box center [672, 31] width 1262 height 26
click at [1191, 26] on div "CT1611 6709153_YEES_LEVANTAMENTO_DE_CRIATIVOS_ATIVOS" at bounding box center [672, 31] width 1262 height 26
click at [1187, 27] on div "CT1611 6709153_YEES_LEVANTAMENTO_DE_CRIATIVOS_ATIVOS" at bounding box center [672, 31] width 1262 height 26
click at [926, 36] on div "CT1611 6709153_YEES_LEVANTAMENTO_DE_CRIATIVOS_ATIVOS" at bounding box center [672, 31] width 1262 height 26
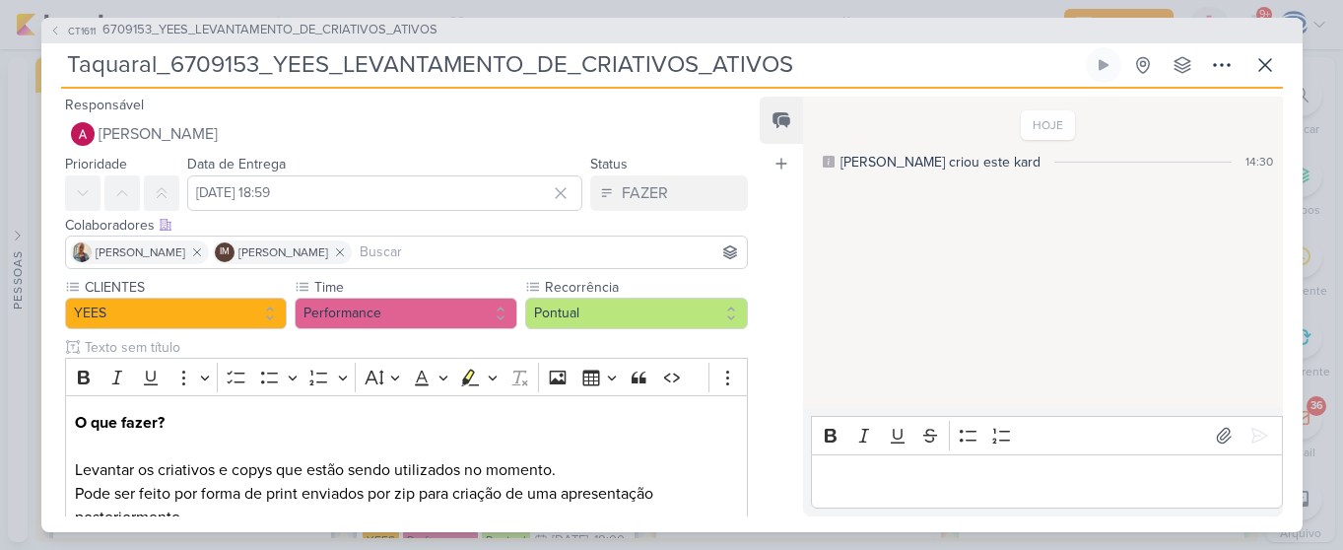
click at [832, 48] on input "Taquaral_6709153_YEES_LEVANTAMENTO_DE_CRIATIVOS_ATIVOS" at bounding box center [571, 64] width 1021 height 35
click at [838, 35] on div "CT1611 6709153_YEES_LEVANTAMENTO_DE_CRIATIVOS_ATIVOS" at bounding box center [672, 31] width 1262 height 26
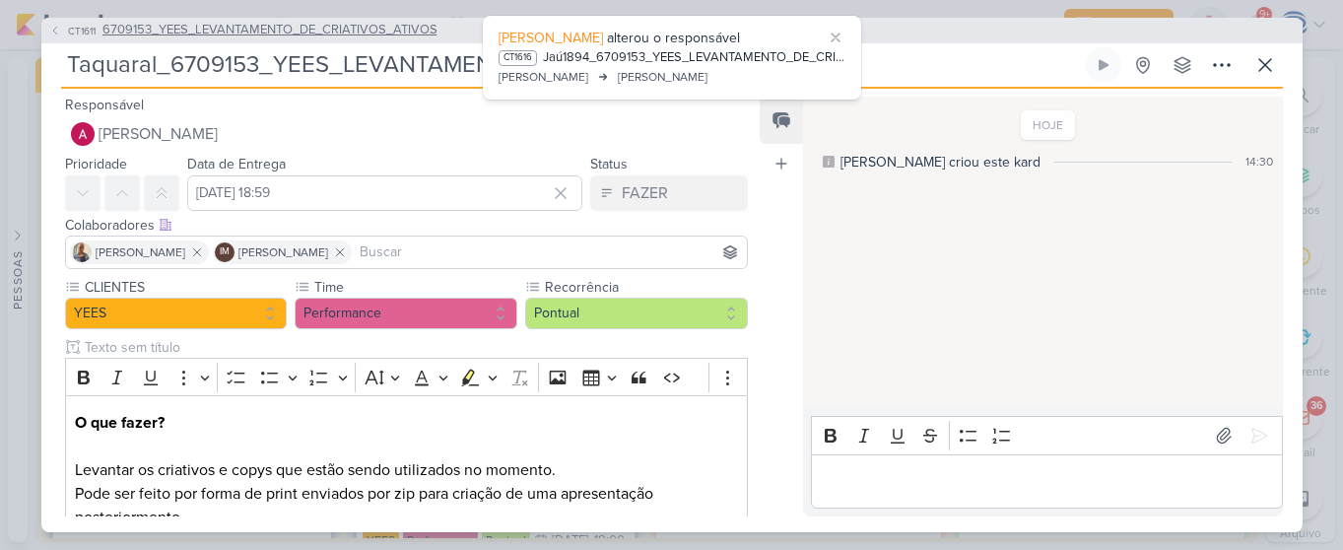
click at [207, 37] on span "6709153_YEES_LEVANTAMENTO_DE_CRIATIVOS_ATIVOS" at bounding box center [270, 31] width 335 height 20
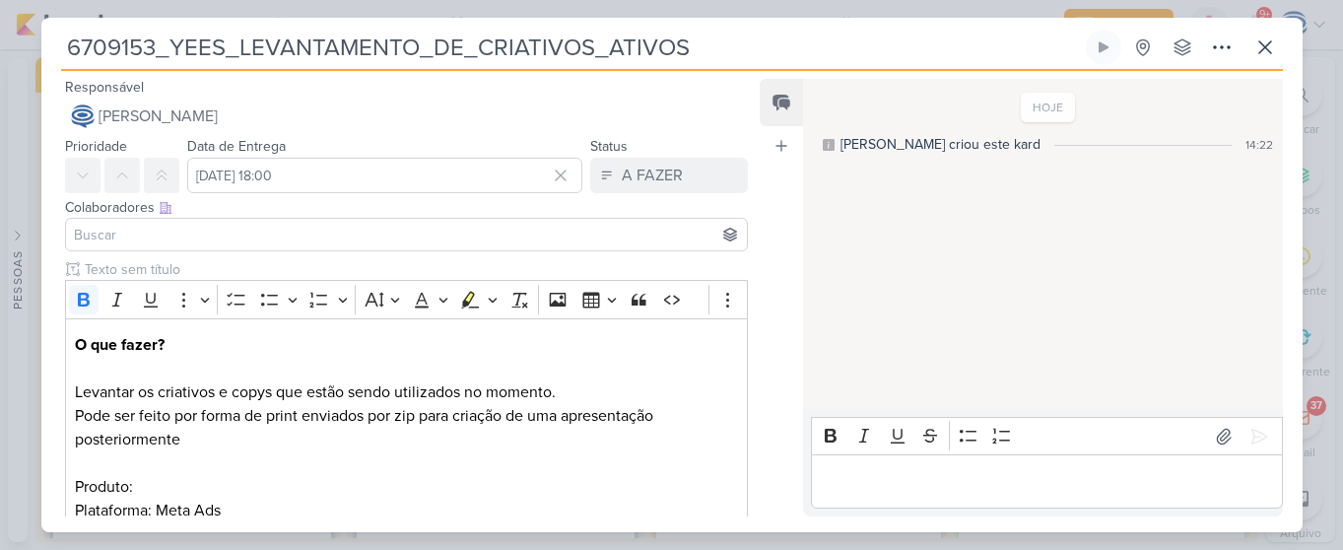
click at [200, 225] on input at bounding box center [407, 235] width 674 height 24
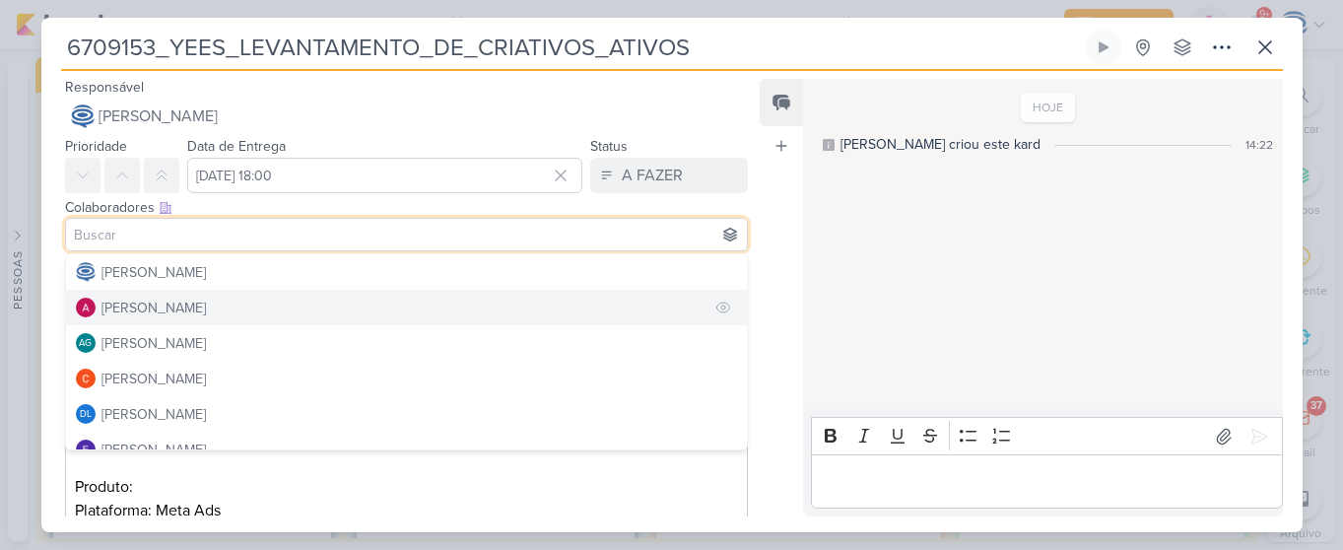
click at [157, 300] on div "[PERSON_NAME]" at bounding box center [154, 308] width 104 height 21
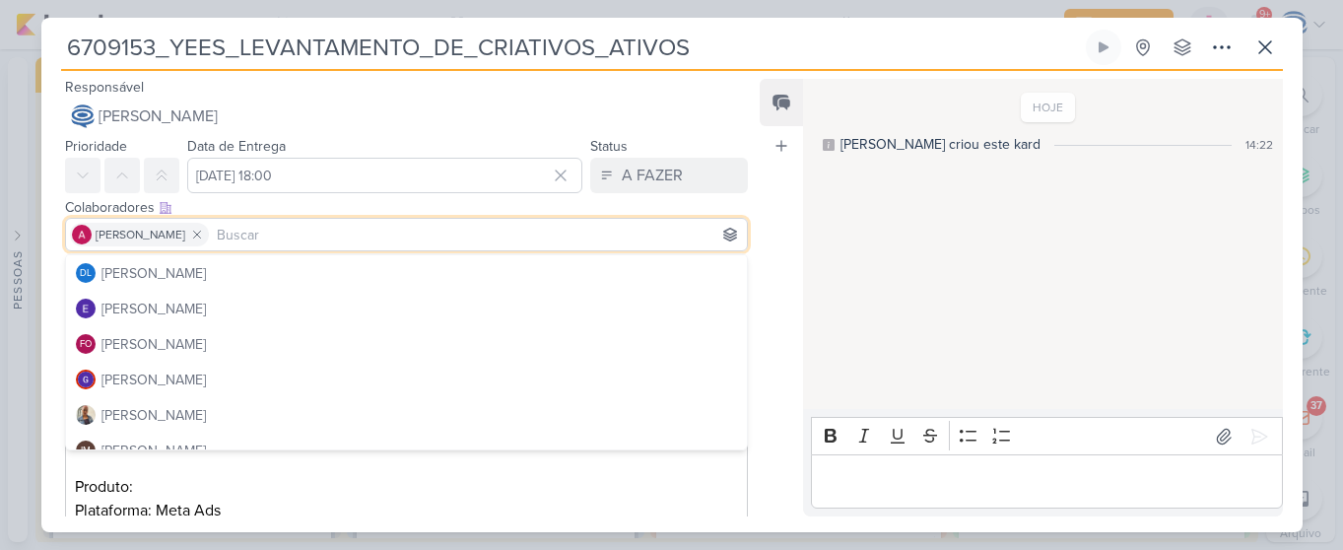
scroll to position [149, 0]
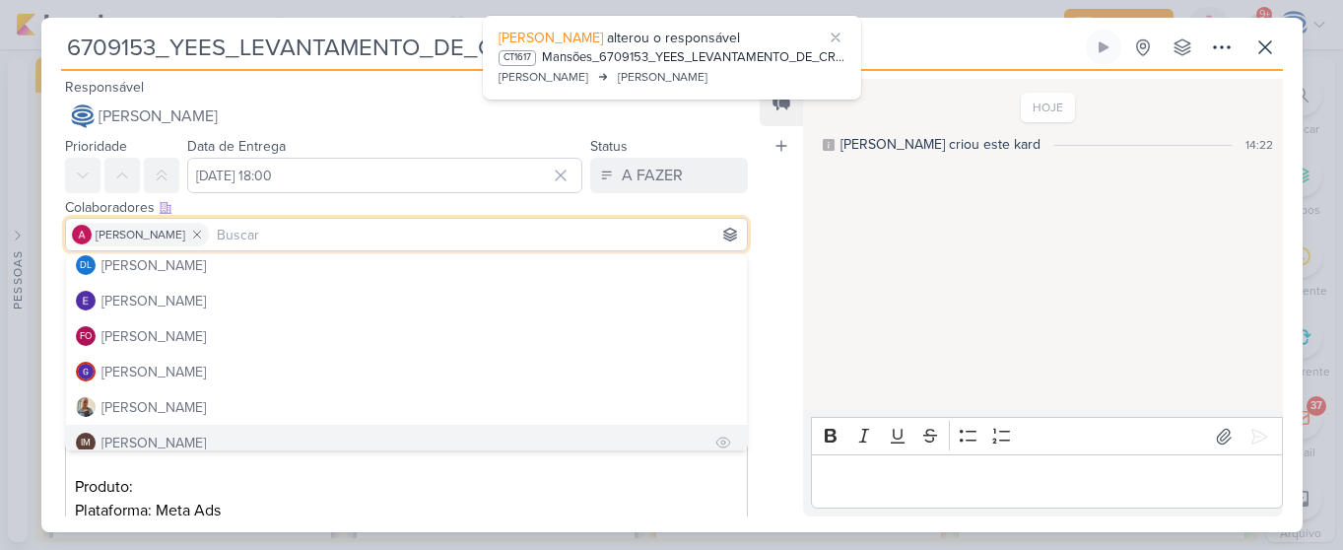
click at [203, 435] on div "[PERSON_NAME]" at bounding box center [154, 443] width 104 height 21
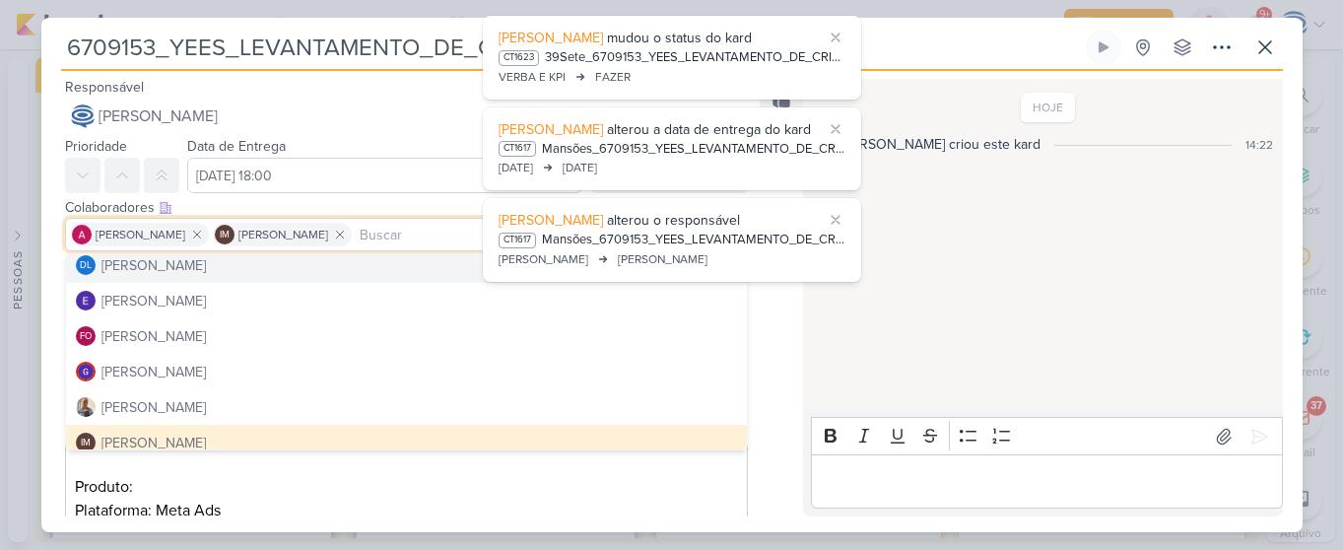
click at [358, 198] on div "Colaboradores Este kard pode ser visível a usuários da sua organização Este kar…" at bounding box center [407, 207] width 684 height 21
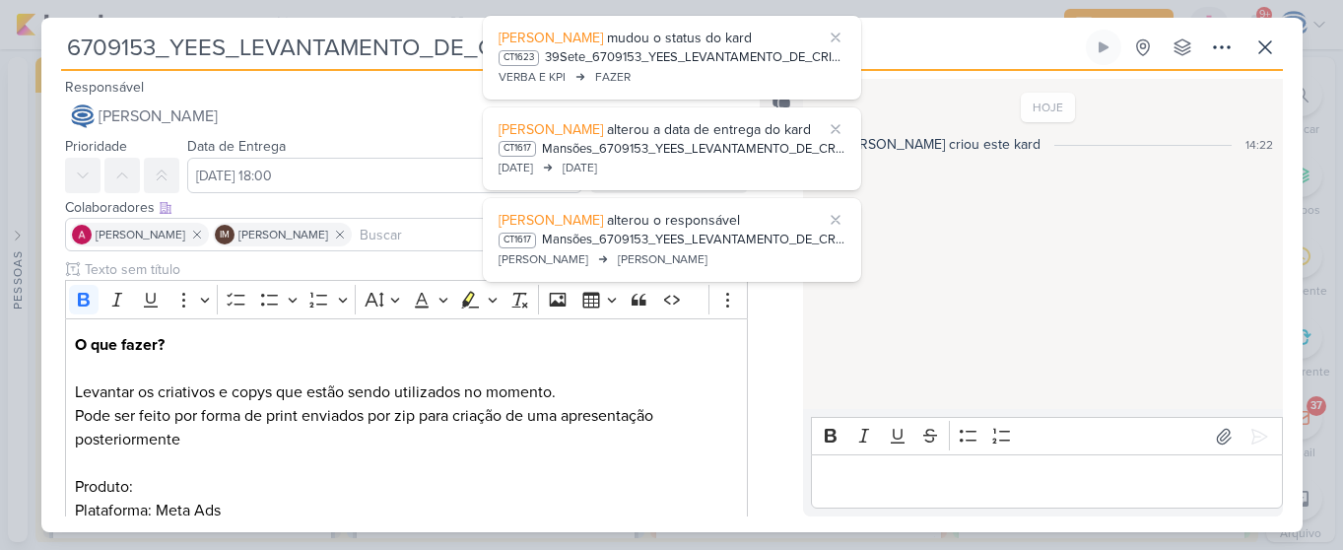
scroll to position [589, 0]
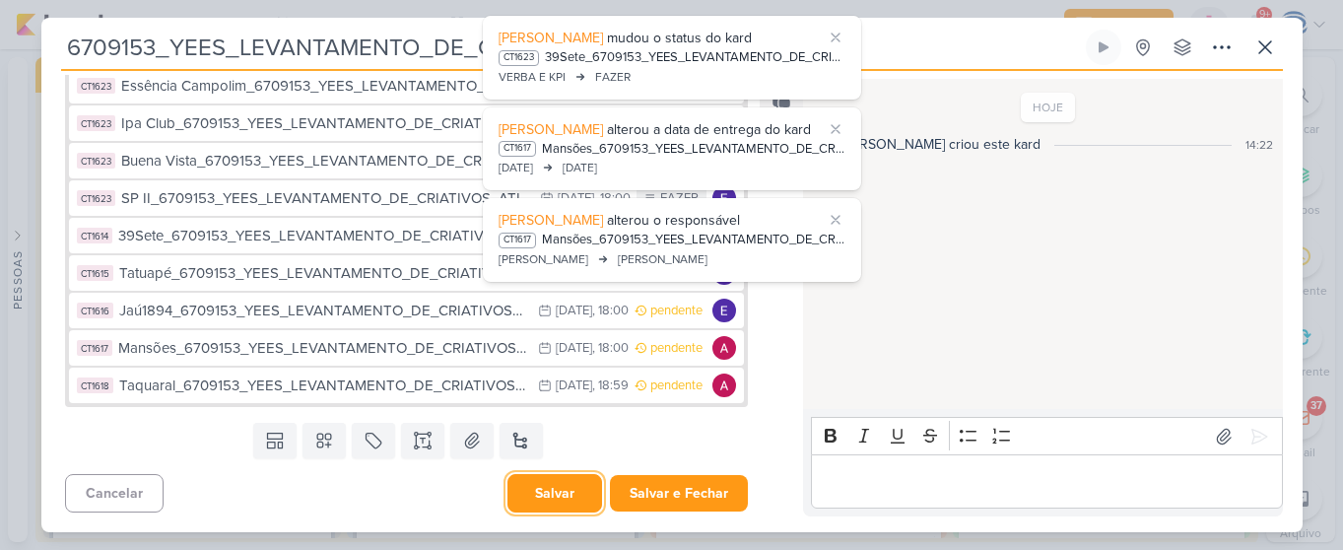
click at [536, 489] on button "Salvar" at bounding box center [555, 493] width 95 height 38
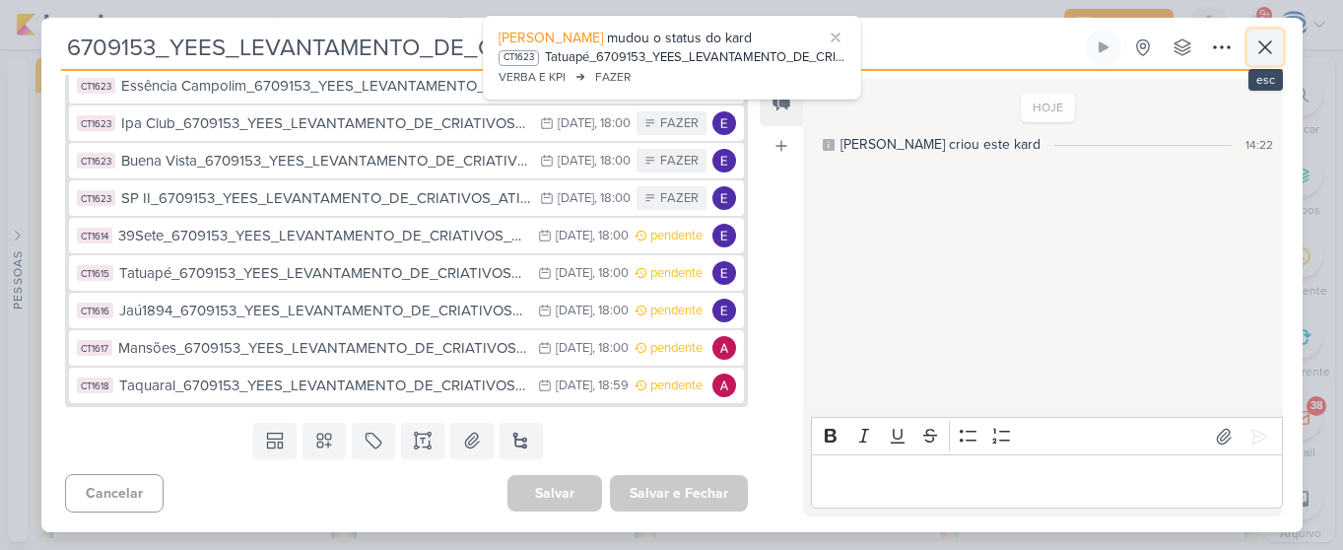
click at [1266, 37] on icon at bounding box center [1266, 47] width 24 height 24
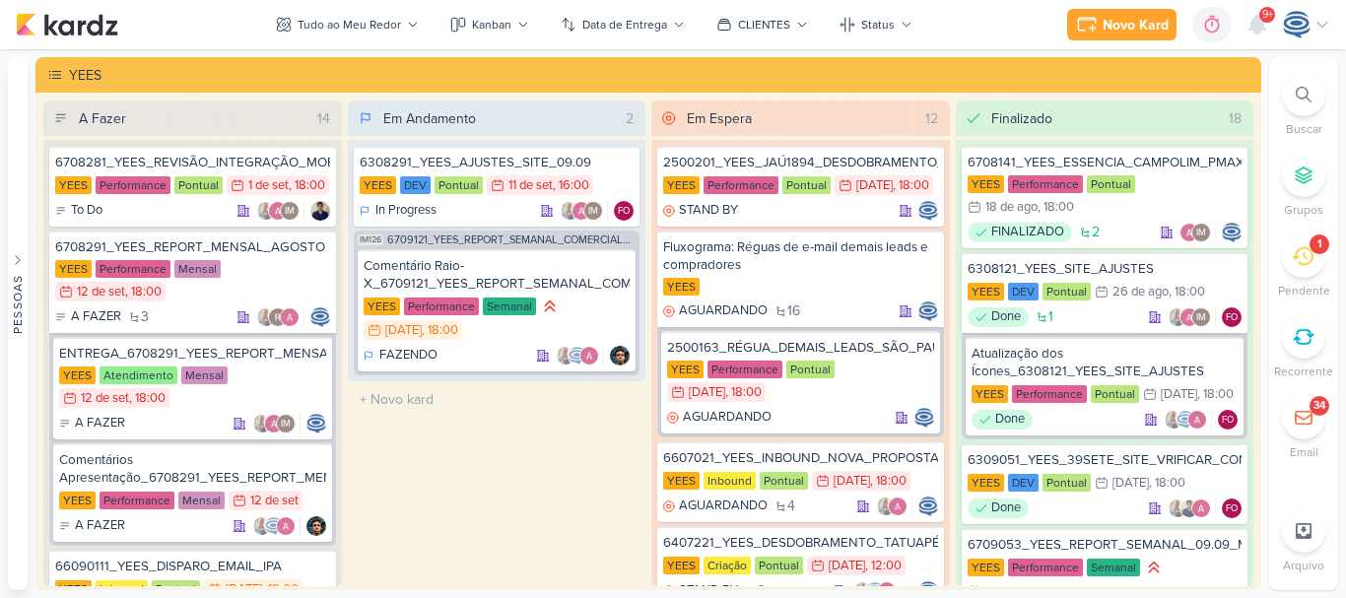
click at [1292, 93] on div at bounding box center [1303, 94] width 43 height 43
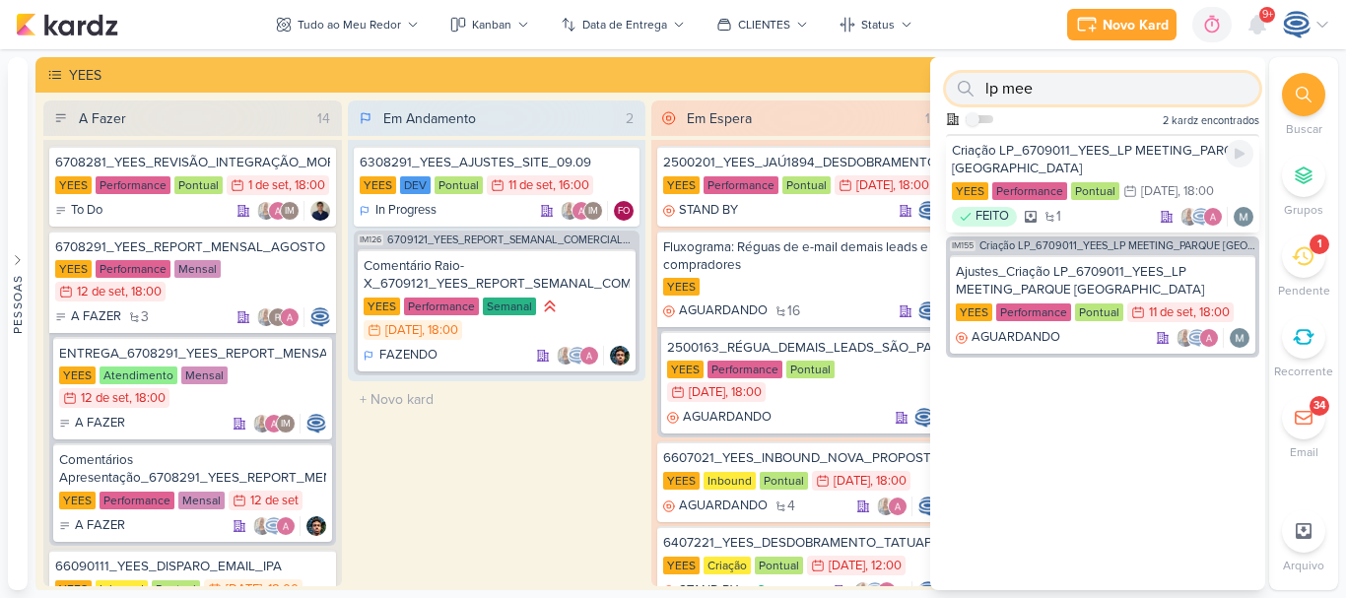
type input "lp mee"
click at [1110, 168] on div "Criação LP_6709011_YEES_LP MEETING_PARQUE [GEOGRAPHIC_DATA]" at bounding box center [1103, 159] width 302 height 35
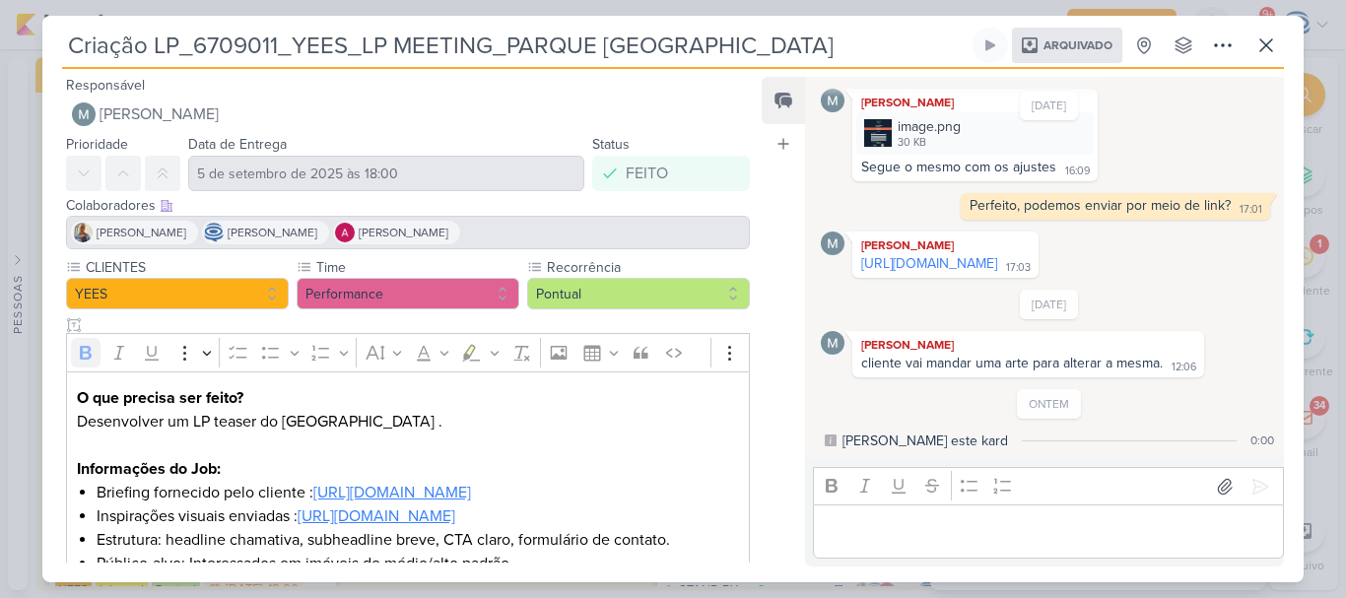
scroll to position [240, 0]
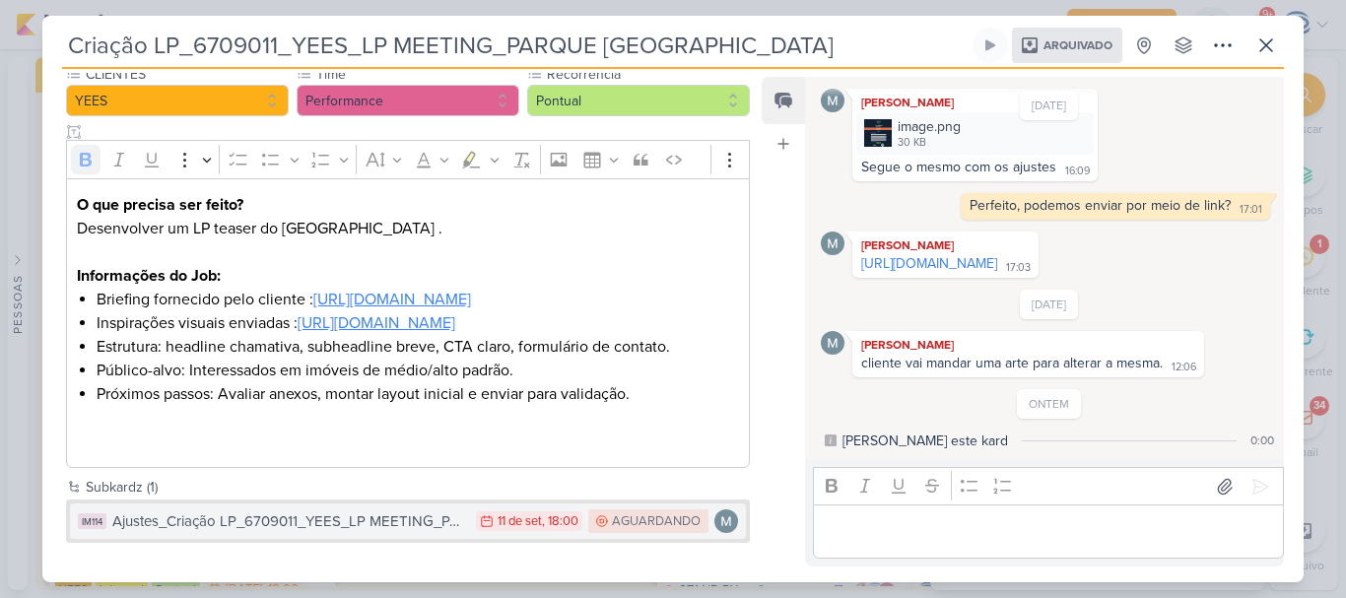
click at [342, 524] on div "Ajustes_Criação LP_6709011_YEES_LP MEETING_PARQUE [GEOGRAPHIC_DATA]" at bounding box center [289, 522] width 354 height 23
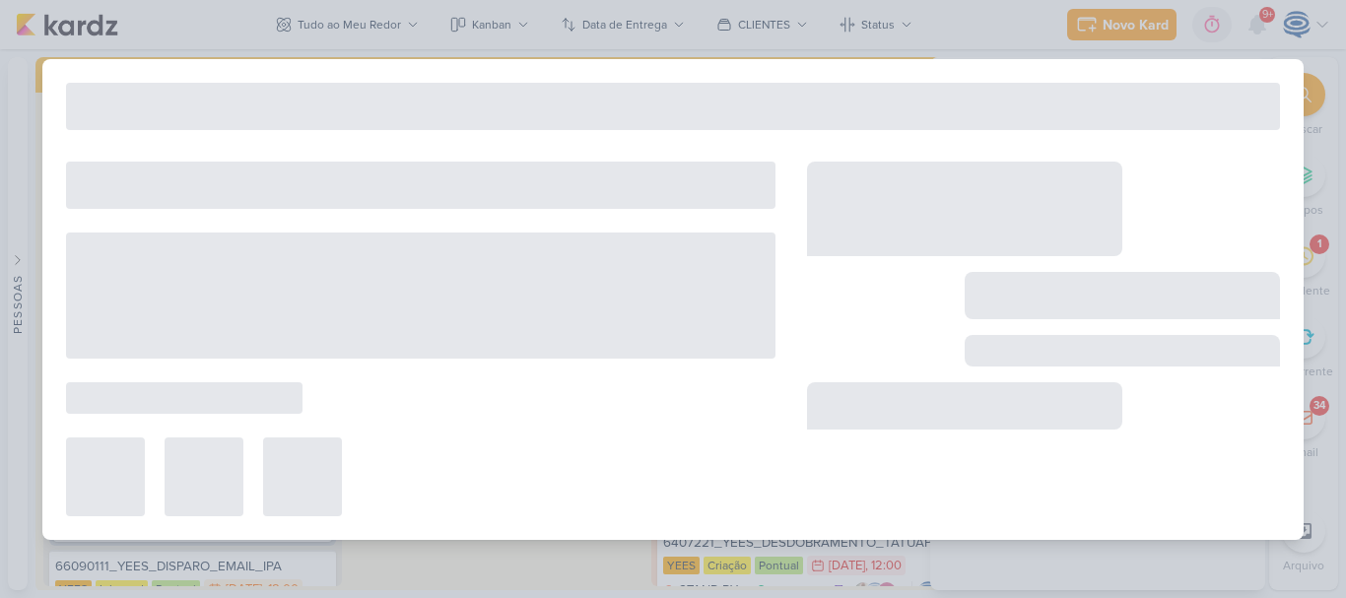
type input "Ajustes_Criação LP_6709011_YEES_LP MEETING_PARQUE [GEOGRAPHIC_DATA]"
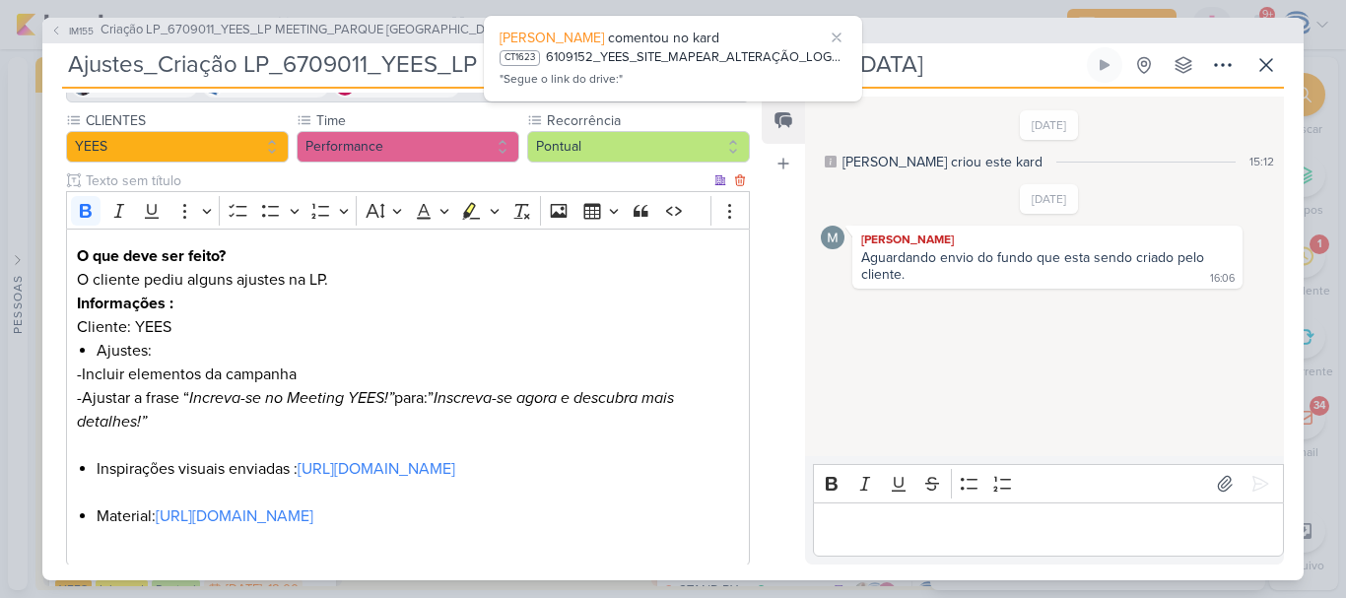
scroll to position [302, 0]
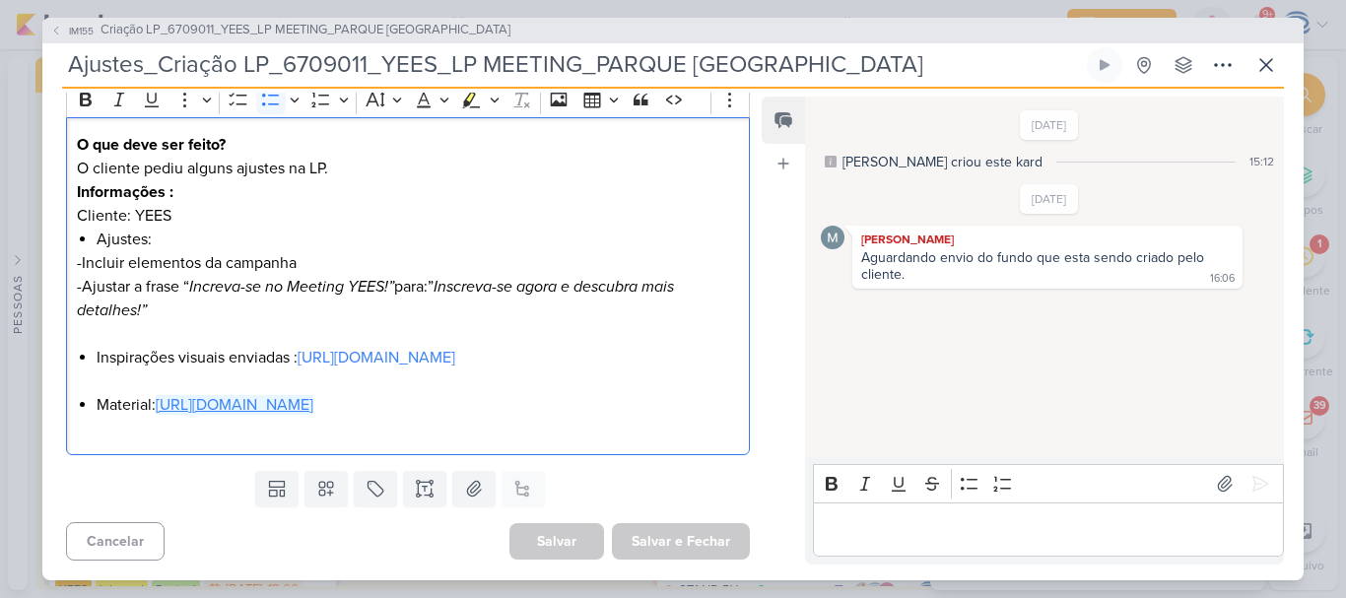
click at [195, 405] on link "[URL][DOMAIN_NAME]" at bounding box center [235, 405] width 158 height 20
click at [298, 360] on link "[URL][DOMAIN_NAME]" at bounding box center [377, 358] width 158 height 20
click at [675, 347] on li "Inspirações visuais enviadas : [URL][DOMAIN_NAME]" at bounding box center [418, 369] width 643 height 47
click at [291, 346] on li "Inspirações visuais enviadas : [URL][DOMAIN_NAME] ⁠⁠⁠⁠⁠⁠⁠" at bounding box center [418, 369] width 643 height 47
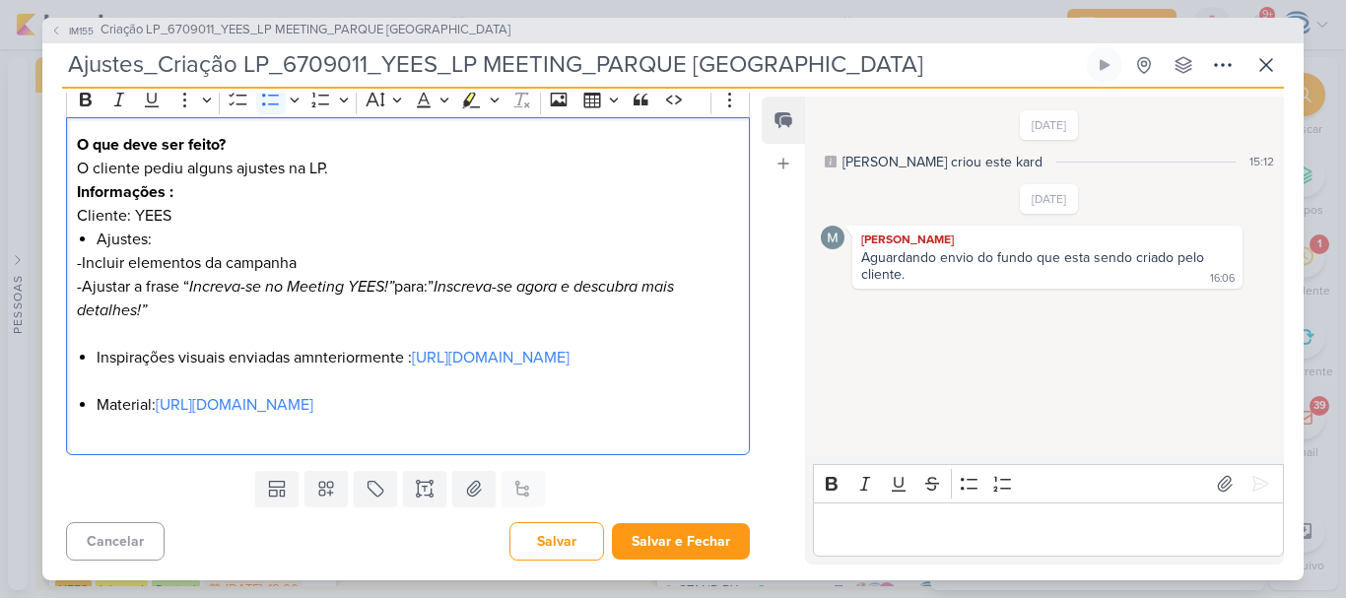
click at [314, 346] on li "Inspirações visuais enviadas amnteriormente : [URL][DOMAIN_NAME]" at bounding box center [418, 369] width 643 height 47
click at [687, 353] on li "Inspirações visuais enviadas anteriormente : [URL][DOMAIN_NAME]" at bounding box center [418, 369] width 643 height 47
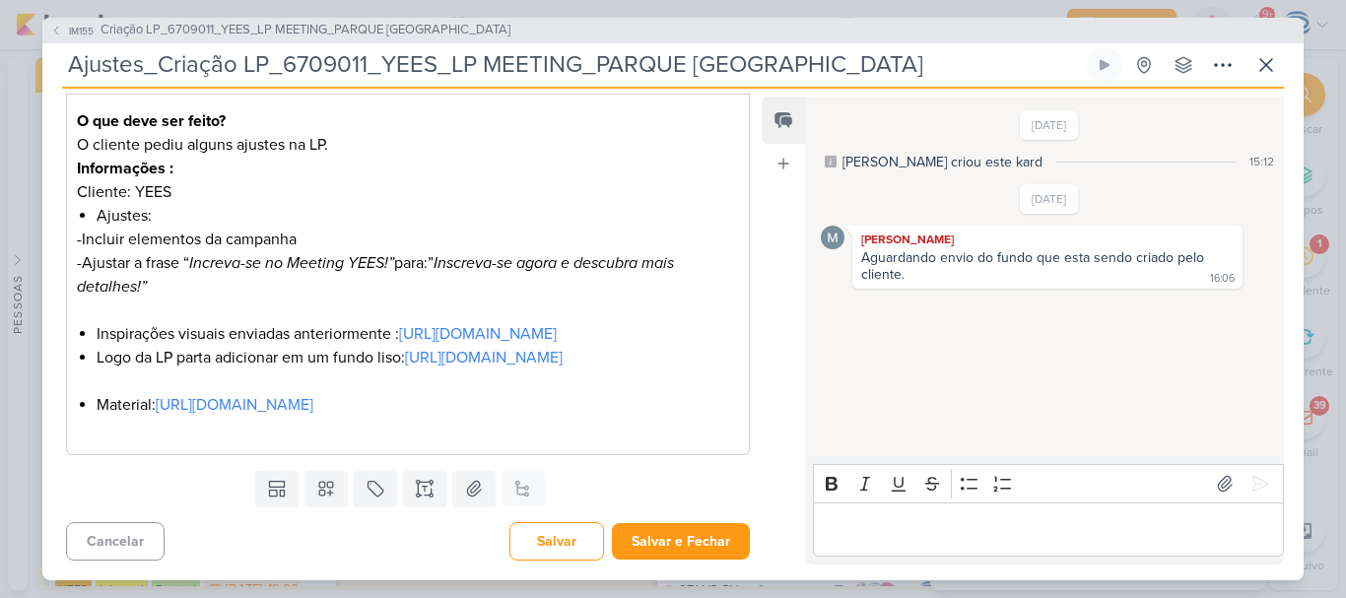
click at [766, 255] on div "Feed Atrelar email Solte o email para atrelar ao kard" at bounding box center [783, 331] width 43 height 468
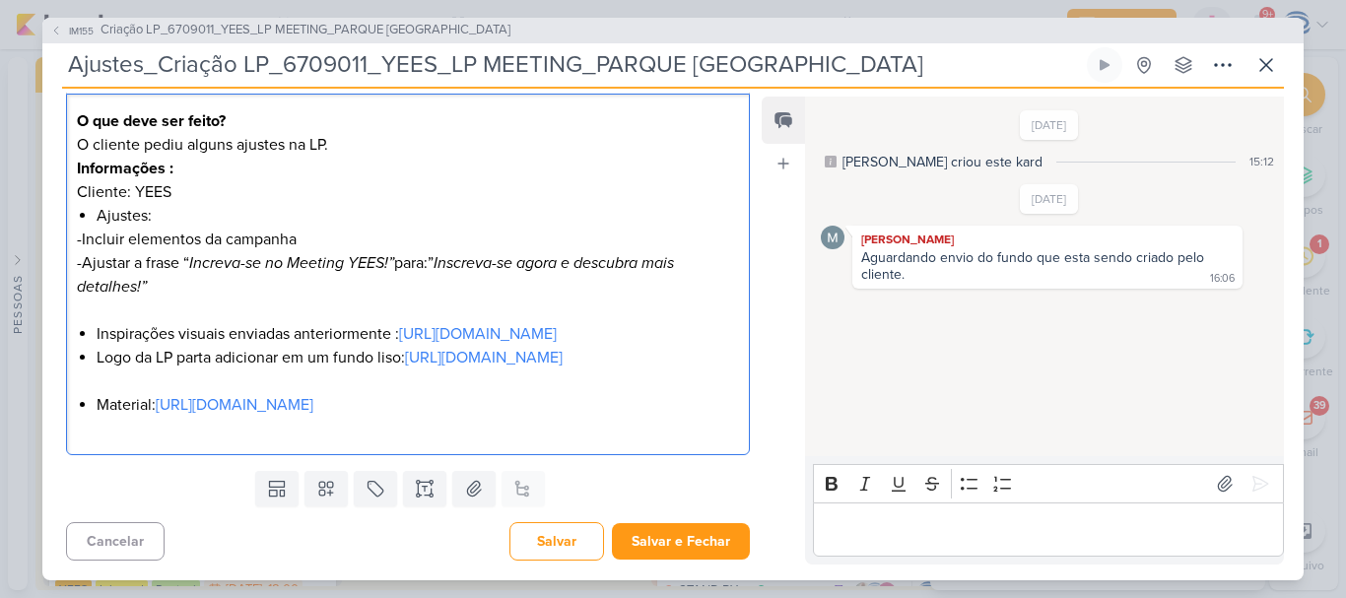
drag, startPoint x: 723, startPoint y: 459, endPoint x: 92, endPoint y: 456, distance: 631.8
click at [92, 455] on div "O que deve ser feito? O cliente pediu alguns ajustes na LP. Informações : Clien…" at bounding box center [408, 275] width 684 height 362
click at [102, 393] on li "Logo da LP parta adicionar em um fundo liso: [URL][DOMAIN_NAME]" at bounding box center [418, 369] width 643 height 47
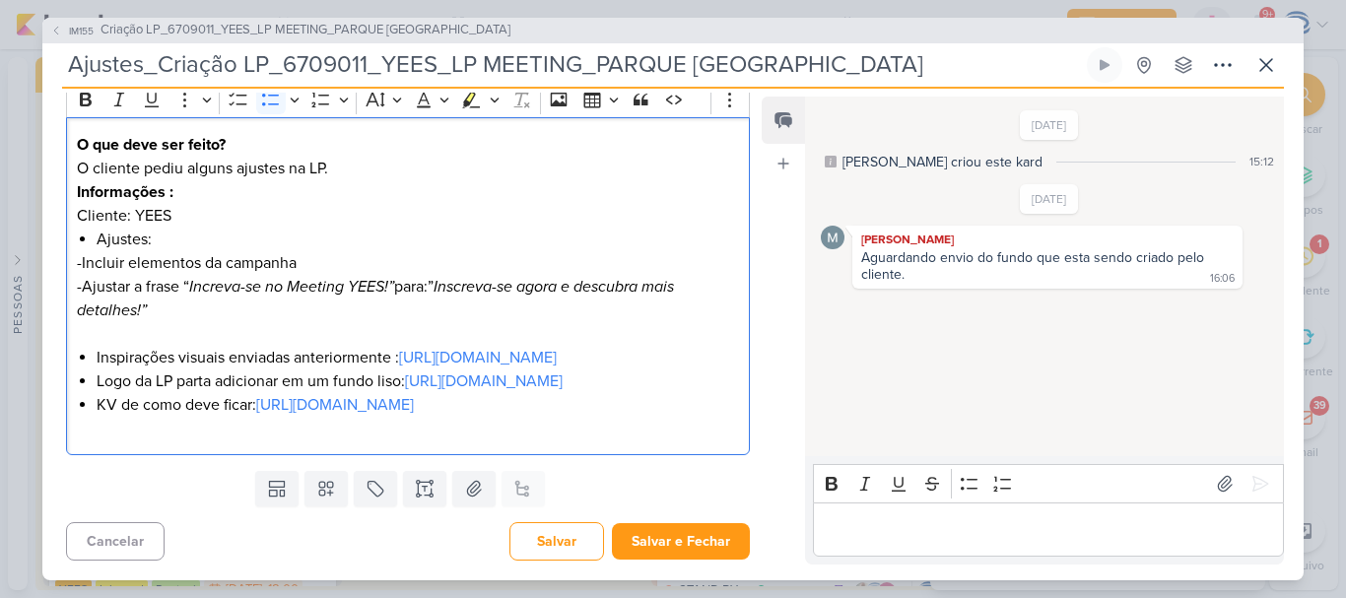
drag, startPoint x: 300, startPoint y: 464, endPoint x: 307, endPoint y: 435, distance: 30.4
click at [307, 435] on li "KV de como deve ficar: [URL][DOMAIN_NAME]" at bounding box center [418, 416] width 643 height 47
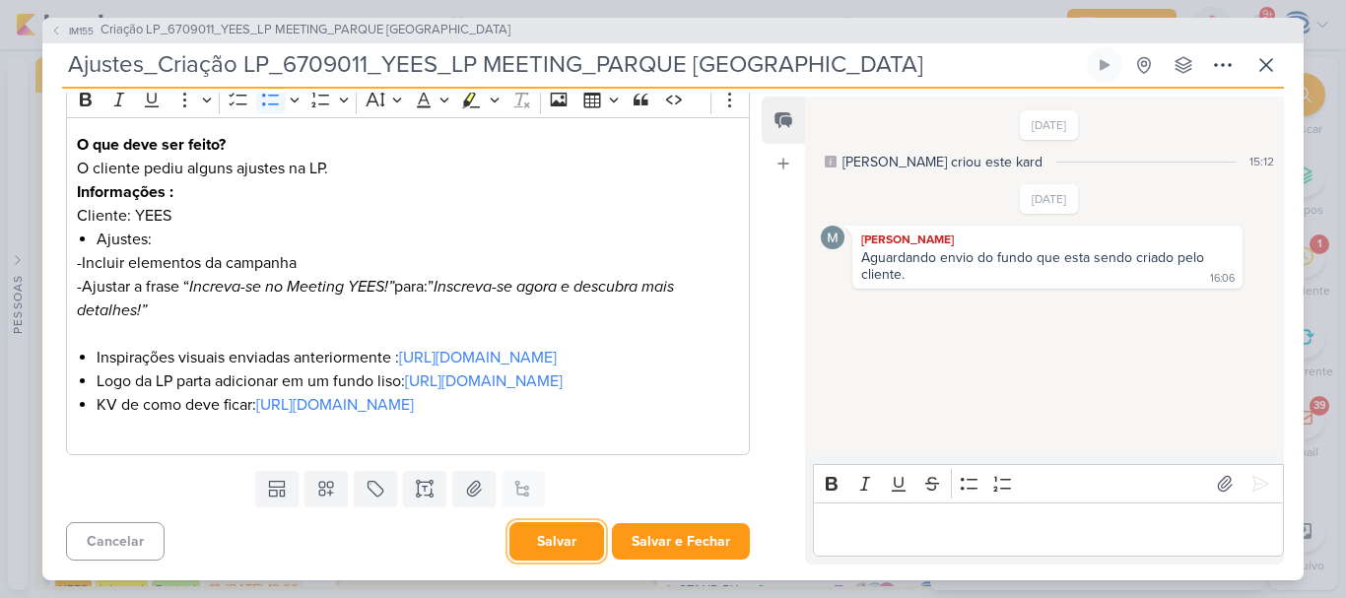
click at [546, 545] on button "Salvar" at bounding box center [557, 541] width 95 height 38
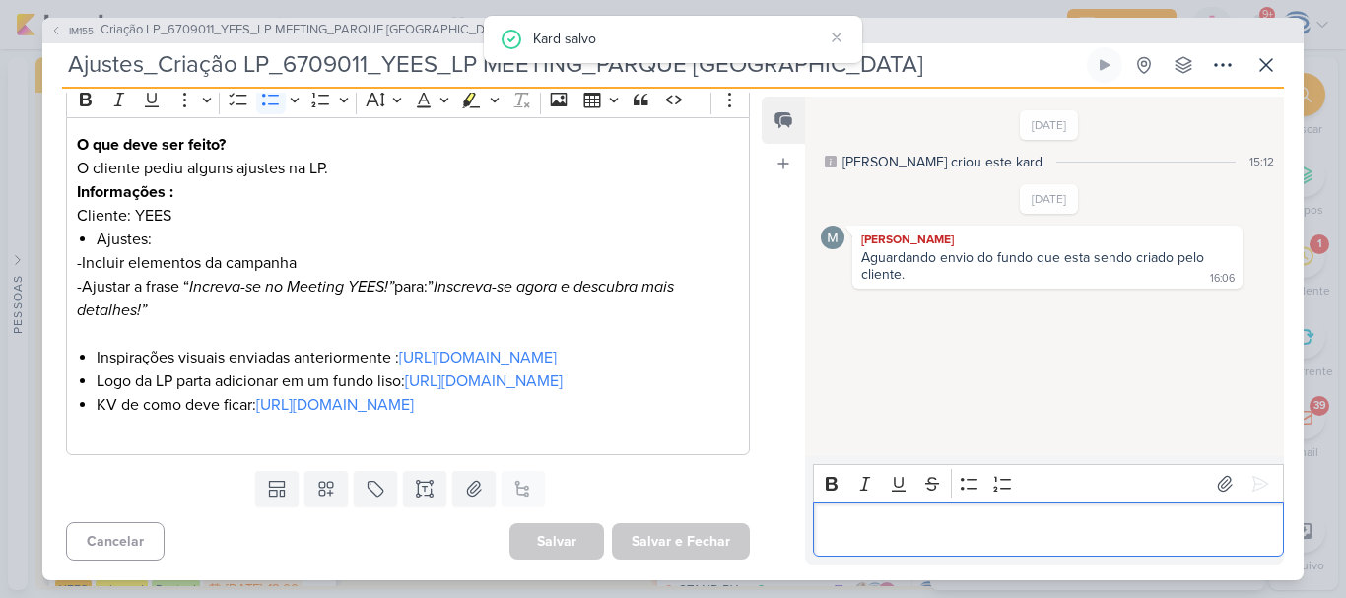
click at [891, 540] on p "Editor editing area: main" at bounding box center [1048, 529] width 450 height 24
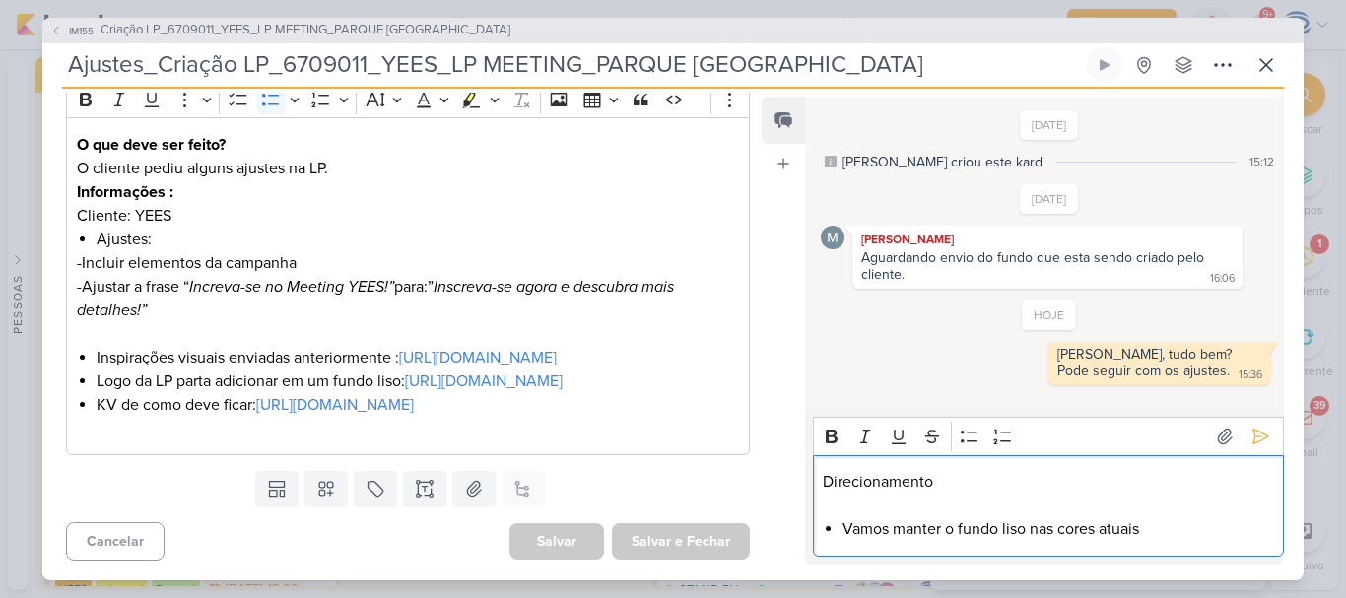
click at [878, 503] on p "Editor editing area: main" at bounding box center [1048, 506] width 450 height 24
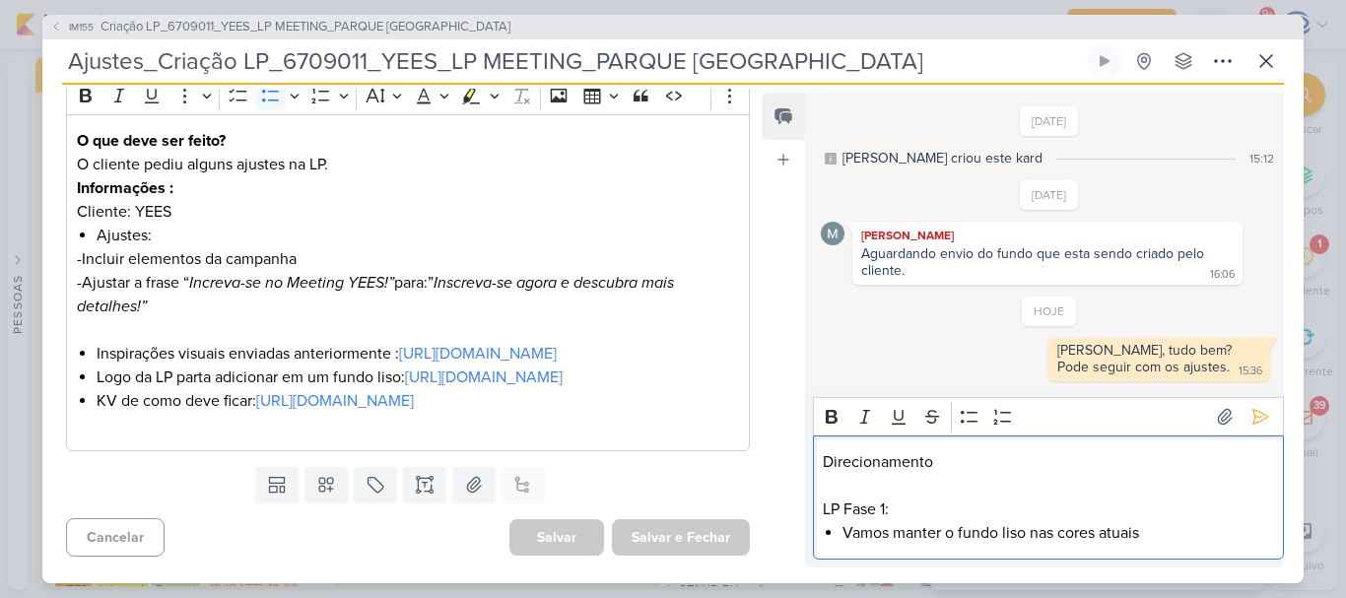
click at [1163, 532] on li "Vamos manter o fundo liso nas cores atuais" at bounding box center [1058, 533] width 431 height 24
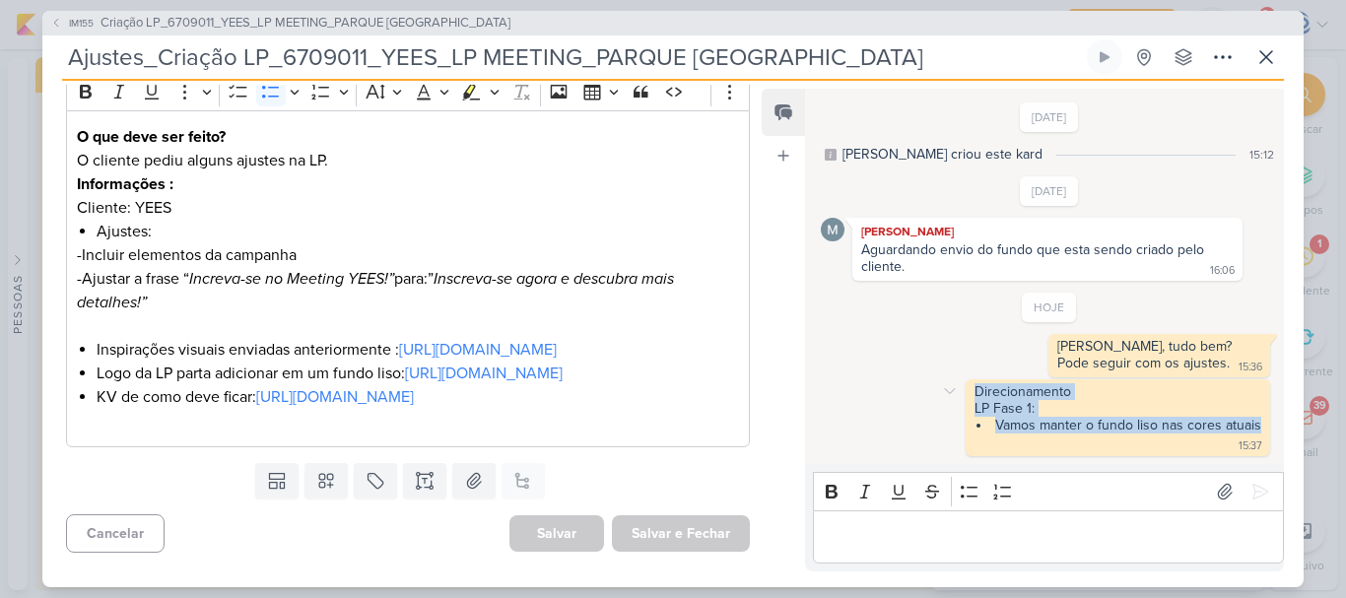
drag, startPoint x: 1251, startPoint y: 421, endPoint x: 965, endPoint y: 392, distance: 287.3
click at [970, 392] on div "Direcionamento LP Fase 1: Vamos manter o fundo liso nas cores atuais 15:37" at bounding box center [1118, 417] width 297 height 69
copy span "Direcionamento LP Fase 1: Vamos manter o fundo liso nas cores atuais"
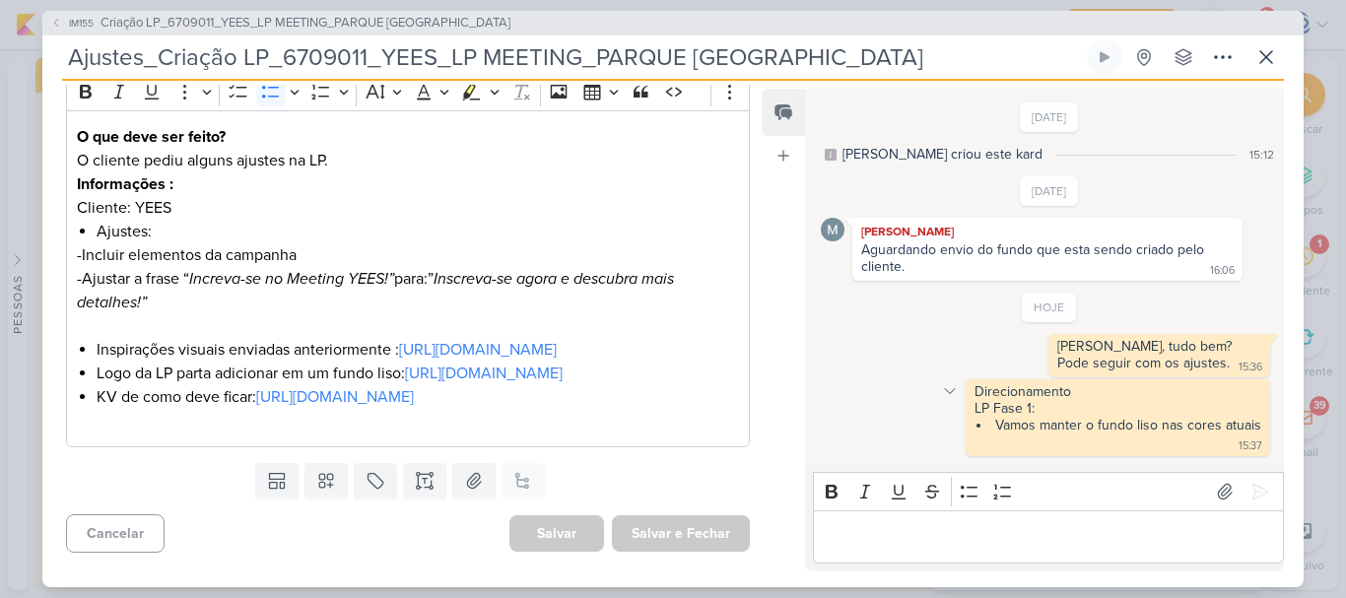
click at [942, 386] on icon at bounding box center [950, 391] width 16 height 16
click at [981, 432] on div "Deletar" at bounding box center [1001, 426] width 44 height 21
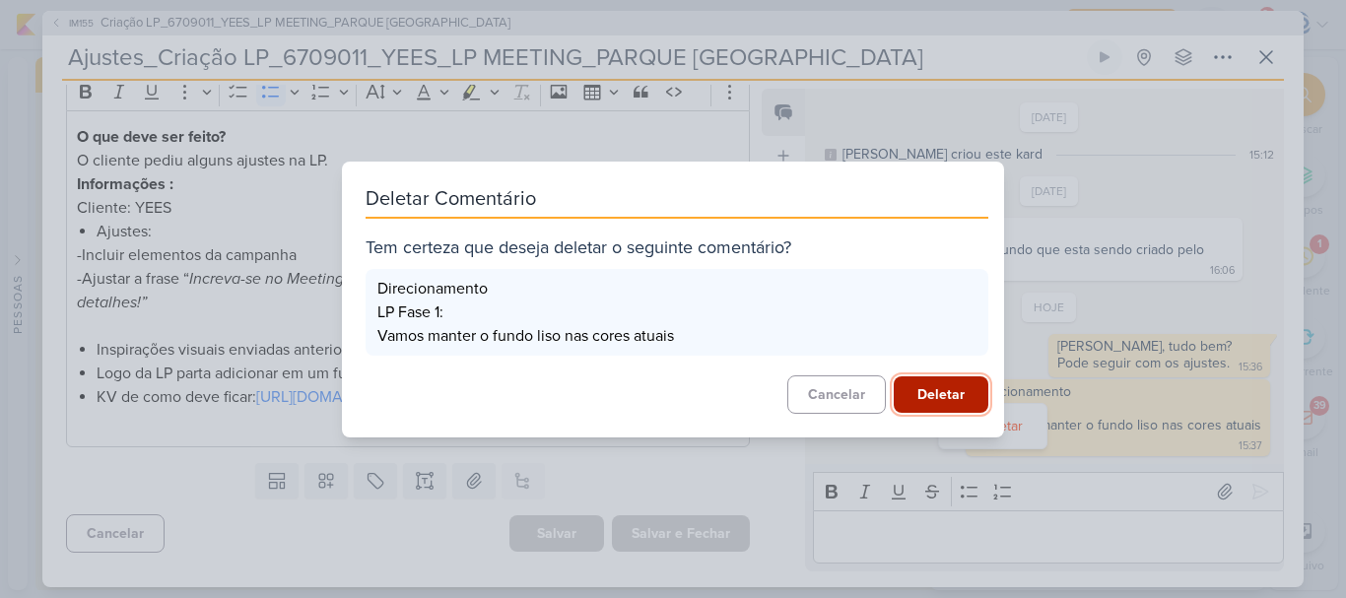
click at [906, 404] on button "Deletar" at bounding box center [941, 395] width 95 height 36
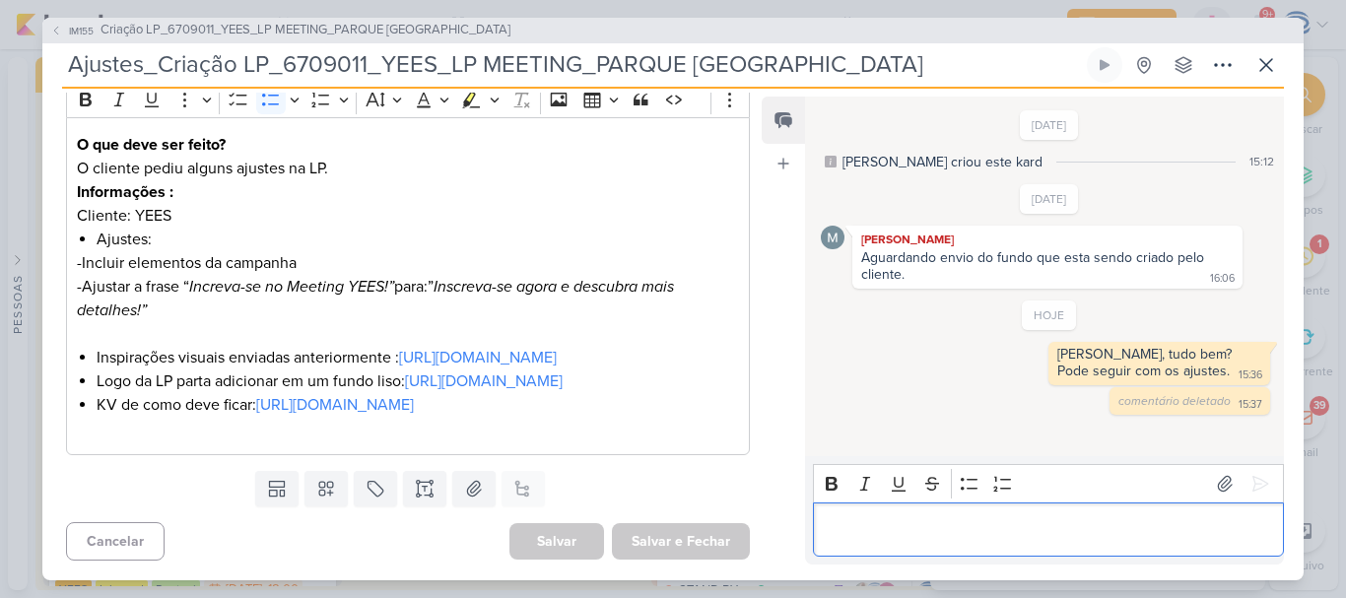
click at [913, 532] on p "Editor editing area: main" at bounding box center [1048, 529] width 450 height 24
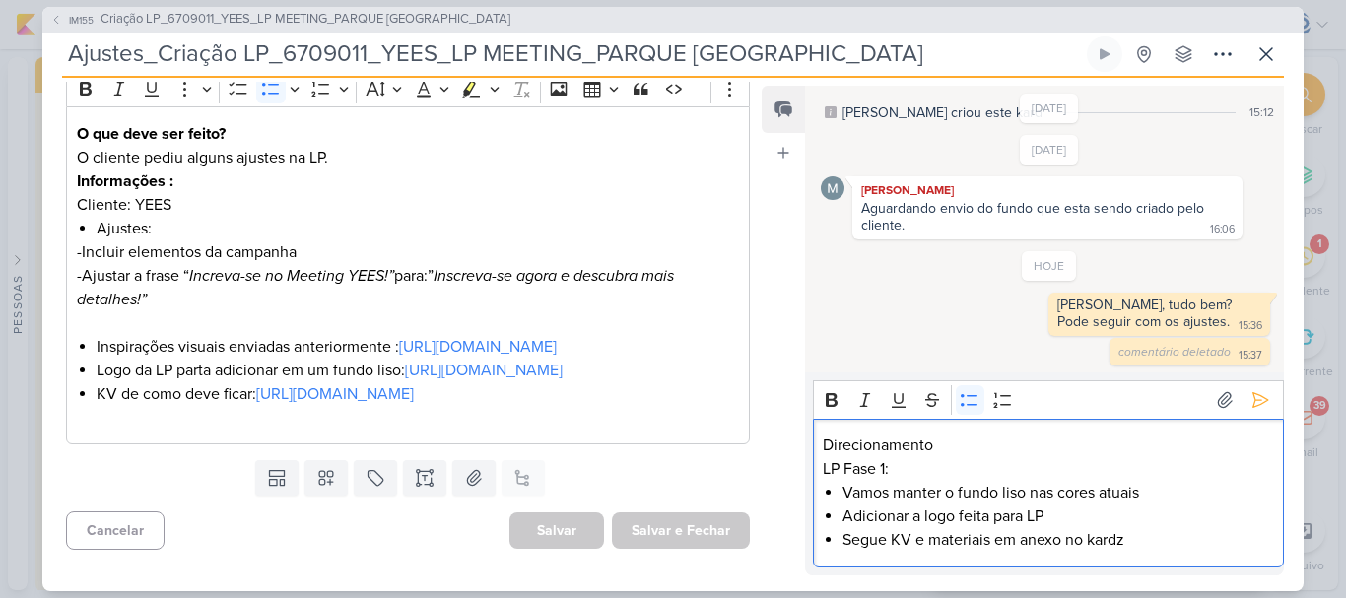
scroll to position [38, 0]
click at [781, 205] on div "Feed Atrelar email Solte o email para atrelar ao kard" at bounding box center [783, 331] width 43 height 490
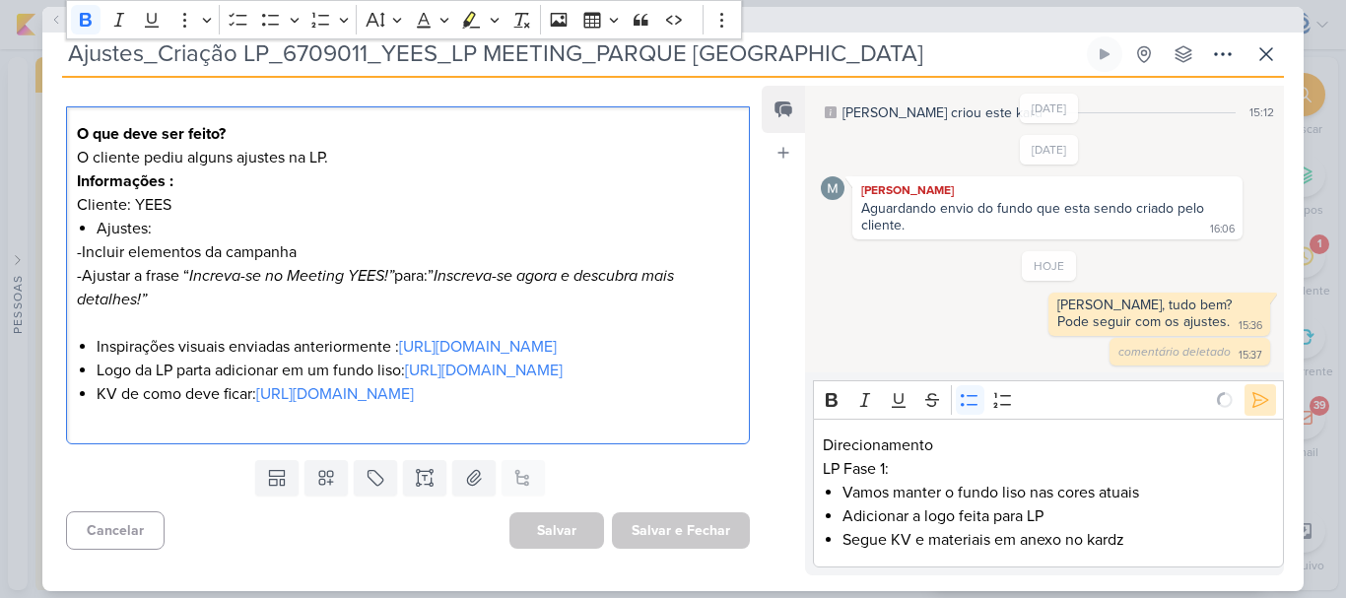
scroll to position [72, 0]
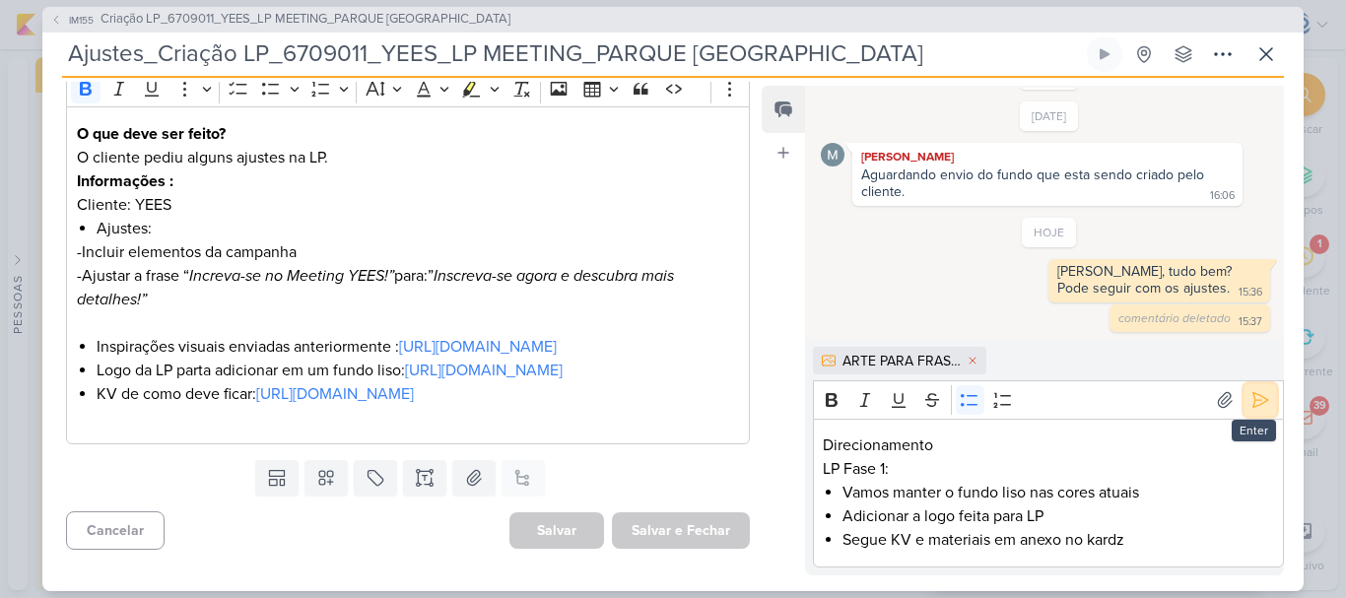
click at [1254, 396] on icon at bounding box center [1261, 400] width 15 height 15
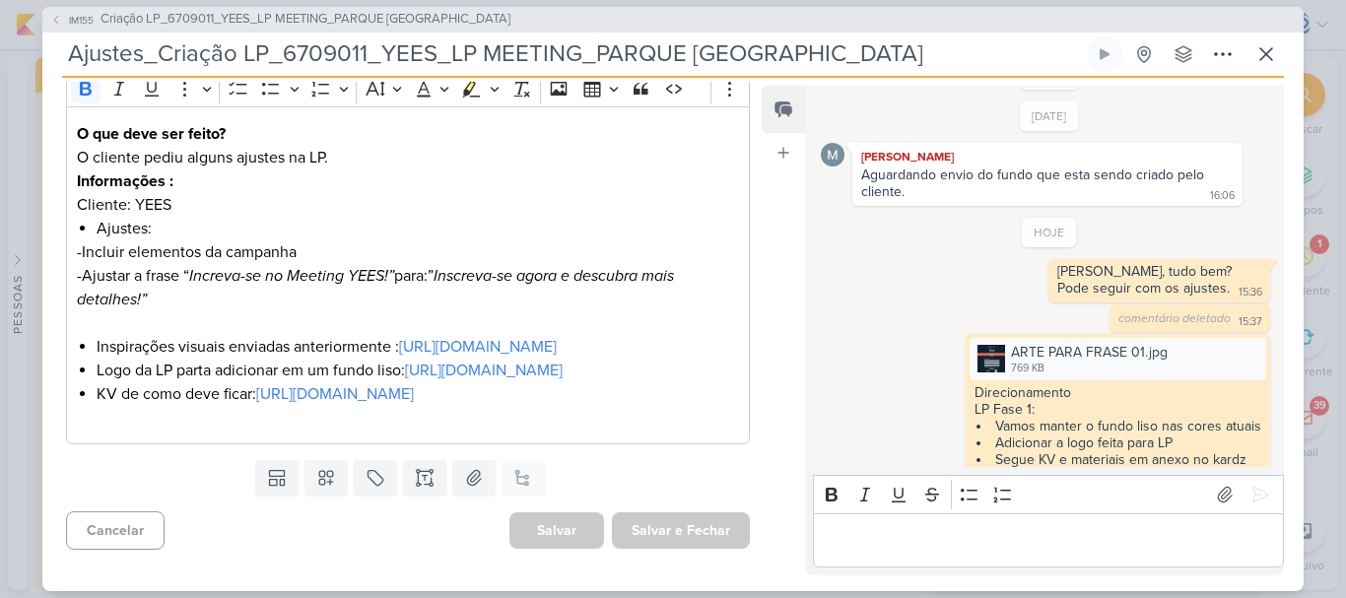
scroll to position [103, 0]
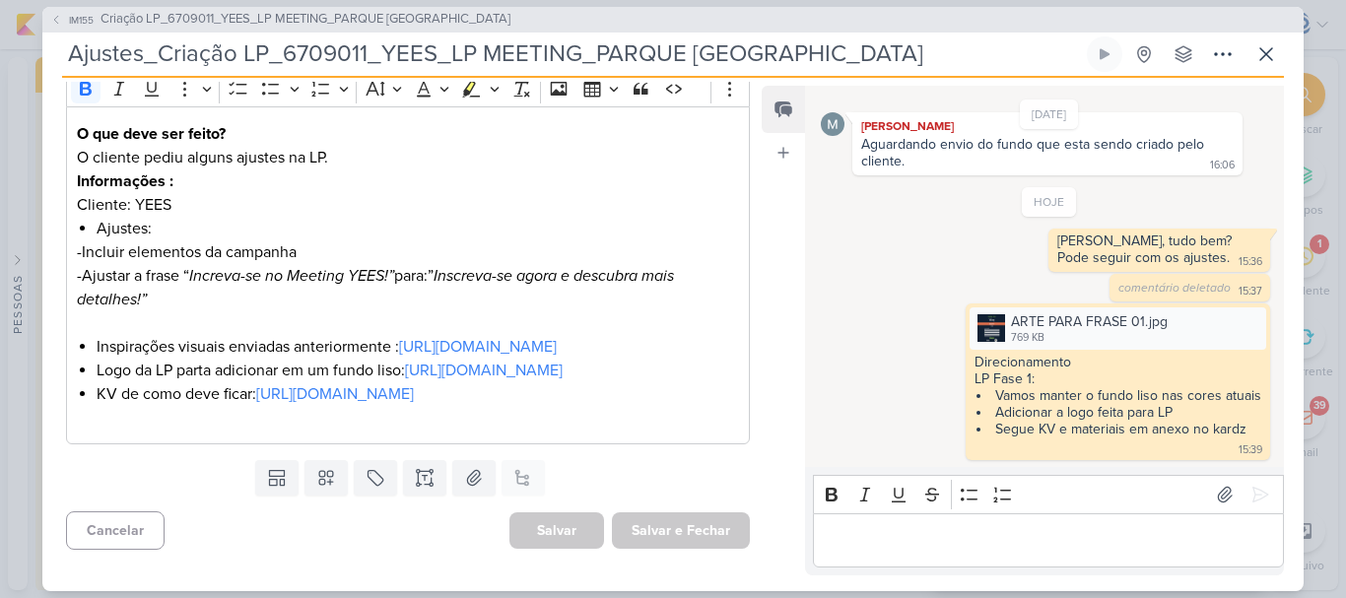
click at [840, 55] on input "Ajustes_Criação LP_6709011_YEES_LP MEETING_PARQUE BUENA VISTA" at bounding box center [572, 53] width 1021 height 35
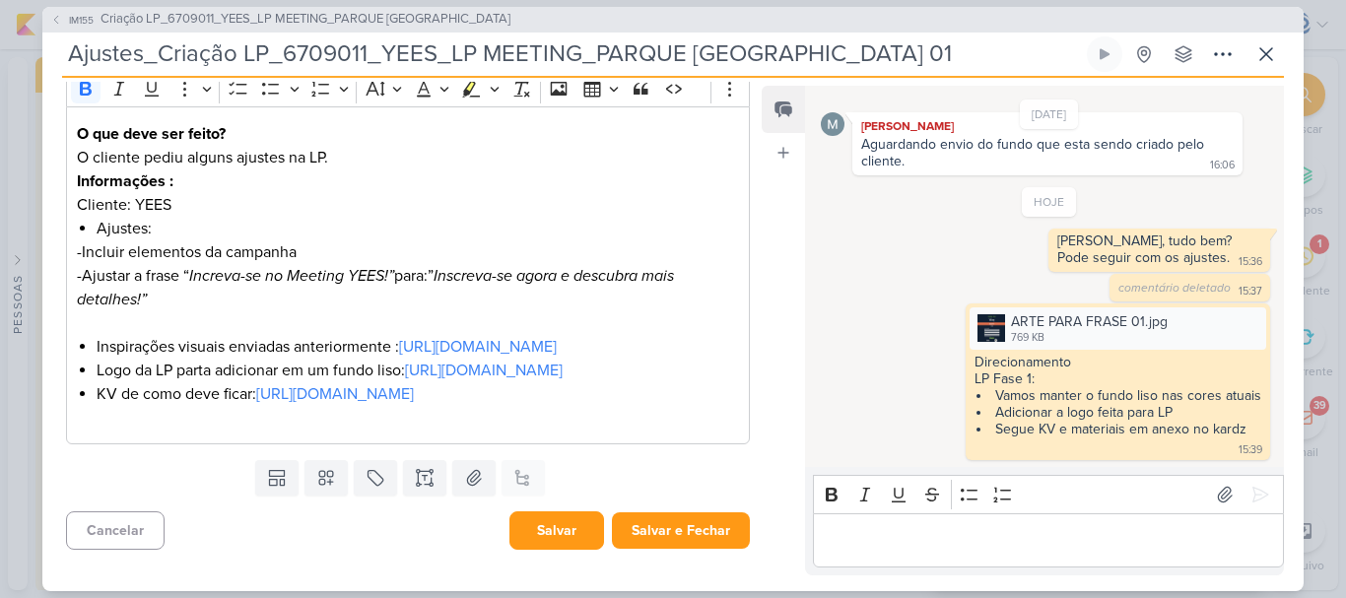
type input "Ajustes_Criação LP_6709011_YEES_LP MEETING_PARQUE [GEOGRAPHIC_DATA] 01"
click at [528, 539] on button "Salvar" at bounding box center [557, 531] width 95 height 38
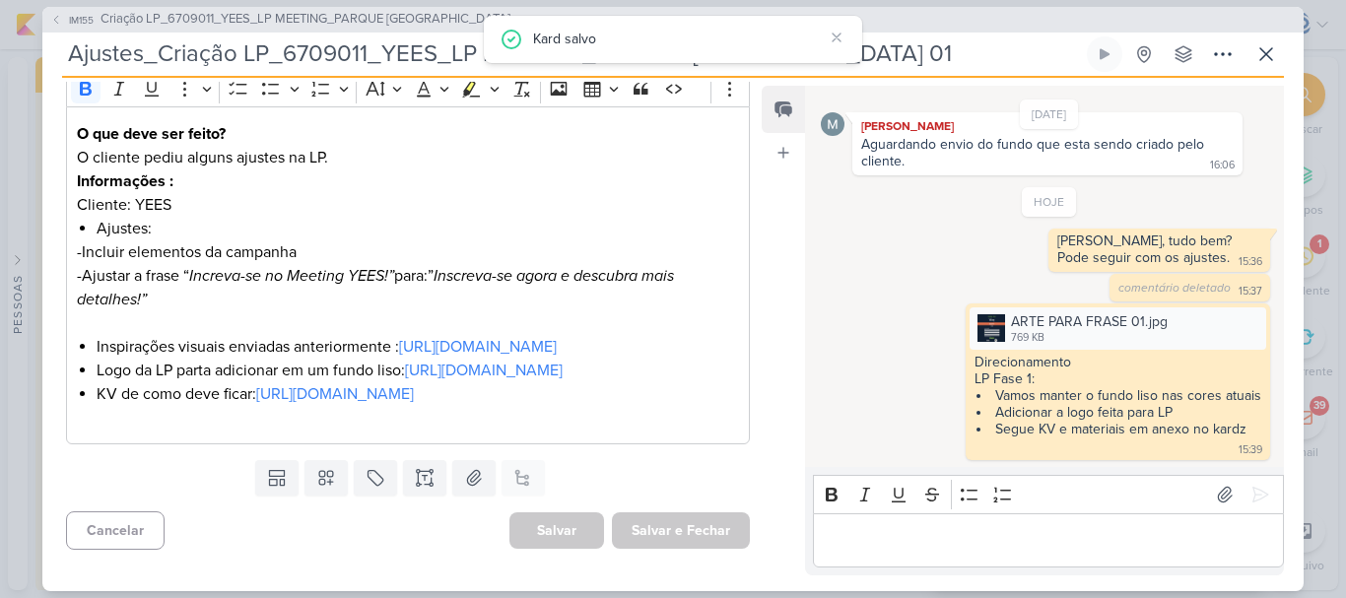
scroll to position [349, 0]
click at [918, 525] on div "Editor editing area: main" at bounding box center [1048, 540] width 471 height 54
click at [1209, 479] on button at bounding box center [1225, 495] width 32 height 32
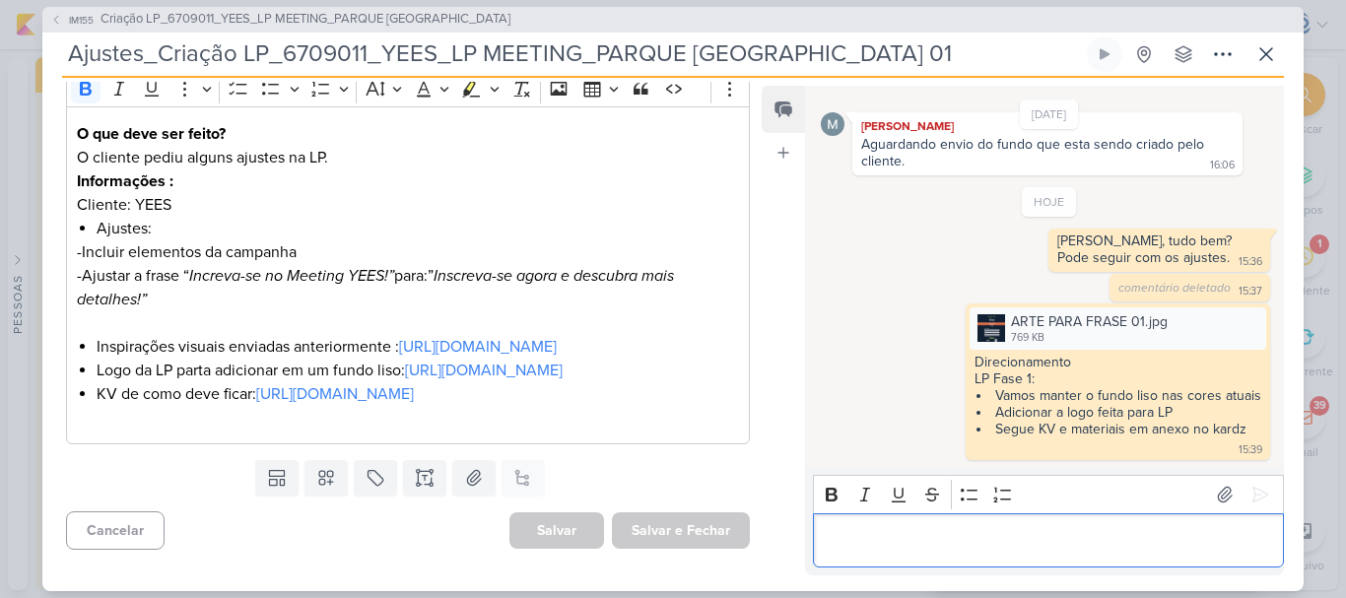
click at [861, 535] on p "Editor editing area: main" at bounding box center [1048, 540] width 450 height 24
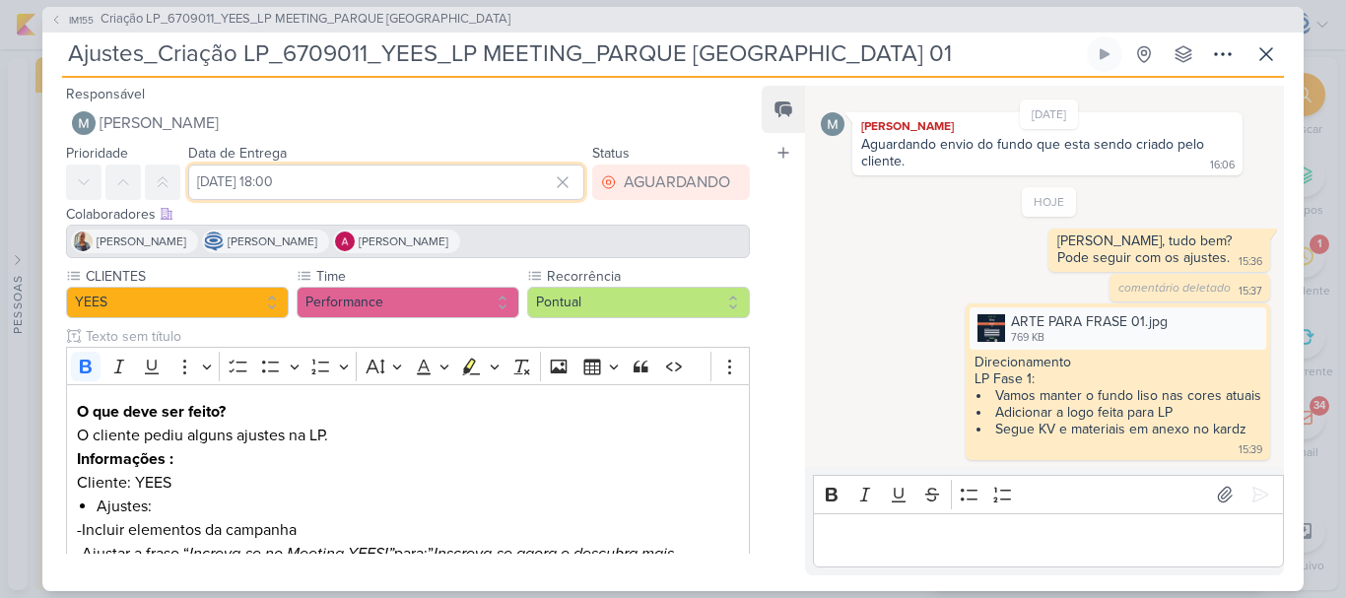
click at [350, 179] on input "11 de setembro de 2025 às 18:00" at bounding box center [386, 182] width 396 height 35
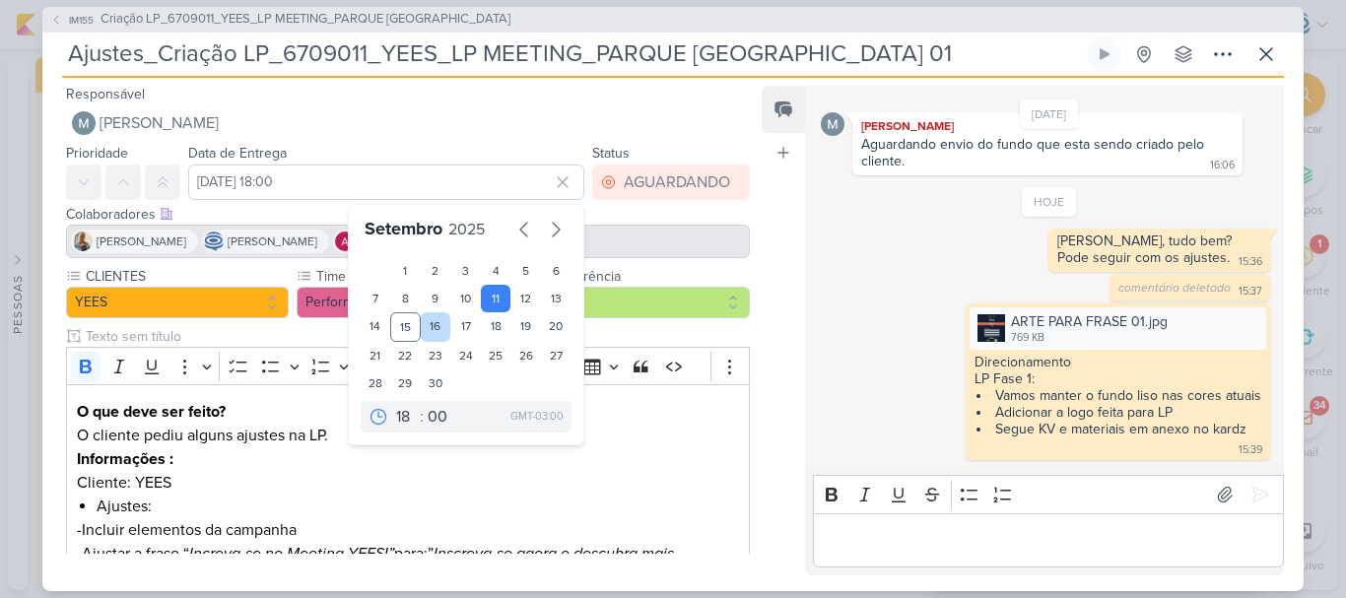
click at [428, 328] on div "16" at bounding box center [436, 327] width 31 height 30
type input "[DATE] 18:00"
click at [392, 427] on select "00 01 02 03 04 05 06 07 08 09 10 11 12 13 14 15 16 17 18 19 20 21 22 23" at bounding box center [406, 417] width 28 height 24
click at [392, 405] on select "00 01 02 03 04 05 06 07 08 09 10 11 12 13 14 15 16 17 18 19 20 21 22 23" at bounding box center [406, 417] width 28 height 24
click at [404, 409] on select "00 01 02 03 04 05 06 07 08 09 10 11 12 13 14 15 16 17 18 19 20 21 22 23" at bounding box center [406, 417] width 28 height 24
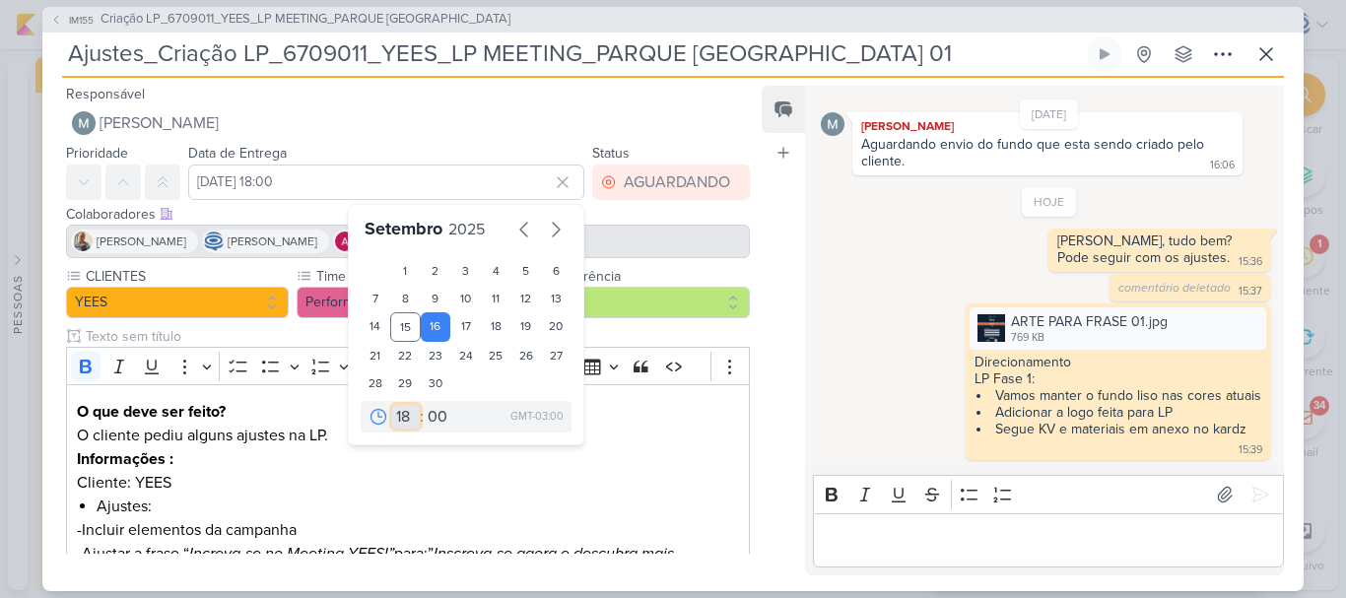
select select "11"
click at [392, 405] on select "00 01 02 03 04 05 06 07 08 09 10 11 12 13 14 15 16 17 18 19 20 21 22 23" at bounding box center [406, 417] width 28 height 24
type input "16 de setembro de 2025 às 11:00"
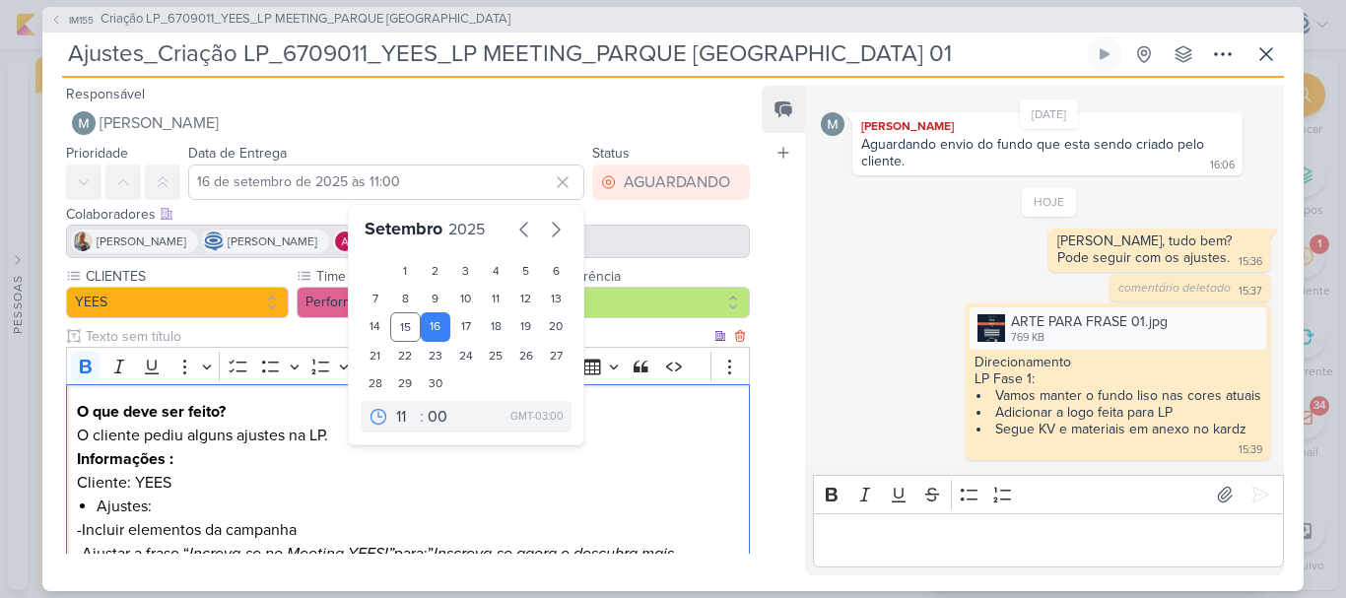
click at [494, 461] on p "Informações :" at bounding box center [408, 459] width 662 height 24
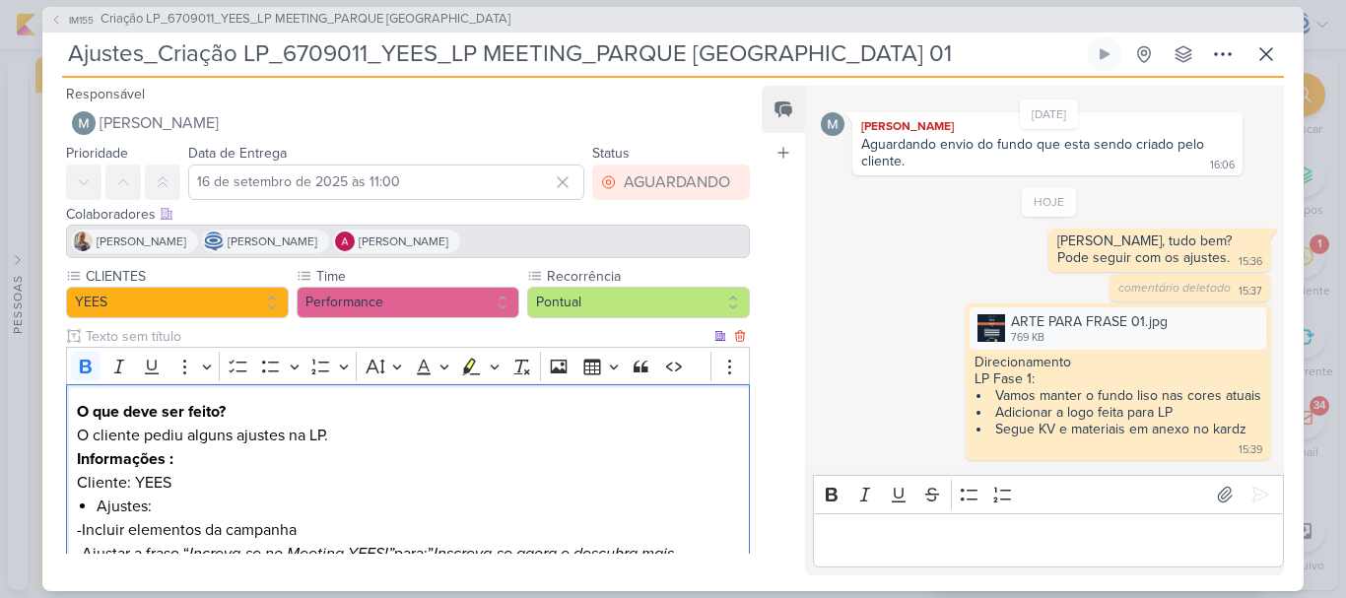
scroll to position [349, 0]
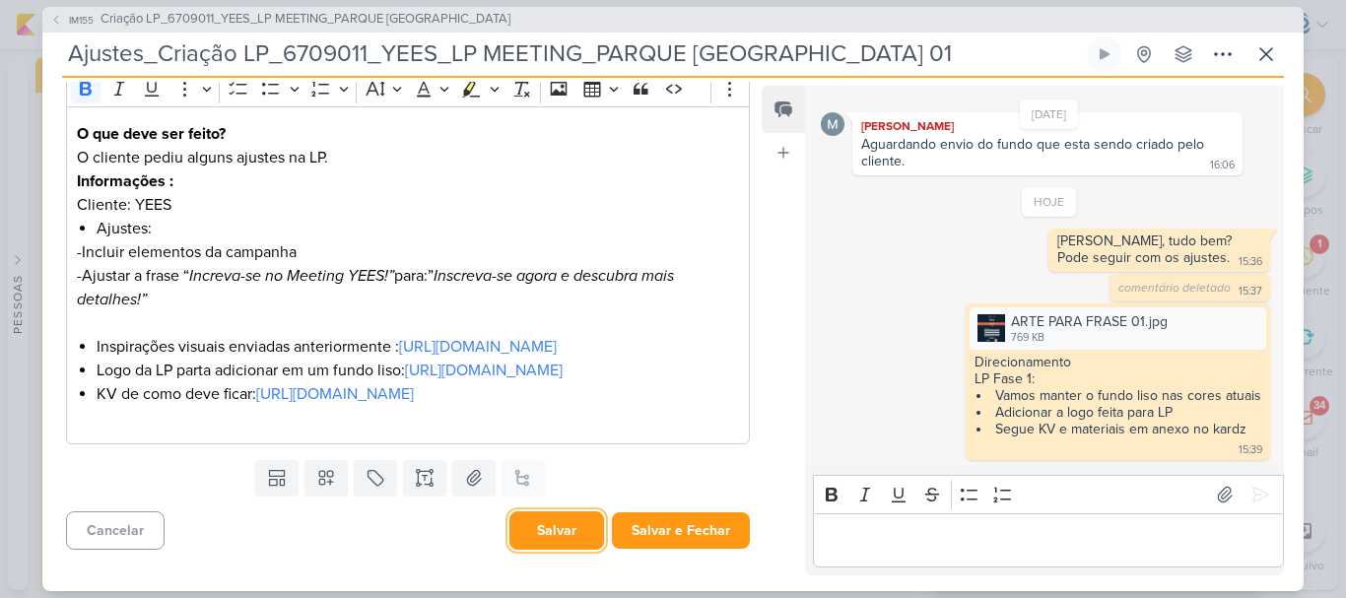
click at [535, 540] on button "Salvar" at bounding box center [557, 531] width 95 height 38
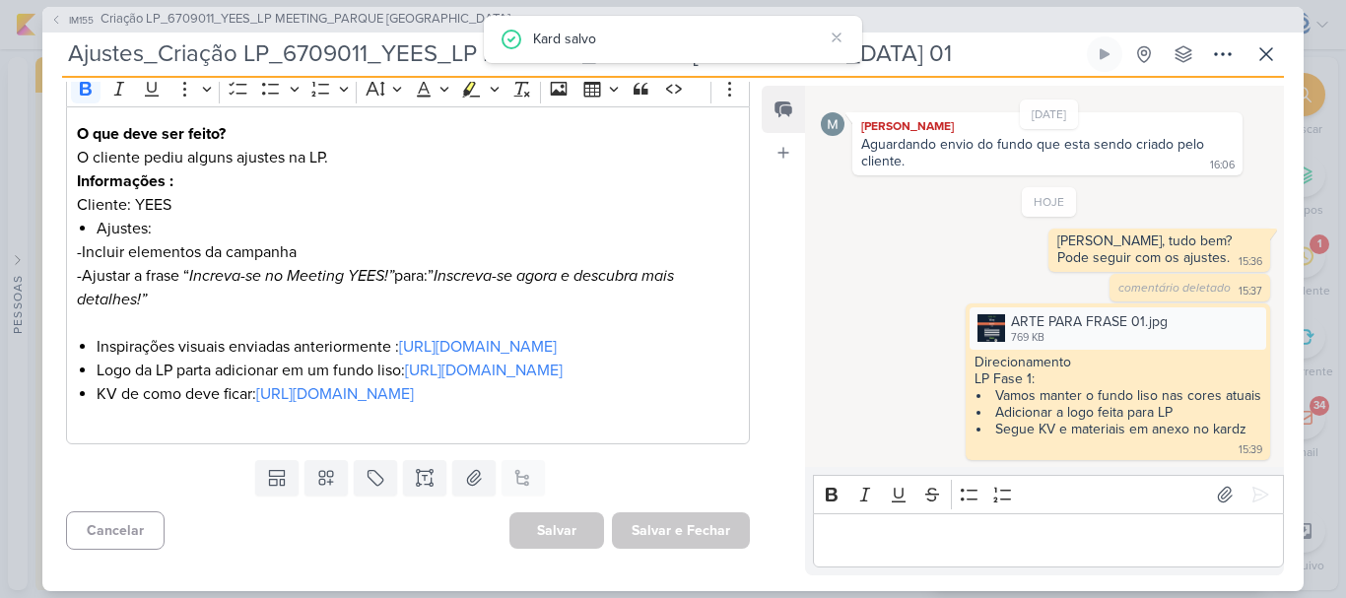
scroll to position [0, 0]
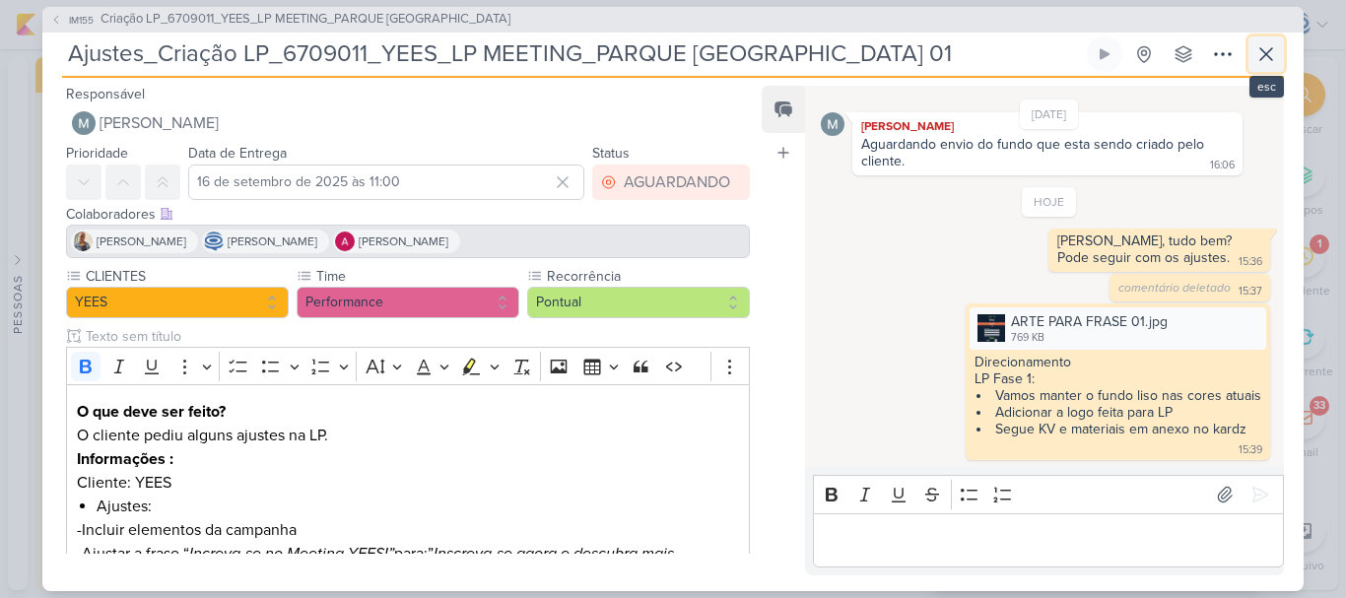
click at [1265, 50] on icon at bounding box center [1267, 54] width 24 height 24
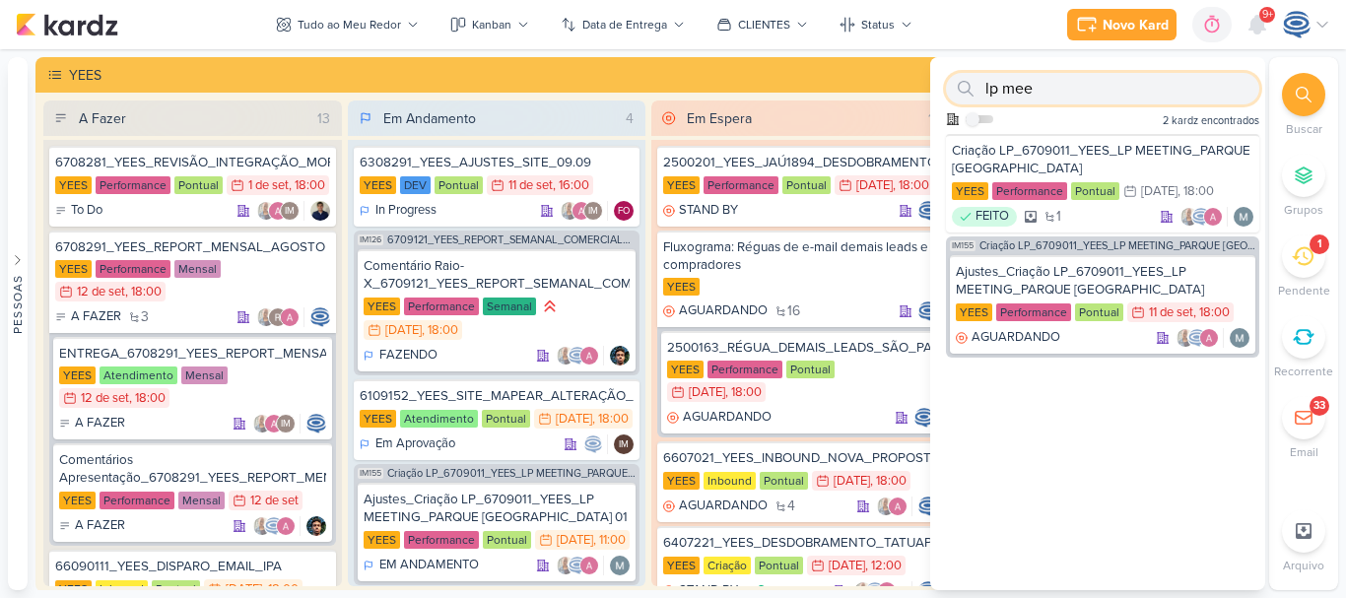
drag, startPoint x: 1108, startPoint y: 91, endPoint x: 989, endPoint y: 86, distance: 119.4
drag, startPoint x: 989, startPoint y: 86, endPoint x: 975, endPoint y: 84, distance: 13.9
click at [975, 84] on div at bounding box center [965, 89] width 39 height 32
click at [1030, 90] on input "lp mee" at bounding box center [1102, 89] width 313 height 32
type input "l"
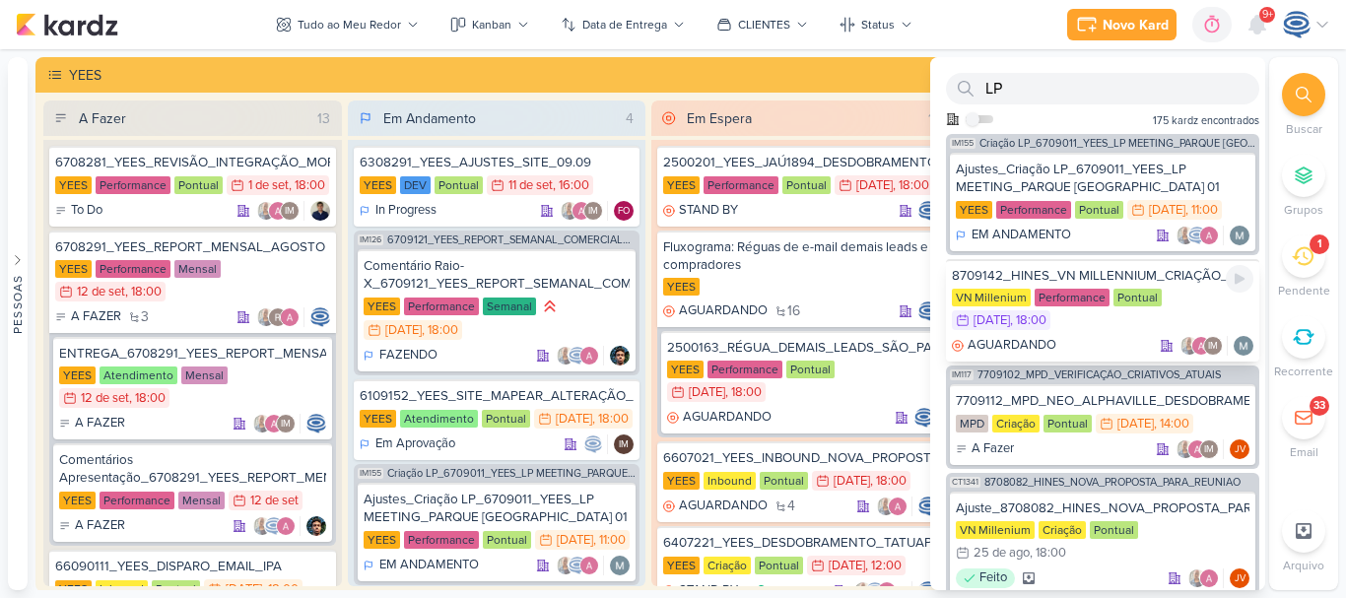
click at [1077, 274] on div "8709142_HINES_VN MILLENNIUM_CRIAÇÃO_LP" at bounding box center [1103, 276] width 302 height 18
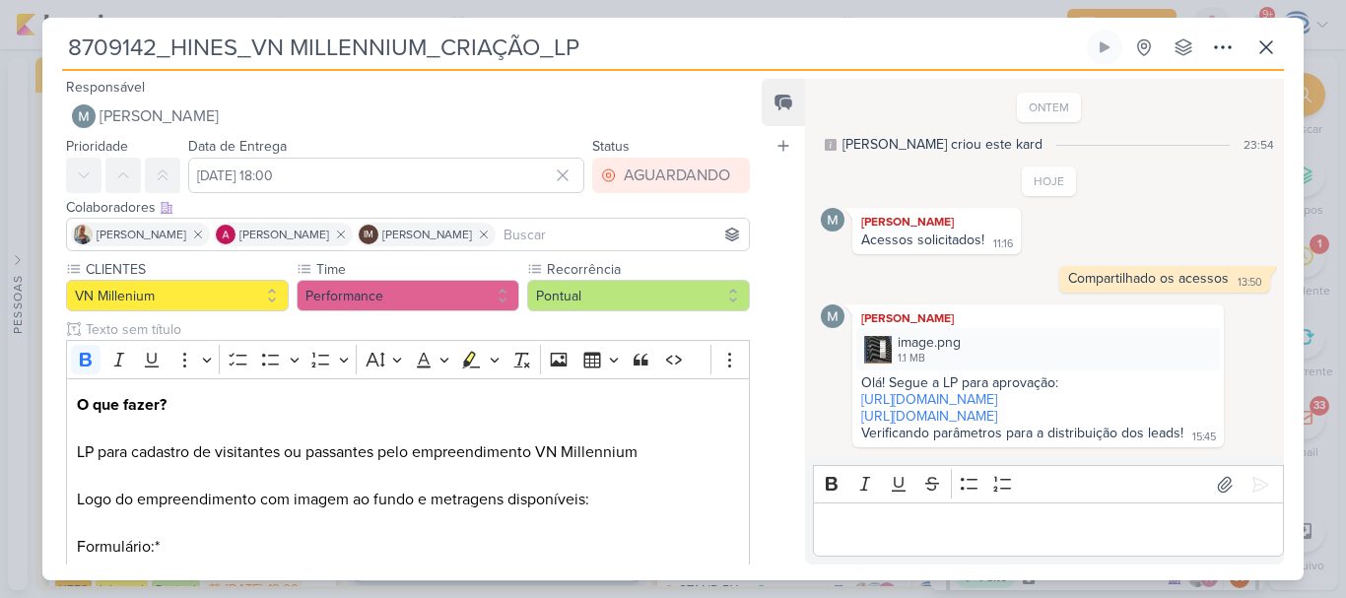
scroll to position [28, 0]
click at [1267, 49] on icon at bounding box center [1267, 47] width 24 height 24
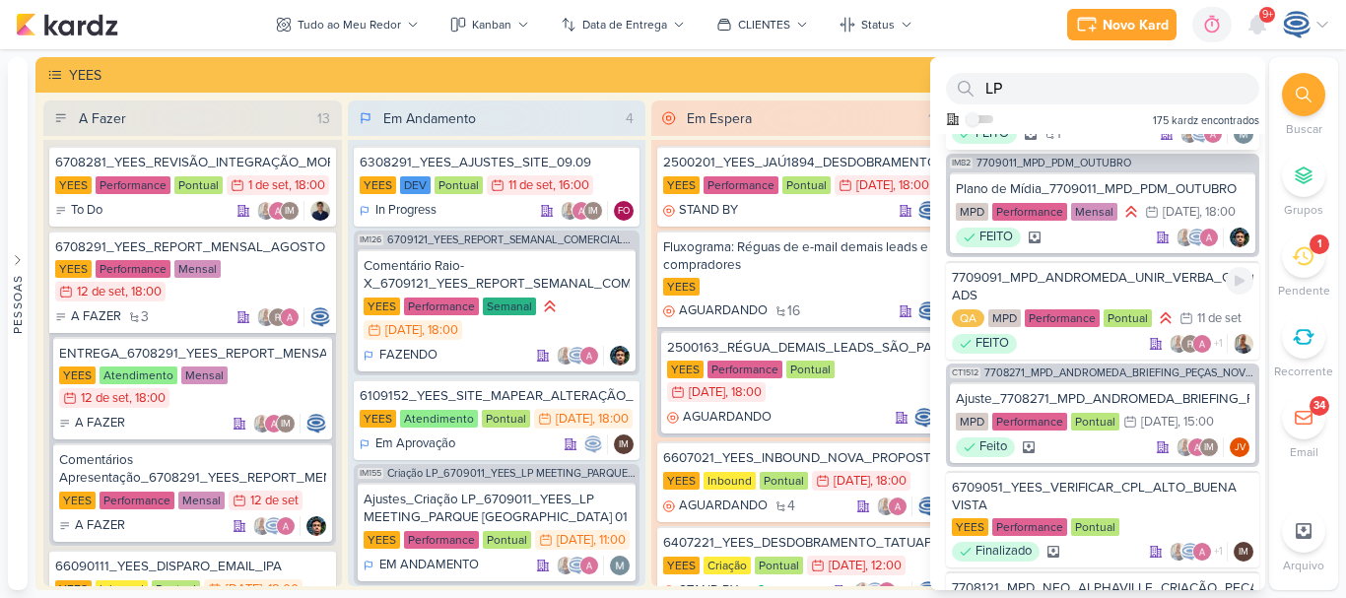
scroll to position [1195, 0]
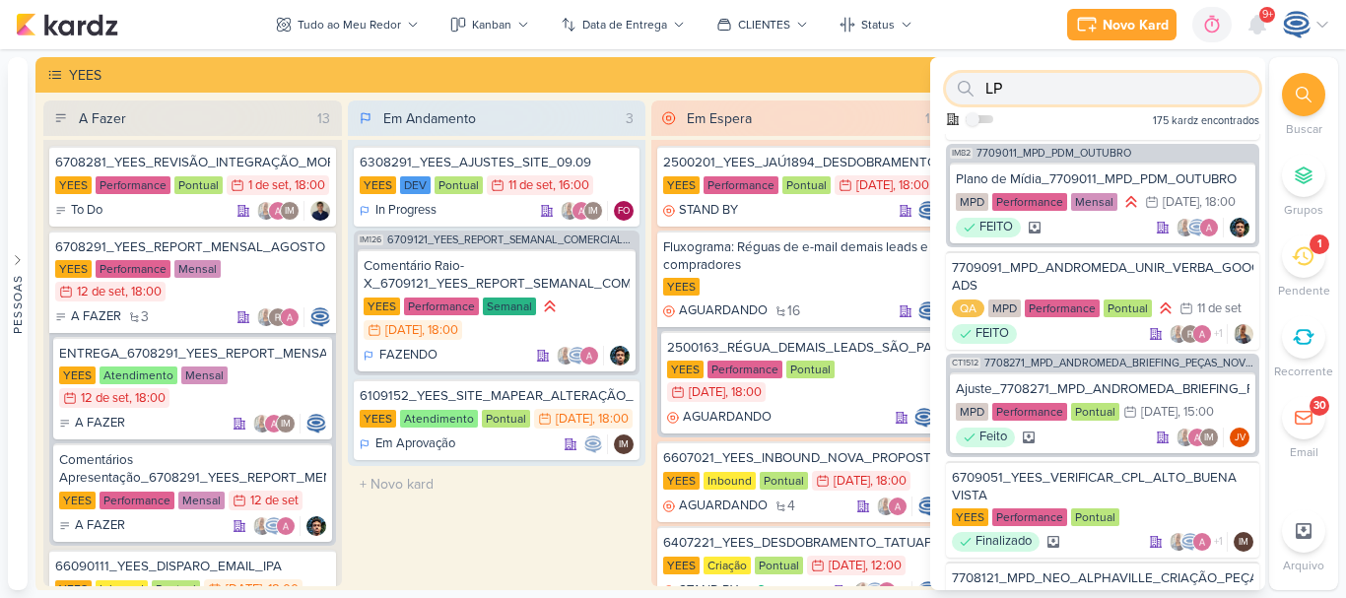
click at [1040, 90] on input "LP" at bounding box center [1102, 89] width 313 height 32
type input "L"
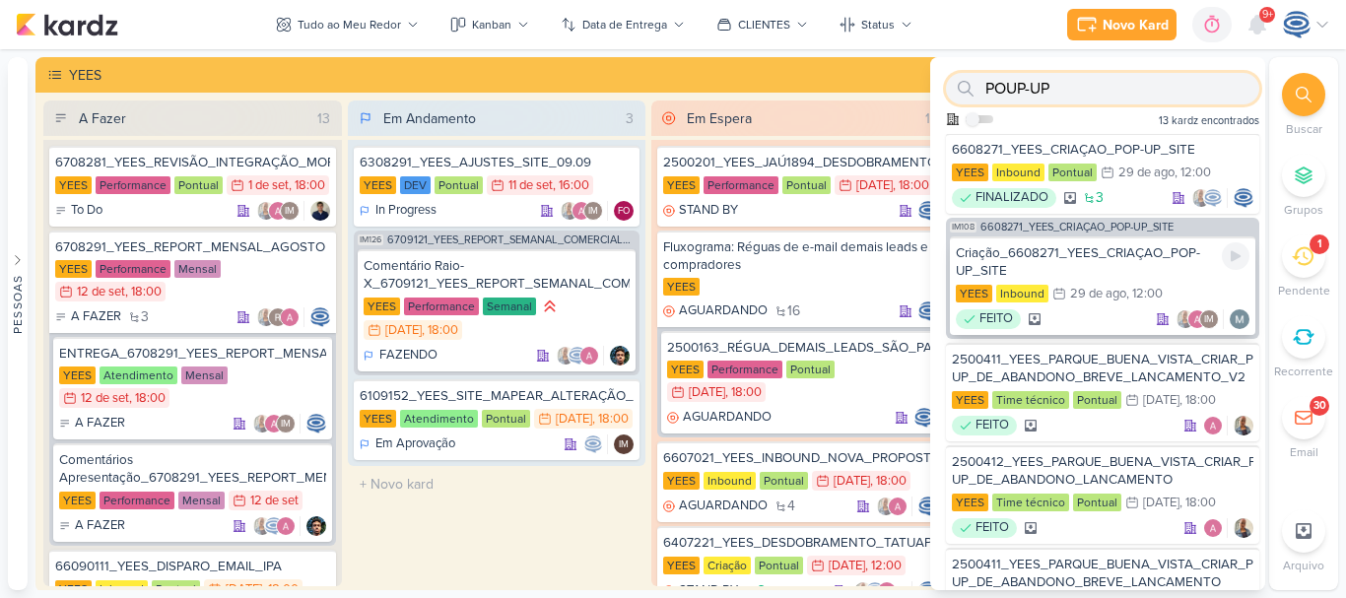
scroll to position [2, 0]
type input "POUP-UP"
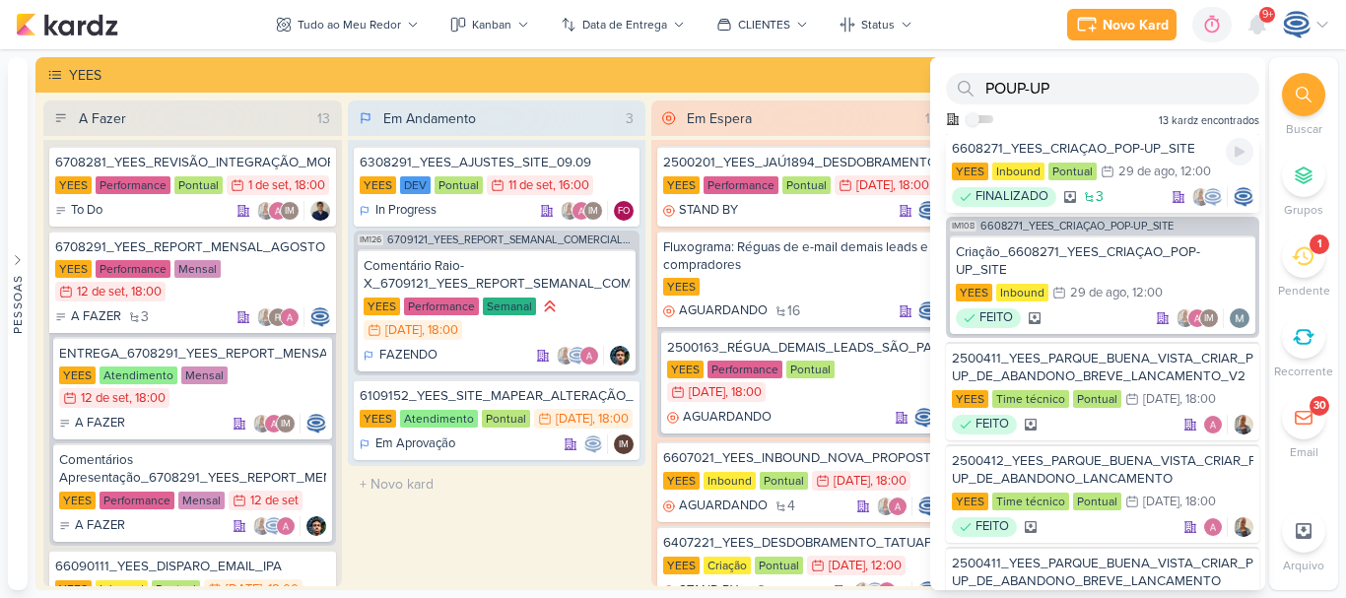
click at [1177, 150] on div "6608271_YEES_CRIAÇAO_POP-UP_SITE" at bounding box center [1103, 149] width 302 height 18
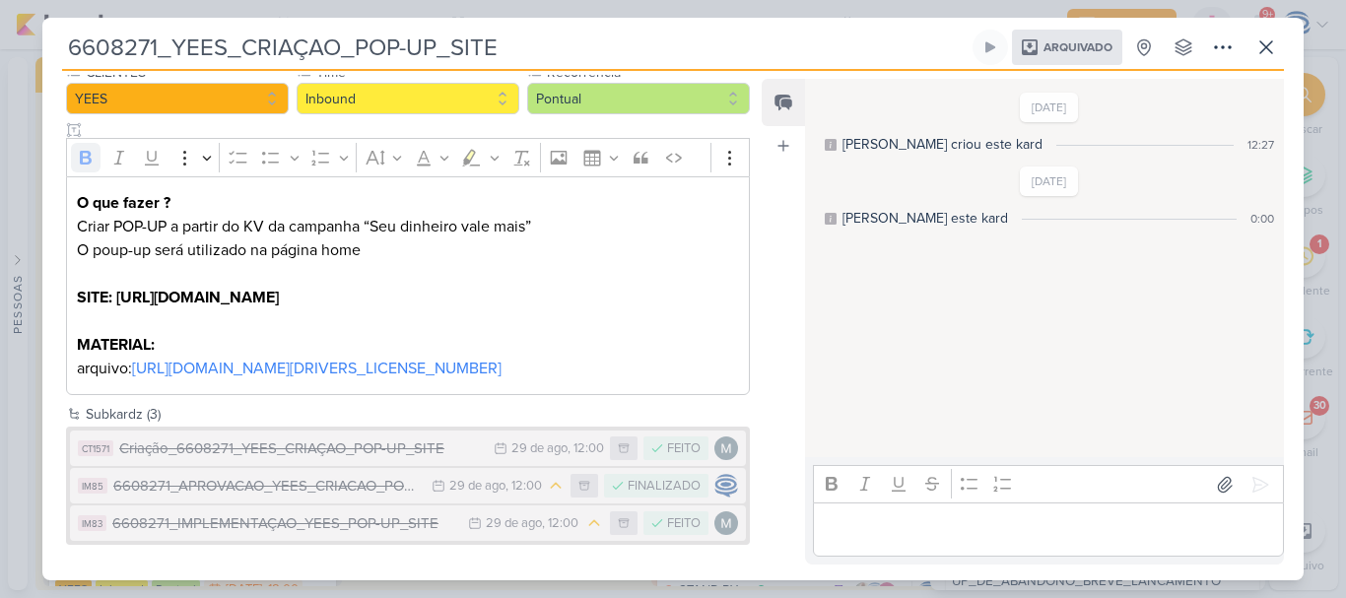
scroll to position [0, 0]
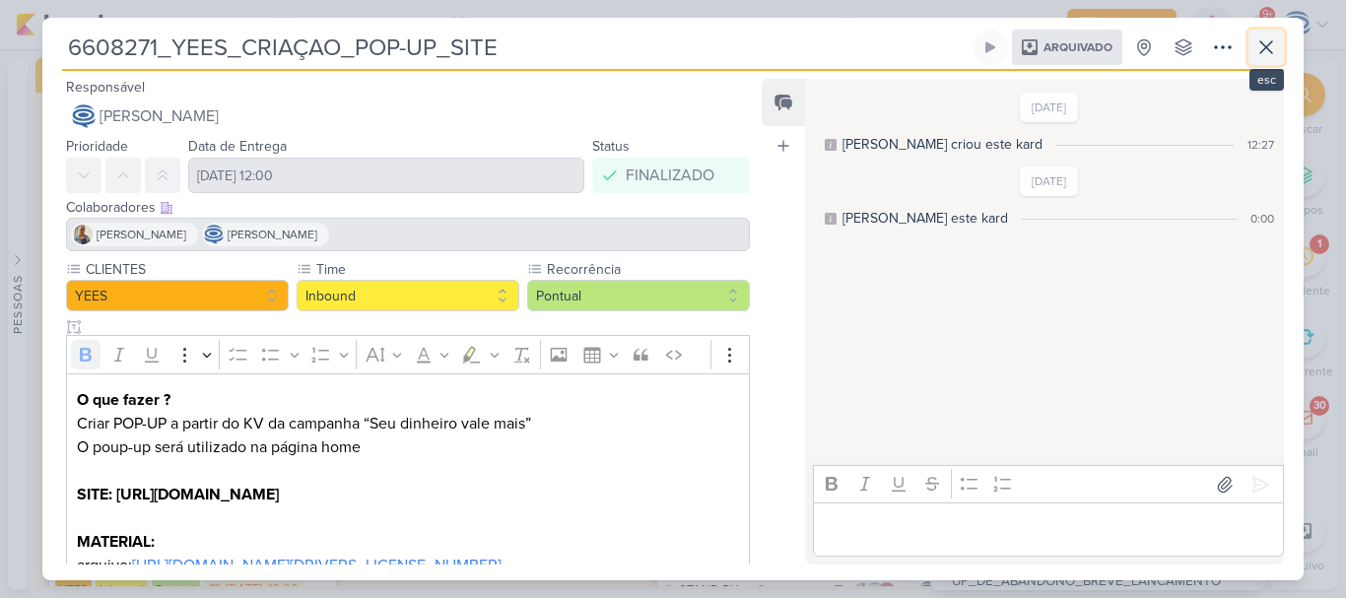
click at [1265, 49] on icon at bounding box center [1267, 47] width 12 height 12
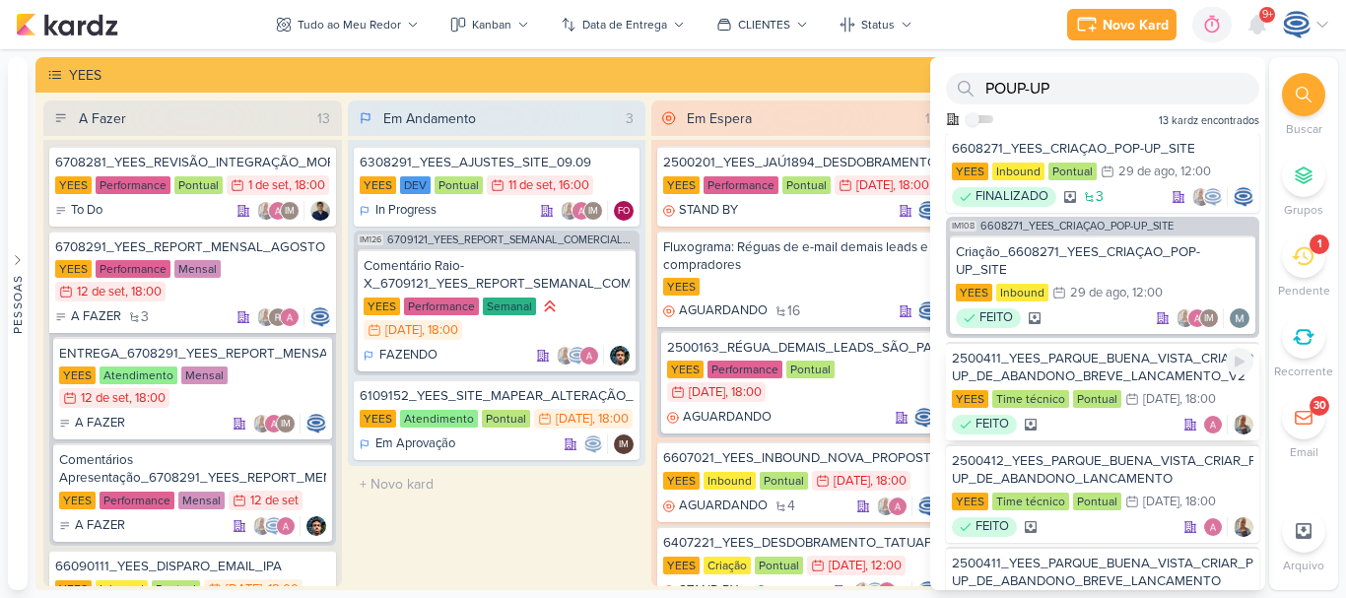
click at [1120, 366] on div "2500411_YEES_PARQUE_BUENA_VISTA_CRIAR_POUP-UP_DE_ABANDONO_BREVE_LANCAMENTO_V2" at bounding box center [1103, 367] width 302 height 35
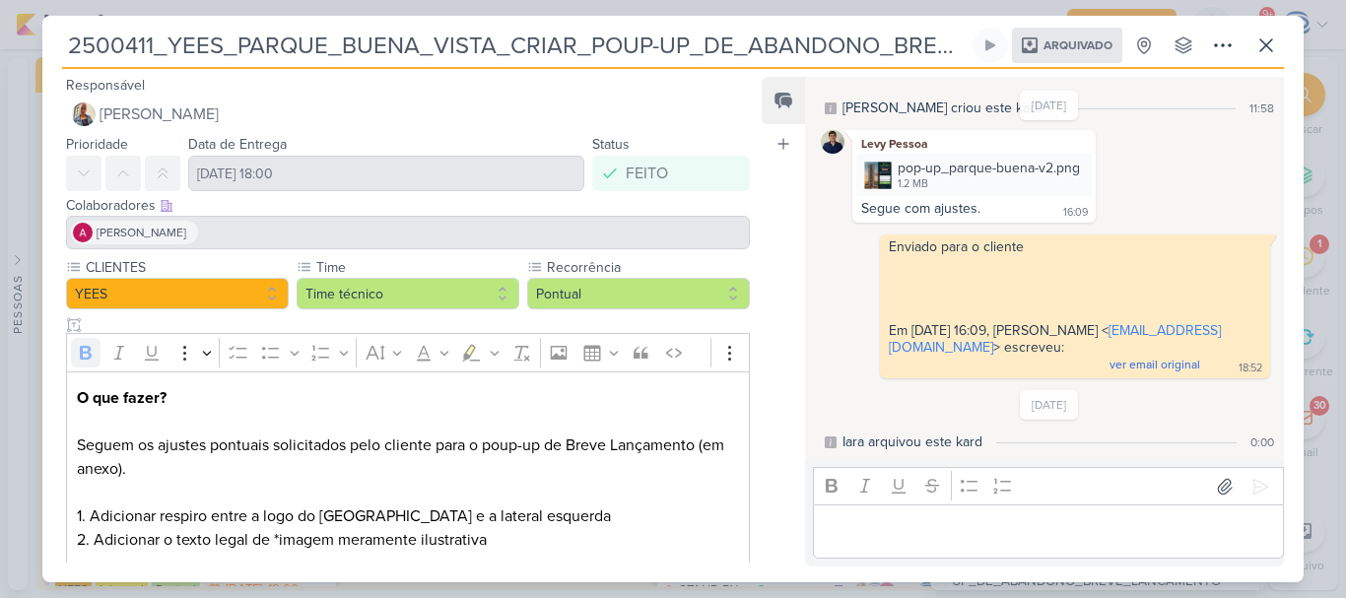
click at [51, 38] on div "2500411_YEES_PARQUE_BUENA_VISTA_CRIAR_POUP-UP_DE_ABANDONO_BREVE_LANCAMENTO_V2 A…" at bounding box center [673, 305] width 1262 height 555
click at [816, 316] on div "26/6/25 Caroline criou este kard 11:58 Levy Pessoa pop-up_parque-buena-v2.png 1…" at bounding box center [1043, 269] width 477 height 380
click at [1217, 50] on icon at bounding box center [1223, 46] width 24 height 24
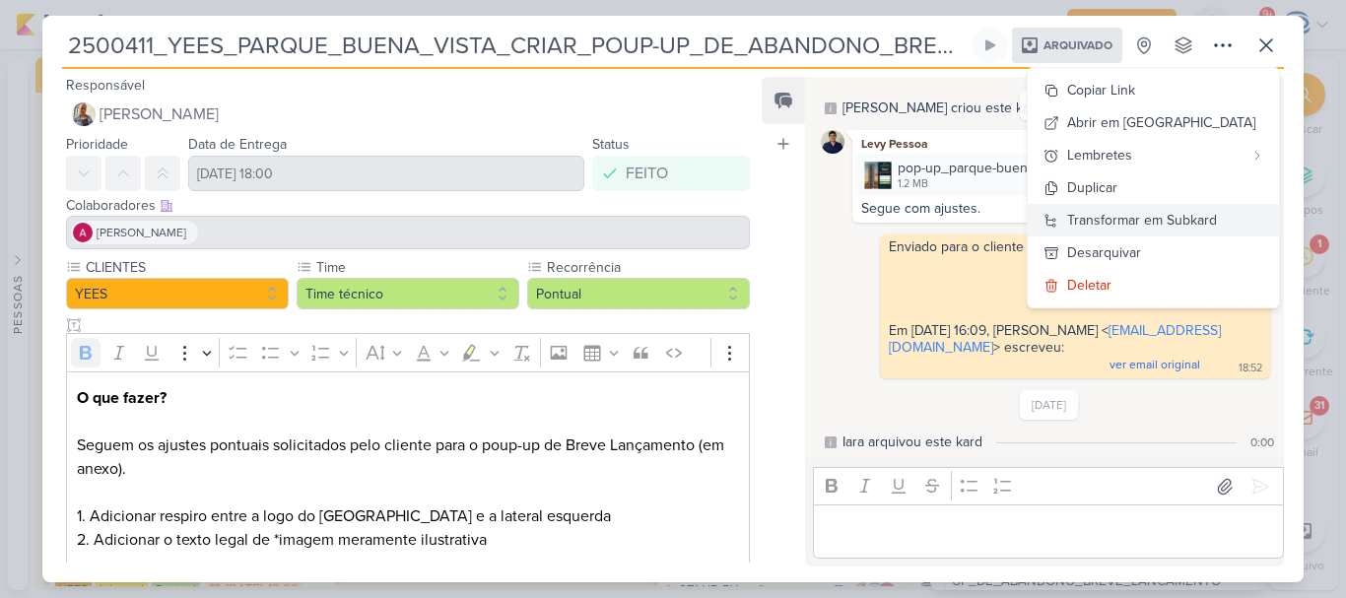
click at [1173, 232] on button "Transformar em Subkard" at bounding box center [1153, 220] width 251 height 33
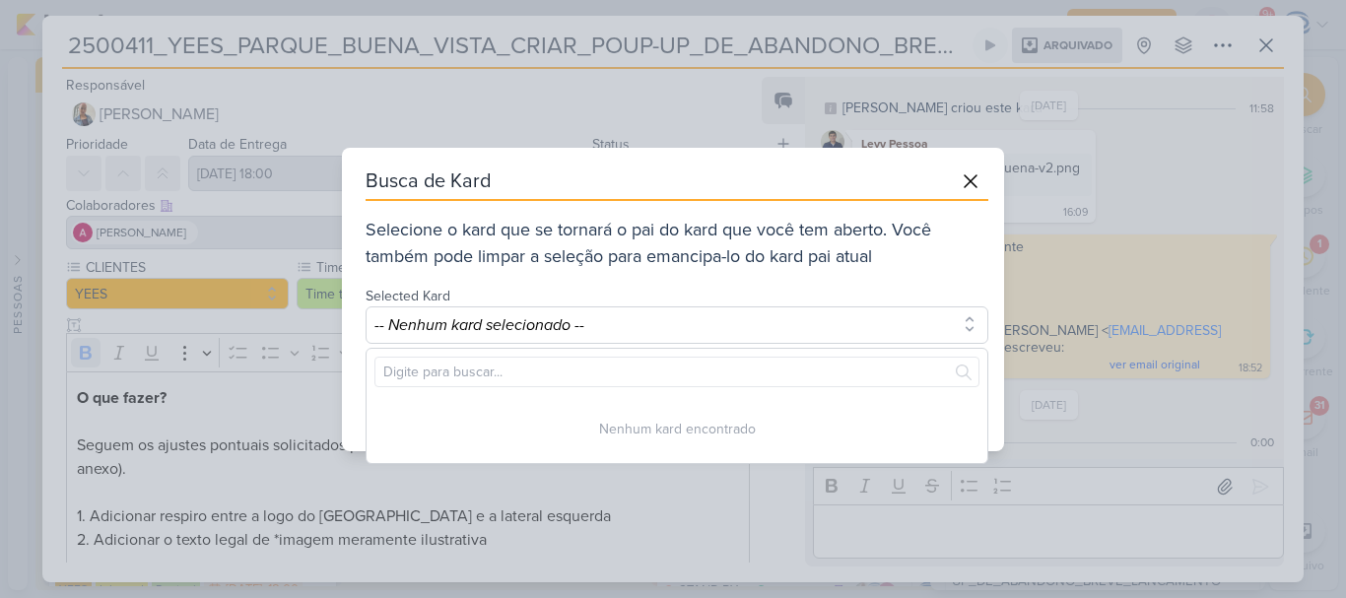
click at [590, 387] on div at bounding box center [677, 372] width 621 height 46
click at [593, 377] on input "text" at bounding box center [677, 372] width 605 height 31
paste input "2500411_YEES_PARQUE_BUENA_VISTA_CRIAR_POUP-UP_DE_ABANDONO_BREVE_LANCAMENTO"
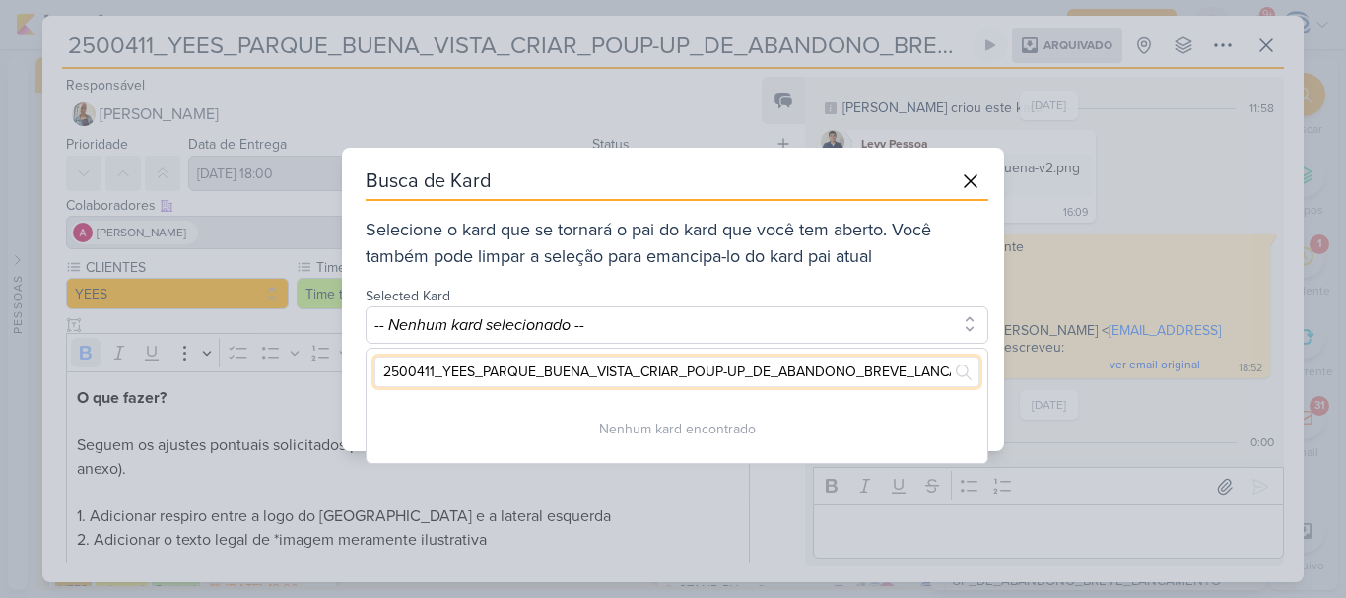
scroll to position [0, 50]
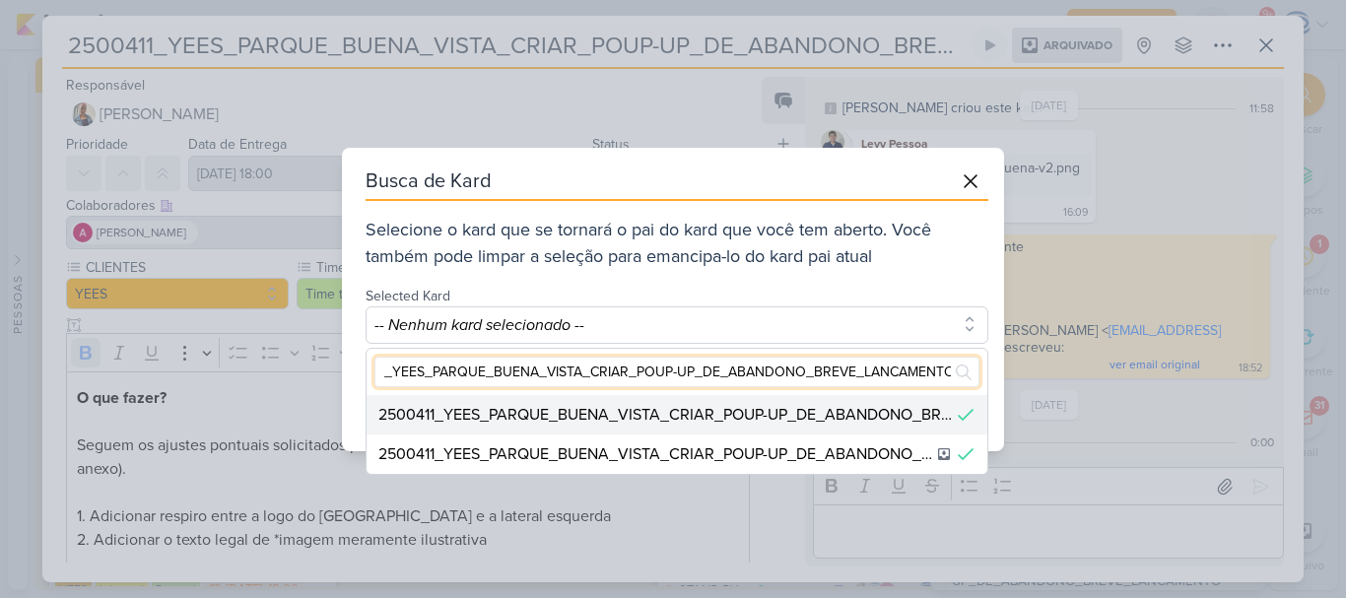
type input "2500411_YEES_PARQUE_BUENA_VISTA_CRIAR_POUP-UP_DE_ABANDONO_BREVE_LANCAMENTO"
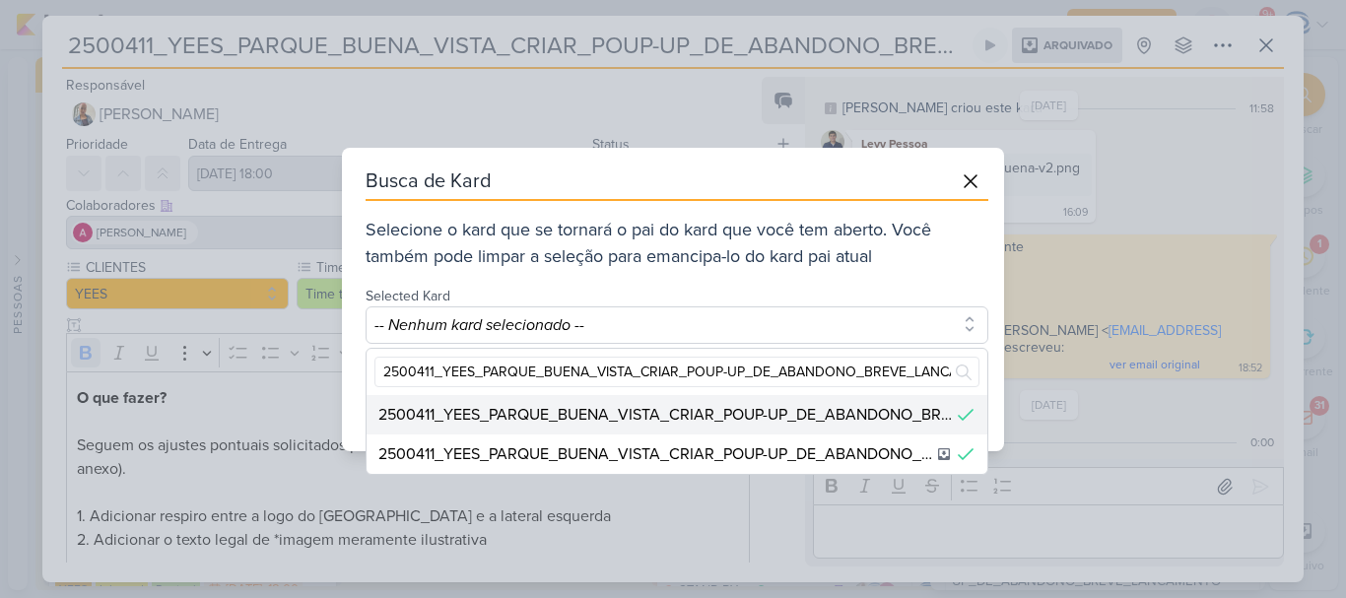
click at [715, 419] on div "2500411_YEES_PARQUE_BUENA_VISTA_CRIAR_POUP-UP_DE_ABANDONO_BREVE_LANCAMENTO" at bounding box center [667, 415] width 578 height 24
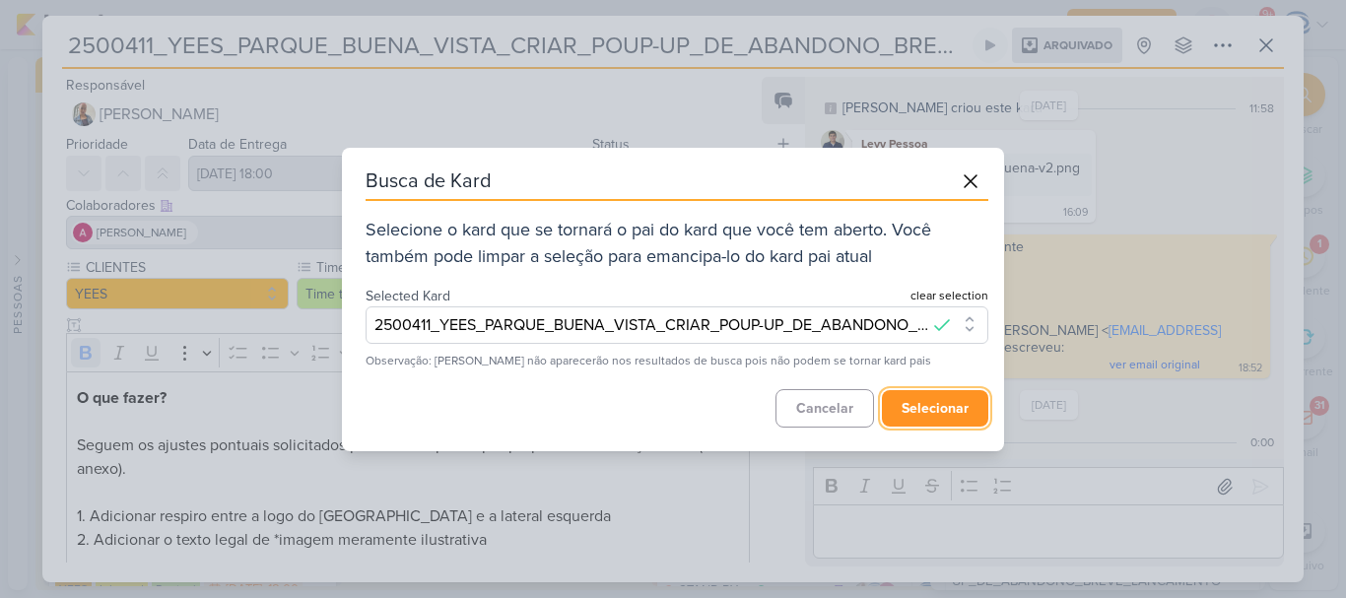
click at [935, 405] on button "selecionar" at bounding box center [935, 408] width 106 height 36
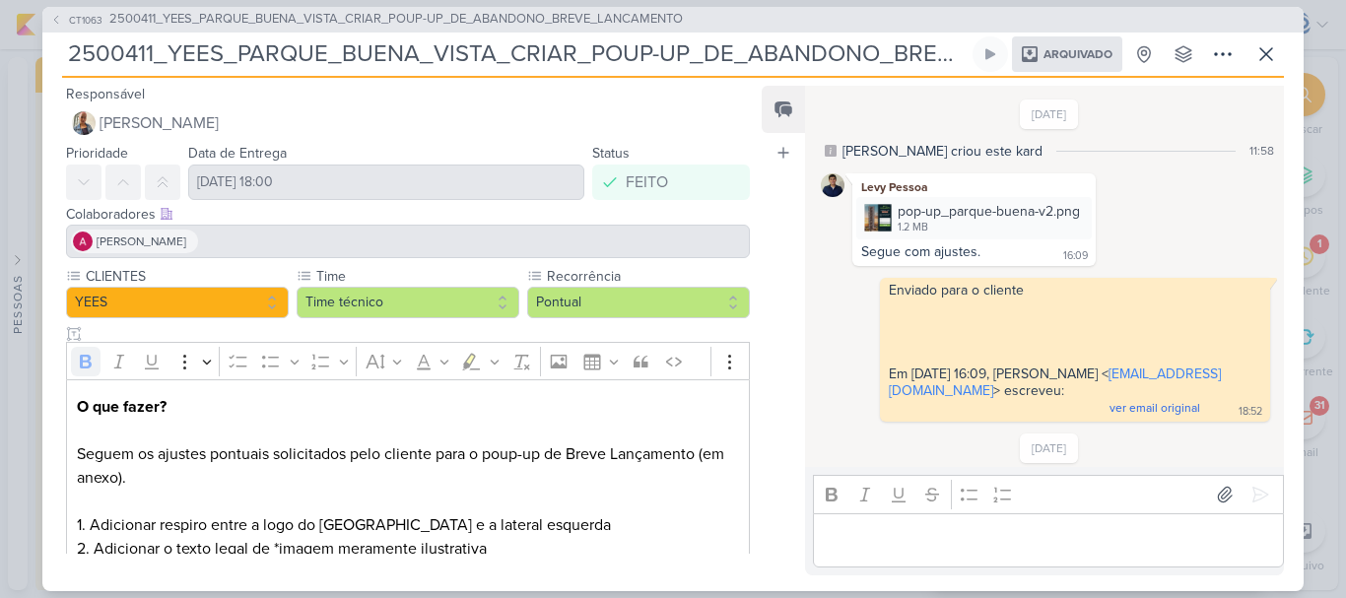
scroll to position [275, 0]
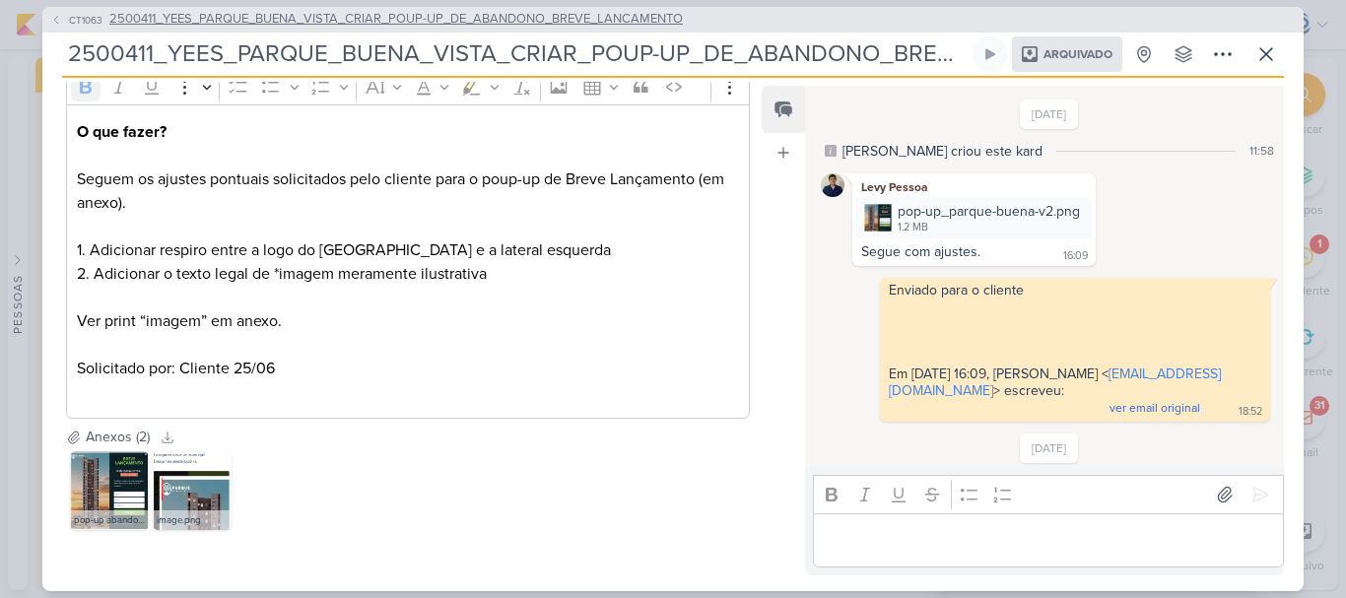
click at [584, 18] on span "2500411_YEES_PARQUE_BUENA_VISTA_CRIAR_POUP-UP_DE_ABANDONO_BREVE_LANCAMENTO" at bounding box center [396, 20] width 574 height 20
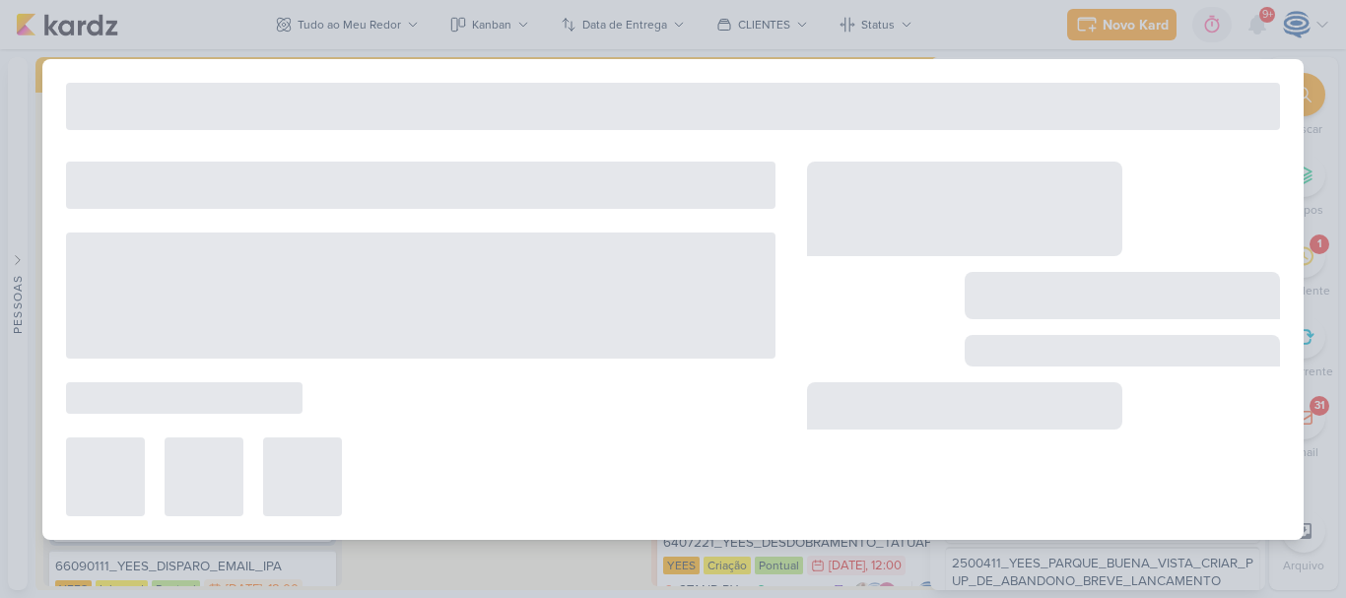
type input "2500411_YEES_PARQUE_BUENA_VISTA_CRIAR_POUP-UP_DE_ABANDONO_BREVE_LANCAMENTO"
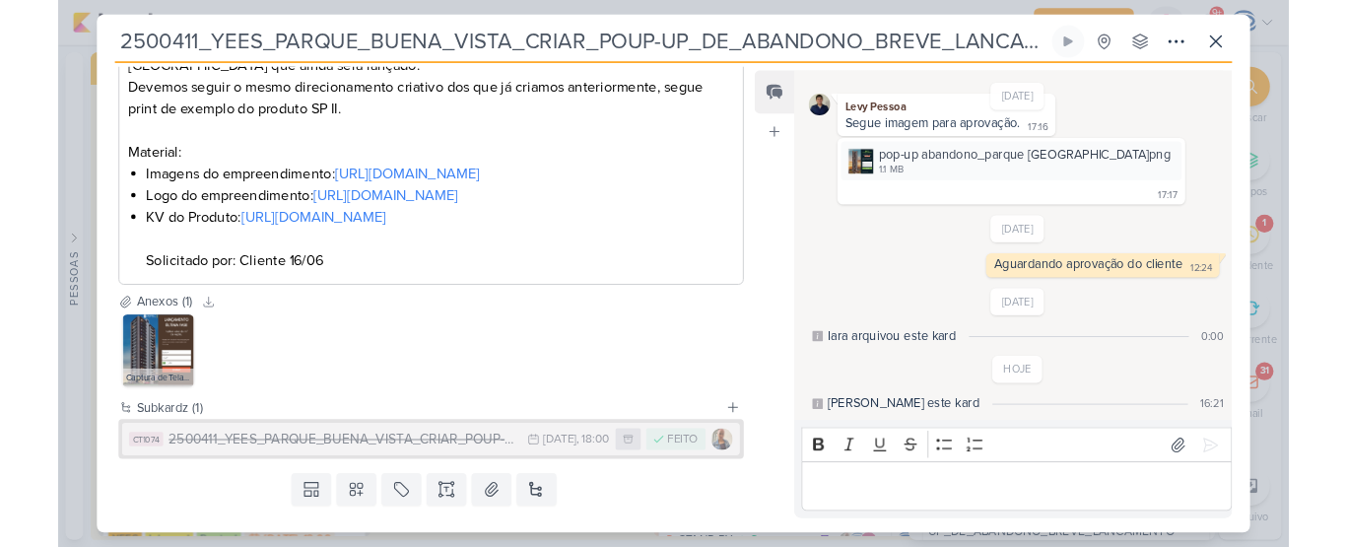
scroll to position [569, 0]
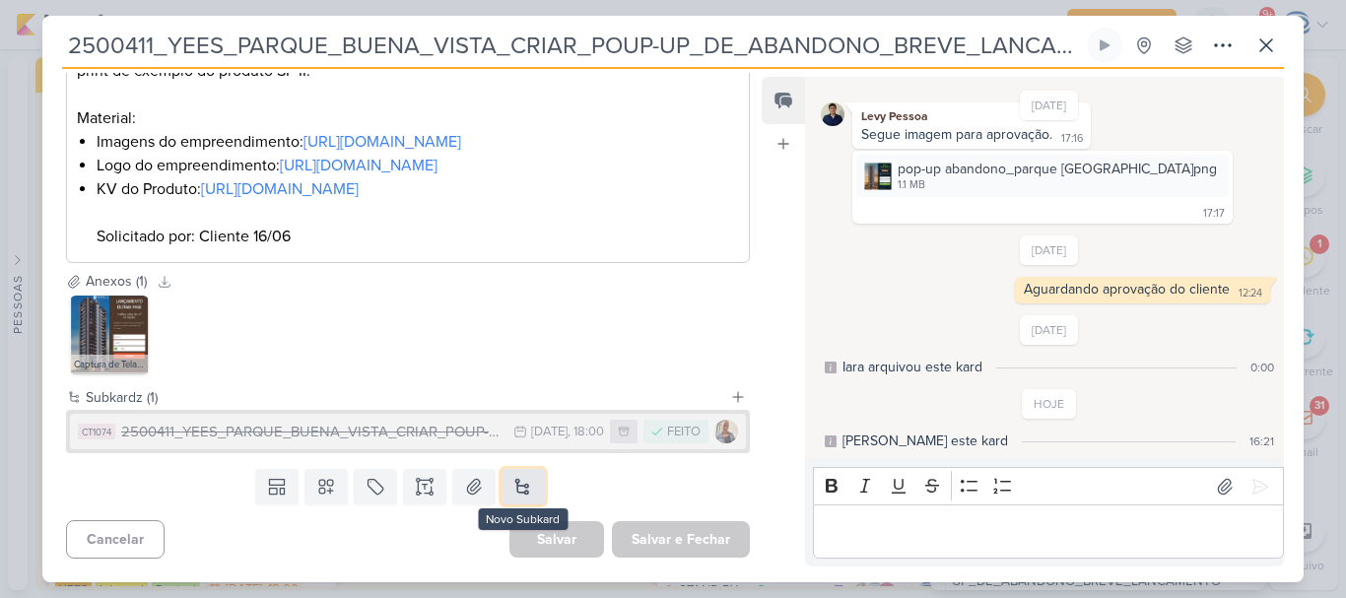
click at [507, 491] on button at bounding box center [523, 486] width 43 height 35
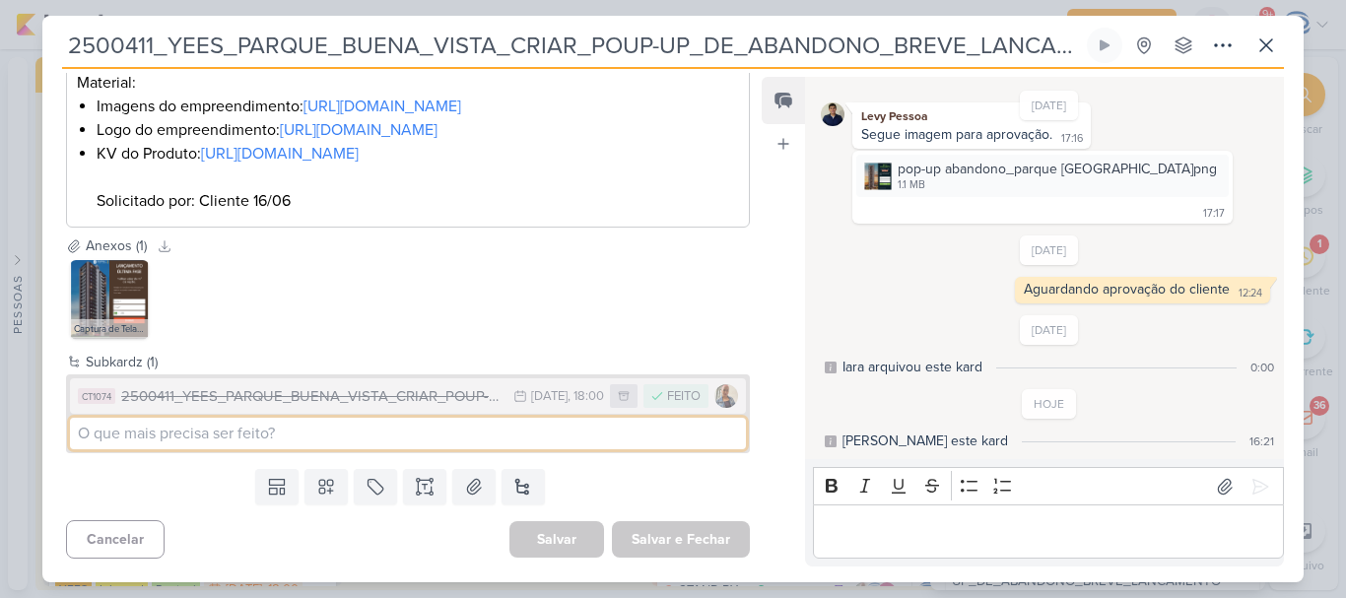
scroll to position [103, 0]
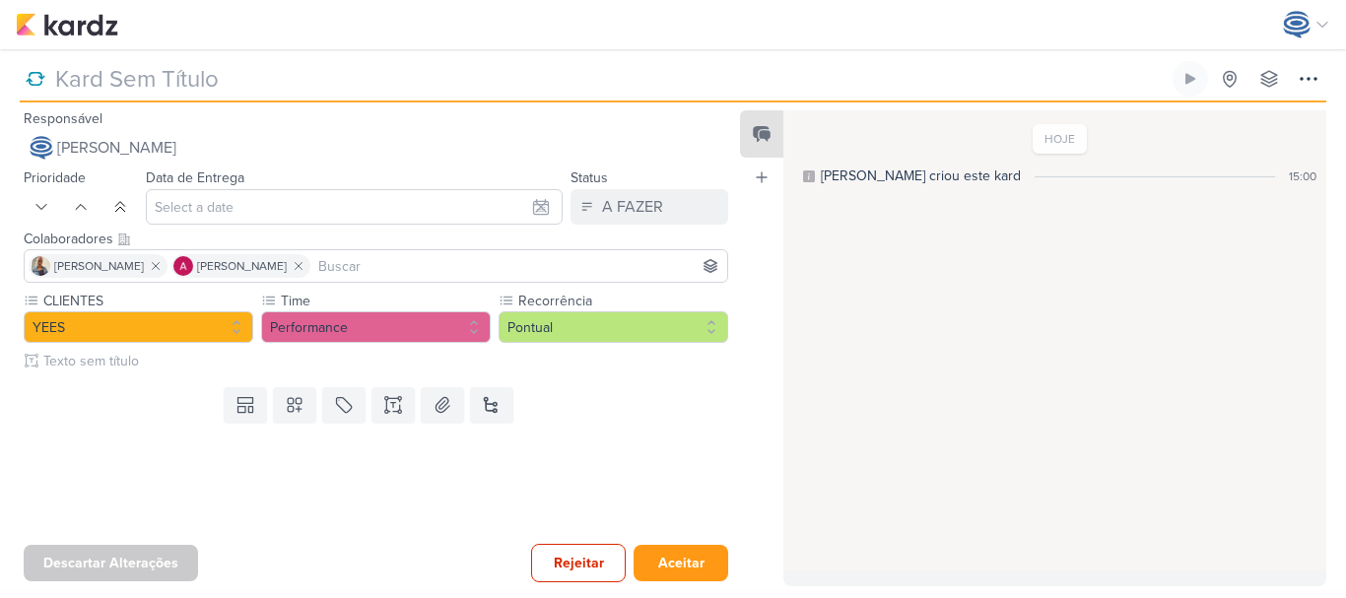
type input "YEES_IMPULSIONAMENTO_SOCIAL"
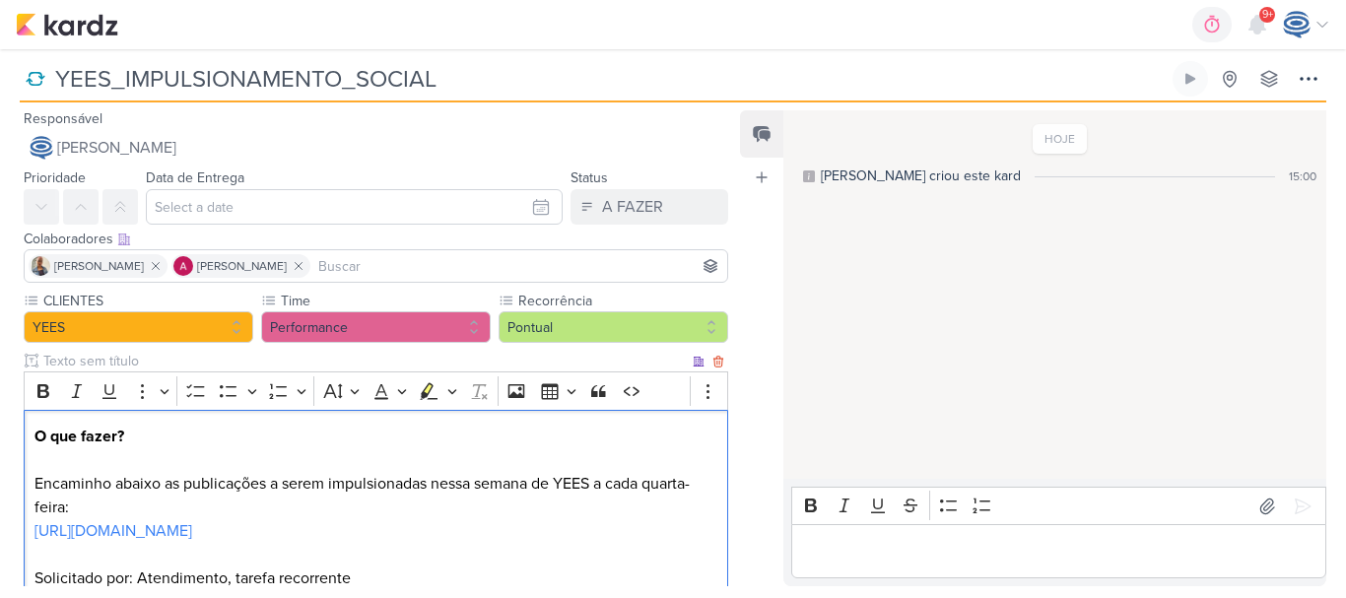
click at [671, 567] on p "[URL][DOMAIN_NAME]" at bounding box center [376, 542] width 684 height 47
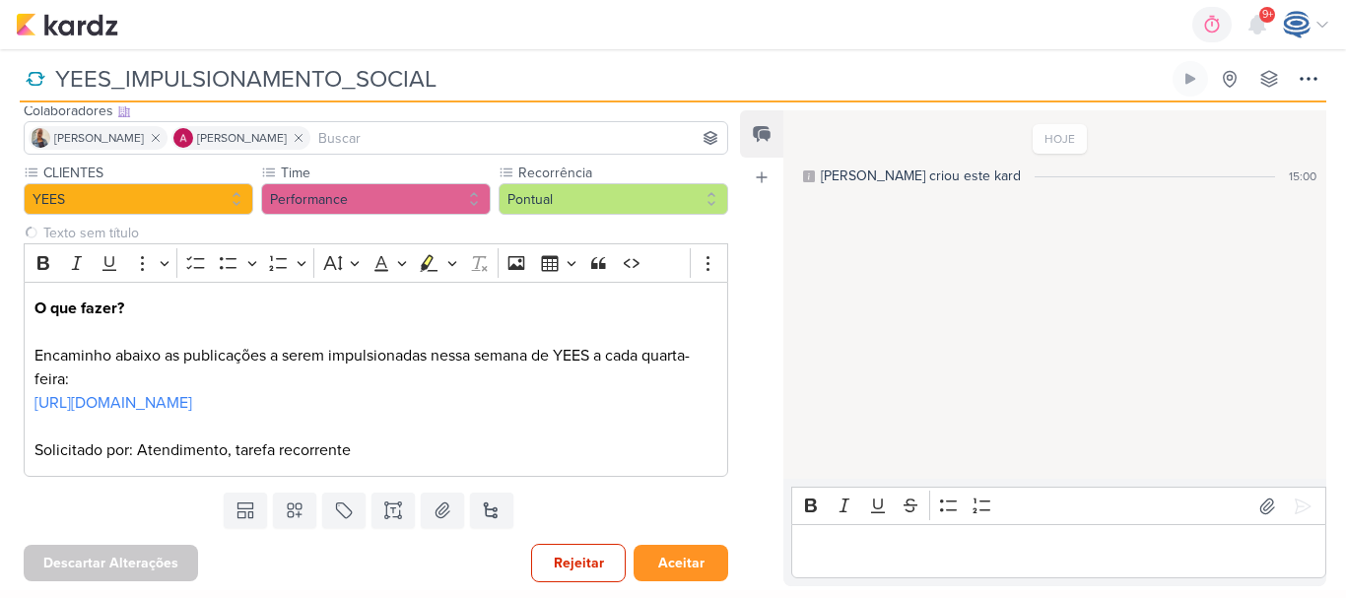
drag, startPoint x: 682, startPoint y: 583, endPoint x: 684, endPoint y: 570, distance: 13.9
click at [684, 570] on div "Descartar Alterações Rejeitar Aceitar" at bounding box center [368, 561] width 736 height 50
click at [684, 570] on button "Aceitar" at bounding box center [681, 563] width 95 height 36
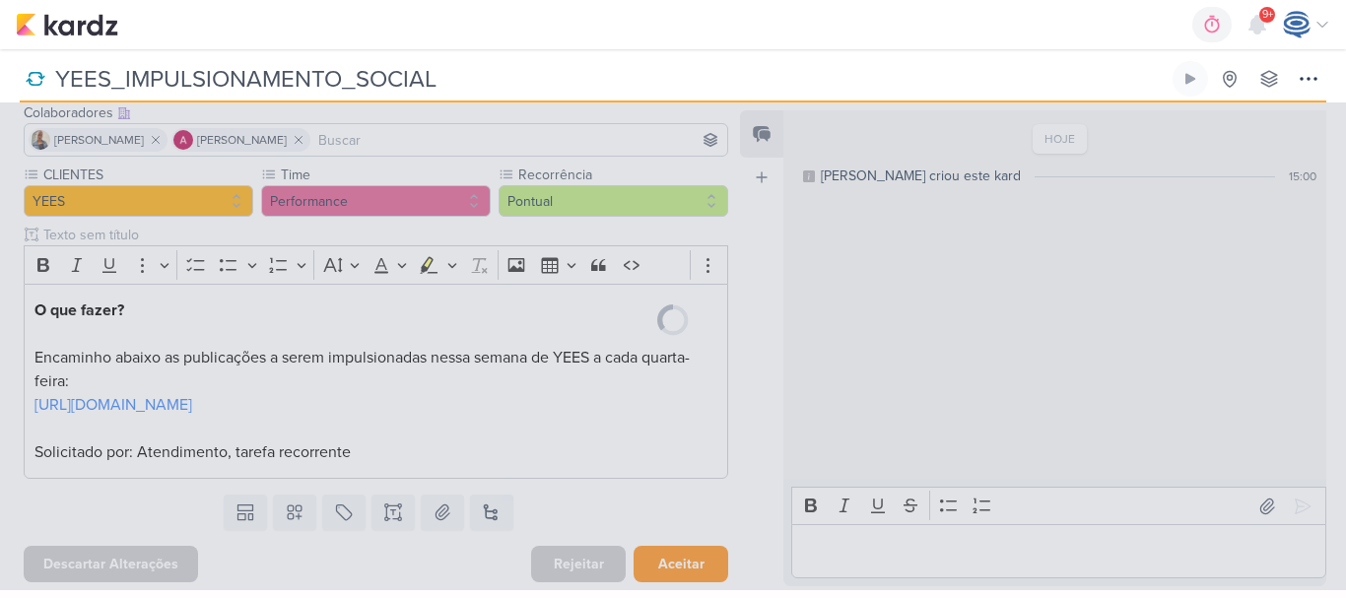
scroll to position [150, 0]
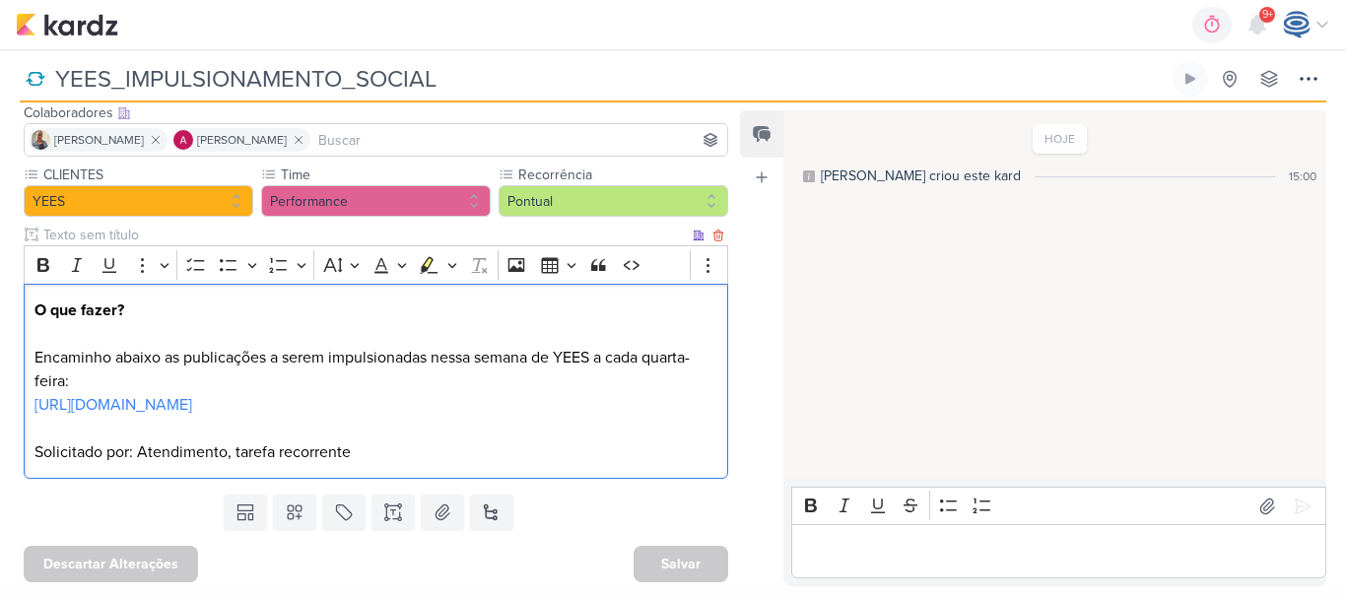
click at [453, 462] on p "Solicitado por: Atendimento, tarefa recorrente" at bounding box center [376, 453] width 684 height 24
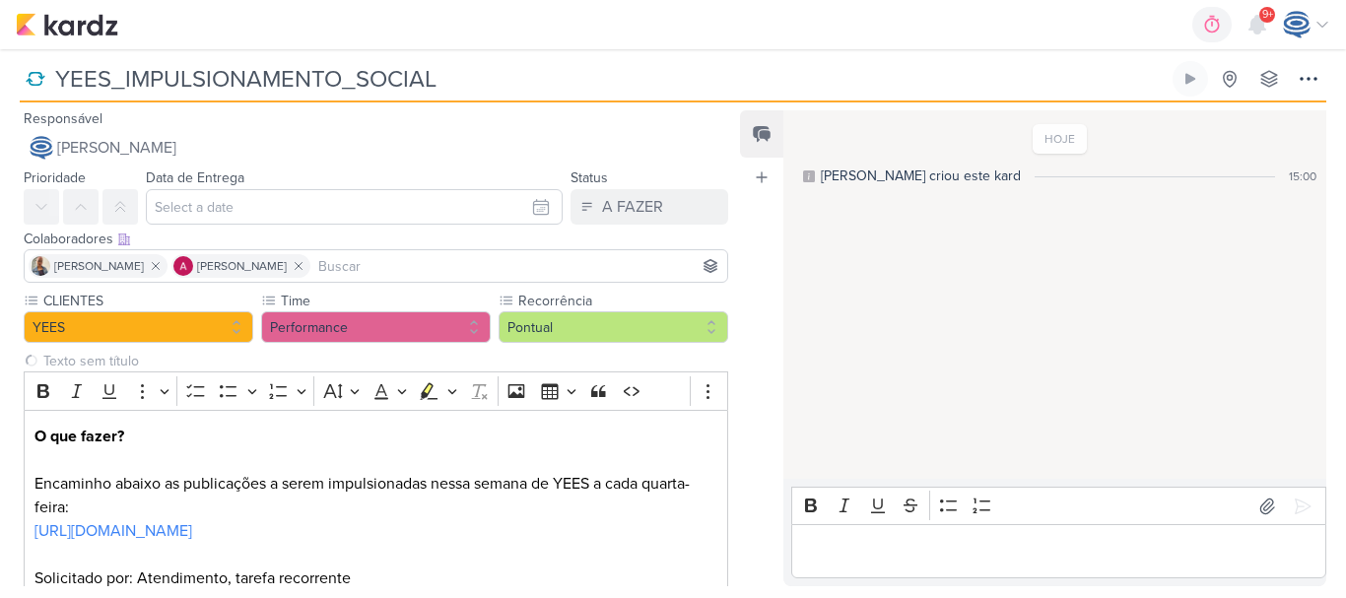
click at [55, 79] on input "YEES_IMPULSIONAMENTO_SOCIAL" at bounding box center [609, 78] width 1120 height 35
paste input "6709154"
type input "6709154YEES_IMPULSIONAMENTO_SOCIAL"
type input "6709154_YEES_IMPULSIONAMENTO_SOCIAL"
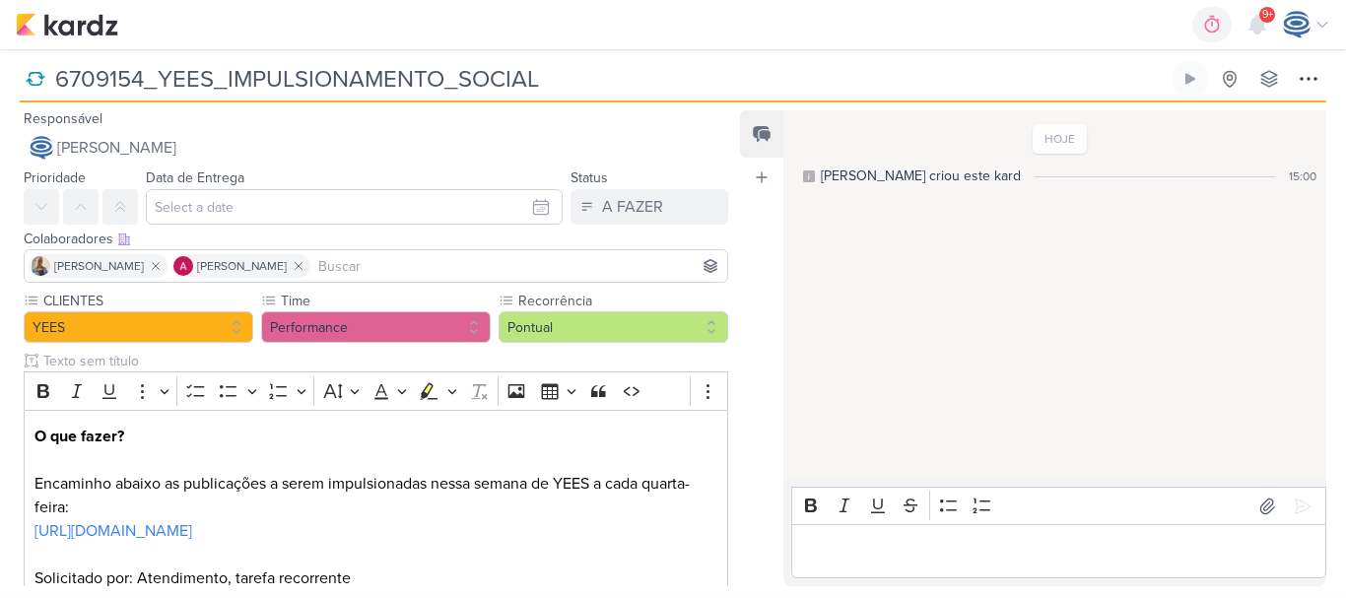
click at [409, 266] on input at bounding box center [518, 266] width 409 height 24
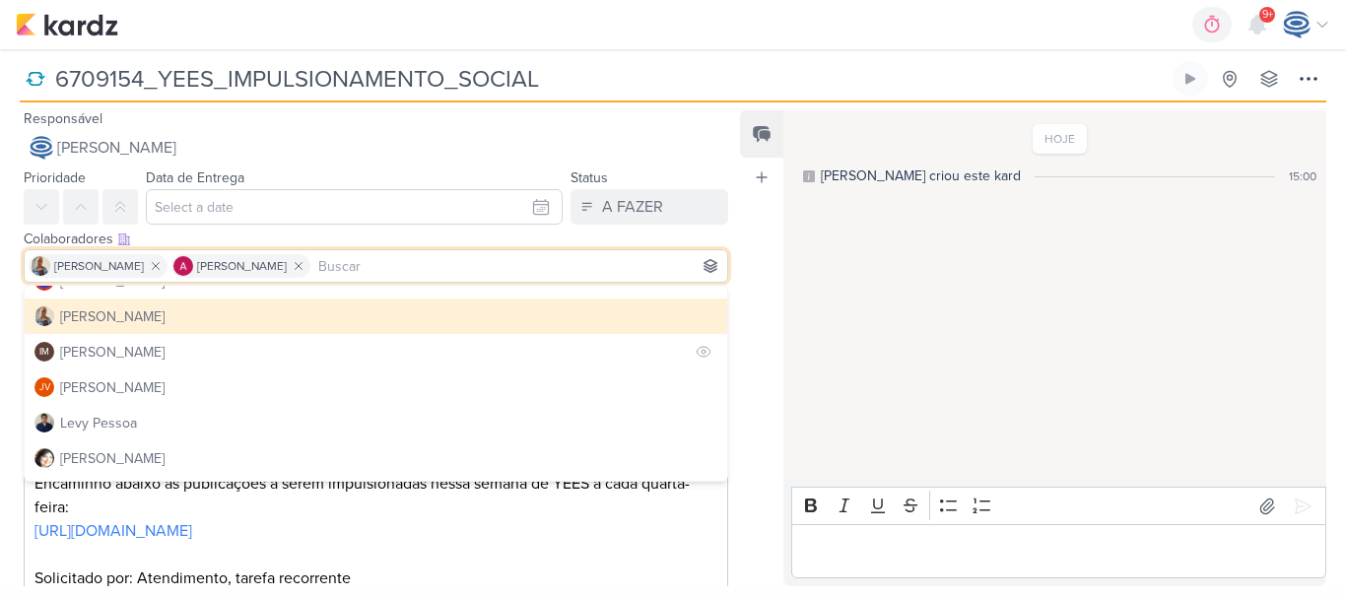
scroll to position [272, 0]
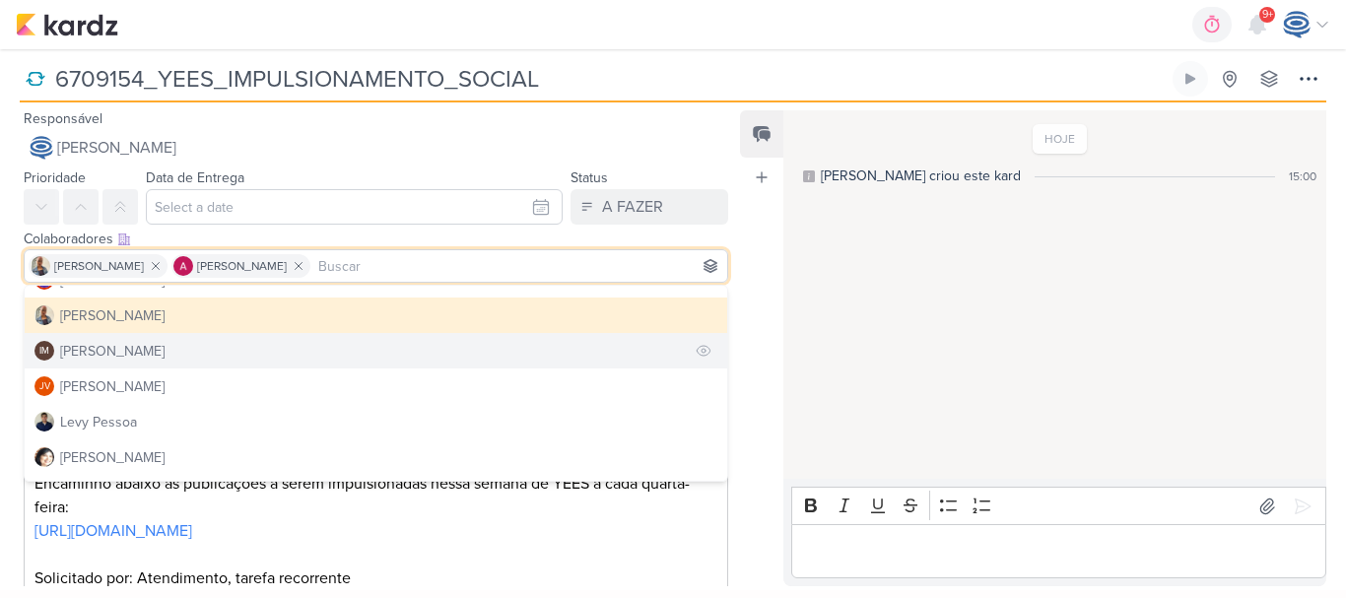
click at [330, 353] on button "IM [PERSON_NAME]" at bounding box center [376, 350] width 703 height 35
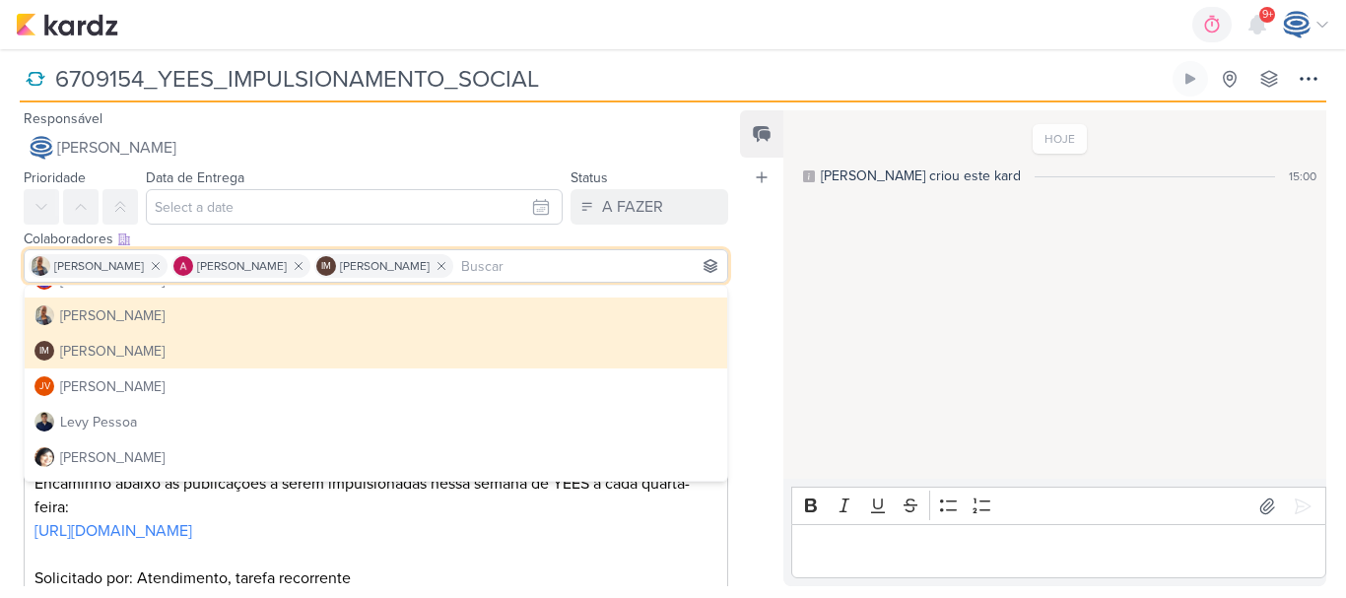
click at [813, 332] on div "HOJE [PERSON_NAME] criou este kard 15:00" at bounding box center [1054, 295] width 541 height 367
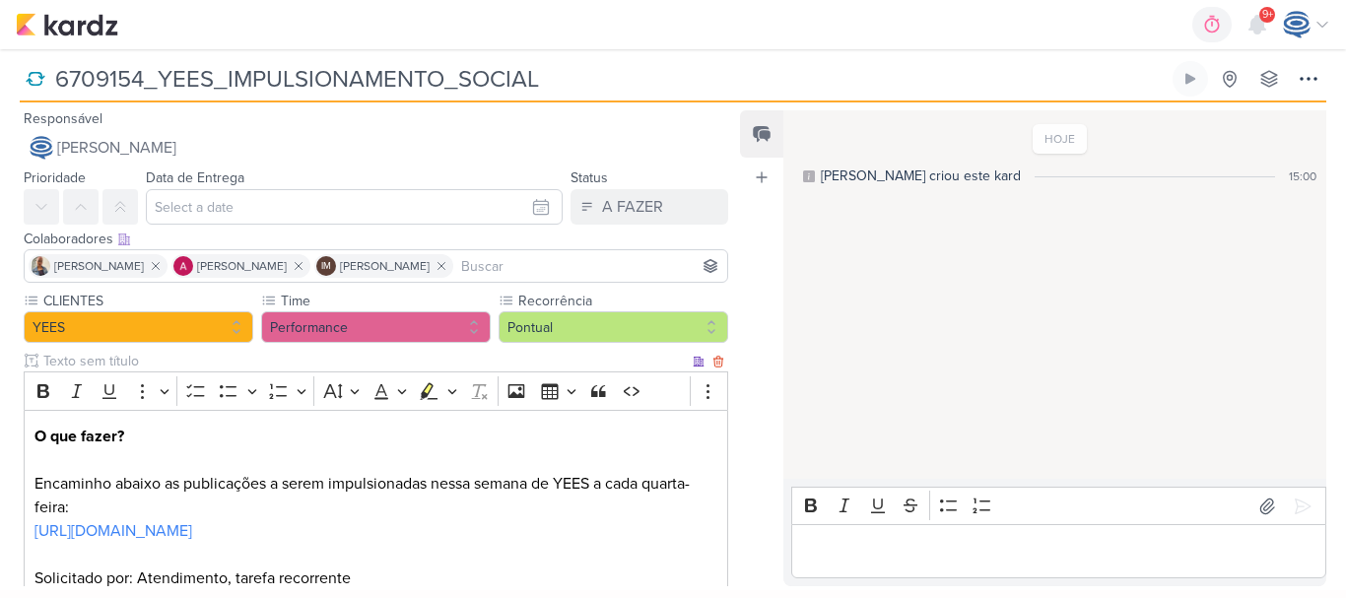
scroll to position [152, 0]
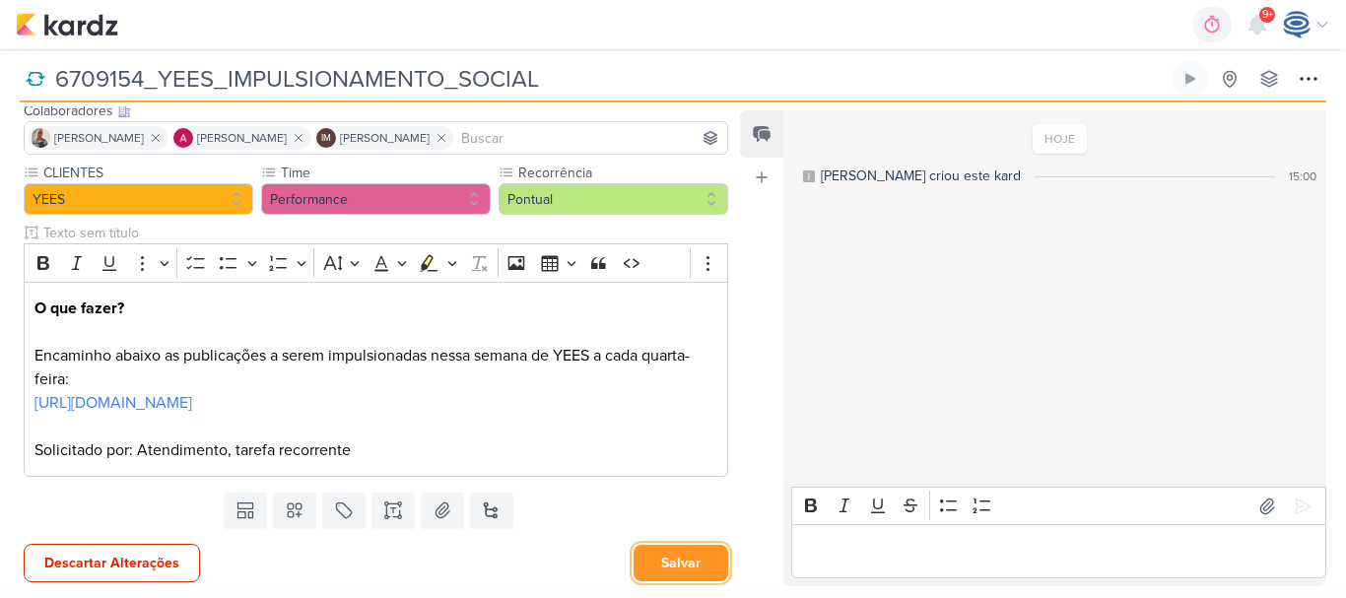
click at [678, 556] on button "Salvar" at bounding box center [681, 563] width 95 height 36
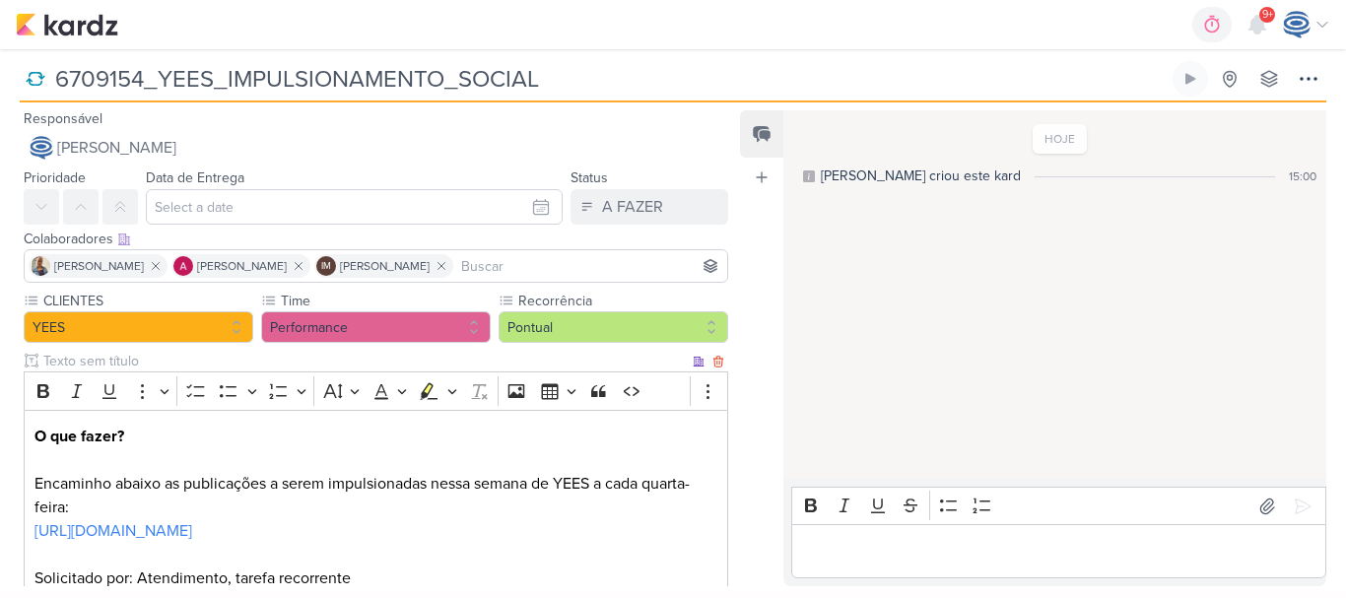
scroll to position [150, 0]
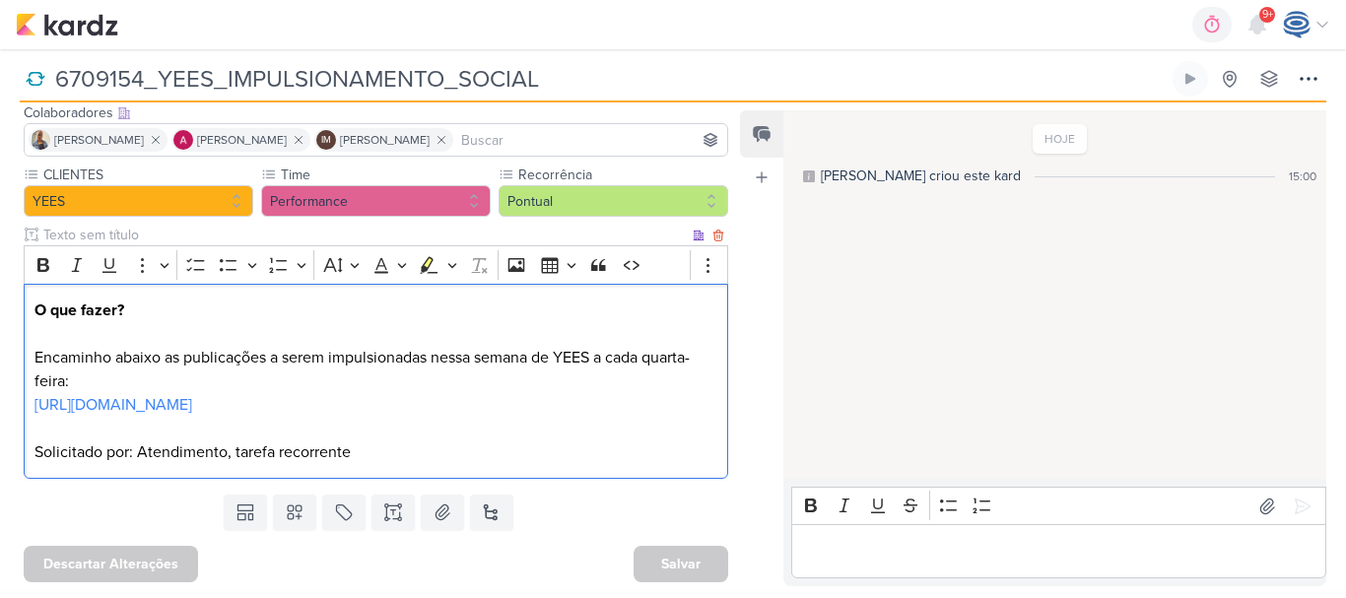
click at [359, 452] on p "Solicitado por: Atendimento, tarefa recorrente" at bounding box center [376, 453] width 684 height 24
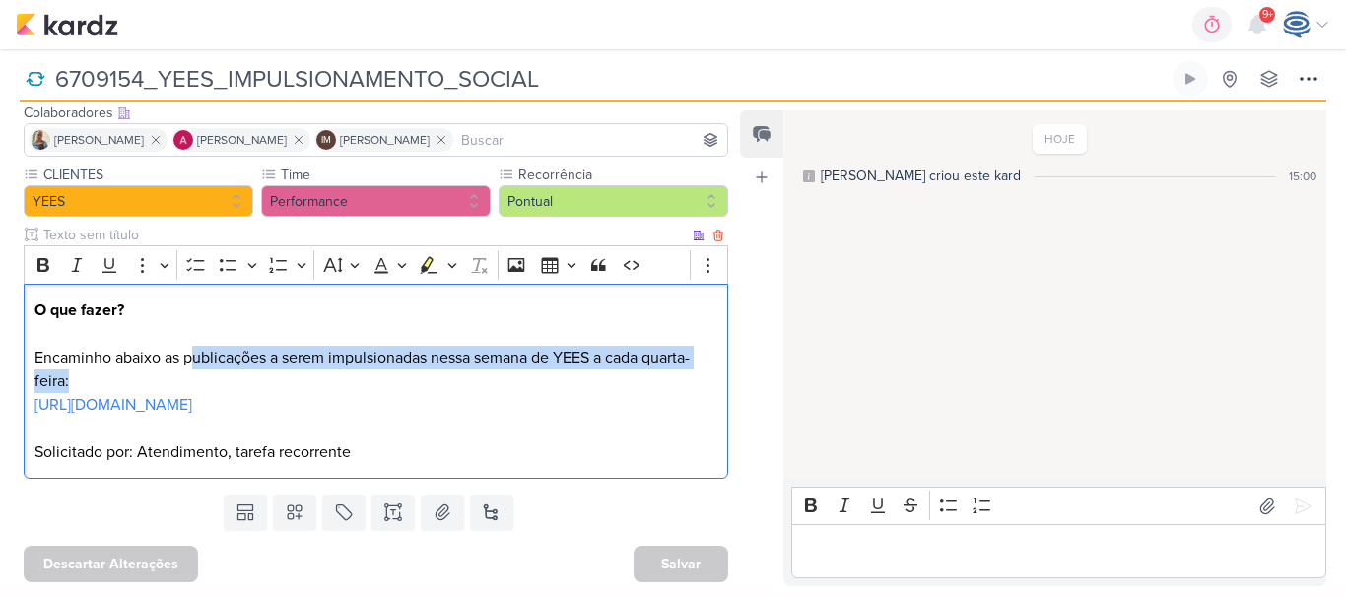
drag, startPoint x: 189, startPoint y: 323, endPoint x: 446, endPoint y: 349, distance: 258.5
click at [446, 349] on p "O que fazer? Encaminho abaixo as publicações a serem impulsionadas nessa semana…" at bounding box center [376, 346] width 684 height 95
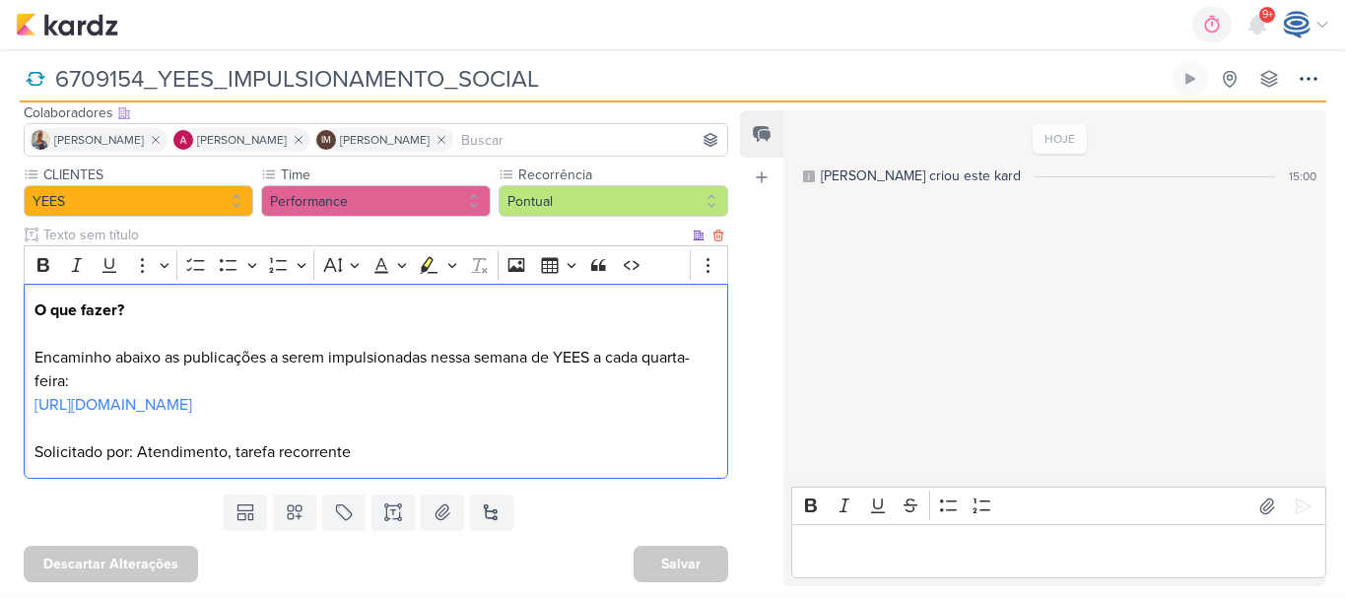
click at [368, 449] on p "Solicitado por: Atendimento, tarefa recorrente" at bounding box center [376, 453] width 684 height 24
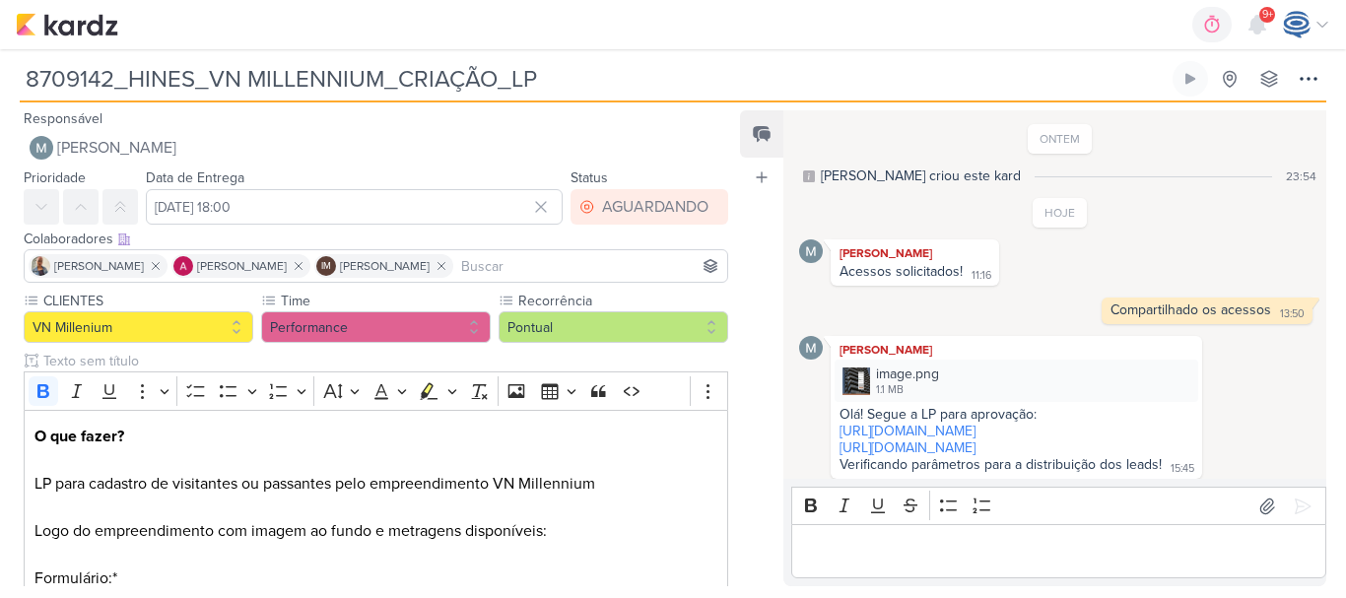
scroll to position [8, 0]
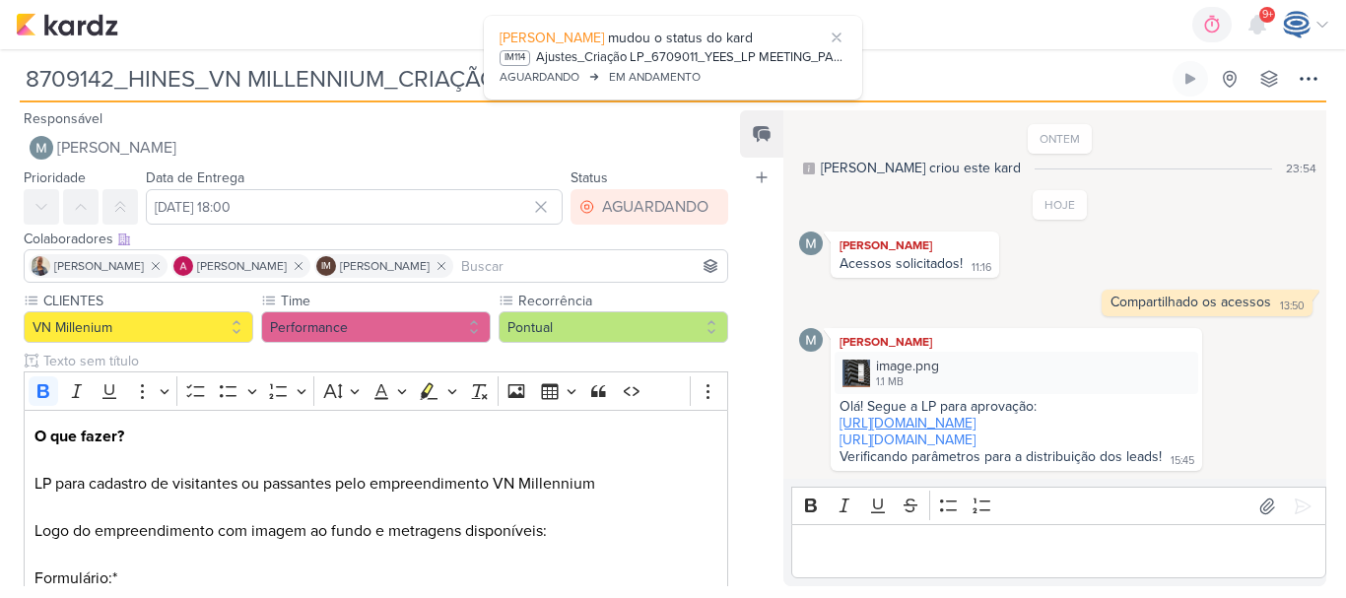
click at [959, 425] on link "[URL][DOMAIN_NAME]" at bounding box center [908, 423] width 136 height 17
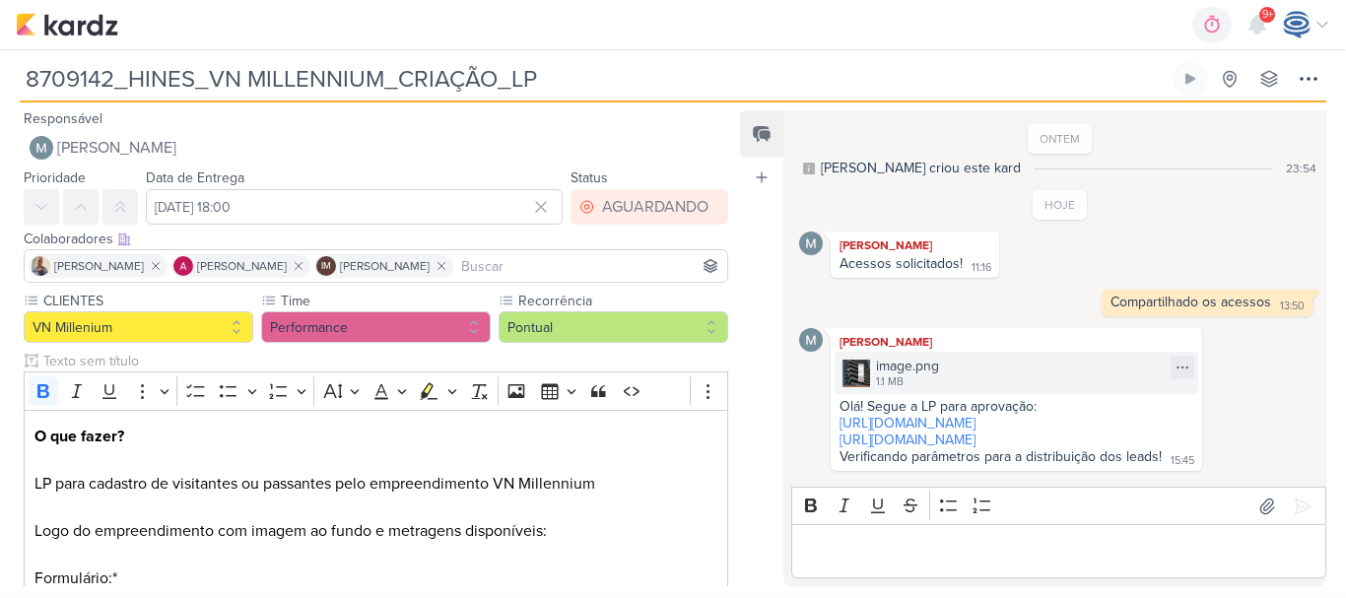
click at [966, 364] on div "image.png 1.1 MB" at bounding box center [1017, 373] width 364 height 42
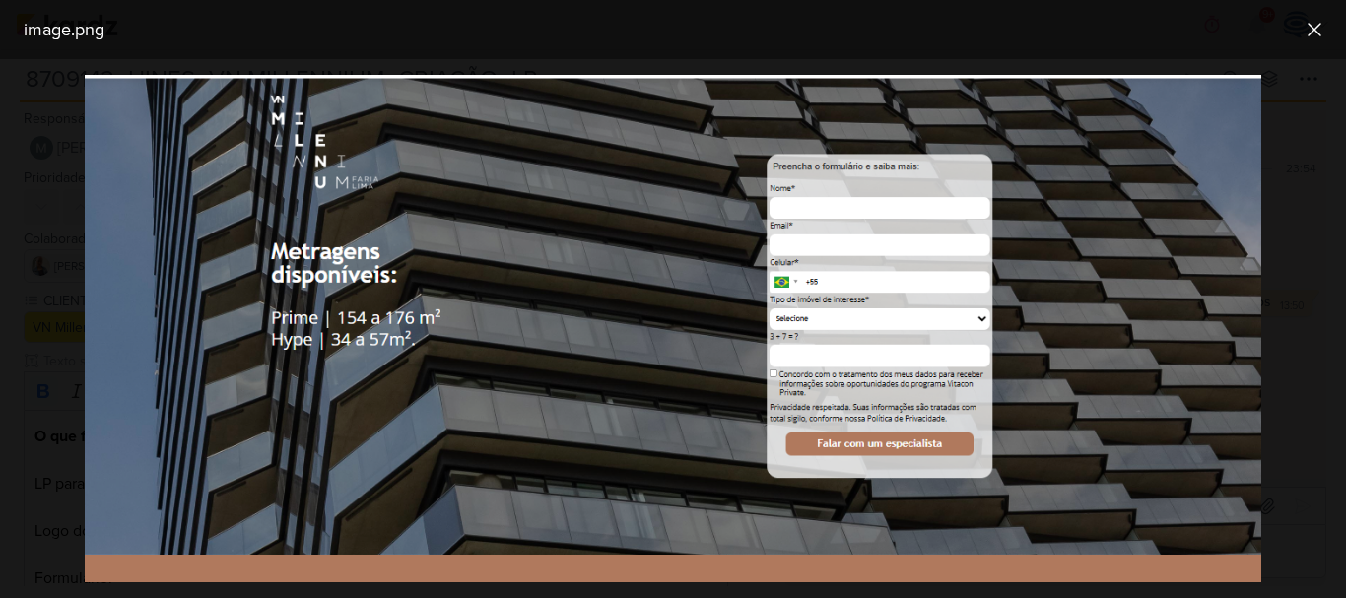
click at [1316, 248] on div at bounding box center [673, 328] width 1346 height 539
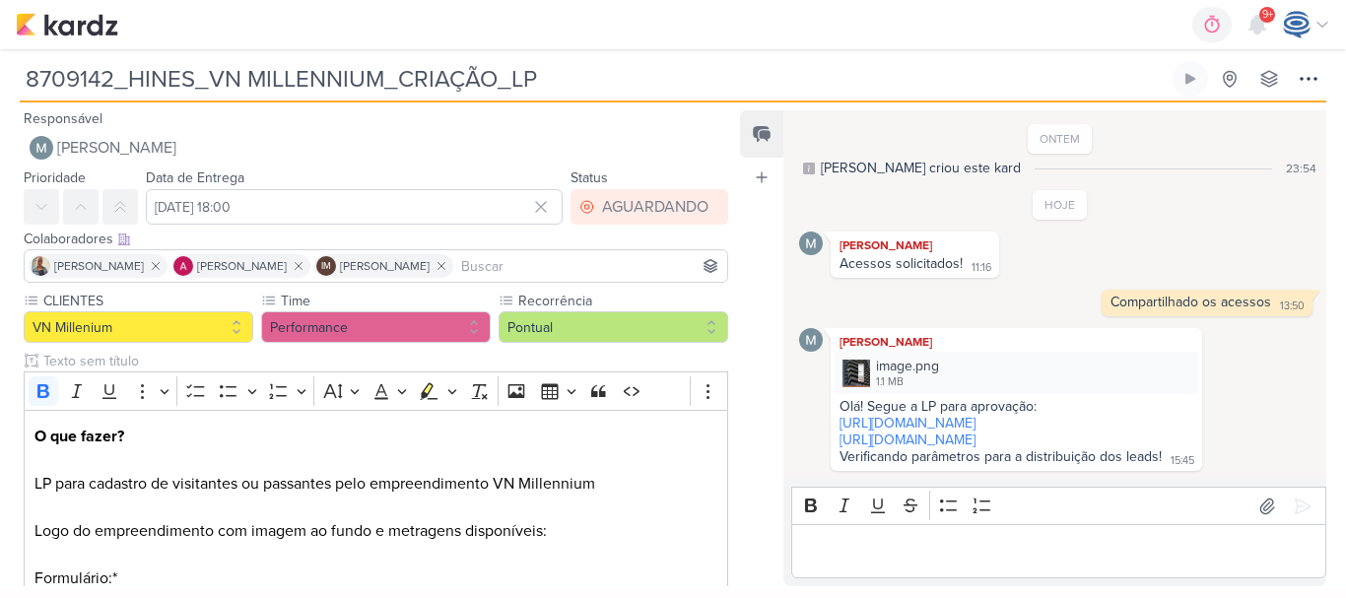
click at [943, 548] on p "Editor editing area: main" at bounding box center [1059, 552] width 514 height 24
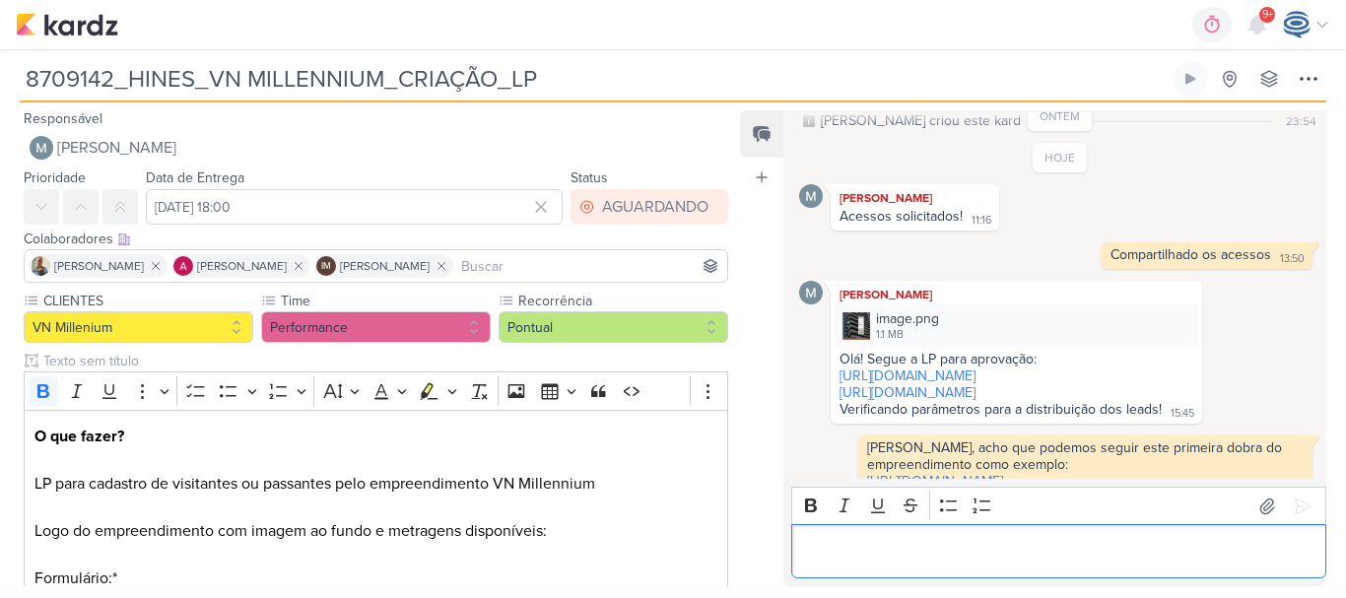
scroll to position [97, 0]
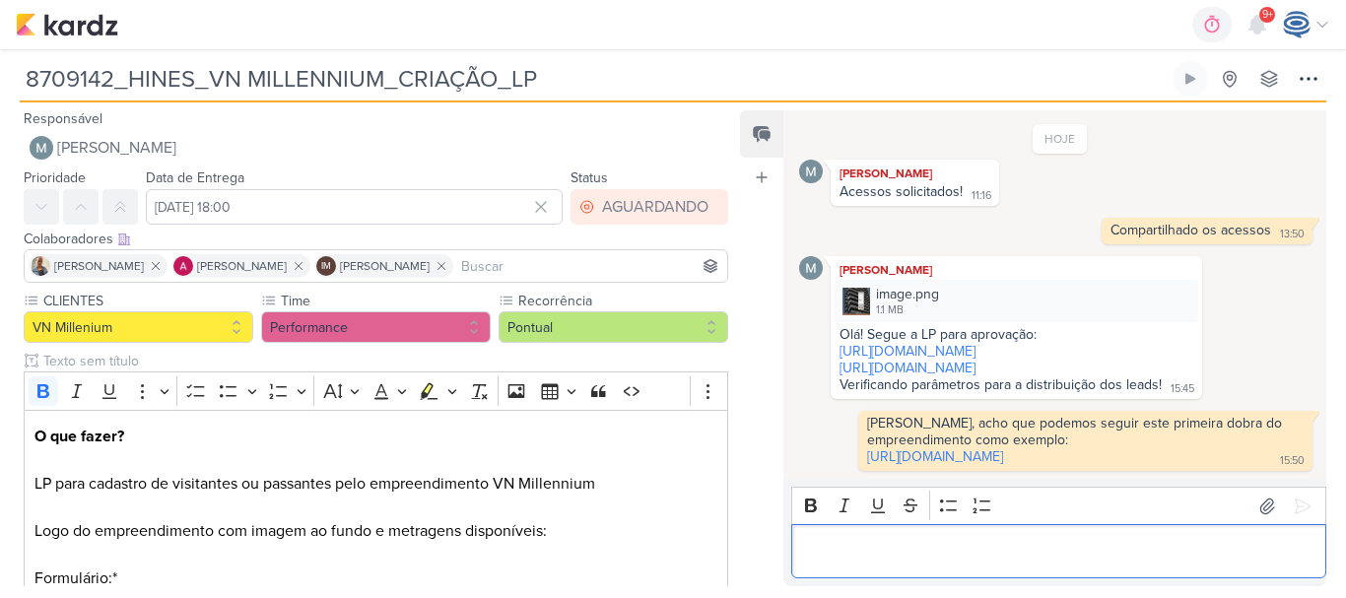
click at [833, 549] on p "Editor editing area: main" at bounding box center [1059, 552] width 514 height 24
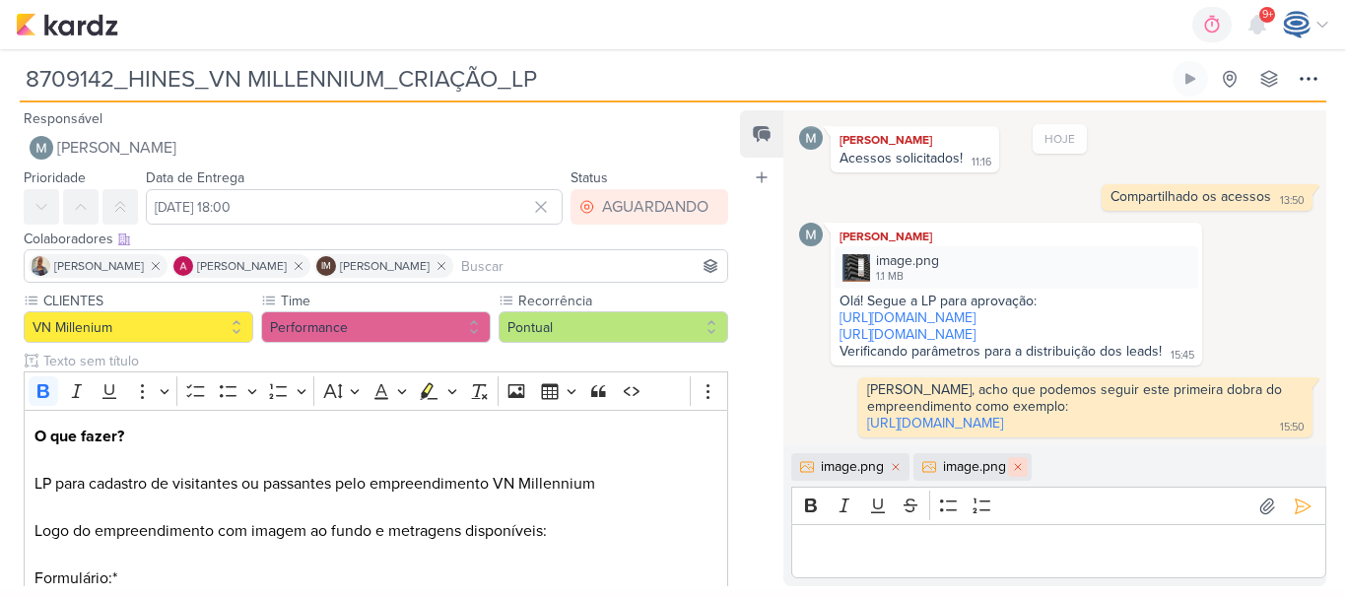
click at [1019, 466] on icon at bounding box center [1018, 467] width 6 height 6
click at [975, 551] on p "Editor editing area: main" at bounding box center [1059, 552] width 514 height 24
click at [1293, 507] on icon at bounding box center [1303, 507] width 20 height 20
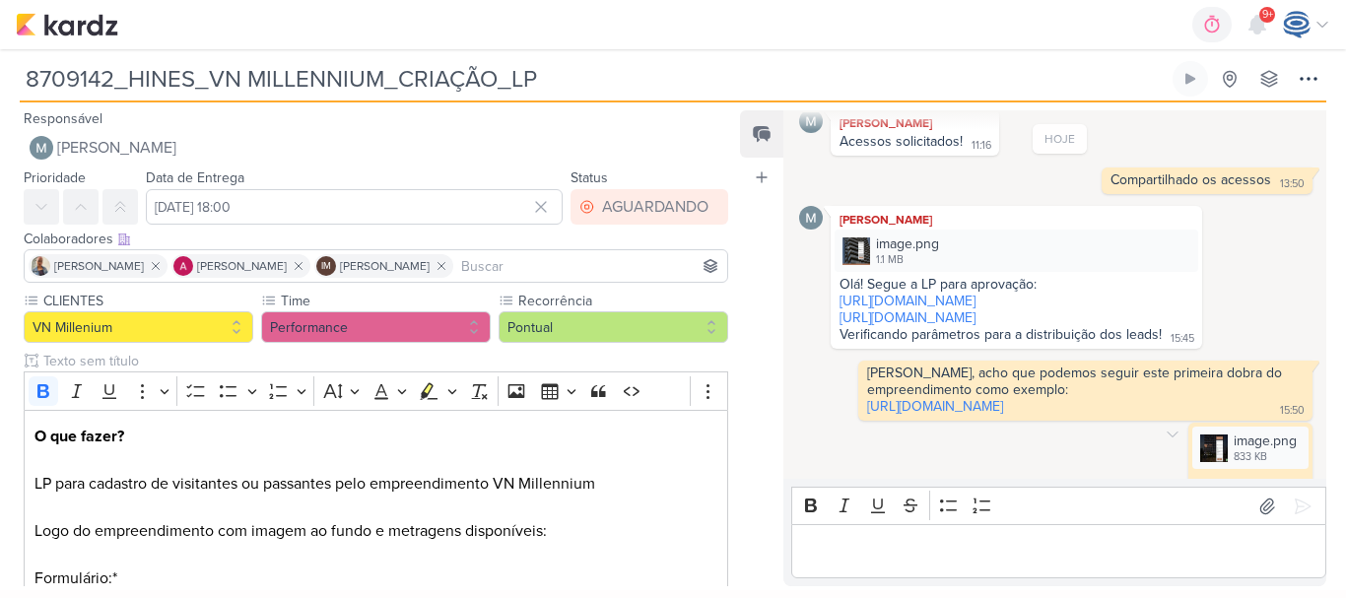
scroll to position [171, 0]
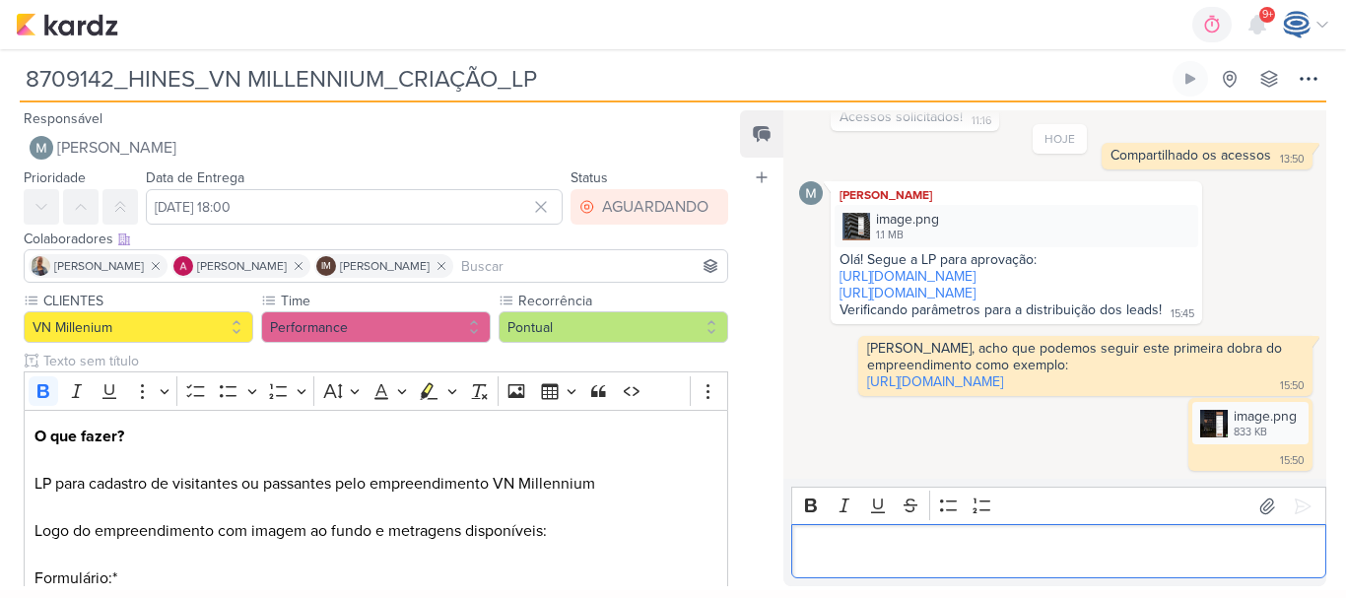
click at [882, 547] on p "Editor editing area: main" at bounding box center [1059, 552] width 514 height 24
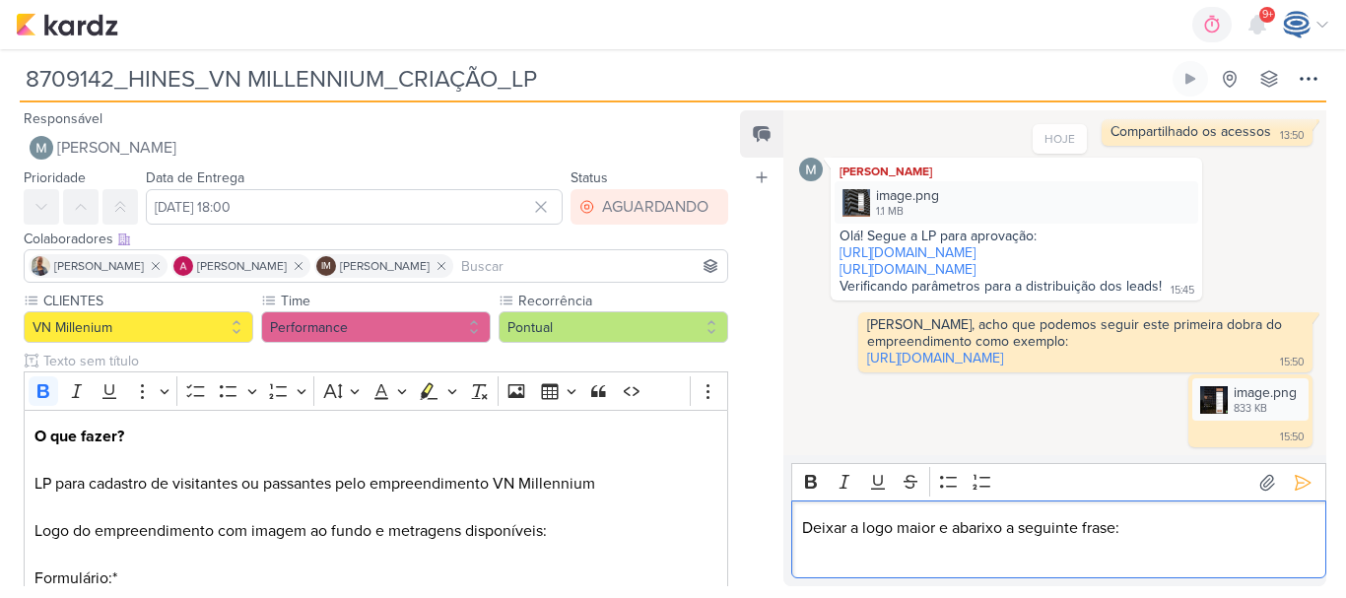
scroll to position [219, 0]
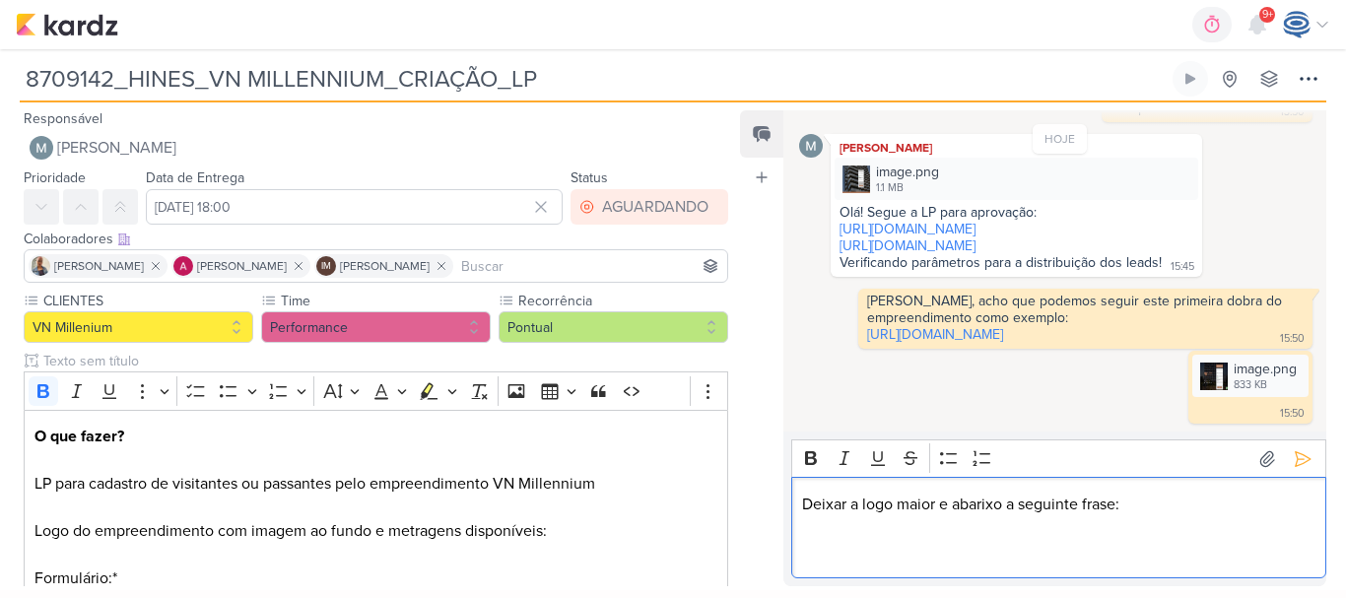
click at [899, 502] on p "Deixar a logo maior e abarixo a seguinte frase:" at bounding box center [1059, 505] width 514 height 24
click at [938, 506] on p "Deixar a logo maior e abarixo a seguinte frase:" at bounding box center [1059, 505] width 514 height 24
click at [1114, 505] on p "Deixar a logo maior no lado esquerdo e [PERSON_NAME] a seguinte frase:" at bounding box center [1059, 505] width 514 height 24
click at [1021, 556] on p "Editor editing area: main" at bounding box center [1059, 552] width 514 height 24
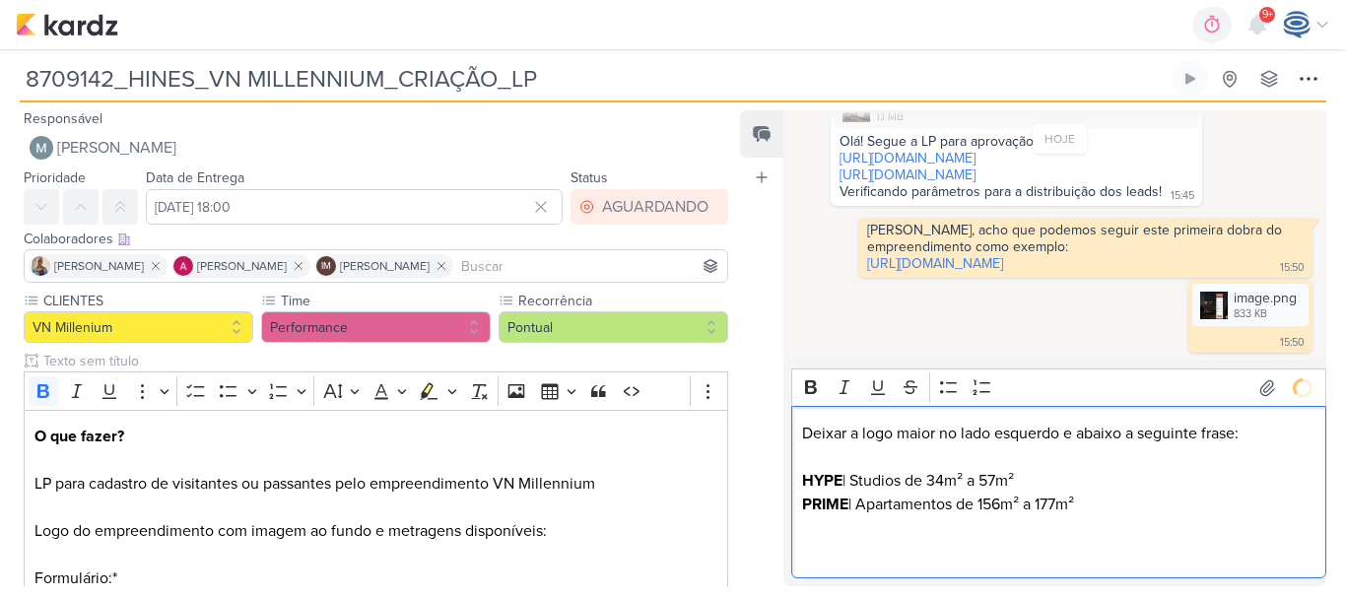
scroll to position [234, 0]
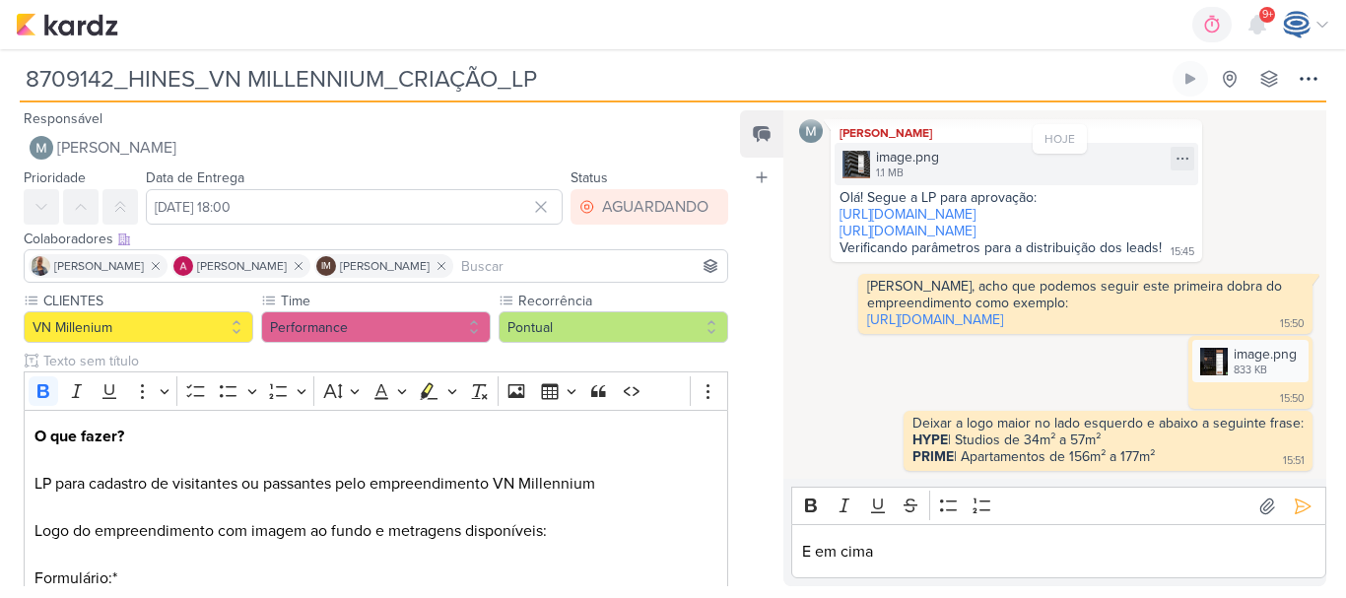
click at [918, 147] on div "image.png" at bounding box center [907, 157] width 63 height 21
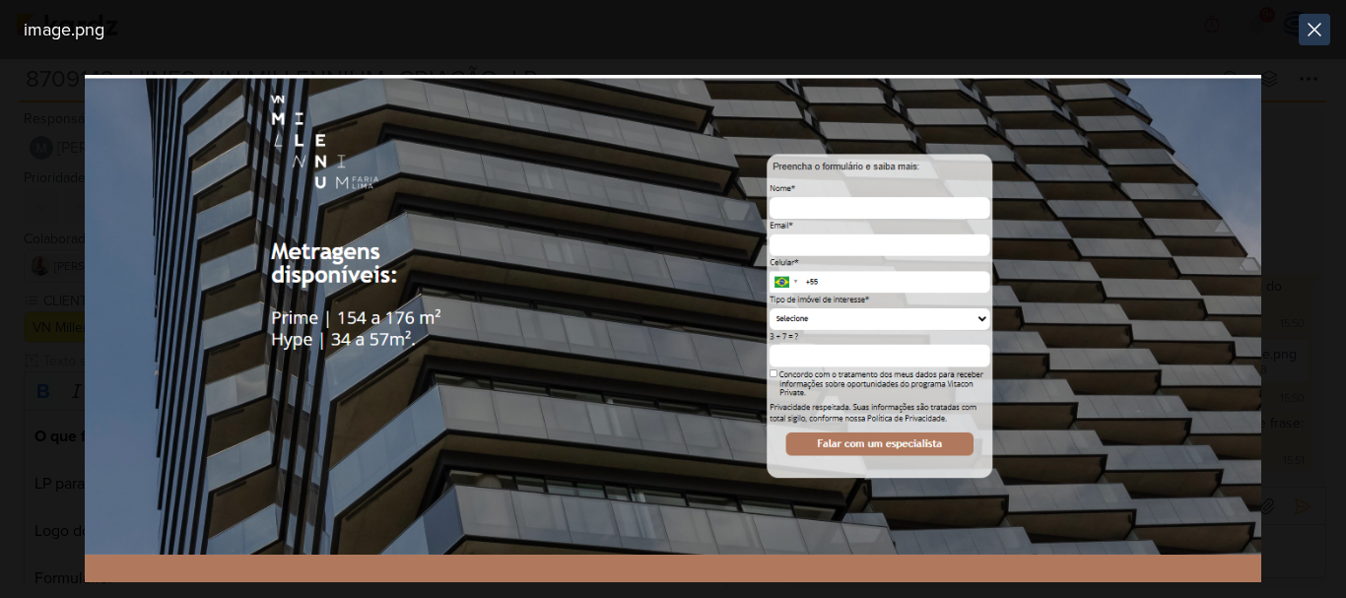
drag, startPoint x: 1311, startPoint y: 46, endPoint x: 1313, endPoint y: 31, distance: 15.9
click at [1313, 31] on div "image.png" at bounding box center [673, 29] width 1346 height 59
click at [1313, 31] on icon at bounding box center [1315, 30] width 12 height 12
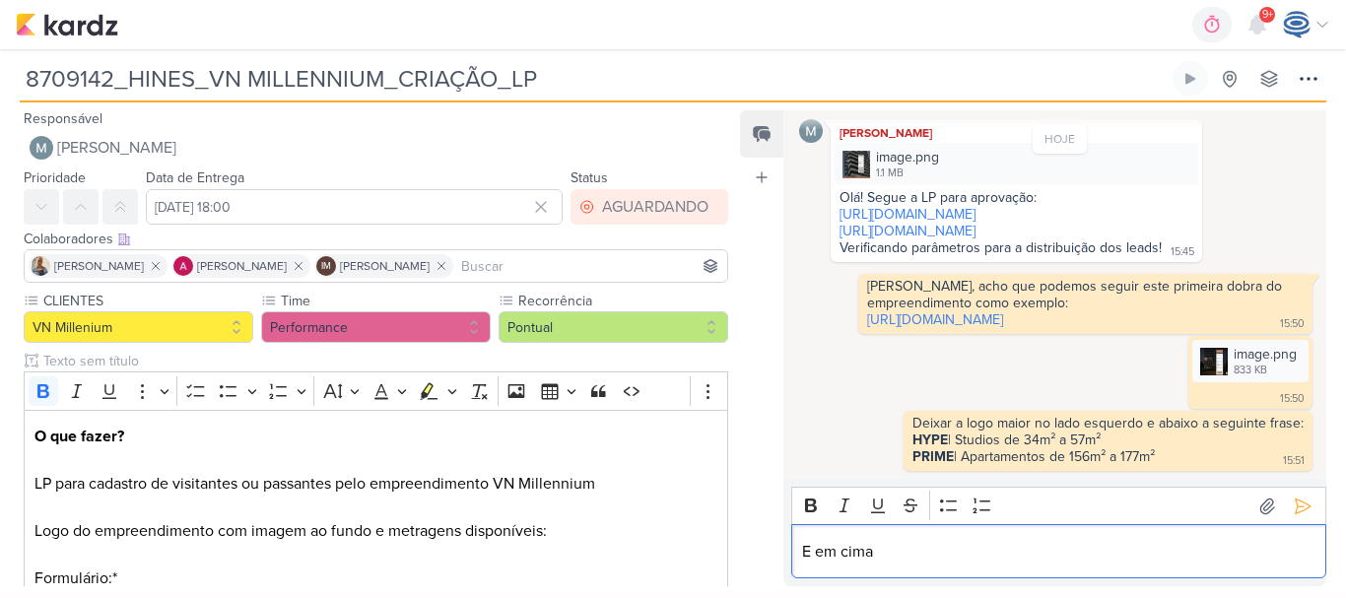
click at [935, 543] on p "E em cima" at bounding box center [1059, 552] width 514 height 24
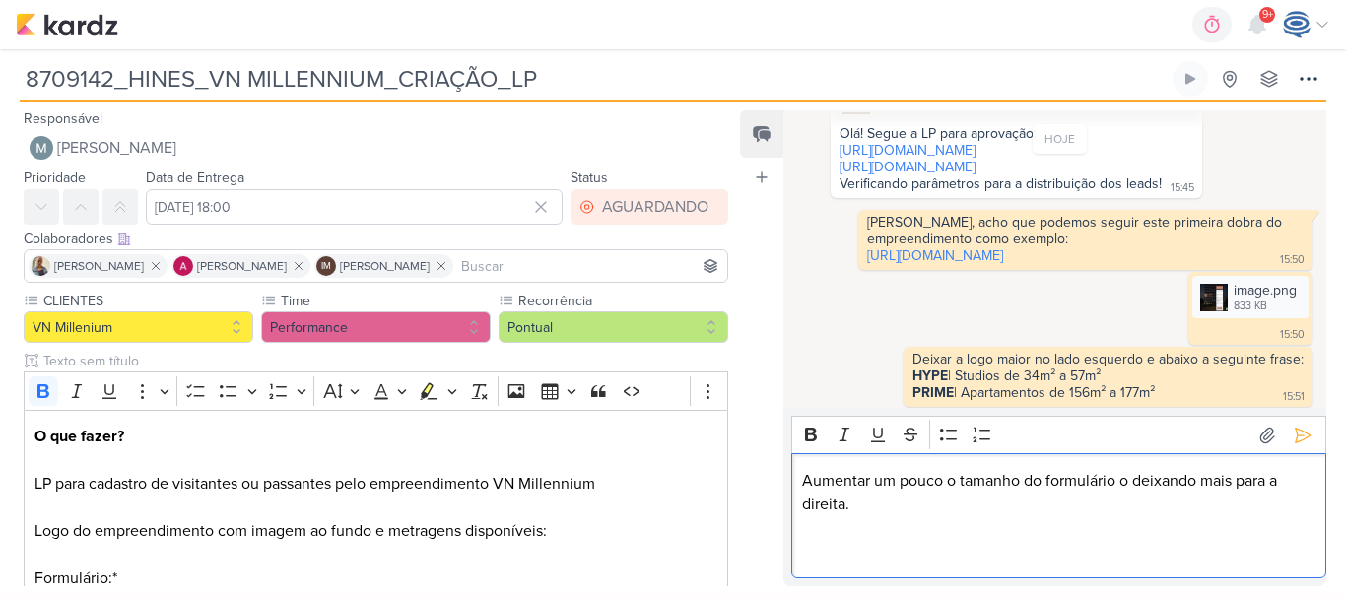
scroll to position [290, 0]
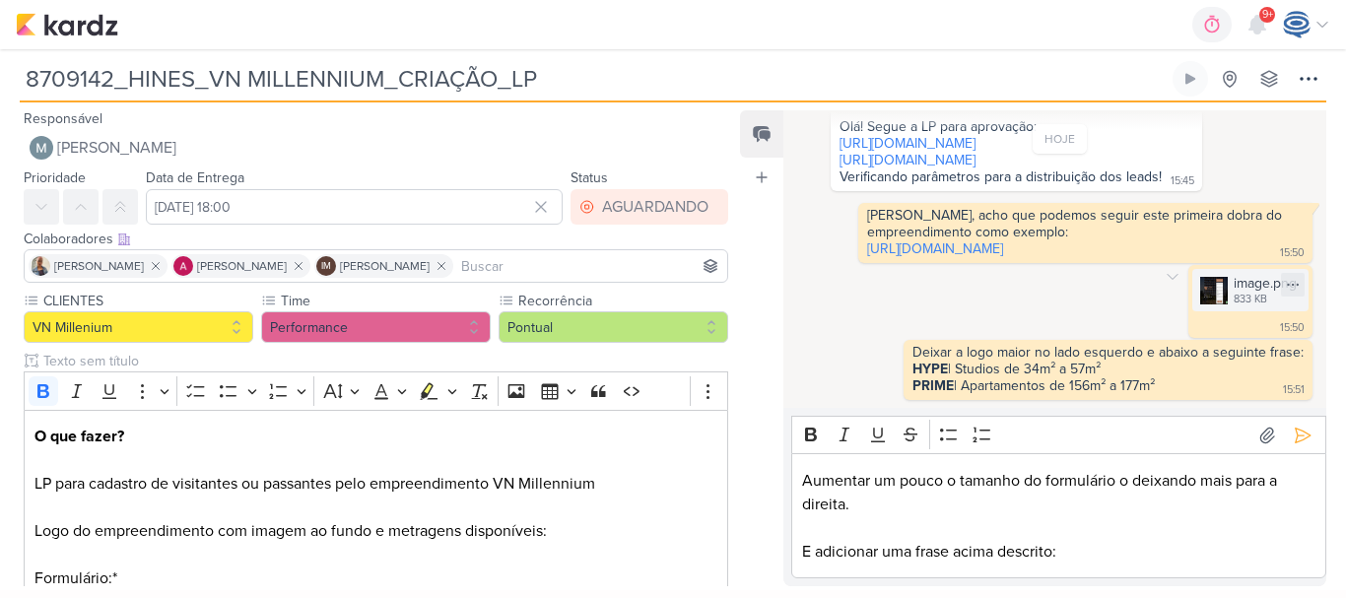
click at [1224, 309] on div "image.png 833 KB" at bounding box center [1251, 290] width 116 height 42
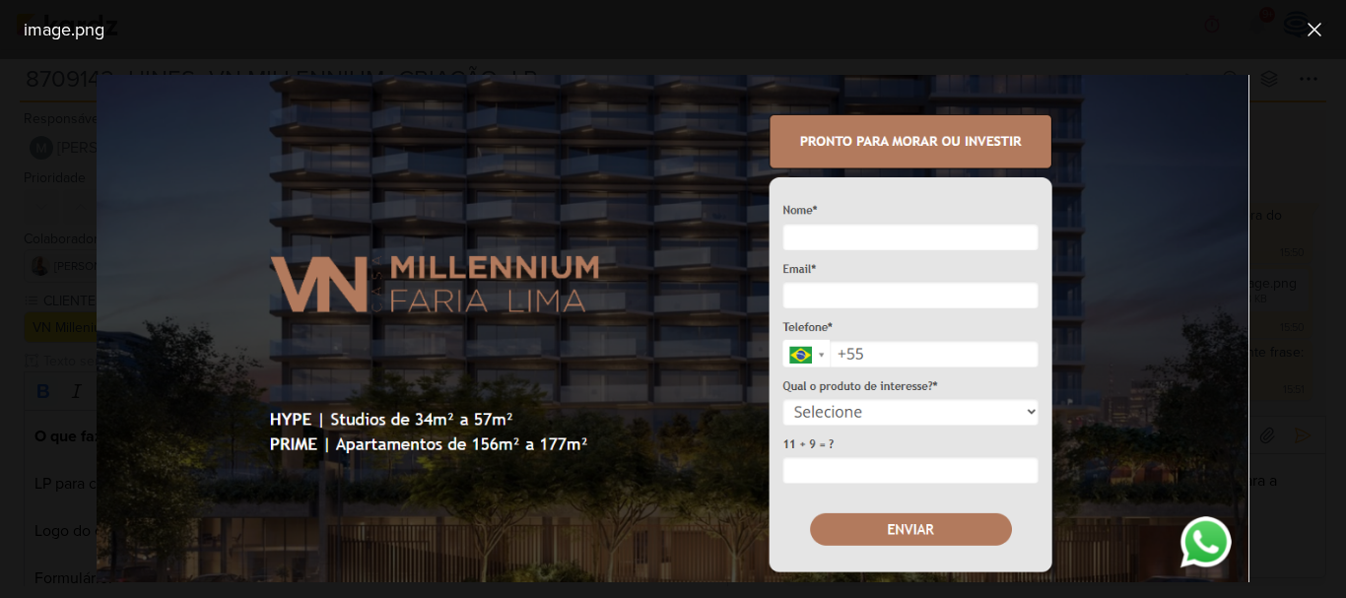
click at [1266, 189] on div at bounding box center [673, 328] width 1346 height 539
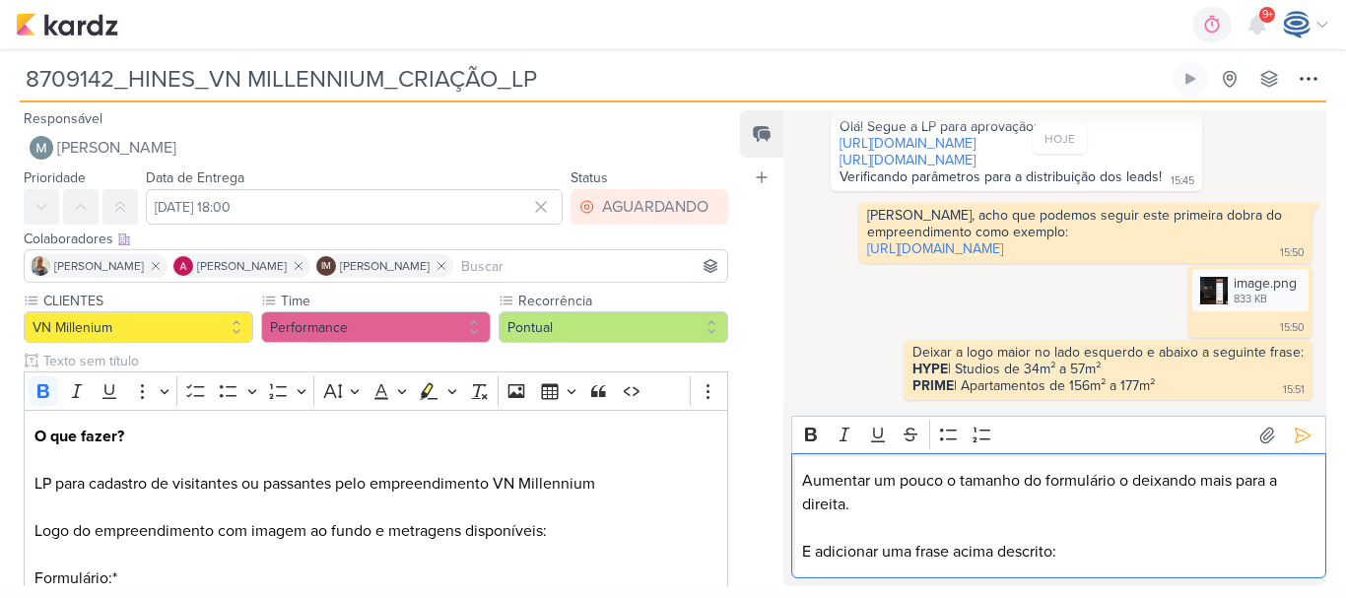
click at [1092, 559] on p "E adicionar uma frase acima descrito:" at bounding box center [1059, 552] width 514 height 24
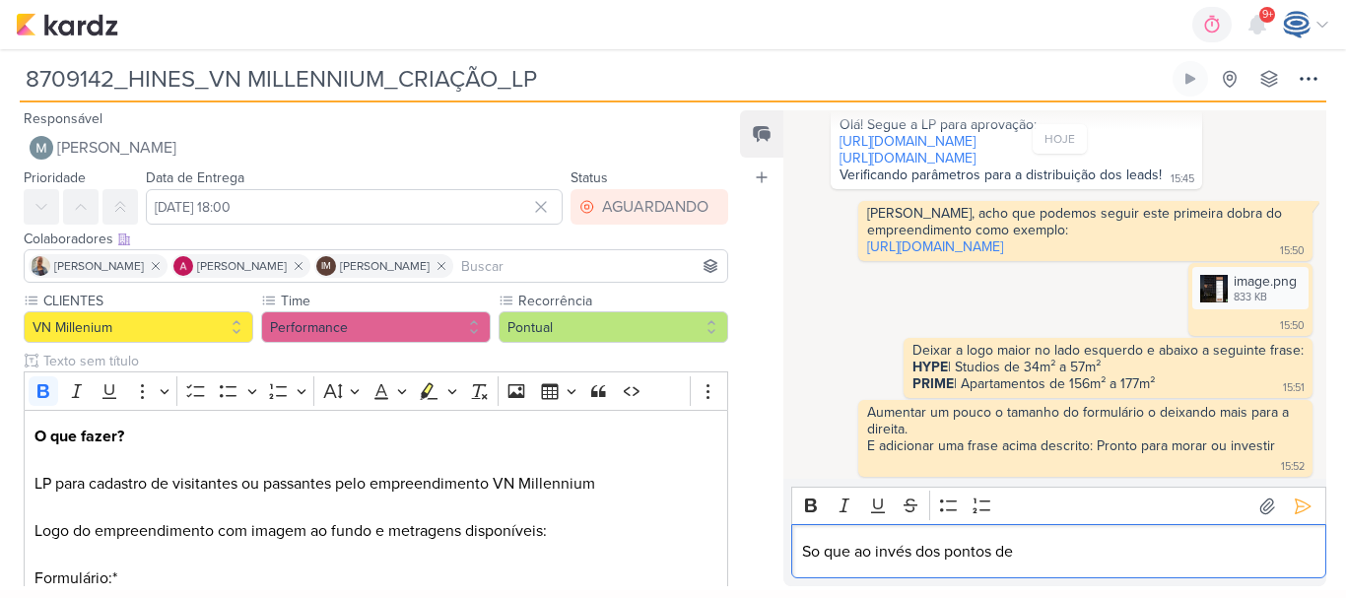
click at [868, 560] on p "So que ao invés dos pontos de" at bounding box center [1059, 552] width 514 height 24
click at [817, 553] on p "So que ao invés dos pontos de" at bounding box center [1059, 552] width 514 height 24
click at [1056, 547] on p "Só que ao invés dos pontos de" at bounding box center [1059, 552] width 514 height 24
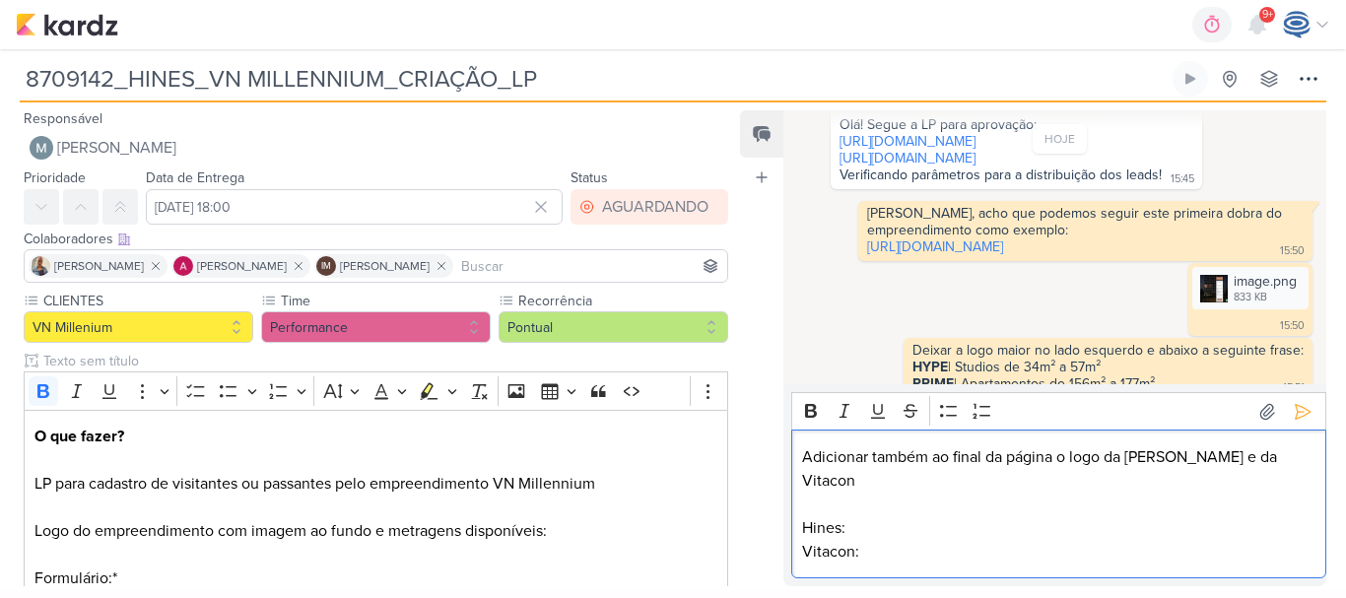
click at [885, 522] on p "Hines:" at bounding box center [1059, 528] width 514 height 24
drag, startPoint x: 1183, startPoint y: 312, endPoint x: 1202, endPoint y: 310, distance: 19.8
click at [1202, 310] on div "image.png 833 KB Adicionar ao Kard [GEOGRAPHIC_DATA] 15:50 15:50" at bounding box center [1251, 299] width 124 height 73
click at [1202, 303] on img at bounding box center [1214, 289] width 28 height 28
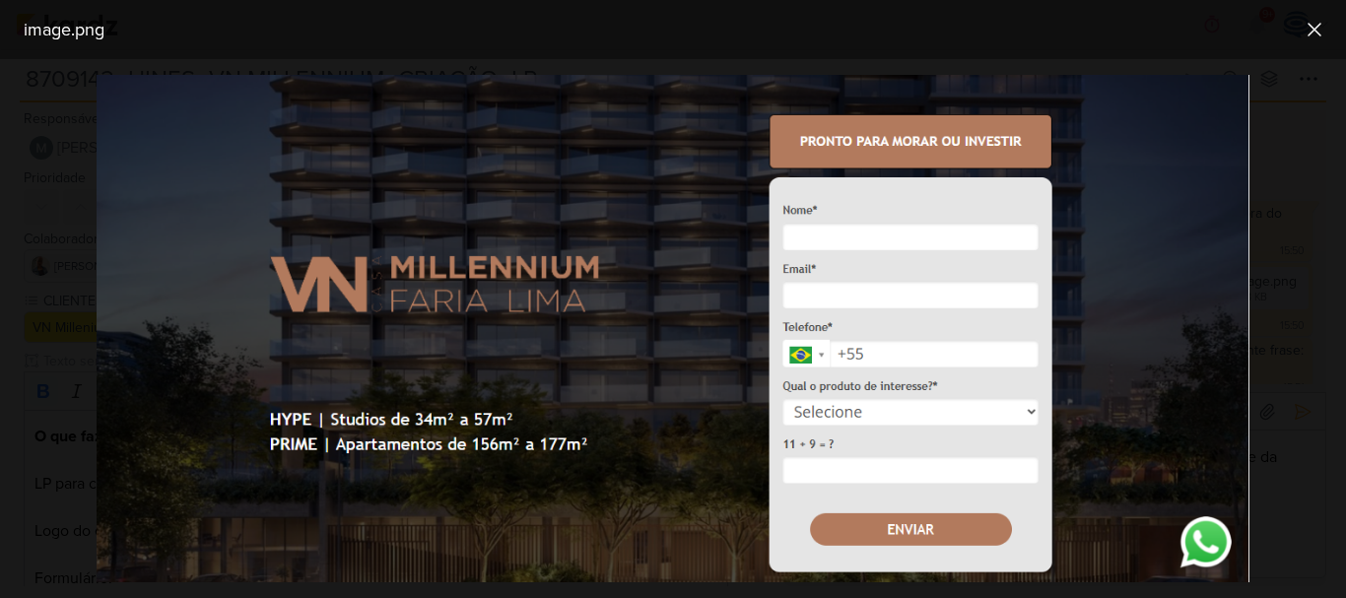
click at [1325, 303] on div at bounding box center [673, 328] width 1346 height 539
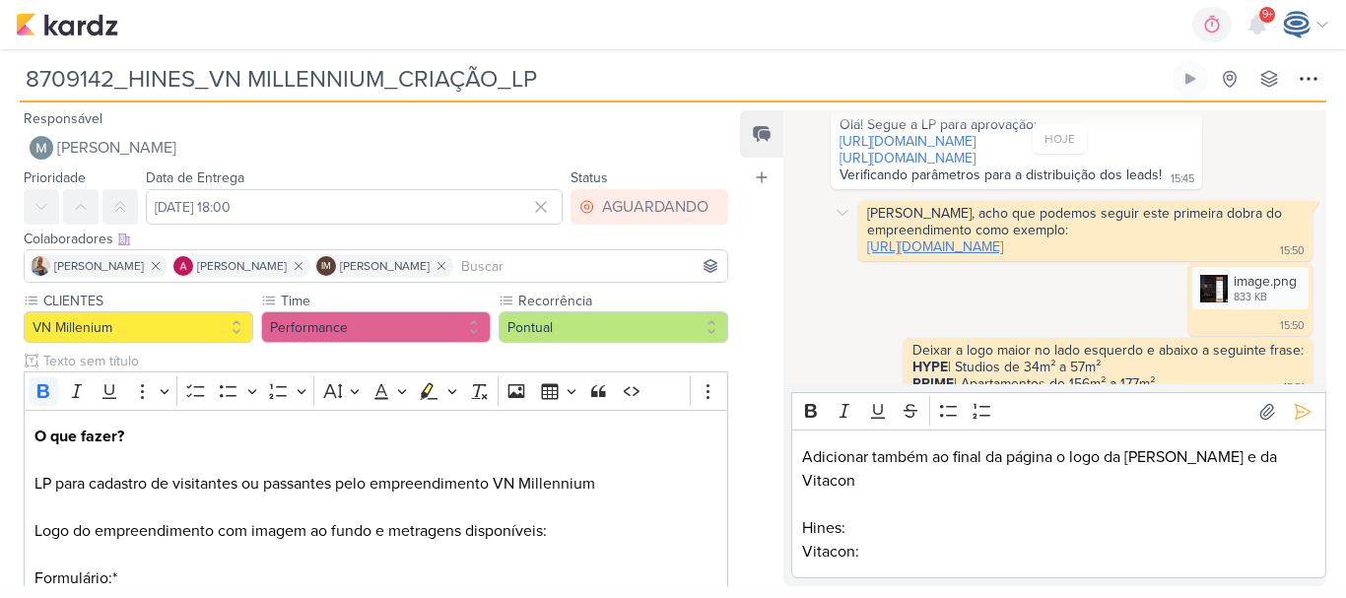
click at [1003, 245] on link "[URL][DOMAIN_NAME]" at bounding box center [935, 247] width 136 height 17
drag, startPoint x: 869, startPoint y: 558, endPoint x: 800, endPoint y: 525, distance: 76.3
drag, startPoint x: 800, startPoint y: 525, endPoint x: 876, endPoint y: 554, distance: 81.1
click at [876, 554] on p "Vitacon:" at bounding box center [1059, 552] width 514 height 24
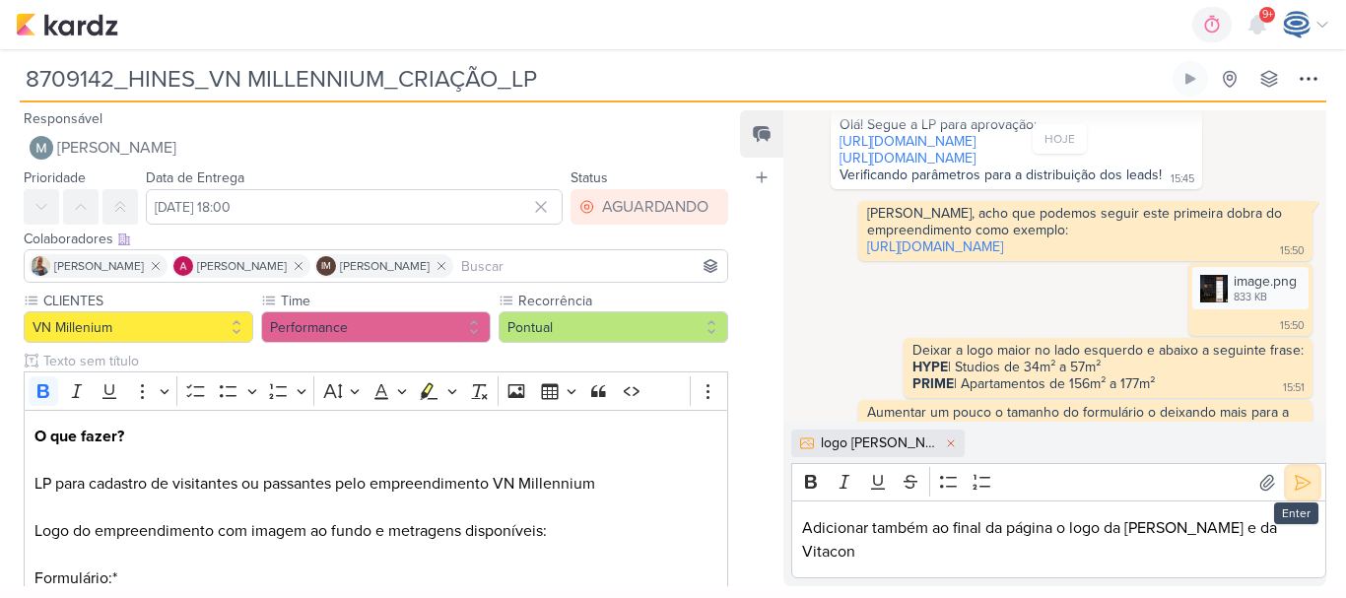
click at [1298, 493] on icon at bounding box center [1303, 483] width 20 height 20
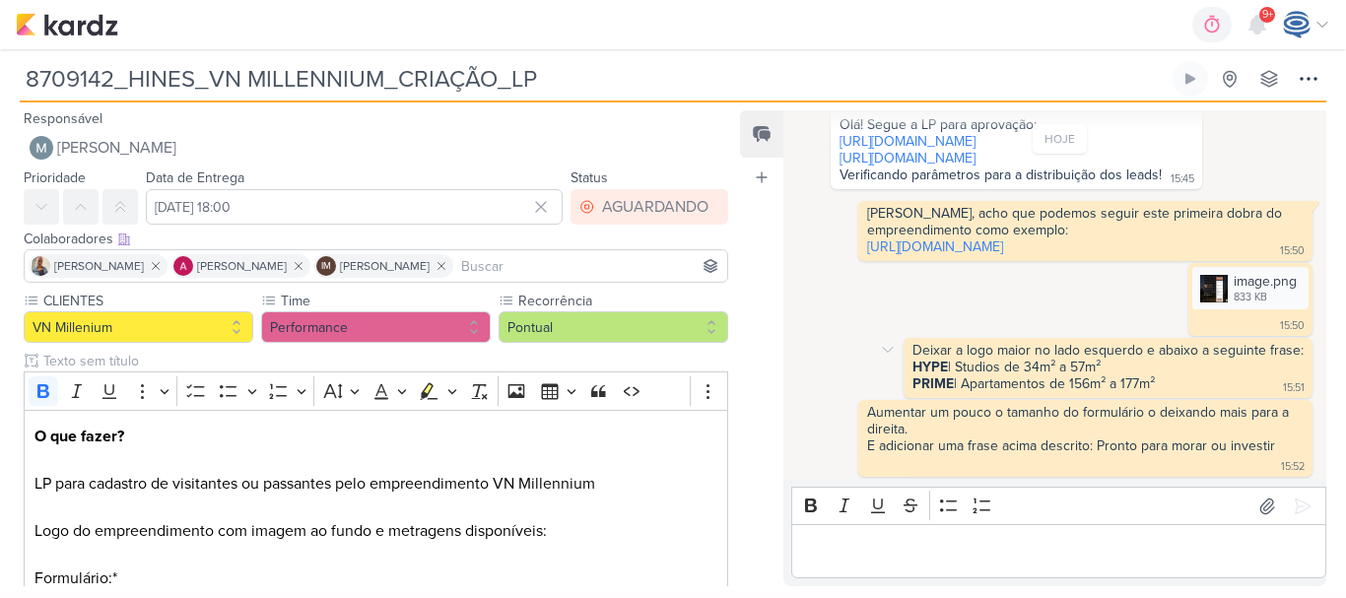
scroll to position [434, 0]
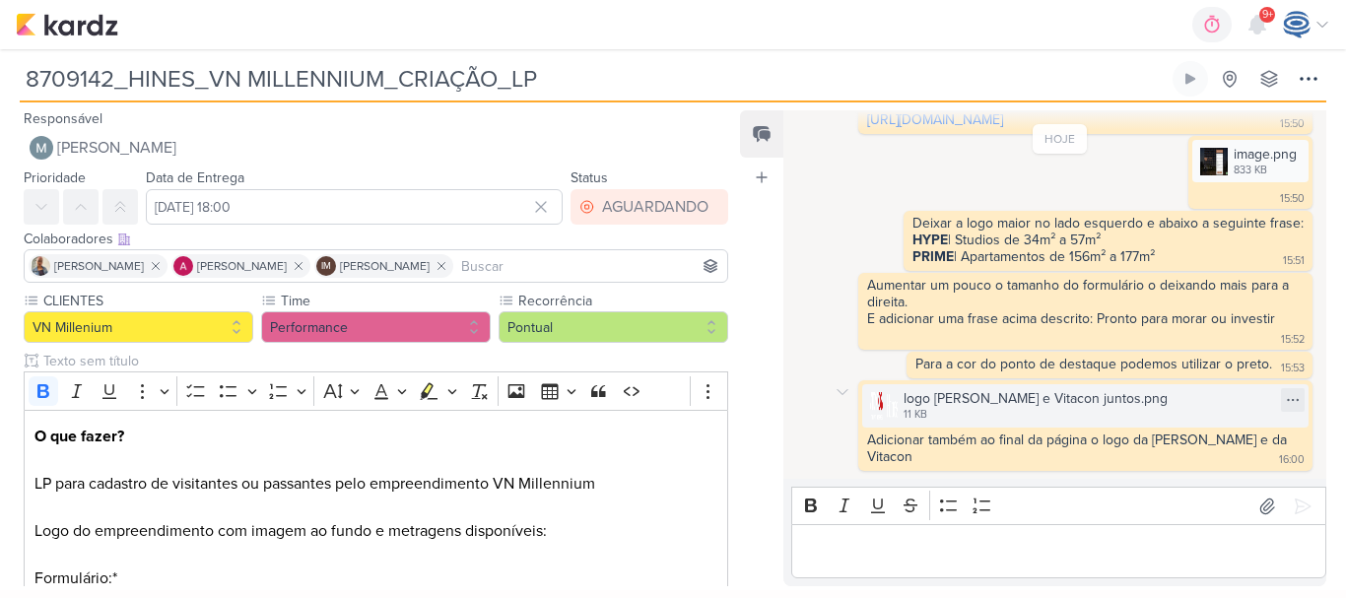
click at [899, 410] on div "logo [PERSON_NAME] e Vitacon juntos.png 11 KB" at bounding box center [1085, 405] width 446 height 42
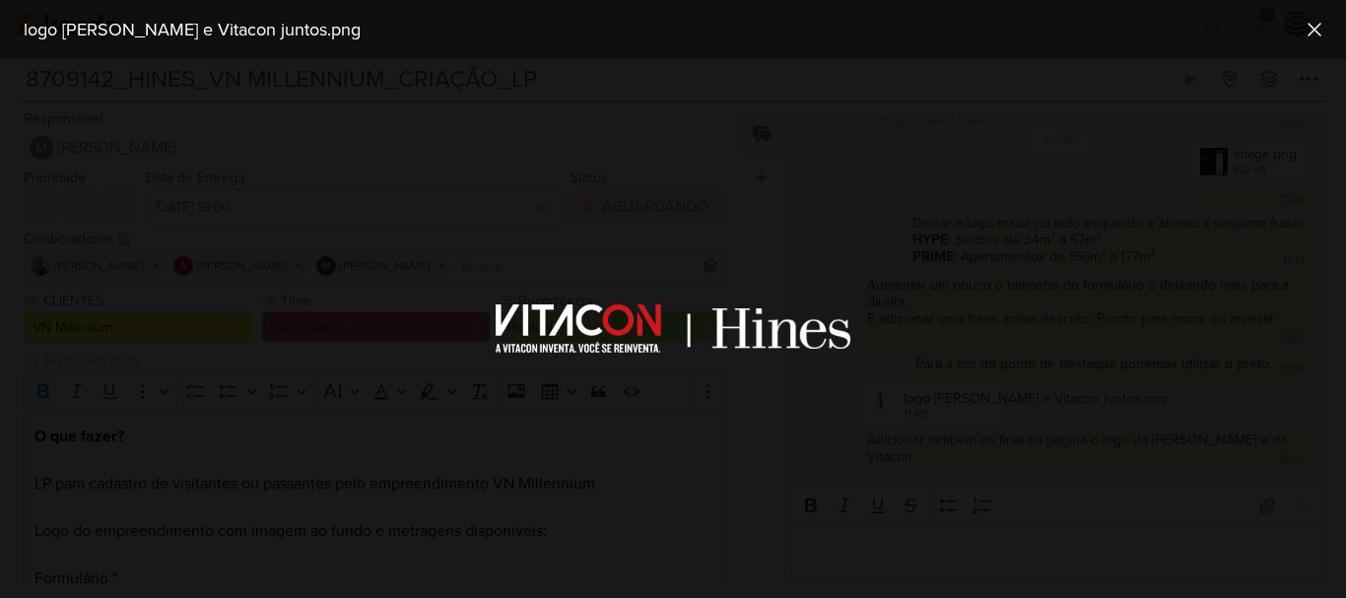
click at [966, 329] on div at bounding box center [673, 328] width 1346 height 539
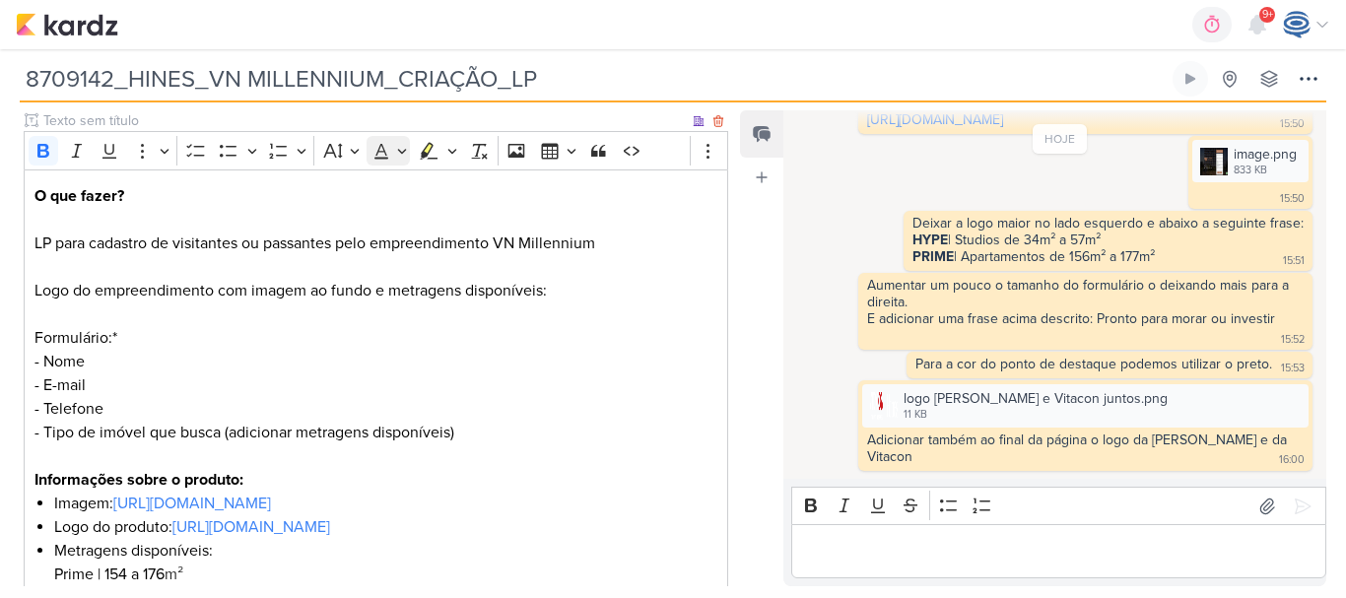
scroll to position [0, 0]
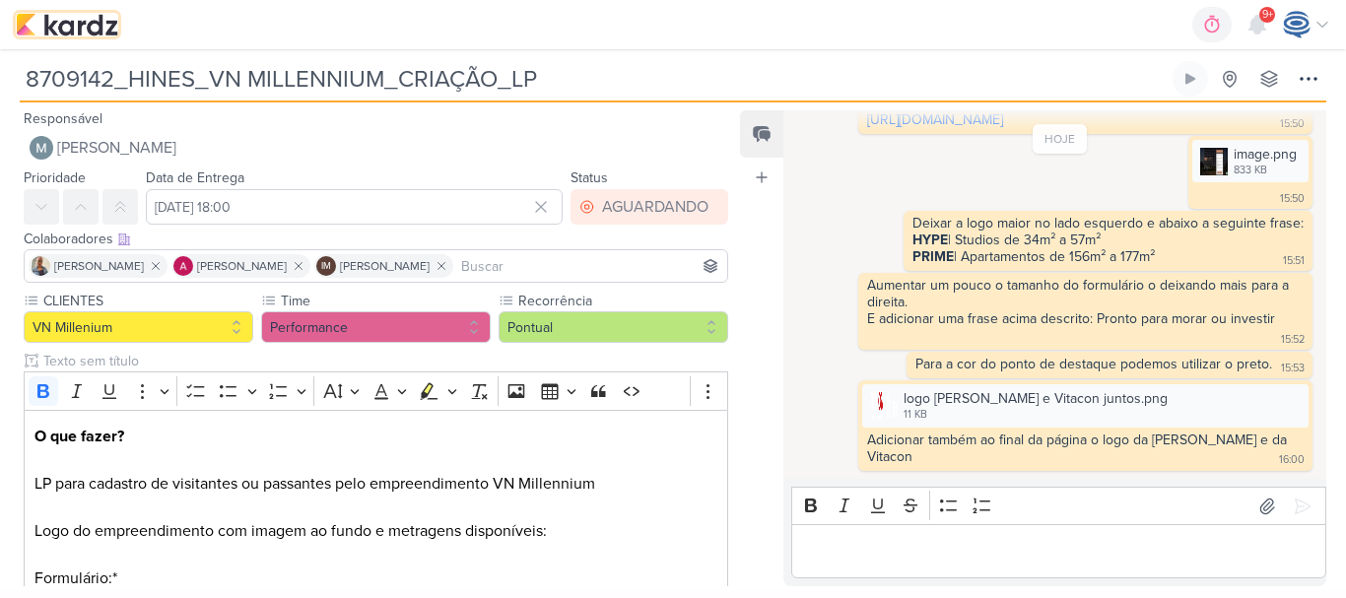
click at [71, 35] on img at bounding box center [67, 25] width 103 height 24
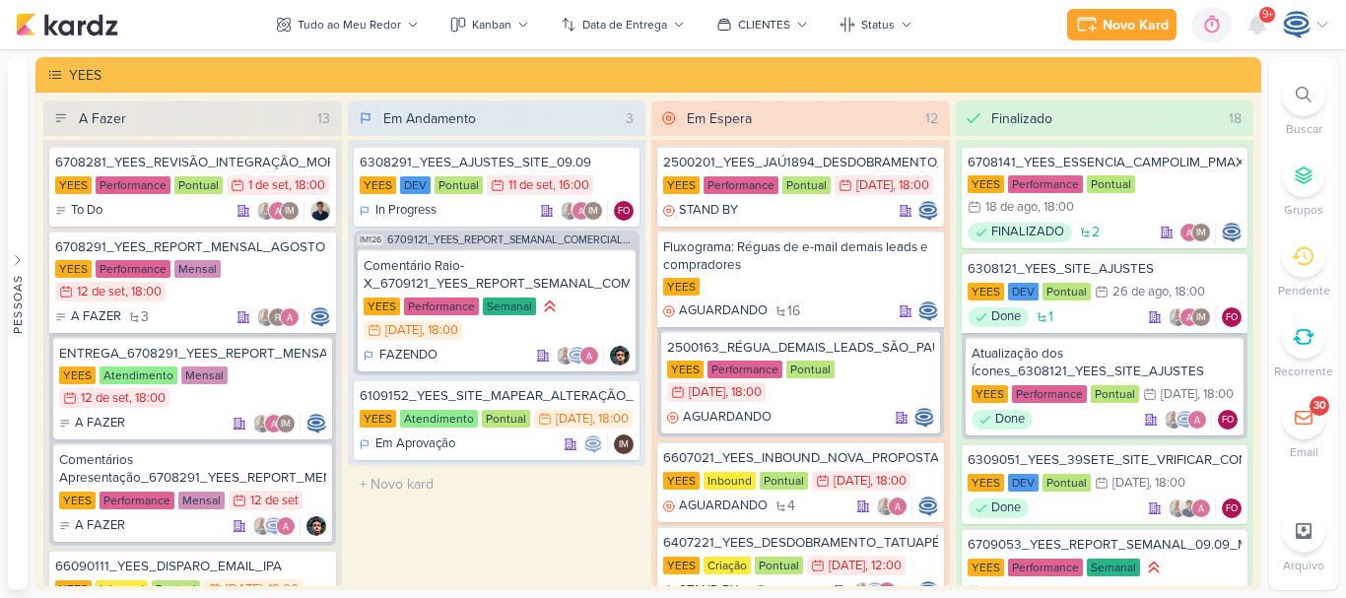
click at [1290, 86] on div at bounding box center [1303, 94] width 43 height 43
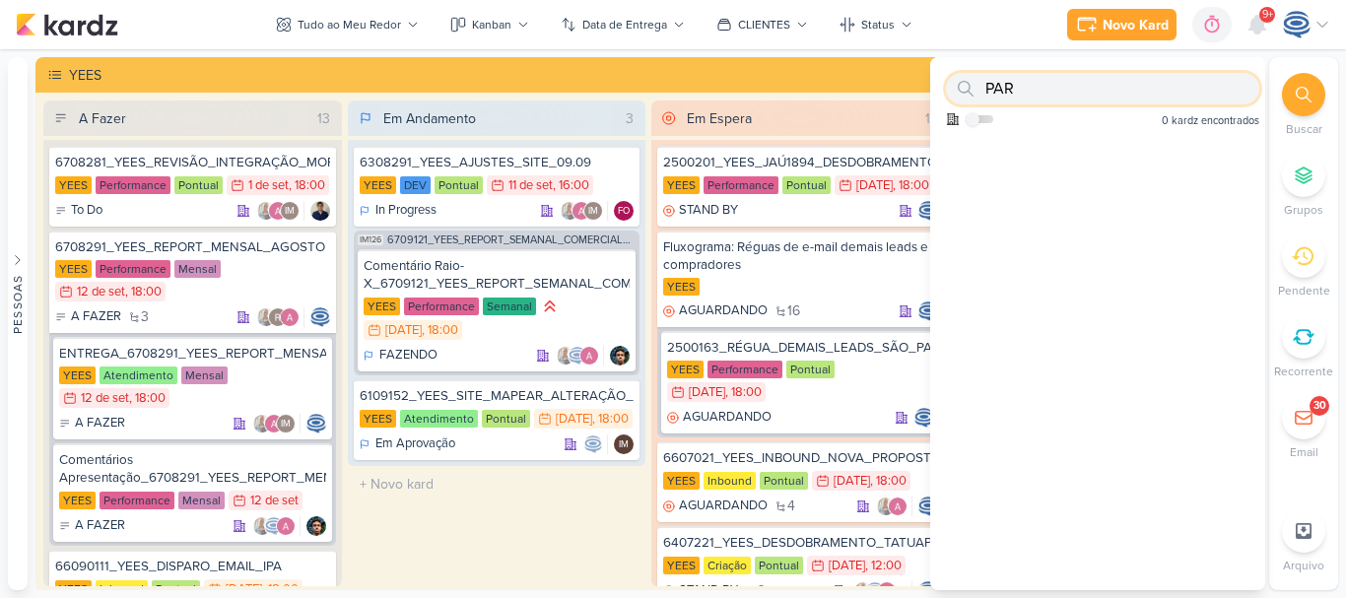
type input "P"
click at [1035, 89] on input "text" at bounding box center [1102, 89] width 313 height 32
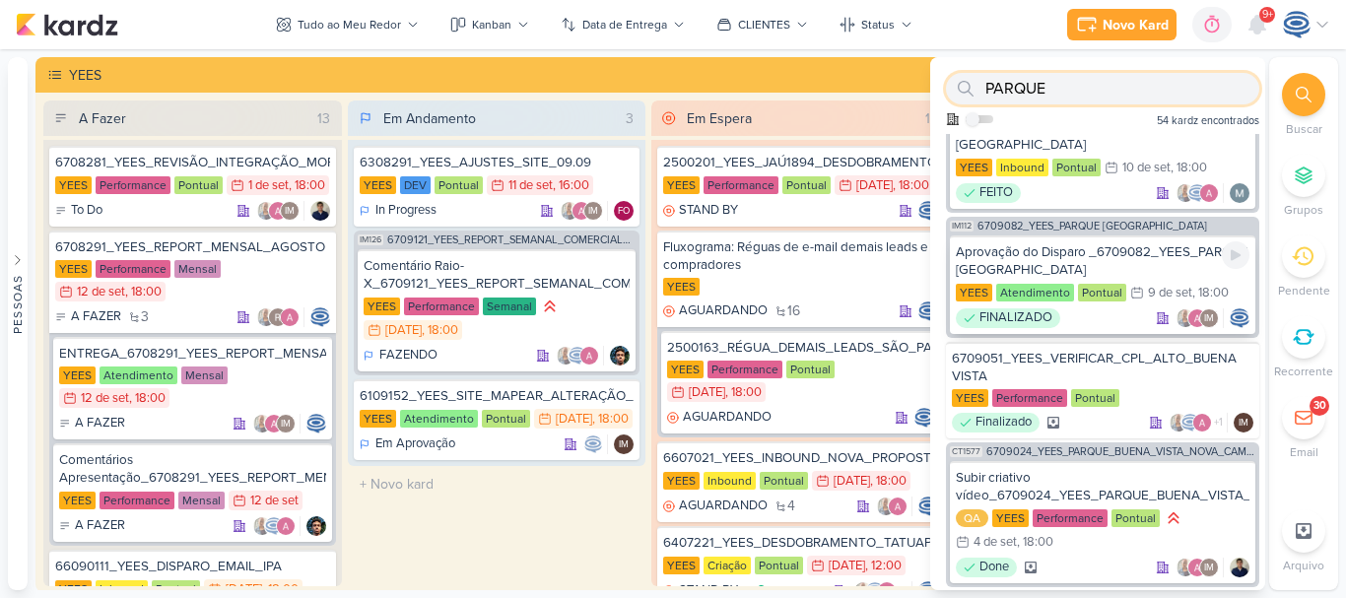
scroll to position [945, 0]
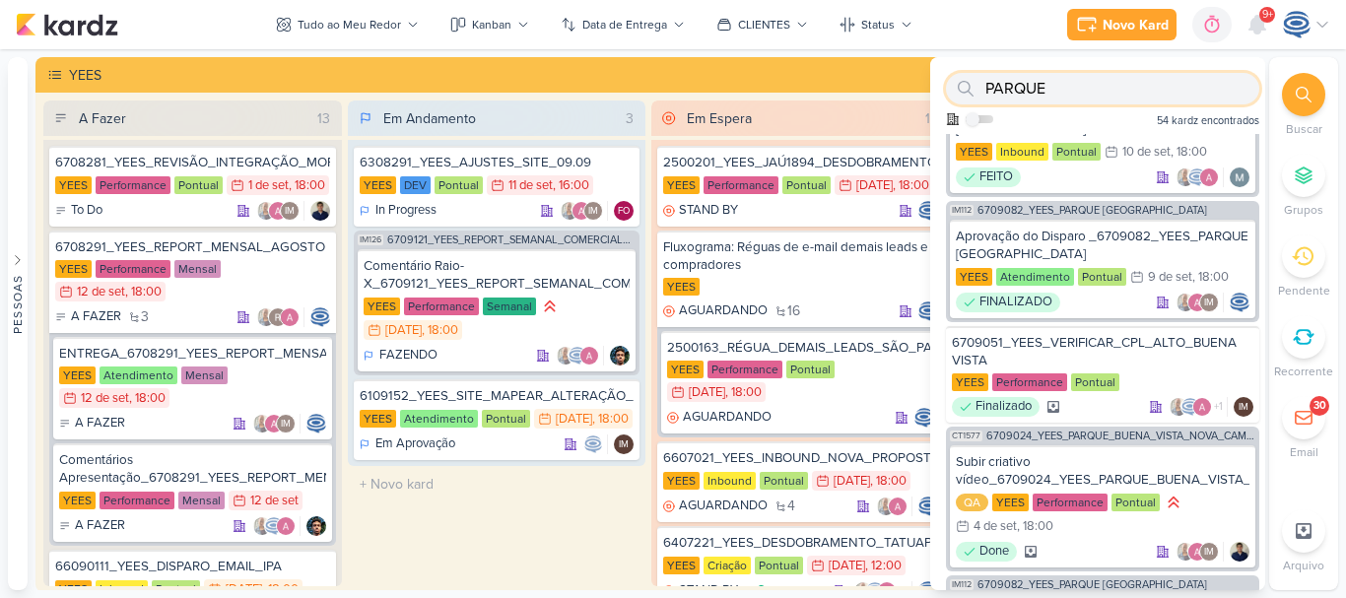
type input "PARQUE"
click at [1121, 86] on input "PARQUE" at bounding box center [1102, 89] width 313 height 32
paste input "2500411"
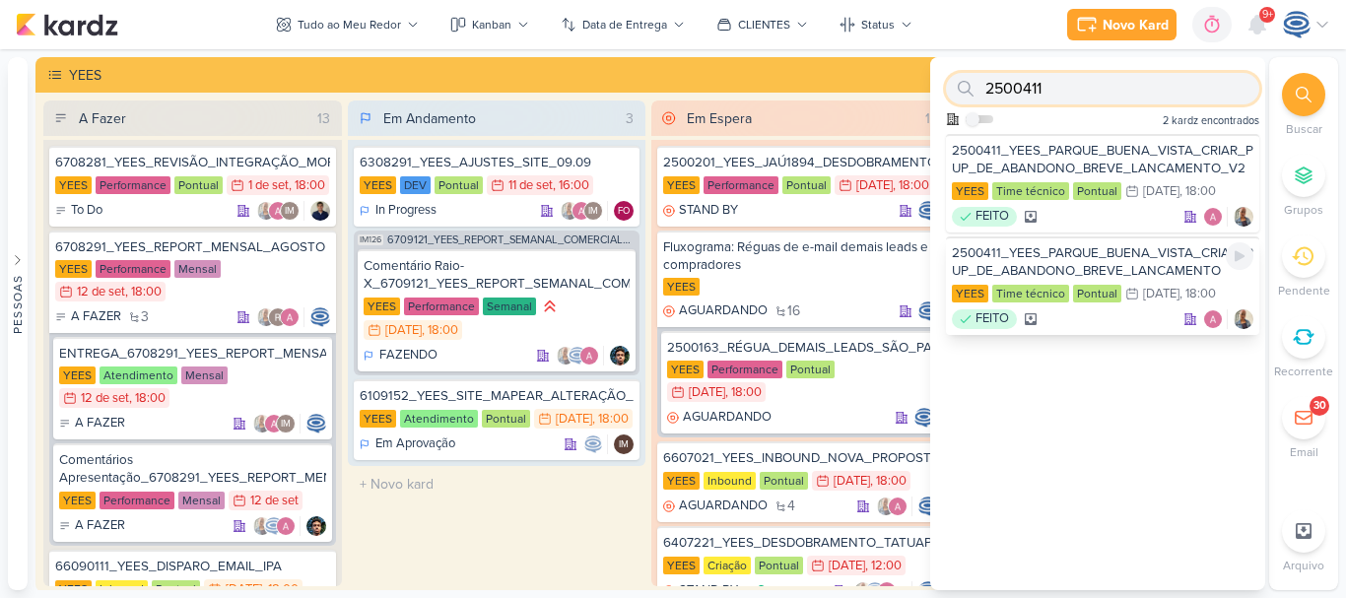
type input "2500411"
click at [1094, 255] on div "2500411_YEES_PARQUE_BUENA_VISTA_CRIAR_POUP-UP_DE_ABANDONO_BREVE_LANCAMENTO" at bounding box center [1103, 261] width 302 height 35
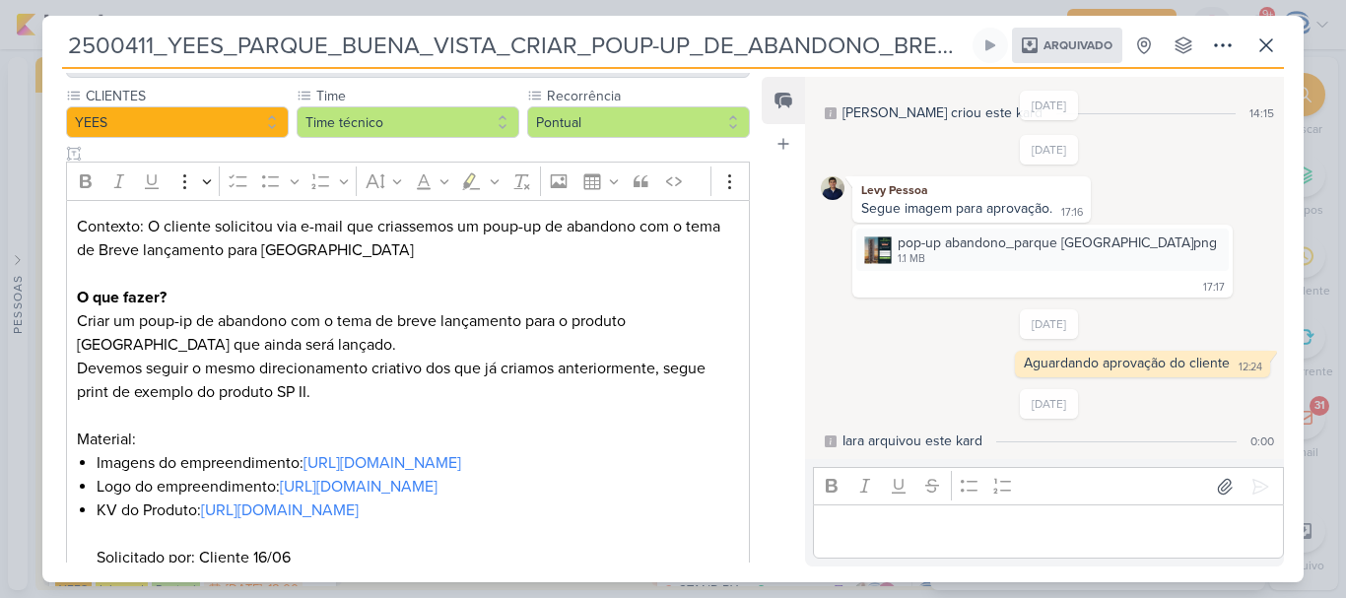
scroll to position [295, 0]
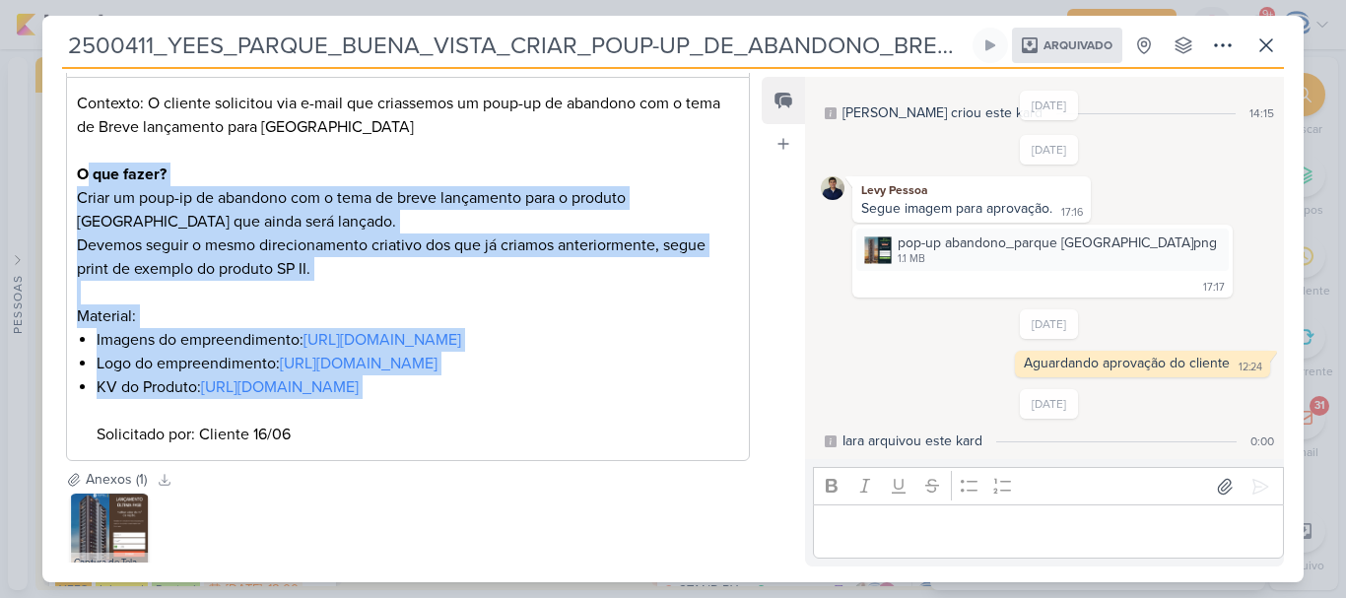
drag, startPoint x: 661, startPoint y: 459, endPoint x: 82, endPoint y: 167, distance: 649.3
click at [82, 167] on div "Contexto: O cliente solicitou via e-mail que criassemos um poup-up de abandono …" at bounding box center [408, 269] width 684 height 385
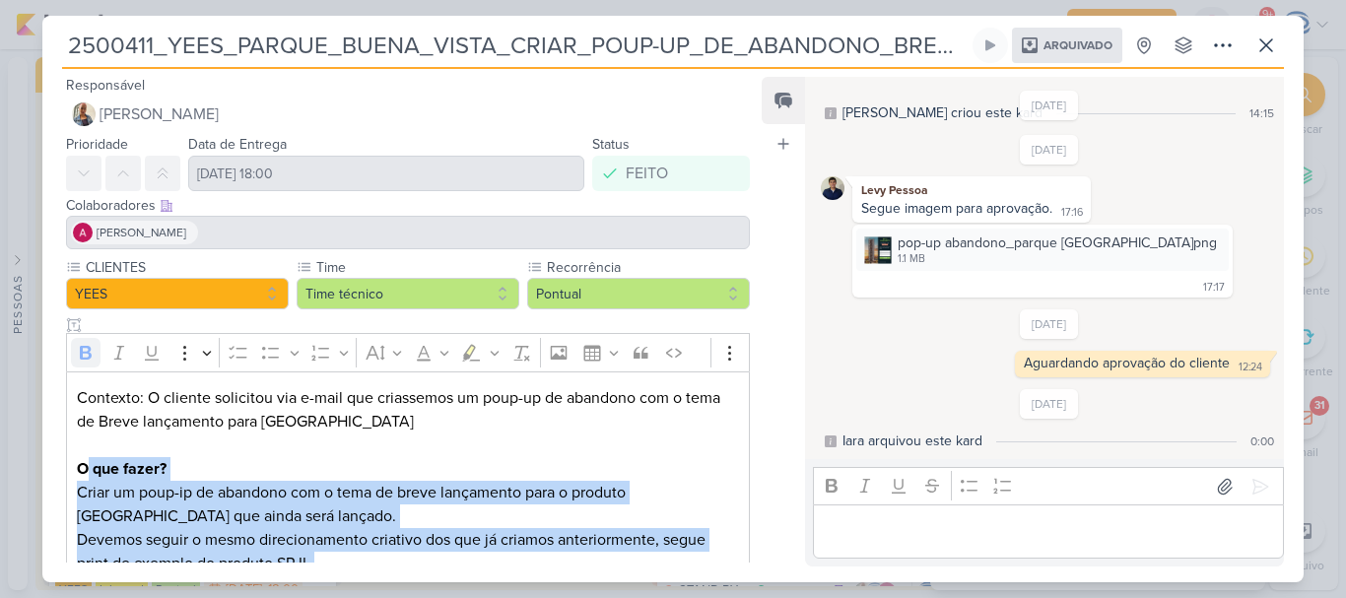
scroll to position [399, 0]
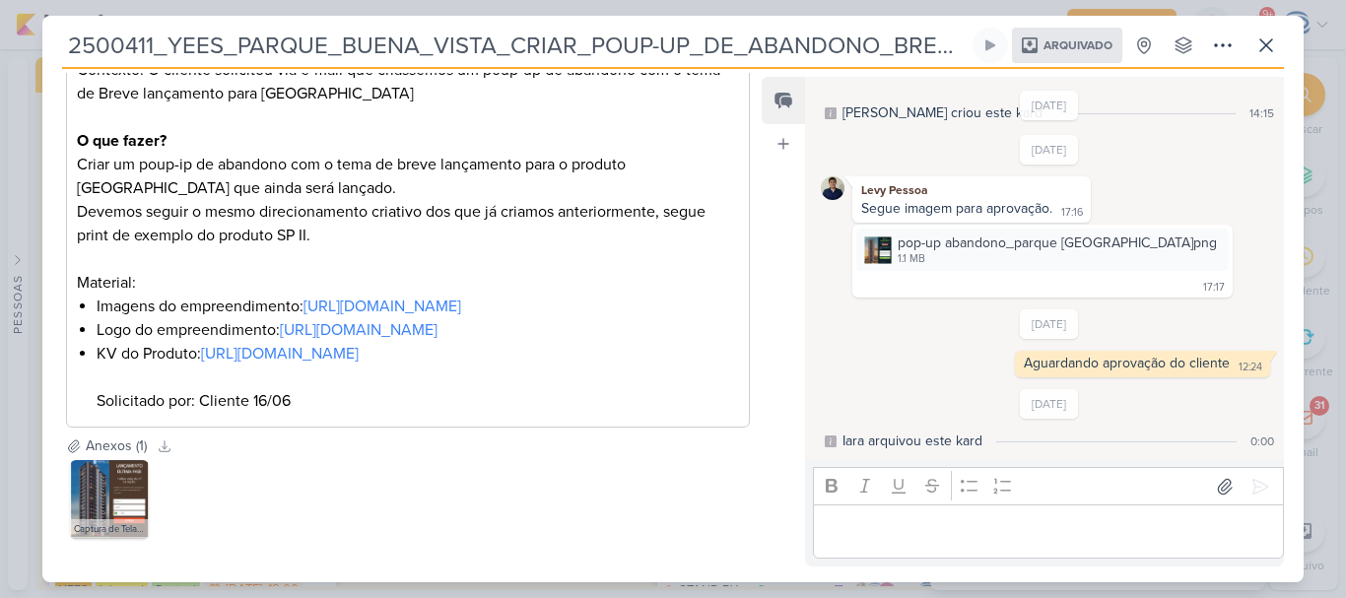
click at [1072, 46] on span "Arquivado" at bounding box center [1078, 45] width 69 height 12
click at [1225, 58] on button at bounding box center [1222, 45] width 35 height 35
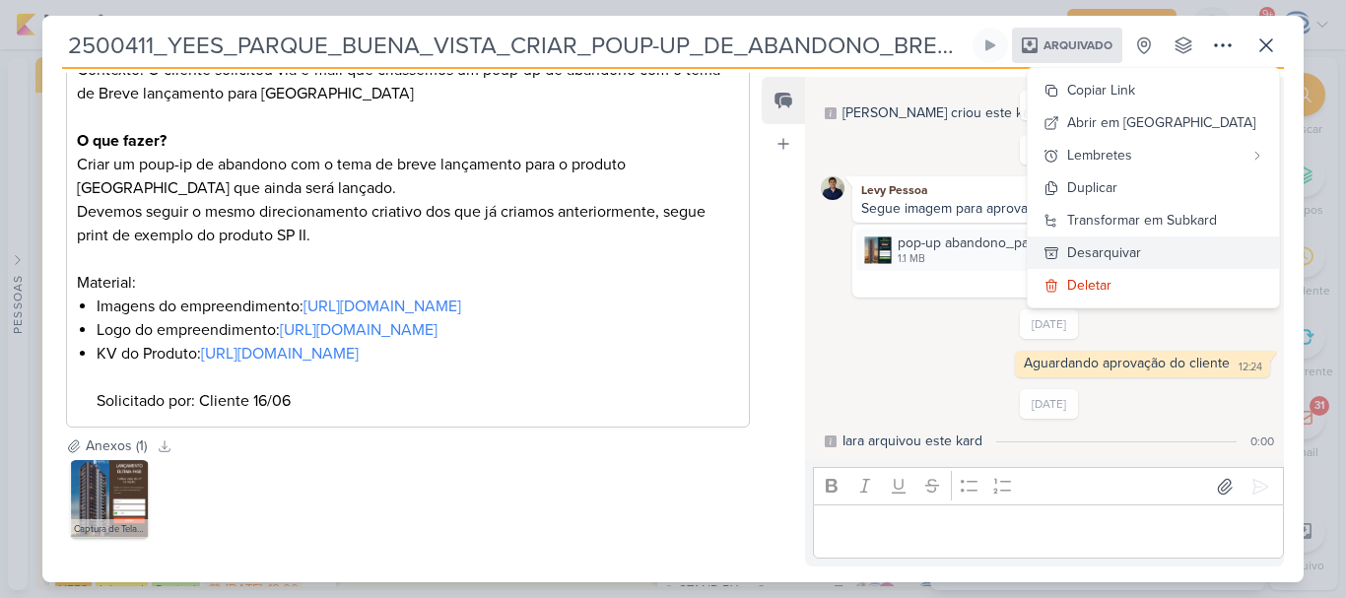
click at [1141, 249] on div "Desarquivar" at bounding box center [1104, 252] width 74 height 21
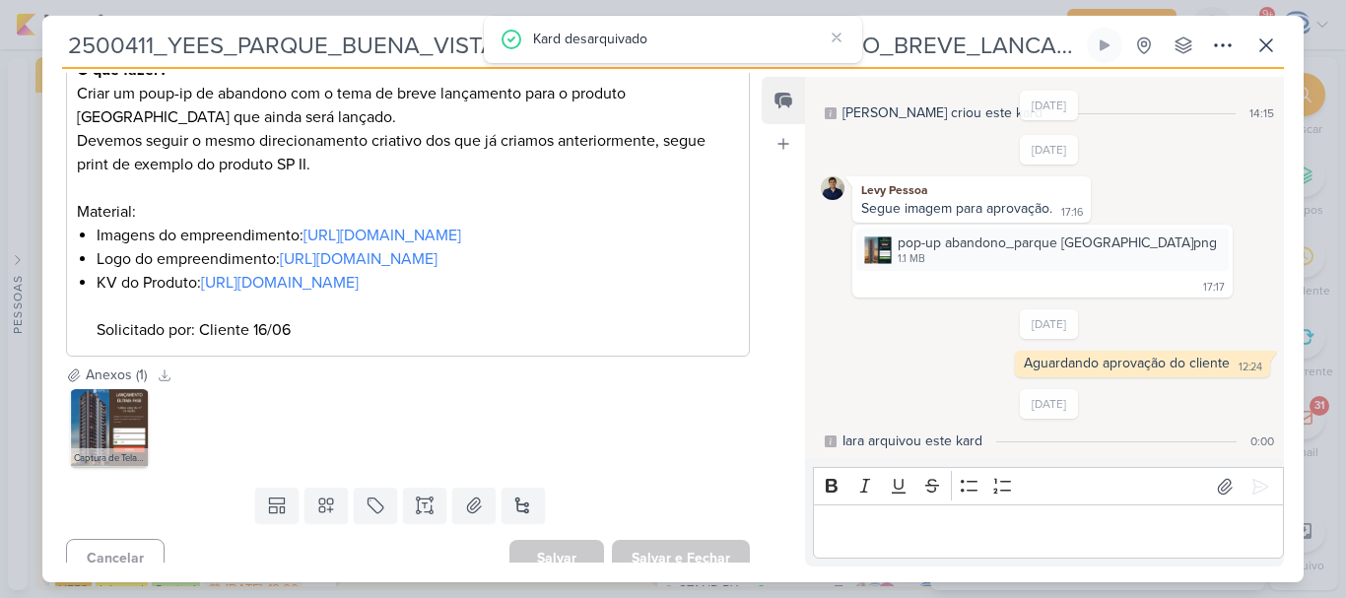
scroll to position [494, 0]
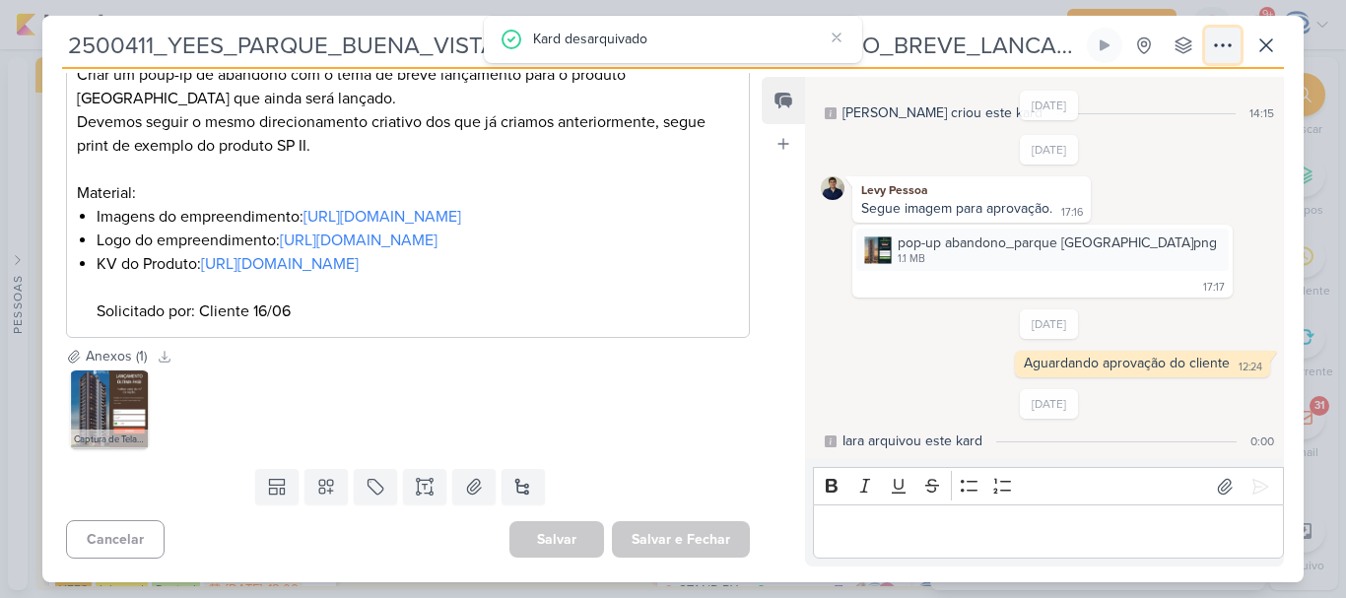
click at [1220, 47] on icon at bounding box center [1223, 46] width 24 height 24
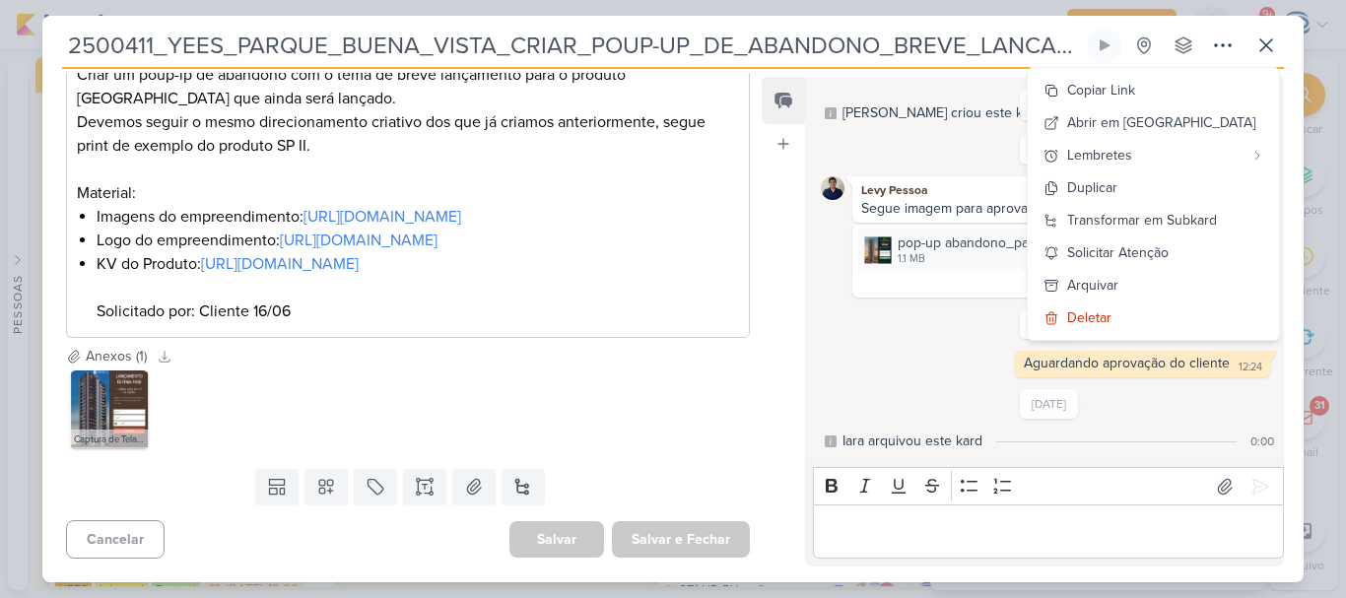
scroll to position [0, 51]
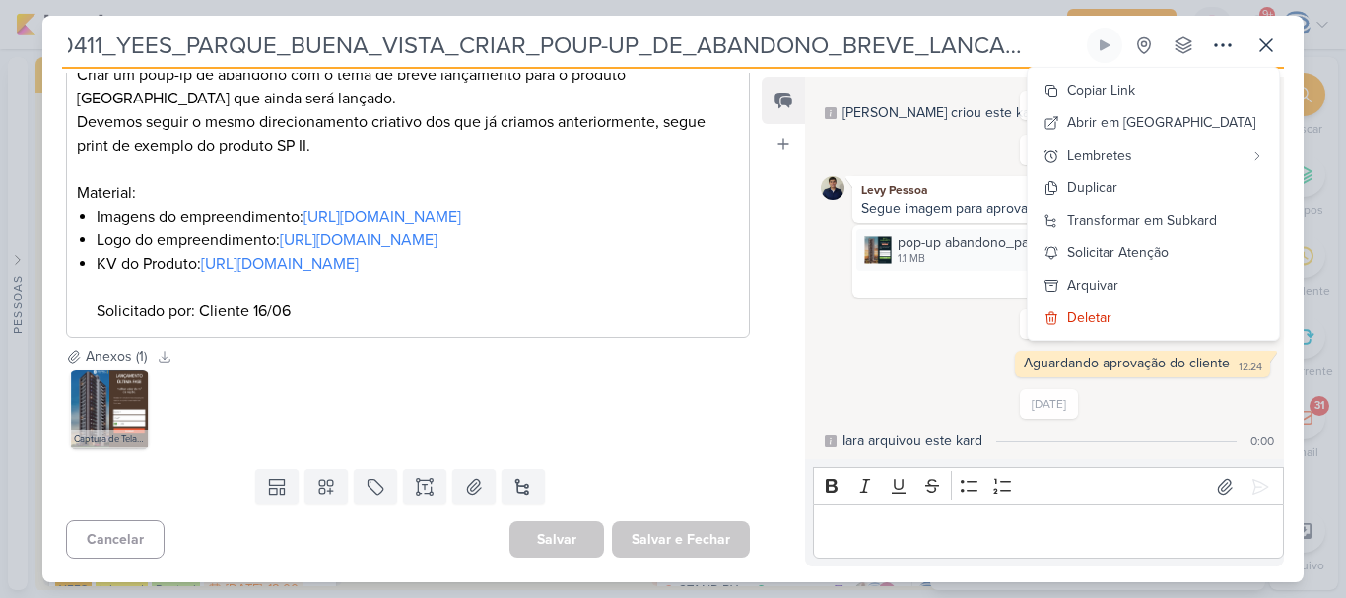
drag, startPoint x: 66, startPoint y: 48, endPoint x: 1113, endPoint y: 63, distance: 1046.8
click at [1113, 63] on div "2500411_YEES_PARQUE_BUENA_VISTA_CRIAR_POUP-UP_DE_ABANDONO_BREVE_LANCAMENTO Cria…" at bounding box center [673, 48] width 1222 height 41
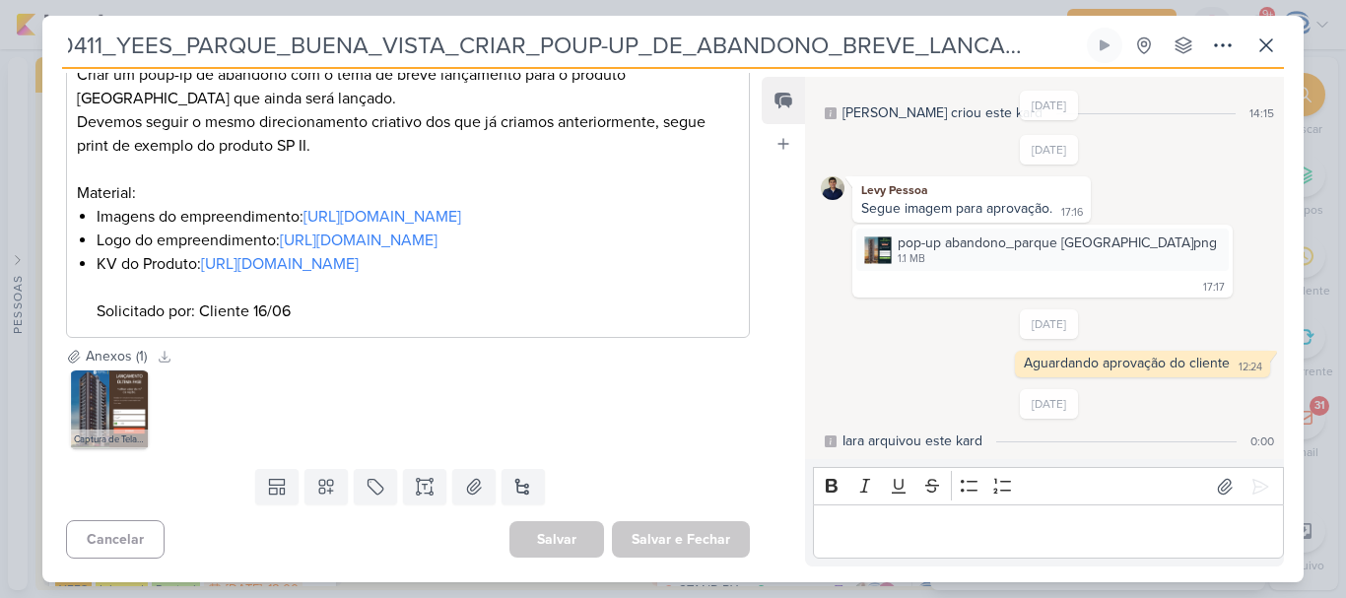
scroll to position [0, 0]
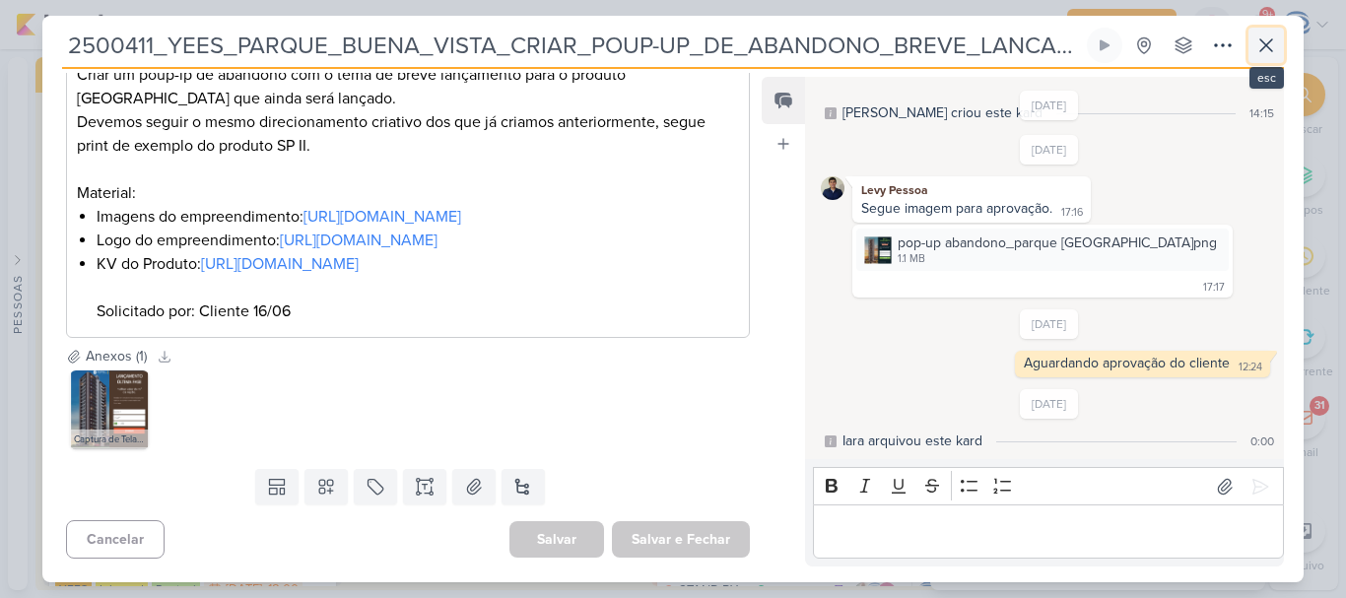
click at [1255, 38] on icon at bounding box center [1267, 46] width 24 height 24
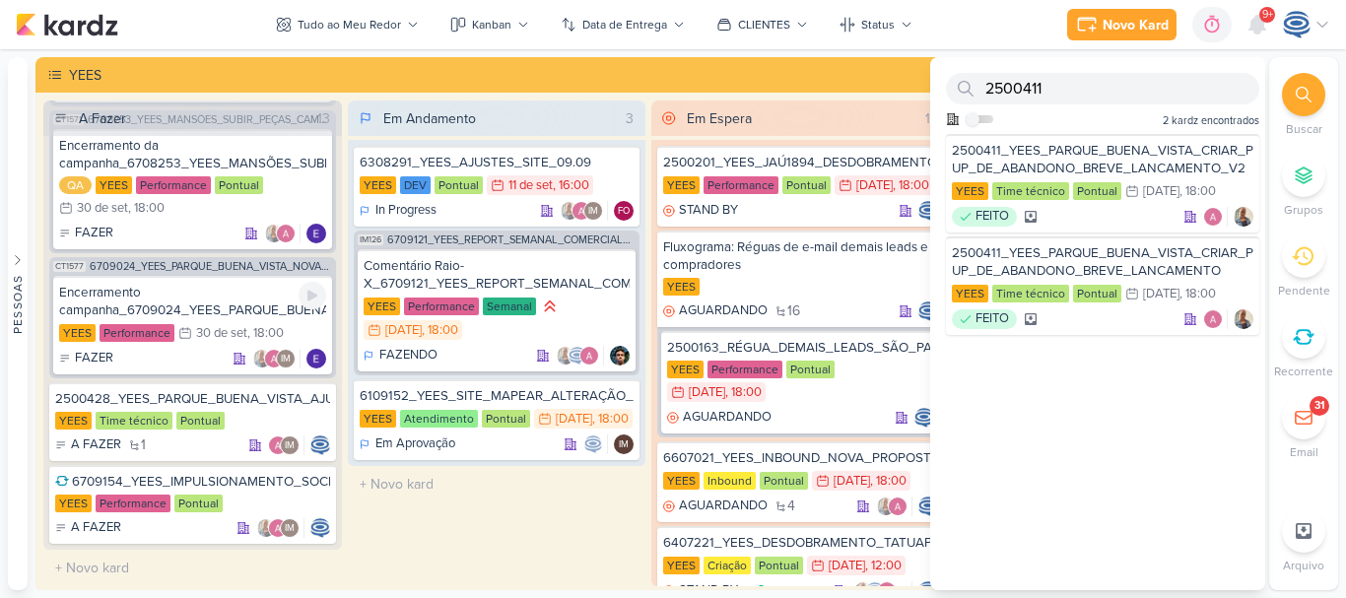
scroll to position [2946, 0]
click at [226, 481] on div "6709154_YEES_IMPULSIONAMENTO_SOCIAL" at bounding box center [192, 482] width 275 height 18
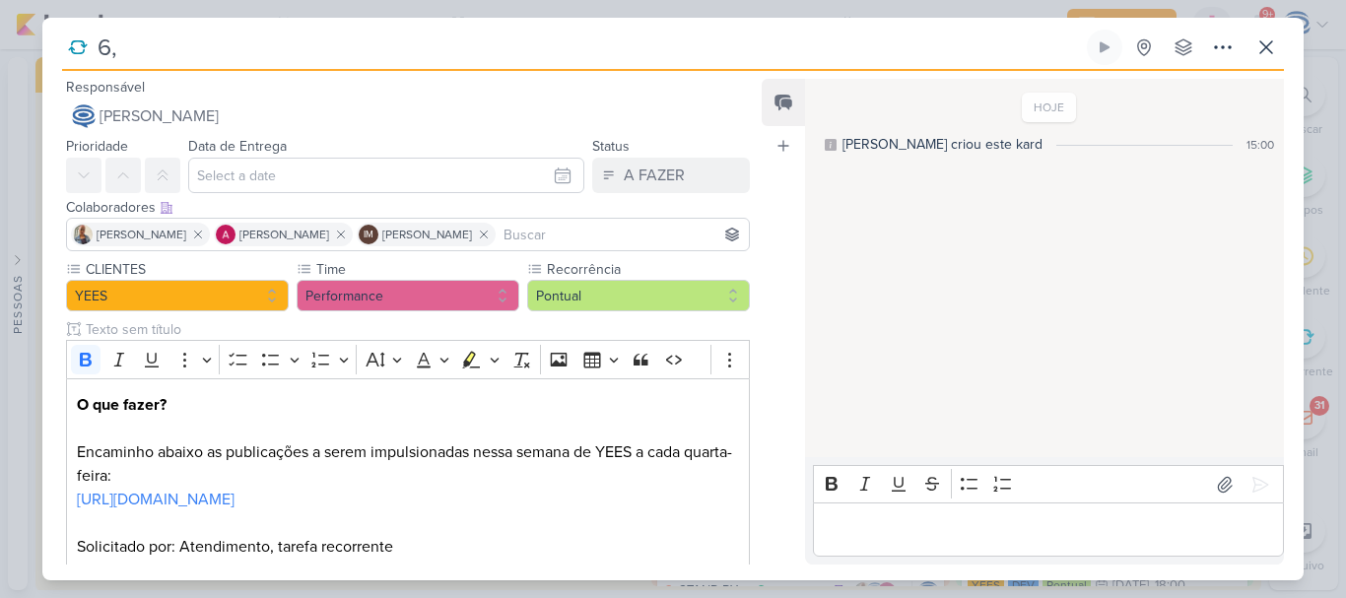
type input "6,,"
drag, startPoint x: 609, startPoint y: 48, endPoint x: 114, endPoint y: 34, distance: 495.0
click at [114, 34] on input "6,," at bounding box center [588, 47] width 992 height 35
click at [989, 268] on div "HOJE [PERSON_NAME] criou este kard 15:00" at bounding box center [1043, 269] width 477 height 377
type input "67,"
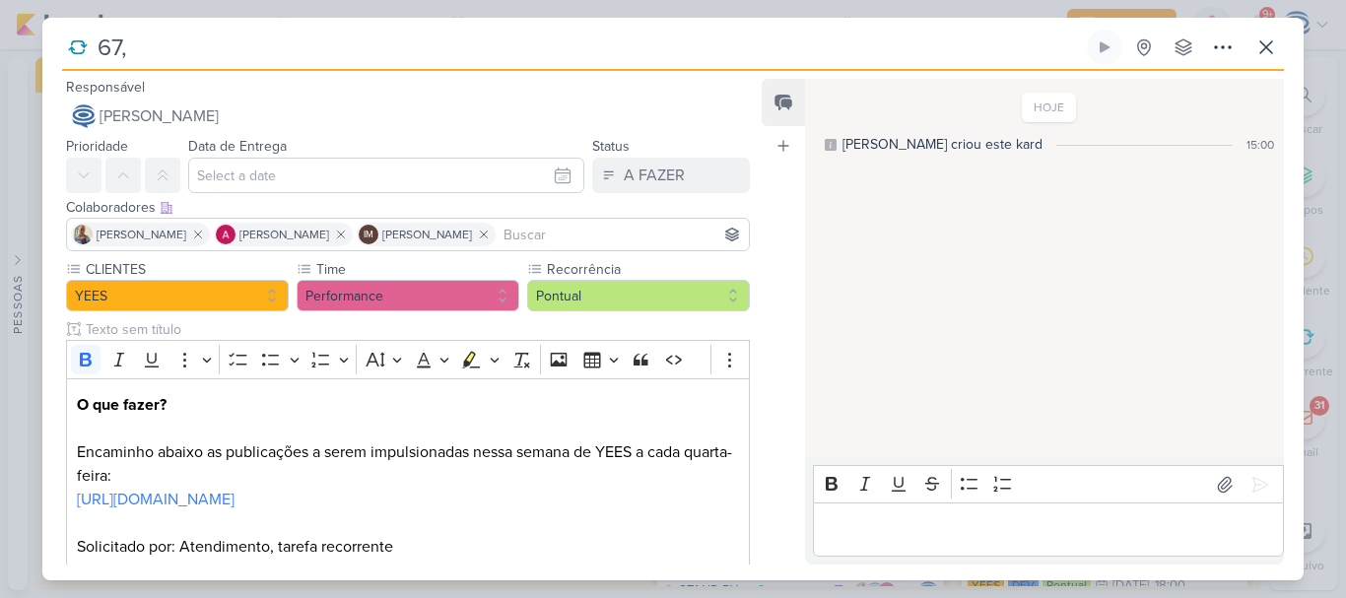
type input "670915,"
type input "6709154_YEES_IMPULSIONAMENTO_SOCIAL,"
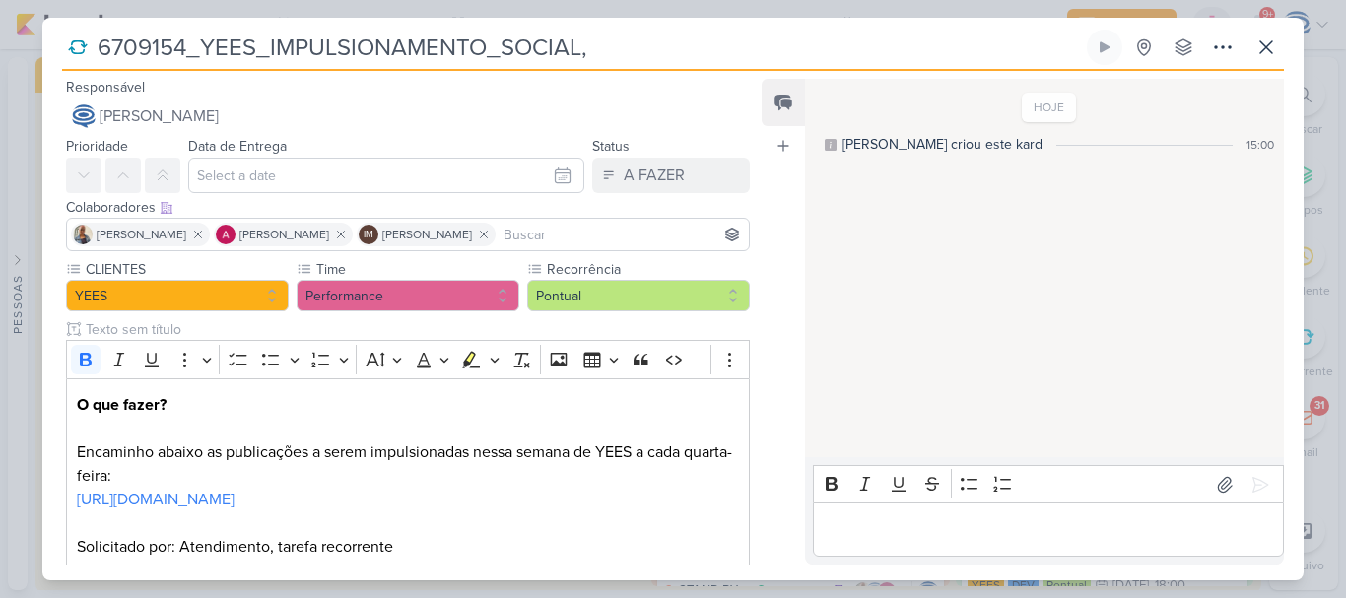
click at [603, 42] on input "6709154_YEES_IMPULSIONAMENTO_SOCIAL," at bounding box center [588, 47] width 992 height 35
drag, startPoint x: 603, startPoint y: 42, endPoint x: 103, endPoint y: 35, distance: 500.7
click at [103, 35] on input "6709154_YEES_IMPULSIONAMENTO_SOCIAL," at bounding box center [588, 47] width 992 height 35
type input "6709154_YEES_IMPULSIONAMENTO_SOCIAL,"
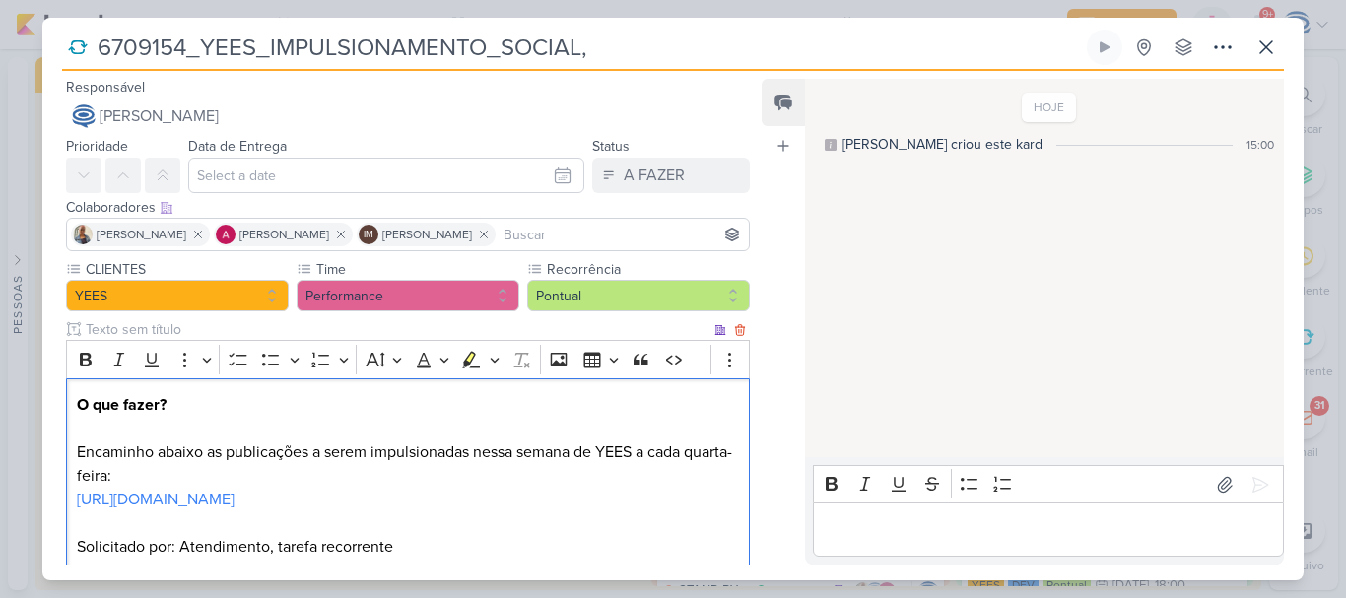
click at [591, 419] on p "O que fazer? Encaminho abaixo as publicações a serem impulsionadas nessa semana…" at bounding box center [408, 440] width 662 height 95
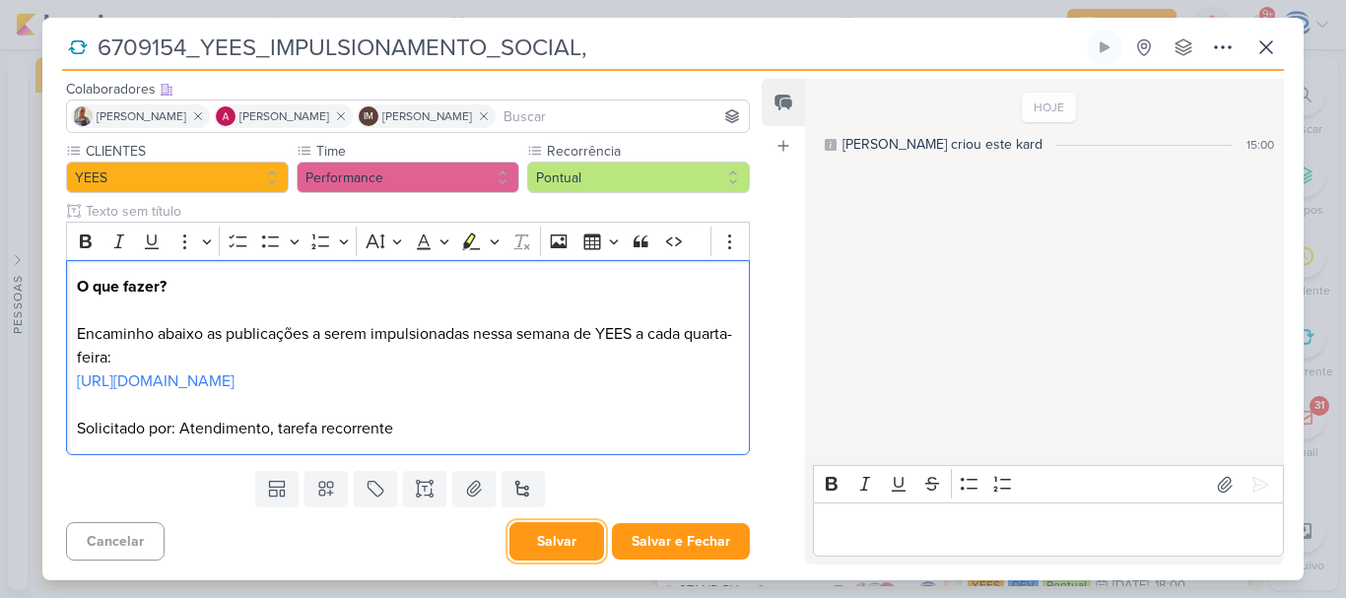
click at [549, 549] on button "Salvar" at bounding box center [557, 541] width 95 height 38
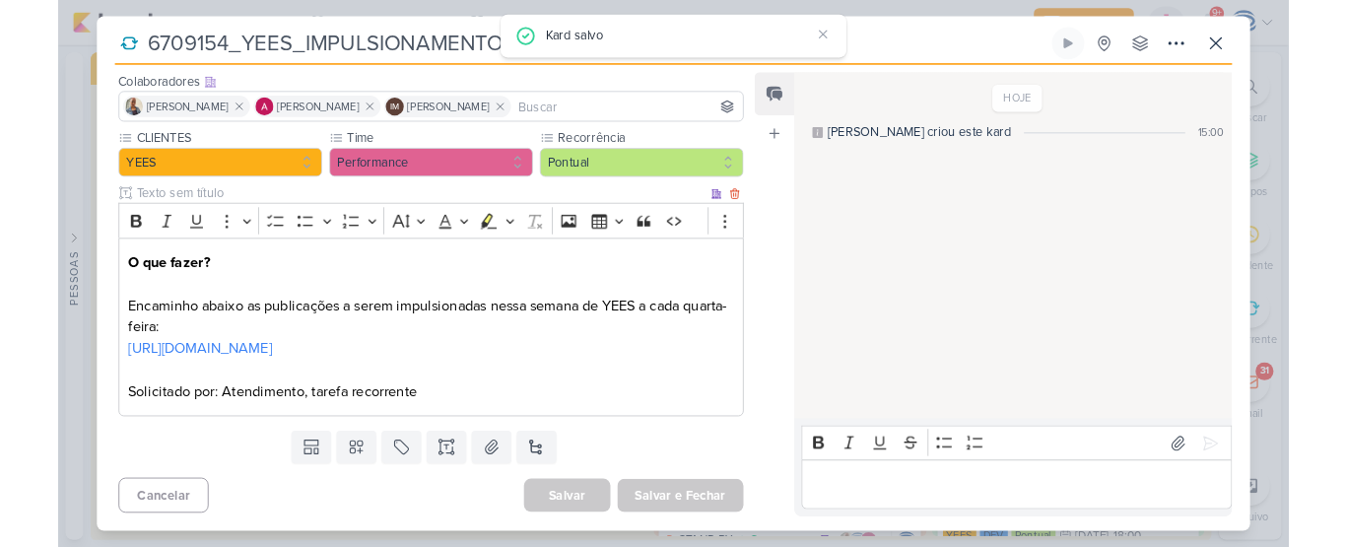
scroll to position [0, 0]
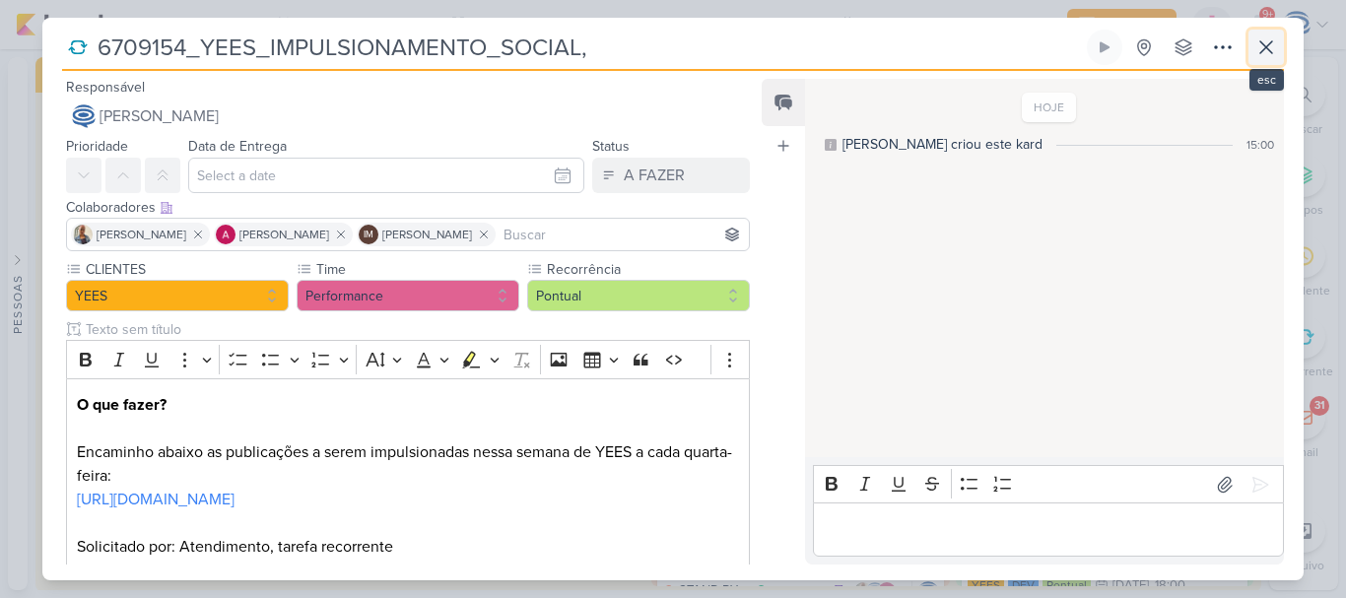
click at [1256, 51] on icon at bounding box center [1267, 47] width 24 height 24
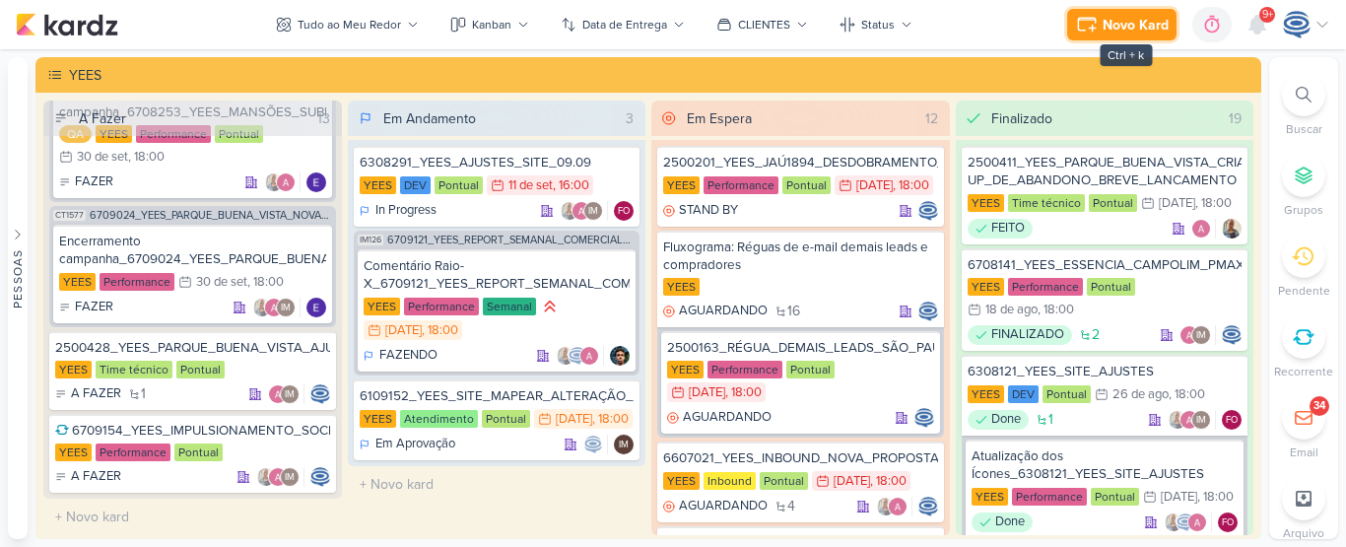
click at [1152, 31] on div "Novo Kard" at bounding box center [1136, 25] width 66 height 21
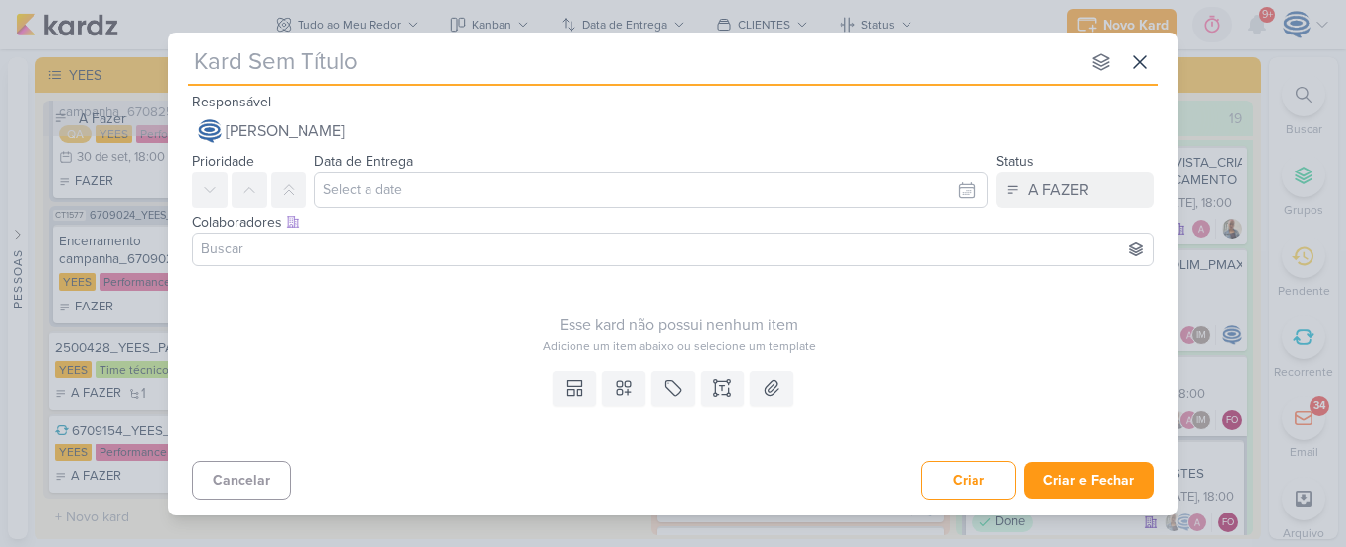
type input "6109153_GERAL_LEVANTAMENTO_CRIATIVOS_ATIVOS_BIBLIOTECA_ANÚNCIOS"
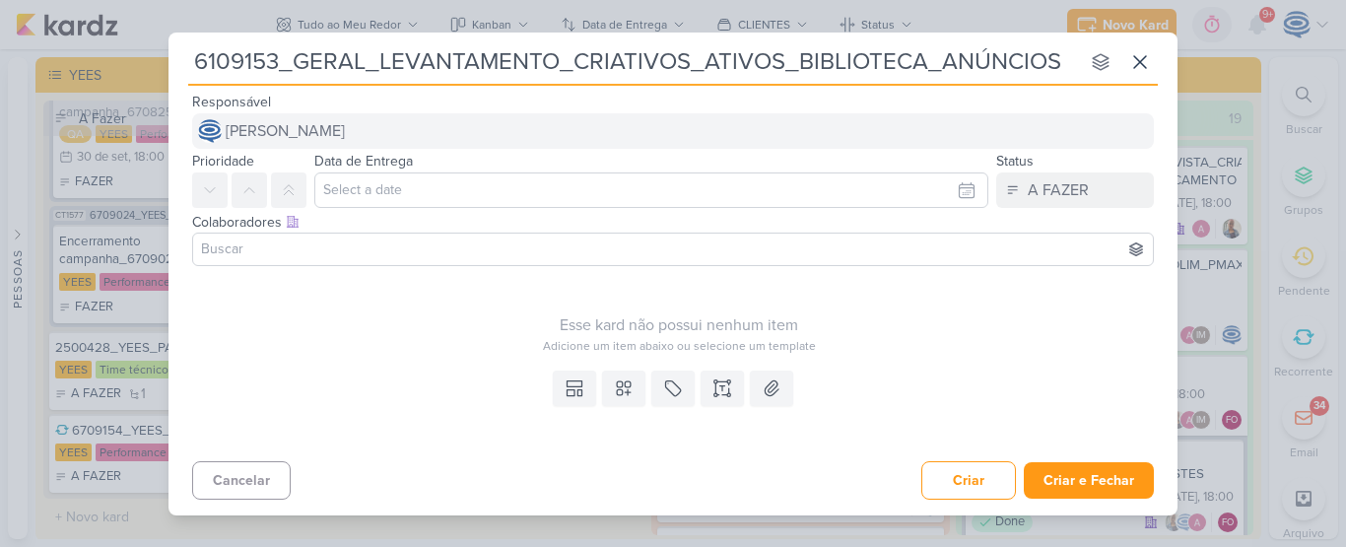
type input "6109153_GERAL_LEVANTAMENTO_CRIATIVOS_ATIVOS_BIBLIOTECA_ANÚNCIOS"
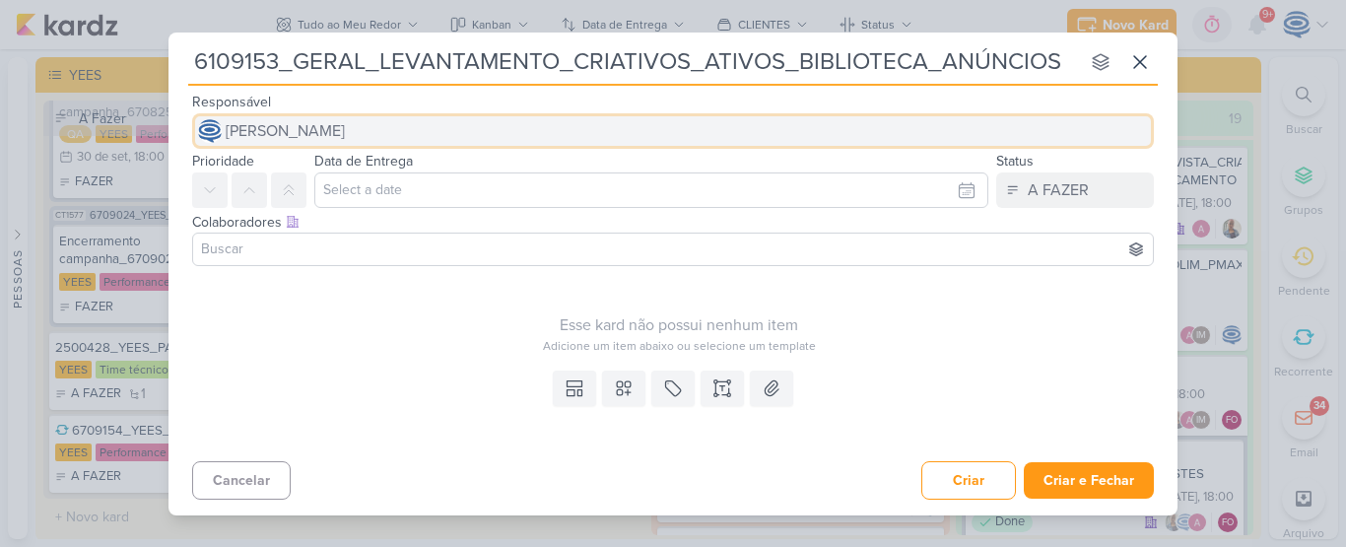
click at [345, 140] on span "[PERSON_NAME]" at bounding box center [285, 131] width 119 height 24
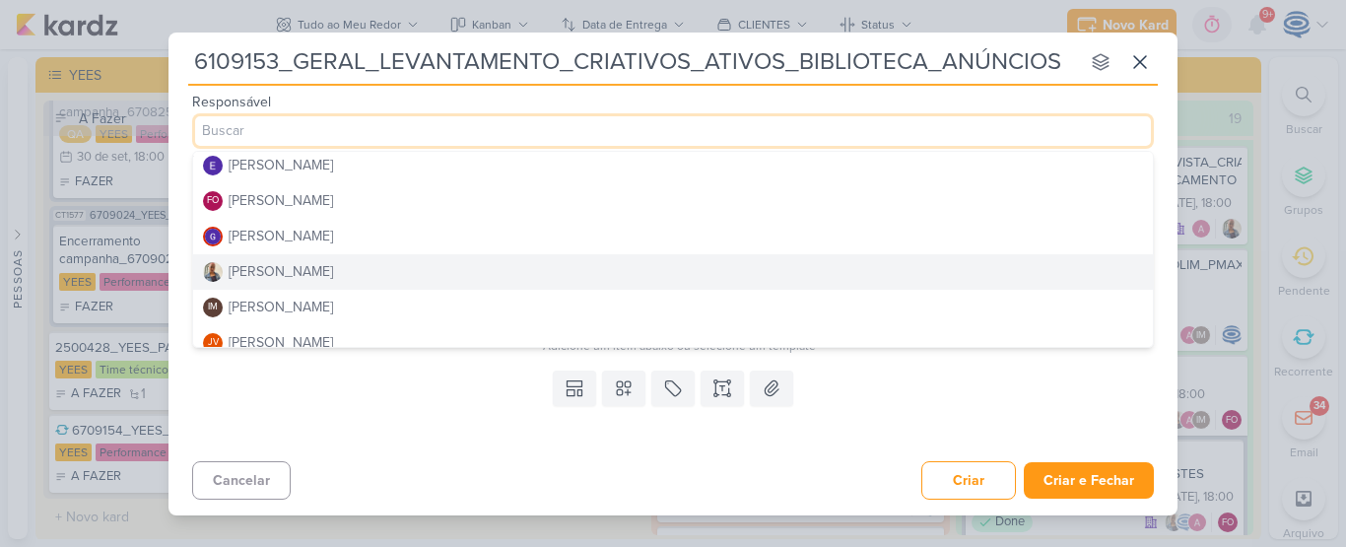
scroll to position [182, 0]
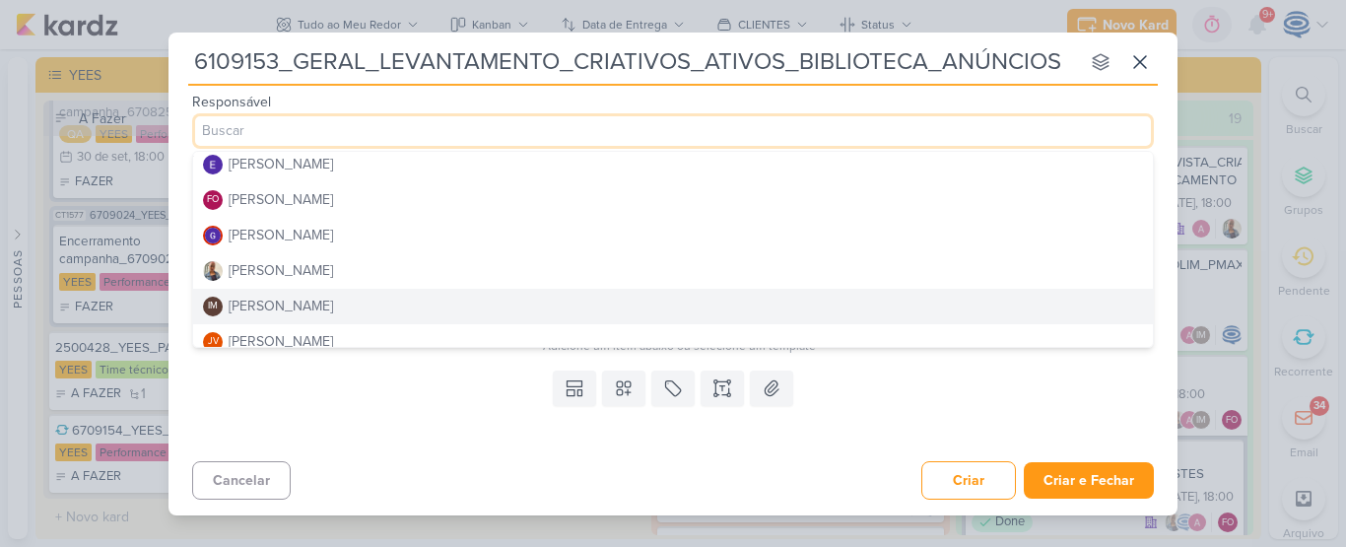
click at [333, 307] on div "[PERSON_NAME]" at bounding box center [281, 306] width 104 height 21
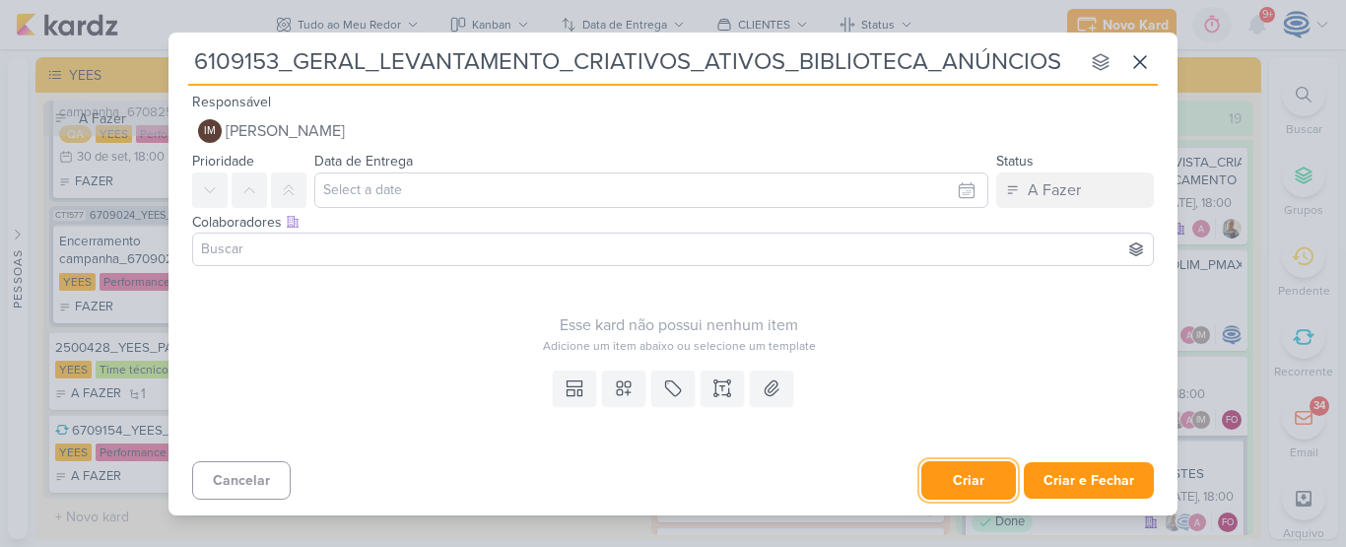
click at [972, 488] on button "Criar" at bounding box center [969, 480] width 95 height 38
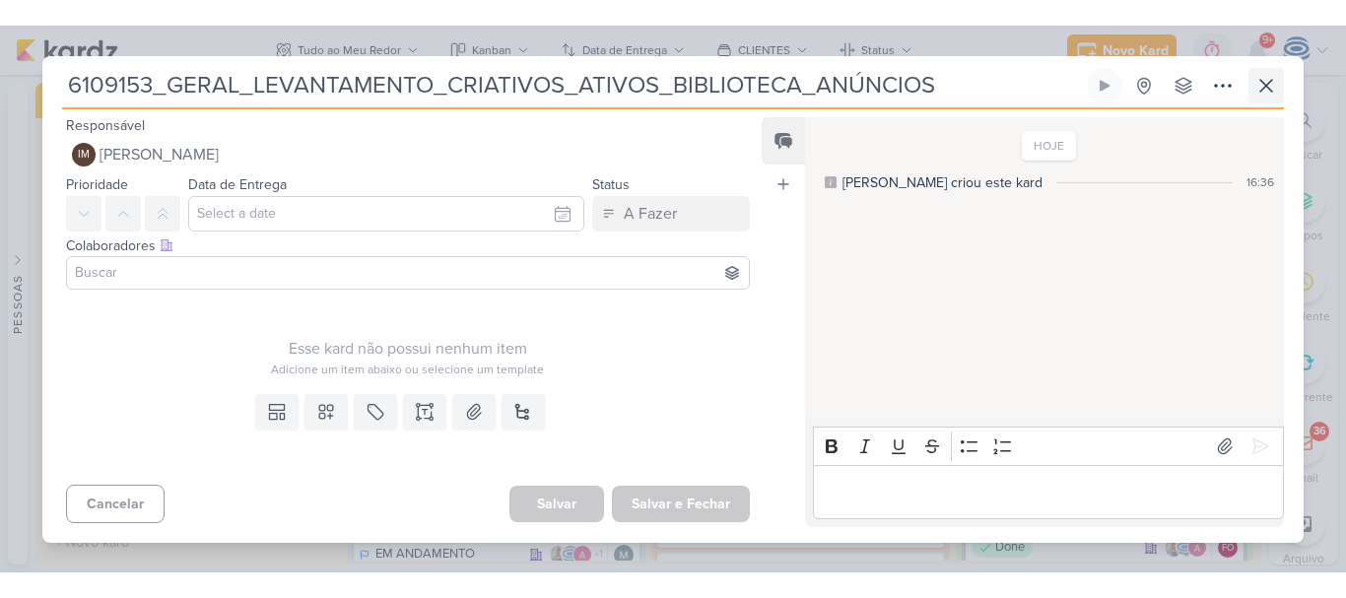
scroll to position [2946, 0]
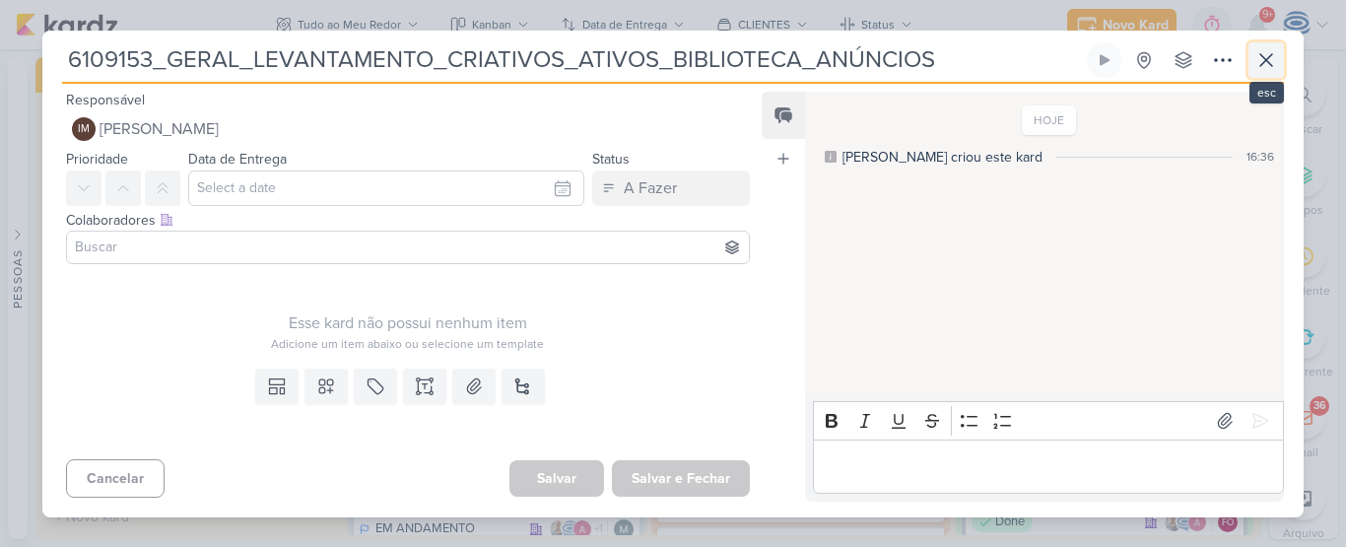
click at [1266, 52] on icon at bounding box center [1267, 60] width 24 height 24
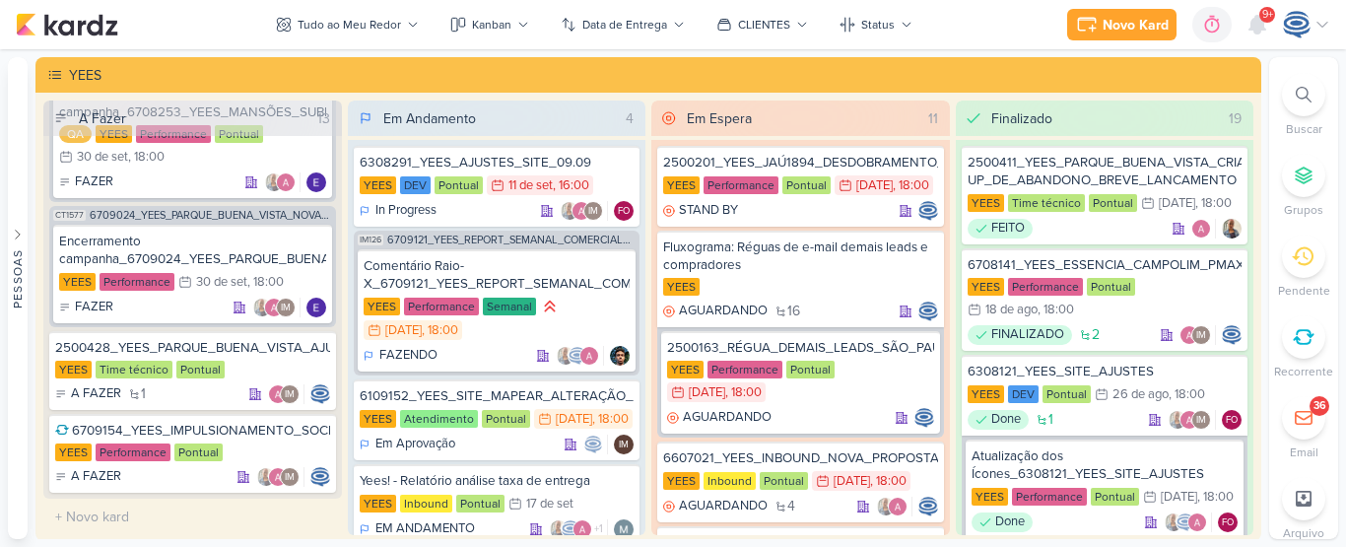
click at [1306, 252] on icon at bounding box center [1303, 256] width 22 height 22
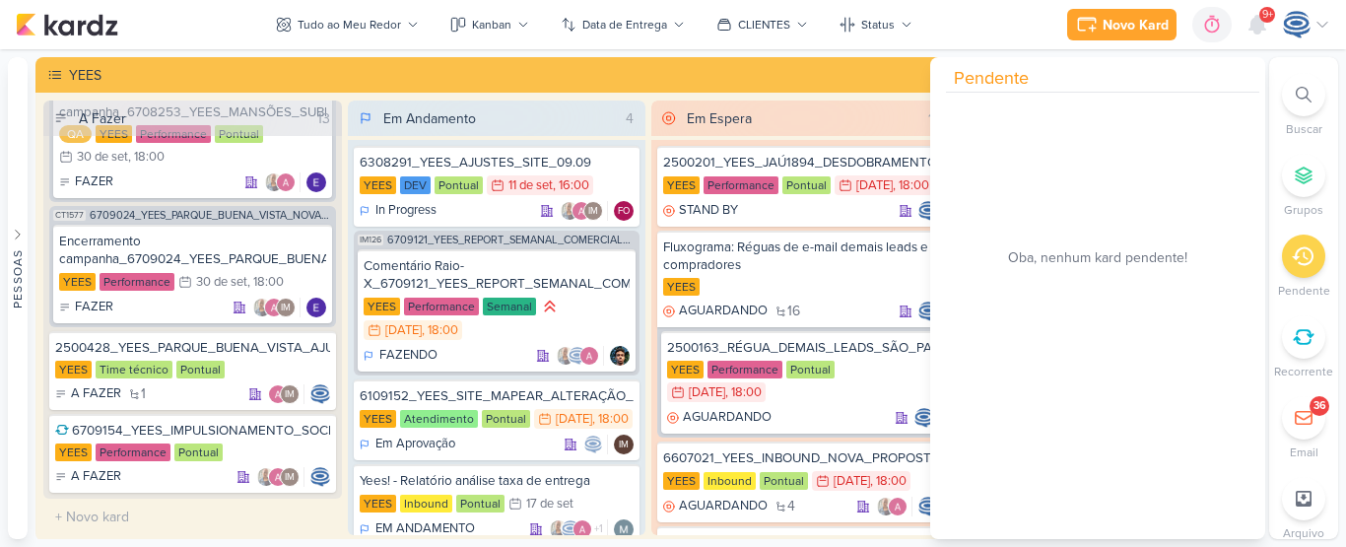
click at [1311, 254] on icon at bounding box center [1303, 256] width 22 height 22
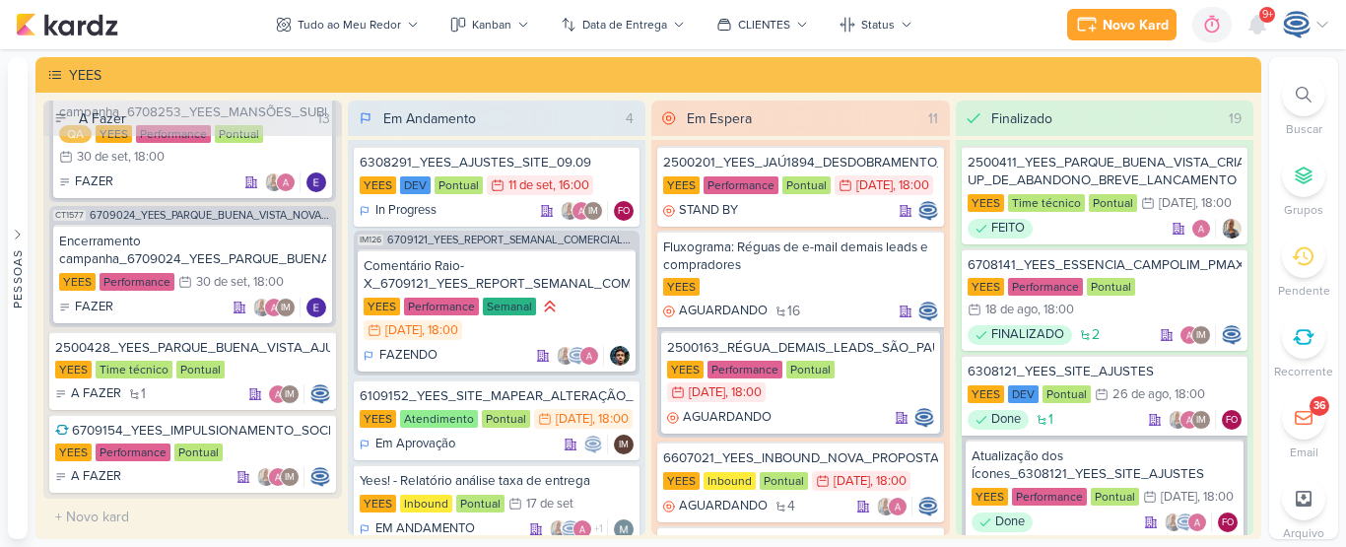
click at [1296, 254] on icon at bounding box center [1303, 256] width 22 height 19
